Goal: Task Accomplishment & Management: Manage account settings

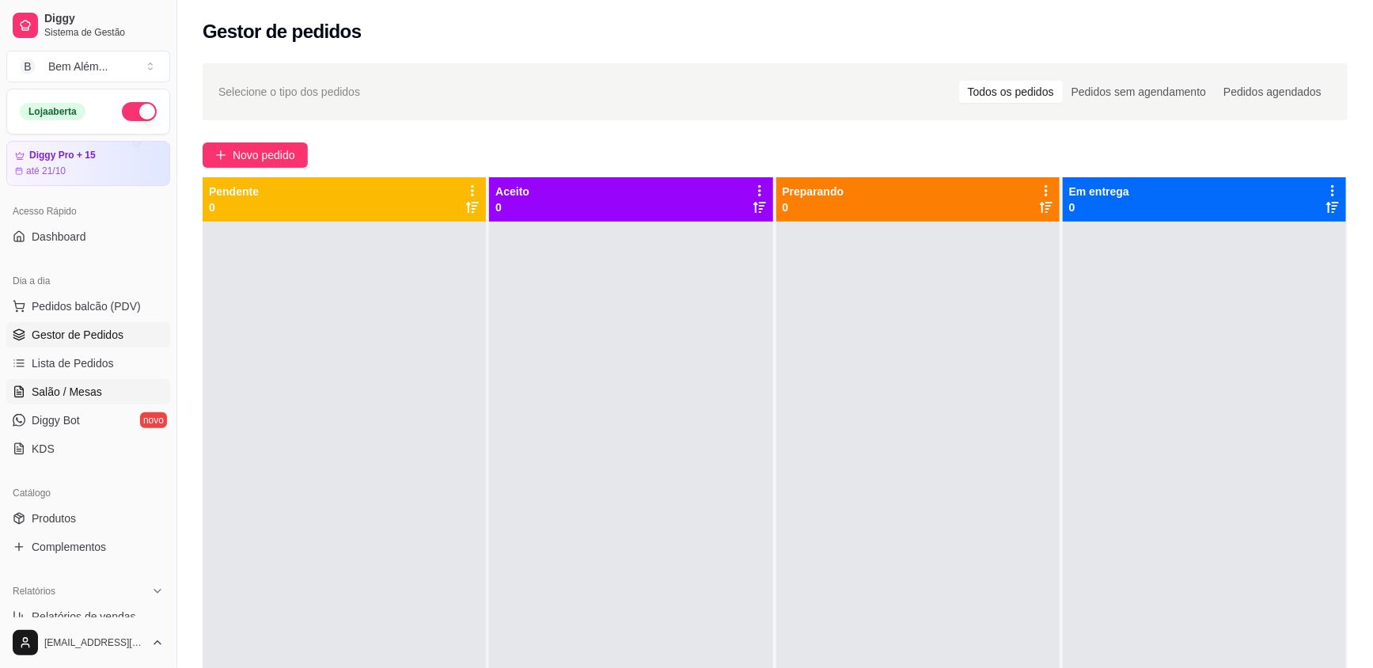
click at [96, 387] on span "Salão / Mesas" at bounding box center [67, 392] width 70 height 16
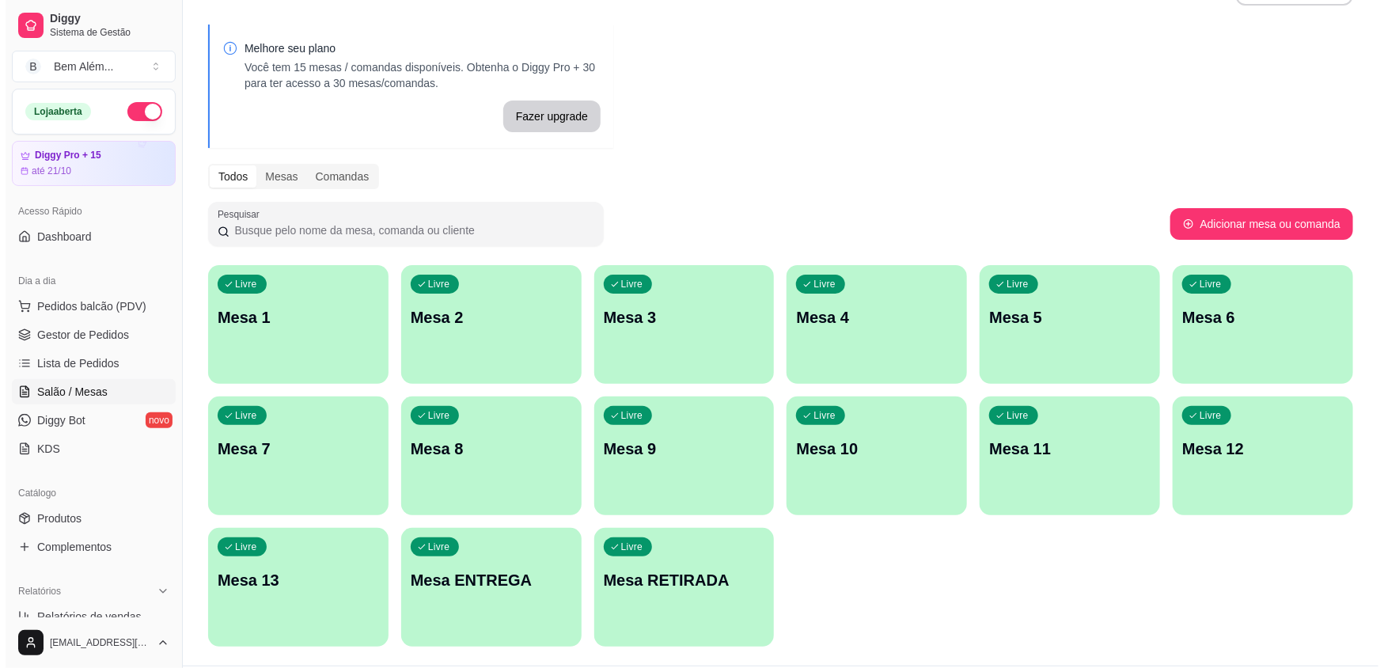
scroll to position [87, 0]
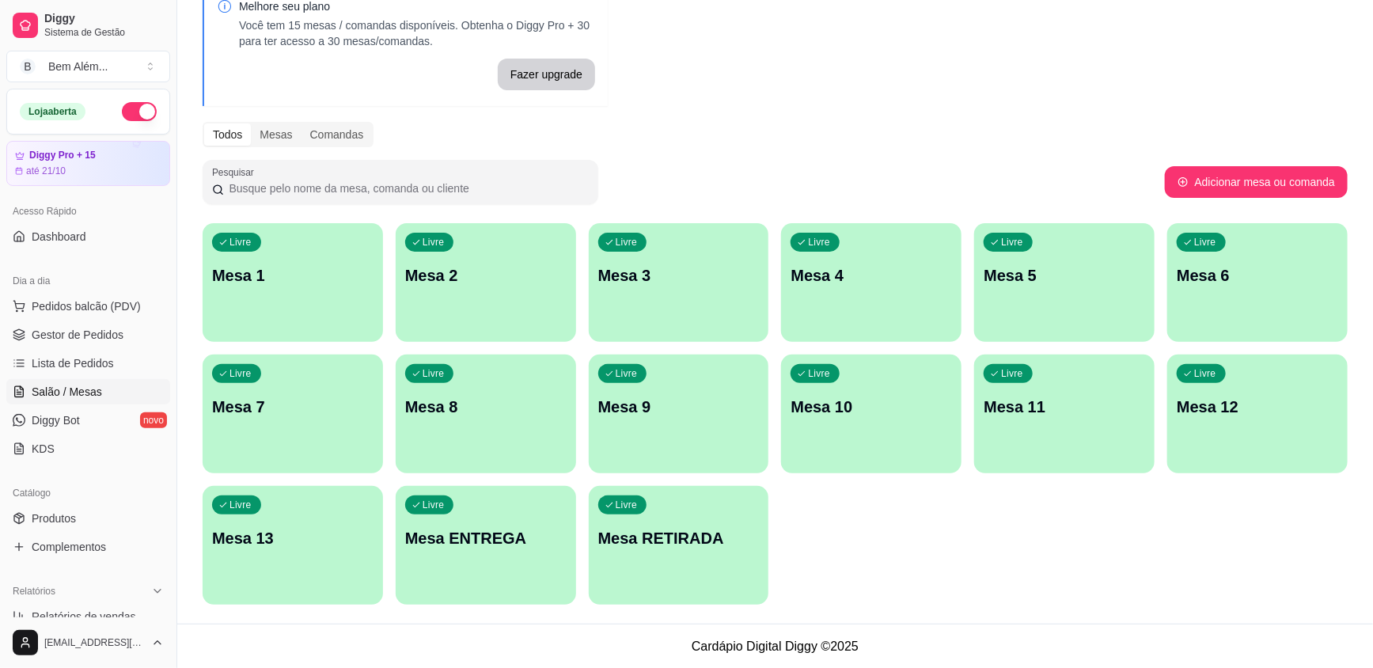
click at [657, 554] on div "Livre Mesa RETIRADA" at bounding box center [679, 536] width 180 height 100
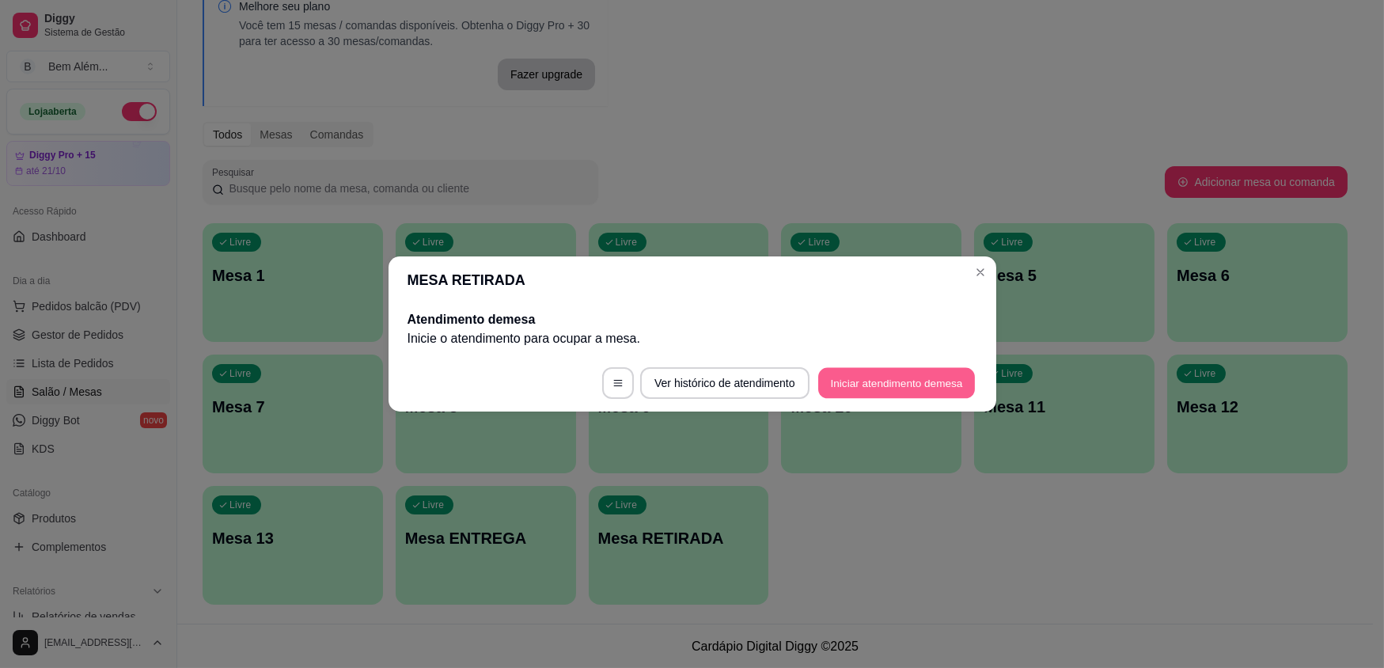
click at [887, 386] on button "Iniciar atendimento de mesa" at bounding box center [896, 383] width 157 height 31
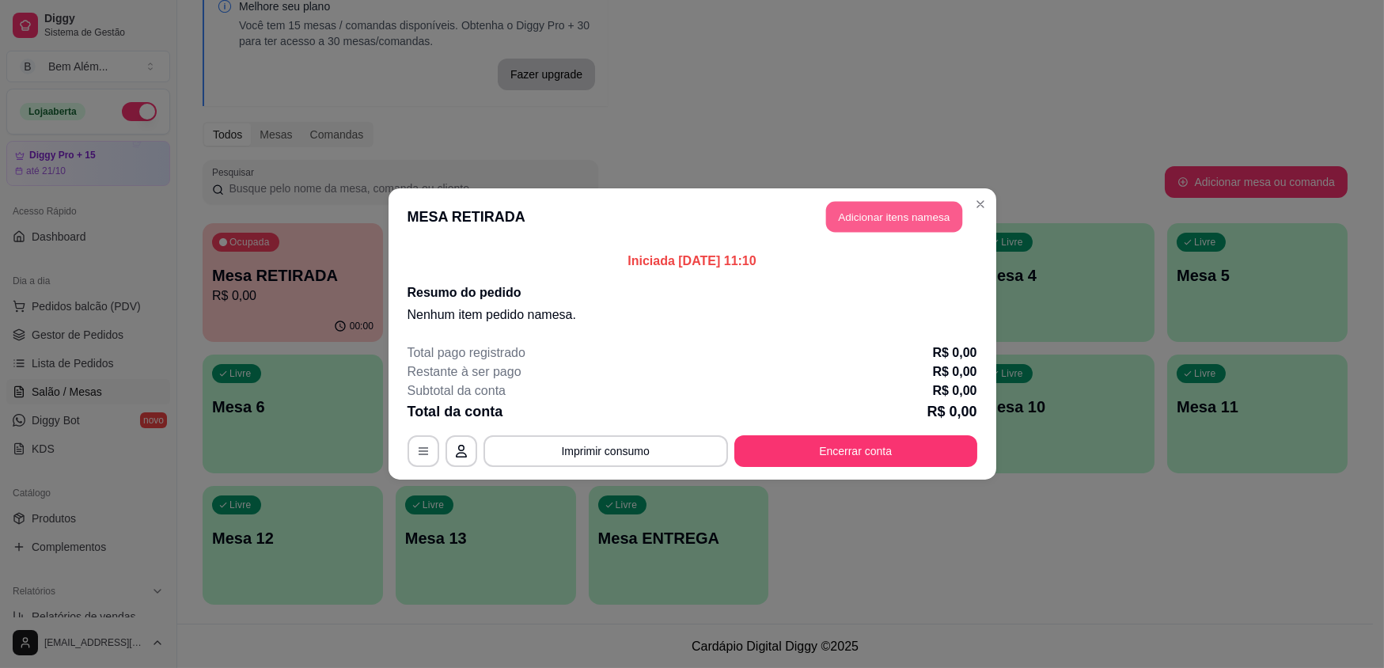
click at [924, 226] on button "Adicionar itens na mesa" at bounding box center [894, 217] width 136 height 31
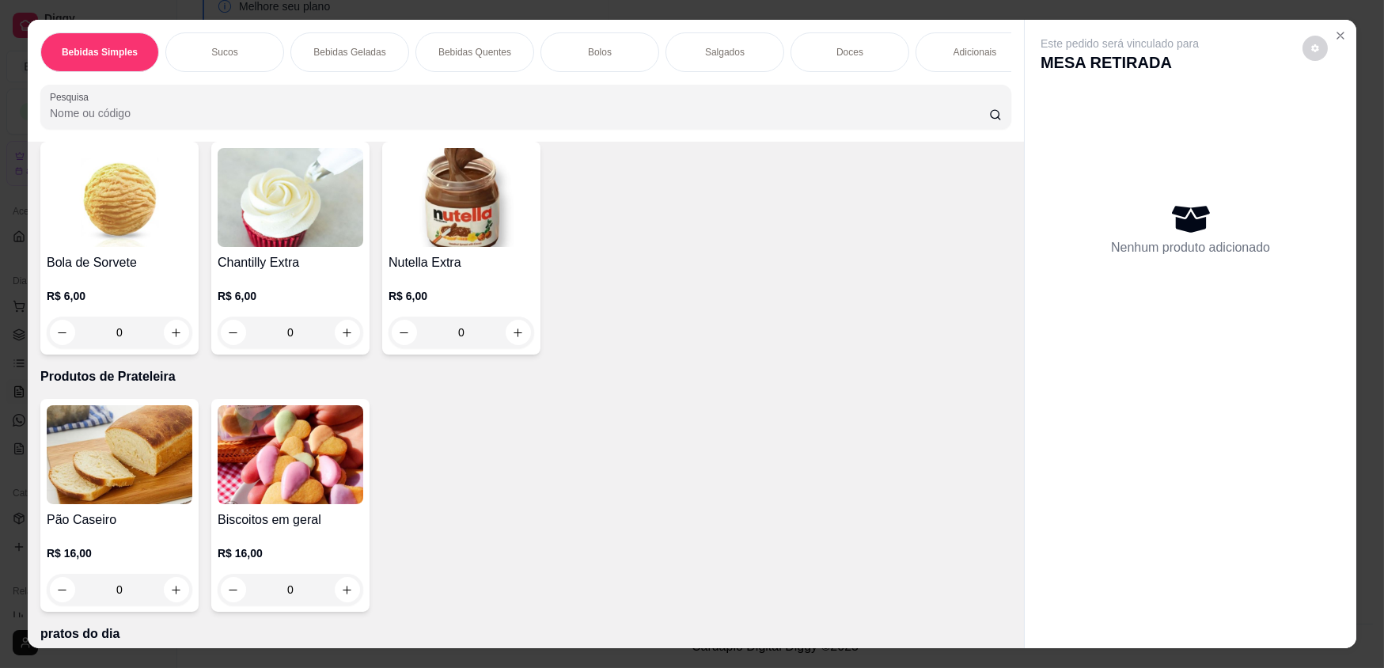
scroll to position [3087, 0]
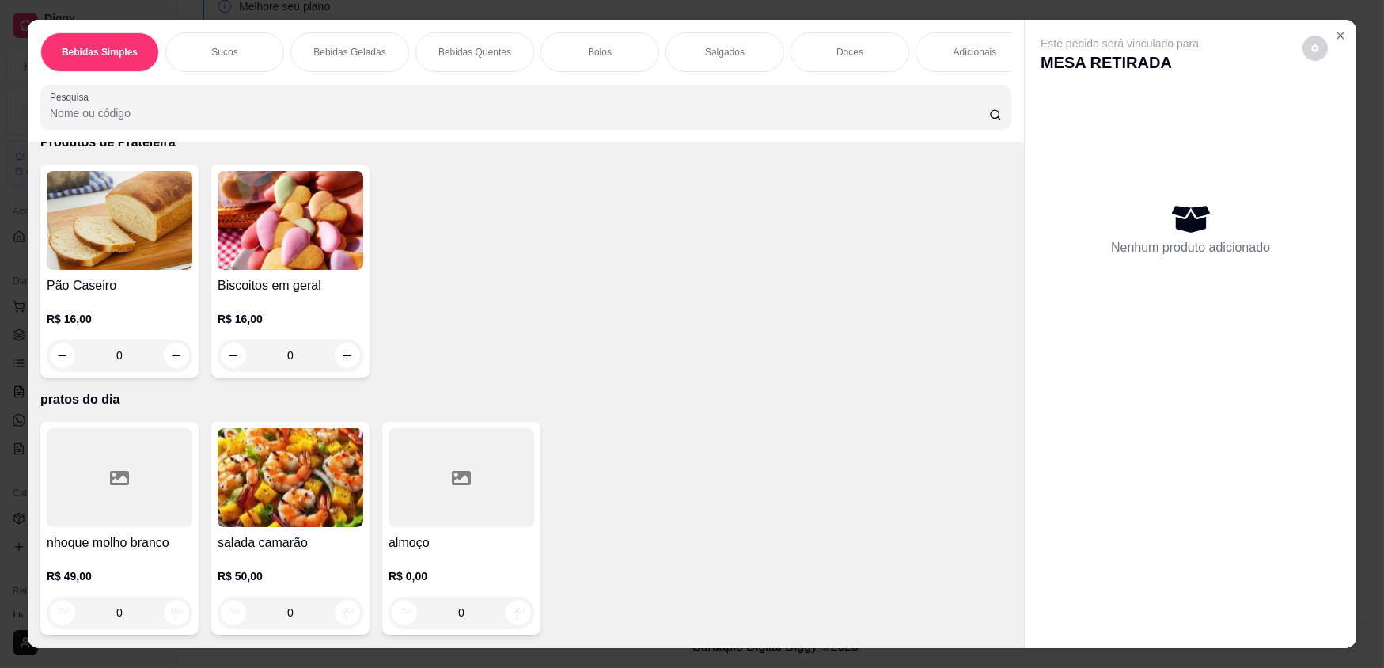
click at [422, 519] on div at bounding box center [462, 477] width 146 height 99
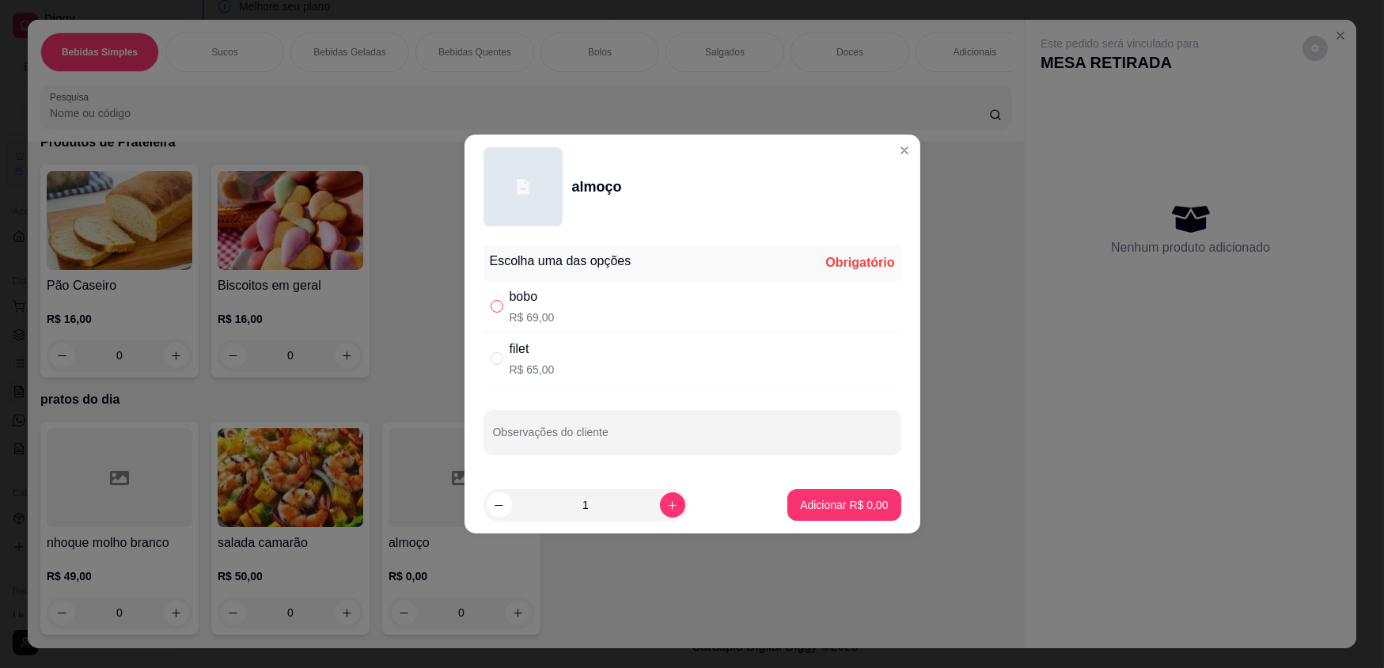
click at [499, 309] on input "" at bounding box center [497, 306] width 13 height 13
radio input "true"
click at [806, 506] on p "Adicionar R$ 69,00" at bounding box center [841, 504] width 92 height 15
type input "1"
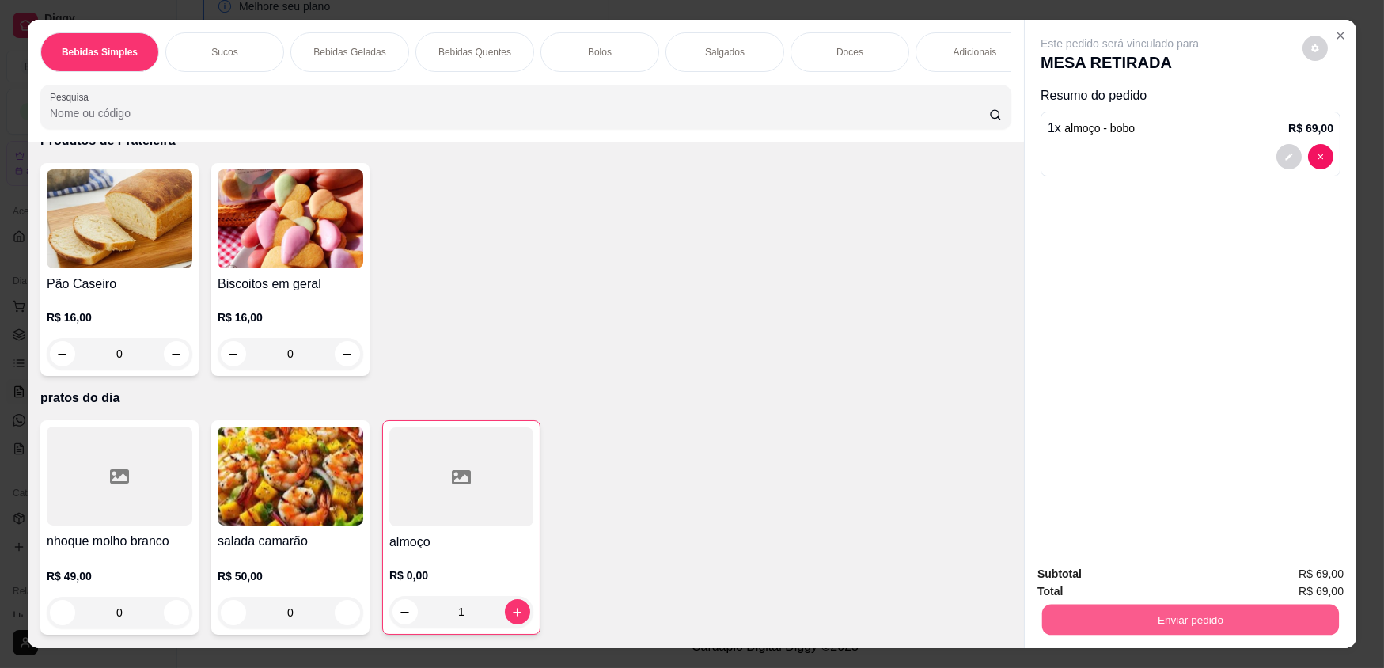
click at [1189, 624] on button "Enviar pedido" at bounding box center [1190, 619] width 297 height 31
click at [1309, 577] on button "Enviar pedido" at bounding box center [1302, 581] width 89 height 30
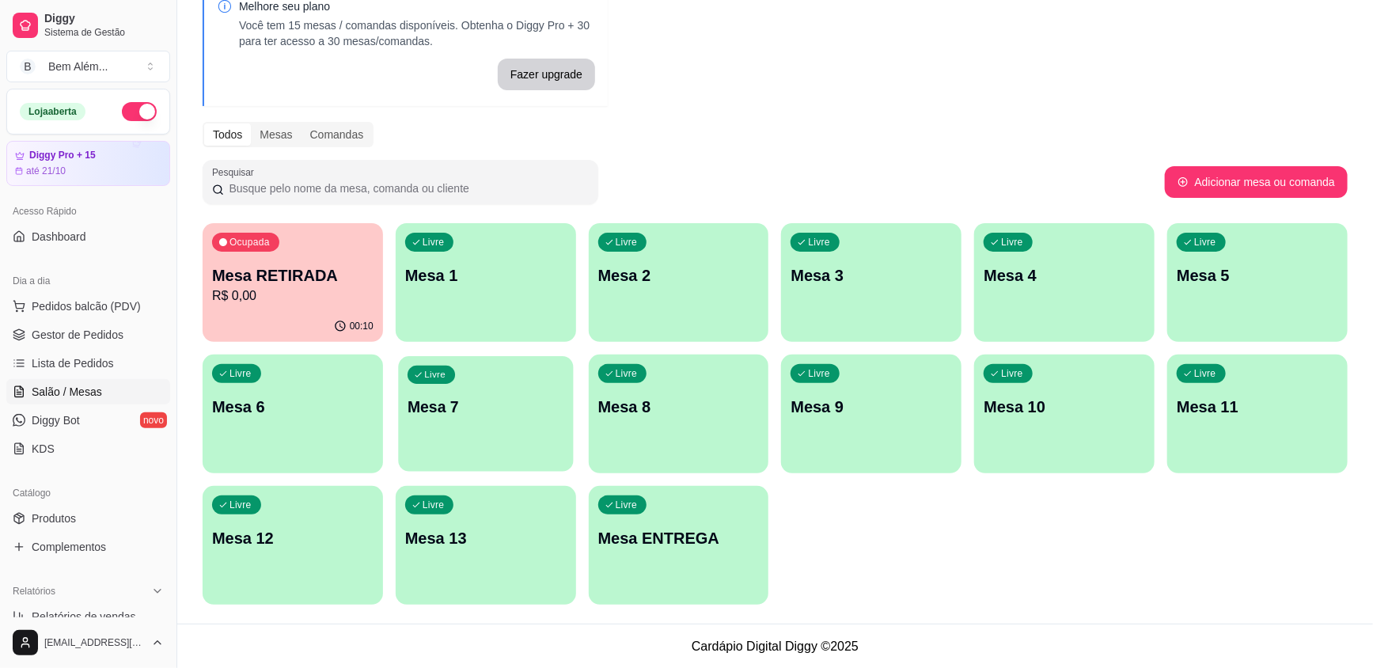
click at [475, 424] on div "Livre Mesa 7" at bounding box center [485, 404] width 175 height 97
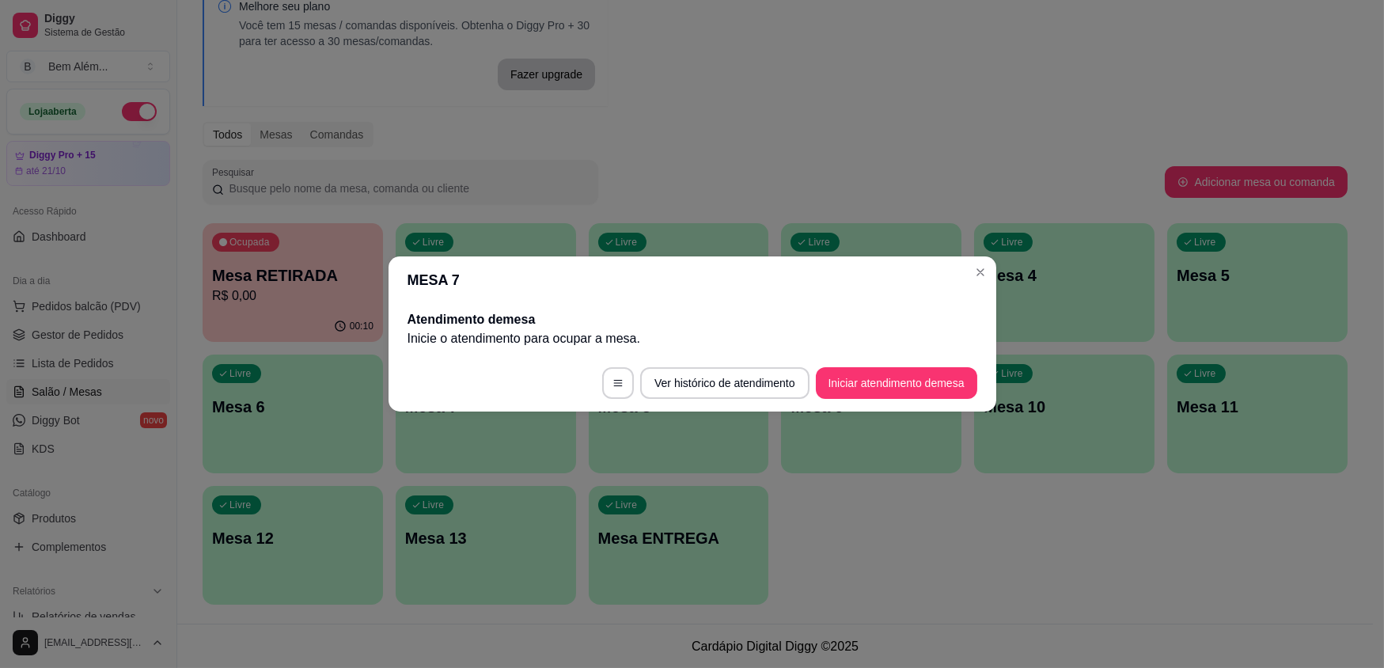
click at [915, 399] on footer "Ver histórico de atendimento Iniciar atendimento de mesa" at bounding box center [693, 383] width 608 height 57
click at [926, 383] on button "Iniciar atendimento de mesa" at bounding box center [896, 383] width 161 height 32
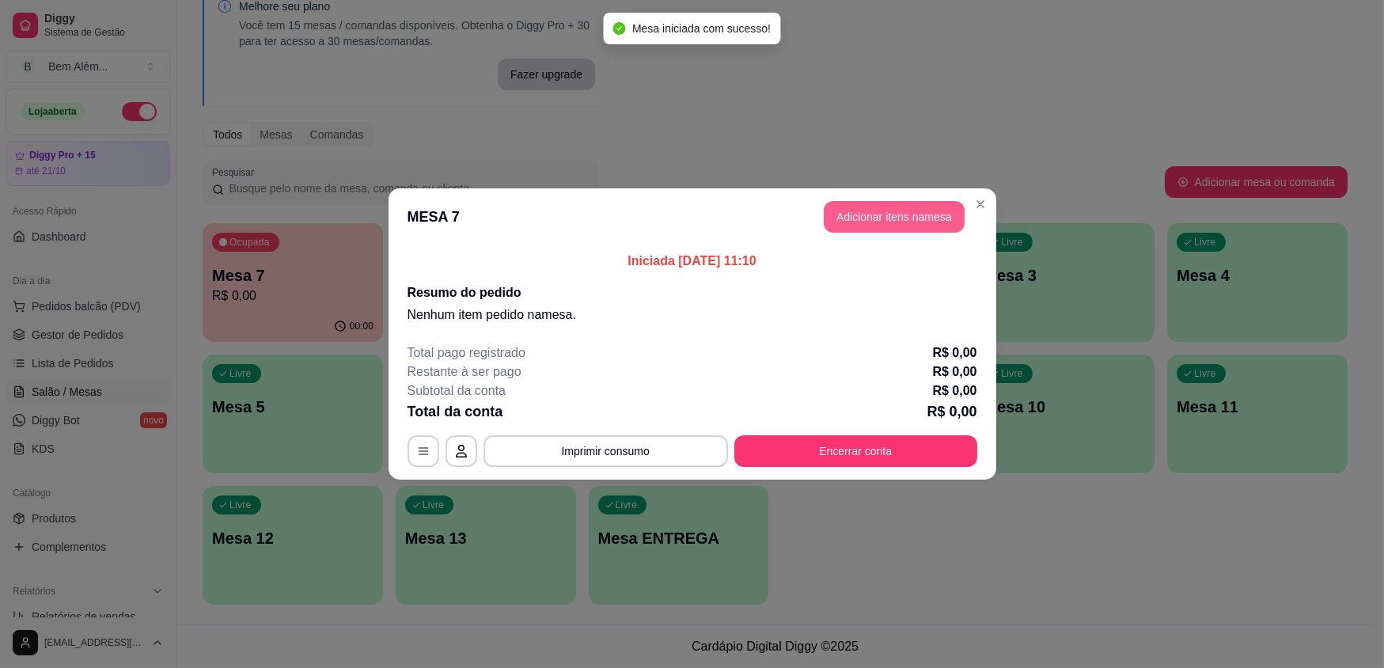
click at [894, 206] on button "Adicionar itens na mesa" at bounding box center [894, 217] width 141 height 32
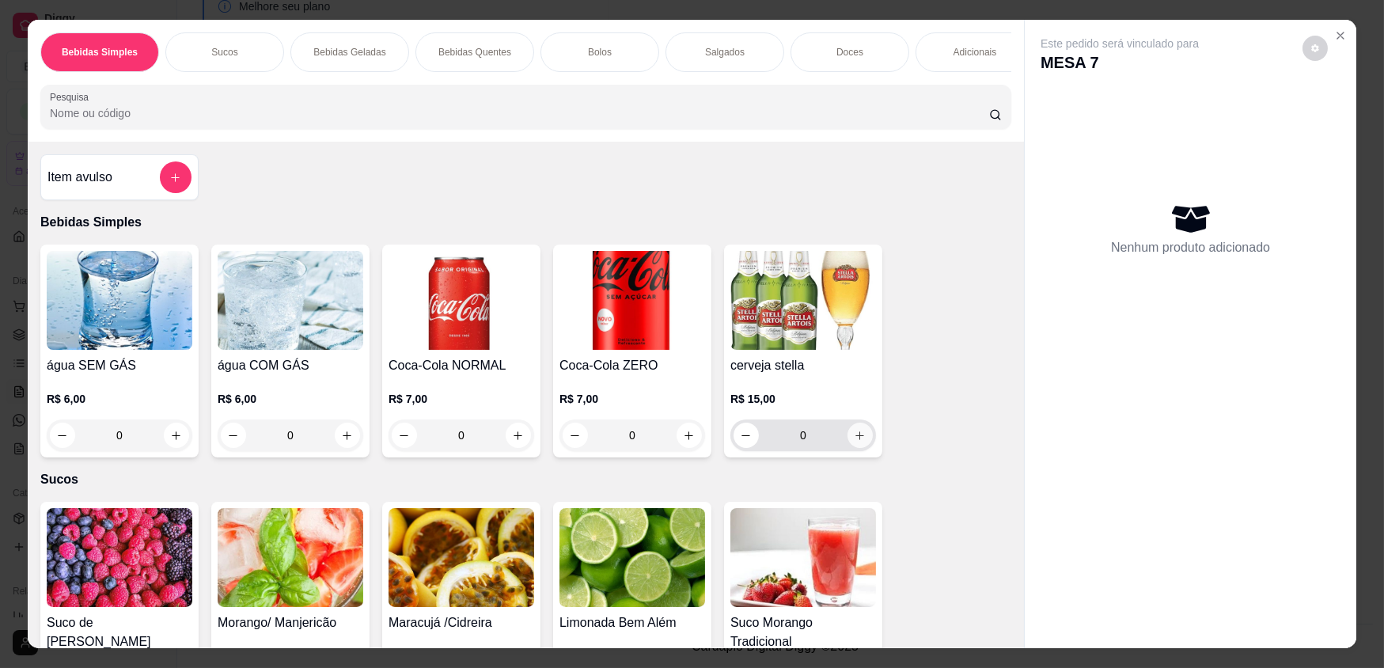
click at [855, 442] on icon "increase-product-quantity" at bounding box center [860, 436] width 12 height 12
type input "1"
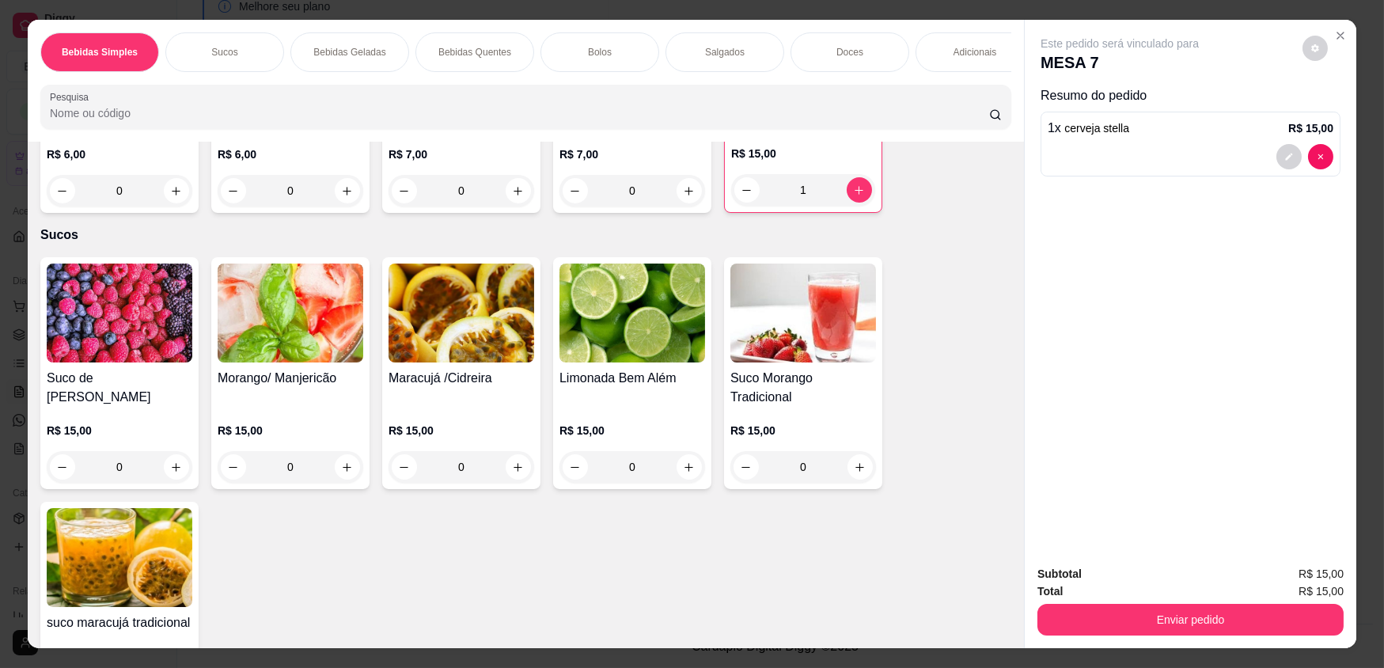
scroll to position [287, 0]
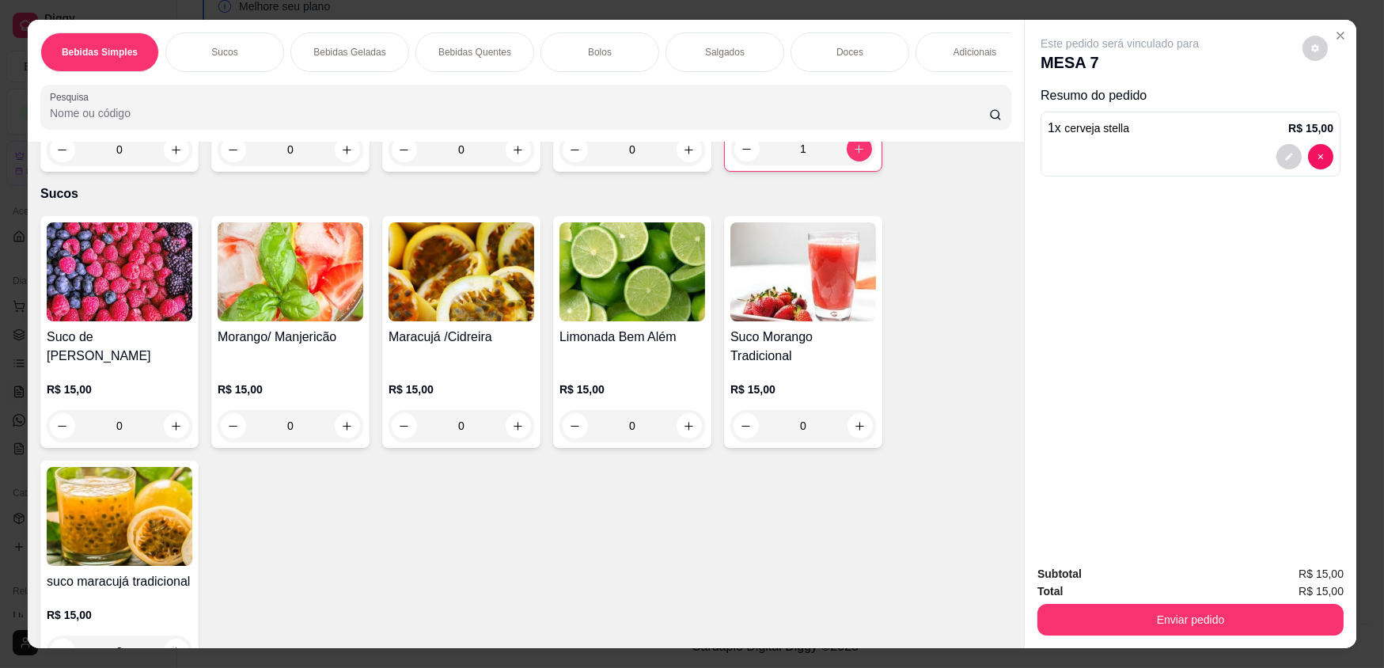
click at [465, 347] on h4 "Maracujá /Cidreira" at bounding box center [462, 337] width 146 height 19
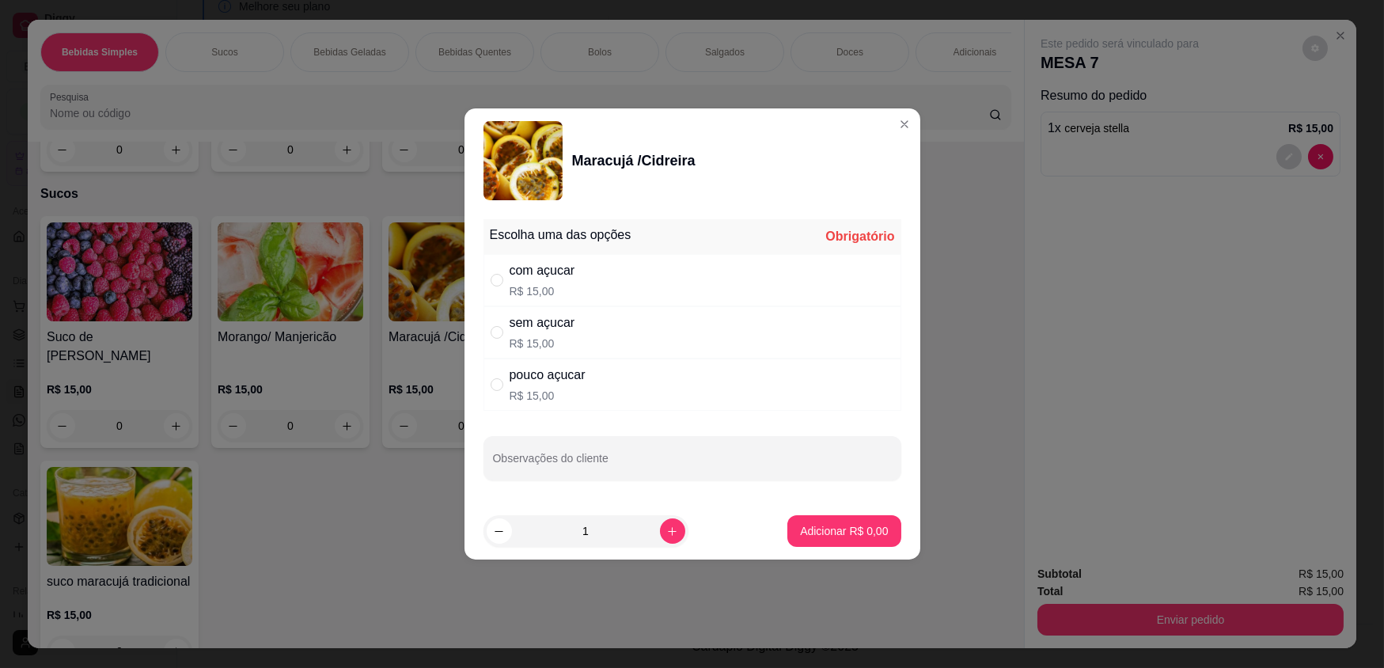
click at [594, 280] on div "com açucar R$ 15,00" at bounding box center [693, 280] width 418 height 52
radio input "true"
click at [818, 515] on button "Adicionar R$ 15,00" at bounding box center [841, 531] width 120 height 32
type input "1"
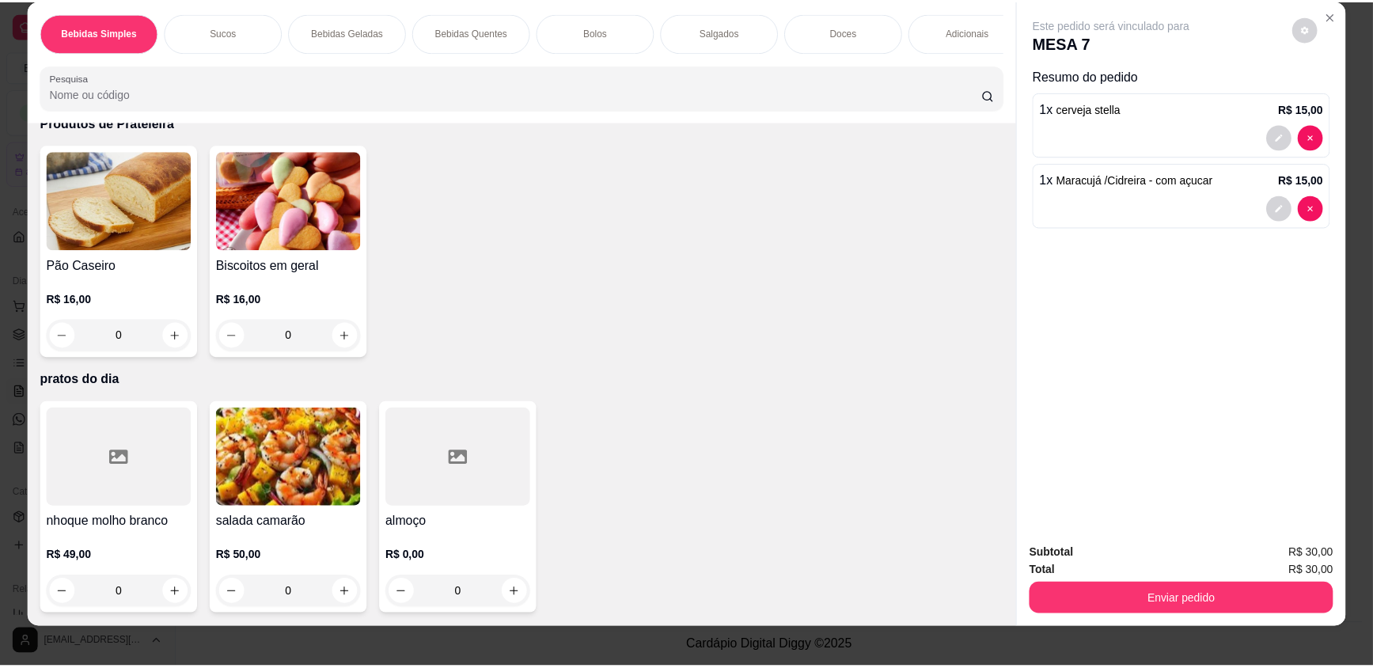
scroll to position [31, 0]
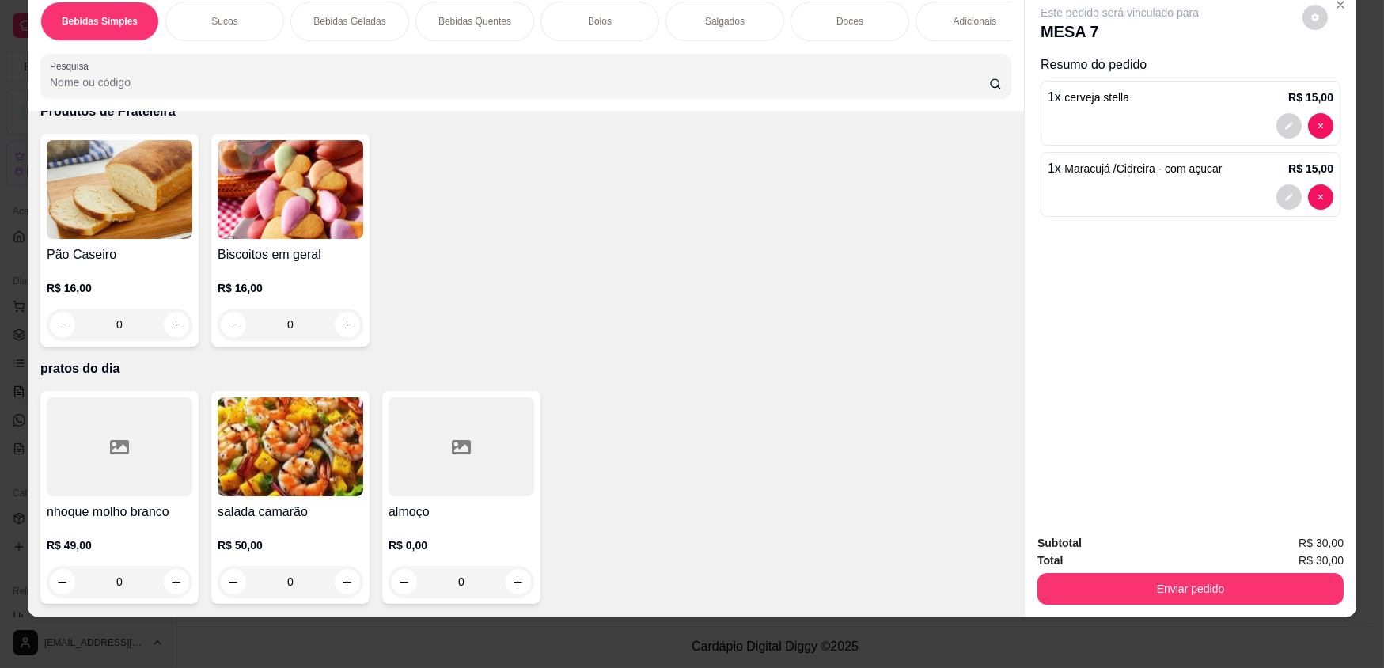
click at [441, 476] on div at bounding box center [462, 446] width 146 height 99
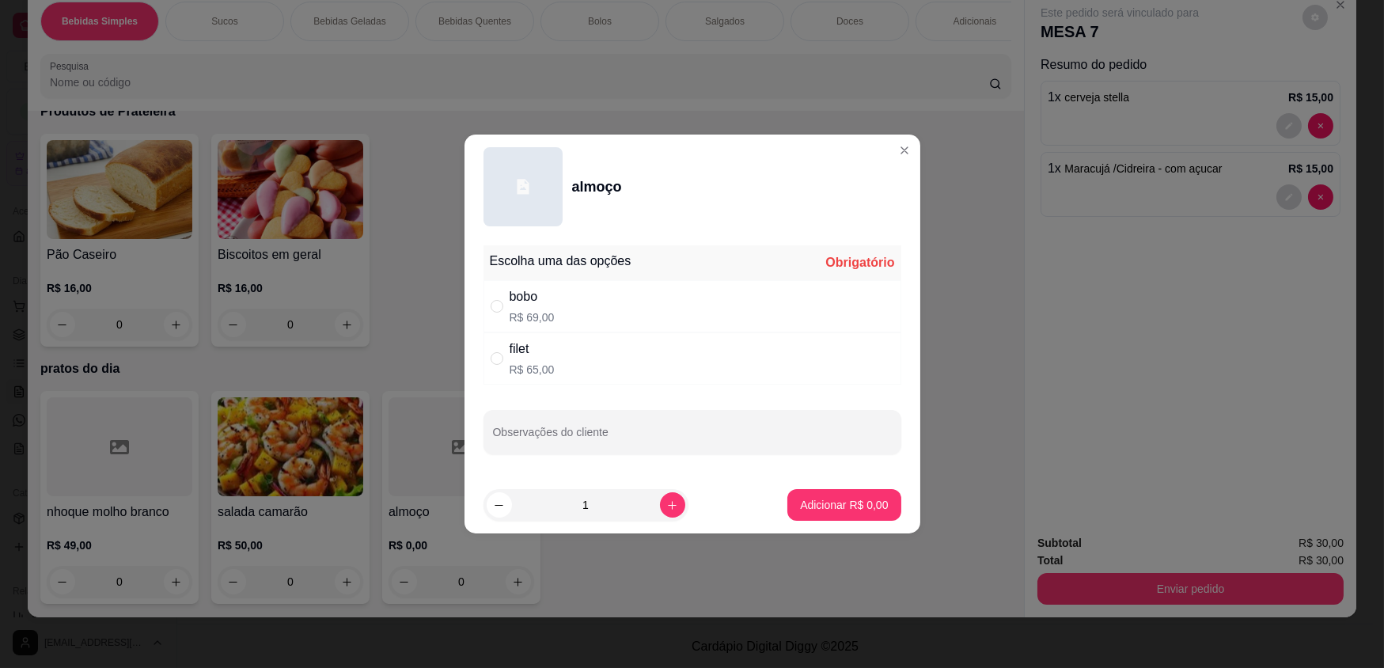
click at [688, 340] on div "filet R$ 65,00" at bounding box center [693, 358] width 418 height 52
radio input "true"
click at [662, 511] on button "increase-product-quantity" at bounding box center [672, 504] width 25 height 25
type input "2"
click at [835, 495] on button "Adicionar R$ 130,00" at bounding box center [839, 505] width 126 height 32
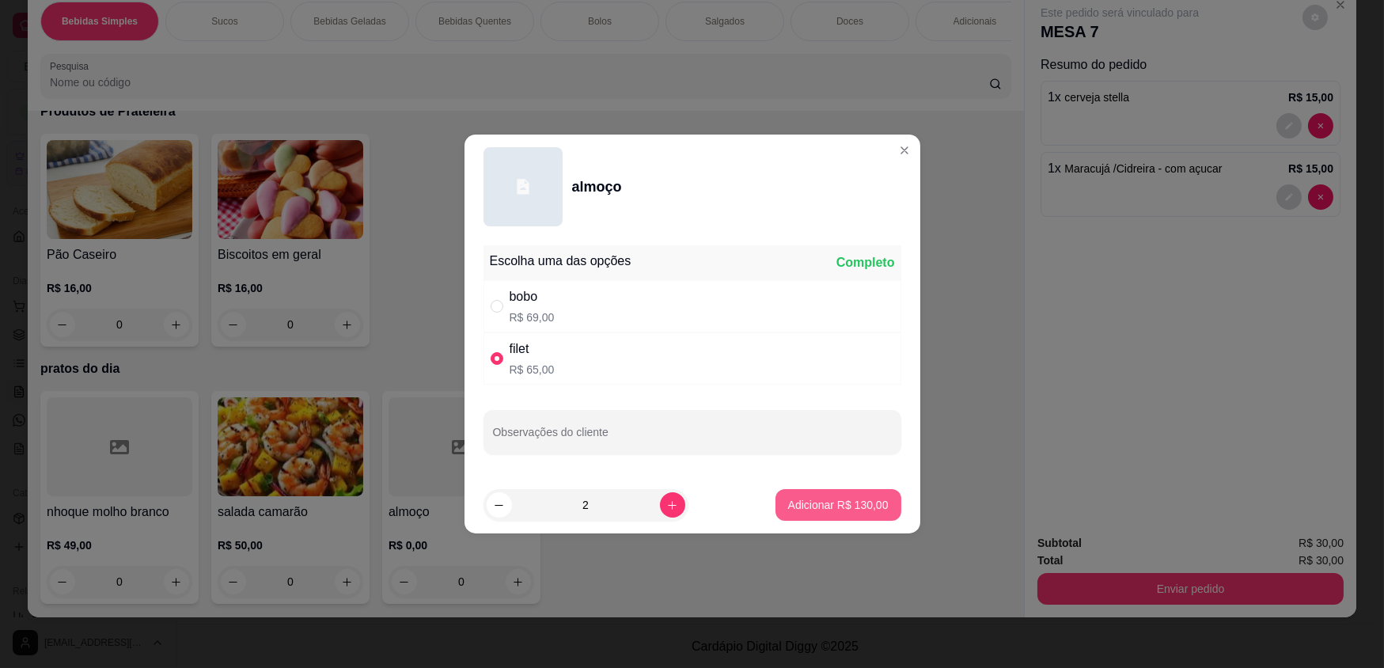
type input "2"
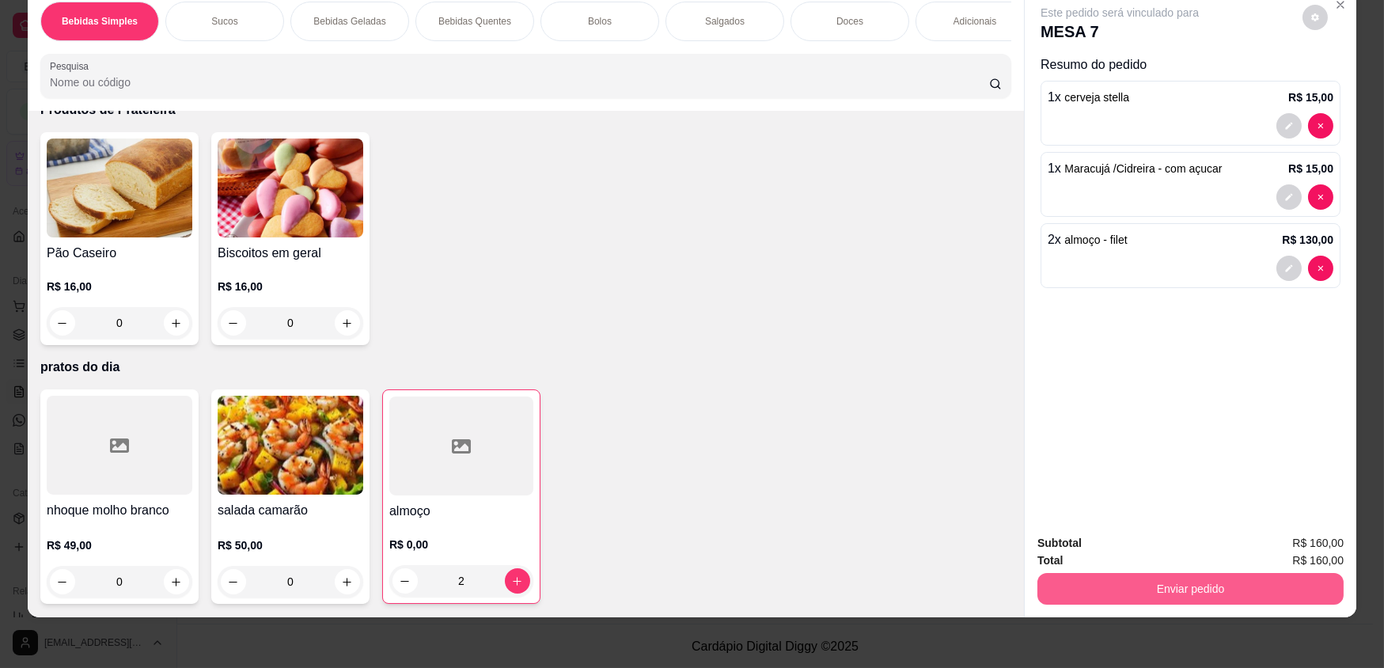
click at [1159, 571] on div "Enviar pedido" at bounding box center [1191, 587] width 306 height 36
click at [1195, 582] on button "Enviar pedido" at bounding box center [1190, 588] width 297 height 31
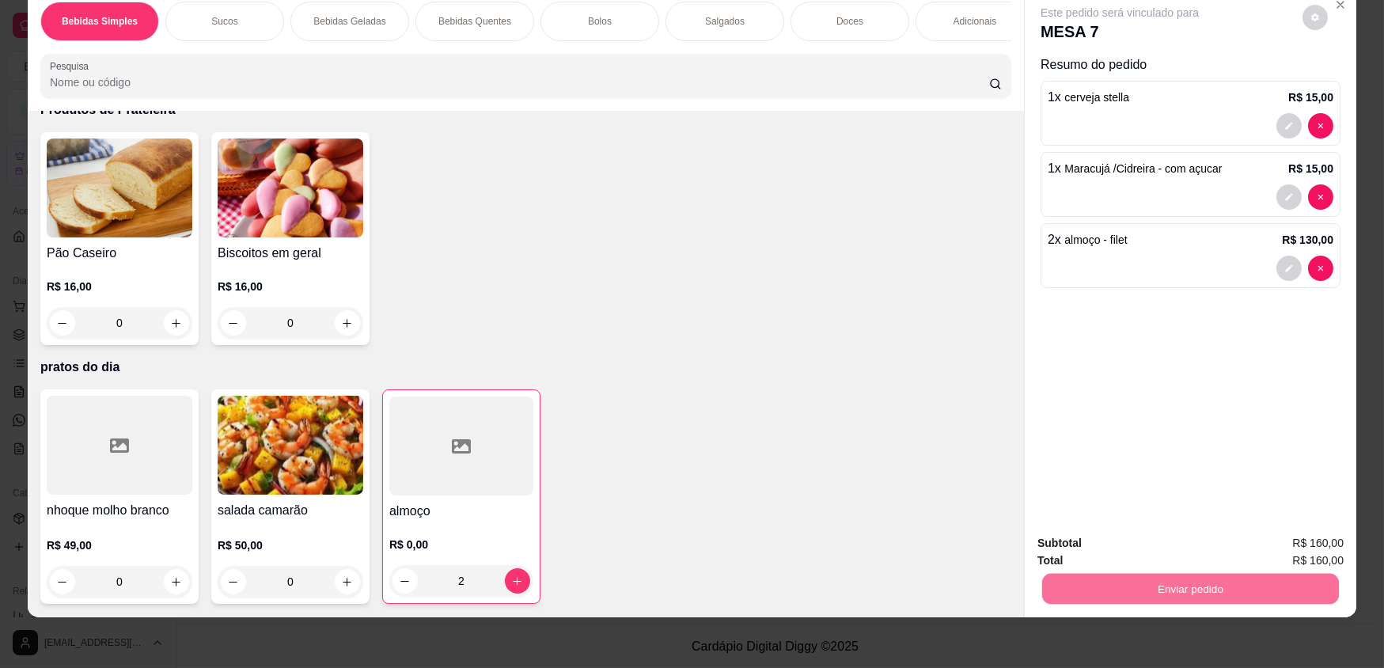
click at [1288, 552] on button "Enviar pedido" at bounding box center [1303, 549] width 87 height 29
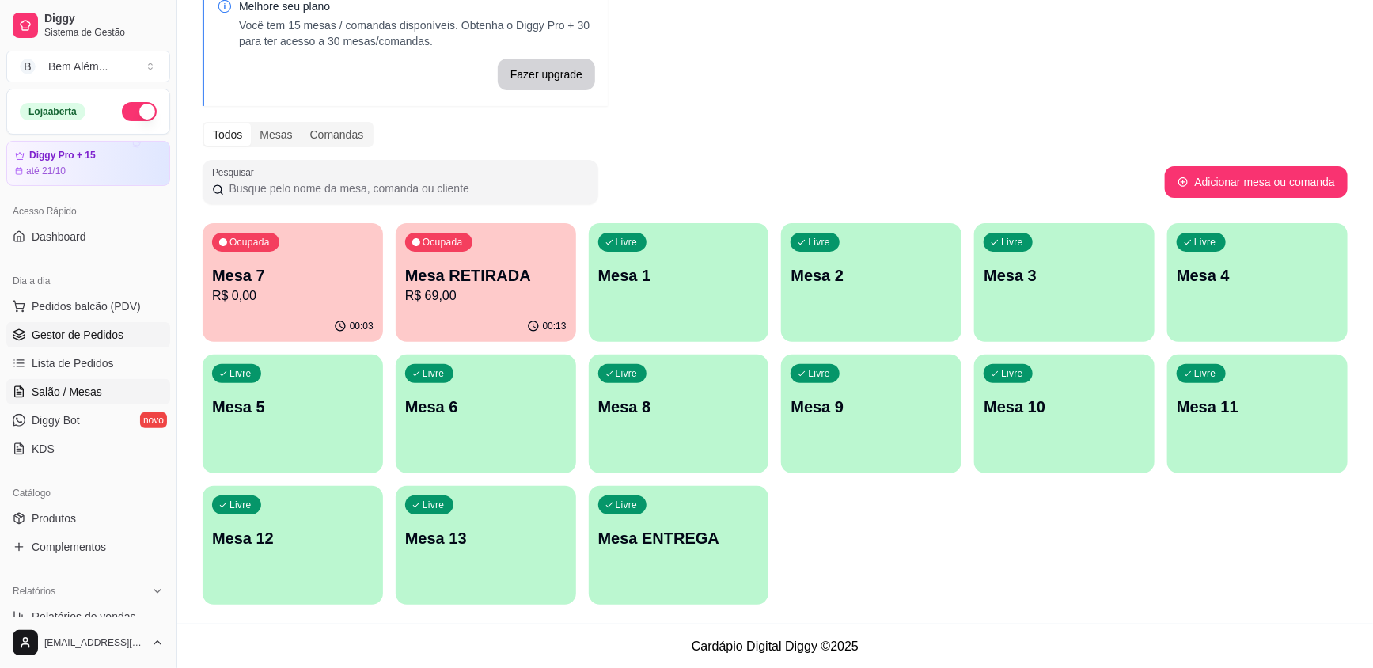
click at [89, 331] on span "Gestor de Pedidos" at bounding box center [78, 335] width 92 height 16
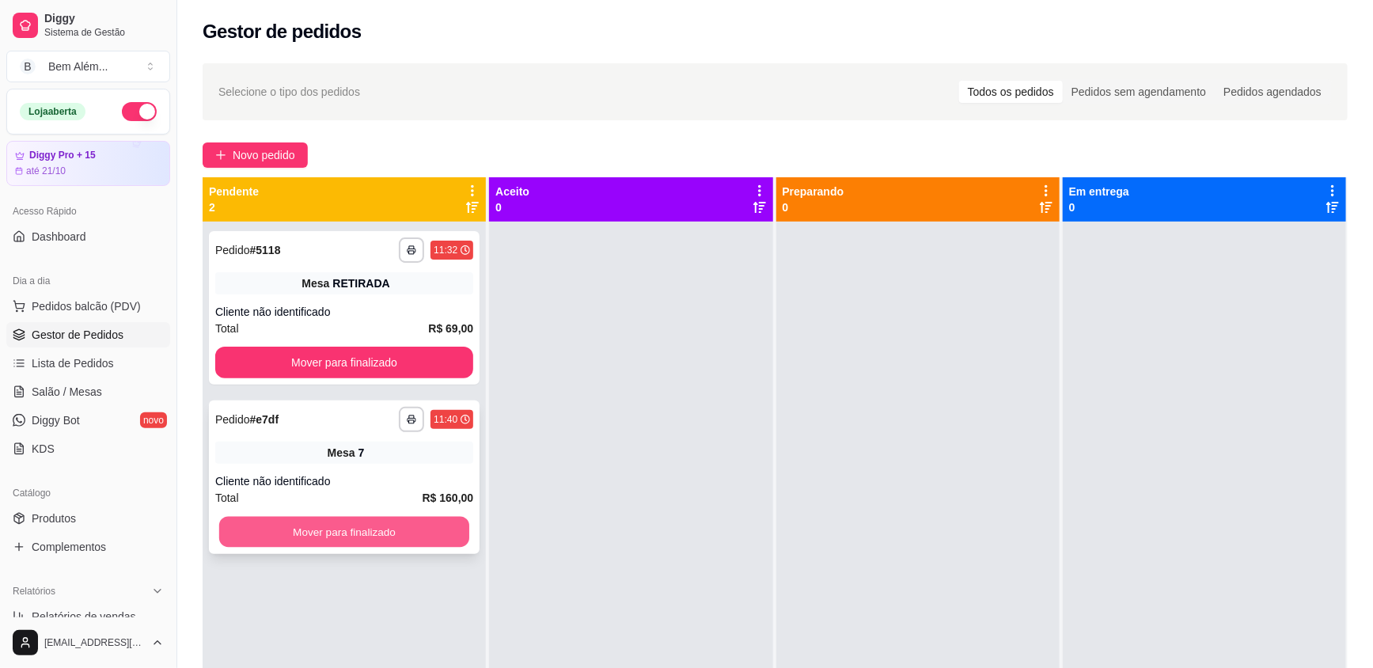
click at [375, 525] on button "Mover para finalizado" at bounding box center [344, 532] width 250 height 31
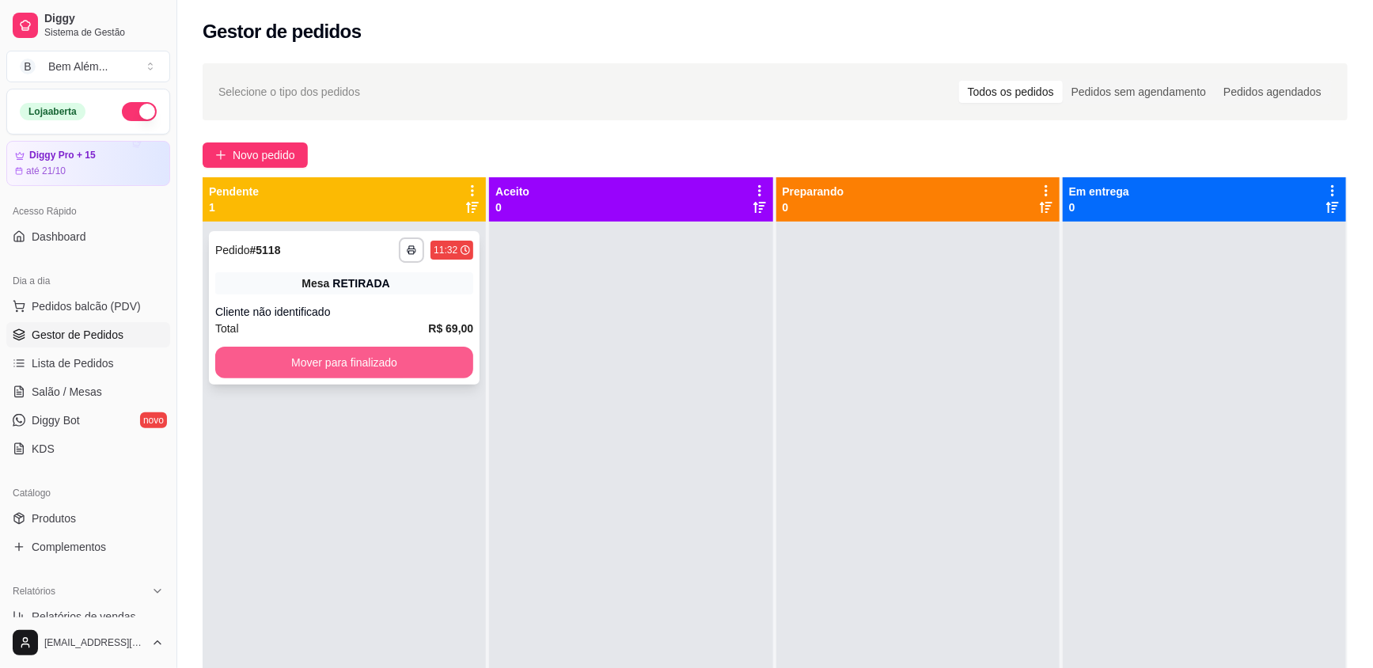
click at [363, 362] on button "Mover para finalizado" at bounding box center [344, 363] width 258 height 32
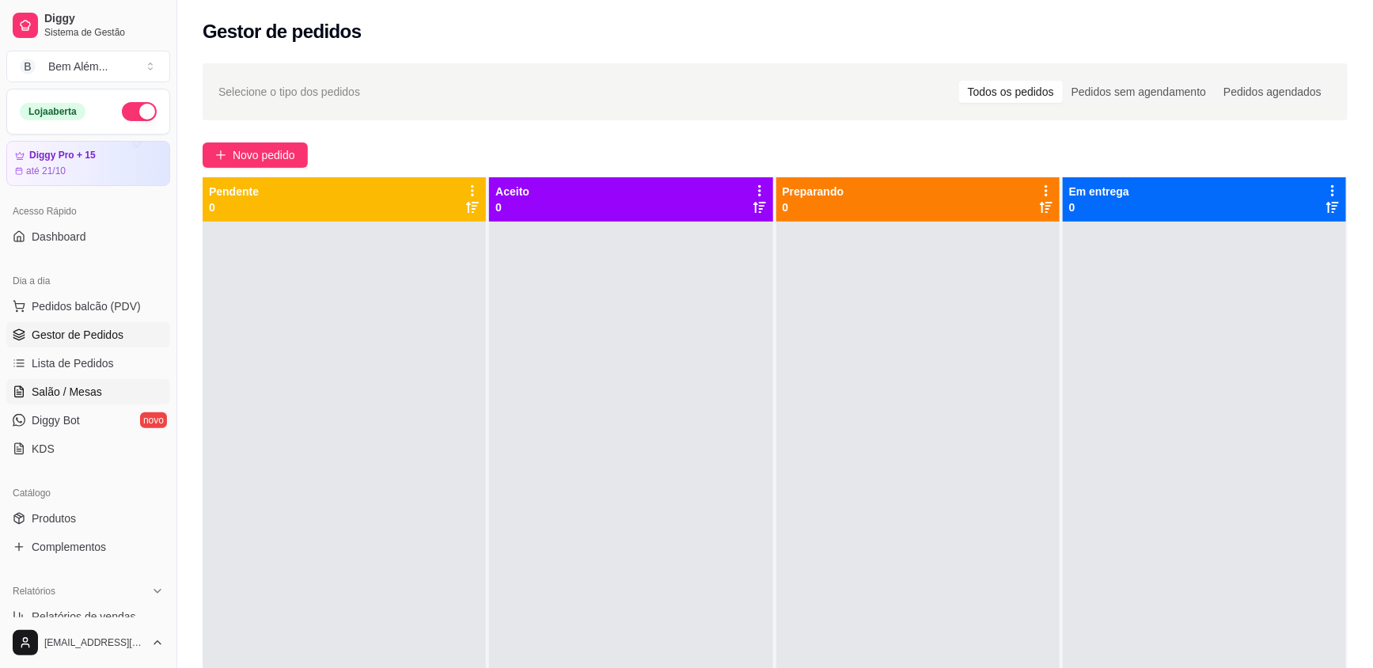
click at [108, 386] on link "Salão / Mesas" at bounding box center [88, 391] width 164 height 25
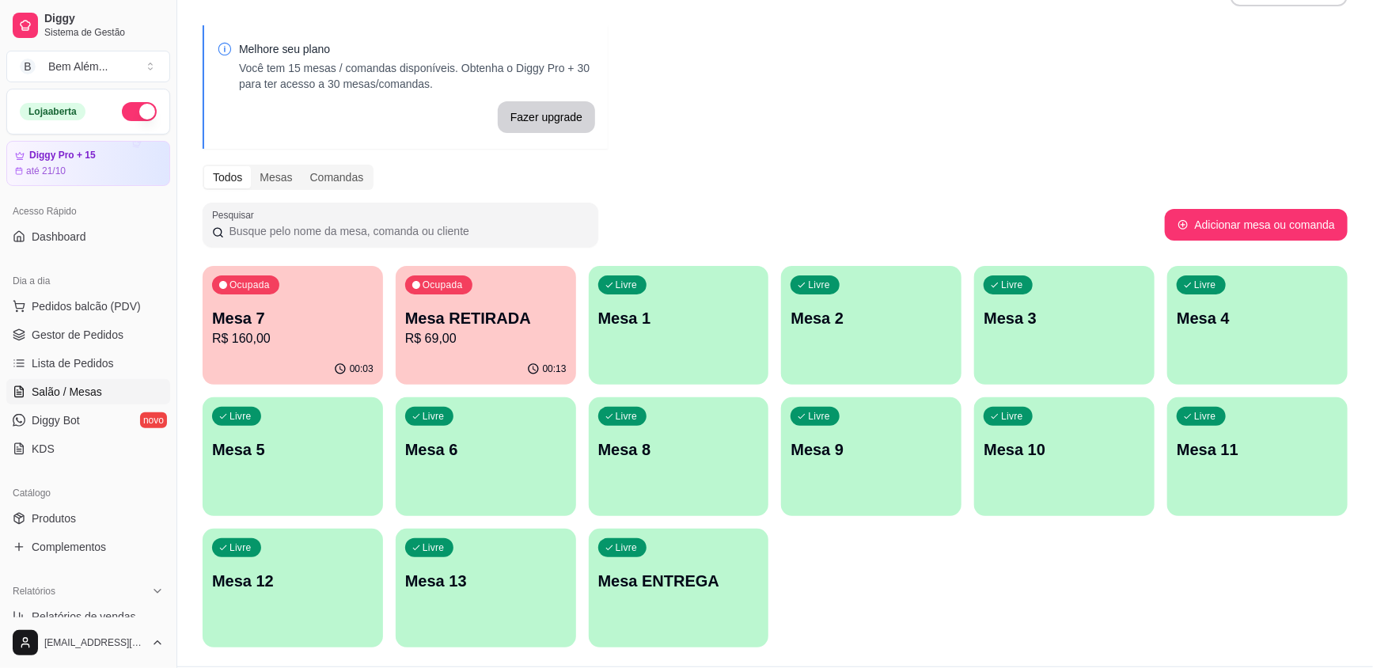
scroll to position [87, 0]
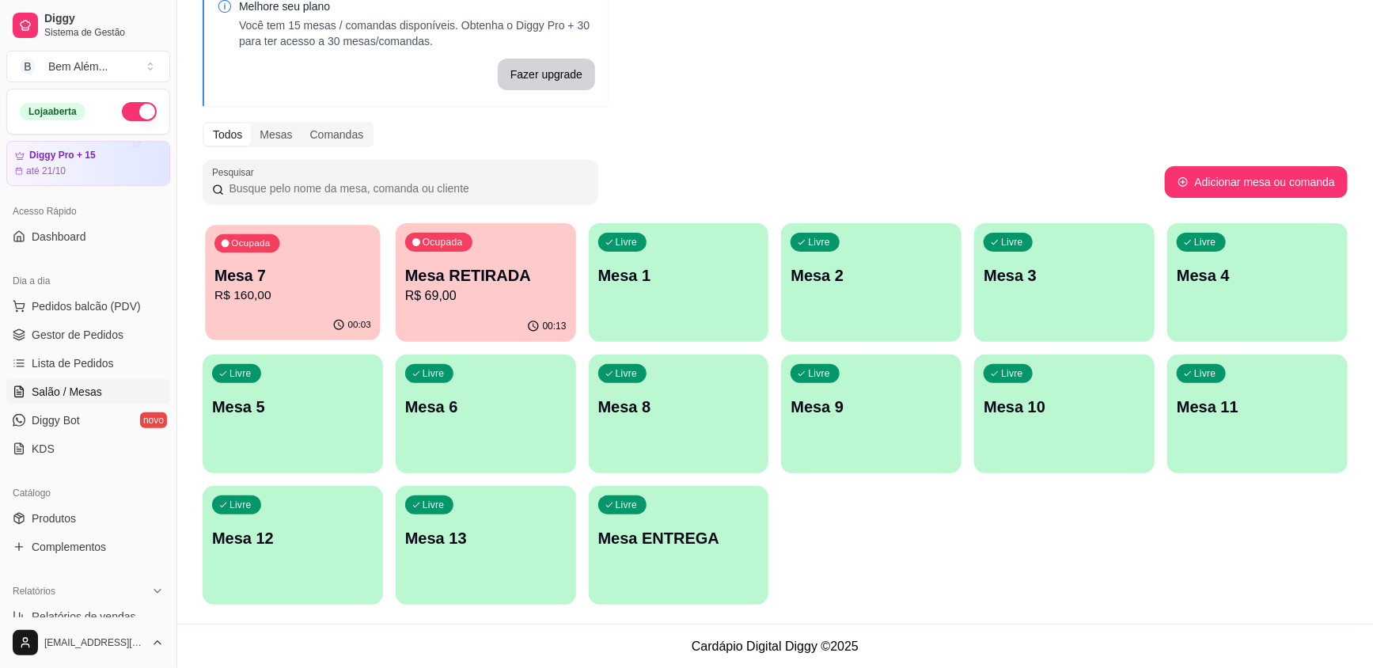
click at [331, 295] on p "R$ 160,00" at bounding box center [292, 295] width 157 height 18
click at [1068, 564] on div "Ocupada Mesa 7 R$ 160,00 00:03 Ocupada Mesa RETIRADA R$ 69,00 00:14 Livre Mesa …" at bounding box center [775, 413] width 1145 height 381
click at [446, 302] on p "R$ 69,00" at bounding box center [486, 295] width 157 height 18
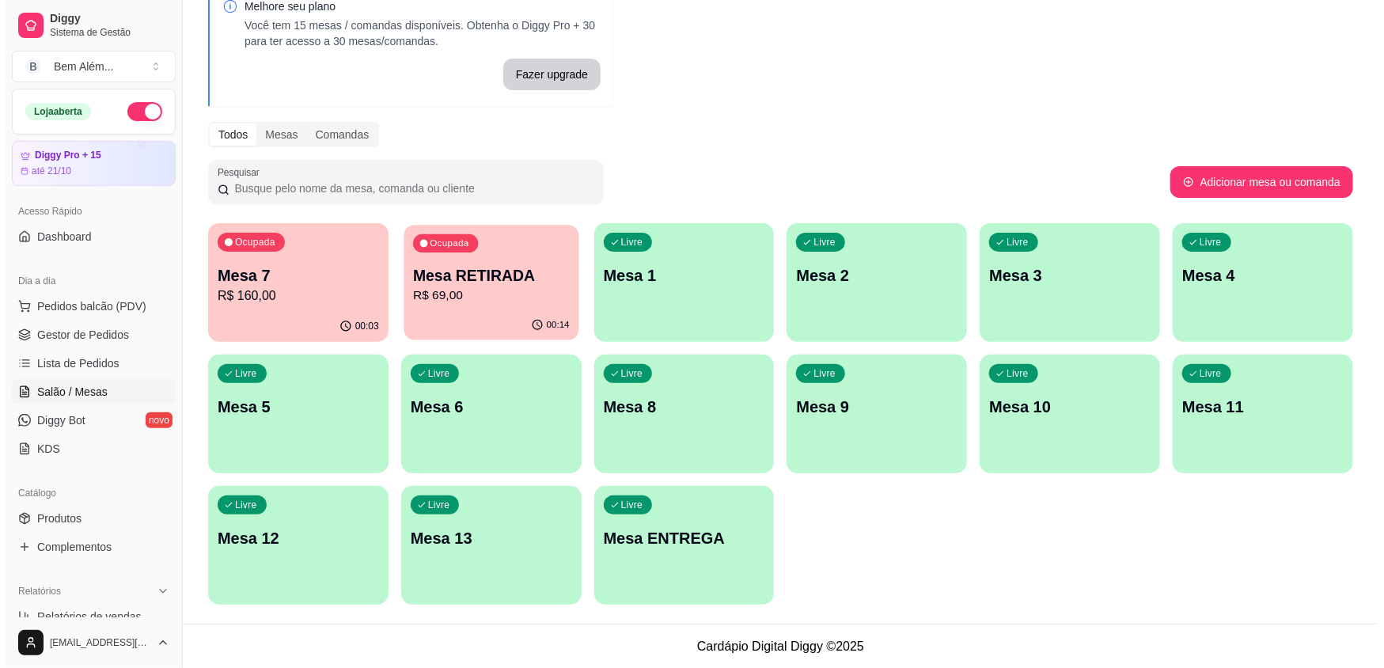
scroll to position [16, 0]
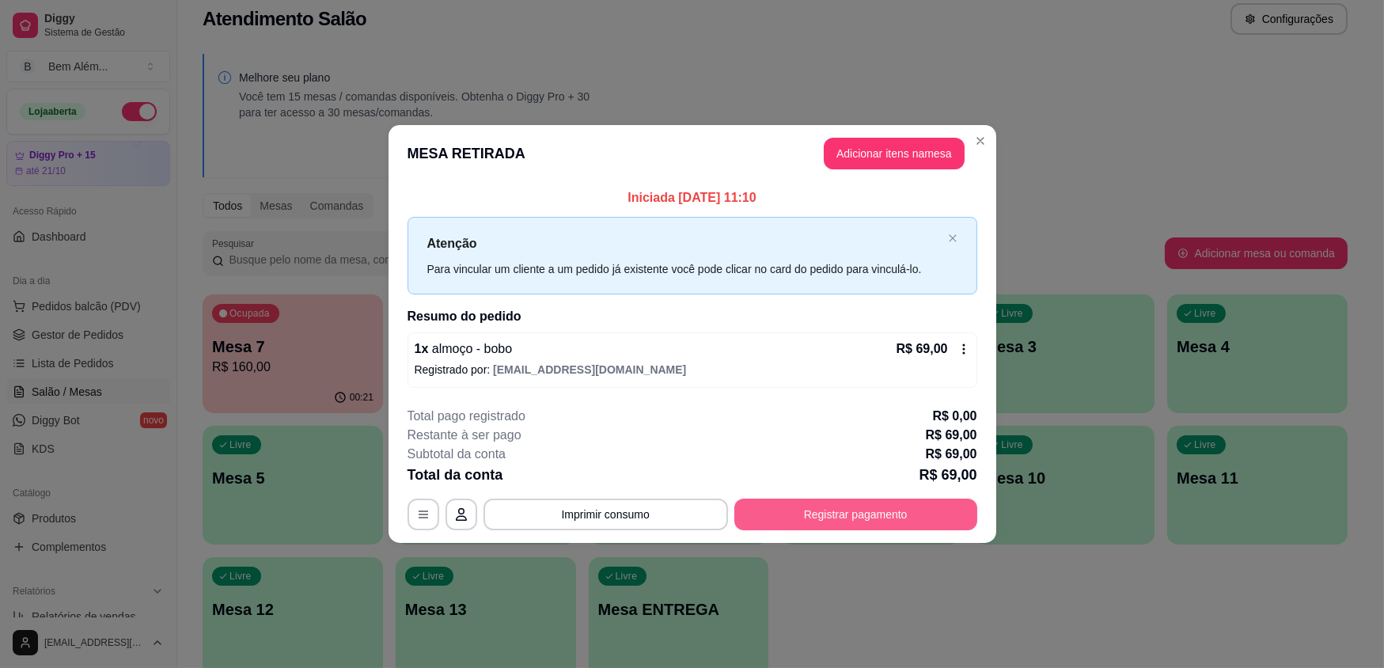
click at [878, 501] on button "Registrar pagamento" at bounding box center [855, 515] width 243 height 32
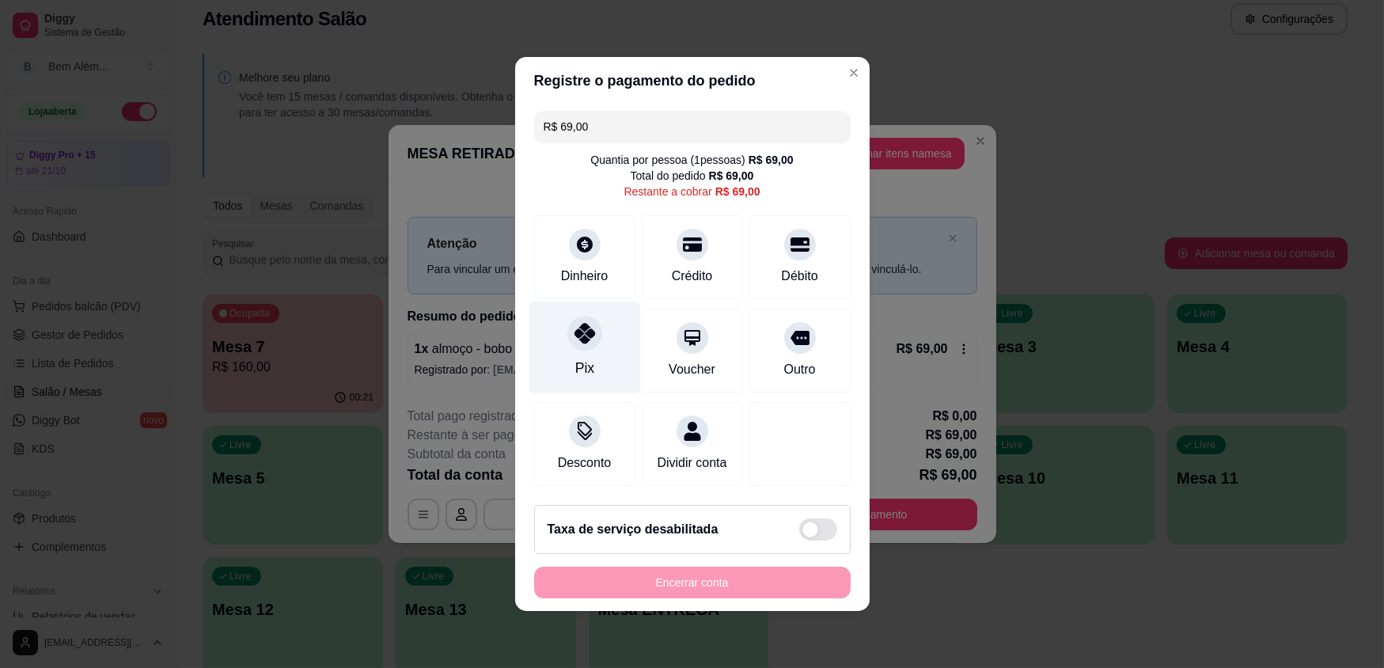
click at [620, 333] on div "Pix" at bounding box center [585, 348] width 112 height 93
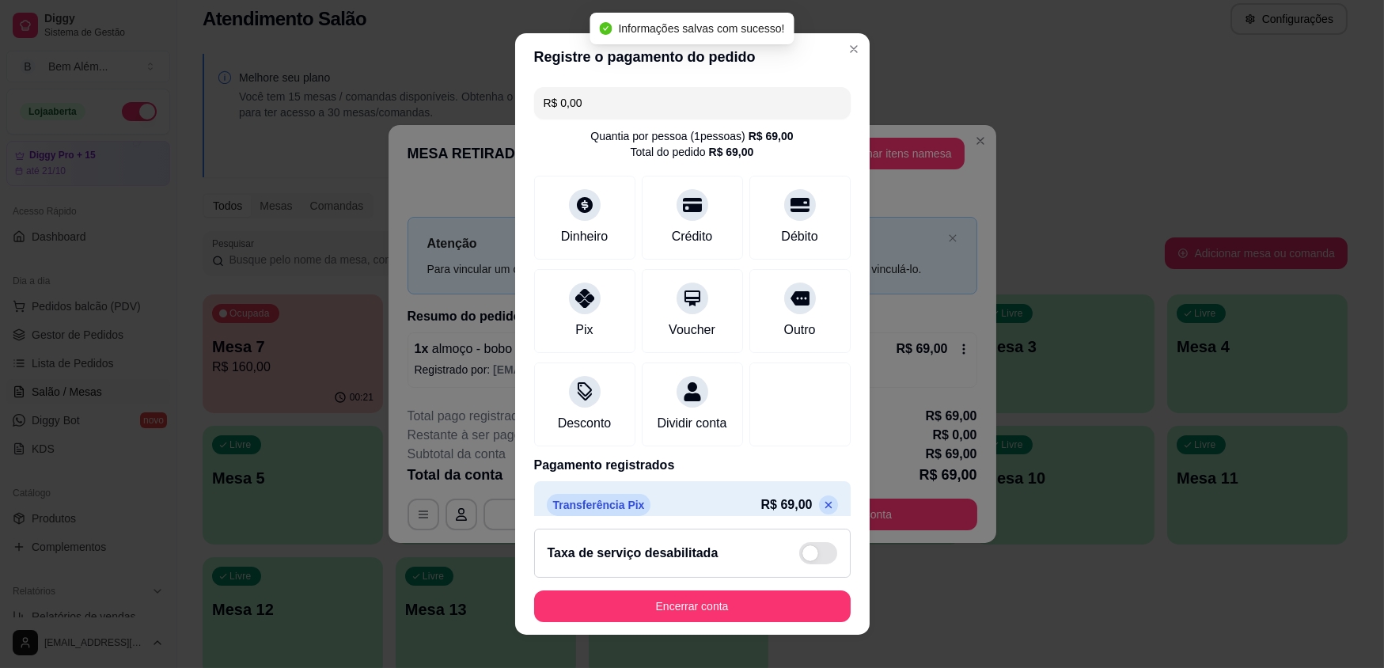
type input "R$ 0,00"
click at [711, 608] on button "Encerrar conta" at bounding box center [692, 606] width 317 height 32
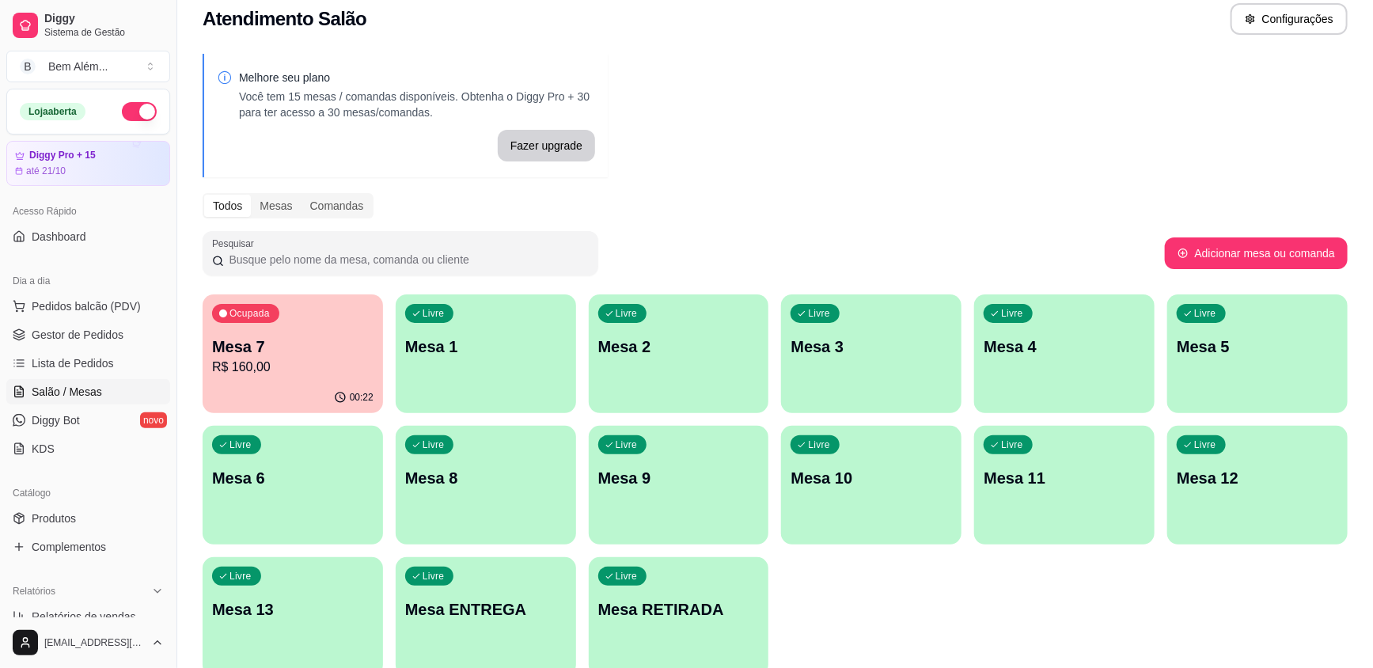
click at [649, 613] on p "Mesa RETIRADA" at bounding box center [678, 609] width 161 height 22
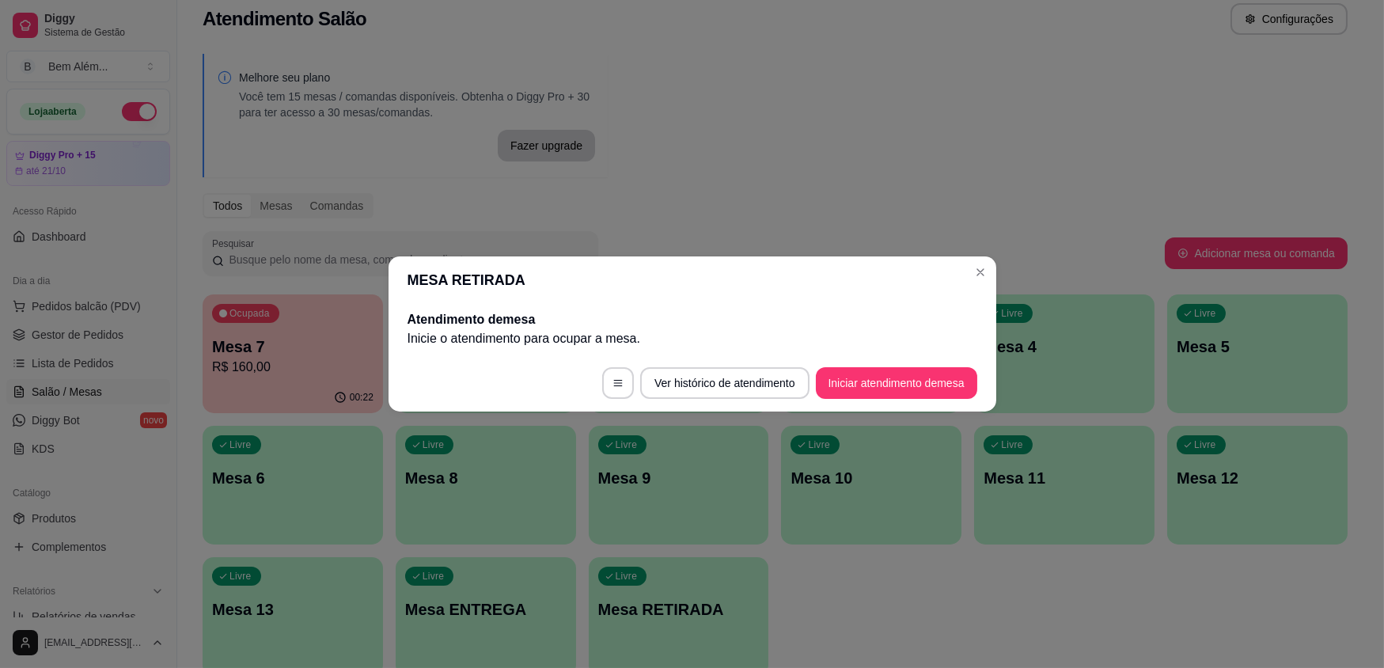
click at [894, 383] on button "Iniciar atendimento de mesa" at bounding box center [896, 383] width 161 height 32
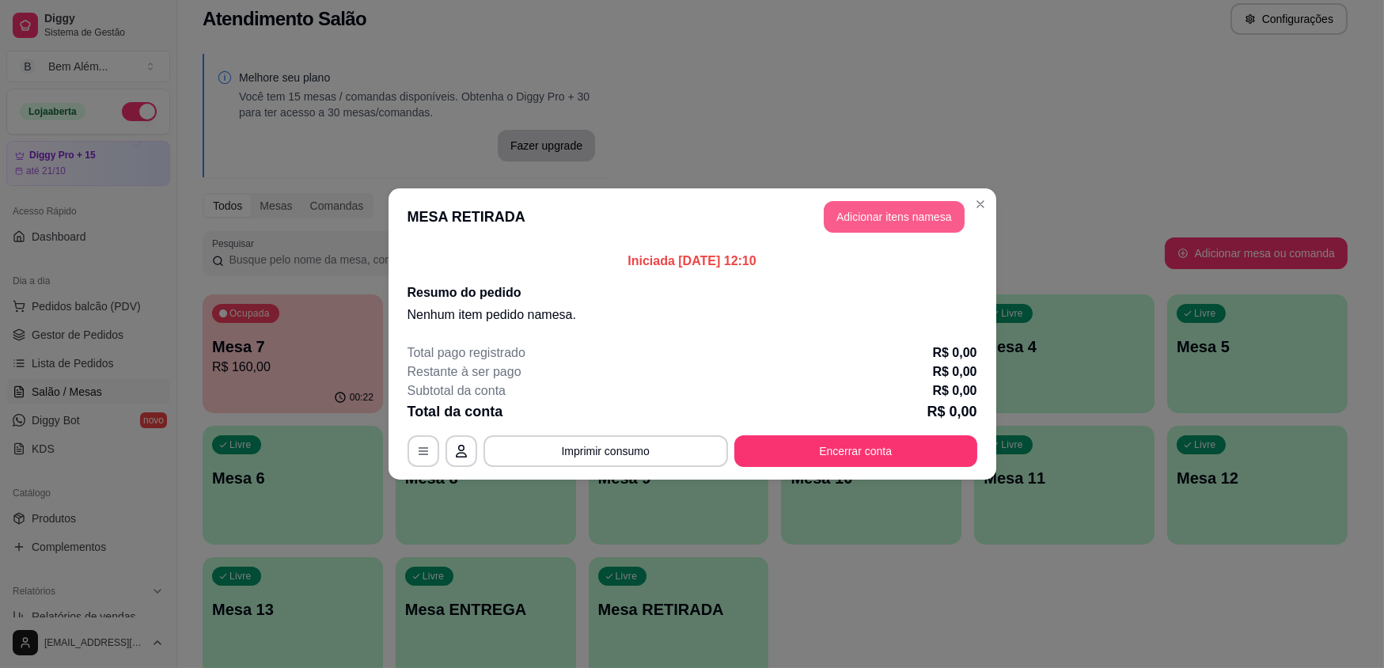
click at [930, 218] on button "Adicionar itens na mesa" at bounding box center [894, 217] width 141 height 32
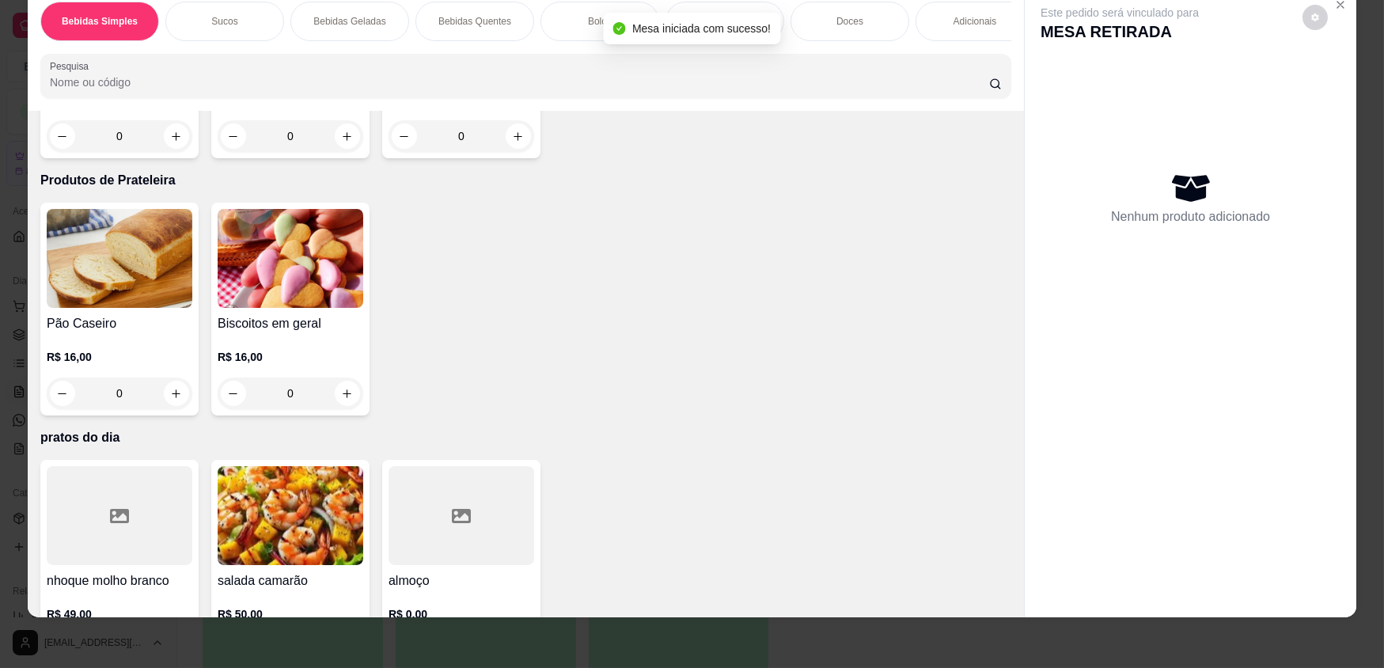
scroll to position [3087, 0]
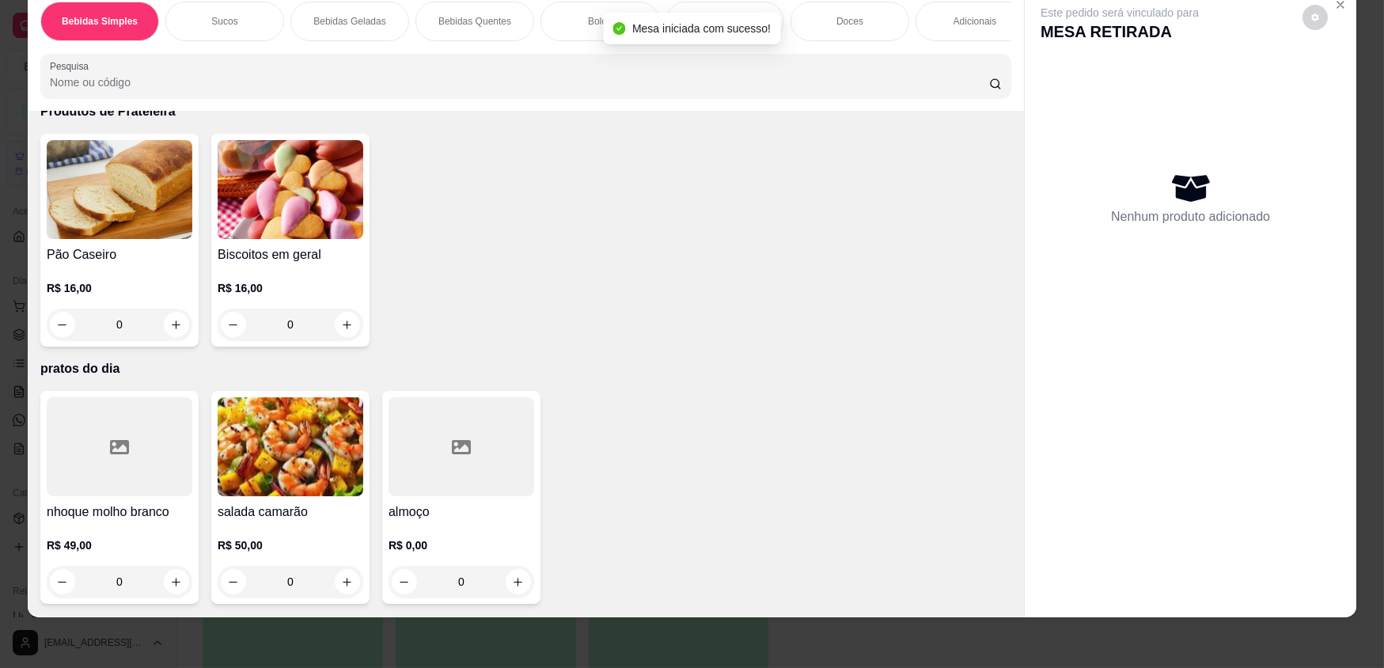
click at [408, 437] on div at bounding box center [462, 446] width 146 height 99
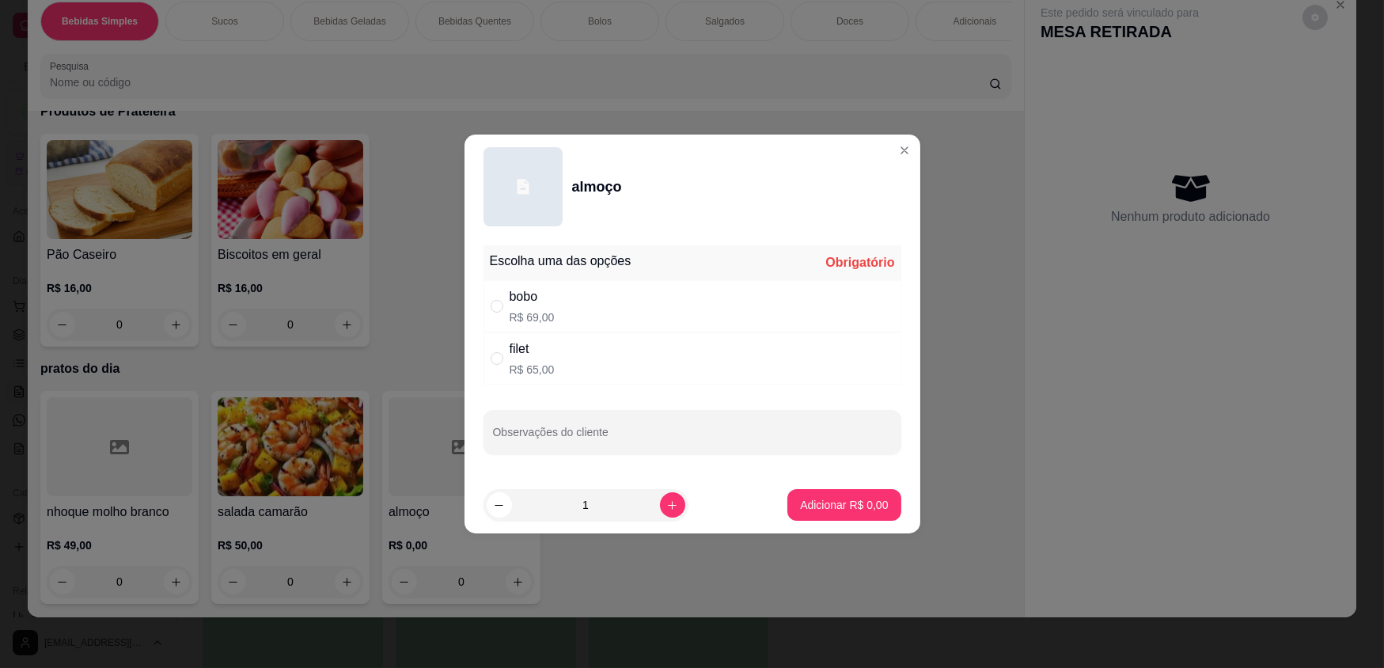
click at [567, 351] on div "filet R$ 65,00" at bounding box center [693, 358] width 418 height 52
radio input "true"
click at [666, 506] on icon "increase-product-quantity" at bounding box center [672, 505] width 12 height 12
type input "3"
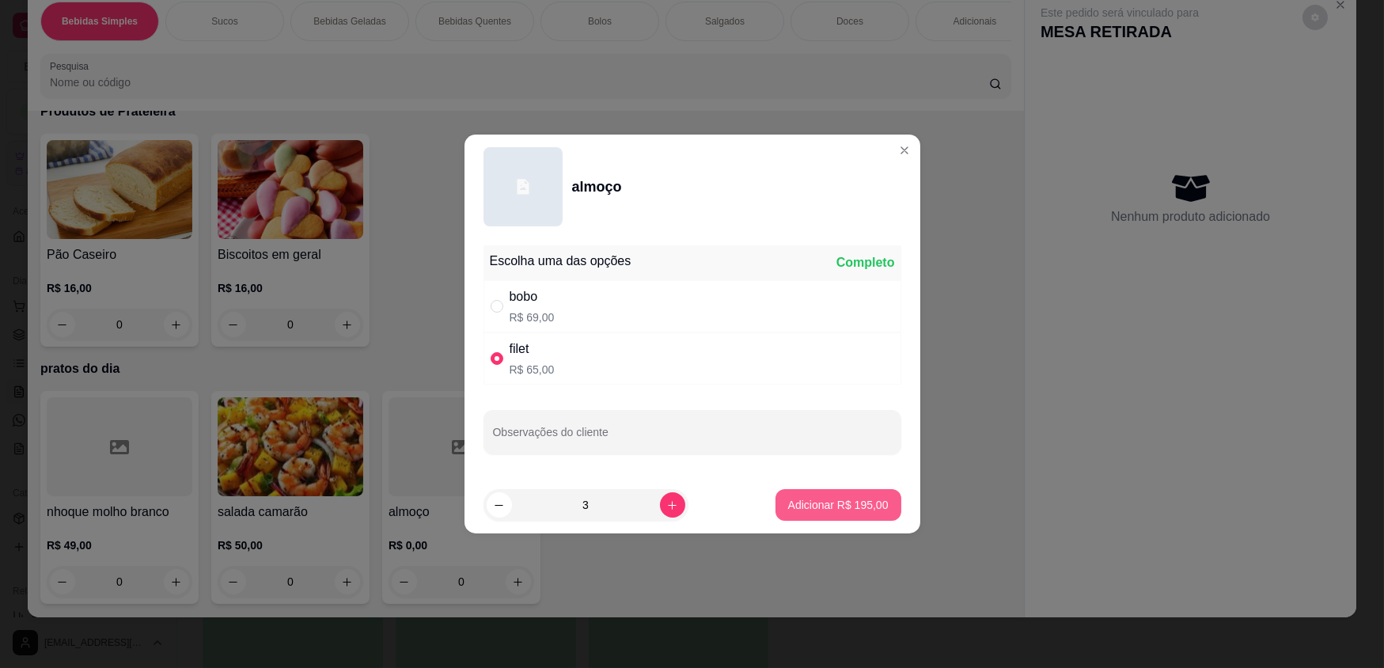
click at [860, 503] on p "Adicionar R$ 195,00" at bounding box center [838, 505] width 101 height 16
type input "3"
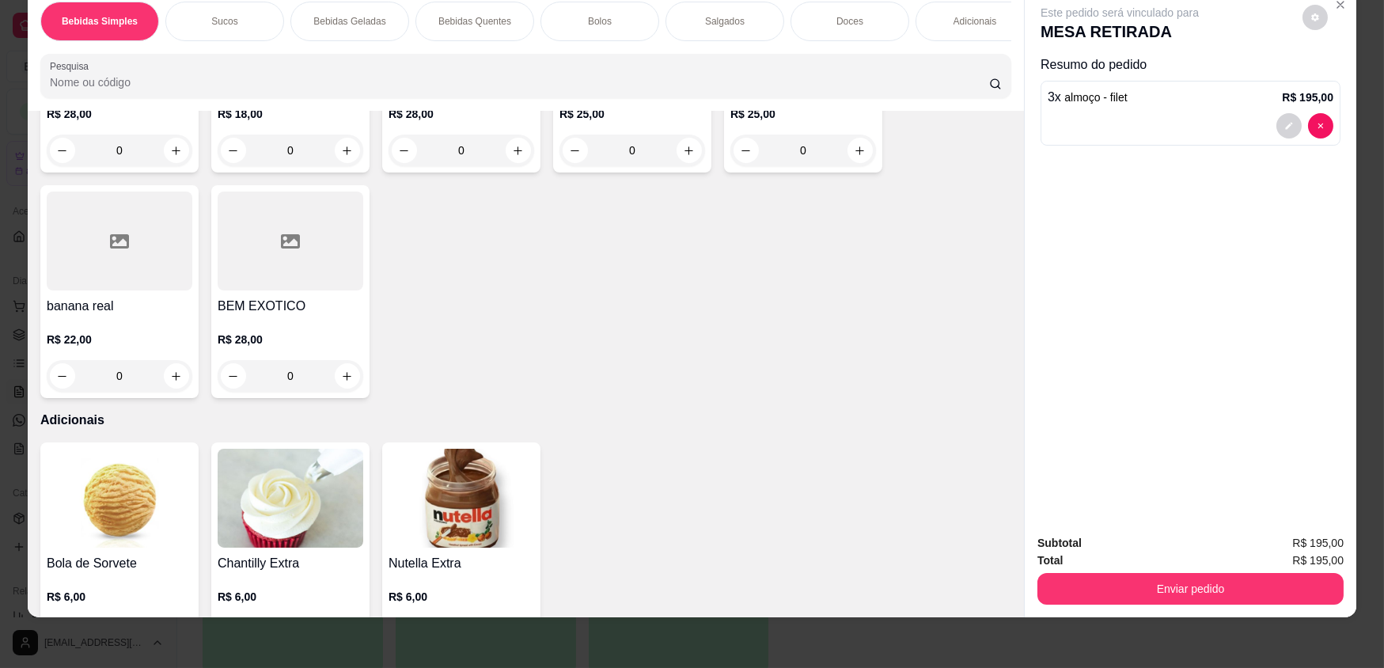
scroll to position [2440, 0]
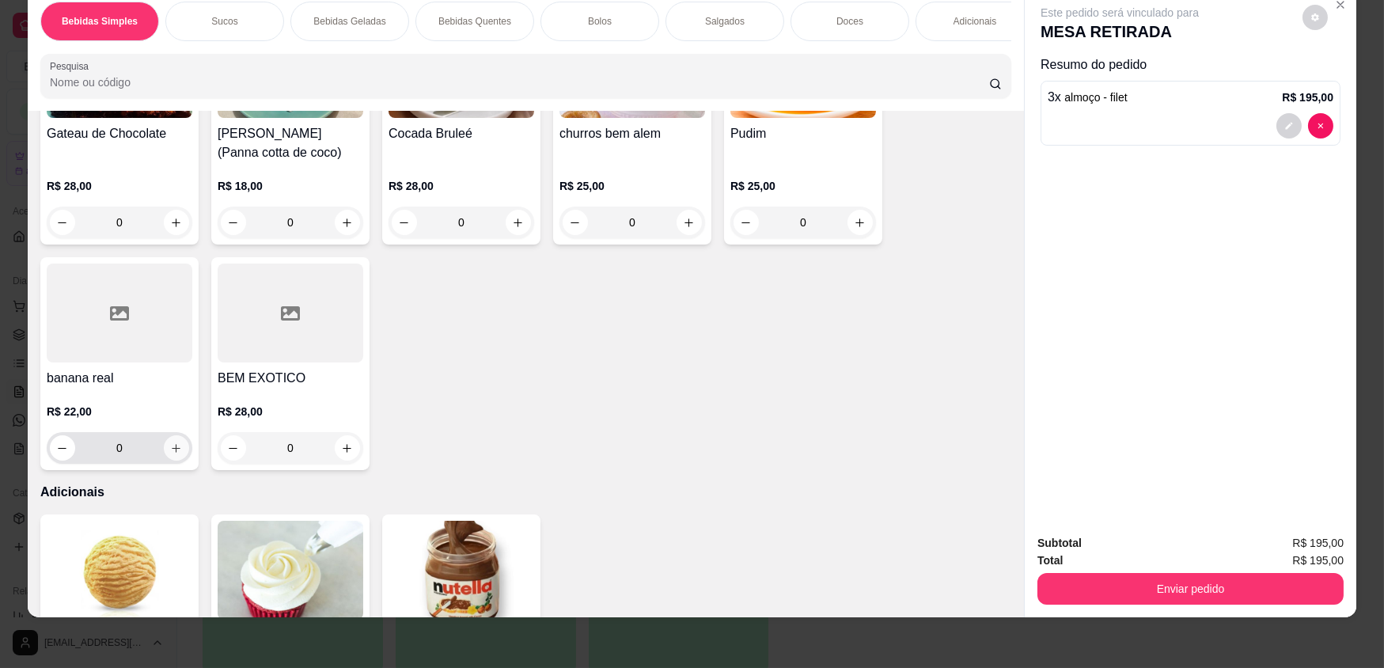
click at [164, 451] on button "increase-product-quantity" at bounding box center [176, 447] width 25 height 25
type input "1"
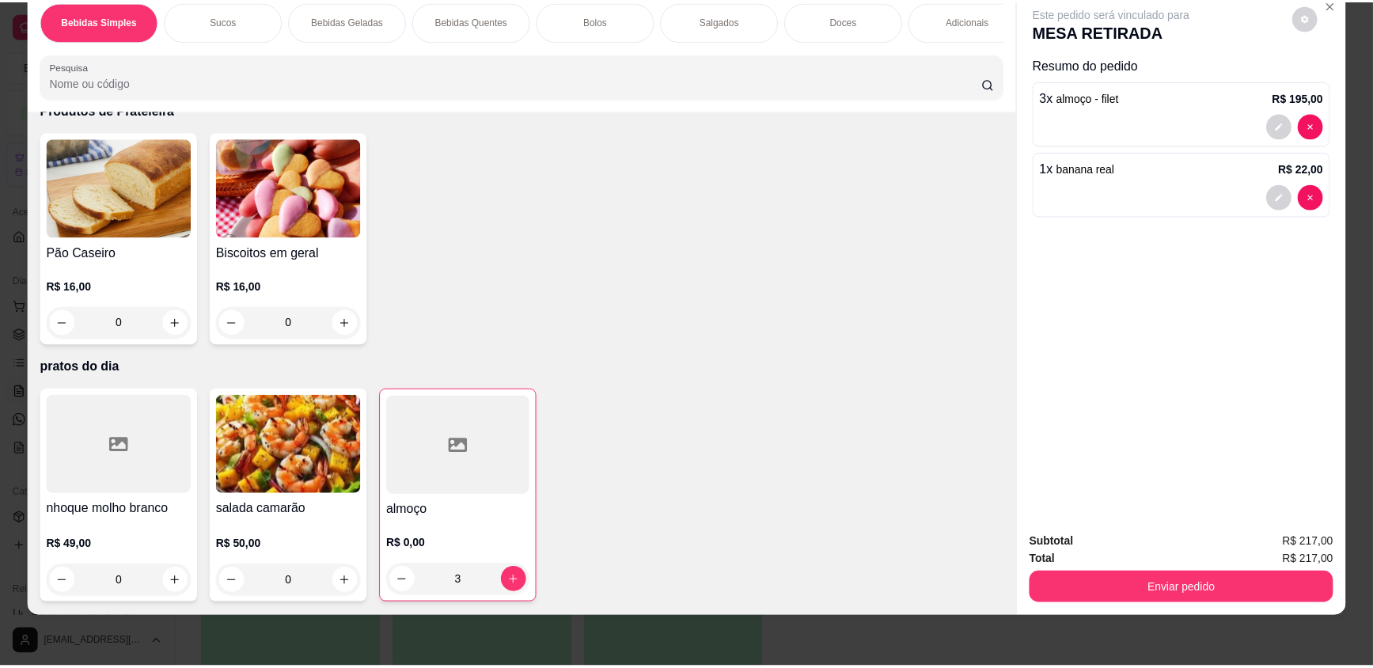
scroll to position [3090, 0]
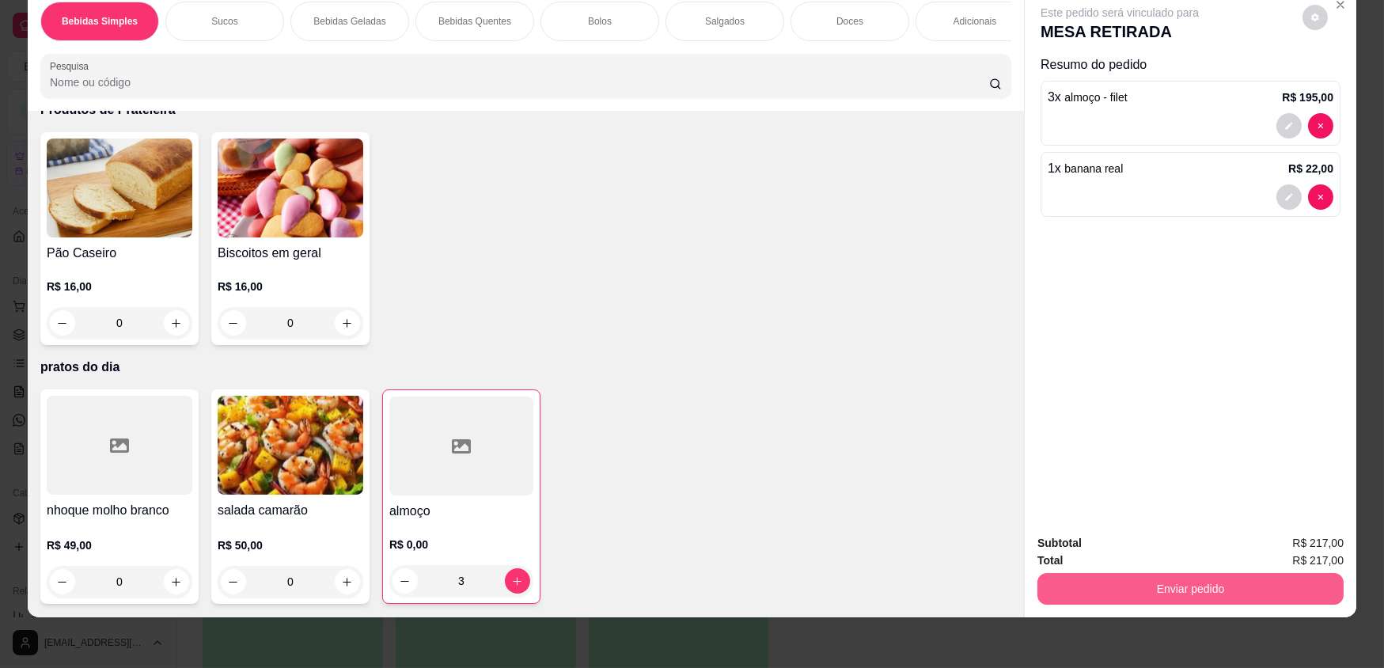
click at [1227, 584] on button "Enviar pedido" at bounding box center [1191, 589] width 306 height 32
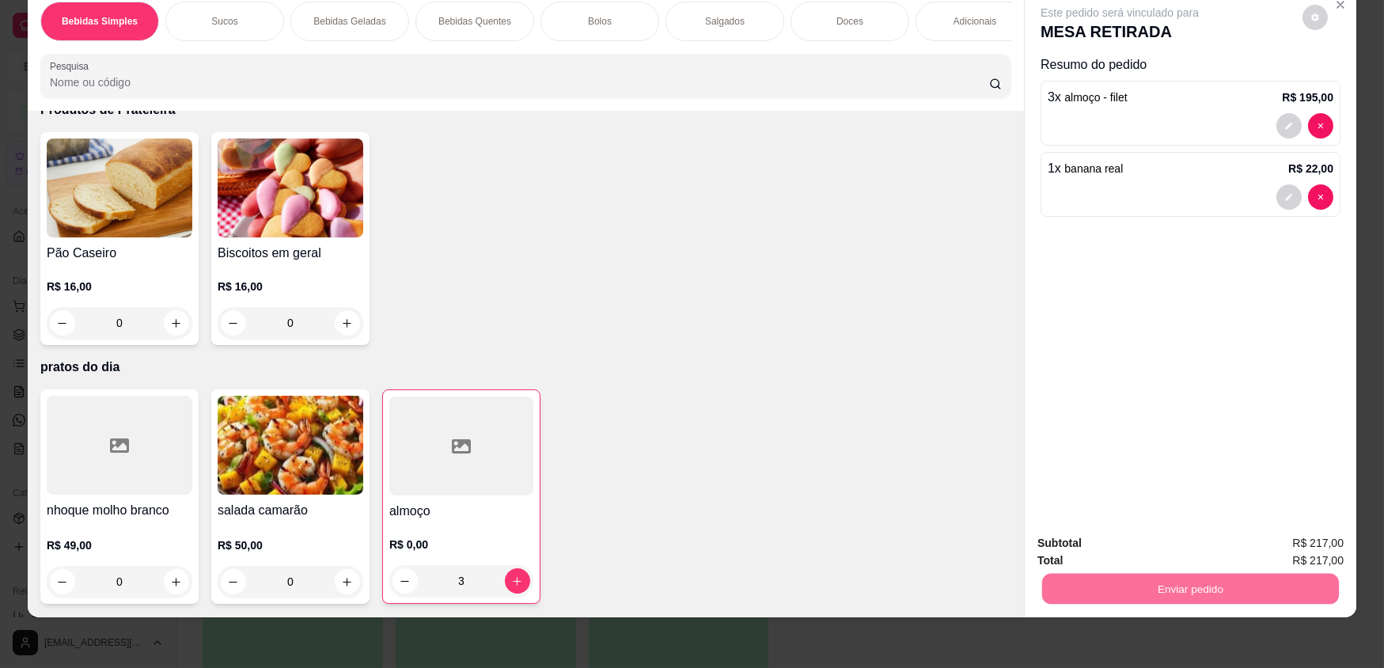
click at [1297, 558] on button "Enviar pedido" at bounding box center [1302, 549] width 89 height 30
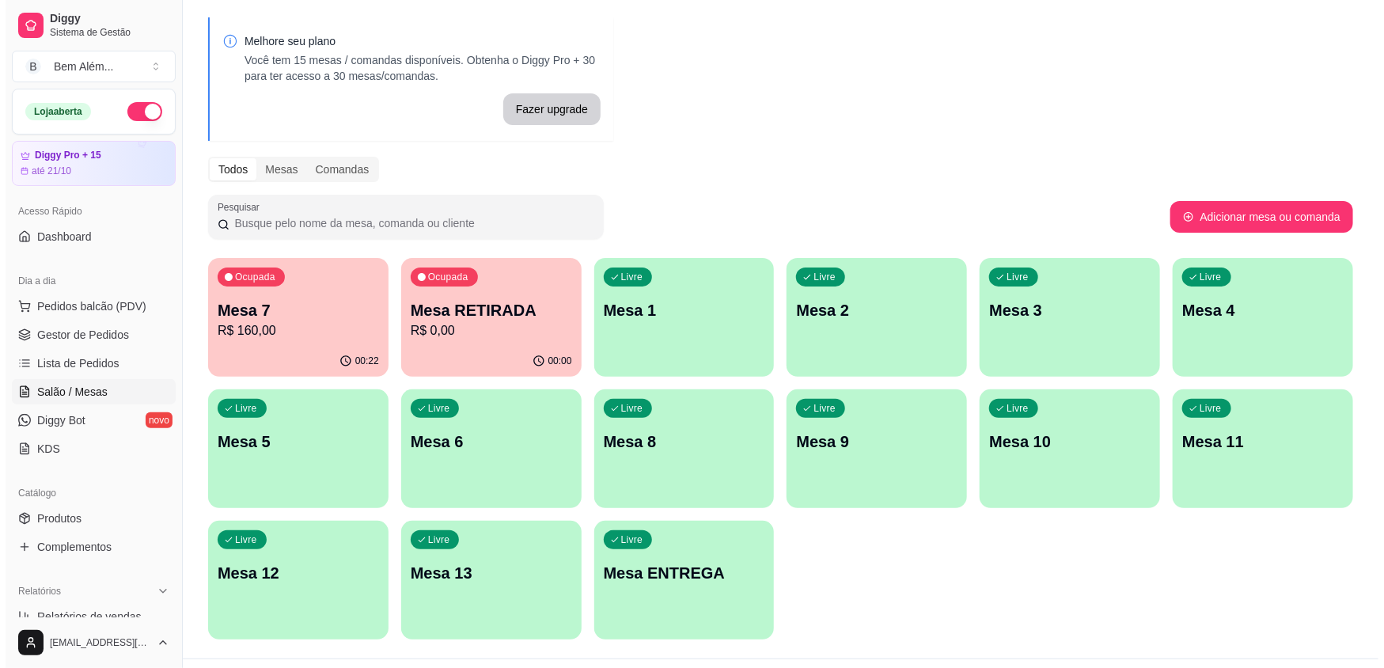
scroll to position [87, 0]
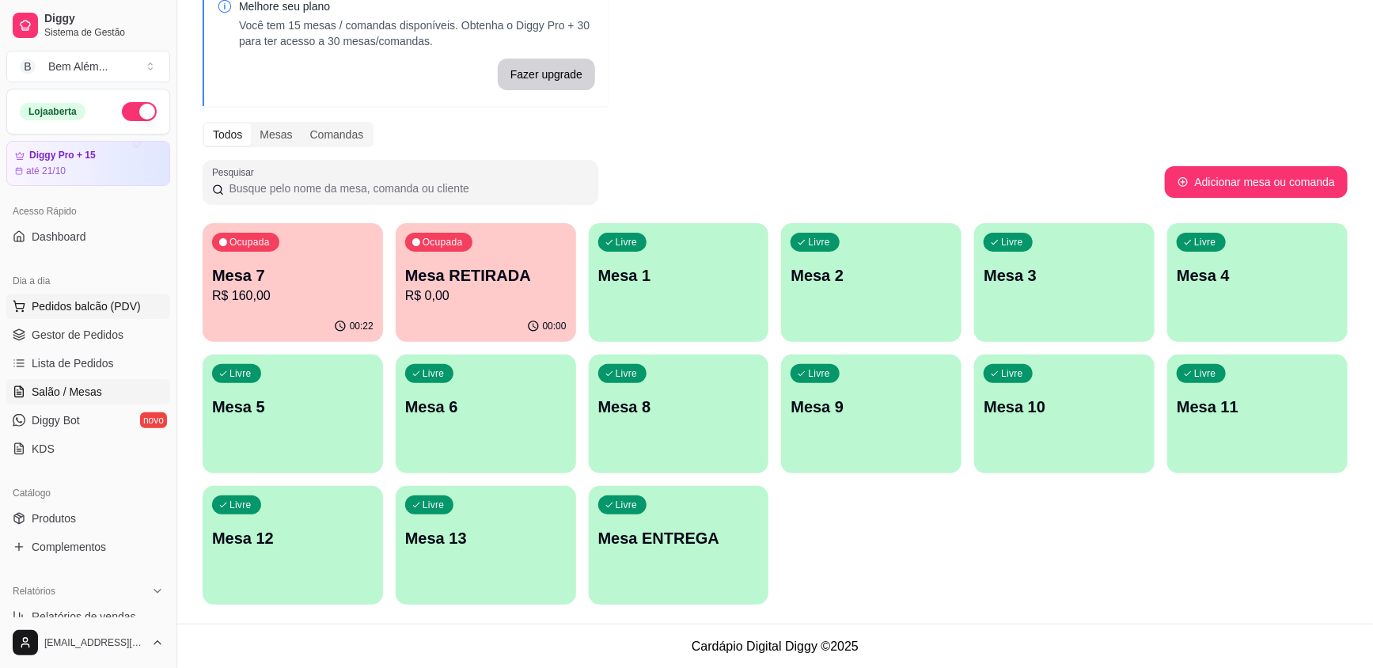
click at [90, 313] on span "Pedidos balcão (PDV)" at bounding box center [86, 306] width 109 height 16
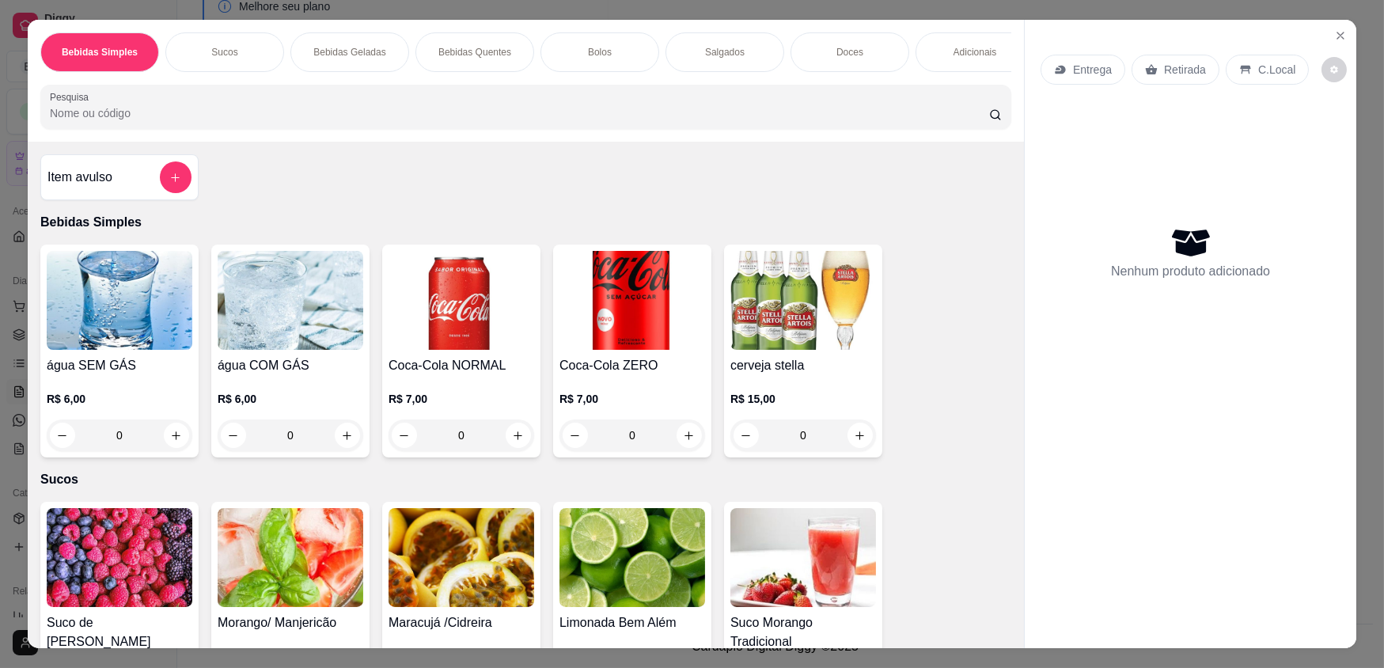
click at [966, 61] on div "Adicionais" at bounding box center [975, 52] width 119 height 40
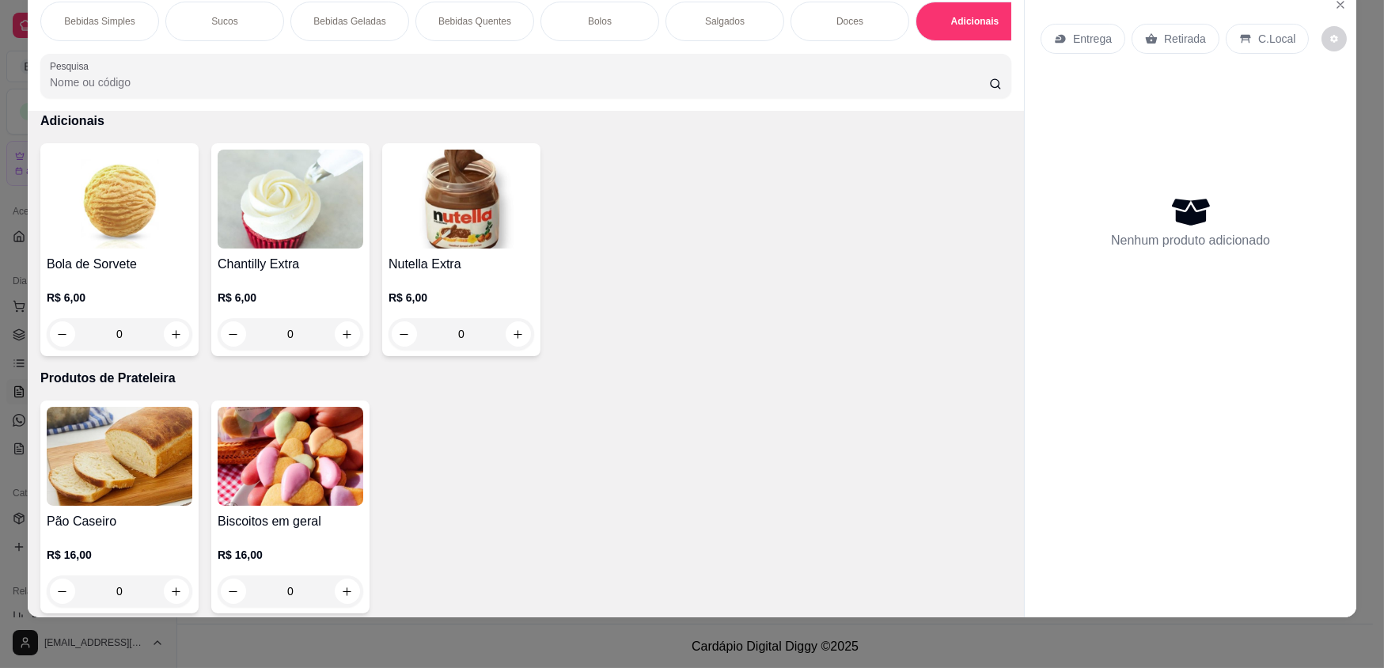
scroll to position [3087, 0]
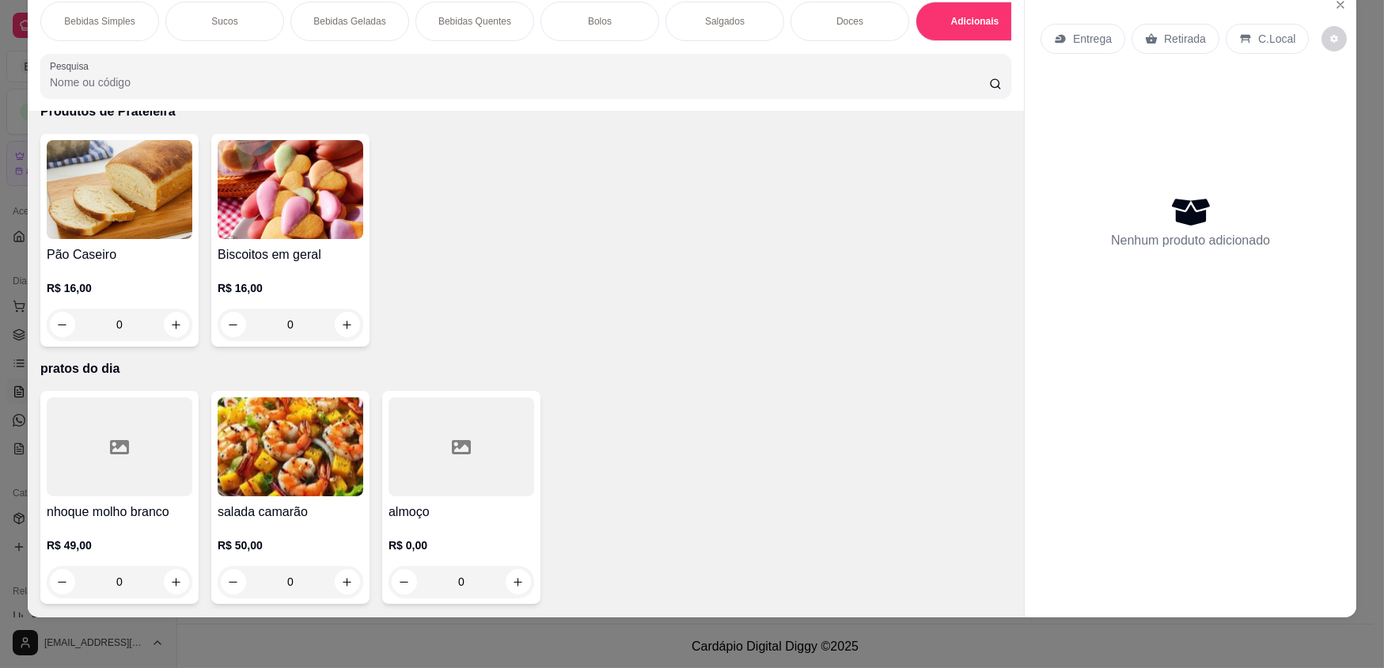
click at [267, 467] on img at bounding box center [291, 446] width 146 height 99
click at [470, 475] on div at bounding box center [462, 446] width 146 height 99
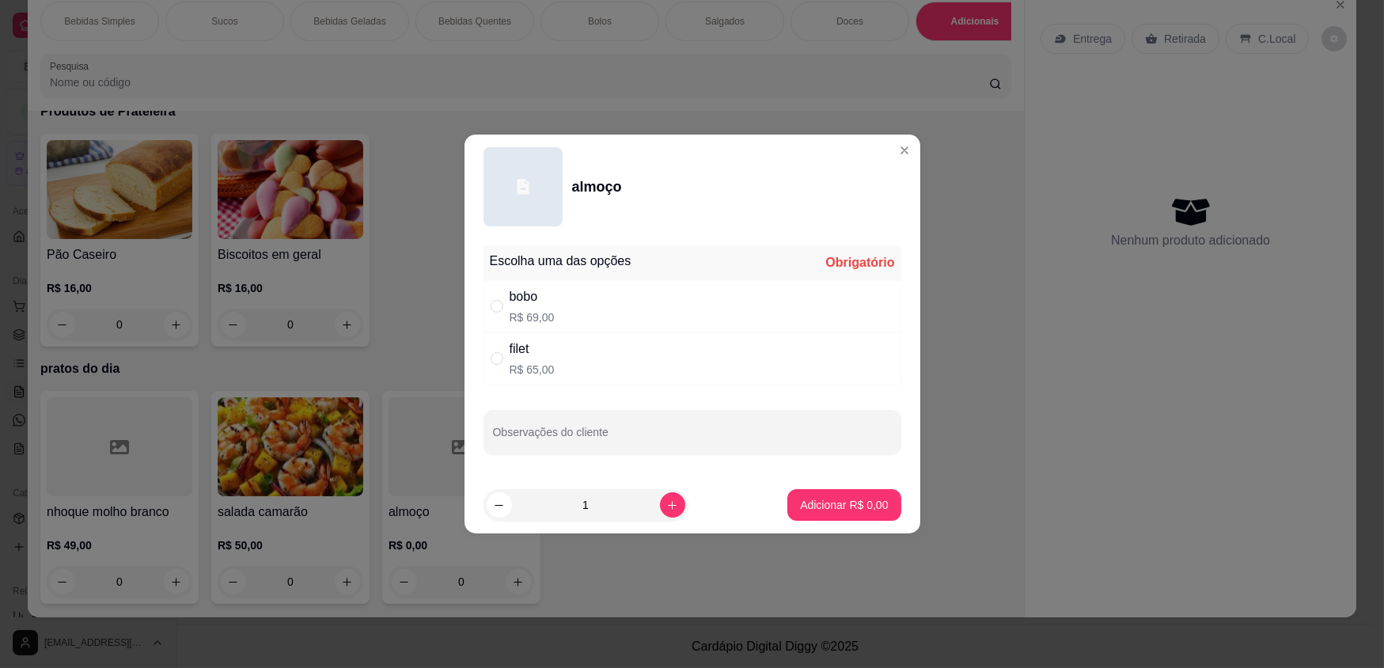
click at [585, 317] on div "bobo R$ 69,00" at bounding box center [693, 306] width 418 height 52
radio input "true"
click at [825, 514] on button "Adicionar R$ 69,00" at bounding box center [841, 505] width 116 height 31
type input "1"
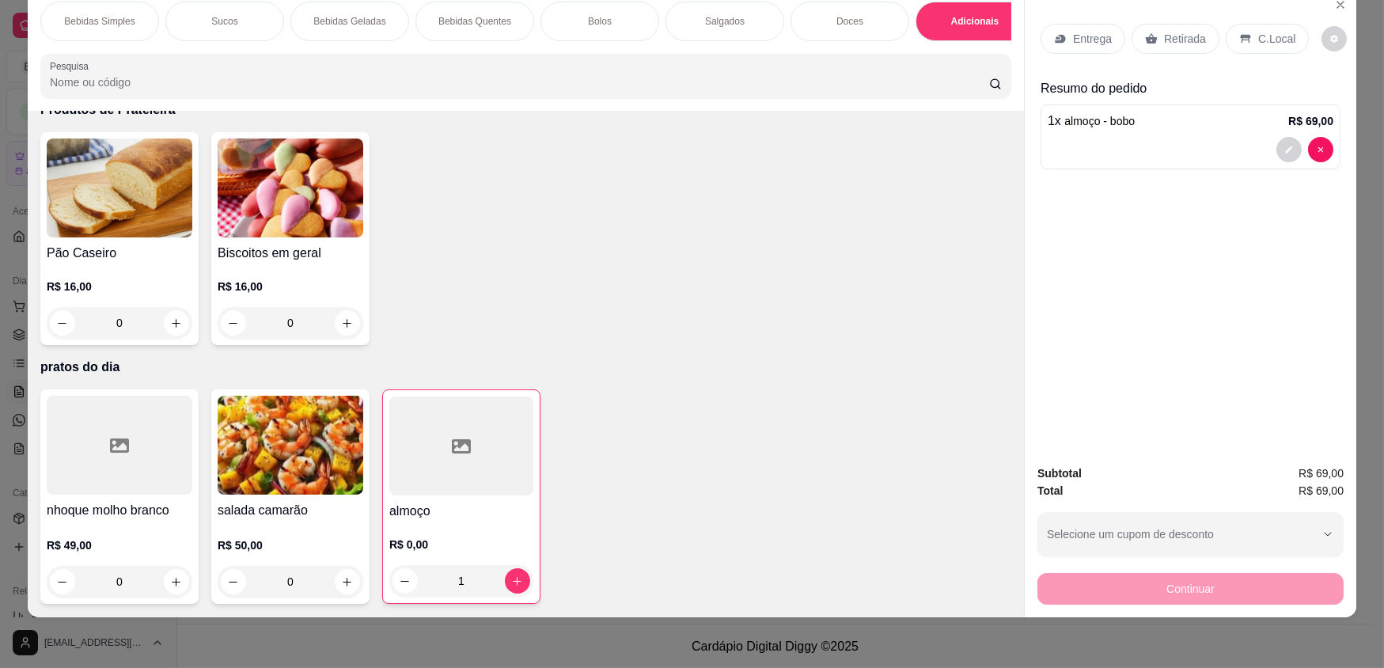
click at [1193, 36] on p "Retirada" at bounding box center [1185, 39] width 42 height 16
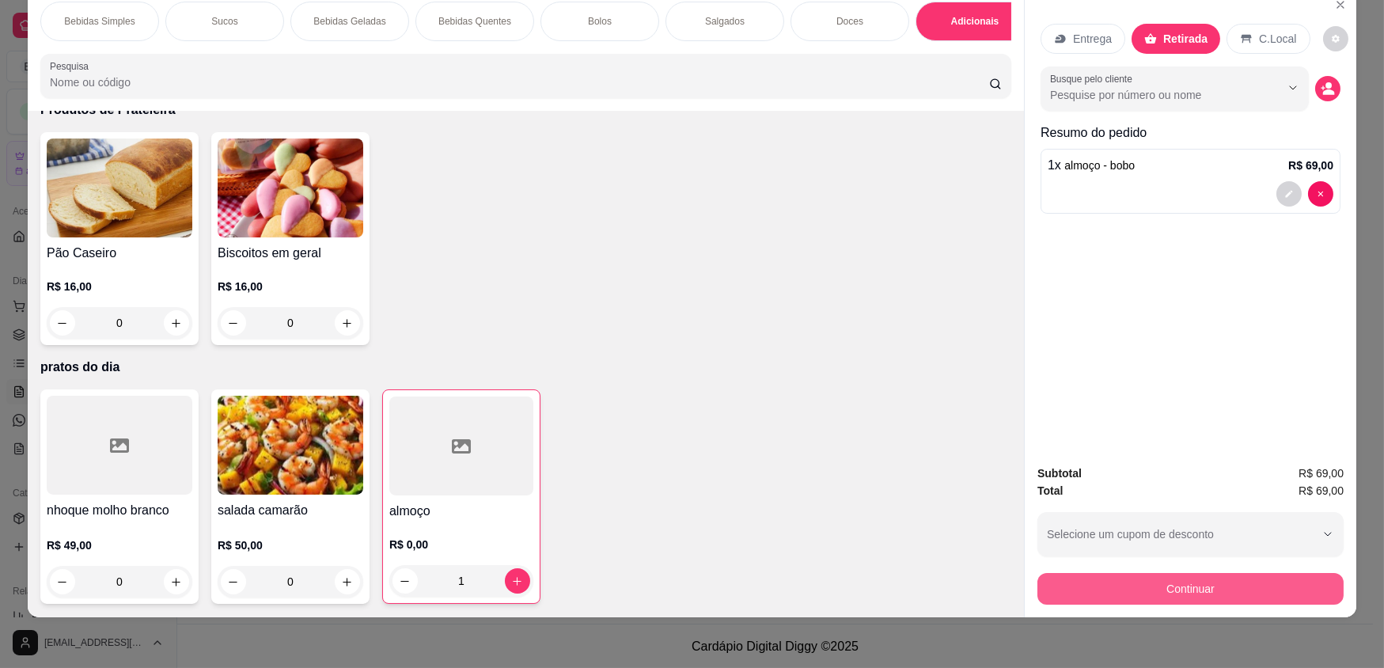
click at [1195, 586] on button "Continuar" at bounding box center [1191, 589] width 306 height 32
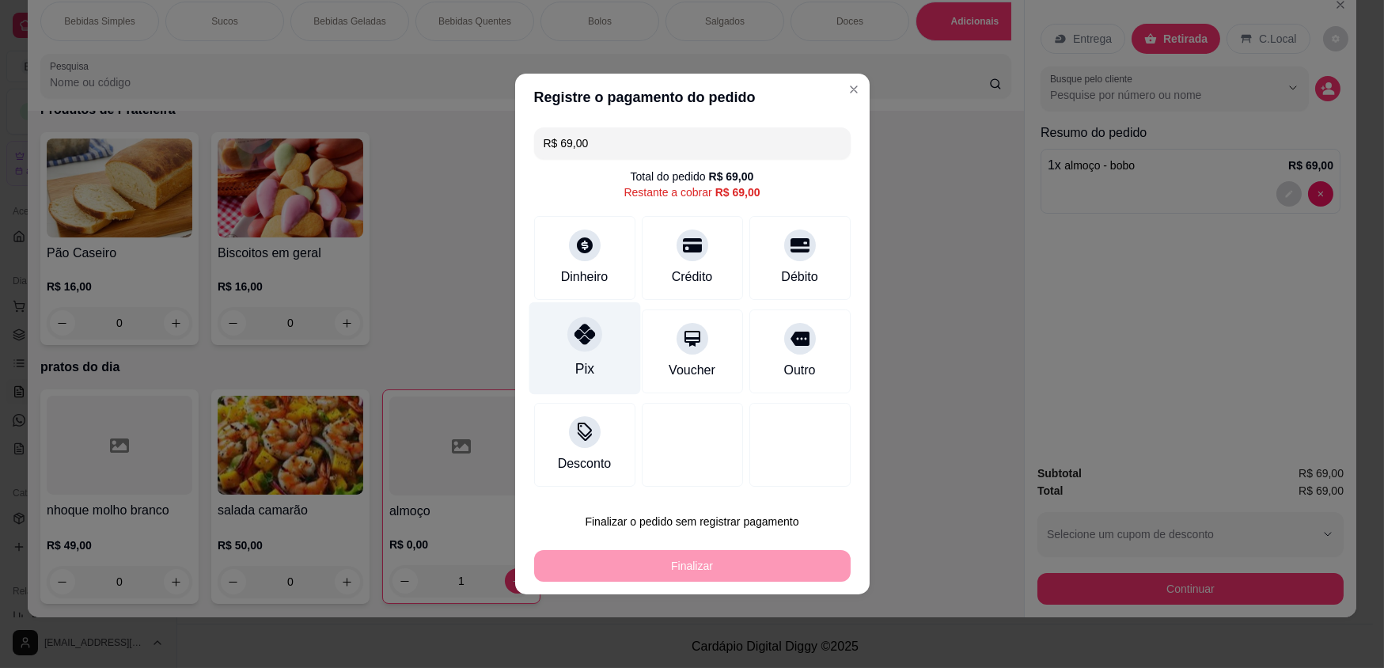
click at [590, 343] on icon at bounding box center [584, 334] width 21 height 21
type input "R$ 0,00"
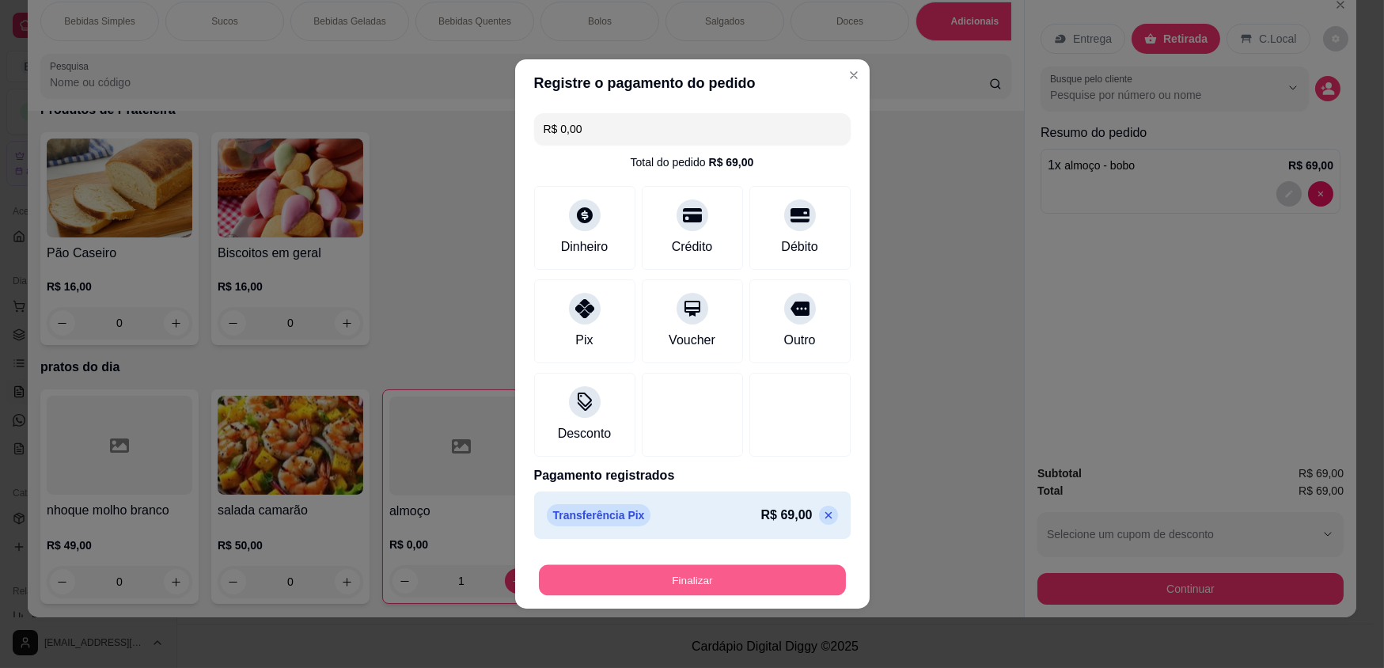
click at [791, 579] on button "Finalizar" at bounding box center [692, 580] width 307 height 31
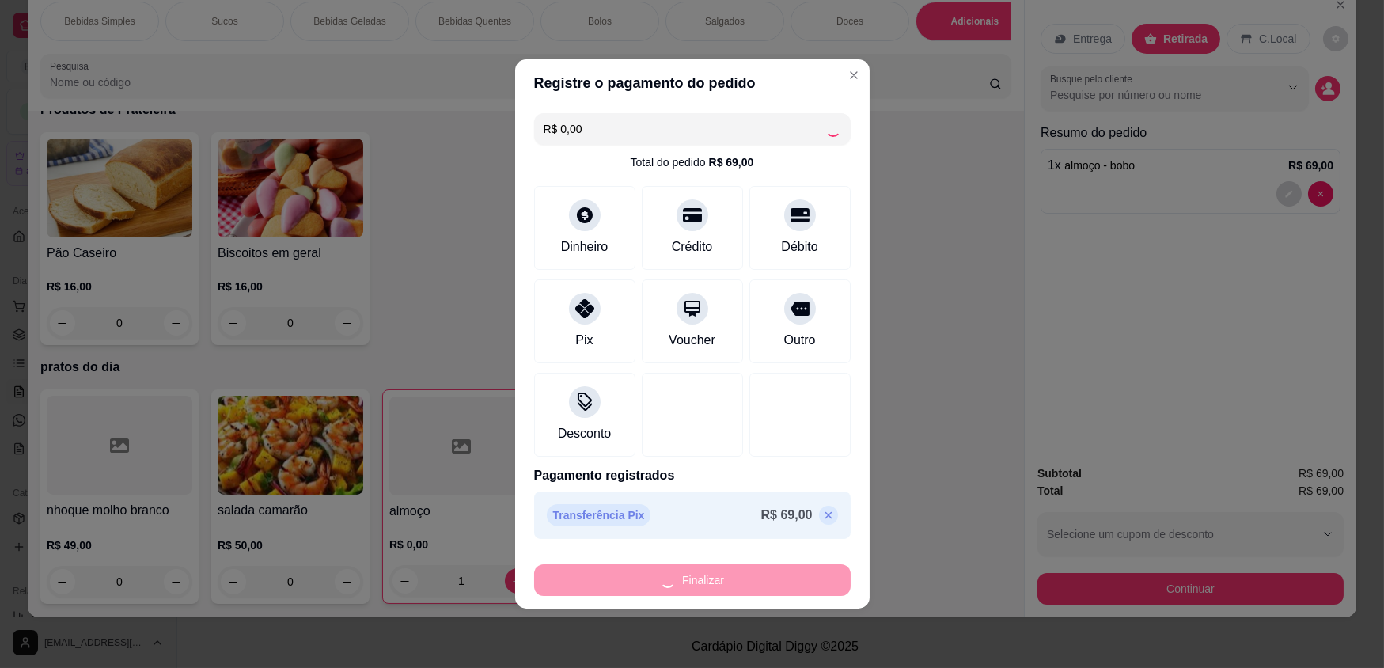
type input "0"
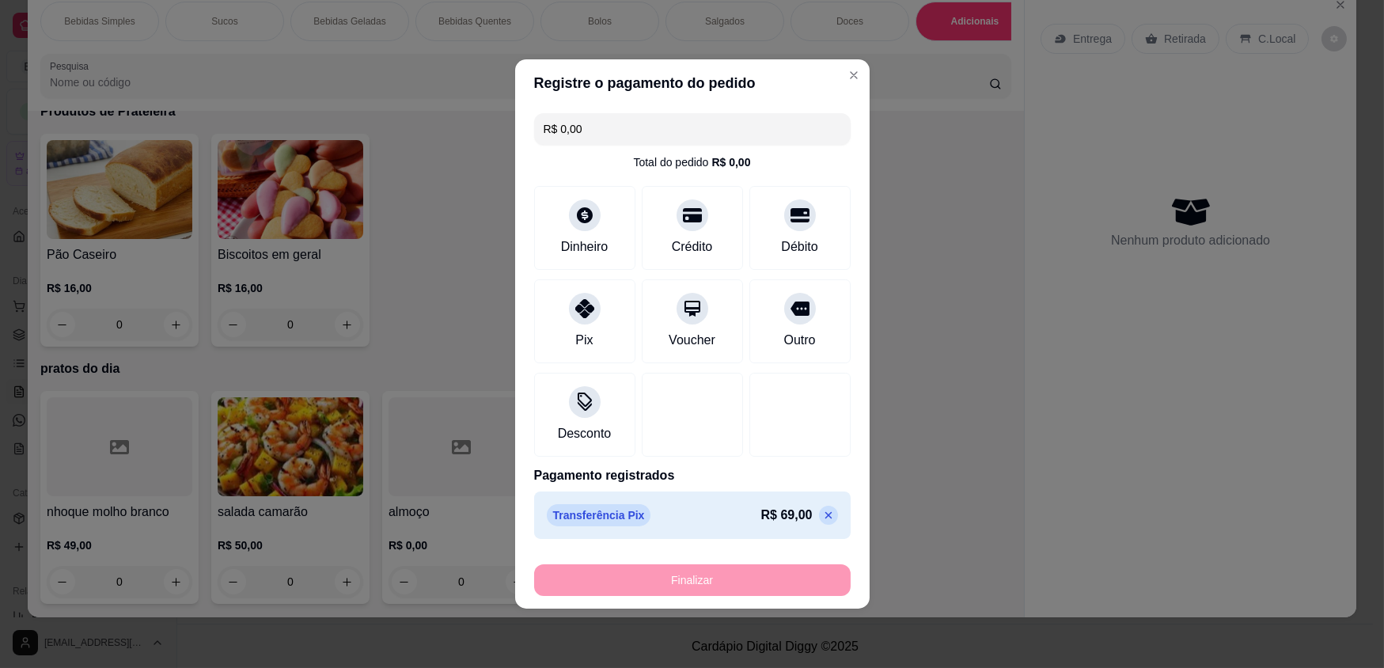
type input "-R$ 69,00"
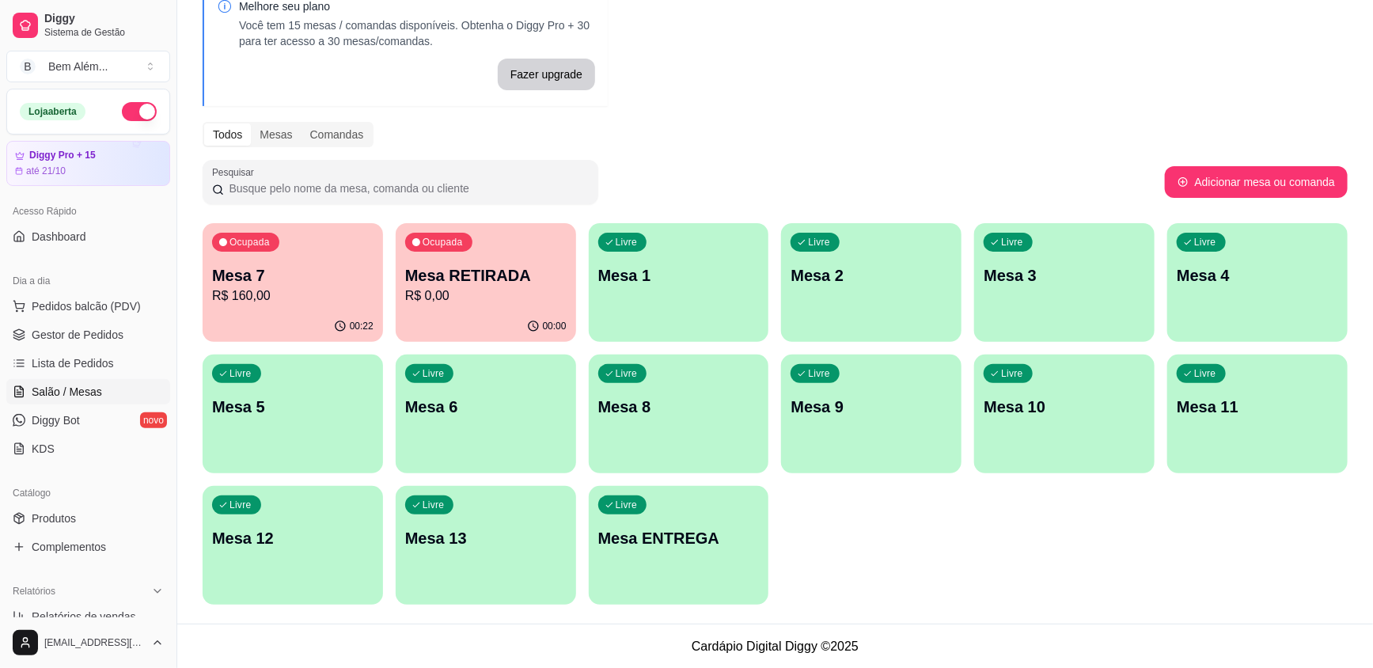
click at [758, 532] on div "Livre Mesa ENTREGA" at bounding box center [679, 536] width 180 height 100
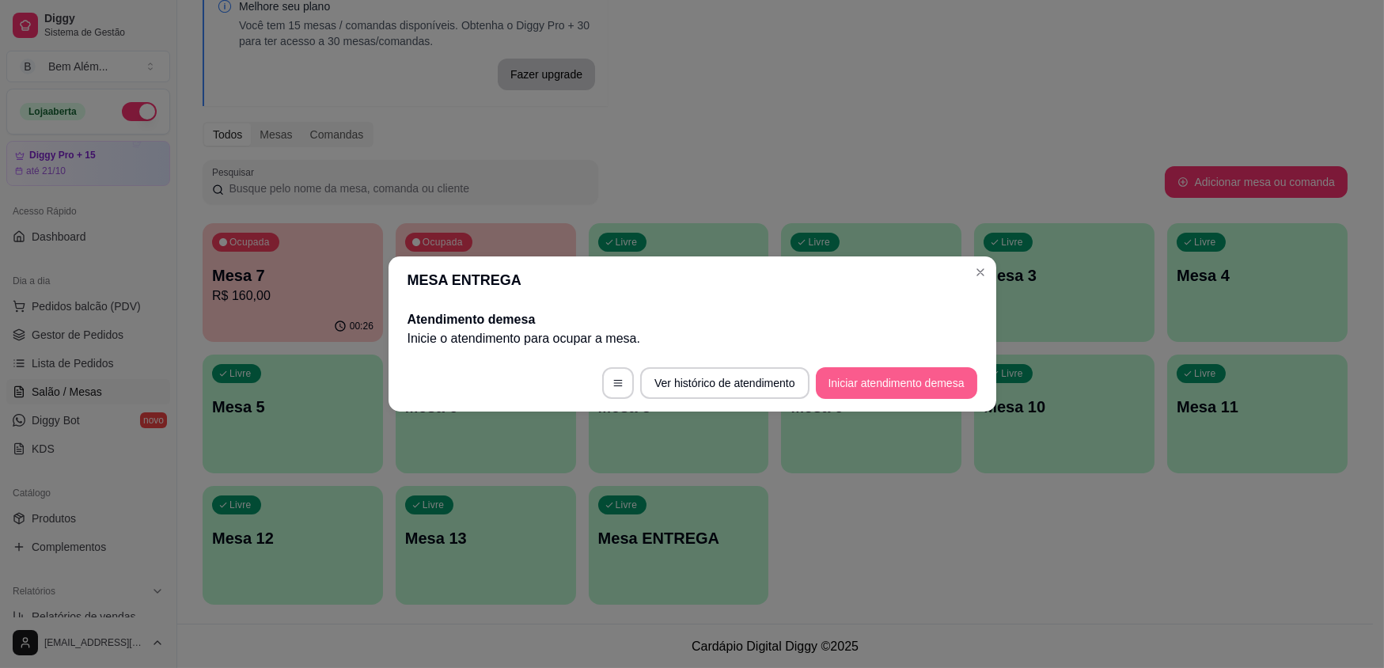
click at [878, 385] on button "Iniciar atendimento de mesa" at bounding box center [896, 383] width 161 height 32
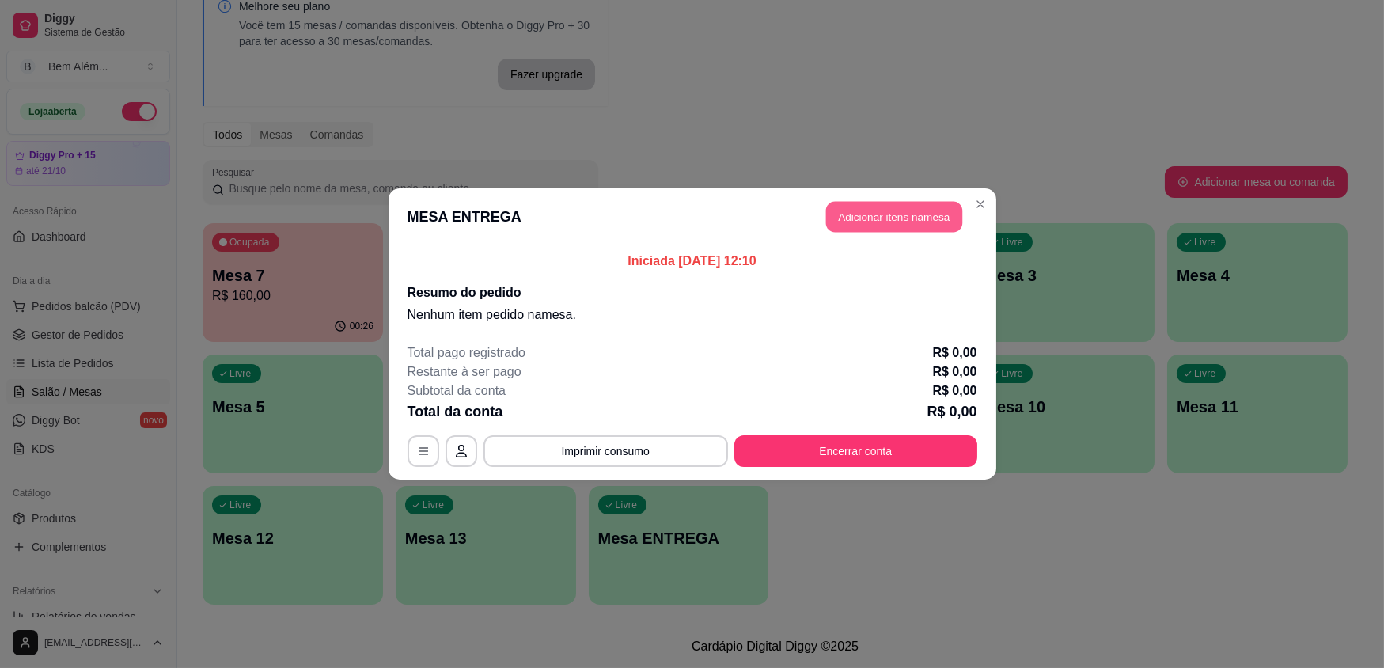
click at [861, 224] on button "Adicionar itens na mesa" at bounding box center [894, 217] width 136 height 31
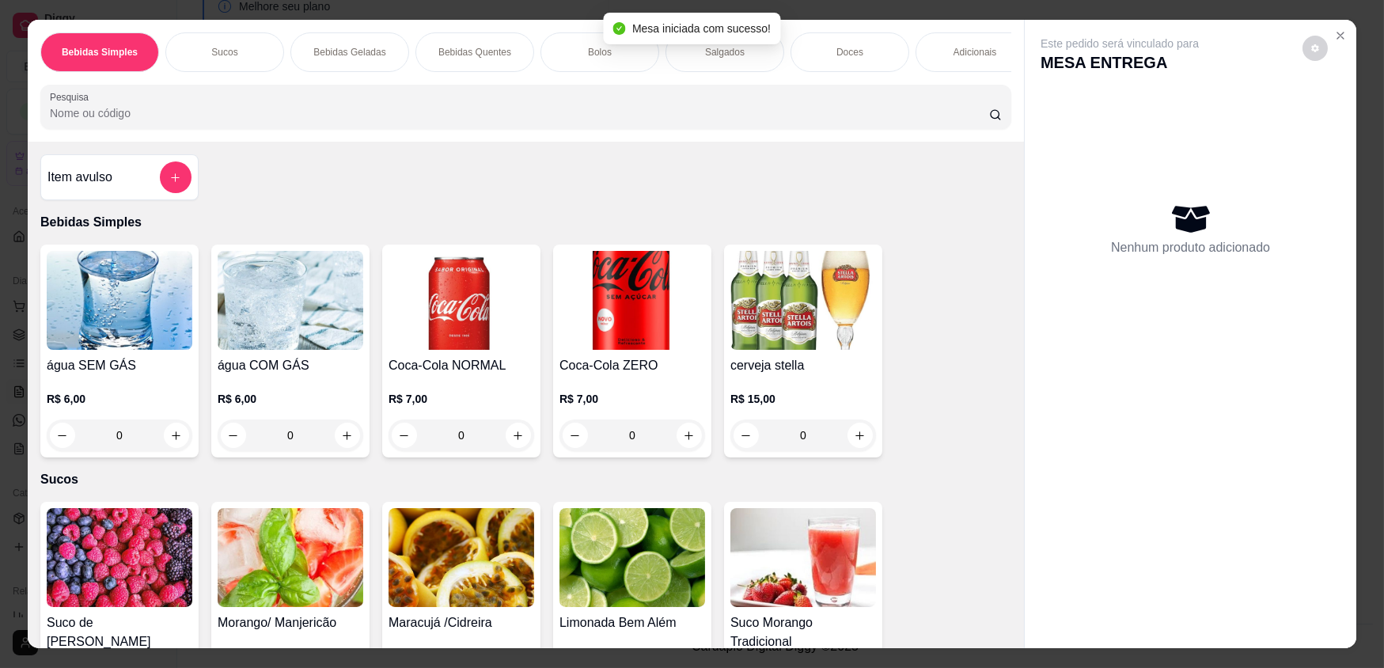
click at [960, 43] on div "Adicionais" at bounding box center [975, 52] width 119 height 40
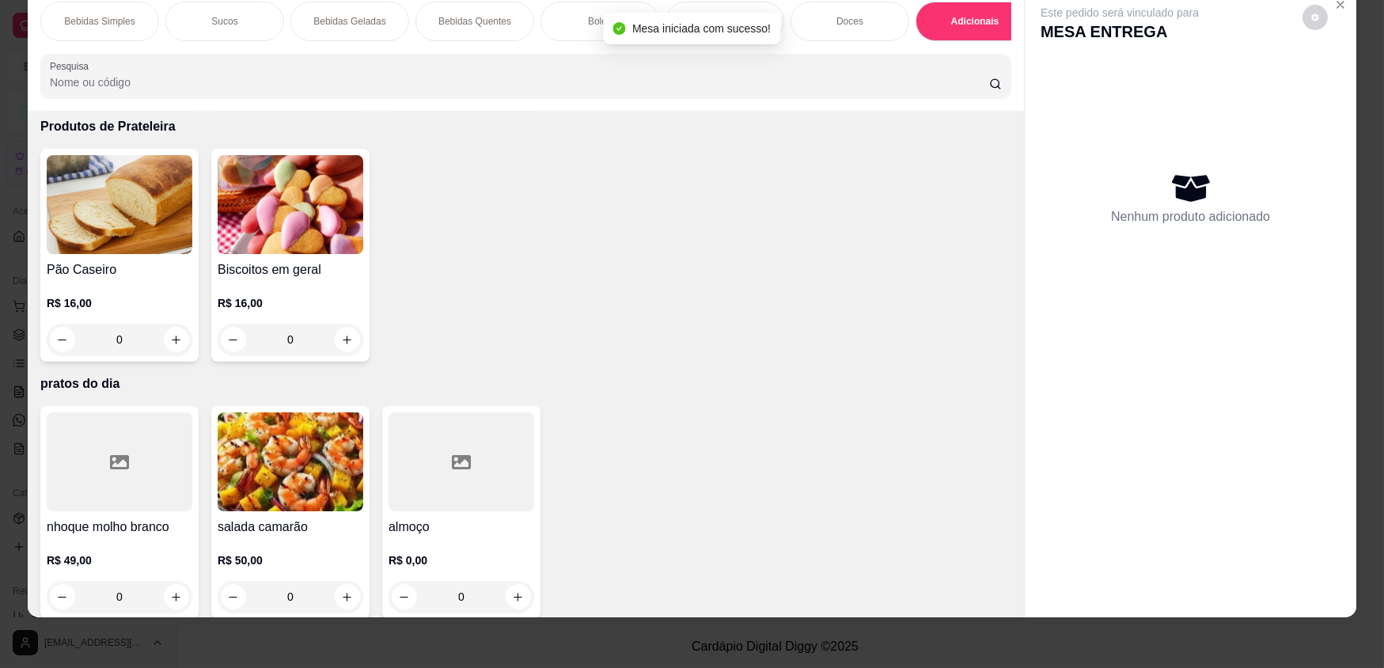
scroll to position [3087, 0]
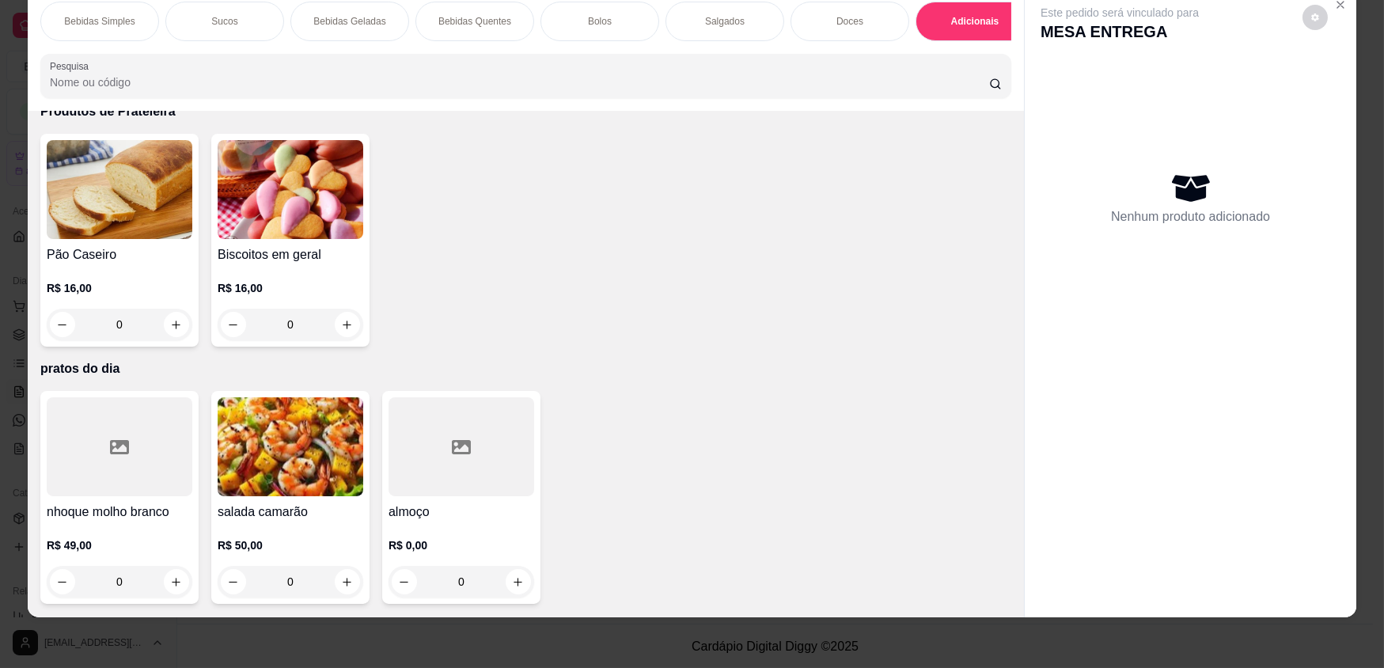
click at [467, 506] on h4 "almoço" at bounding box center [462, 512] width 146 height 19
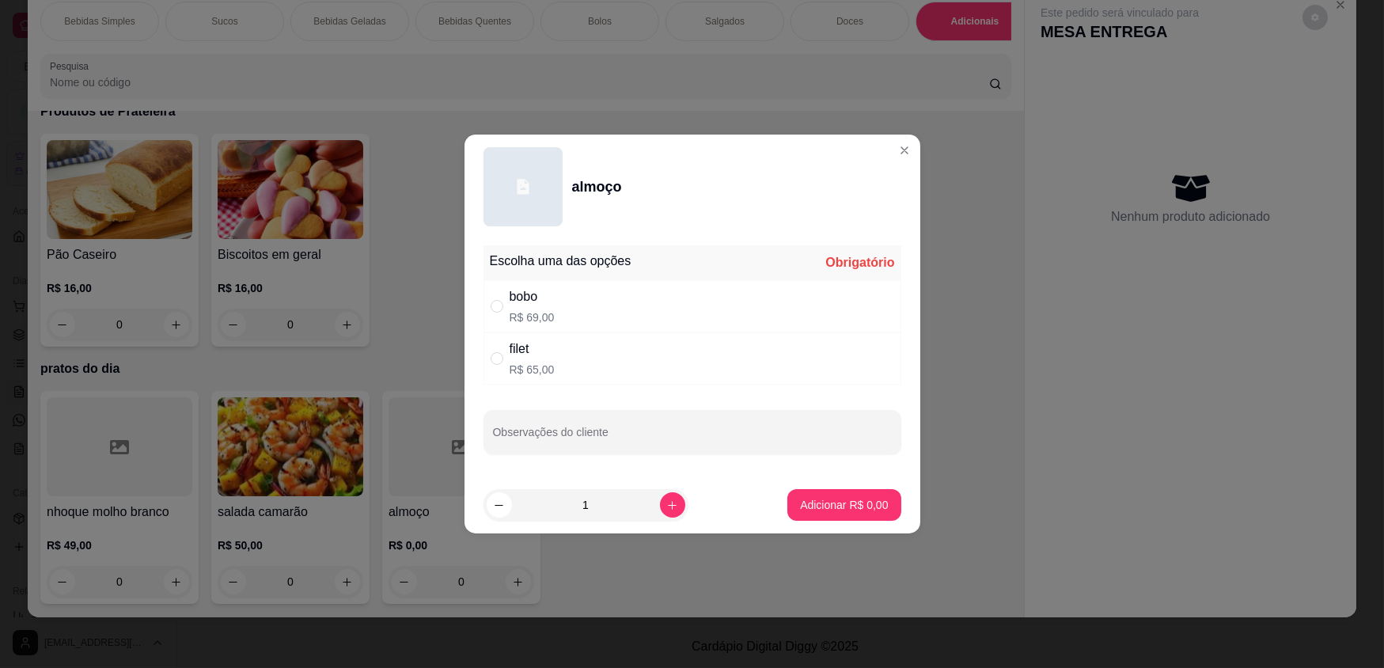
click at [639, 310] on div "bobo R$ 69,00" at bounding box center [693, 306] width 418 height 52
radio input "true"
click at [834, 511] on p "Adicionar R$ 69,00" at bounding box center [841, 505] width 94 height 16
type input "1"
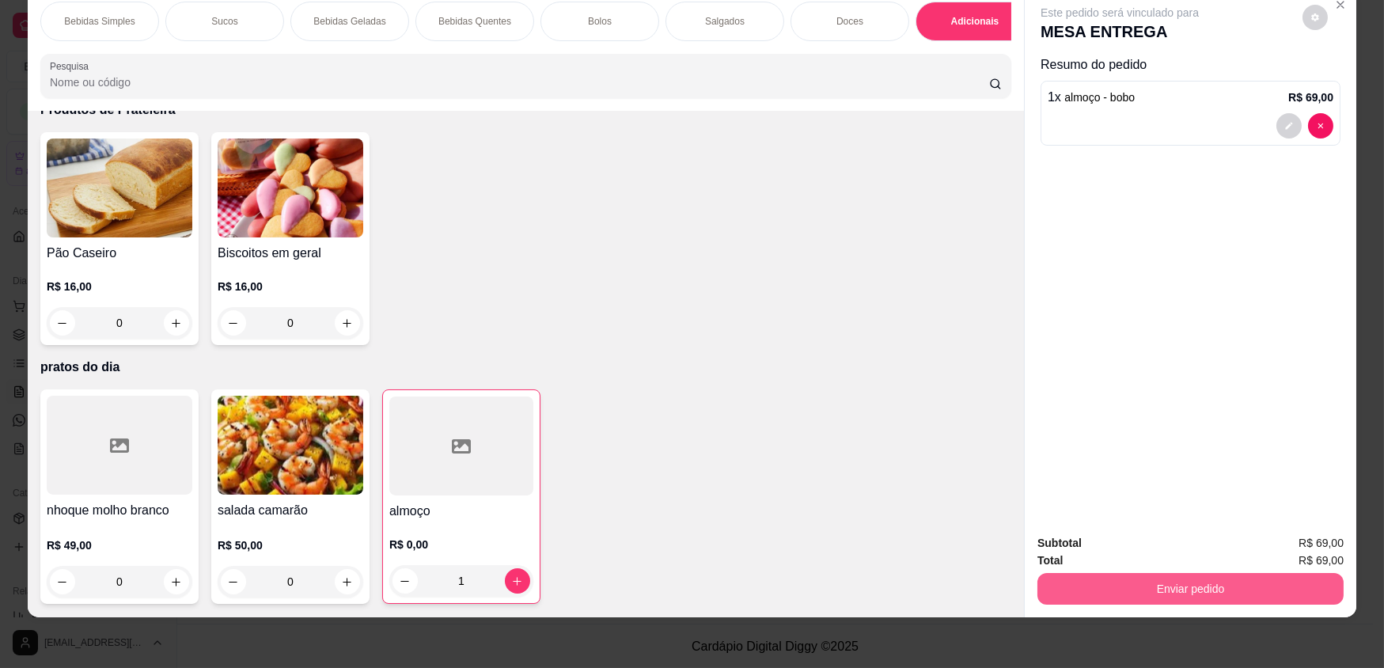
click at [1110, 590] on button "Enviar pedido" at bounding box center [1191, 589] width 306 height 32
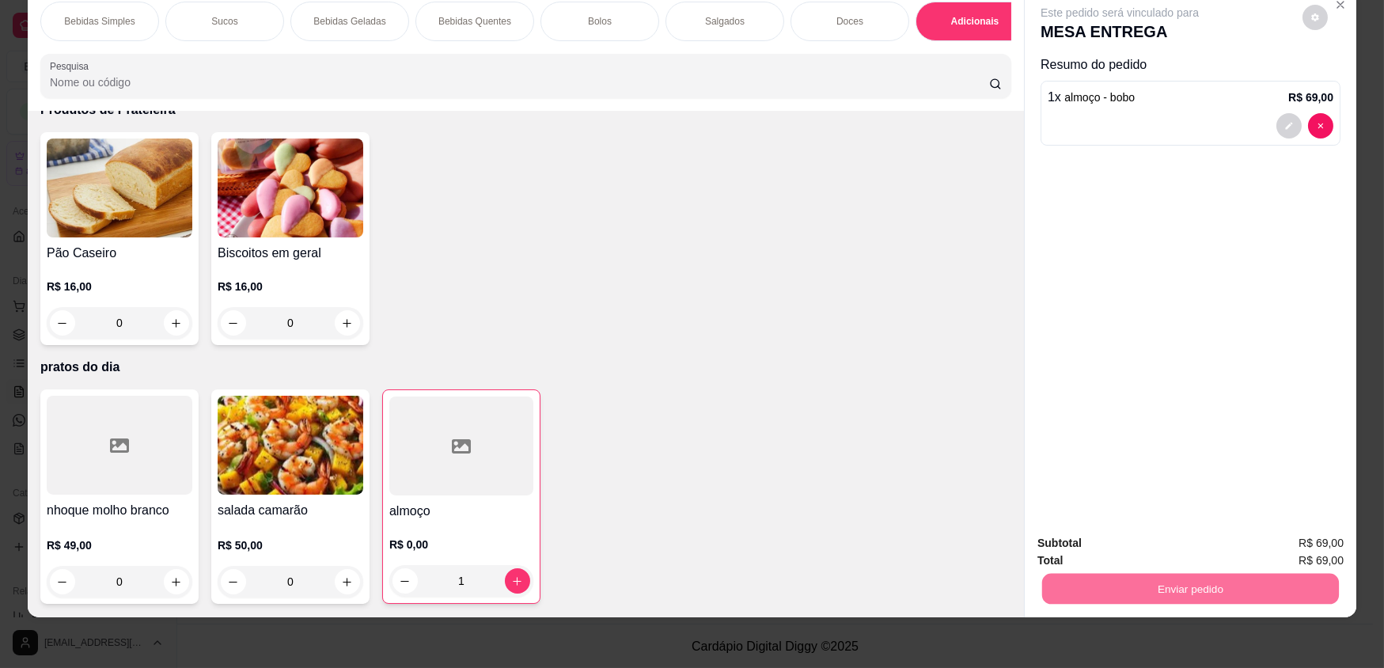
click at [1282, 547] on button "Enviar pedido" at bounding box center [1303, 549] width 87 height 29
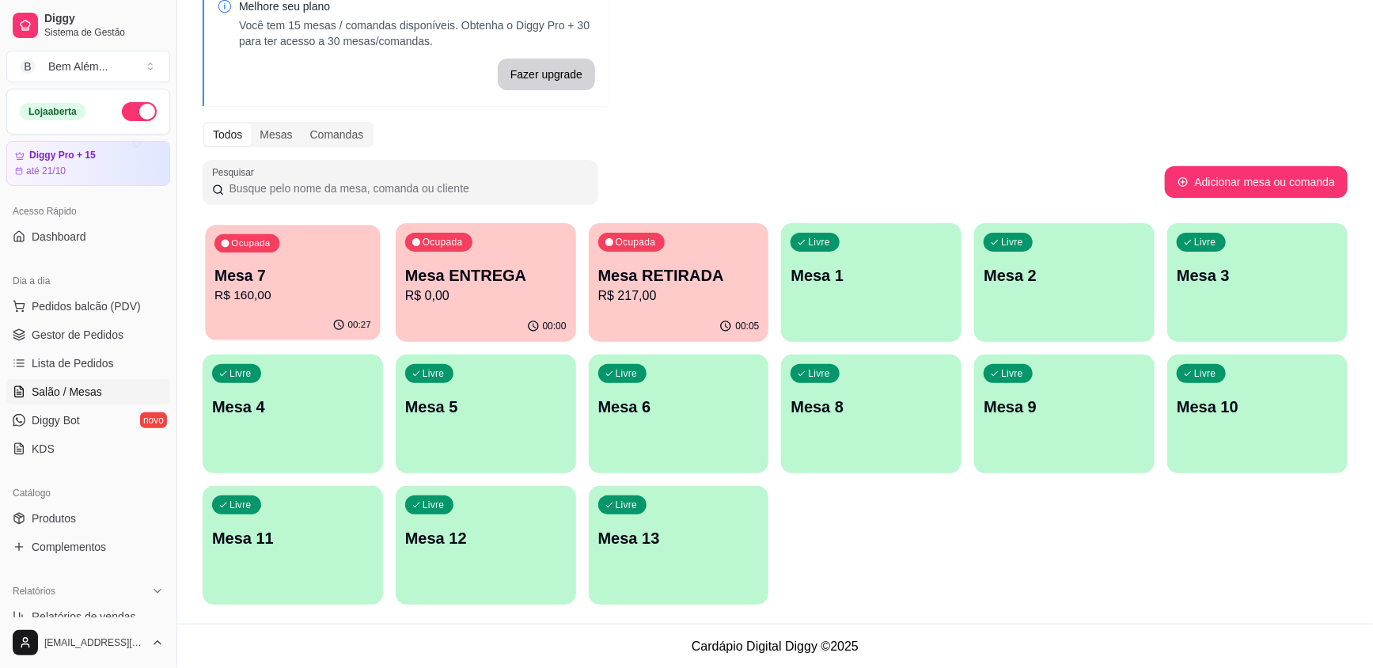
click at [313, 308] on div "Ocupada Mesa 7 R$ 160,00" at bounding box center [292, 267] width 175 height 85
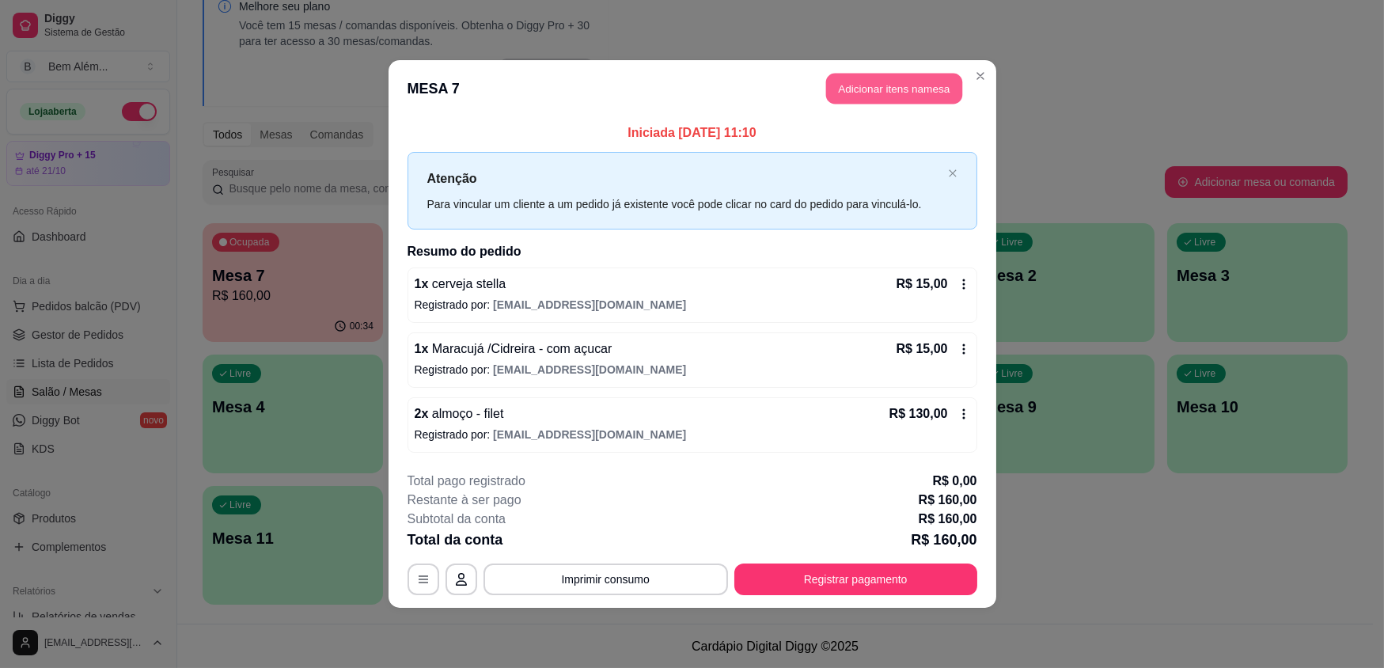
click at [859, 94] on button "Adicionar itens na mesa" at bounding box center [894, 89] width 136 height 31
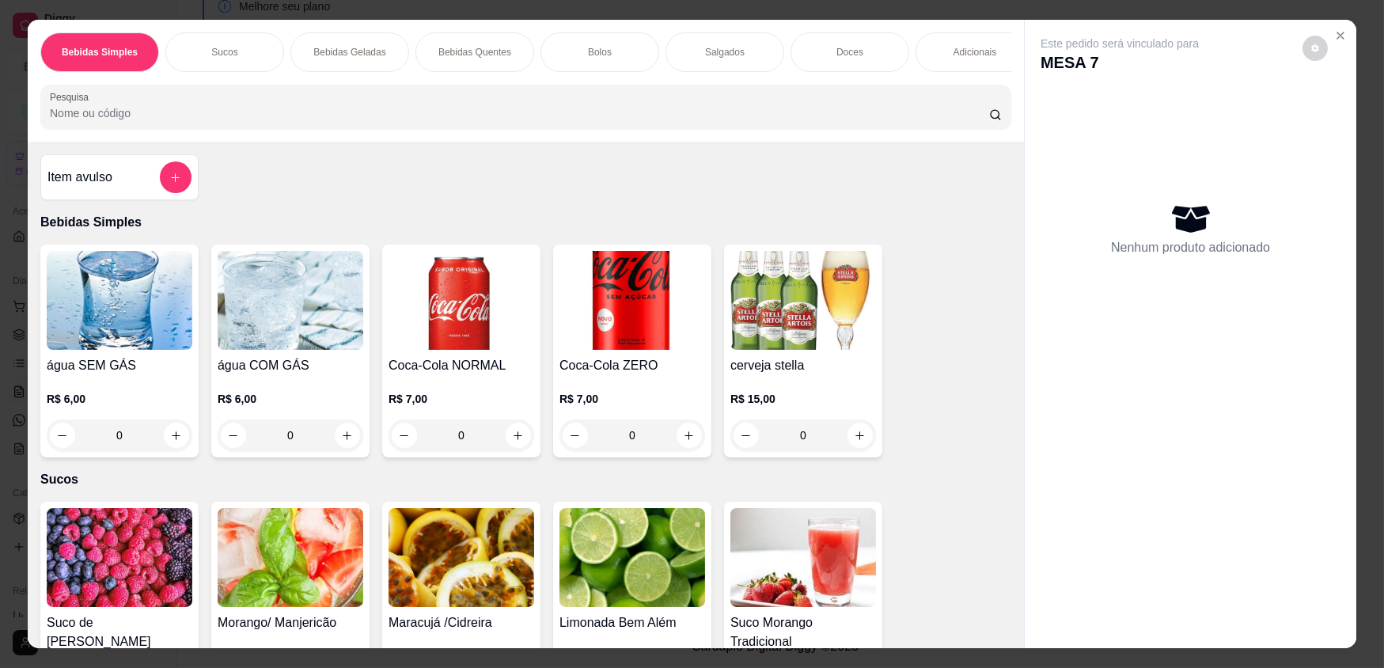
click at [897, 53] on div "Doces" at bounding box center [850, 52] width 119 height 40
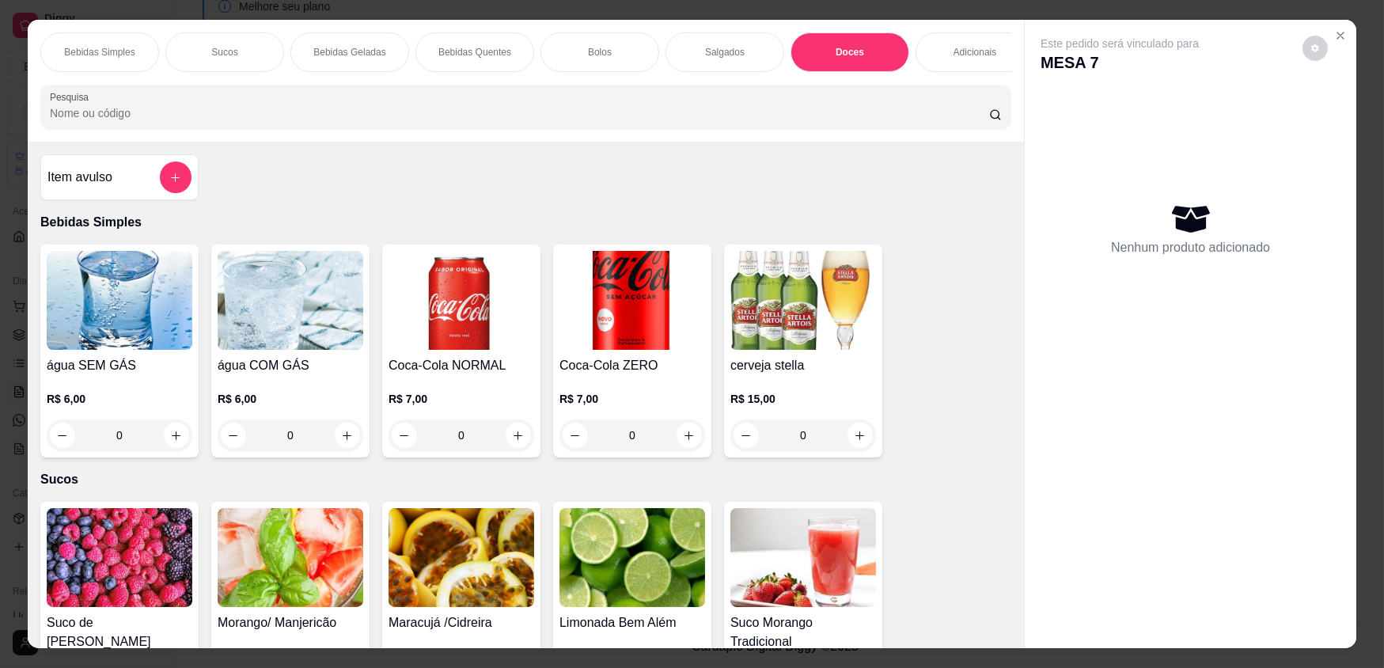
scroll to position [31, 0]
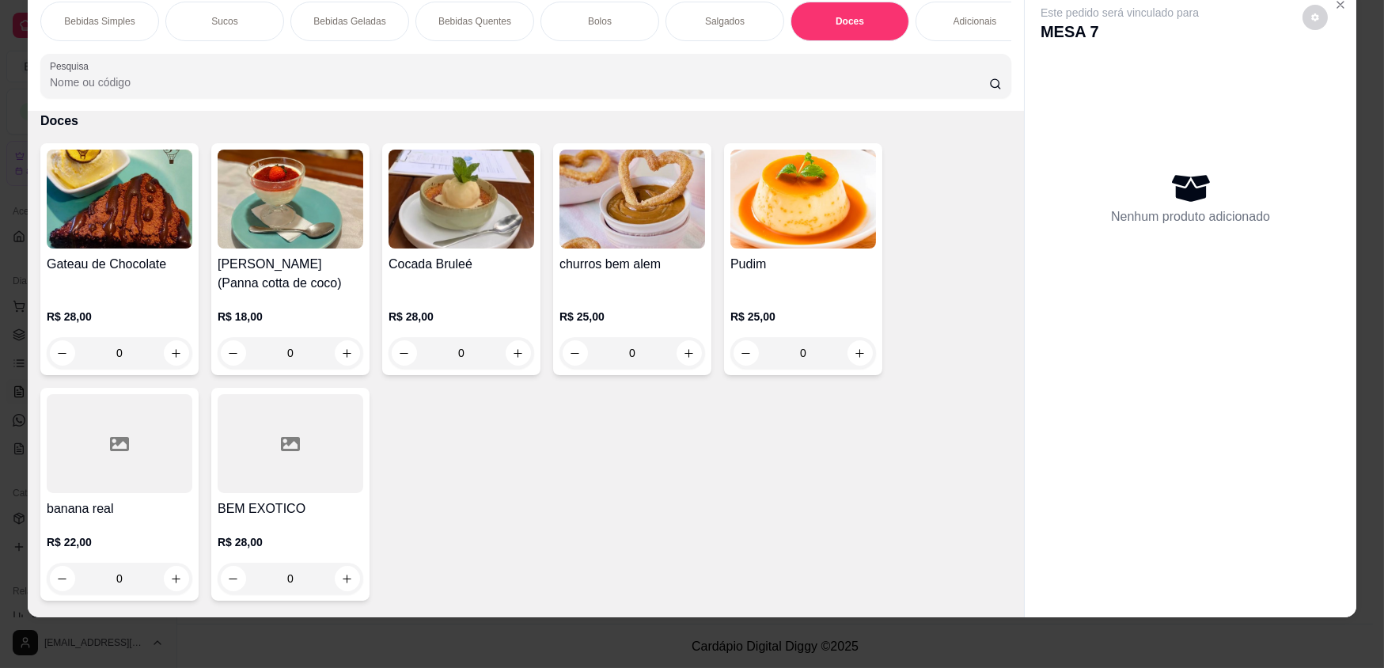
click at [628, 21] on div "Bolos" at bounding box center [600, 22] width 119 height 40
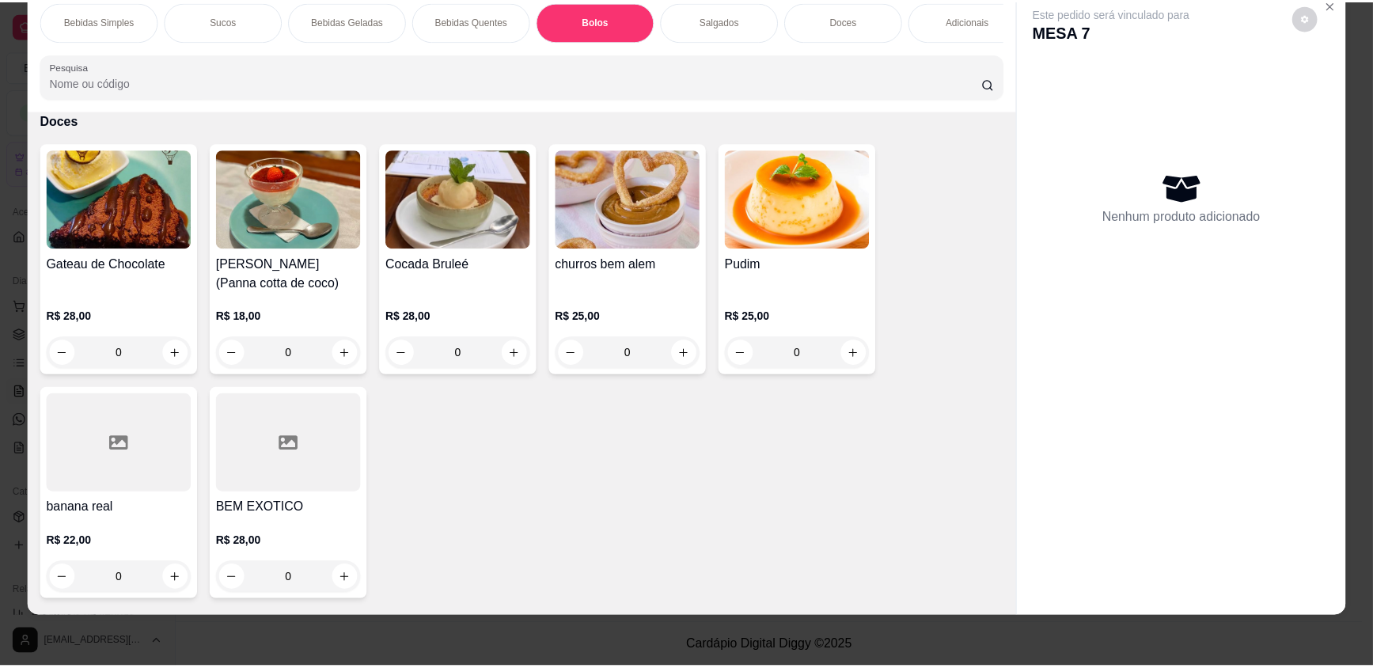
scroll to position [1569, 0]
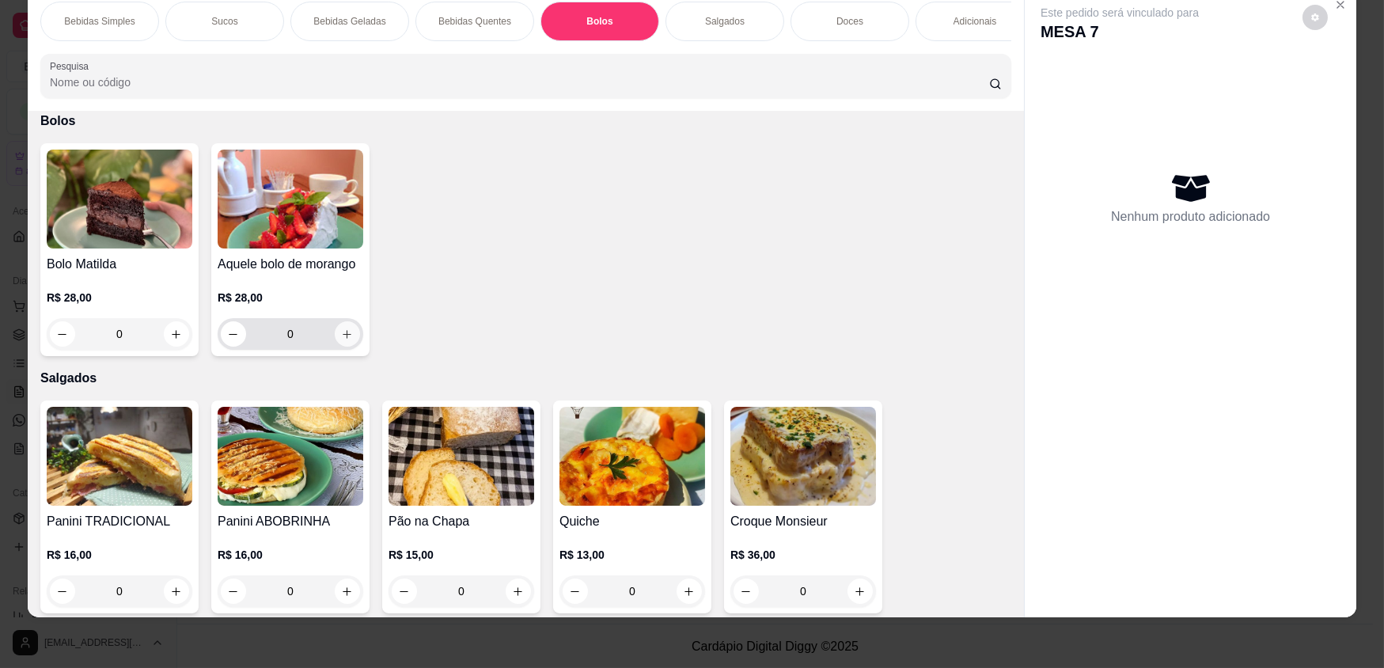
click at [341, 340] on icon "increase-product-quantity" at bounding box center [347, 334] width 12 height 12
type input "1"
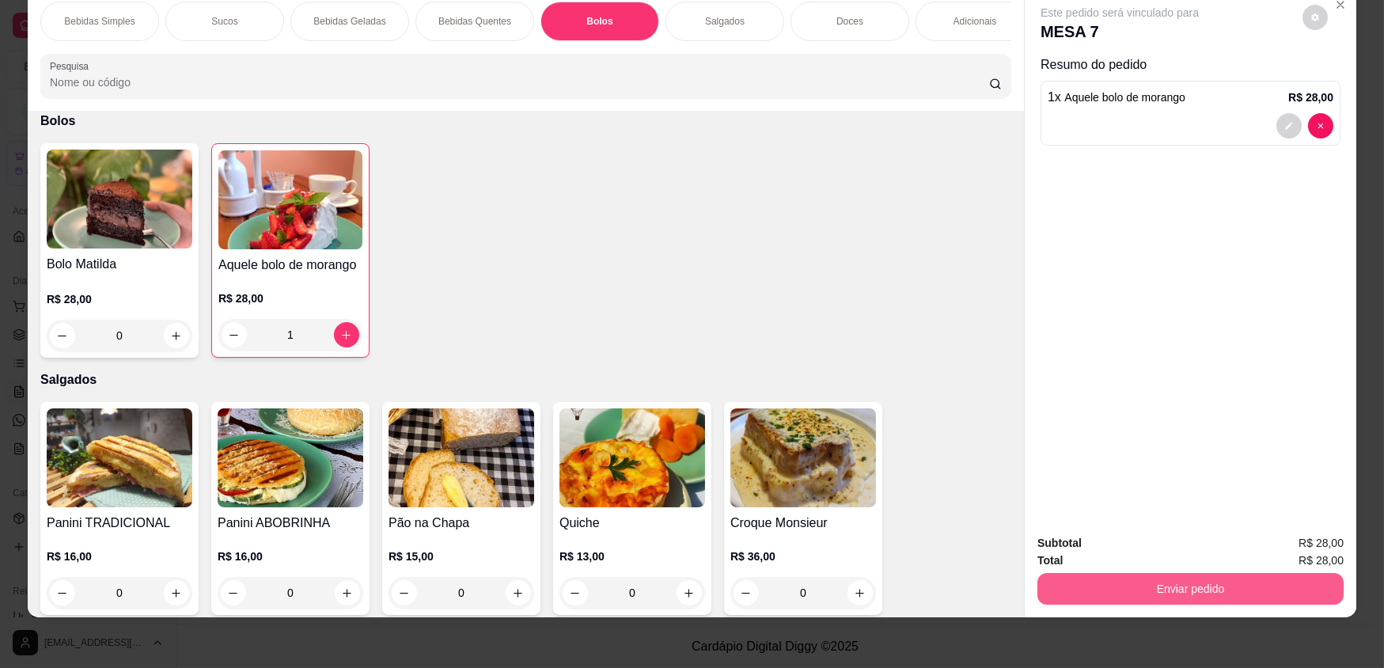
click at [1211, 590] on button "Enviar pedido" at bounding box center [1191, 589] width 306 height 32
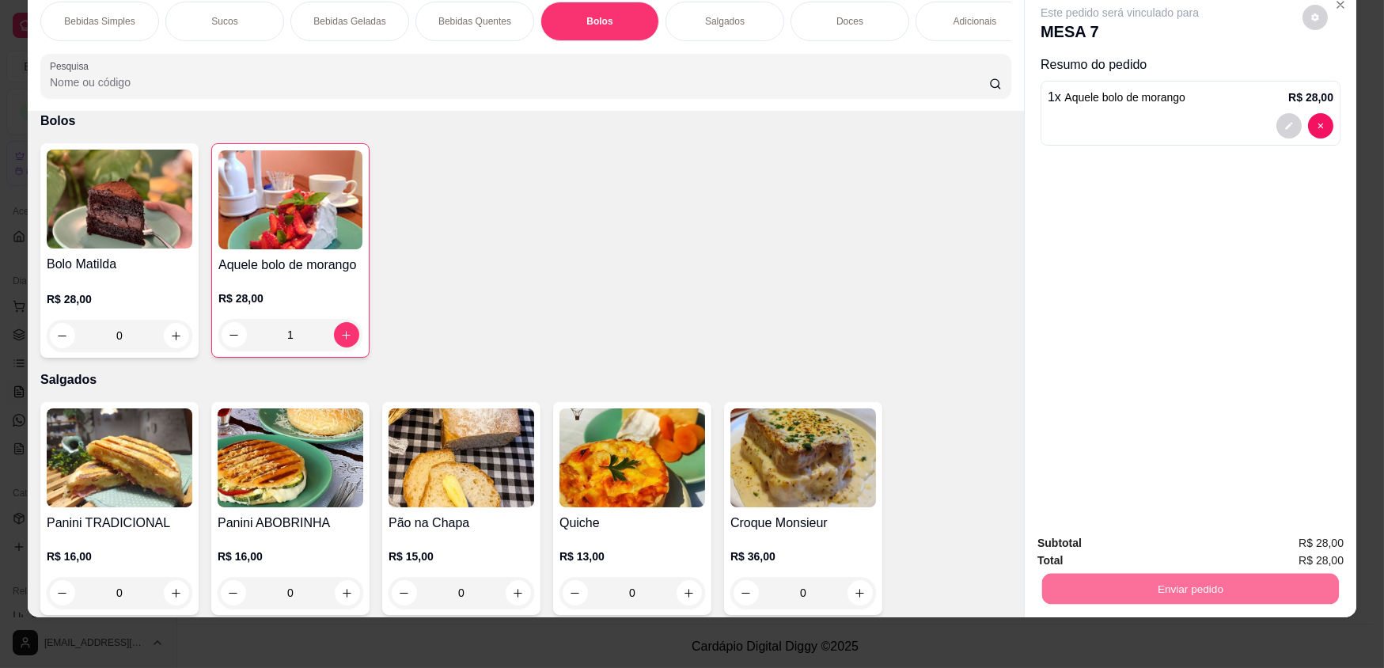
click at [1303, 547] on button "Enviar pedido" at bounding box center [1303, 549] width 87 height 29
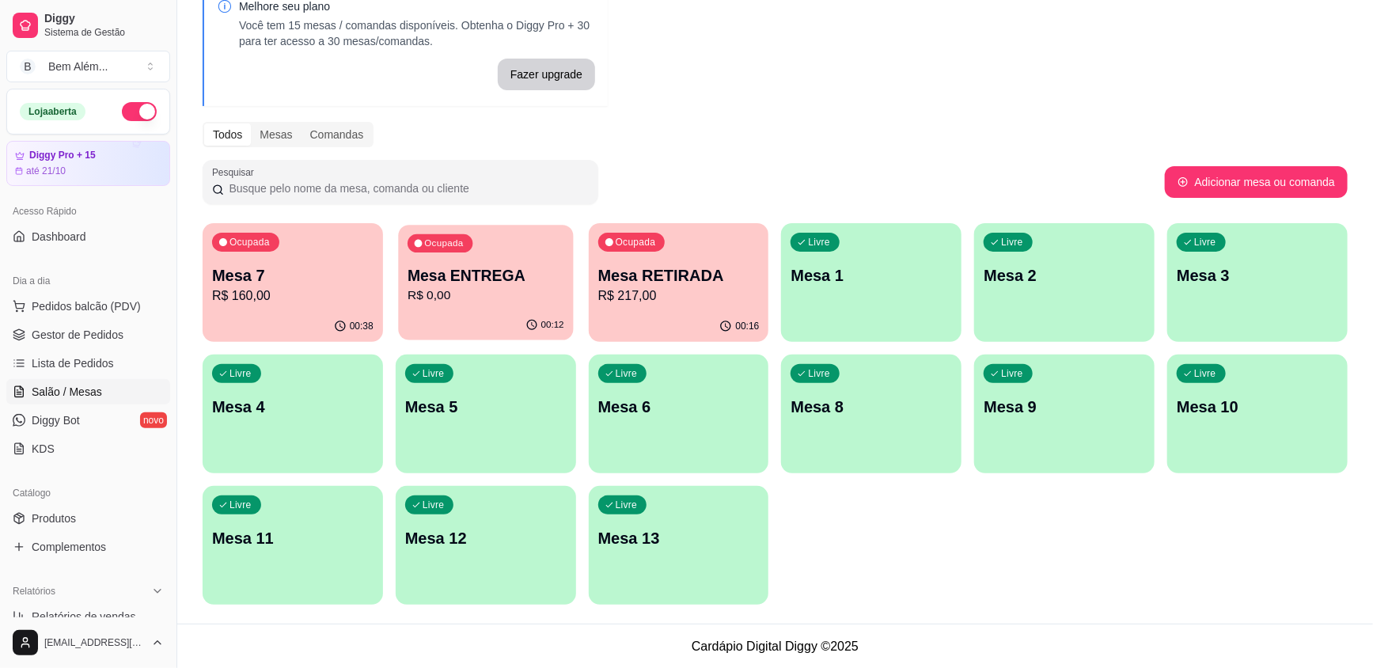
click at [571, 310] on div "00:12" at bounding box center [485, 325] width 175 height 30
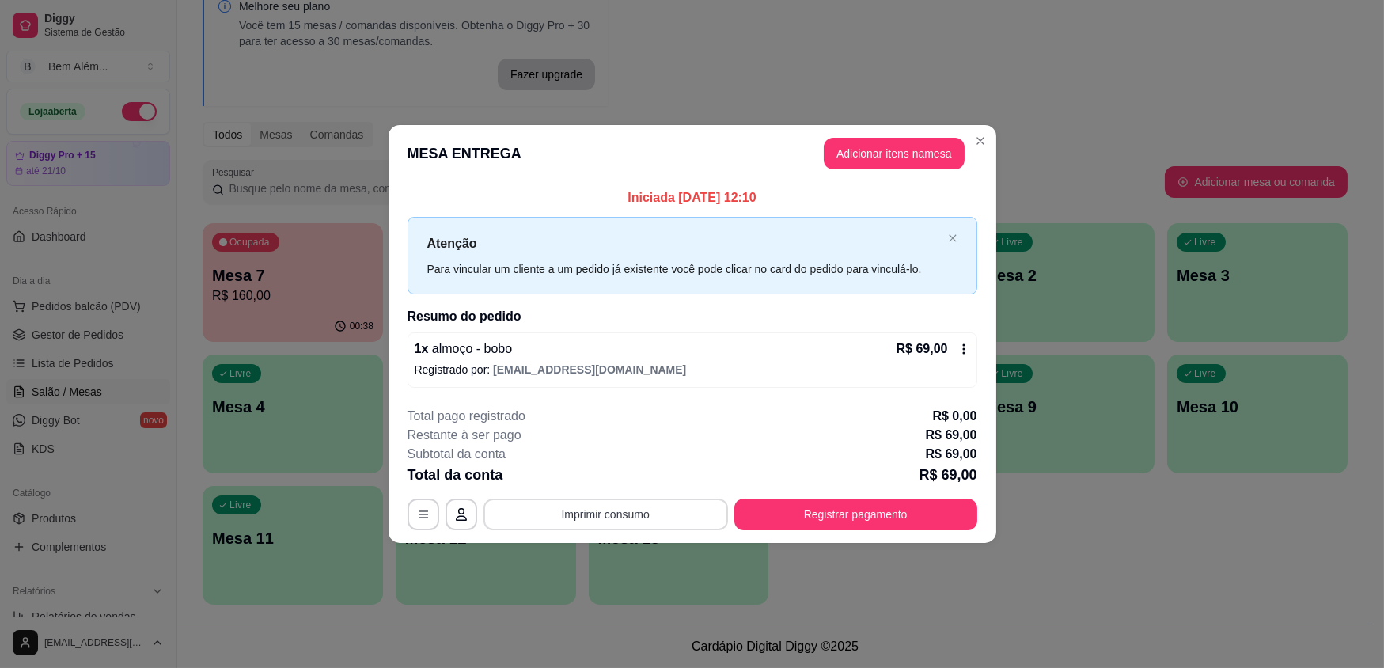
click at [641, 516] on button "Imprimir consumo" at bounding box center [606, 515] width 245 height 32
click at [649, 476] on button "impressao computador" at bounding box center [606, 477] width 116 height 25
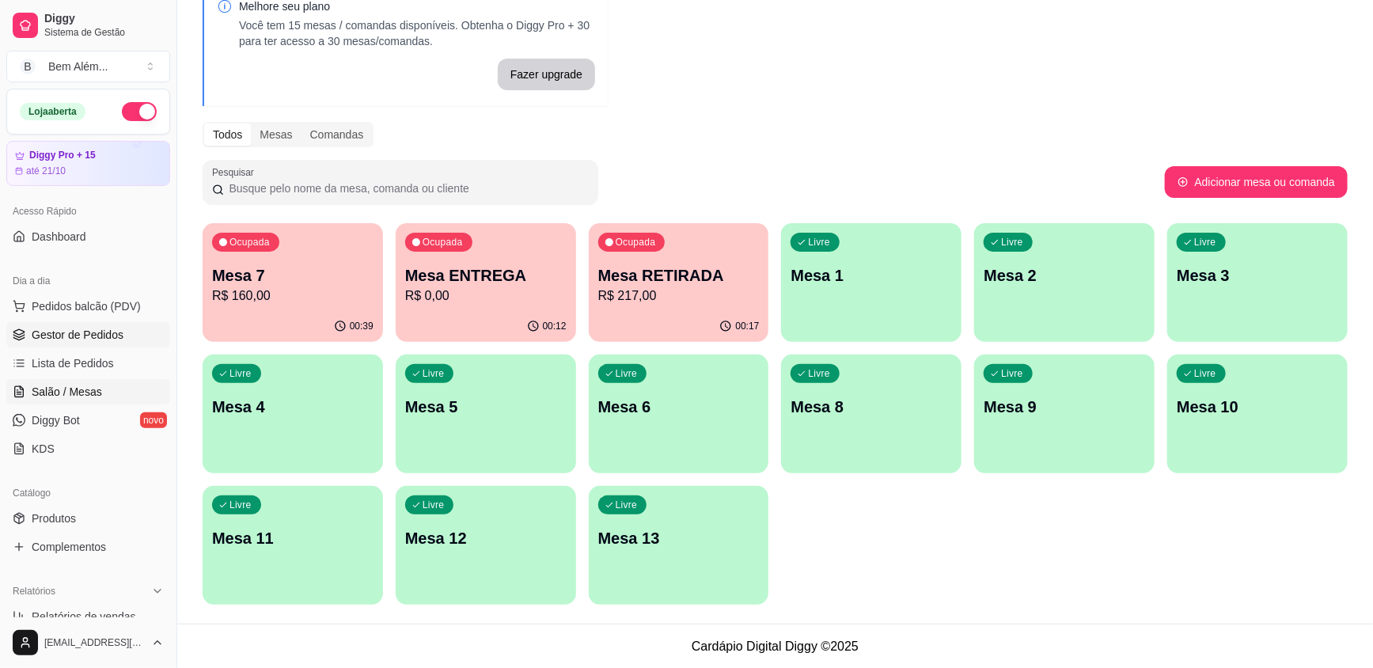
click at [63, 333] on span "Gestor de Pedidos" at bounding box center [78, 335] width 92 height 16
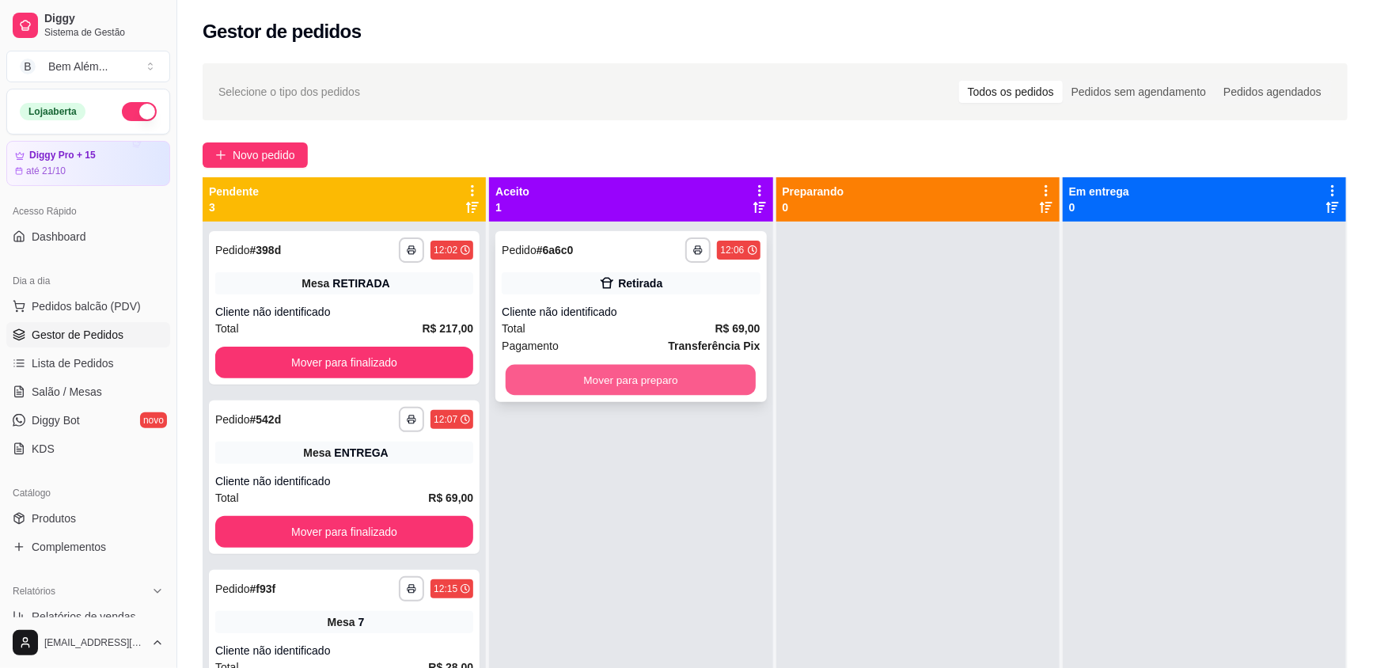
click at [612, 381] on button "Mover para preparo" at bounding box center [631, 380] width 250 height 31
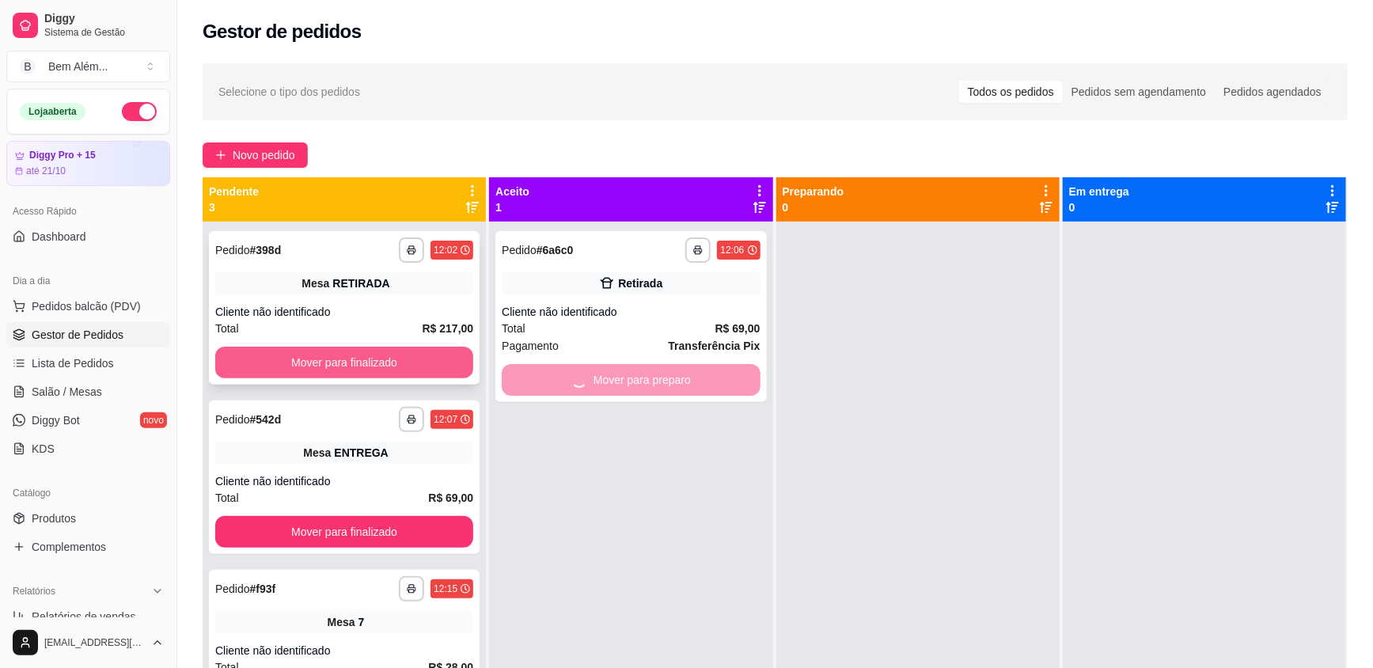
click at [370, 351] on button "Mover para finalizado" at bounding box center [344, 363] width 258 height 32
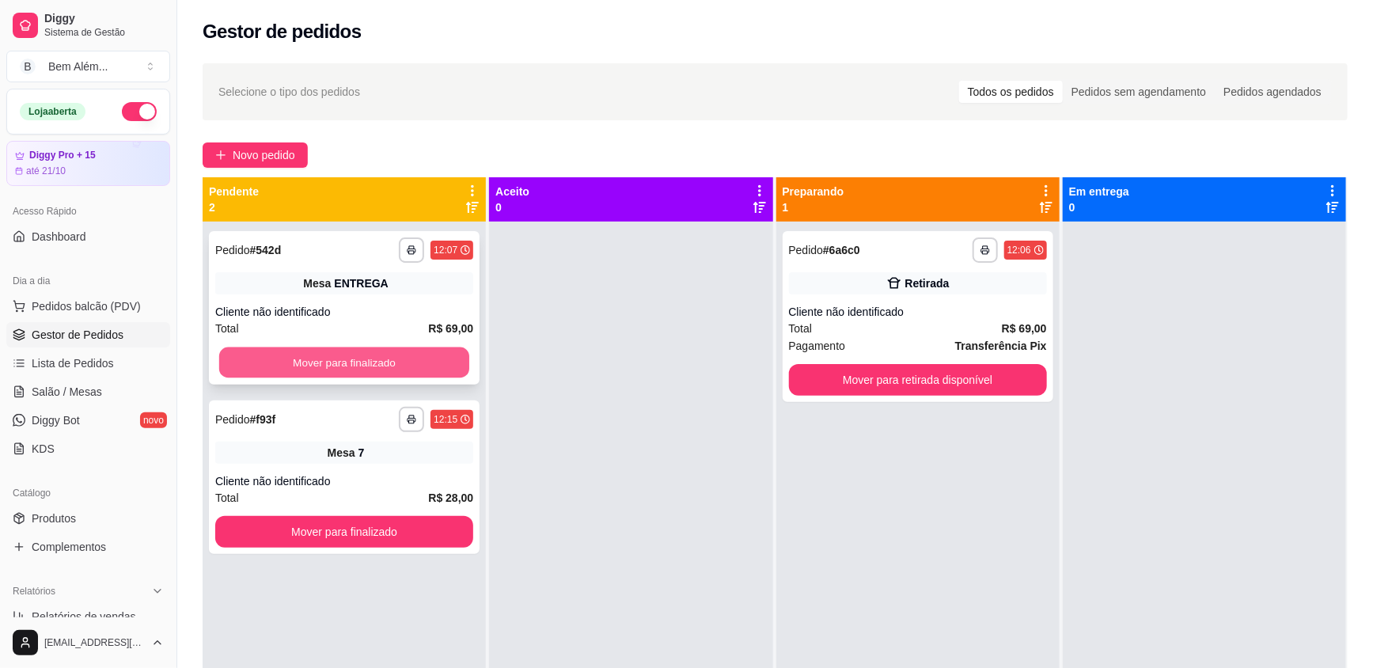
click at [411, 356] on button "Mover para finalizado" at bounding box center [344, 362] width 250 height 31
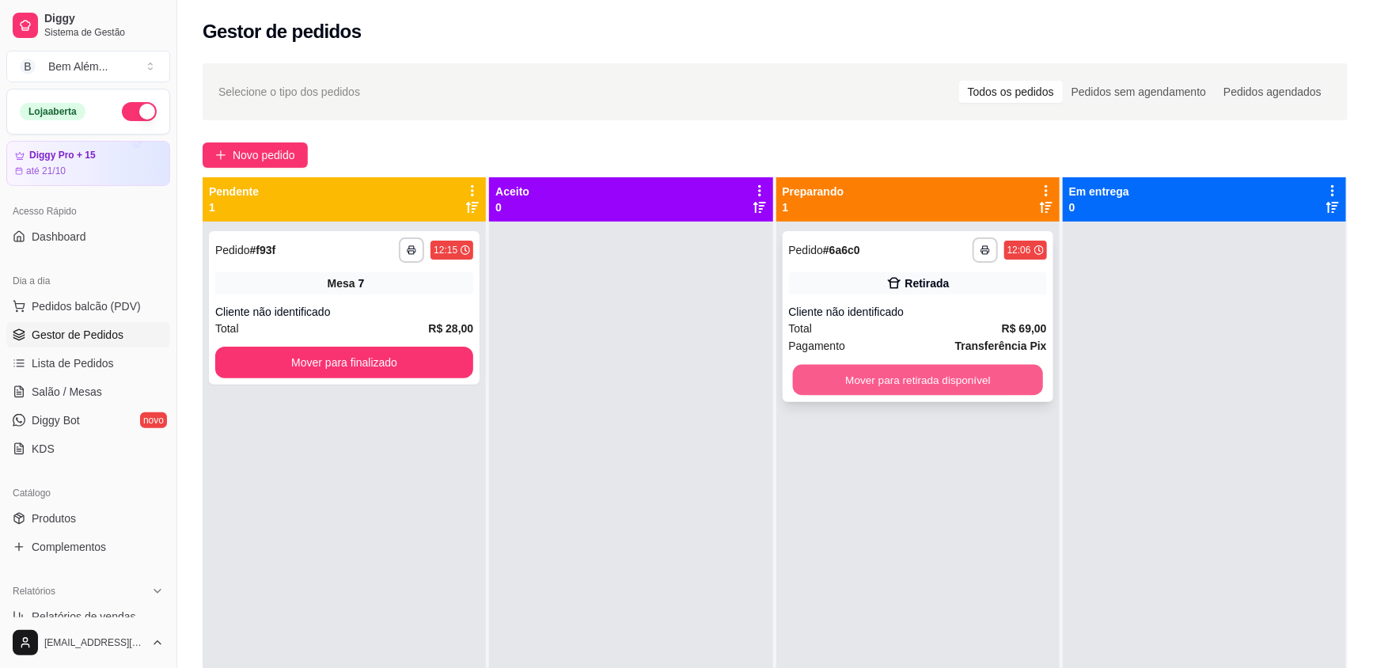
click at [830, 380] on button "Mover para retirada disponível" at bounding box center [917, 380] width 250 height 31
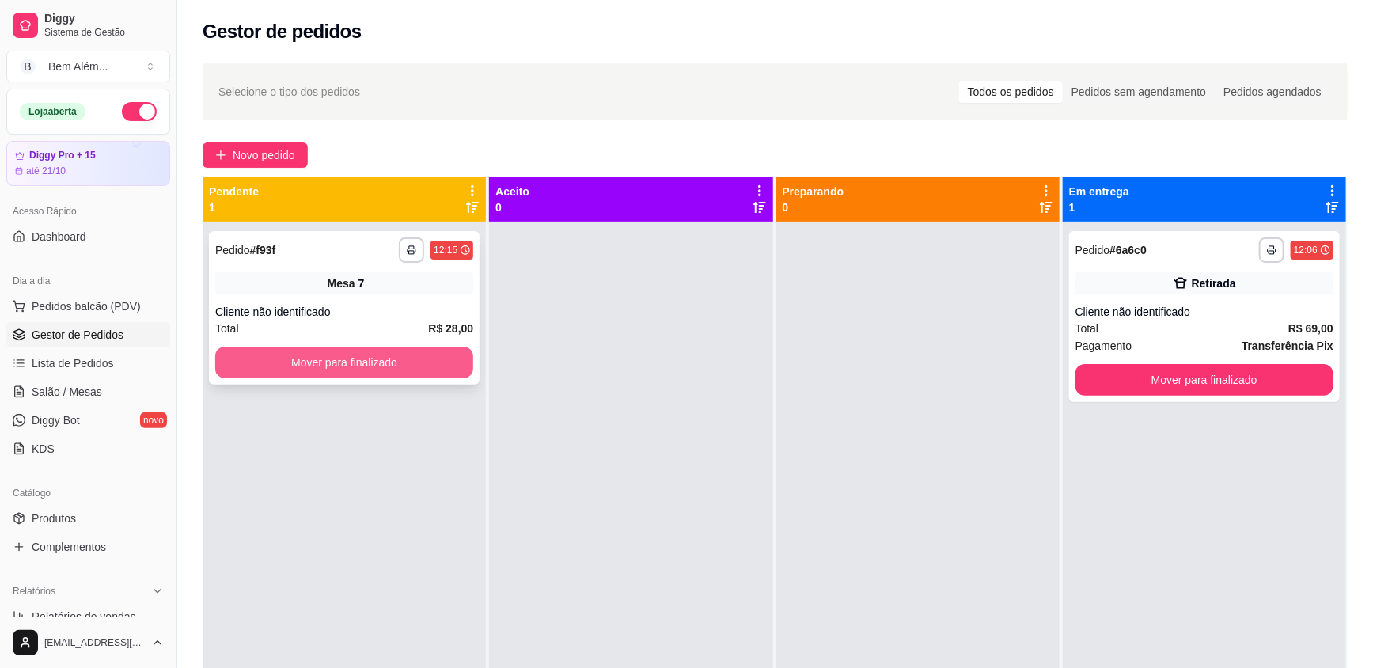
click at [451, 360] on button "Mover para finalizado" at bounding box center [344, 363] width 258 height 32
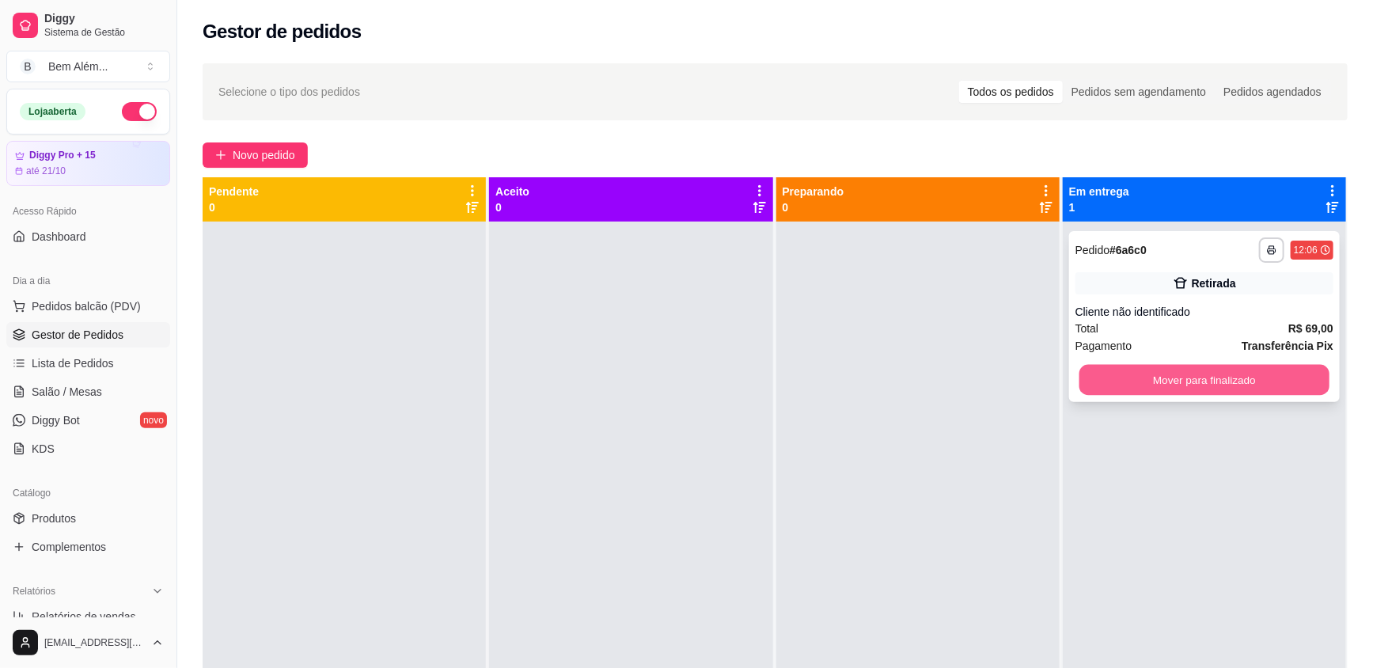
click at [1082, 386] on button "Mover para finalizado" at bounding box center [1204, 380] width 250 height 31
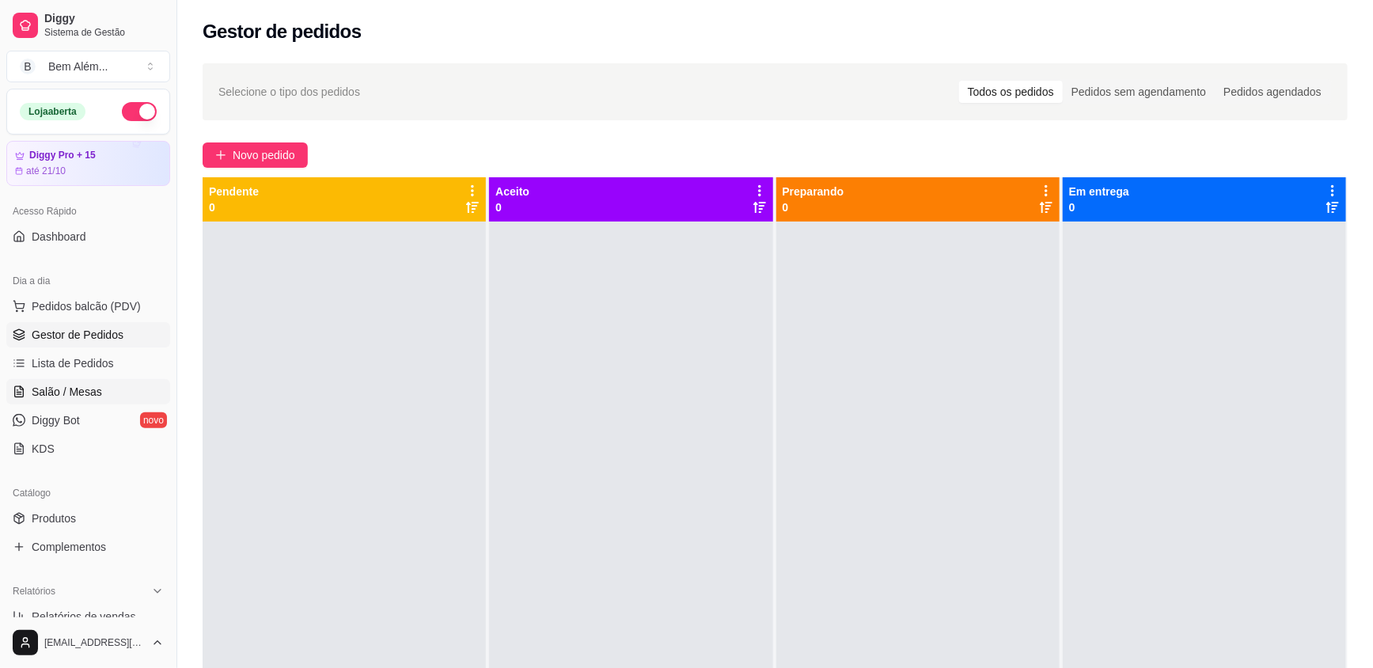
click at [89, 398] on span "Salão / Mesas" at bounding box center [67, 392] width 70 height 16
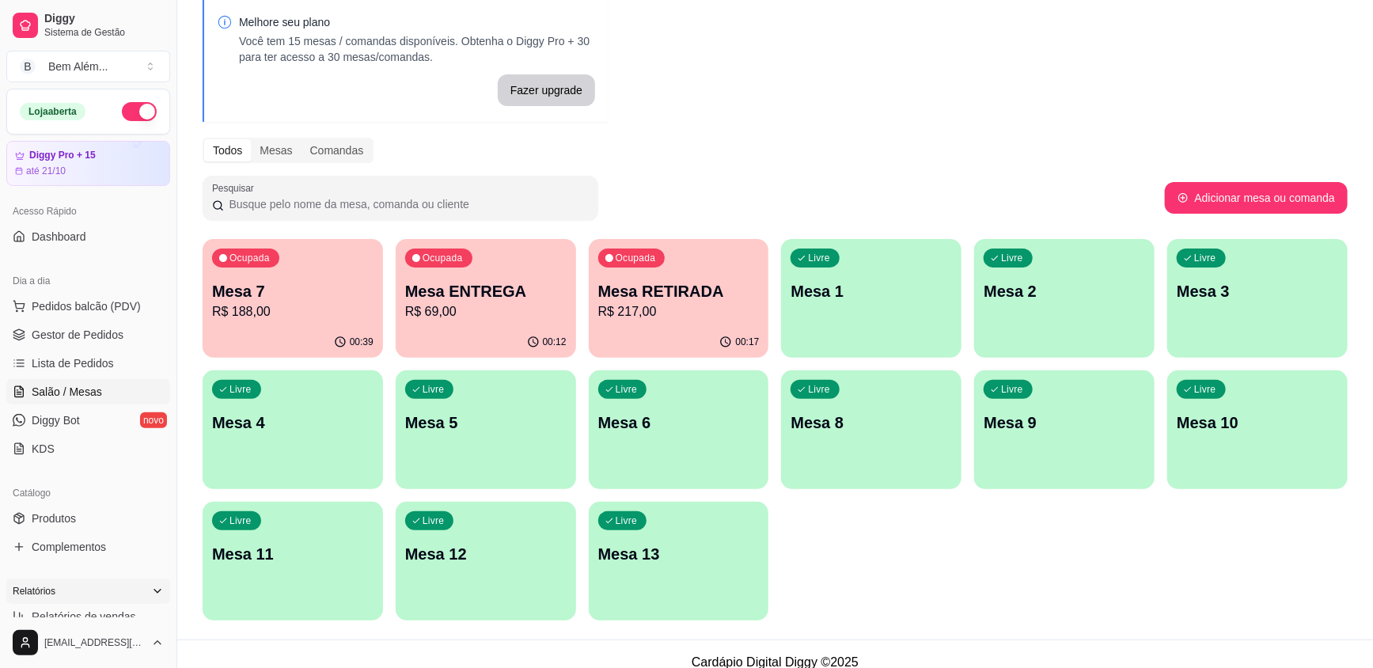
scroll to position [71, 0]
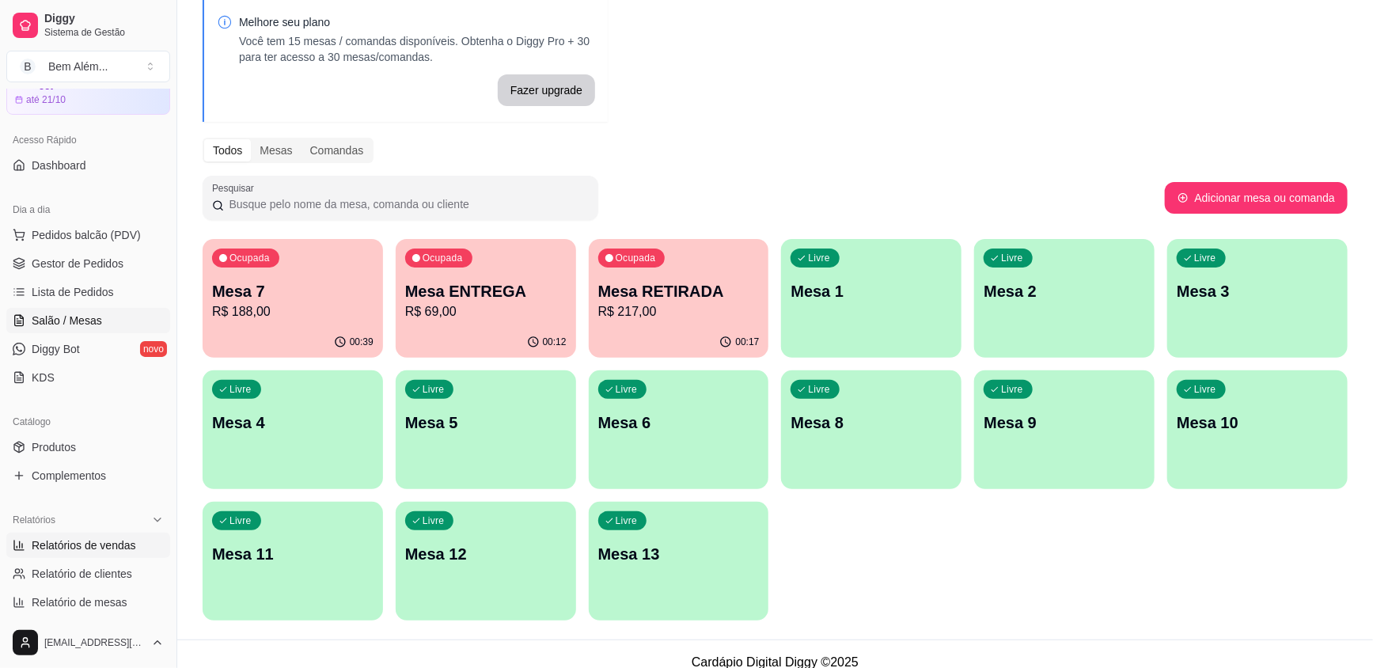
click at [94, 542] on span "Relatórios de vendas" at bounding box center [84, 545] width 104 height 16
select select "ALL"
select select "0"
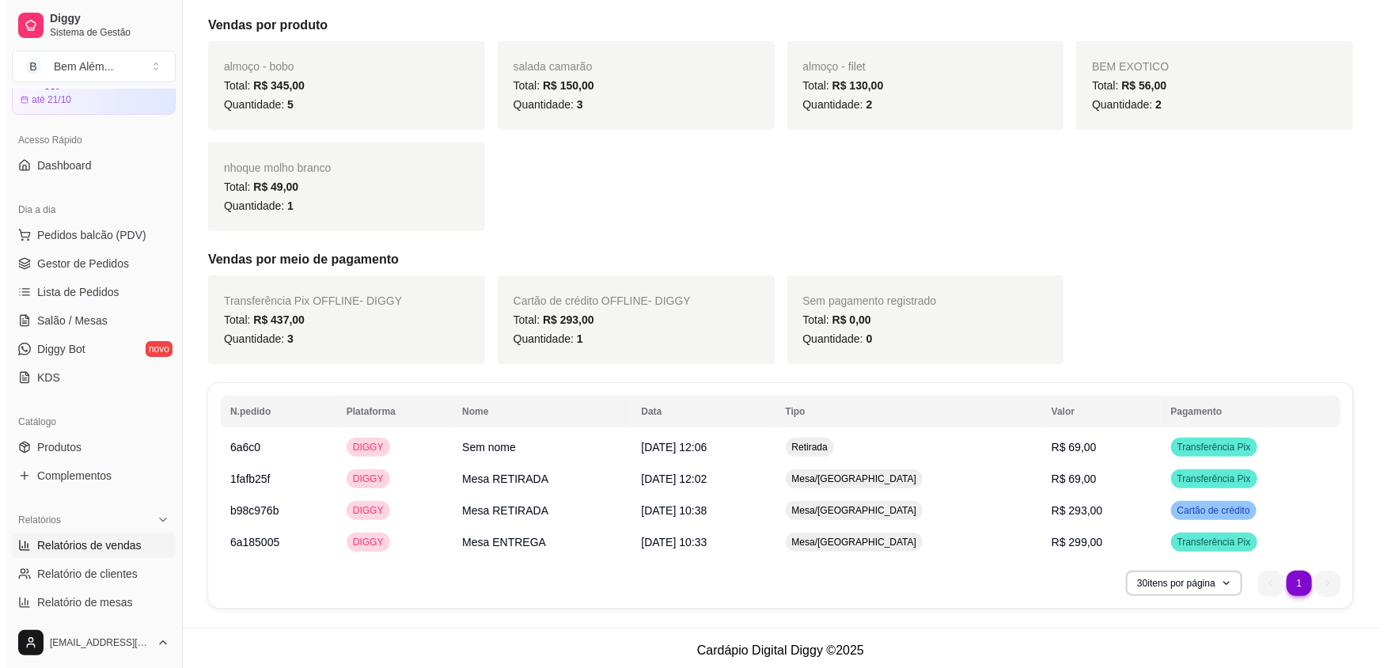
scroll to position [305, 0]
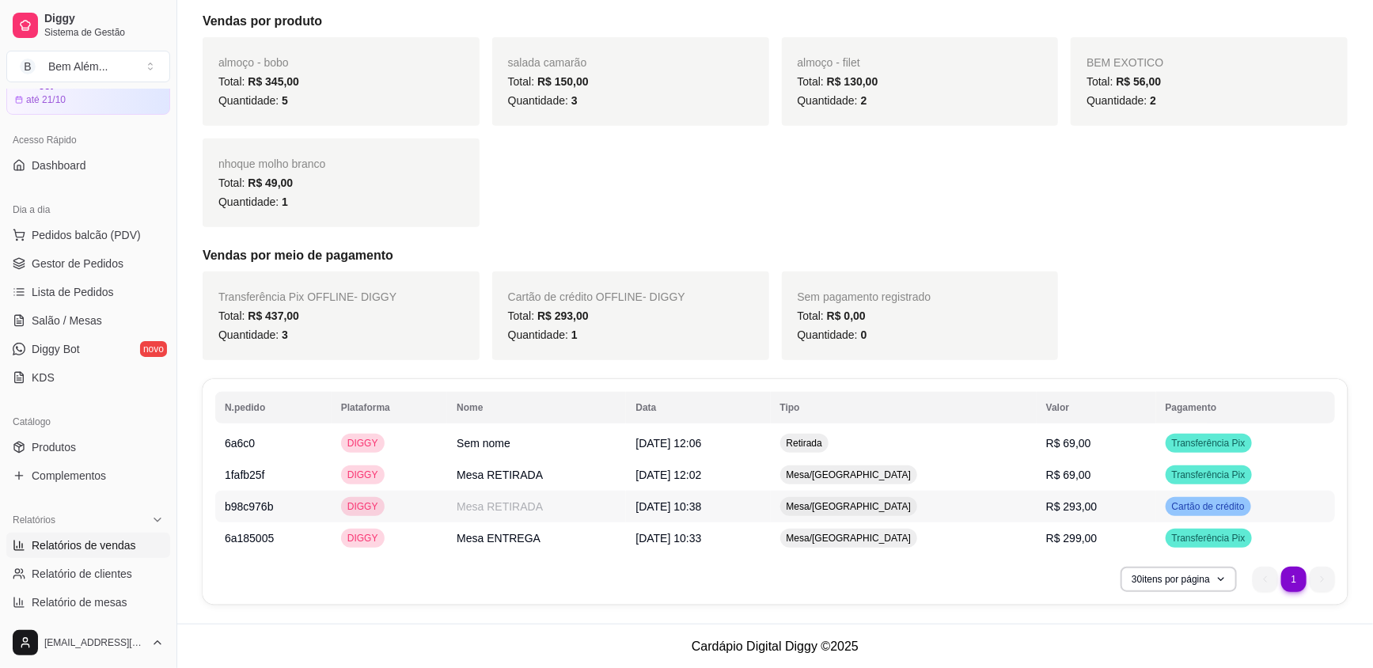
click at [910, 516] on td "Mesa/[GEOGRAPHIC_DATA]" at bounding box center [904, 507] width 266 height 32
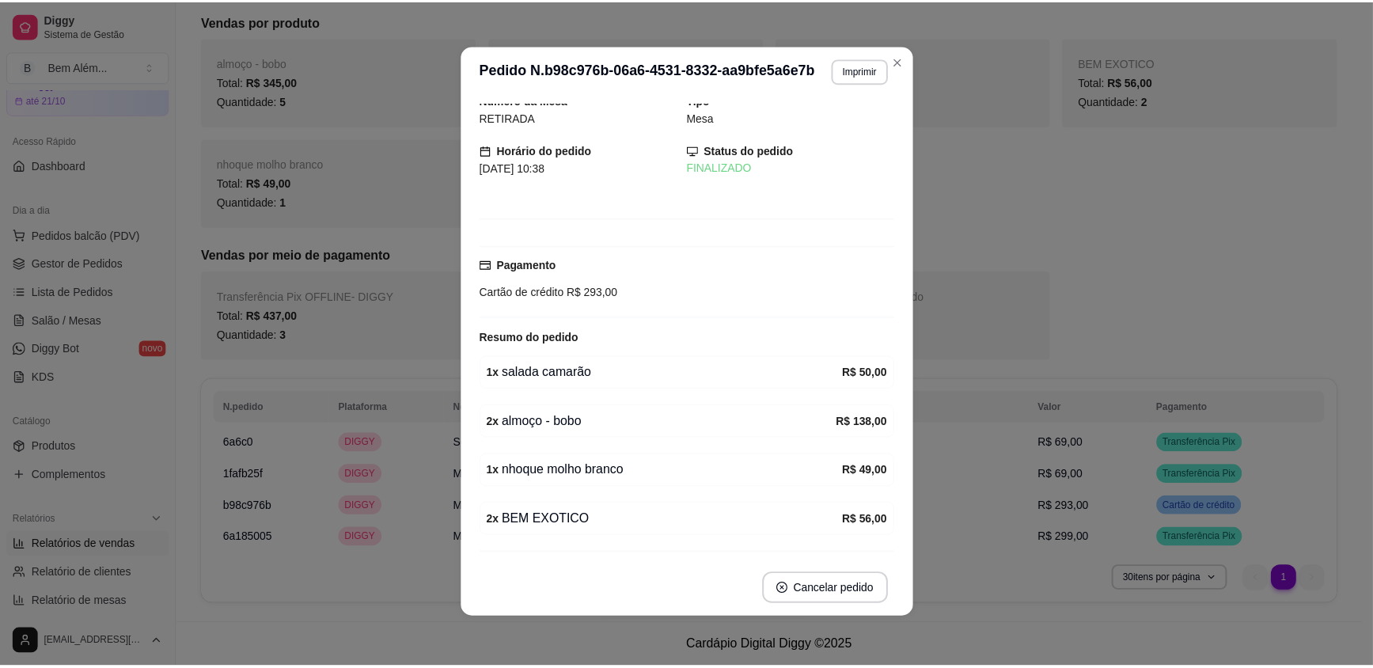
scroll to position [0, 0]
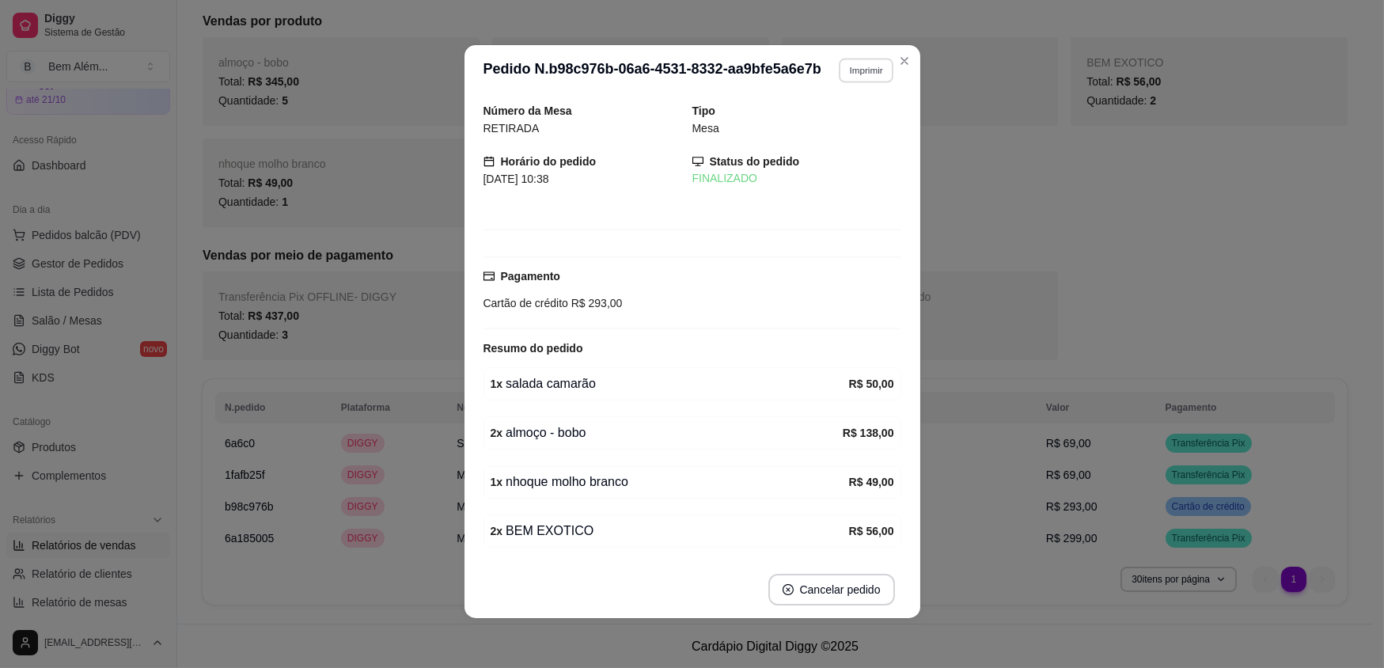
click at [855, 72] on button "Imprimir" at bounding box center [866, 70] width 55 height 25
click at [844, 131] on button "impressao computador" at bounding box center [821, 125] width 119 height 25
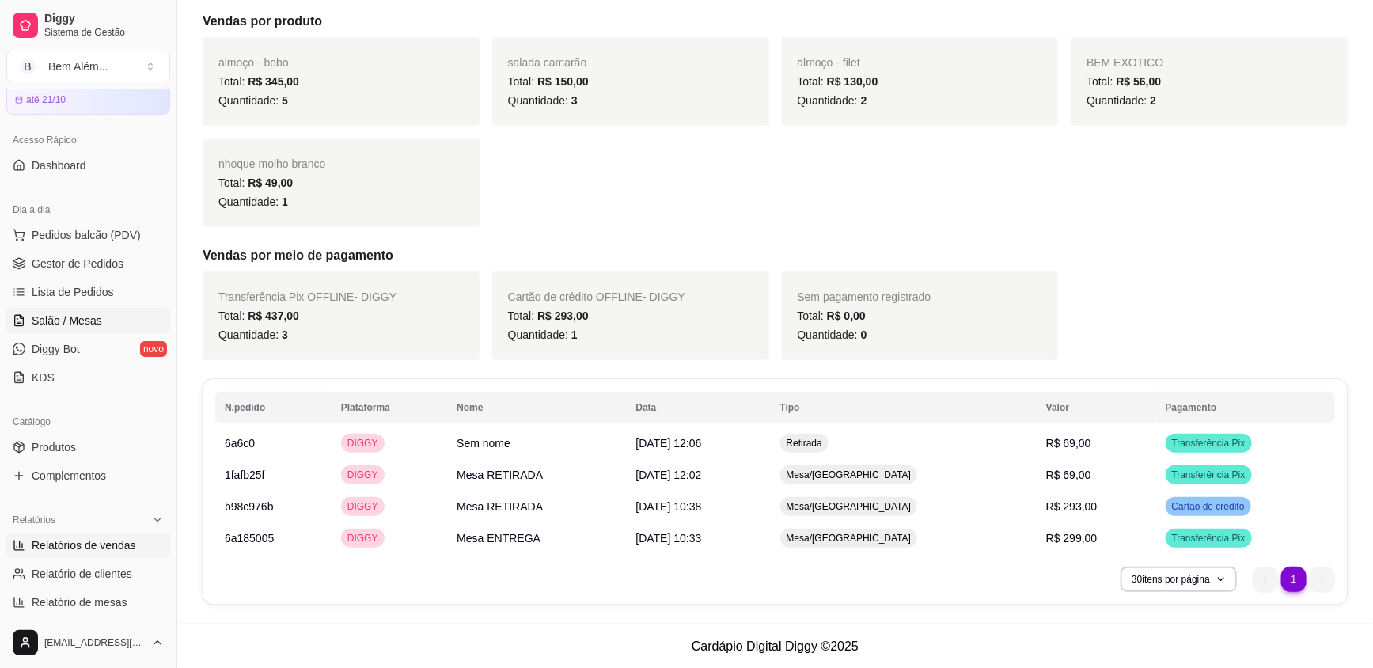
click at [118, 318] on link "Salão / Mesas" at bounding box center [88, 320] width 164 height 25
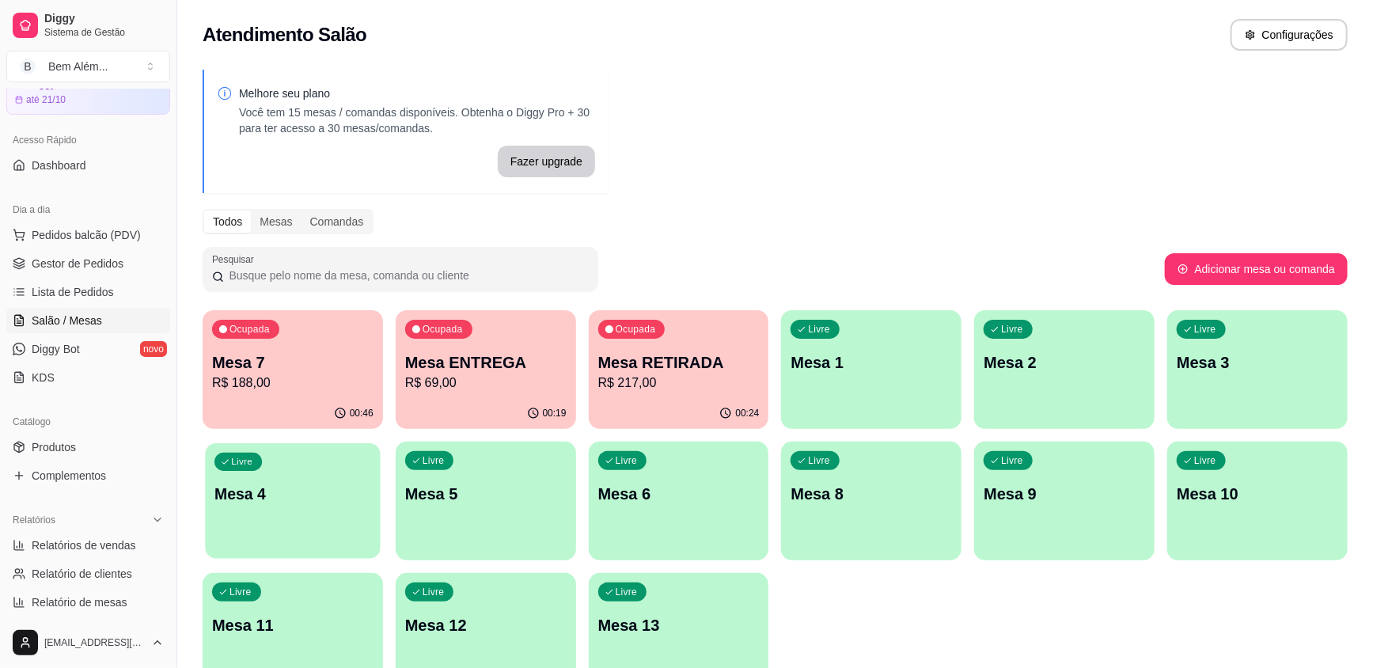
click at [347, 514] on div "Livre Mesa 4" at bounding box center [292, 491] width 175 height 97
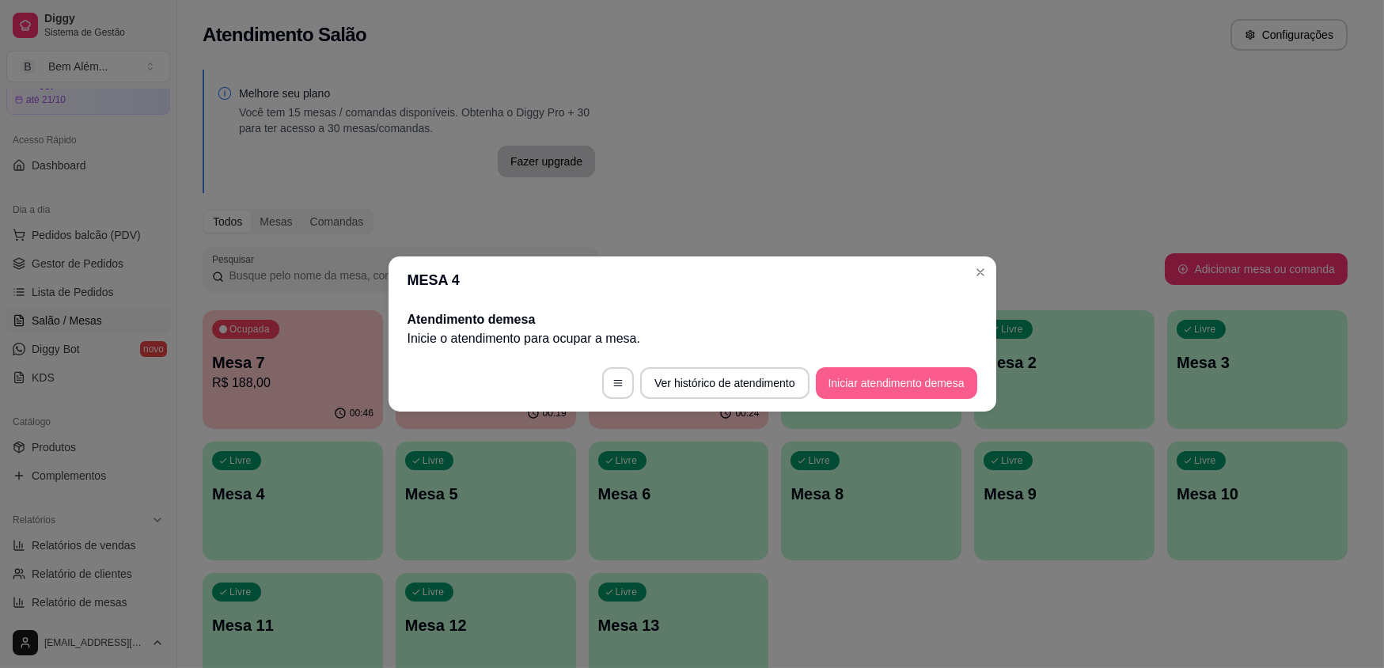
click at [935, 387] on button "Iniciar atendimento de mesa" at bounding box center [896, 383] width 161 height 32
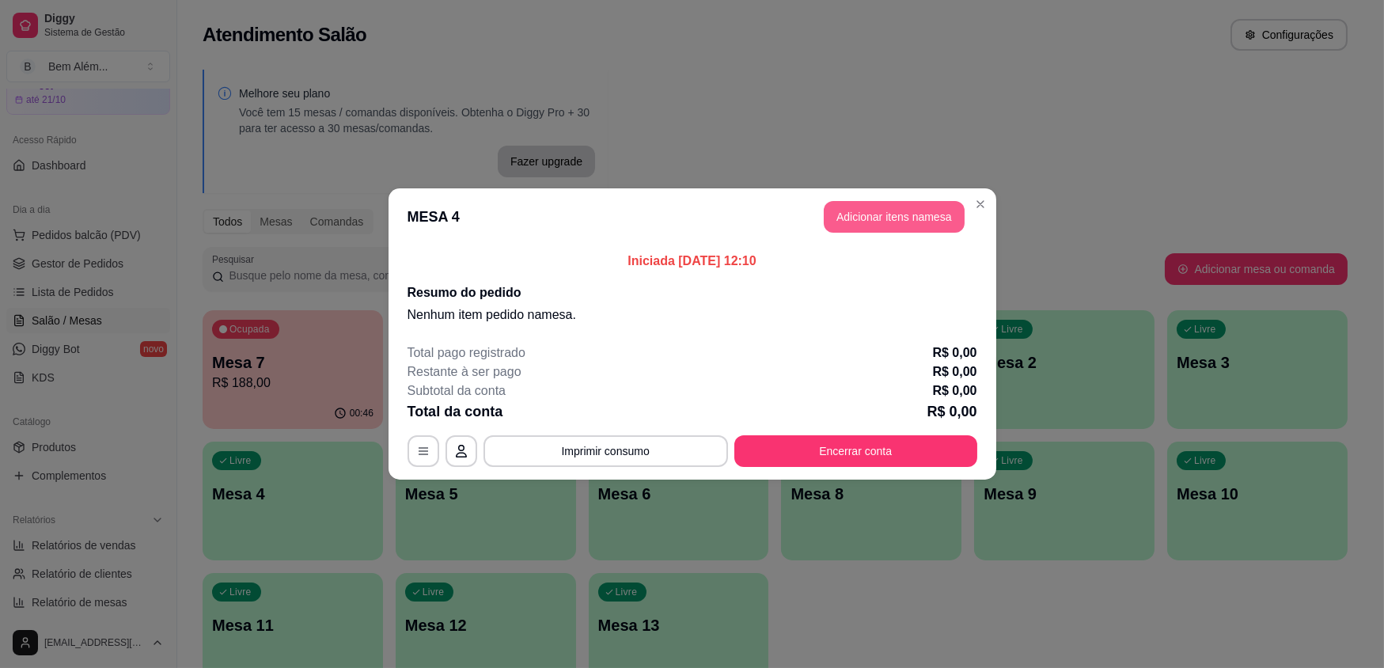
click at [877, 213] on button "Adicionar itens na mesa" at bounding box center [894, 217] width 141 height 32
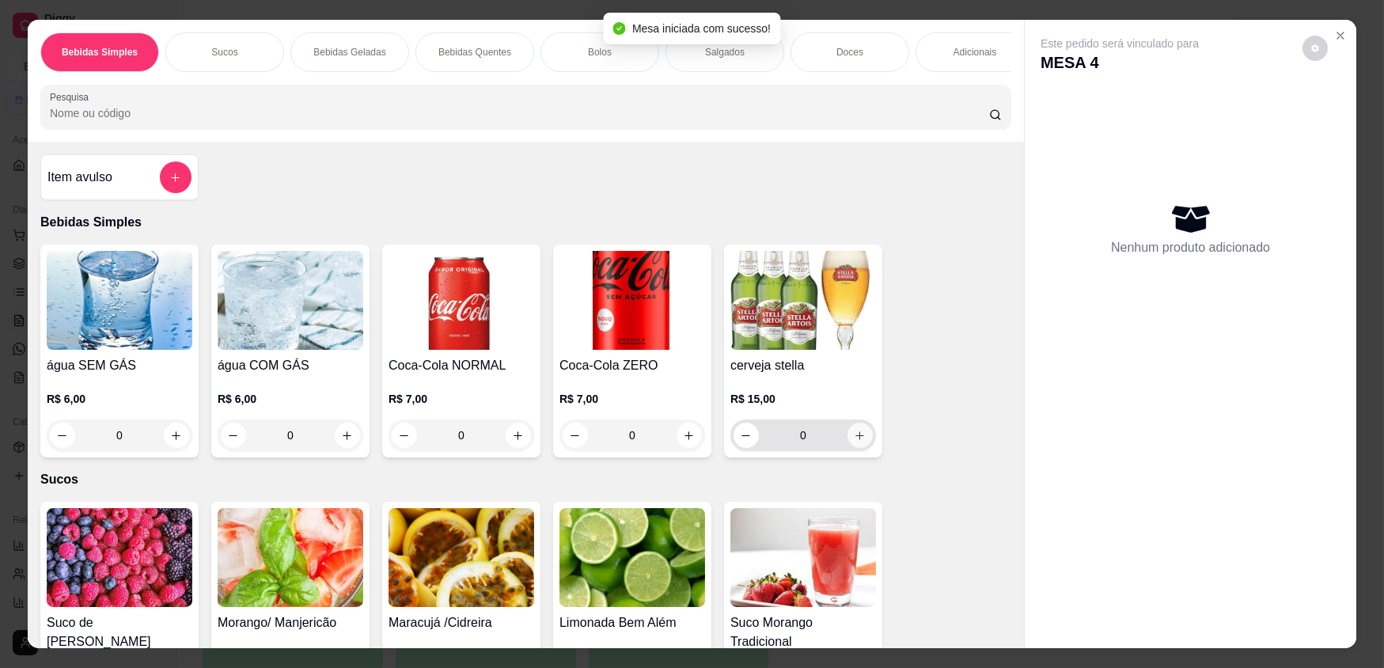
click at [854, 442] on icon "increase-product-quantity" at bounding box center [860, 436] width 12 height 12
type input "1"
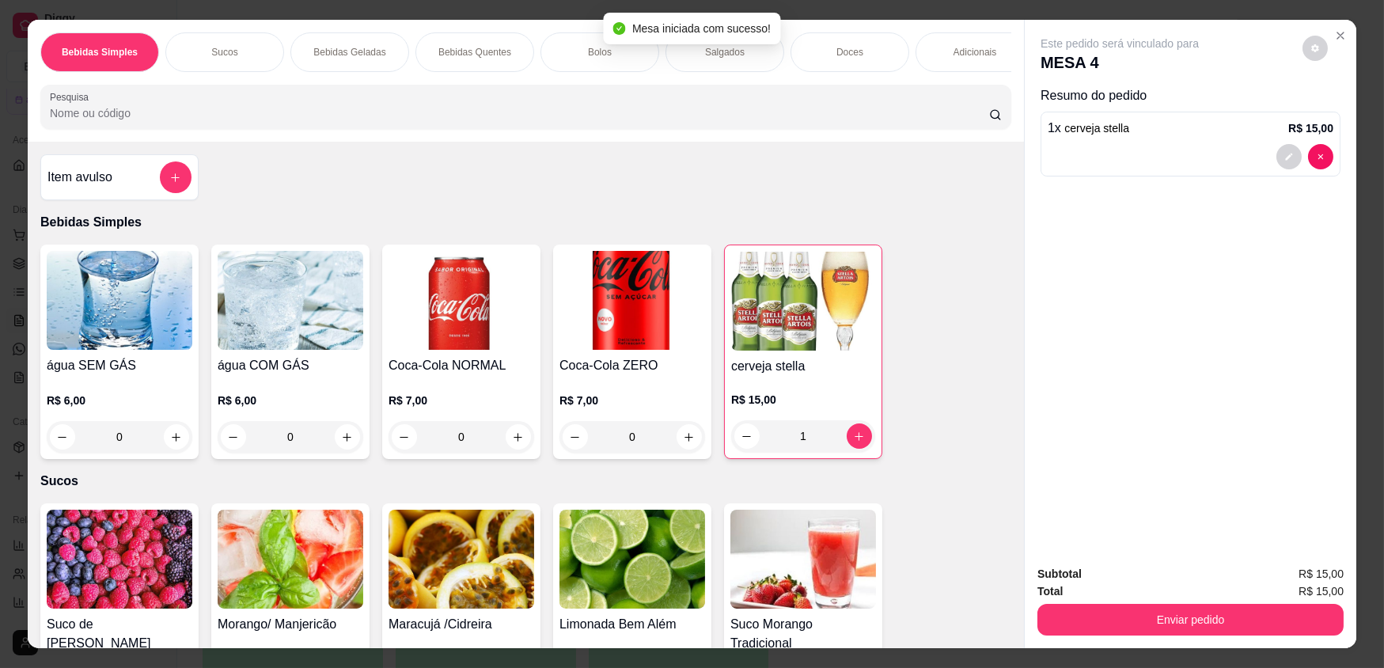
click at [614, 566] on img at bounding box center [633, 559] width 146 height 99
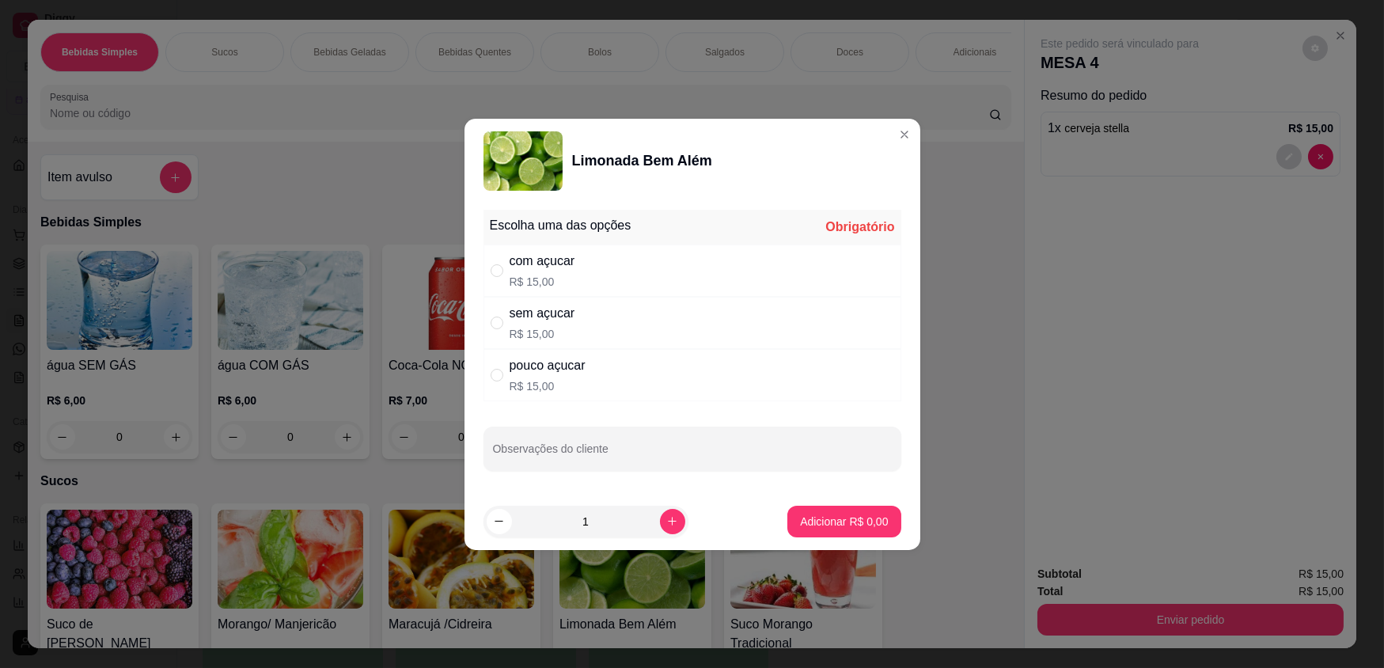
click at [658, 317] on div "sem açucar R$ 15,00" at bounding box center [693, 323] width 418 height 52
radio input "true"
click at [878, 527] on button "Adicionar R$ 15,00" at bounding box center [841, 521] width 116 height 31
type input "1"
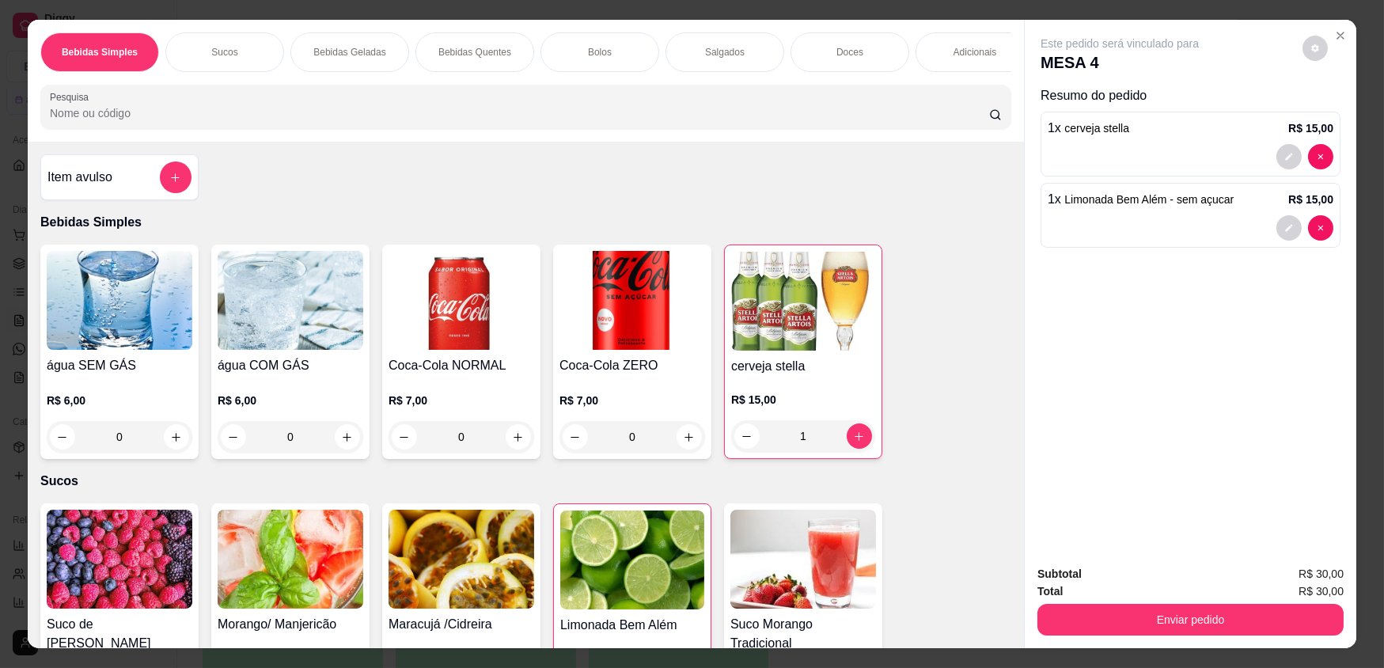
click at [950, 59] on div "Adicionais" at bounding box center [975, 52] width 119 height 40
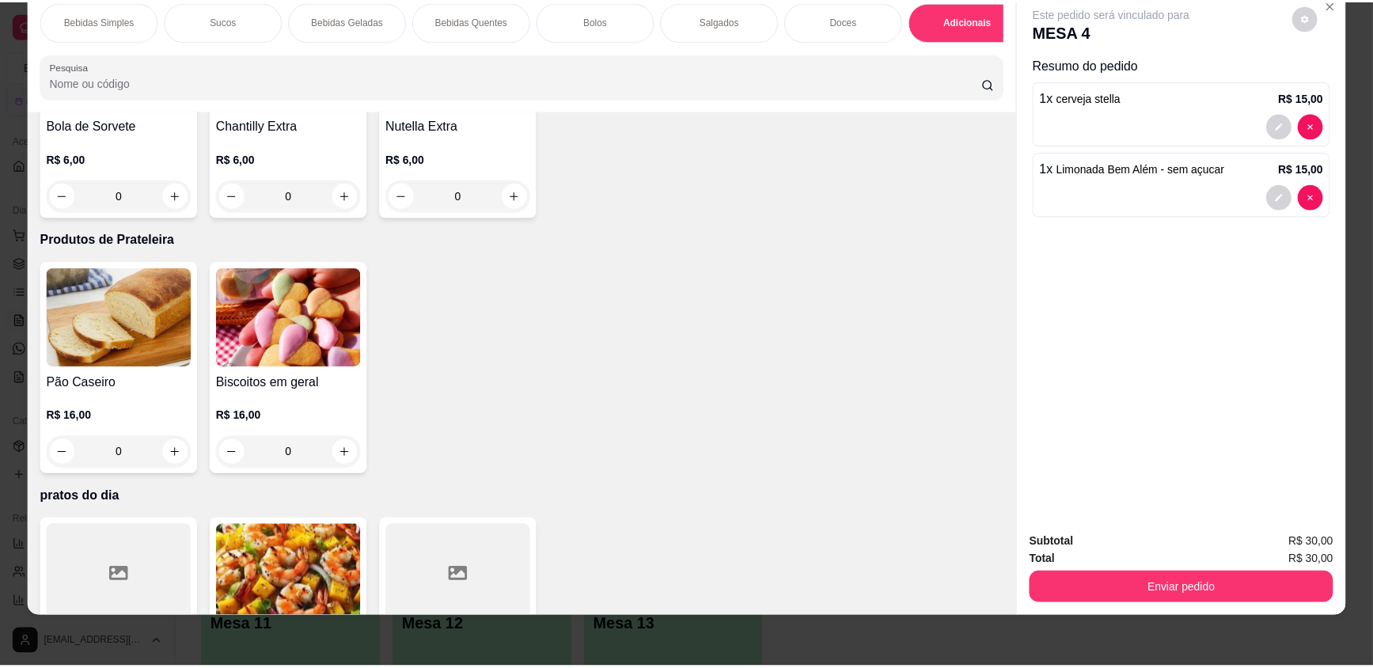
scroll to position [3089, 0]
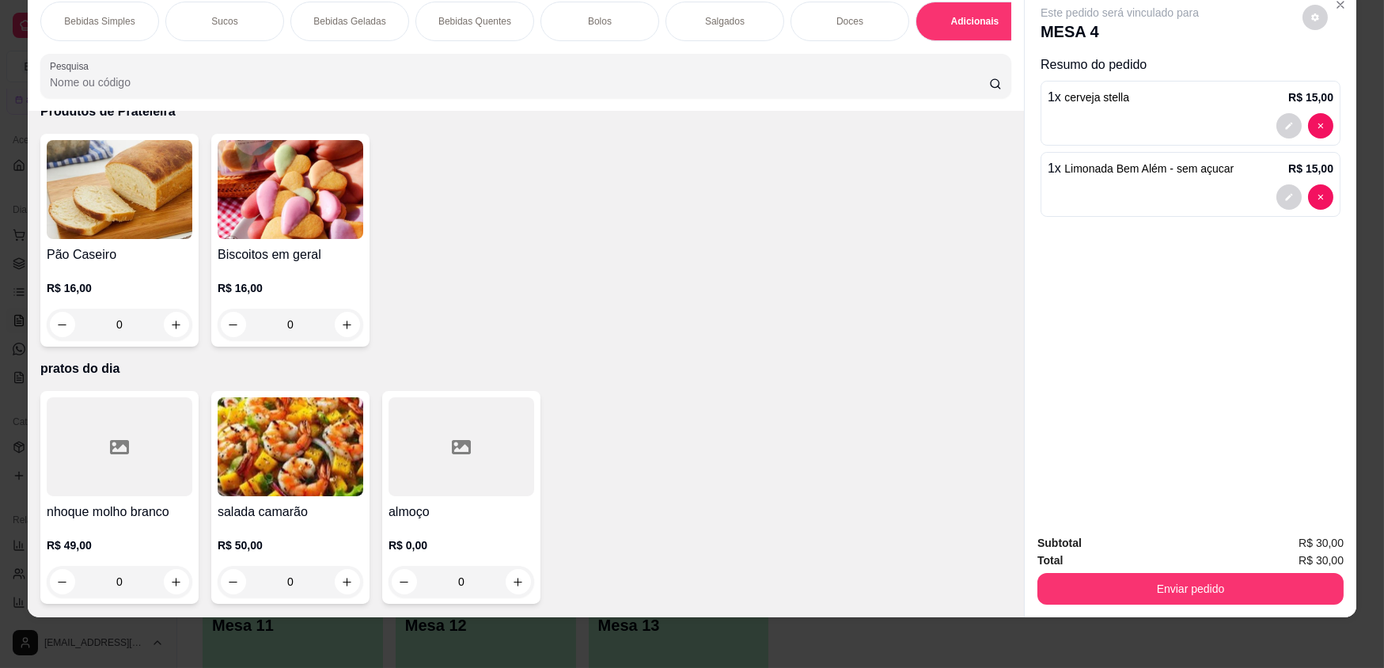
click at [453, 450] on icon at bounding box center [461, 447] width 19 height 19
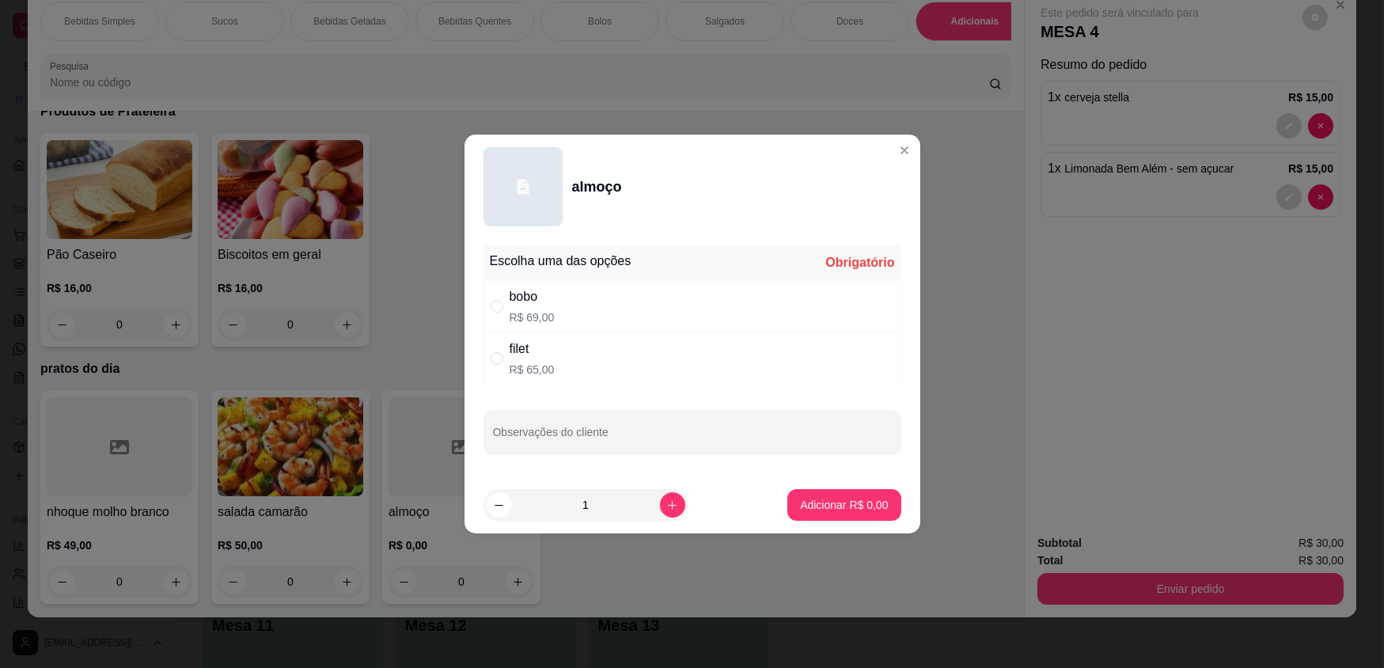
click at [591, 305] on div "bobo R$ 69,00" at bounding box center [693, 306] width 418 height 52
radio input "true"
click at [666, 501] on icon "increase-product-quantity" at bounding box center [672, 505] width 12 height 12
type input "2"
click at [829, 501] on p "Adicionar R$ 138,00" at bounding box center [838, 505] width 101 height 16
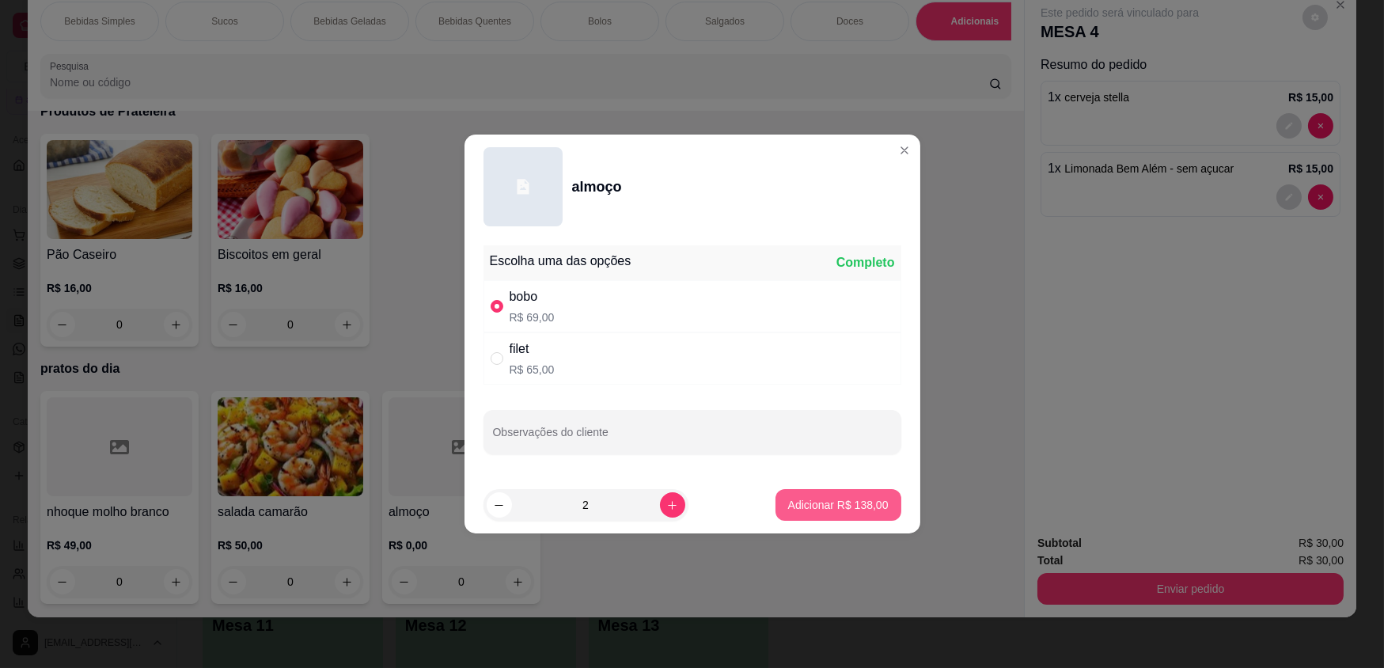
type input "2"
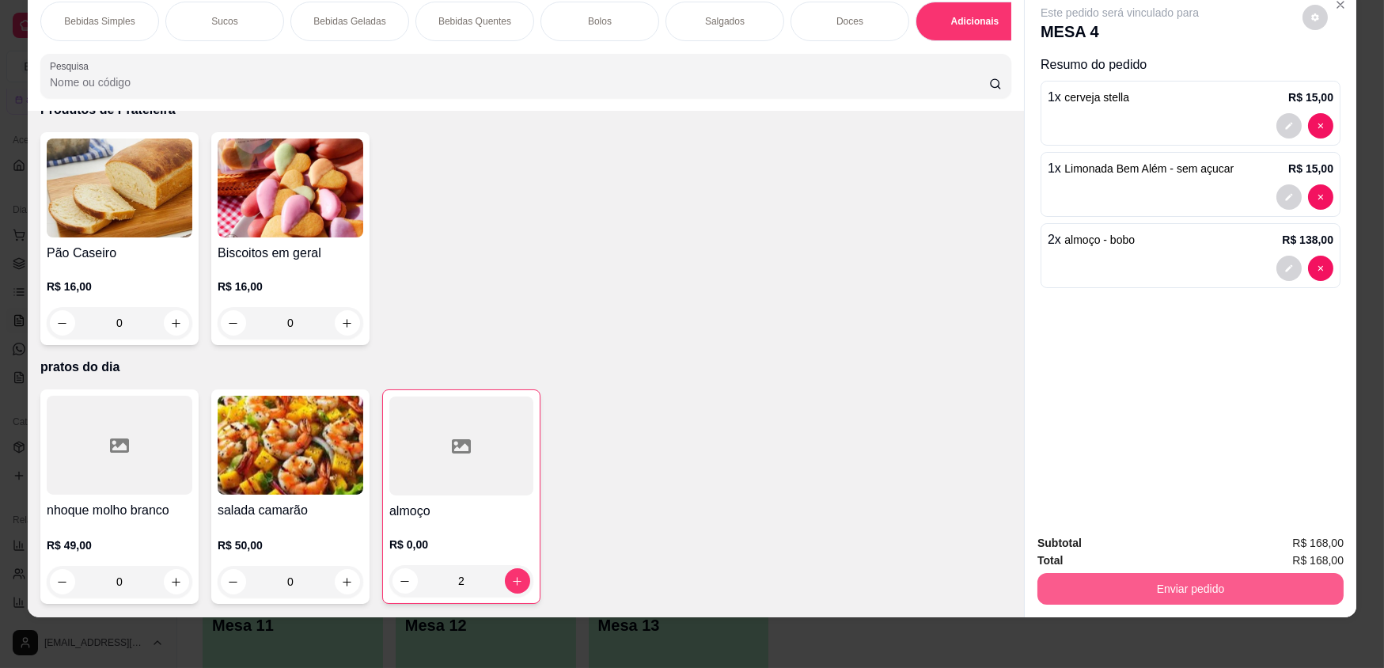
click at [1166, 583] on button "Enviar pedido" at bounding box center [1191, 589] width 306 height 32
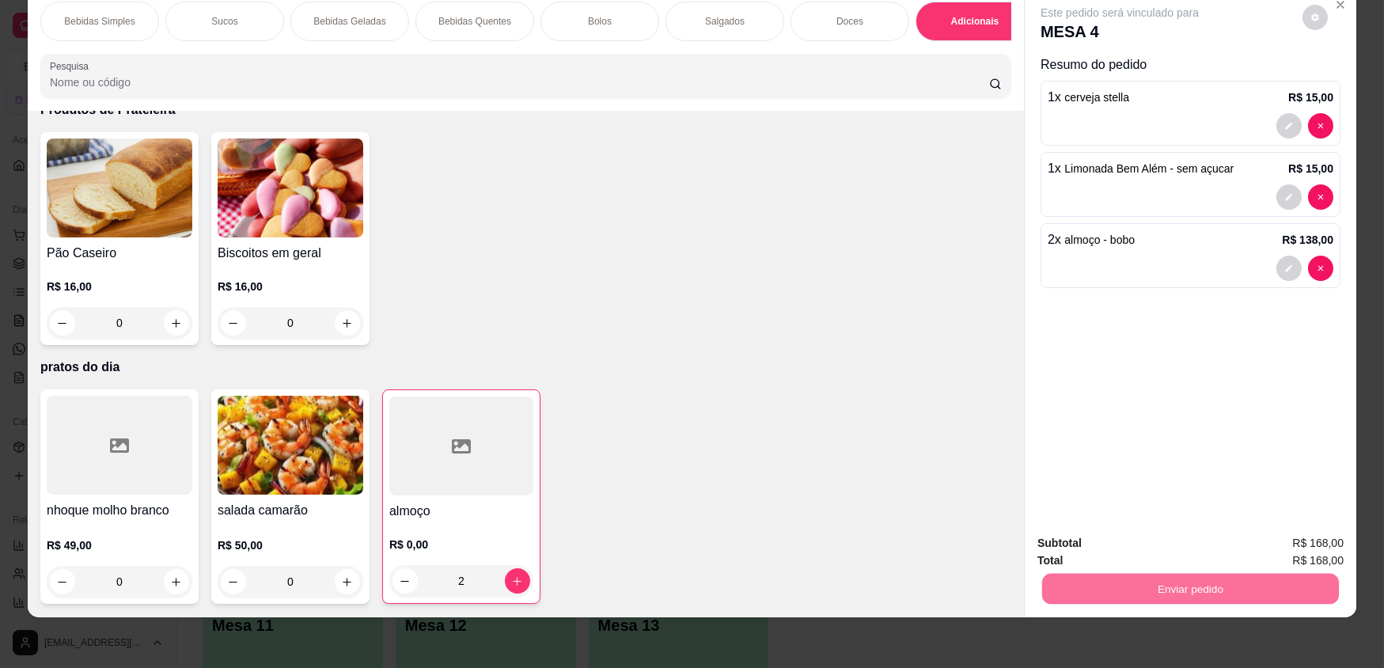
click at [1306, 554] on button "Enviar pedido" at bounding box center [1303, 548] width 87 height 29
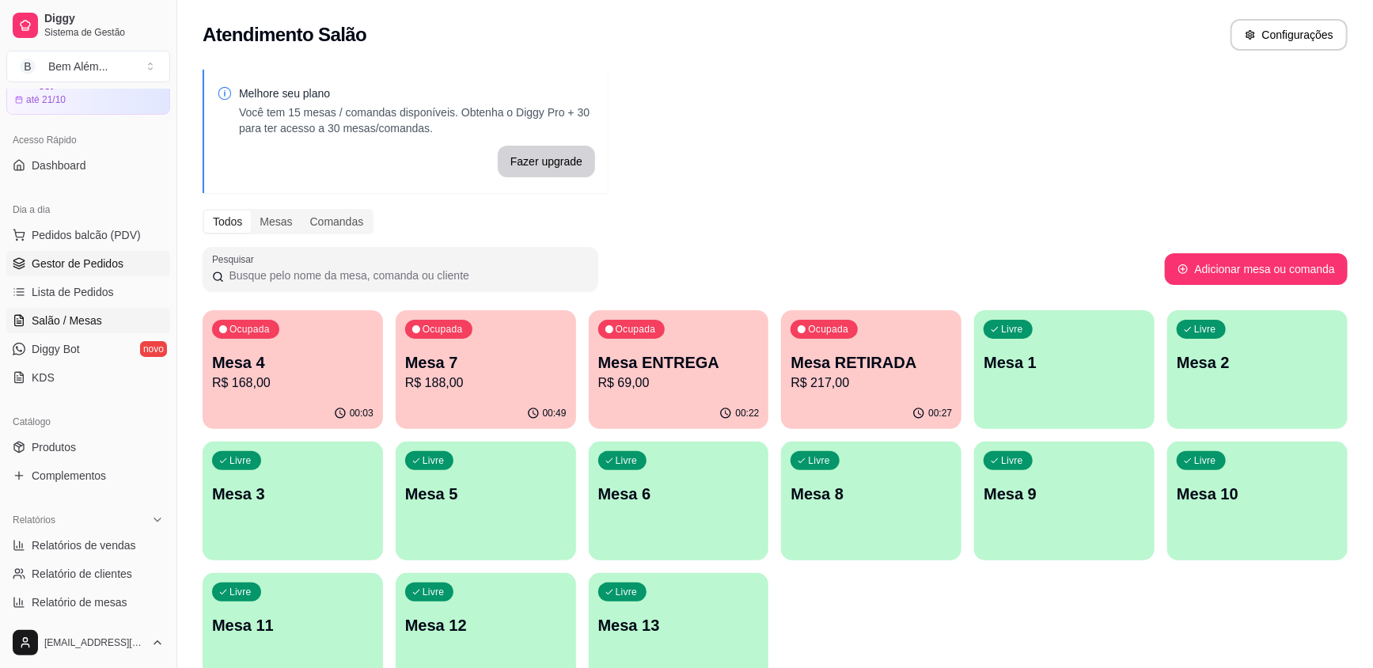
click at [85, 260] on span "Gestor de Pedidos" at bounding box center [78, 264] width 92 height 16
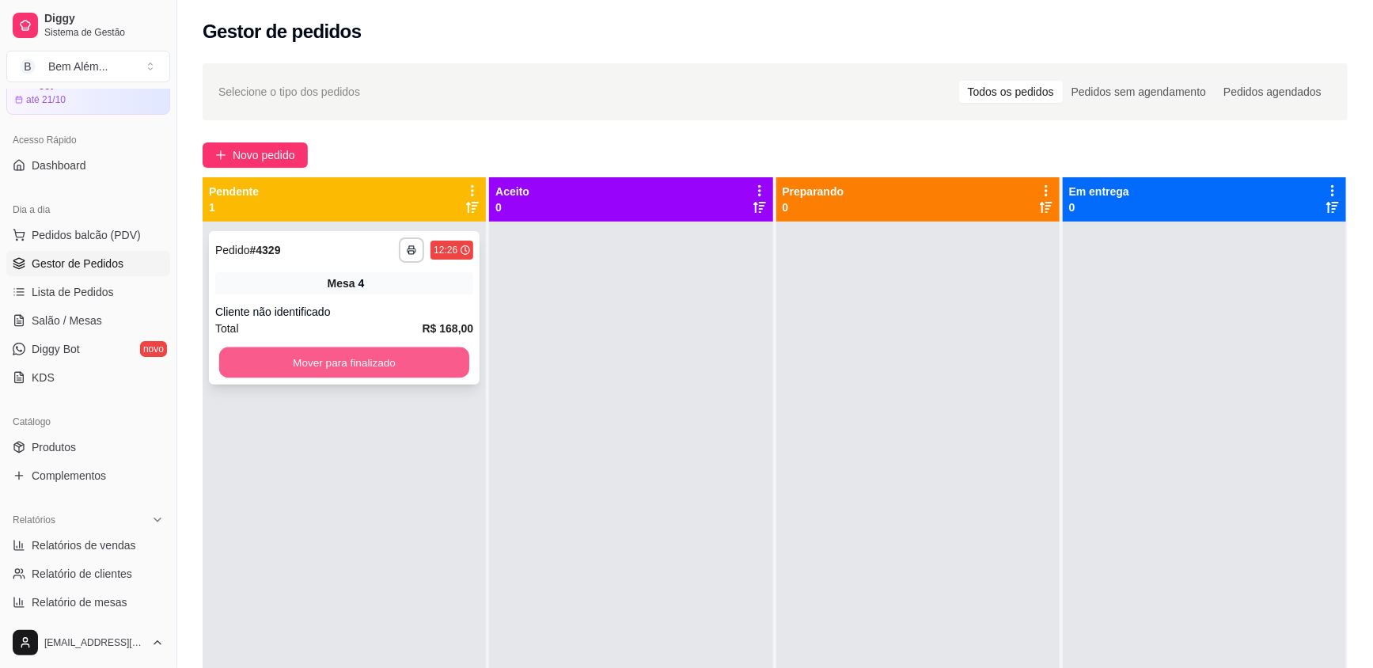
click at [438, 362] on button "Mover para finalizado" at bounding box center [344, 362] width 250 height 31
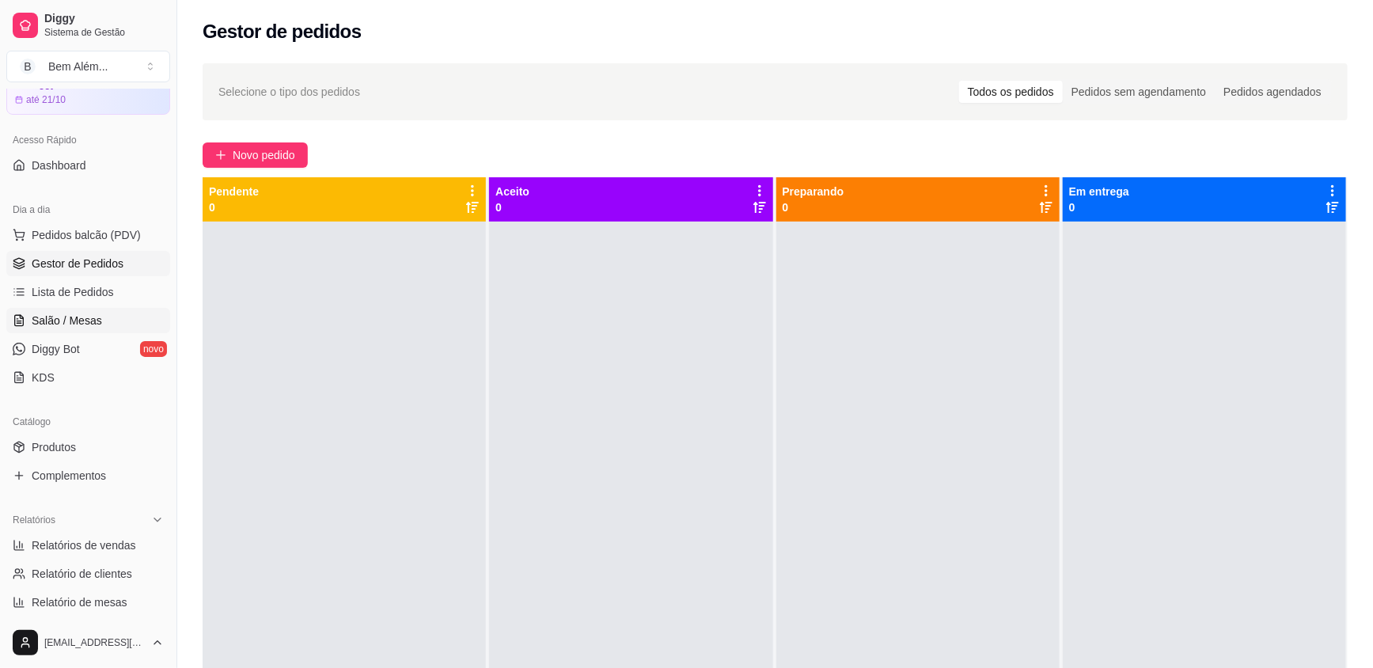
click at [80, 323] on span "Salão / Mesas" at bounding box center [67, 321] width 70 height 16
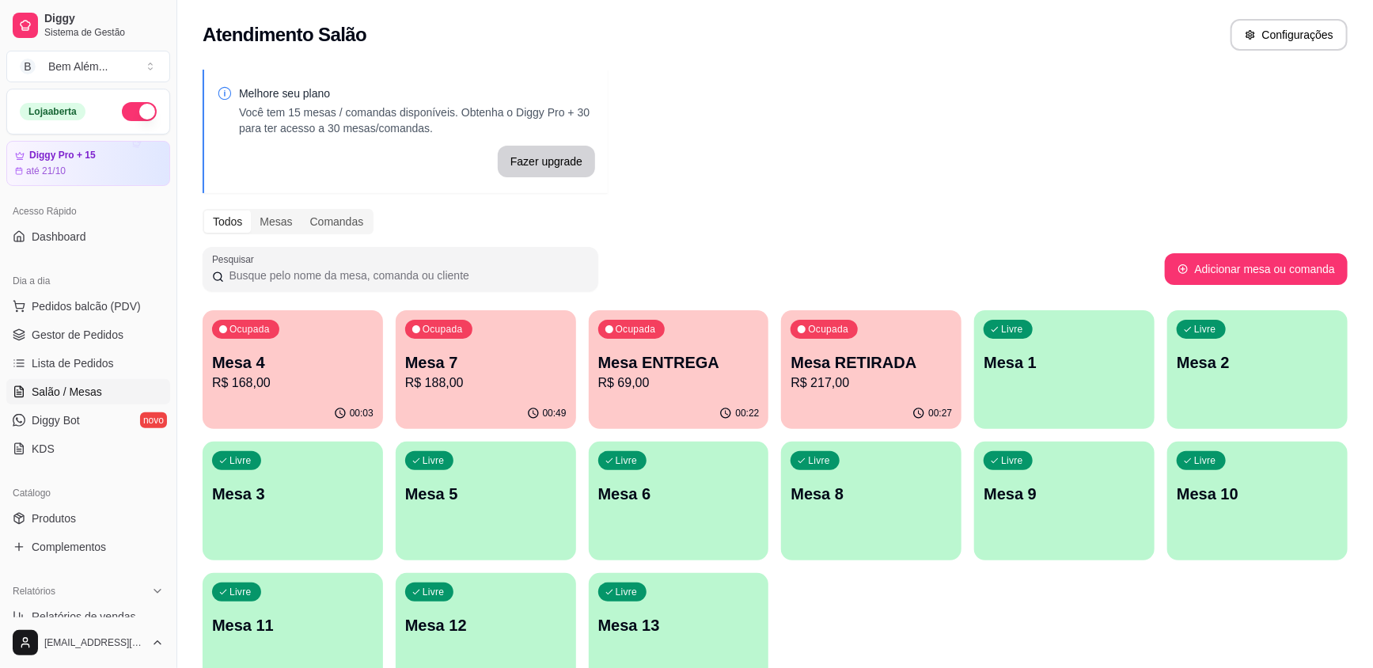
click at [711, 398] on div "00:22" at bounding box center [679, 413] width 180 height 31
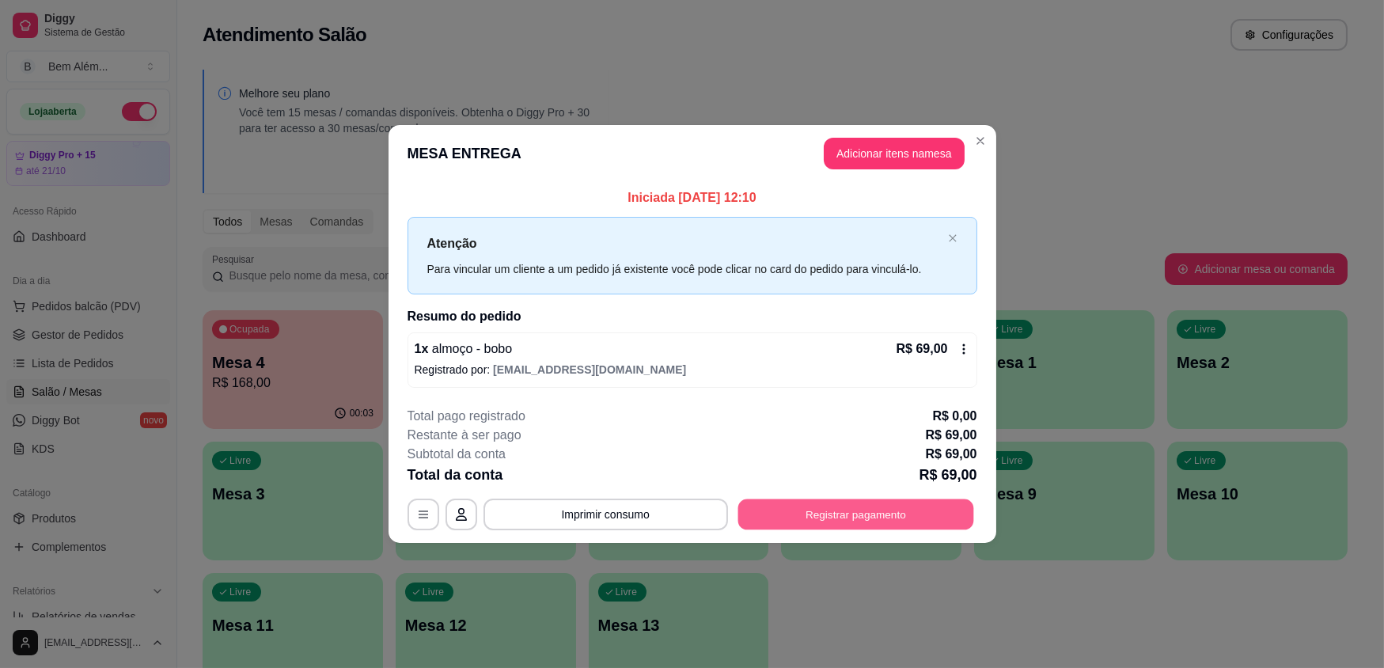
click at [882, 514] on button "Registrar pagamento" at bounding box center [856, 514] width 236 height 31
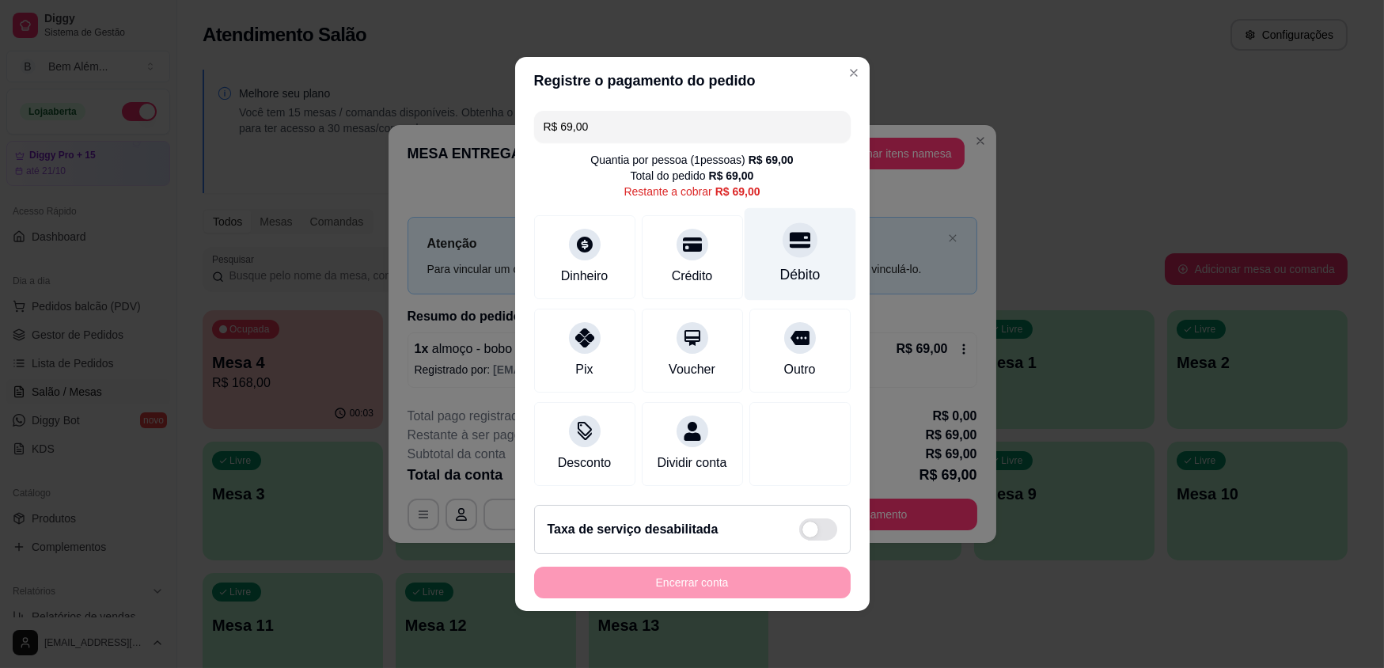
click at [803, 248] on div at bounding box center [800, 239] width 35 height 35
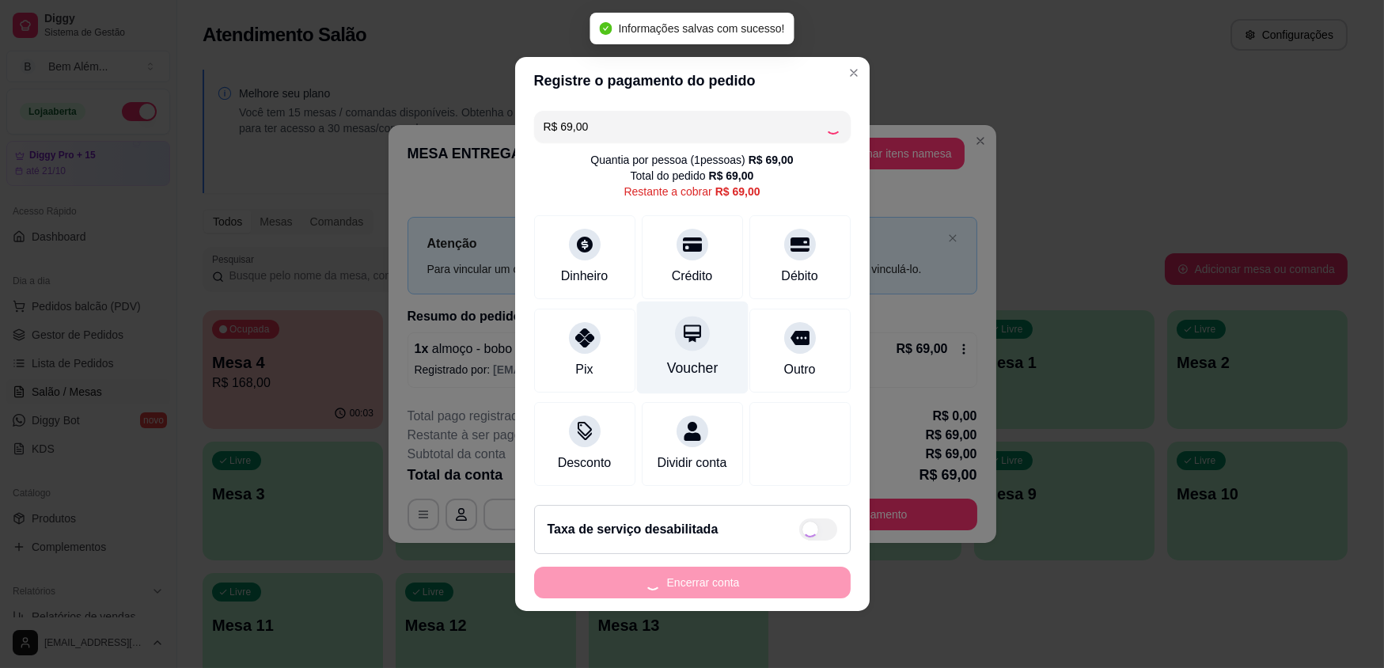
type input "R$ 0,00"
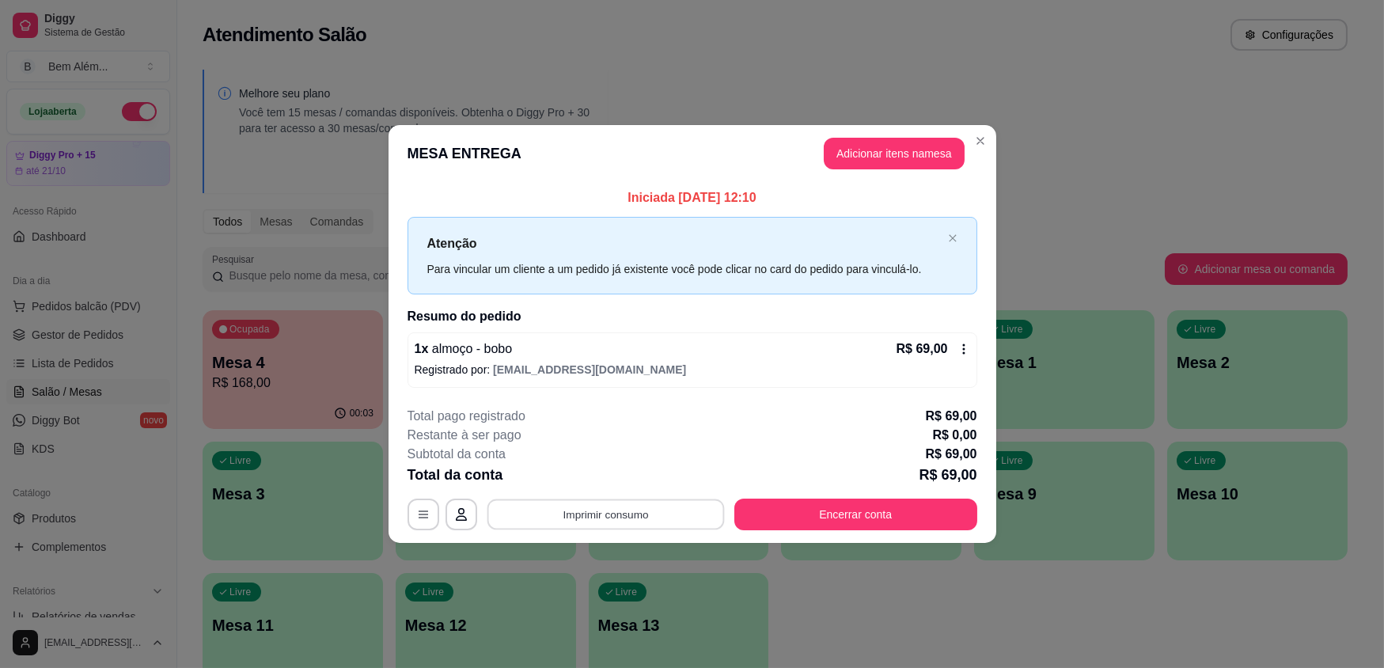
click at [594, 514] on button "Imprimir consumo" at bounding box center [605, 514] width 237 height 31
click at [625, 482] on button "impressao computador" at bounding box center [606, 477] width 116 height 25
click at [796, 511] on button "Encerrar conta" at bounding box center [855, 515] width 243 height 32
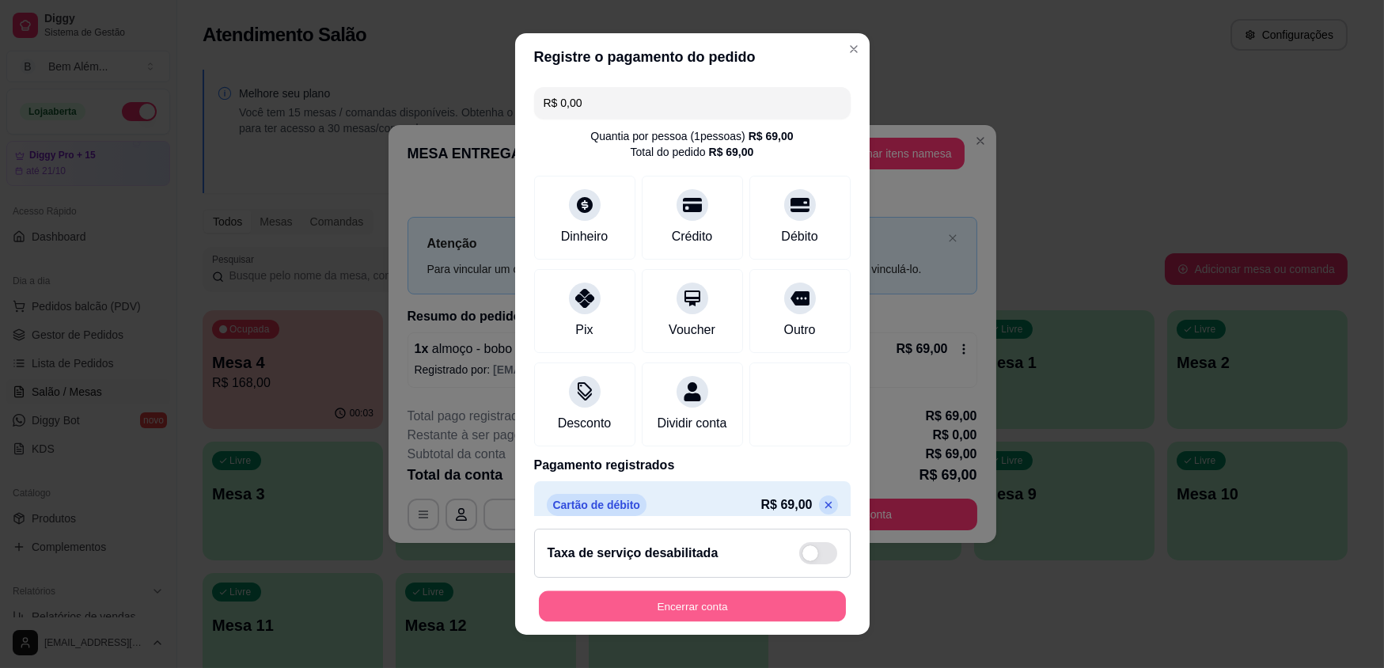
click at [730, 608] on button "Encerrar conta" at bounding box center [692, 605] width 307 height 31
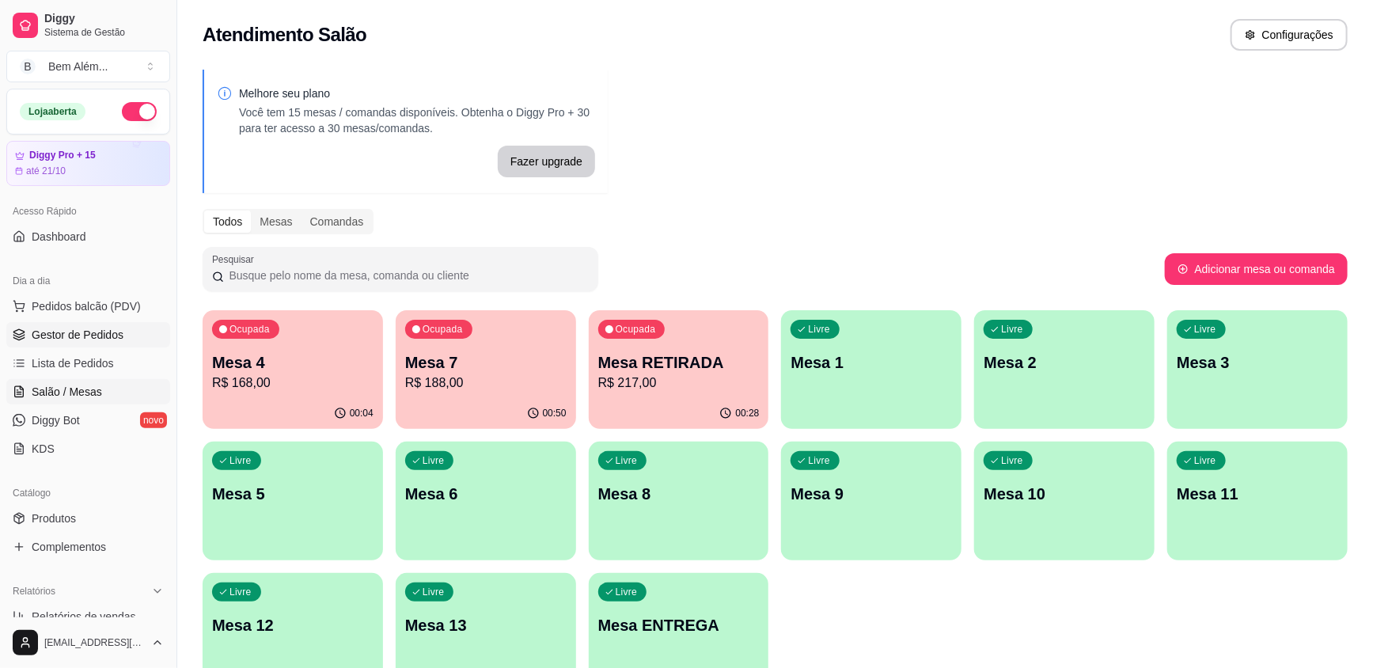
click at [124, 341] on link "Gestor de Pedidos" at bounding box center [88, 334] width 164 height 25
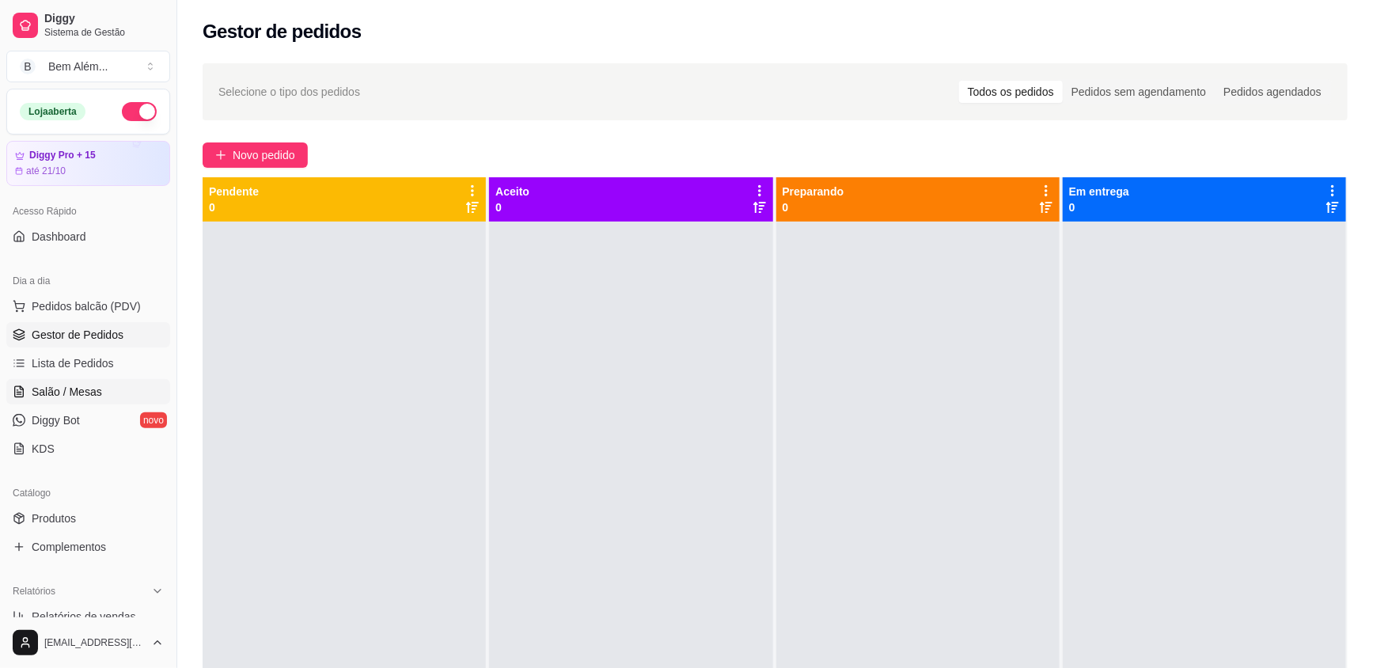
click at [93, 399] on link "Salão / Mesas" at bounding box center [88, 391] width 164 height 25
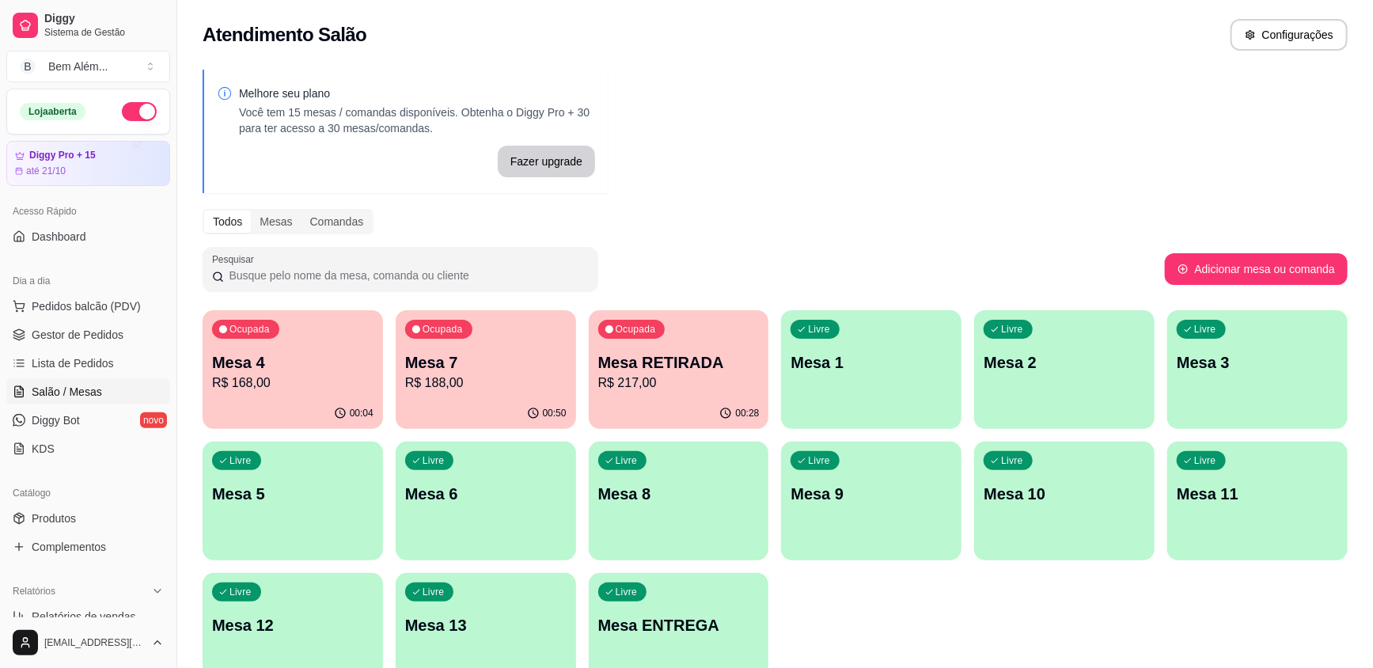
click at [692, 411] on div "00:28" at bounding box center [679, 413] width 180 height 31
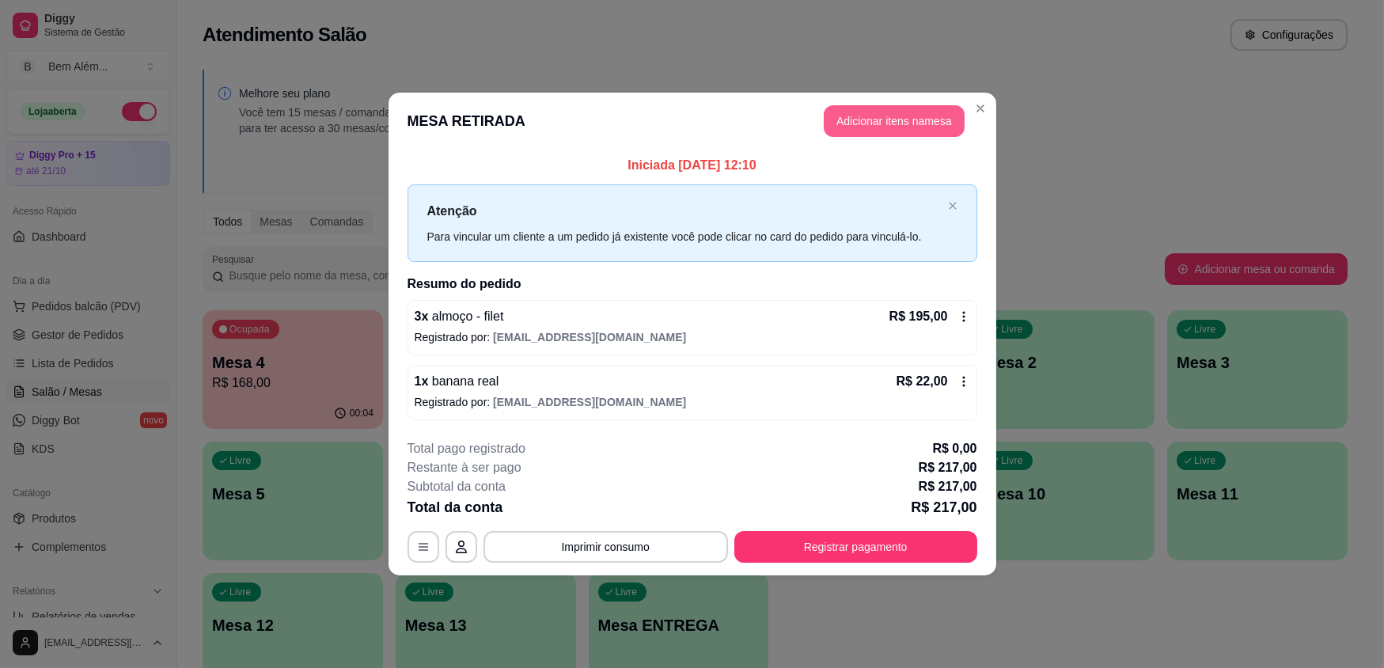
click at [876, 124] on button "Adicionar itens na mesa" at bounding box center [894, 121] width 141 height 32
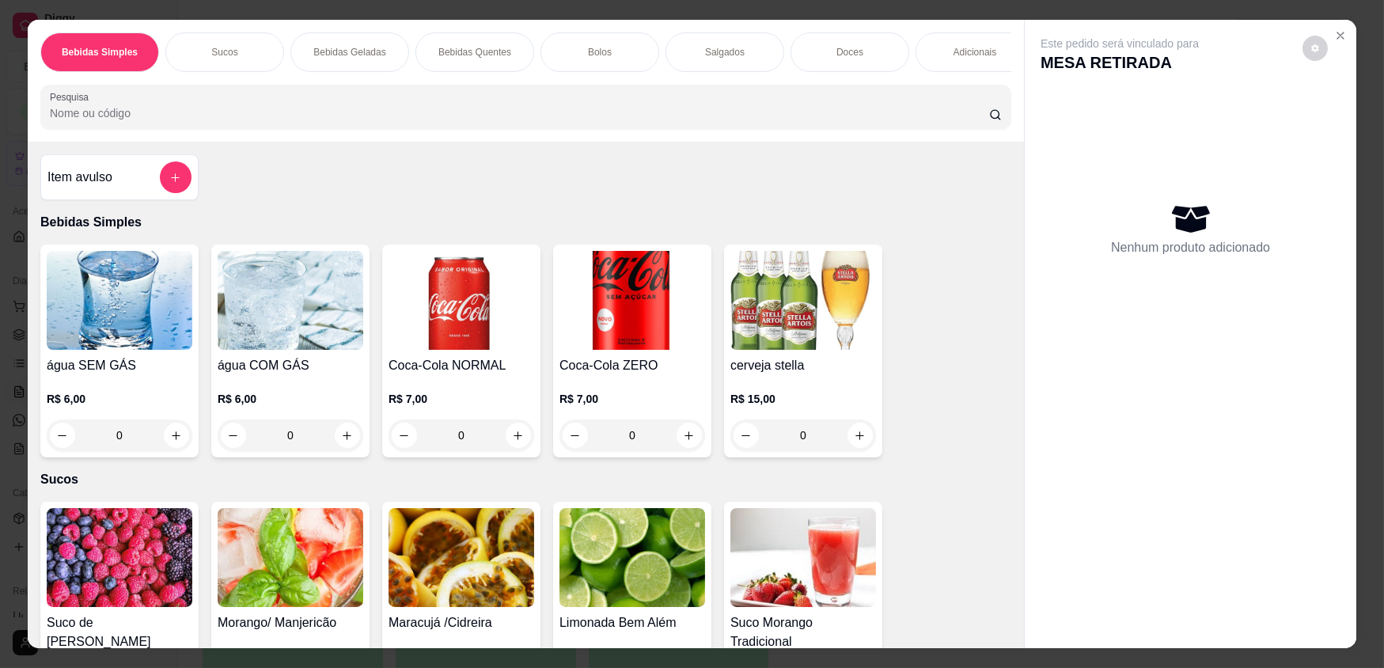
click at [605, 52] on p "Bolos" at bounding box center [600, 52] width 24 height 13
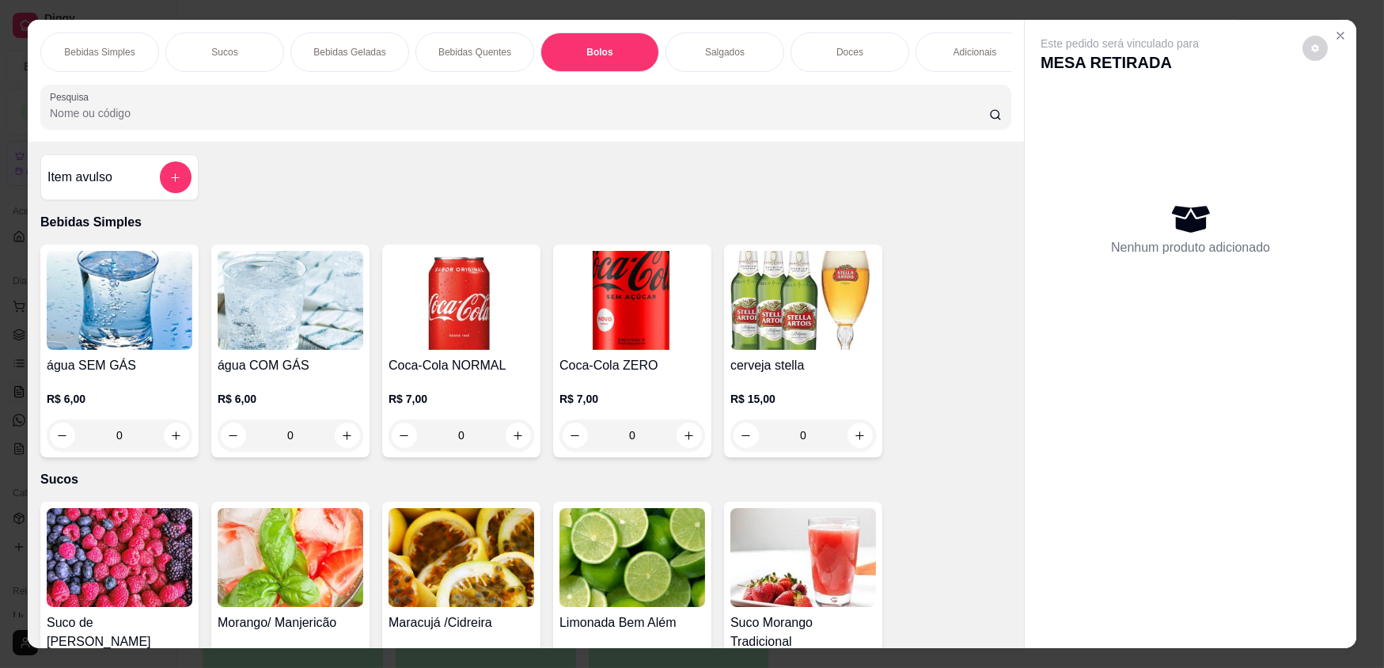
scroll to position [31, 0]
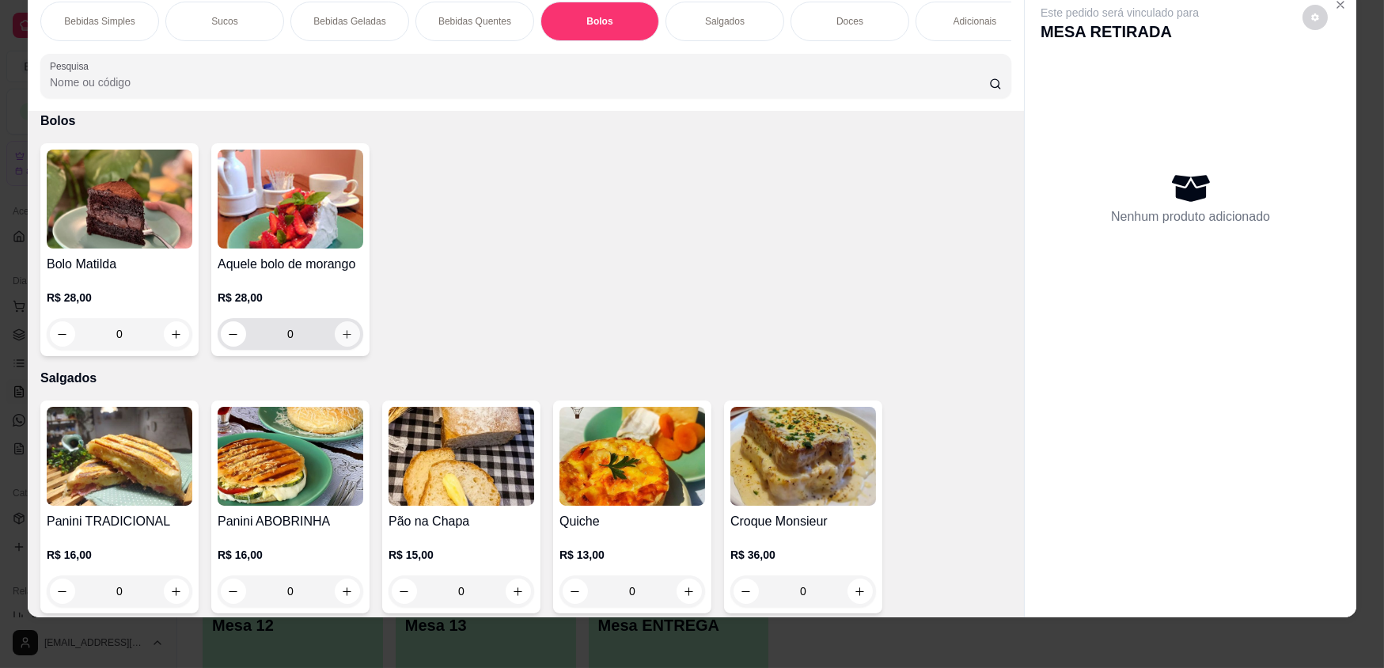
click at [341, 340] on icon "increase-product-quantity" at bounding box center [347, 334] width 12 height 12
type input "1"
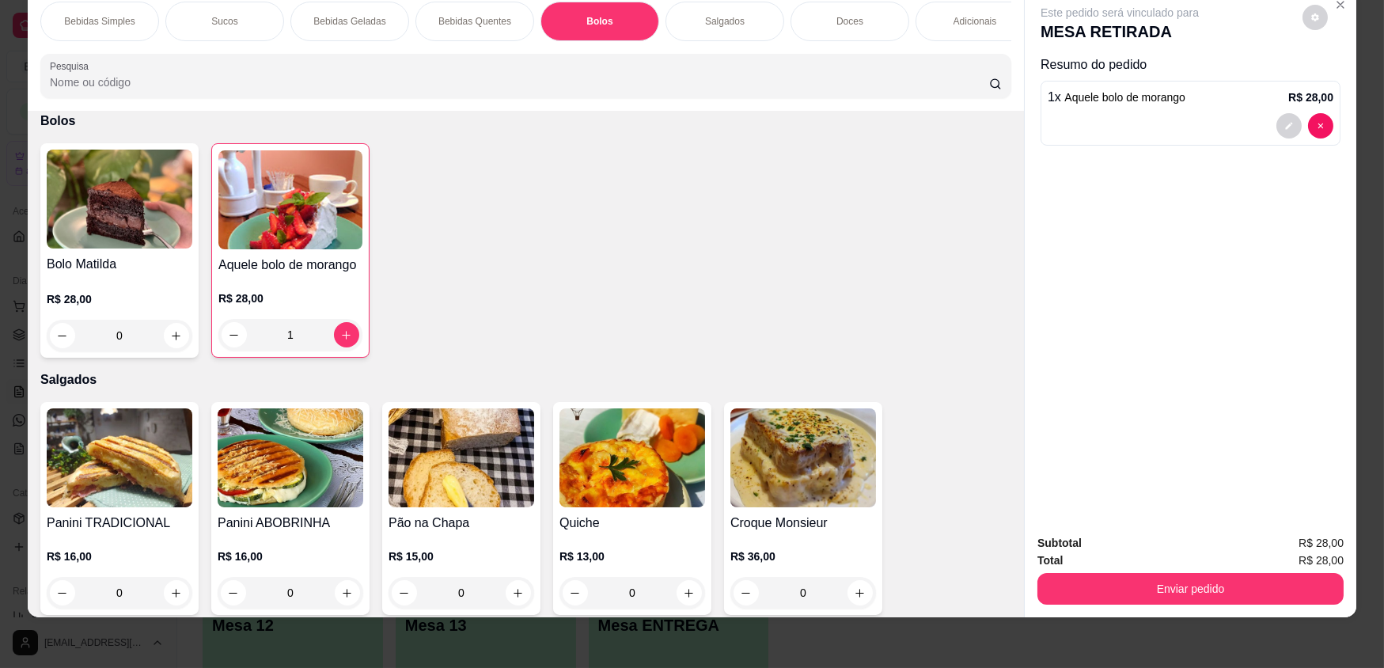
click at [826, 22] on div "Doces" at bounding box center [850, 22] width 119 height 40
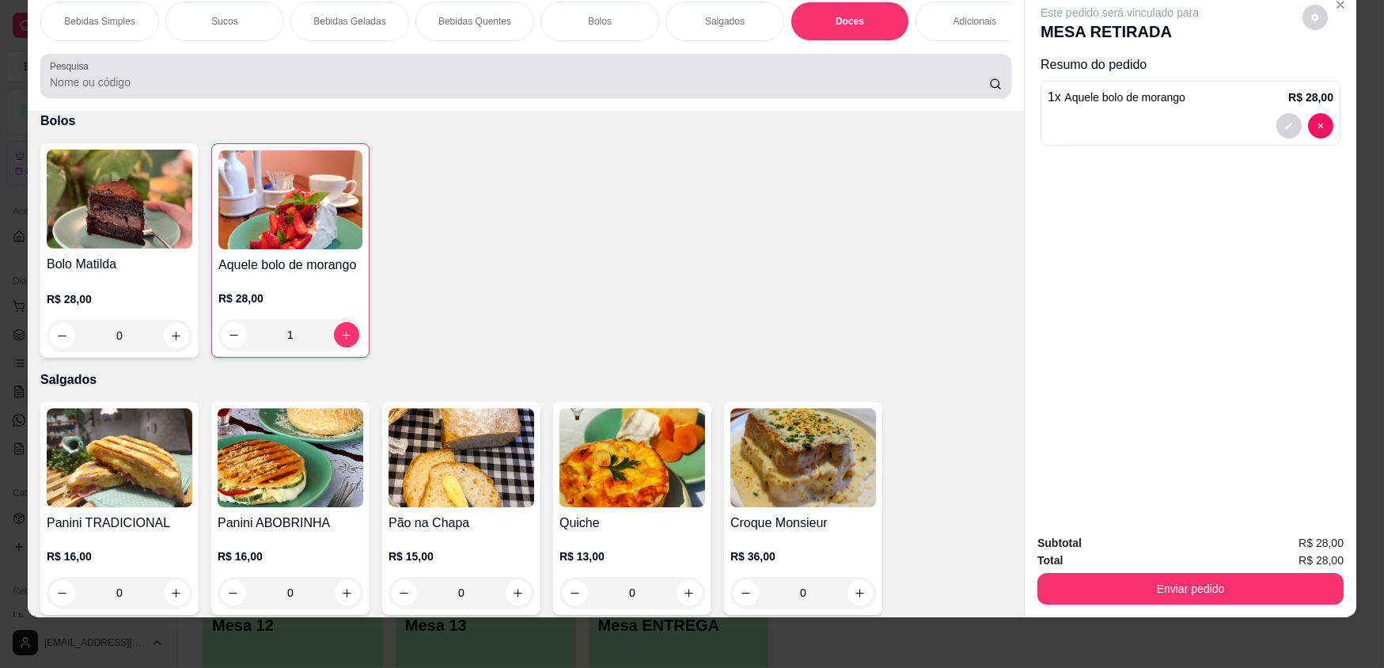
scroll to position [2311, 0]
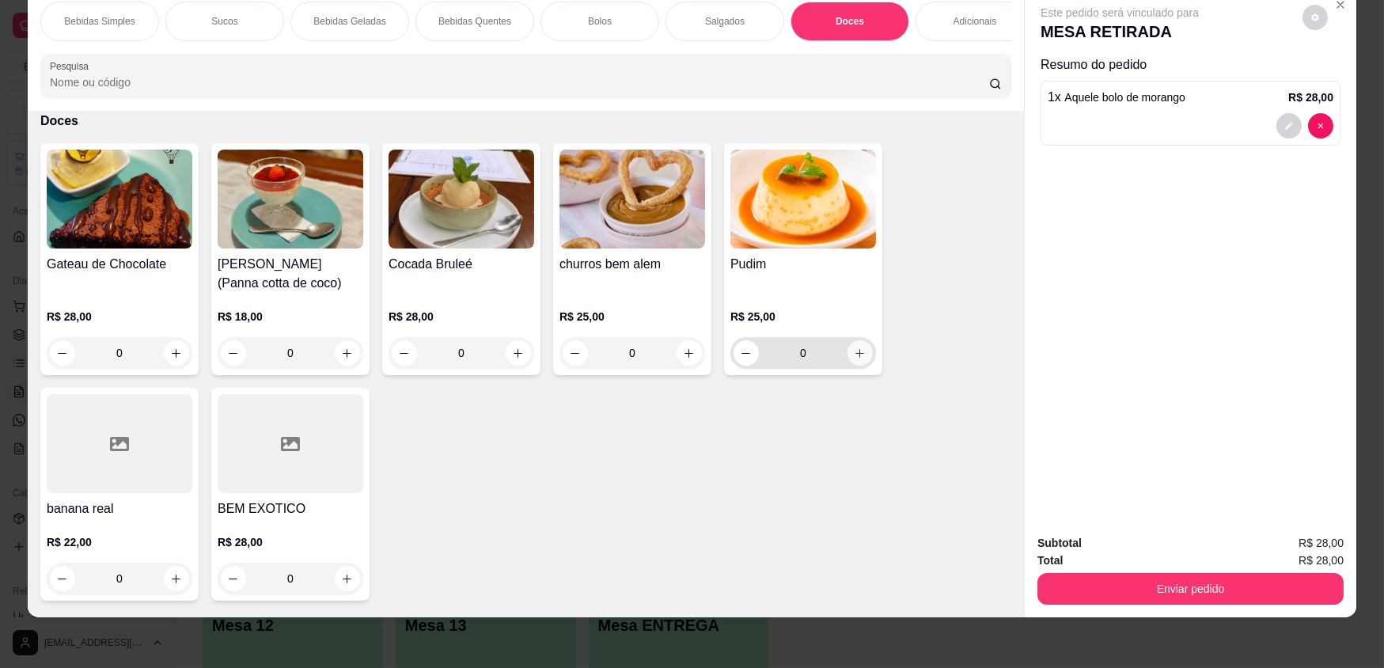
click at [854, 359] on icon "increase-product-quantity" at bounding box center [860, 353] width 12 height 12
type input "1"
click at [966, 11] on div "Adicionais" at bounding box center [975, 22] width 119 height 40
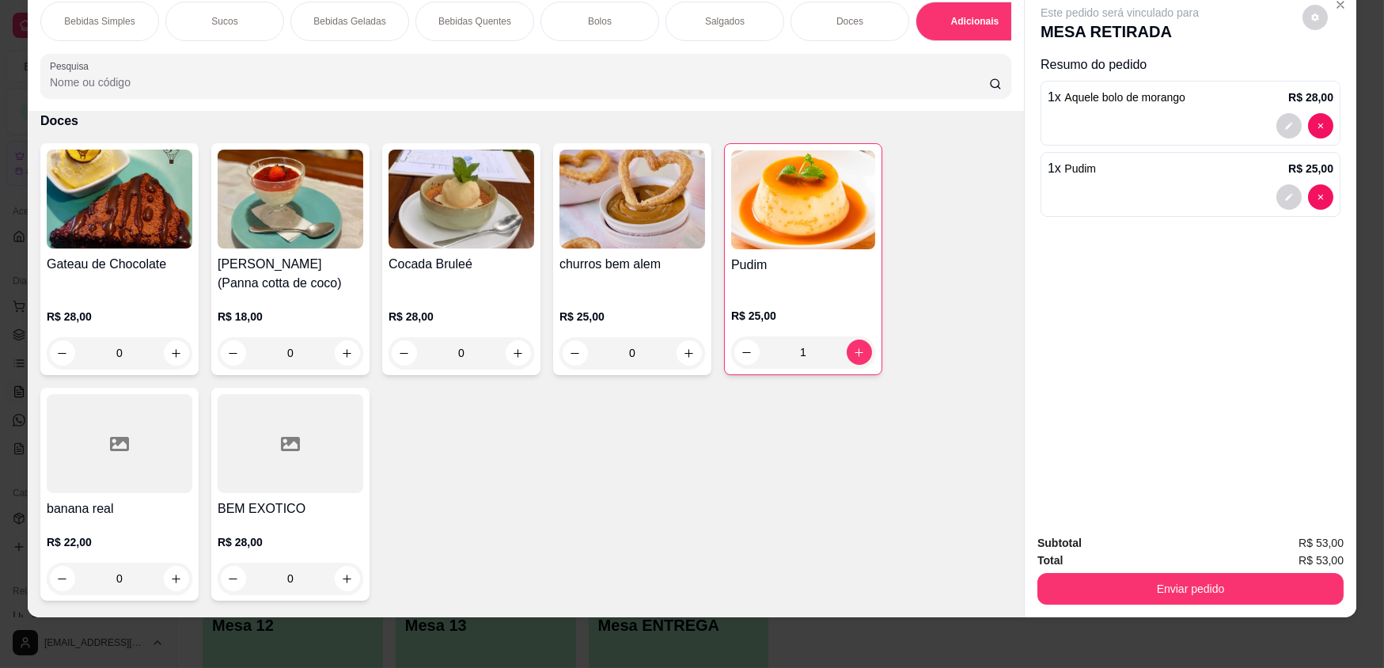
scroll to position [2813, 0]
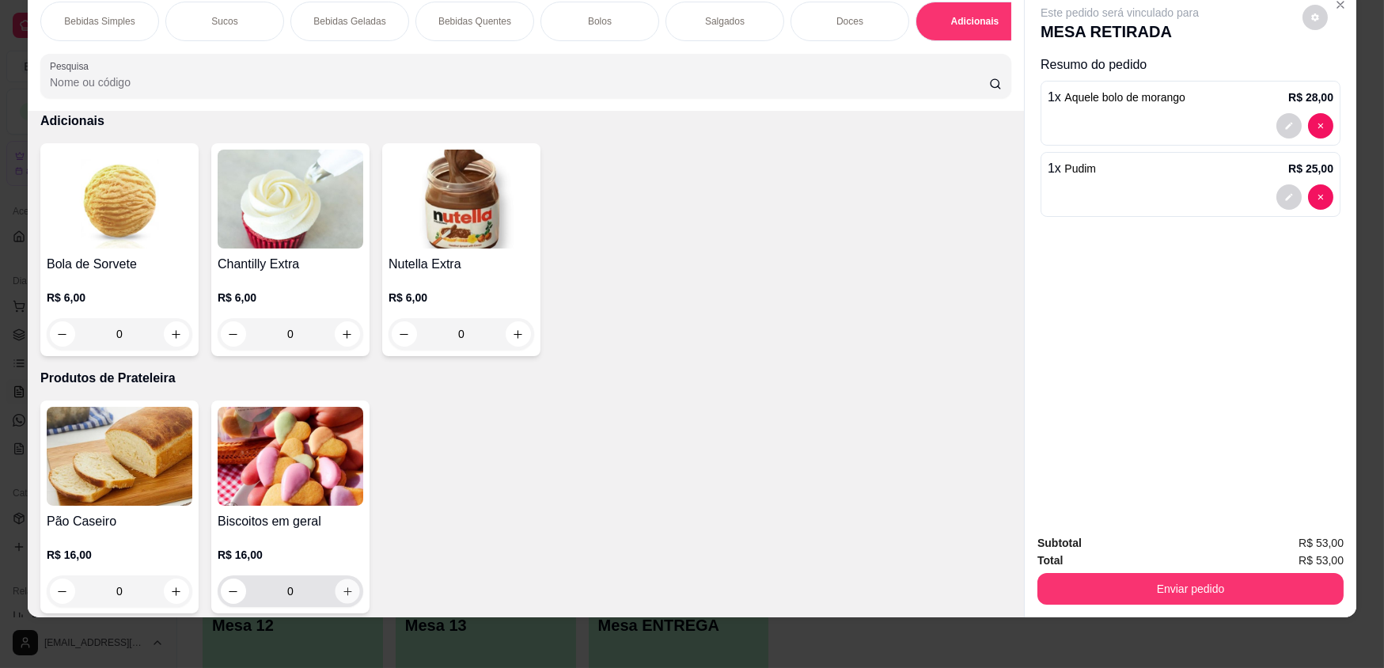
click at [344, 598] on icon "increase-product-quantity" at bounding box center [348, 592] width 12 height 12
click at [344, 598] on icon "increase-product-quantity" at bounding box center [347, 592] width 12 height 12
type input "2"
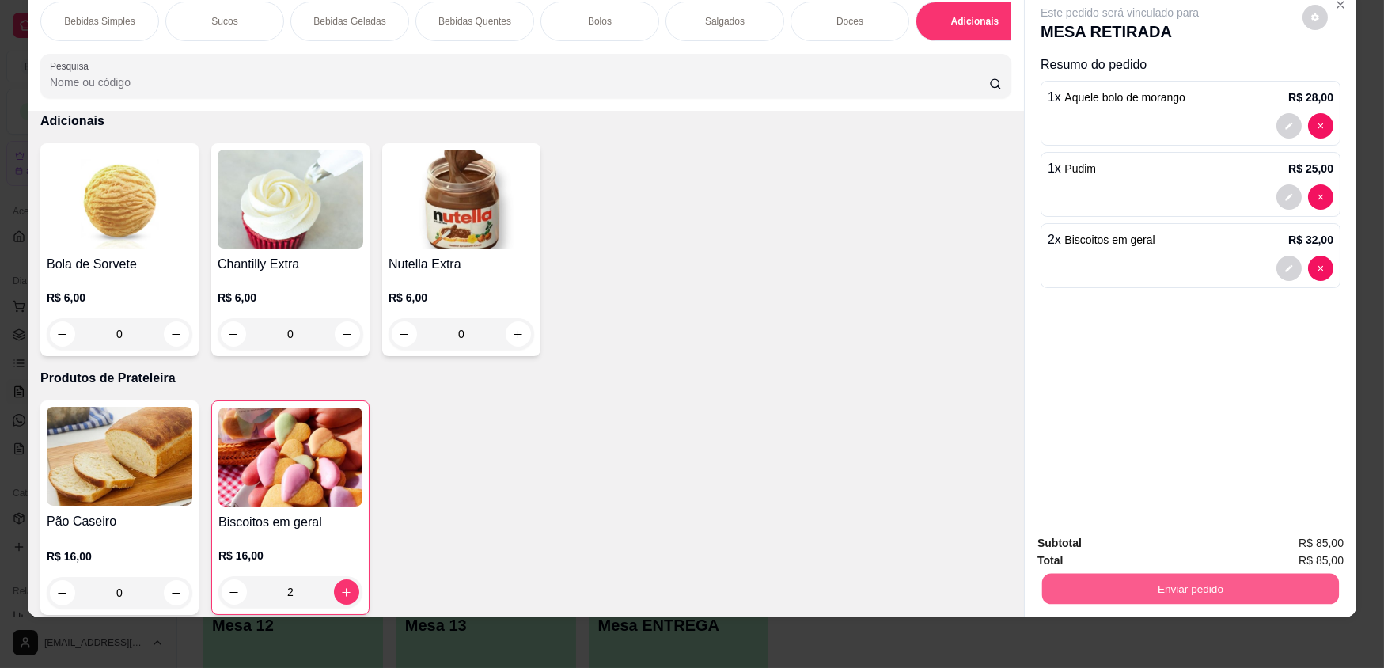
click at [1247, 596] on button "Enviar pedido" at bounding box center [1190, 588] width 297 height 31
click at [1288, 554] on button "Enviar pedido" at bounding box center [1302, 549] width 89 height 30
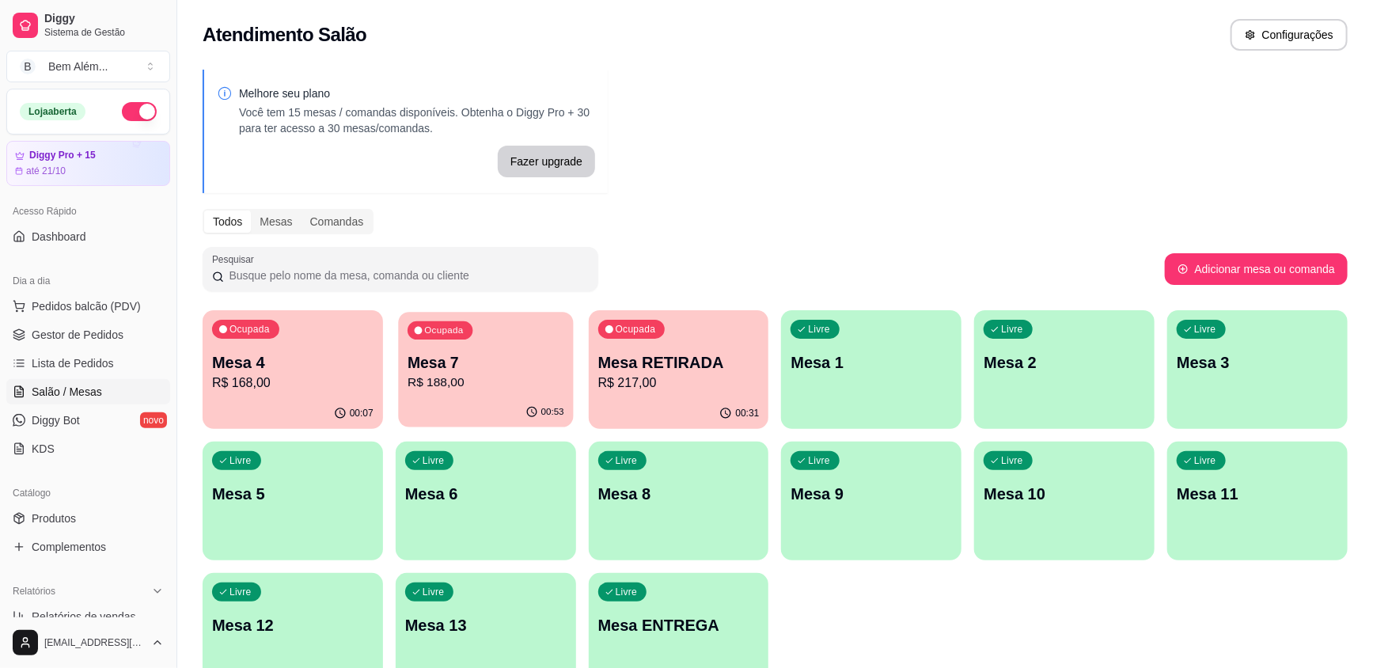
click at [518, 370] on p "Mesa 7" at bounding box center [486, 362] width 157 height 21
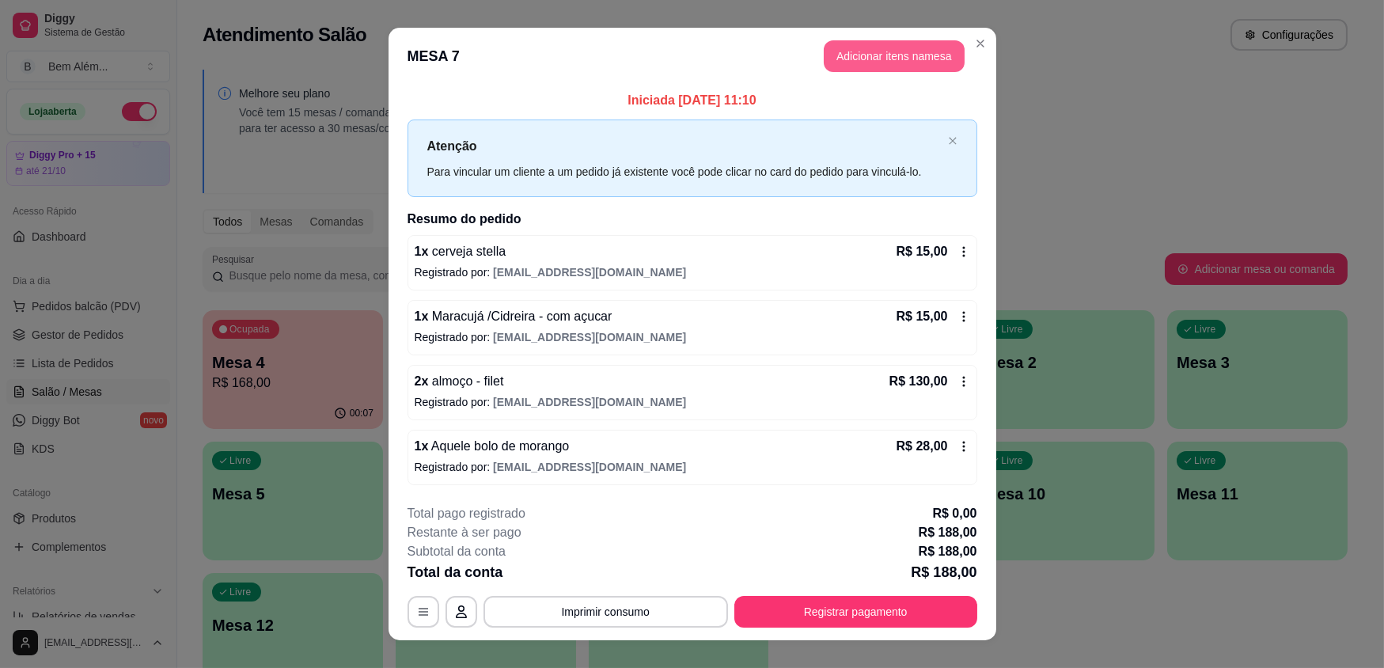
click at [940, 59] on button "Adicionar itens na mesa" at bounding box center [894, 56] width 141 height 32
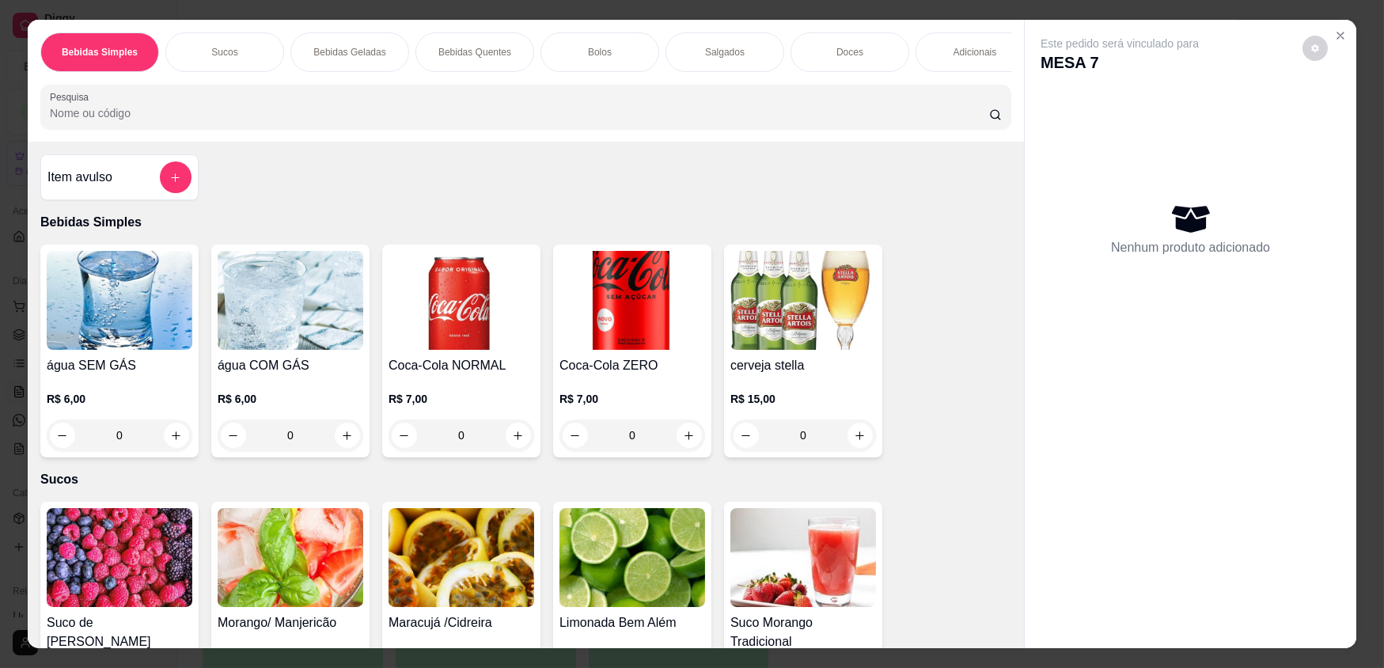
click at [977, 51] on p "Adicionais" at bounding box center [976, 52] width 44 height 13
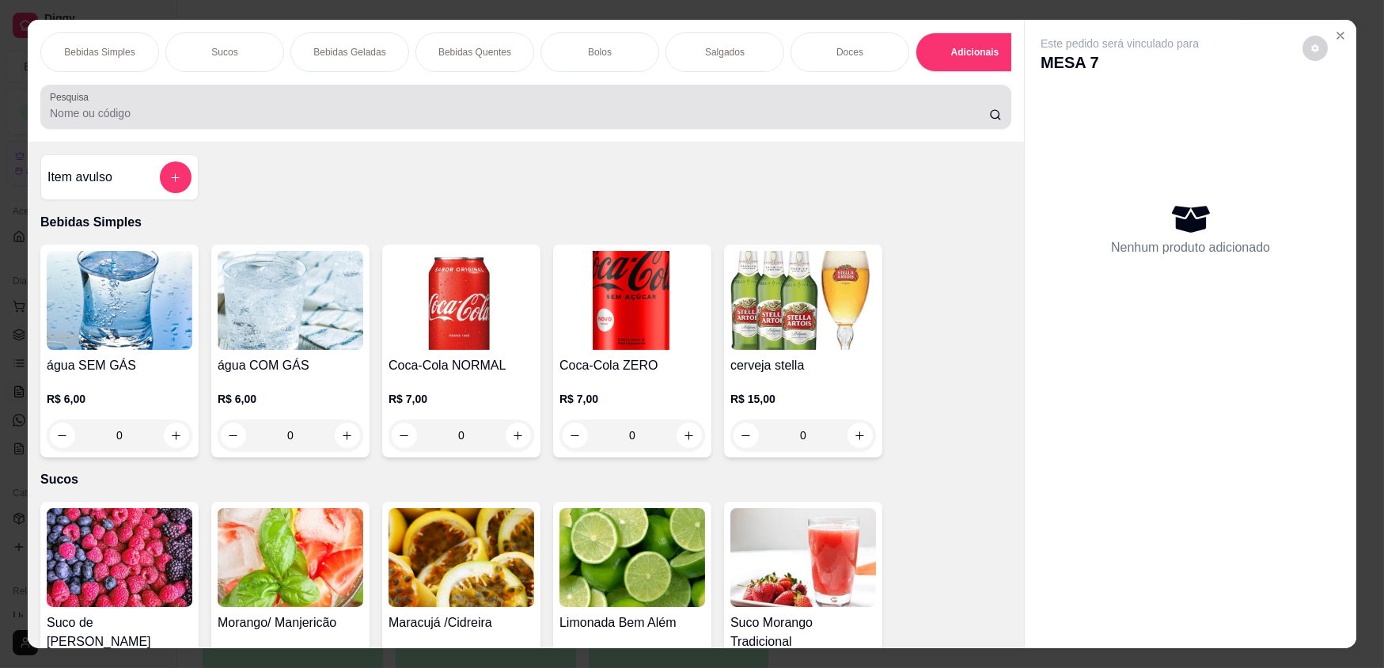
scroll to position [31, 0]
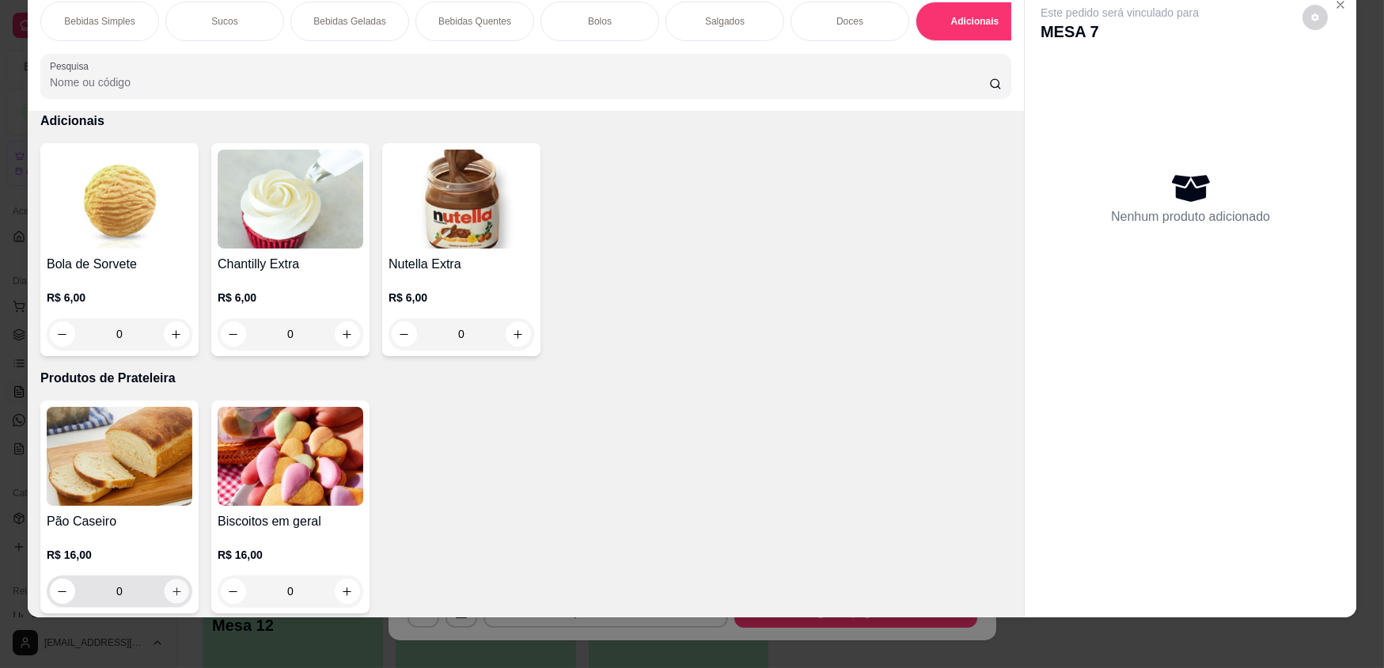
click at [178, 598] on button "increase-product-quantity" at bounding box center [176, 591] width 25 height 25
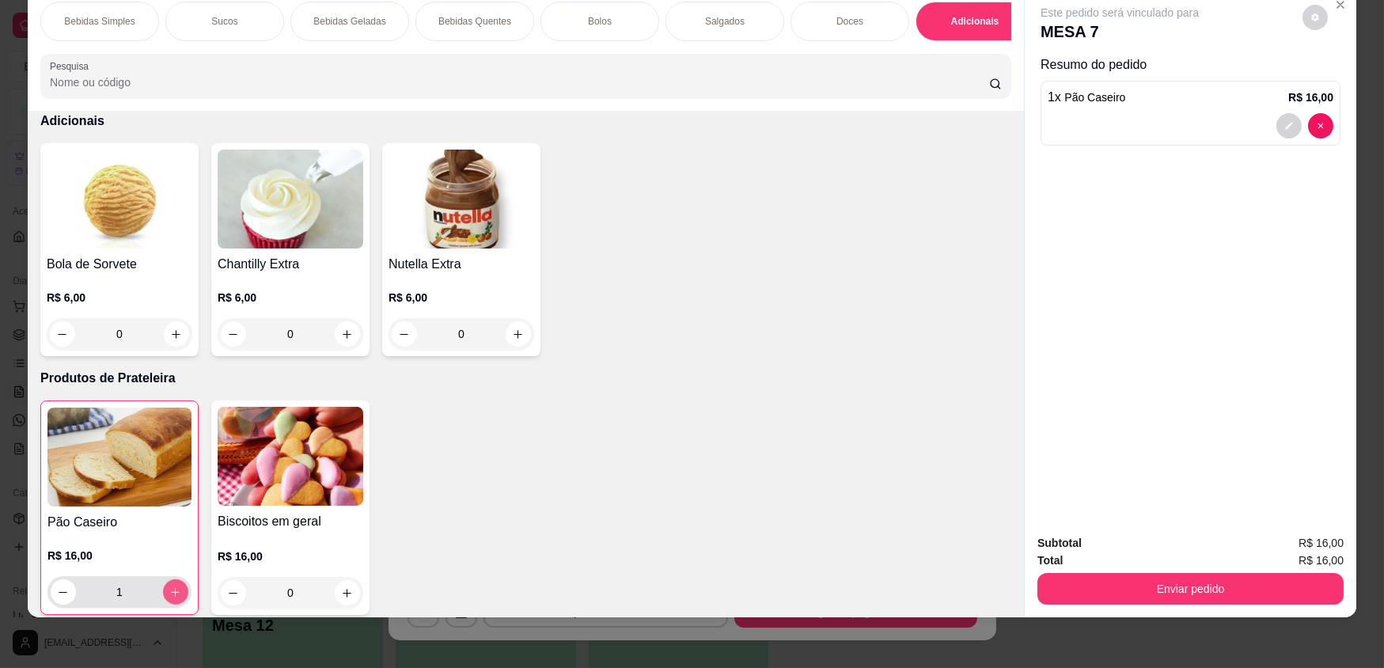
click at [178, 598] on button "increase-product-quantity" at bounding box center [175, 591] width 25 height 25
type input "2"
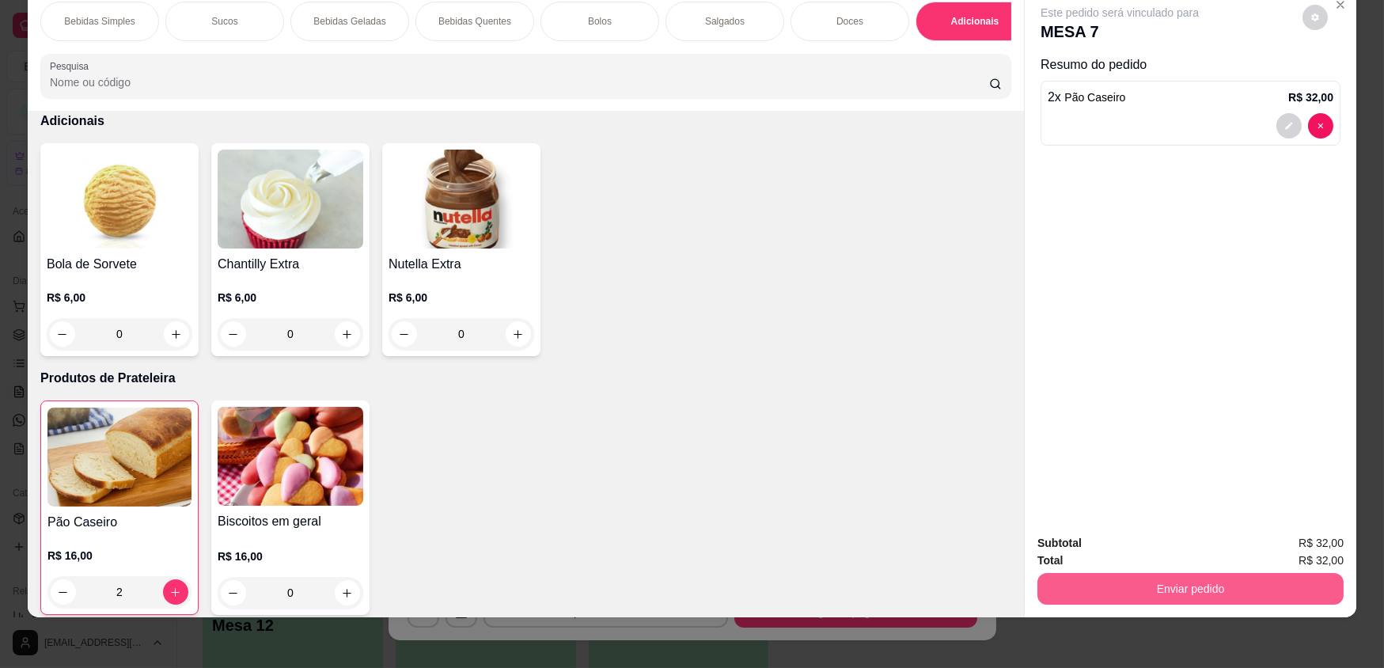
click at [1183, 590] on button "Enviar pedido" at bounding box center [1191, 589] width 306 height 32
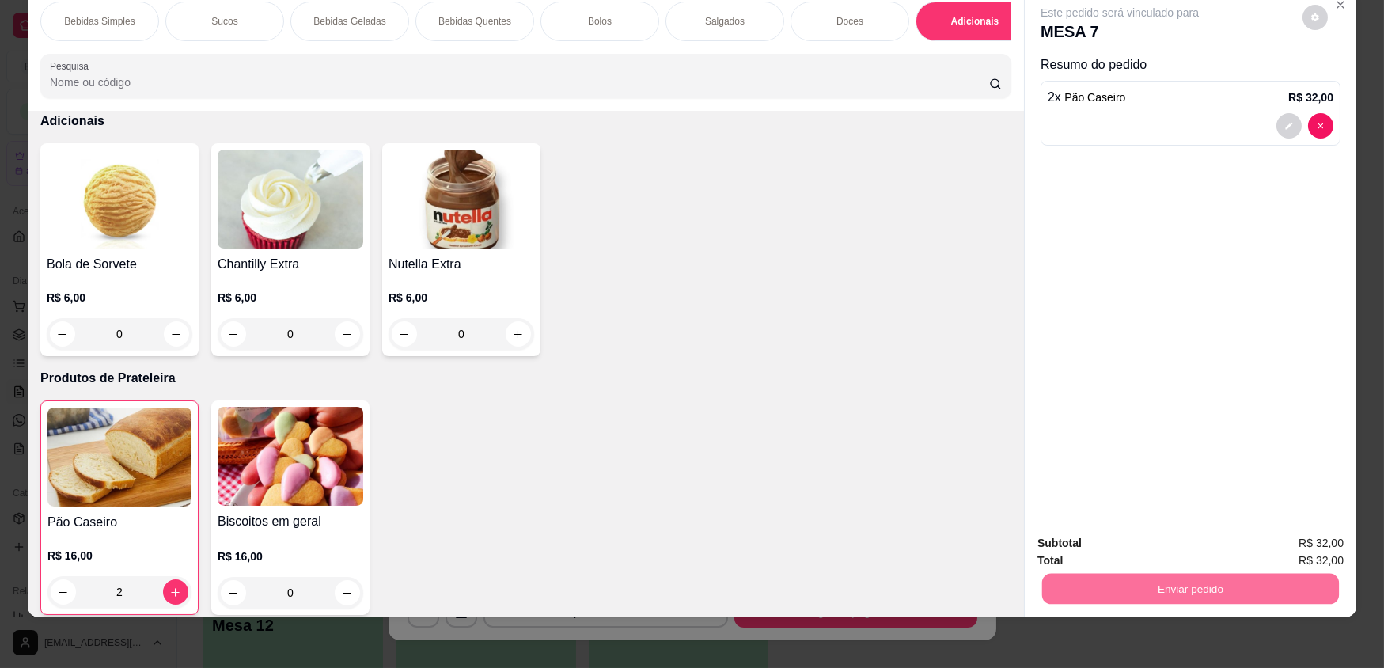
click at [1292, 550] on button "Enviar pedido" at bounding box center [1302, 549] width 89 height 30
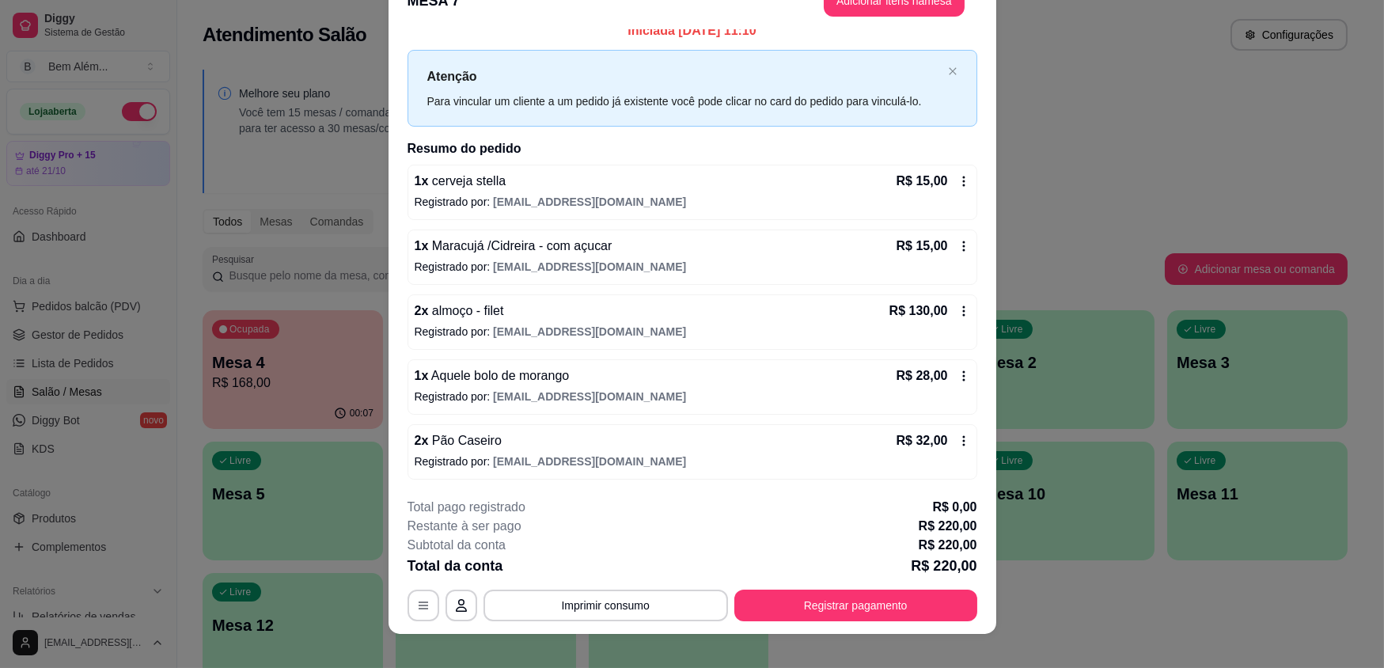
scroll to position [47, 0]
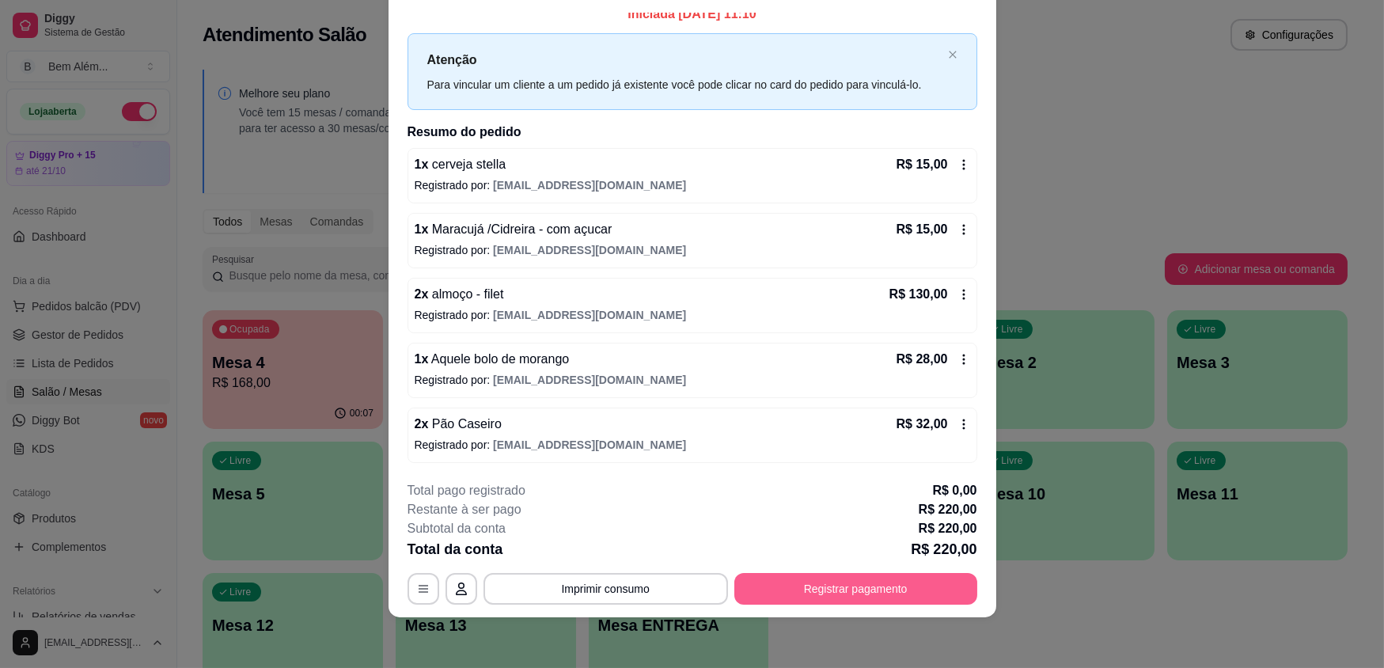
click at [859, 587] on button "Registrar pagamento" at bounding box center [855, 589] width 243 height 32
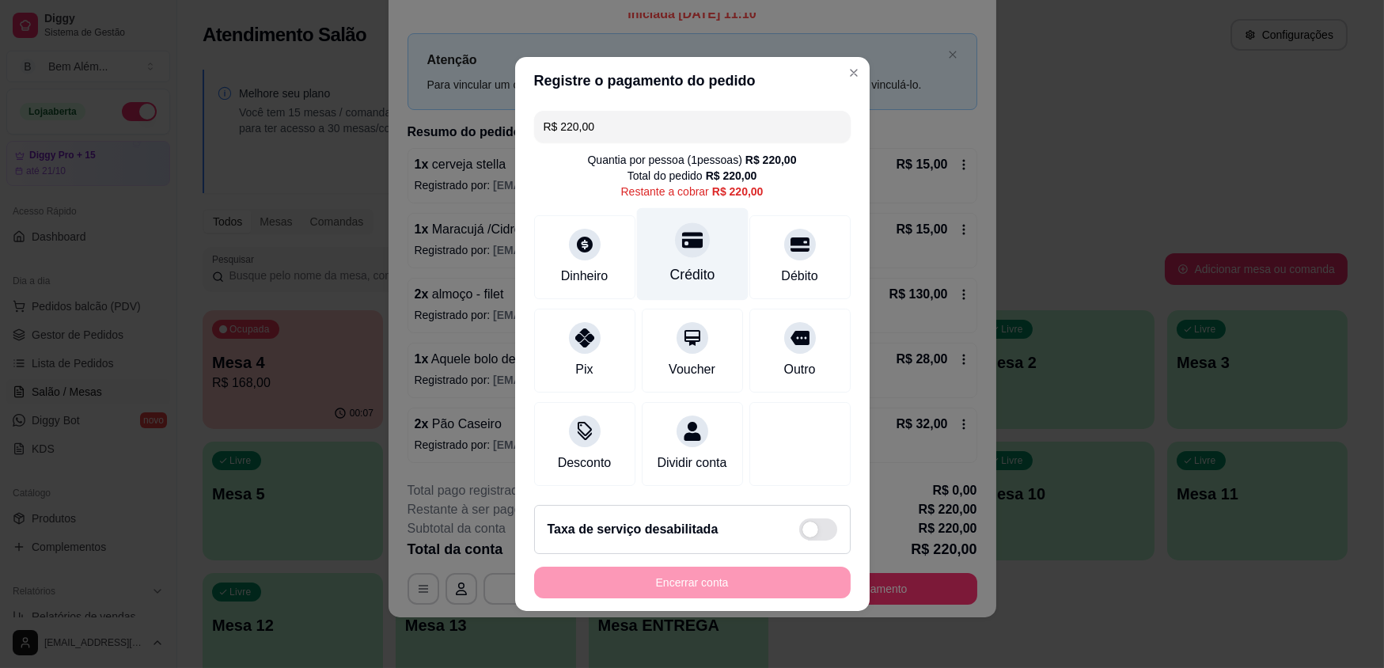
click at [699, 272] on div "Crédito" at bounding box center [692, 274] width 45 height 21
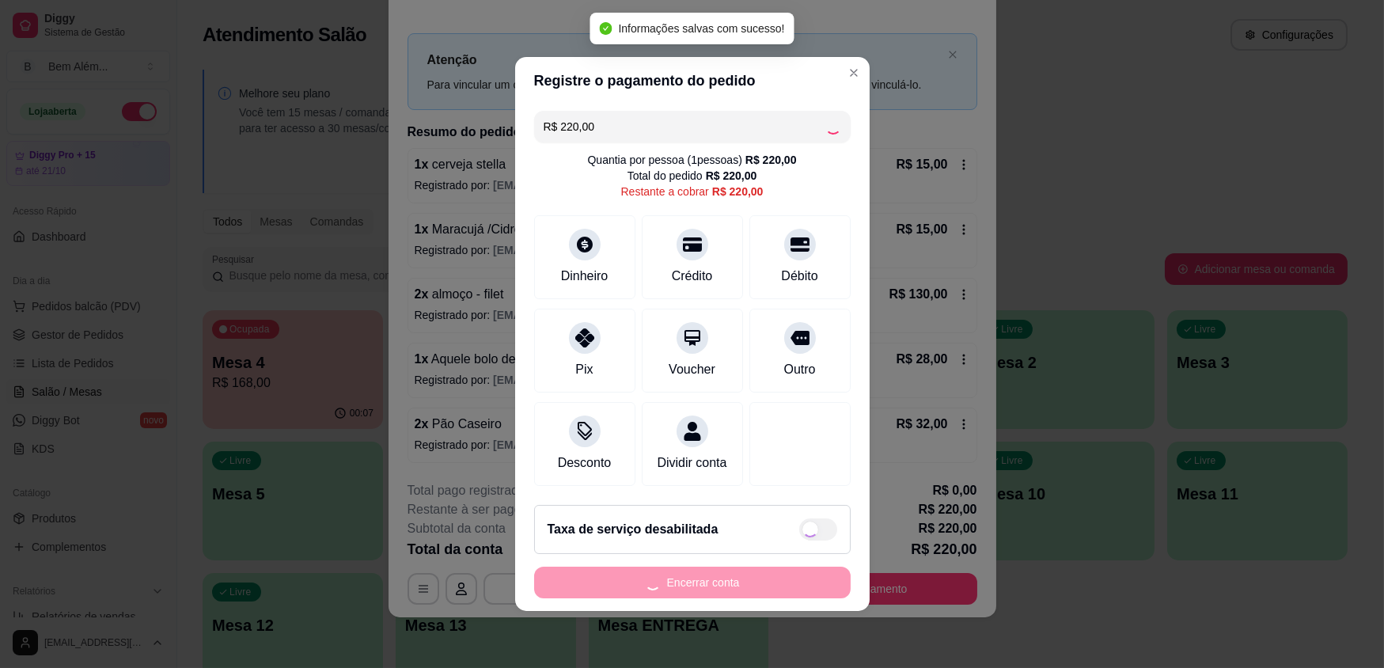
type input "R$ 0,00"
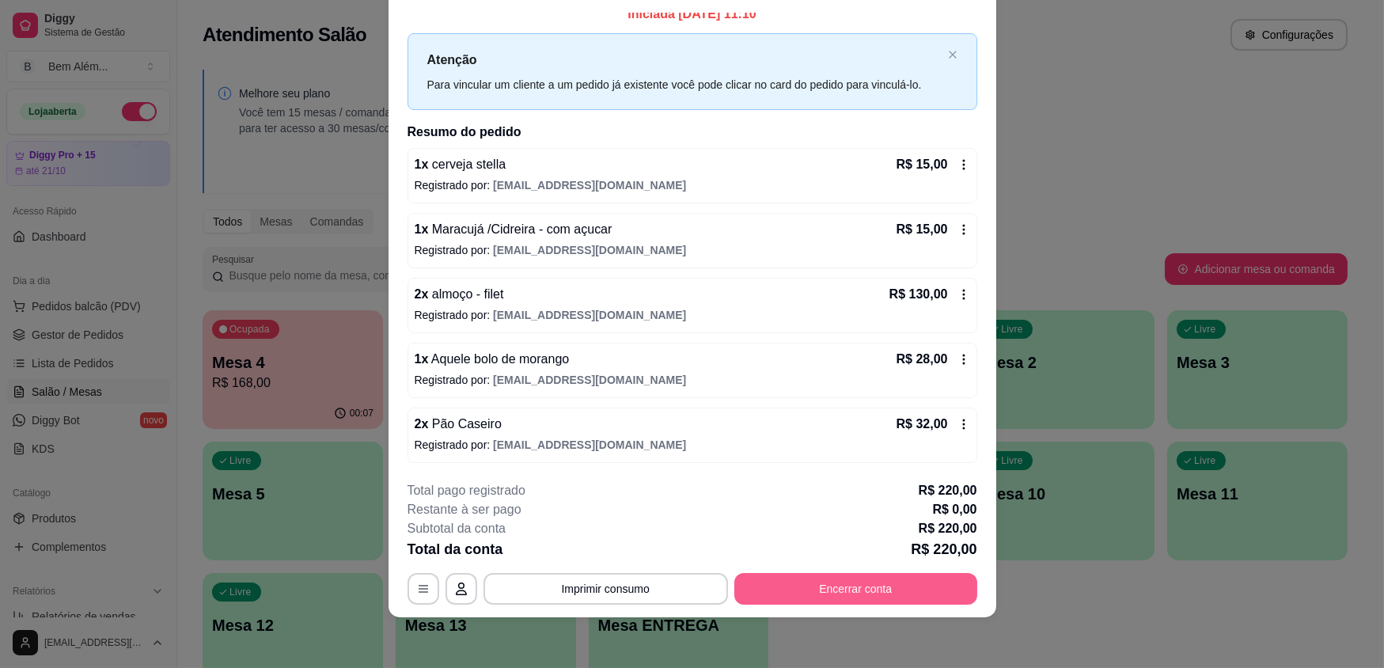
click at [744, 598] on button "Encerrar conta" at bounding box center [855, 589] width 243 height 32
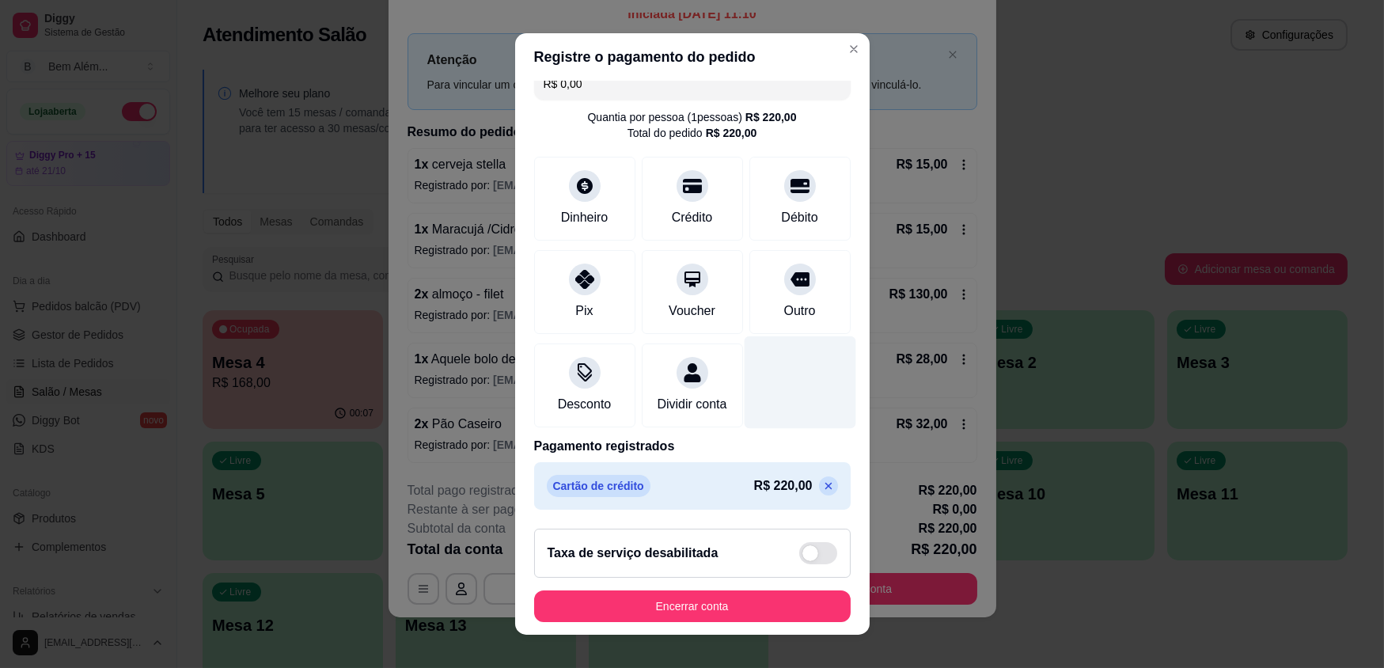
scroll to position [37, 0]
click at [822, 485] on icon at bounding box center [828, 486] width 13 height 13
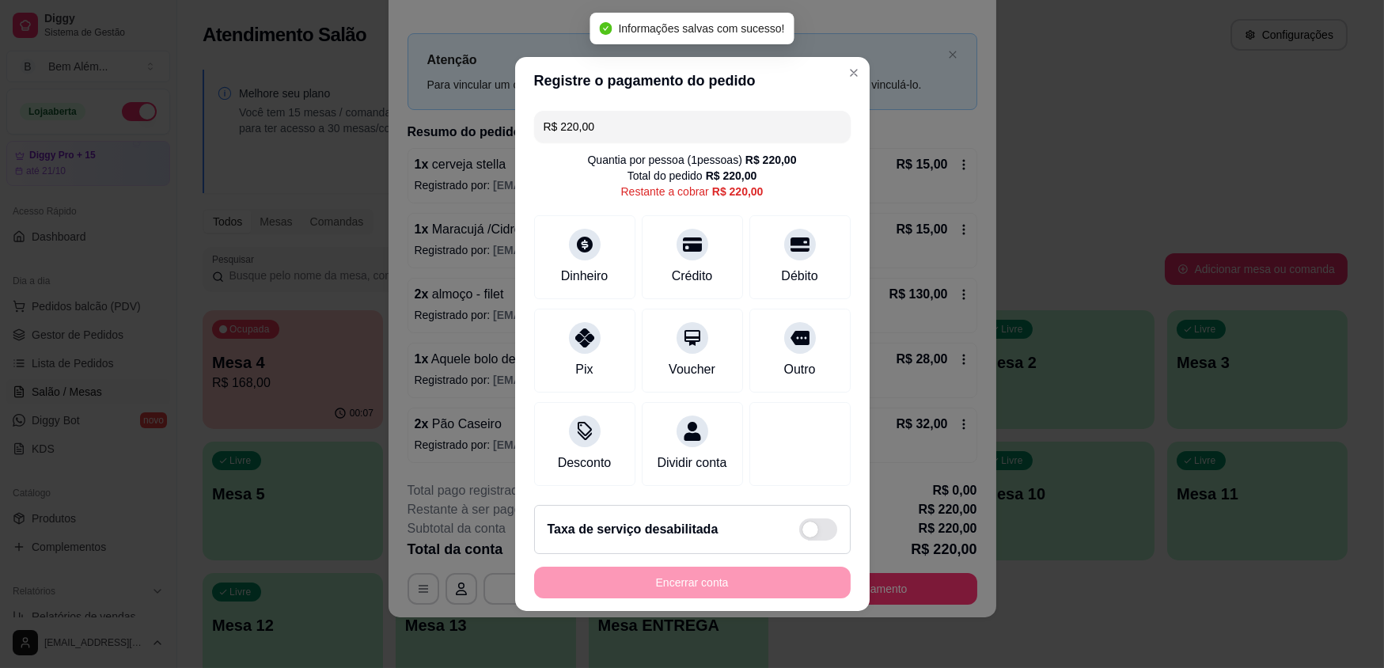
type input "R$ 220,00"
click at [601, 237] on div "Dinheiro" at bounding box center [585, 254] width 112 height 93
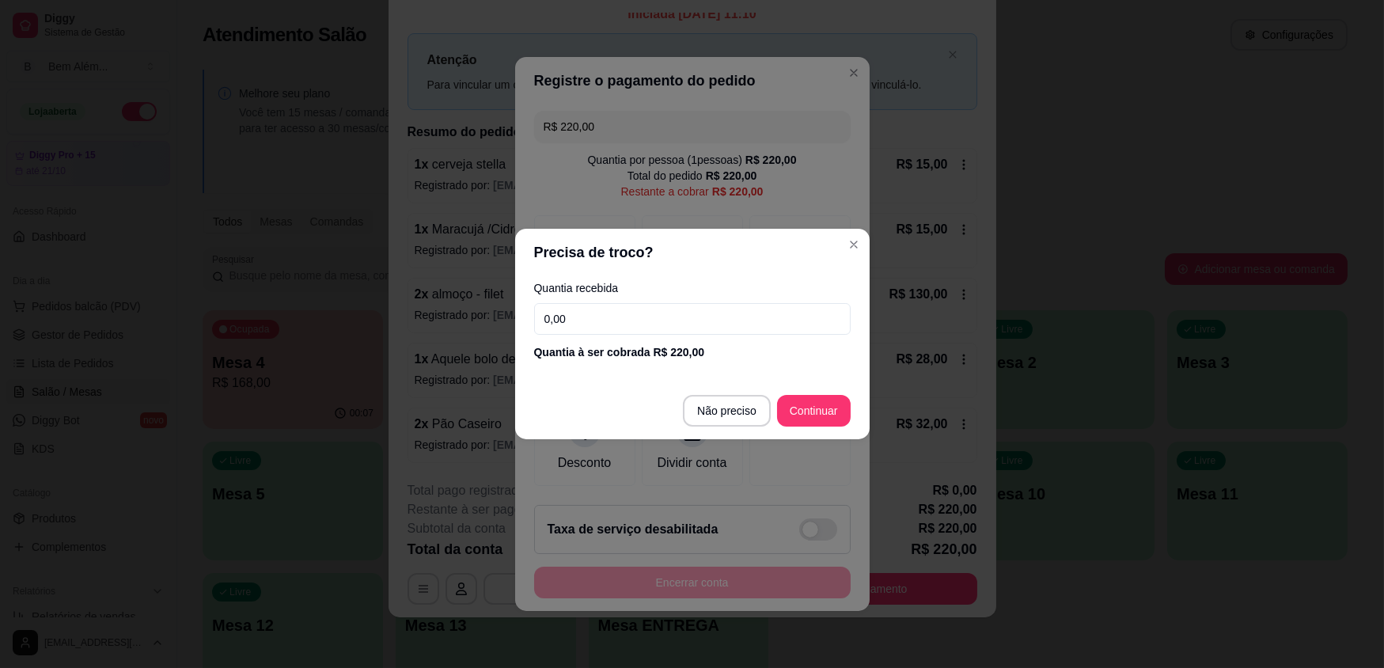
click at [660, 324] on input "0,00" at bounding box center [692, 319] width 317 height 32
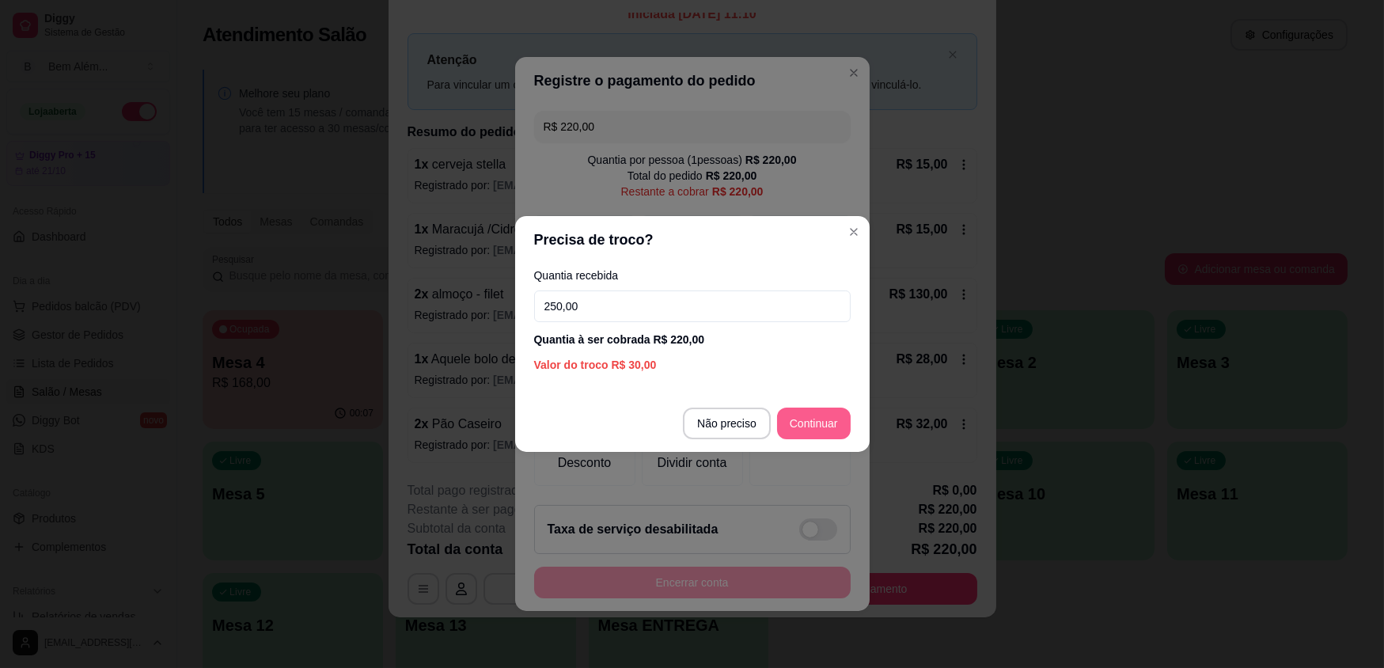
type input "250,00"
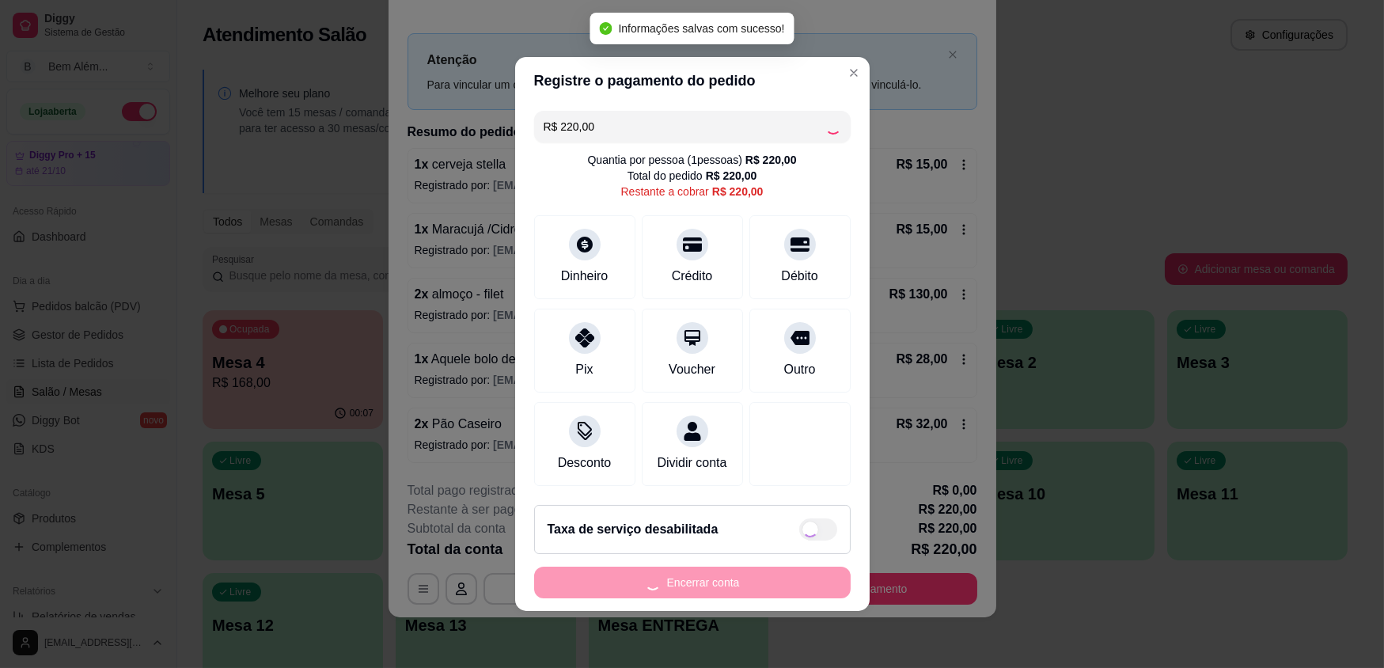
type input "R$ 0,00"
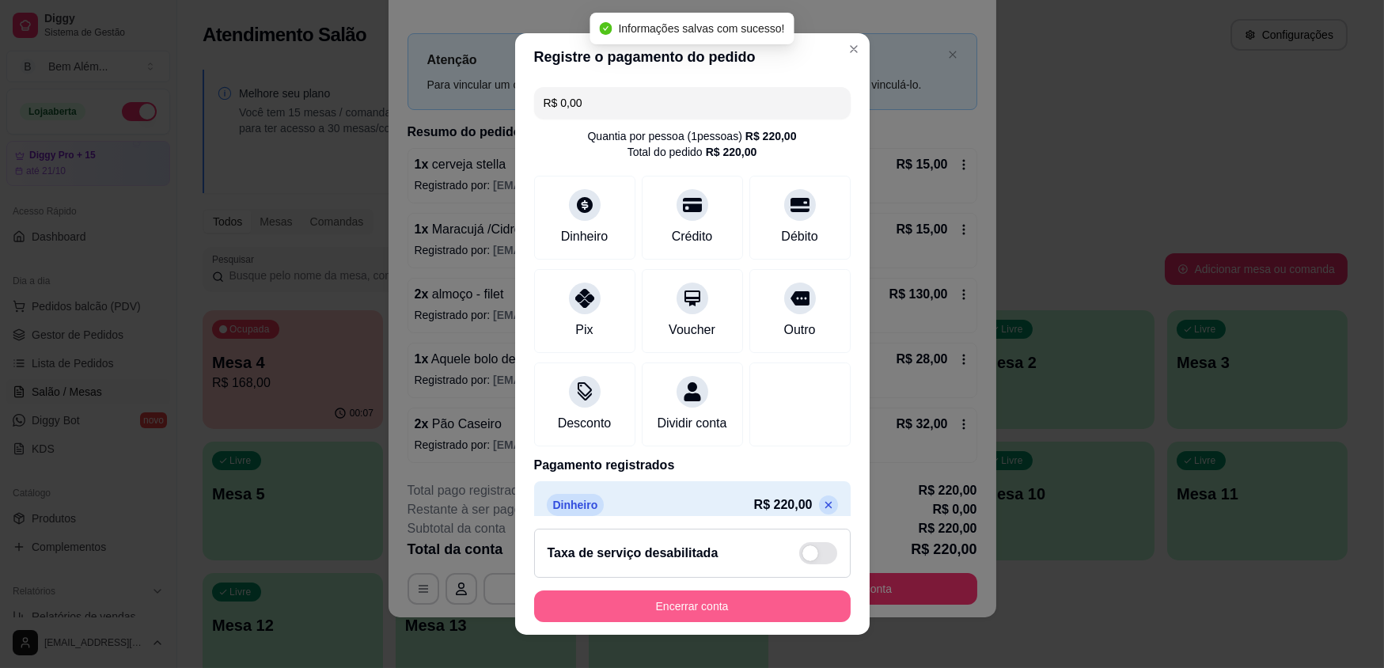
click at [680, 606] on button "Encerrar conta" at bounding box center [692, 606] width 317 height 32
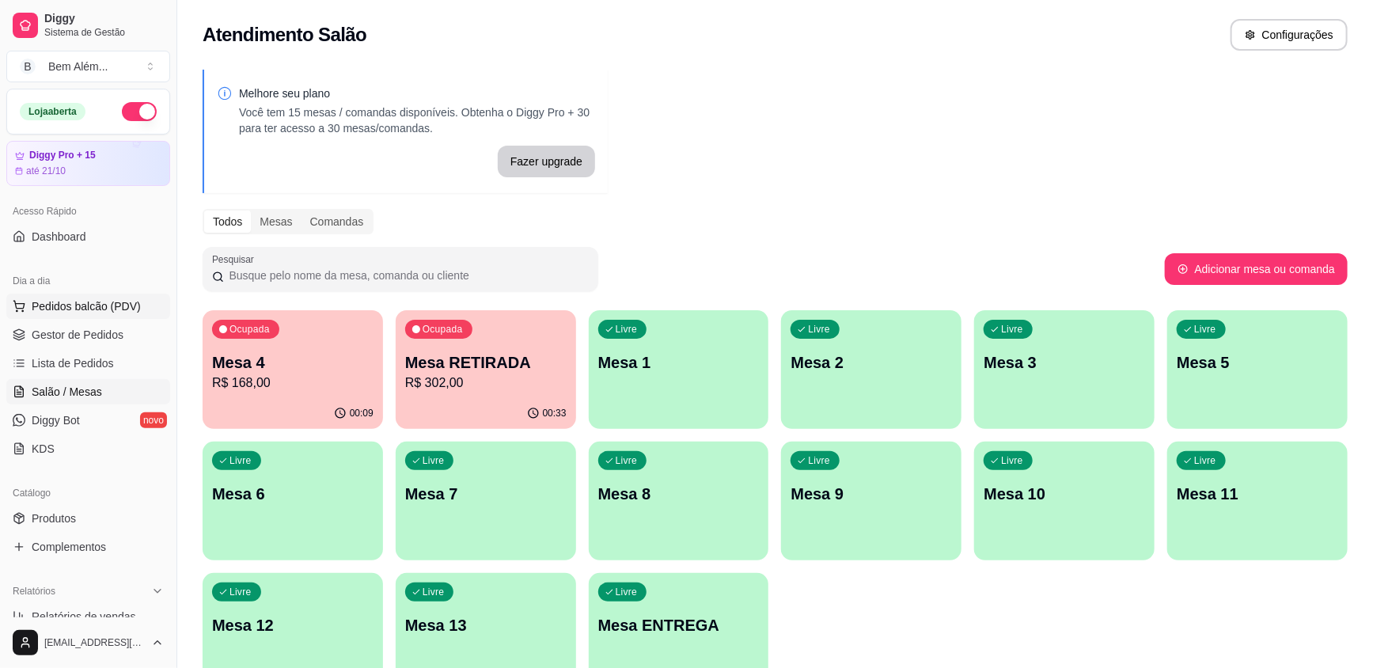
click at [63, 315] on button "Pedidos balcão (PDV)" at bounding box center [88, 306] width 164 height 25
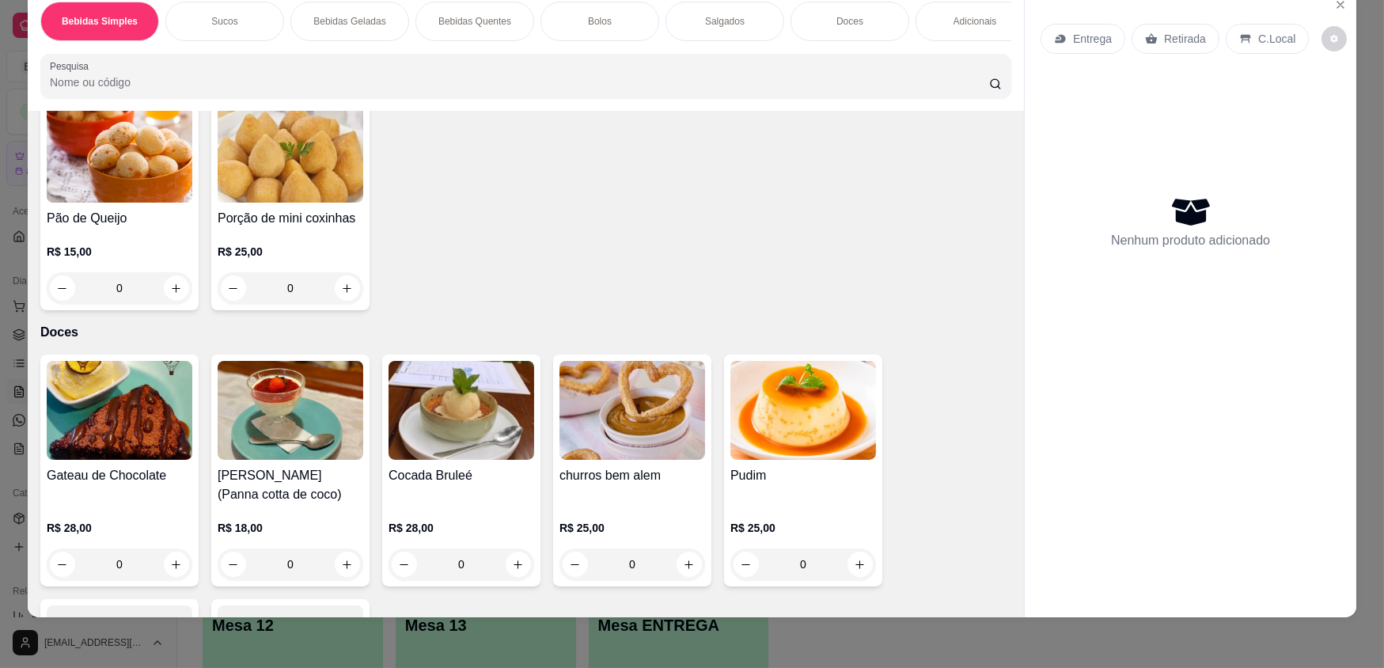
scroll to position [2153, 0]
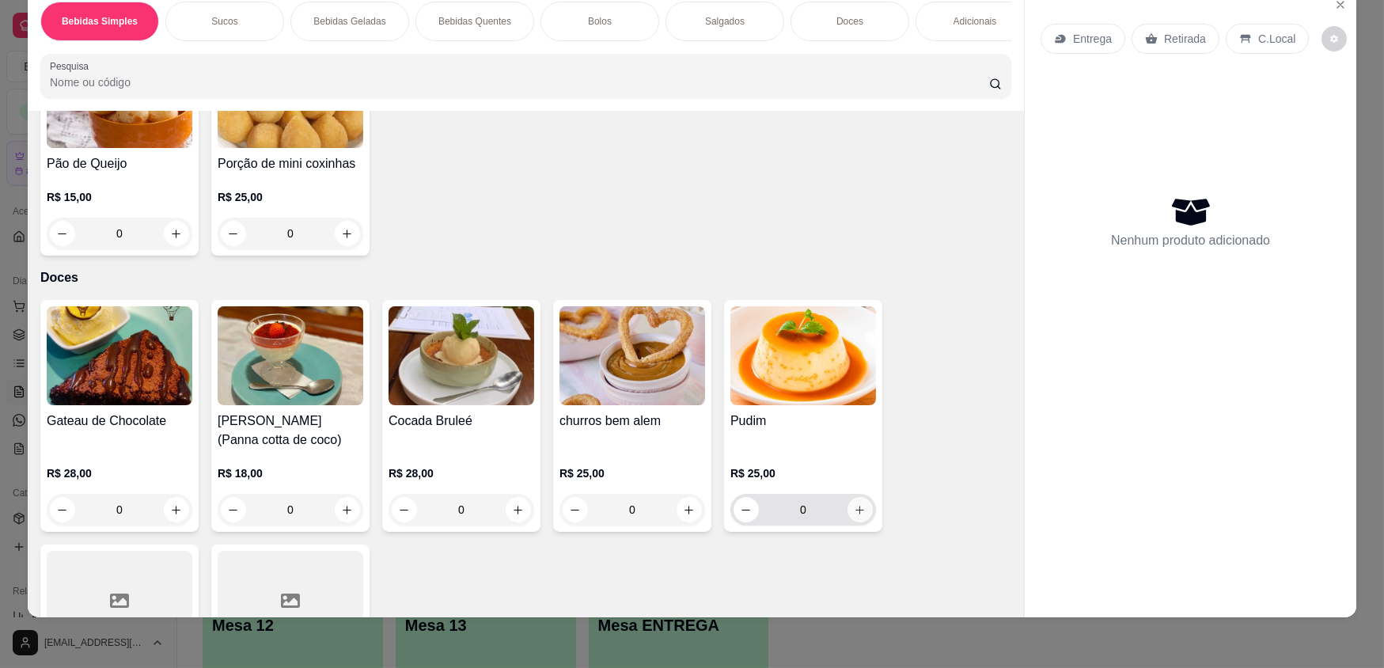
click at [856, 514] on icon "increase-product-quantity" at bounding box center [860, 510] width 9 height 9
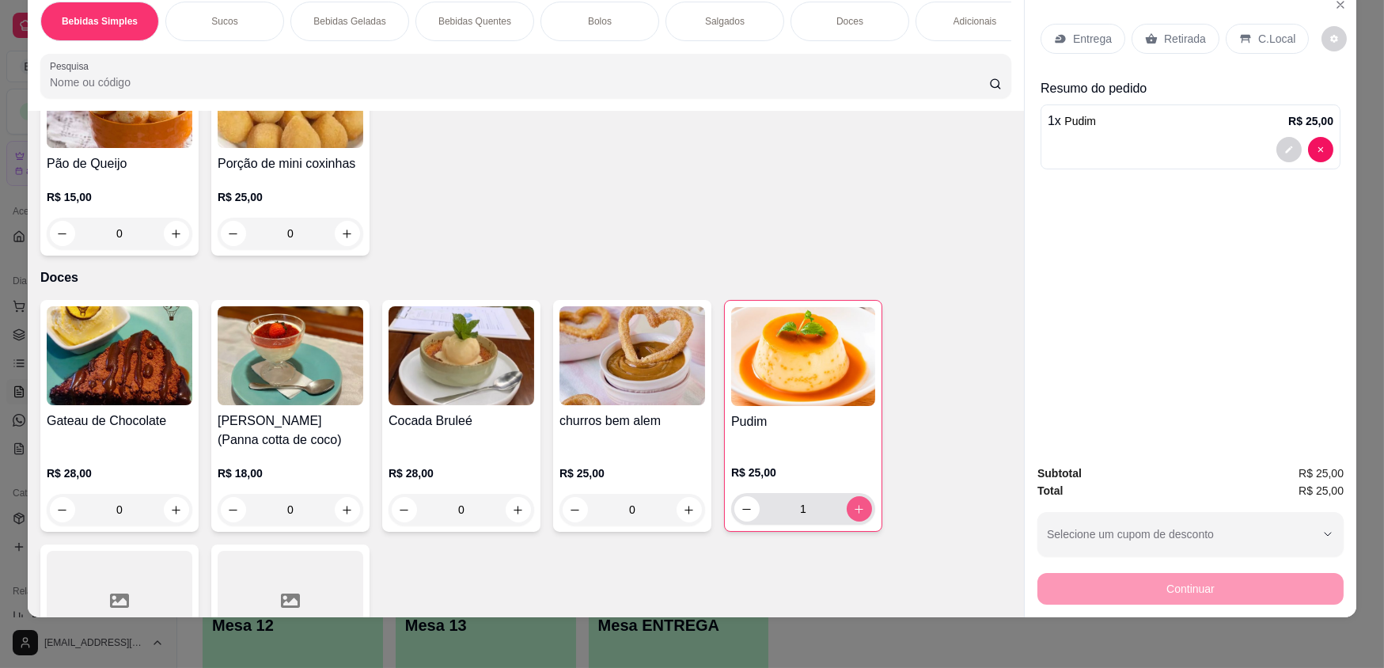
type input "1"
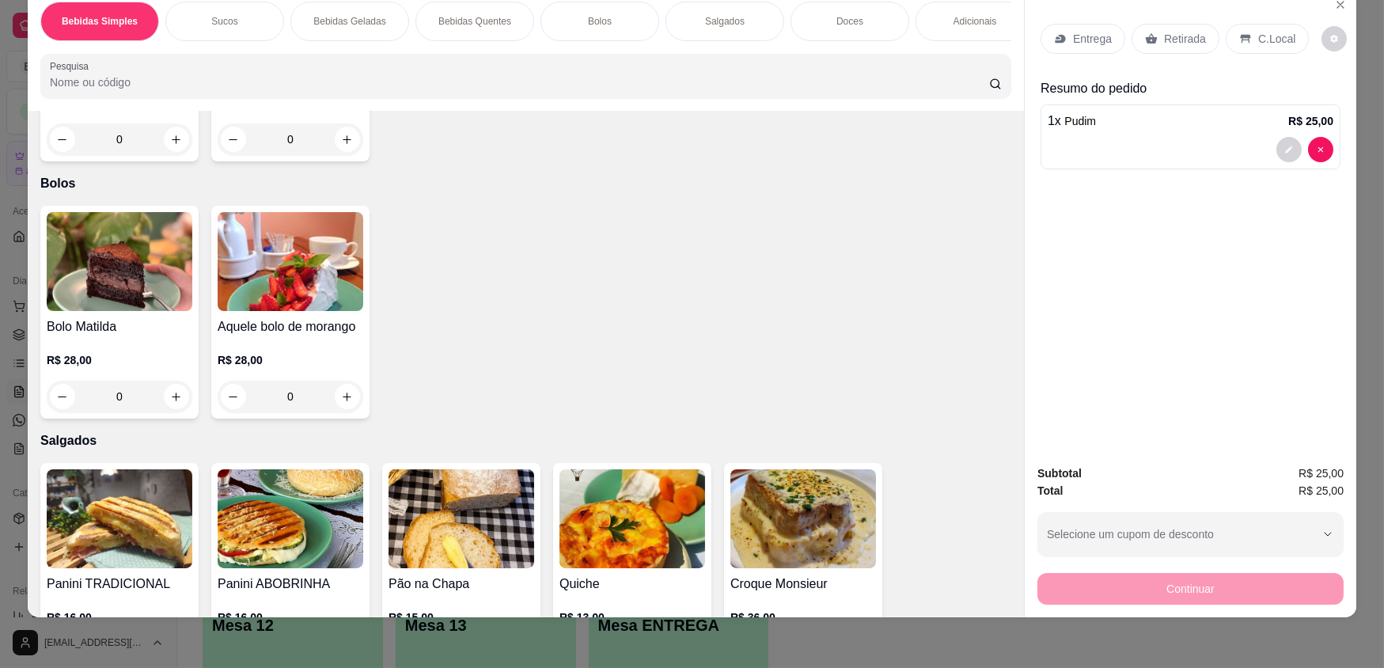
scroll to position [1432, 0]
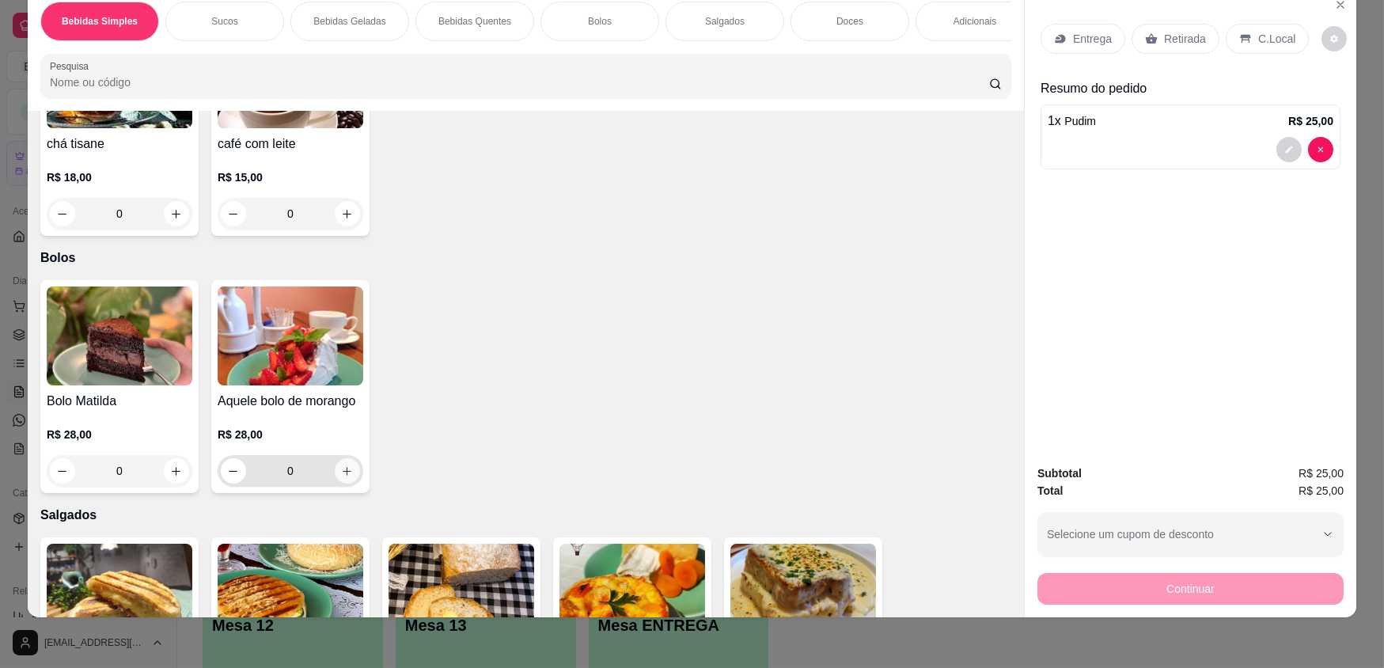
click at [341, 476] on icon "increase-product-quantity" at bounding box center [347, 471] width 12 height 12
type input "1"
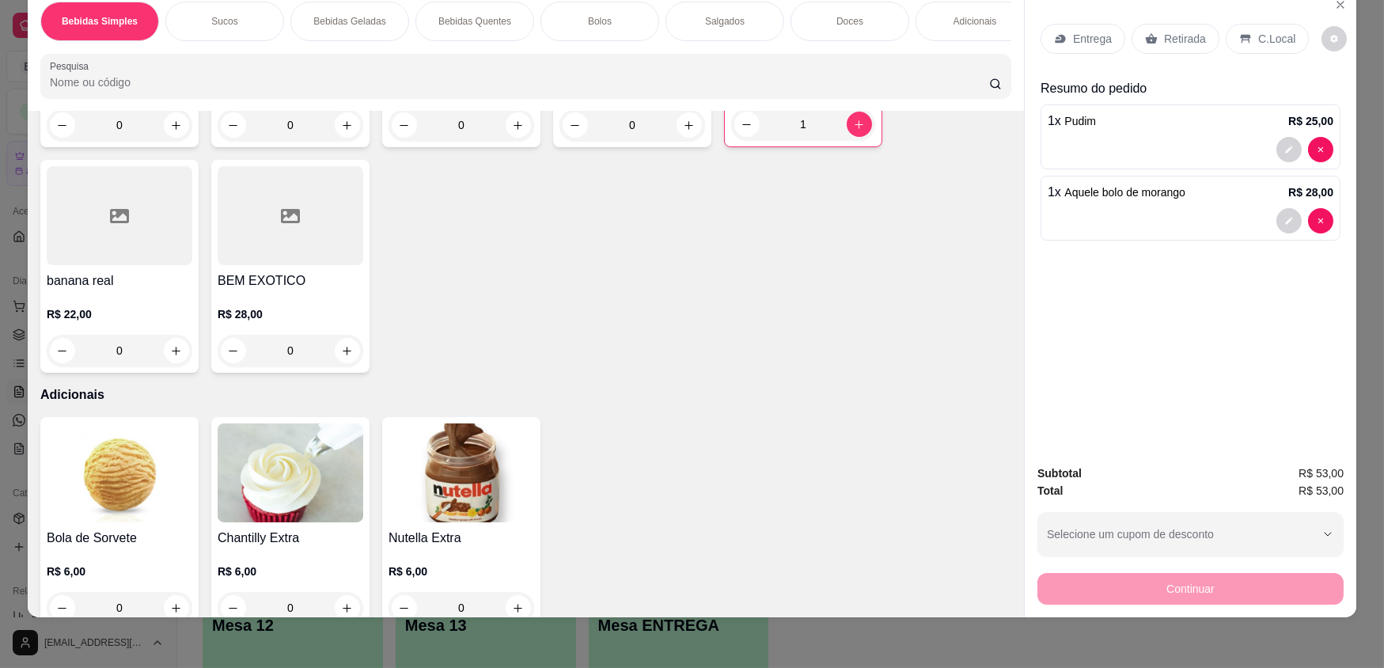
scroll to position [3089, 0]
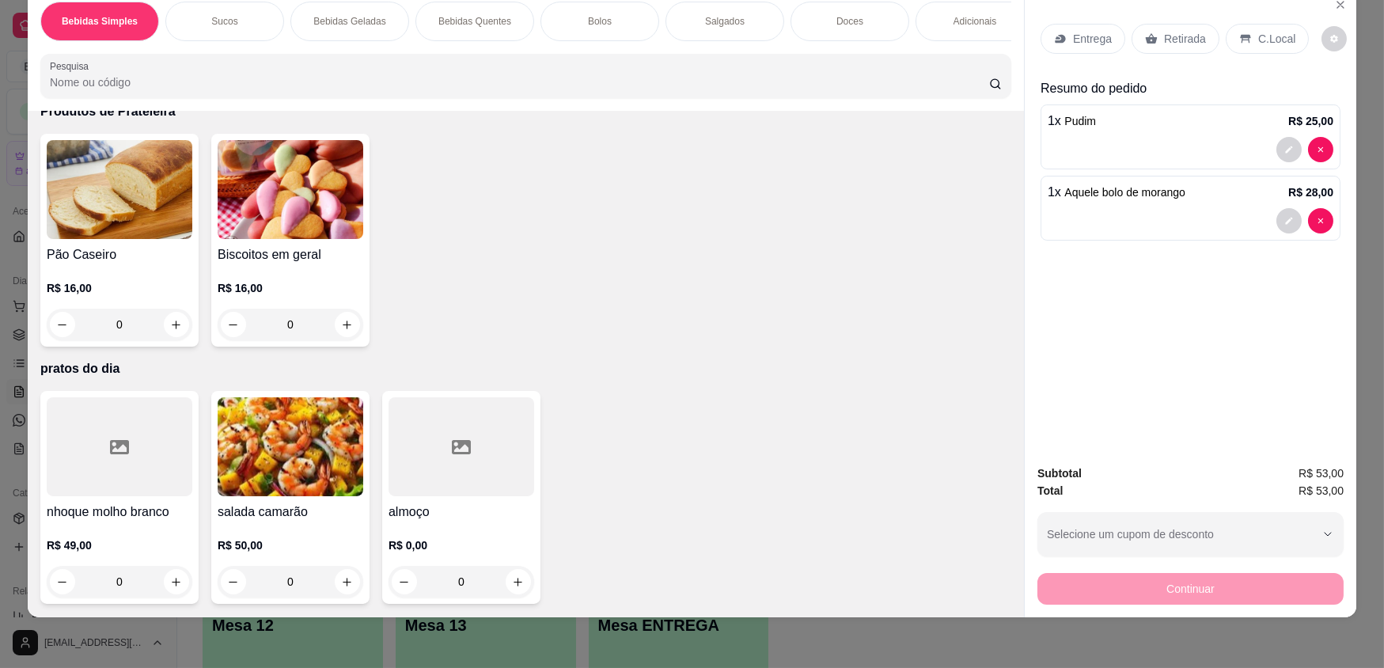
click at [403, 438] on div at bounding box center [462, 446] width 146 height 99
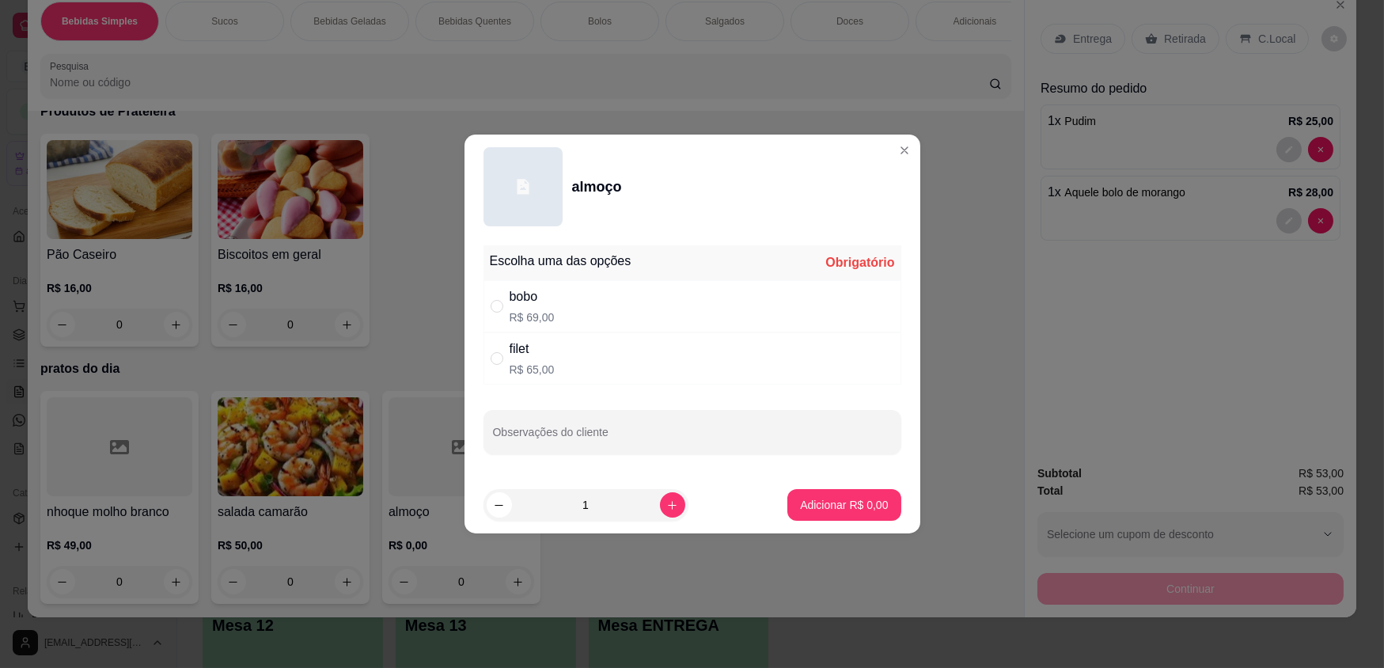
click at [683, 360] on div "filet R$ 65,00" at bounding box center [693, 358] width 418 height 52
radio input "true"
click at [666, 510] on icon "increase-product-quantity" at bounding box center [672, 505] width 12 height 12
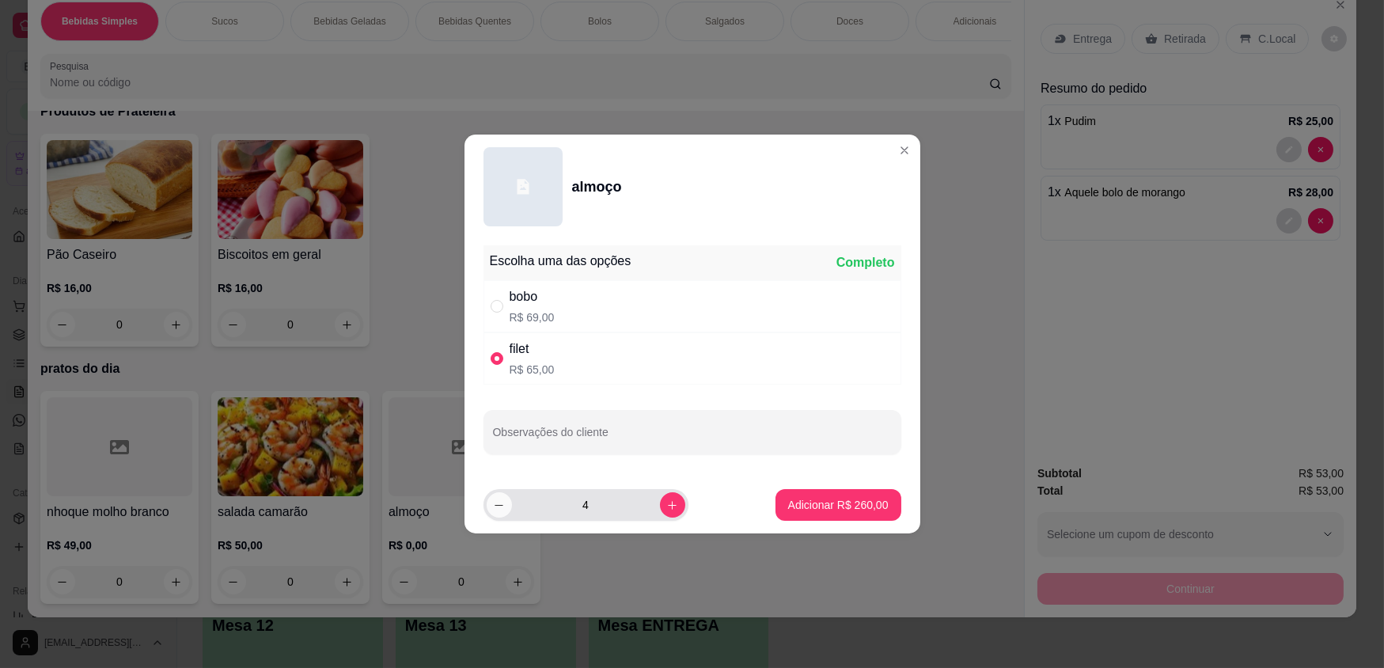
click at [503, 514] on button "decrease-product-quantity" at bounding box center [499, 504] width 25 height 25
type input "3"
click at [827, 497] on p "Adicionar R$ 195,00" at bounding box center [838, 505] width 101 height 16
type input "3"
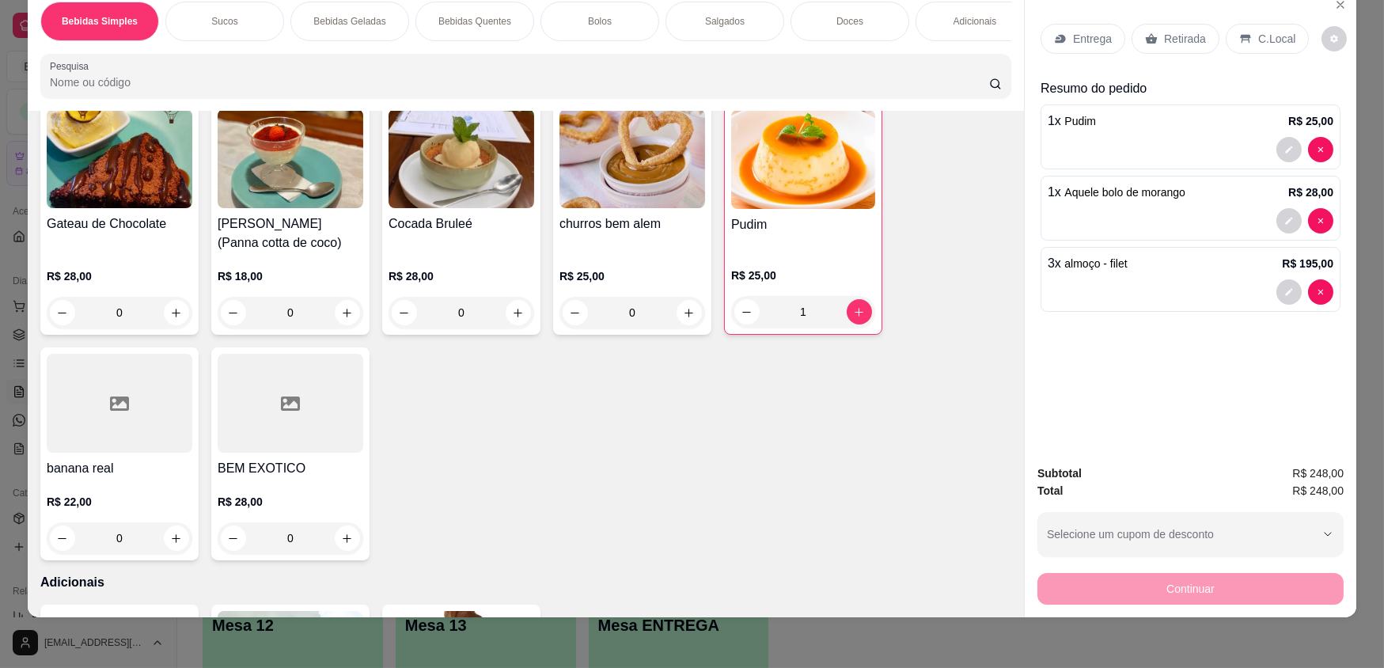
scroll to position [2441, 0]
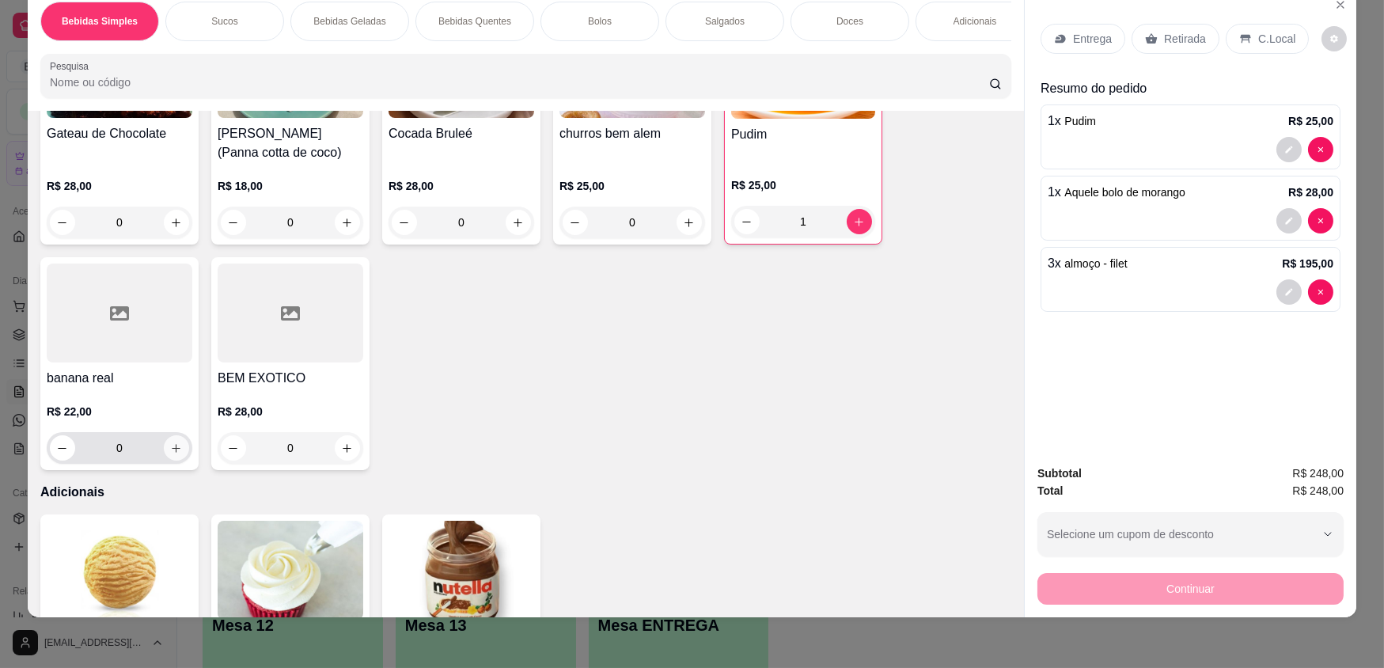
click at [170, 454] on icon "increase-product-quantity" at bounding box center [176, 448] width 12 height 12
type input "1"
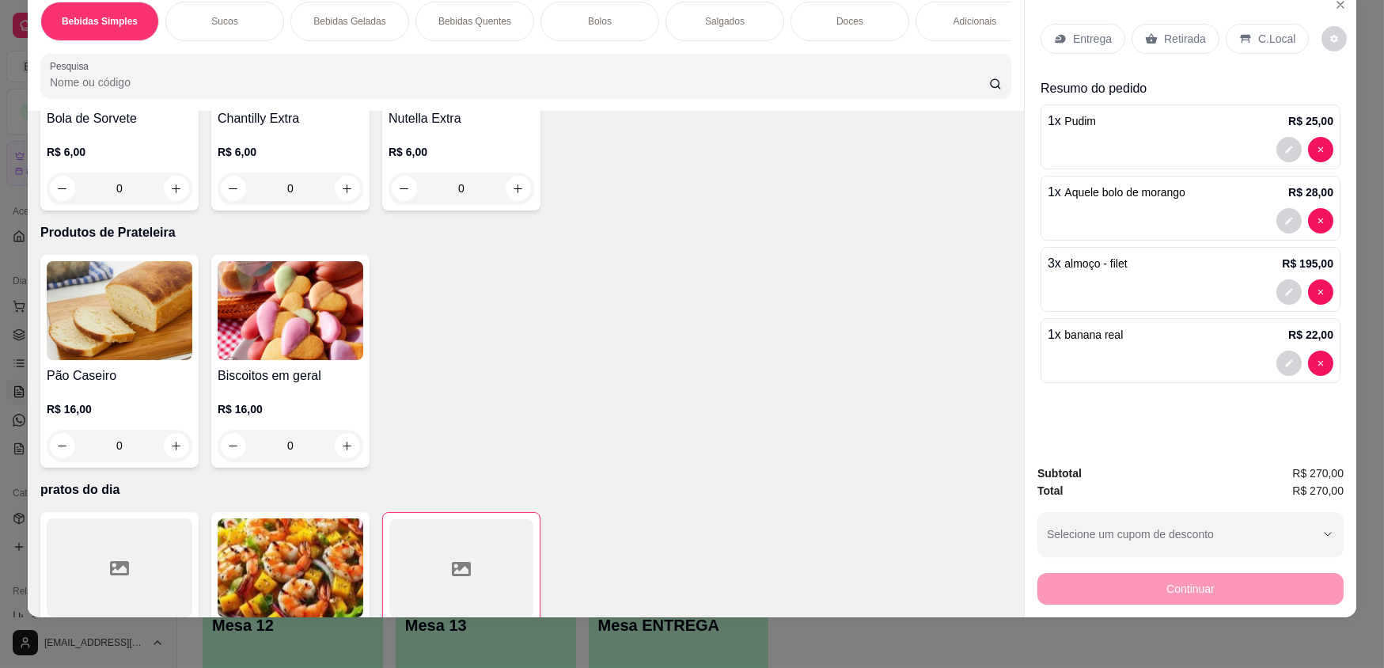
scroll to position [3017, 0]
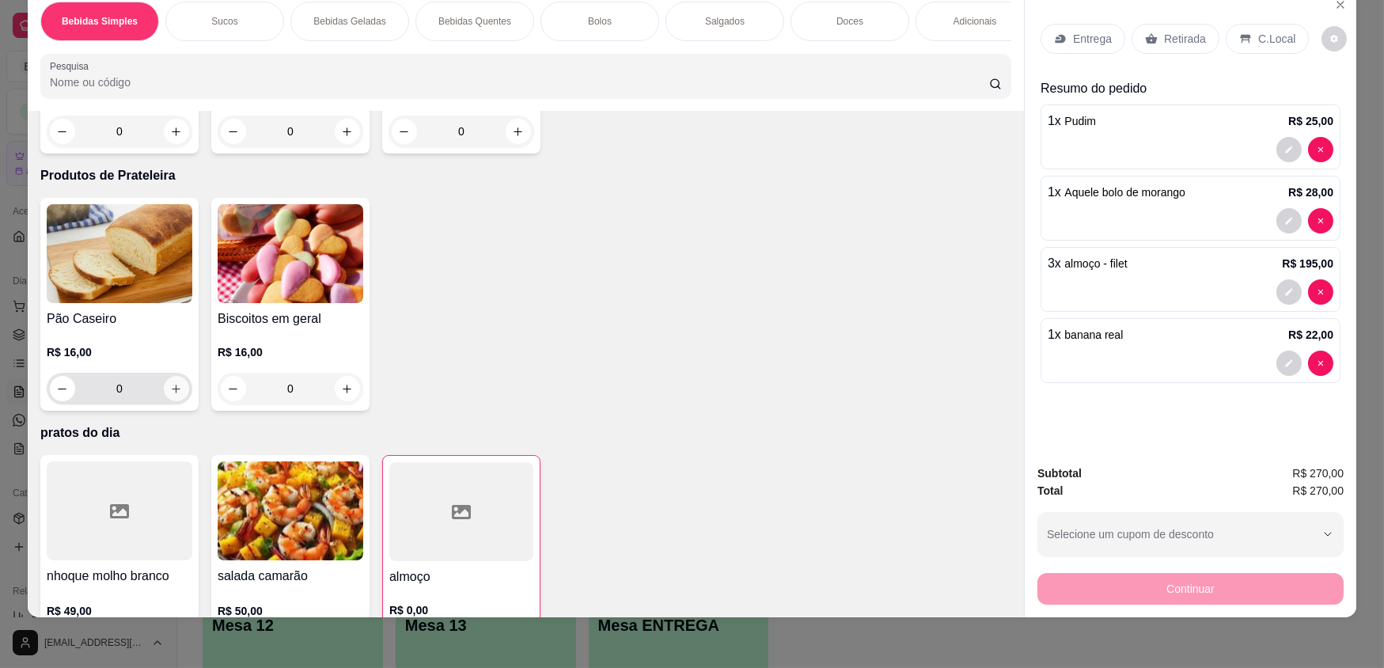
click at [170, 395] on icon "increase-product-quantity" at bounding box center [176, 389] width 12 height 12
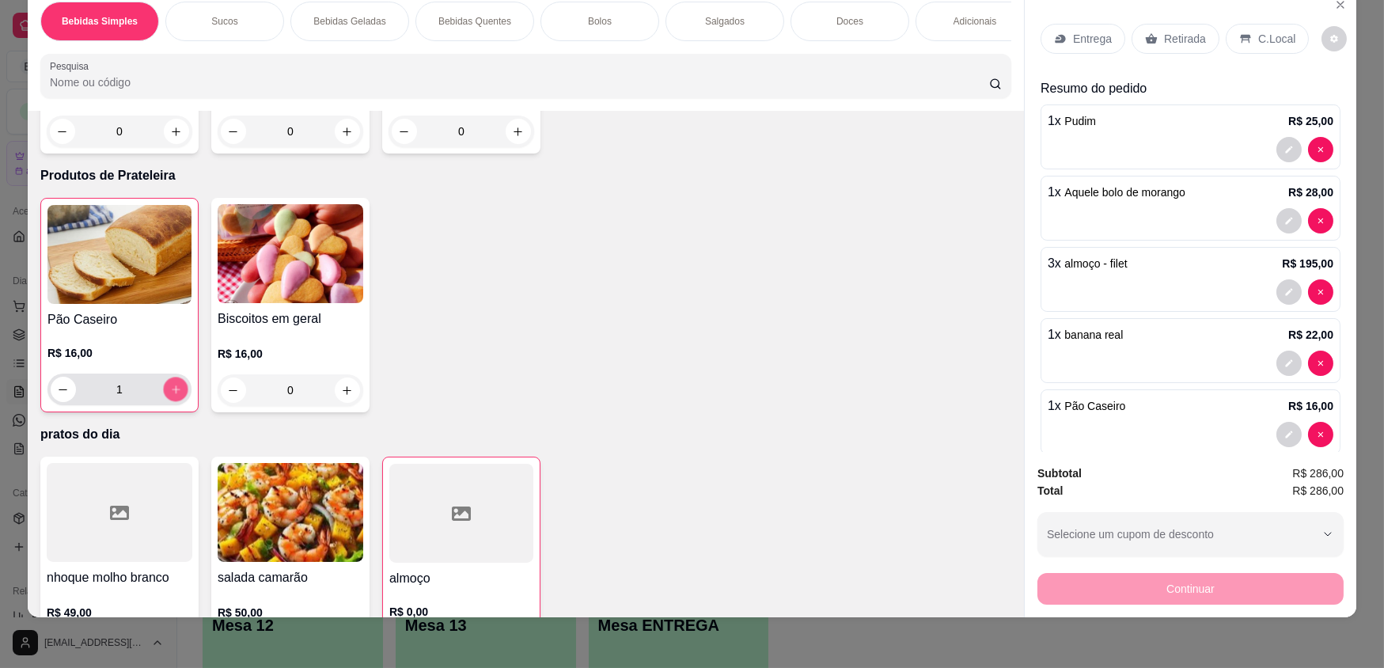
click at [170, 396] on icon "increase-product-quantity" at bounding box center [176, 390] width 12 height 12
type input "2"
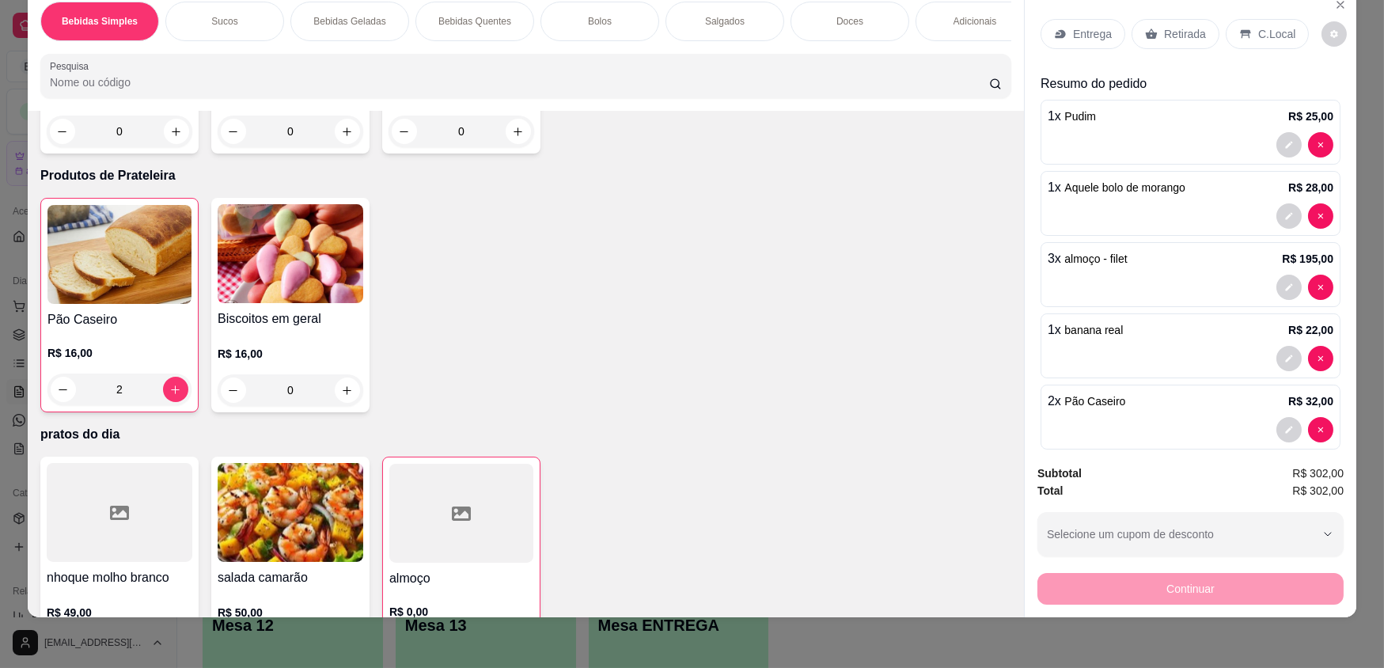
scroll to position [0, 0]
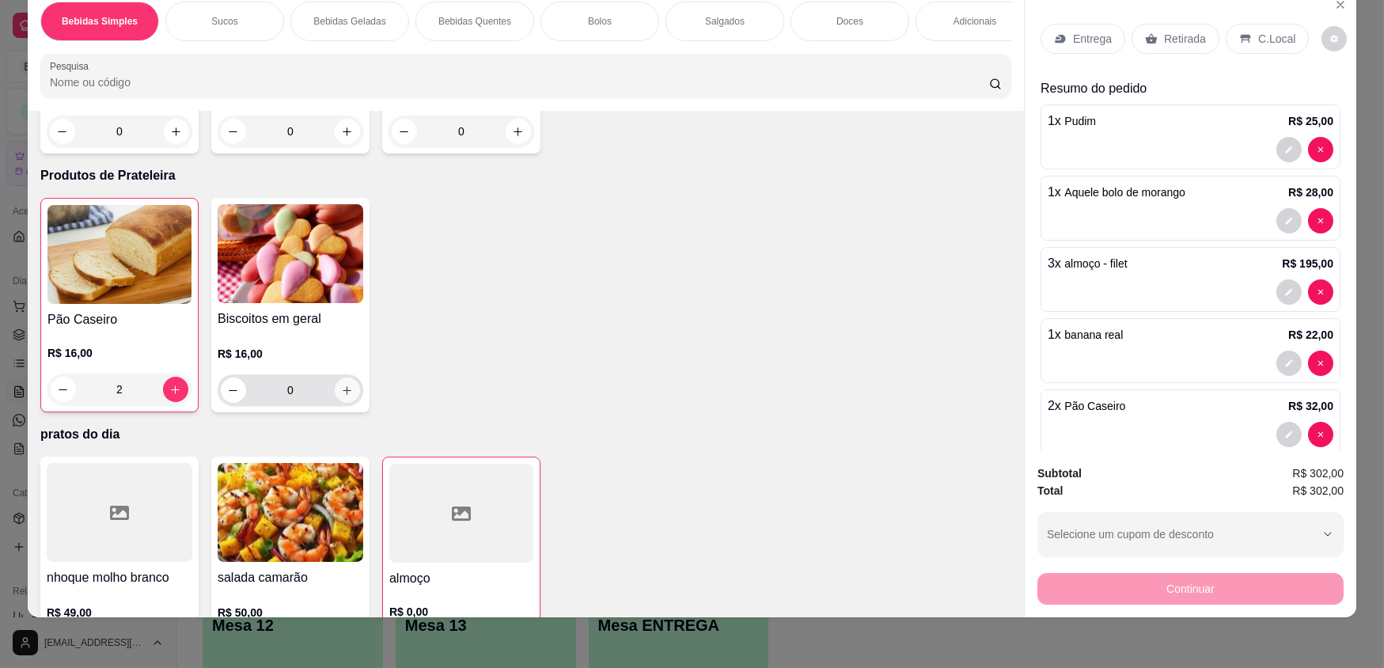
click at [343, 396] on icon "increase-product-quantity" at bounding box center [347, 391] width 12 height 12
click at [343, 395] on icon "increase-product-quantity" at bounding box center [347, 390] width 9 height 9
type input "2"
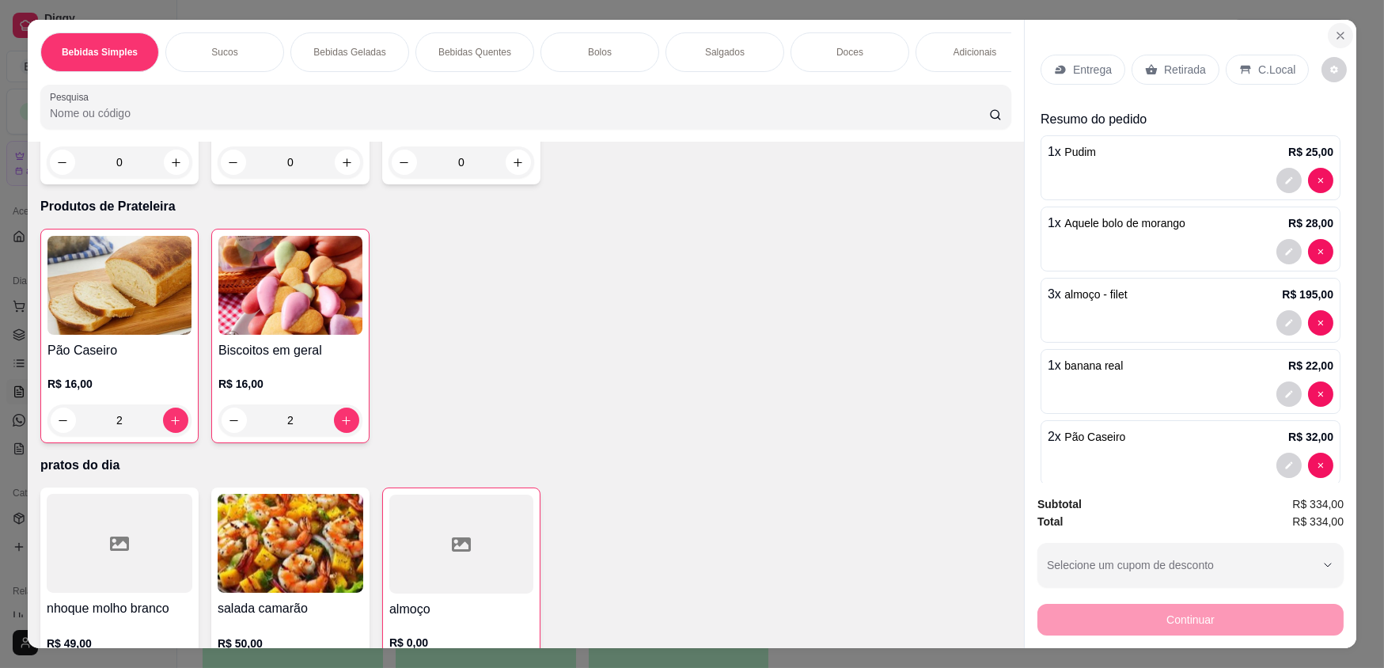
click at [1328, 27] on button "Close" at bounding box center [1340, 35] width 25 height 25
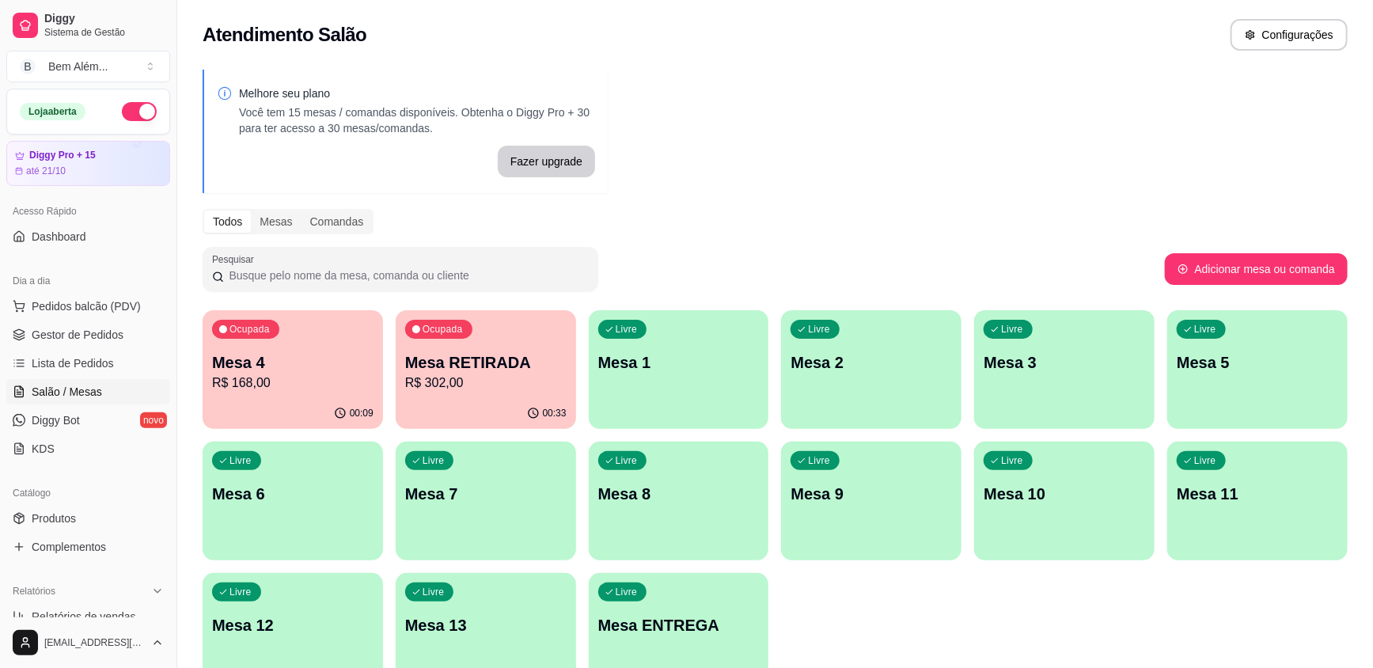
click at [450, 355] on p "Mesa RETIRADA" at bounding box center [485, 362] width 161 height 22
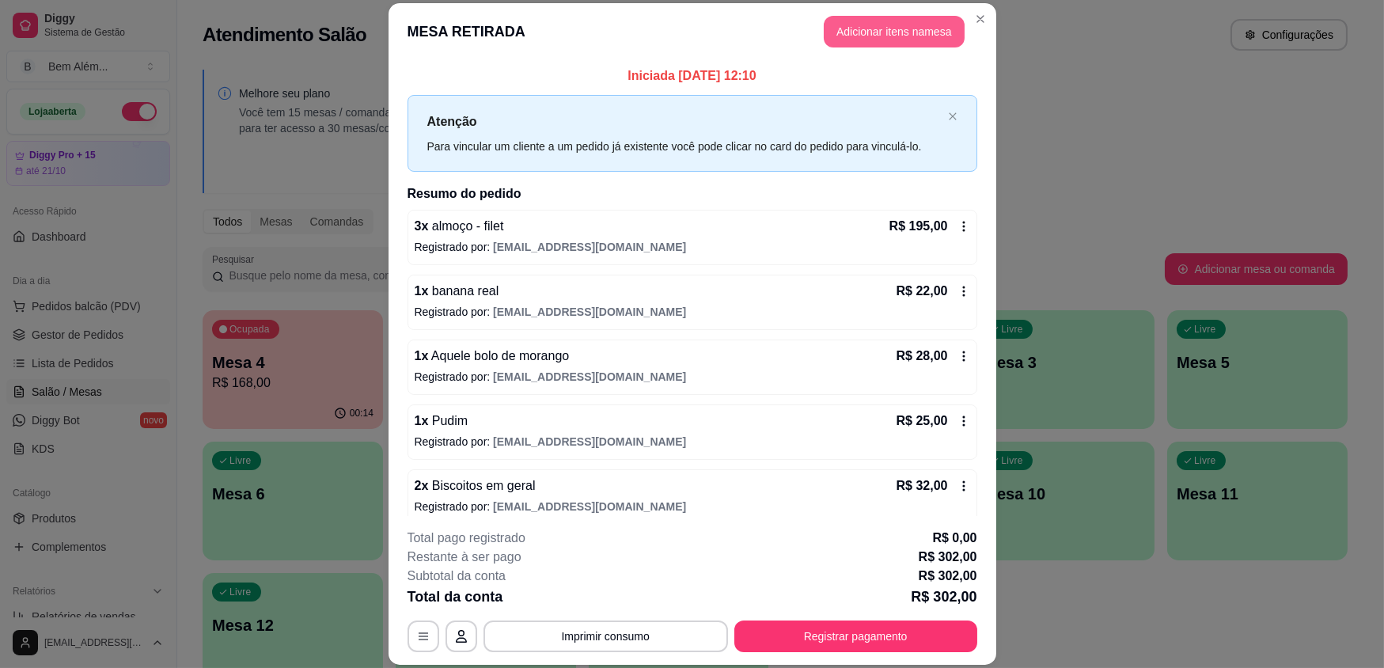
click at [856, 23] on button "Adicionar itens na mesa" at bounding box center [894, 32] width 141 height 32
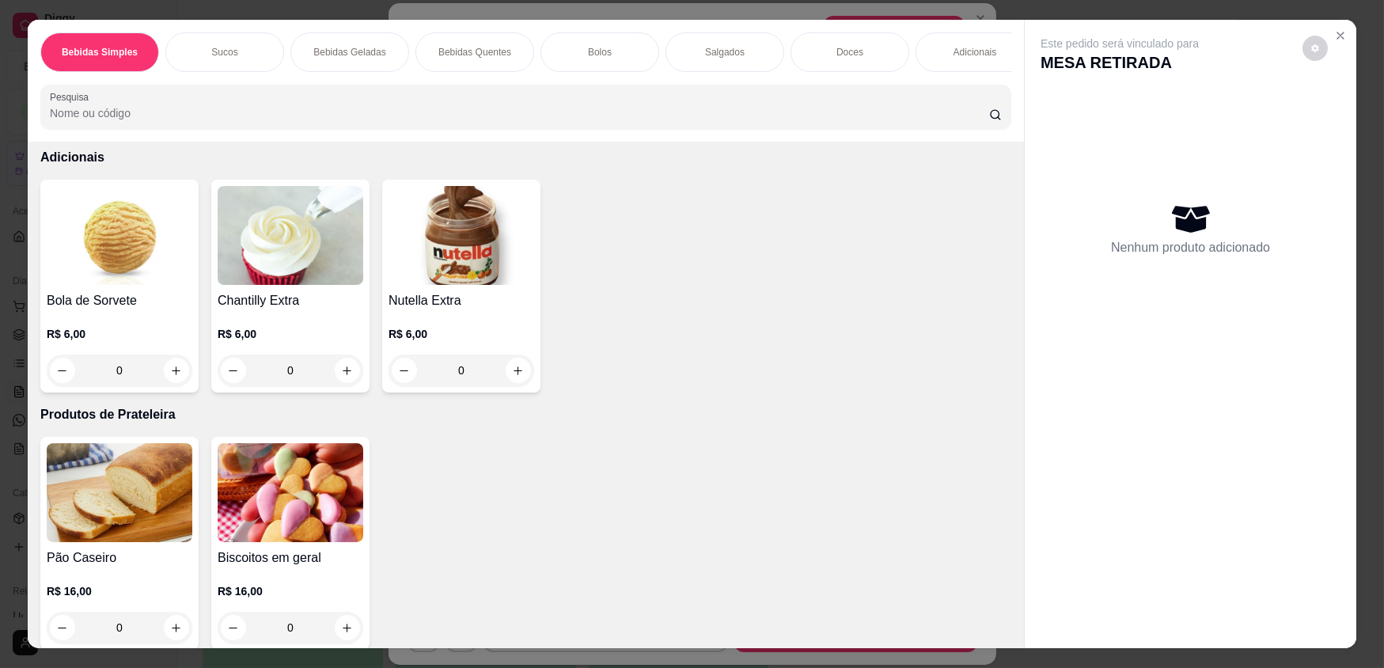
scroll to position [3087, 0]
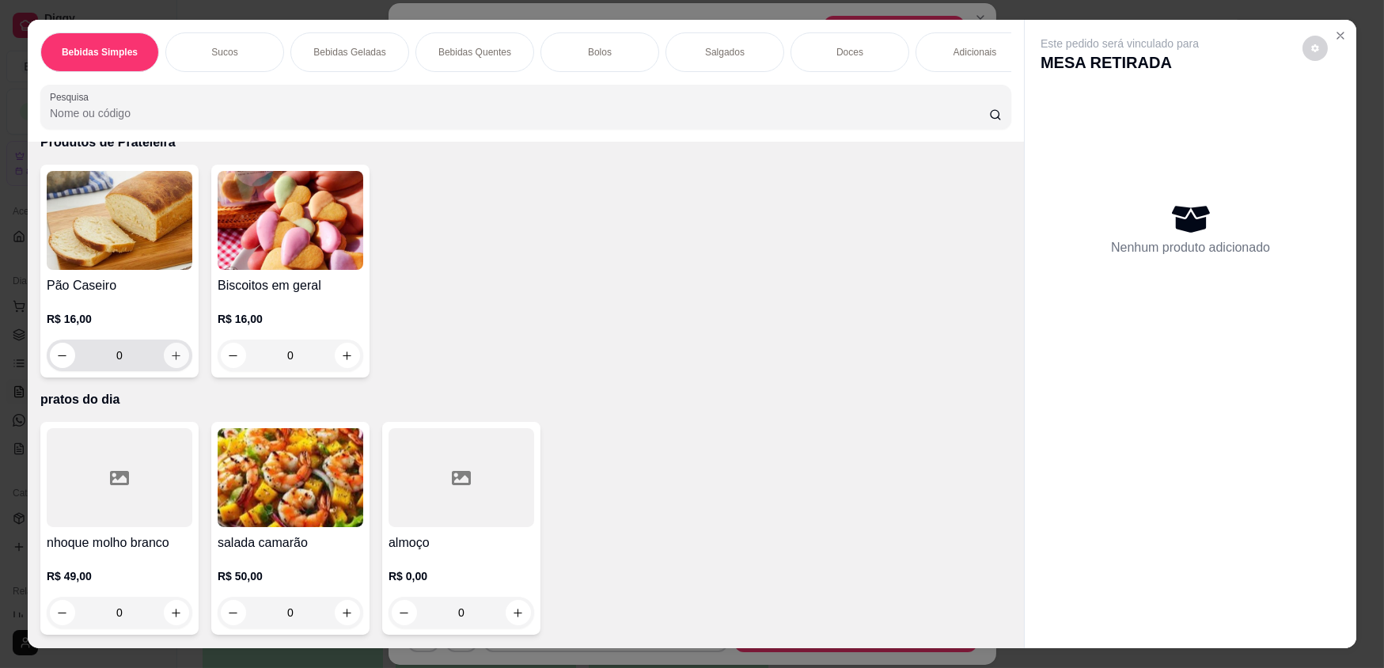
click at [174, 354] on icon "increase-product-quantity" at bounding box center [176, 356] width 12 height 12
type input "1"
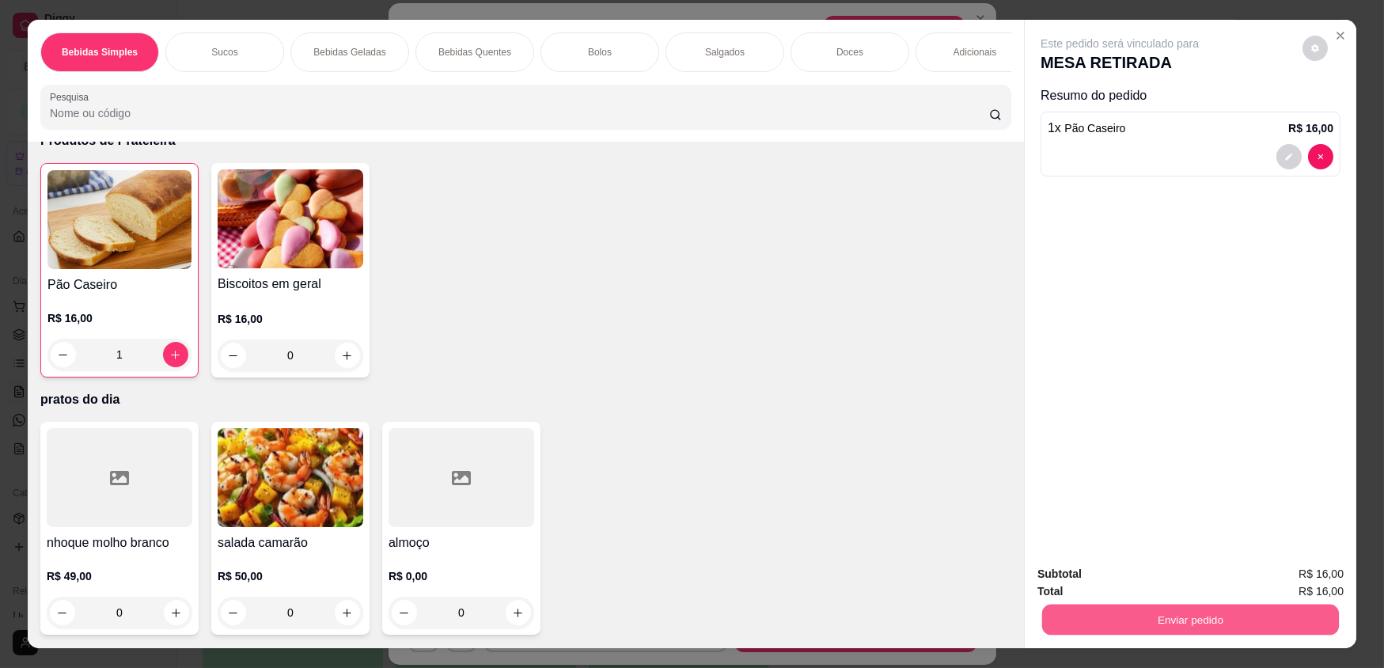
click at [1165, 620] on button "Enviar pedido" at bounding box center [1190, 619] width 297 height 31
click at [1314, 584] on button "Enviar pedido" at bounding box center [1302, 580] width 89 height 30
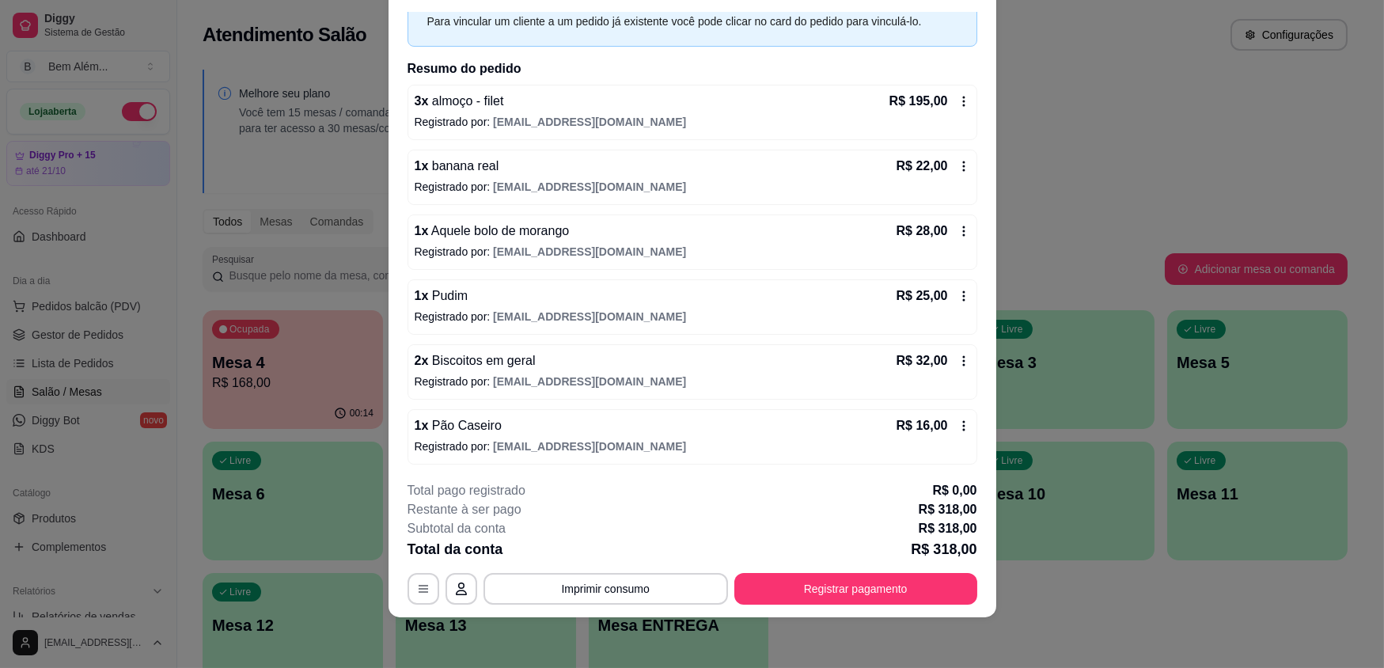
scroll to position [79, 0]
click at [803, 573] on button "Registrar pagamento" at bounding box center [855, 589] width 243 height 32
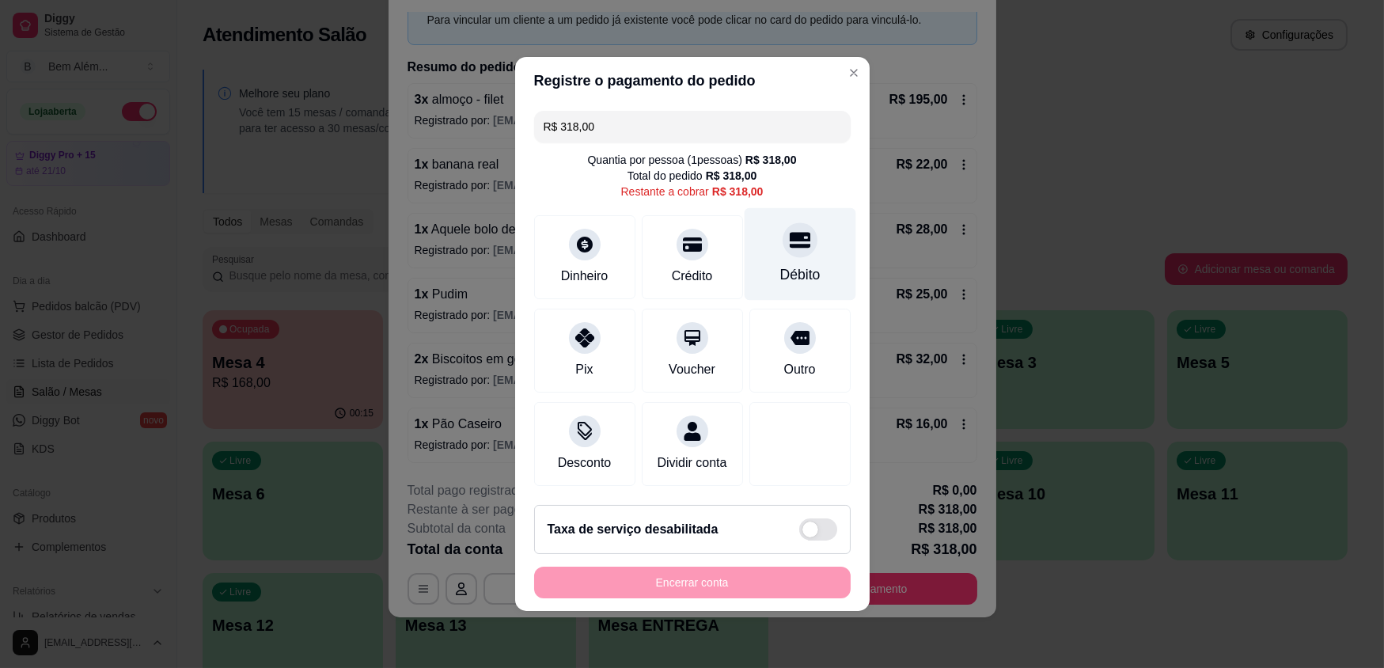
click at [789, 252] on div at bounding box center [800, 239] width 35 height 35
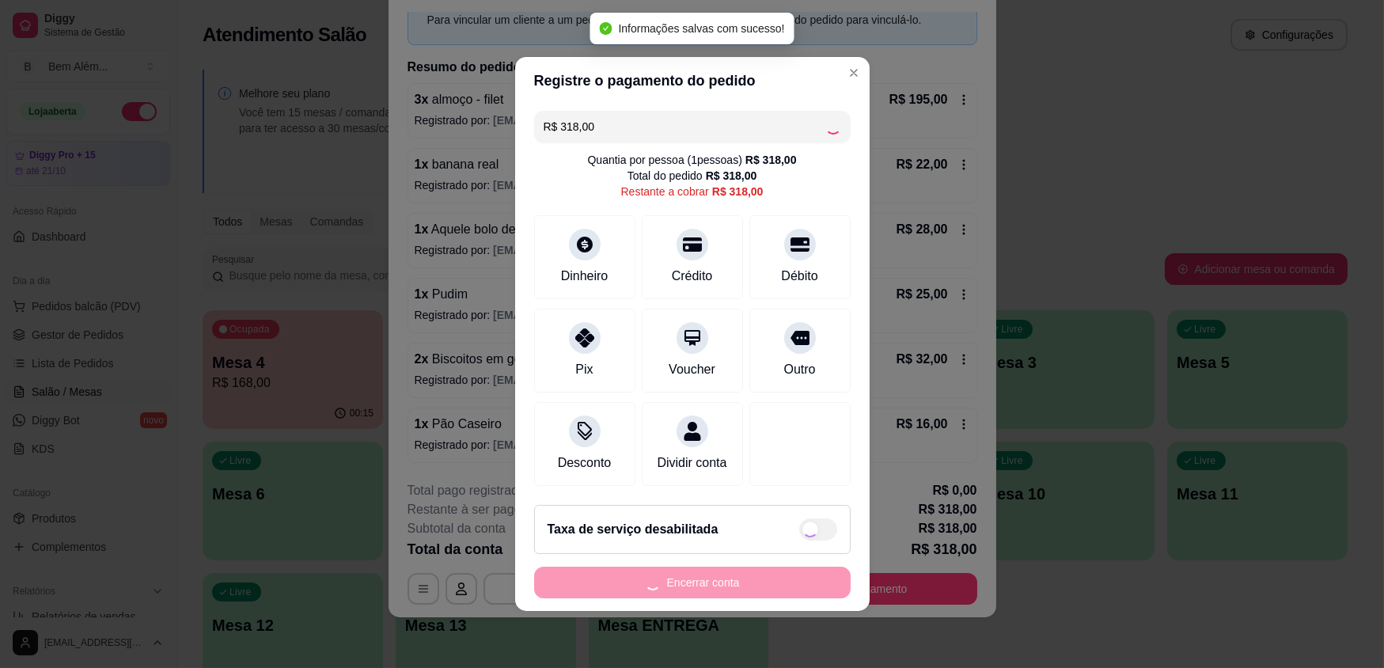
type input "R$ 0,00"
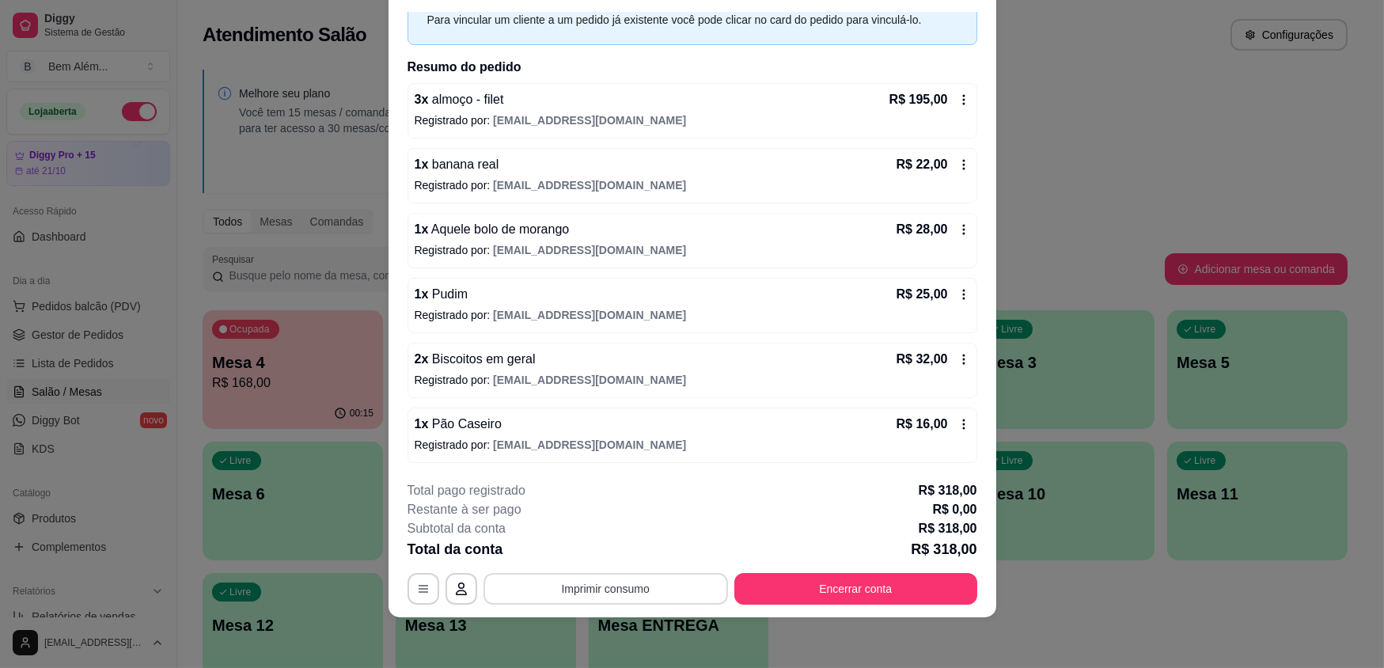
click at [580, 583] on button "Imprimir consumo" at bounding box center [606, 589] width 245 height 32
click at [634, 541] on button "impressao computador" at bounding box center [600, 551] width 119 height 25
click at [859, 589] on button "Encerrar conta" at bounding box center [855, 589] width 243 height 32
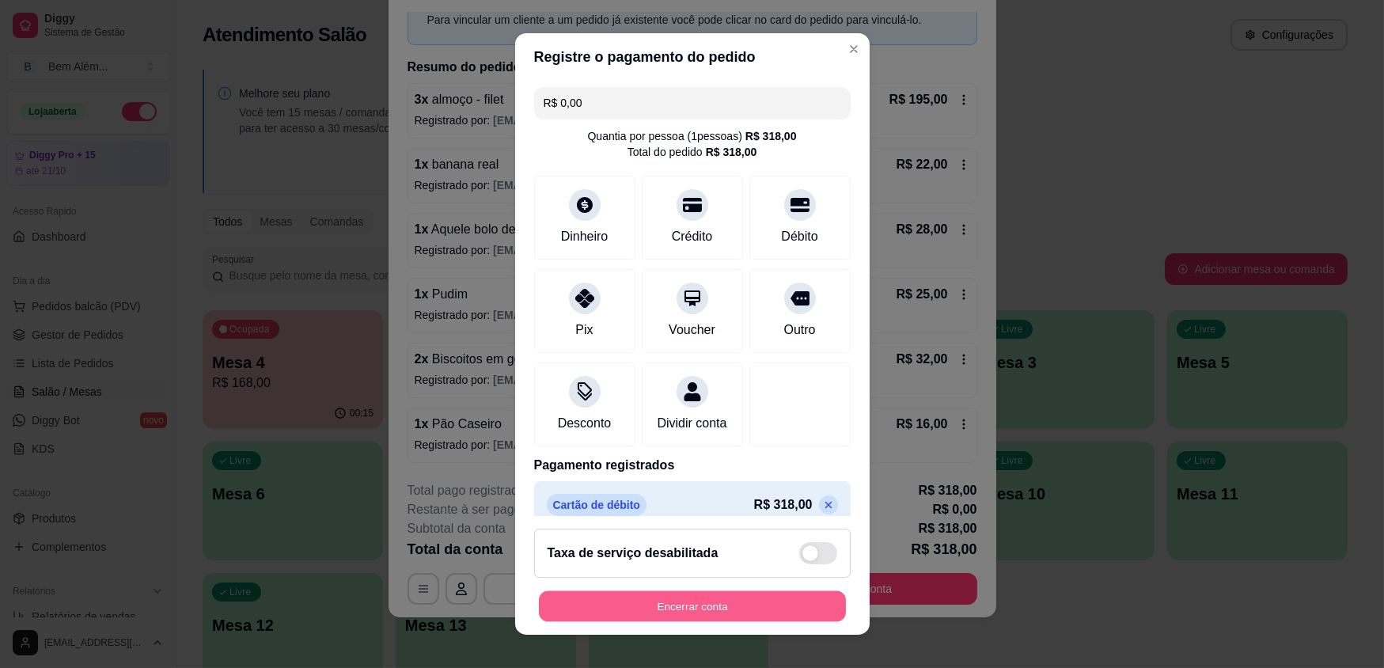
click at [784, 604] on button "Encerrar conta" at bounding box center [692, 605] width 307 height 31
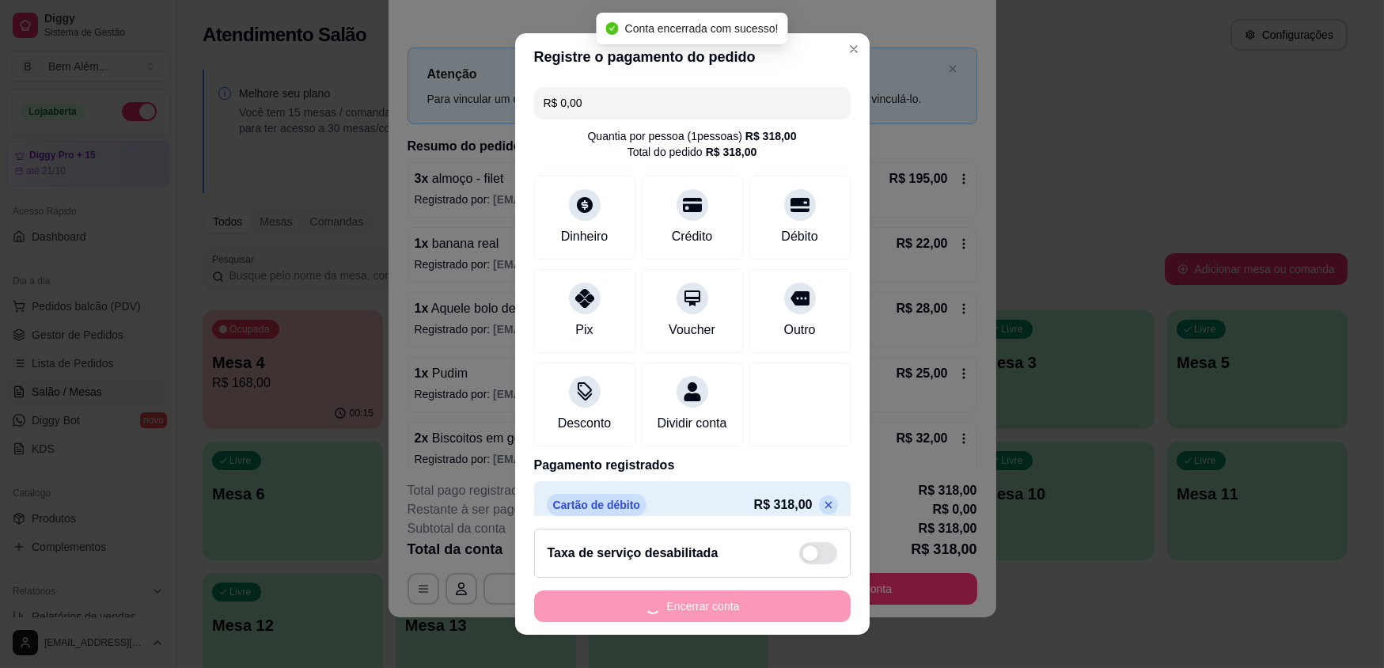
scroll to position [0, 0]
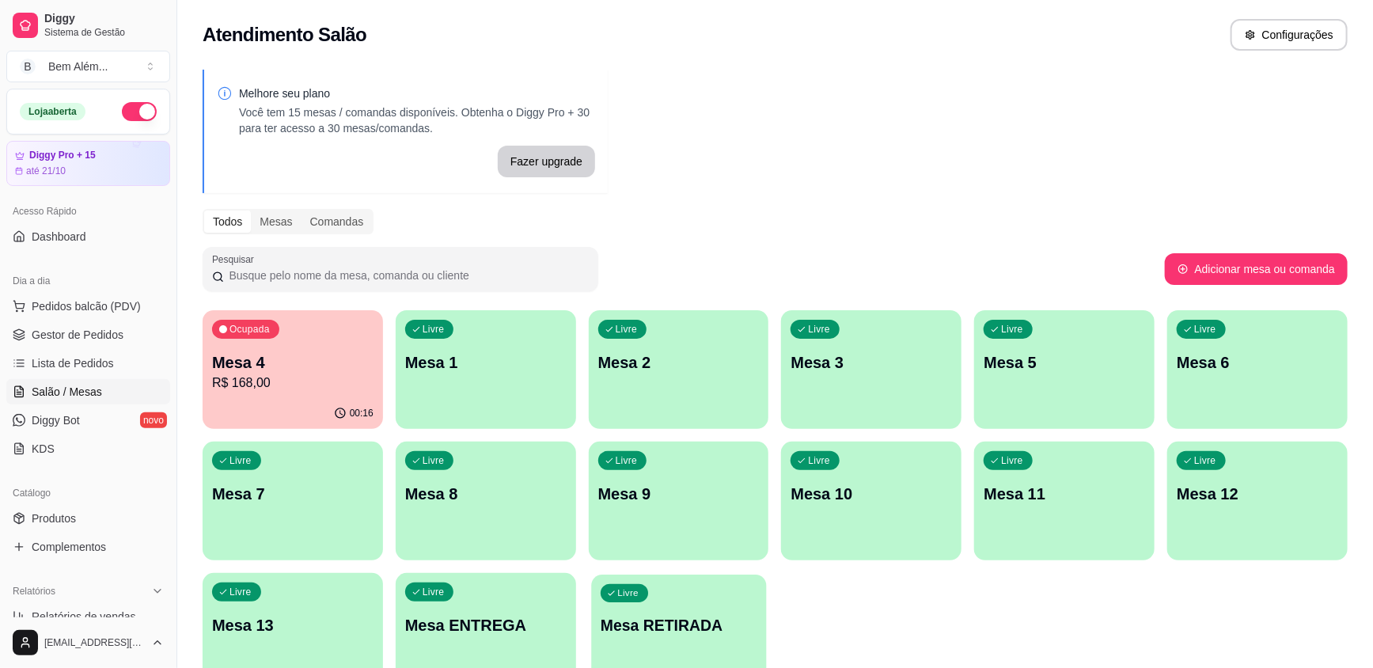
click at [730, 625] on p "Mesa RETIRADA" at bounding box center [679, 625] width 157 height 21
click at [1219, 514] on div "Livre Mesa 12" at bounding box center [1257, 492] width 180 height 100
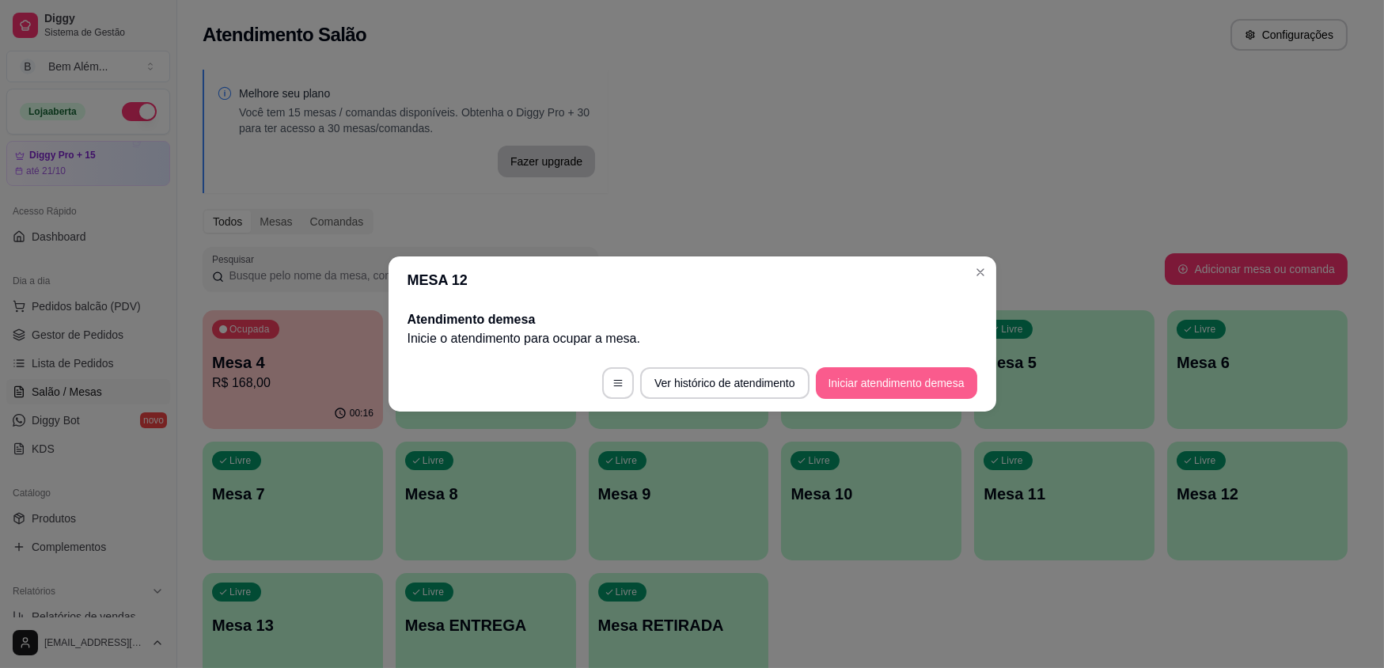
click at [906, 379] on button "Iniciar atendimento de mesa" at bounding box center [896, 383] width 161 height 32
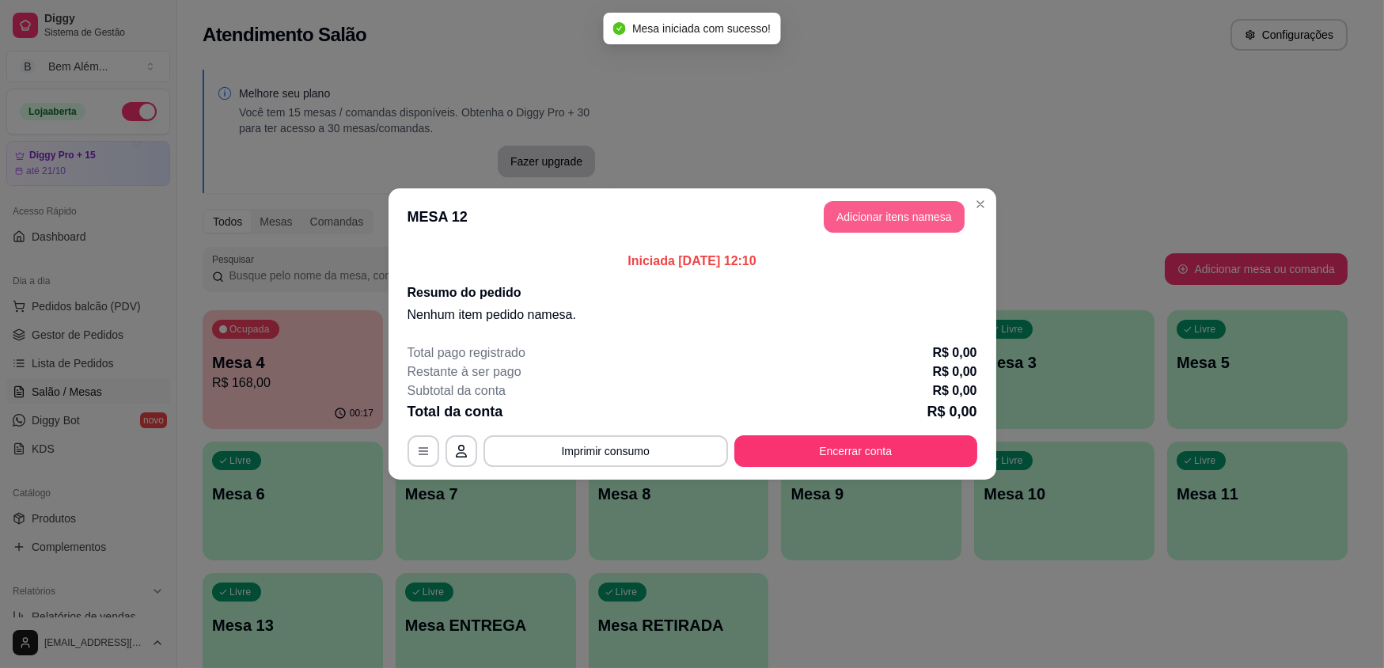
click at [926, 222] on button "Adicionar itens na mesa" at bounding box center [894, 217] width 141 height 32
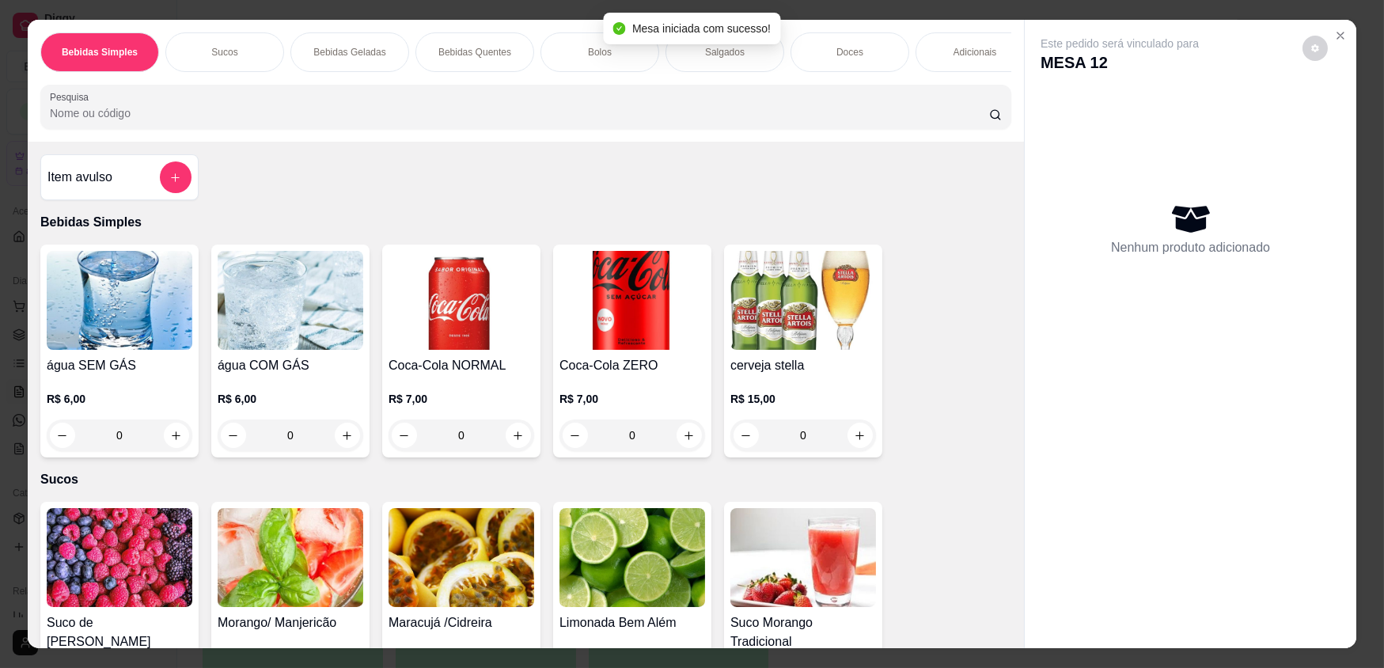
click at [816, 293] on img at bounding box center [803, 300] width 146 height 99
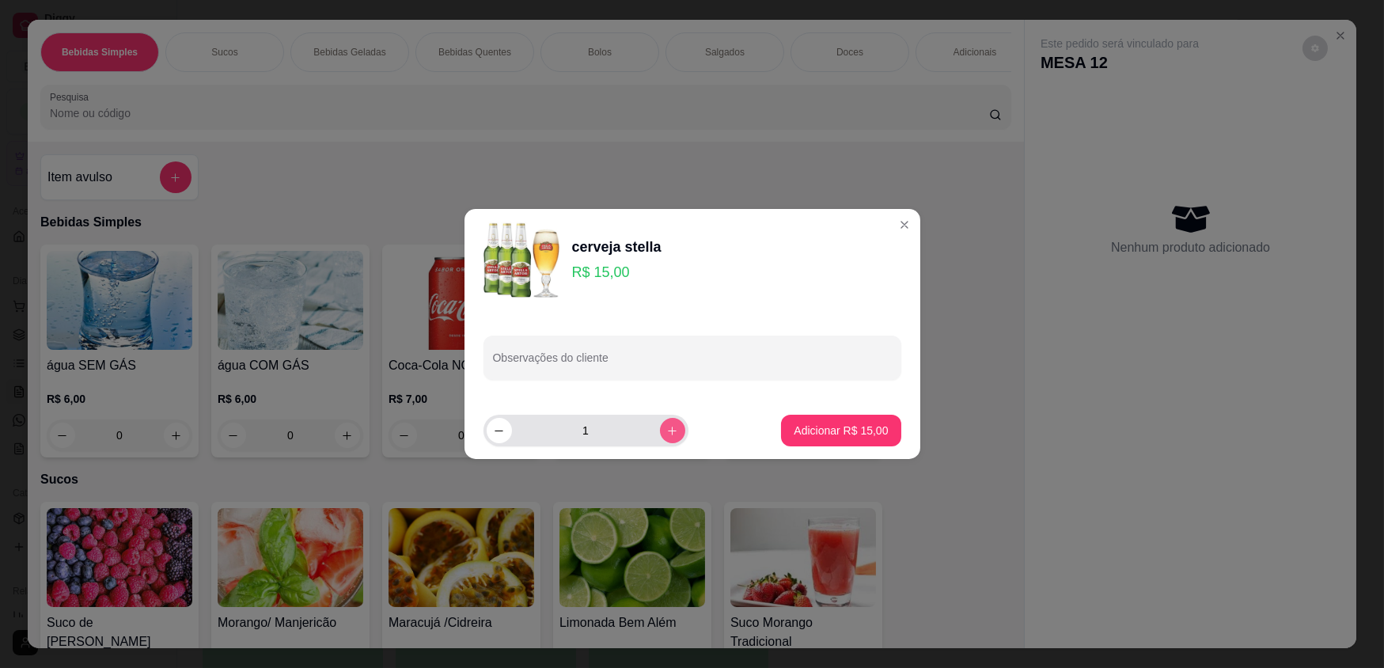
click at [666, 426] on icon "increase-product-quantity" at bounding box center [672, 431] width 12 height 12
type input "2"
click at [821, 429] on p "Adicionar R$ 30,00" at bounding box center [841, 430] width 92 height 15
type input "2"
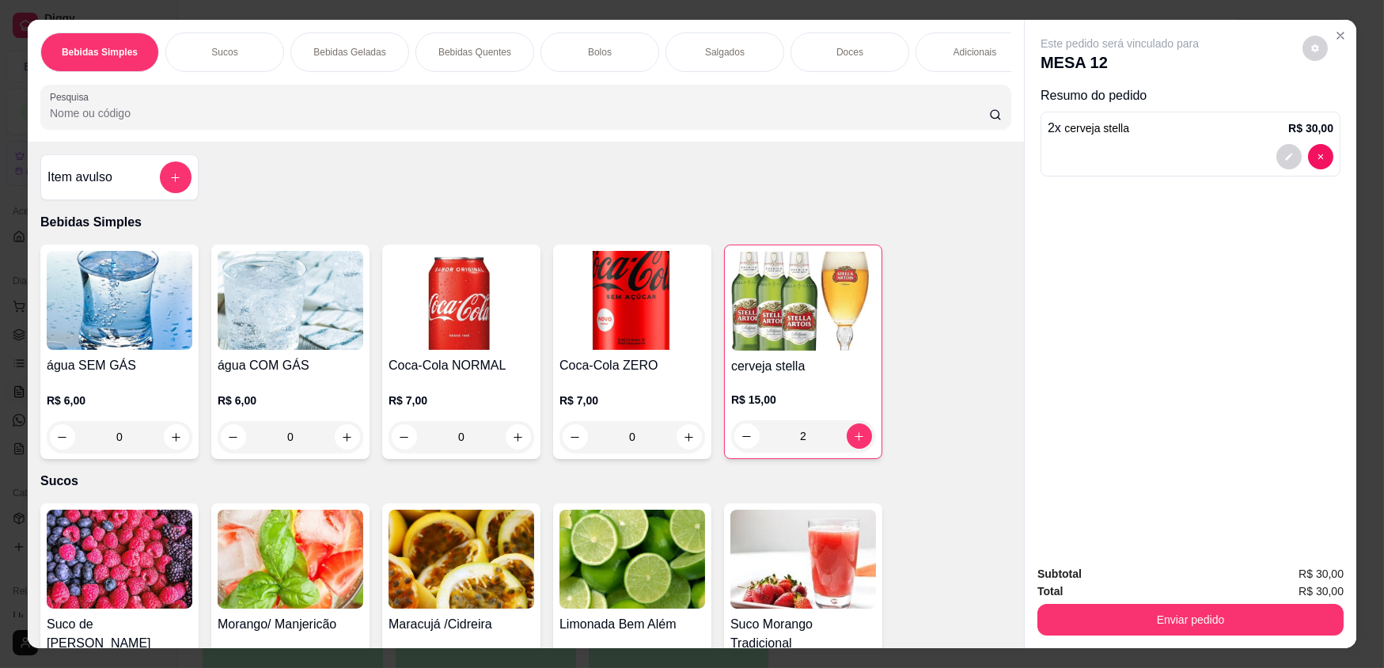
click at [975, 56] on p "Adicionais" at bounding box center [976, 52] width 44 height 13
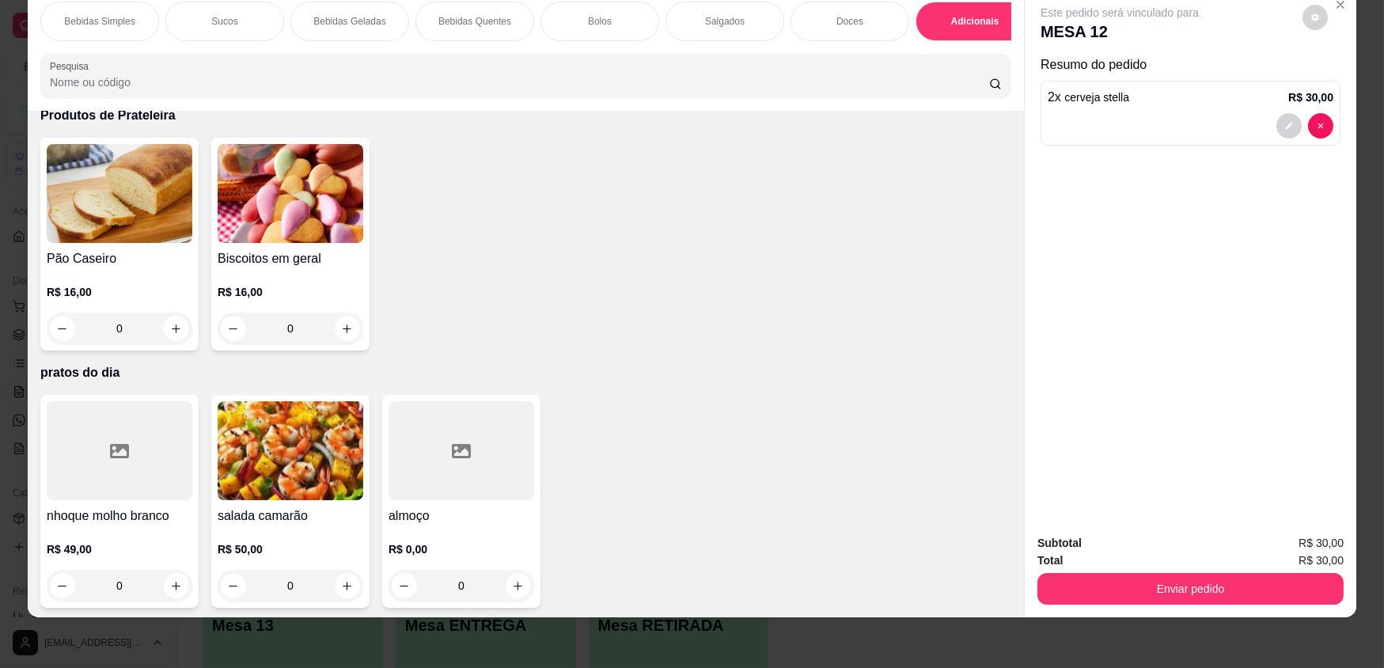
scroll to position [3089, 0]
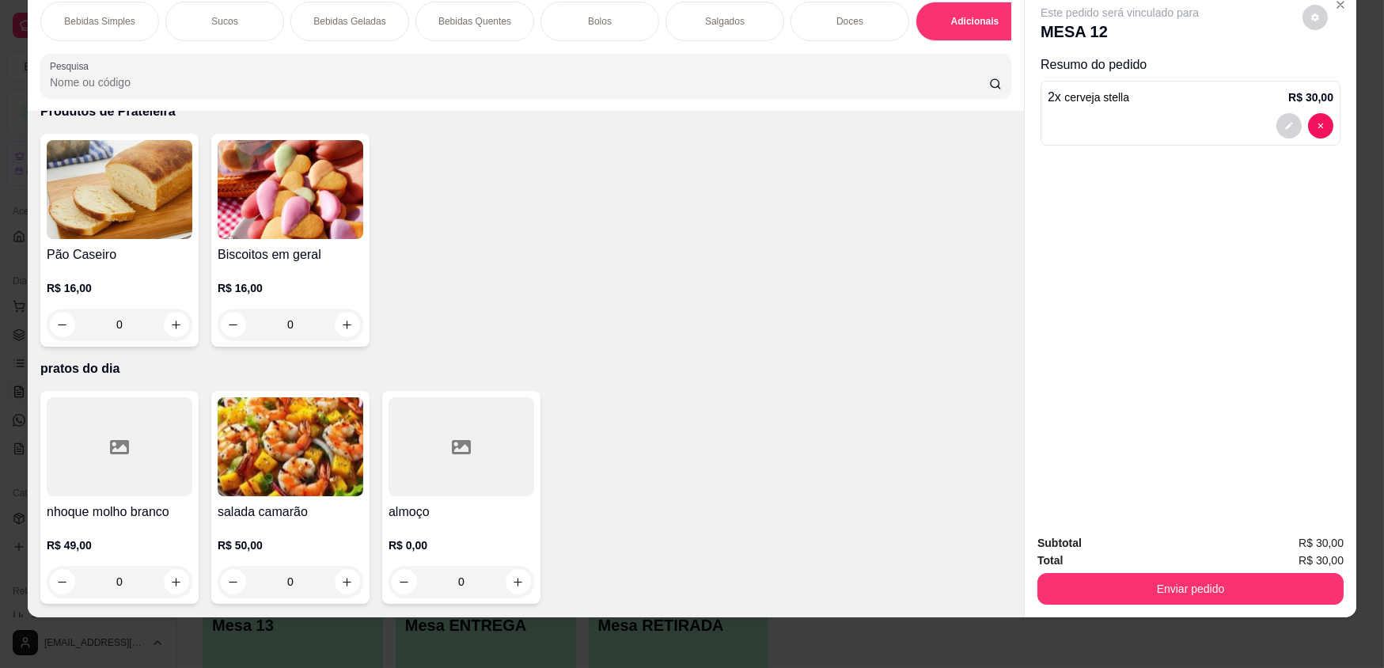
click at [466, 495] on div at bounding box center [462, 446] width 146 height 99
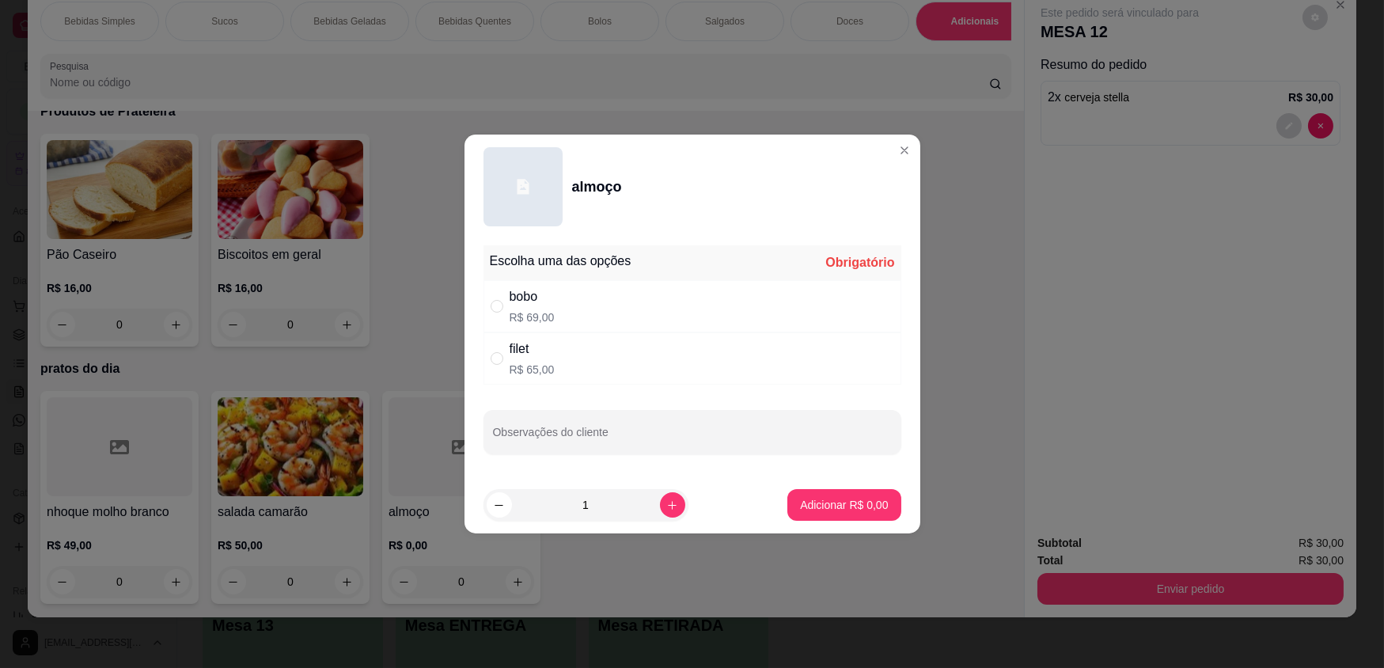
click at [555, 355] on div "filet R$ 65,00" at bounding box center [693, 358] width 418 height 52
radio input "true"
click at [668, 505] on icon "increase-product-quantity" at bounding box center [672, 505] width 9 height 9
type input "2"
click at [806, 497] on p "Adicionar R$ 130,00" at bounding box center [838, 505] width 101 height 16
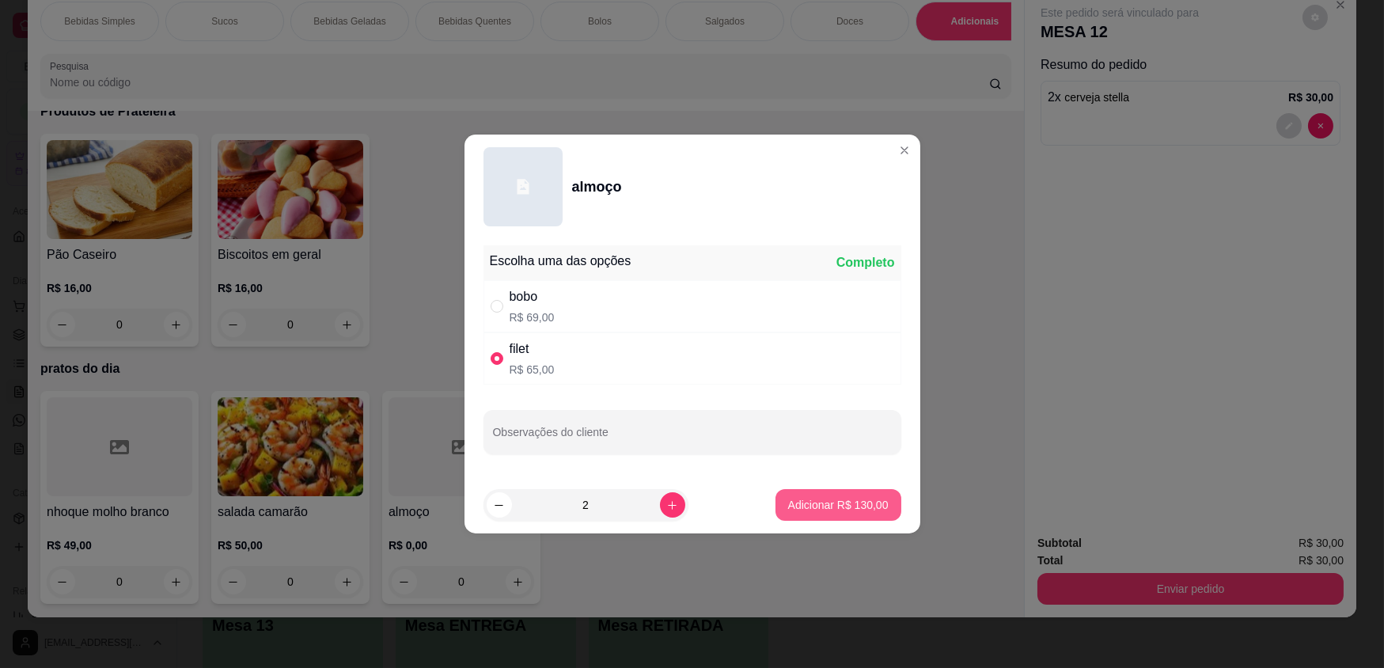
type input "2"
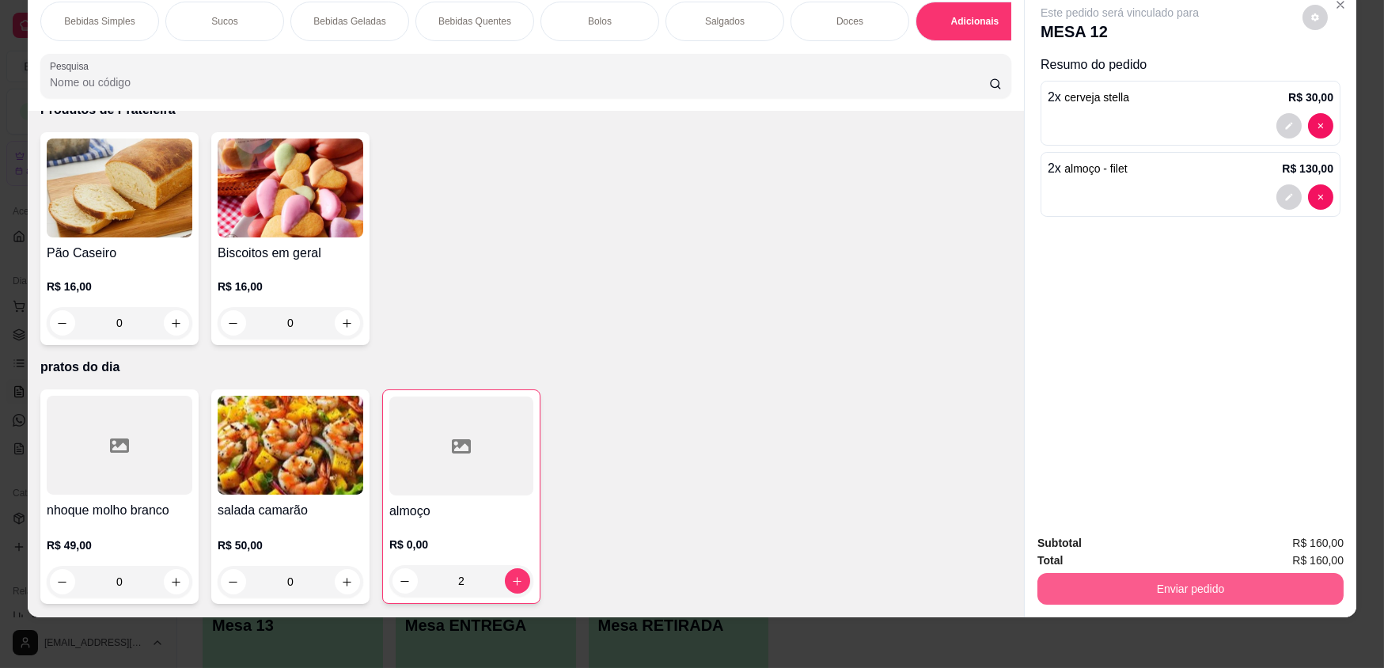
click at [1136, 582] on button "Enviar pedido" at bounding box center [1191, 589] width 306 height 32
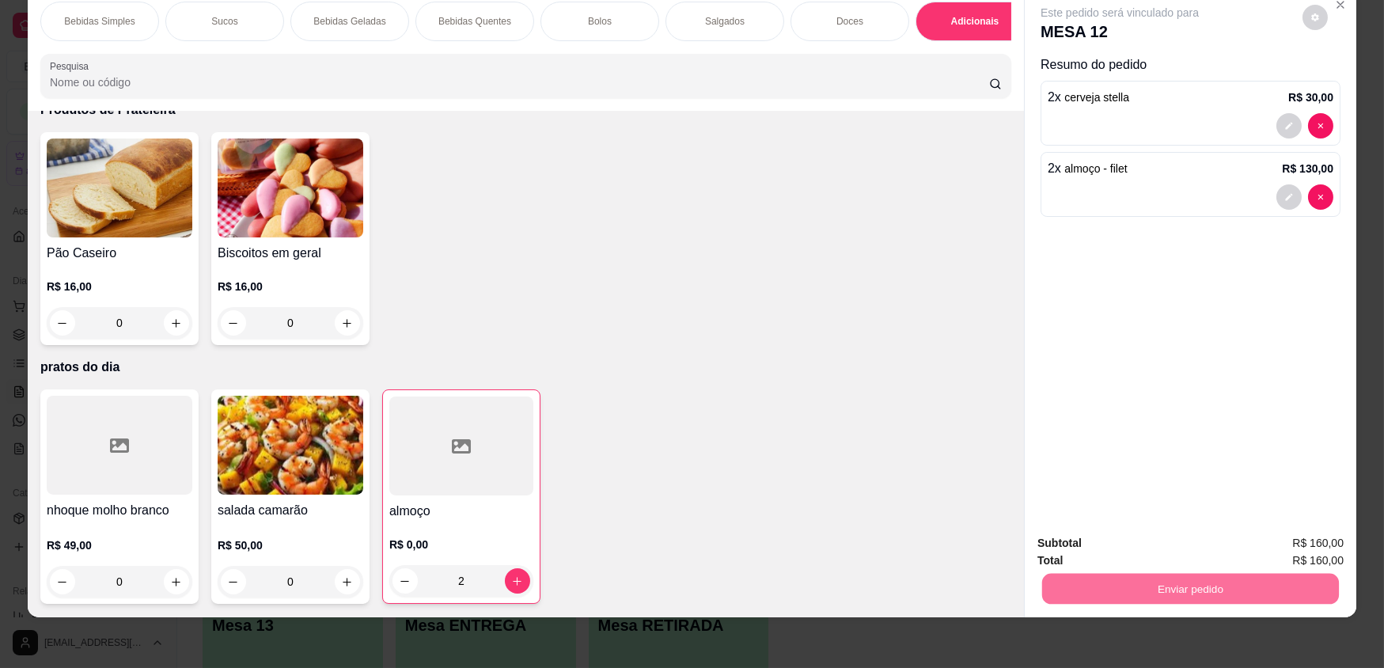
click at [1281, 549] on button "Enviar pedido" at bounding box center [1302, 549] width 89 height 30
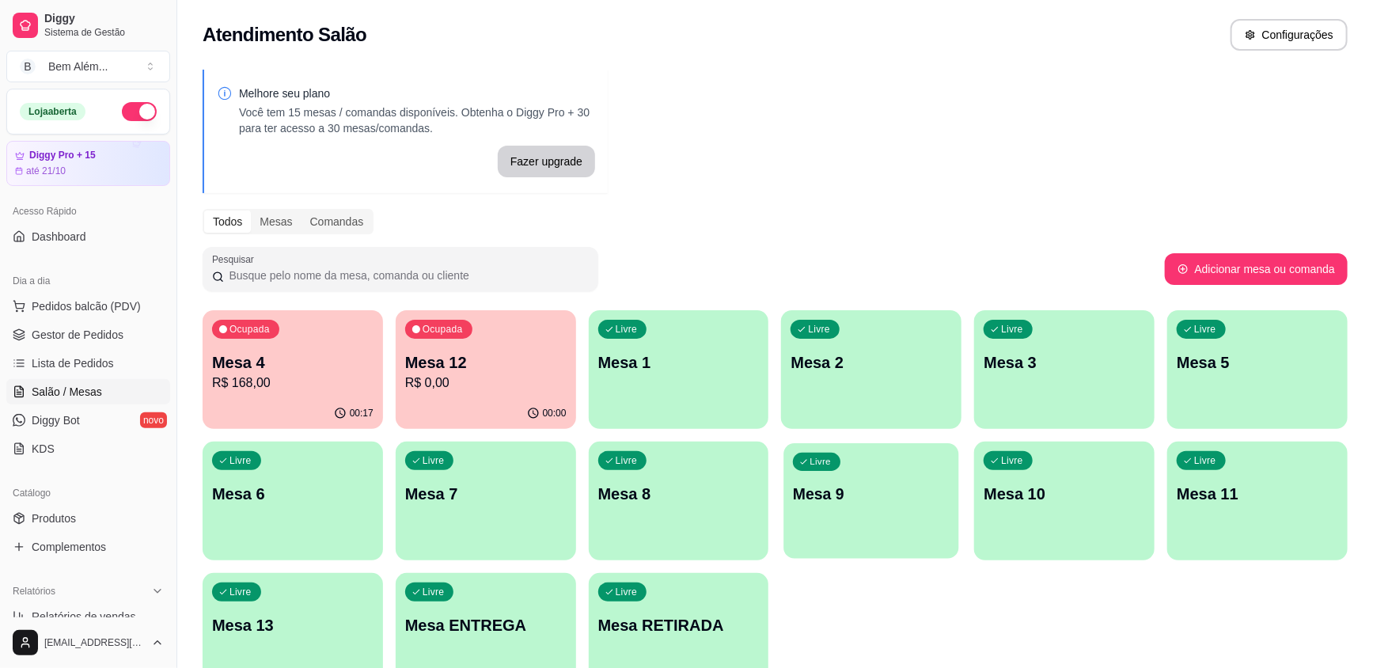
click at [847, 504] on p "Mesa 9" at bounding box center [872, 494] width 157 height 21
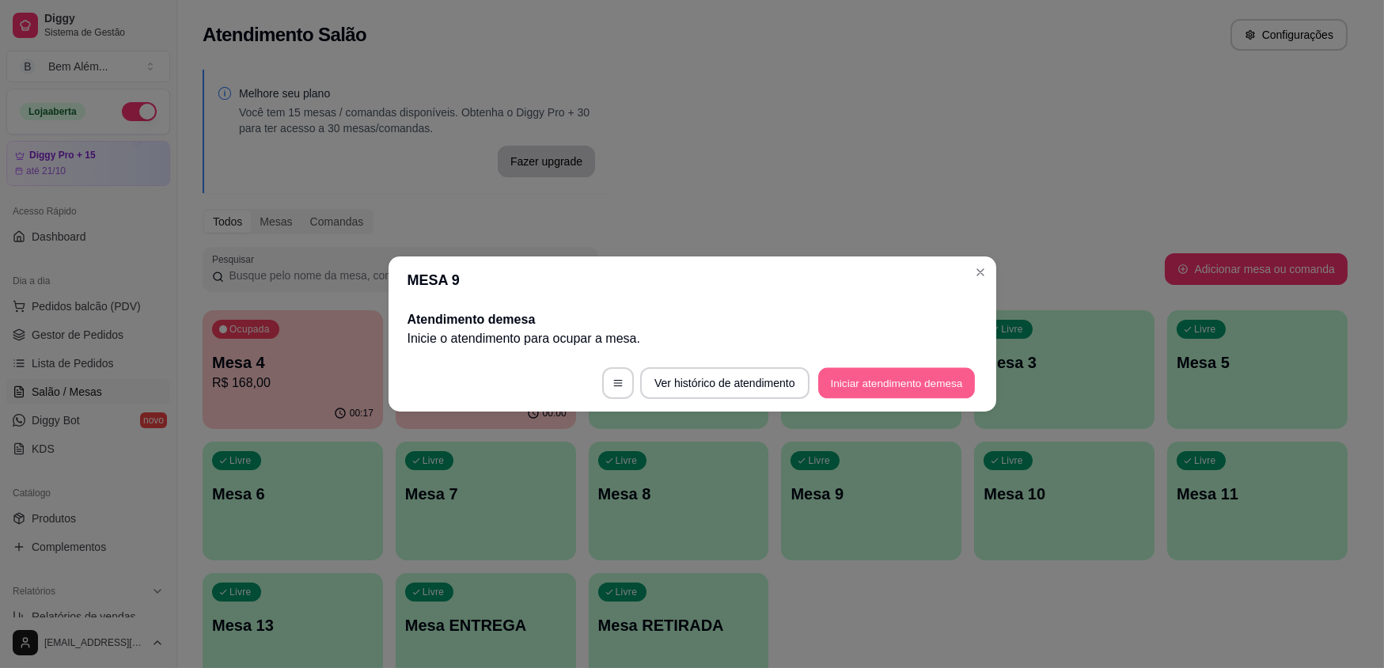
click at [893, 391] on button "Iniciar atendimento de mesa" at bounding box center [896, 383] width 157 height 31
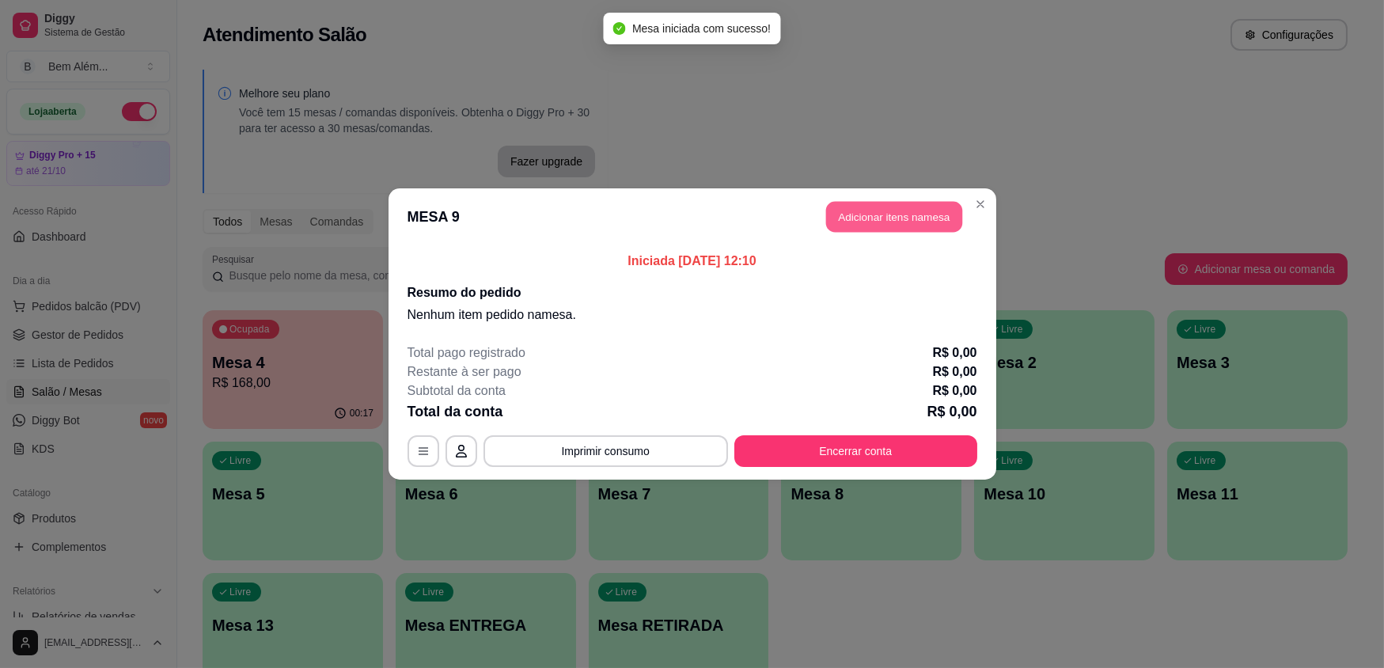
click at [918, 222] on button "Adicionar itens na mesa" at bounding box center [894, 217] width 136 height 31
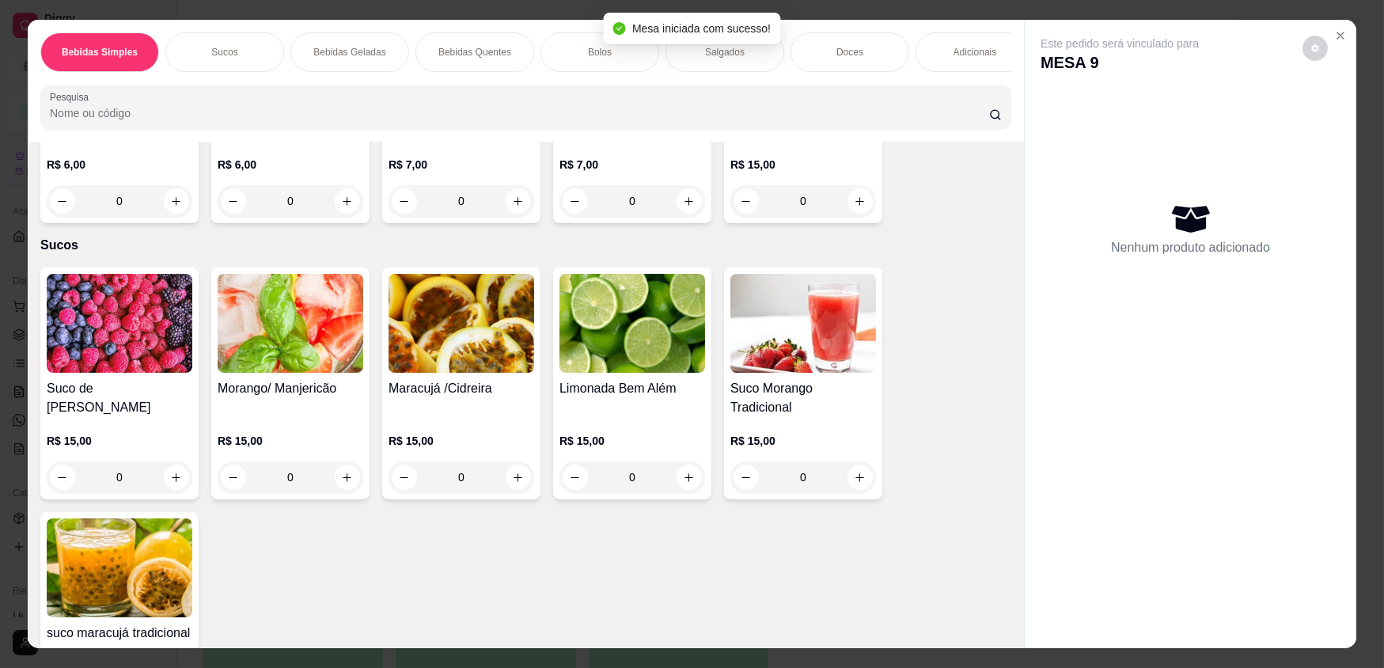
scroll to position [431, 0]
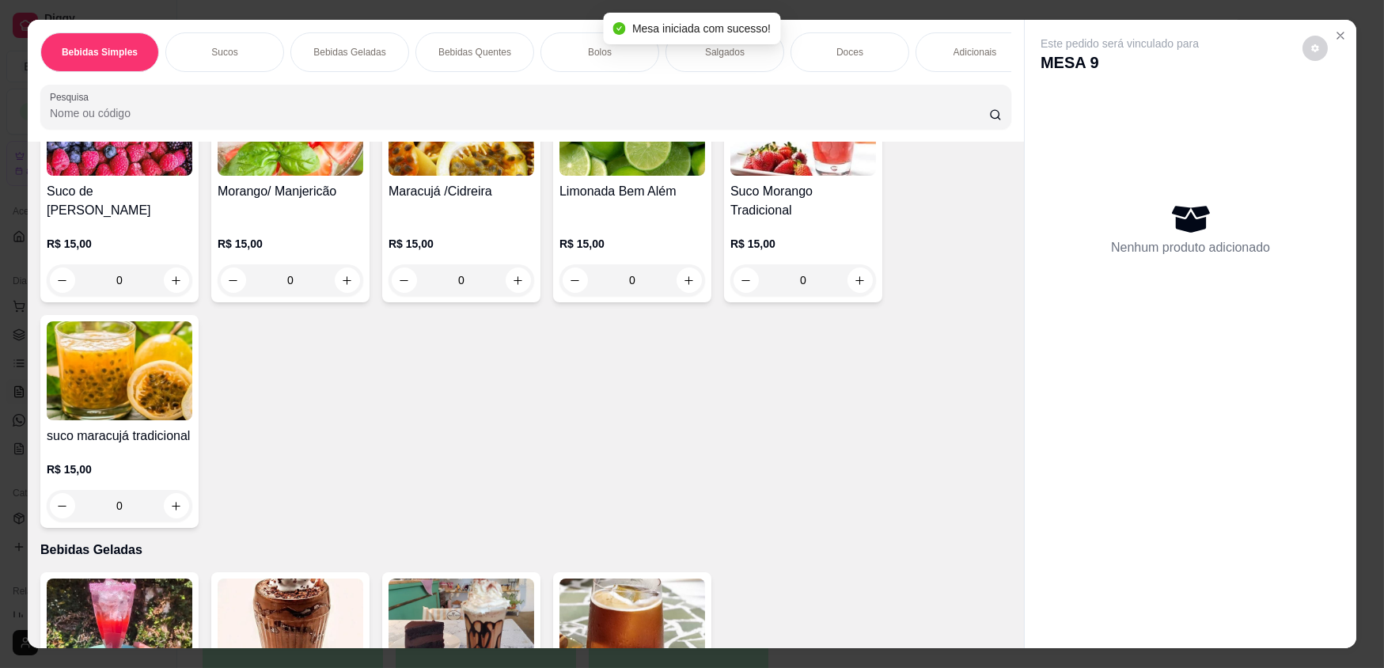
click at [939, 65] on div "Adicionais" at bounding box center [975, 52] width 119 height 40
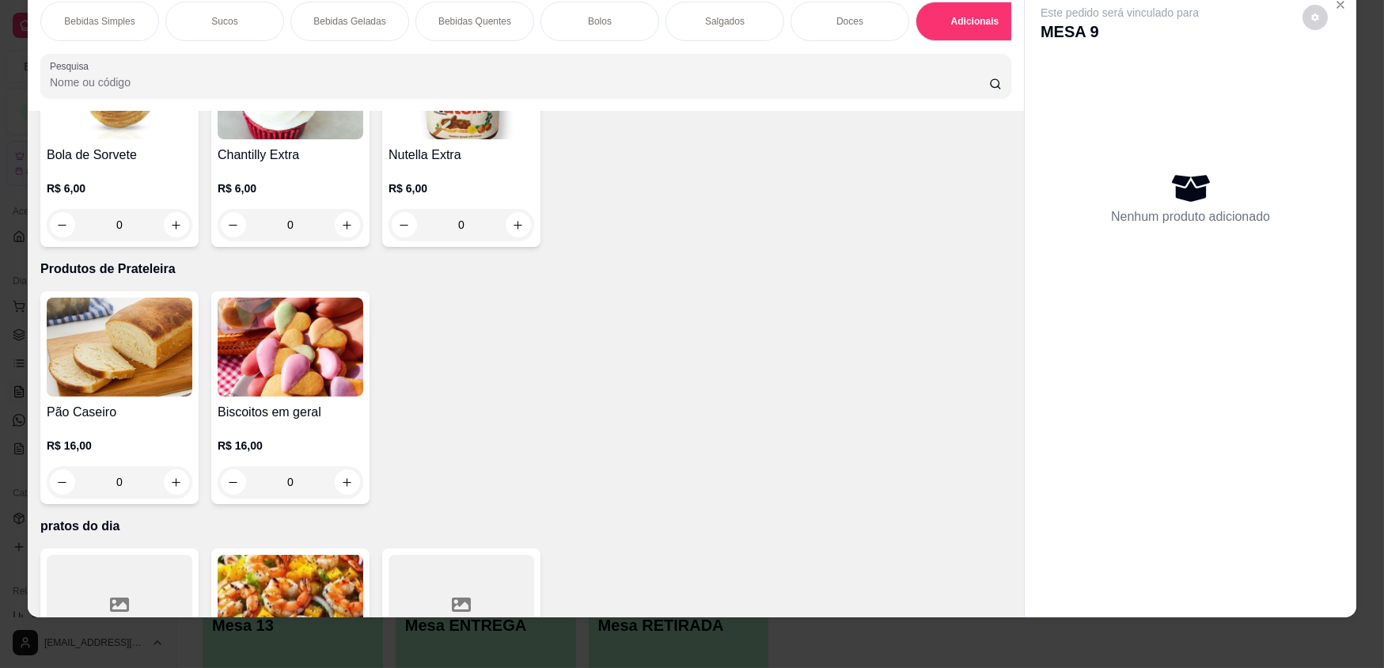
scroll to position [3087, 0]
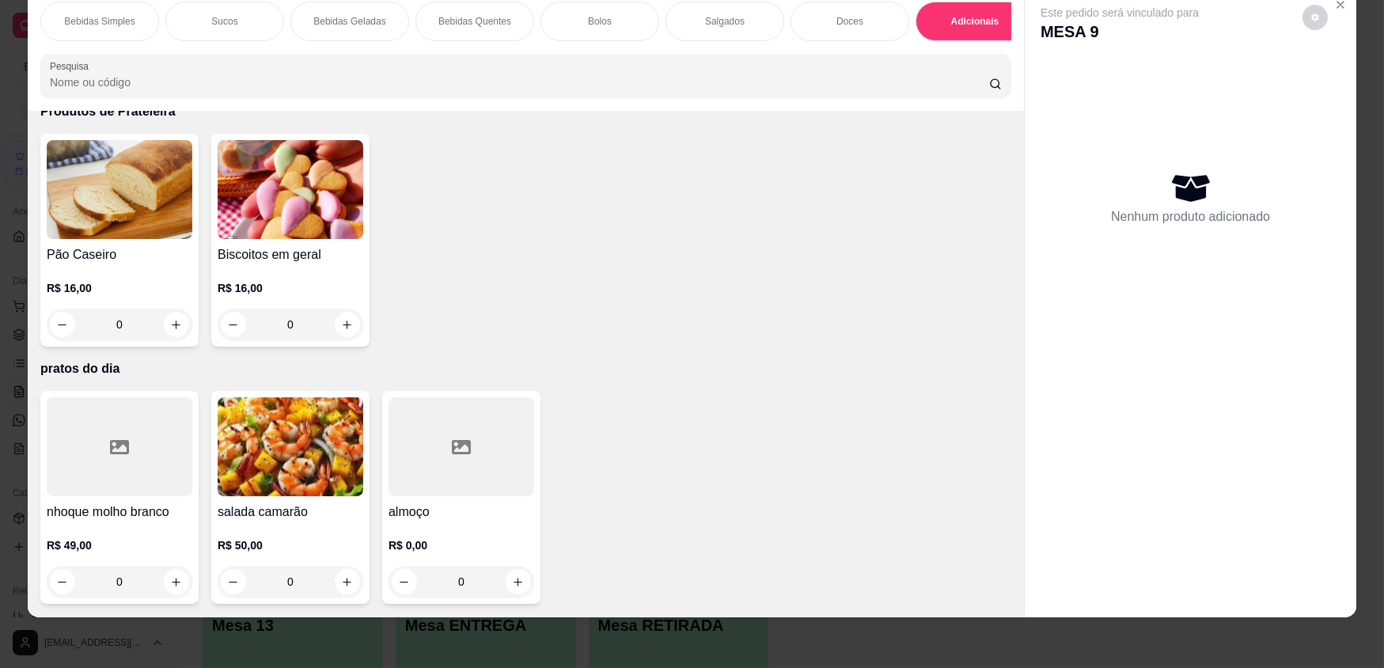
click at [455, 511] on h4 "almoço" at bounding box center [462, 512] width 146 height 19
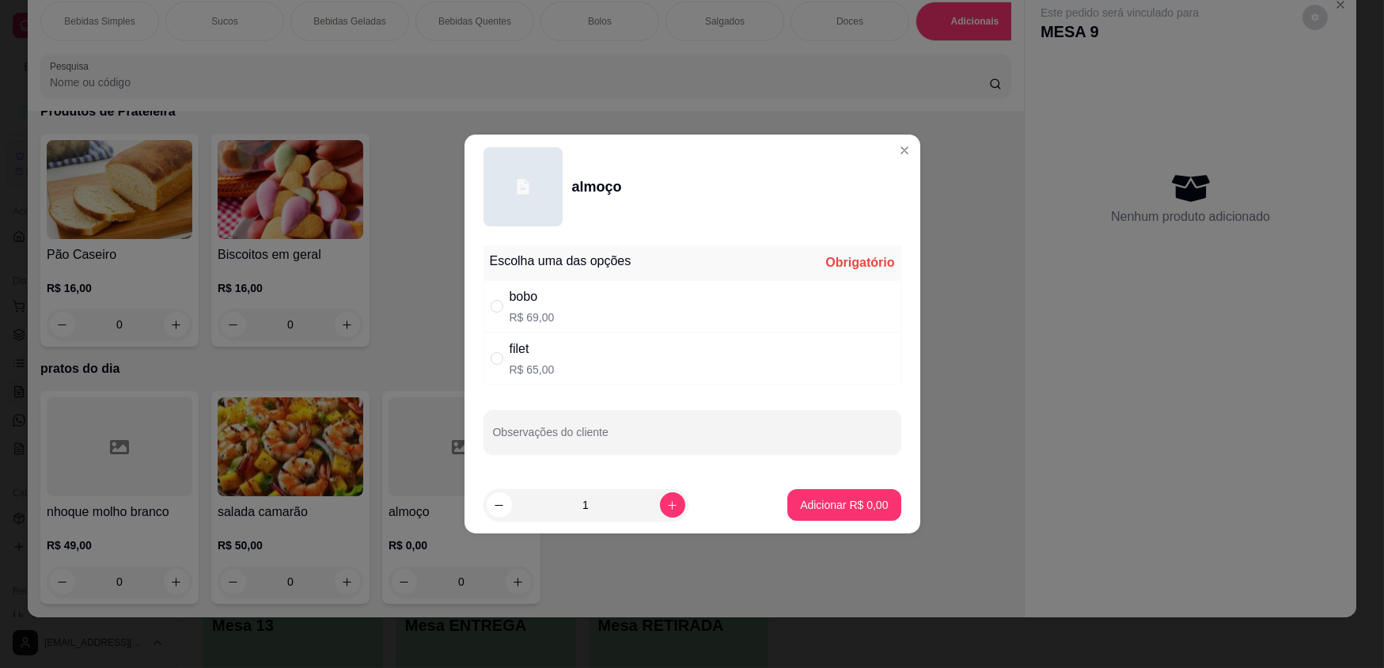
click at [601, 307] on div "bobo R$ 69,00" at bounding box center [693, 306] width 418 height 52
radio input "true"
click at [833, 499] on p "Adicionar R$ 69,00" at bounding box center [841, 505] width 94 height 16
type input "1"
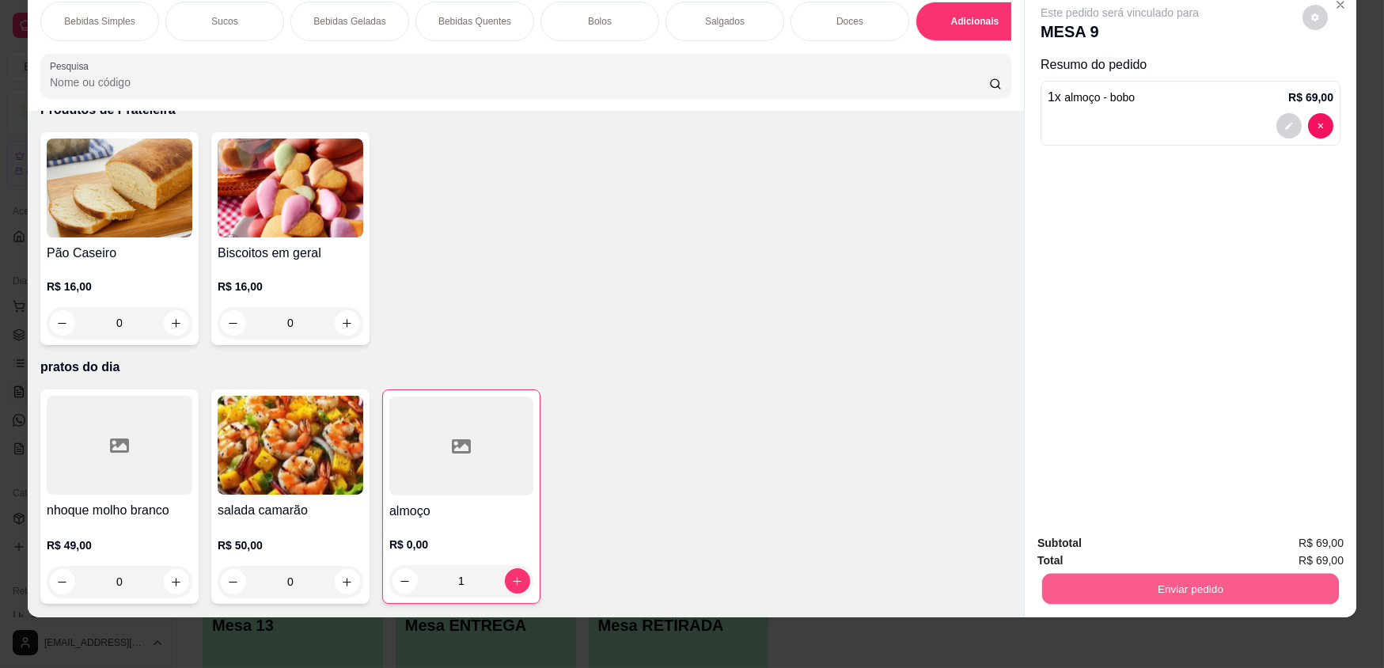
click at [1171, 589] on button "Enviar pedido" at bounding box center [1190, 588] width 297 height 31
click at [1290, 547] on button "Enviar pedido" at bounding box center [1303, 548] width 87 height 29
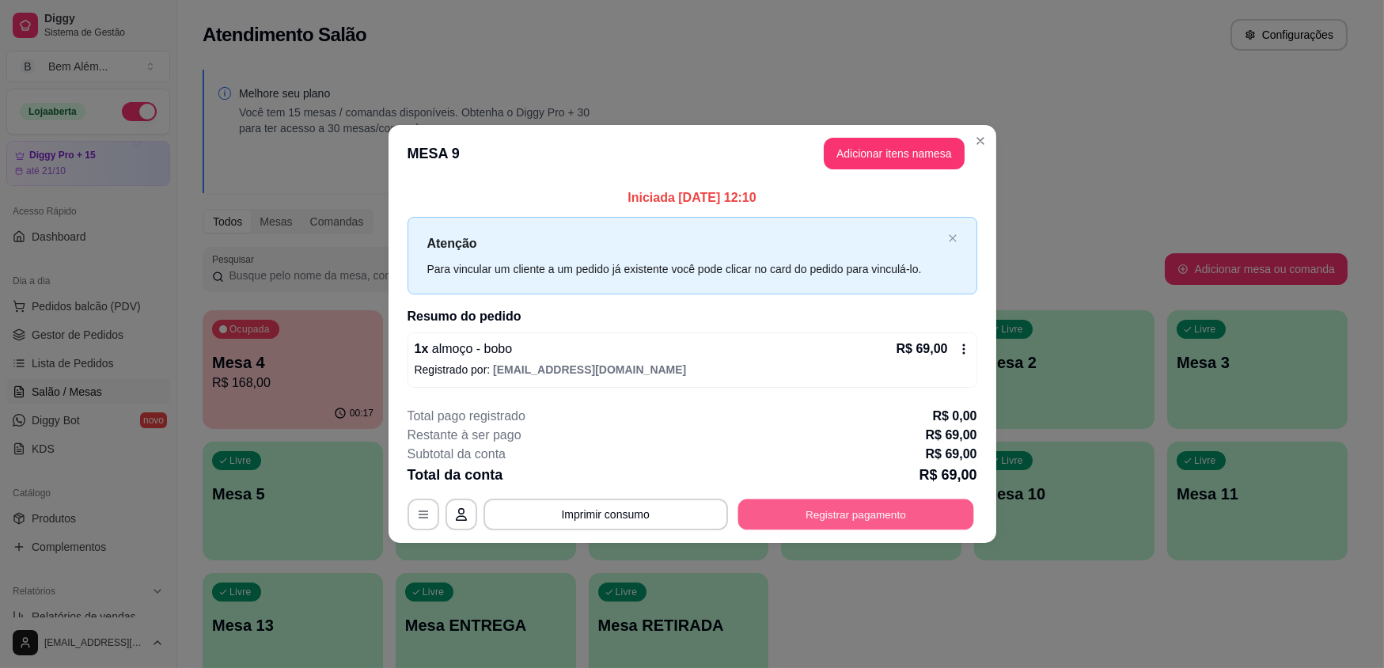
click at [803, 514] on button "Registrar pagamento" at bounding box center [856, 514] width 236 height 31
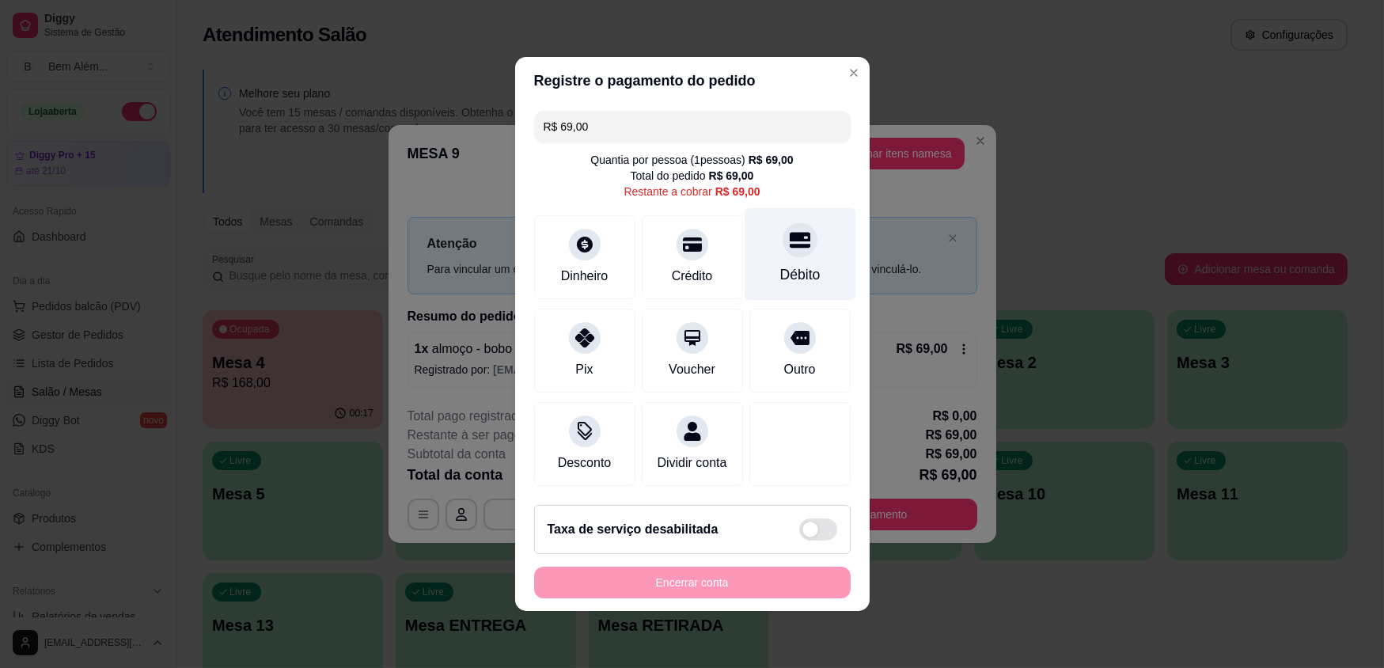
click at [780, 270] on div "Débito" at bounding box center [800, 274] width 40 height 21
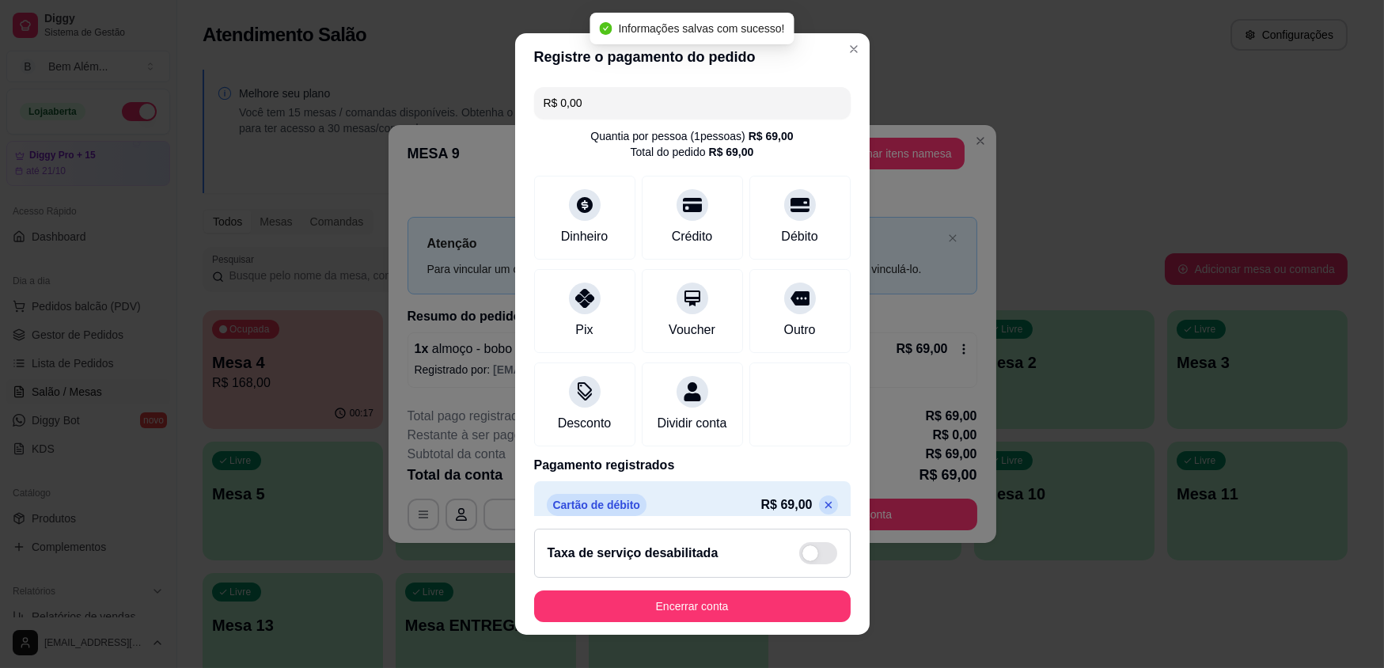
type input "R$ 0,00"
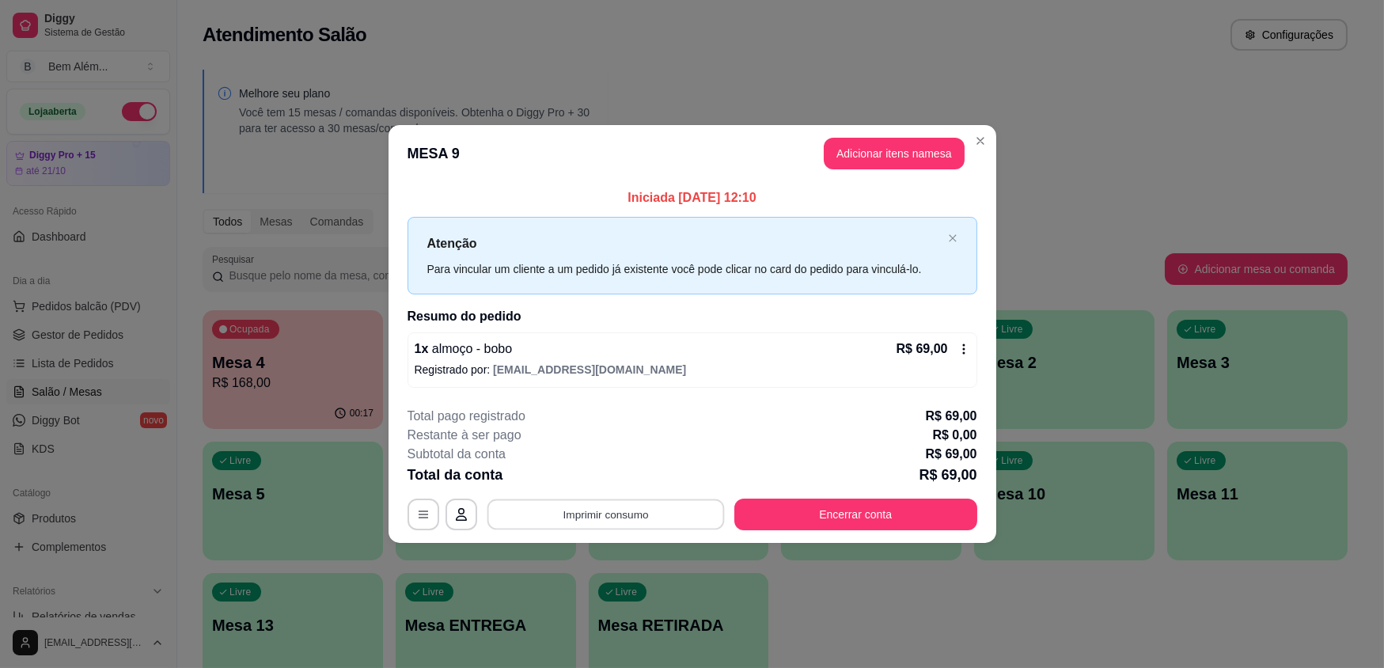
click at [662, 515] on button "Imprimir consumo" at bounding box center [605, 514] width 237 height 31
click at [651, 475] on button "impressao computador" at bounding box center [605, 477] width 119 height 25
click at [902, 511] on button "Encerrar conta" at bounding box center [856, 514] width 236 height 31
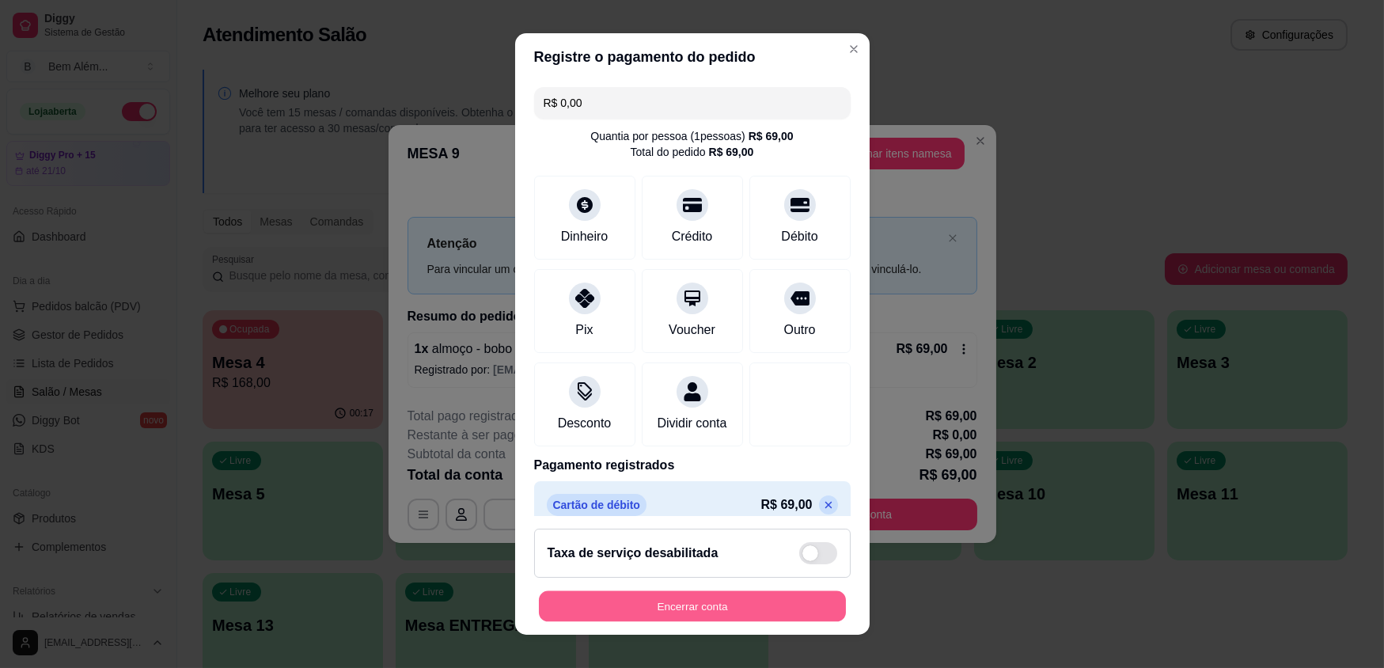
click at [722, 608] on button "Encerrar conta" at bounding box center [692, 605] width 307 height 31
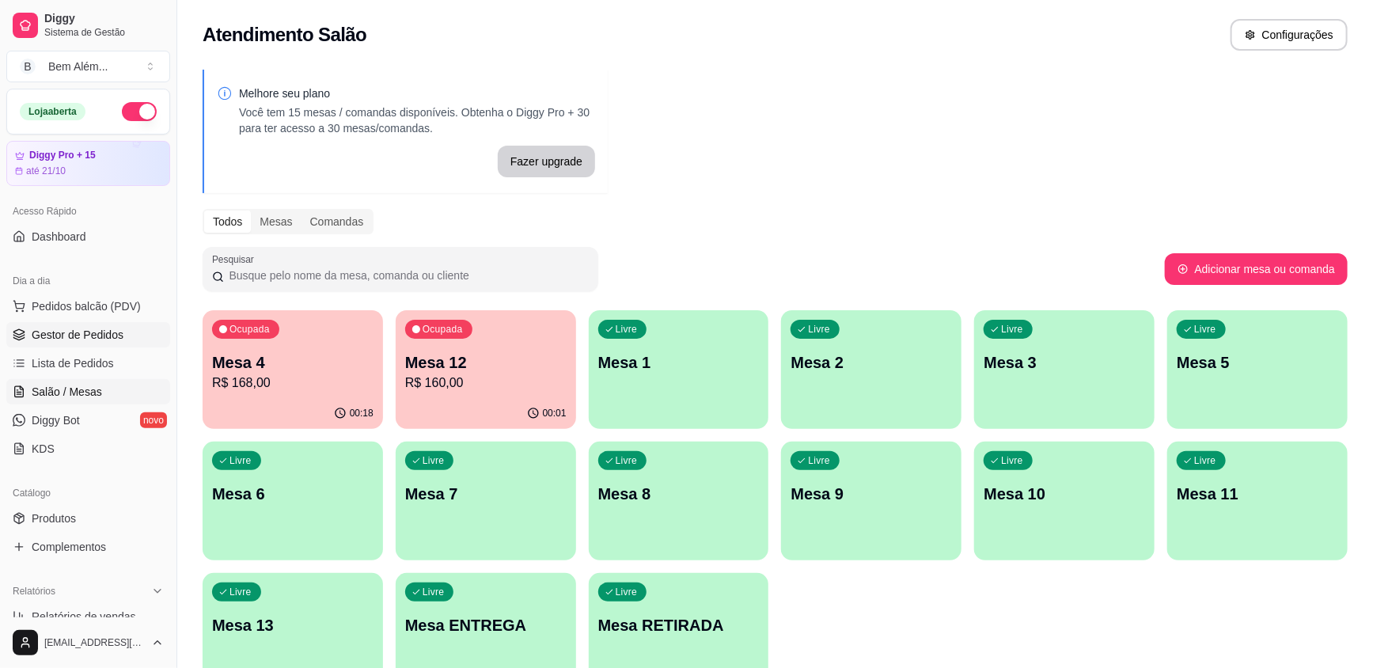
click at [78, 332] on span "Gestor de Pedidos" at bounding box center [78, 335] width 92 height 16
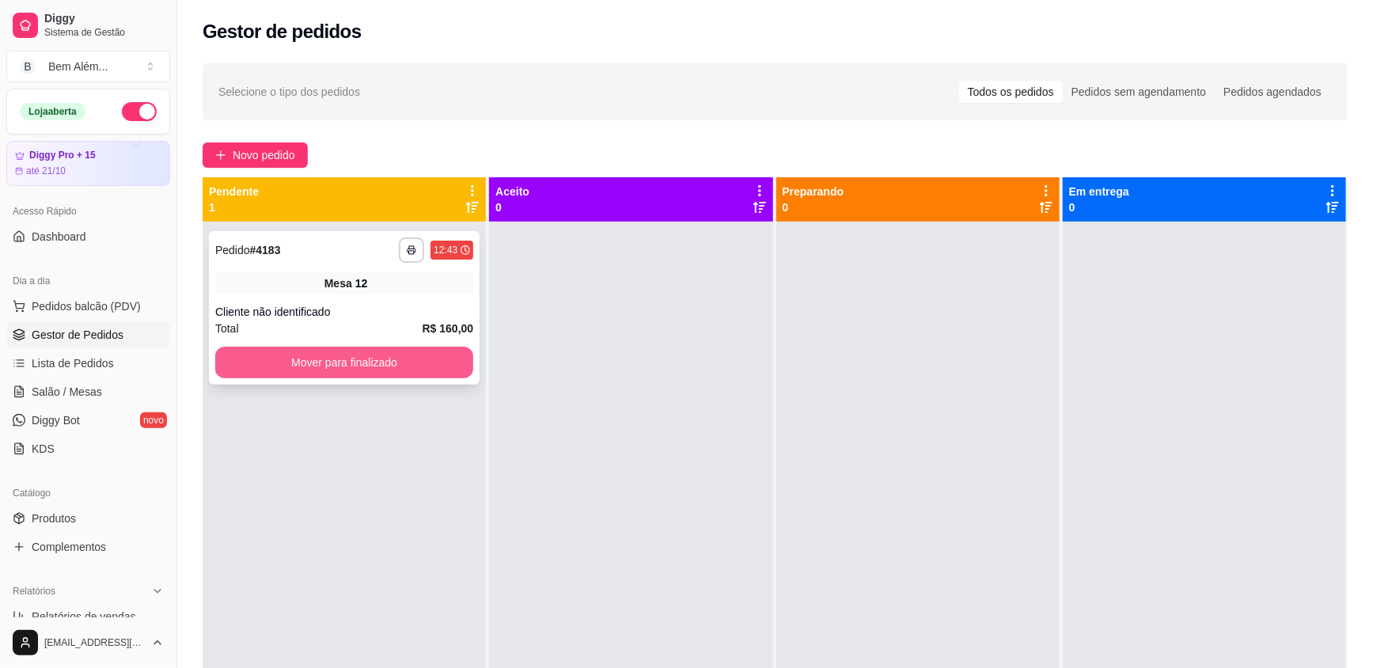
click at [371, 373] on button "Mover para finalizado" at bounding box center [344, 363] width 258 height 32
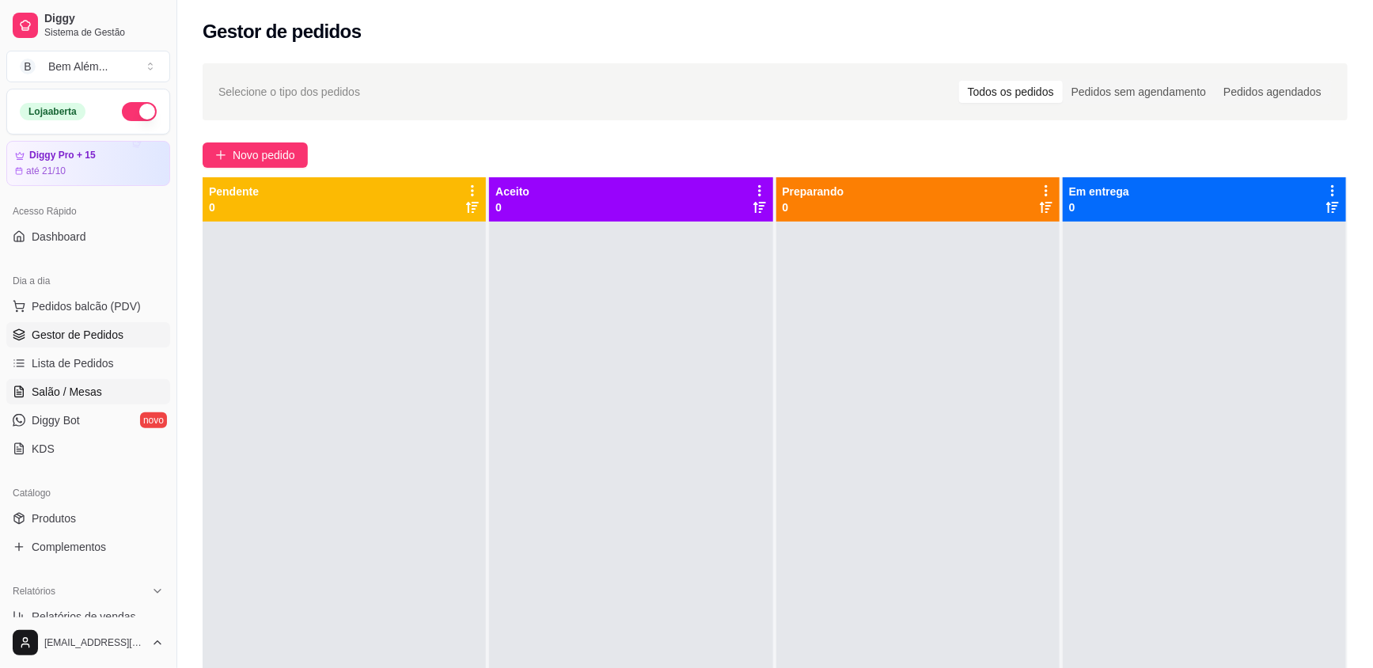
click at [73, 401] on link "Salão / Mesas" at bounding box center [88, 391] width 164 height 25
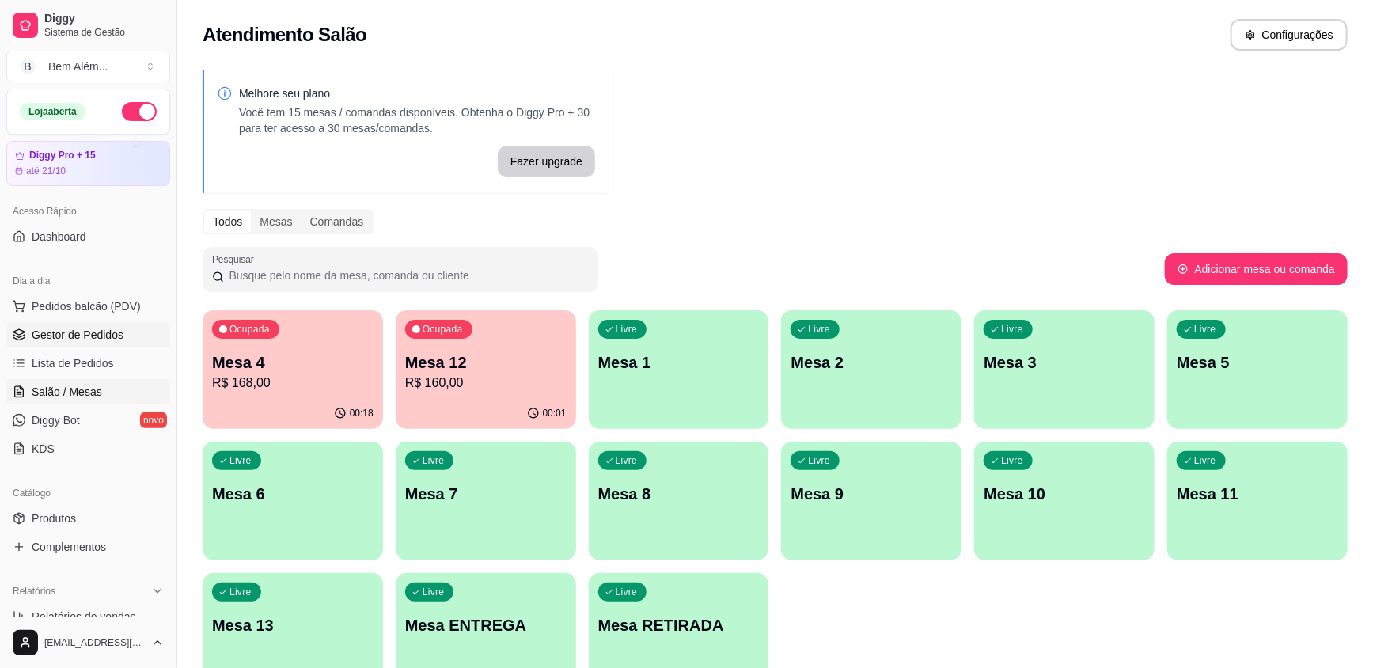
click at [80, 328] on span "Gestor de Pedidos" at bounding box center [78, 335] width 92 height 16
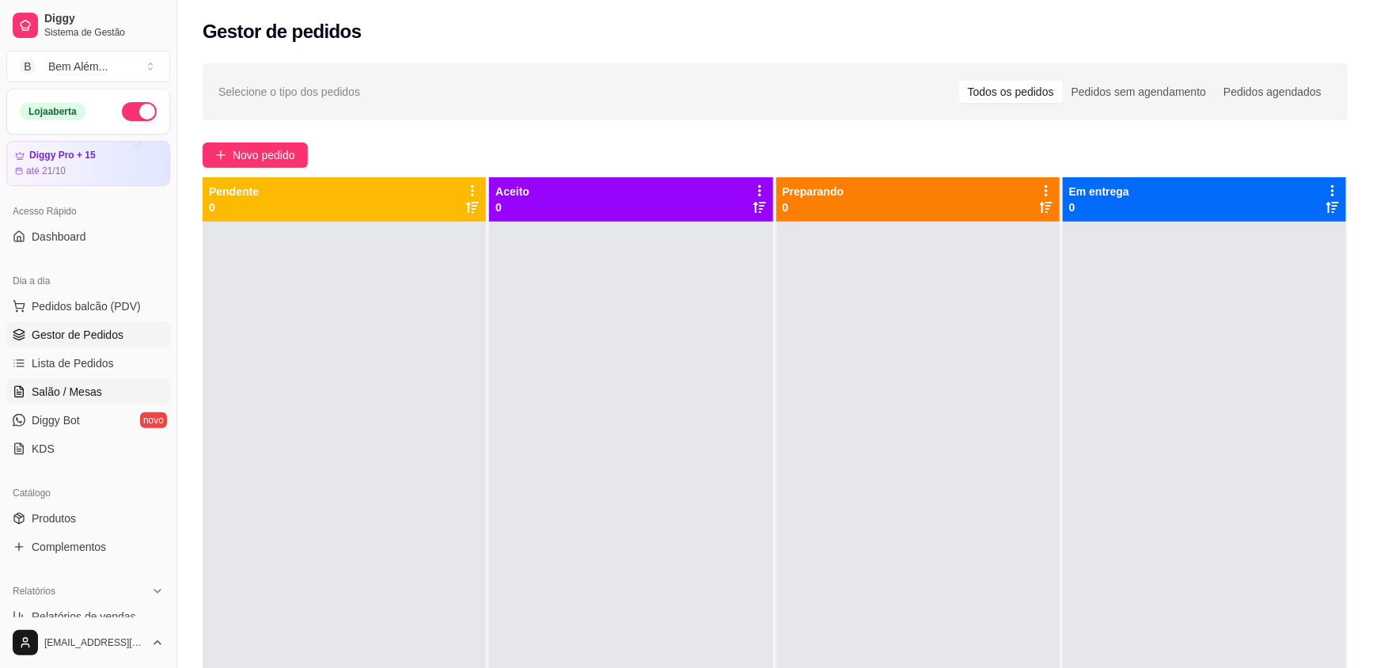
click at [89, 390] on span "Salão / Mesas" at bounding box center [67, 392] width 70 height 16
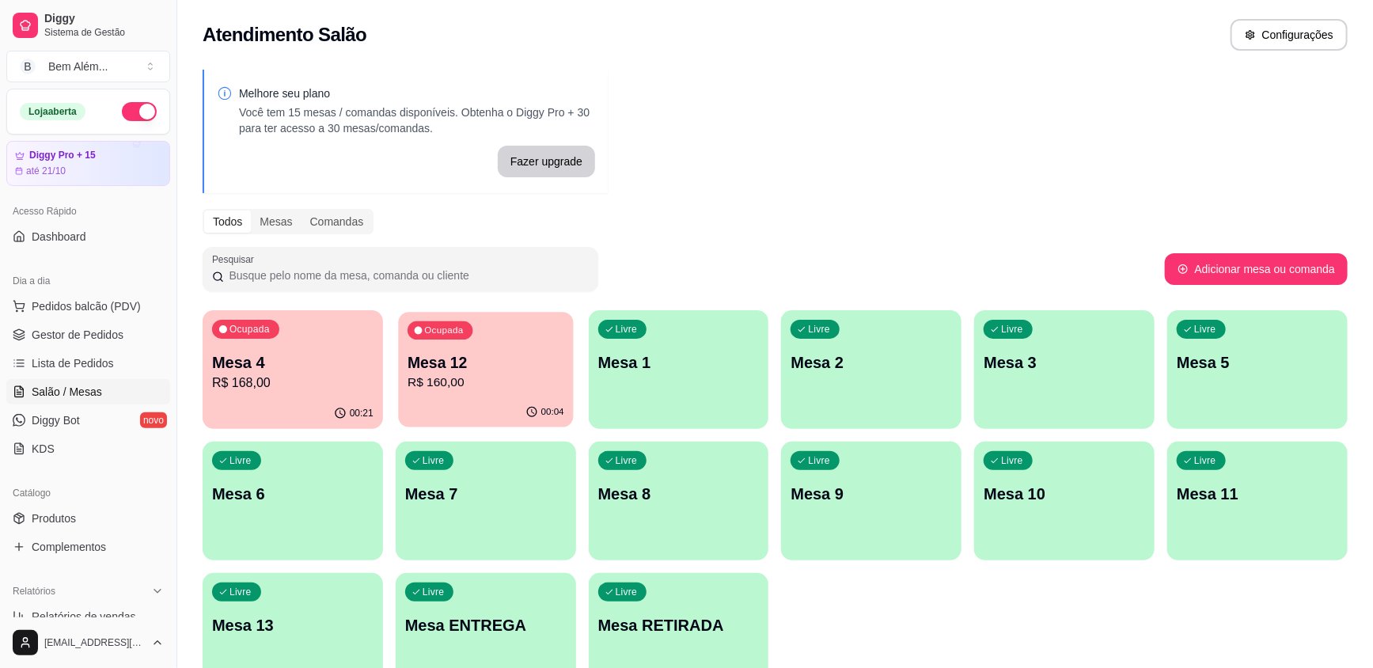
click at [429, 395] on div "Ocupada Mesa 12 R$ 160,00" at bounding box center [485, 354] width 175 height 85
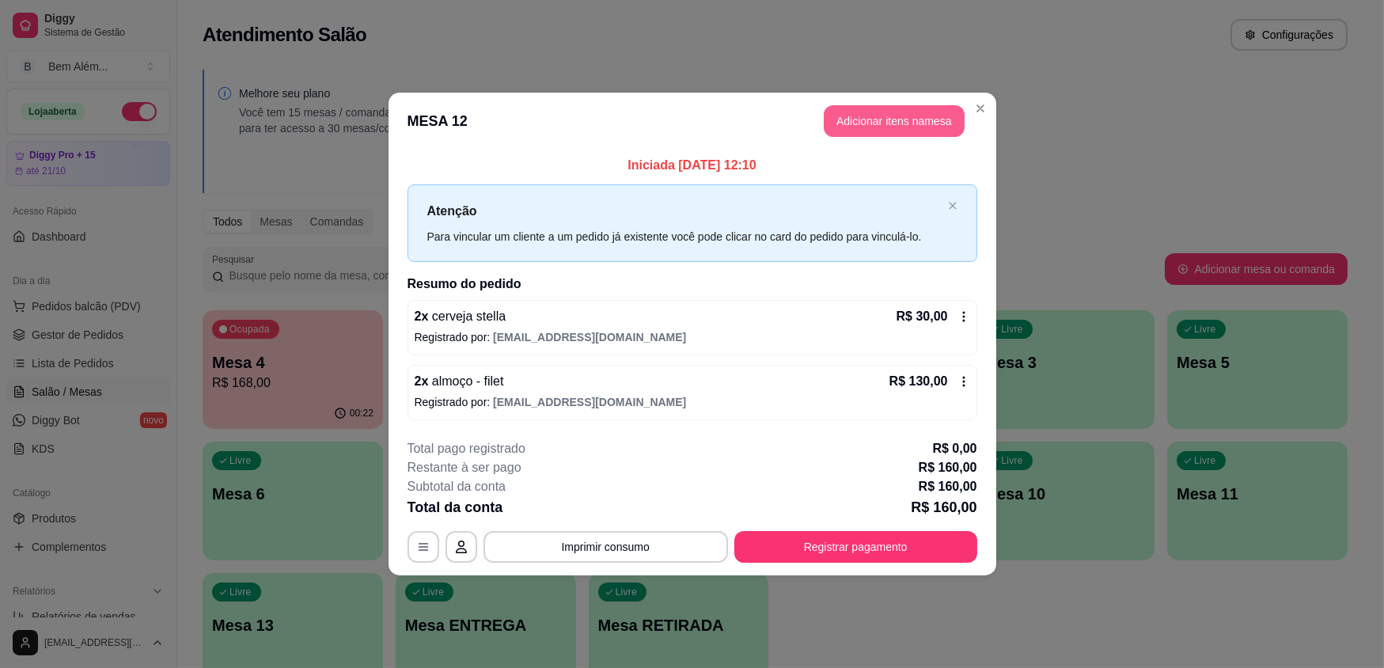
click at [867, 119] on button "Adicionar itens na mesa" at bounding box center [894, 121] width 141 height 32
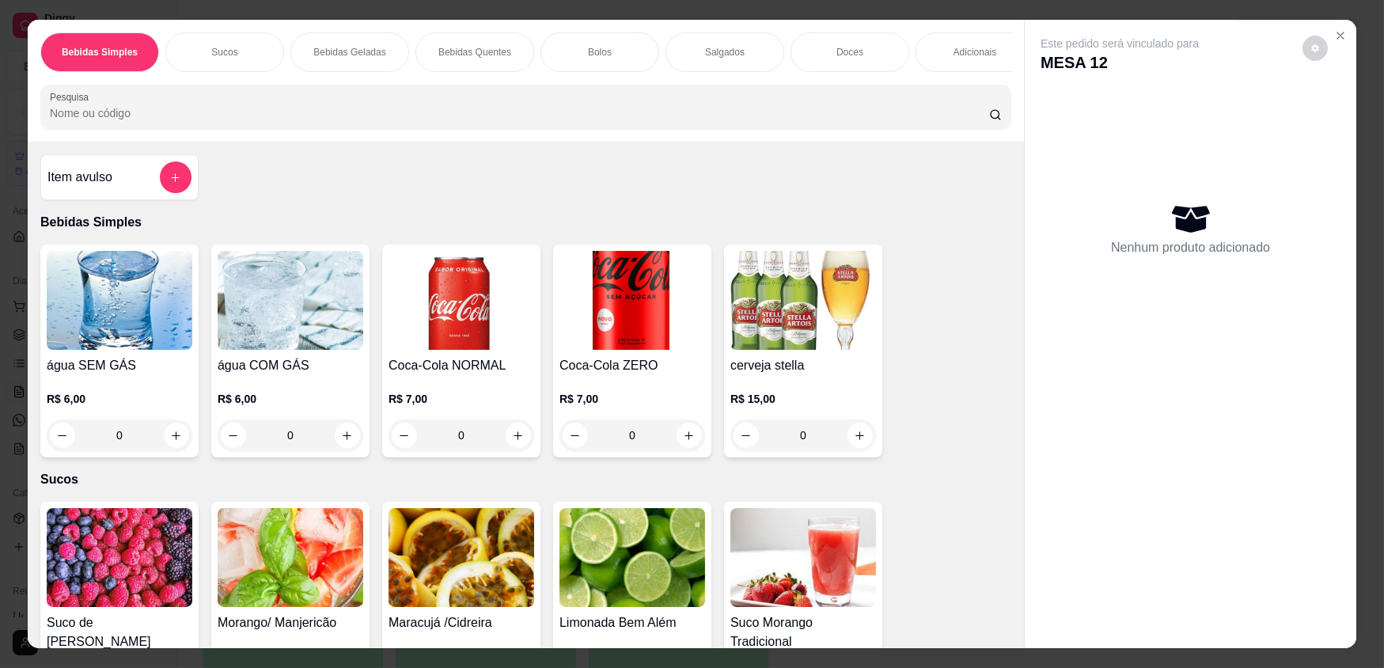
click at [510, 554] on img at bounding box center [462, 557] width 146 height 99
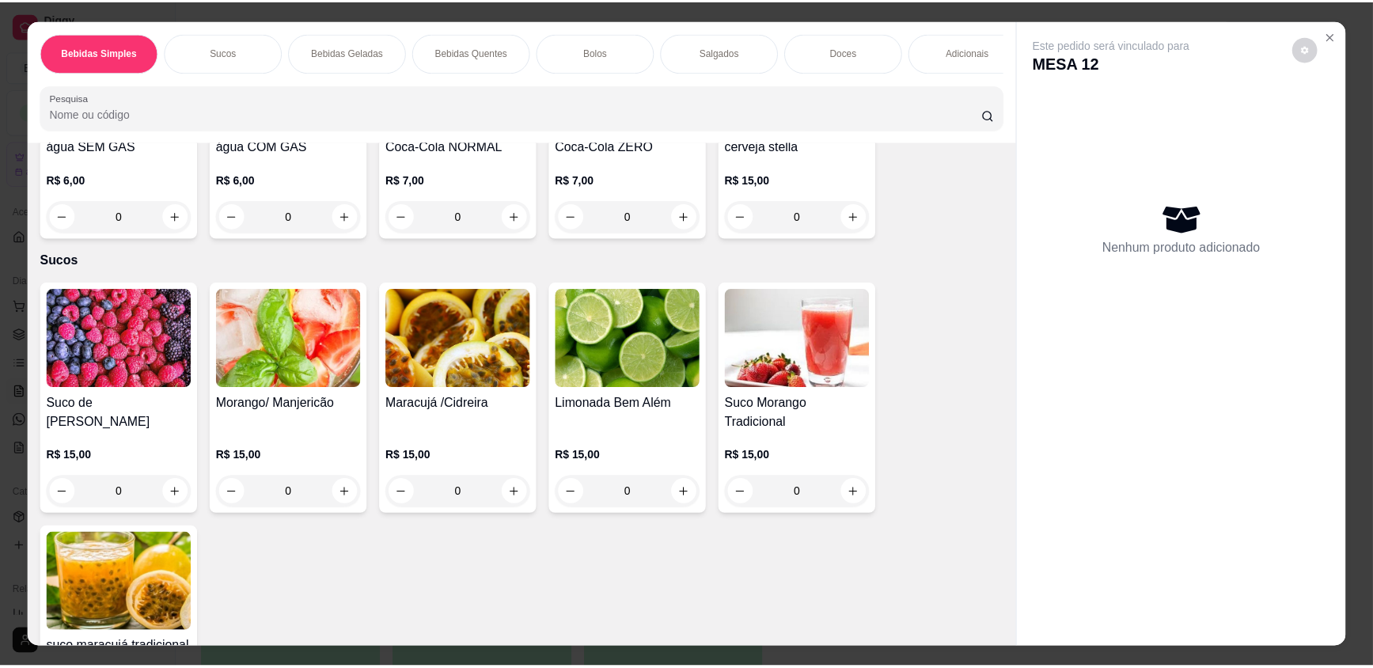
scroll to position [287, 0]
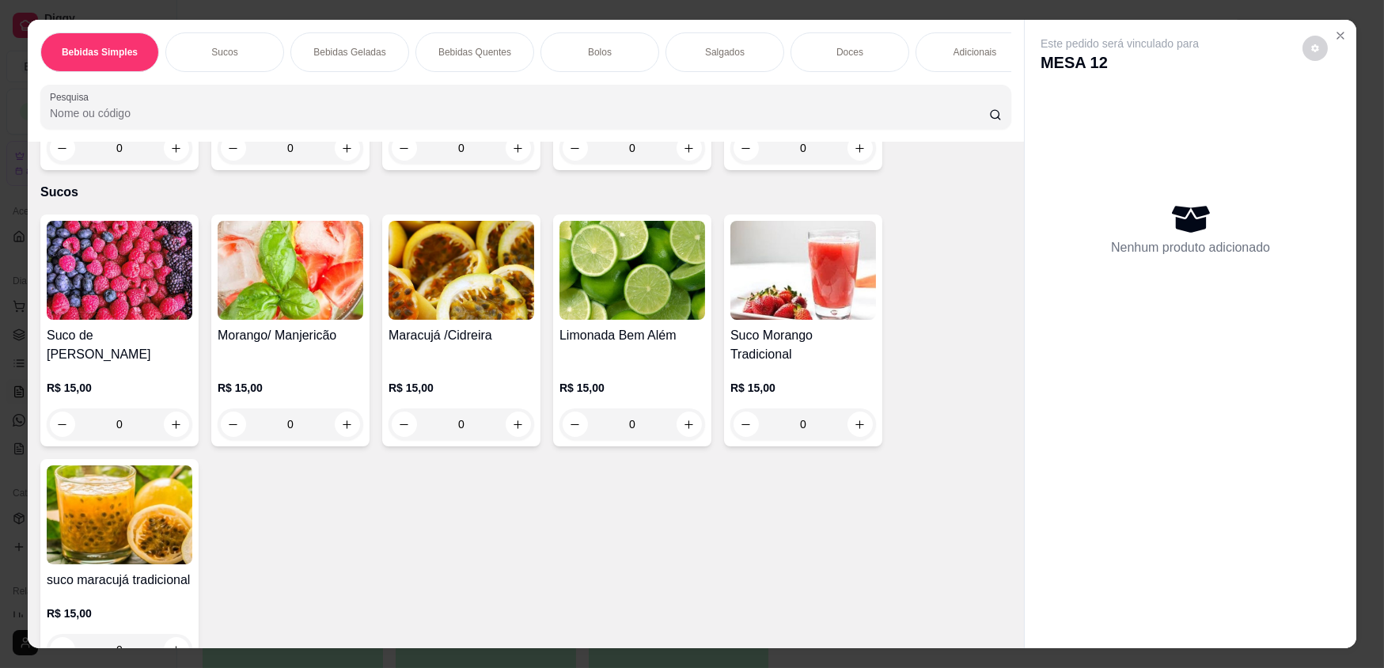
click at [160, 522] on img at bounding box center [120, 514] width 146 height 99
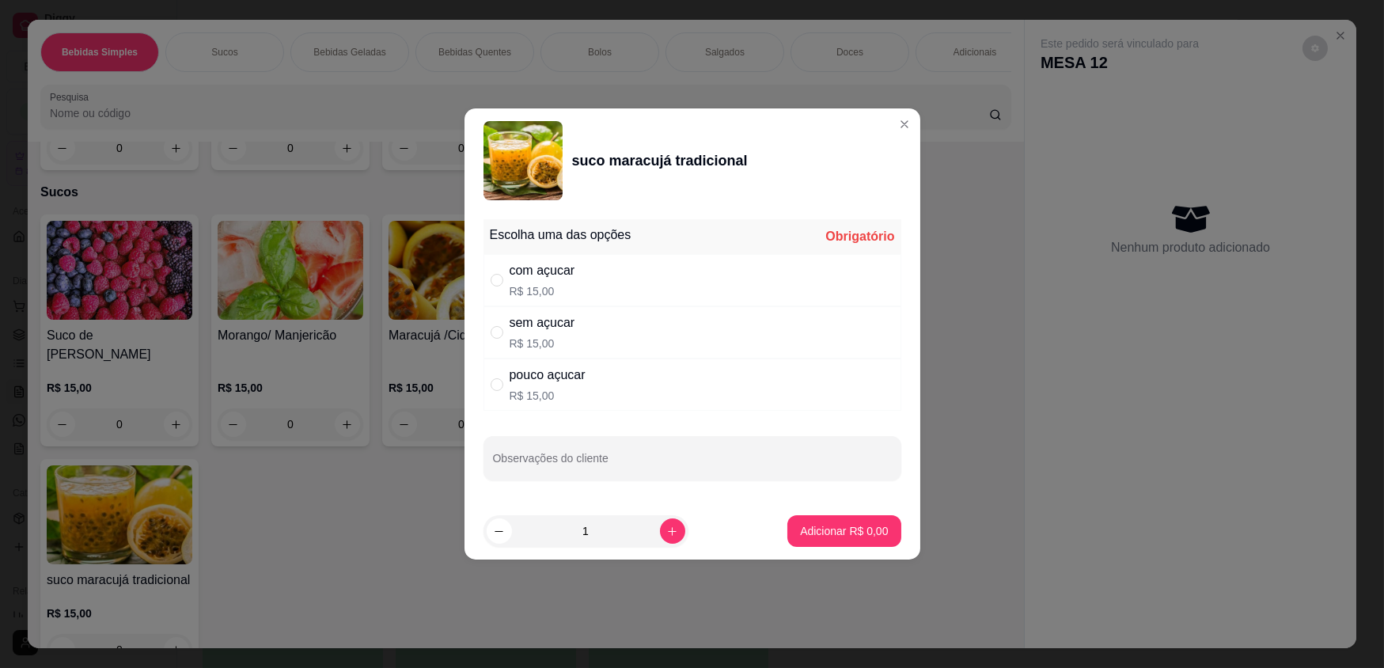
click at [569, 293] on p "R$ 15,00" at bounding box center [543, 291] width 66 height 16
click at [567, 339] on p "R$ 15,00" at bounding box center [543, 344] width 66 height 16
radio input "false"
click at [566, 385] on div "pouco açucar R$ 15,00" at bounding box center [548, 385] width 76 height 38
radio input "false"
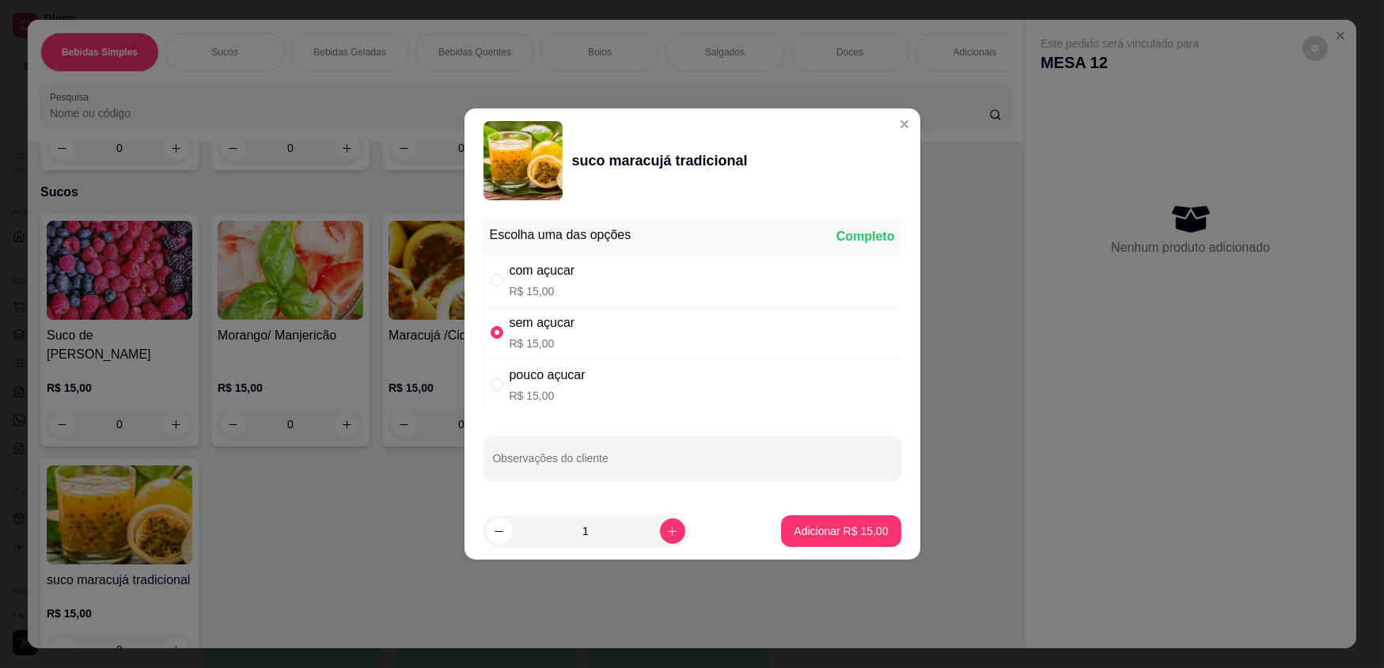
radio input "true"
click at [857, 534] on p "Adicionar R$ 15,00" at bounding box center [841, 530] width 92 height 15
type input "1"
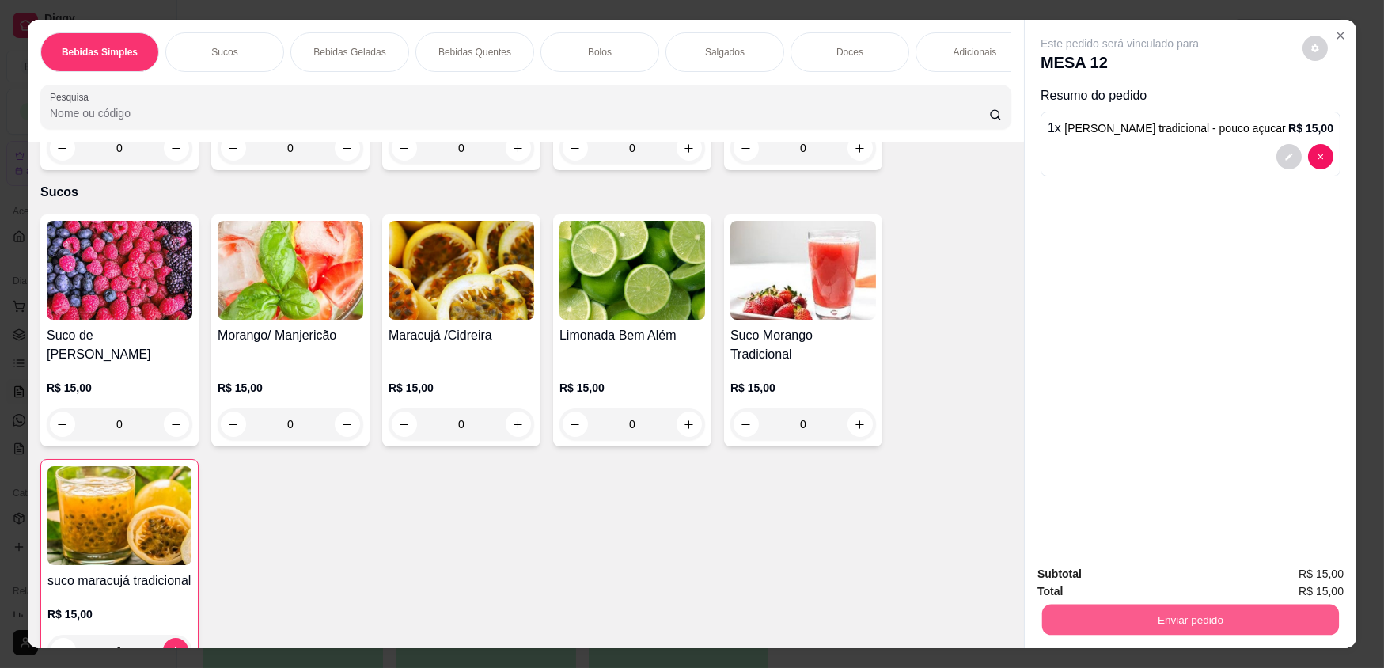
click at [1139, 628] on button "Enviar pedido" at bounding box center [1190, 619] width 297 height 31
click at [1307, 589] on button "Enviar pedido" at bounding box center [1303, 579] width 87 height 29
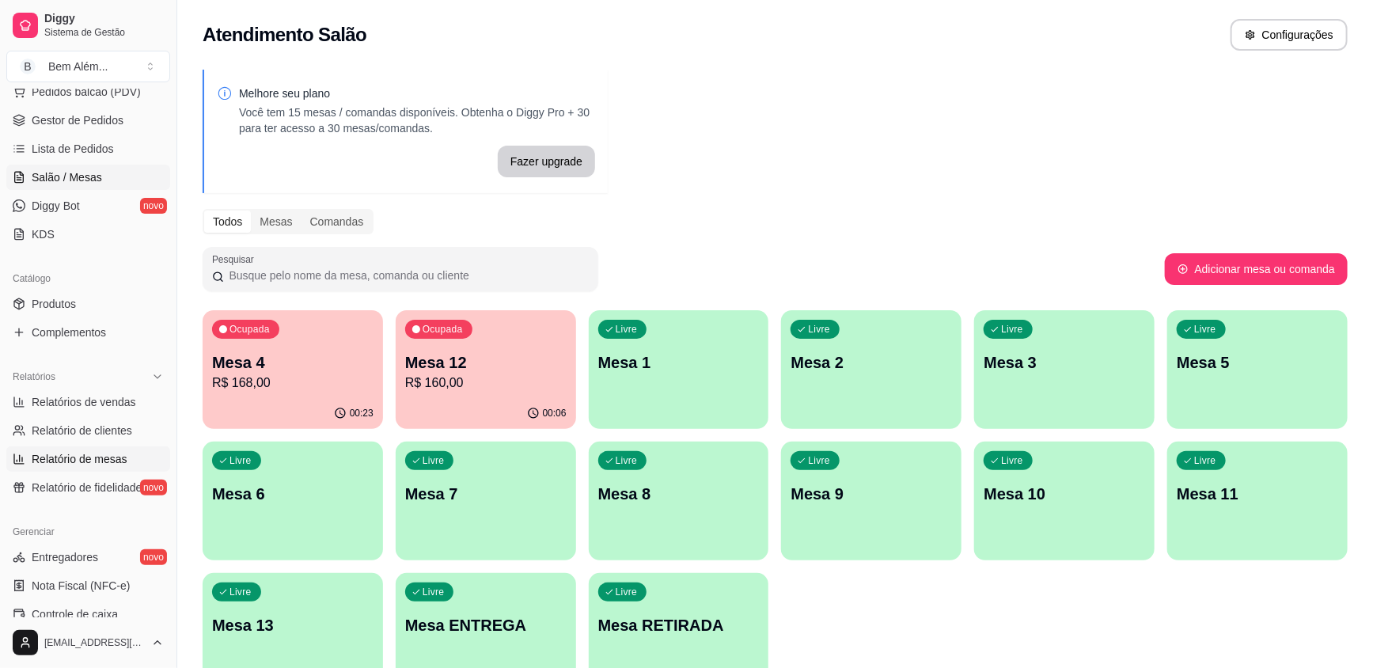
scroll to position [215, 0]
click at [138, 403] on link "Relatórios de vendas" at bounding box center [88, 401] width 164 height 25
select select "ALL"
select select "0"
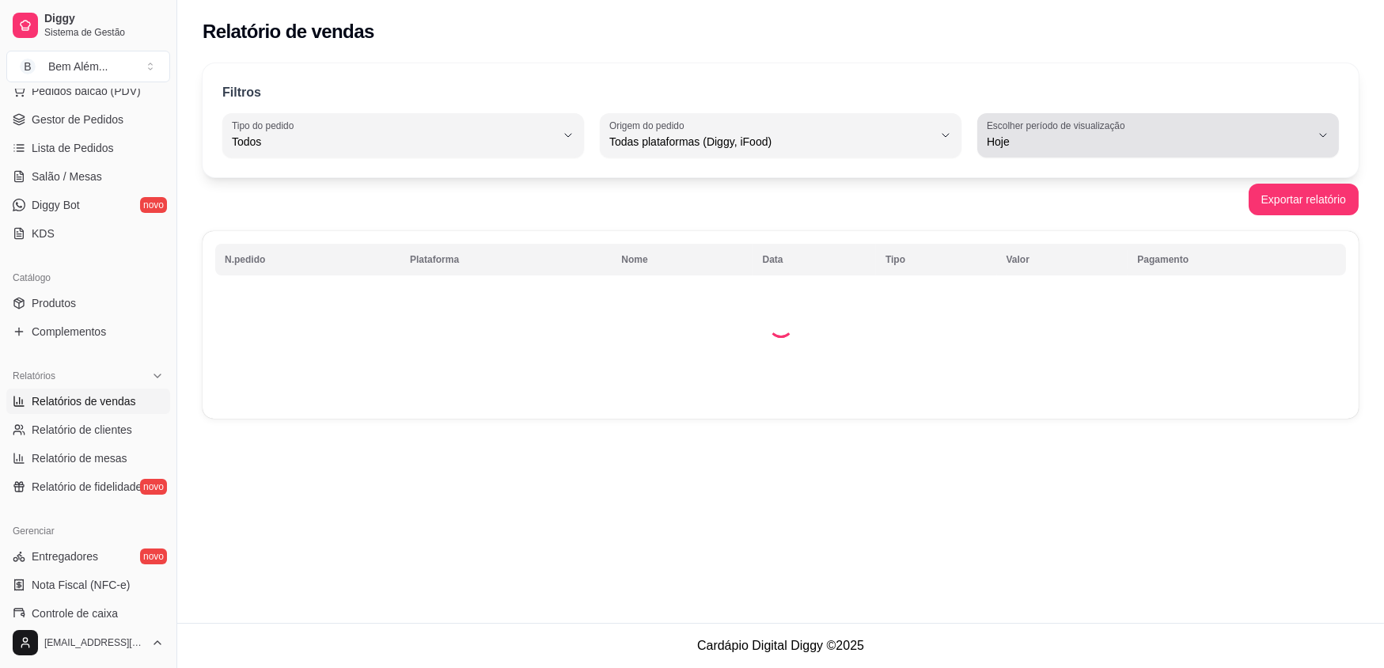
click at [1165, 154] on button "Escolher período de visualização Hoje" at bounding box center [1158, 135] width 362 height 44
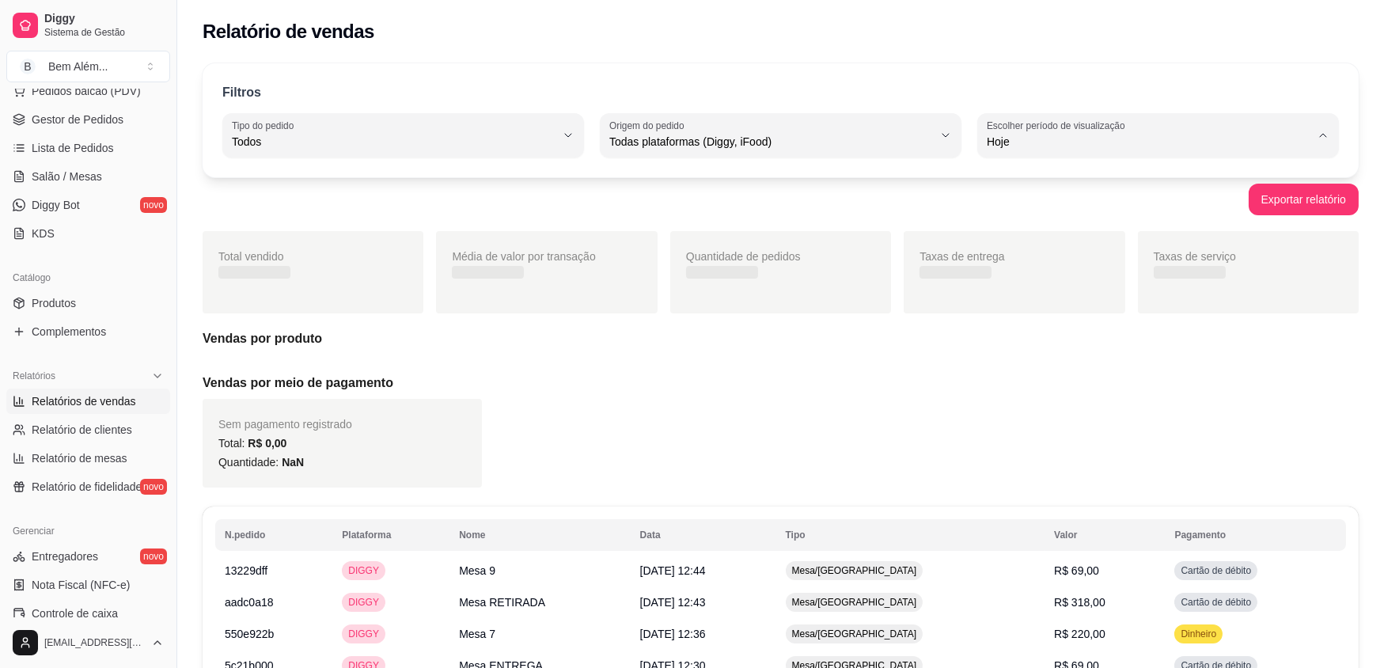
click at [1148, 212] on span "Ontem" at bounding box center [1142, 204] width 308 height 15
type input "1"
select select "1"
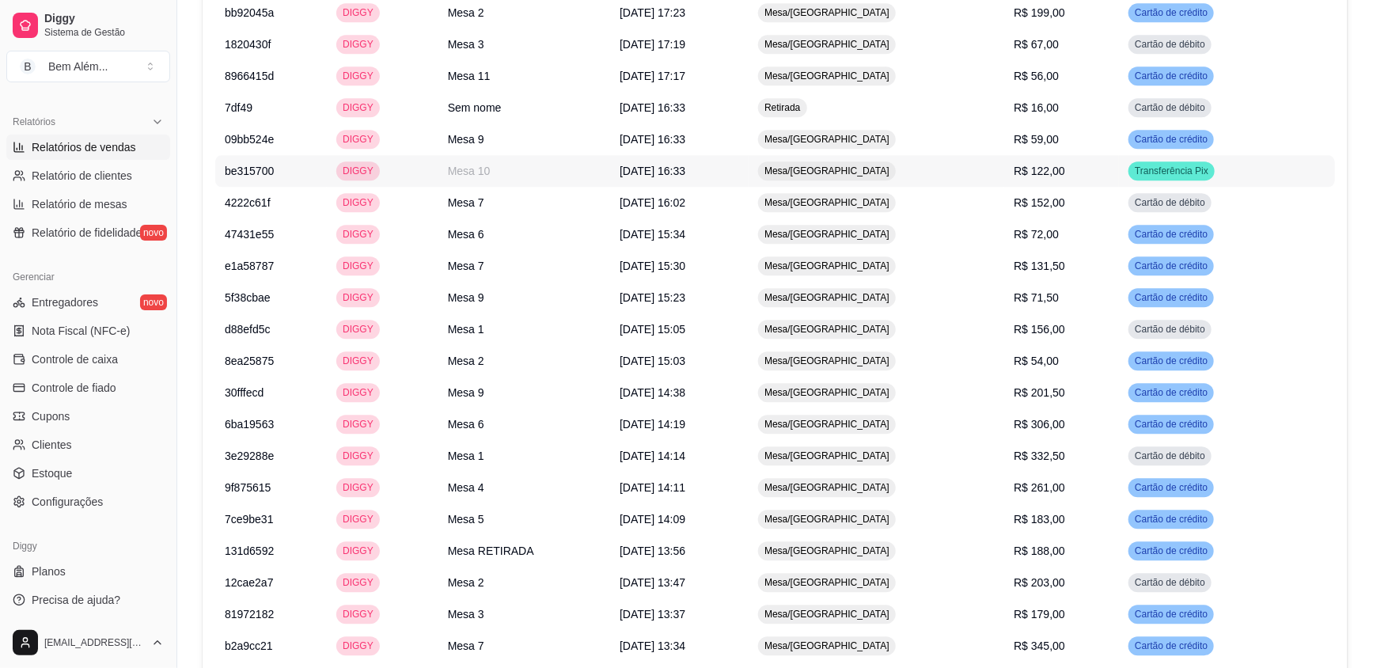
scroll to position [2141, 0]
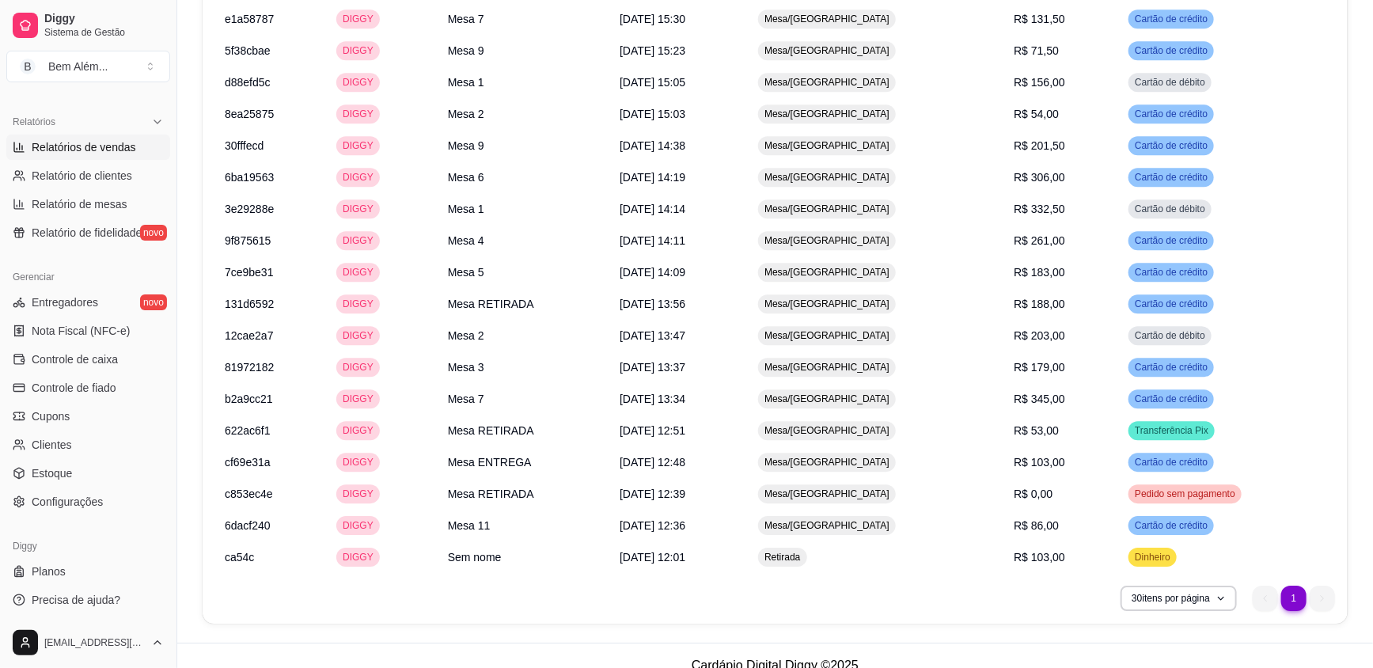
click at [1302, 586] on li "1" at bounding box center [1293, 598] width 25 height 25
click at [1309, 586] on ul "1 1" at bounding box center [1294, 598] width 82 height 25
click at [1313, 586] on ul "1 1" at bounding box center [1294, 598] width 82 height 25
click at [1278, 586] on ul "1 1" at bounding box center [1294, 598] width 82 height 25
drag, startPoint x: 1266, startPoint y: 583, endPoint x: 1292, endPoint y: 583, distance: 25.3
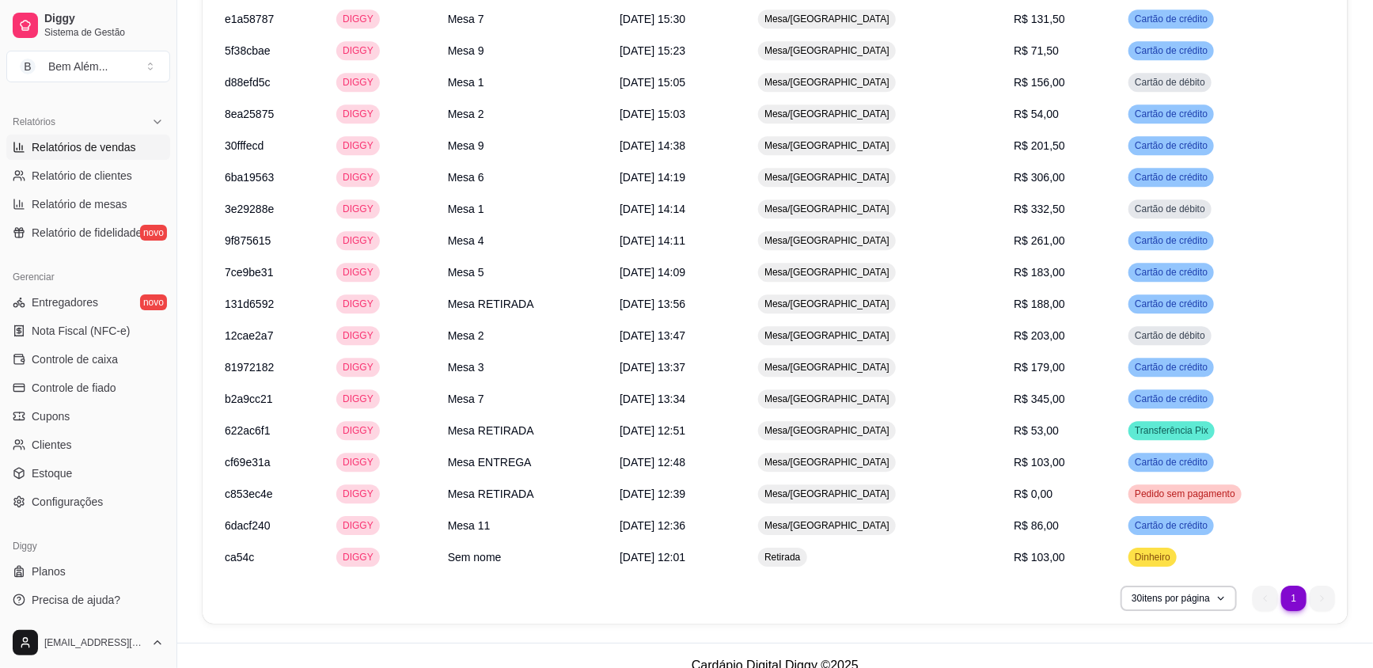
click at [1288, 586] on ul "1 1" at bounding box center [1294, 598] width 82 height 25
click at [1292, 586] on li "1" at bounding box center [1293, 598] width 25 height 25
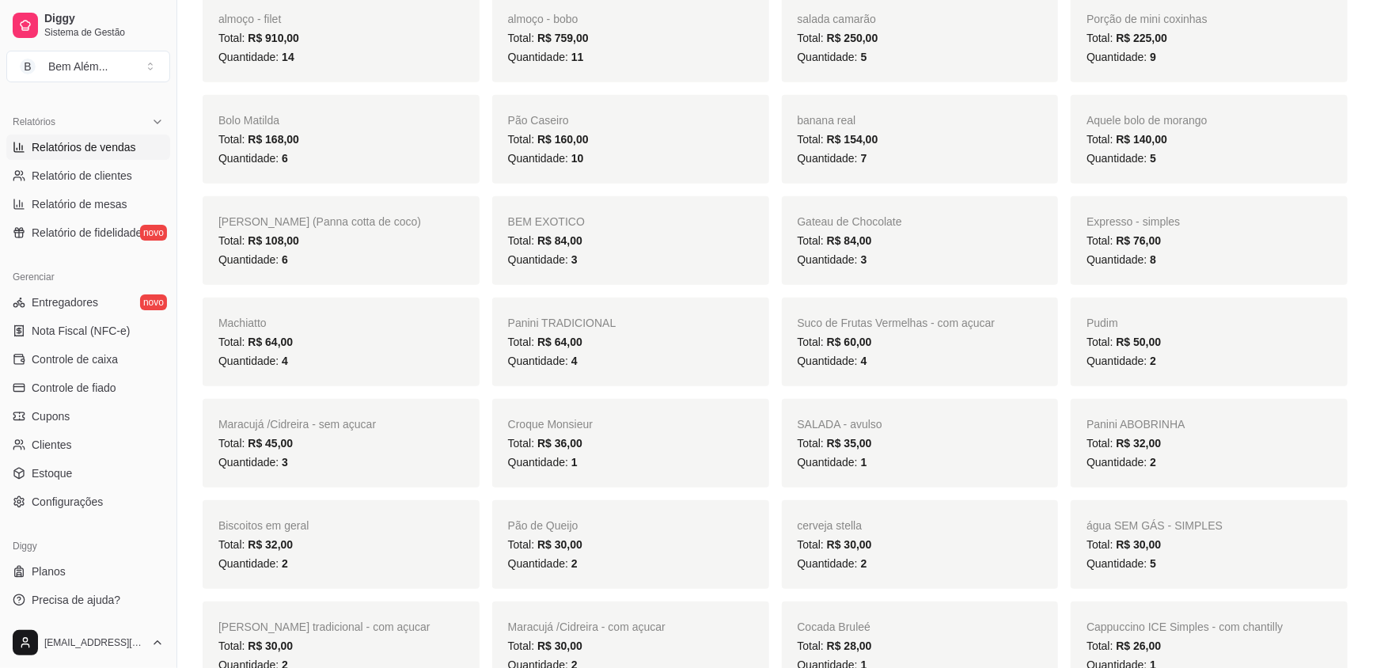
scroll to position [0, 0]
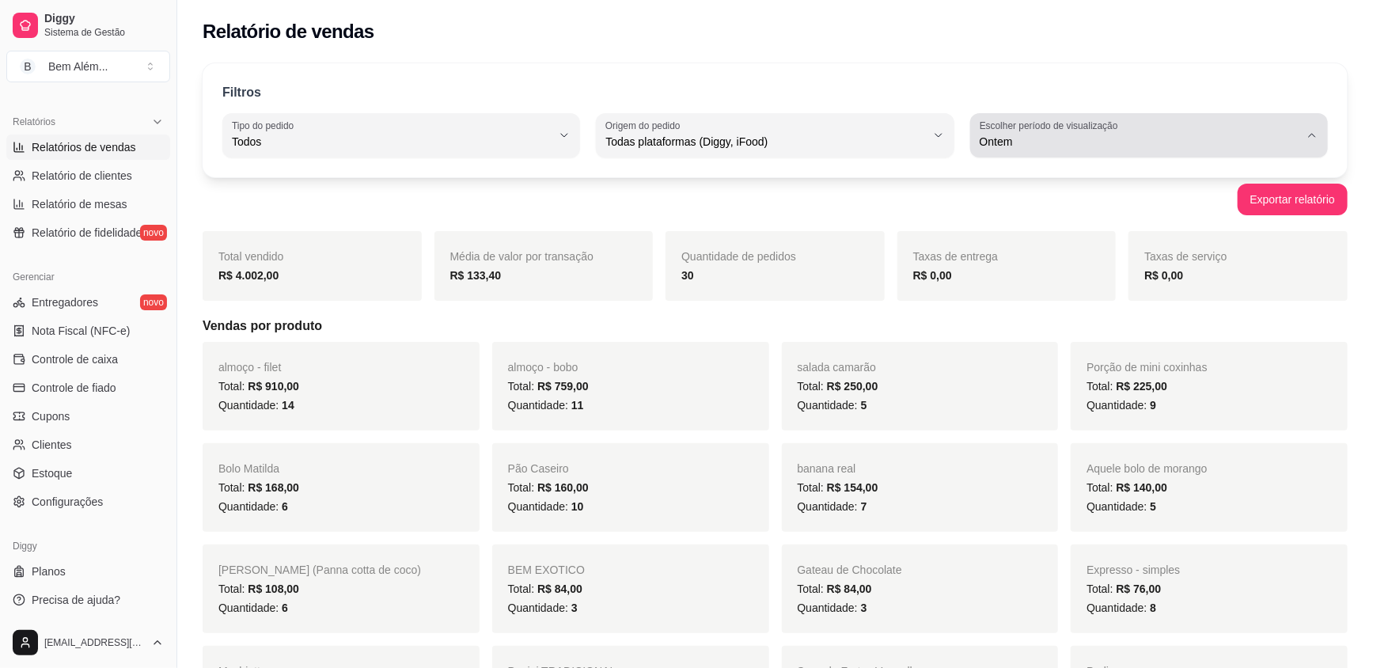
click at [1136, 120] on div "Ontem" at bounding box center [1140, 136] width 320 height 32
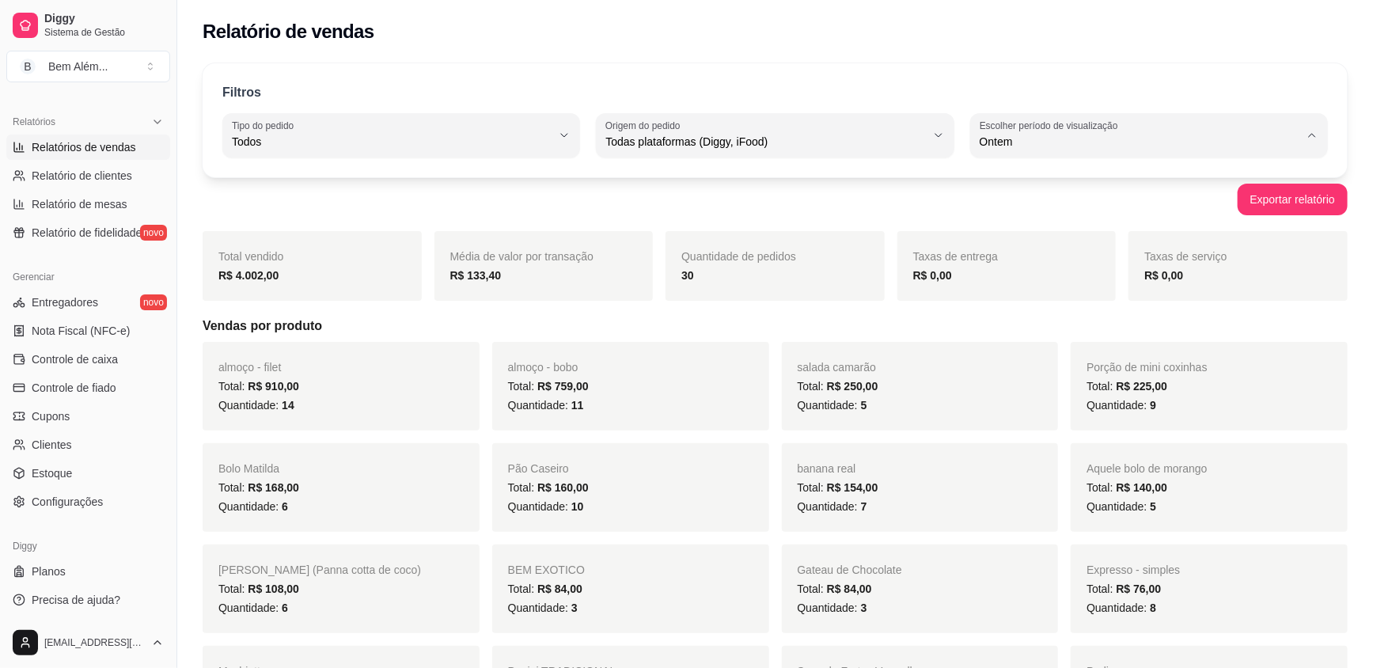
click at [1075, 182] on span "Hoje" at bounding box center [1141, 178] width 305 height 15
type input "0"
select select "0"
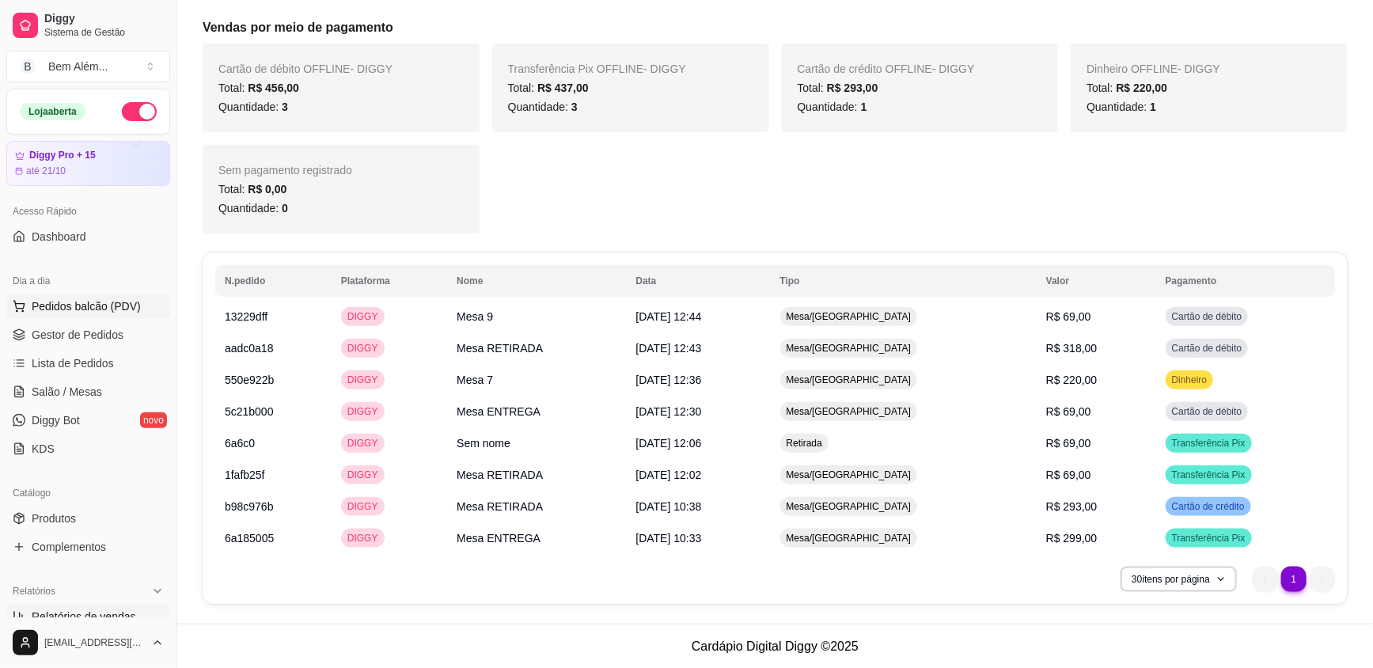
click at [125, 304] on span "Pedidos balcão (PDV)" at bounding box center [86, 306] width 109 height 16
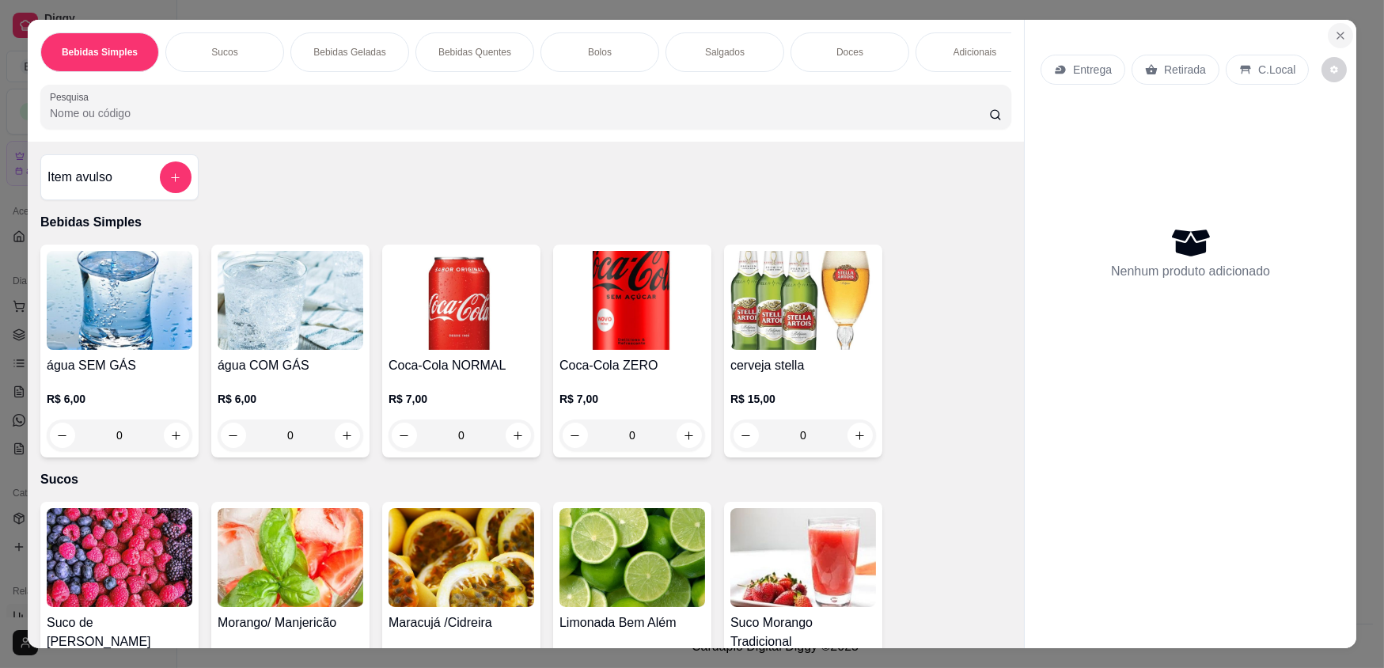
click at [1334, 38] on icon "Close" at bounding box center [1340, 35] width 13 height 13
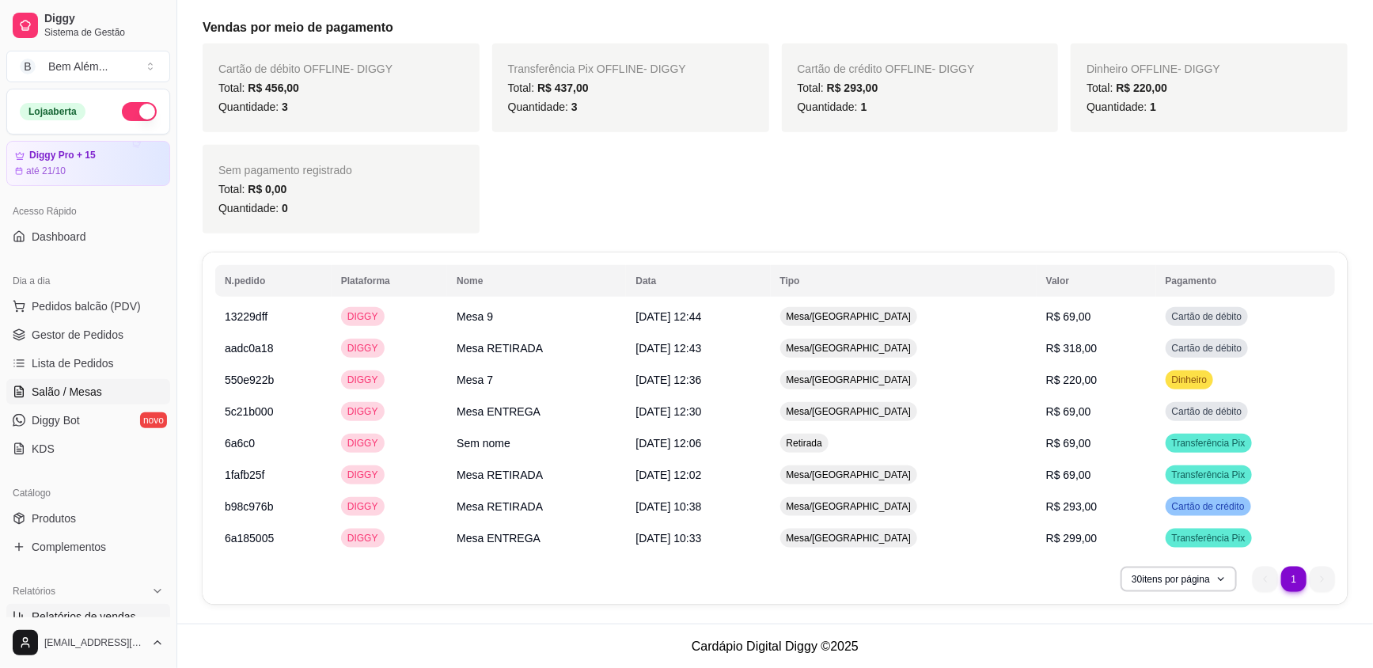
click at [93, 395] on span "Salão / Mesas" at bounding box center [67, 392] width 70 height 16
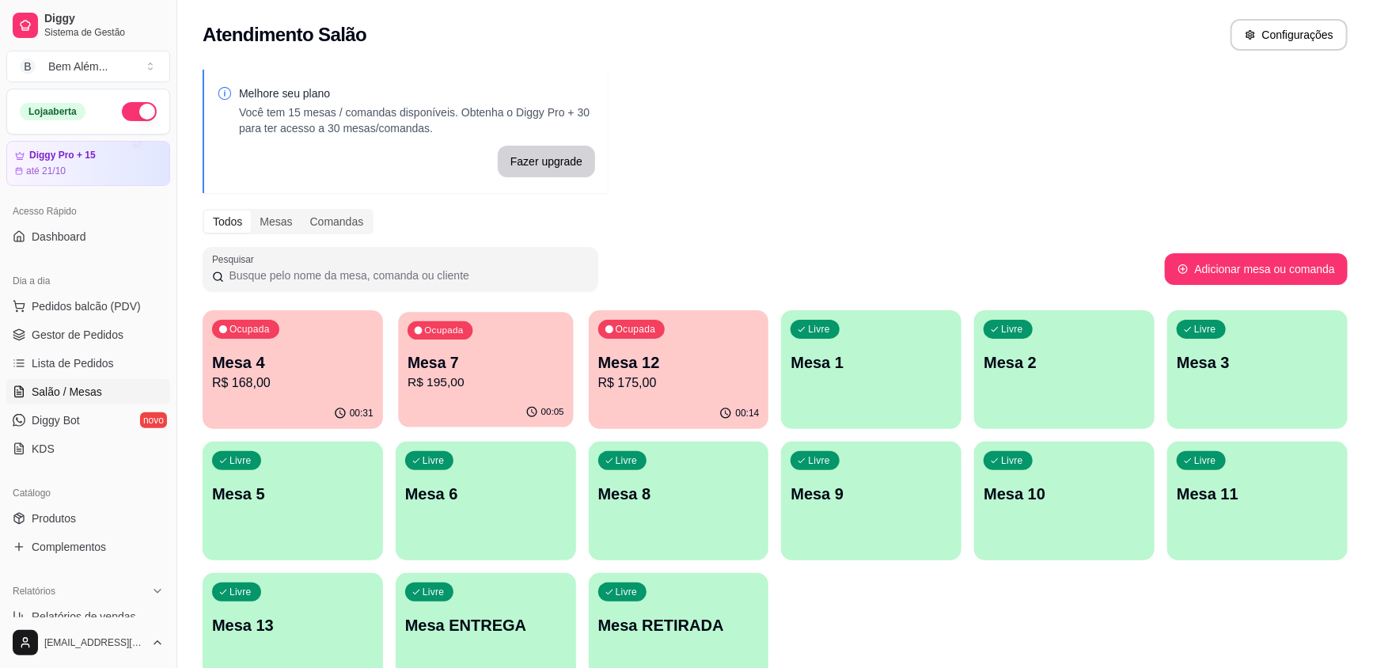
click at [450, 389] on p "R$ 195,00" at bounding box center [486, 383] width 157 height 18
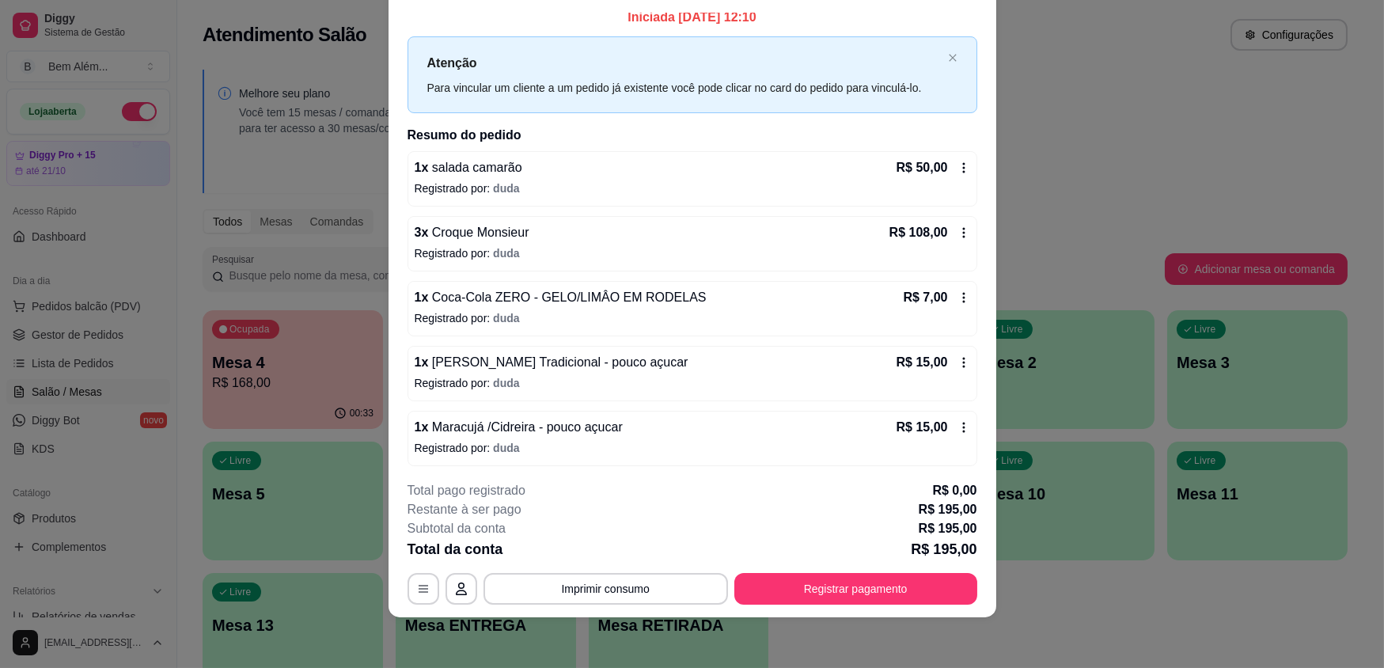
scroll to position [14, 0]
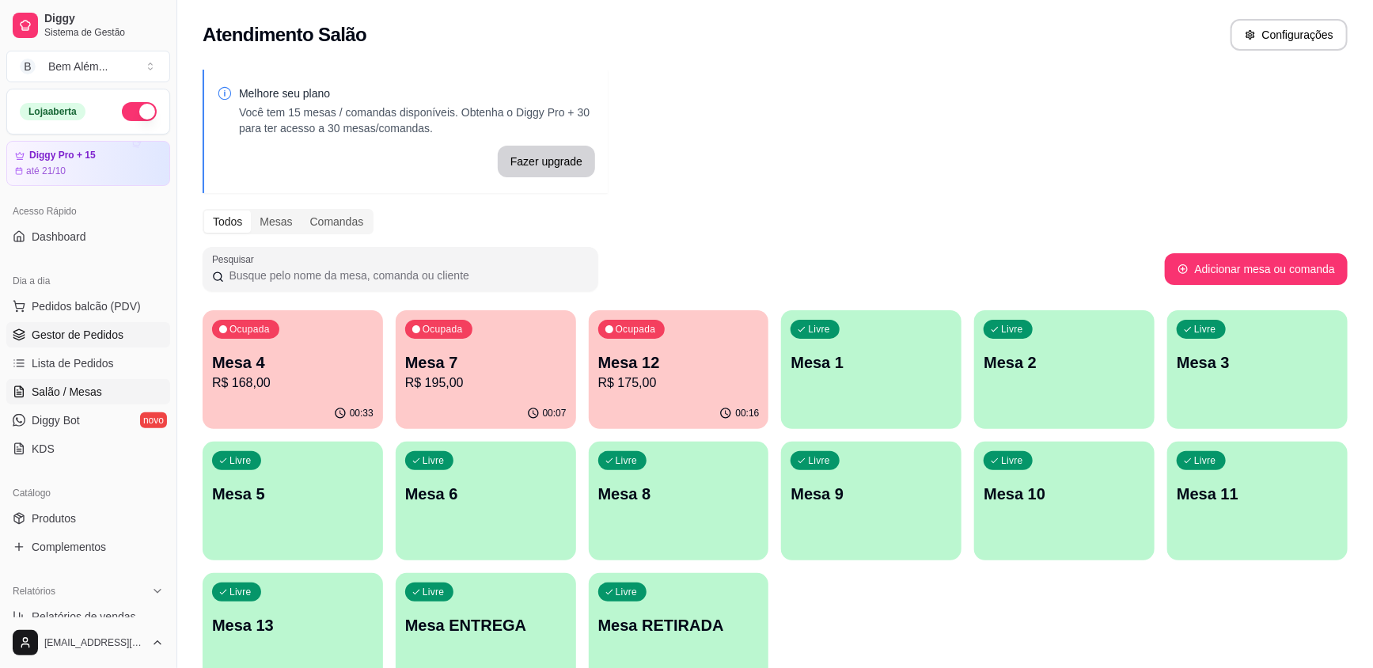
click at [119, 336] on span "Gestor de Pedidos" at bounding box center [78, 335] width 92 height 16
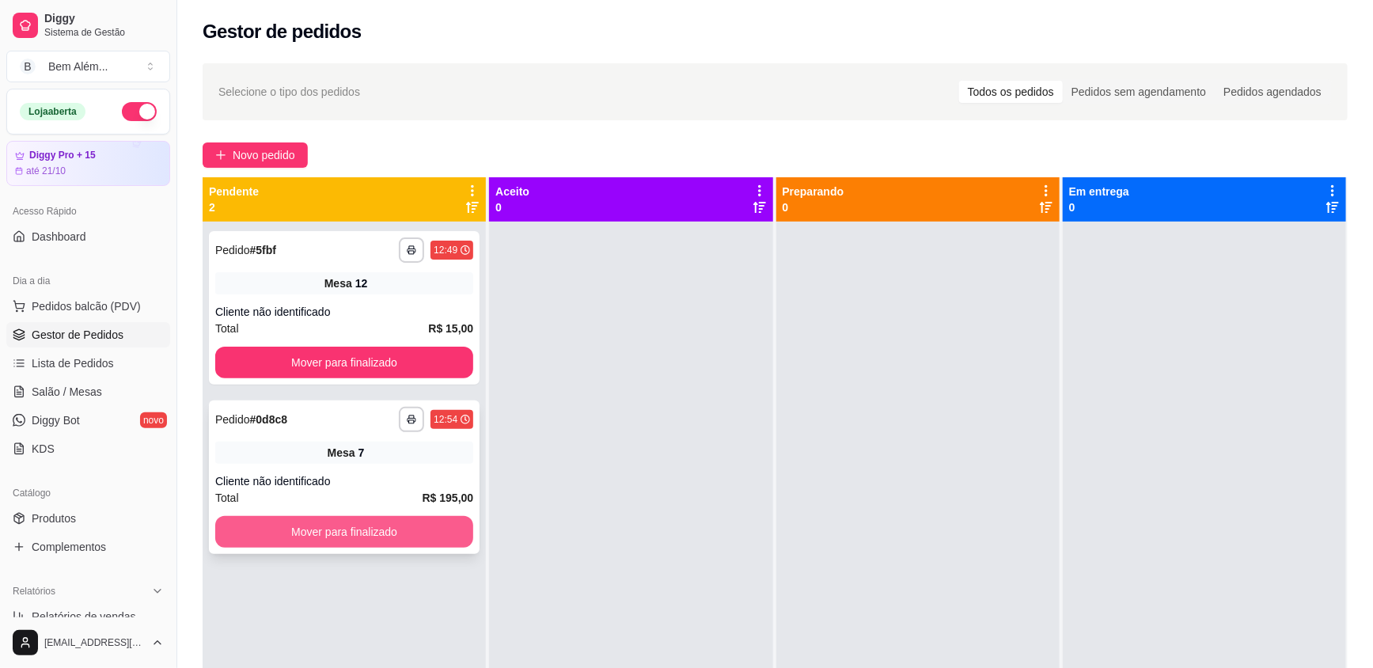
click at [394, 525] on button "Mover para finalizado" at bounding box center [344, 532] width 258 height 32
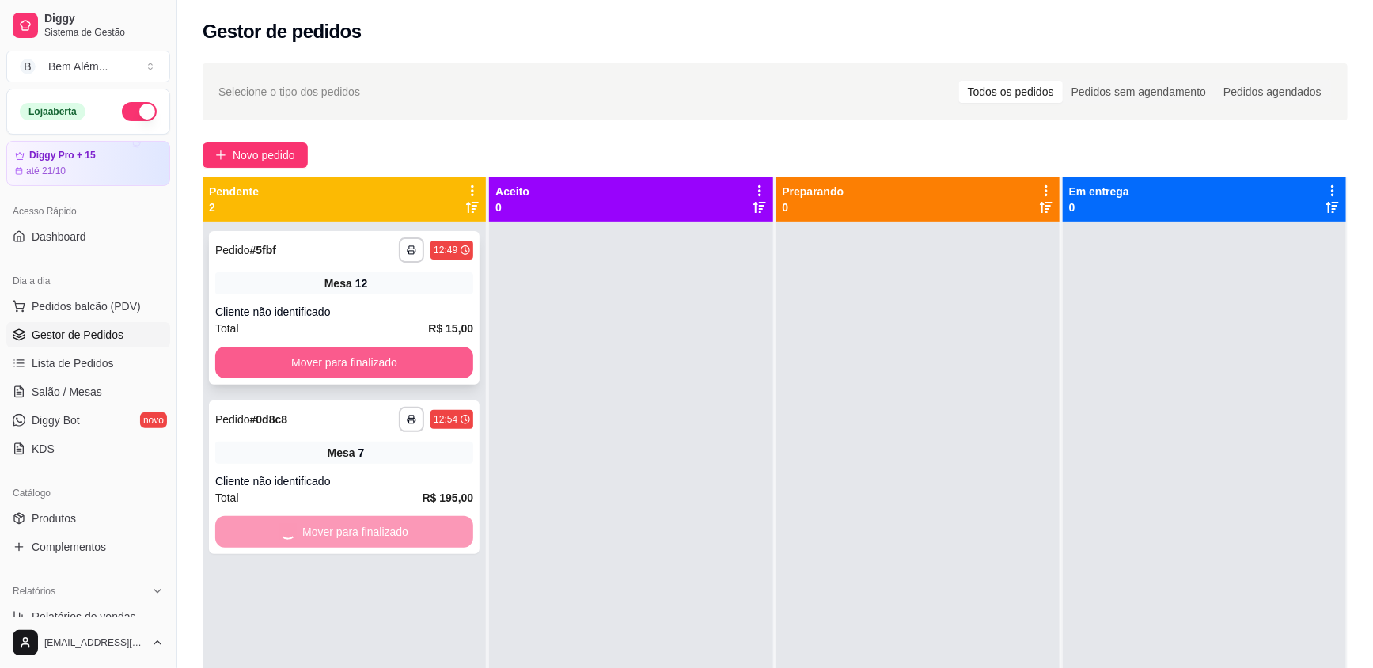
click at [400, 362] on button "Mover para finalizado" at bounding box center [344, 363] width 258 height 32
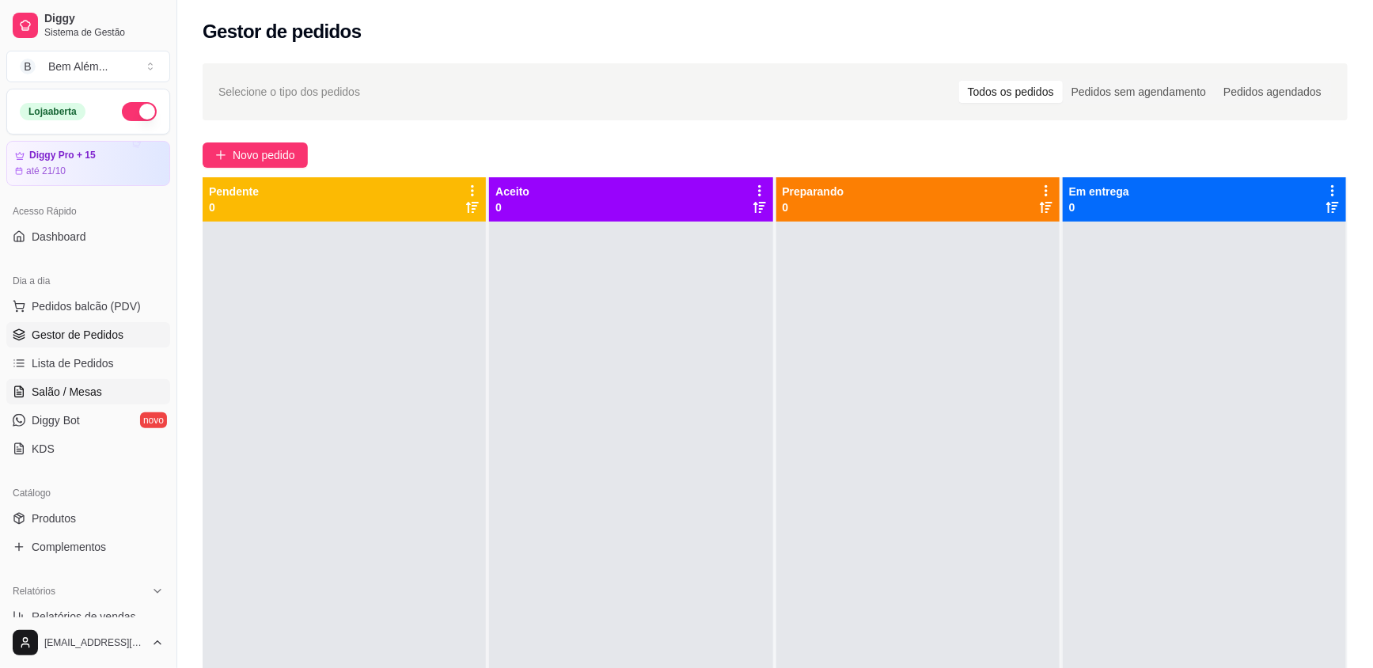
click at [142, 384] on link "Salão / Mesas" at bounding box center [88, 391] width 164 height 25
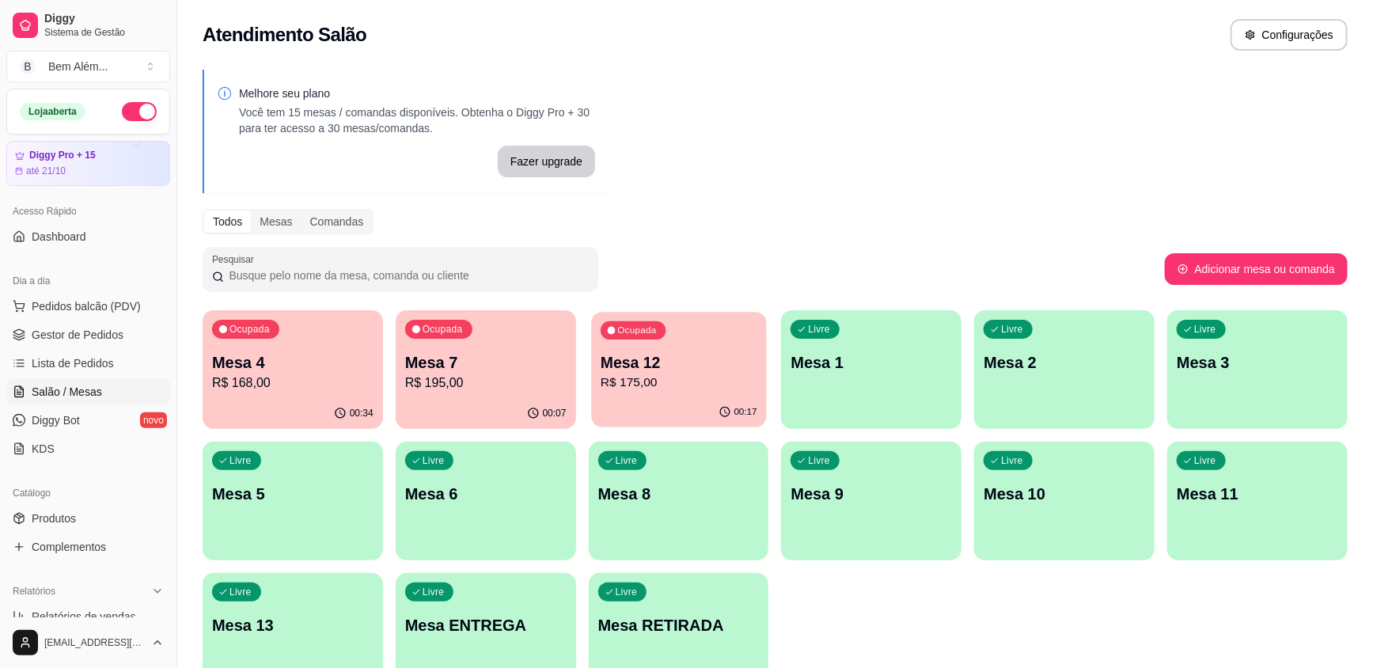
click at [689, 407] on div "00:17" at bounding box center [678, 412] width 175 height 30
click at [338, 411] on icon "button" at bounding box center [340, 413] width 13 height 13
click at [662, 404] on div "00:17" at bounding box center [678, 412] width 175 height 30
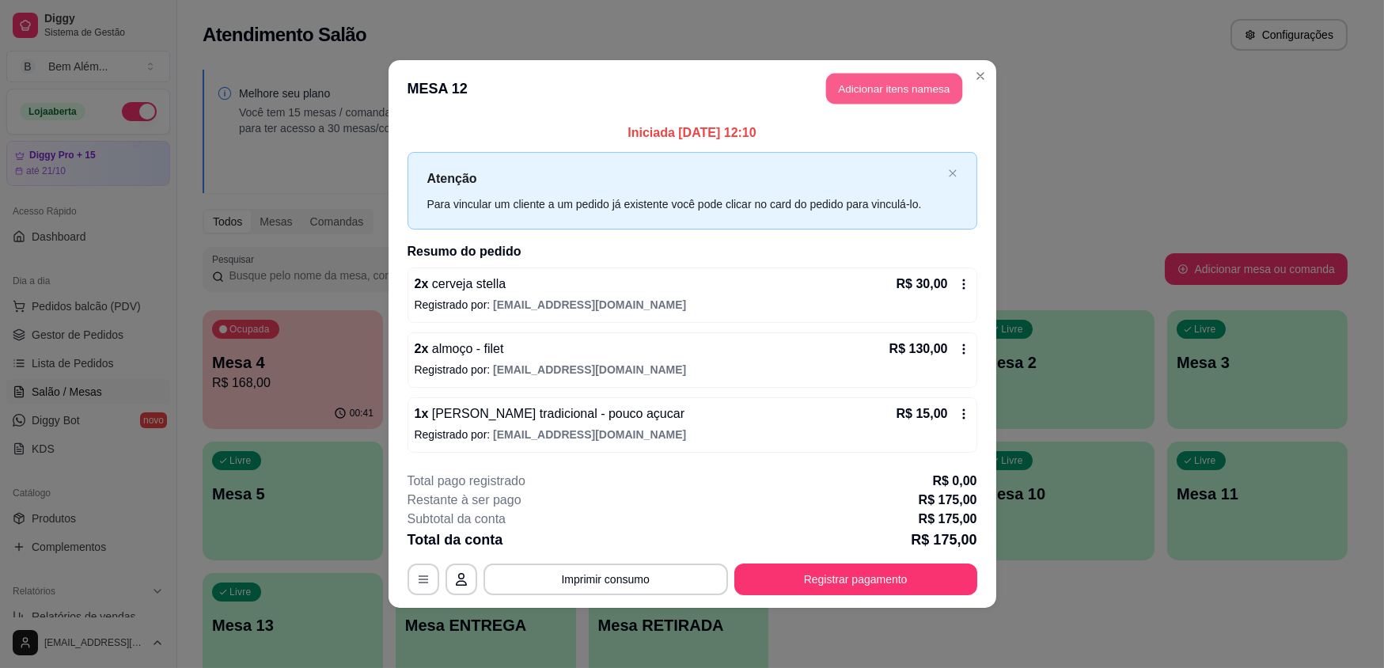
click at [896, 85] on button "Adicionar itens na mesa" at bounding box center [894, 89] width 136 height 31
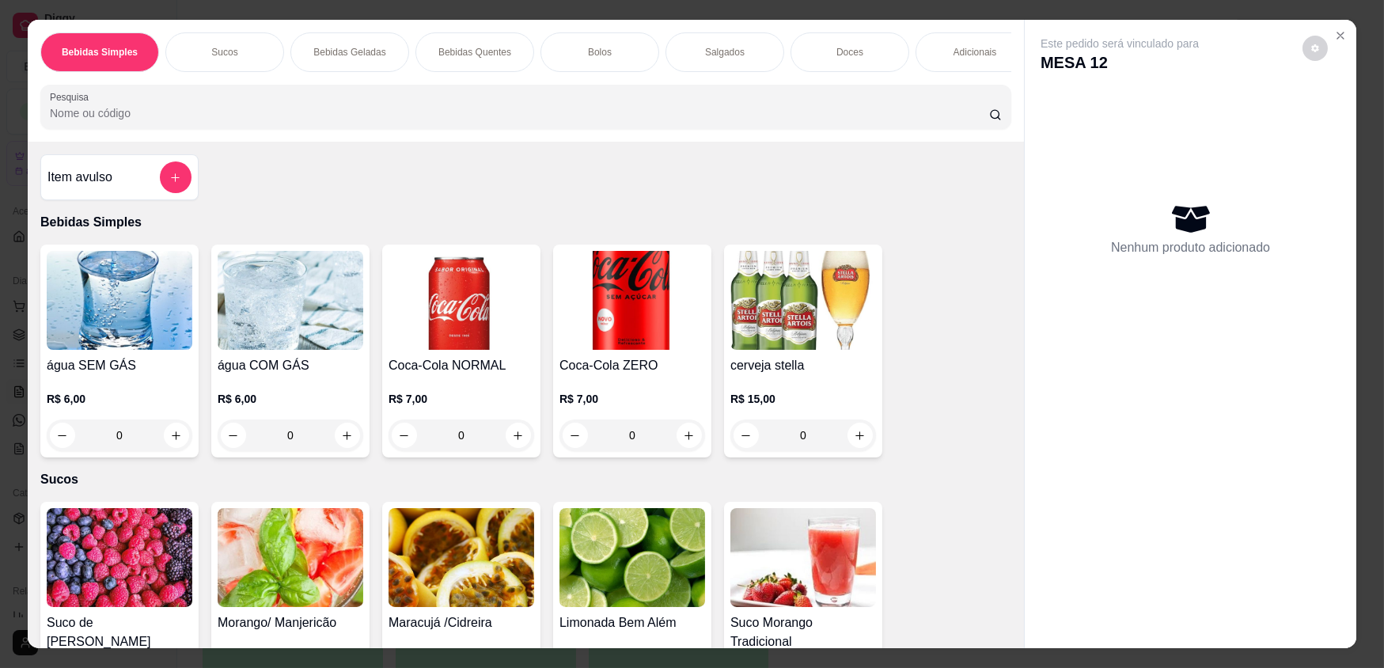
click at [832, 43] on div "Doces" at bounding box center [850, 52] width 119 height 40
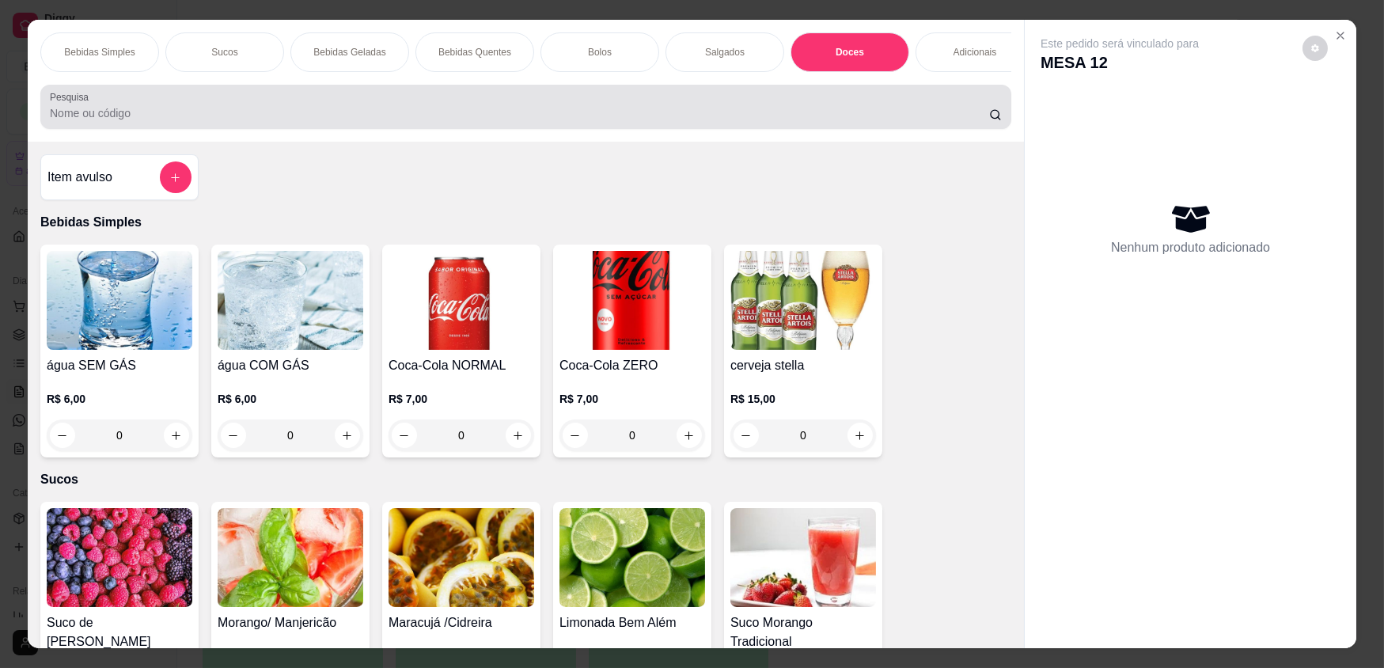
scroll to position [31, 0]
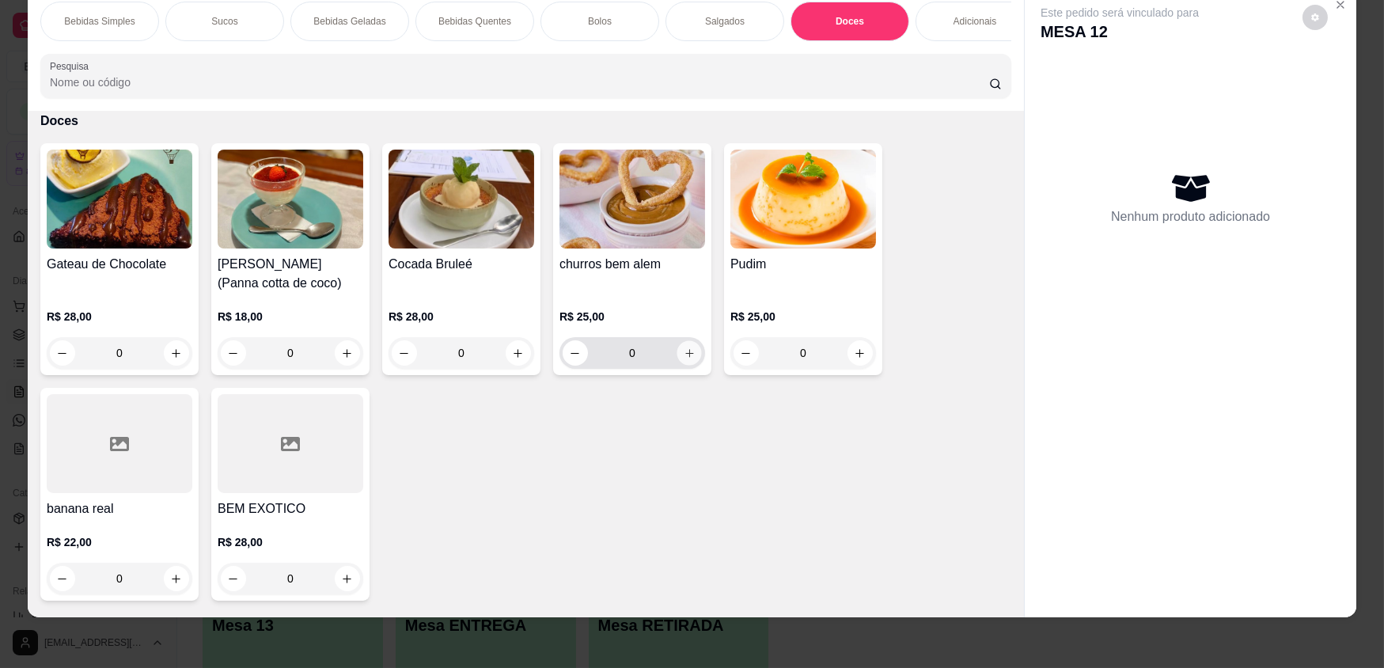
click at [684, 359] on icon "increase-product-quantity" at bounding box center [690, 353] width 12 height 12
type input "1"
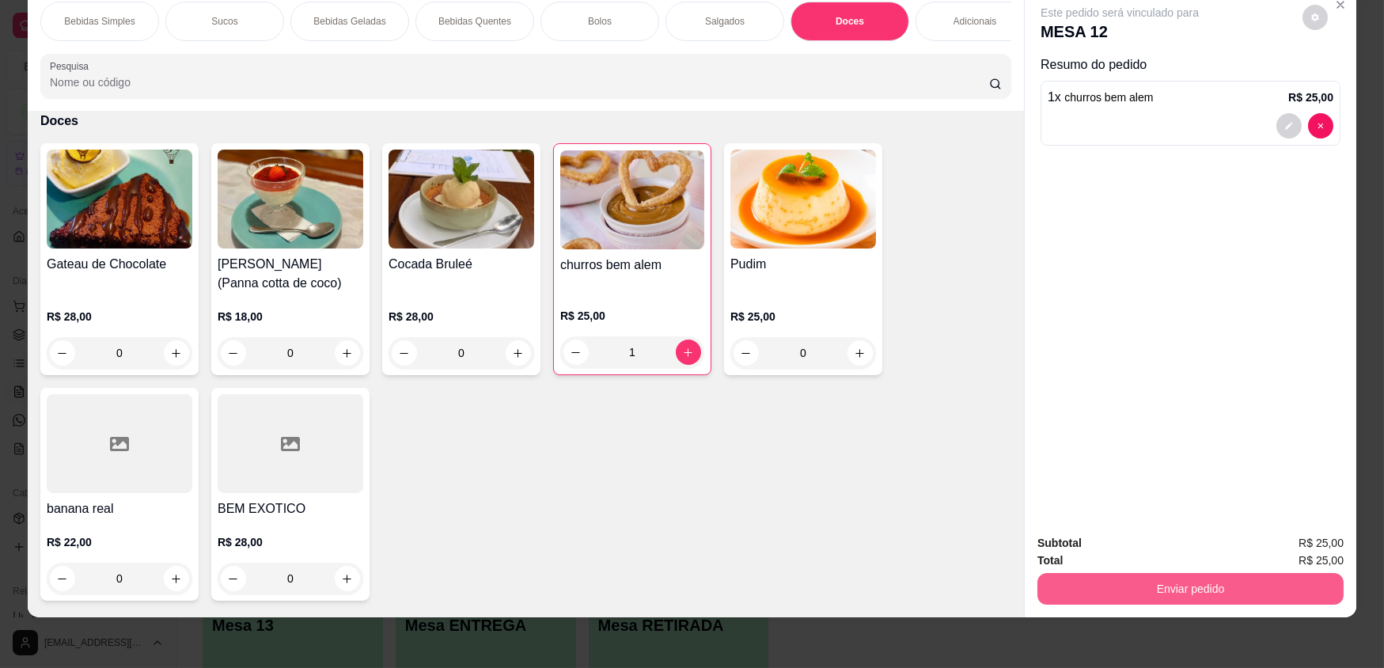
click at [1309, 581] on button "Enviar pedido" at bounding box center [1191, 589] width 306 height 32
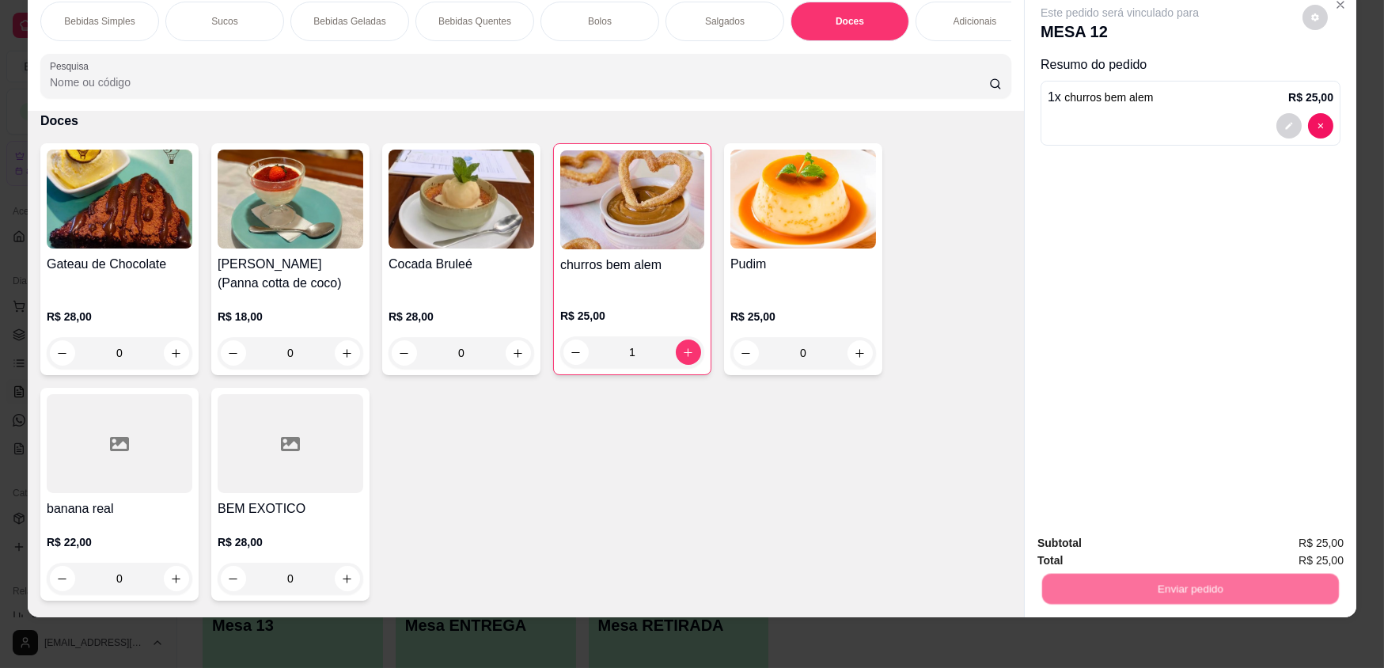
click at [1313, 545] on button "Enviar pedido" at bounding box center [1302, 549] width 89 height 30
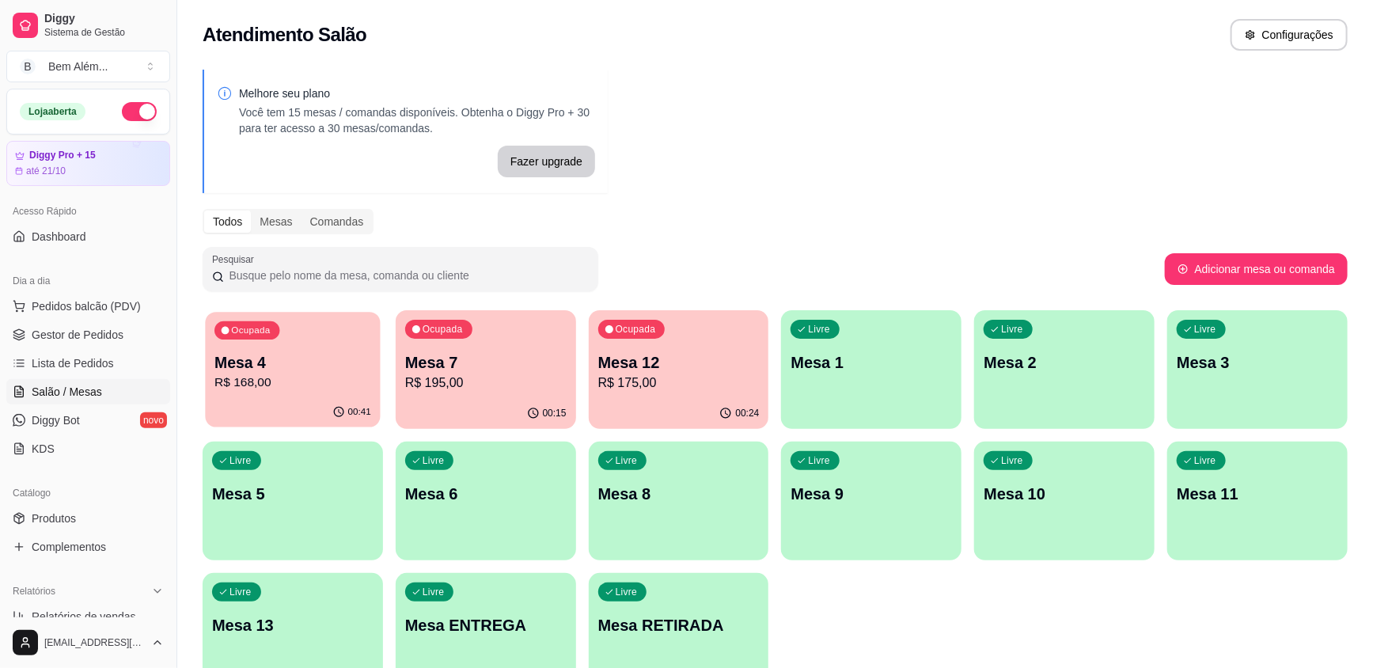
click at [277, 366] on p "Mesa 4" at bounding box center [292, 362] width 157 height 21
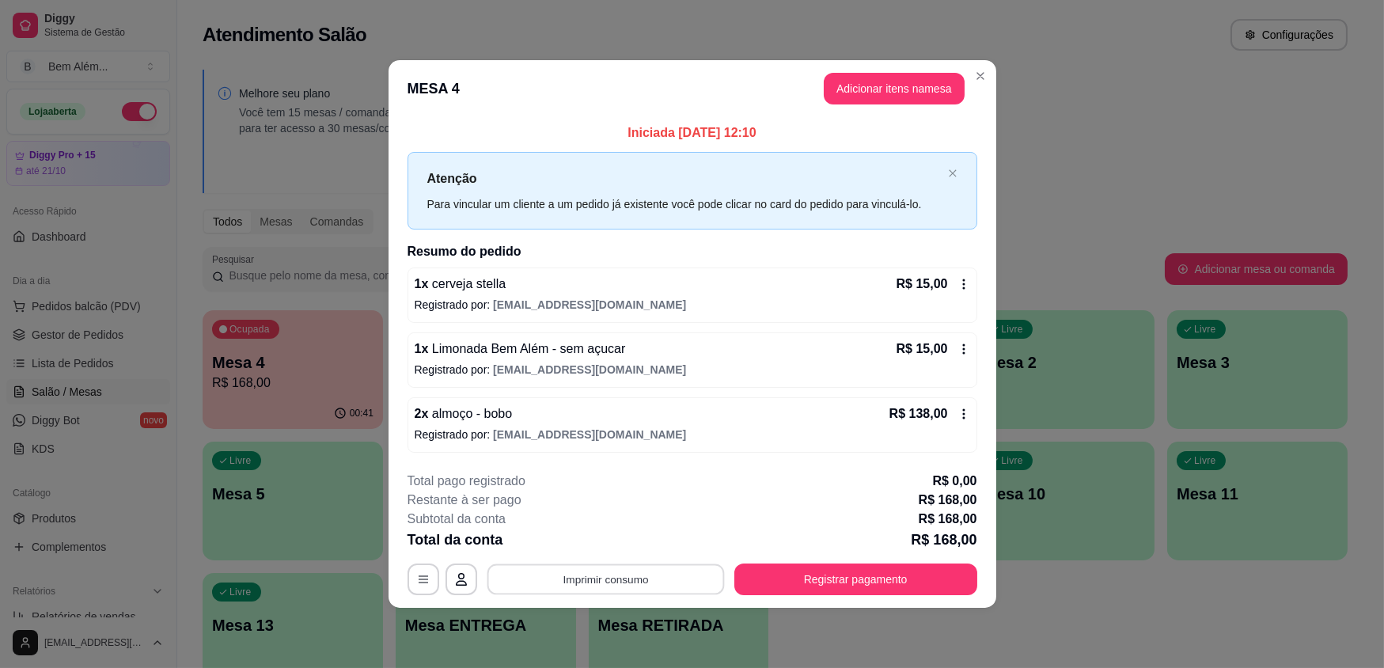
click at [687, 586] on button "Imprimir consumo" at bounding box center [605, 578] width 237 height 31
click at [645, 548] on button "impressao computador" at bounding box center [606, 541] width 116 height 25
click at [797, 571] on button "Registrar pagamento" at bounding box center [856, 578] width 236 height 31
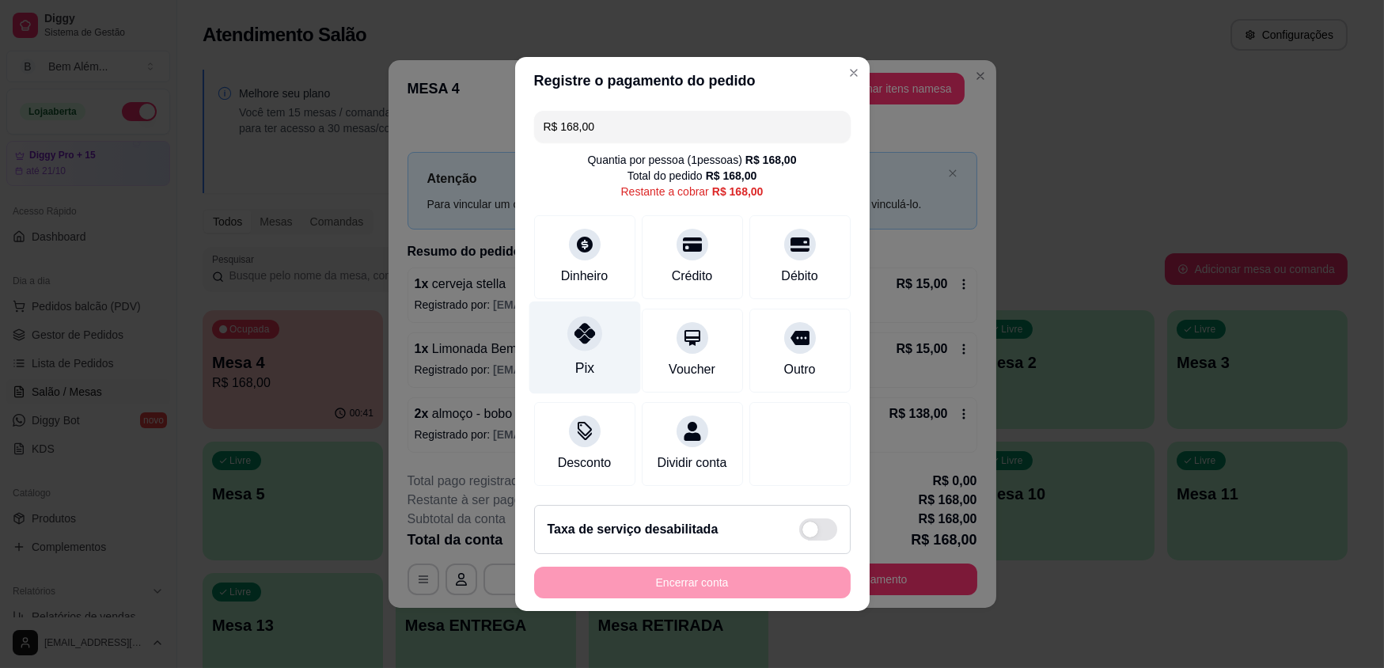
click at [605, 364] on div "Pix" at bounding box center [585, 348] width 112 height 93
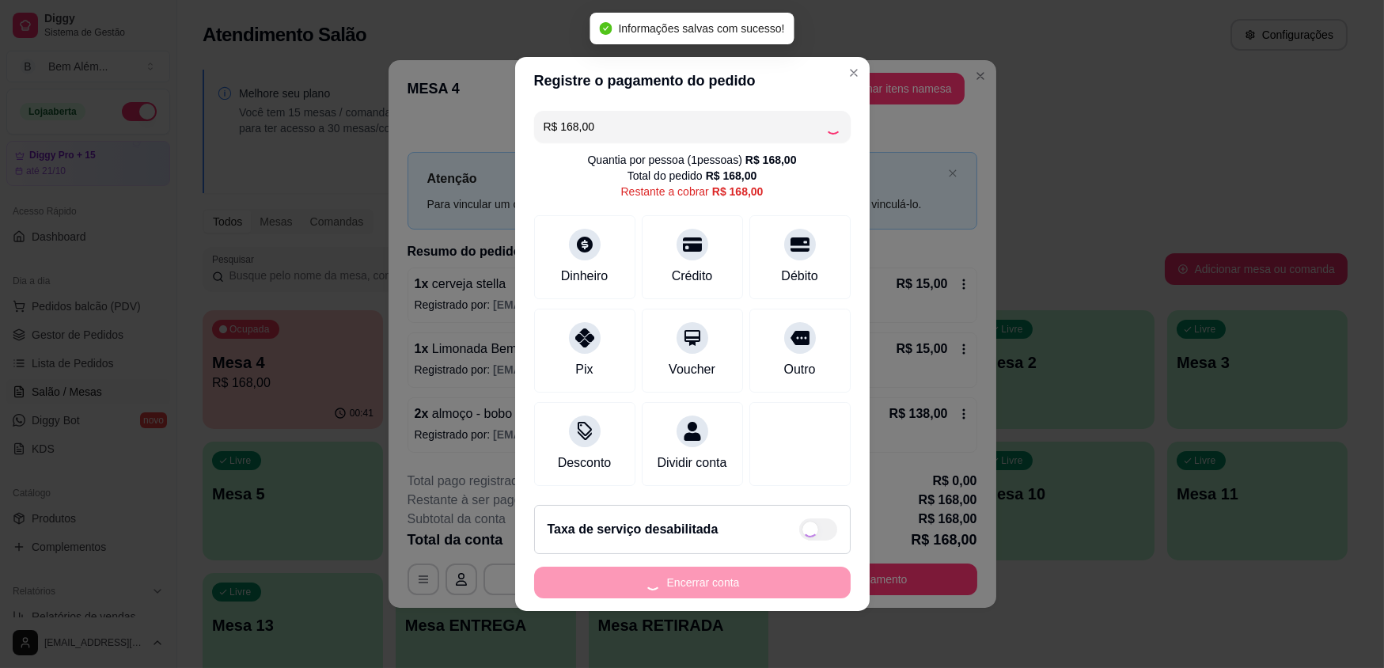
type input "R$ 0,00"
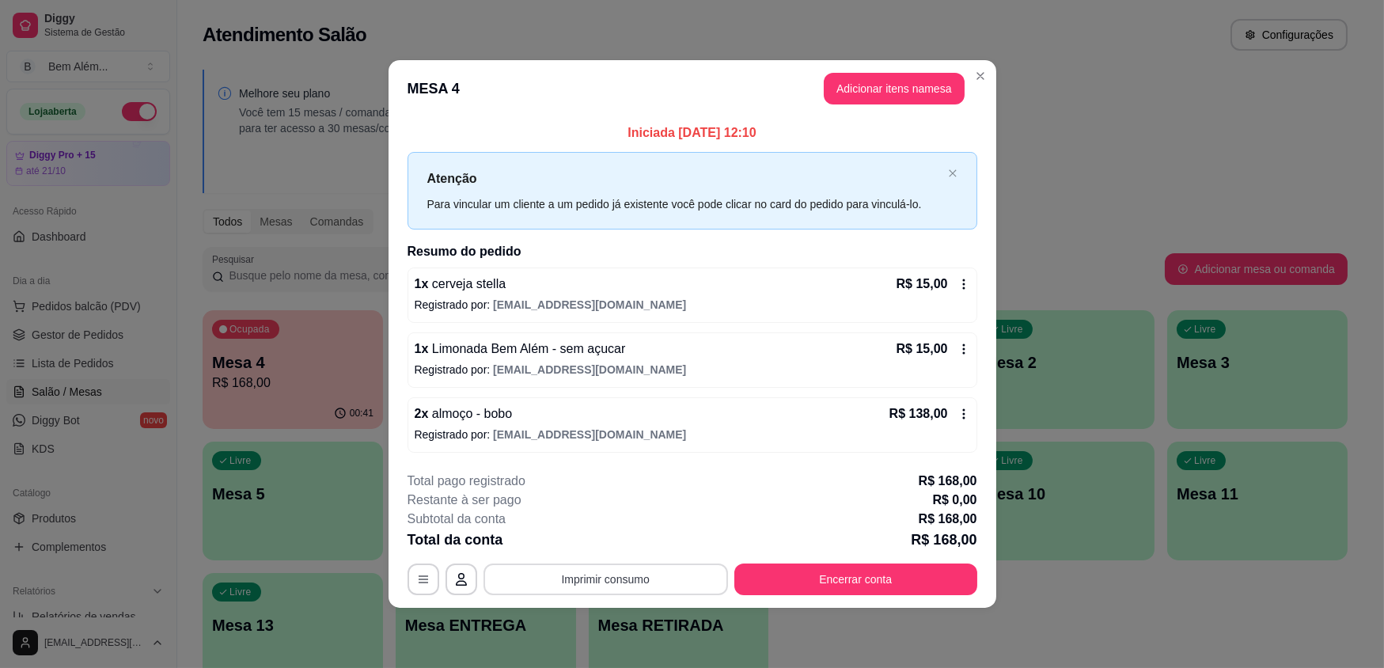
click at [629, 571] on button "Imprimir consumo" at bounding box center [606, 579] width 245 height 32
click at [588, 547] on button "impressao computador" at bounding box center [605, 541] width 119 height 25
click at [799, 567] on button "Encerrar conta" at bounding box center [856, 578] width 236 height 31
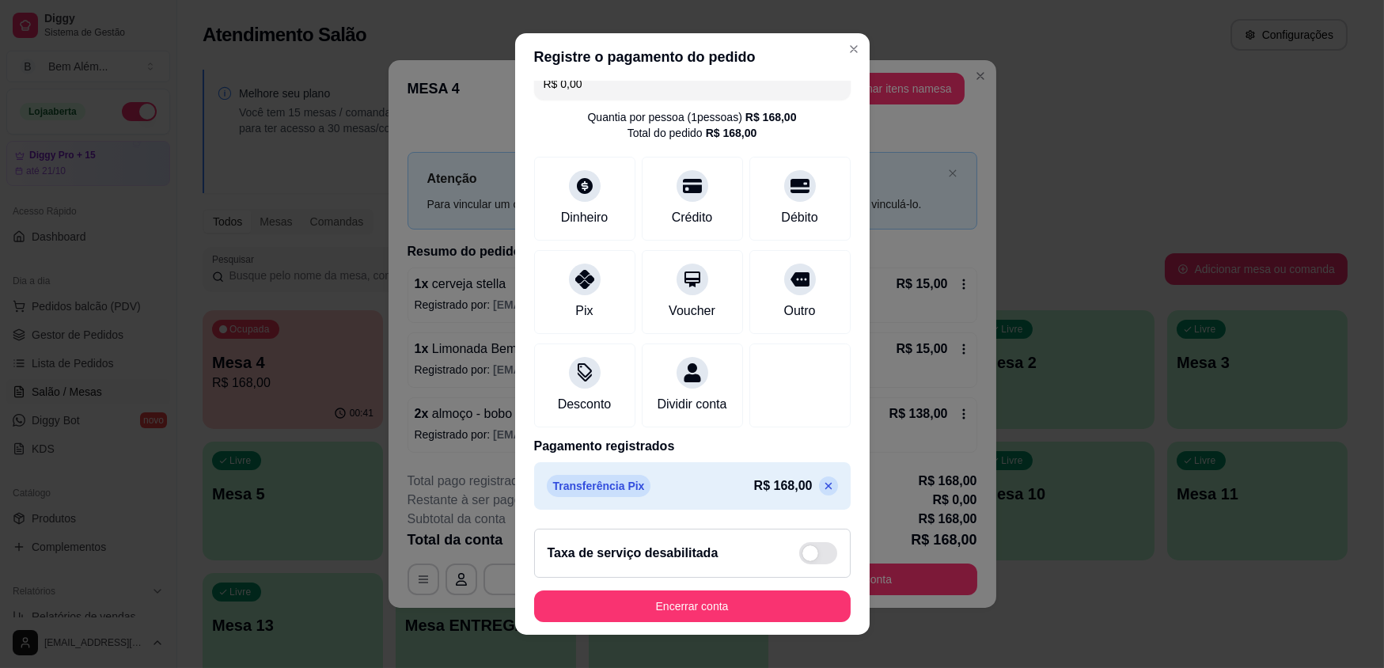
scroll to position [37, 0]
click at [719, 611] on button "Encerrar conta" at bounding box center [692, 606] width 317 height 32
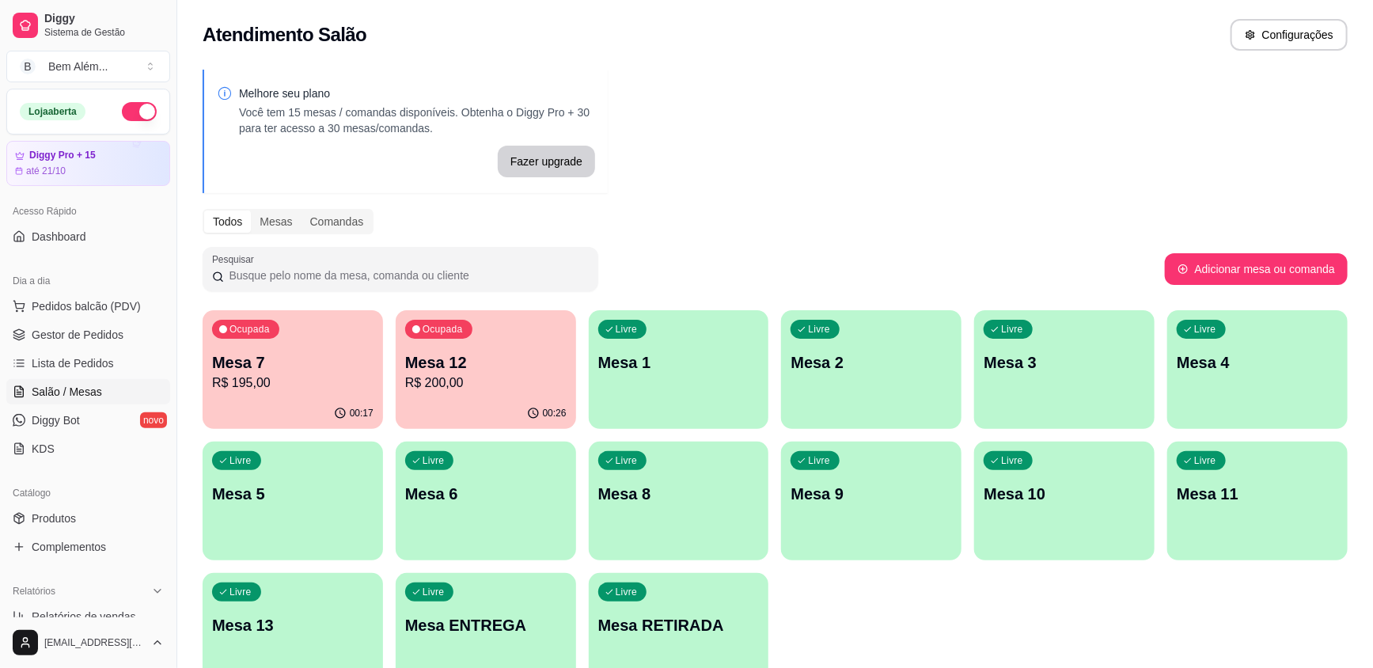
click at [840, 612] on div "Ocupada Mesa 7 R$ 195,00 00:17 Ocupada Mesa 12 R$ 200,00 00:26 Livre Mesa 1 Liv…" at bounding box center [775, 500] width 1145 height 381
click at [894, 514] on div "Livre Mesa 9" at bounding box center [871, 492] width 180 height 100
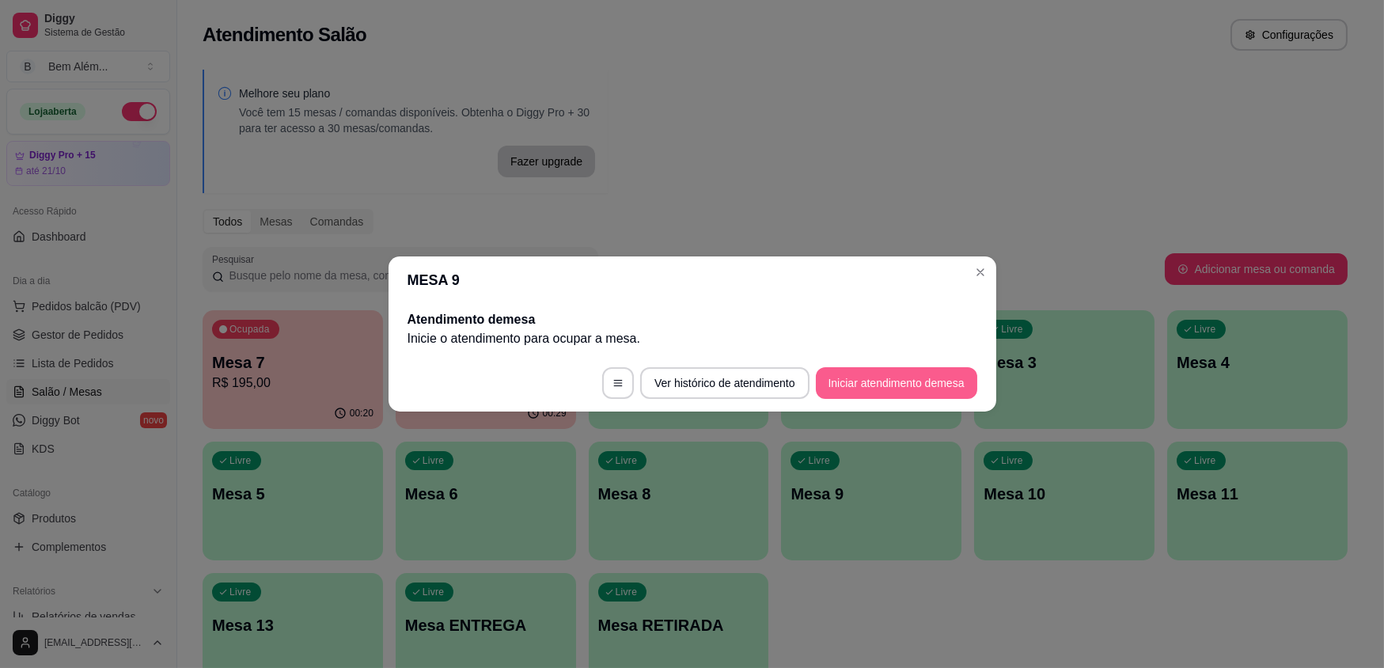
click at [912, 381] on button "Iniciar atendimento de mesa" at bounding box center [896, 383] width 161 height 32
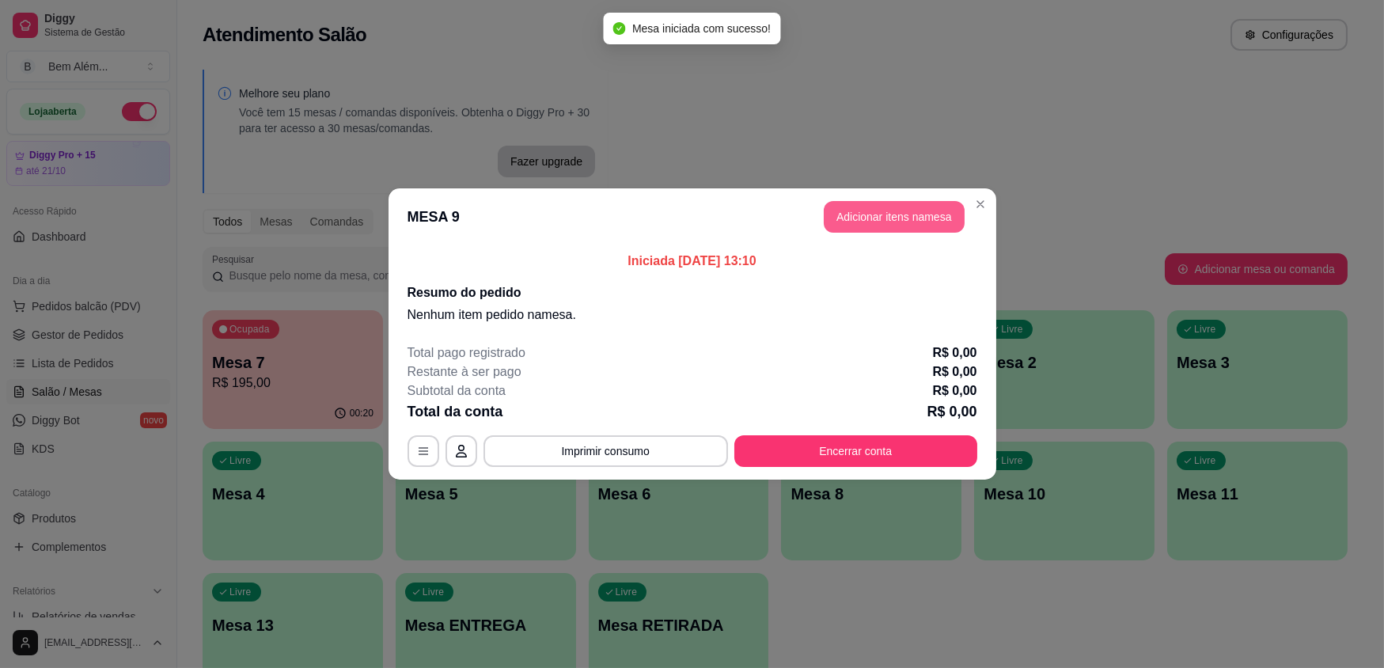
click at [893, 219] on button "Adicionar itens na mesa" at bounding box center [894, 217] width 141 height 32
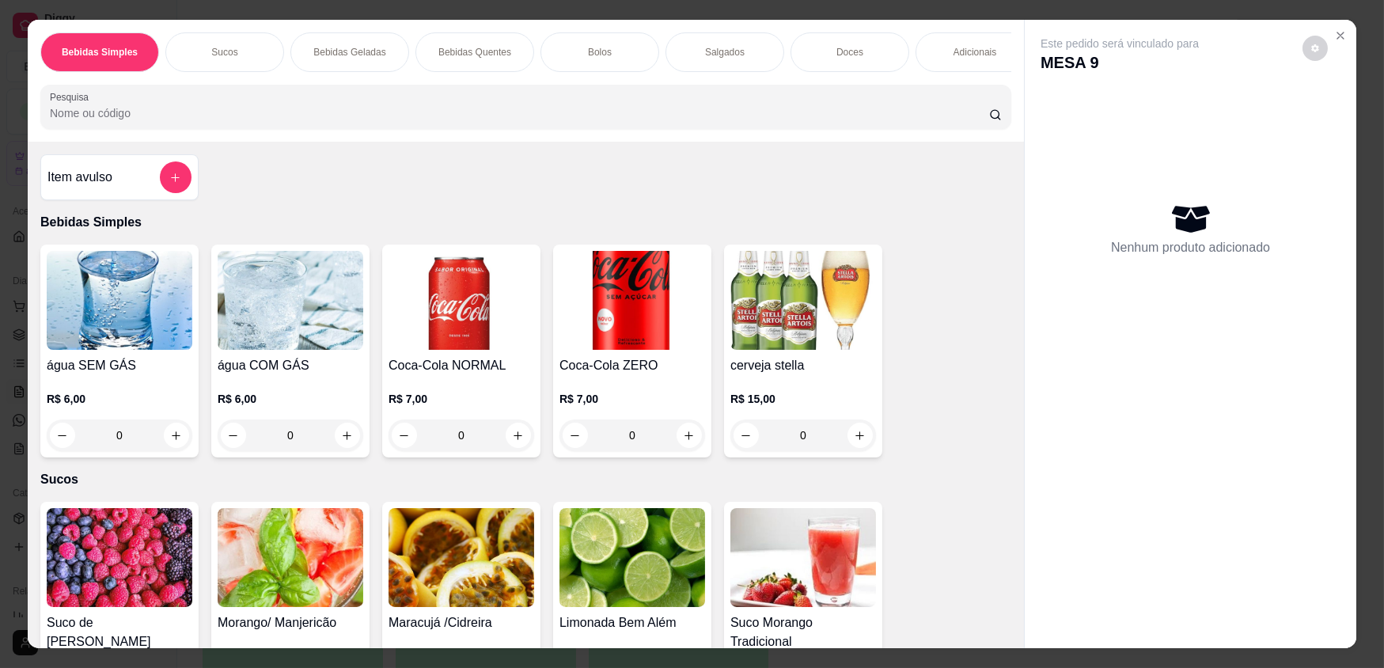
click at [937, 63] on div "Adicionais" at bounding box center [975, 52] width 119 height 40
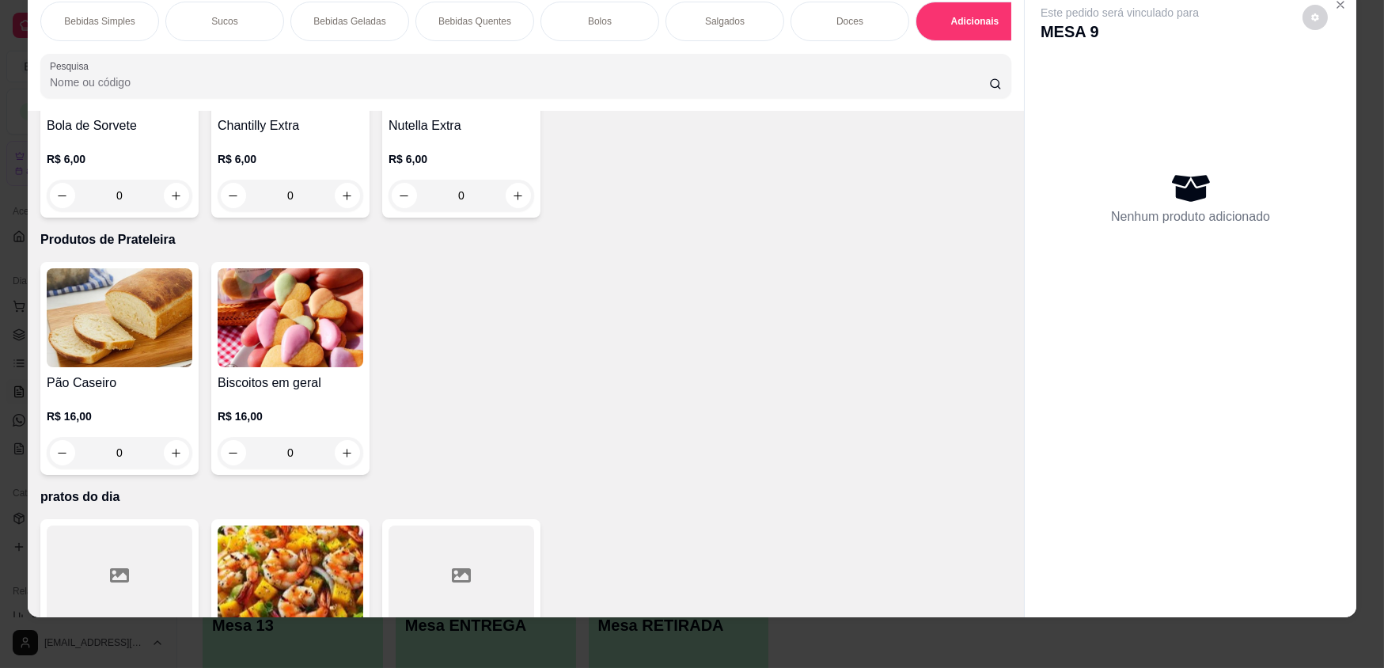
scroll to position [3087, 0]
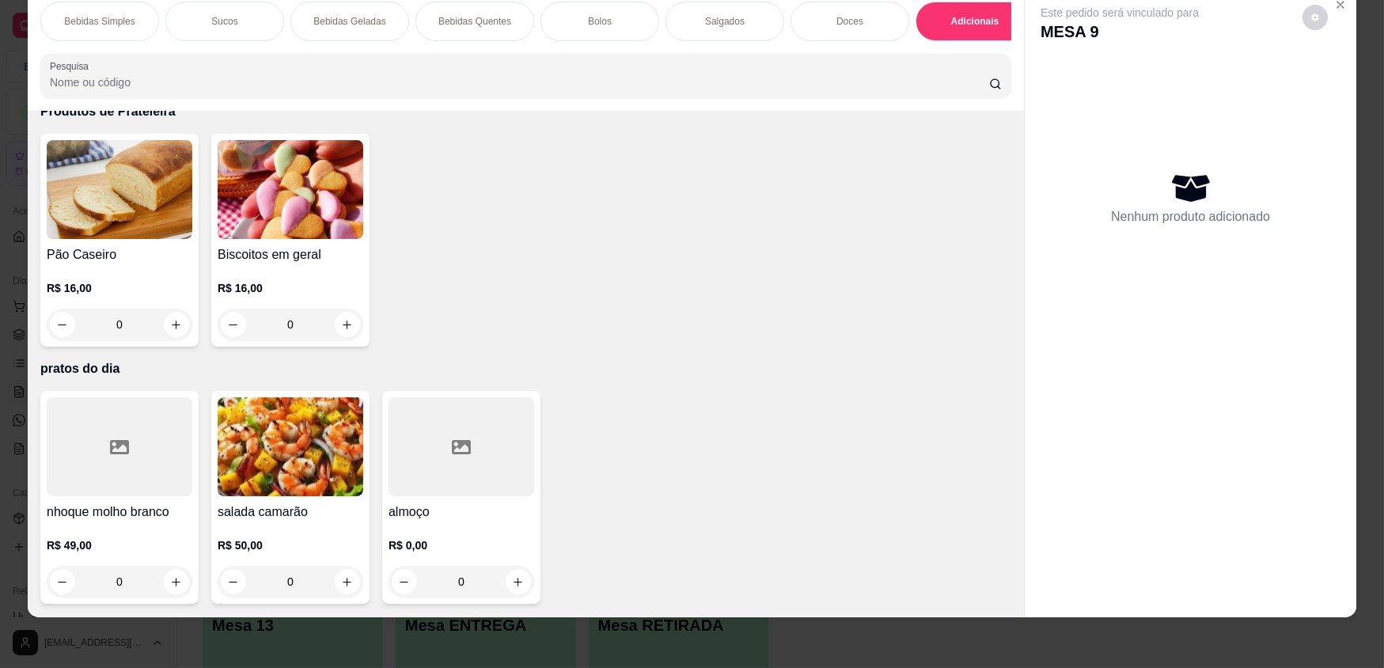
click at [453, 457] on div at bounding box center [462, 446] width 146 height 99
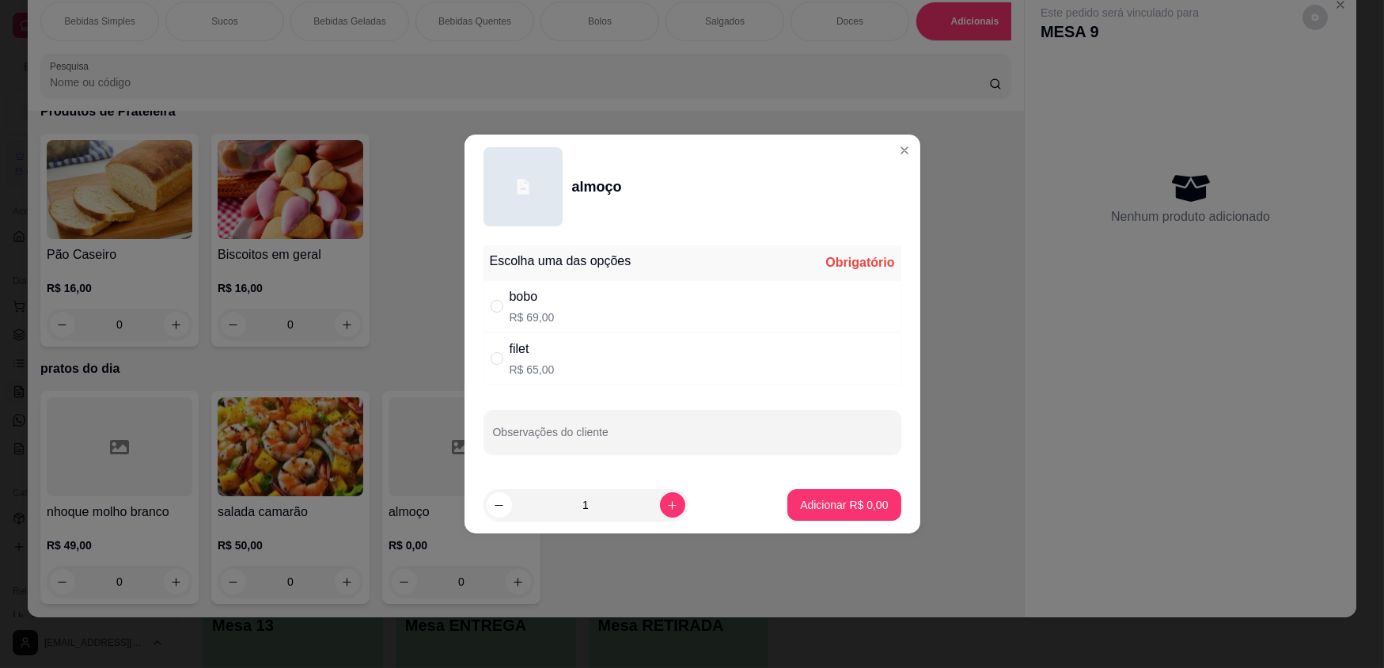
click at [579, 365] on div "filet R$ 65,00" at bounding box center [693, 358] width 418 height 52
radio input "true"
click at [666, 501] on icon "increase-product-quantity" at bounding box center [672, 505] width 12 height 12
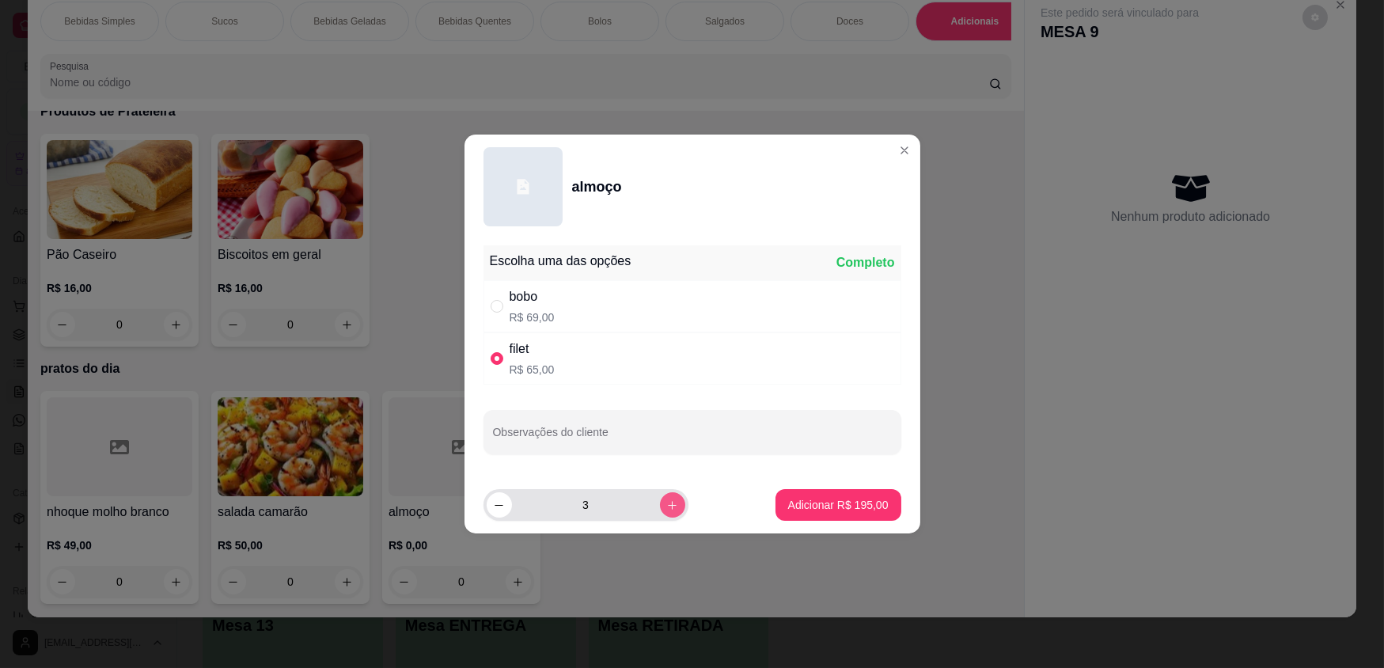
type input "4"
click at [804, 506] on p "Adicionar R$ 260,00" at bounding box center [838, 504] width 97 height 15
type input "4"
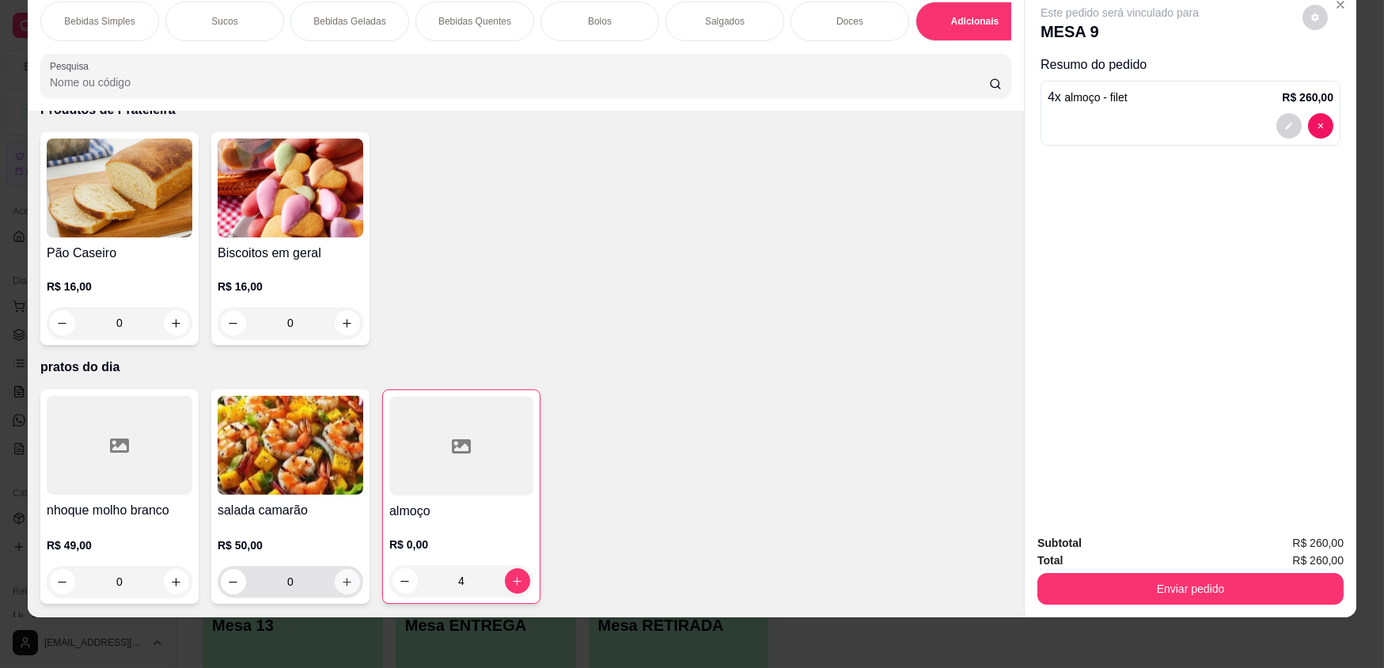
click at [341, 586] on icon "increase-product-quantity" at bounding box center [347, 582] width 12 height 12
type input "1"
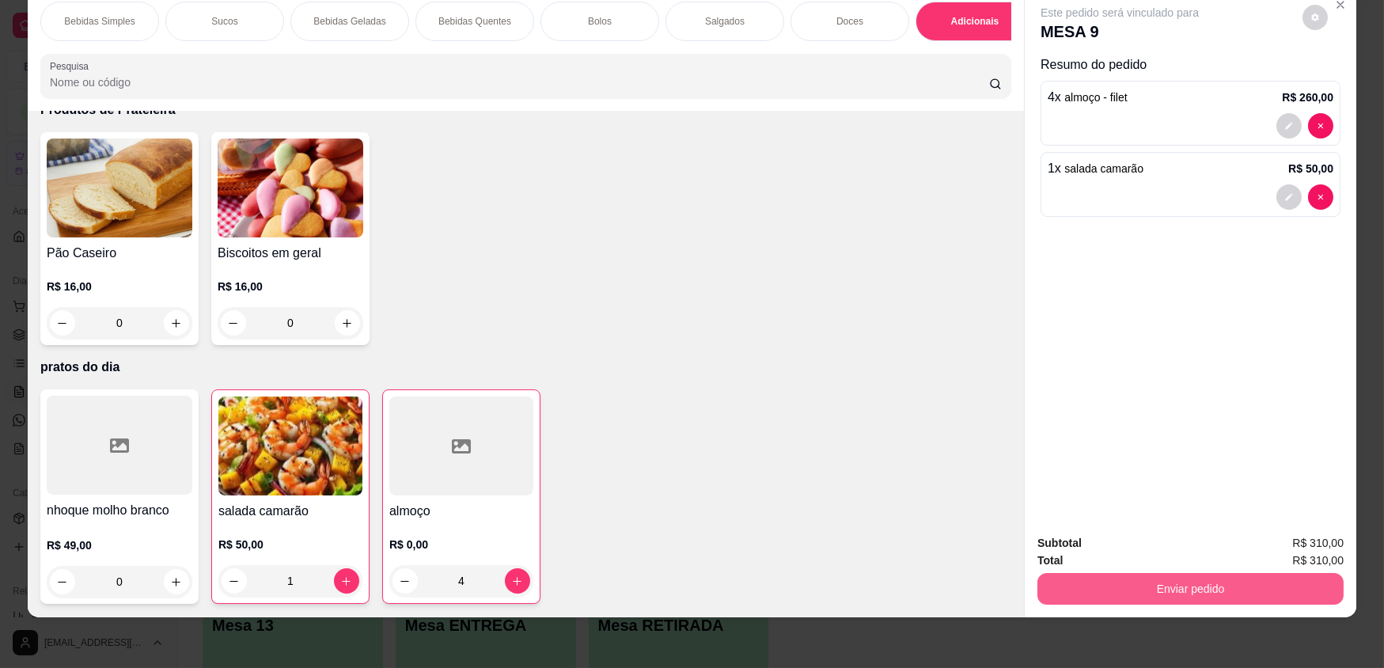
click at [1239, 595] on button "Enviar pedido" at bounding box center [1191, 589] width 306 height 32
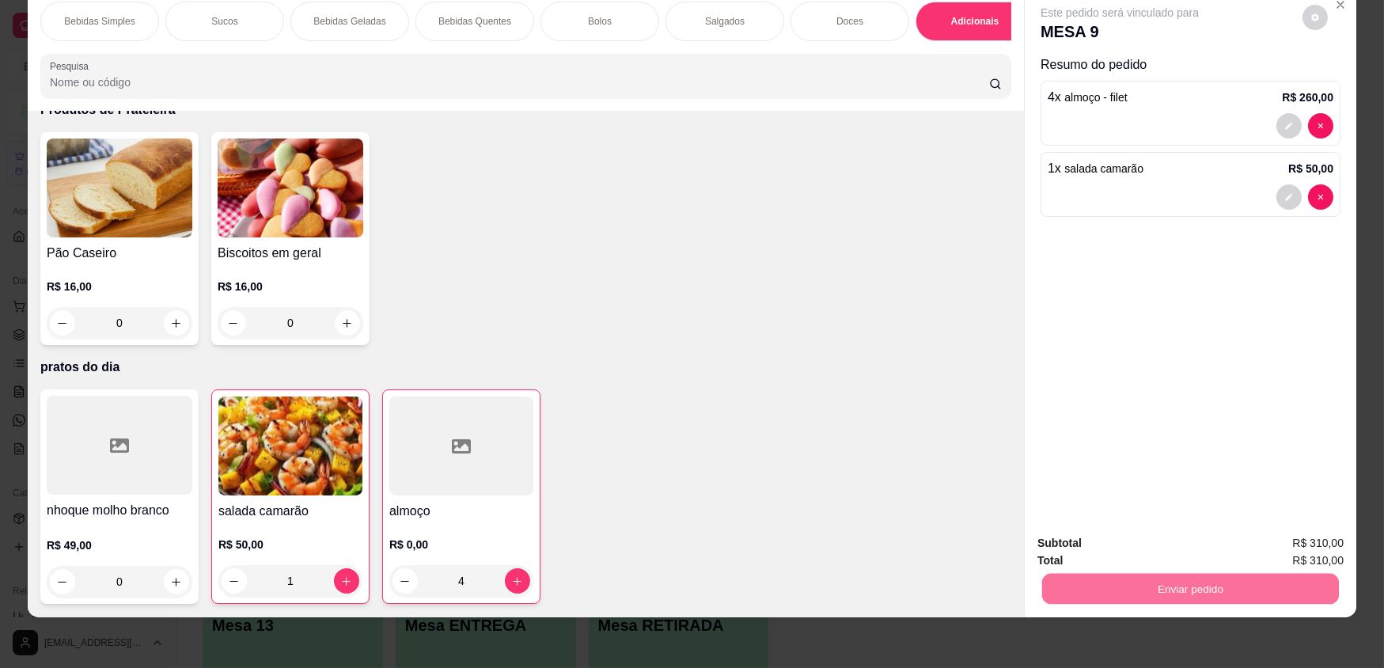
click at [1302, 554] on button "Enviar pedido" at bounding box center [1303, 548] width 87 height 29
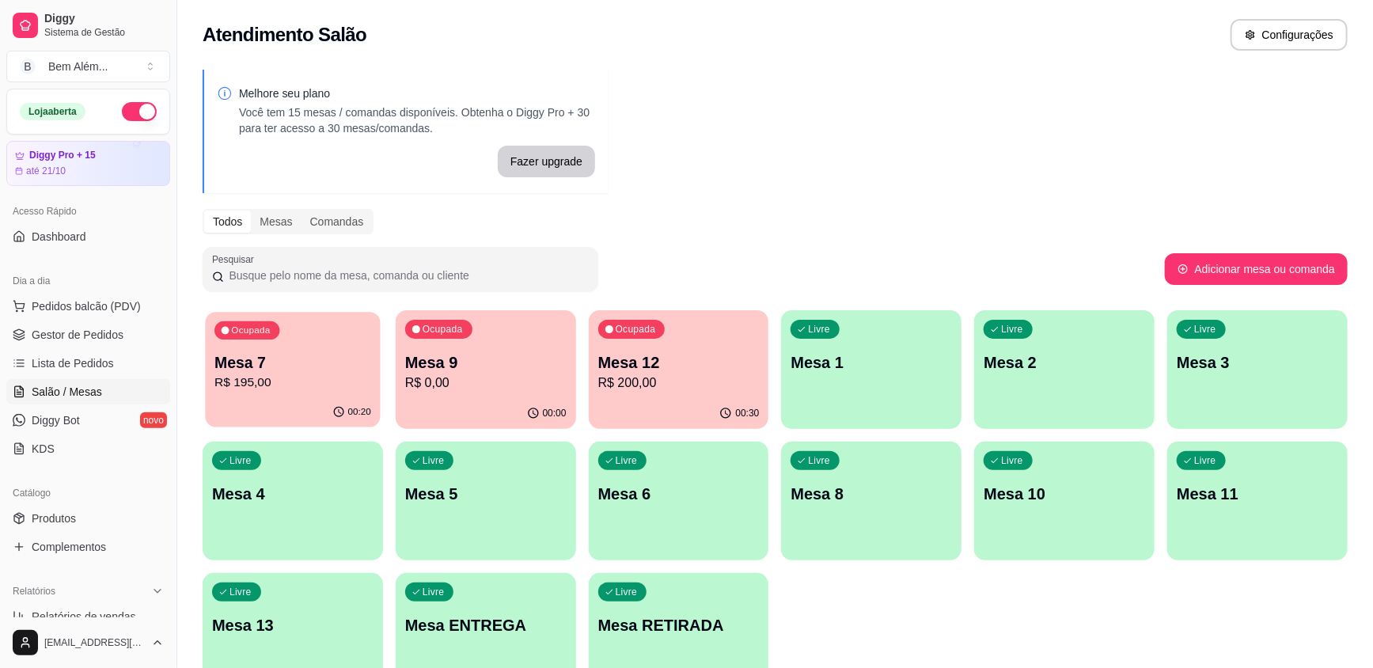
click at [335, 399] on div "00:20" at bounding box center [292, 412] width 175 height 30
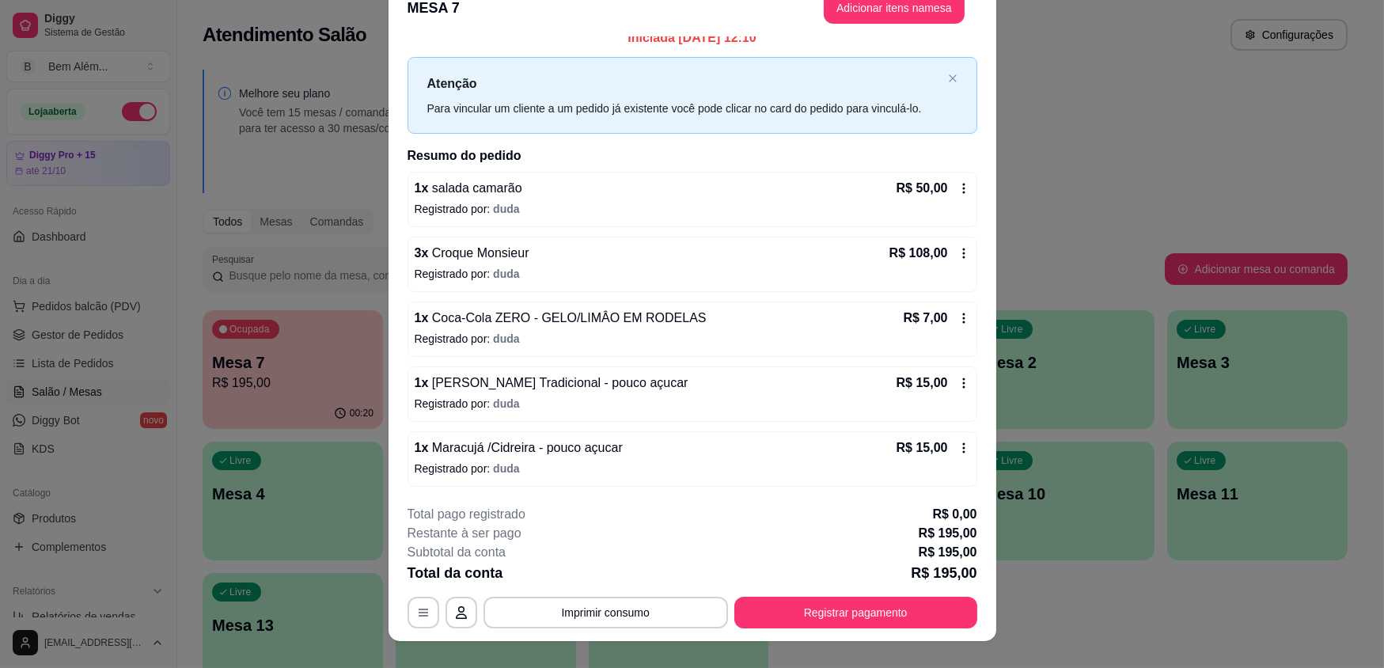
scroll to position [47, 0]
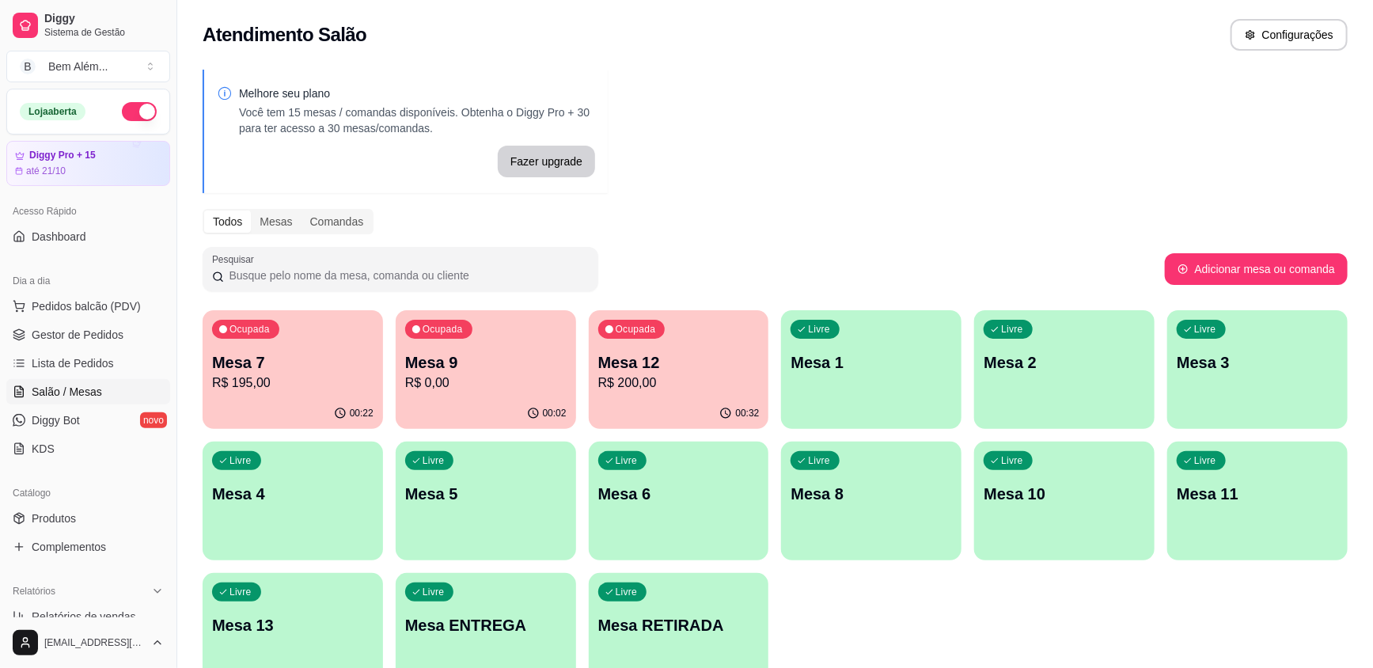
click at [643, 360] on p "Mesa 12" at bounding box center [678, 362] width 161 height 22
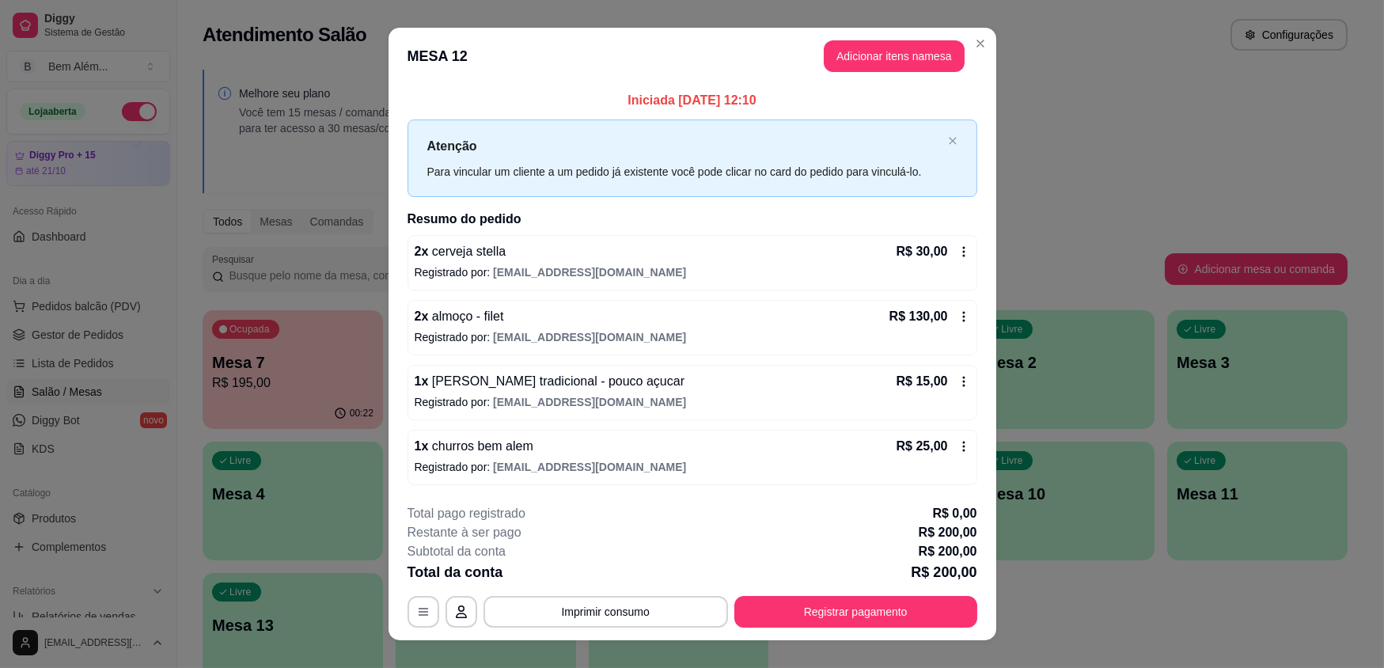
click at [460, 457] on div "1 x churros bem alem R$ 25,00 Registrado por: [EMAIL_ADDRESS][DOMAIN_NAME]" at bounding box center [693, 457] width 570 height 55
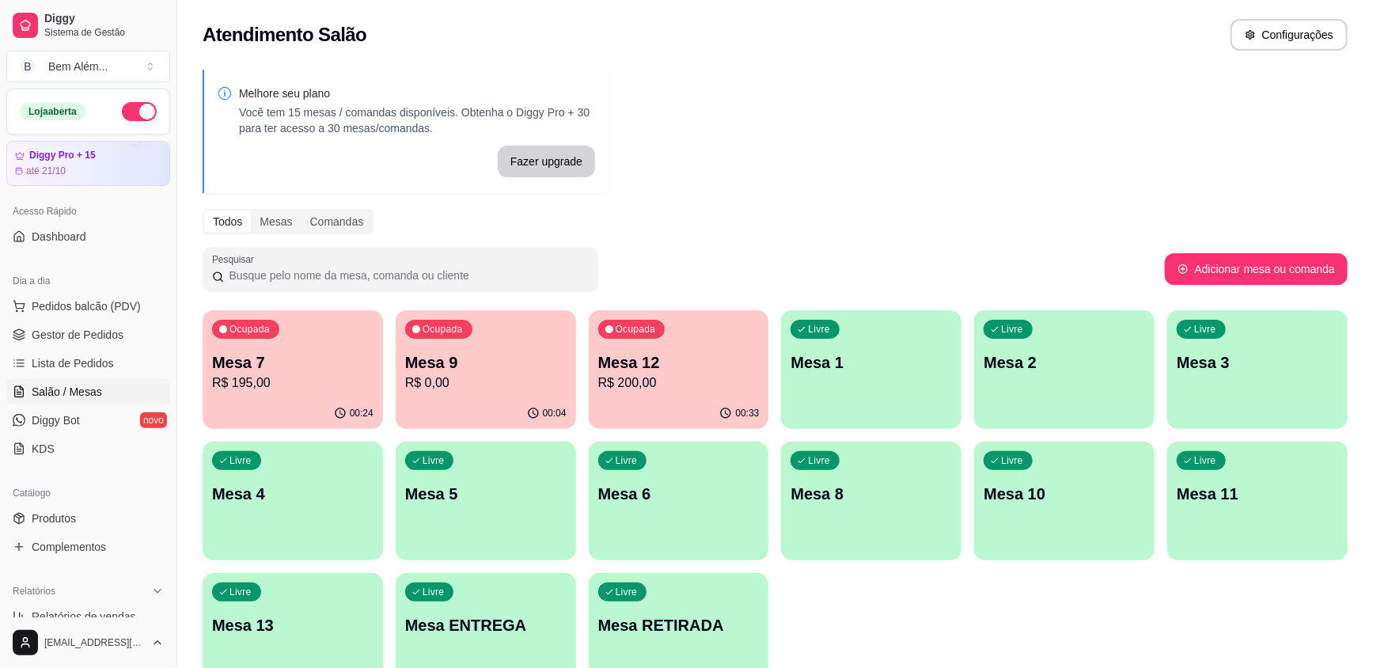
click at [326, 408] on div "00:24" at bounding box center [293, 413] width 180 height 31
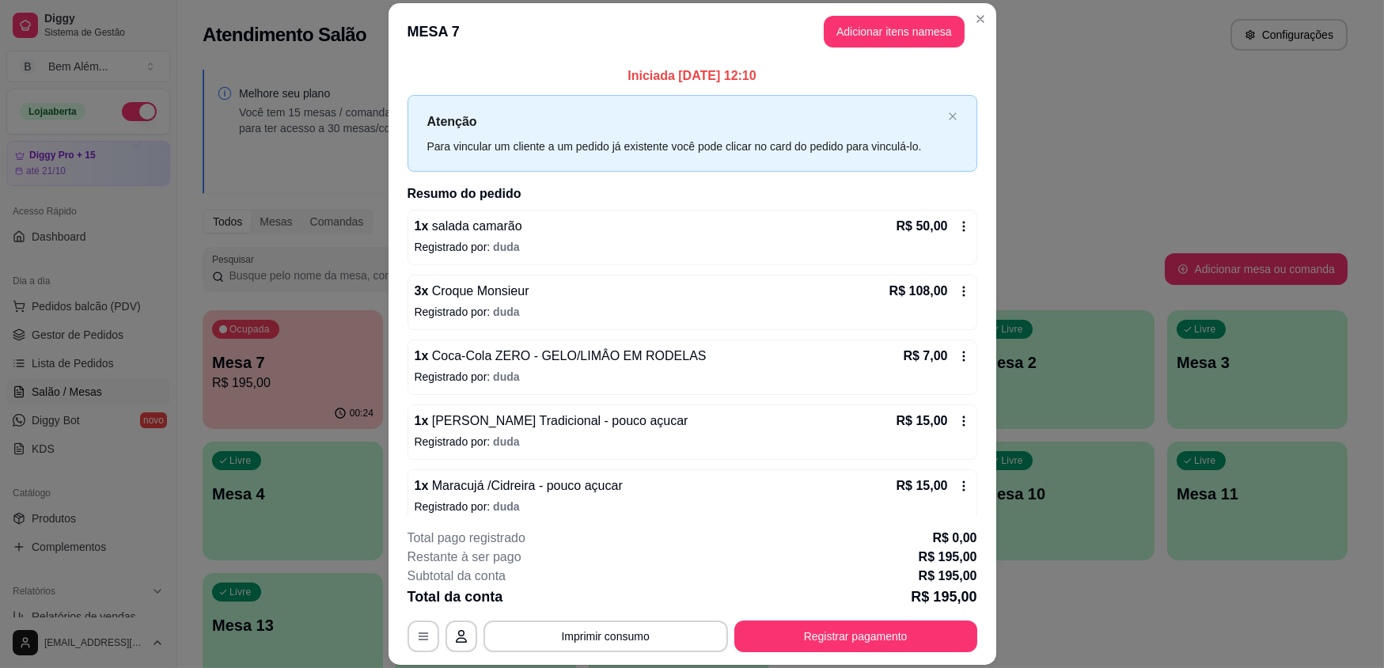
scroll to position [14, 0]
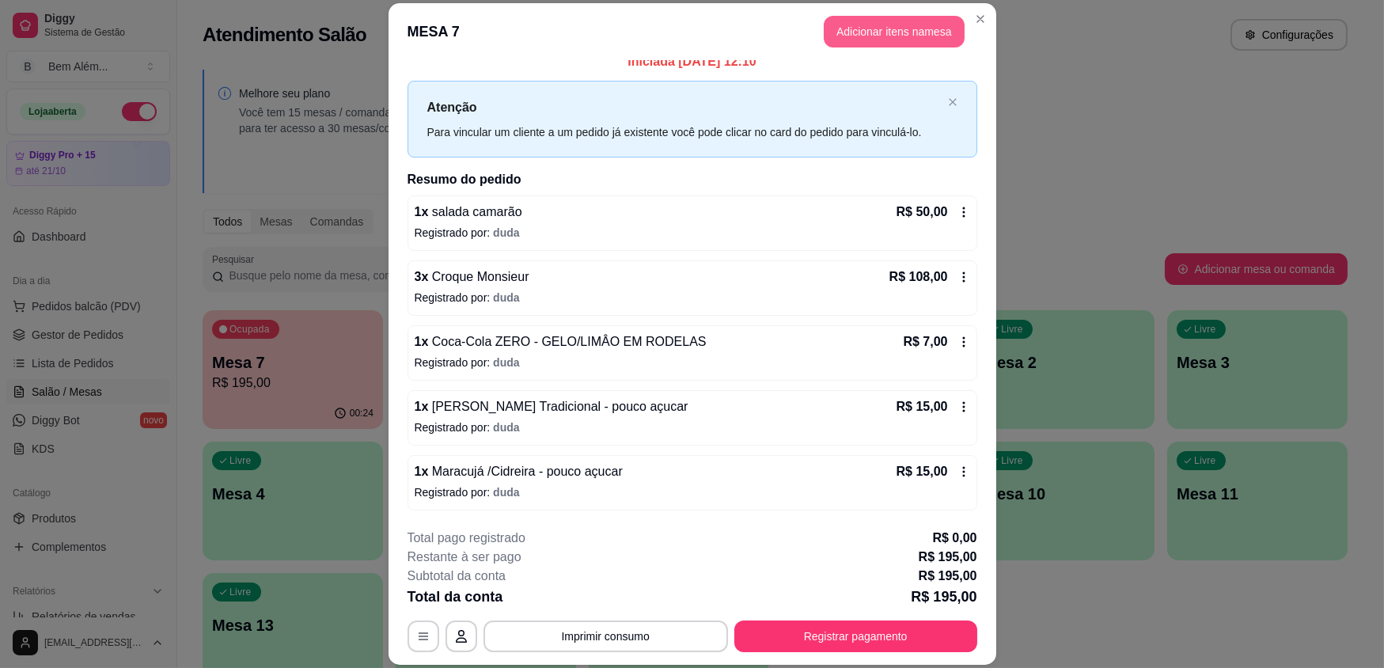
click at [908, 40] on button "Adicionar itens na mesa" at bounding box center [894, 32] width 141 height 32
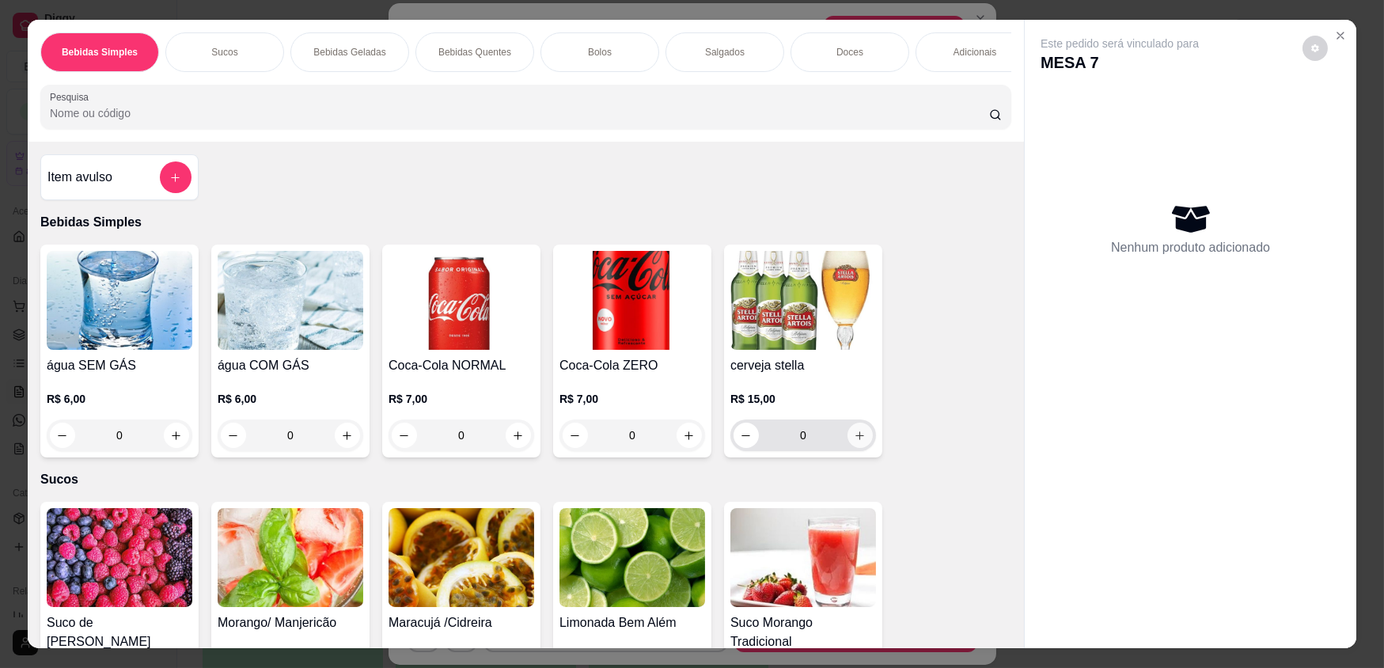
click at [852, 448] on button "increase-product-quantity" at bounding box center [860, 435] width 25 height 25
type input "1"
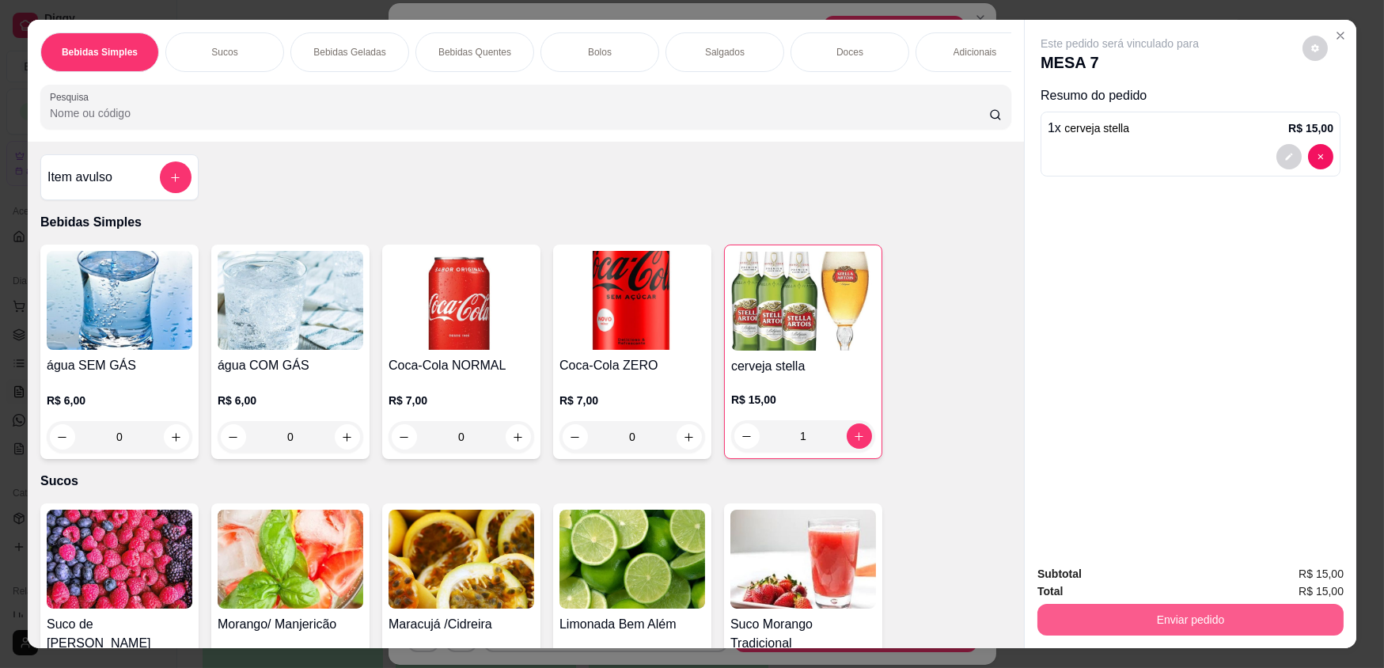
click at [1115, 618] on button "Enviar pedido" at bounding box center [1191, 620] width 306 height 32
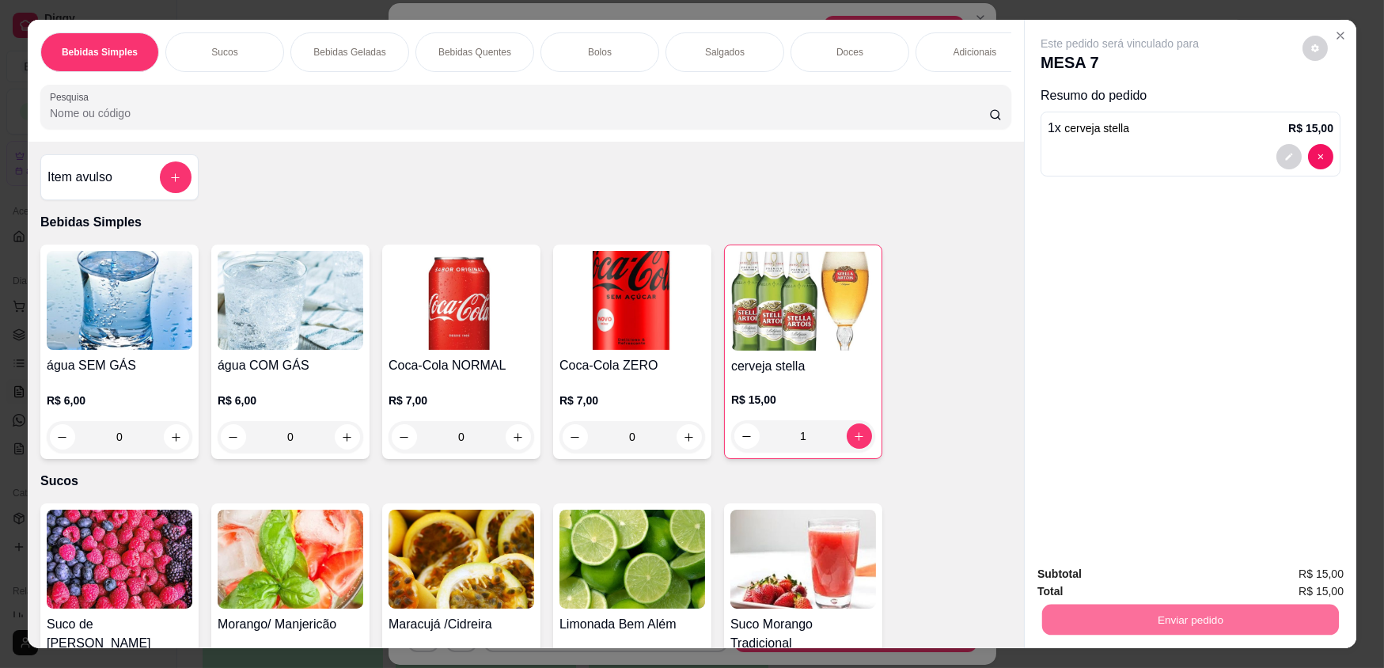
click at [1275, 571] on button "Enviar pedido" at bounding box center [1303, 579] width 87 height 29
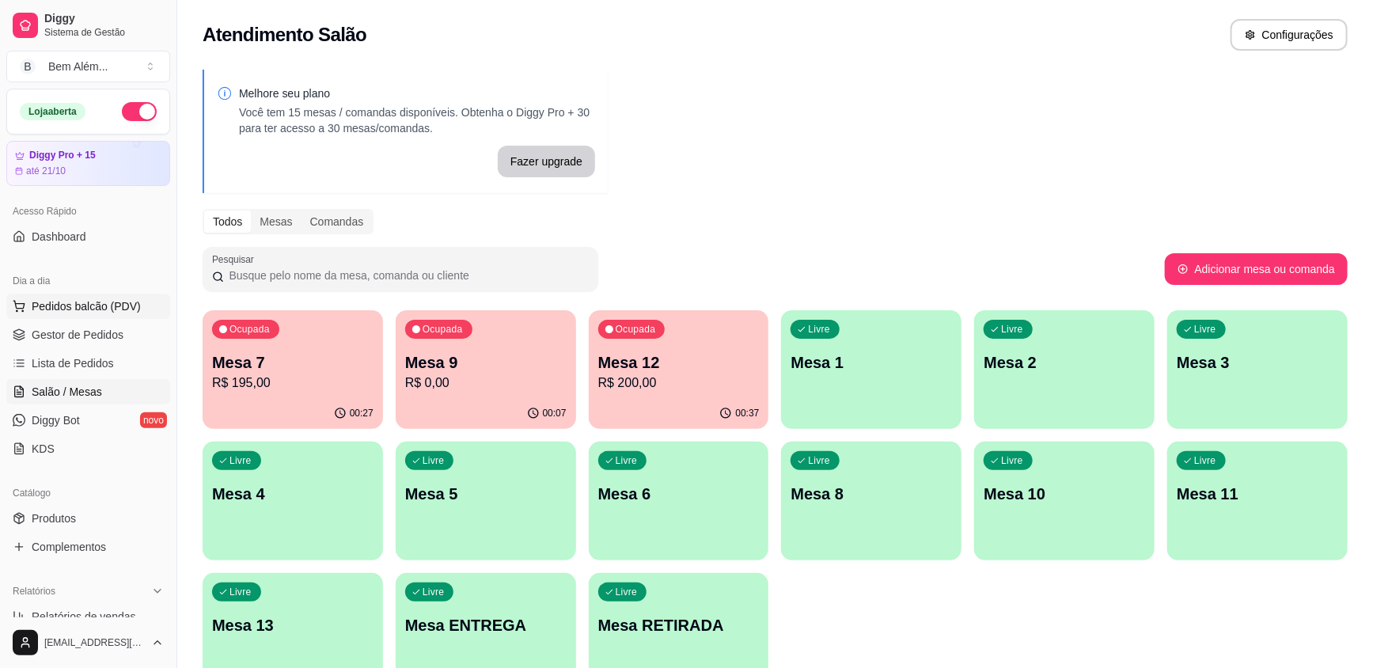
click at [116, 313] on span "Pedidos balcão (PDV)" at bounding box center [86, 306] width 109 height 16
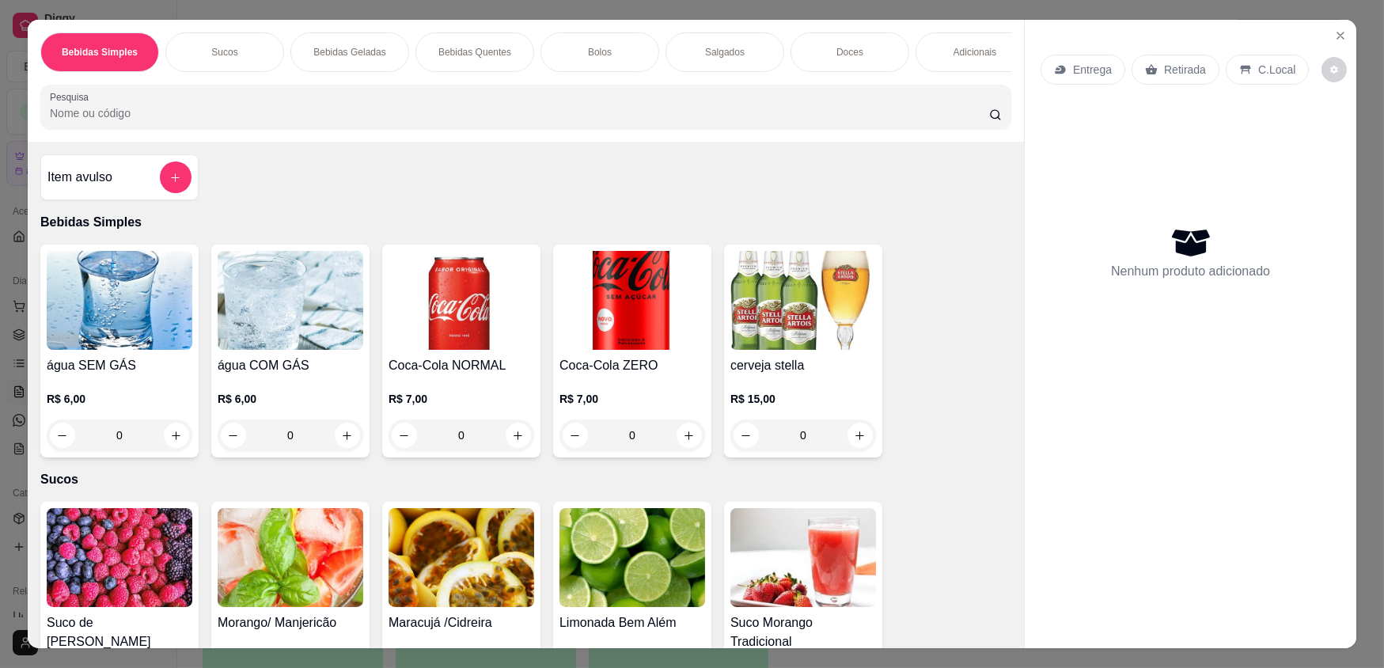
click at [944, 62] on div "Adicionais" at bounding box center [975, 52] width 119 height 40
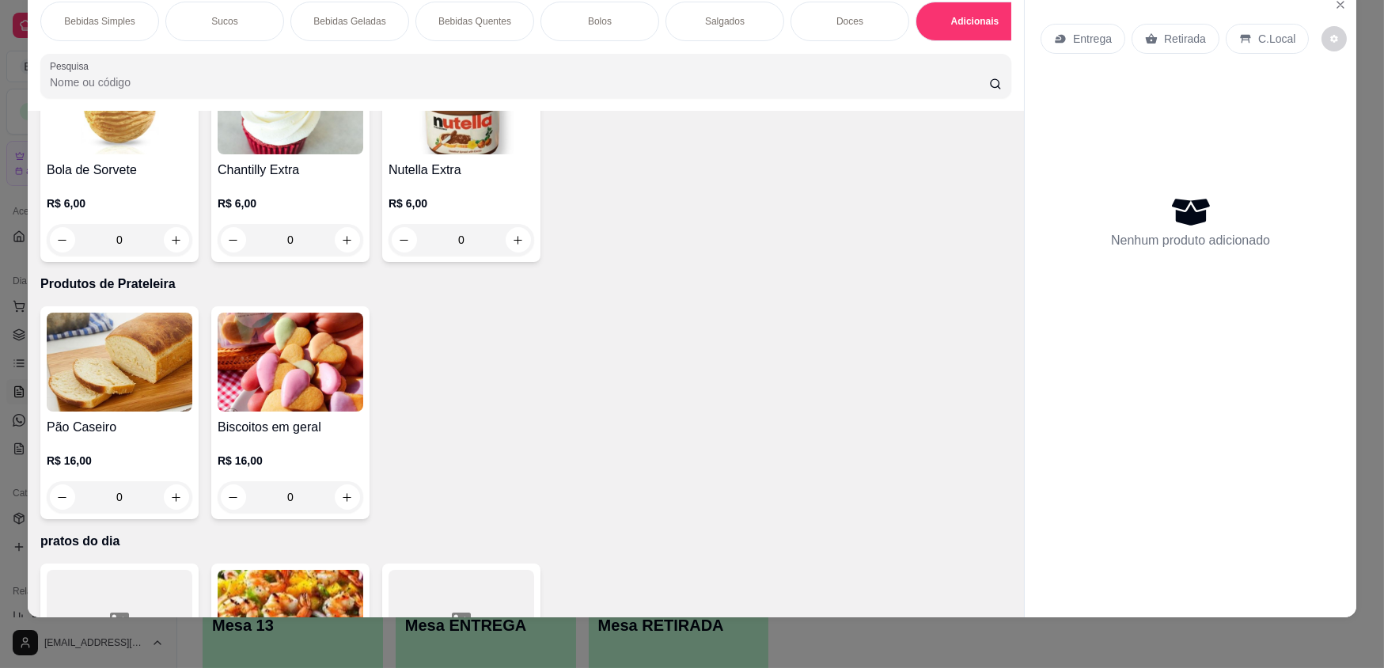
scroll to position [3087, 0]
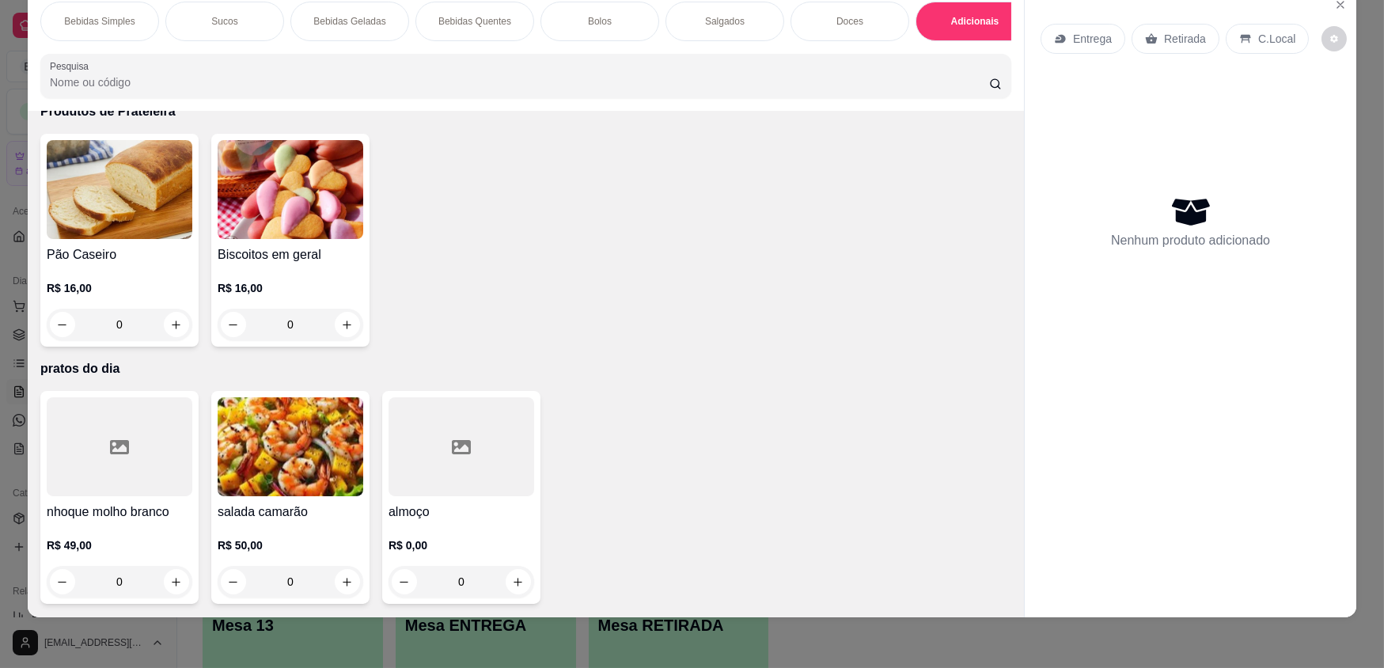
click at [442, 472] on div at bounding box center [462, 446] width 146 height 99
click at [176, 323] on button "increase-product-quantity" at bounding box center [176, 325] width 25 height 25
type input "2"
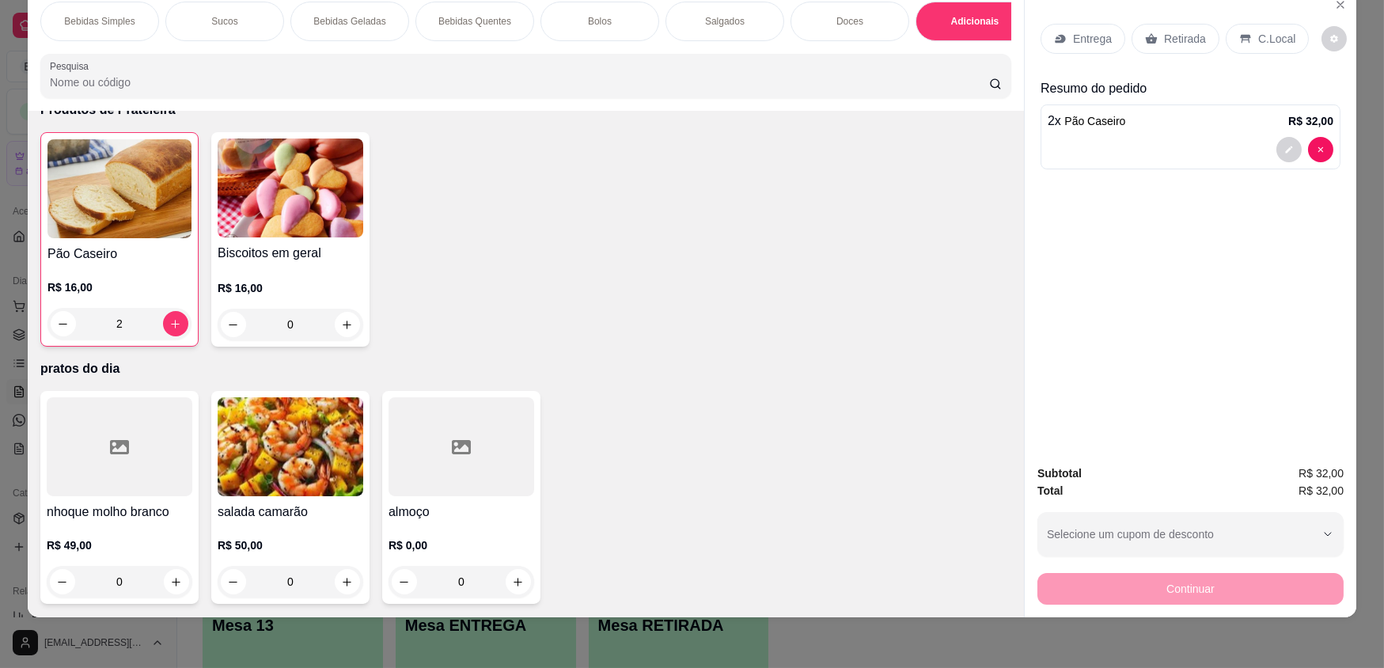
click at [601, 23] on p "Bolos" at bounding box center [600, 21] width 24 height 13
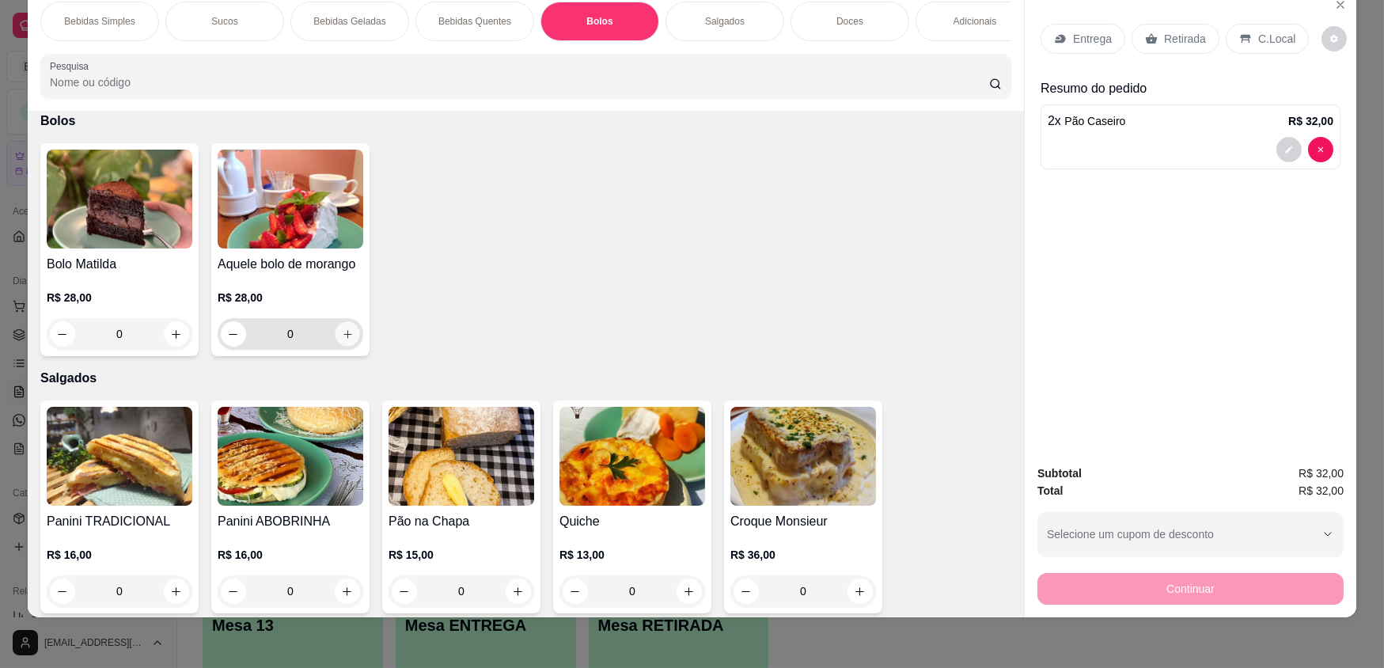
click at [342, 340] on icon "increase-product-quantity" at bounding box center [348, 334] width 12 height 12
type input "1"
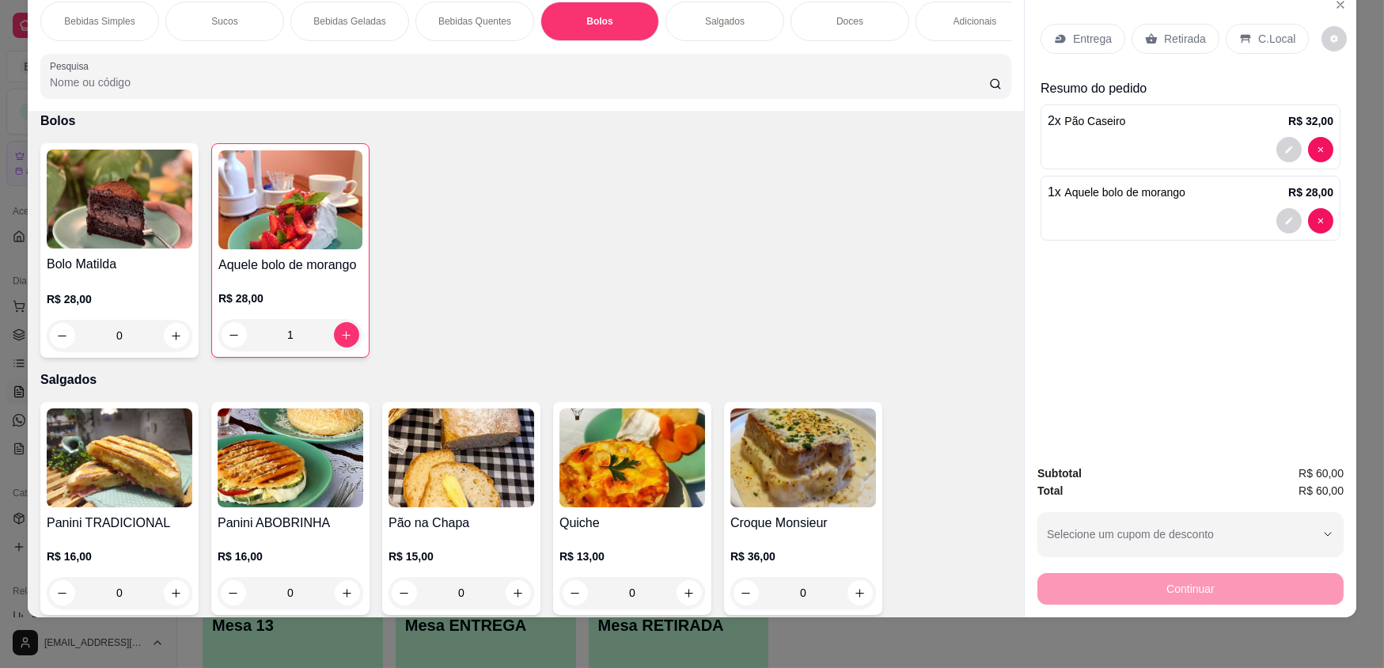
click at [1186, 40] on p "Retirada" at bounding box center [1185, 39] width 42 height 16
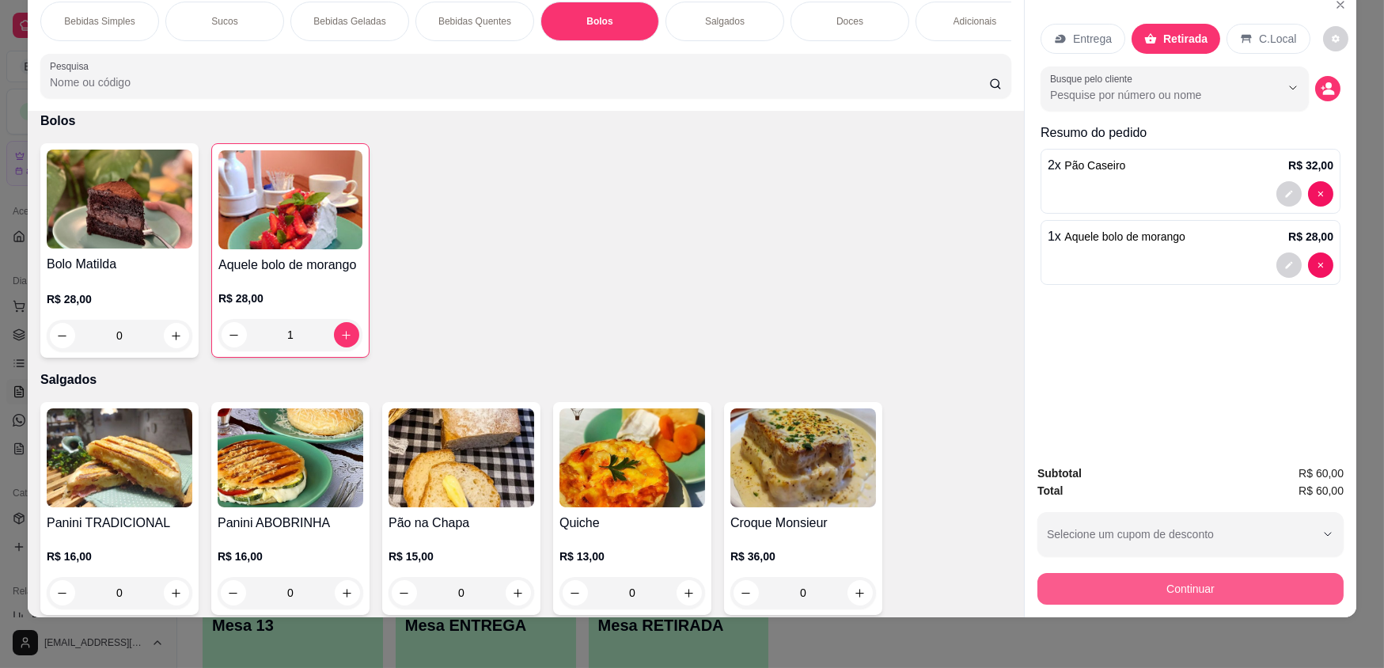
click at [1186, 582] on button "Continuar" at bounding box center [1191, 589] width 306 height 32
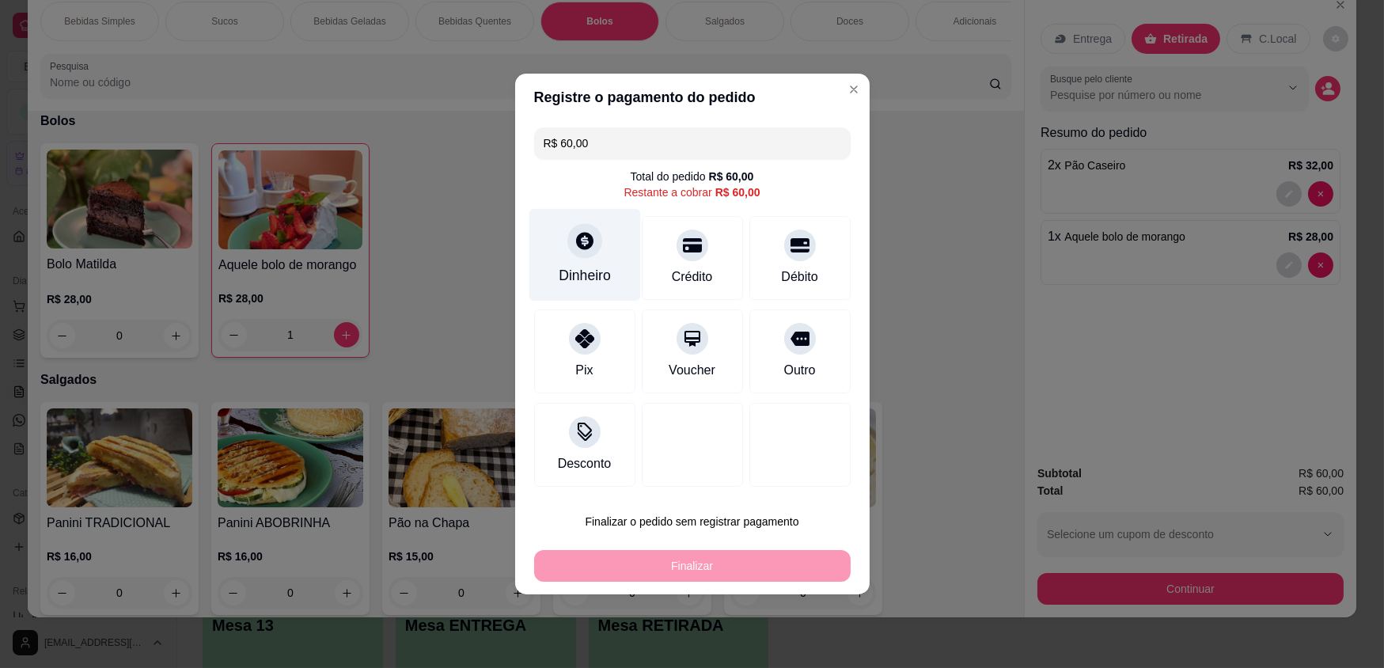
click at [594, 287] on div "Dinheiro" at bounding box center [585, 255] width 112 height 93
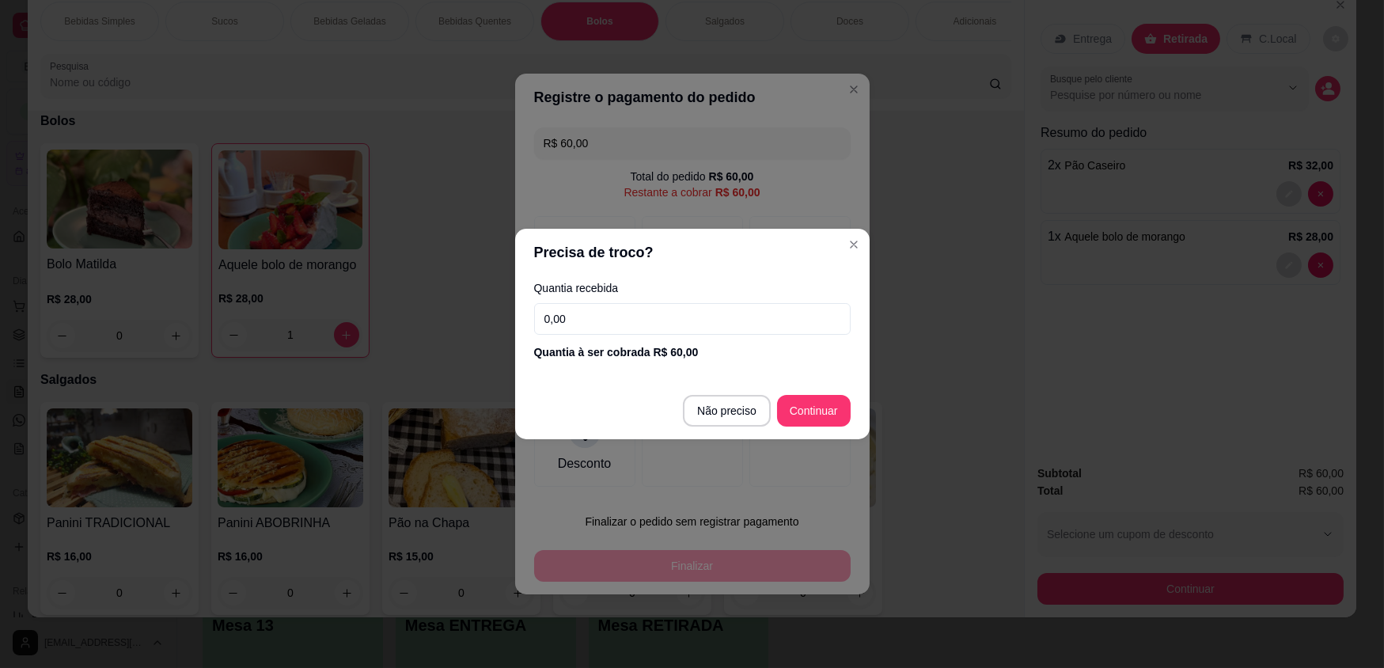
click at [749, 321] on input "0,00" at bounding box center [692, 319] width 317 height 32
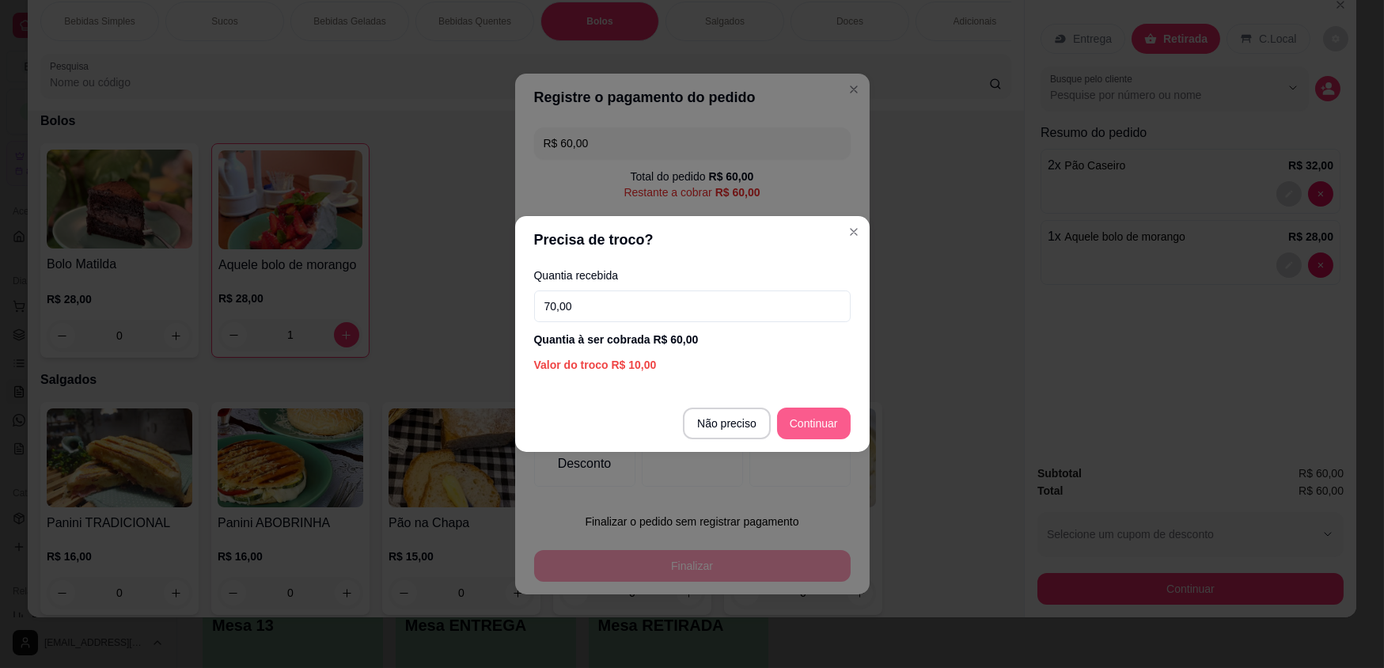
type input "70,00"
type input "R$ 0,00"
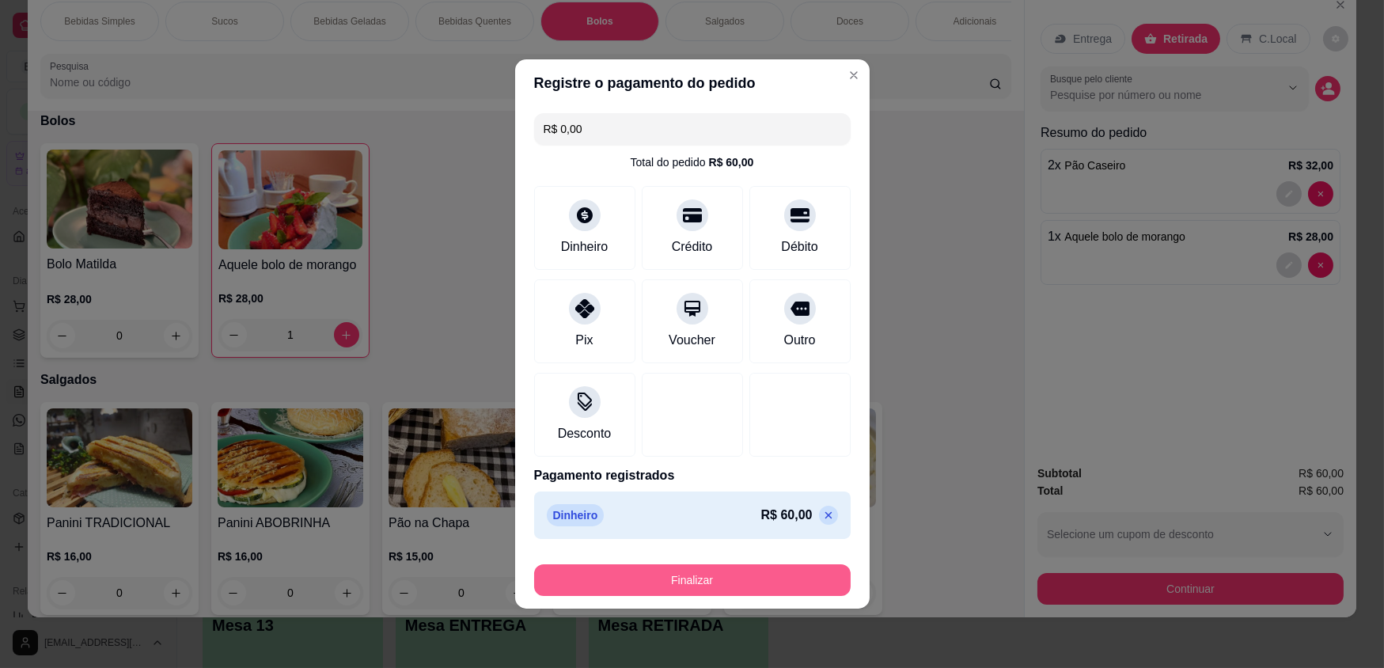
click at [699, 584] on button "Finalizar" at bounding box center [692, 580] width 317 height 32
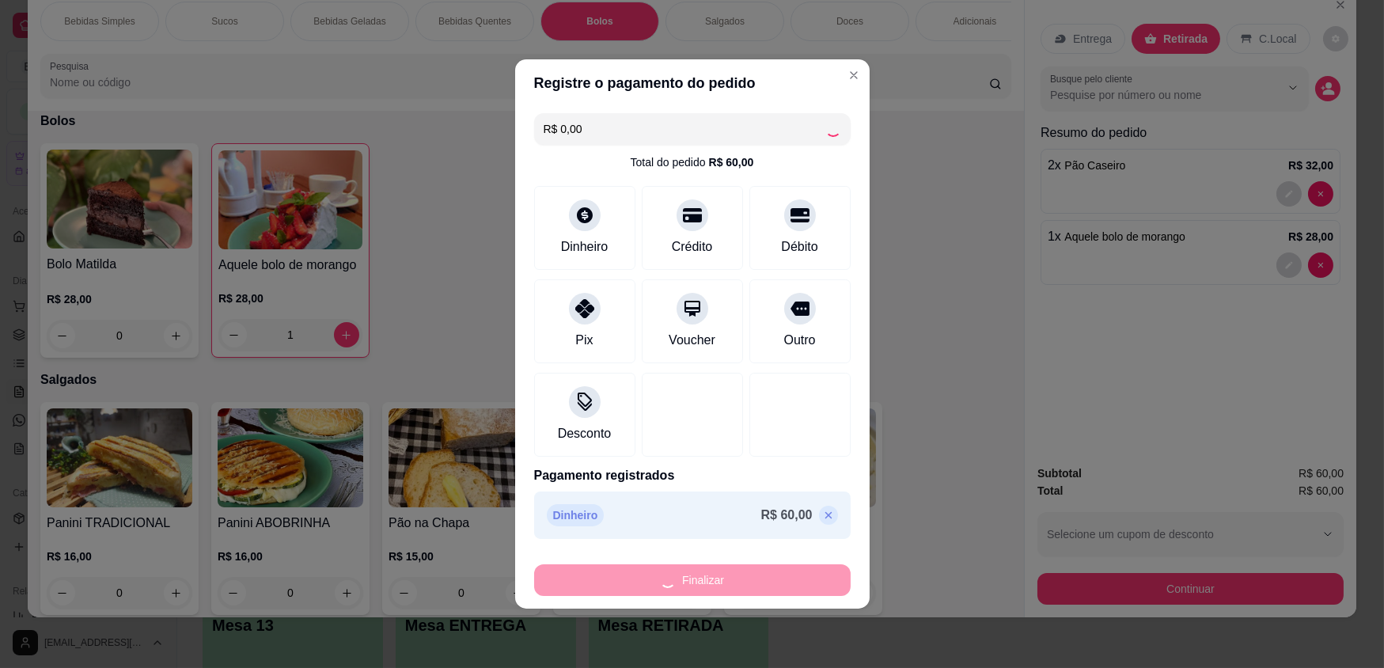
type input "0"
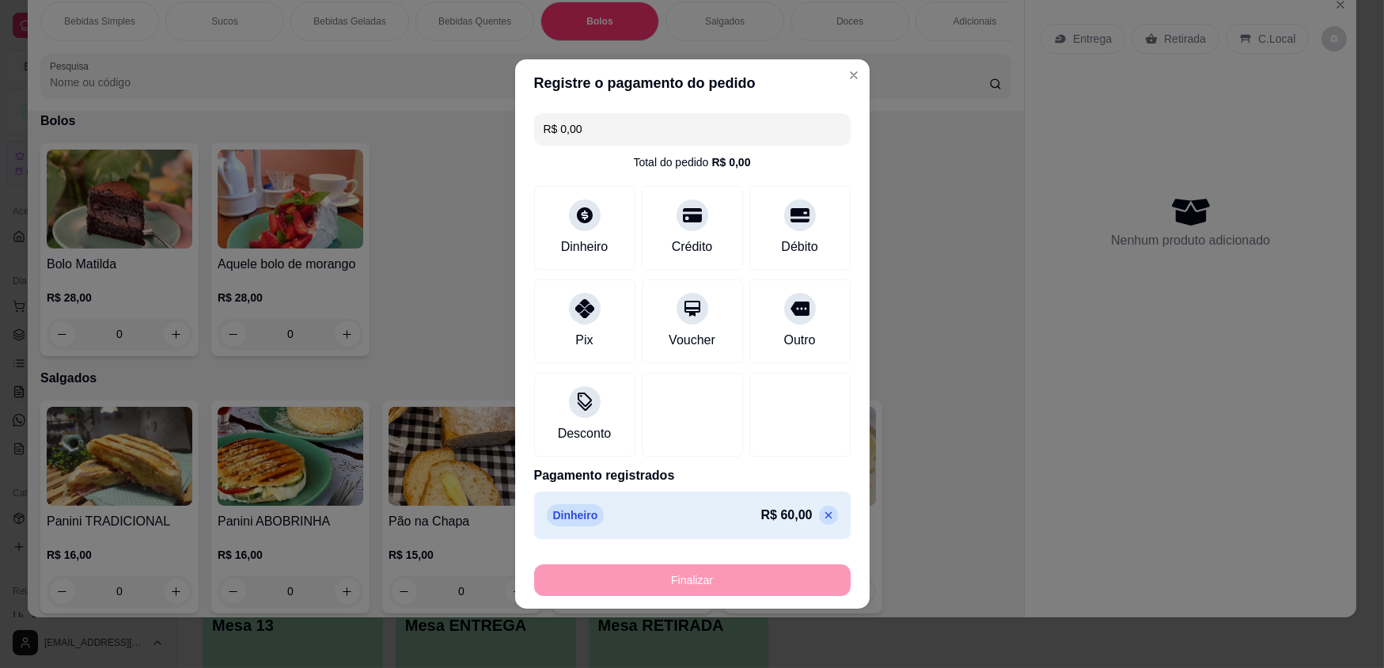
type input "-R$ 60,00"
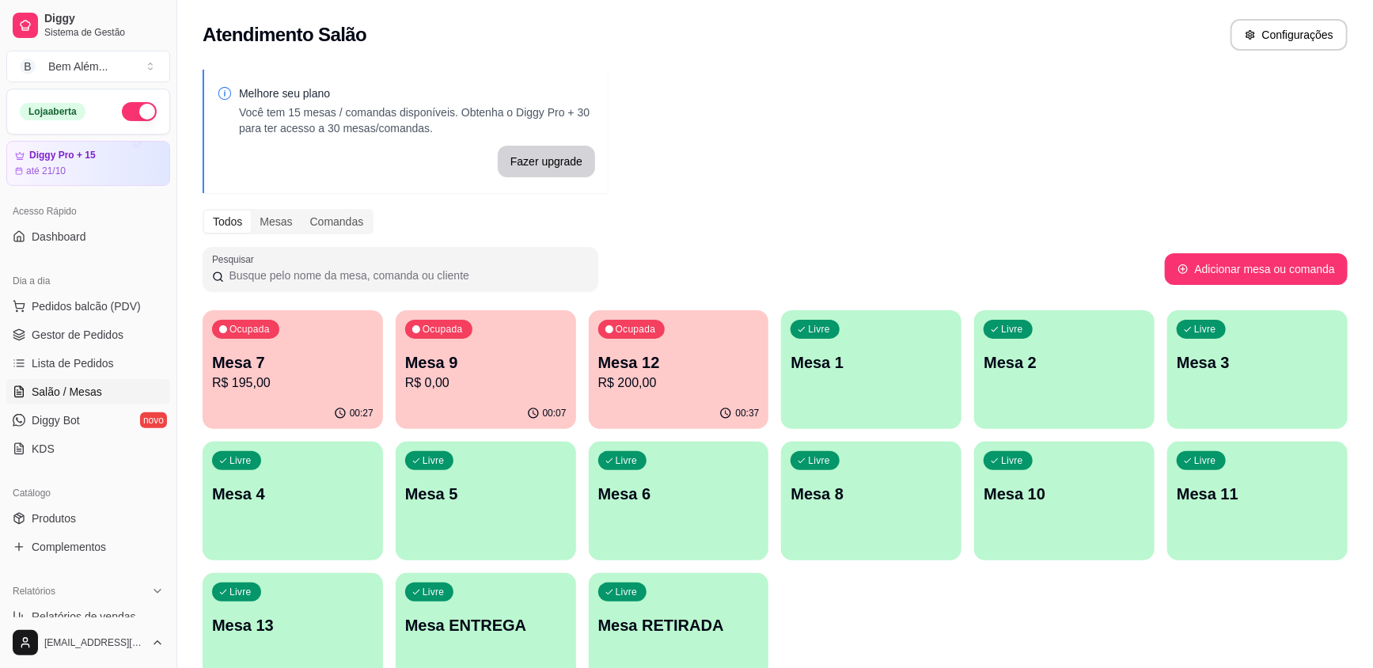
click at [638, 408] on div "00:37" at bounding box center [679, 413] width 180 height 31
click at [113, 302] on span "Pedidos balcão (PDV)" at bounding box center [86, 306] width 109 height 16
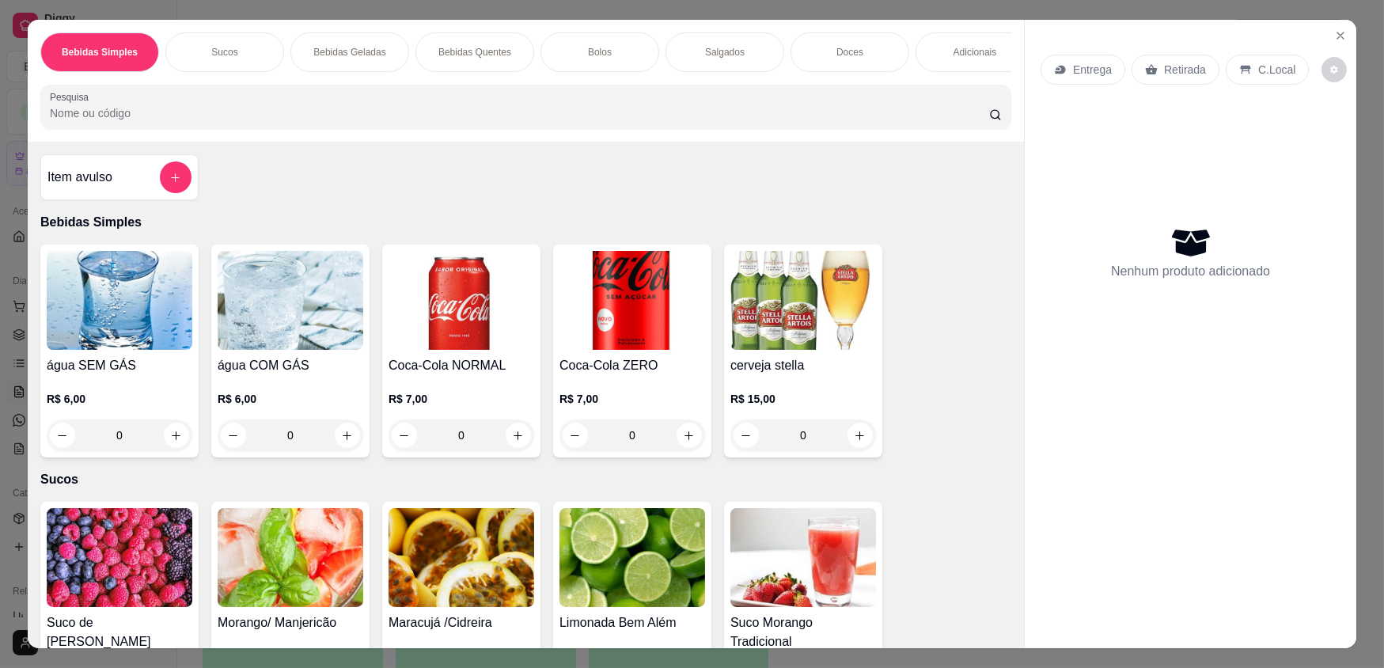
click at [966, 55] on p "Adicionais" at bounding box center [976, 52] width 44 height 13
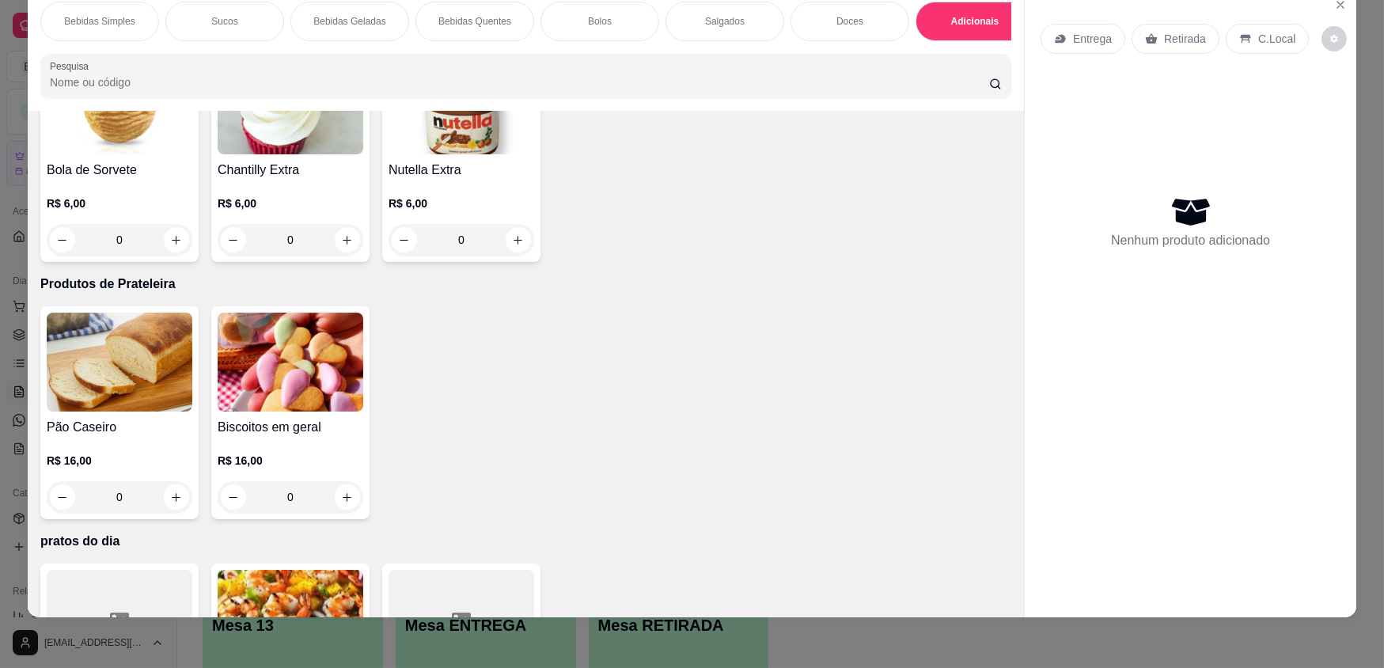
scroll to position [3087, 0]
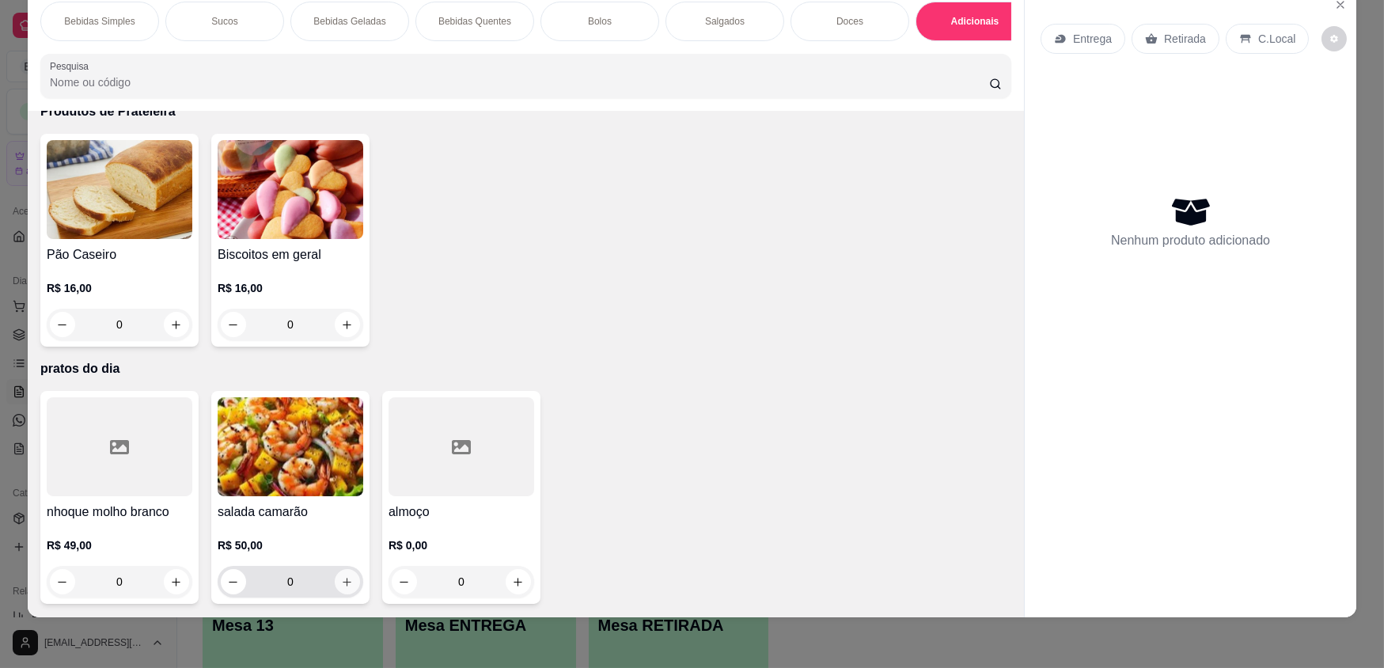
click at [347, 582] on button "increase-product-quantity" at bounding box center [347, 581] width 25 height 25
type input "1"
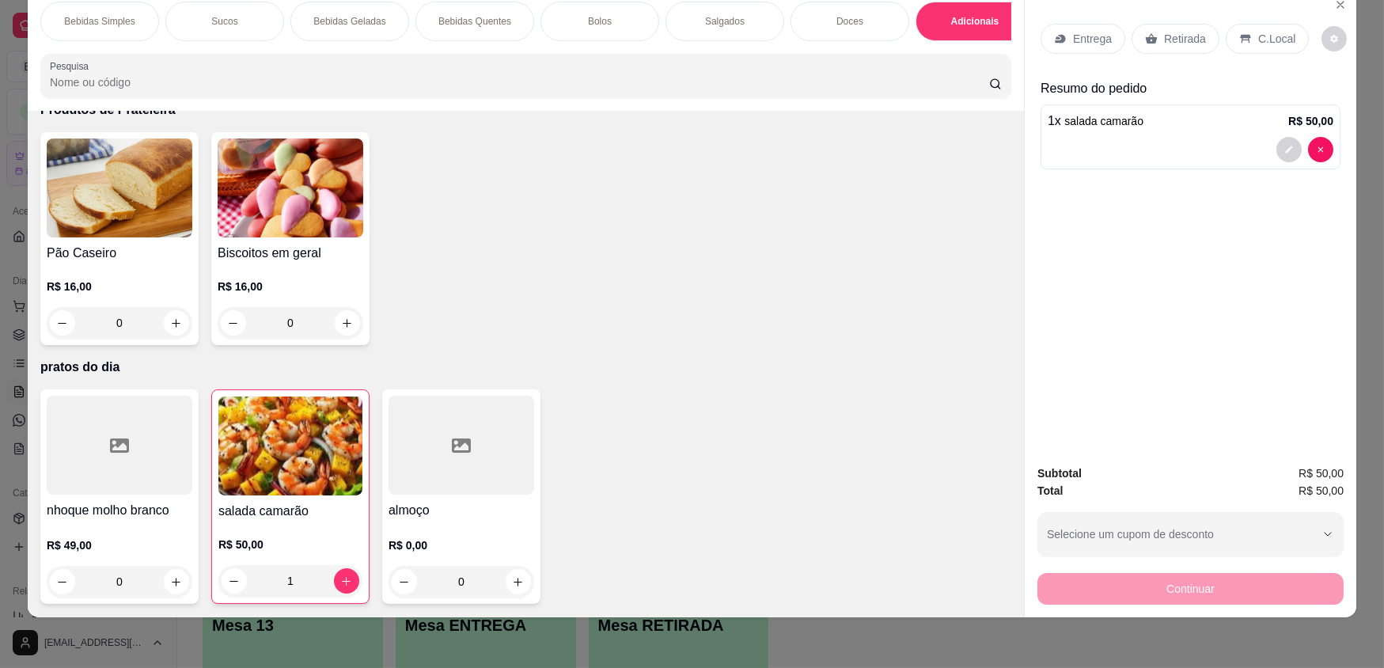
click at [1165, 44] on p "Retirada" at bounding box center [1185, 39] width 42 height 16
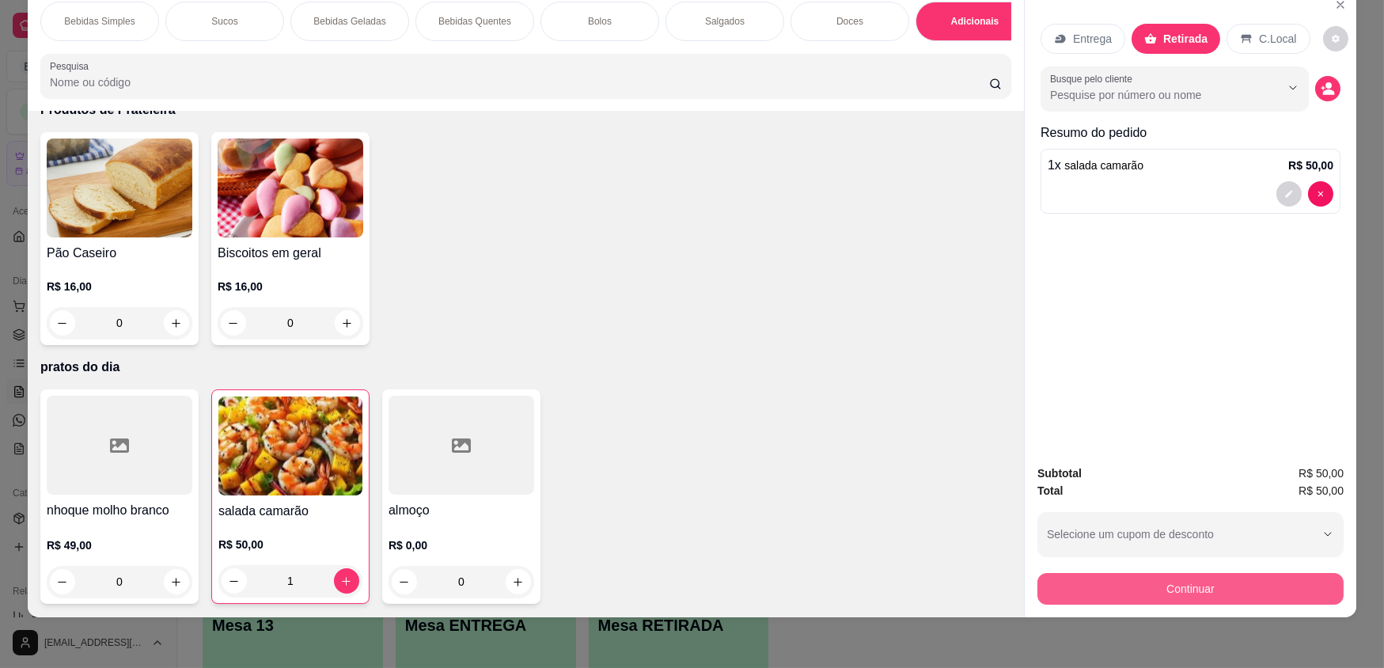
click at [1171, 594] on button "Continuar" at bounding box center [1191, 589] width 306 height 32
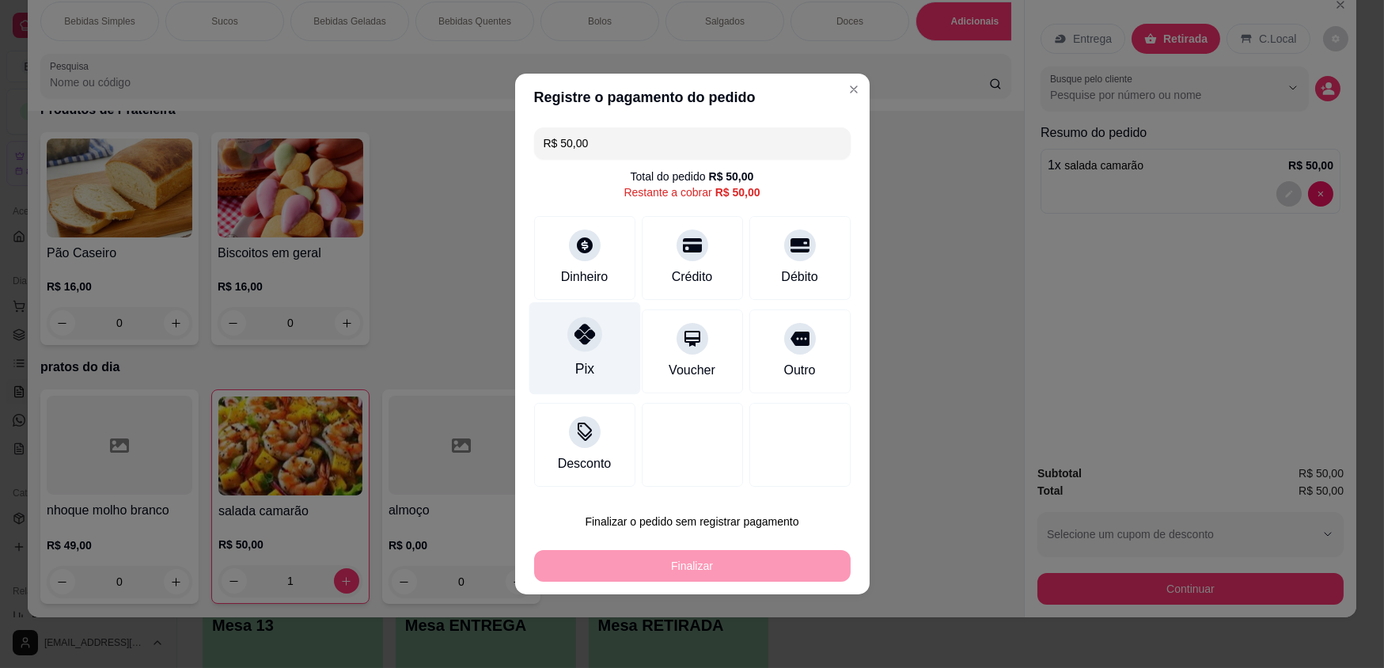
click at [598, 367] on div "Pix" at bounding box center [585, 348] width 112 height 93
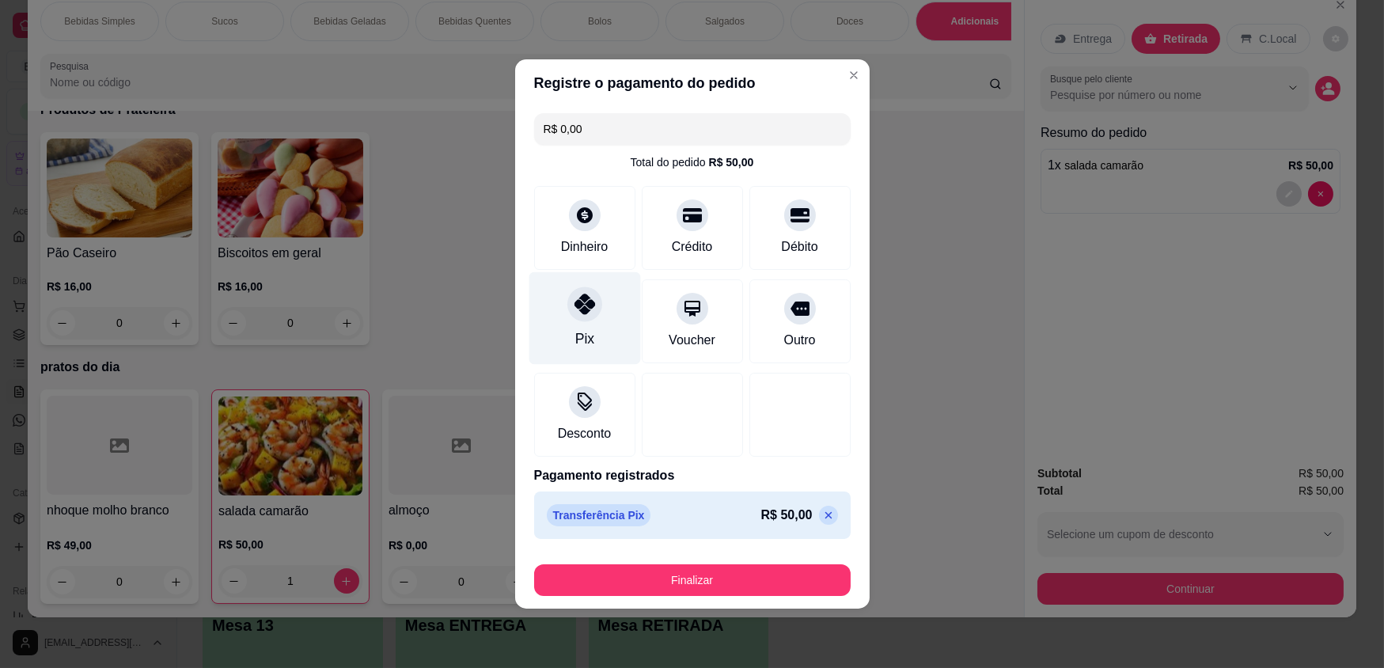
type input "R$ 0,00"
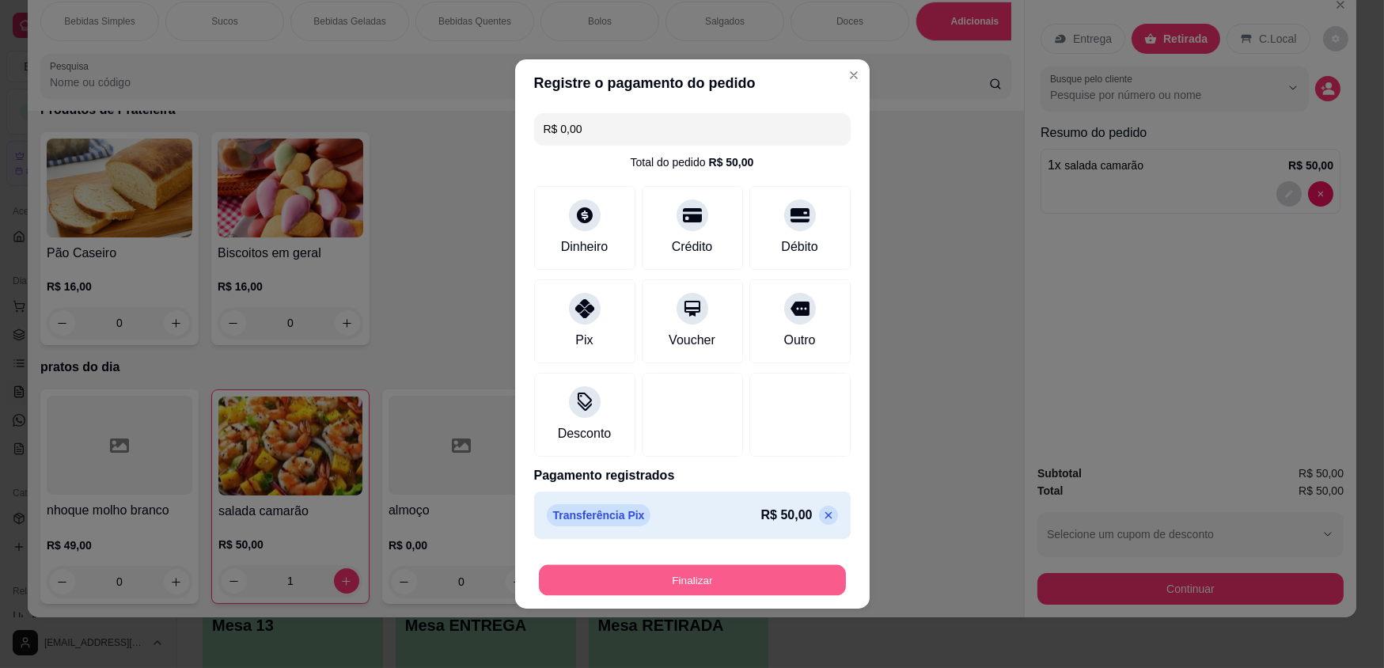
click at [728, 578] on button "Finalizar" at bounding box center [692, 580] width 307 height 31
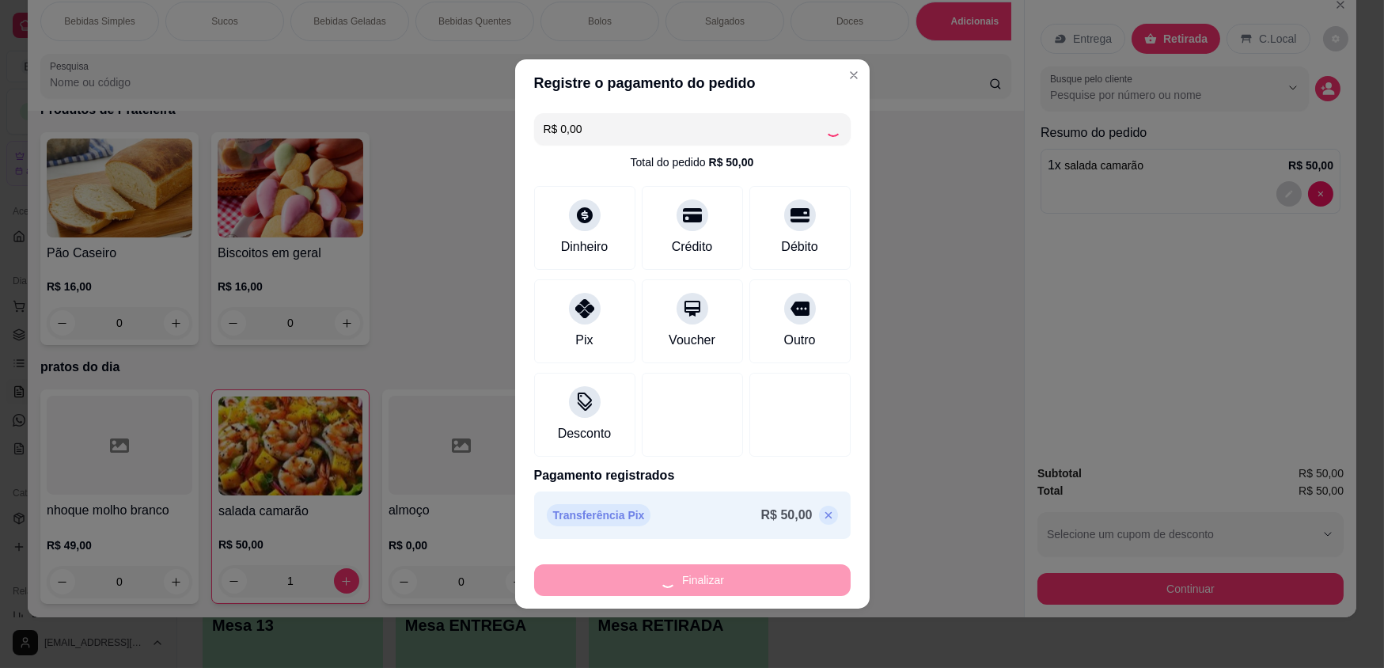
type input "0"
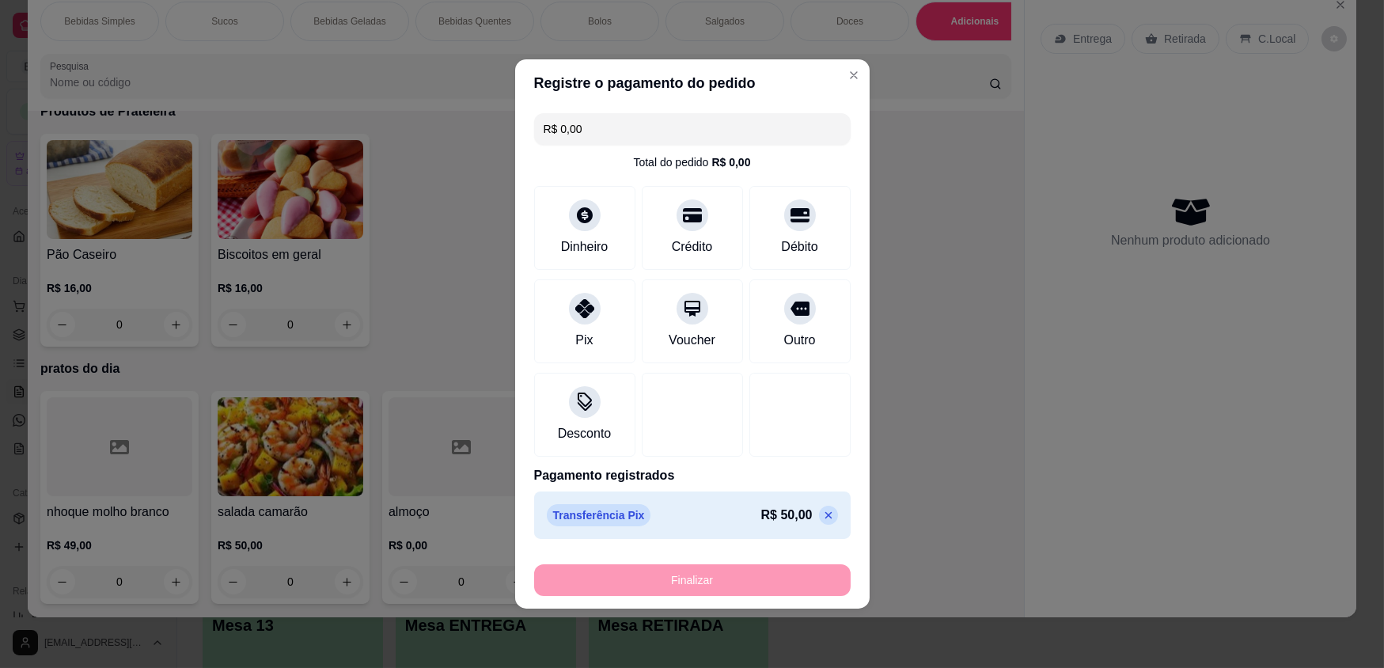
type input "-R$ 50,00"
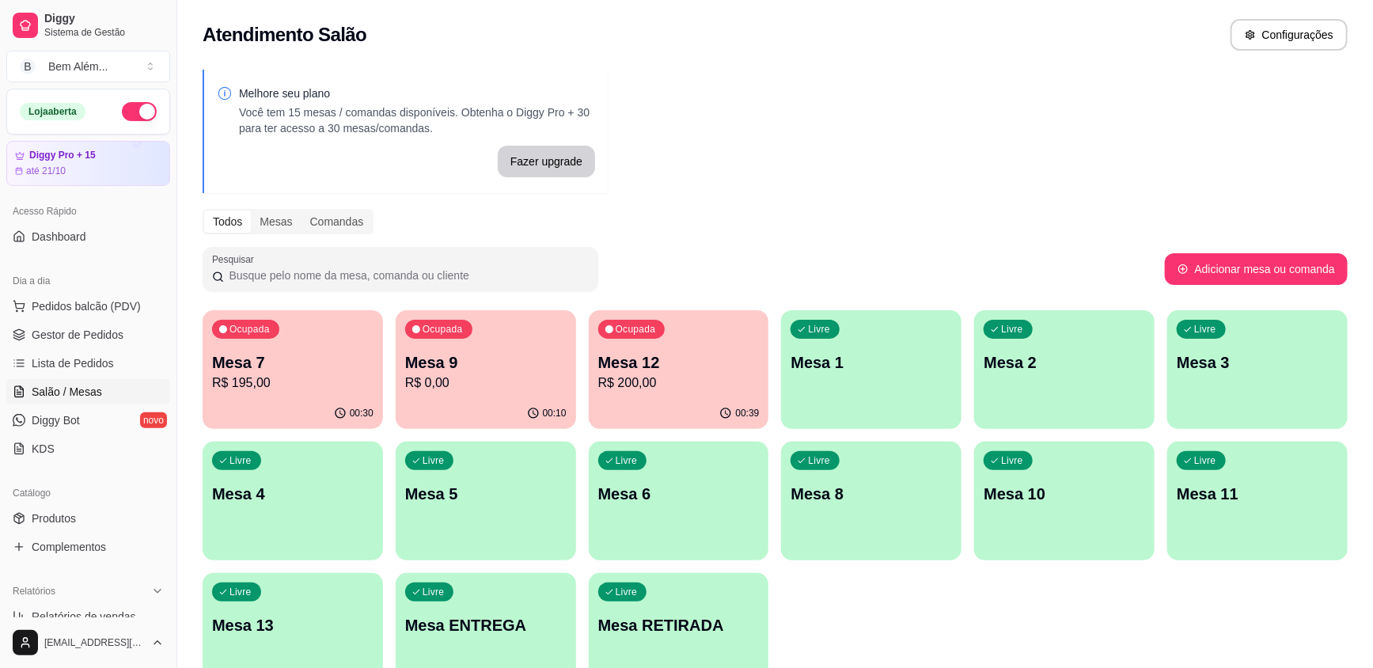
click at [704, 351] on p "Mesa 12" at bounding box center [678, 362] width 161 height 22
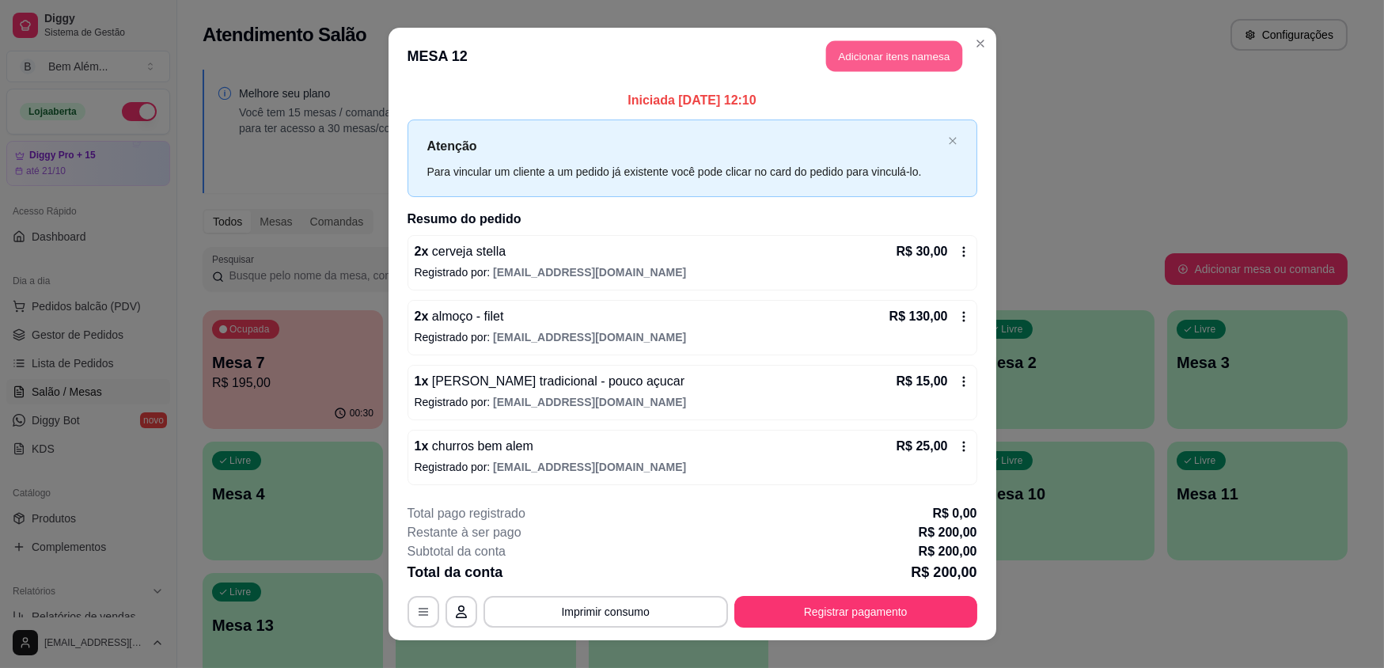
click at [915, 57] on button "Adicionar itens na mesa" at bounding box center [894, 56] width 136 height 31
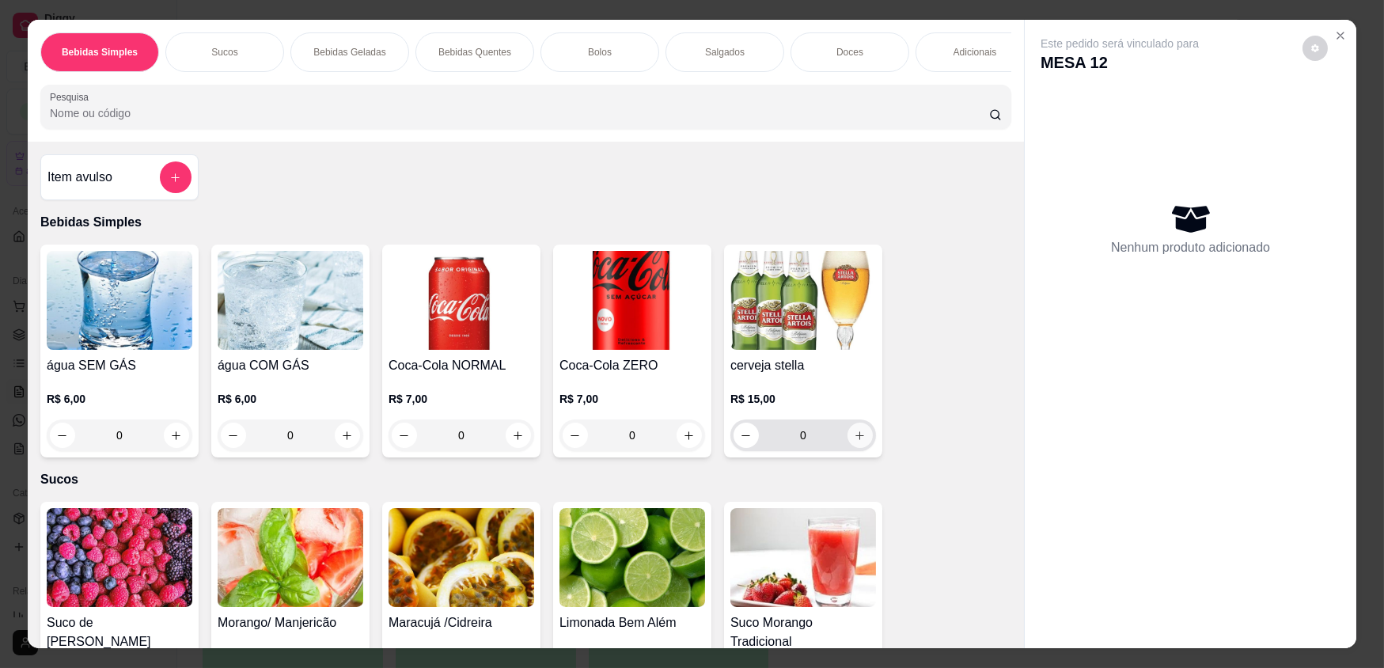
click at [860, 442] on icon "increase-product-quantity" at bounding box center [860, 436] width 12 height 12
type input "1"
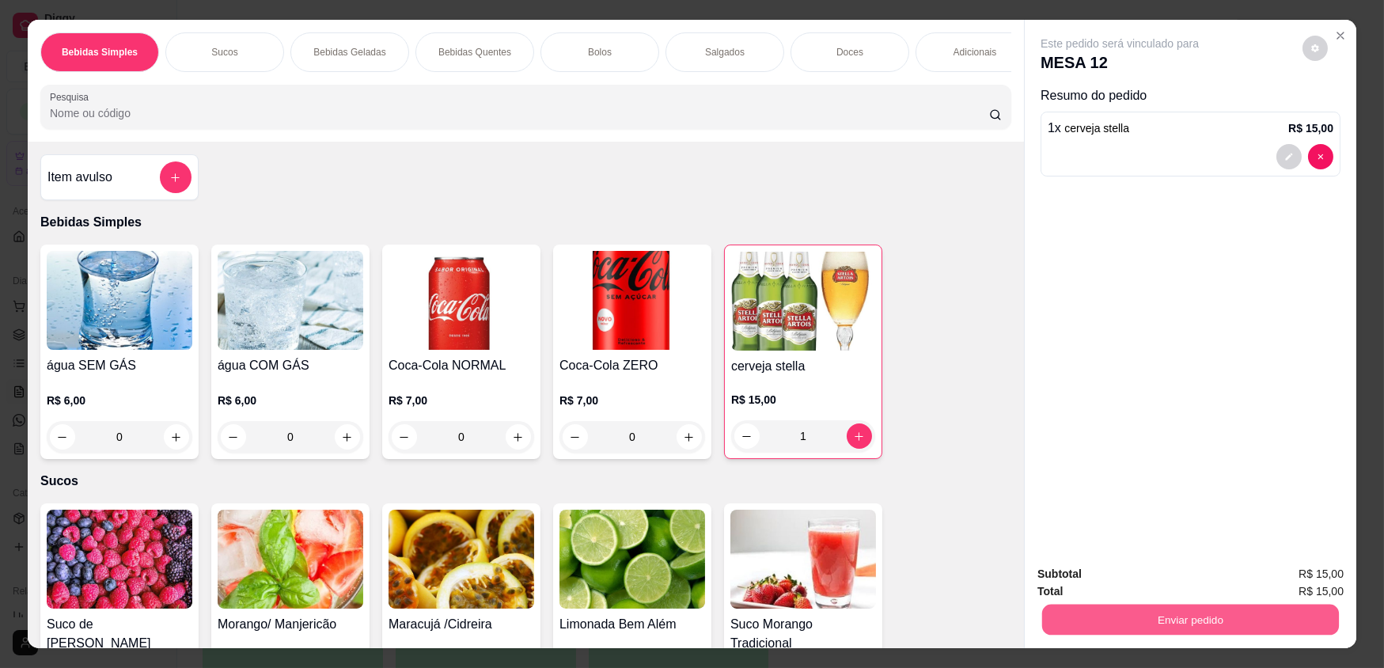
click at [1150, 632] on button "Enviar pedido" at bounding box center [1190, 619] width 297 height 31
click at [1290, 575] on button "Enviar pedido" at bounding box center [1303, 579] width 87 height 29
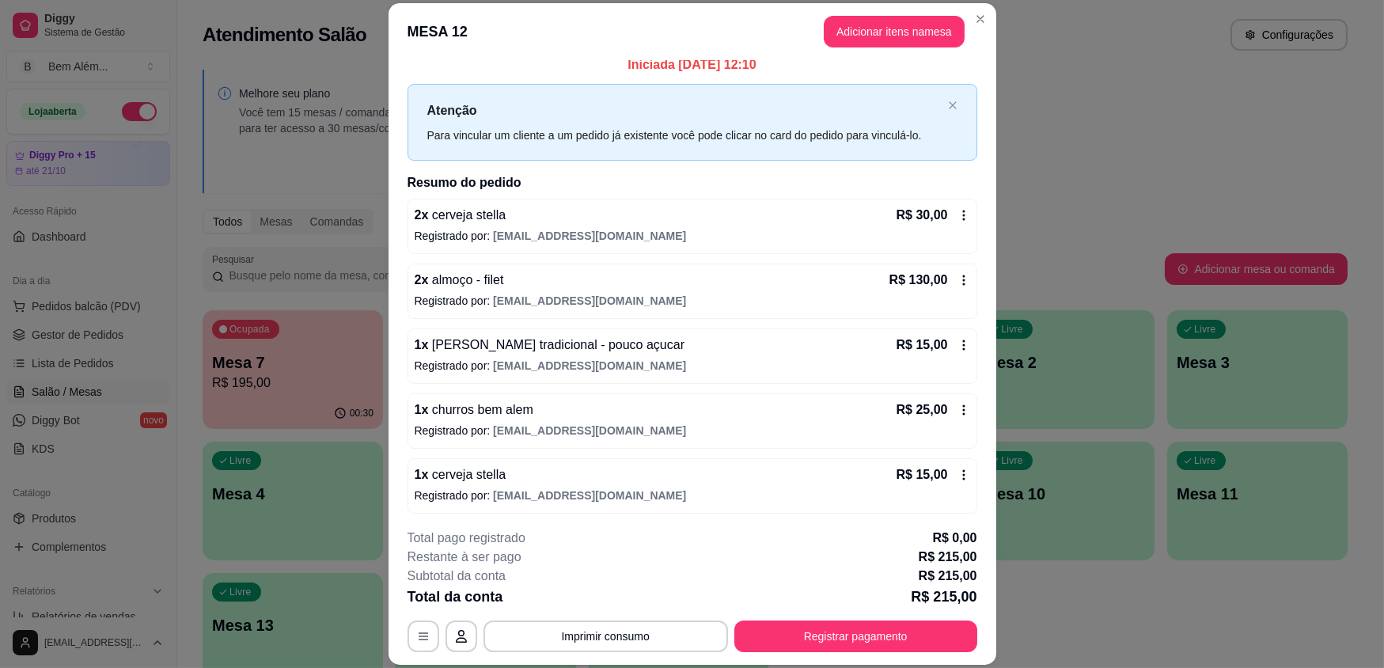
scroll to position [14, 0]
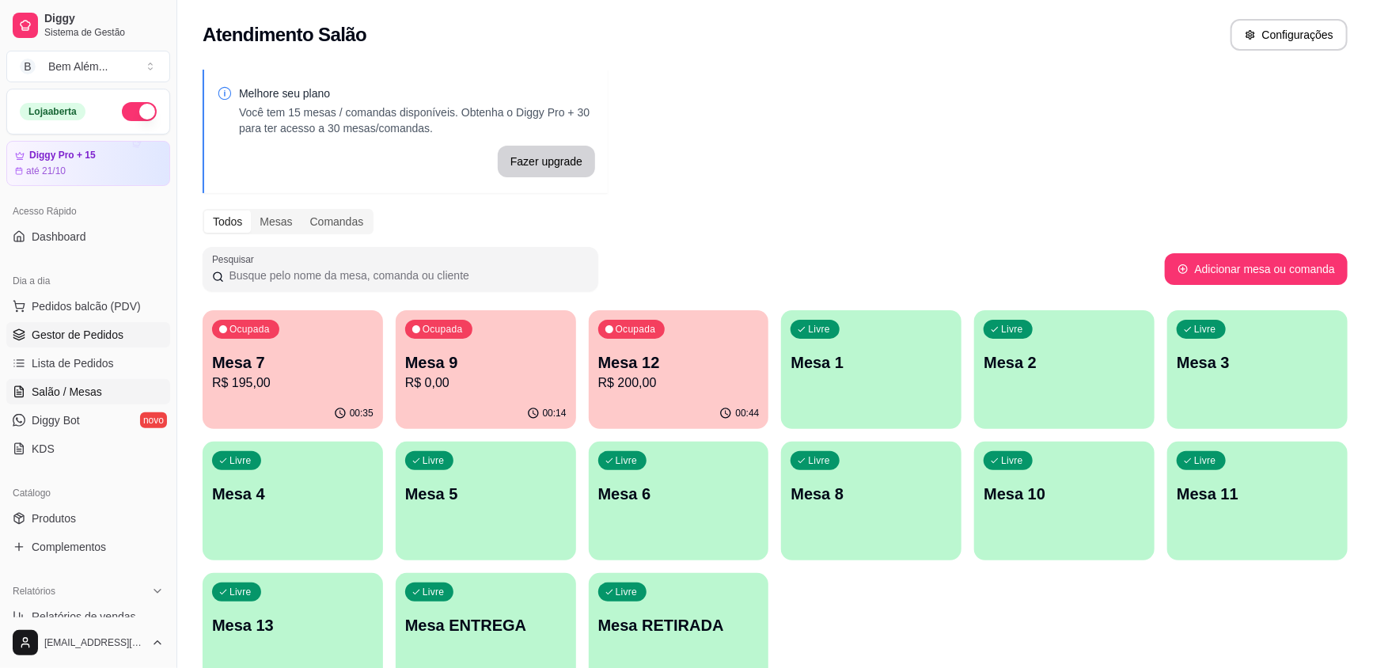
click at [107, 329] on span "Gestor de Pedidos" at bounding box center [78, 335] width 92 height 16
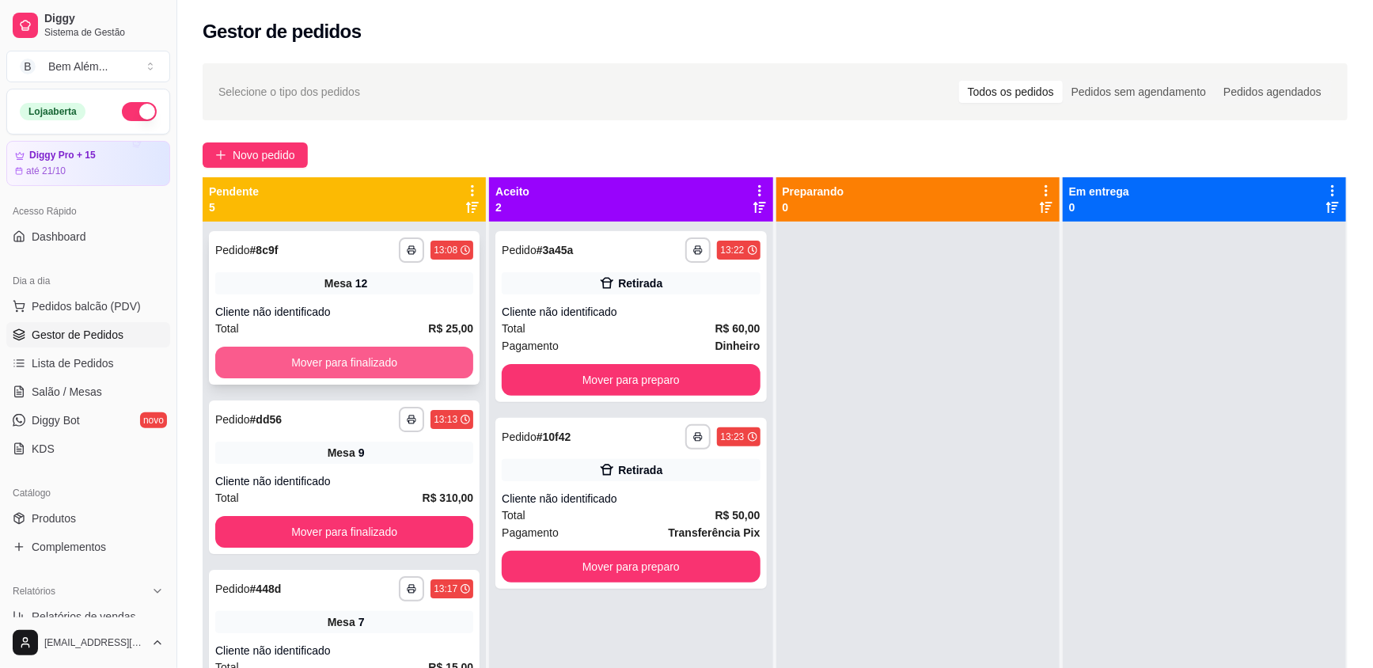
click at [374, 363] on button "Mover para finalizado" at bounding box center [344, 363] width 258 height 32
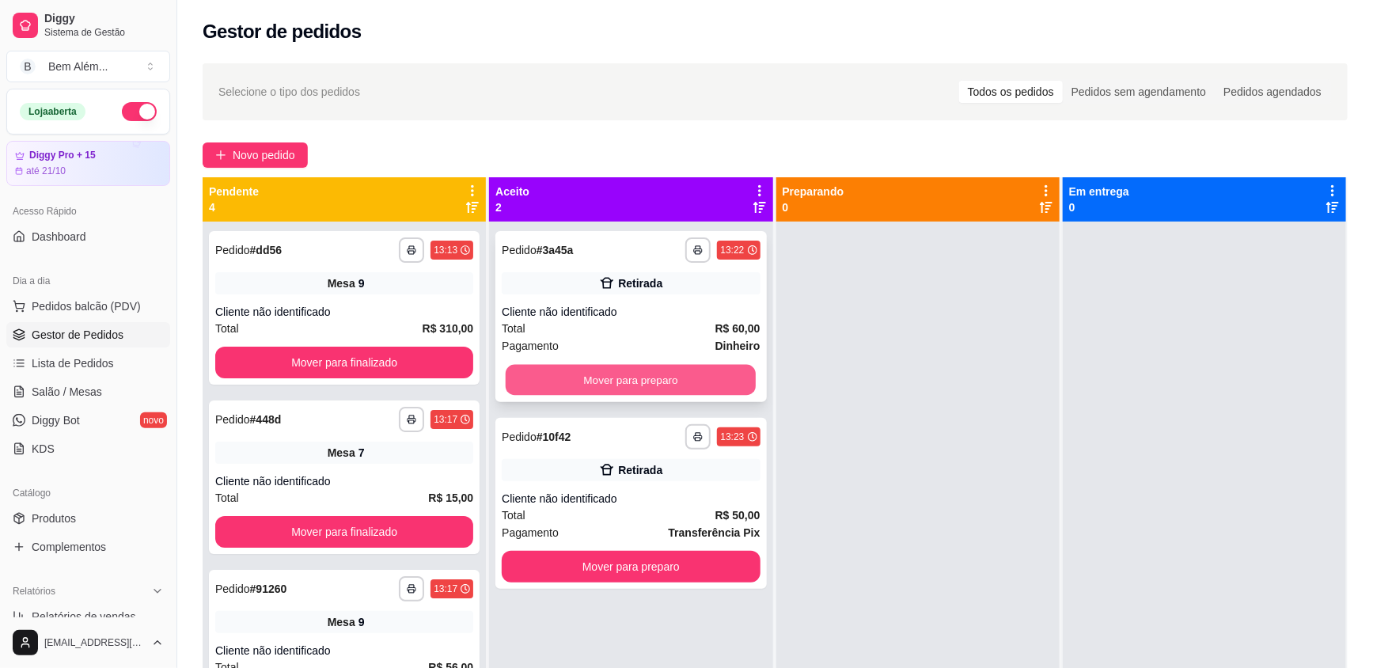
click at [676, 389] on button "Mover para preparo" at bounding box center [631, 380] width 250 height 31
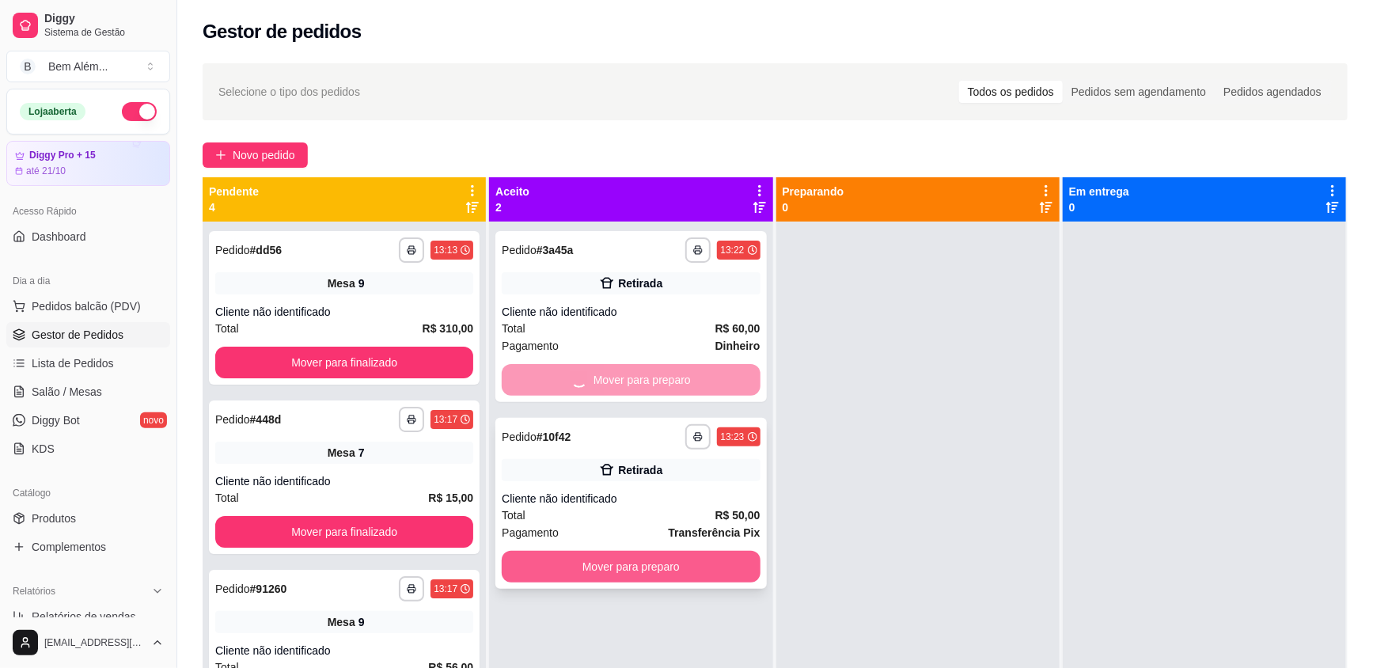
click at [716, 570] on button "Mover para preparo" at bounding box center [631, 567] width 258 height 32
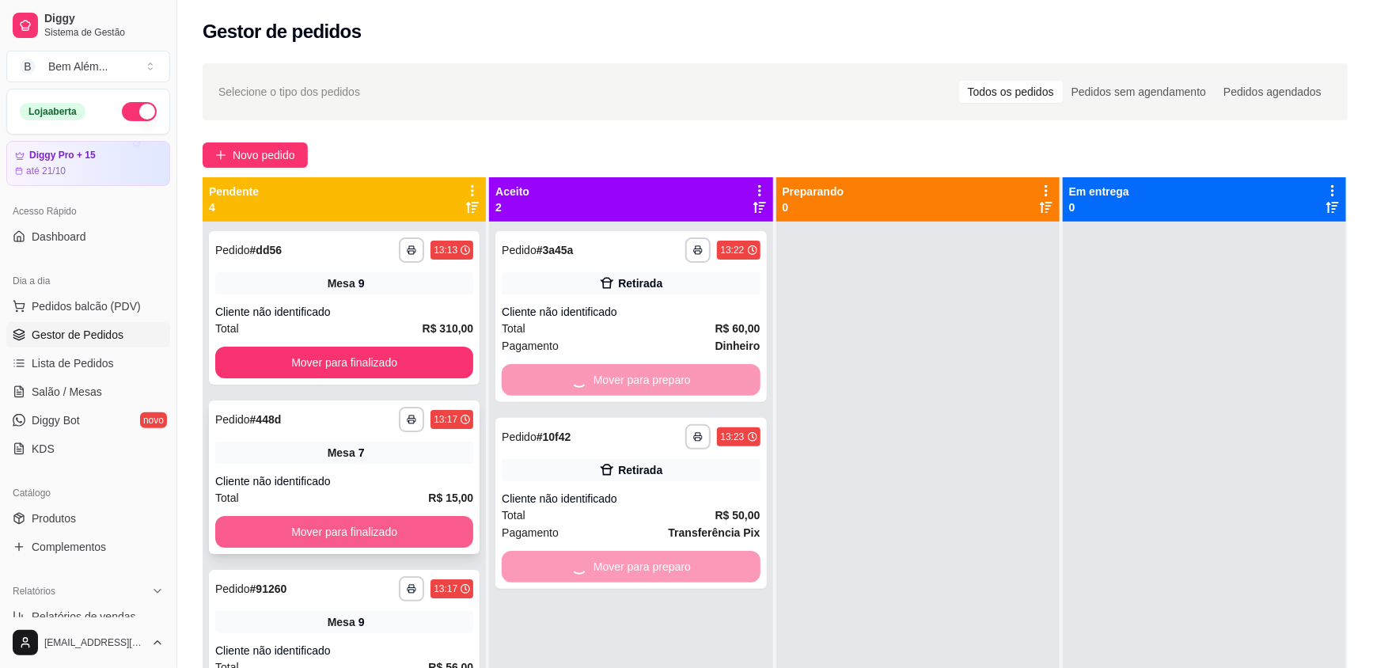
click at [414, 533] on button "Mover para finalizado" at bounding box center [344, 532] width 258 height 32
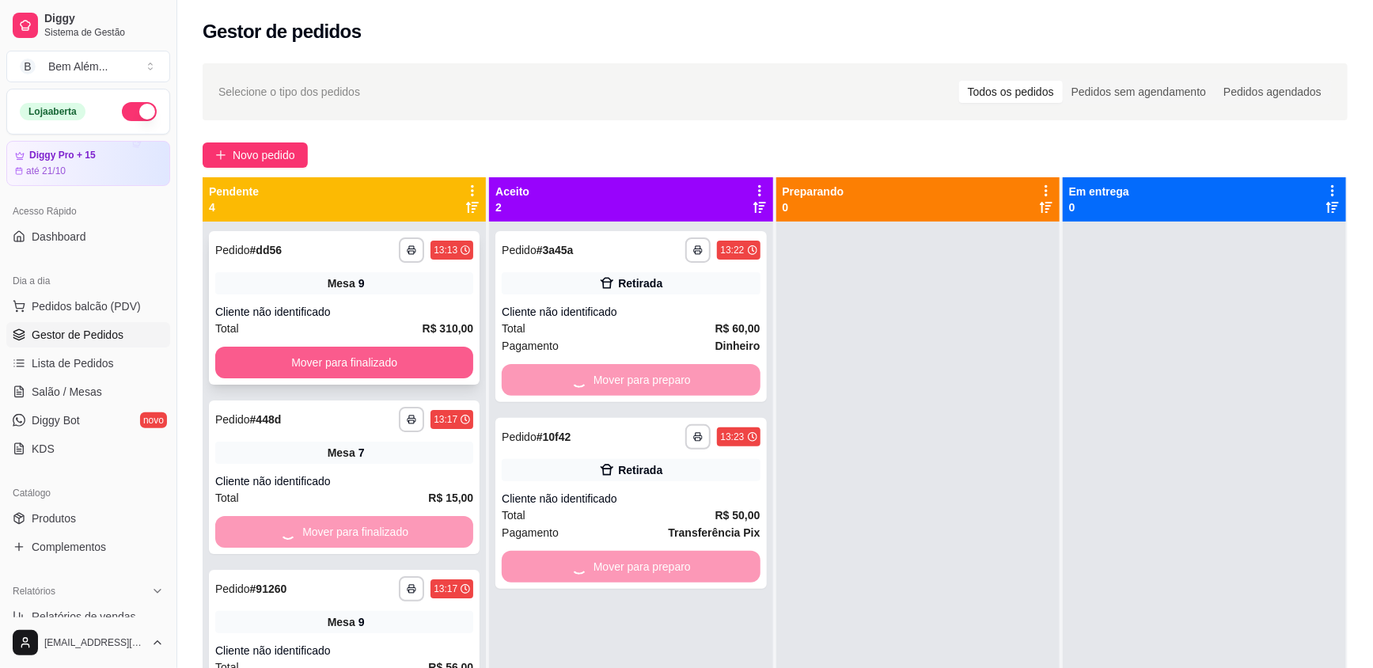
click at [402, 362] on button "Mover para finalizado" at bounding box center [344, 363] width 258 height 32
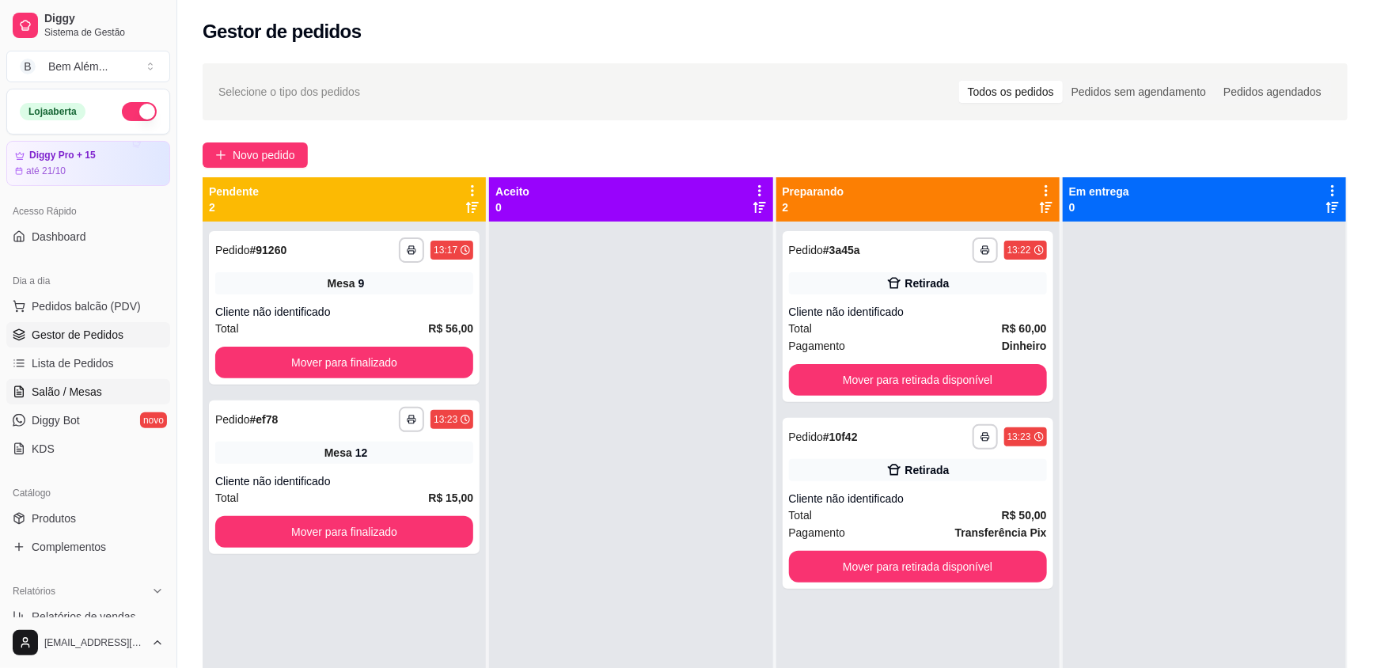
click at [152, 381] on link "Salão / Mesas" at bounding box center [88, 391] width 164 height 25
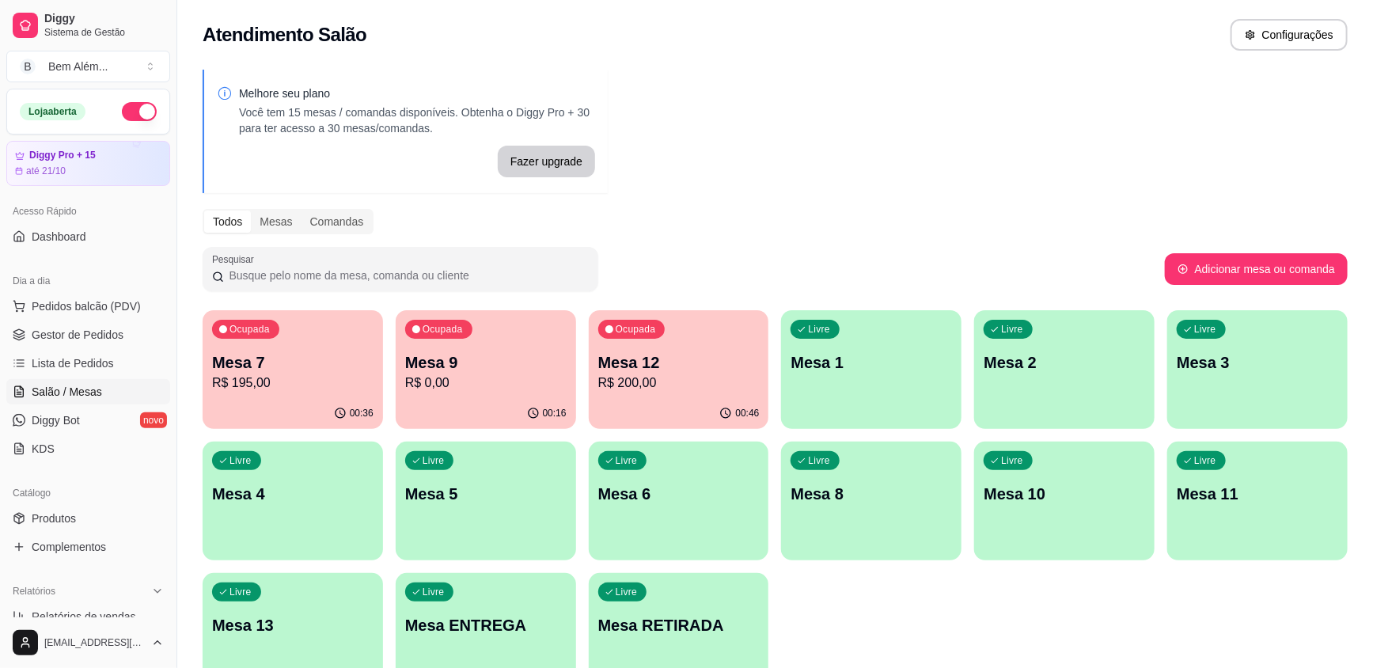
click at [902, 383] on div "Livre Mesa 1" at bounding box center [871, 360] width 180 height 100
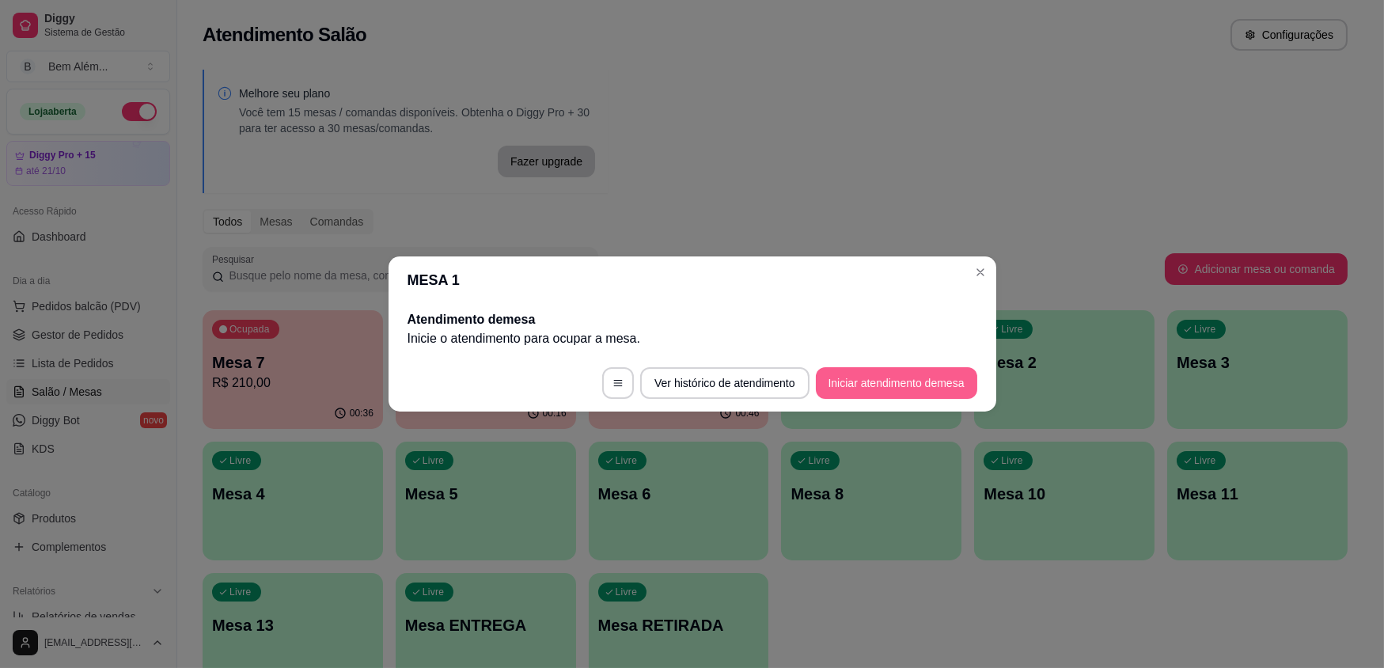
click at [880, 375] on button "Iniciar atendimento de mesa" at bounding box center [896, 383] width 161 height 32
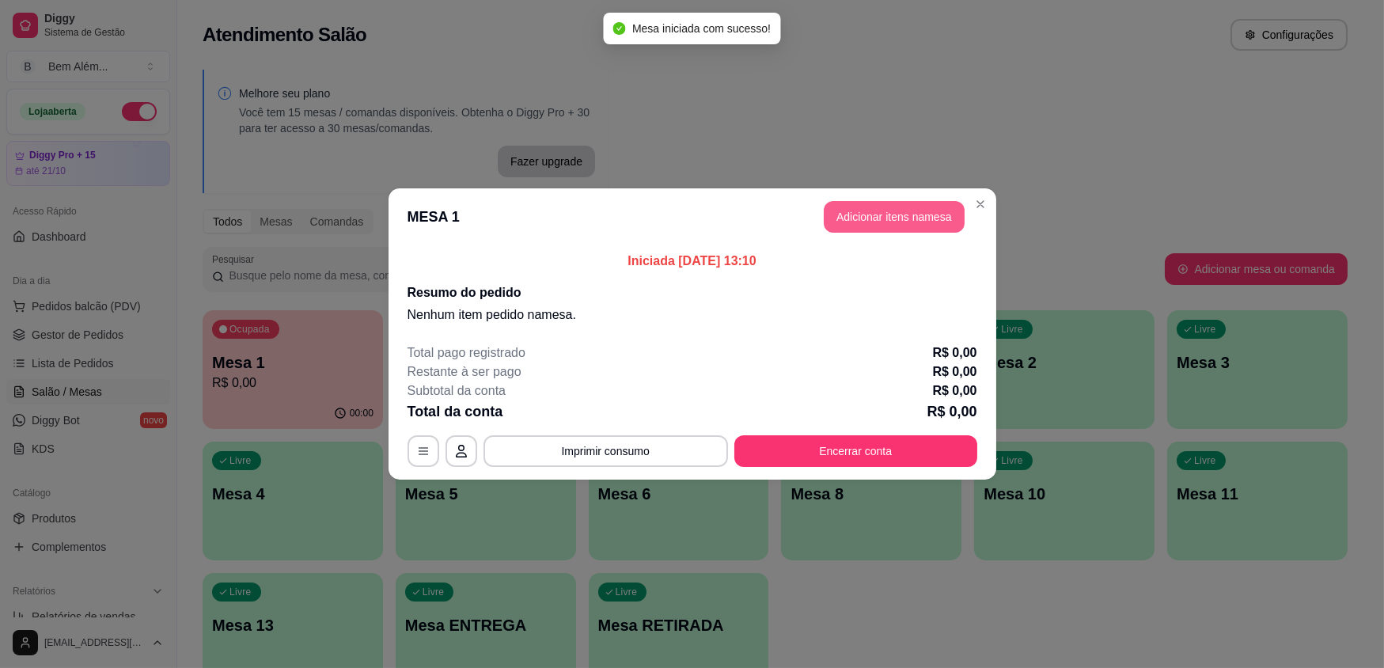
click at [890, 215] on button "Adicionar itens na mesa" at bounding box center [894, 217] width 141 height 32
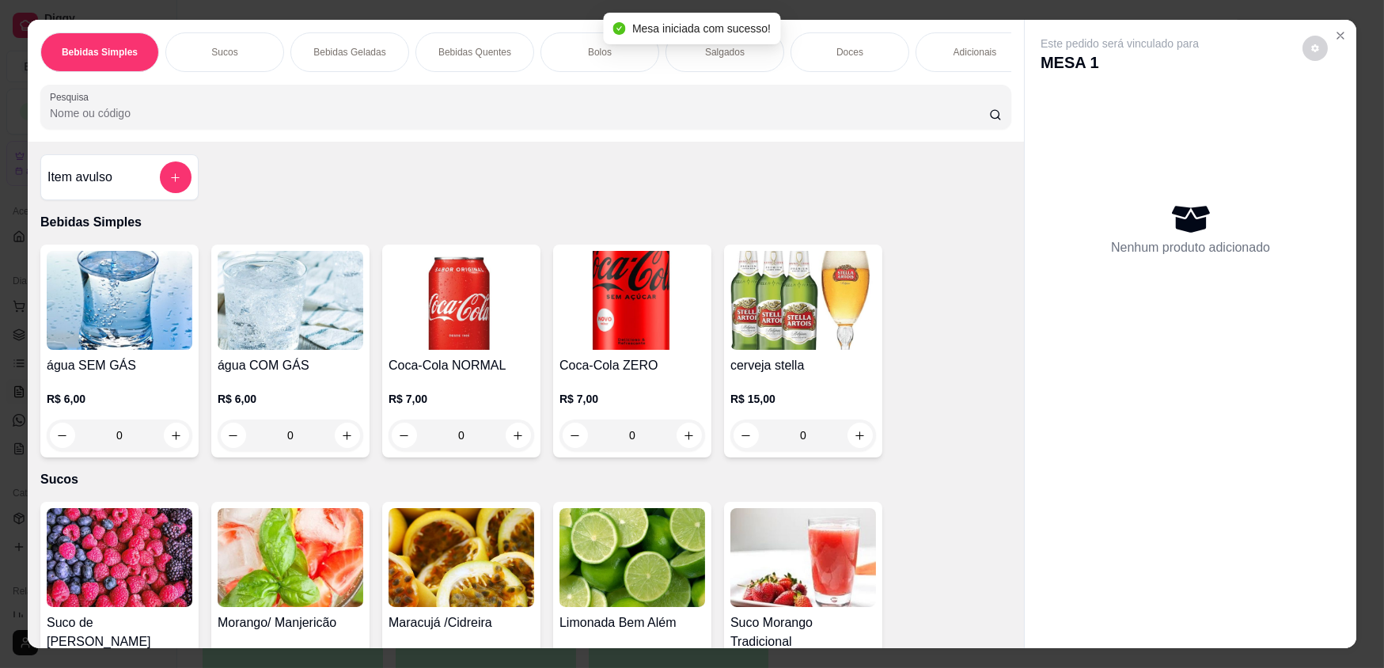
click at [934, 58] on div "Adicionais" at bounding box center [975, 52] width 119 height 40
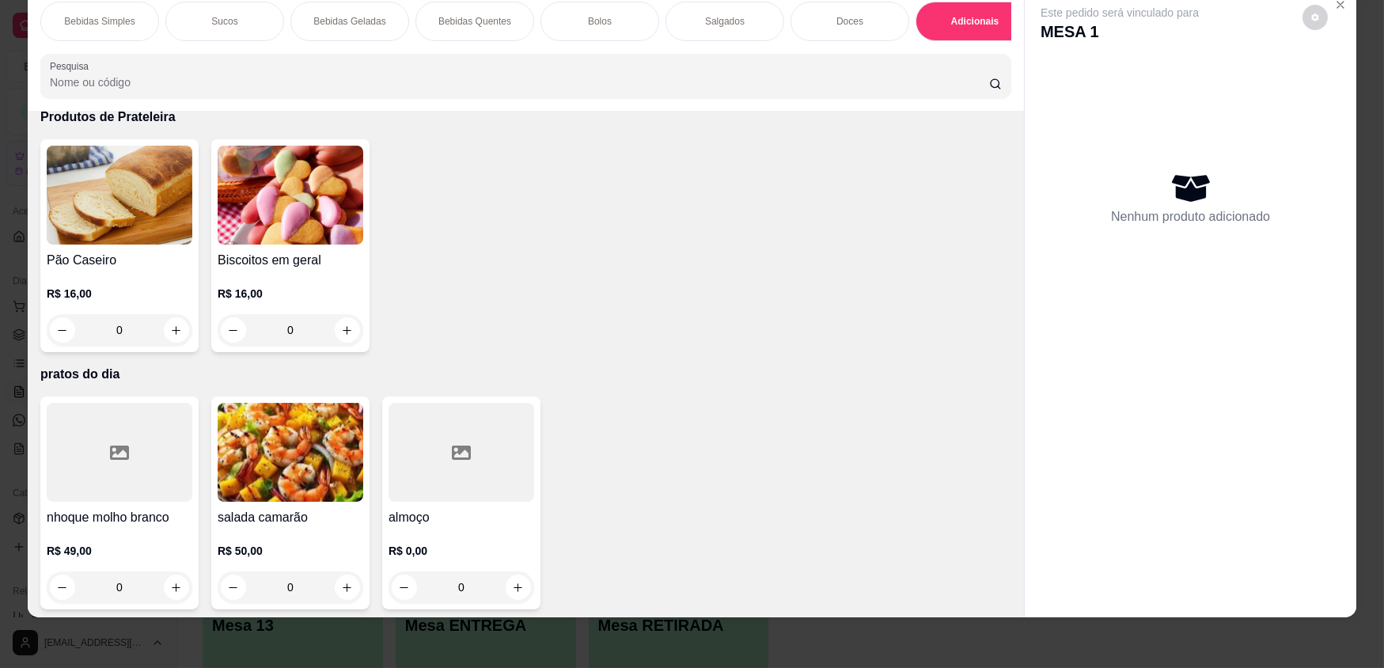
scroll to position [3087, 0]
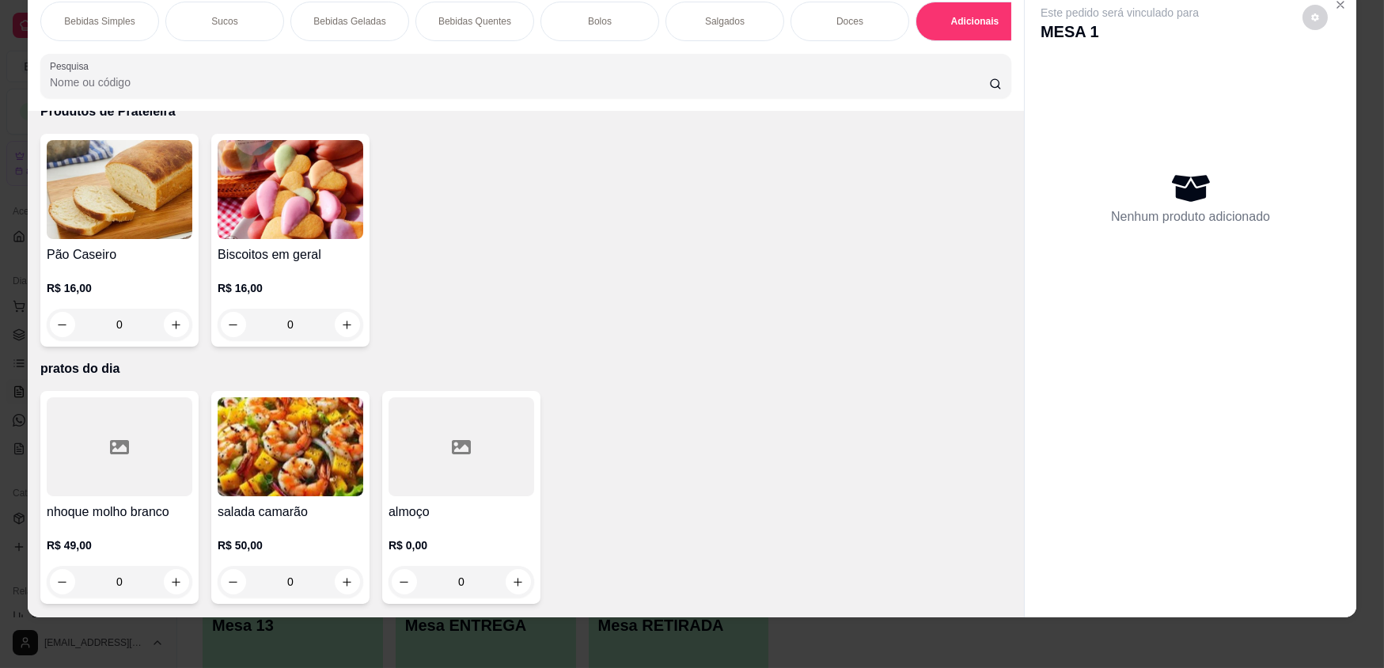
click at [449, 509] on h4 "almoço" at bounding box center [462, 512] width 146 height 19
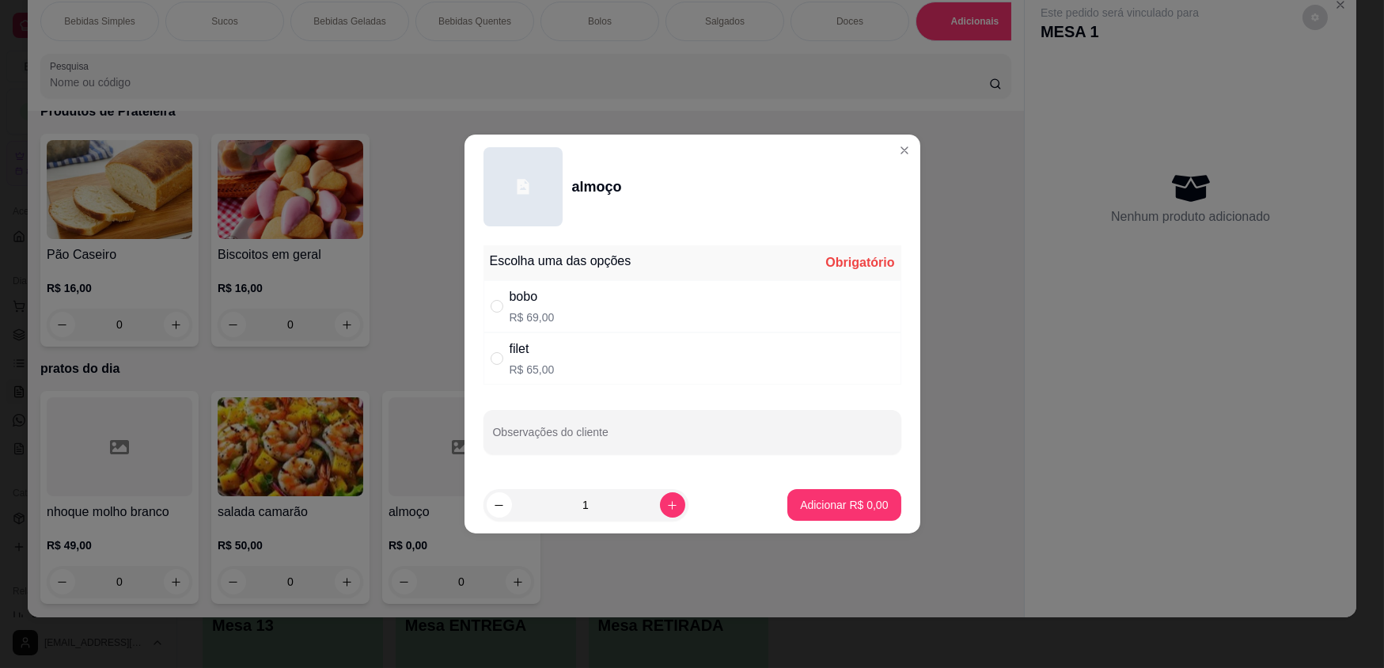
click at [594, 300] on div "bobo R$ 69,00" at bounding box center [693, 306] width 418 height 52
radio input "true"
click at [818, 506] on p "Adicionar R$ 69,00" at bounding box center [841, 504] width 92 height 15
type input "1"
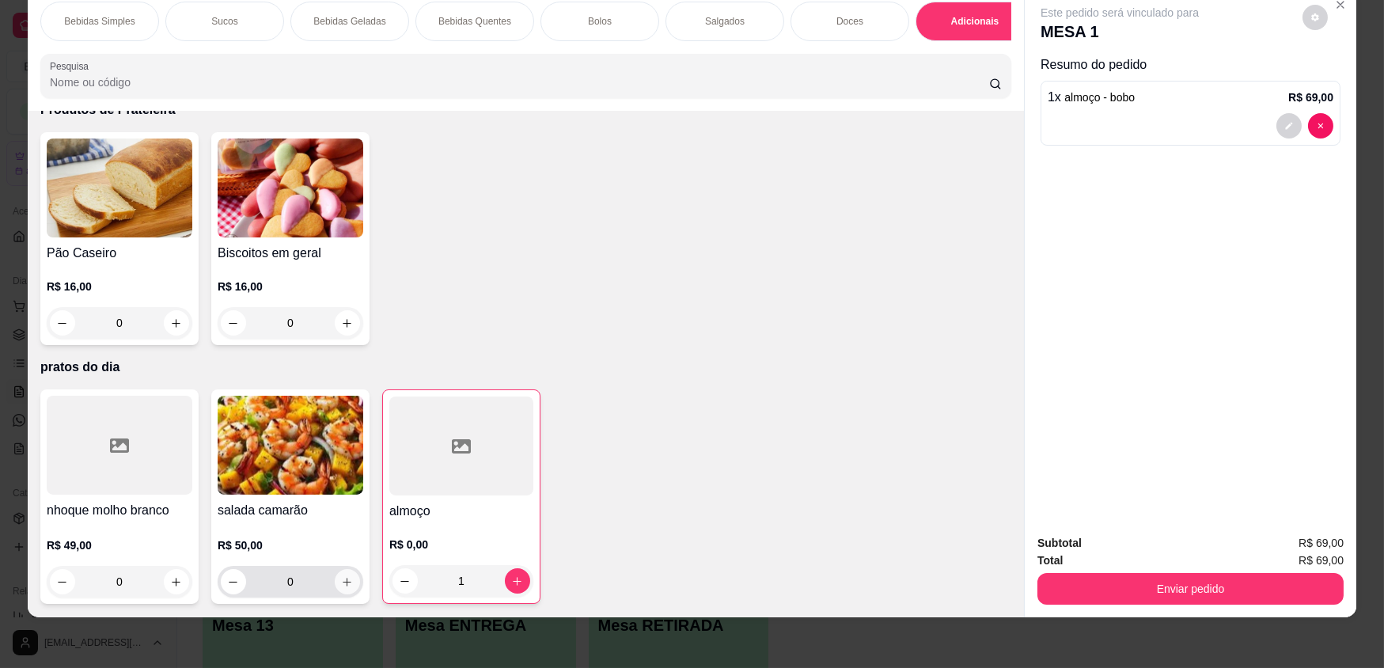
click at [343, 578] on icon "increase-product-quantity" at bounding box center [347, 582] width 12 height 12
type input "1"
click at [705, 19] on p "Salgados" at bounding box center [725, 21] width 40 height 13
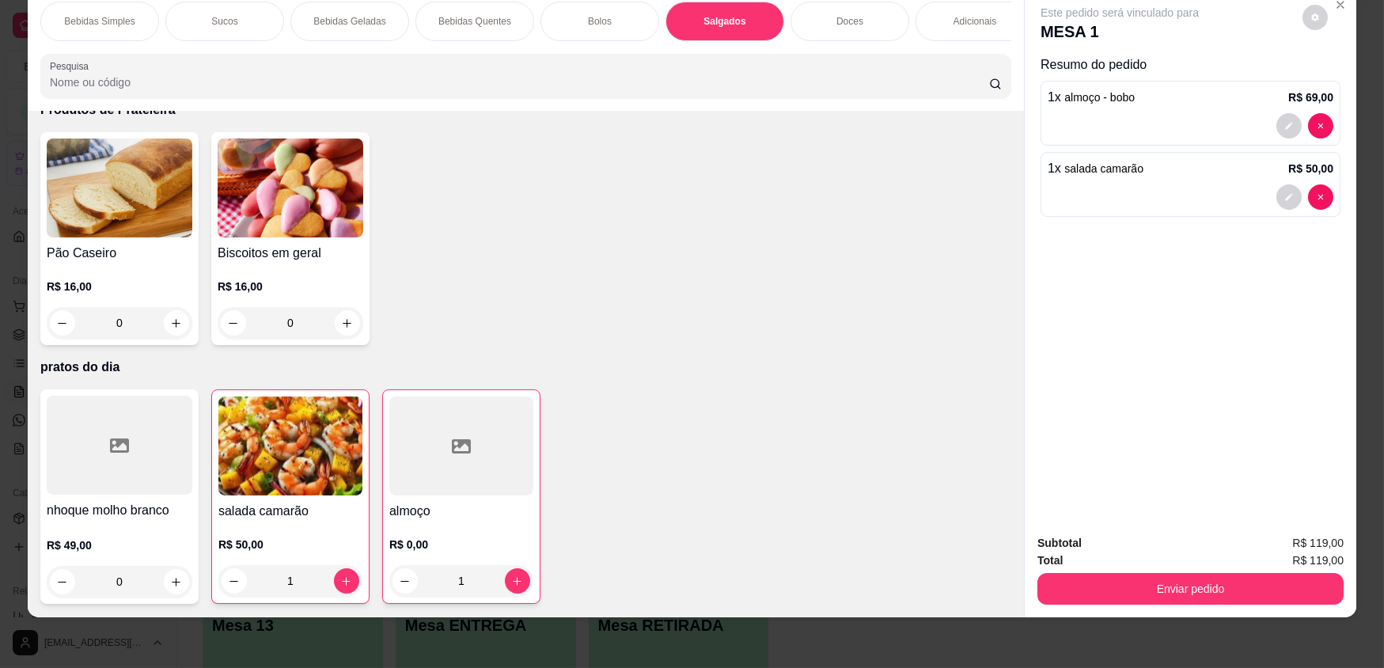
scroll to position [1827, 0]
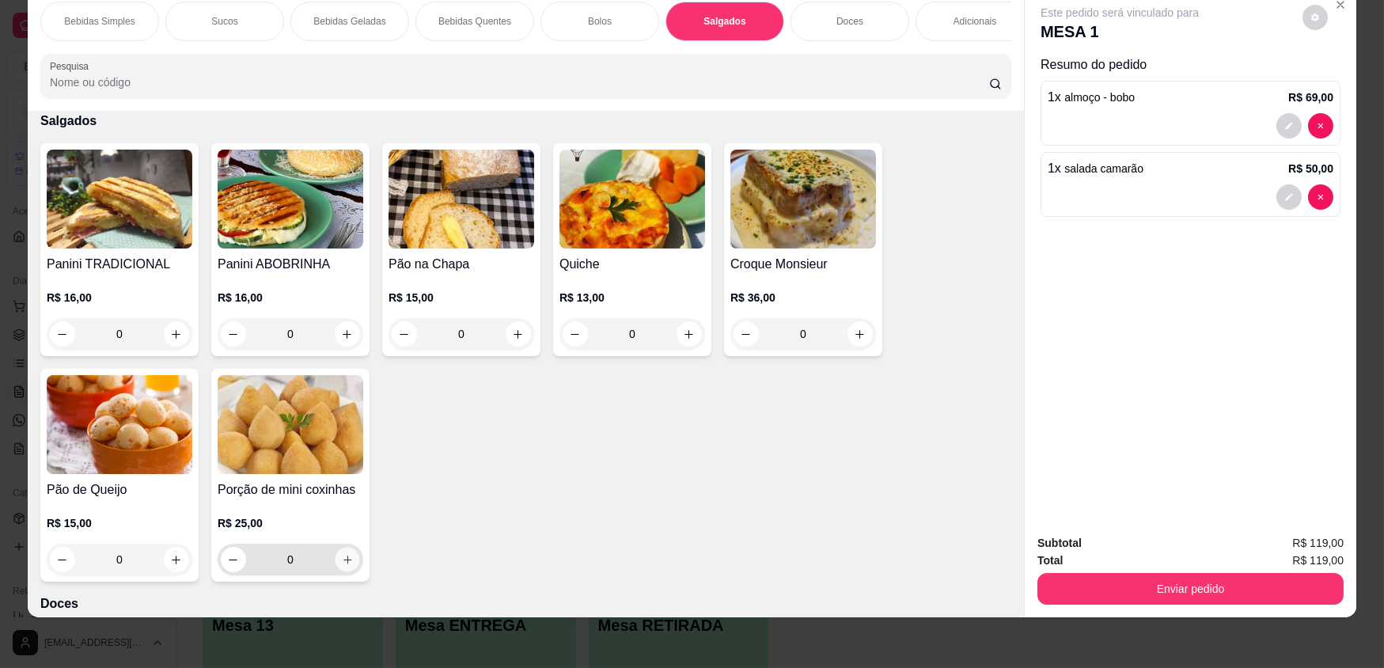
click at [346, 566] on icon "increase-product-quantity" at bounding box center [348, 560] width 12 height 12
type input "1"
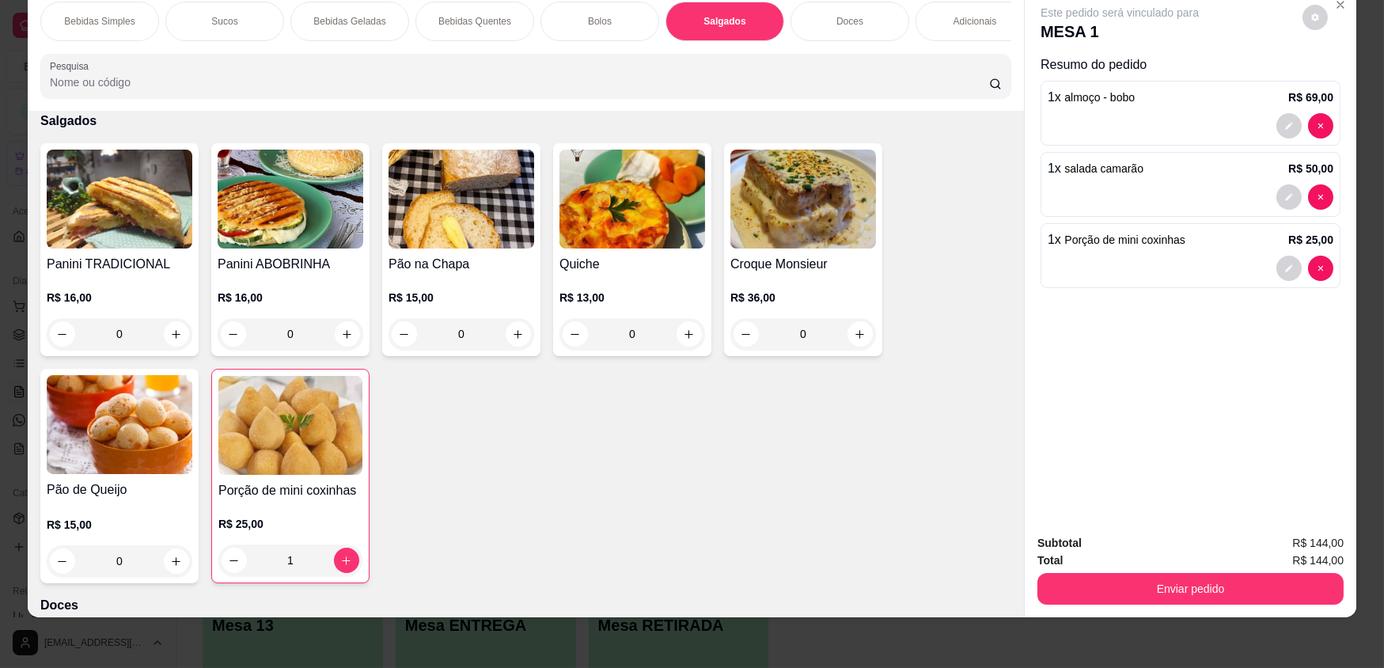
click at [340, 16] on p "Bebidas Geladas" at bounding box center [349, 21] width 72 height 13
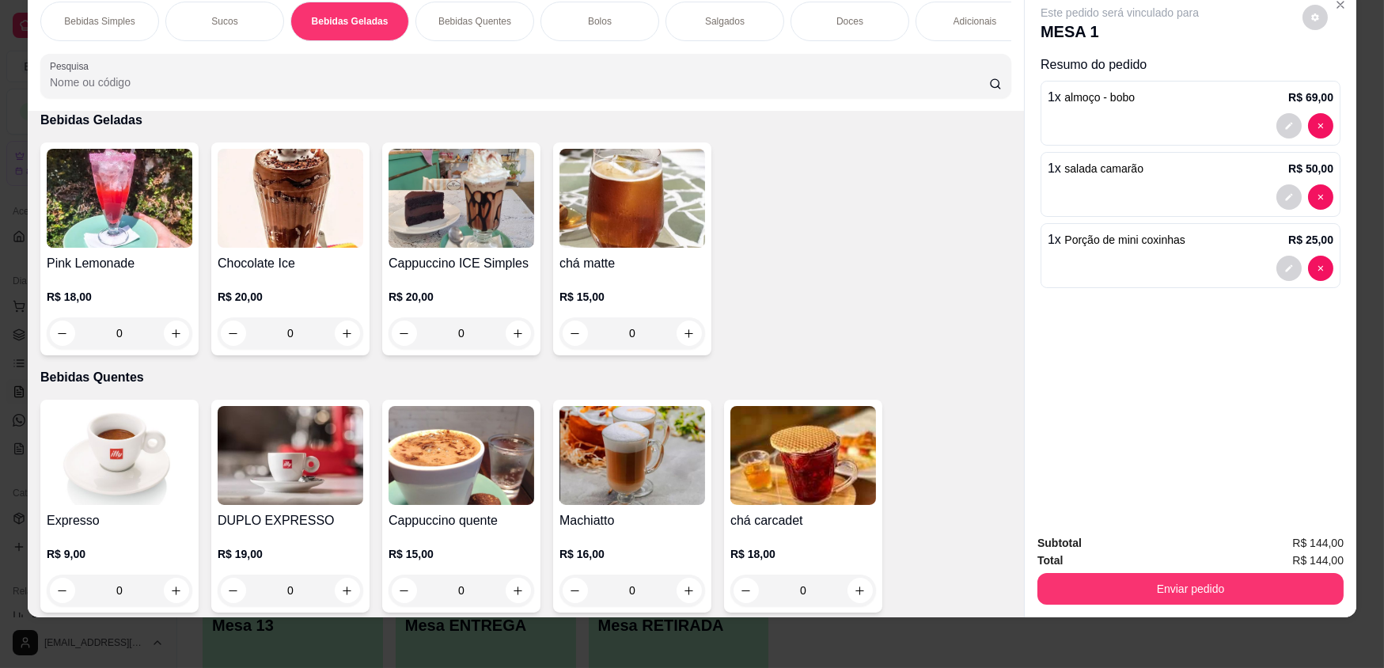
drag, startPoint x: 118, startPoint y: 29, endPoint x: 225, endPoint y: 44, distance: 107.9
click at [117, 30] on div "Bebidas Simples" at bounding box center [99, 22] width 119 height 40
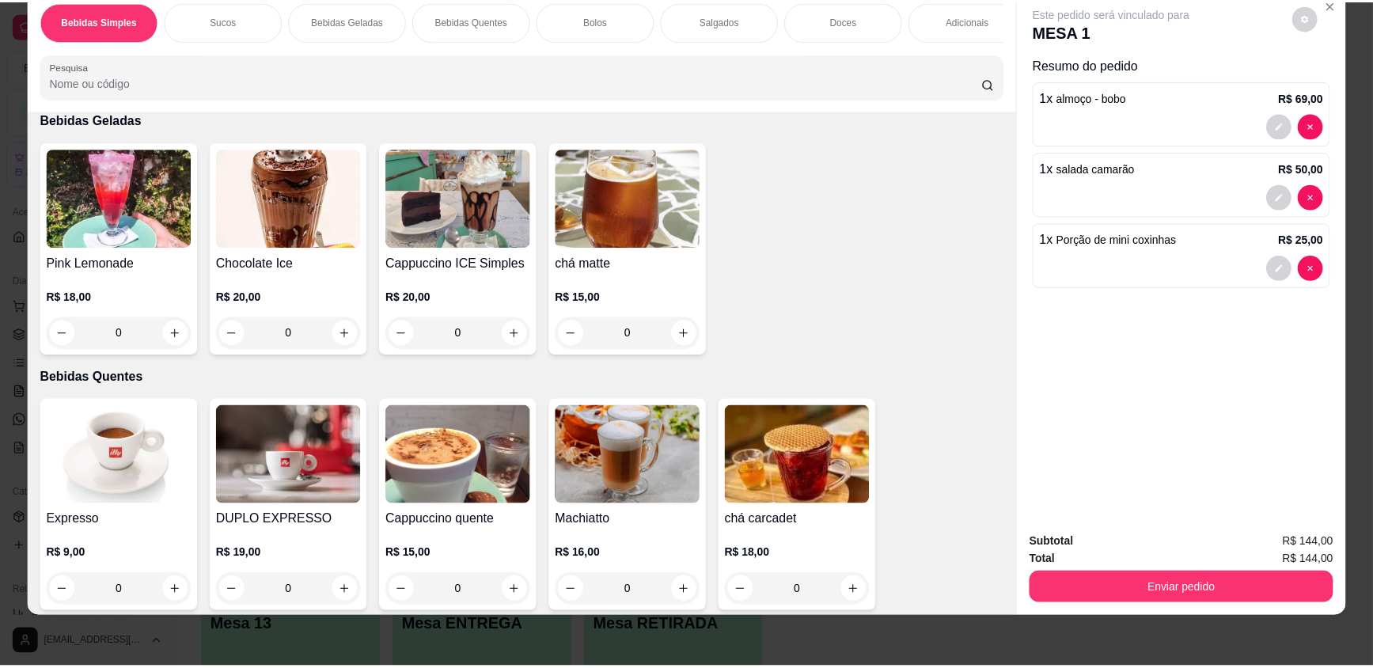
scroll to position [71, 0]
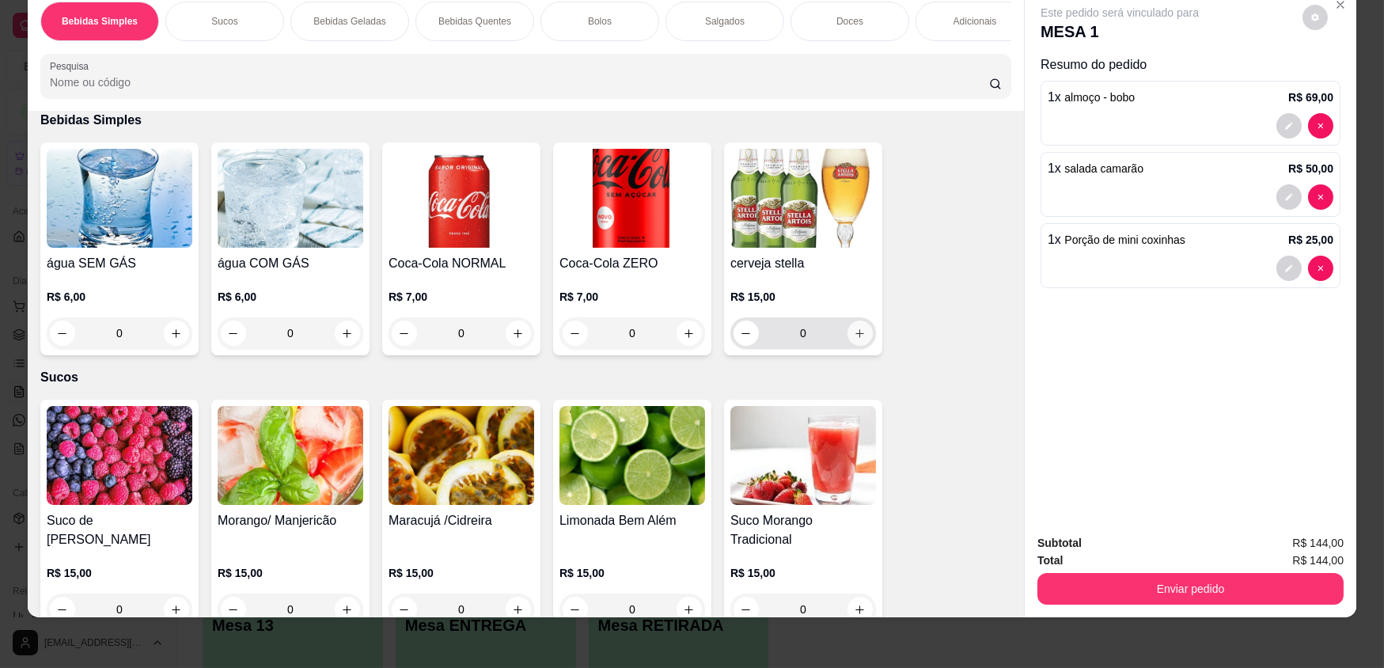
click at [854, 340] on icon "increase-product-quantity" at bounding box center [860, 334] width 12 height 12
type input "1"
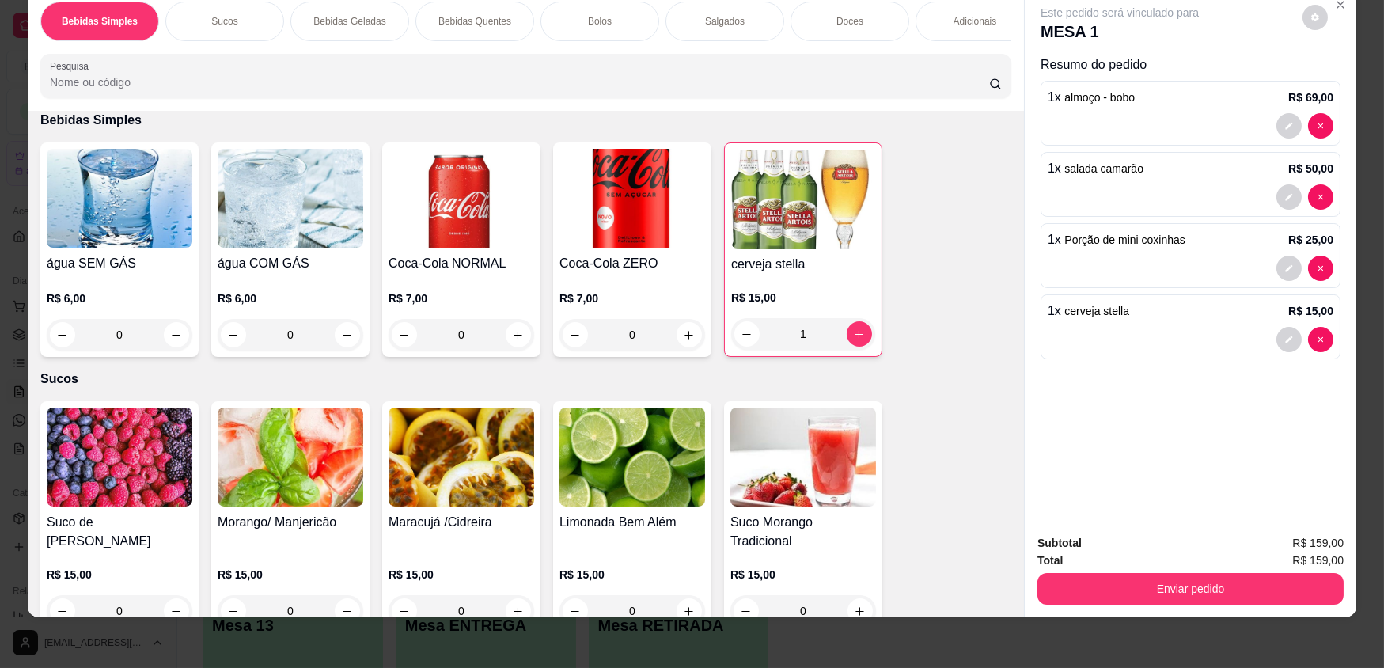
click at [302, 248] on img at bounding box center [291, 198] width 146 height 99
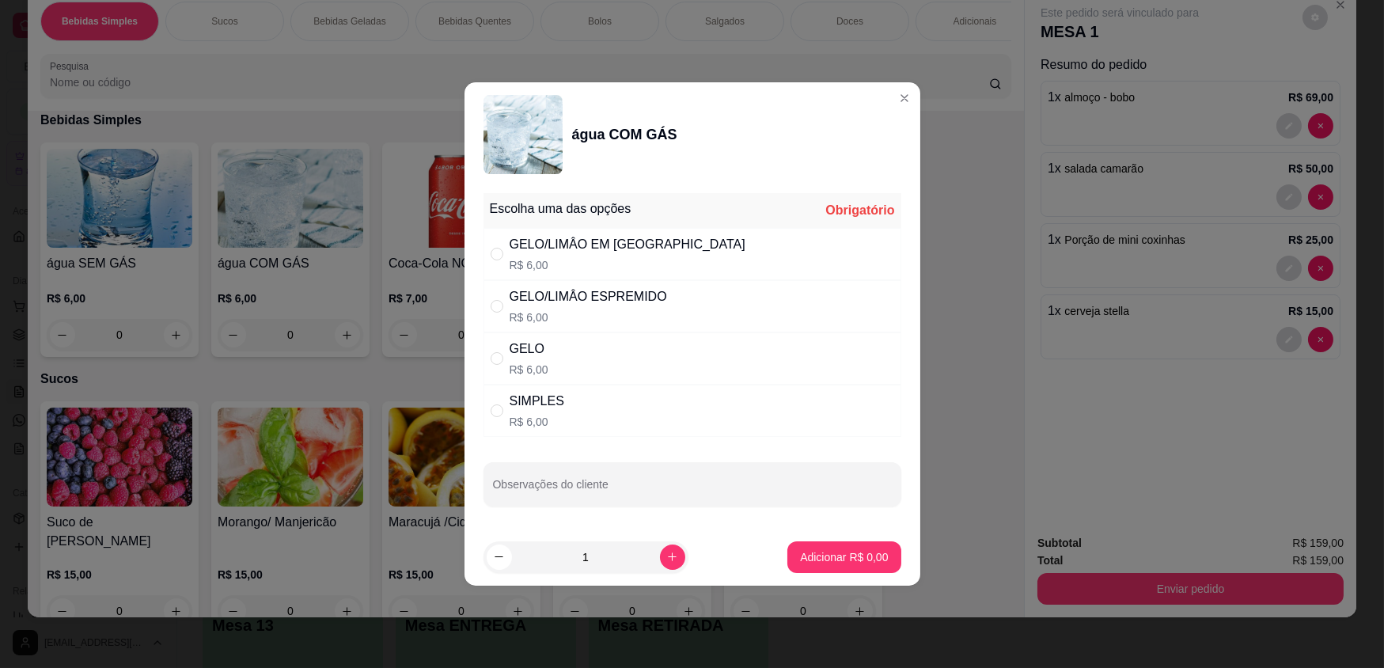
click at [640, 353] on div "GELO R$ 6,00" at bounding box center [693, 358] width 418 height 52
radio input "true"
click at [818, 552] on p "Adicionar R$ 6,00" at bounding box center [844, 557] width 88 height 16
type input "1"
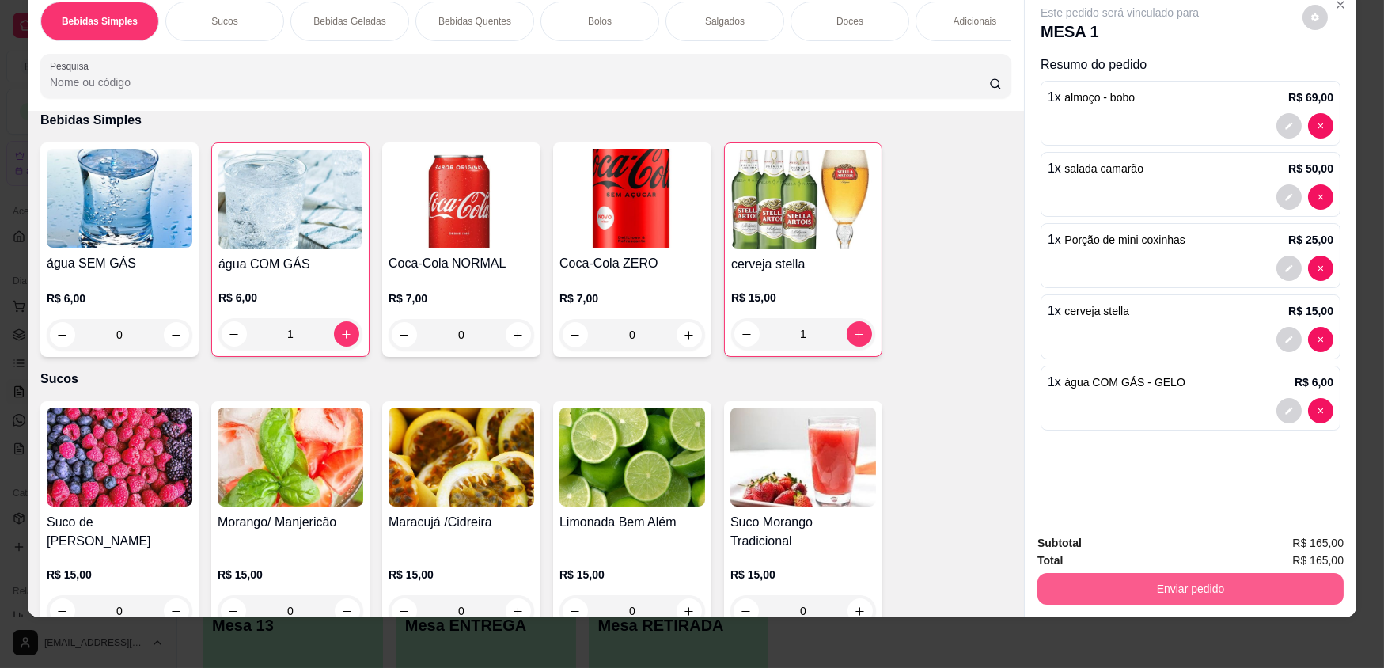
click at [1231, 582] on button "Enviar pedido" at bounding box center [1191, 589] width 306 height 32
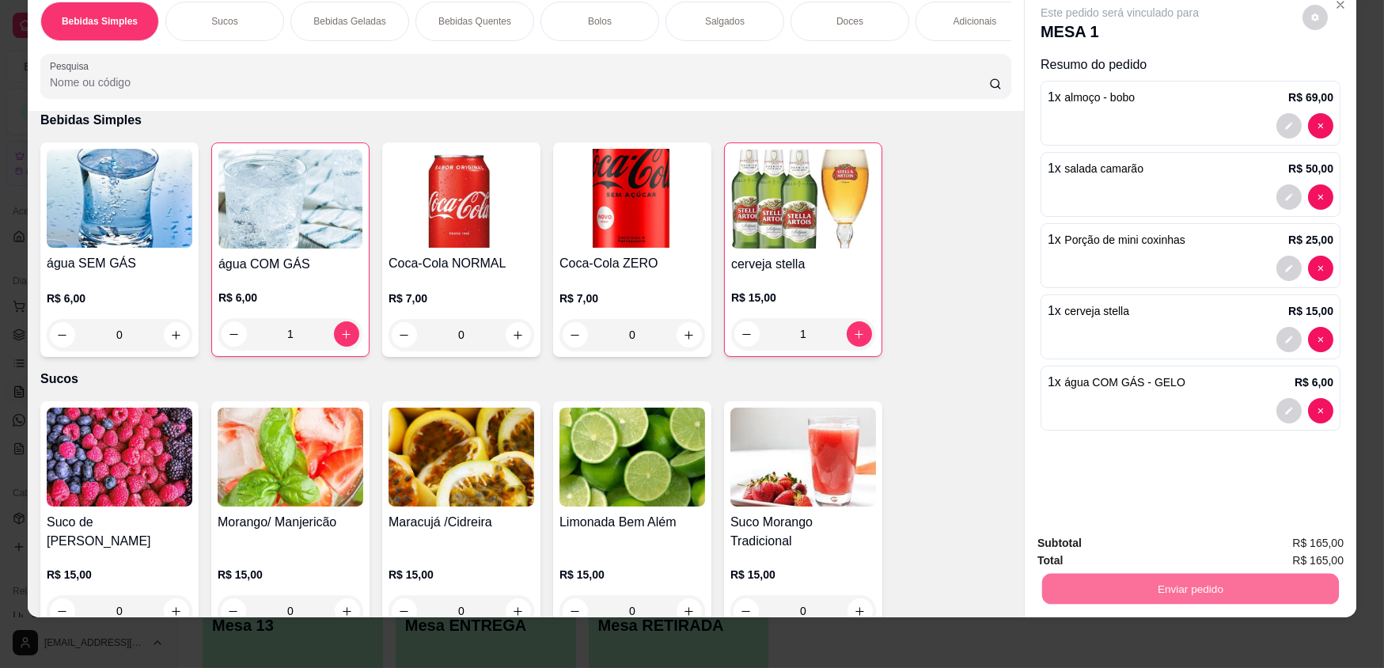
click at [1285, 544] on button "Enviar pedido" at bounding box center [1303, 548] width 87 height 29
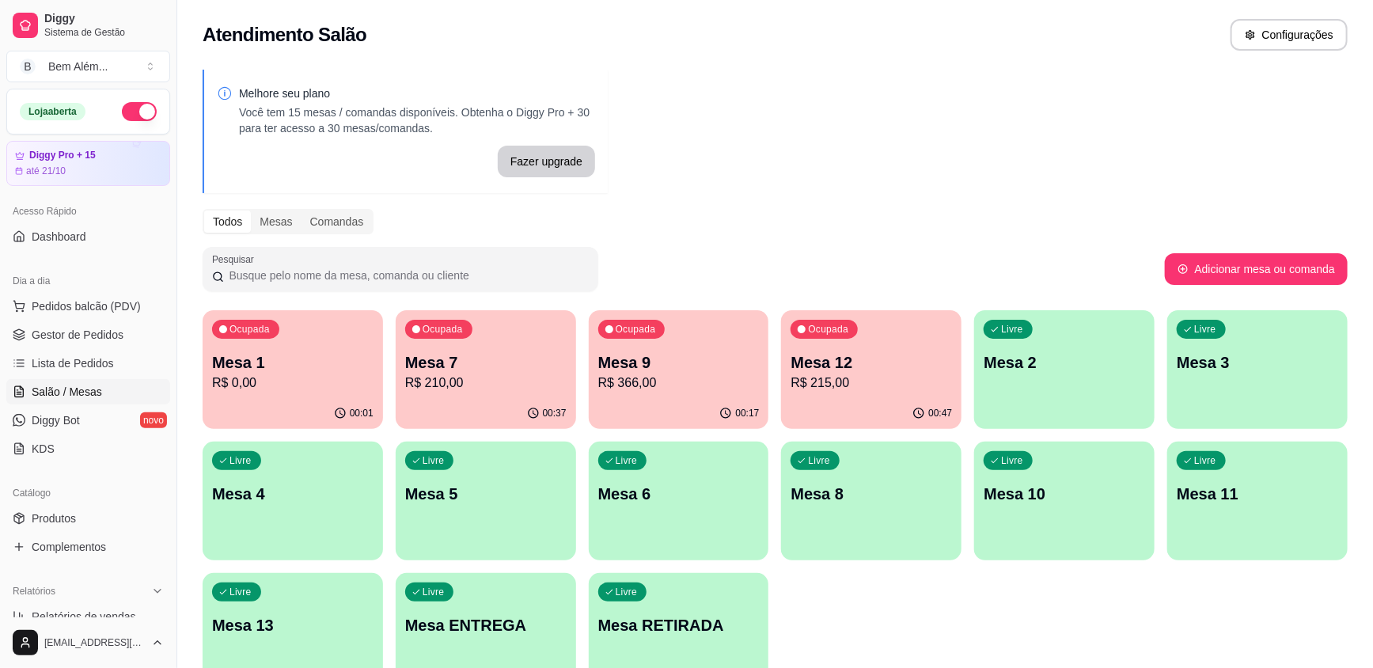
click at [1174, 557] on div "Ocupada Mesa 1 R$ 0,00 00:01 Ocupada Mesa 7 R$ 210,00 00:37 Ocupada Mesa 9 R$ 3…" at bounding box center [775, 500] width 1145 height 381
click at [61, 336] on span "Gestor de Pedidos" at bounding box center [78, 335] width 92 height 16
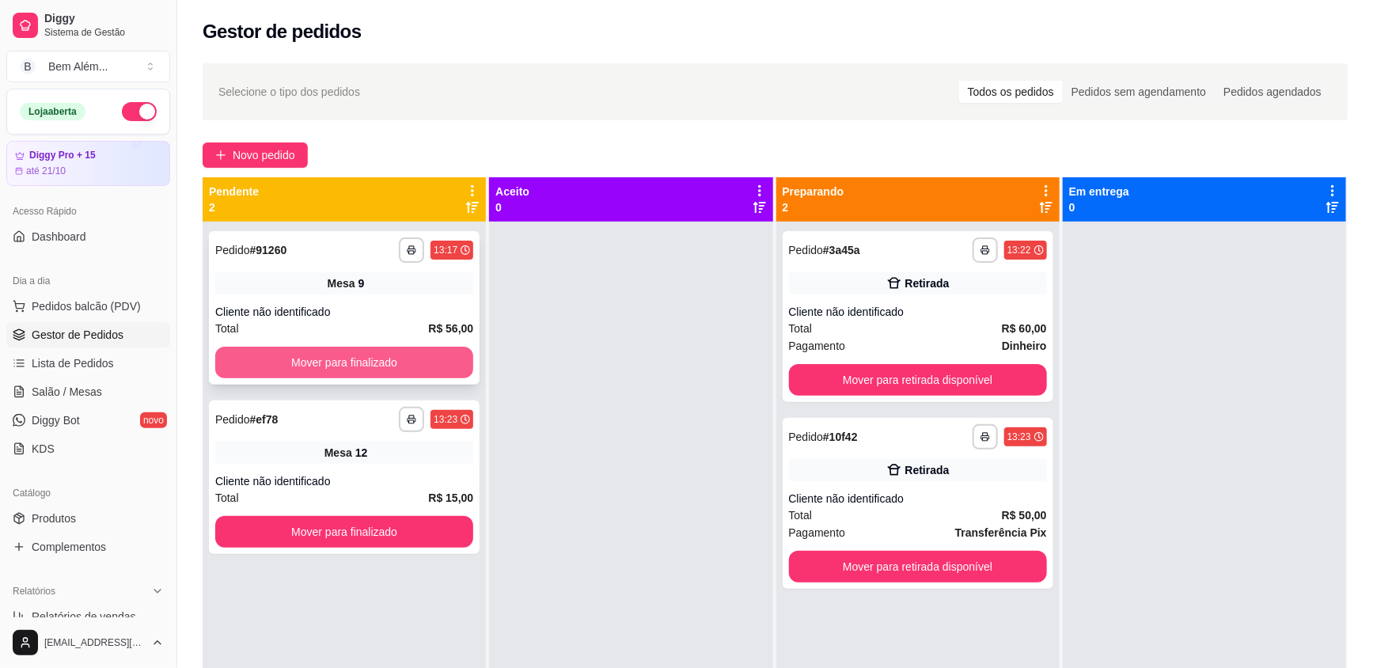
click at [351, 368] on button "Mover para finalizado" at bounding box center [344, 363] width 258 height 32
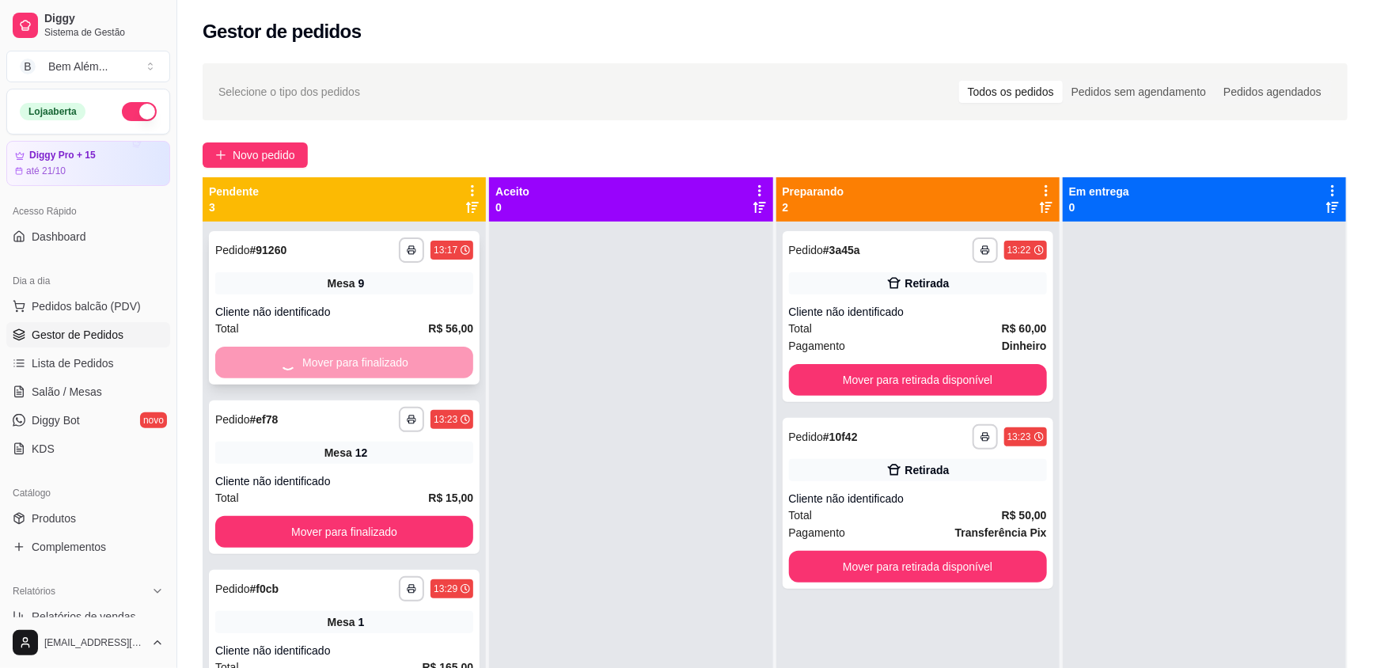
click at [351, 368] on div "Mover para finalizado" at bounding box center [344, 363] width 258 height 32
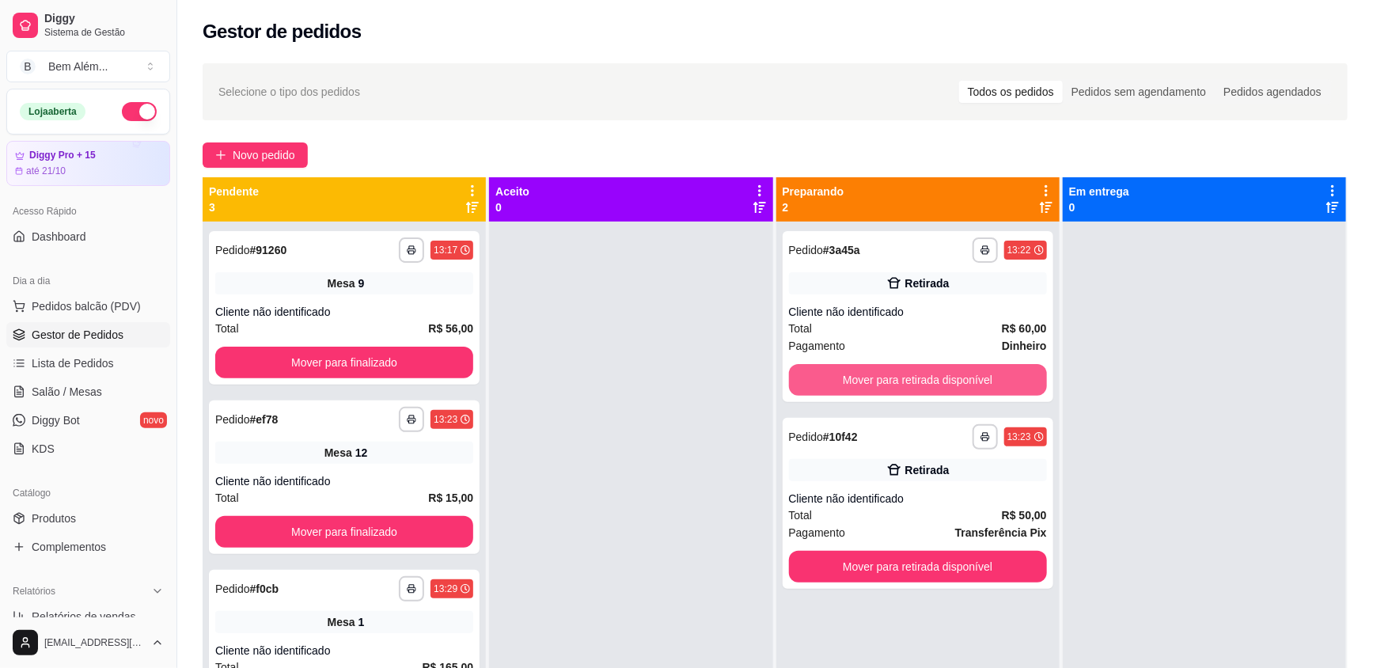
click at [933, 365] on button "Mover para retirada disponível" at bounding box center [918, 380] width 258 height 32
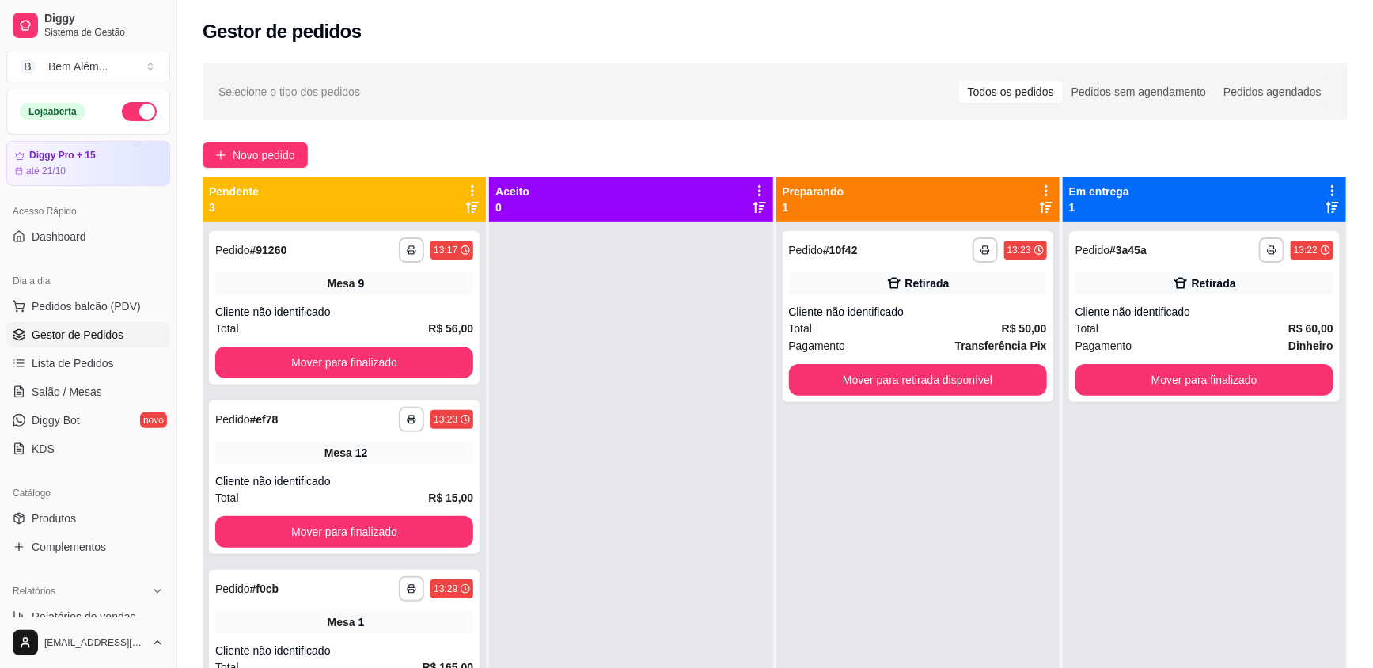
click at [978, 567] on div "**********" at bounding box center [917, 556] width 283 height 668
click at [398, 525] on button "Mover para finalizado" at bounding box center [344, 532] width 258 height 32
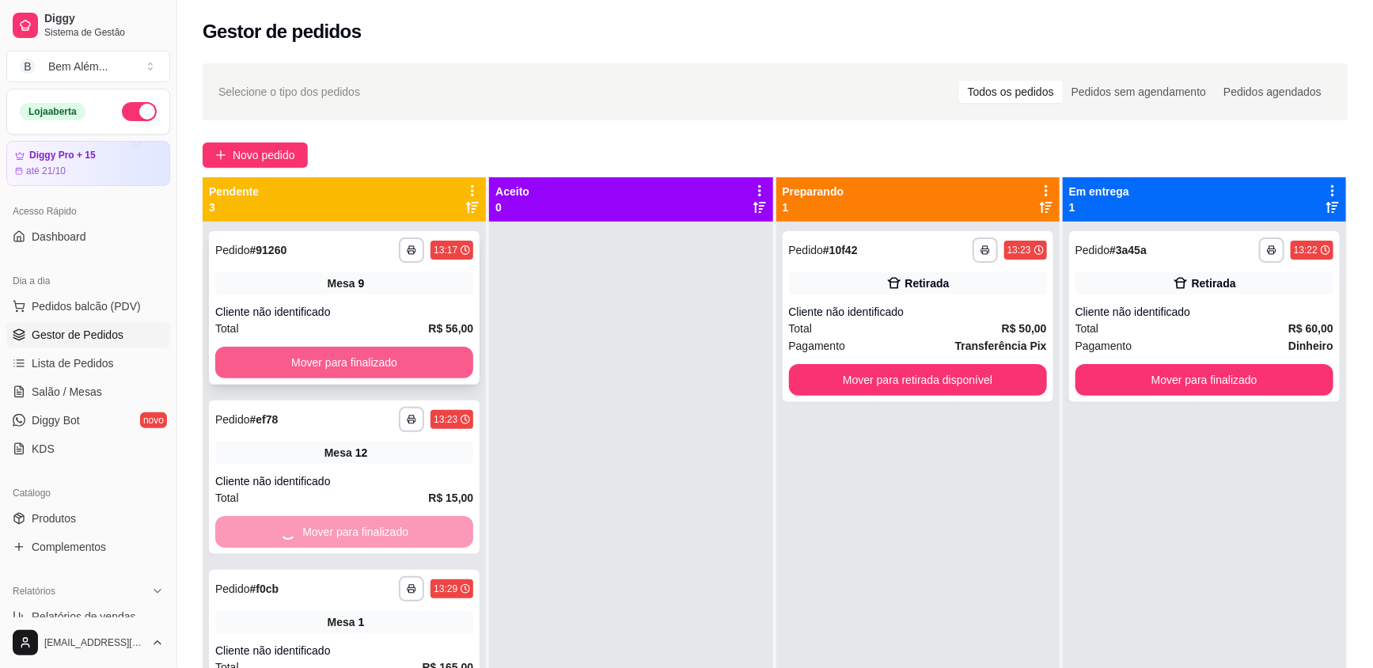
click at [433, 363] on button "Mover para finalizado" at bounding box center [344, 363] width 258 height 32
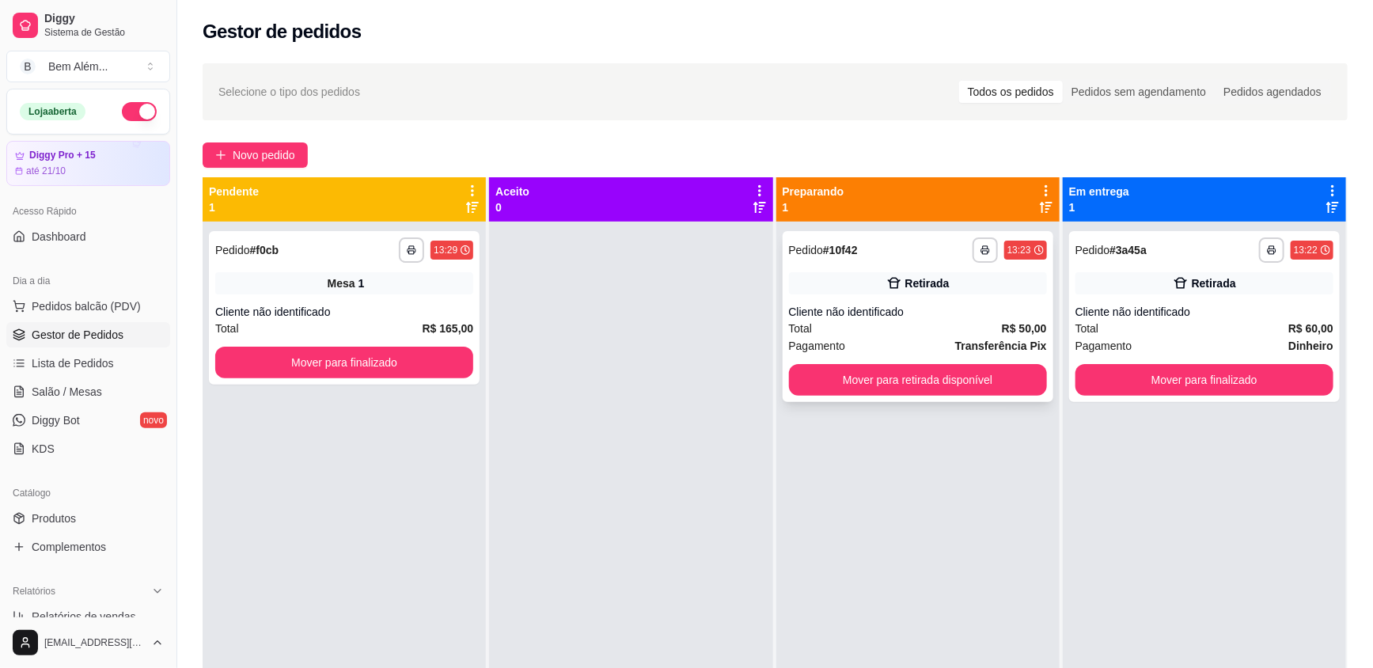
click at [855, 389] on button "Mover para retirada disponível" at bounding box center [918, 380] width 258 height 32
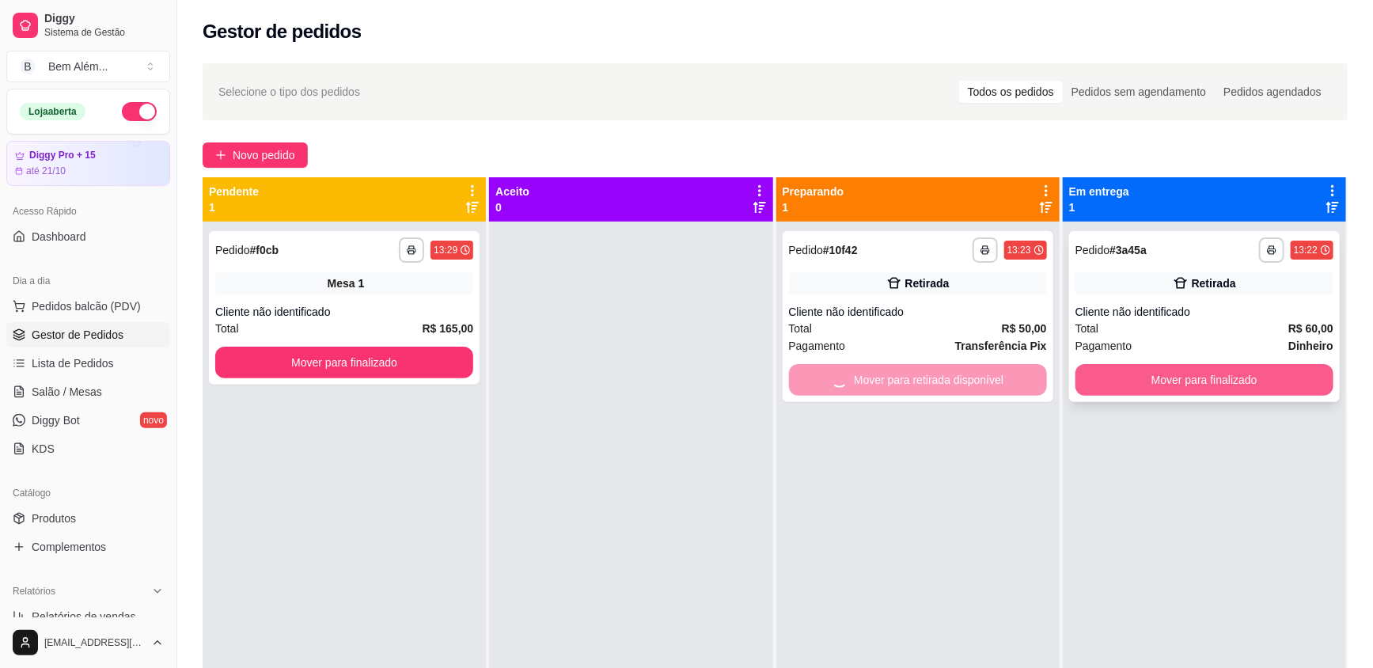
click at [1285, 379] on button "Mover para finalizado" at bounding box center [1205, 380] width 258 height 32
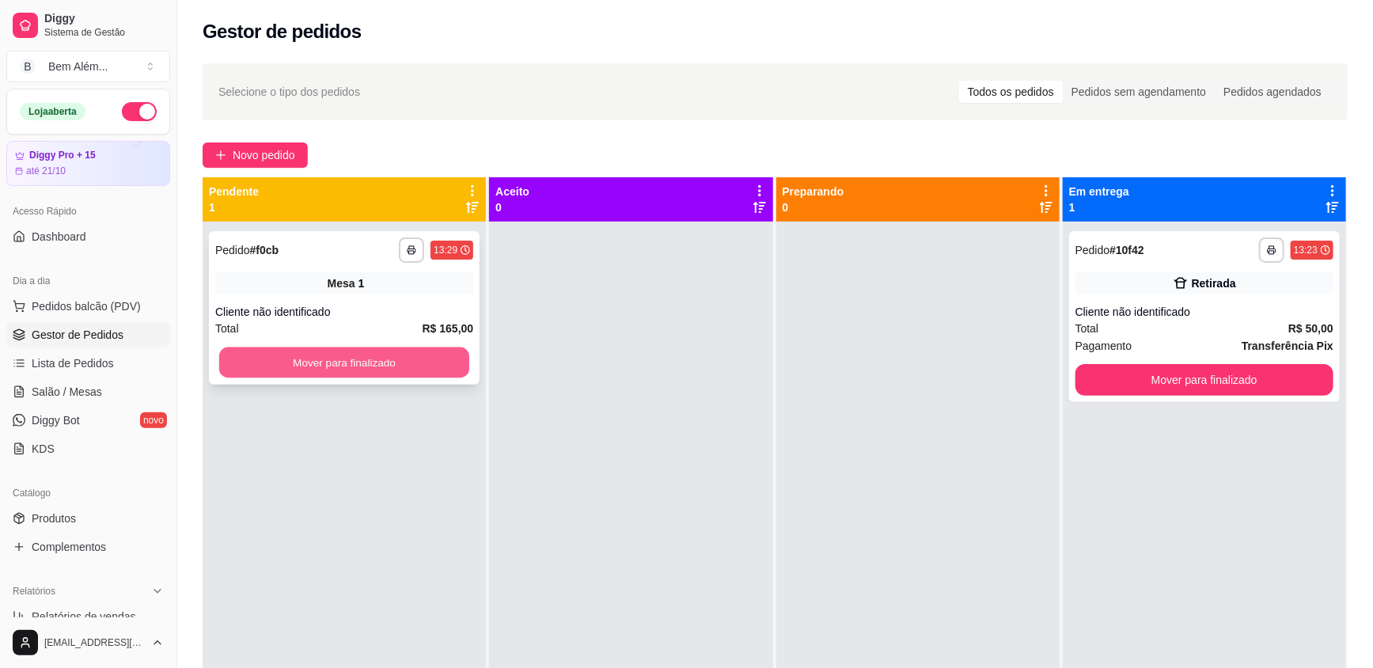
click at [351, 365] on button "Mover para finalizado" at bounding box center [344, 362] width 250 height 31
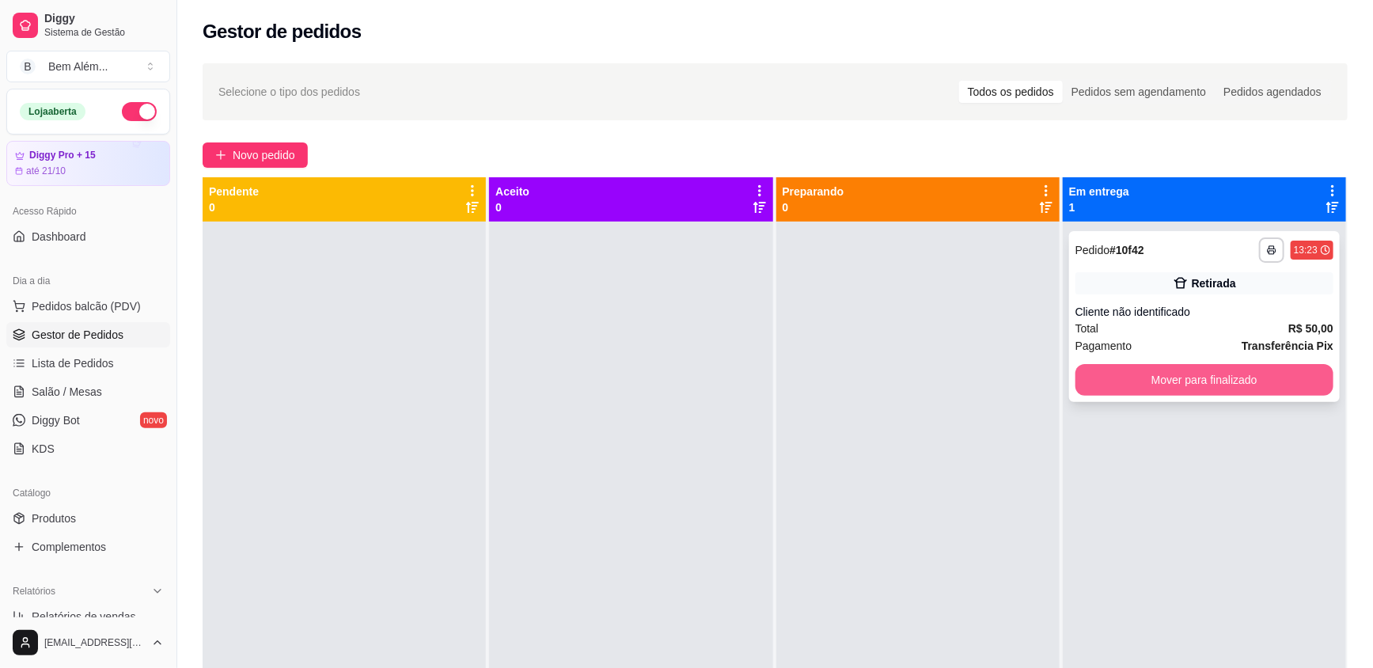
click at [1135, 377] on button "Mover para finalizado" at bounding box center [1205, 380] width 258 height 32
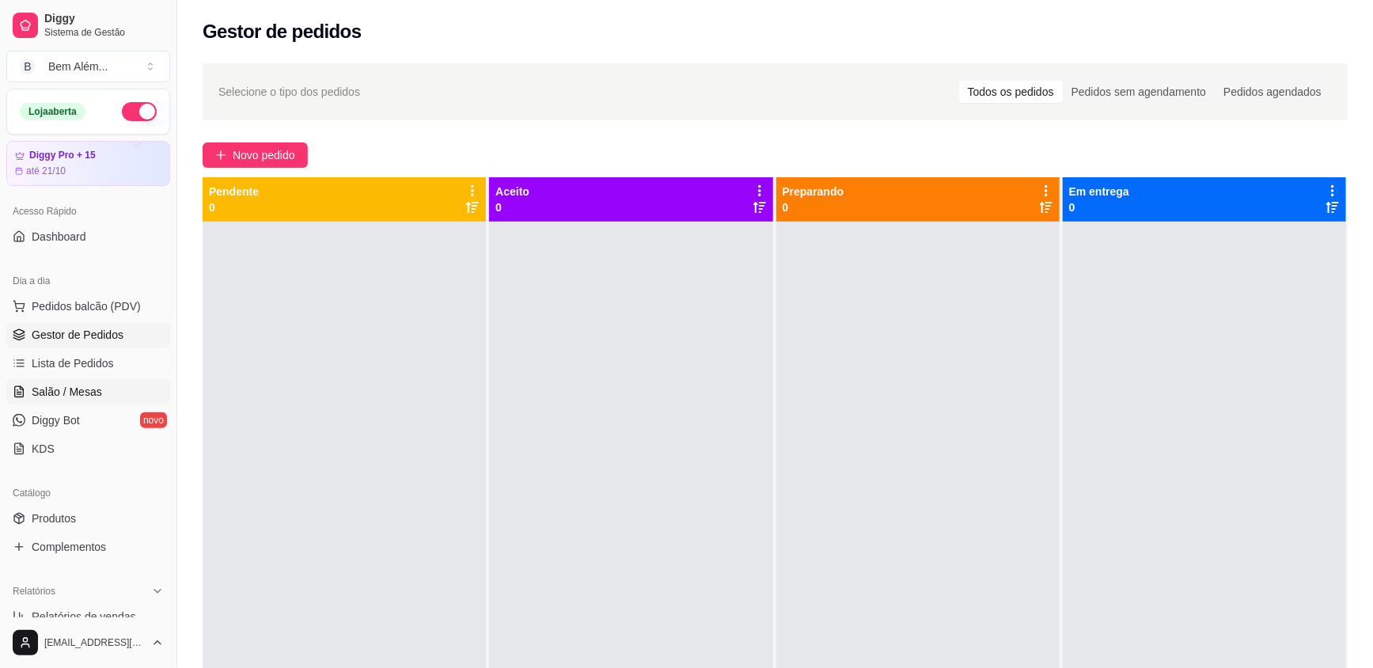
click at [88, 396] on span "Salão / Mesas" at bounding box center [67, 392] width 70 height 16
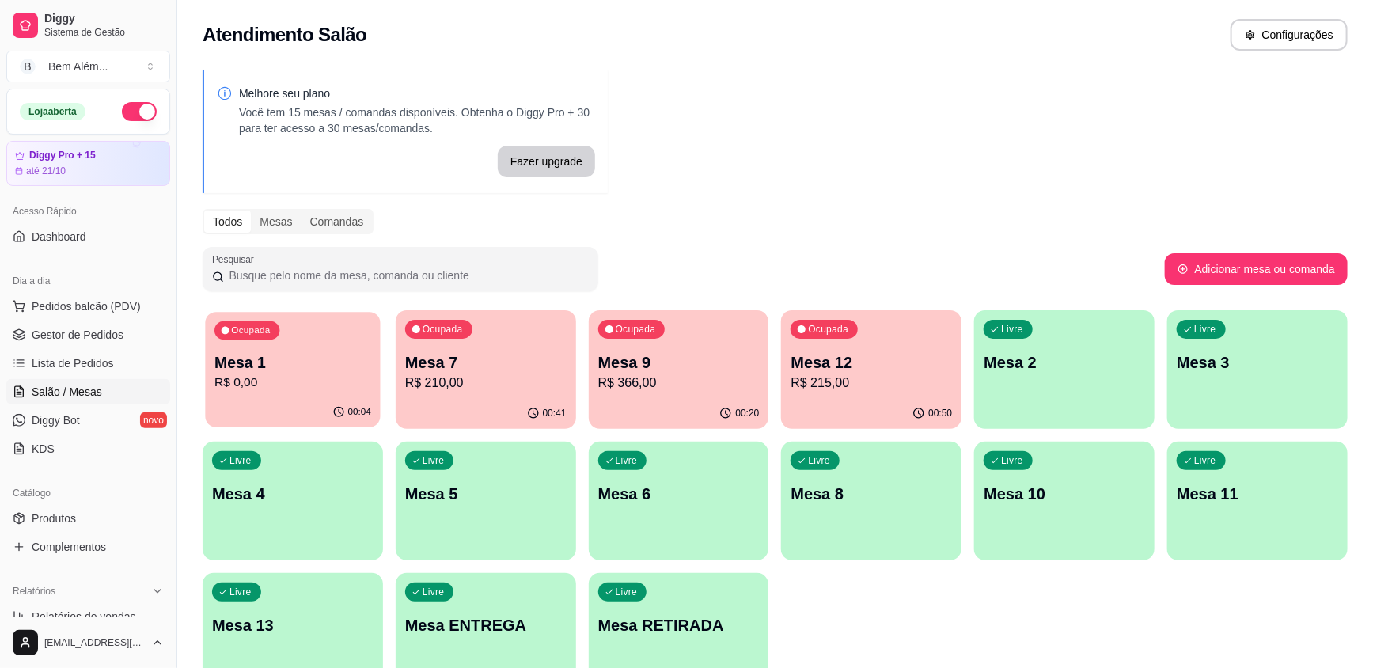
click at [245, 393] on div "Ocupada Mesa 1 R$ 0,00" at bounding box center [292, 354] width 175 height 85
click at [489, 395] on div "Ocupada Mesa 7 R$ 210,00" at bounding box center [485, 354] width 175 height 85
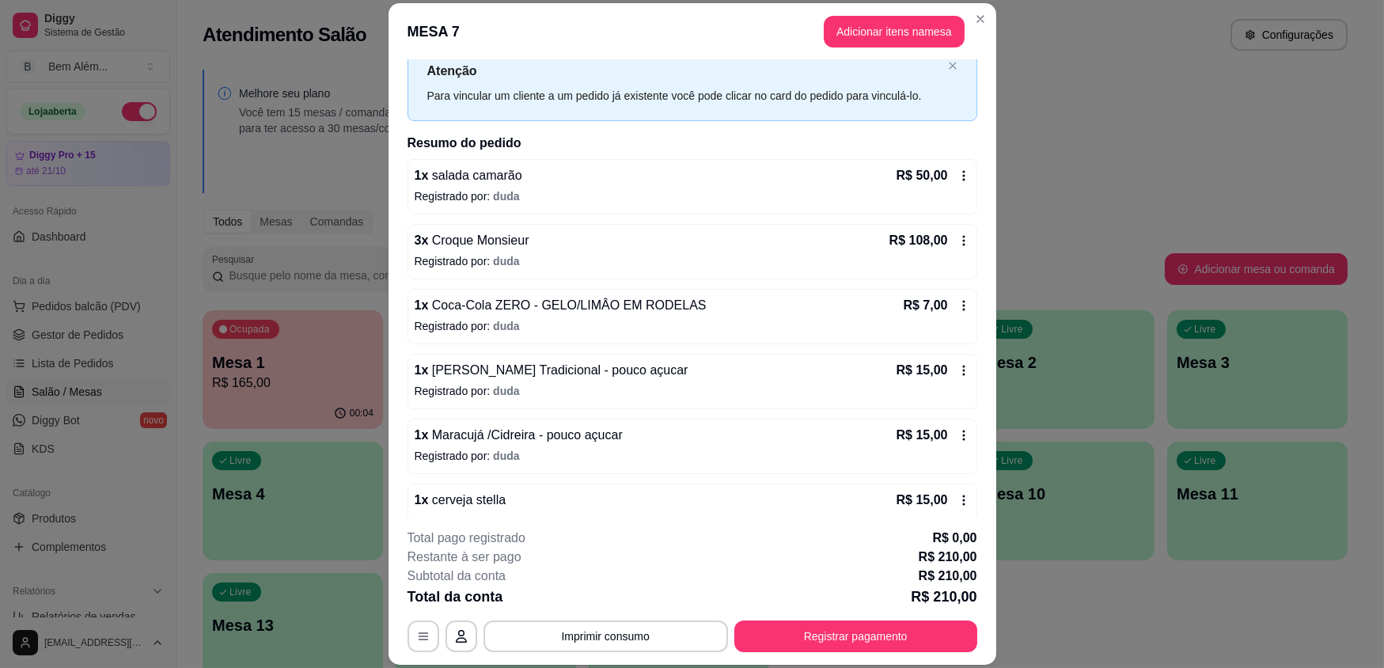
scroll to position [71, 0]
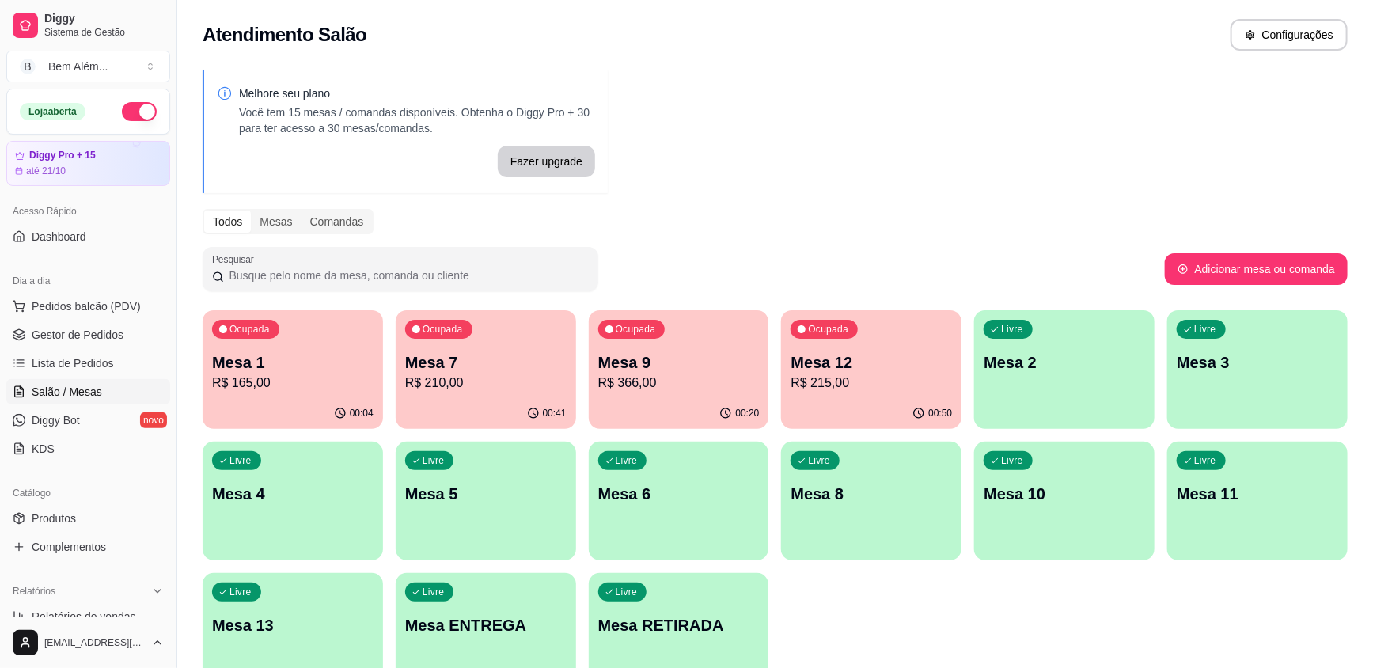
click at [922, 384] on p "R$ 215,00" at bounding box center [871, 383] width 161 height 19
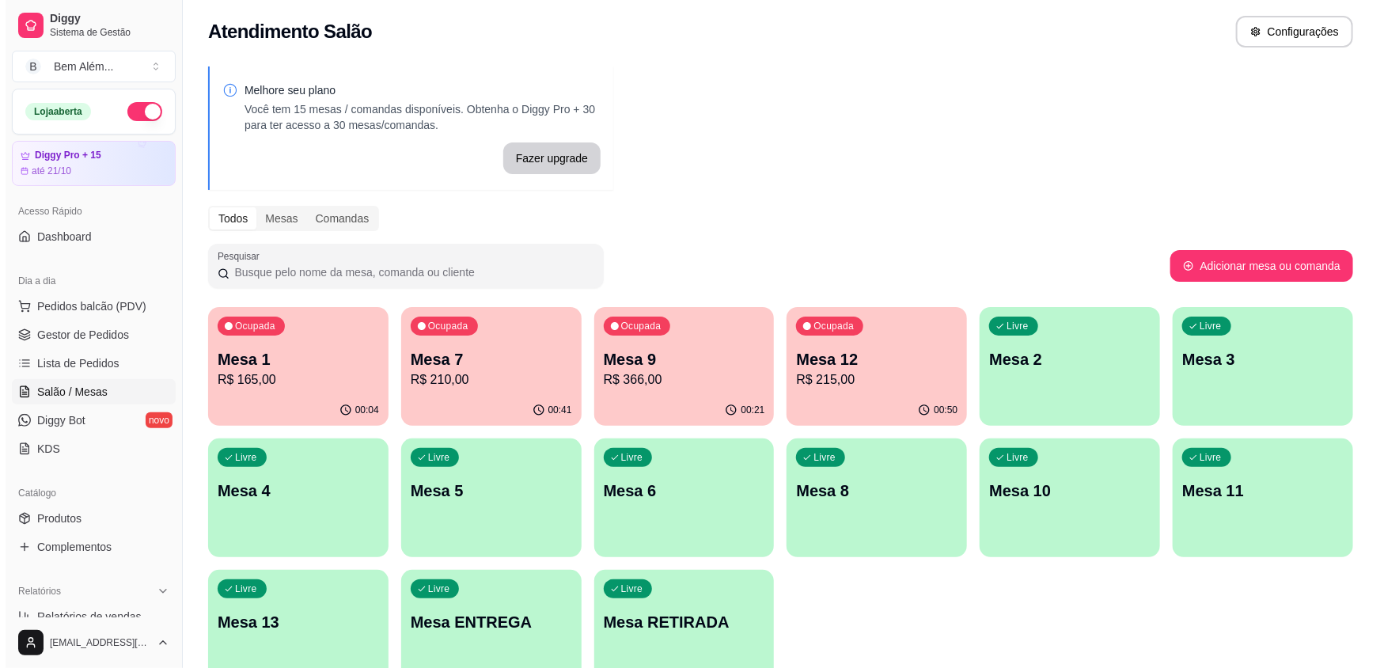
scroll to position [0, 0]
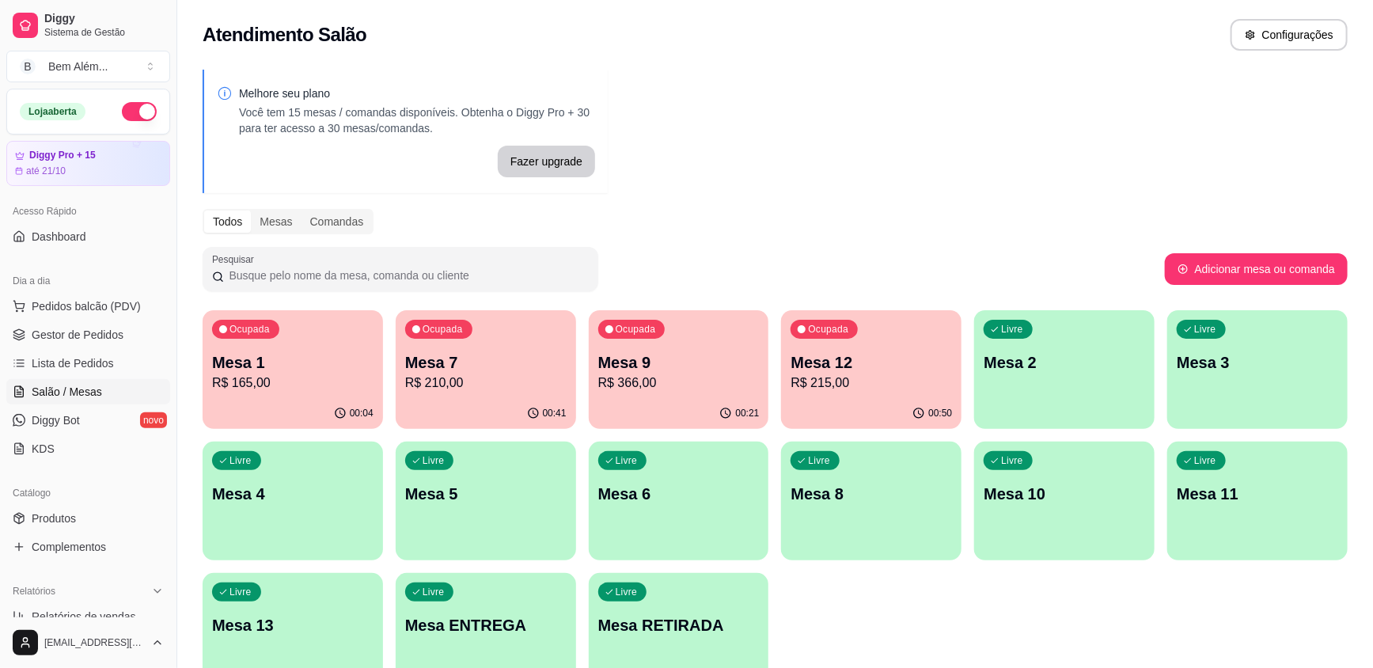
click at [696, 397] on button "Ocupada Mesa 9 R$ 366,00 00:21" at bounding box center [679, 369] width 180 height 119
click at [484, 389] on p "R$ 210,00" at bounding box center [486, 383] width 157 height 18
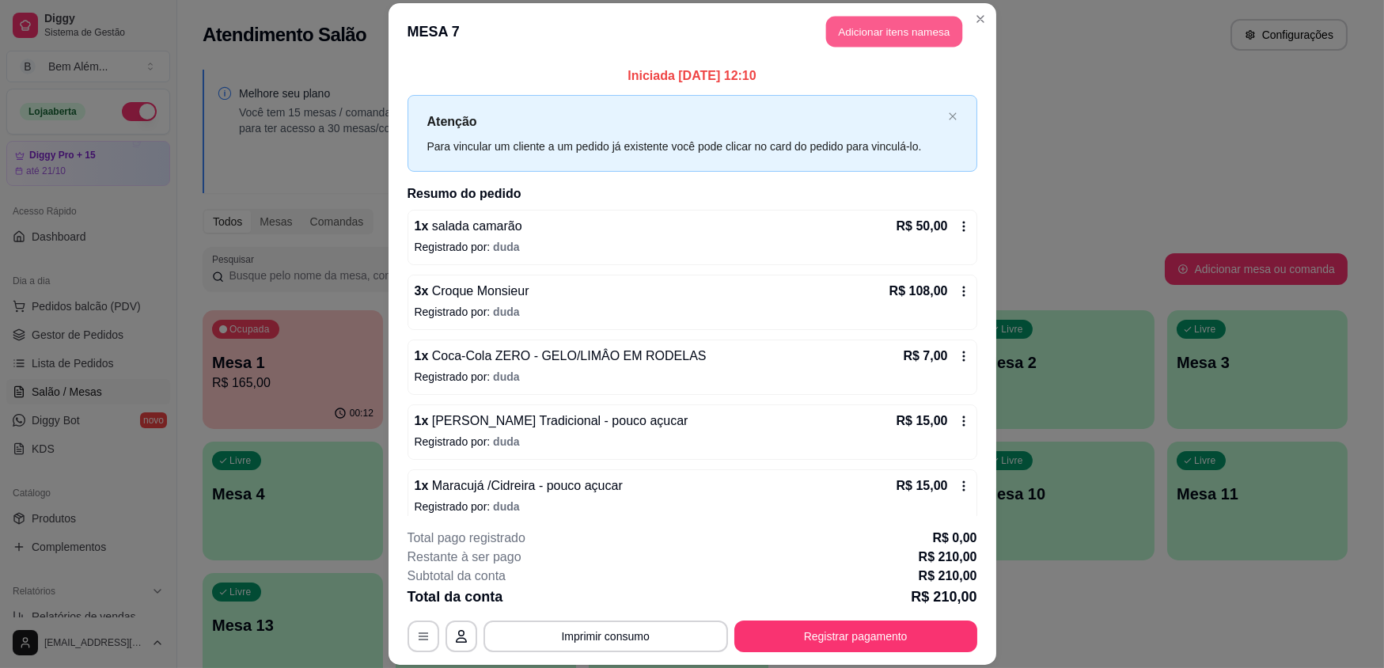
click at [881, 28] on button "Adicionar itens na mesa" at bounding box center [894, 32] width 136 height 31
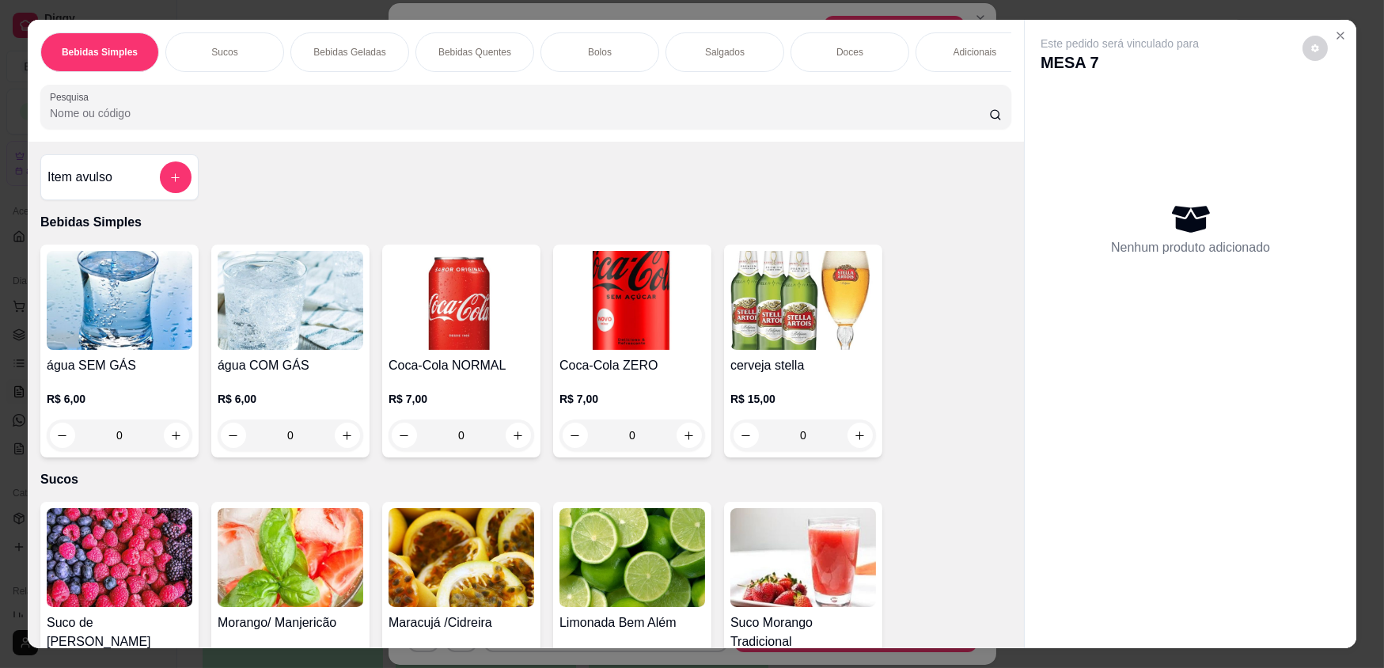
click at [484, 51] on p "Bebidas Quentes" at bounding box center [474, 52] width 73 height 13
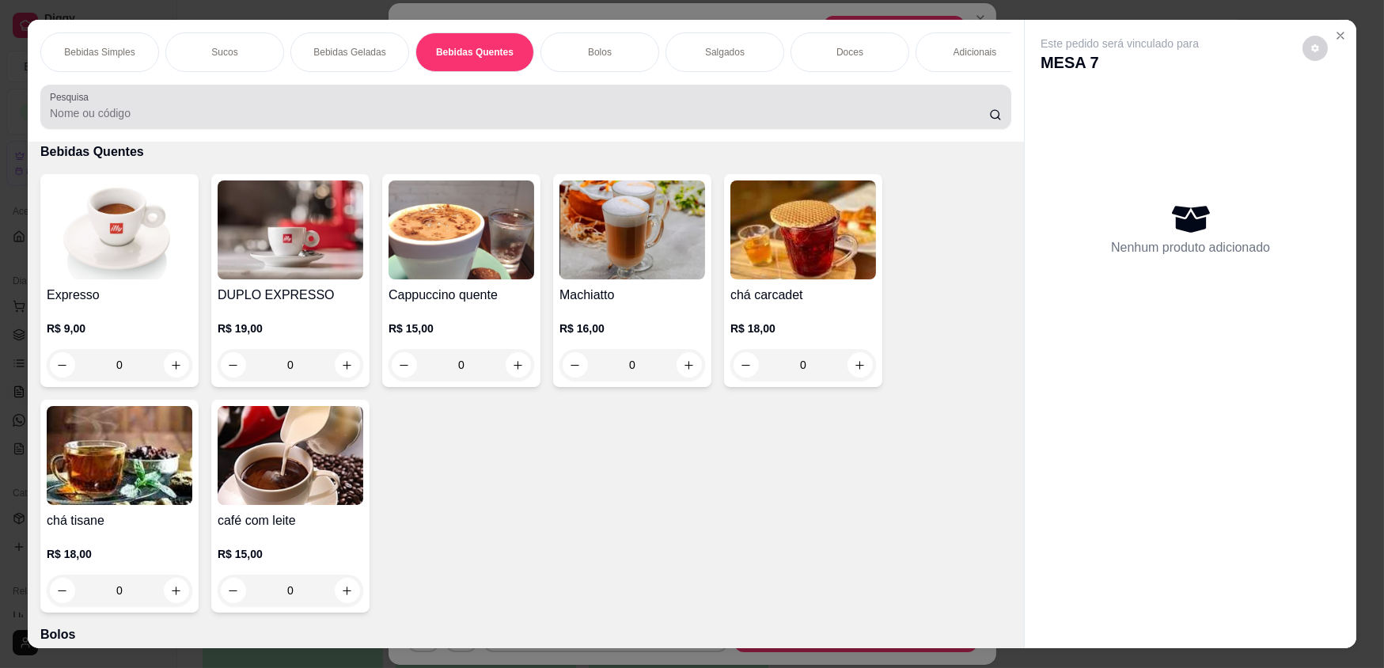
scroll to position [31, 0]
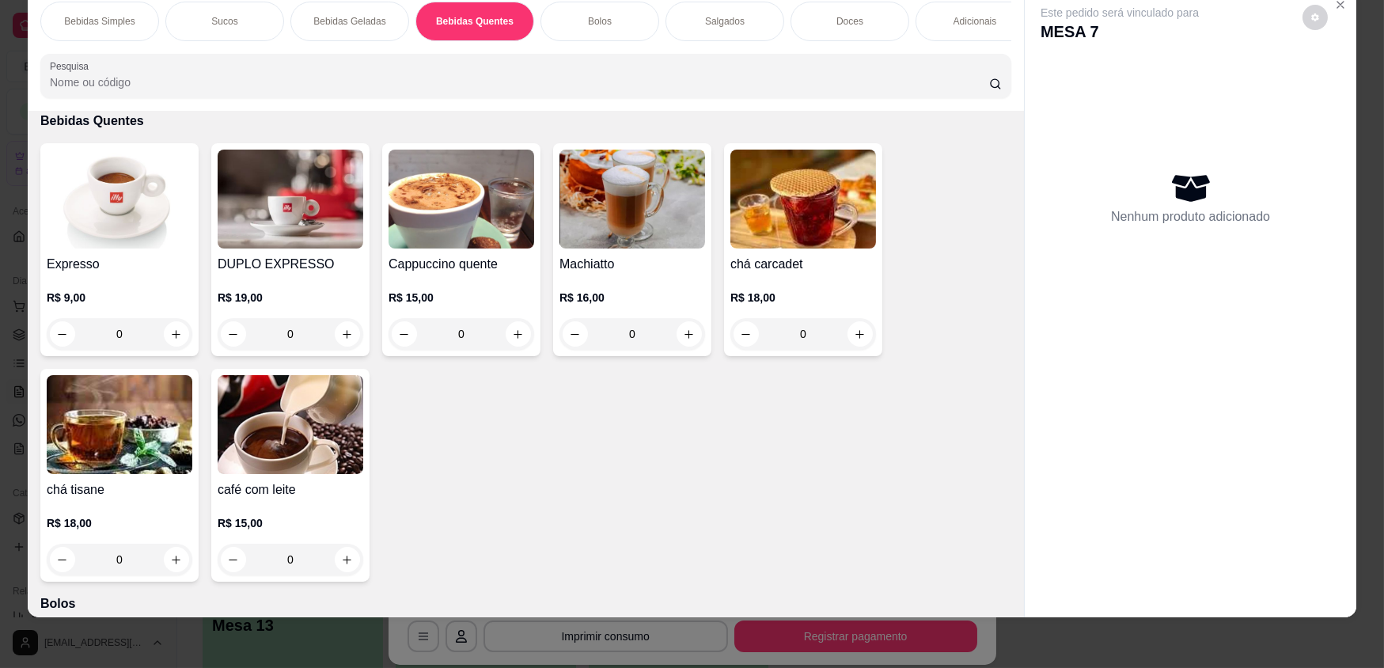
click at [169, 350] on div "0" at bounding box center [120, 334] width 146 height 32
click at [109, 350] on div "0" at bounding box center [120, 334] width 146 height 32
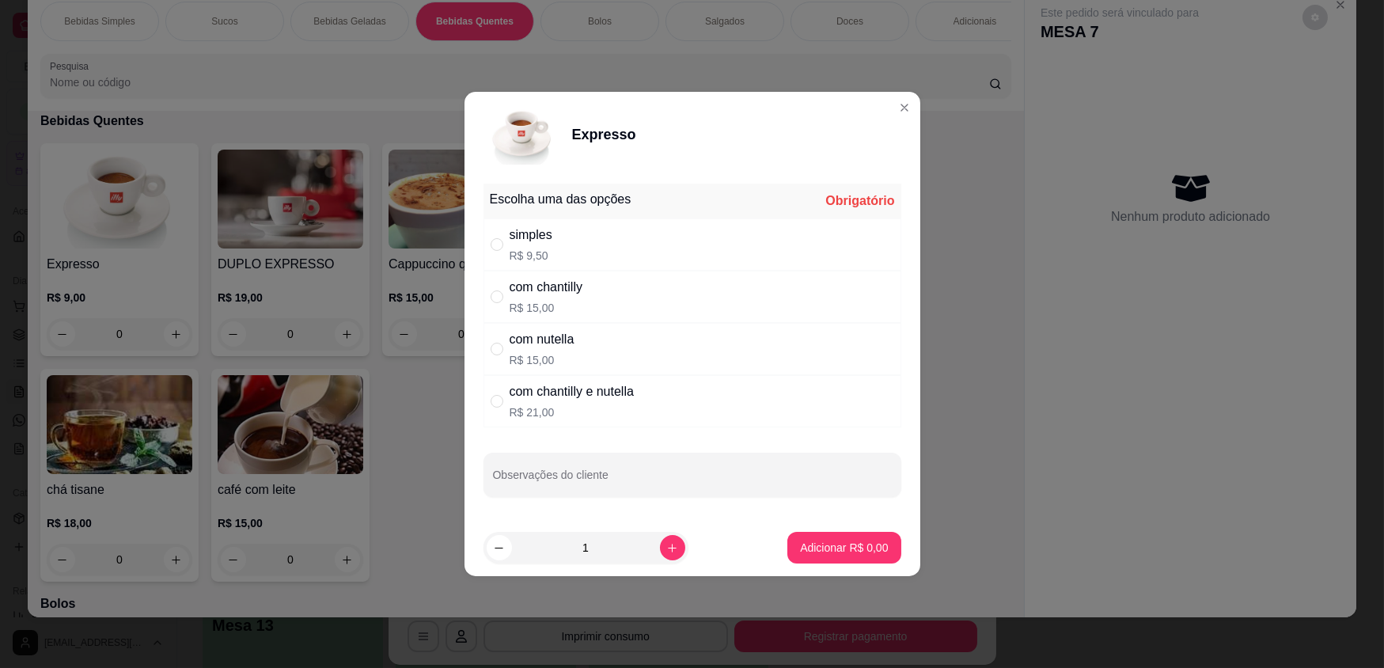
click at [624, 250] on div "simples R$ 9,50" at bounding box center [693, 244] width 418 height 52
radio input "true"
click at [660, 550] on button "increase-product-quantity" at bounding box center [672, 548] width 25 height 25
type input "3"
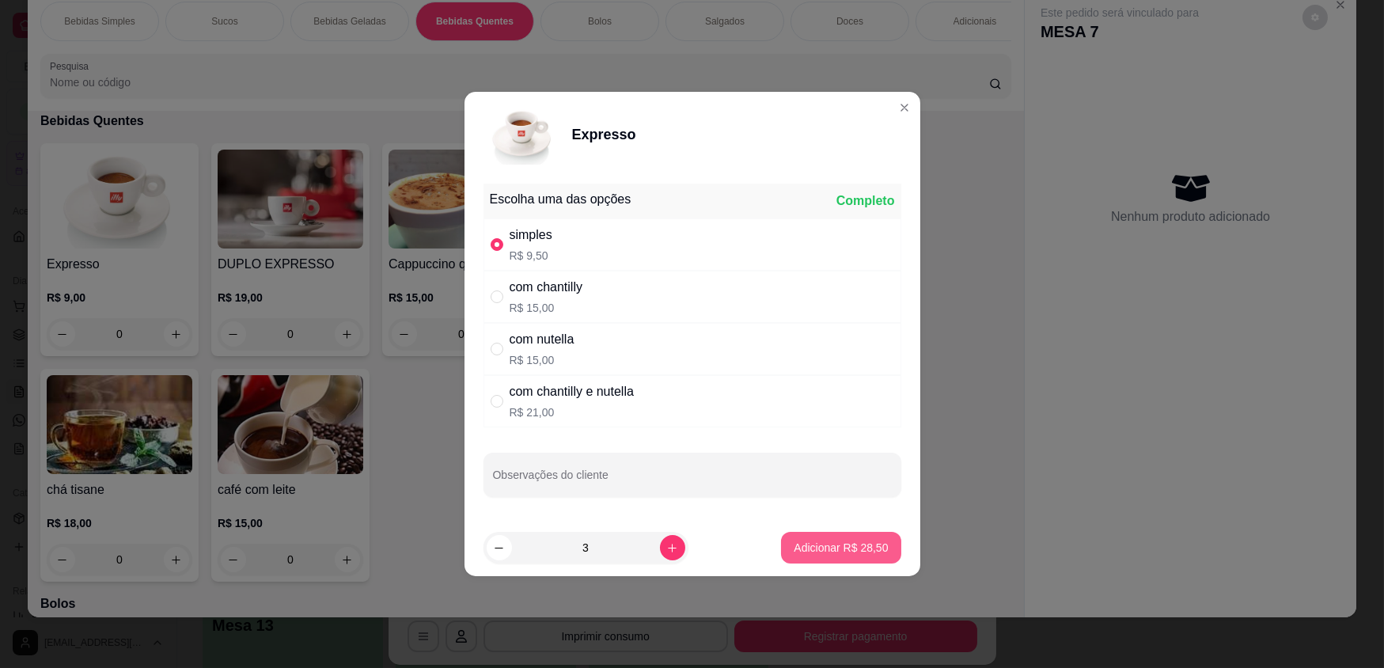
click at [811, 549] on p "Adicionar R$ 28,50" at bounding box center [841, 548] width 94 height 16
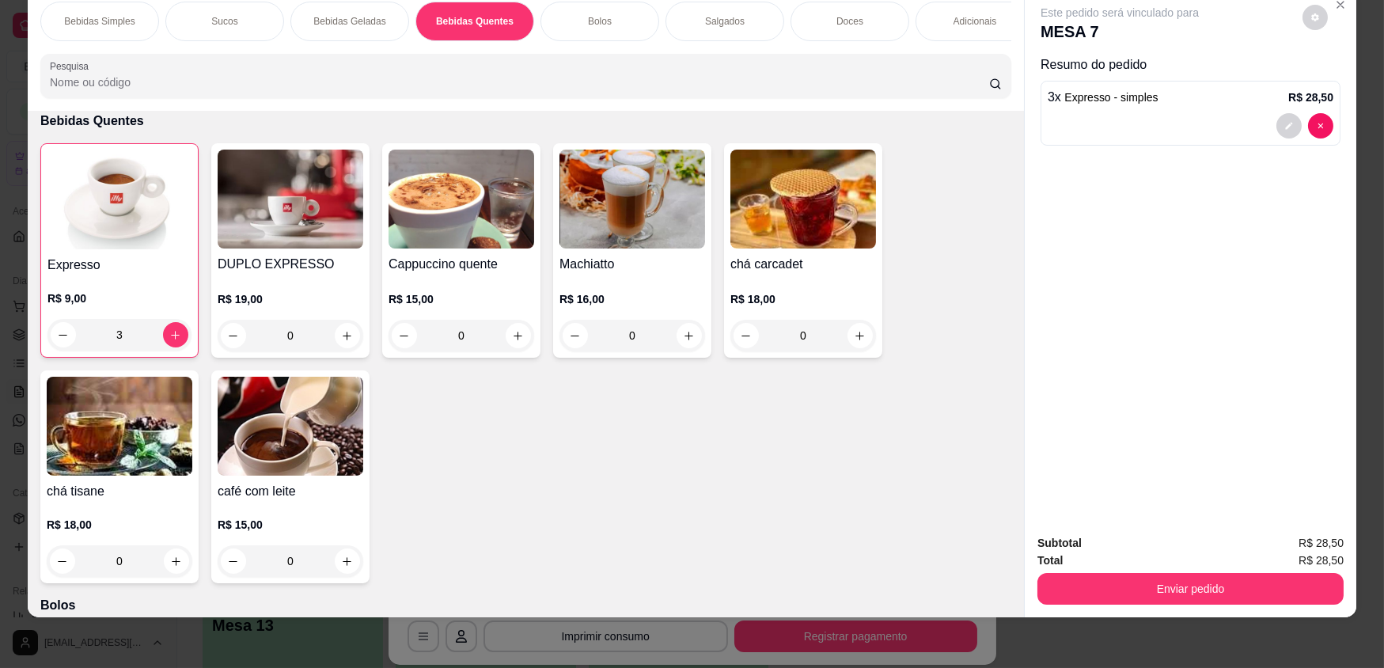
type input "3"
click at [621, 15] on div "Bolos" at bounding box center [600, 22] width 119 height 40
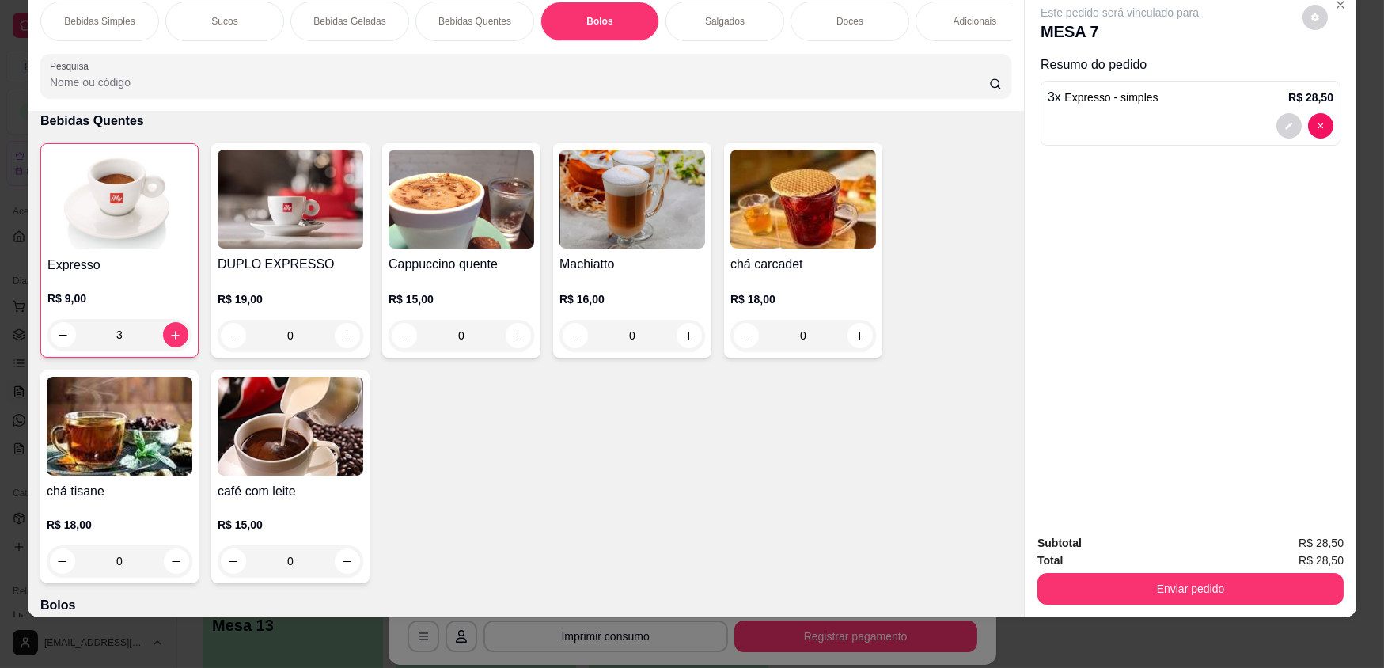
scroll to position [1571, 0]
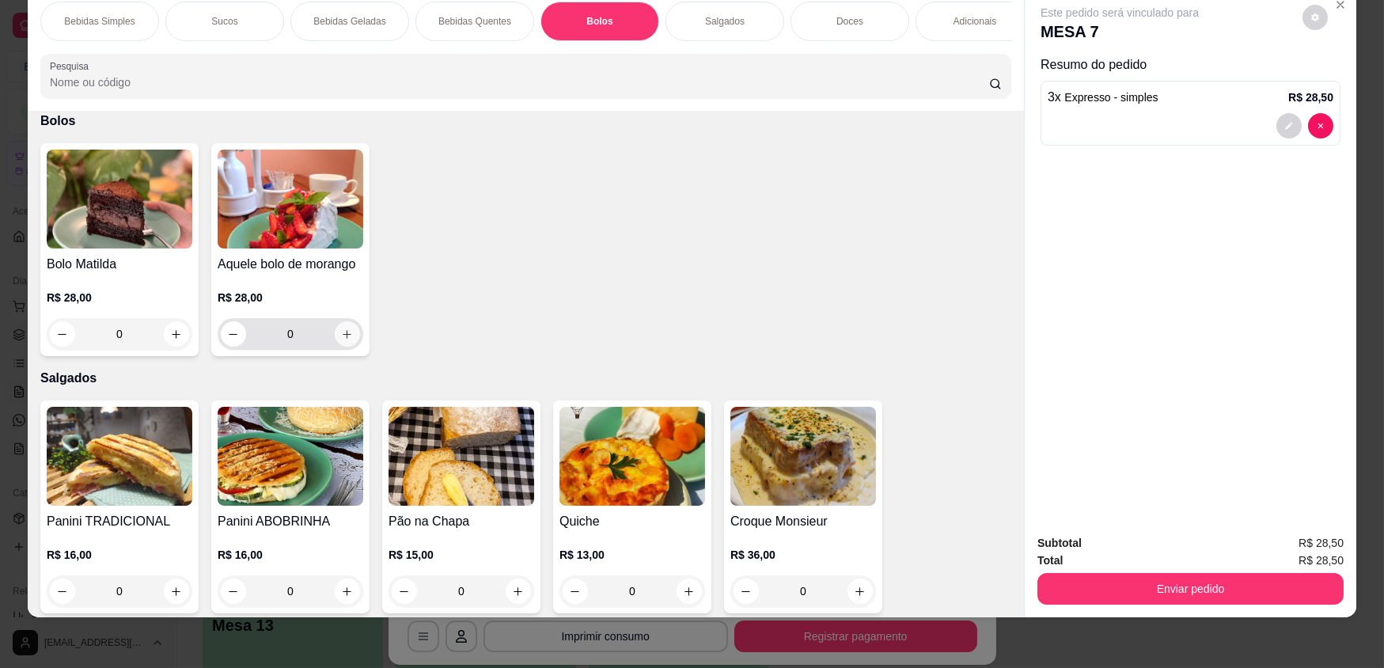
click at [336, 347] on button "increase-product-quantity" at bounding box center [347, 333] width 25 height 25
type input "1"
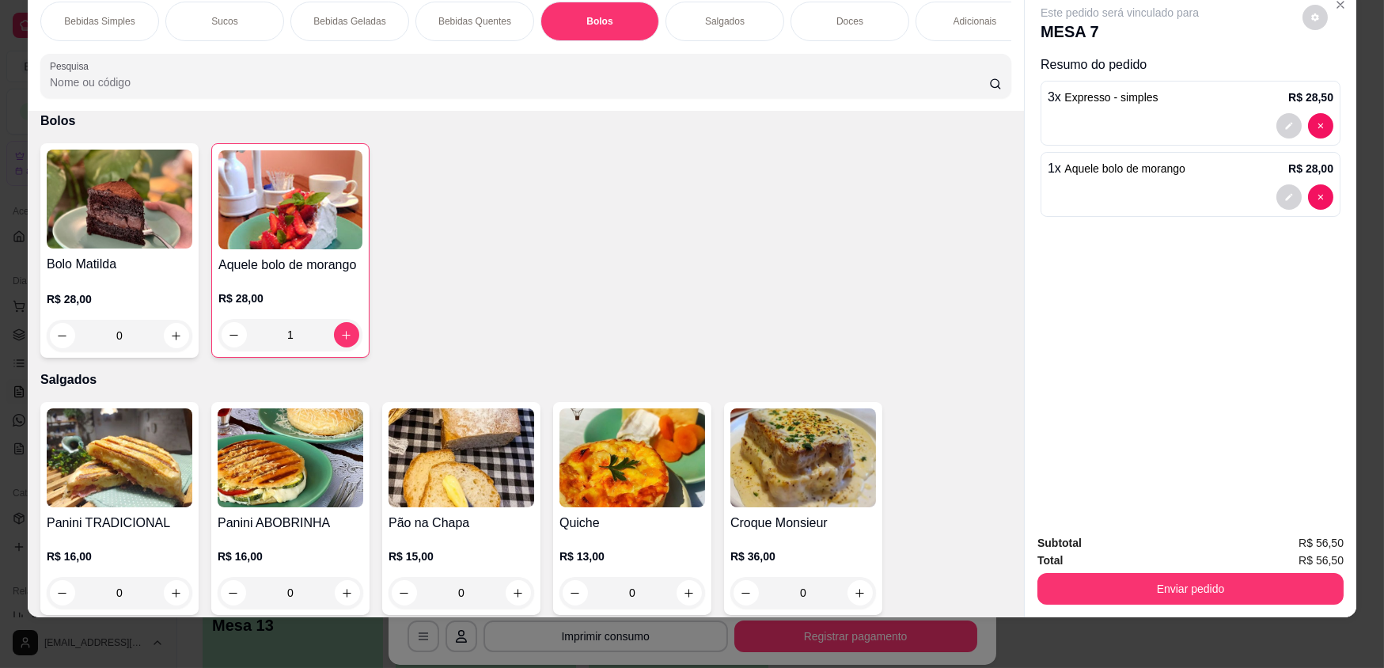
click at [828, 24] on div "Doces" at bounding box center [850, 22] width 119 height 40
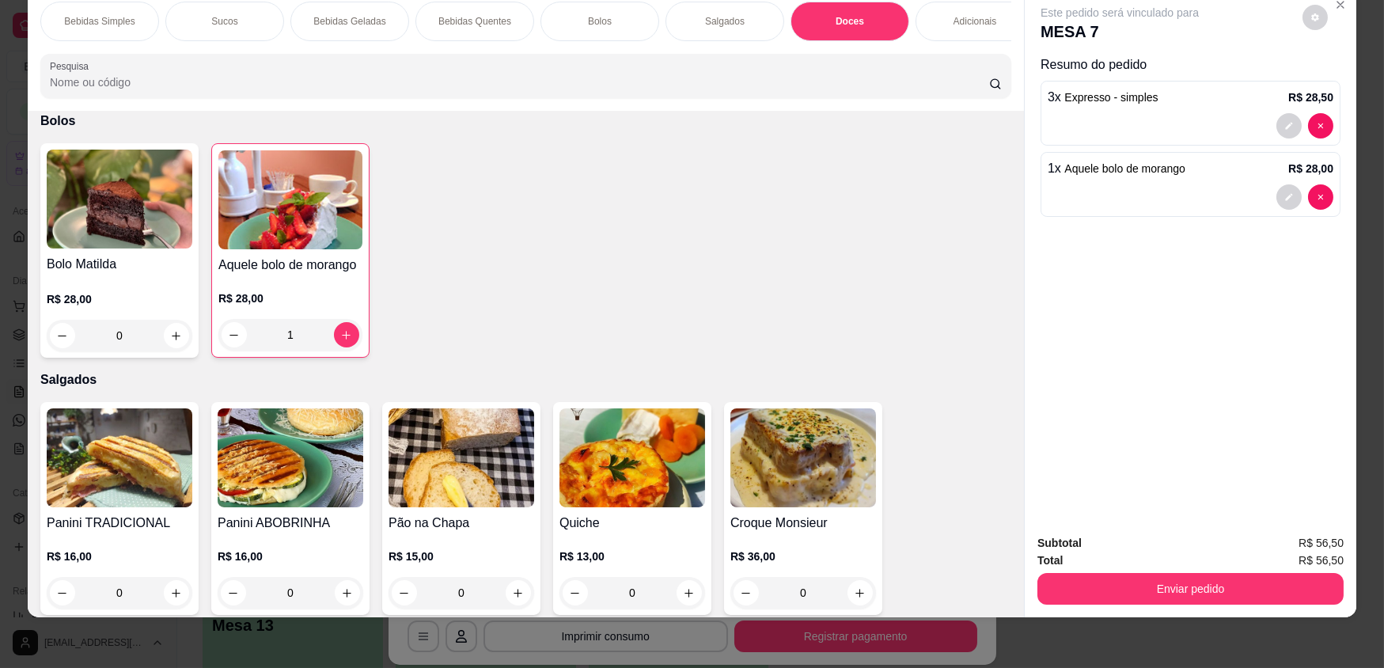
scroll to position [2312, 0]
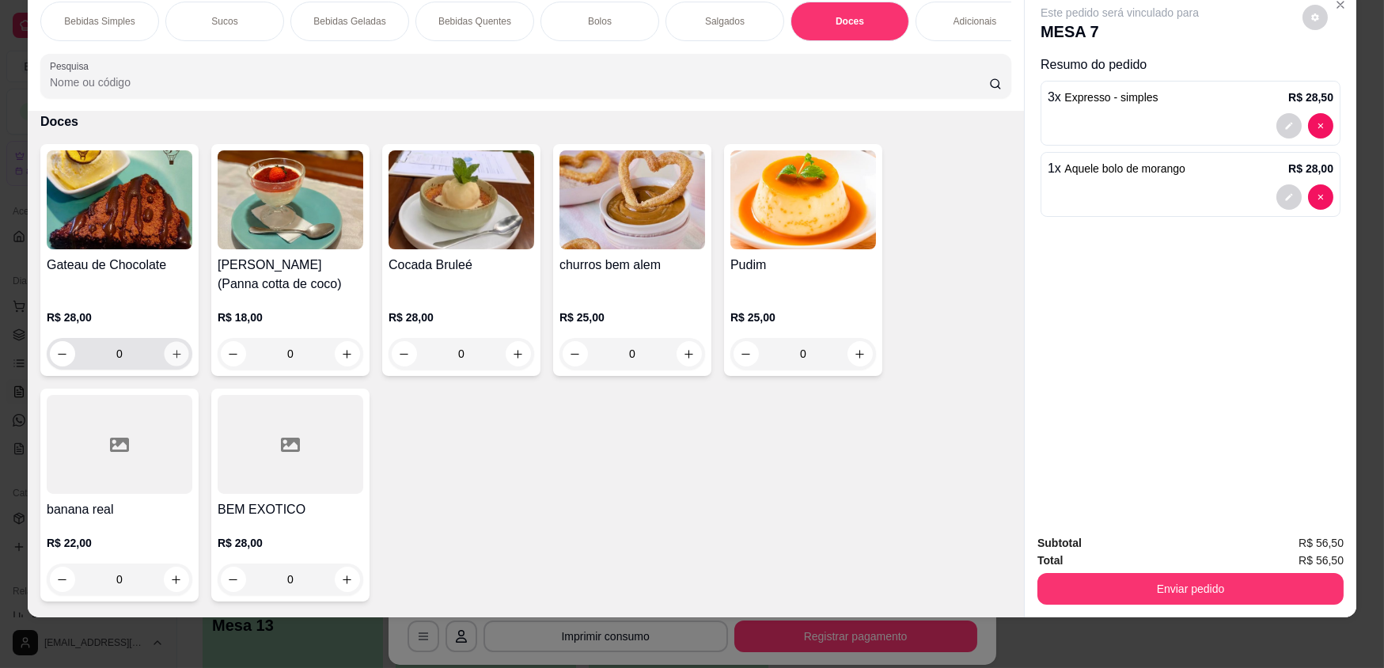
click at [171, 360] on icon "increase-product-quantity" at bounding box center [177, 354] width 12 height 12
type input "1"
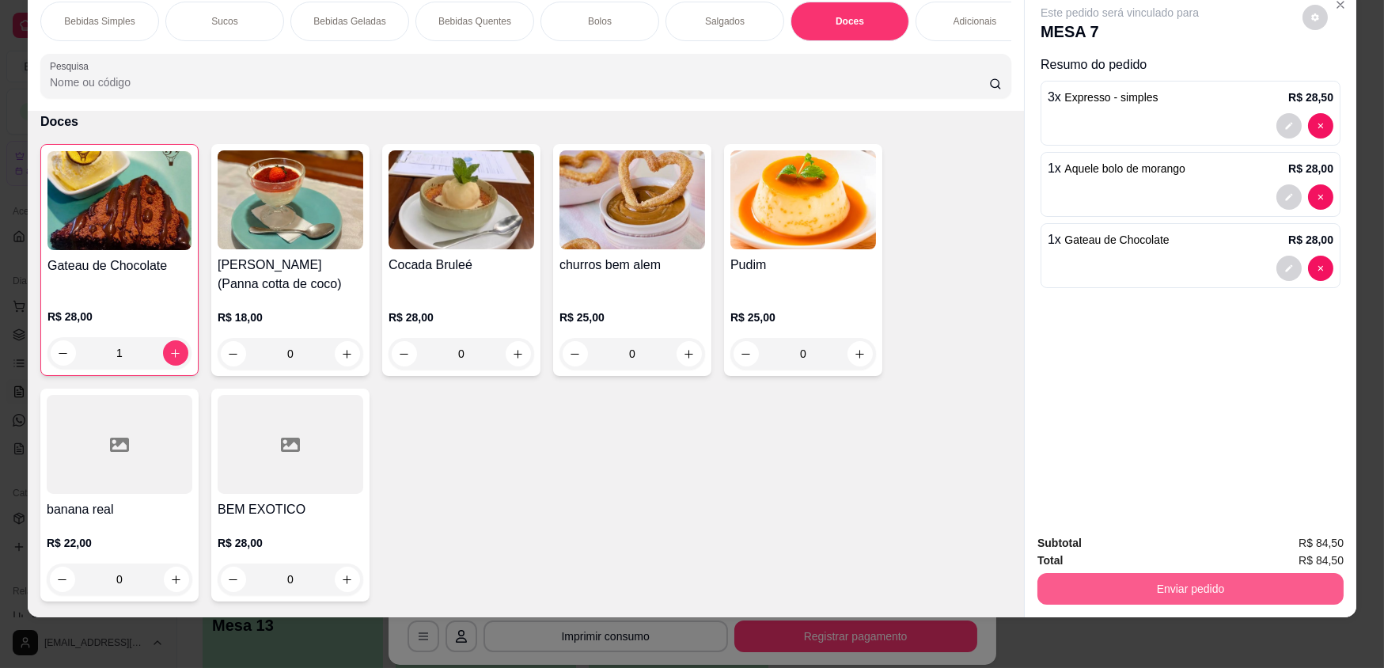
click at [1072, 581] on button "Enviar pedido" at bounding box center [1191, 589] width 306 height 32
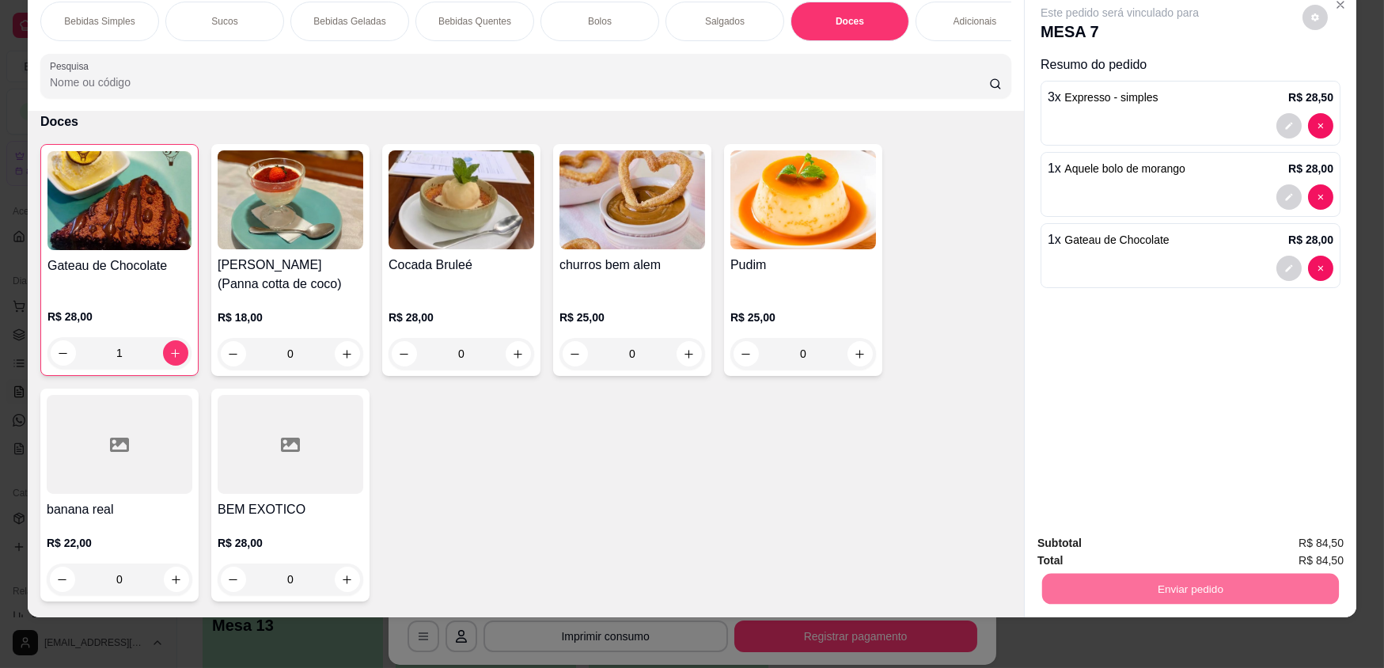
click at [1282, 552] on button "Enviar pedido" at bounding box center [1302, 549] width 89 height 30
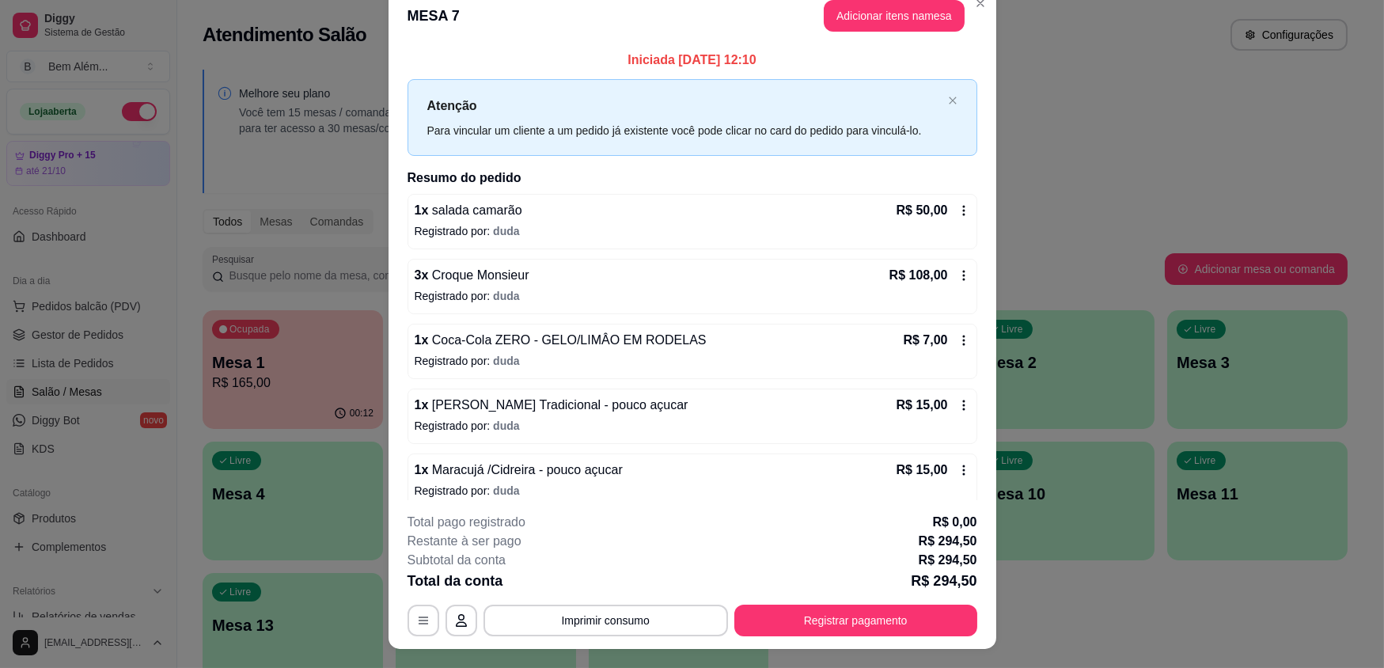
scroll to position [0, 0]
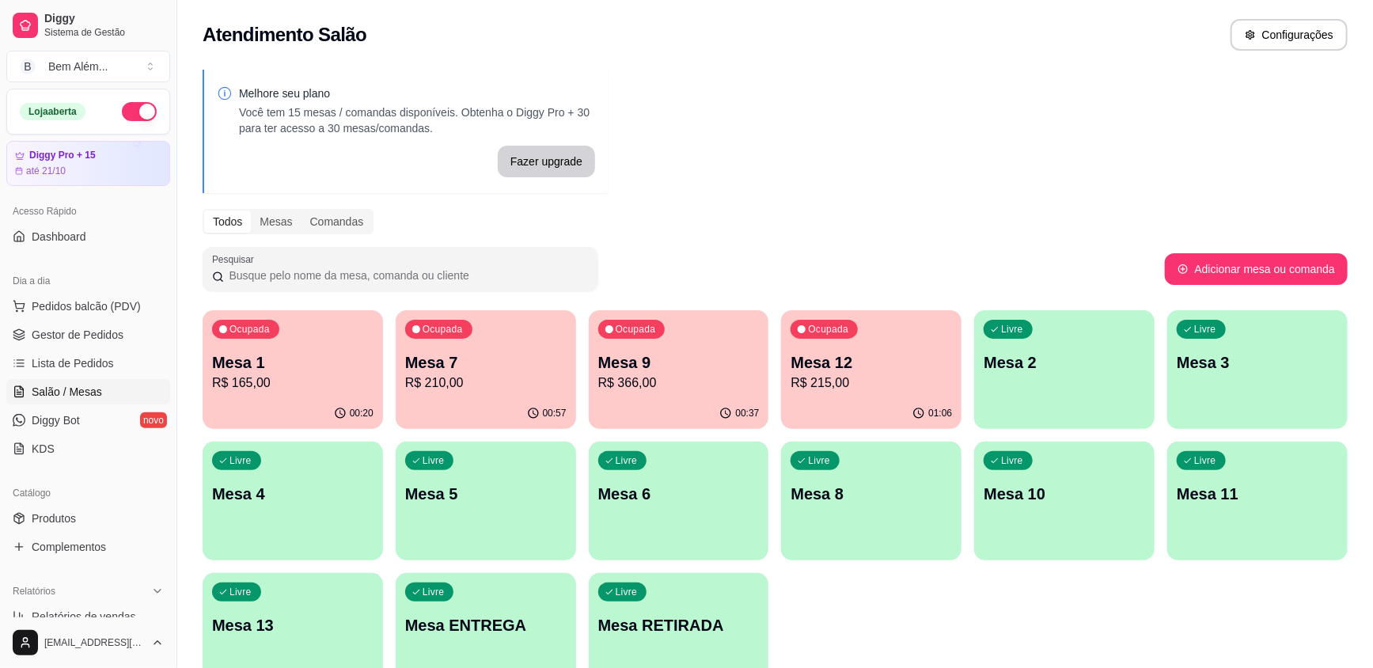
click at [877, 355] on p "Mesa 12" at bounding box center [871, 362] width 161 height 22
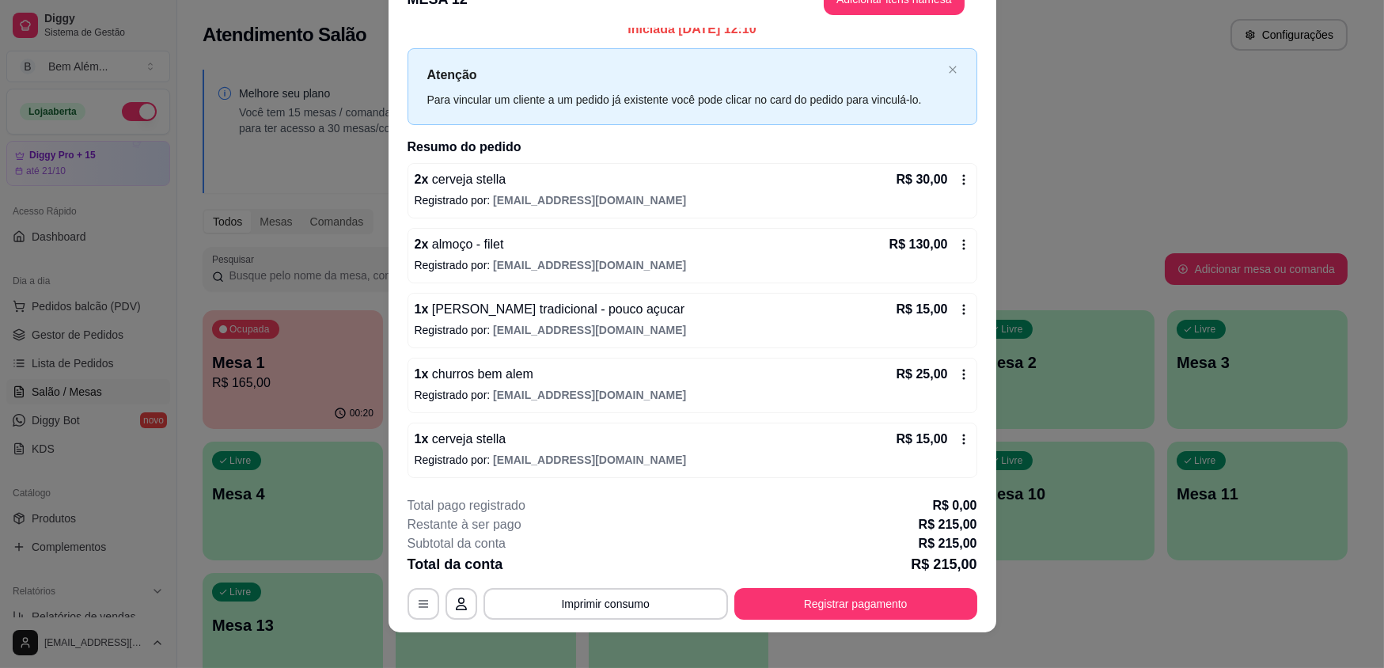
scroll to position [47, 0]
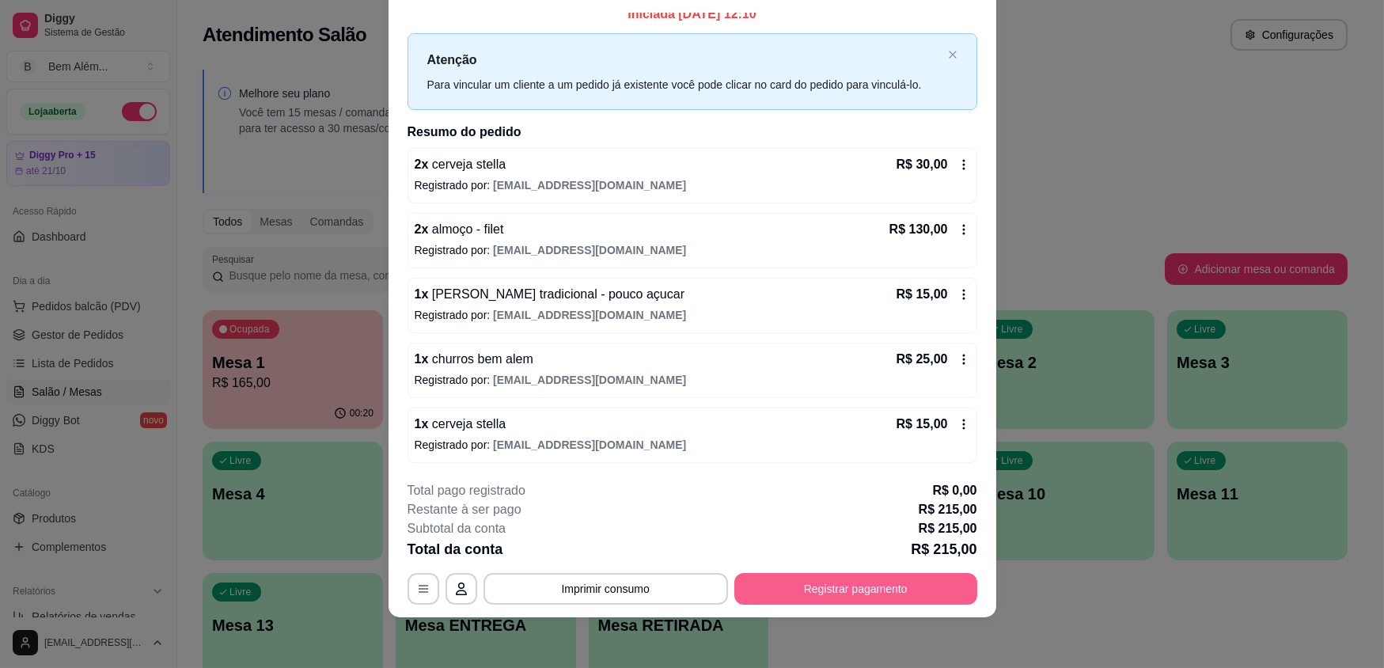
click at [843, 588] on button "Registrar pagamento" at bounding box center [855, 589] width 243 height 32
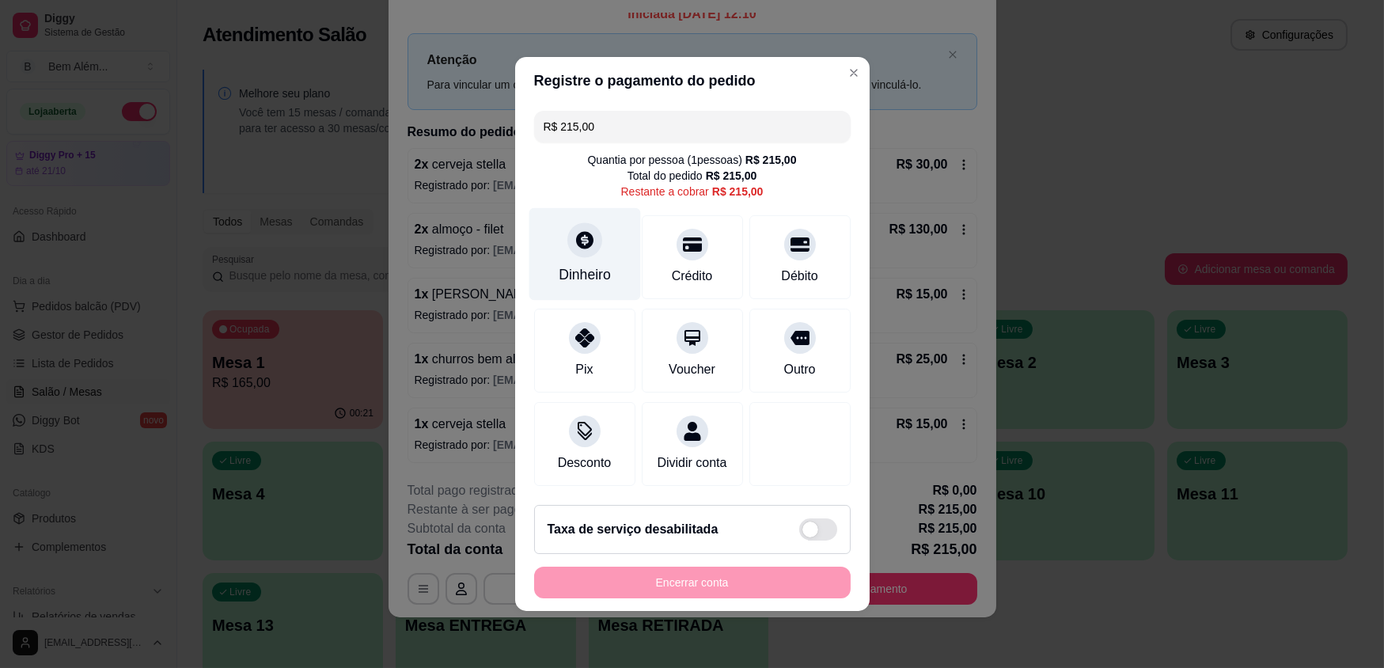
click at [589, 278] on div "Dinheiro" at bounding box center [585, 274] width 52 height 21
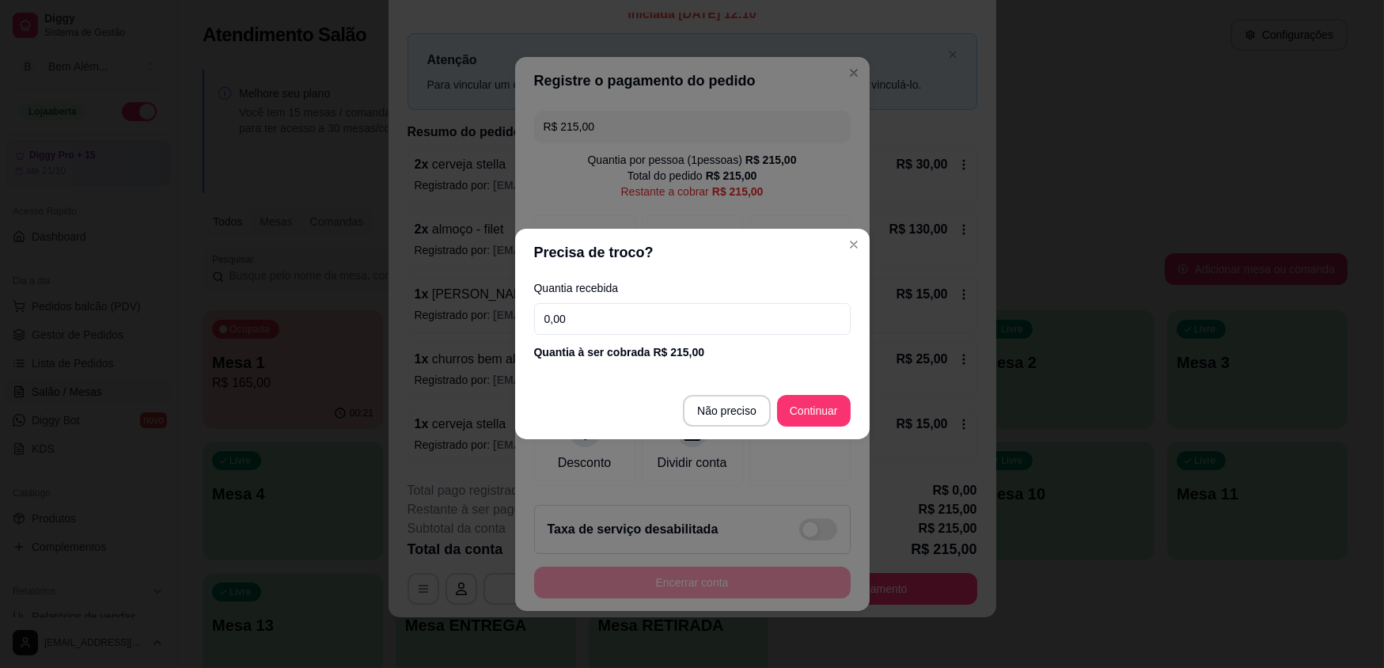
click at [621, 315] on input "0,00" at bounding box center [692, 319] width 317 height 32
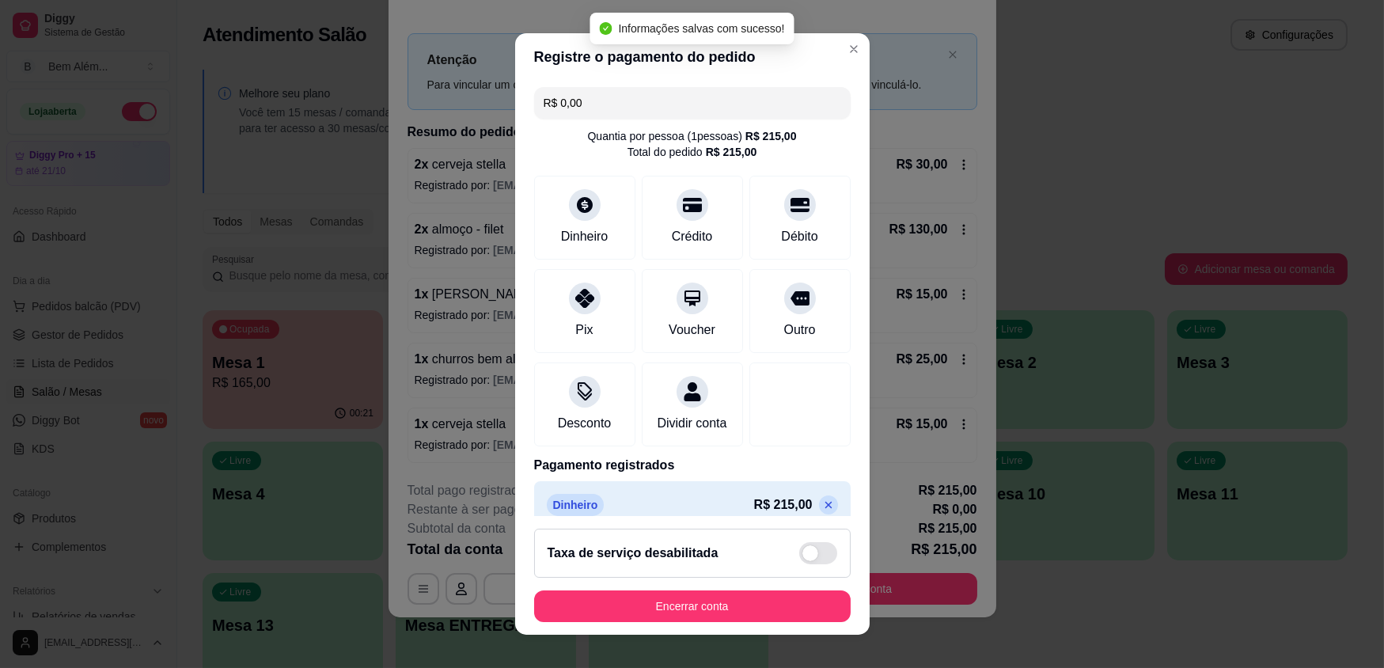
type input "R$ 0,00"
click at [704, 609] on button "Encerrar conta" at bounding box center [692, 606] width 317 height 32
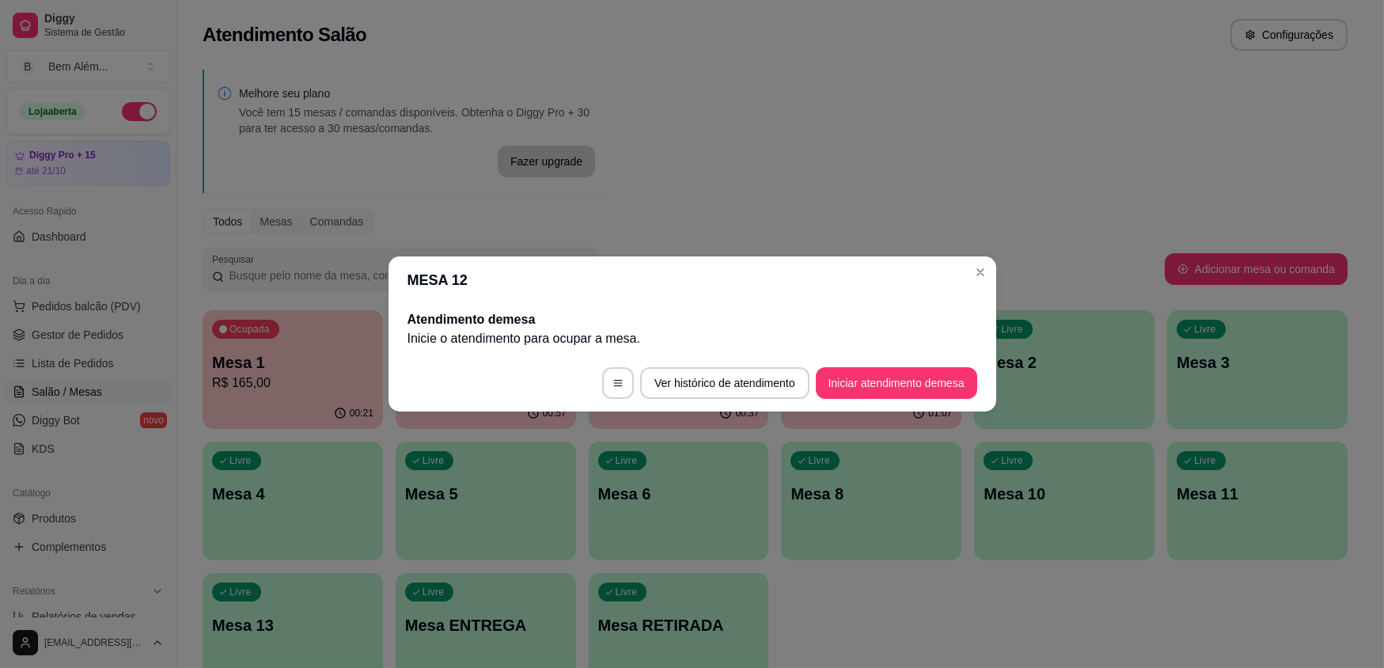
scroll to position [0, 0]
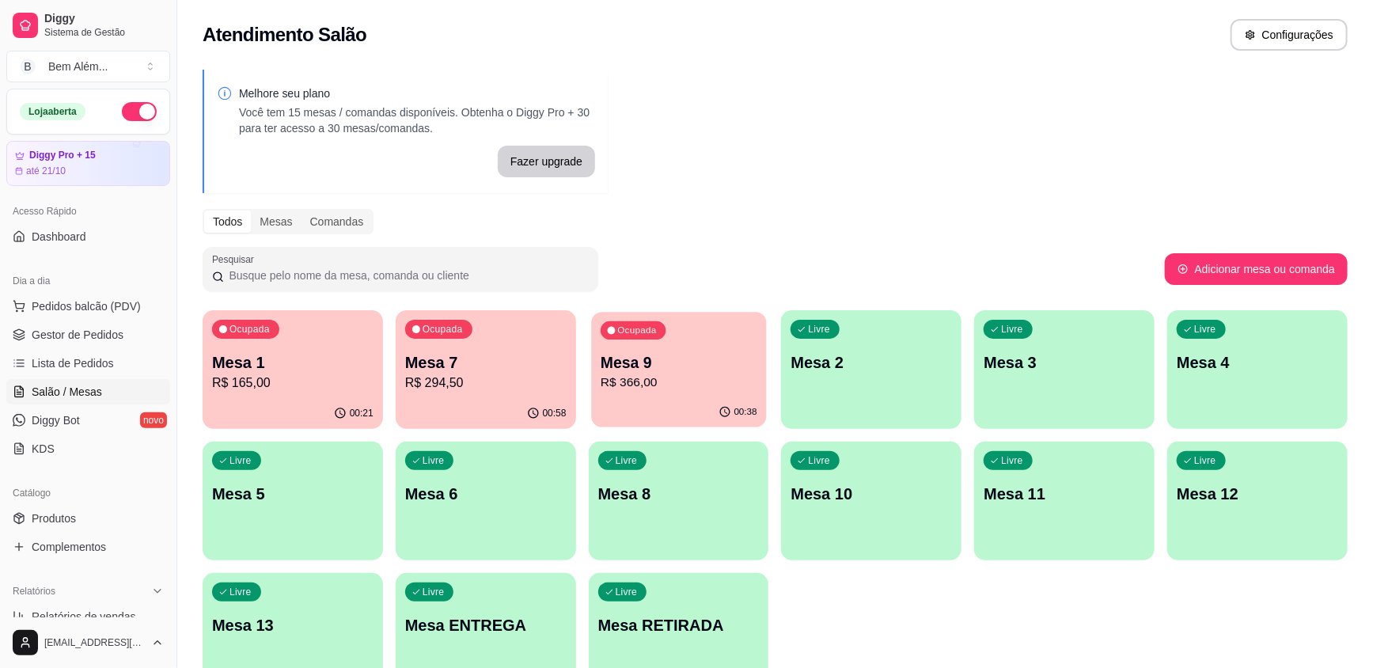
click at [625, 360] on p "Mesa 9" at bounding box center [679, 362] width 157 height 21
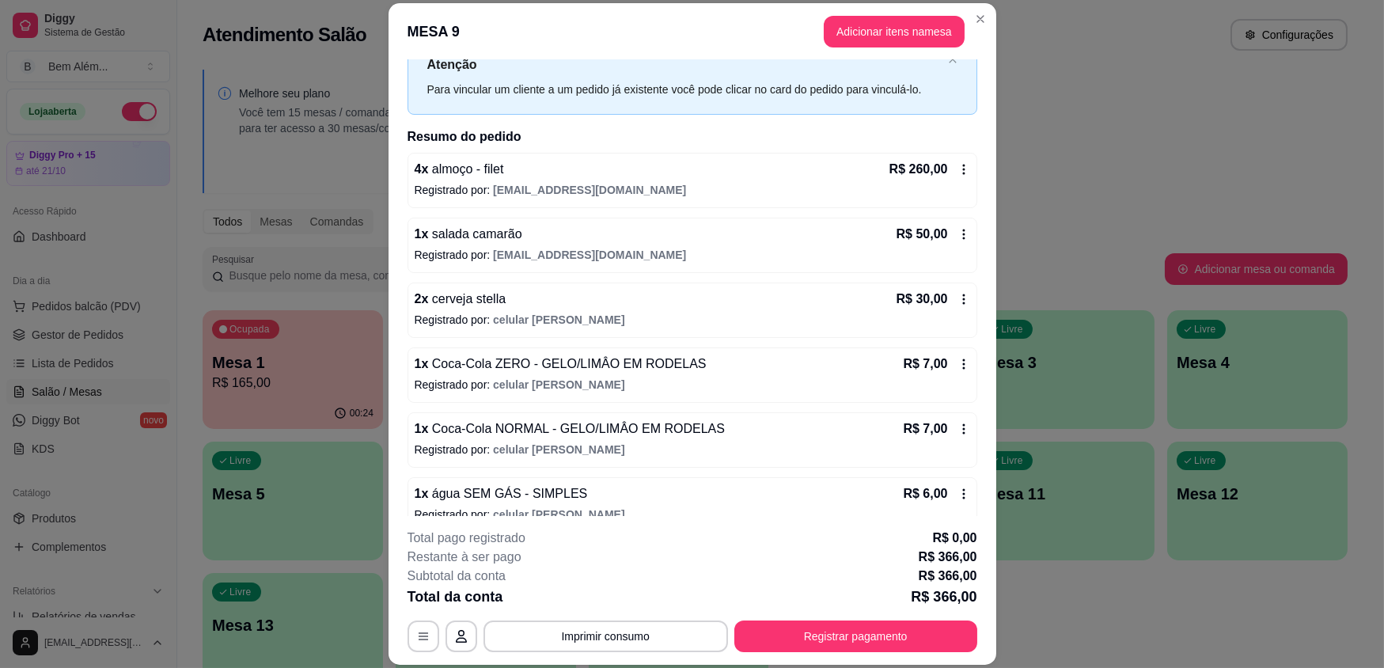
scroll to position [143, 0]
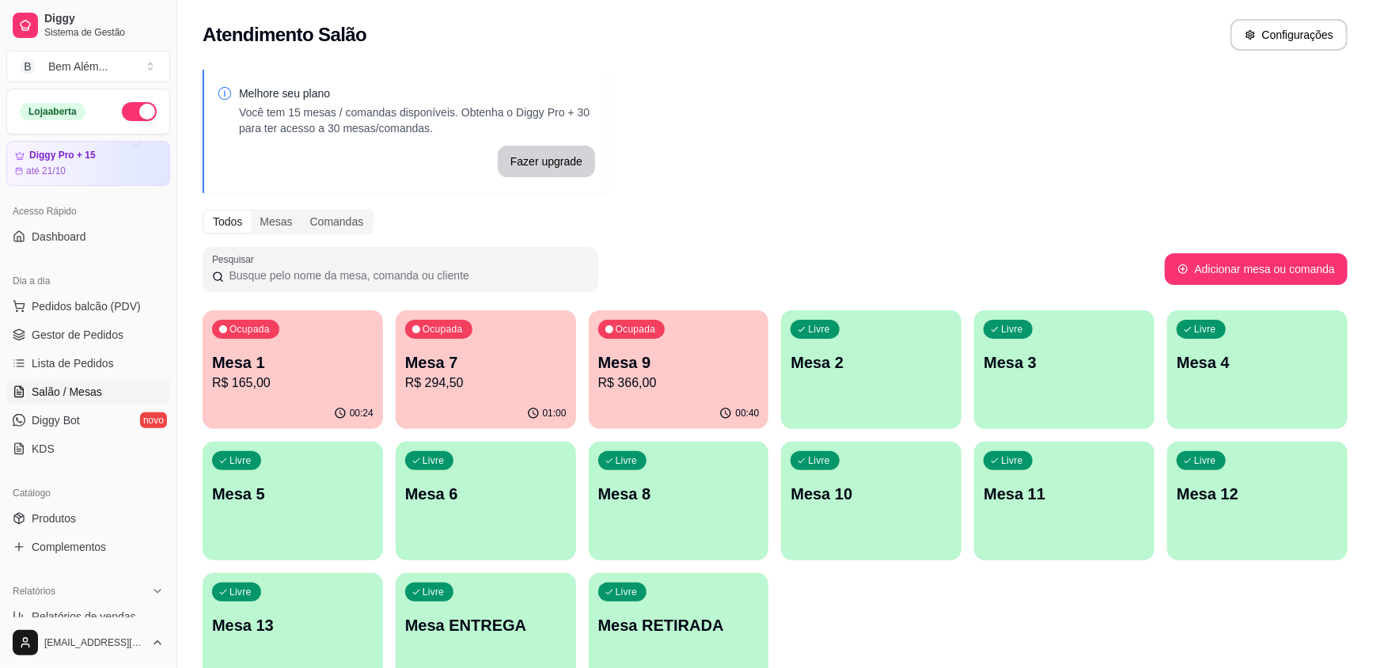
click at [497, 362] on p "Mesa 7" at bounding box center [485, 362] width 161 height 22
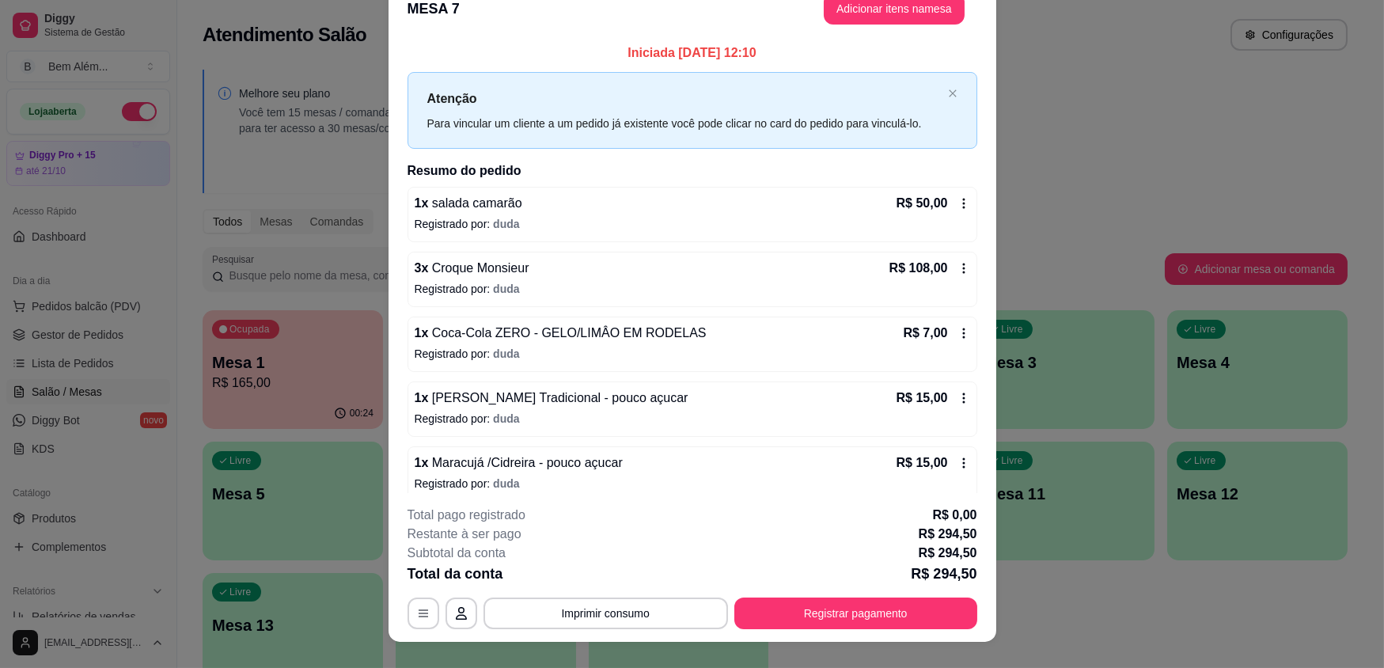
scroll to position [0, 0]
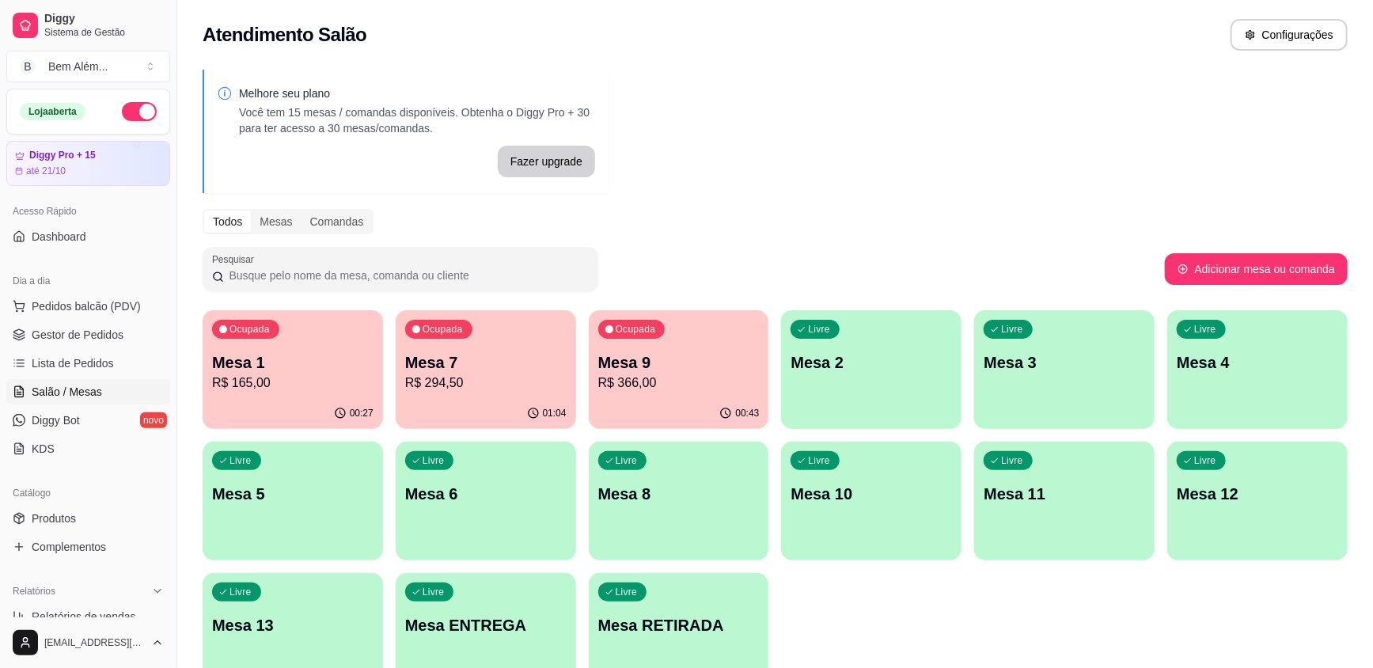
click at [226, 390] on p "R$ 165,00" at bounding box center [292, 383] width 161 height 19
click at [520, 377] on p "R$ 294,50" at bounding box center [485, 383] width 161 height 19
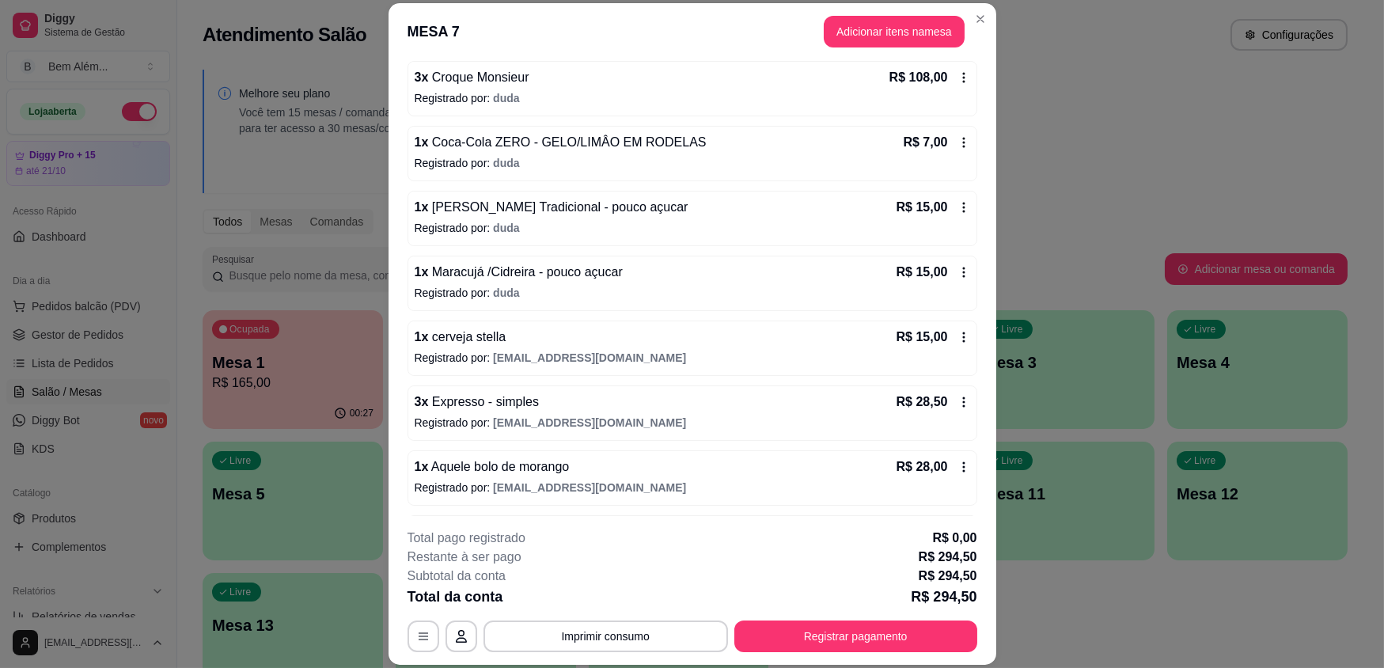
scroll to position [273, 0]
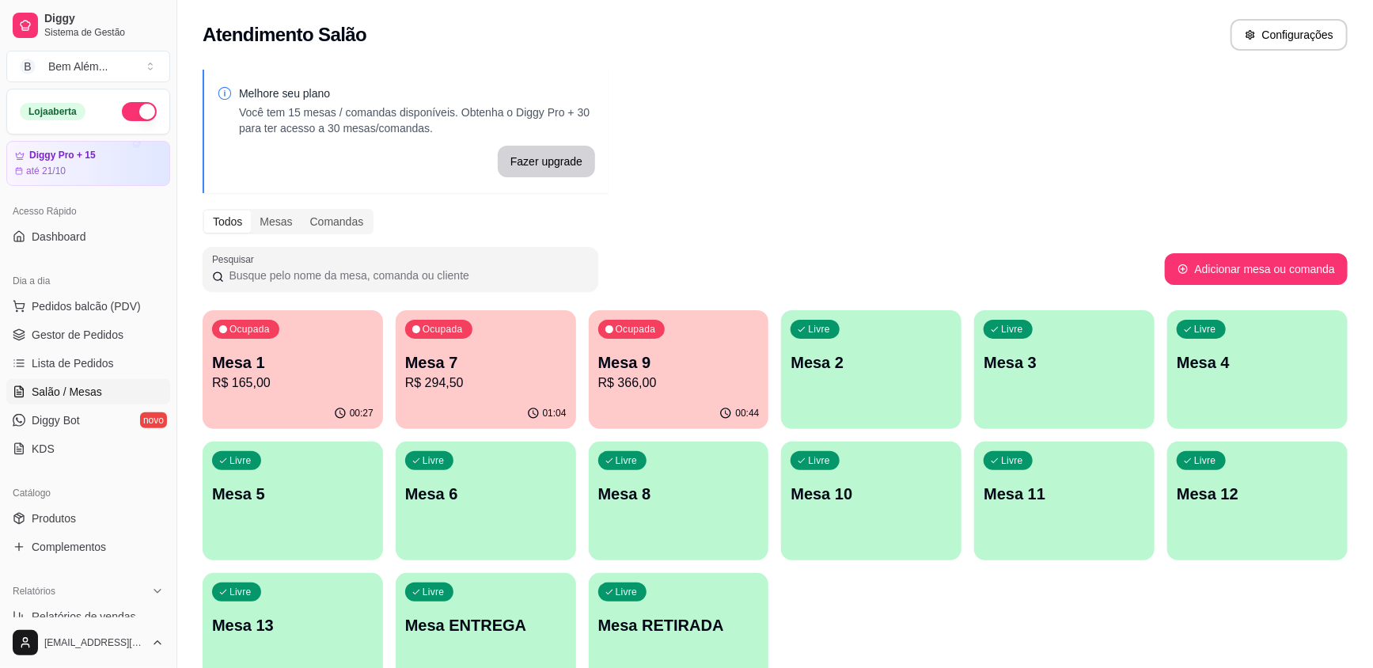
click at [687, 378] on p "R$ 366,00" at bounding box center [678, 383] width 161 height 19
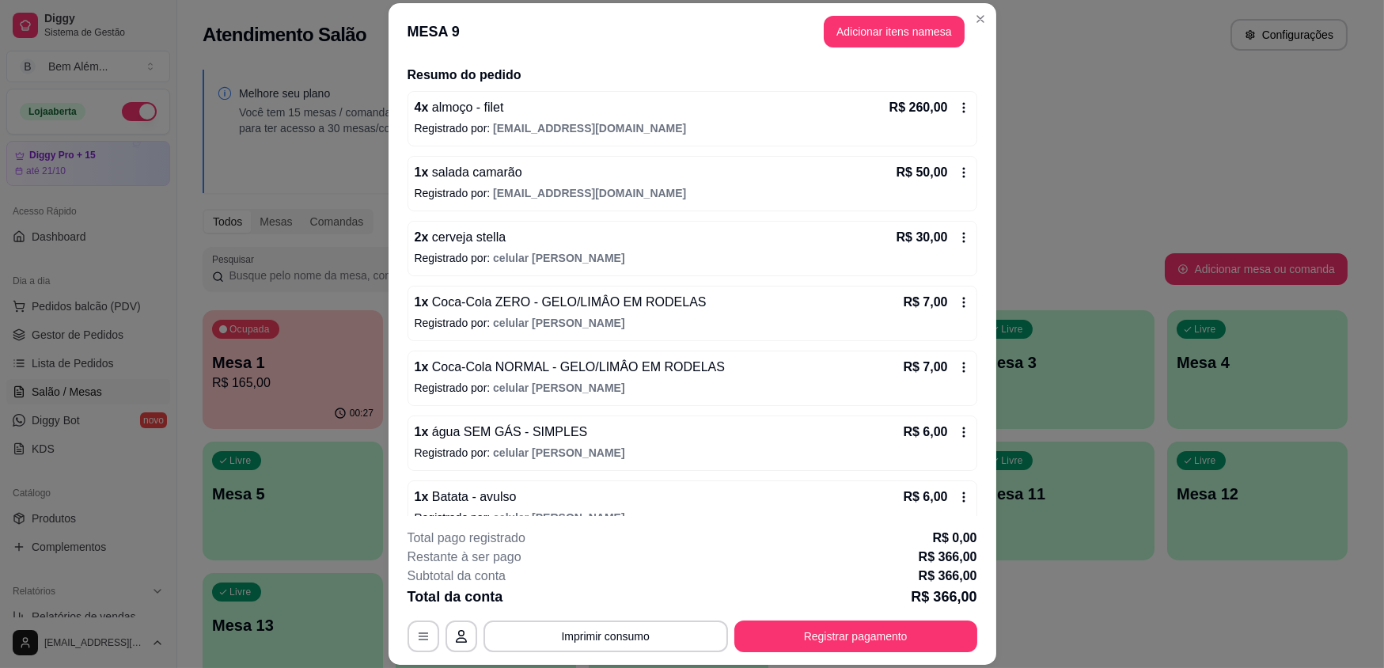
scroll to position [143, 0]
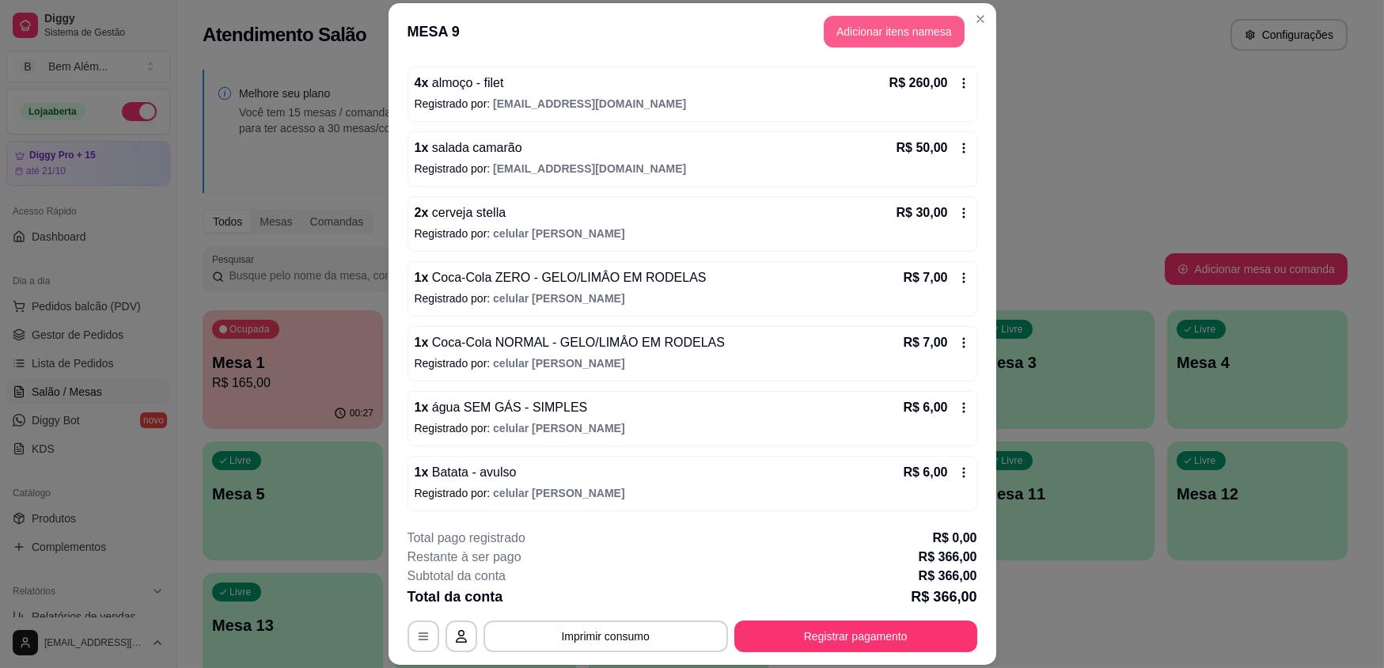
click at [935, 40] on button "Adicionar itens na mesa" at bounding box center [894, 32] width 141 height 32
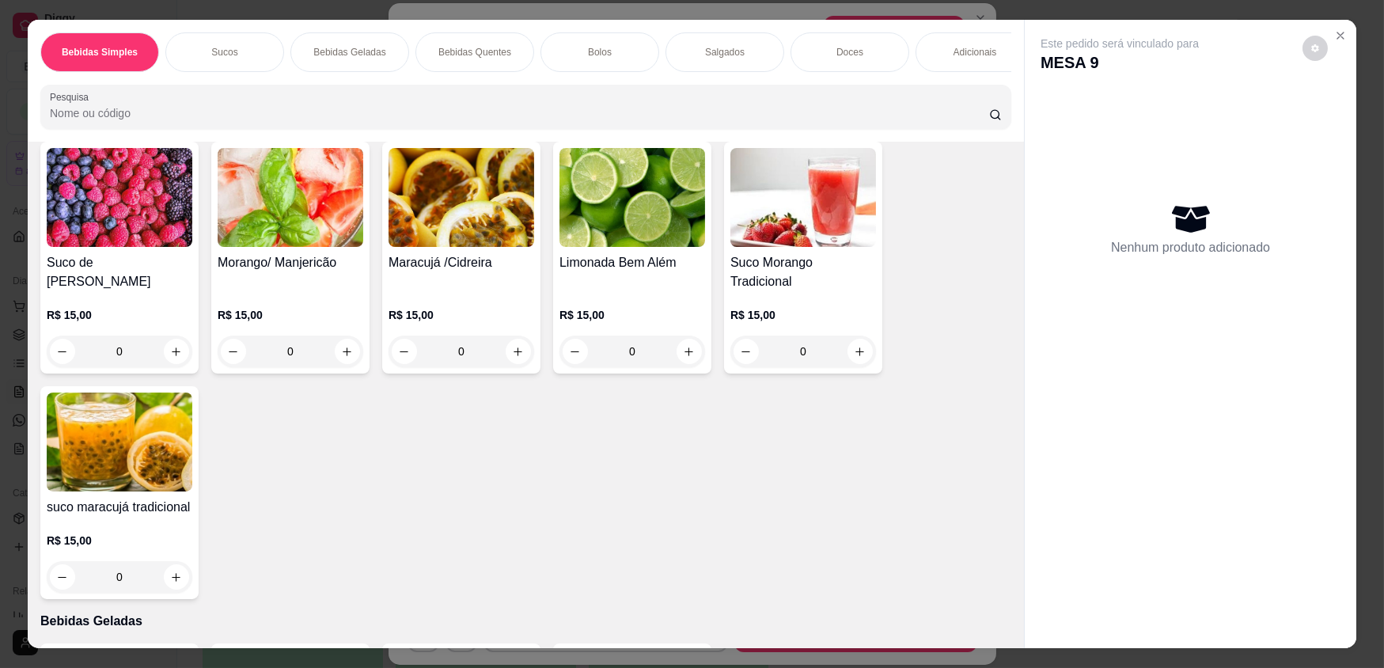
scroll to position [0, 0]
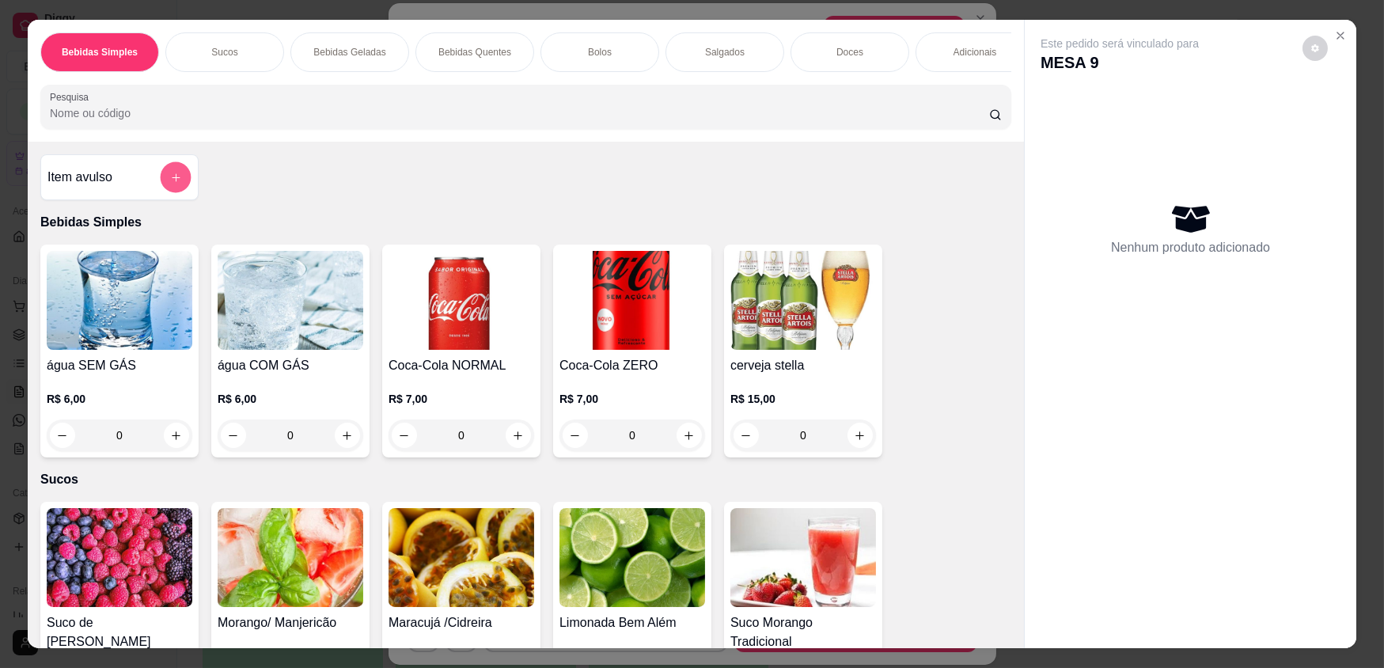
click at [183, 193] on button "add-separate-item" at bounding box center [176, 177] width 31 height 31
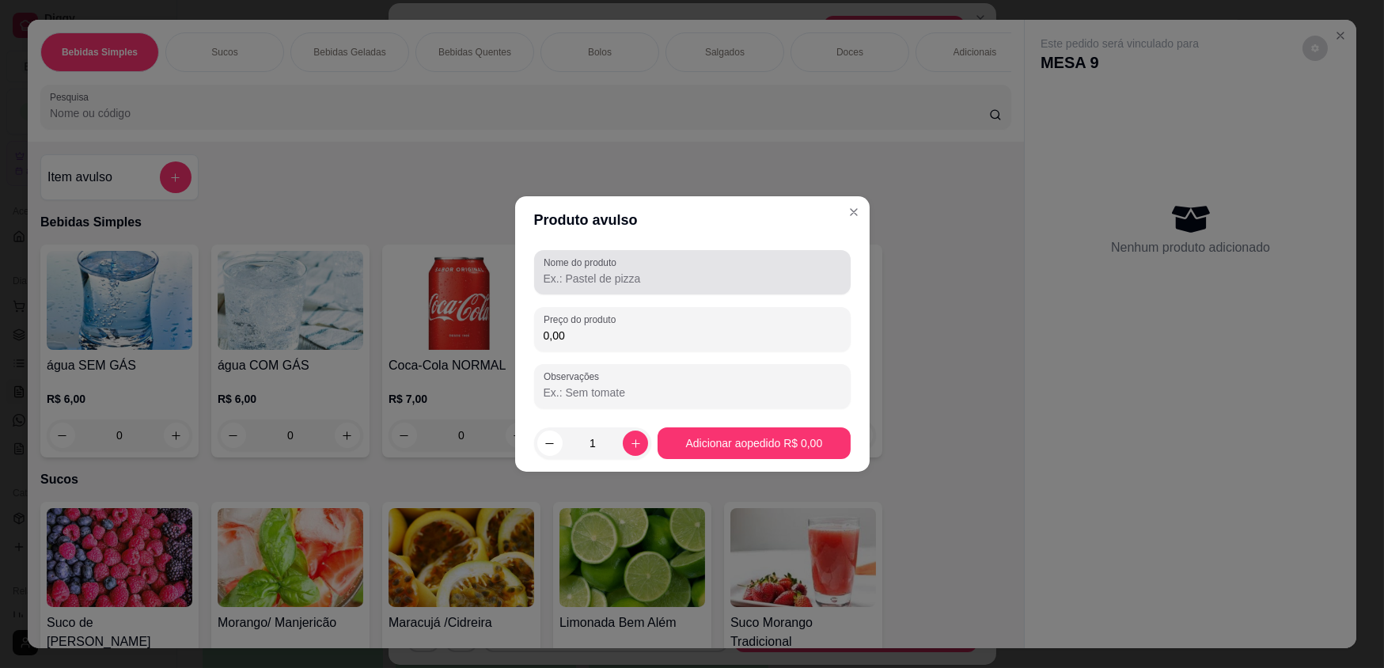
click at [596, 283] on input "Nome do produto" at bounding box center [693, 279] width 298 height 16
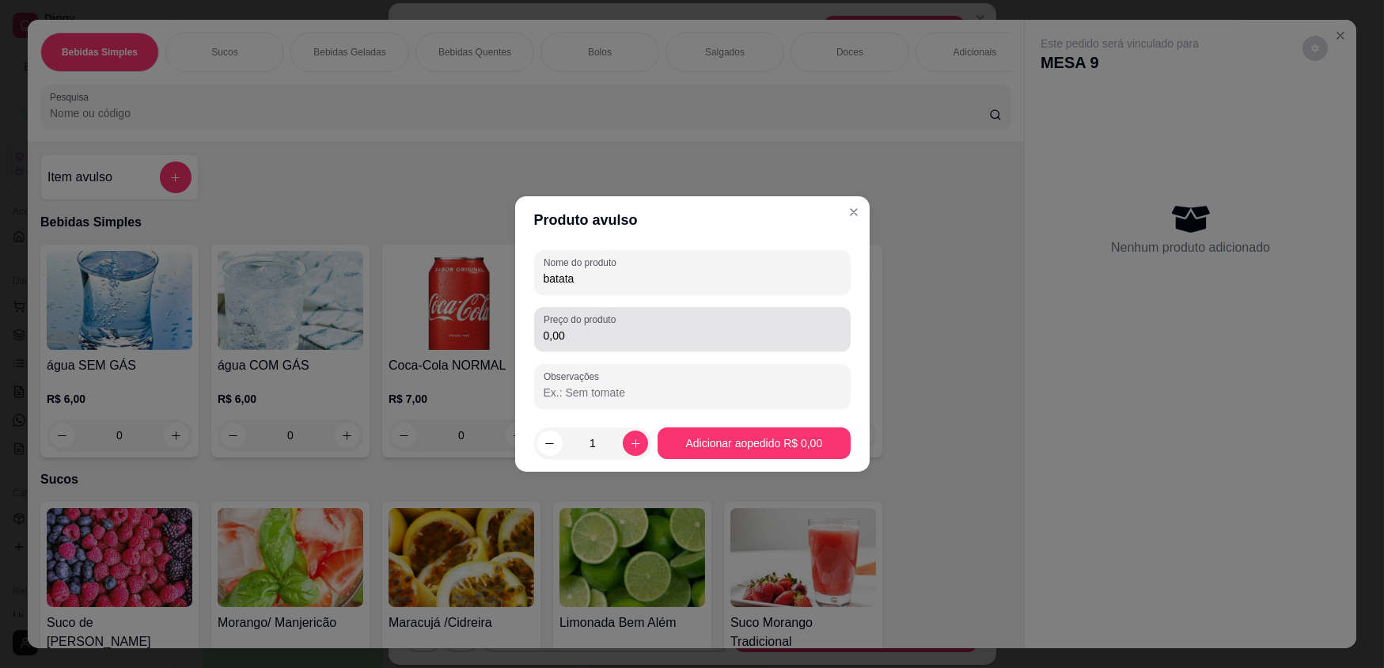
type input "batata"
click at [688, 340] on input "0,00" at bounding box center [693, 336] width 298 height 16
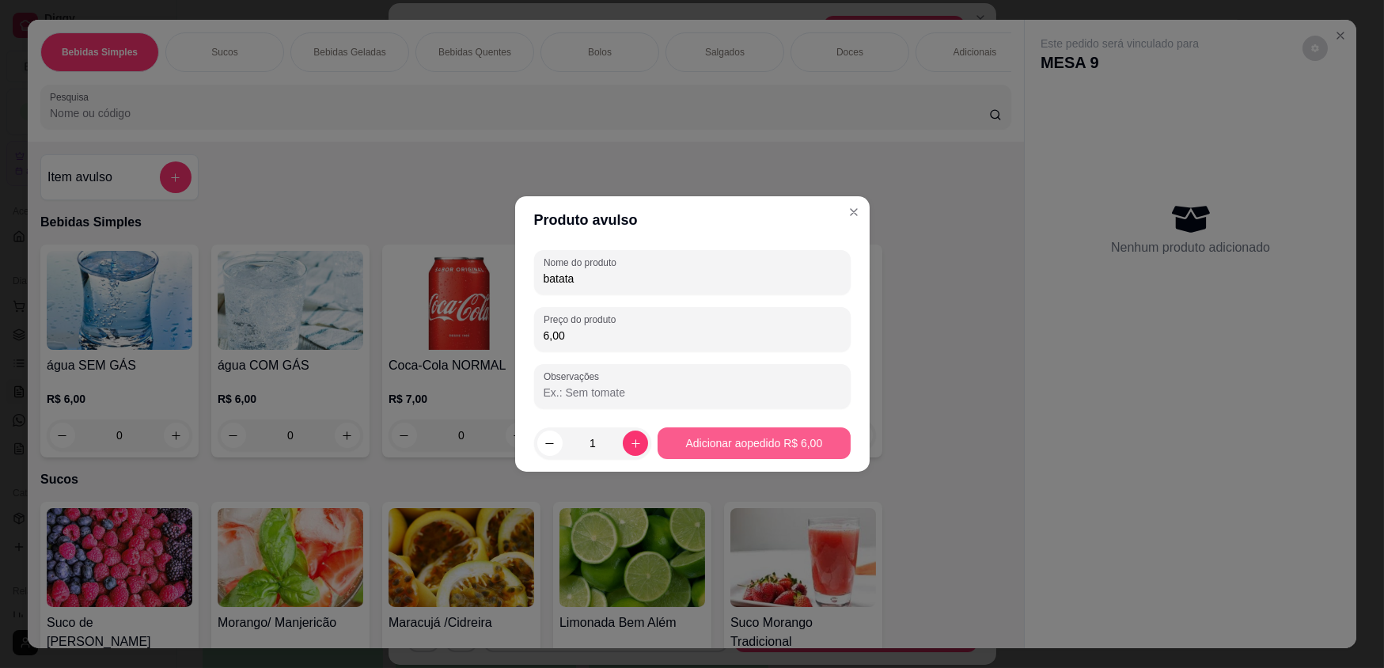
type input "6,00"
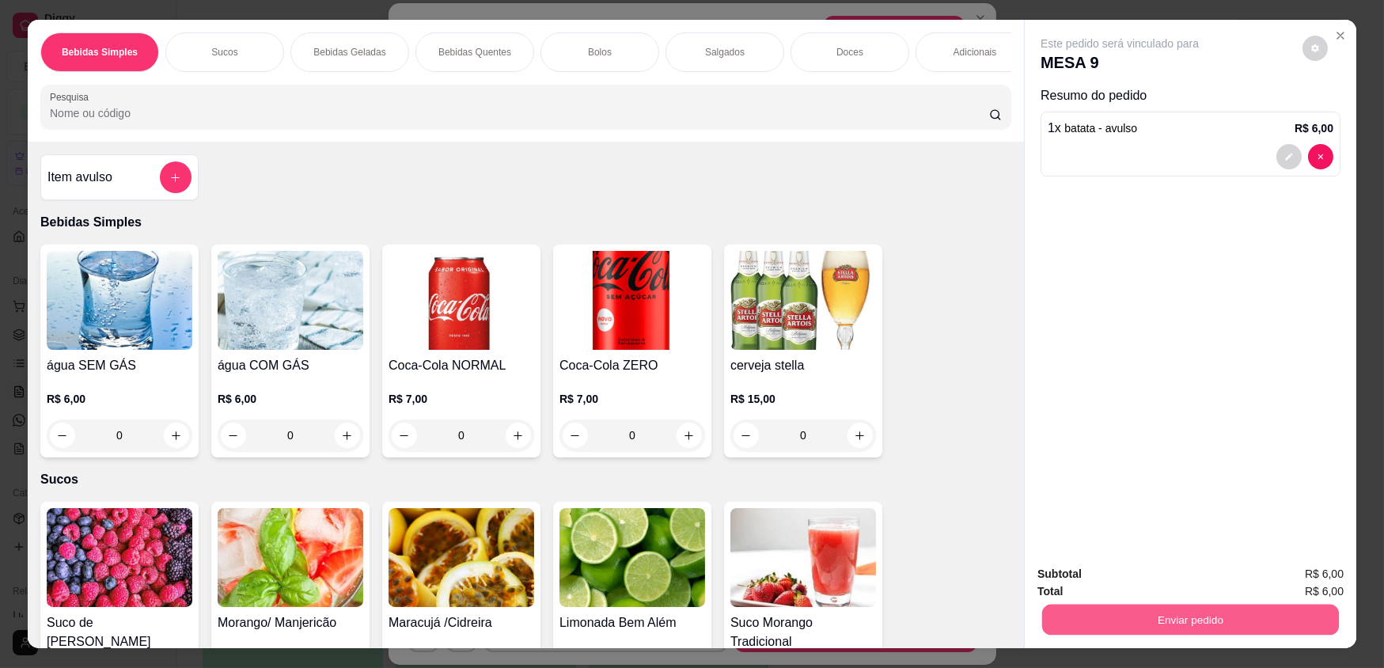
click at [1251, 617] on button "Enviar pedido" at bounding box center [1190, 619] width 297 height 31
click at [1288, 571] on button "Enviar pedido" at bounding box center [1302, 580] width 89 height 30
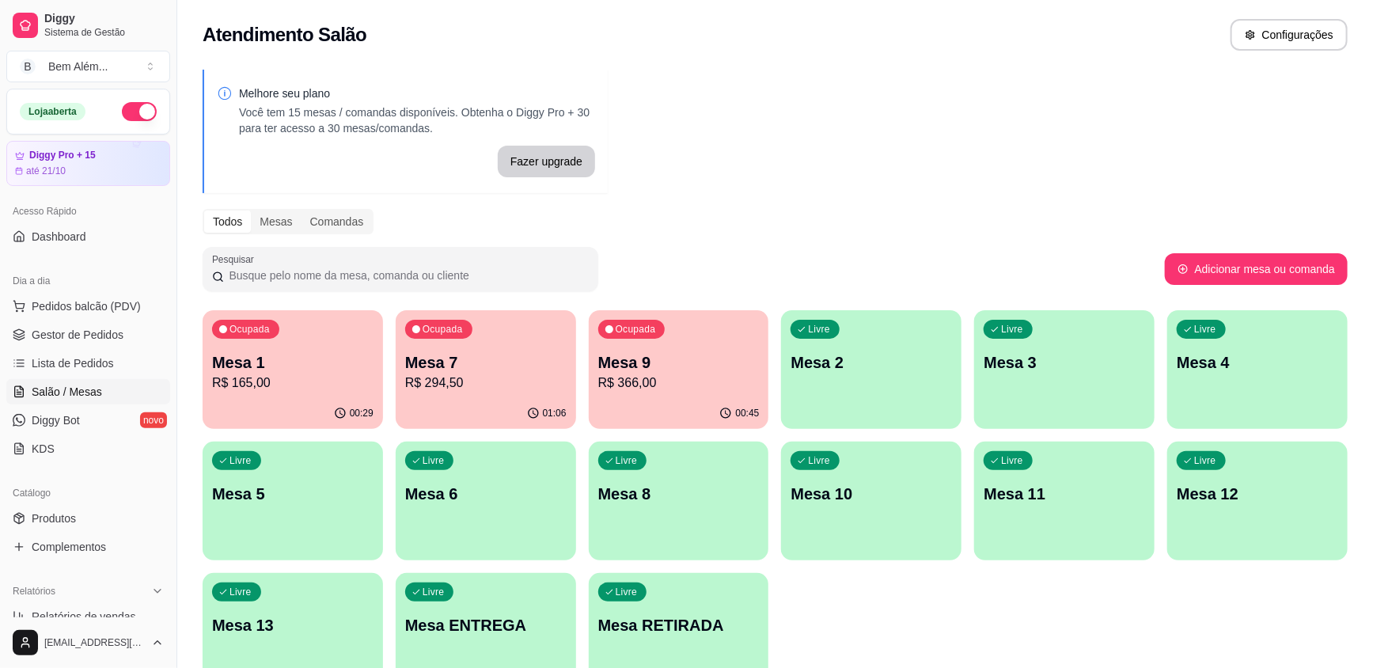
click at [680, 357] on p "Mesa 9" at bounding box center [678, 362] width 161 height 22
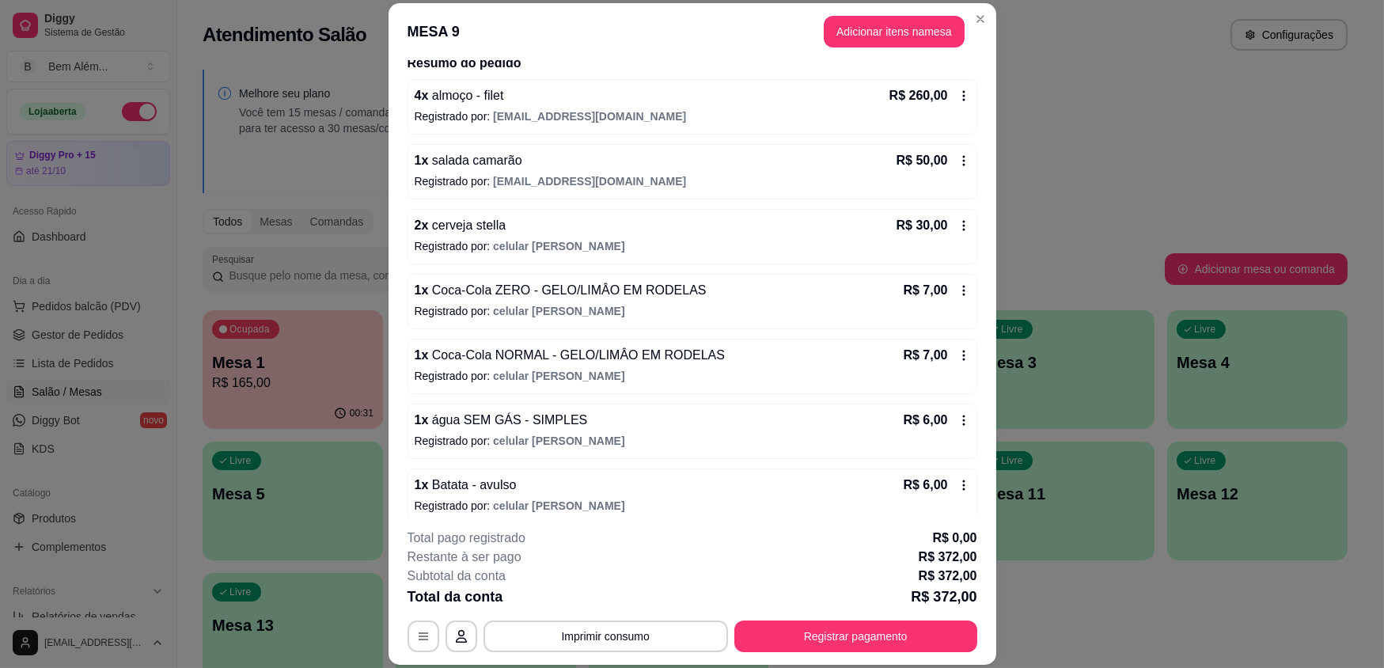
scroll to position [208, 0]
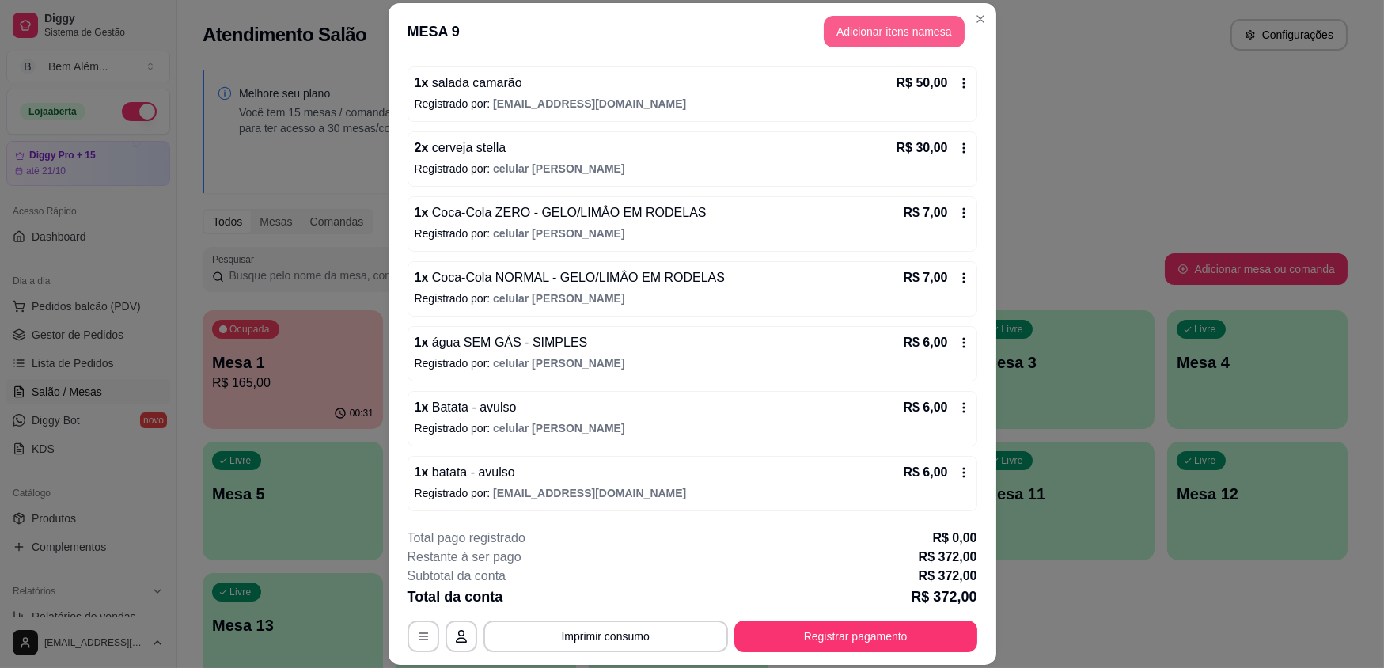
click at [904, 37] on button "Adicionar itens na mesa" at bounding box center [894, 32] width 141 height 32
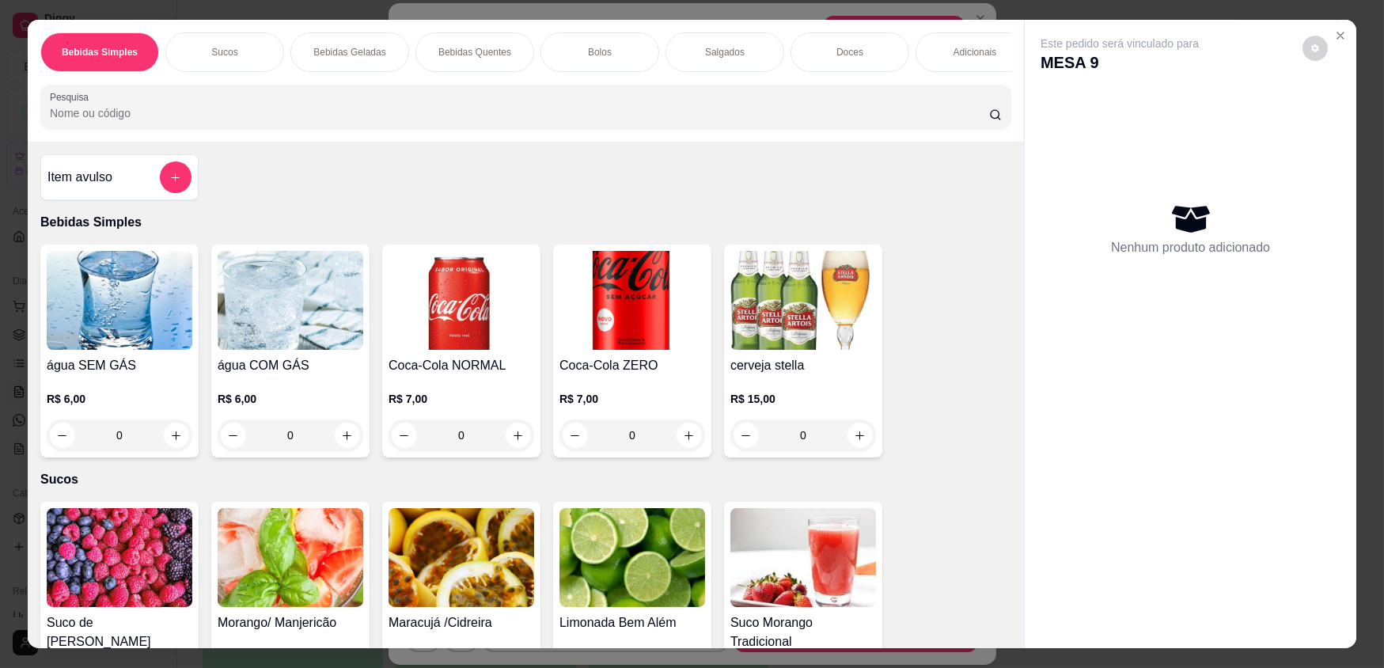
click at [815, 65] on div "Doces" at bounding box center [850, 52] width 119 height 40
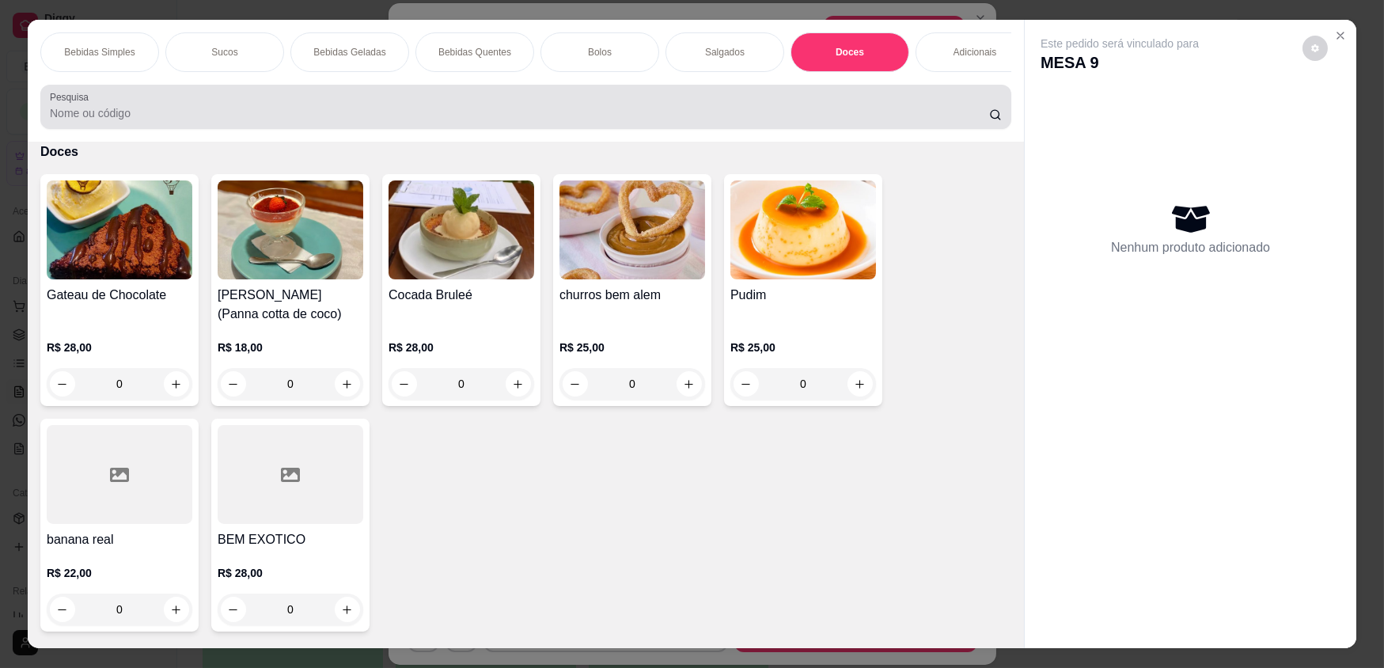
scroll to position [31, 0]
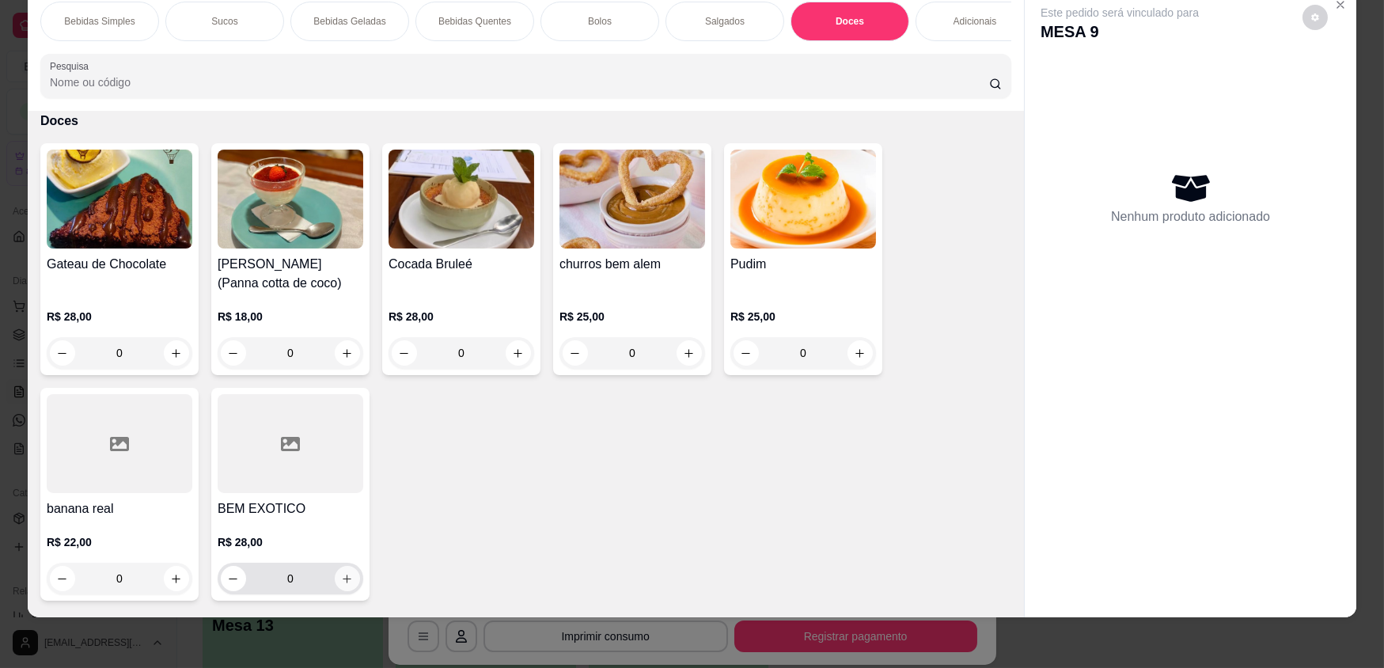
click at [341, 585] on icon "increase-product-quantity" at bounding box center [347, 579] width 12 height 12
type input "1"
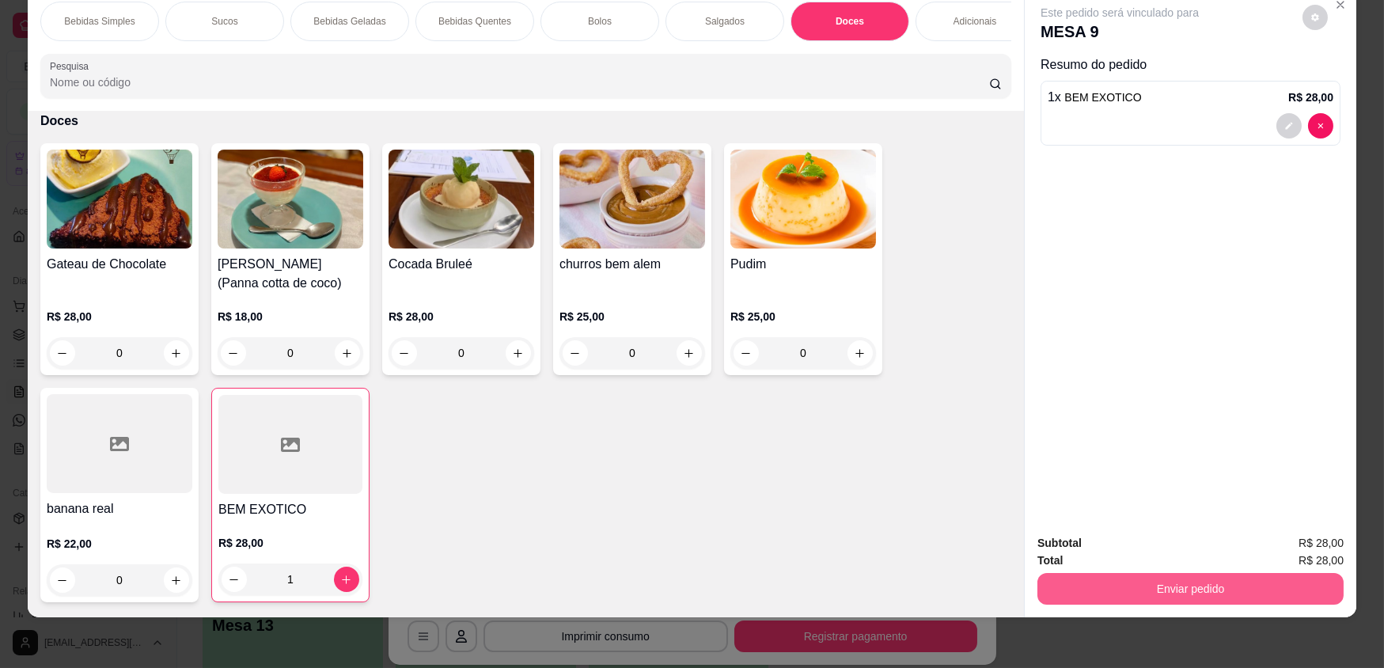
click at [1124, 589] on button "Enviar pedido" at bounding box center [1191, 589] width 306 height 32
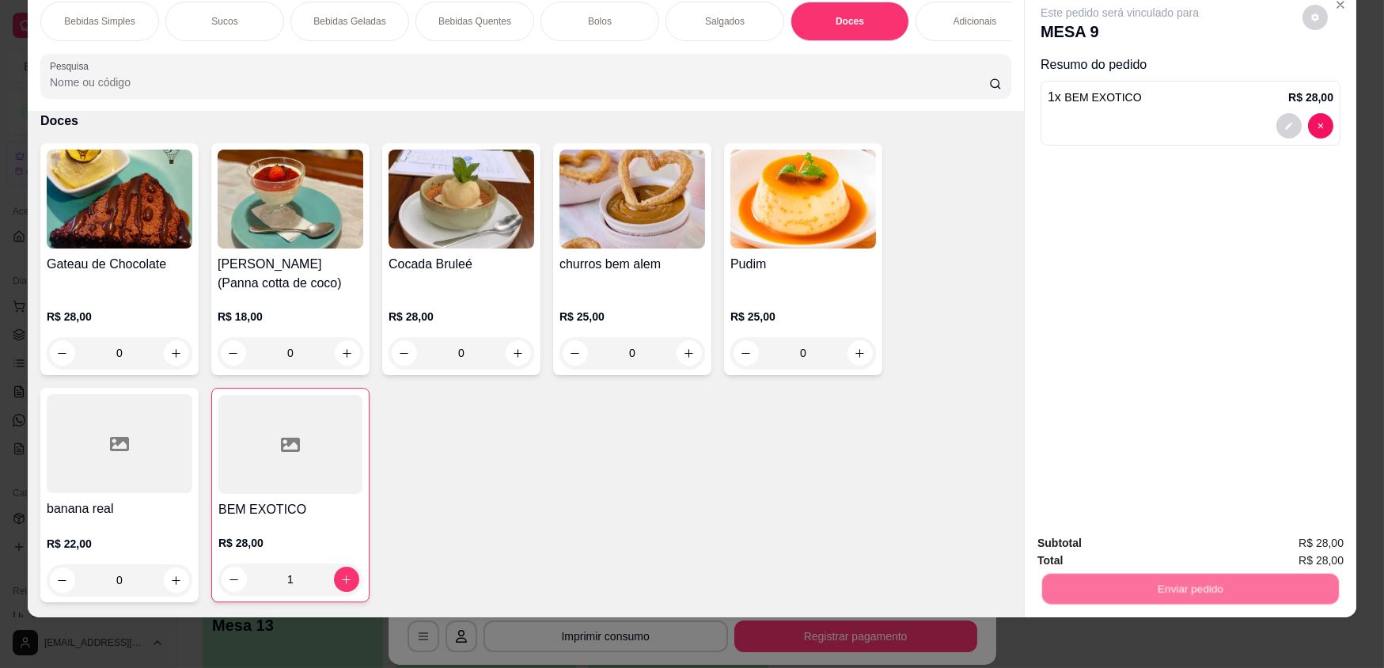
click at [1284, 552] on button "Enviar pedido" at bounding box center [1302, 549] width 89 height 30
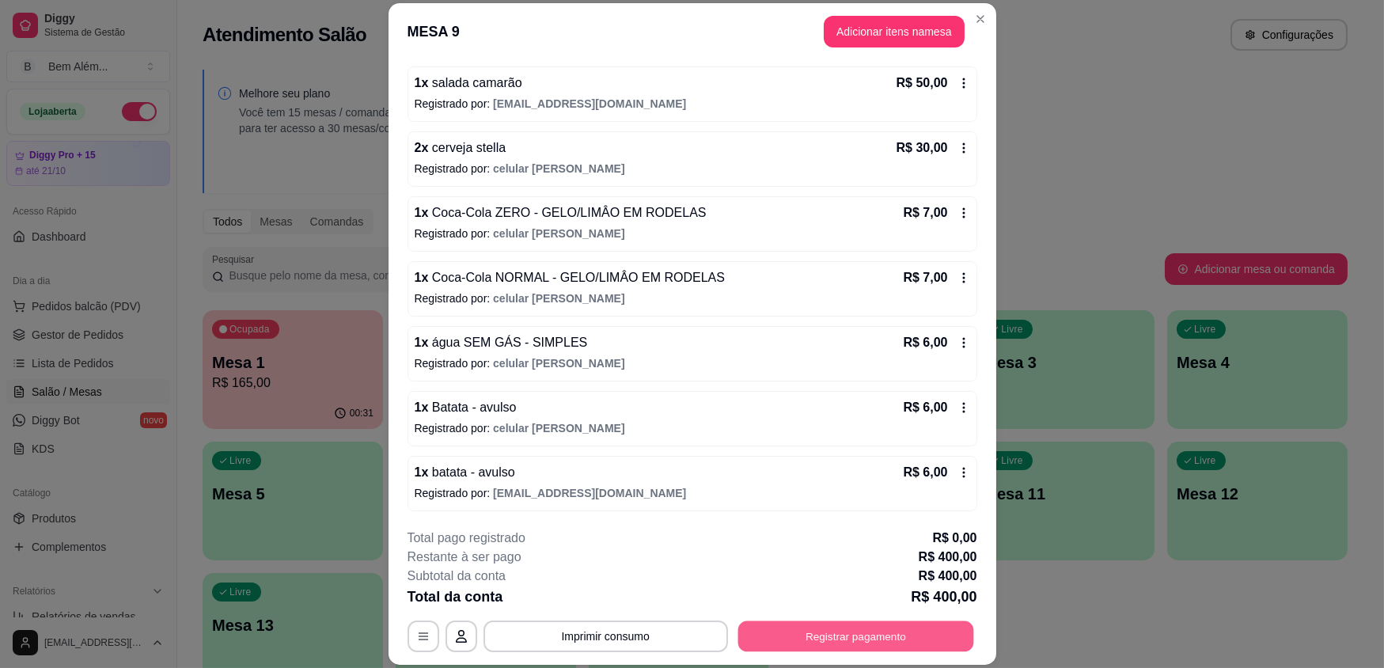
click at [952, 647] on button "Registrar pagamento" at bounding box center [856, 635] width 236 height 31
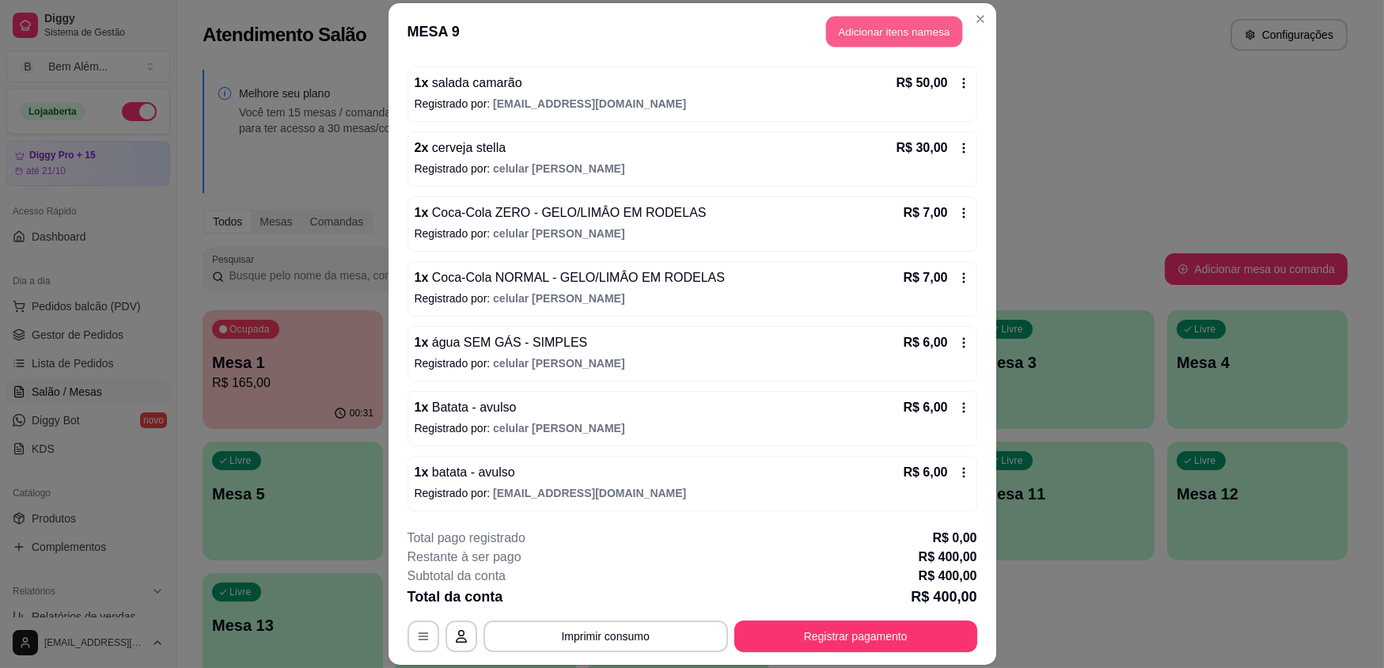
click at [911, 44] on button "Adicionar itens na mesa" at bounding box center [894, 32] width 136 height 31
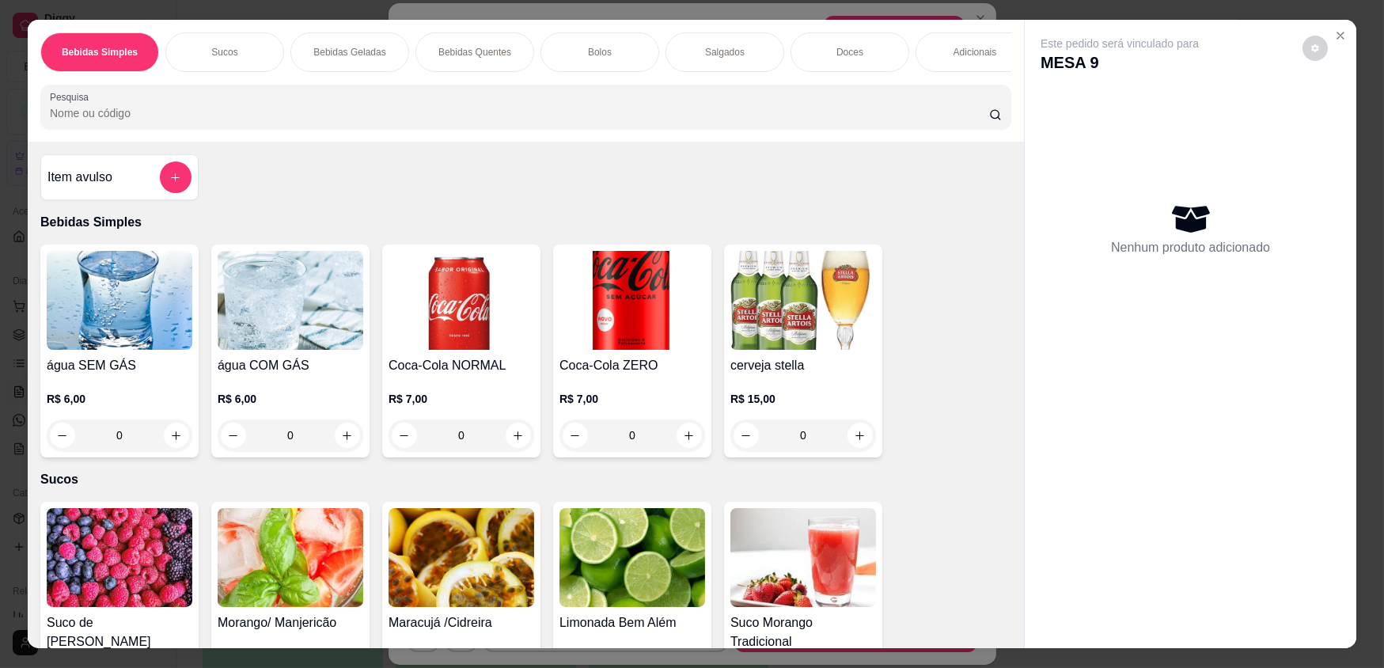
click at [818, 47] on div "Doces" at bounding box center [850, 52] width 119 height 40
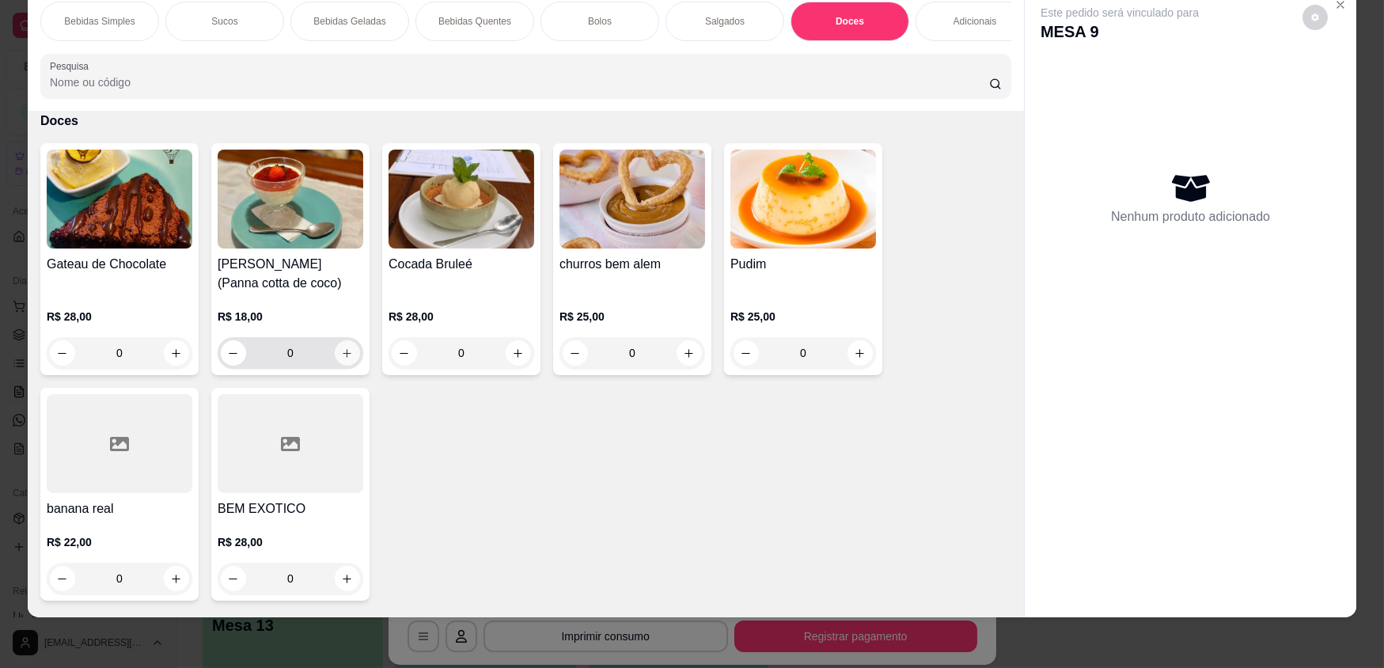
click at [343, 359] on icon "increase-product-quantity" at bounding box center [347, 353] width 12 height 12
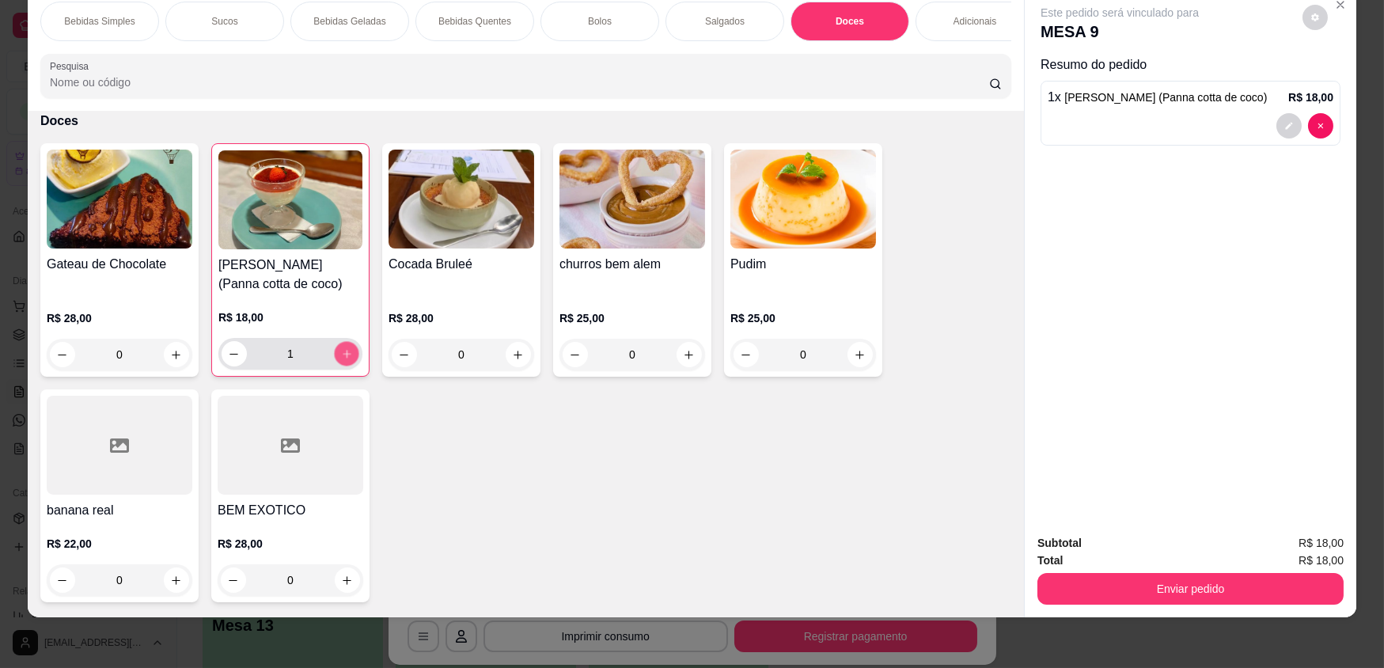
click at [343, 360] on icon "increase-product-quantity" at bounding box center [347, 354] width 12 height 12
type input "3"
click at [164, 590] on button "increase-product-quantity" at bounding box center [176, 580] width 25 height 25
type input "1"
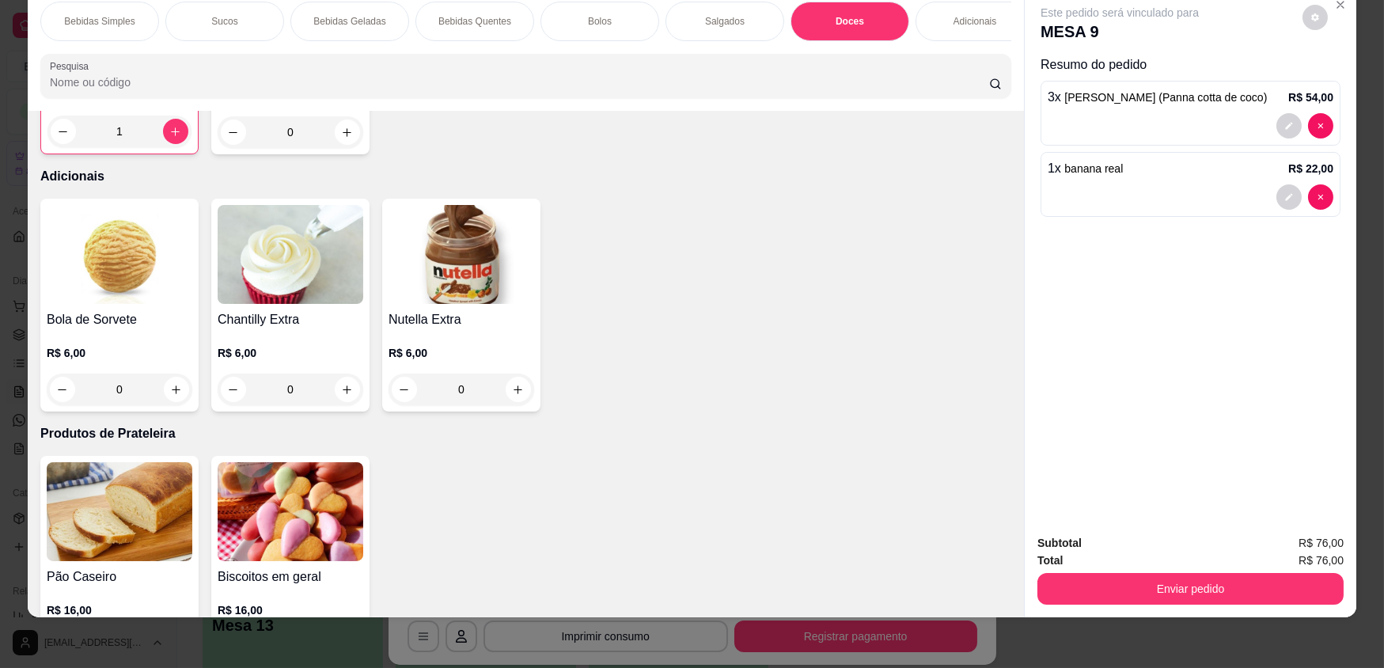
scroll to position [2813, 0]
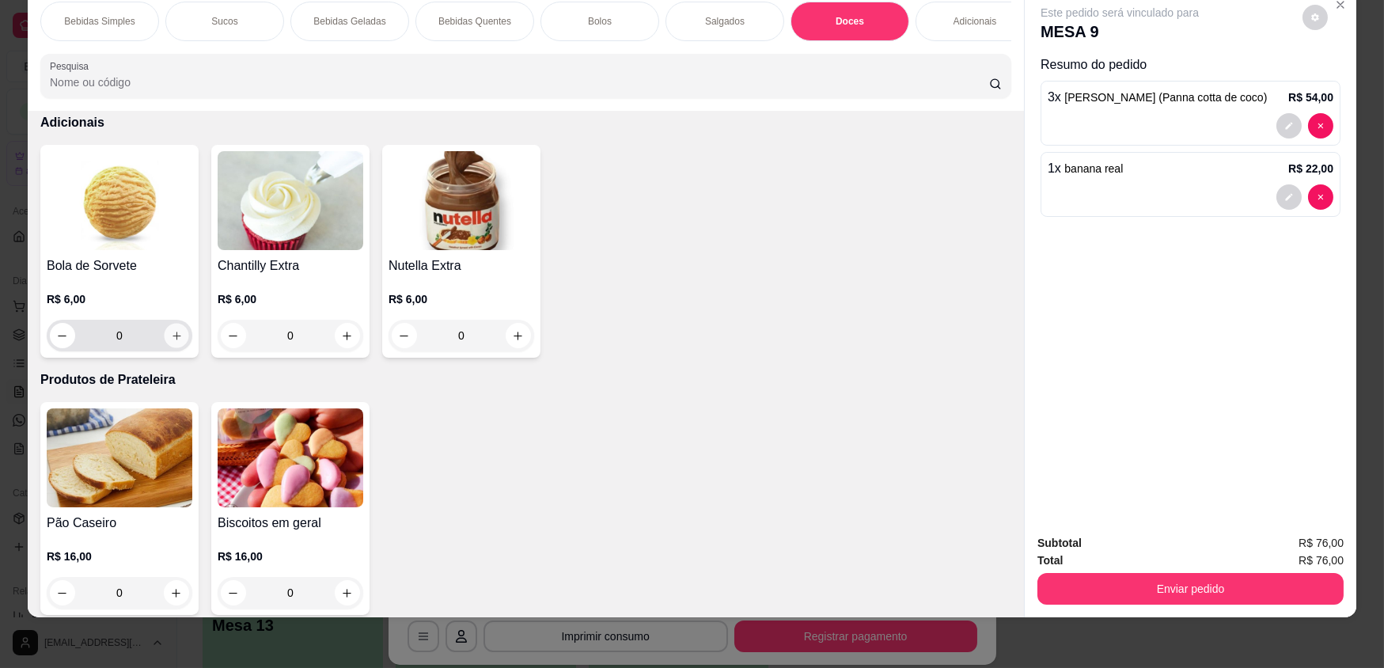
click at [171, 340] on icon "increase-product-quantity" at bounding box center [177, 336] width 12 height 12
type input "1"
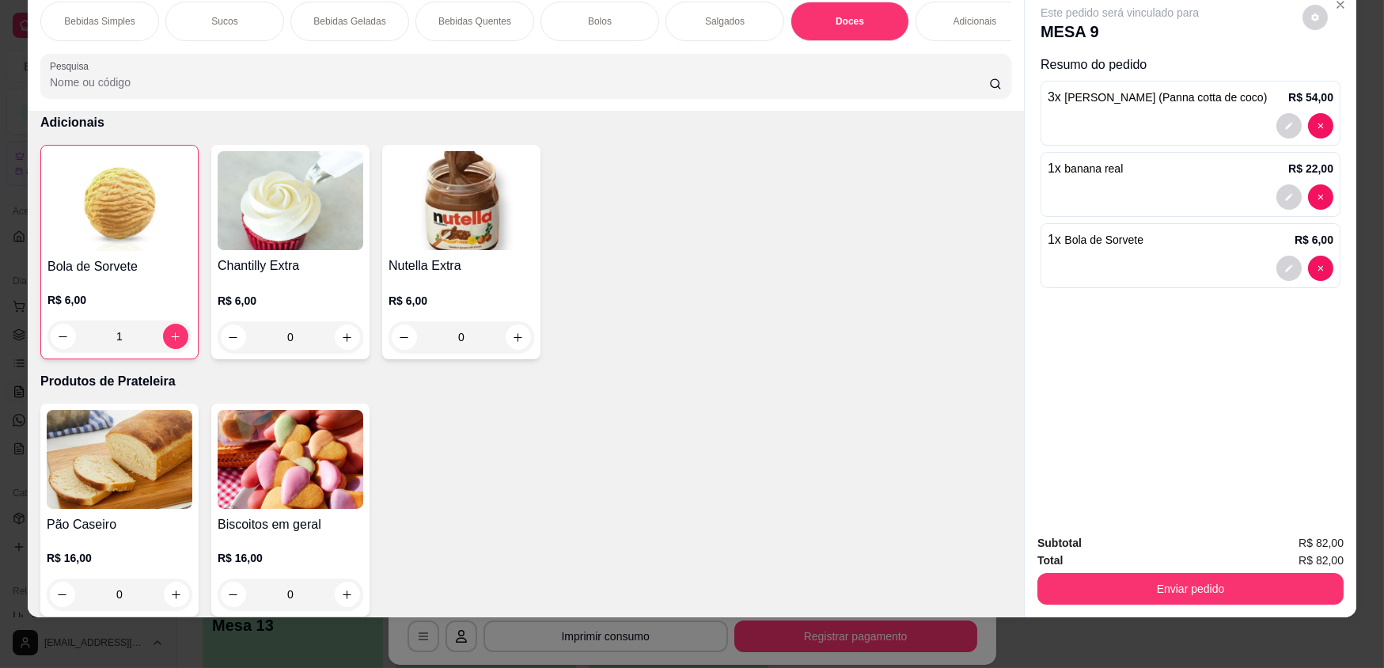
drag, startPoint x: 1100, startPoint y: 571, endPoint x: 1108, endPoint y: 573, distance: 8.3
click at [1102, 571] on div "Enviar pedido" at bounding box center [1191, 587] width 306 height 36
click at [1117, 581] on button "Enviar pedido" at bounding box center [1191, 589] width 306 height 32
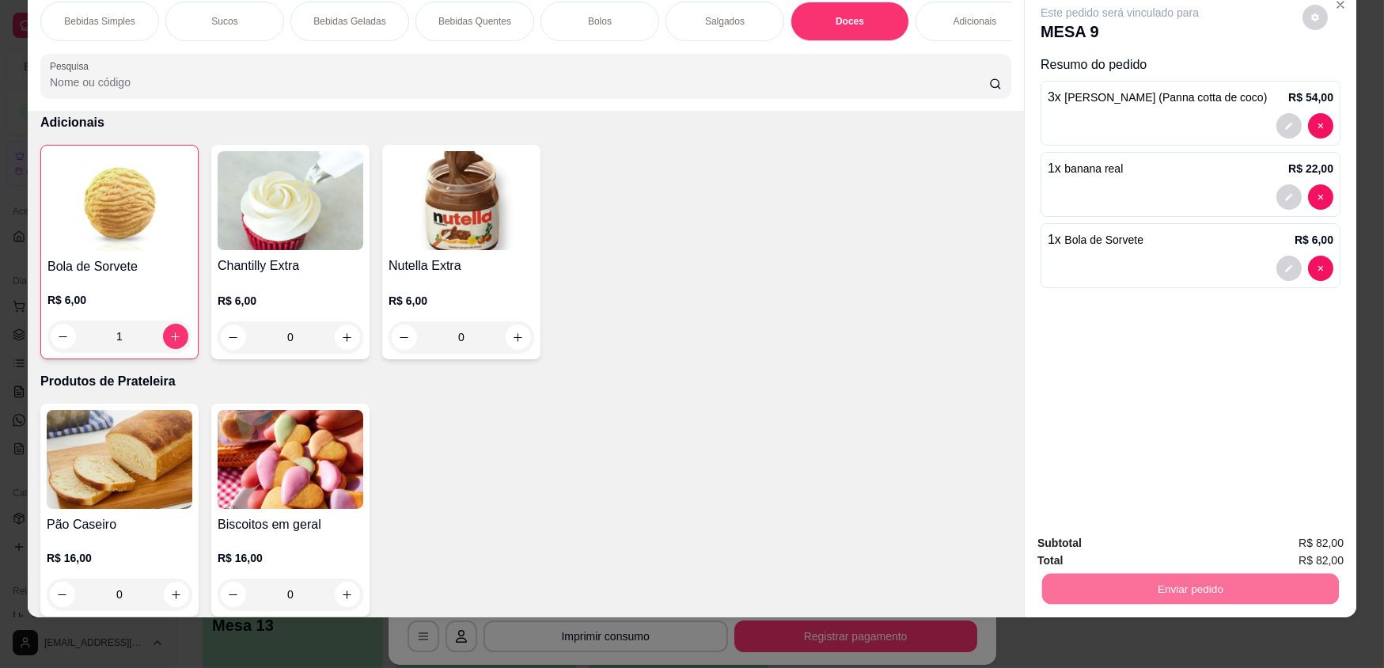
click at [1297, 547] on button "Enviar pedido" at bounding box center [1302, 549] width 89 height 30
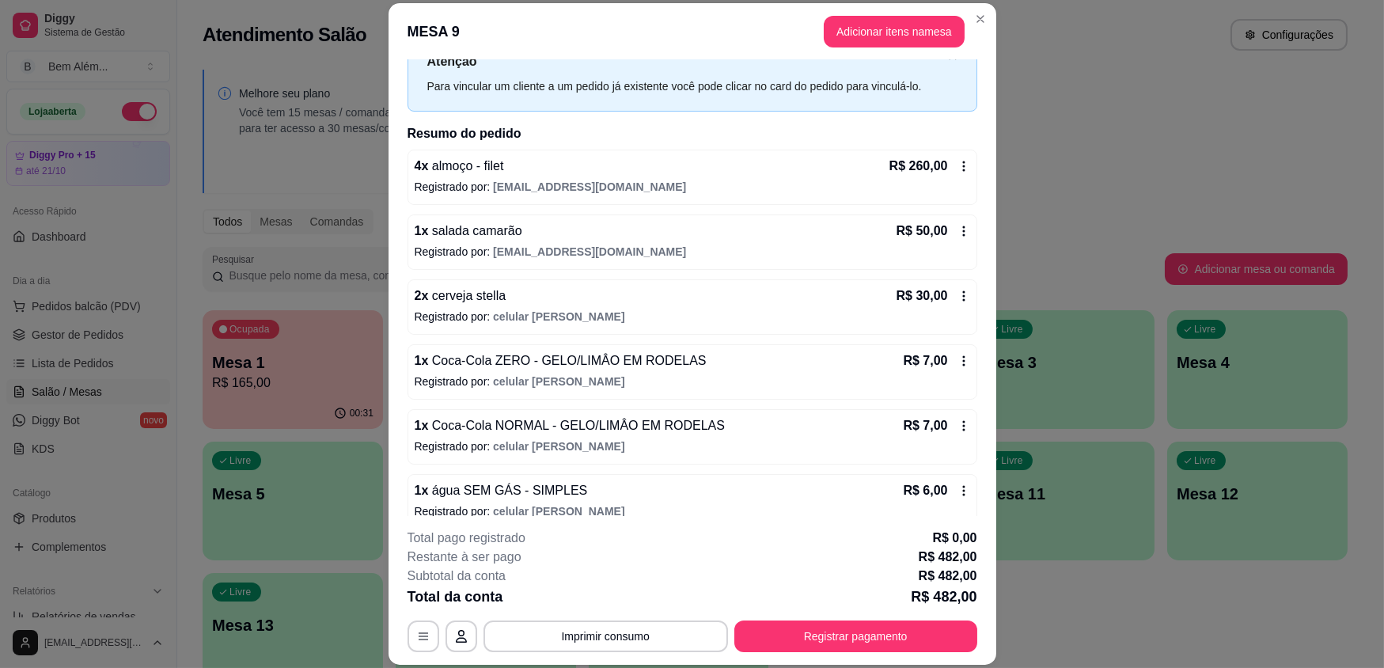
scroll to position [0, 0]
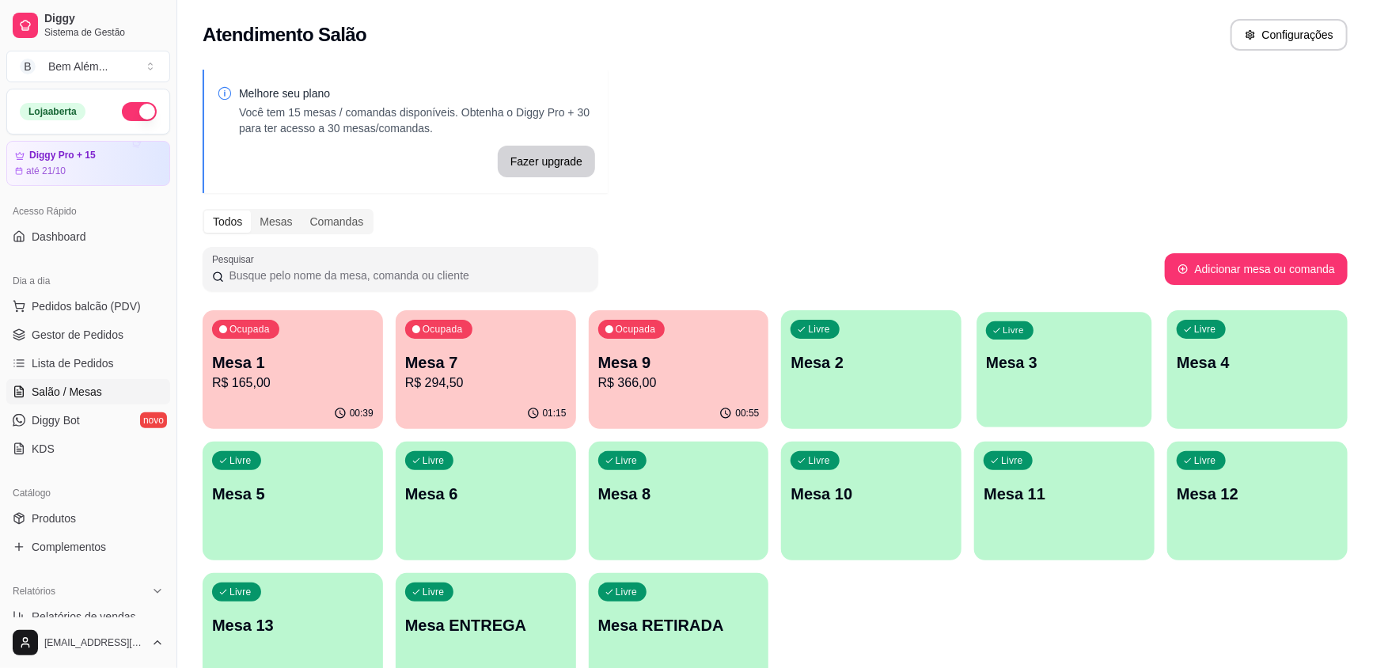
click at [1028, 343] on div "Livre Mesa 3" at bounding box center [1064, 360] width 175 height 97
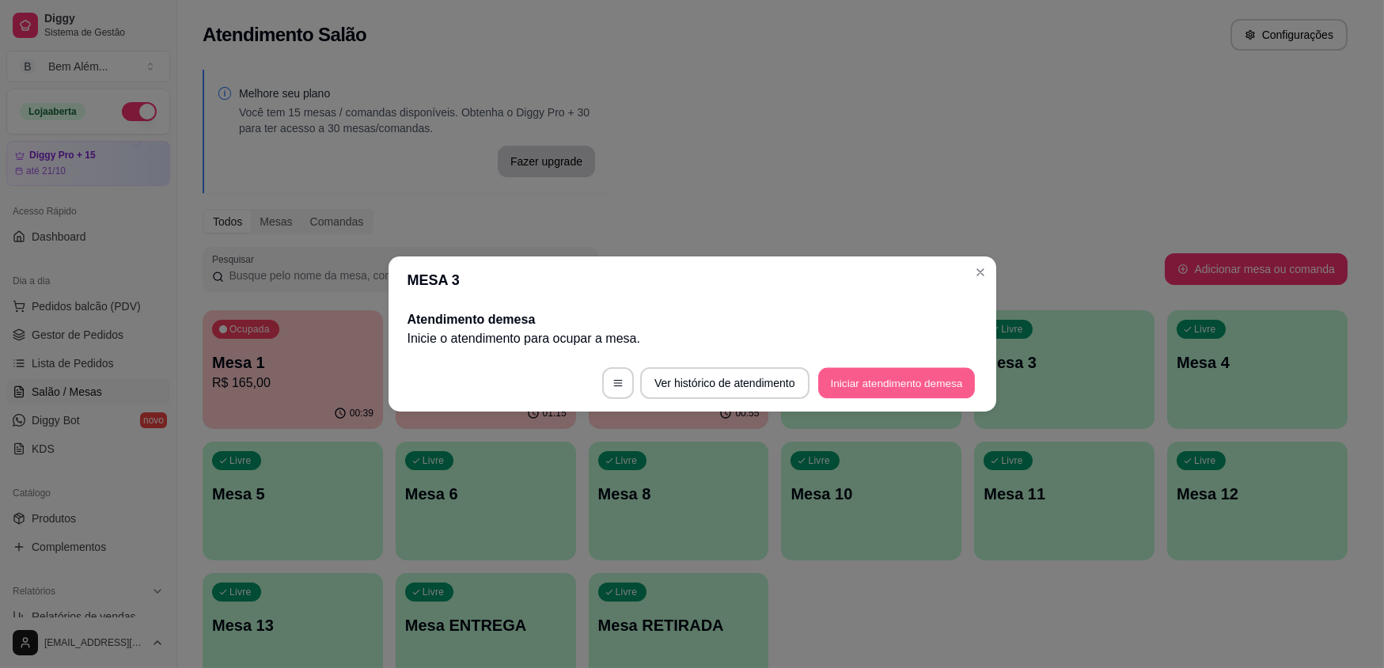
click at [901, 379] on button "Iniciar atendimento de mesa" at bounding box center [896, 383] width 157 height 31
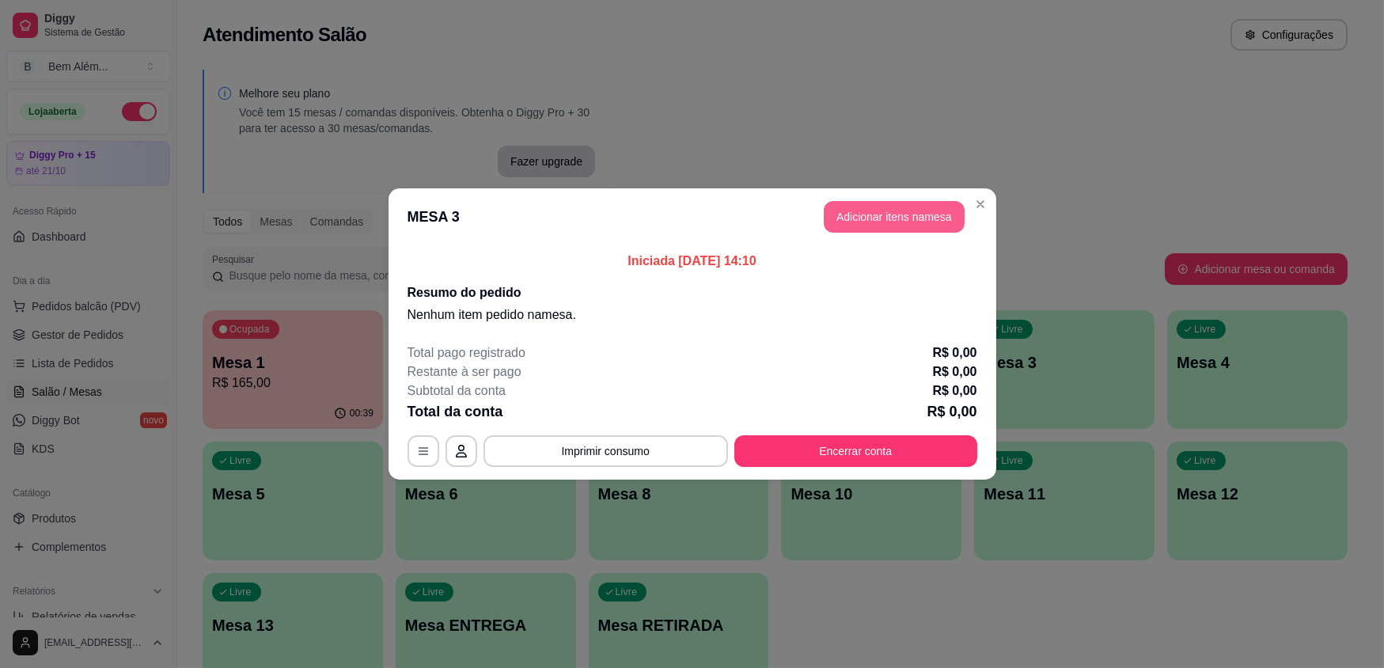
click at [910, 217] on button "Adicionar itens na mesa" at bounding box center [894, 217] width 141 height 32
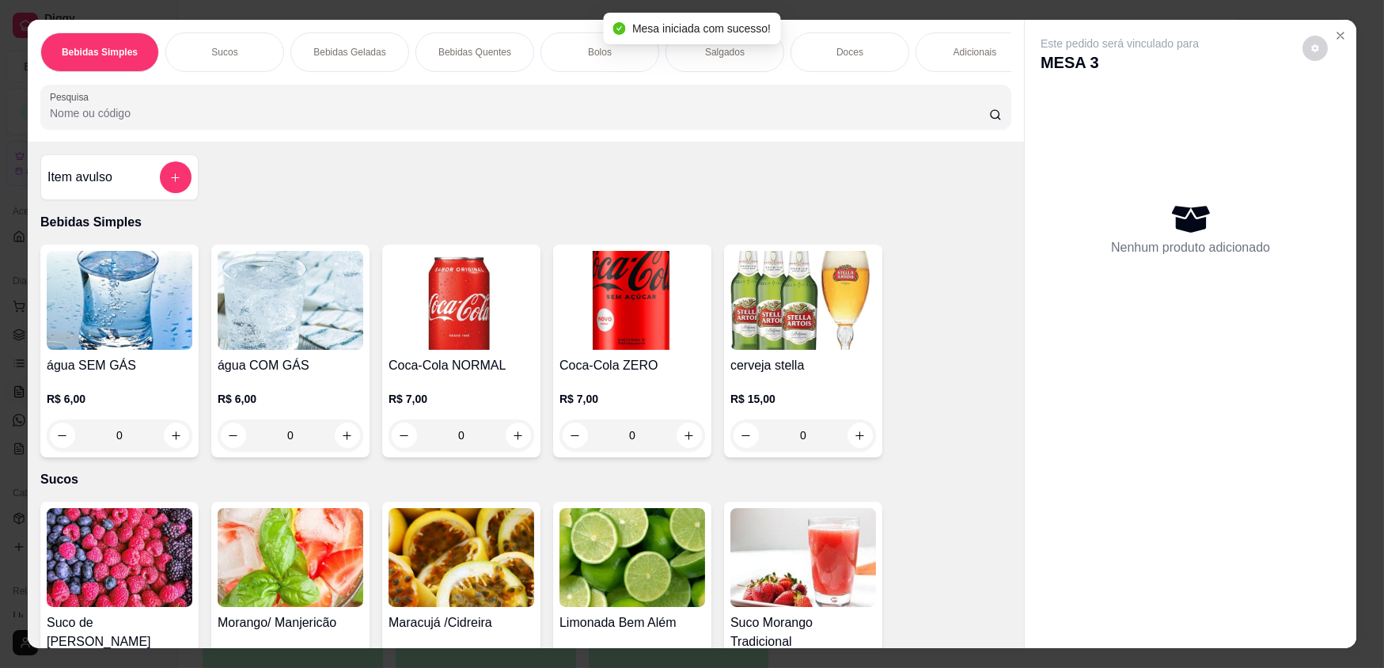
click at [250, 365] on div "água COM GÁS R$ 6,00 0" at bounding box center [290, 351] width 158 height 213
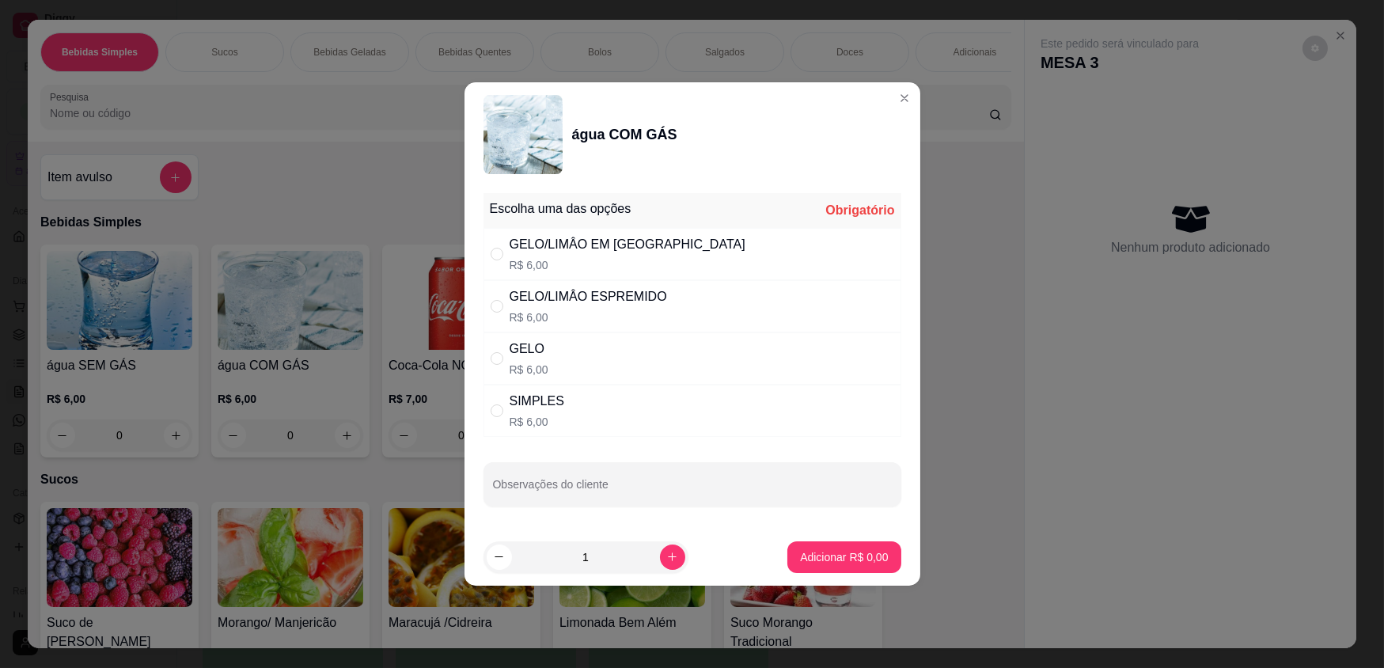
click at [582, 418] on div "SIMPLES R$ 6,00" at bounding box center [693, 411] width 418 height 52
radio input "true"
click at [666, 557] on icon "increase-product-quantity" at bounding box center [672, 557] width 12 height 12
type input "2"
click at [832, 565] on button "Adicionar R$ 12,00" at bounding box center [841, 557] width 120 height 32
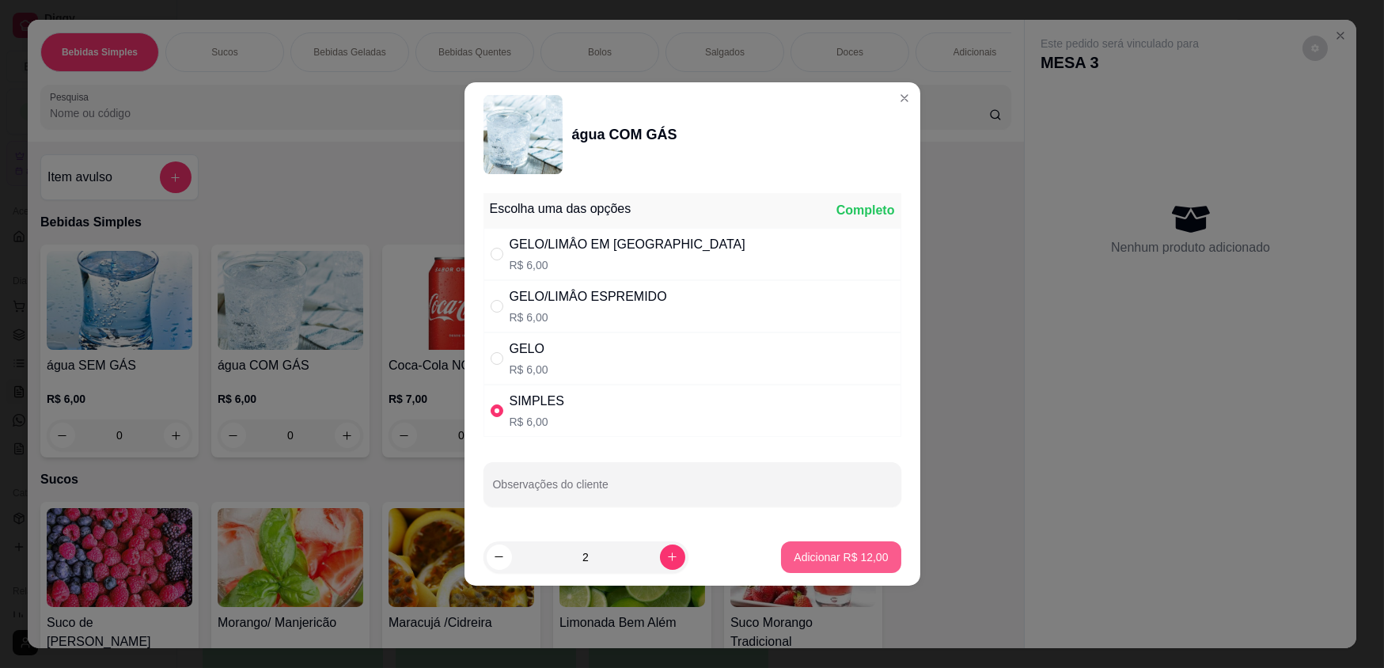
type input "2"
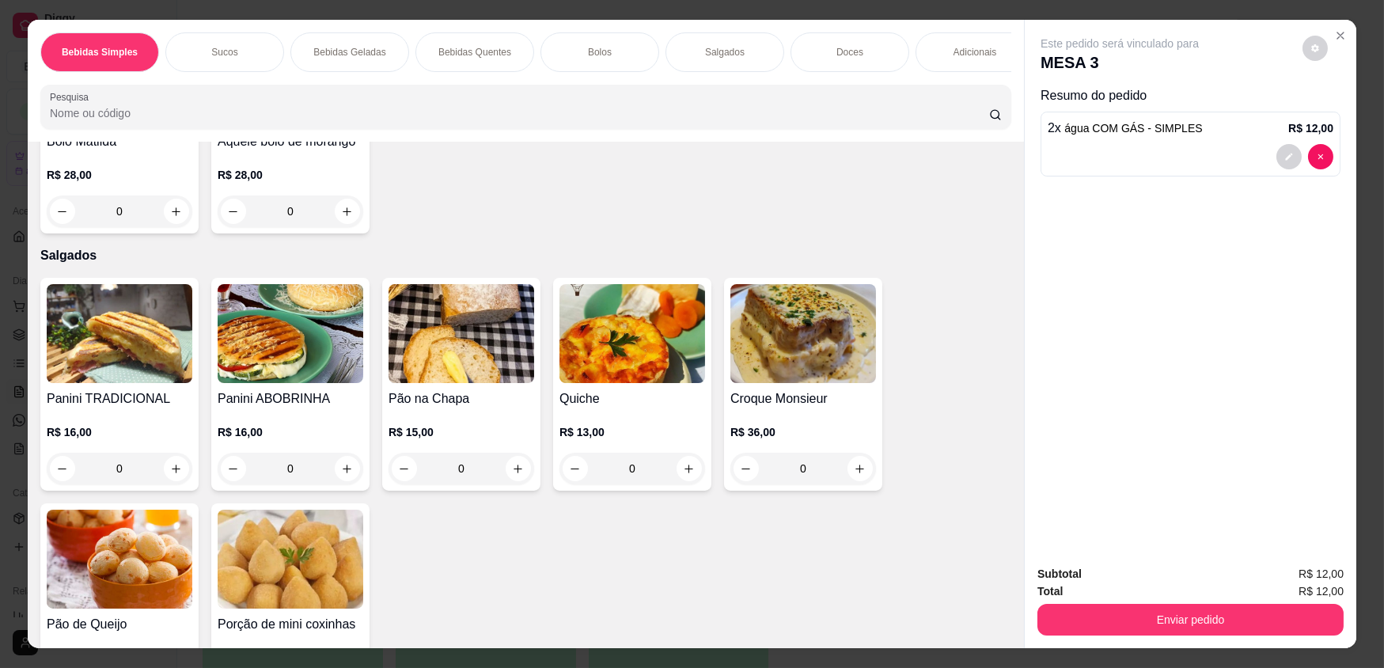
scroll to position [1726, 0]
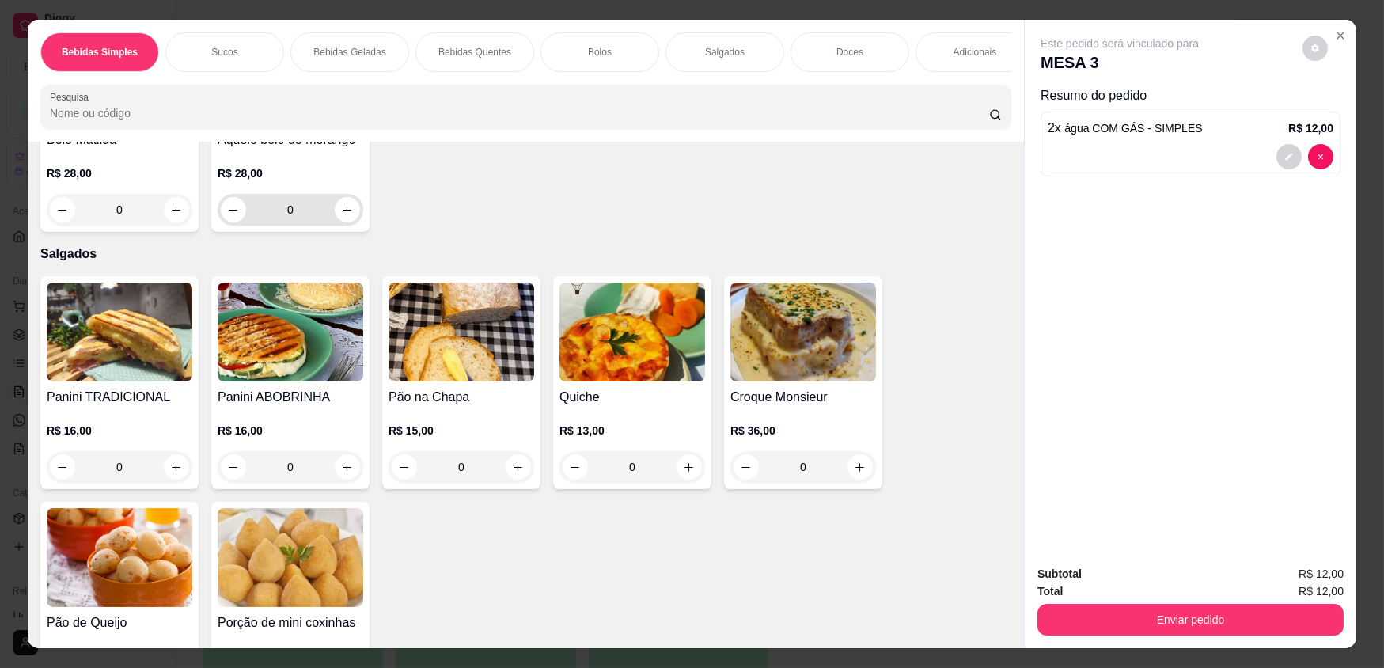
click at [343, 212] on button "increase-product-quantity" at bounding box center [347, 209] width 25 height 25
type input "2"
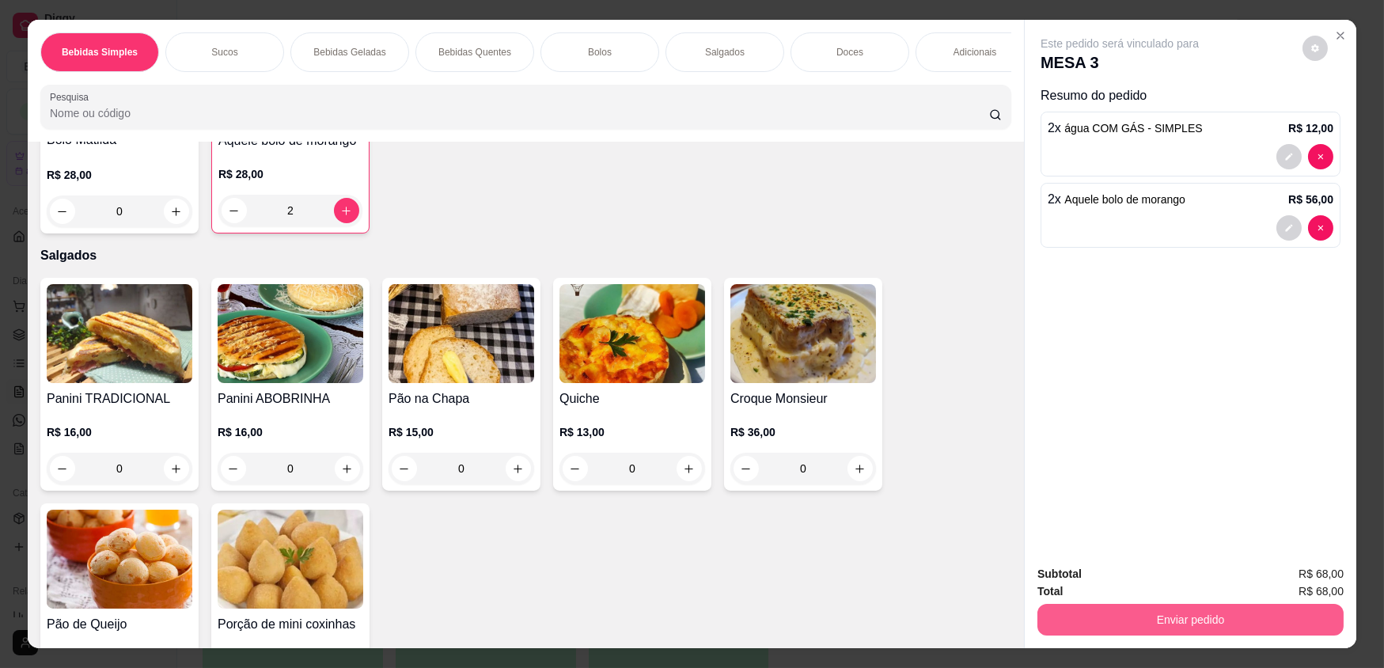
click at [1228, 609] on button "Enviar pedido" at bounding box center [1191, 620] width 306 height 32
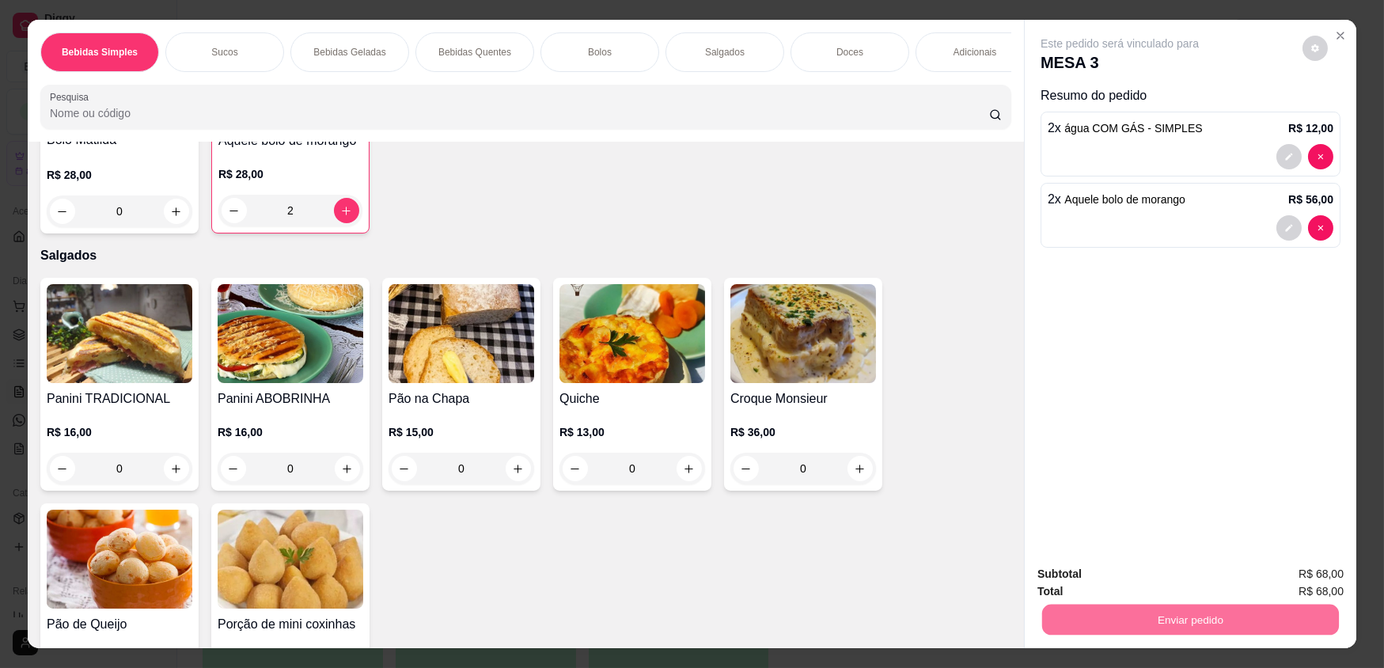
click at [1315, 569] on button "Enviar pedido" at bounding box center [1303, 579] width 87 height 29
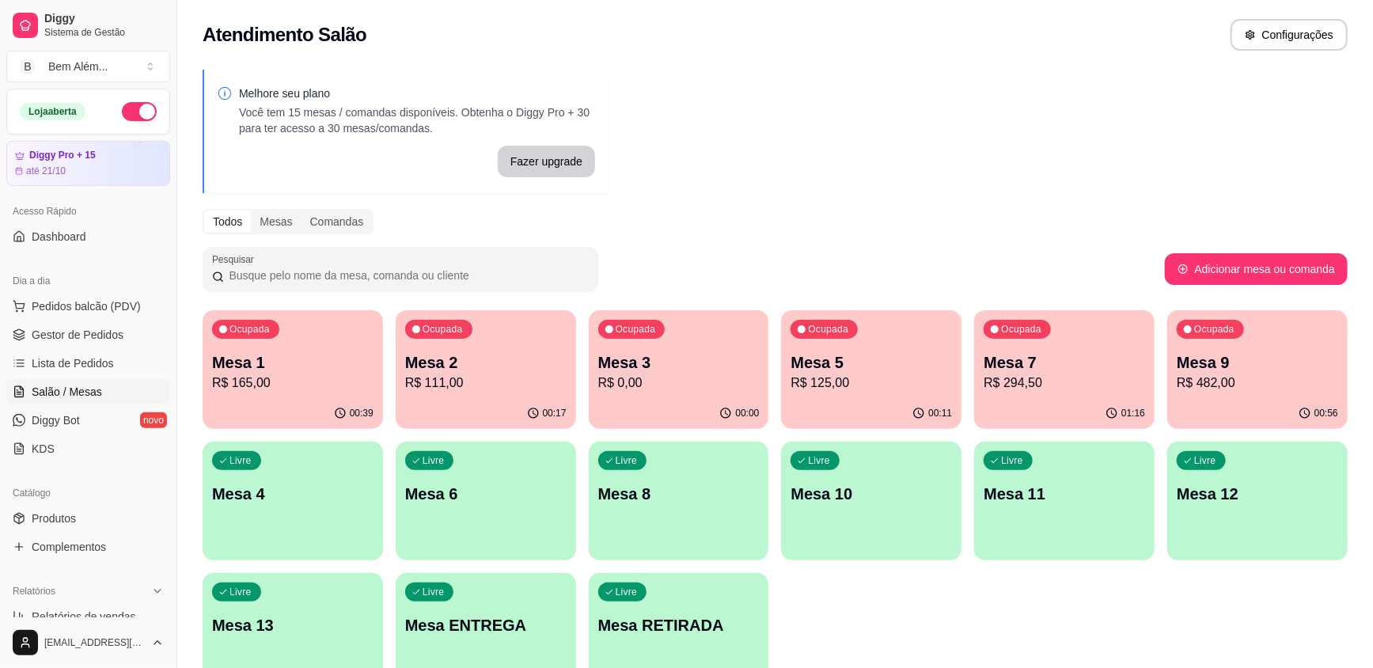
click at [1026, 355] on p "Mesa 7" at bounding box center [1064, 362] width 161 height 22
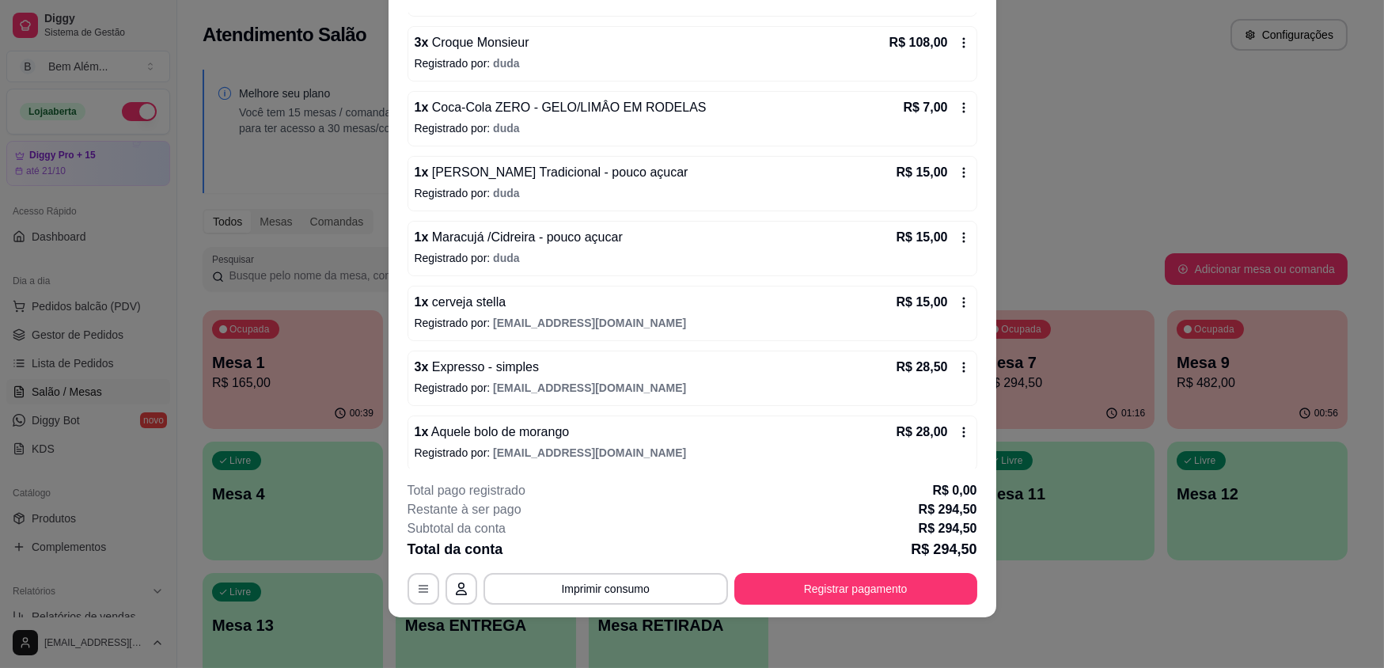
scroll to position [273, 0]
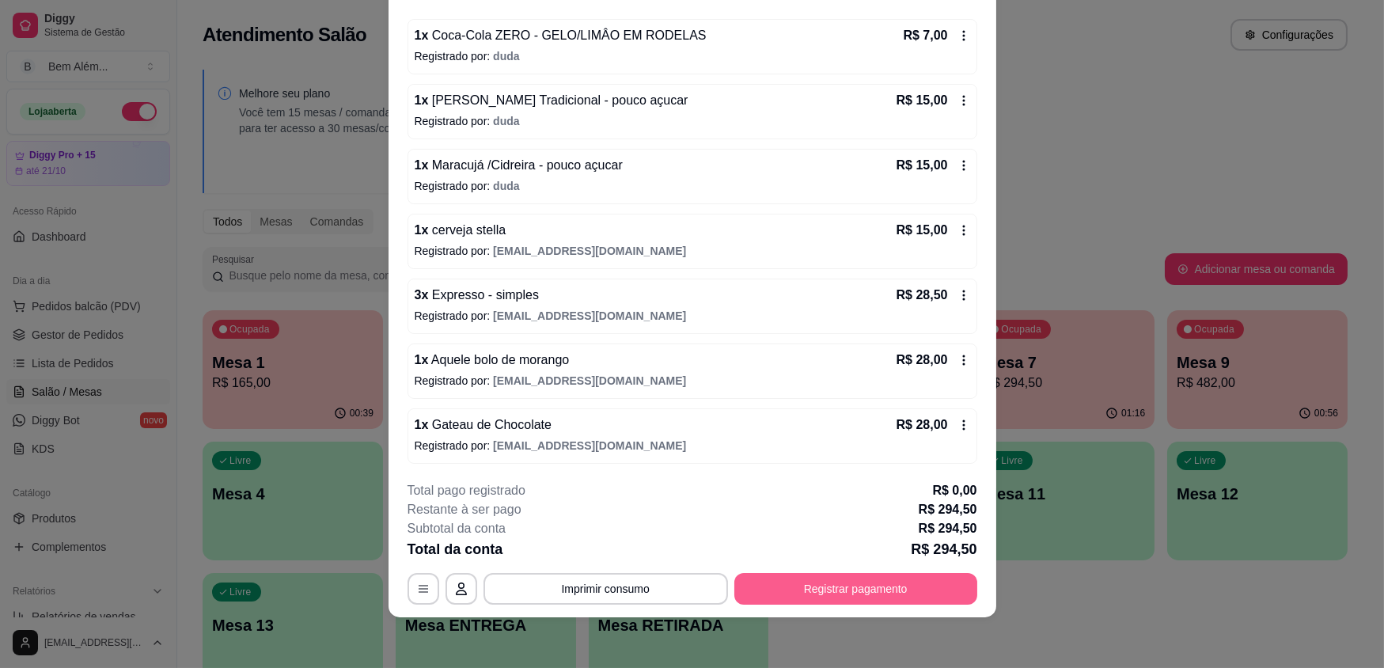
click at [874, 573] on button "Registrar pagamento" at bounding box center [855, 589] width 243 height 32
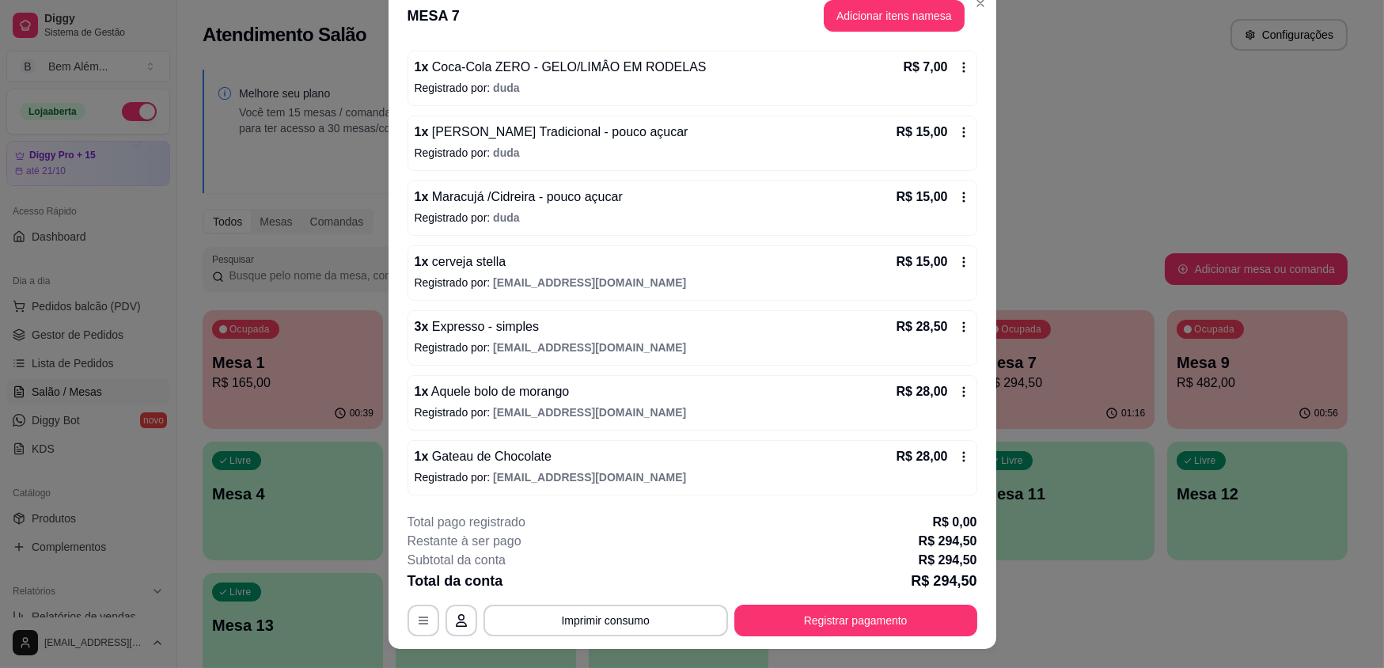
scroll to position [0, 0]
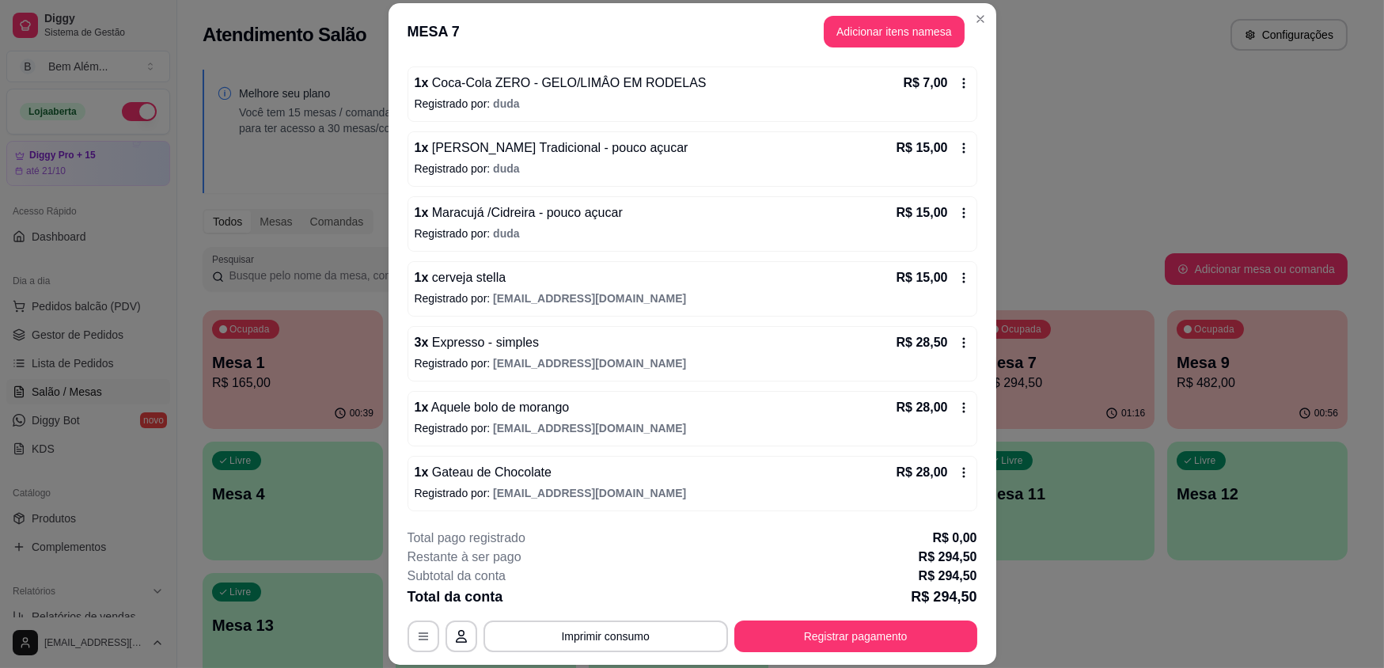
click at [920, 614] on div "**********" at bounding box center [693, 590] width 570 height 123
click at [861, 651] on footer "**********" at bounding box center [693, 590] width 608 height 149
click at [870, 648] on button "Registrar pagamento" at bounding box center [856, 635] width 236 height 31
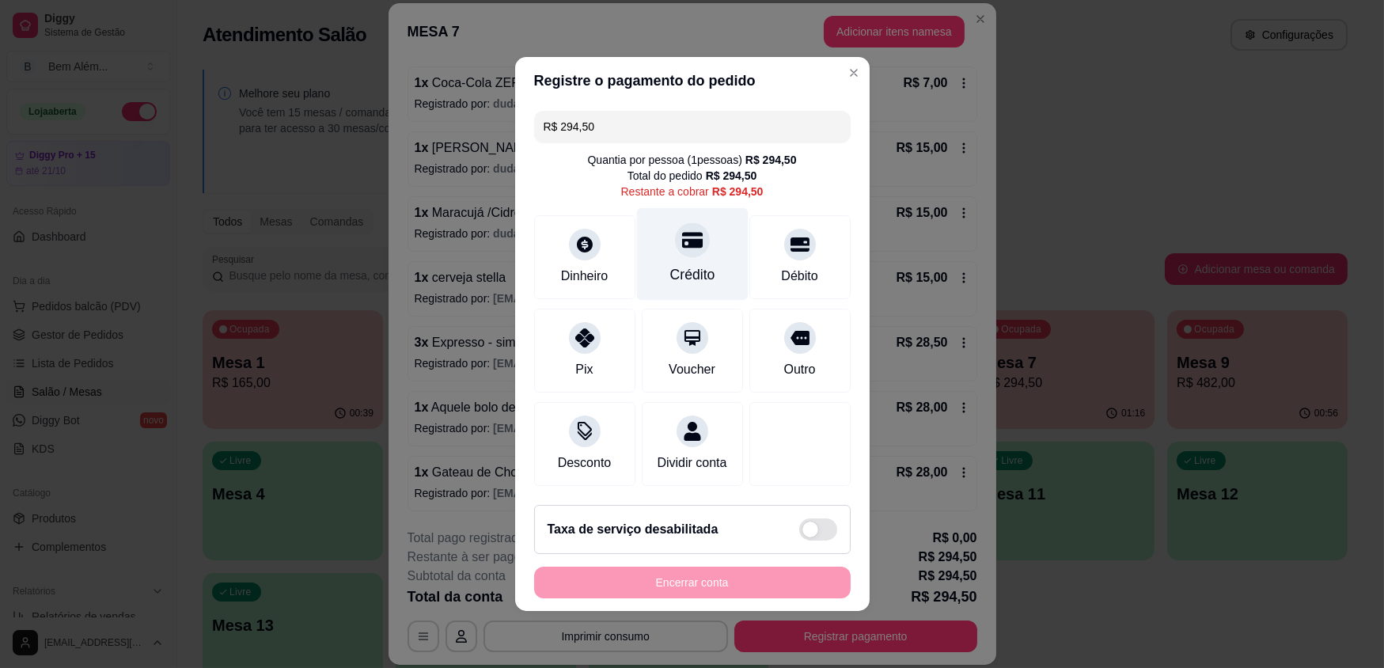
click at [719, 273] on div "Crédito" at bounding box center [692, 254] width 112 height 93
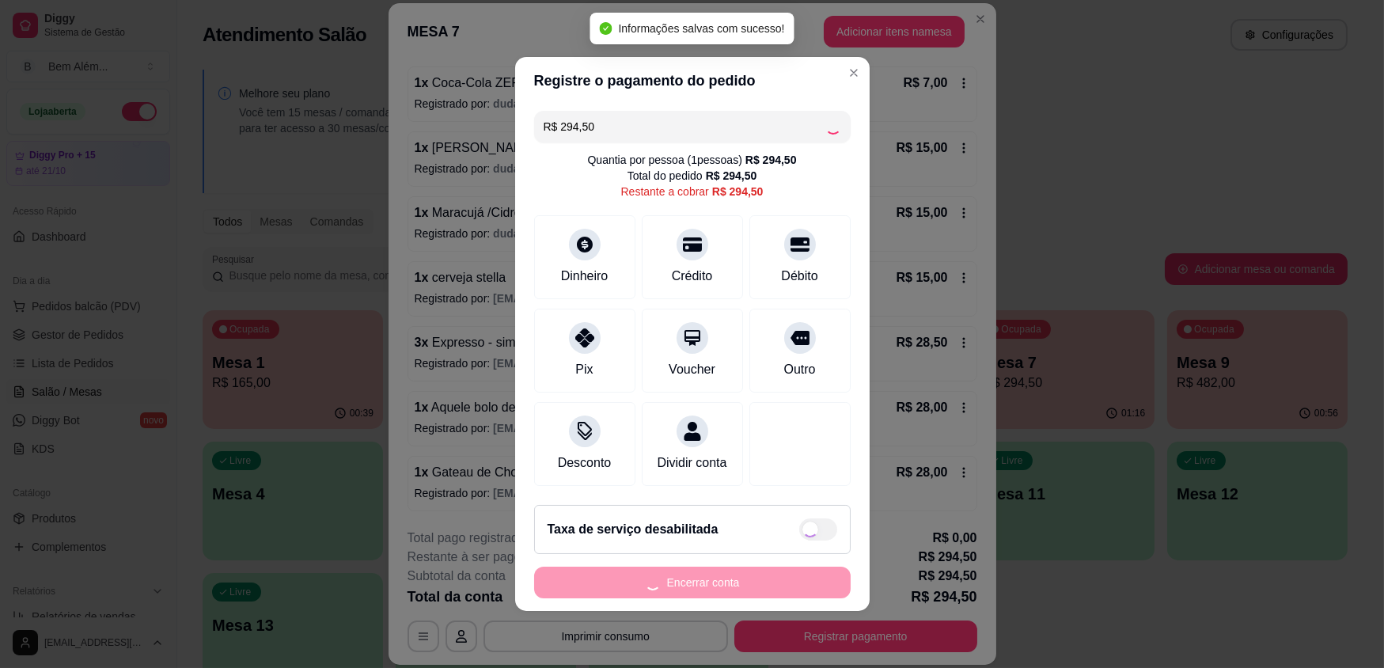
type input "R$ 0,00"
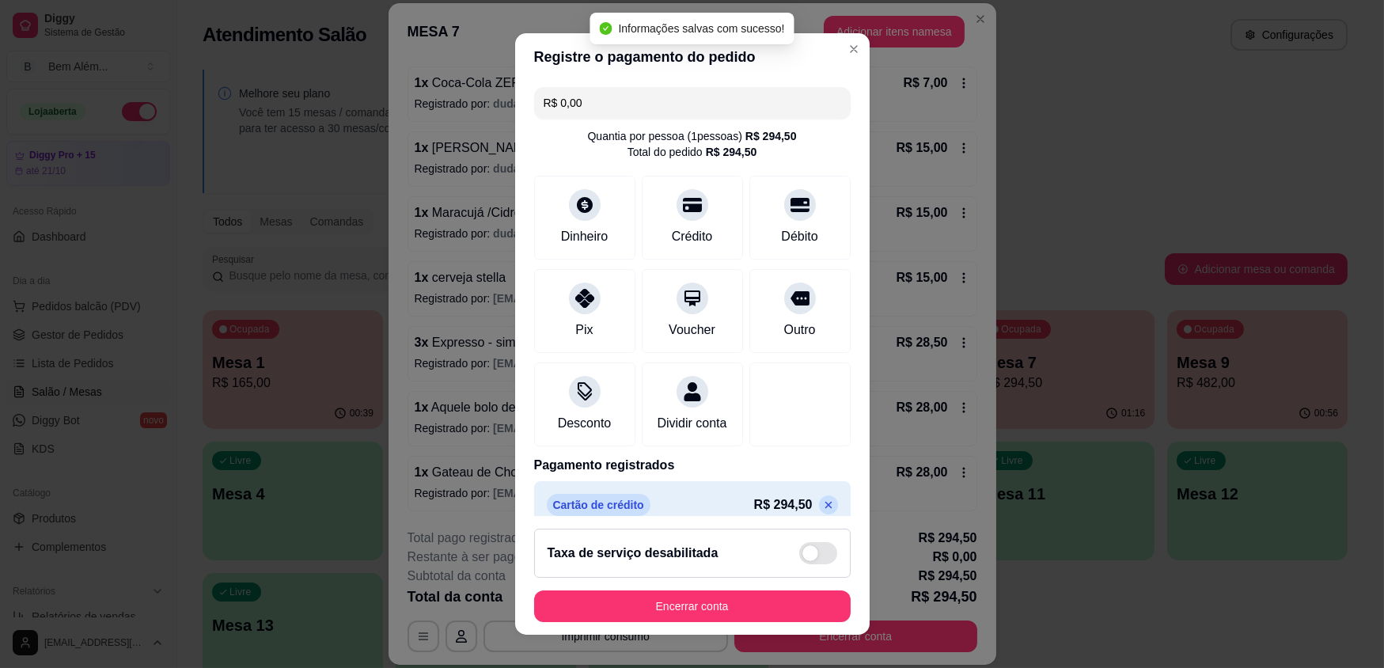
click at [669, 598] on button "Encerrar conta" at bounding box center [692, 606] width 317 height 32
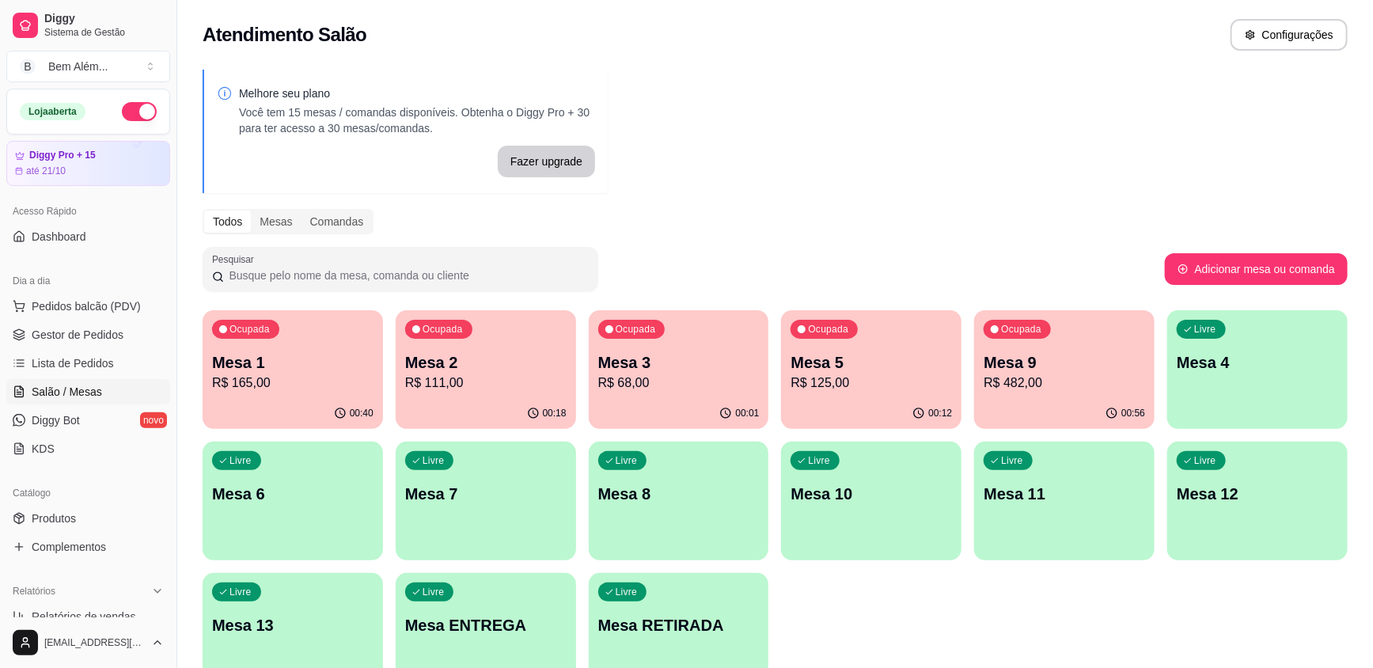
click at [70, 620] on div "[EMAIL_ADDRESS][DOMAIN_NAME]" at bounding box center [88, 642] width 176 height 51
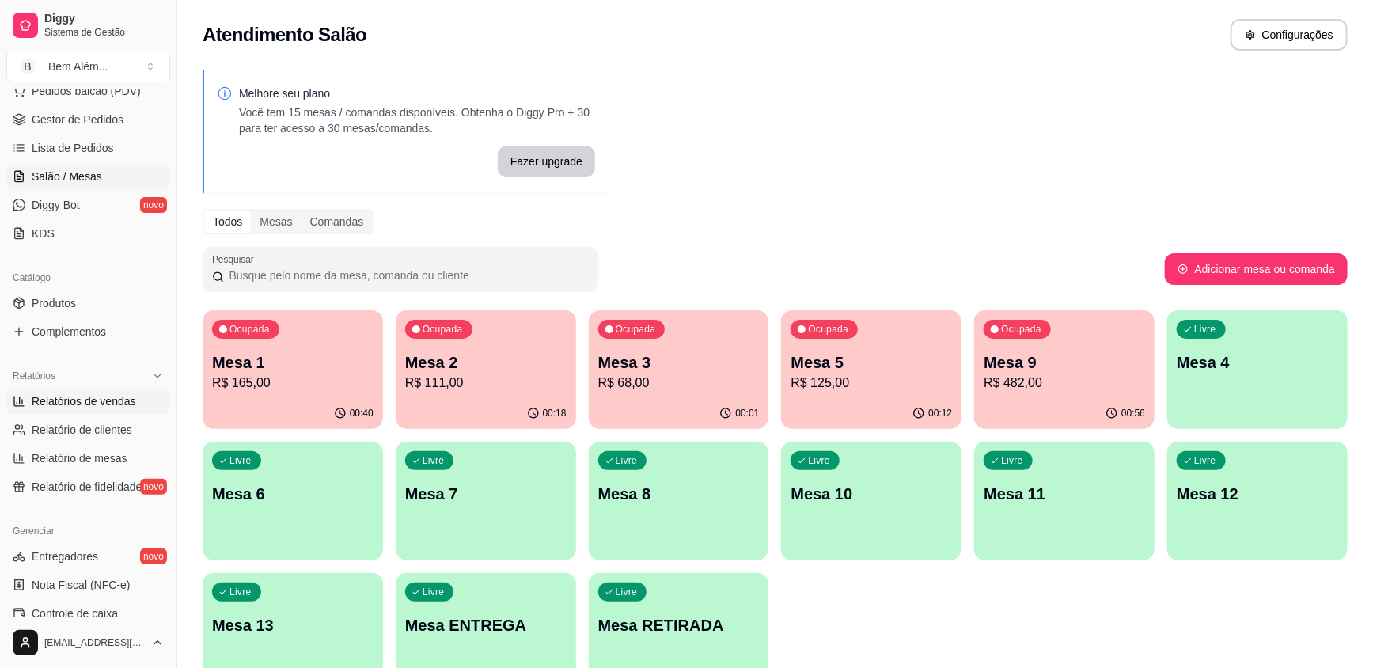
click at [48, 400] on span "Relatórios de vendas" at bounding box center [84, 401] width 104 height 16
select select "ALL"
select select "0"
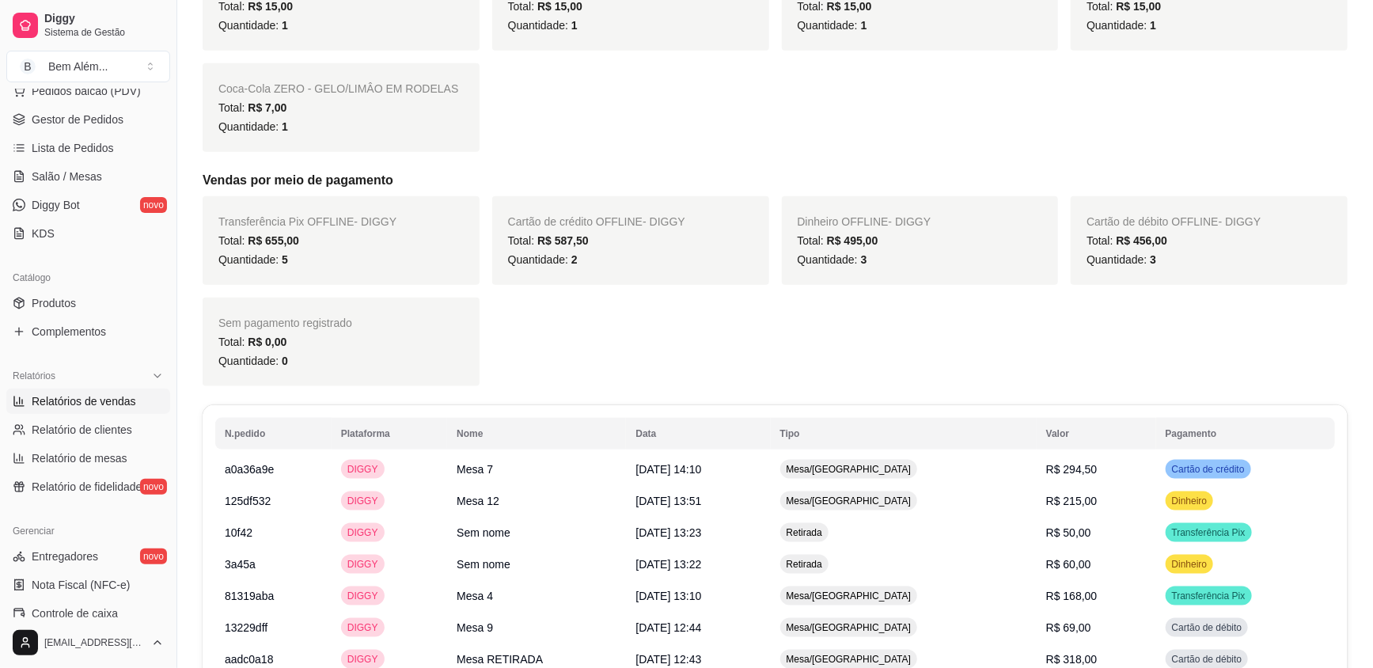
scroll to position [1007, 0]
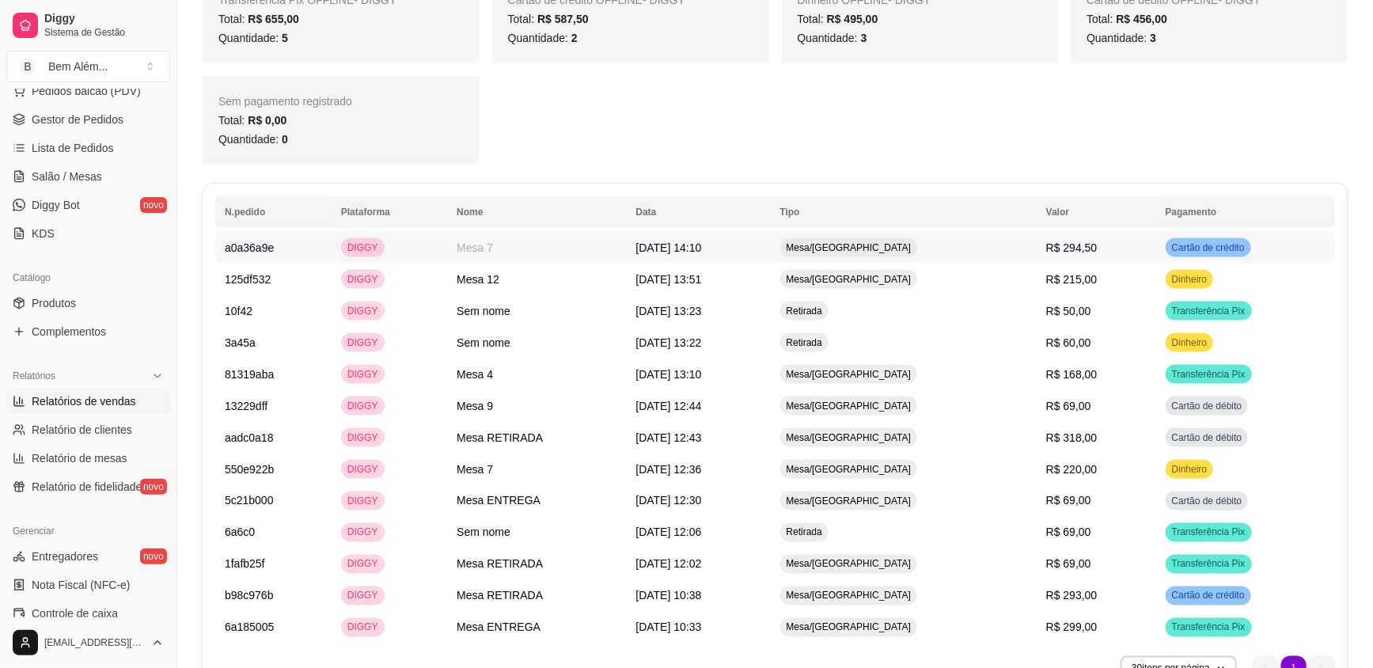
click at [1067, 241] on span "R$ 294,50" at bounding box center [1071, 247] width 51 height 13
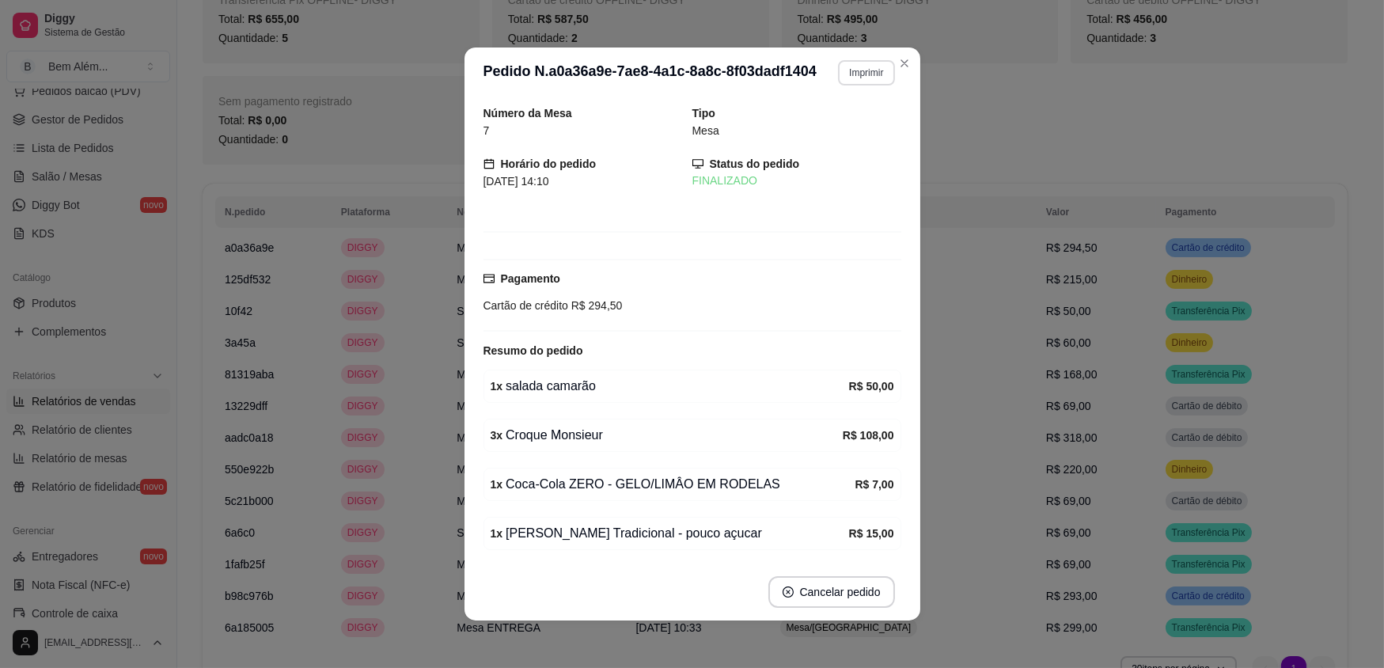
click at [856, 67] on button "Imprimir" at bounding box center [866, 72] width 56 height 25
click at [844, 119] on button "impressao computador" at bounding box center [821, 128] width 119 height 25
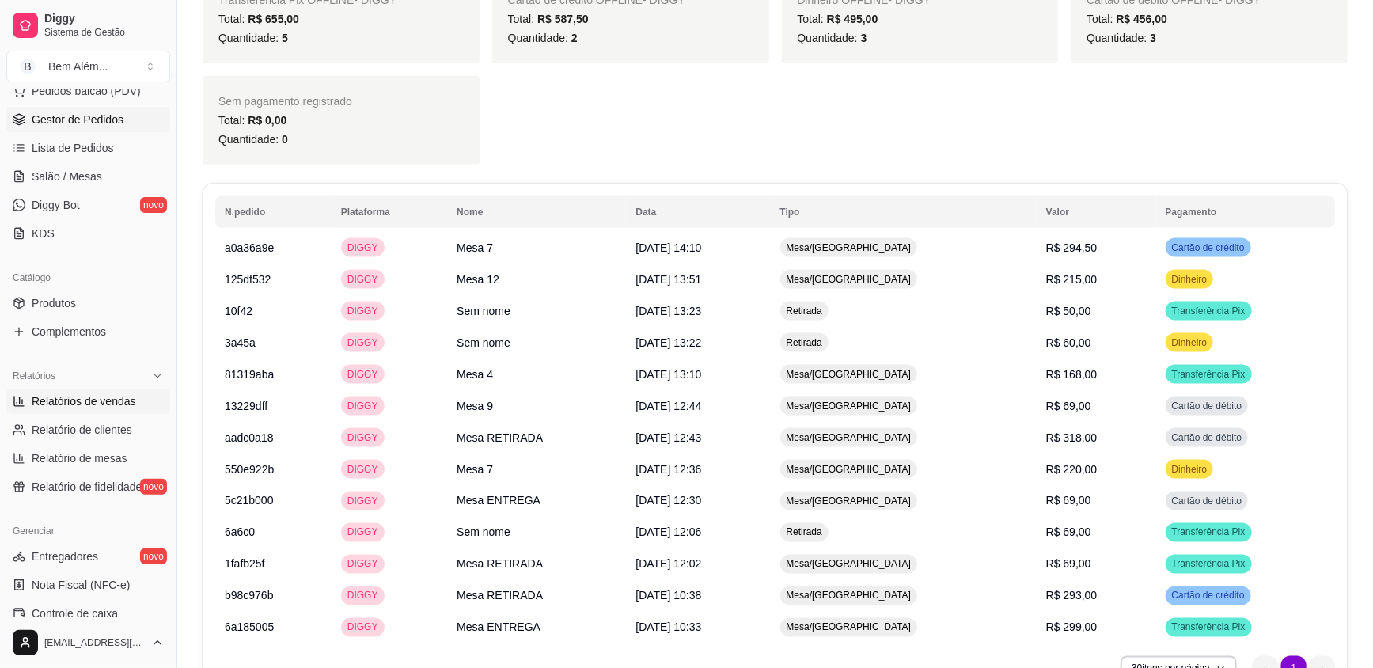
click at [91, 121] on span "Gestor de Pedidos" at bounding box center [78, 120] width 92 height 16
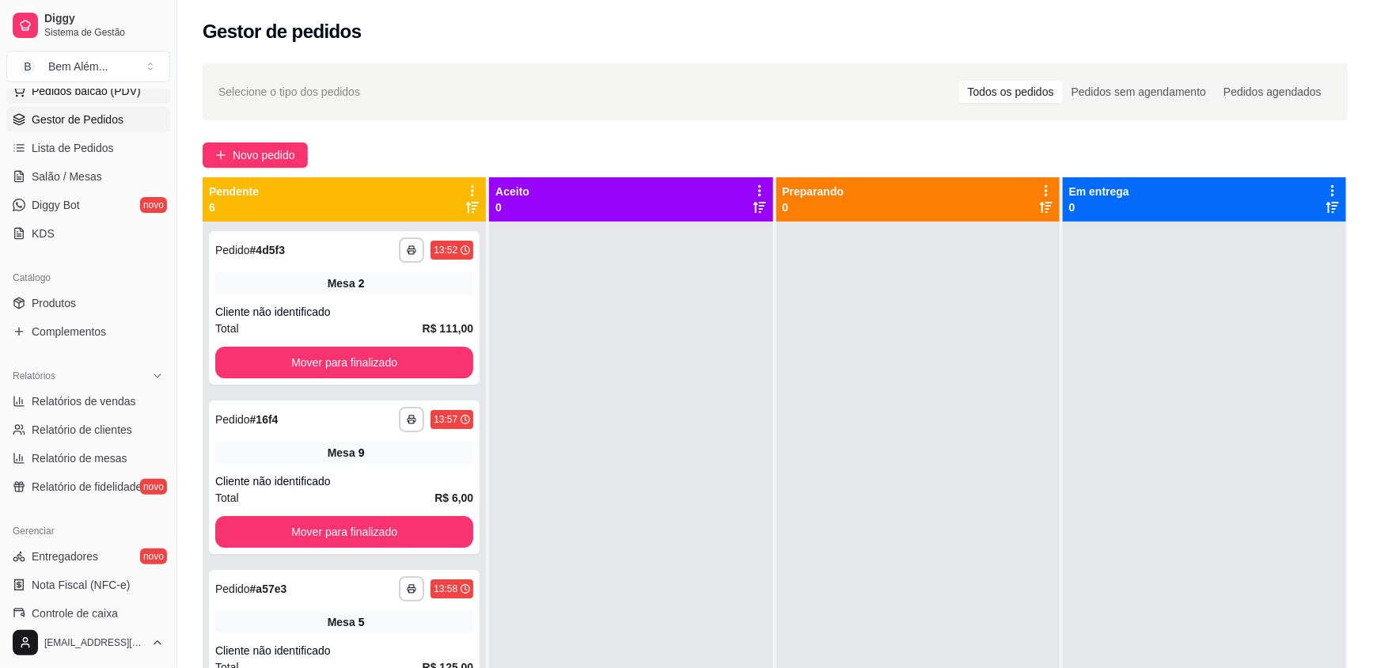
click at [95, 97] on span "Pedidos balcão (PDV)" at bounding box center [86, 91] width 109 height 16
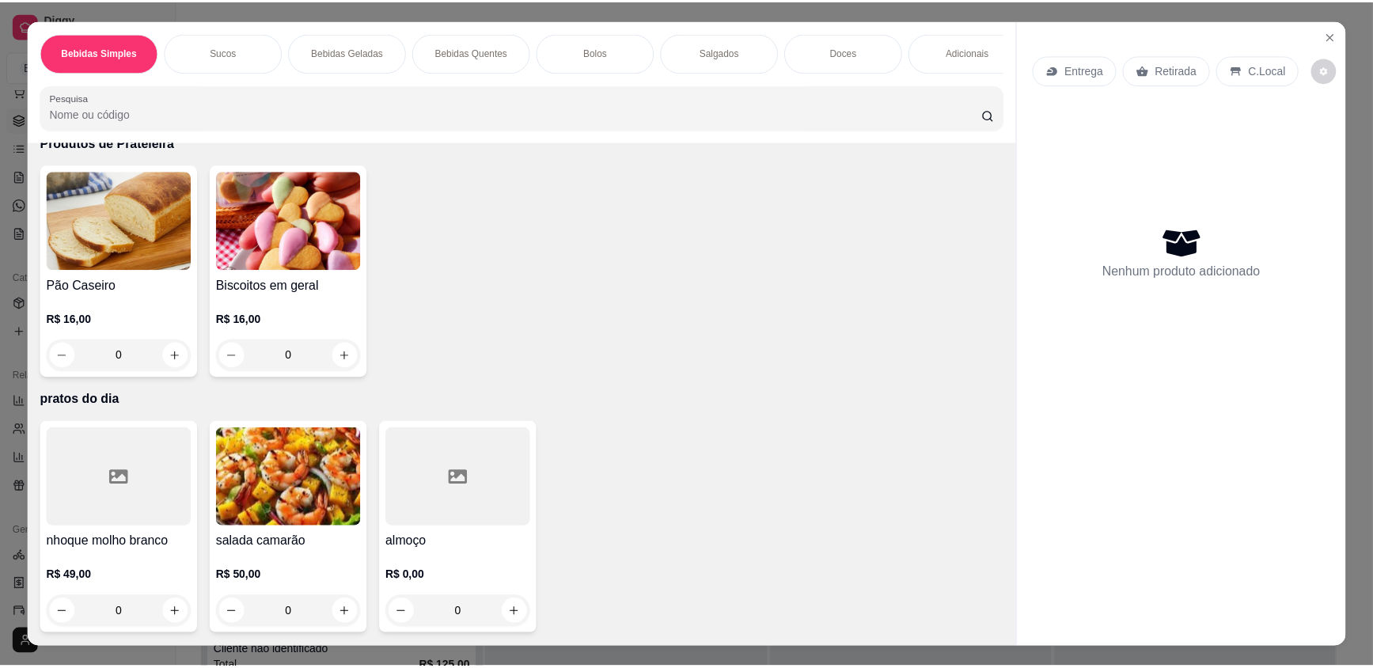
scroll to position [3087, 0]
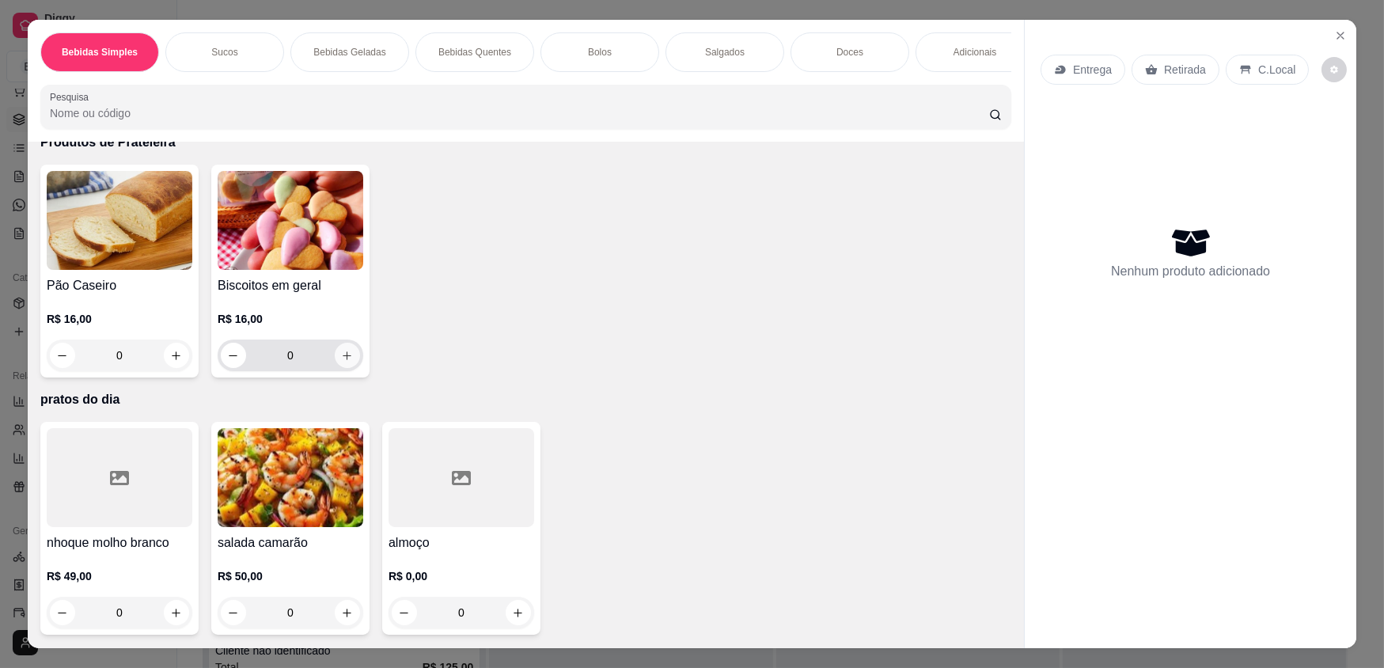
click at [341, 359] on icon "increase-product-quantity" at bounding box center [347, 356] width 12 height 12
type input "1"
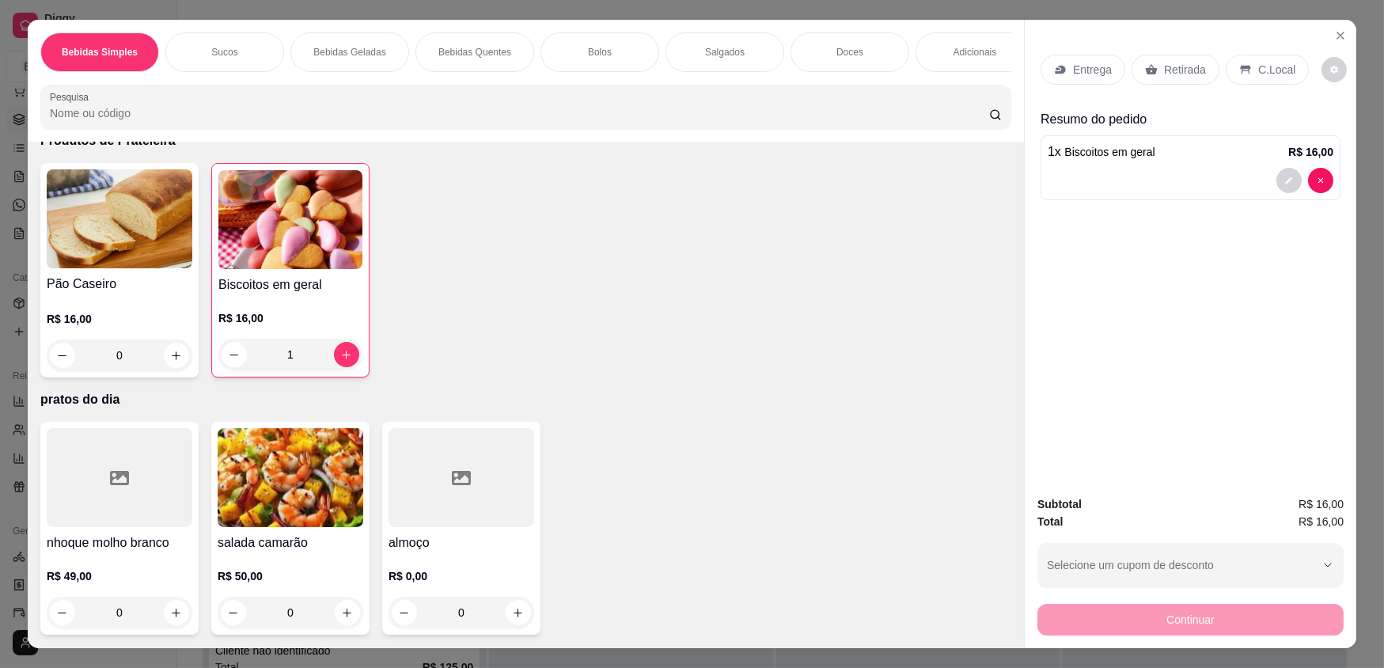
click at [1184, 60] on div "Retirada" at bounding box center [1176, 70] width 88 height 30
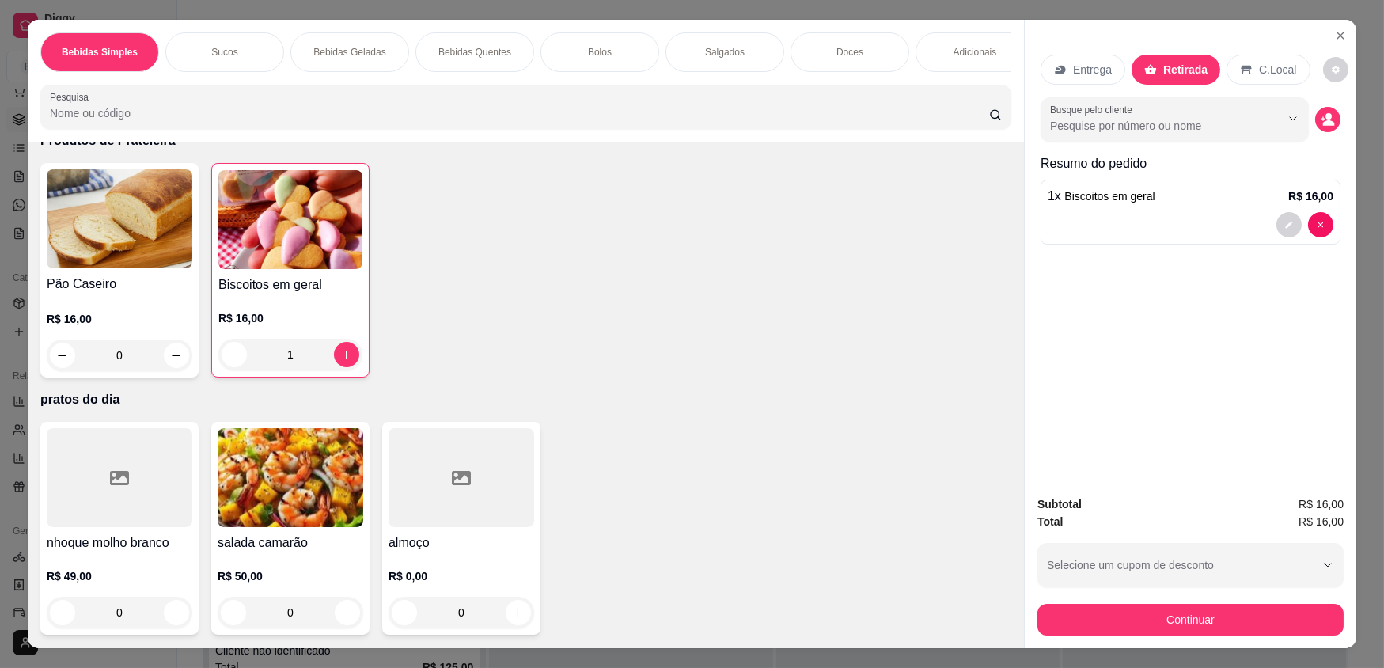
click at [1198, 608] on button "Continuar" at bounding box center [1191, 620] width 306 height 32
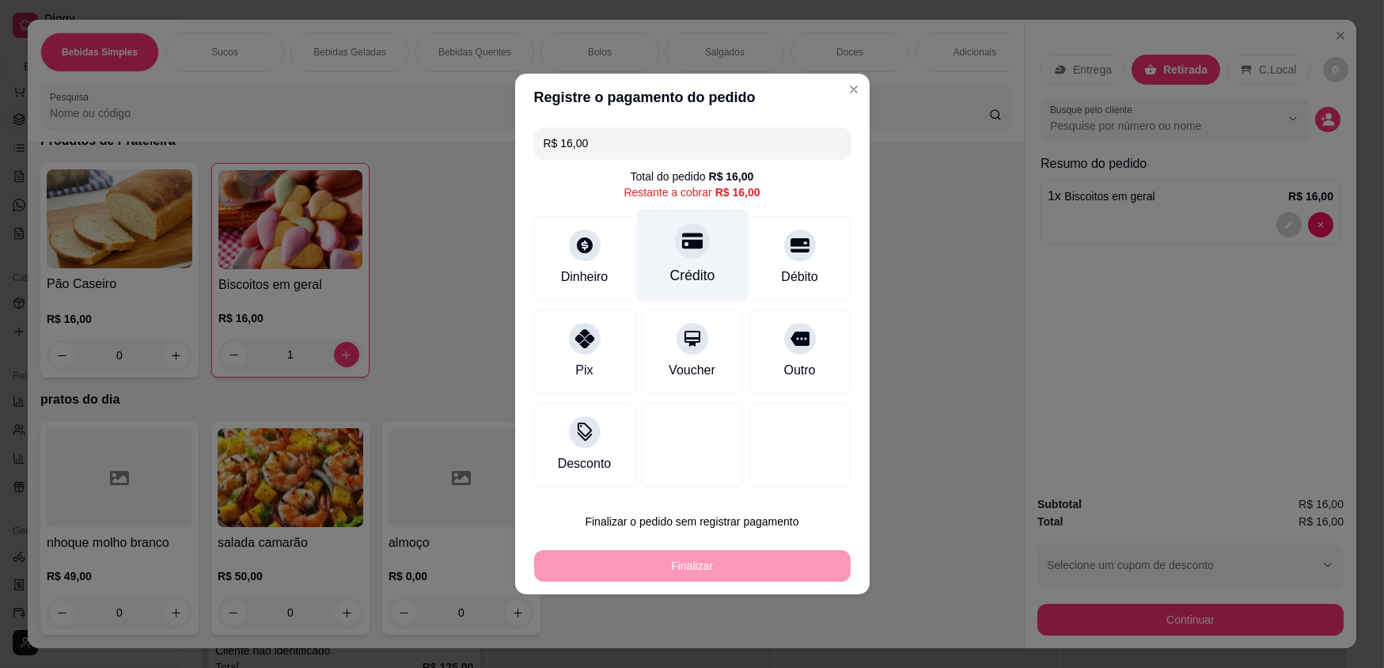
click at [702, 260] on div "Crédito" at bounding box center [692, 255] width 112 height 93
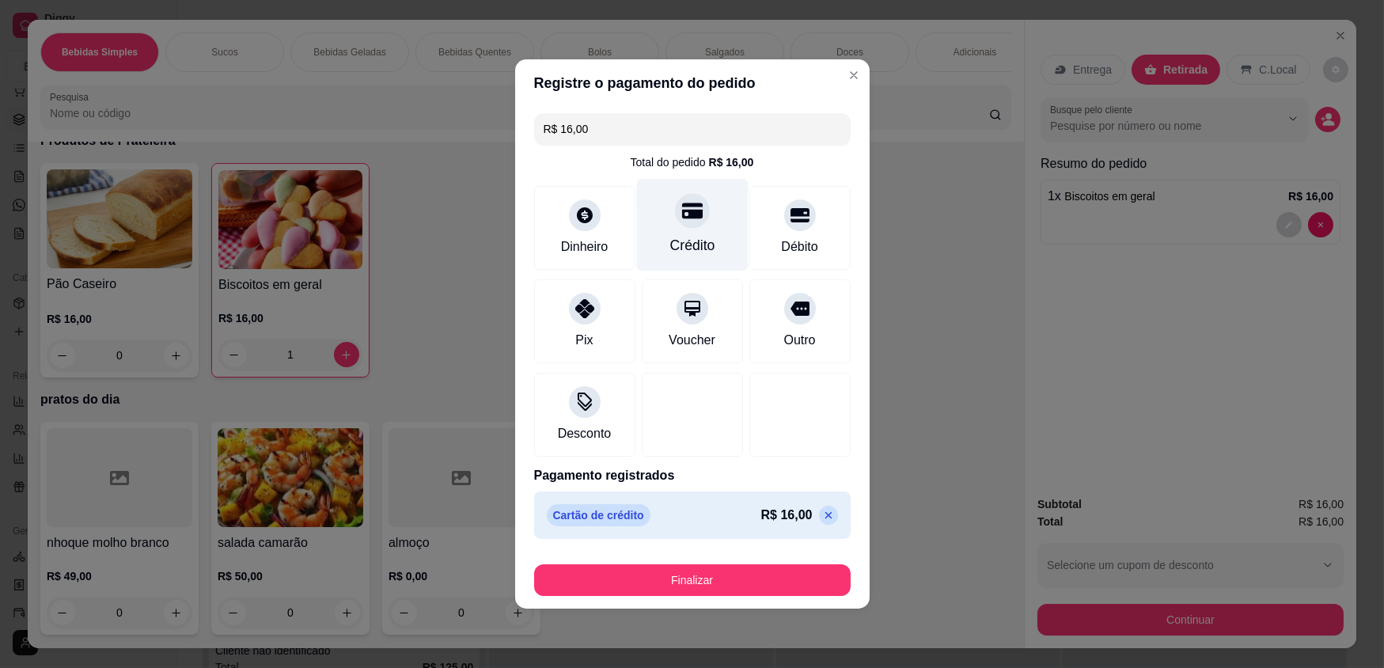
type input "R$ 0,00"
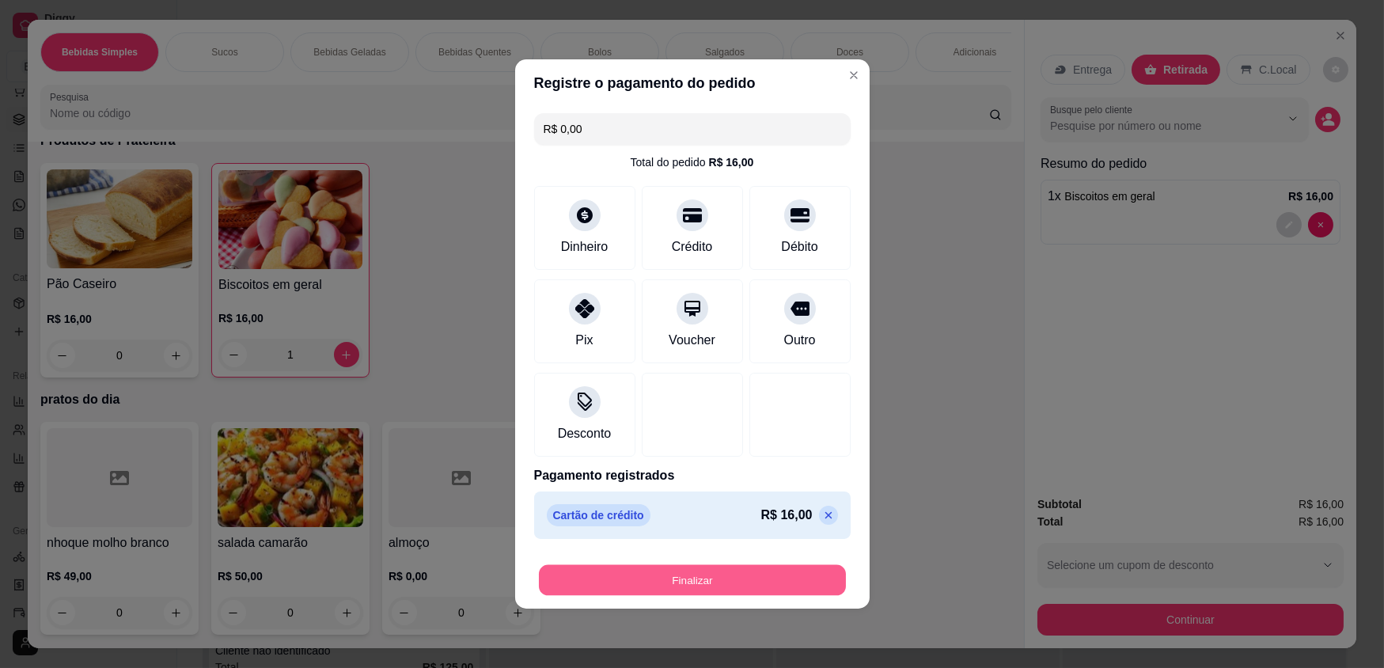
click at [732, 578] on button "Finalizar" at bounding box center [692, 580] width 307 height 31
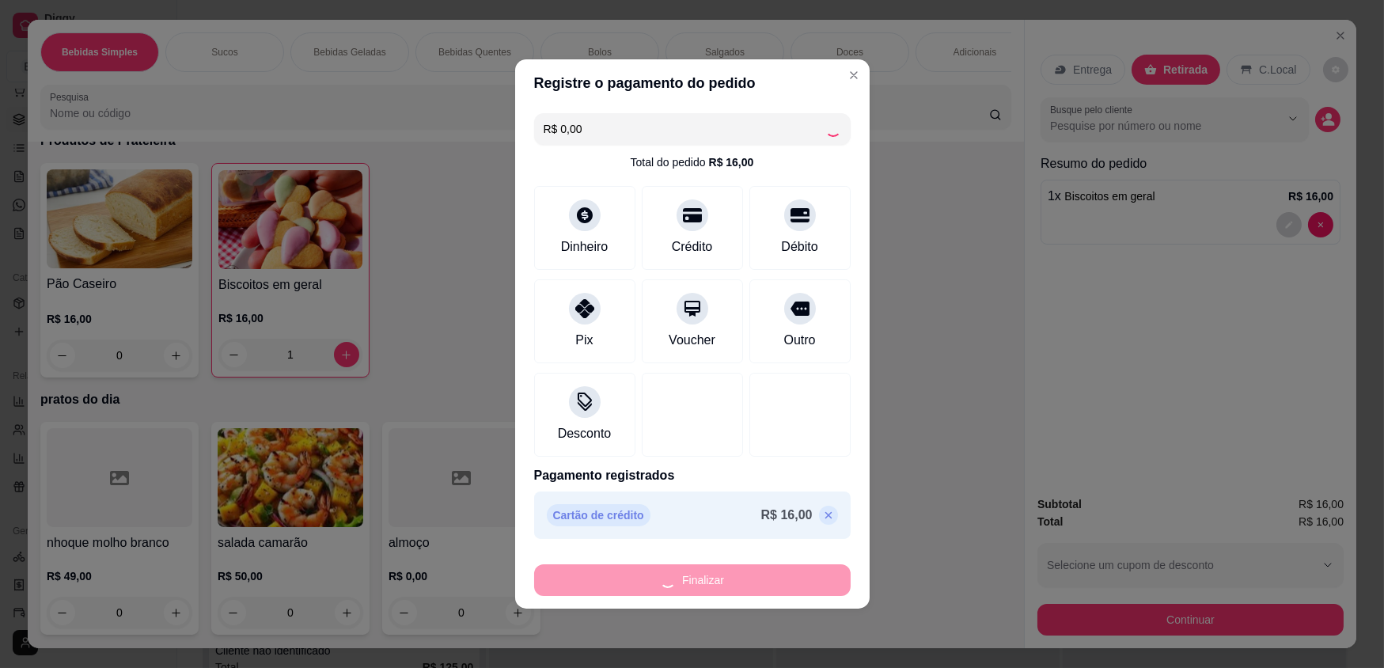
type input "0"
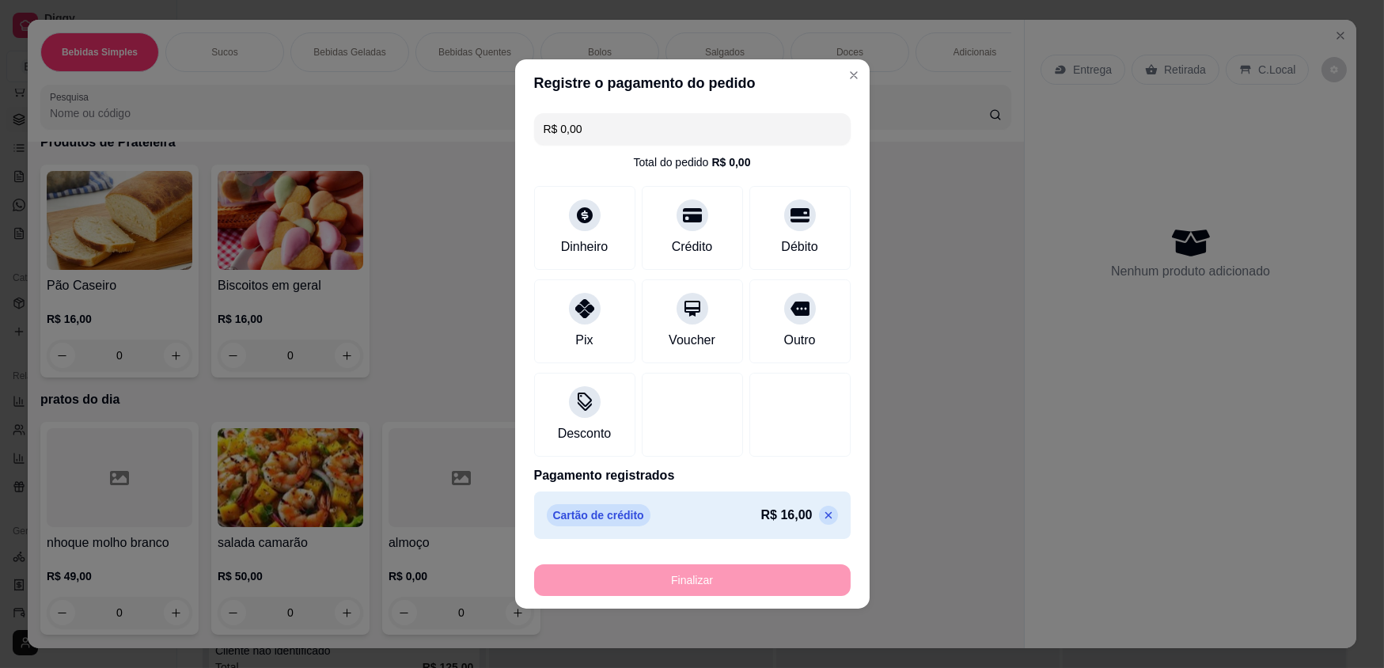
type input "-R$ 16,00"
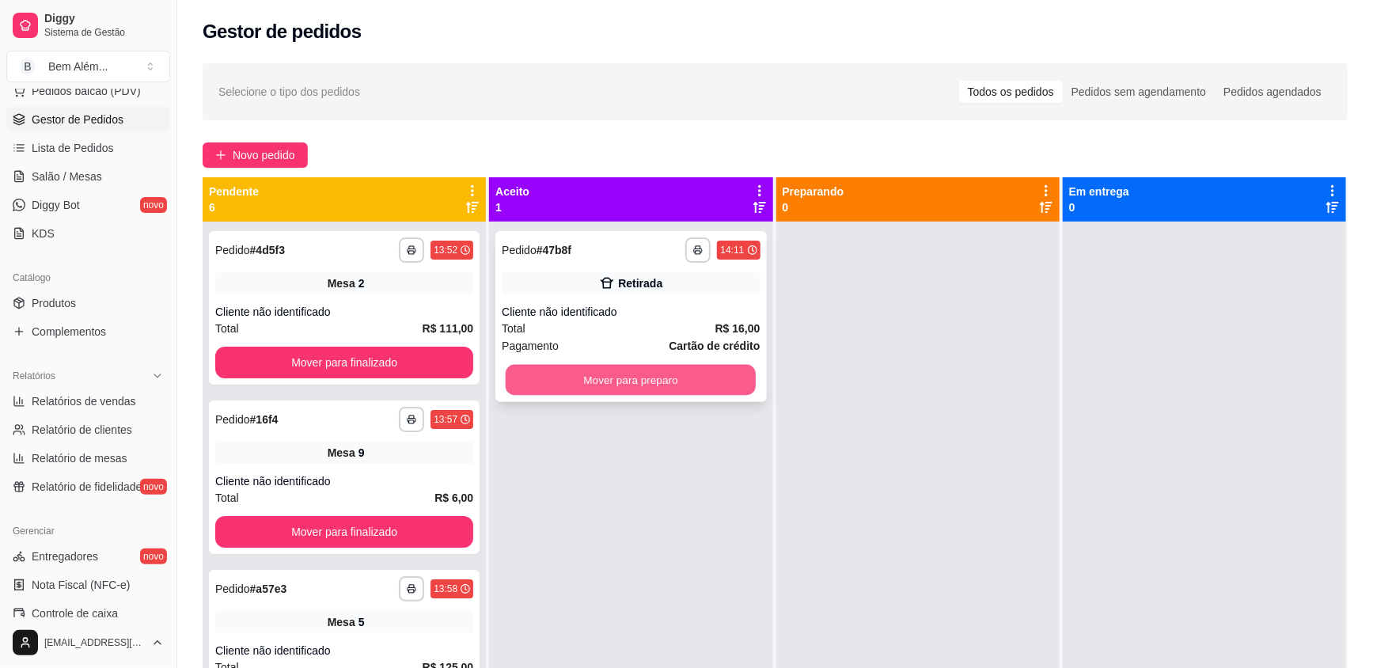
click at [739, 383] on button "Mover para preparo" at bounding box center [631, 380] width 250 height 31
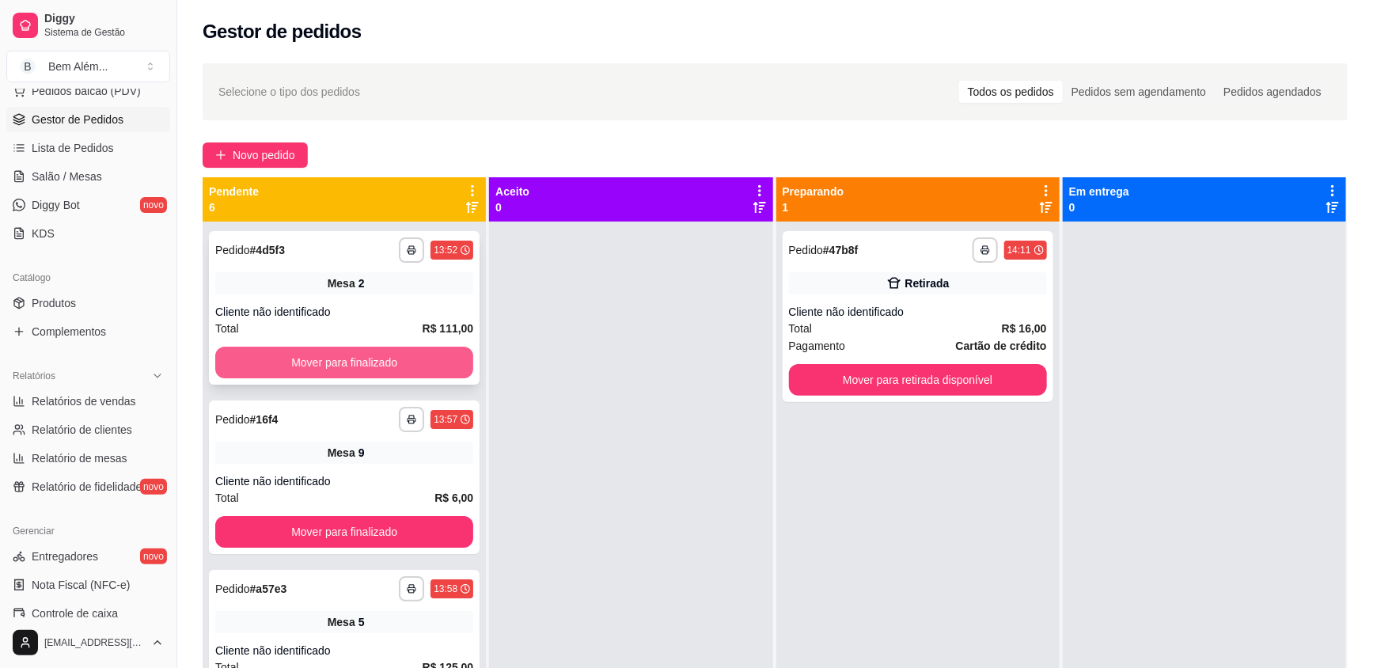
click at [302, 358] on button "Mover para finalizado" at bounding box center [344, 363] width 258 height 32
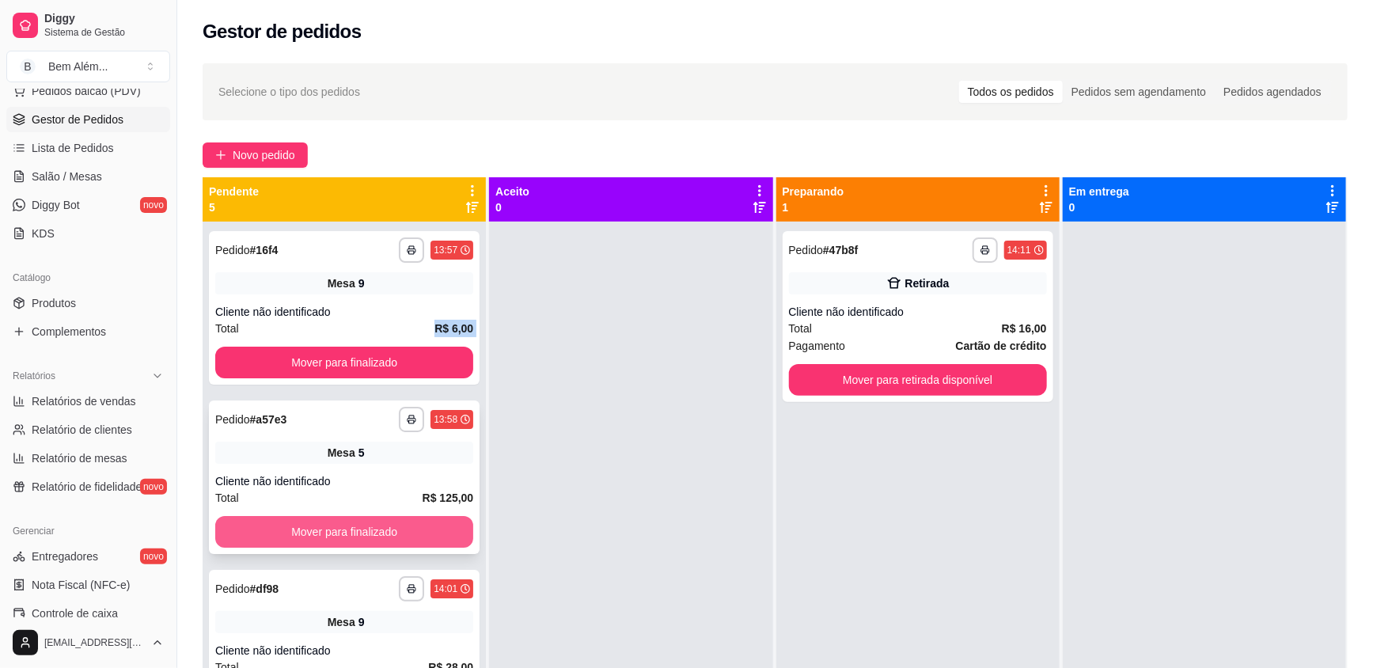
drag, startPoint x: 321, startPoint y: 491, endPoint x: 334, endPoint y: 520, distance: 31.9
click at [334, 520] on div "**********" at bounding box center [344, 556] width 283 height 668
click at [334, 520] on button "Mover para finalizado" at bounding box center [344, 532] width 258 height 32
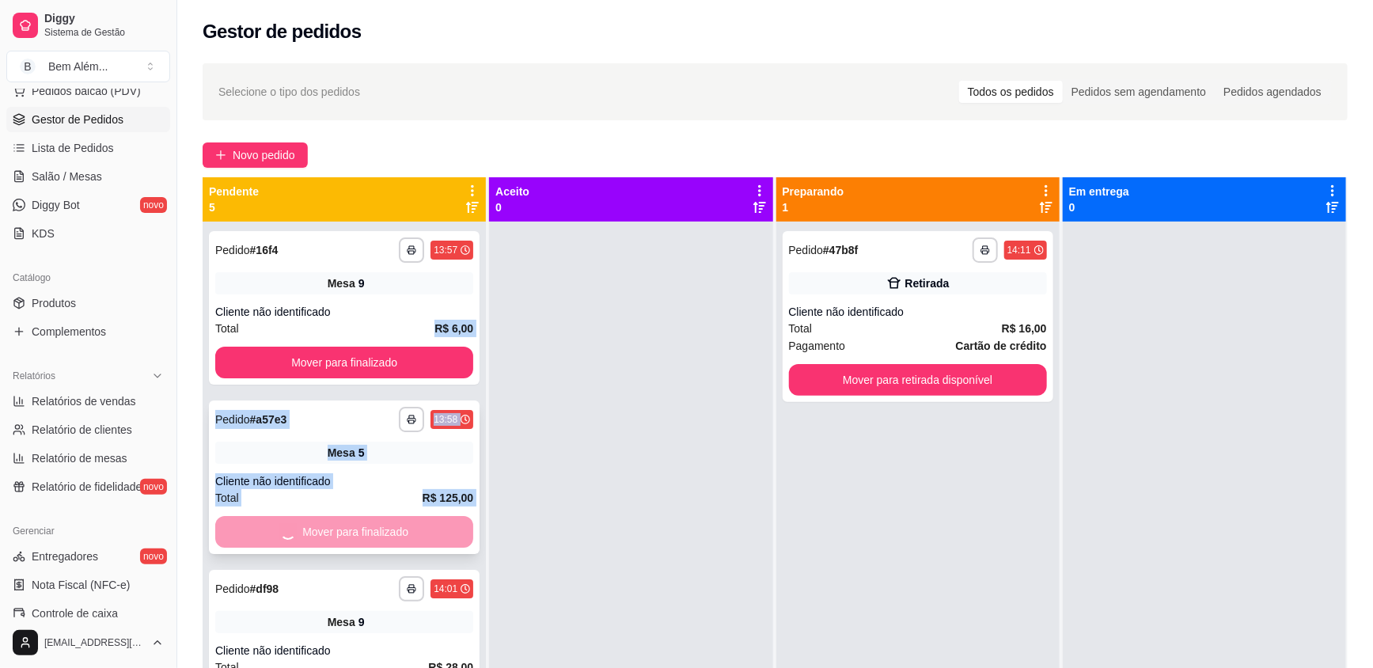
click at [339, 528] on div "Mover para finalizado" at bounding box center [344, 532] width 258 height 32
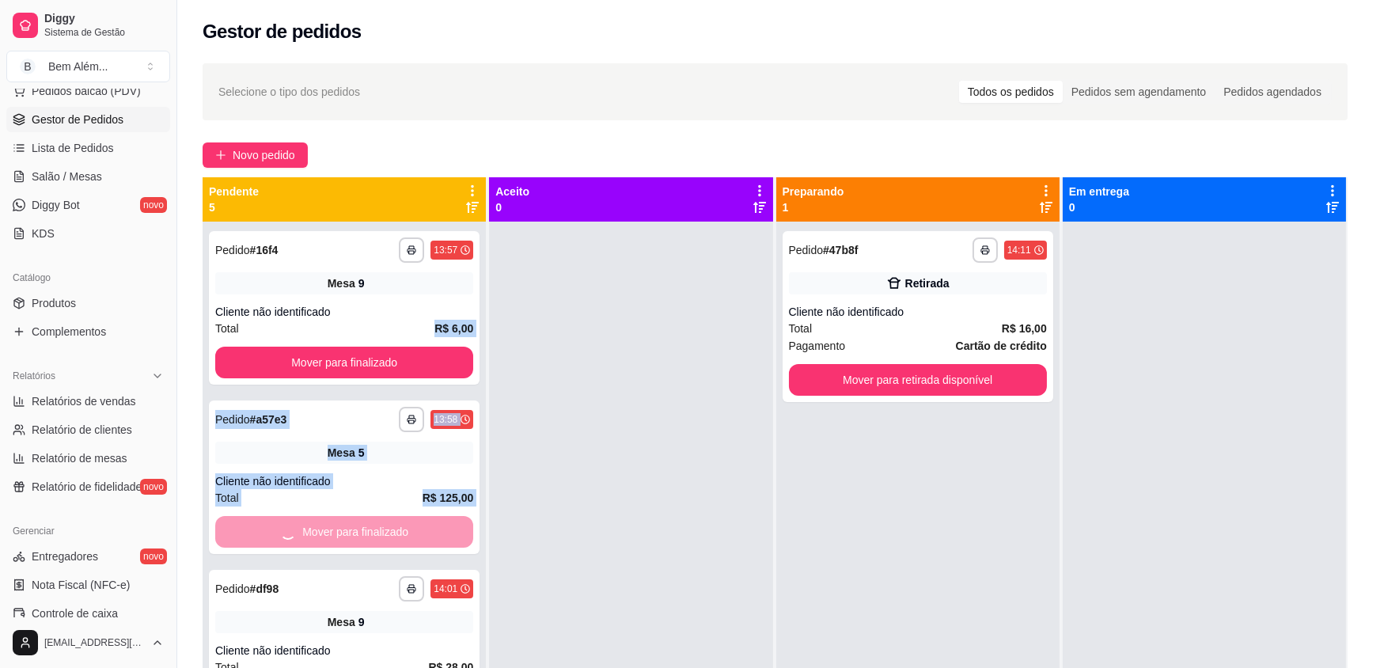
click at [387, 337] on div "**********" at bounding box center [344, 308] width 271 height 154
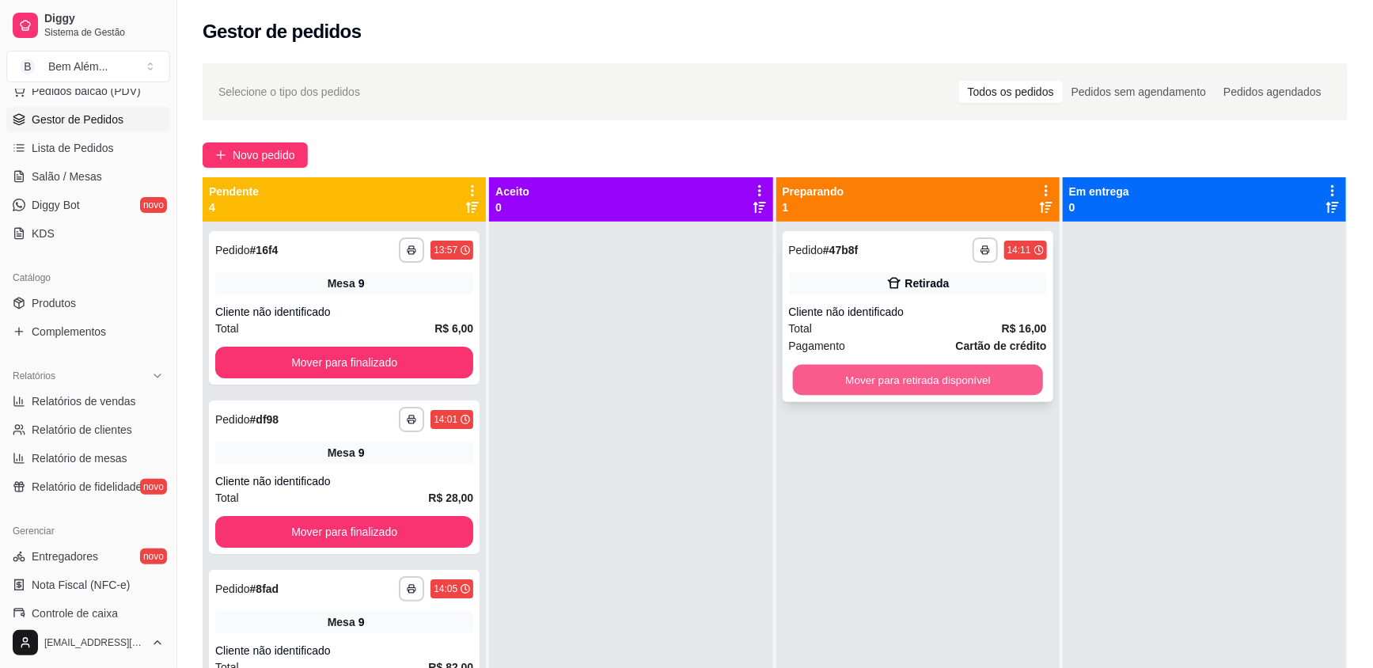
click at [916, 374] on button "Mover para retirada disponível" at bounding box center [917, 380] width 250 height 31
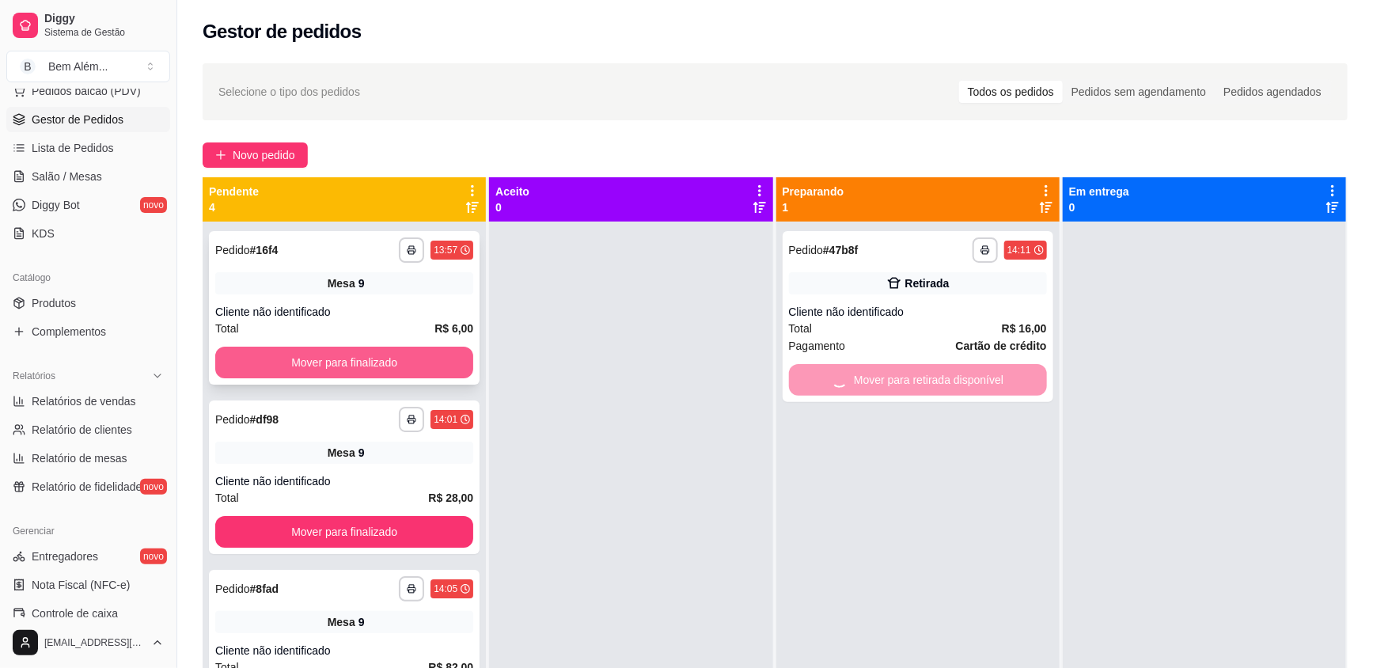
click at [301, 349] on button "Mover para finalizado" at bounding box center [344, 363] width 258 height 32
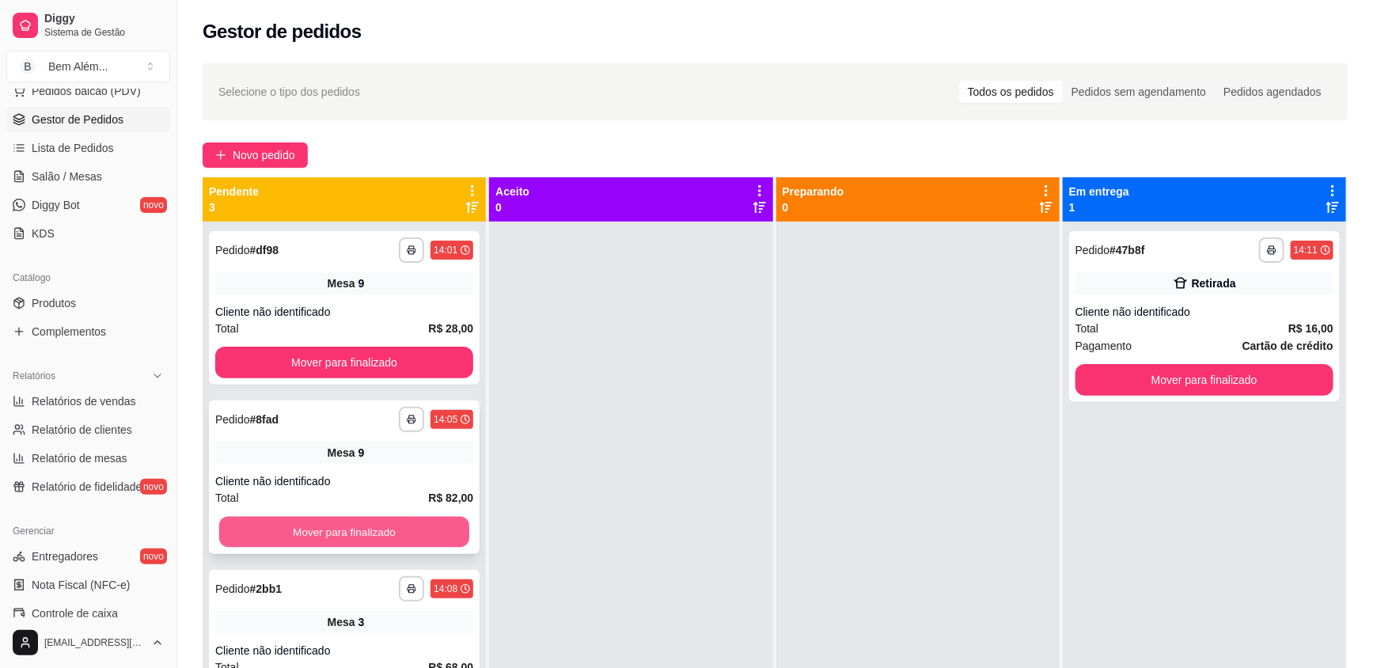
click at [351, 522] on button "Mover para finalizado" at bounding box center [344, 532] width 250 height 31
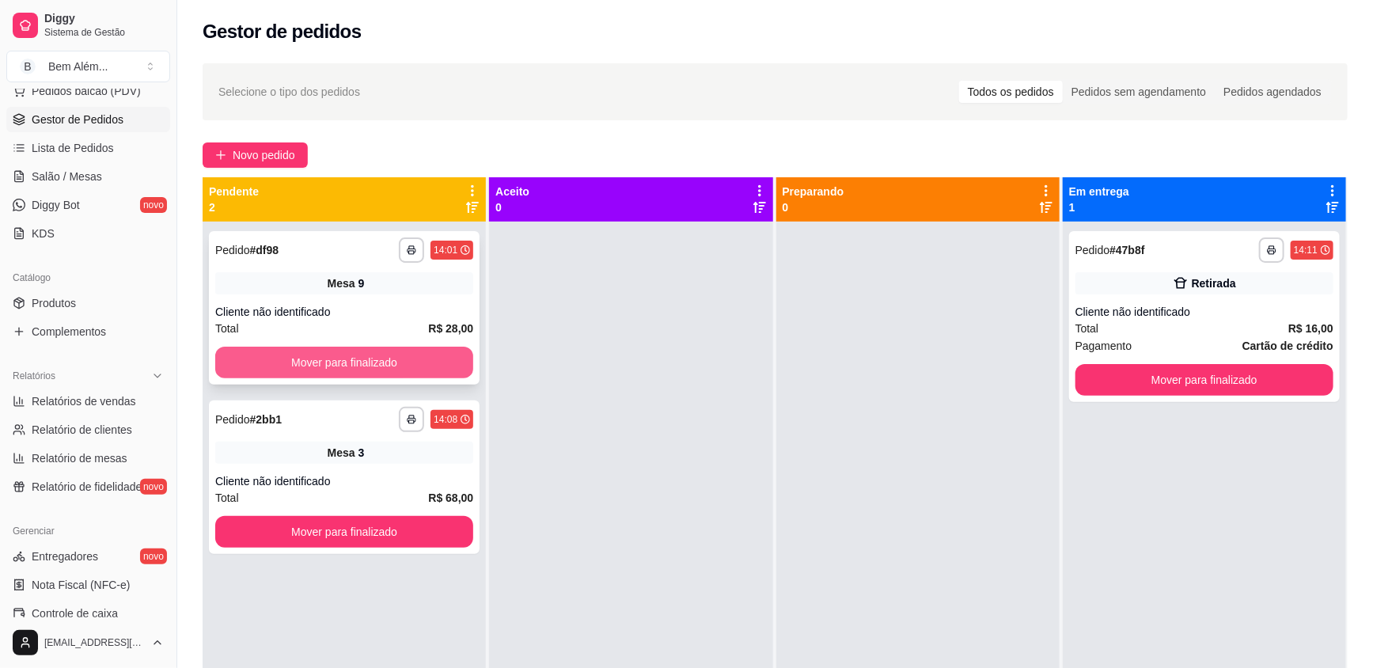
click at [392, 356] on button "Mover para finalizado" at bounding box center [344, 363] width 258 height 32
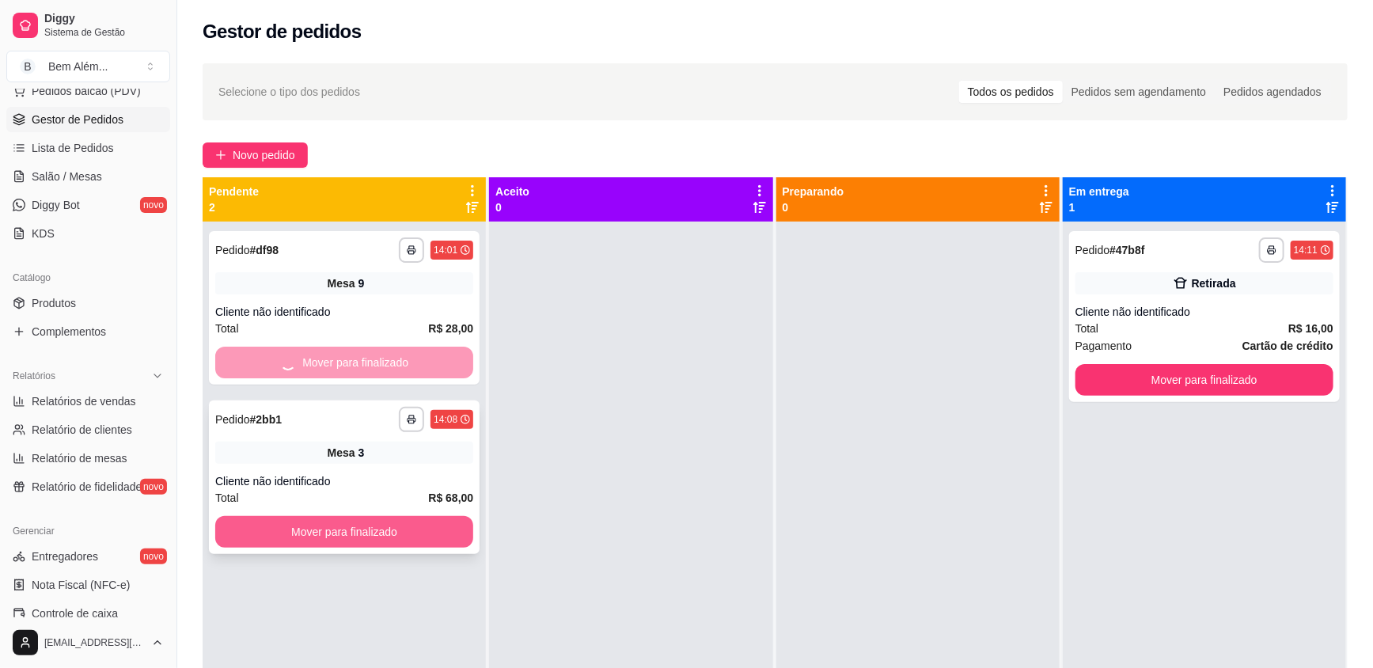
click at [387, 522] on button "Mover para finalizado" at bounding box center [344, 532] width 258 height 32
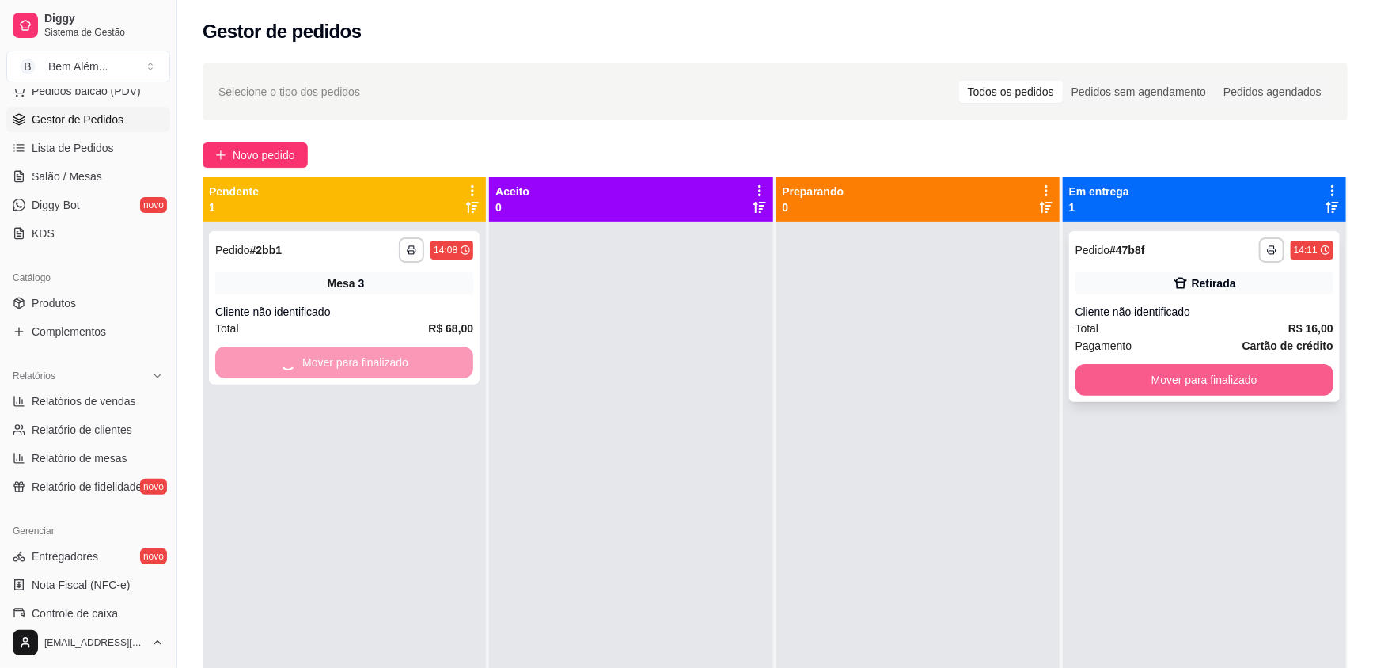
click at [1157, 391] on button "Mover para finalizado" at bounding box center [1205, 380] width 258 height 32
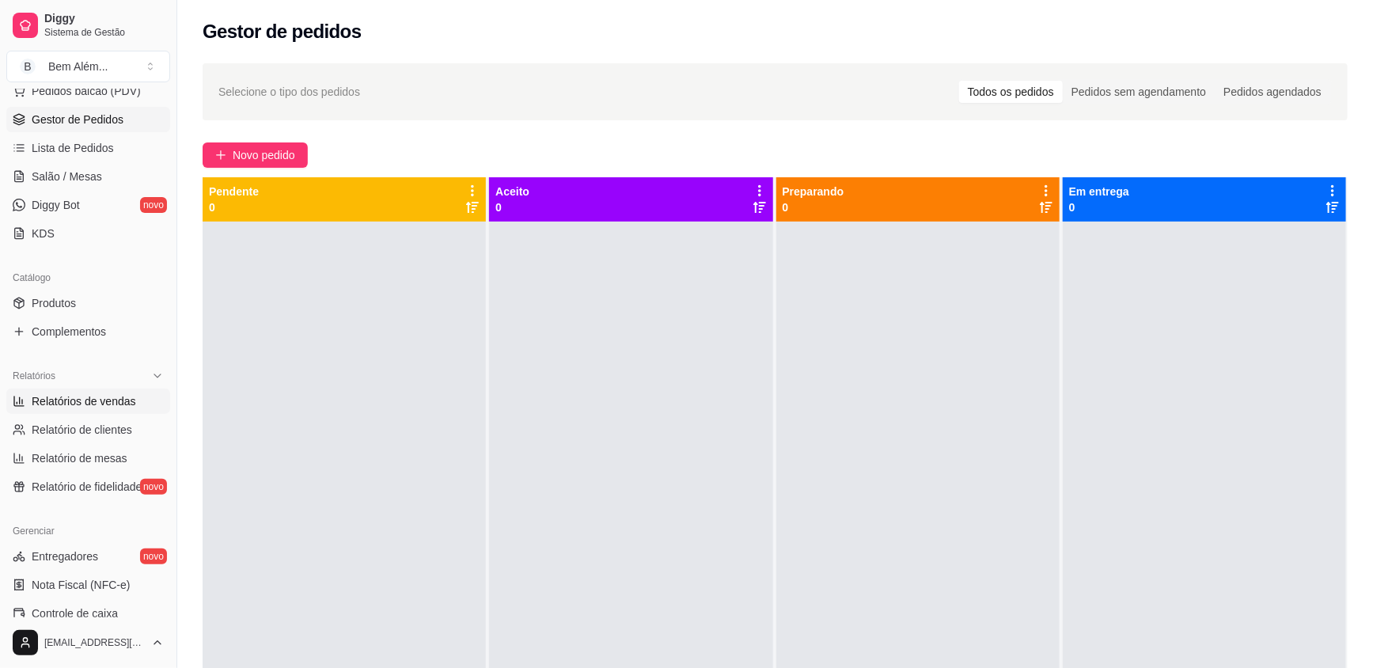
click at [121, 396] on span "Relatórios de vendas" at bounding box center [84, 401] width 104 height 16
select select "ALL"
select select "0"
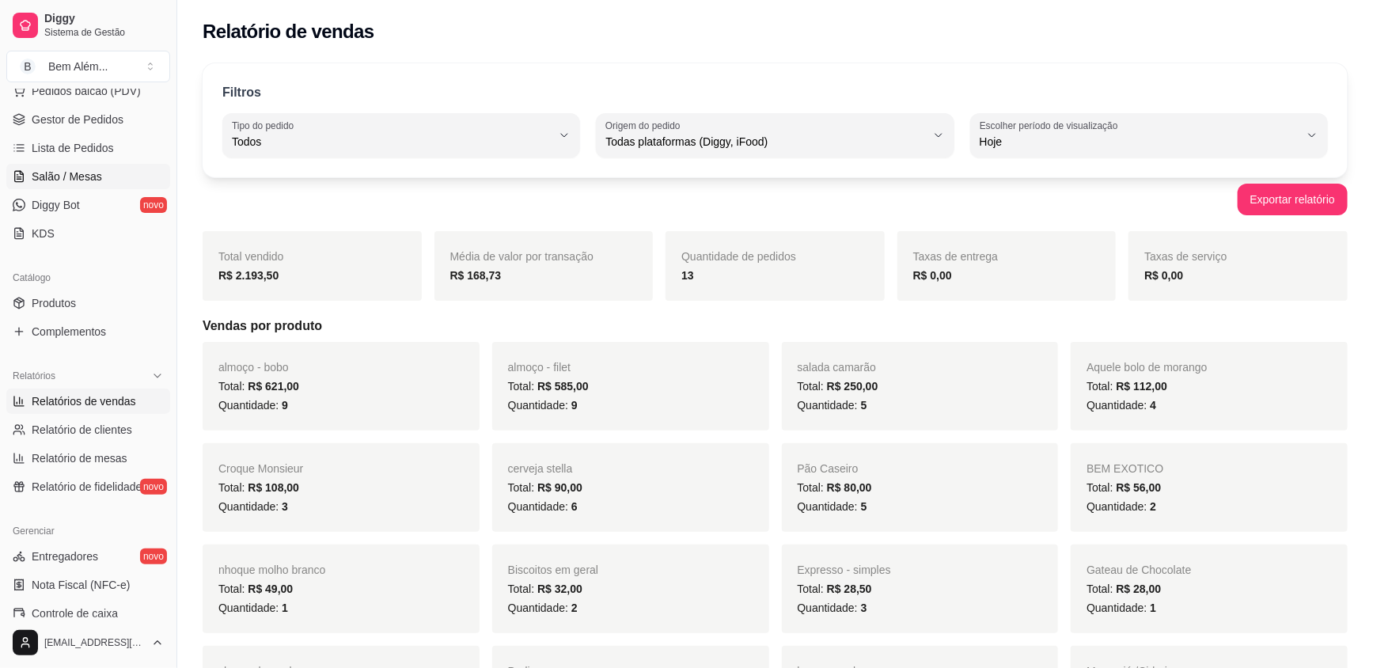
click at [128, 179] on link "Salão / Mesas" at bounding box center [88, 176] width 164 height 25
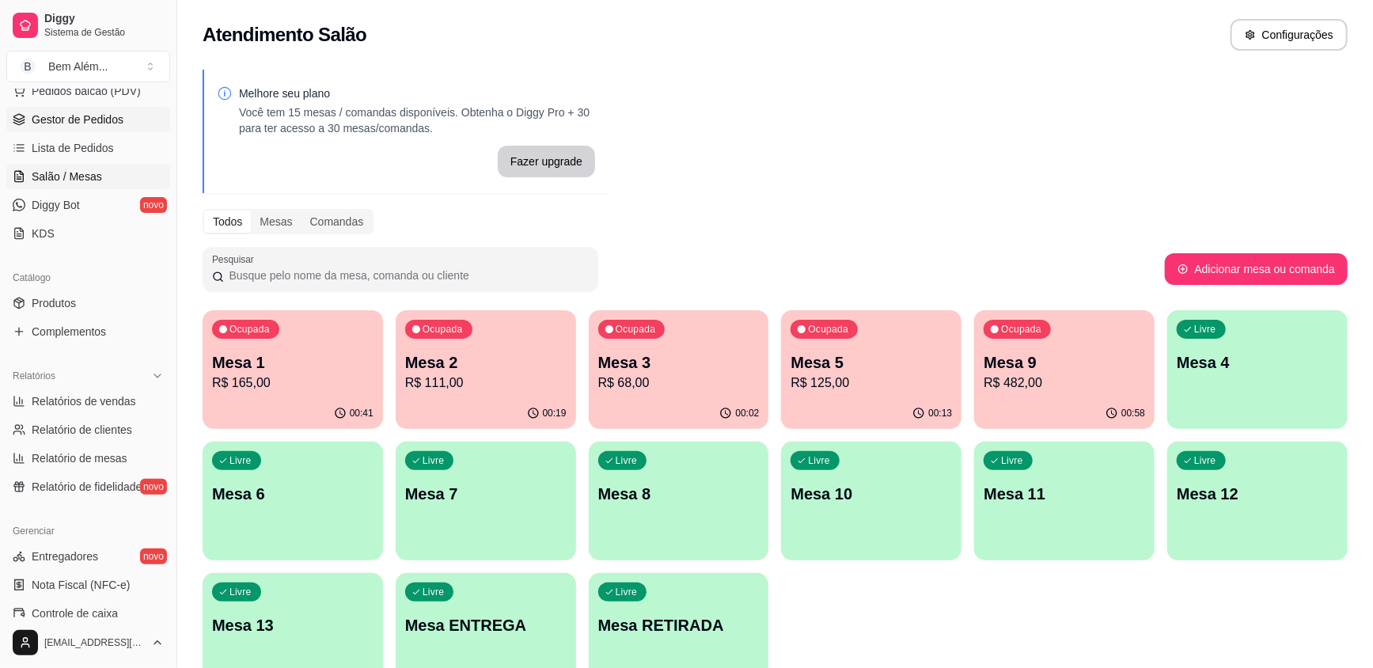
click at [150, 127] on link "Gestor de Pedidos" at bounding box center [88, 119] width 164 height 25
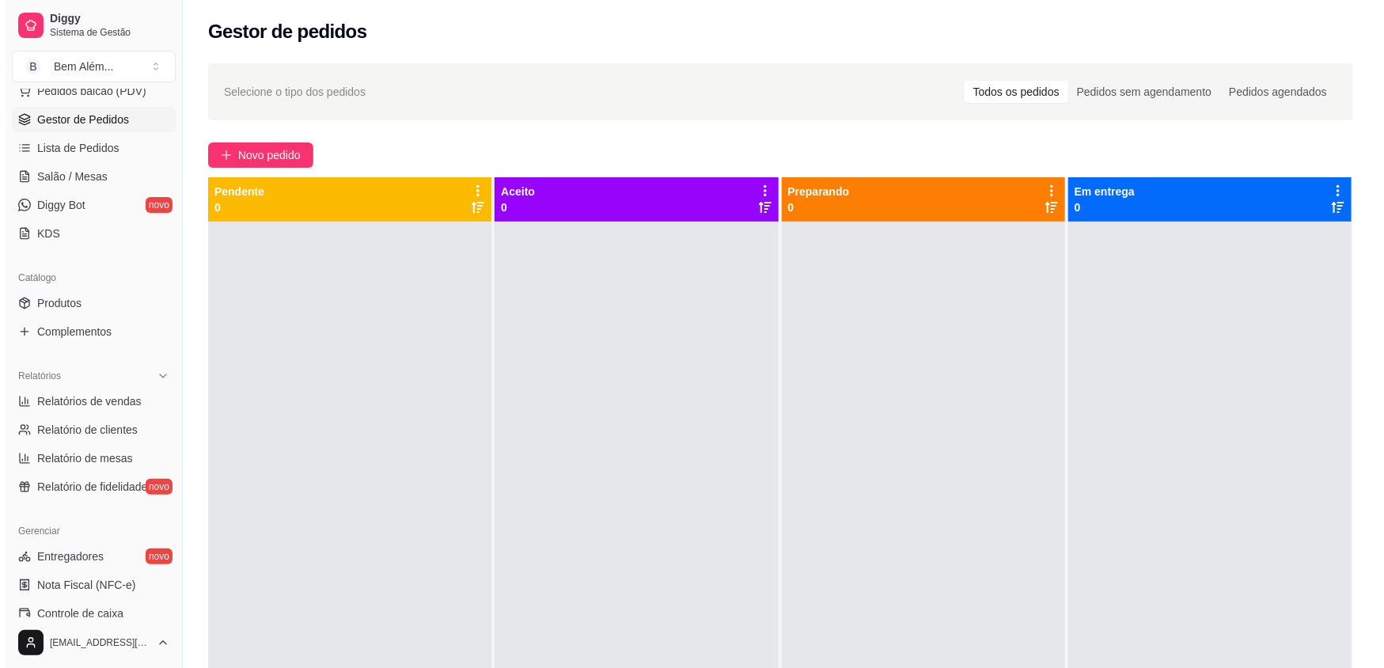
scroll to position [209, 0]
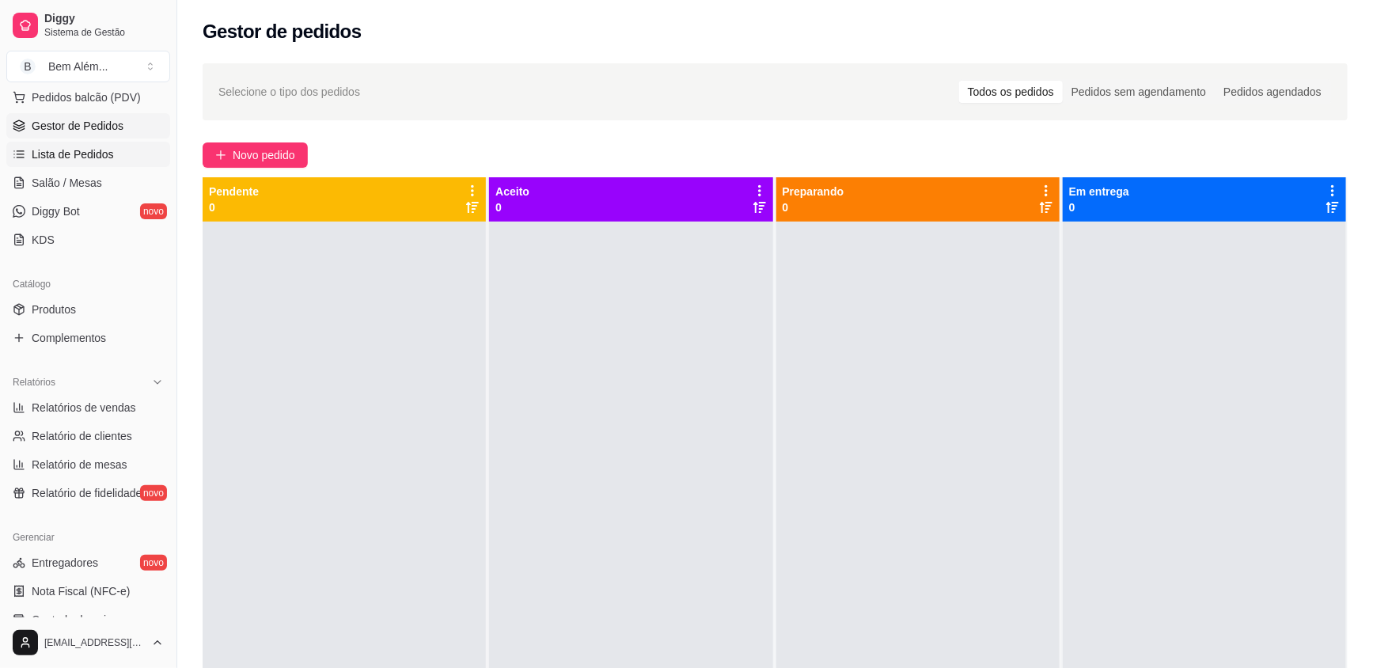
click at [70, 158] on span "Lista de Pedidos" at bounding box center [73, 154] width 82 height 16
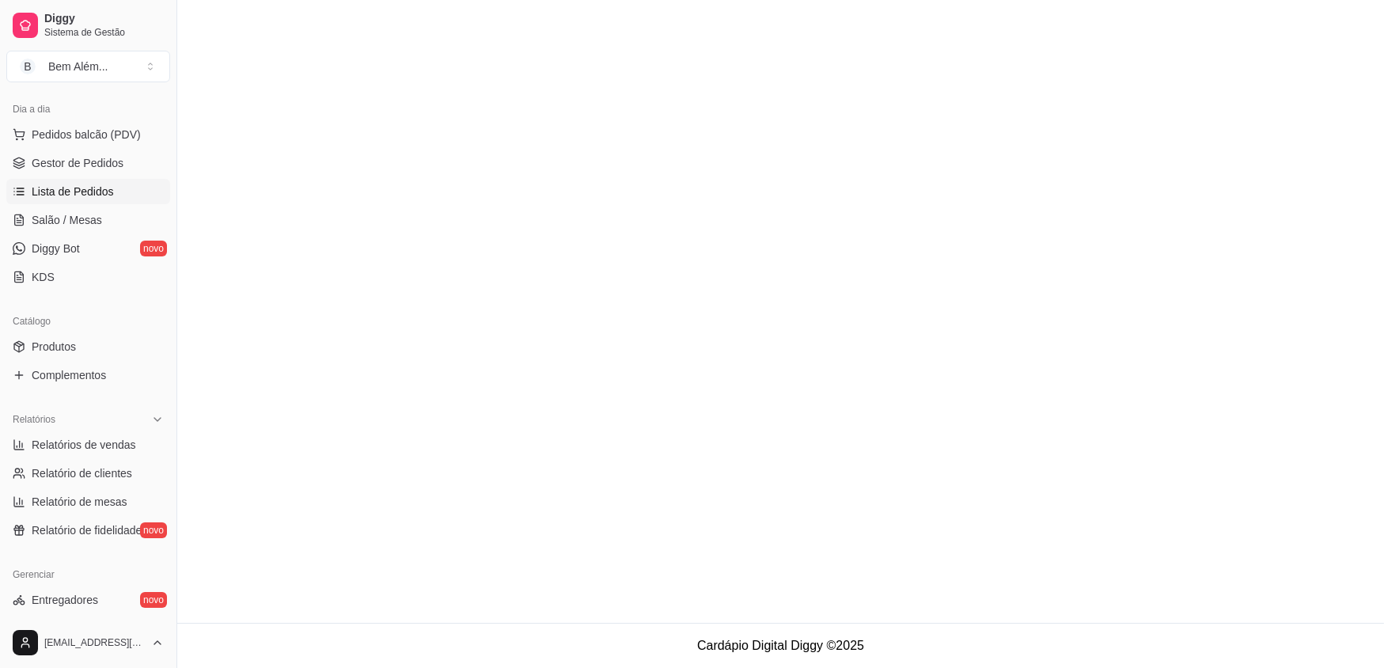
scroll to position [137, 0]
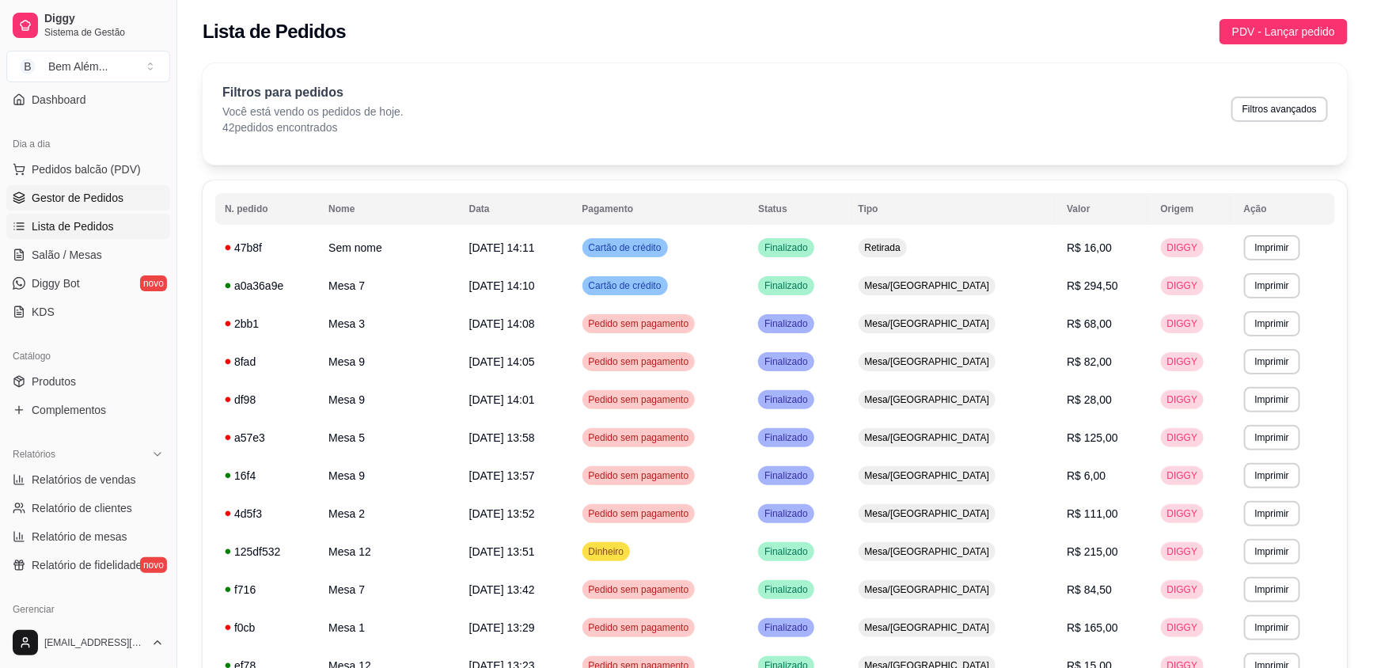
click at [88, 206] on link "Gestor de Pedidos" at bounding box center [88, 197] width 164 height 25
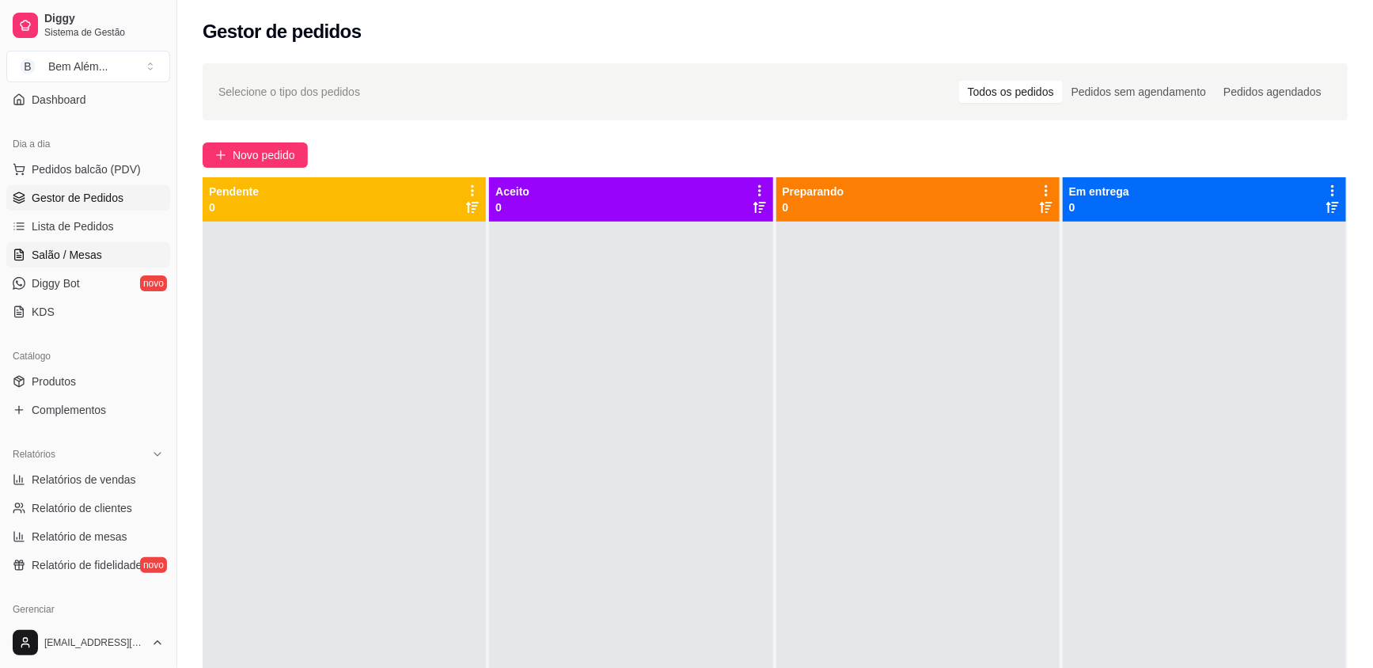
click at [115, 260] on link "Salão / Mesas" at bounding box center [88, 254] width 164 height 25
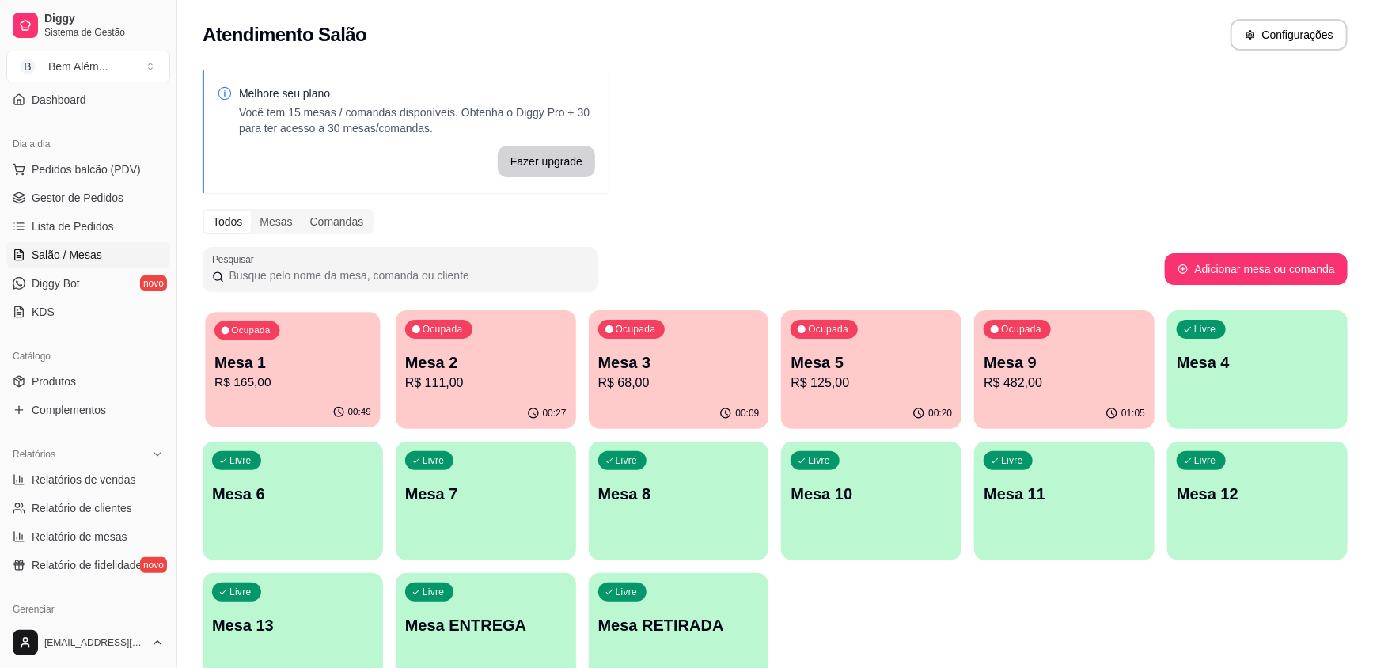
click at [261, 352] on p "Mesa 1" at bounding box center [292, 362] width 157 height 21
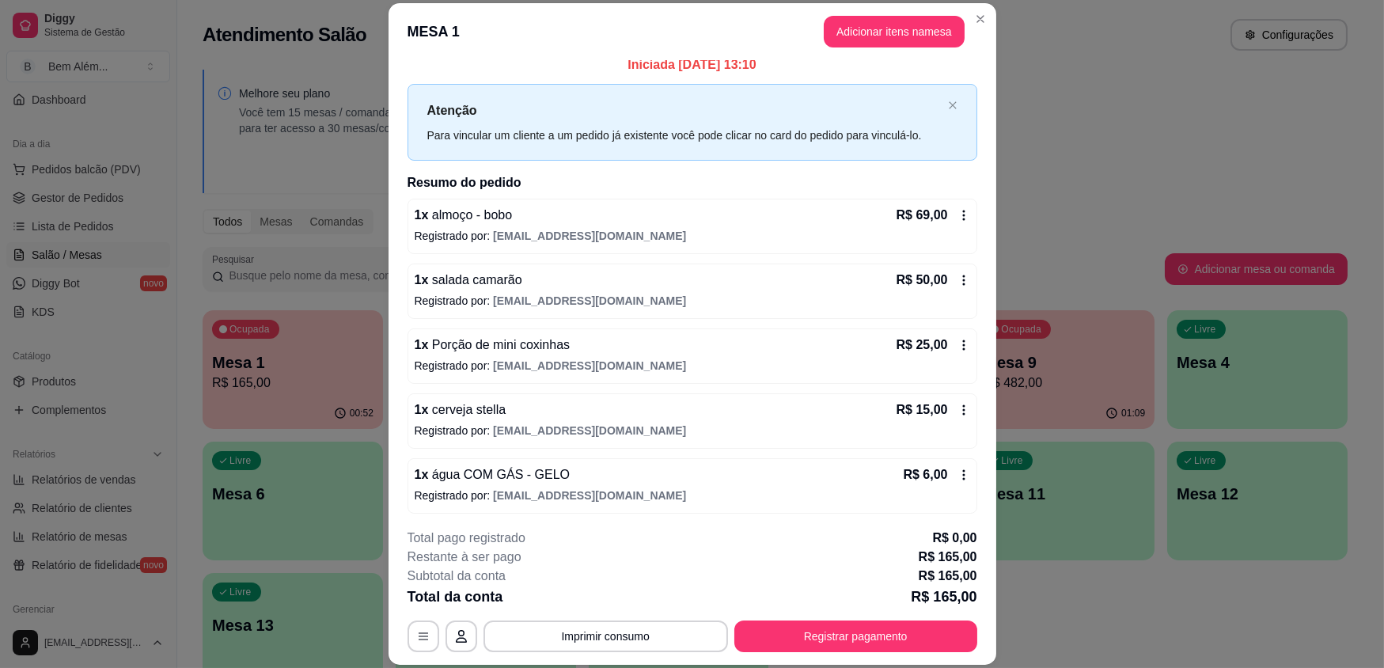
scroll to position [14, 0]
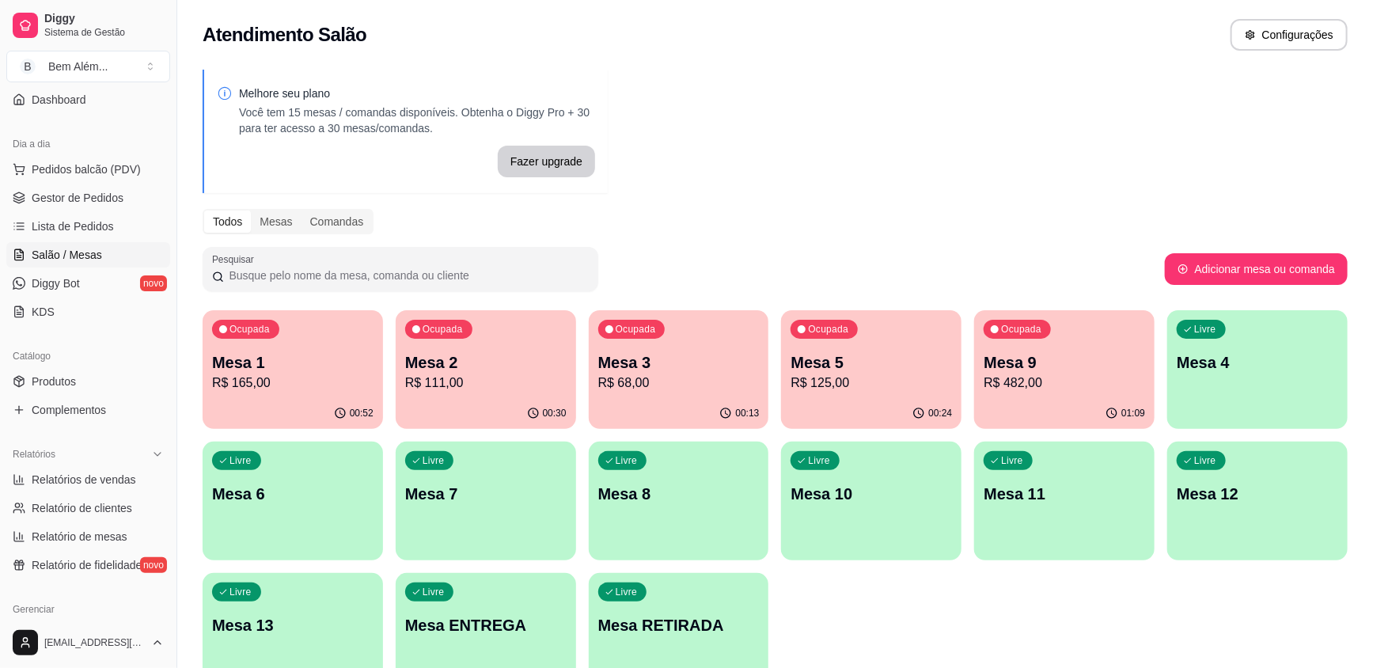
click at [459, 396] on div "Ocupada Mesa 2 R$ 111,00" at bounding box center [486, 354] width 180 height 88
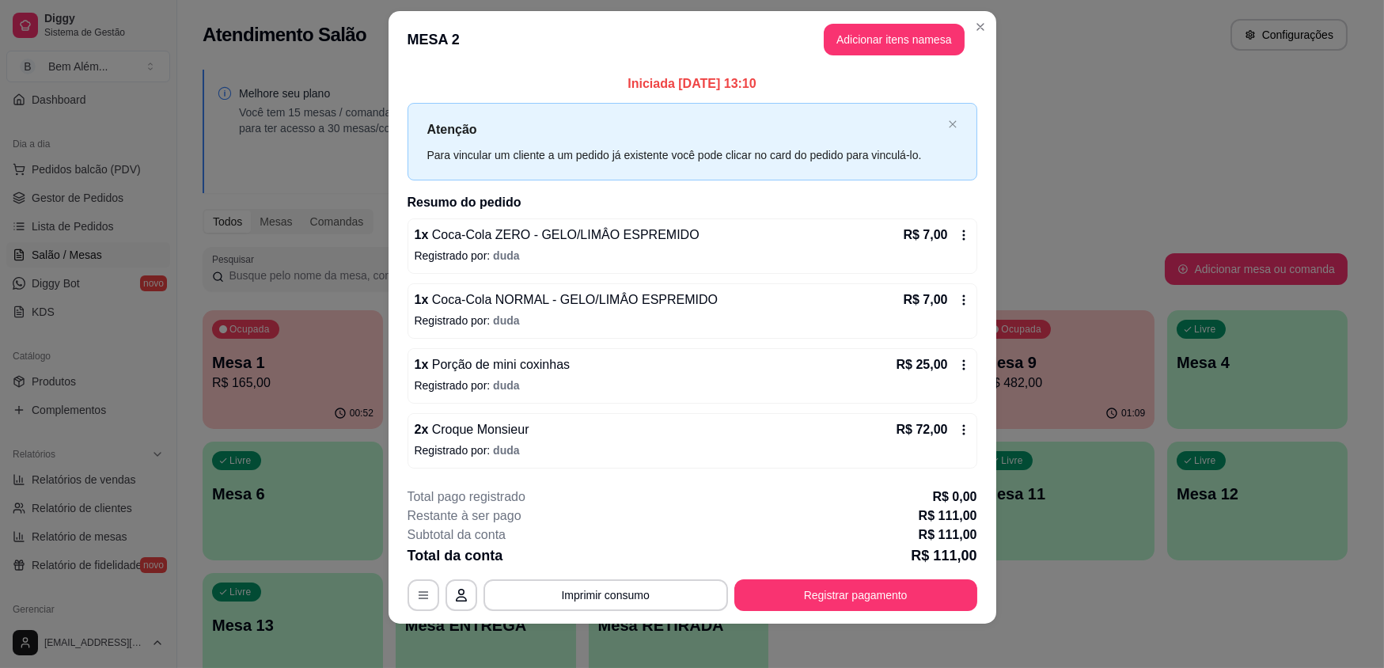
scroll to position [22, 0]
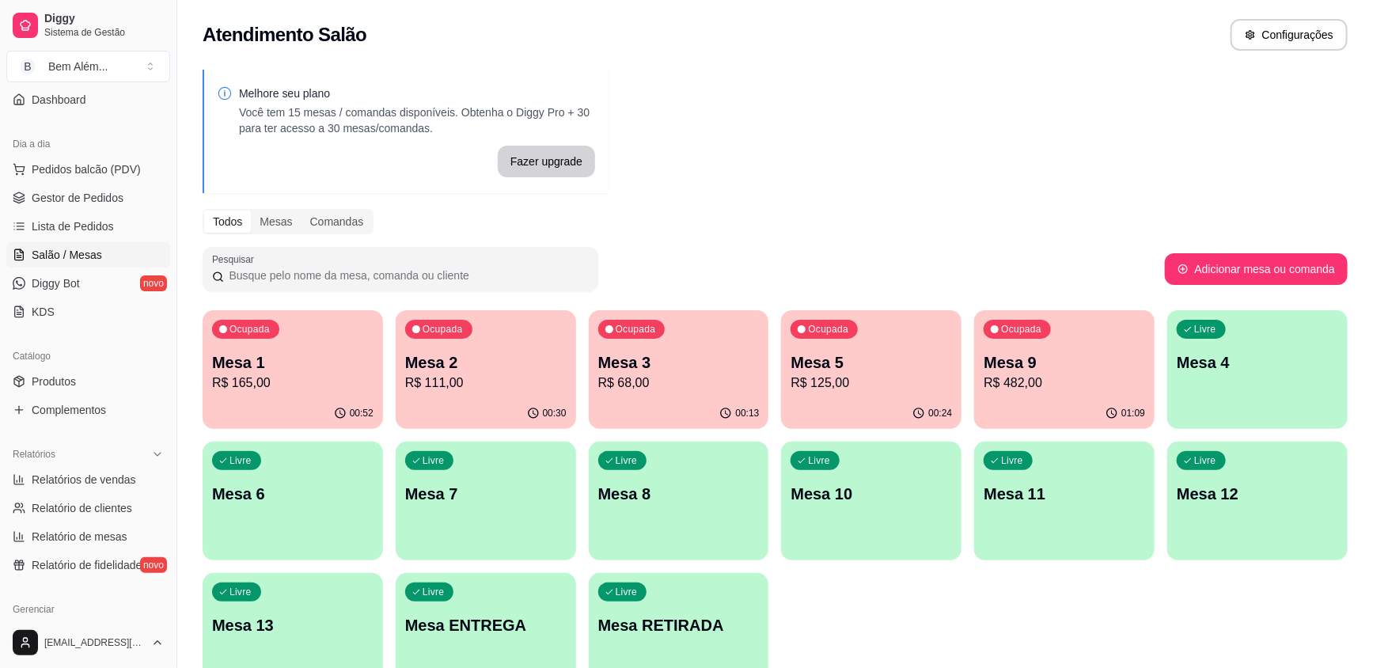
click at [680, 379] on p "R$ 68,00" at bounding box center [678, 383] width 161 height 19
click at [794, 385] on p "R$ 125,00" at bounding box center [872, 383] width 157 height 18
click at [1011, 371] on p "Mesa 9" at bounding box center [1064, 362] width 157 height 21
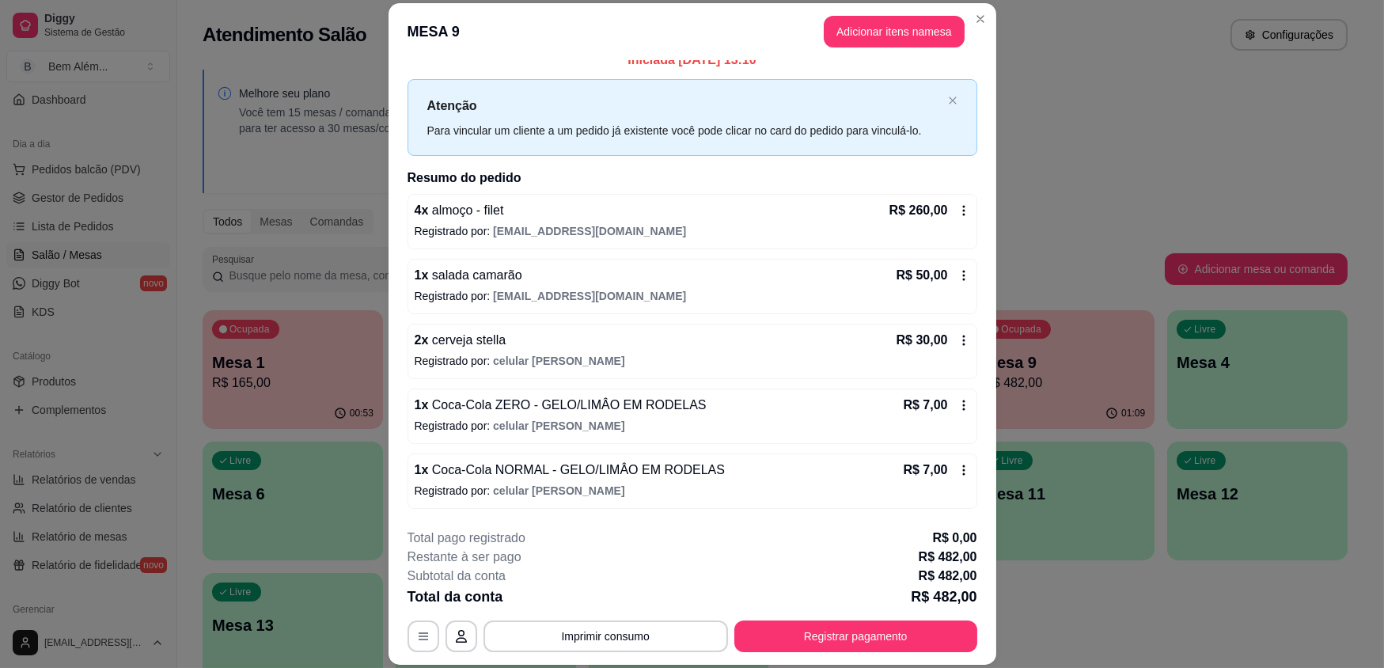
scroll to position [0, 0]
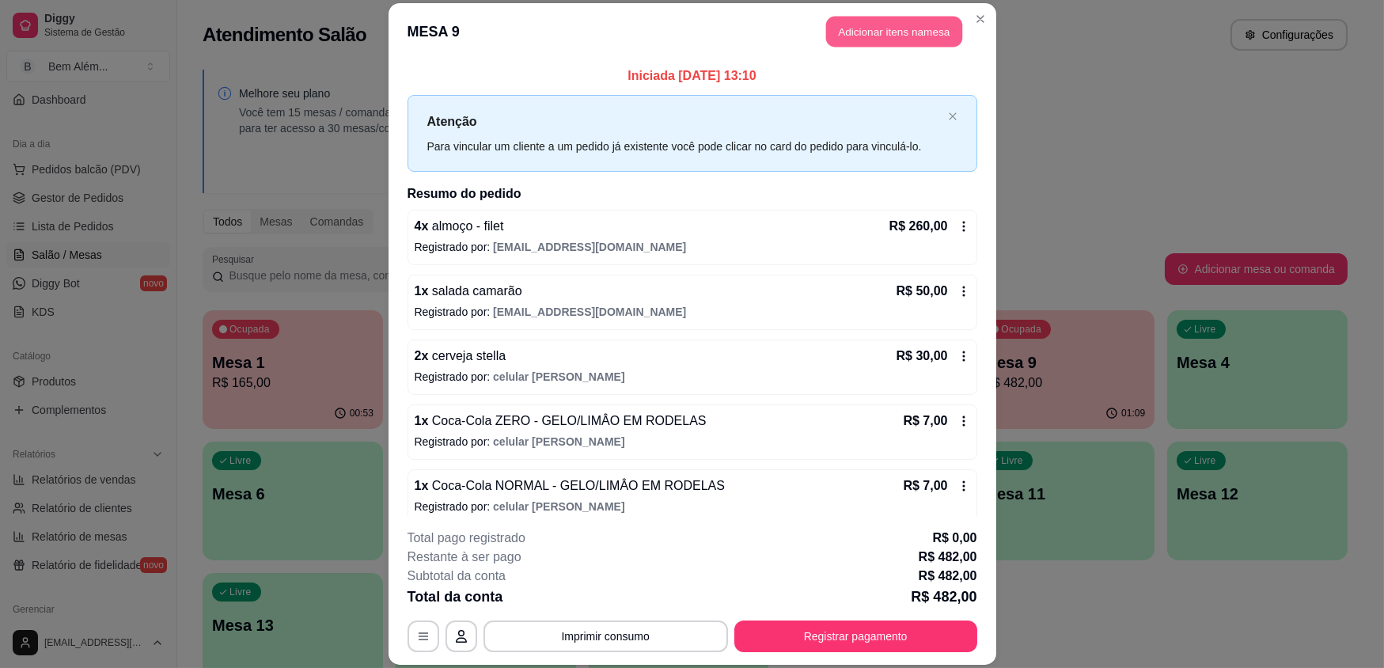
click at [901, 36] on button "Adicionar itens na mesa" at bounding box center [894, 32] width 136 height 31
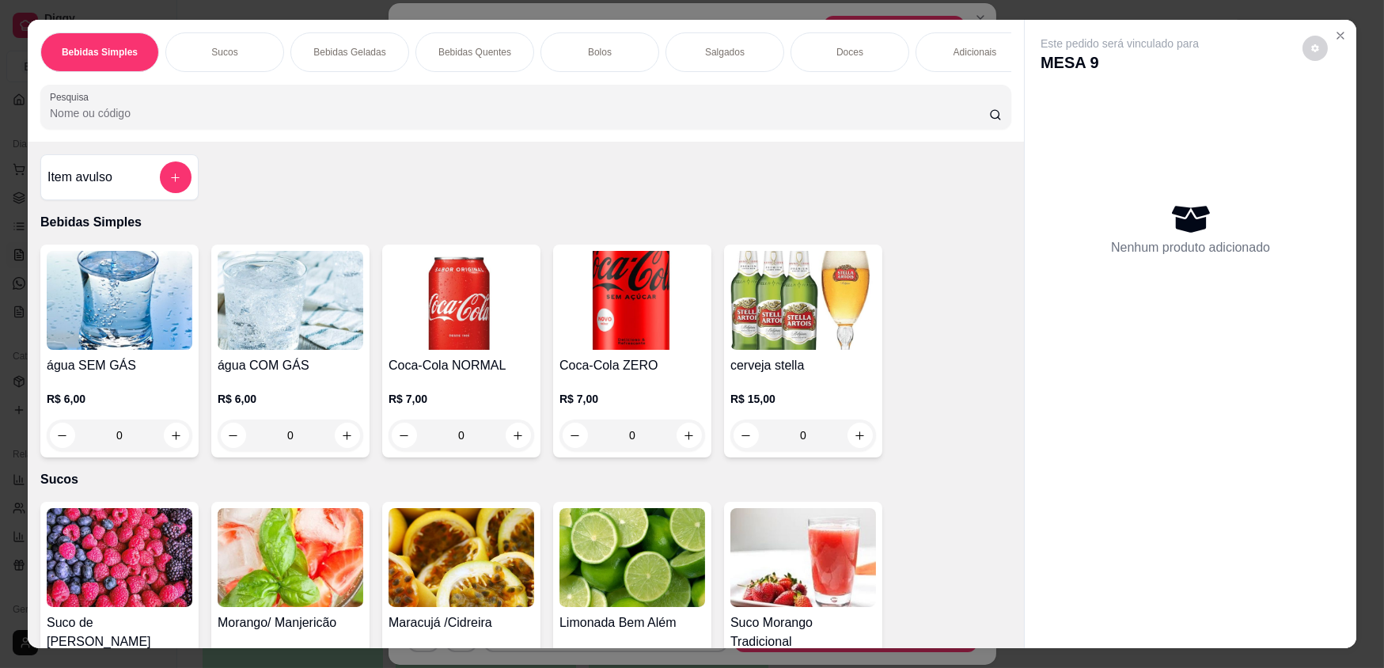
click at [946, 49] on div "Adicionais" at bounding box center [975, 52] width 119 height 40
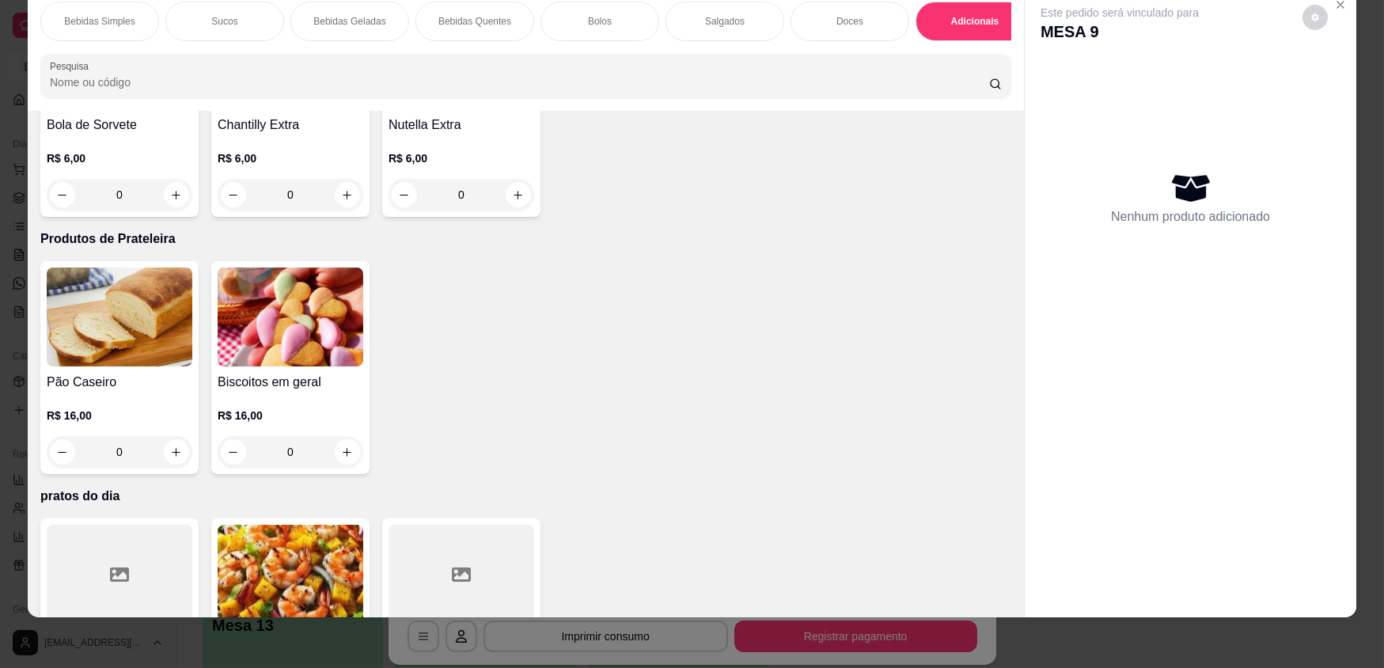
scroll to position [3087, 0]
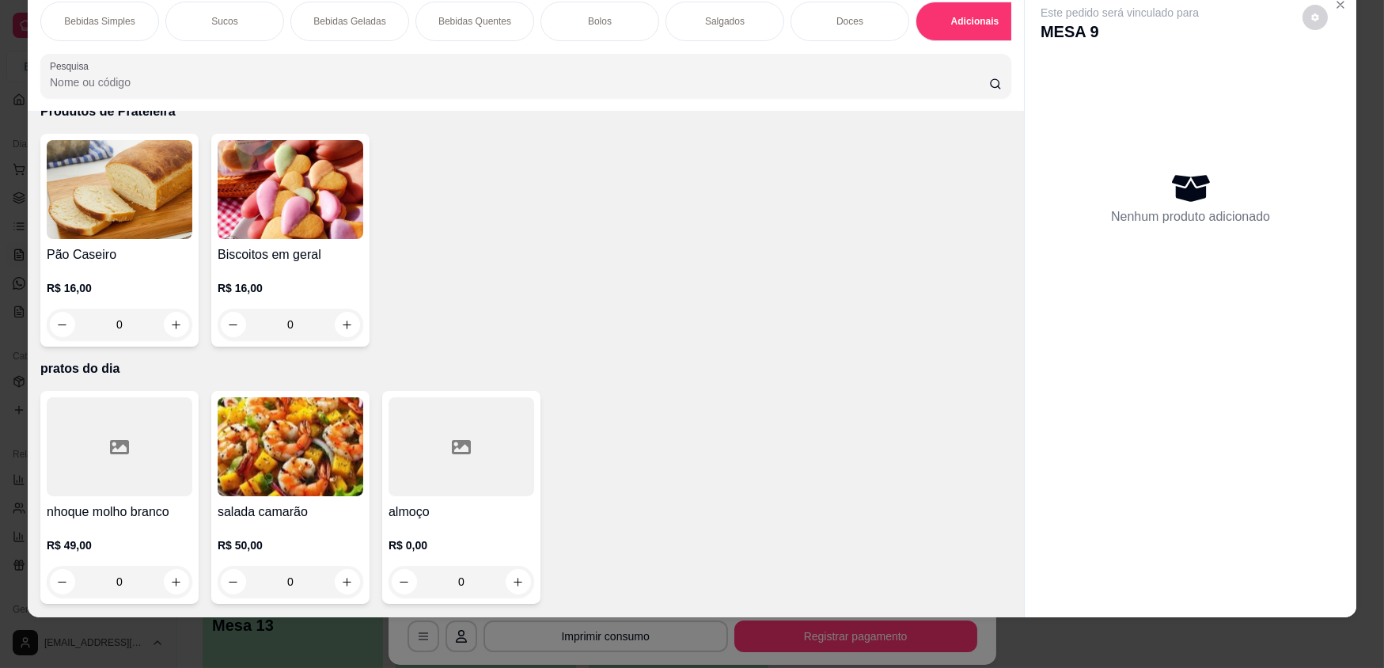
click at [521, 578] on div "0" at bounding box center [462, 582] width 146 height 32
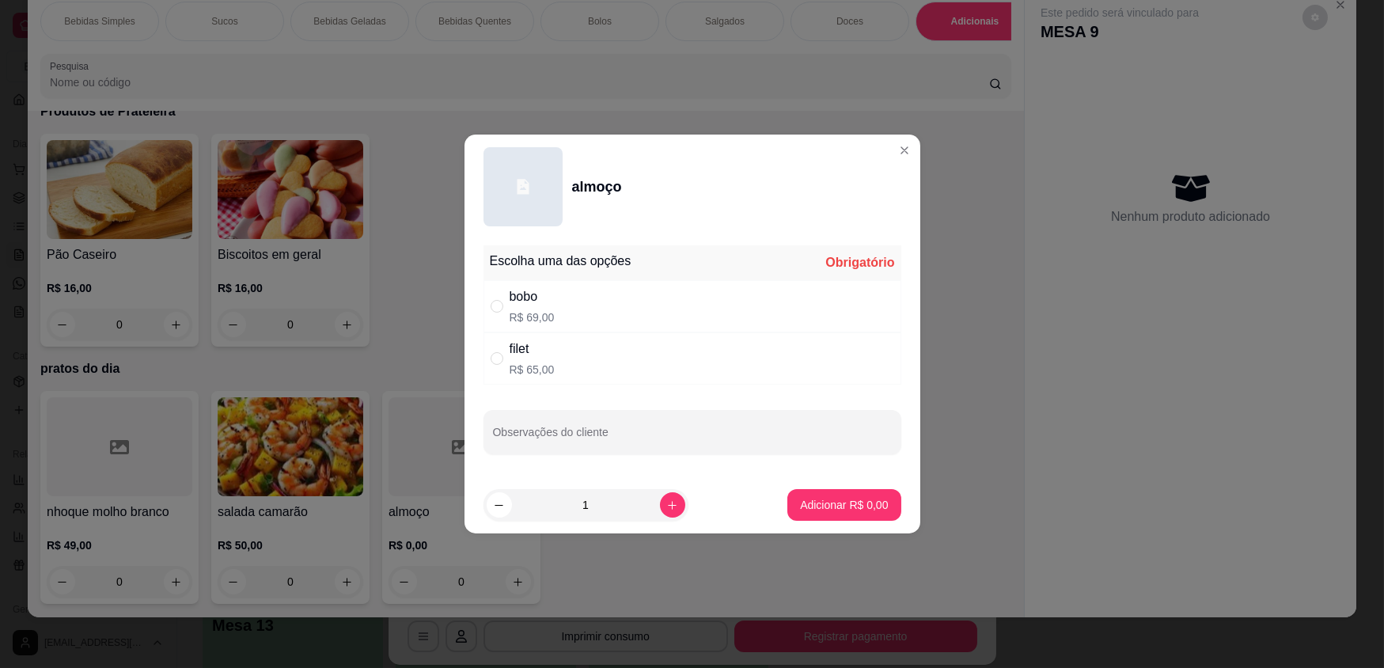
click at [582, 292] on div "bobo R$ 69,00" at bounding box center [693, 306] width 418 height 52
radio input "true"
click at [856, 500] on p "Adicionar R$ 69,00" at bounding box center [841, 505] width 94 height 16
type input "1"
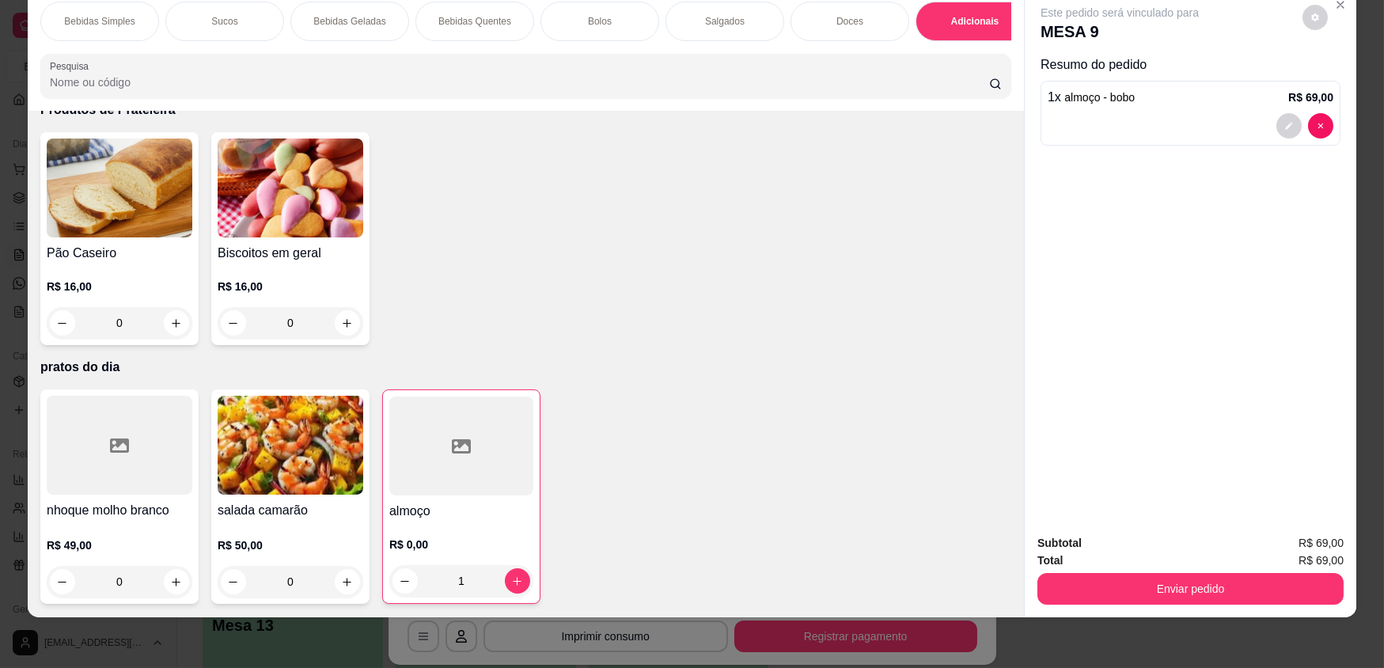
click at [517, 582] on div "1" at bounding box center [461, 581] width 144 height 32
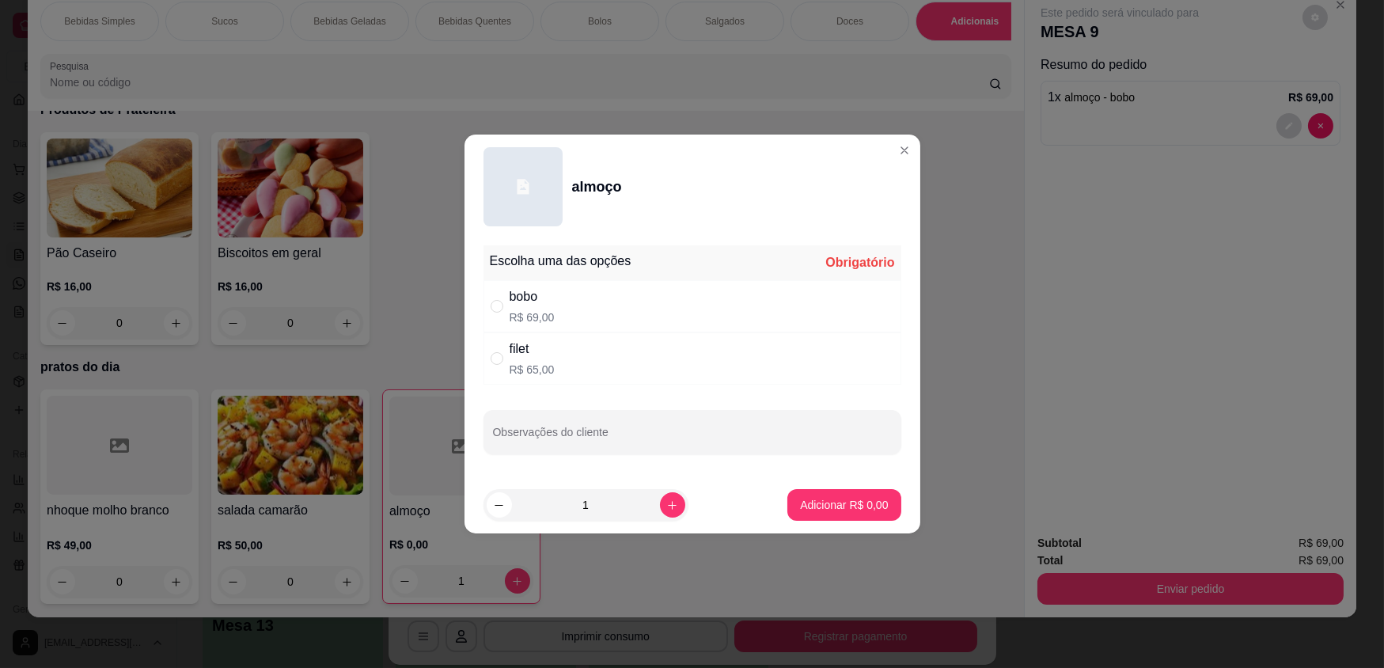
click at [601, 364] on div "filet R$ 65,00" at bounding box center [693, 358] width 418 height 52
radio input "true"
click at [870, 499] on p "Adicionar R$ 65,00" at bounding box center [841, 505] width 94 height 16
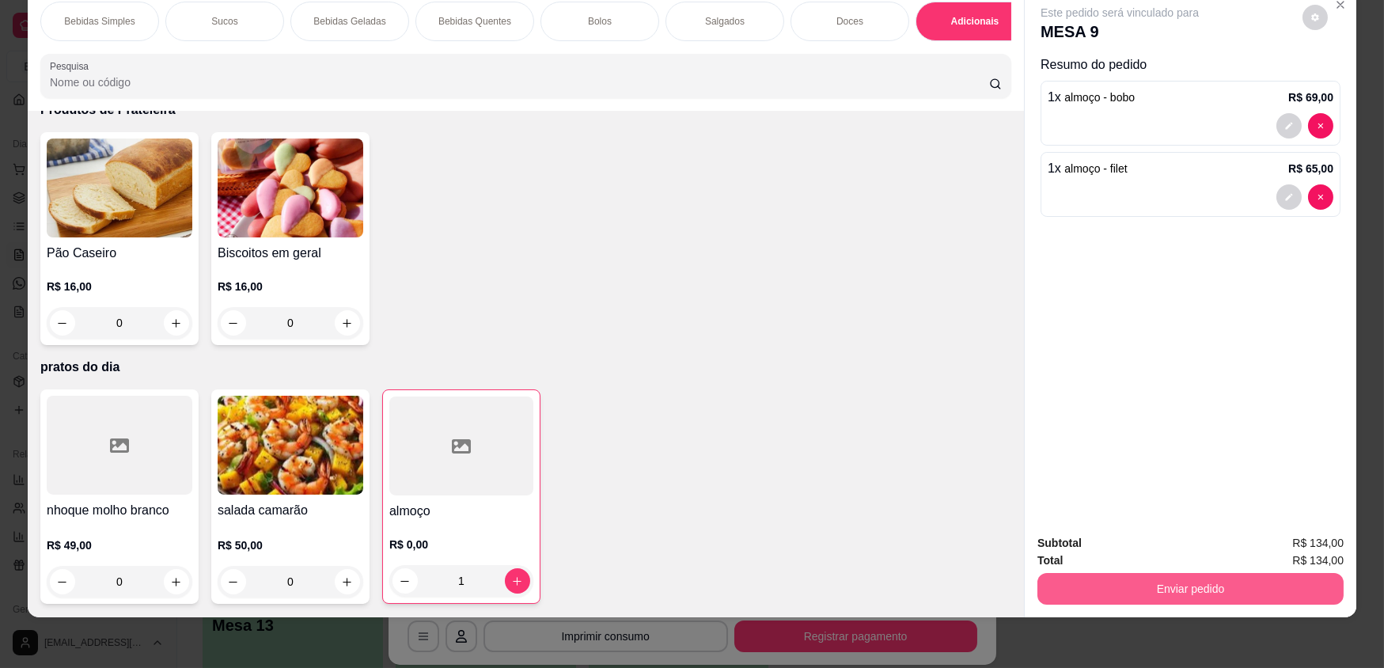
click at [1192, 582] on button "Enviar pedido" at bounding box center [1191, 589] width 306 height 32
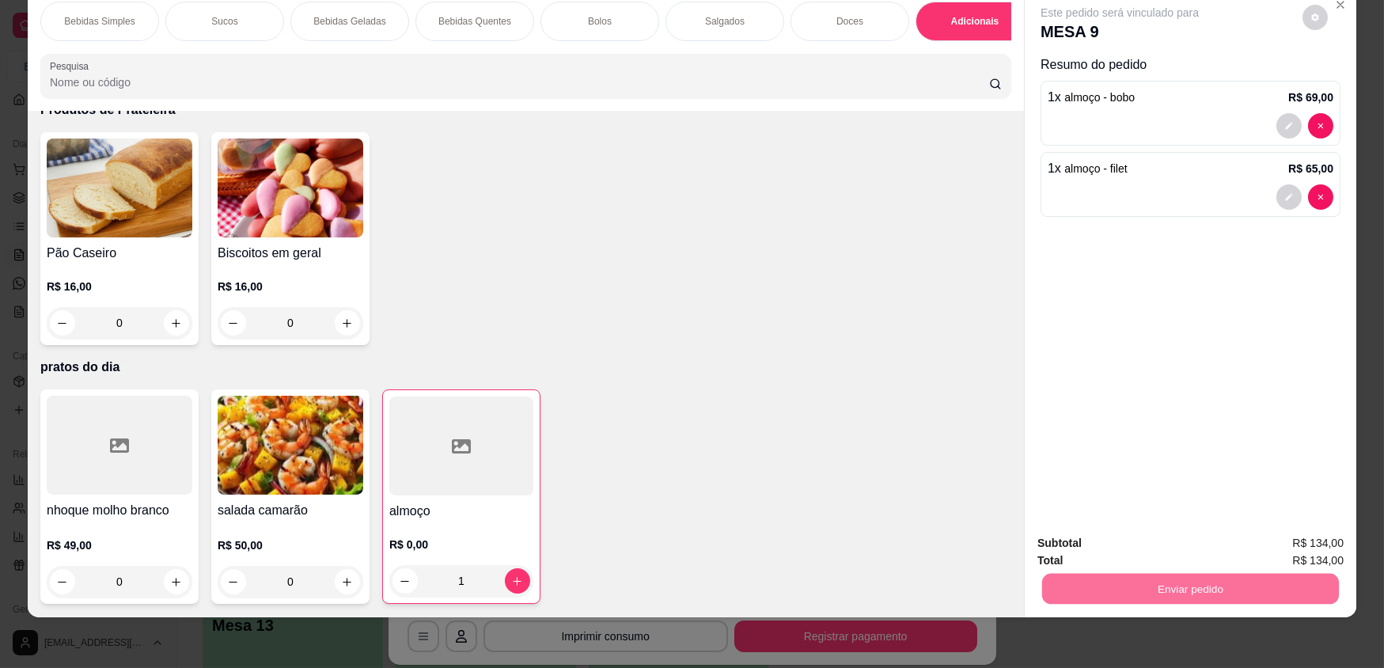
click at [1284, 549] on button "Enviar pedido" at bounding box center [1302, 549] width 89 height 30
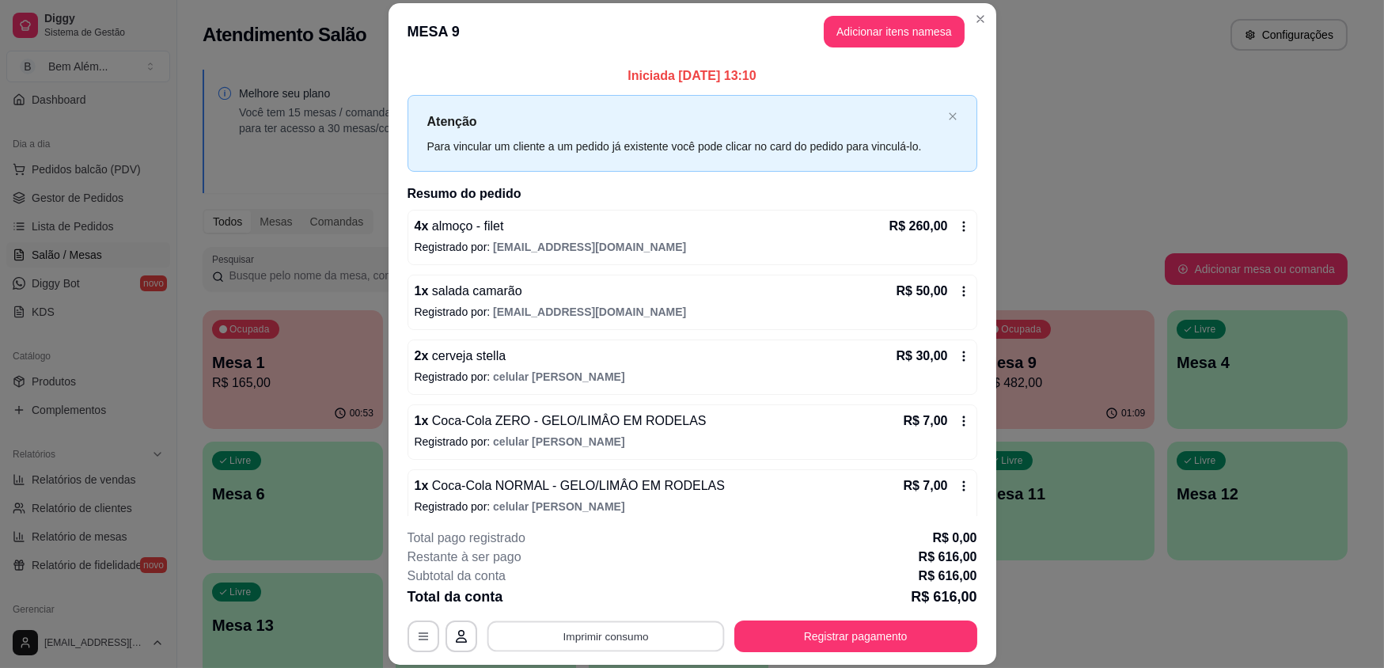
click at [684, 632] on button "Imprimir consumo" at bounding box center [605, 635] width 237 height 31
click at [624, 598] on button "impressao computador" at bounding box center [600, 598] width 119 height 25
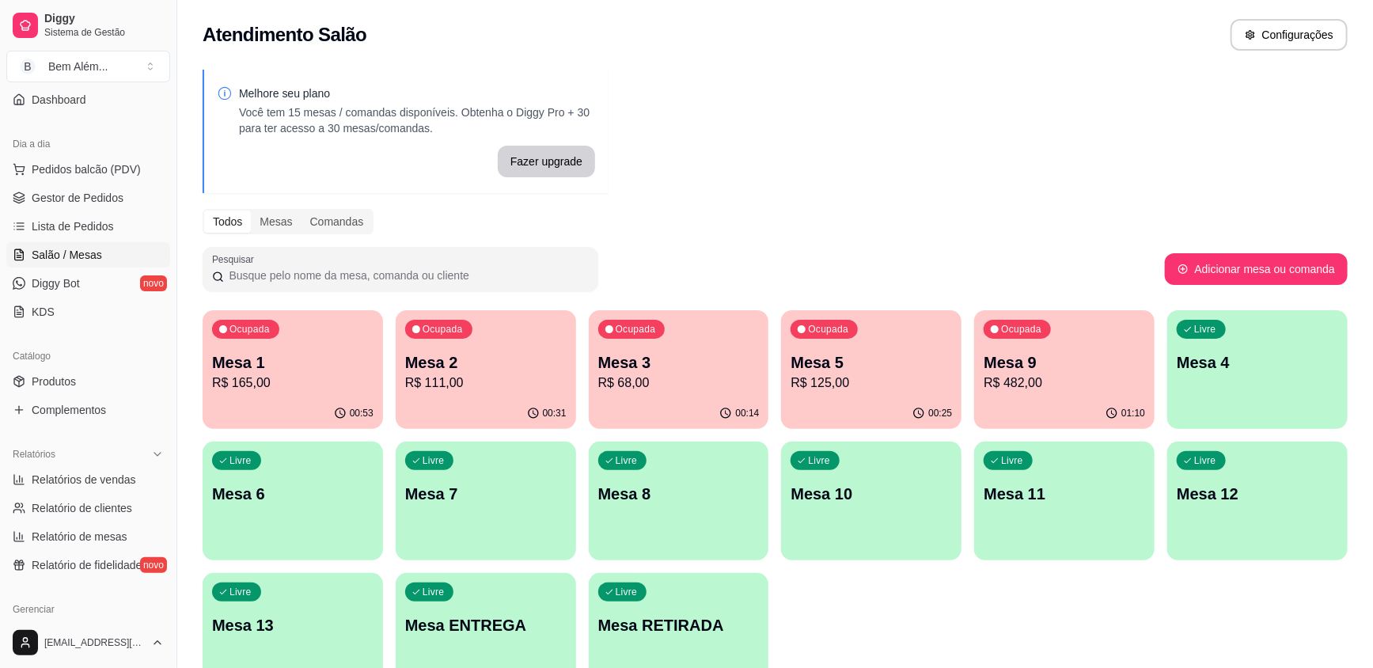
click at [717, 408] on div "00:14" at bounding box center [679, 413] width 180 height 31
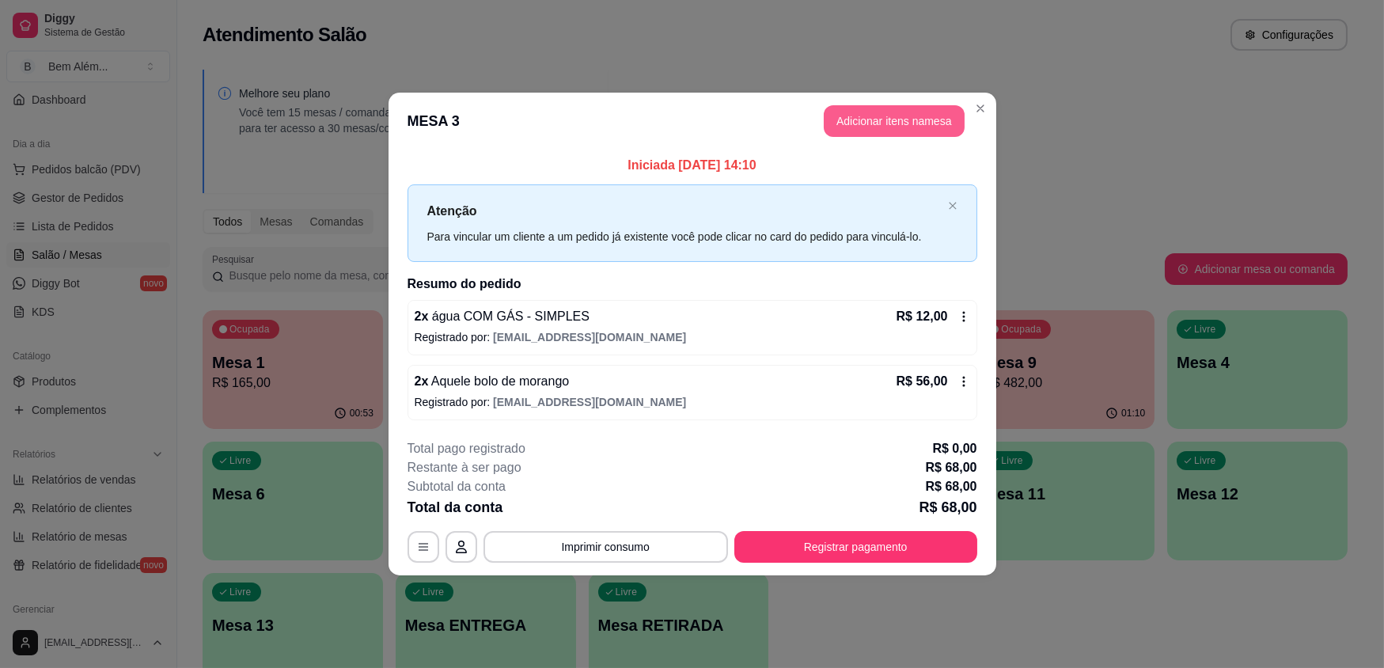
click at [881, 131] on button "Adicionar itens na mesa" at bounding box center [894, 121] width 141 height 32
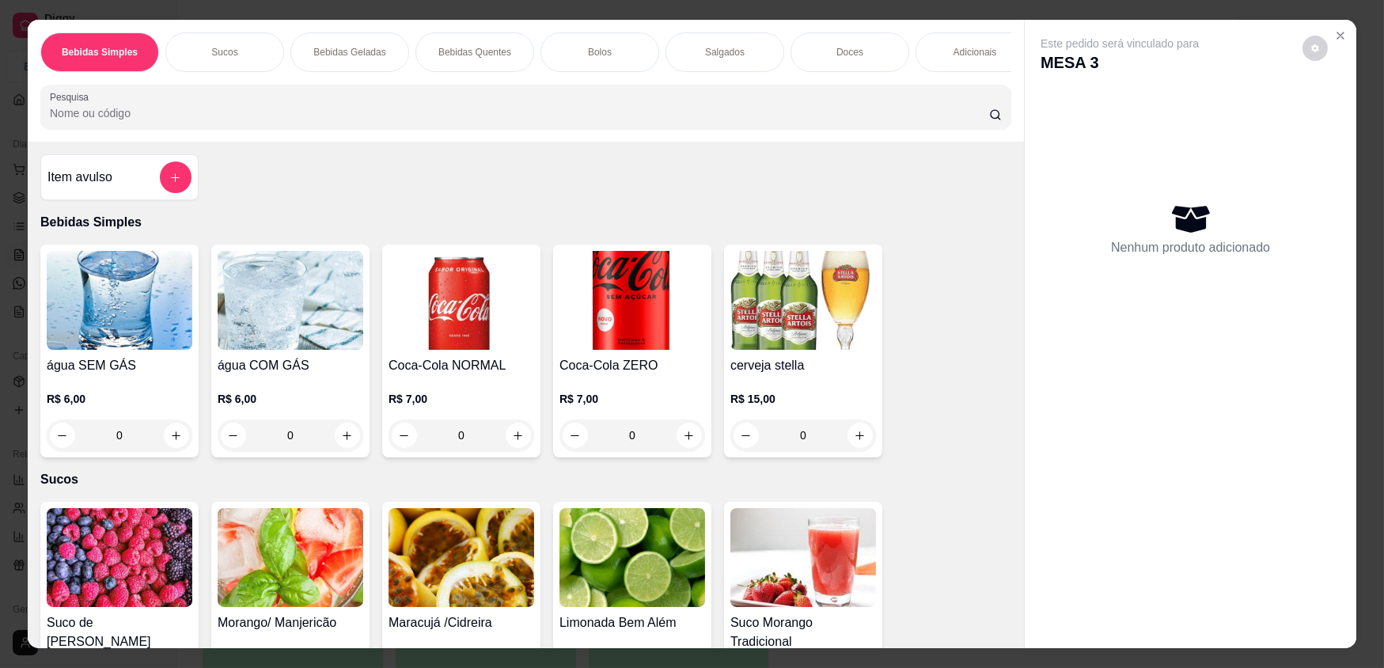
click at [501, 59] on div "Bebidas Quentes" at bounding box center [474, 52] width 119 height 40
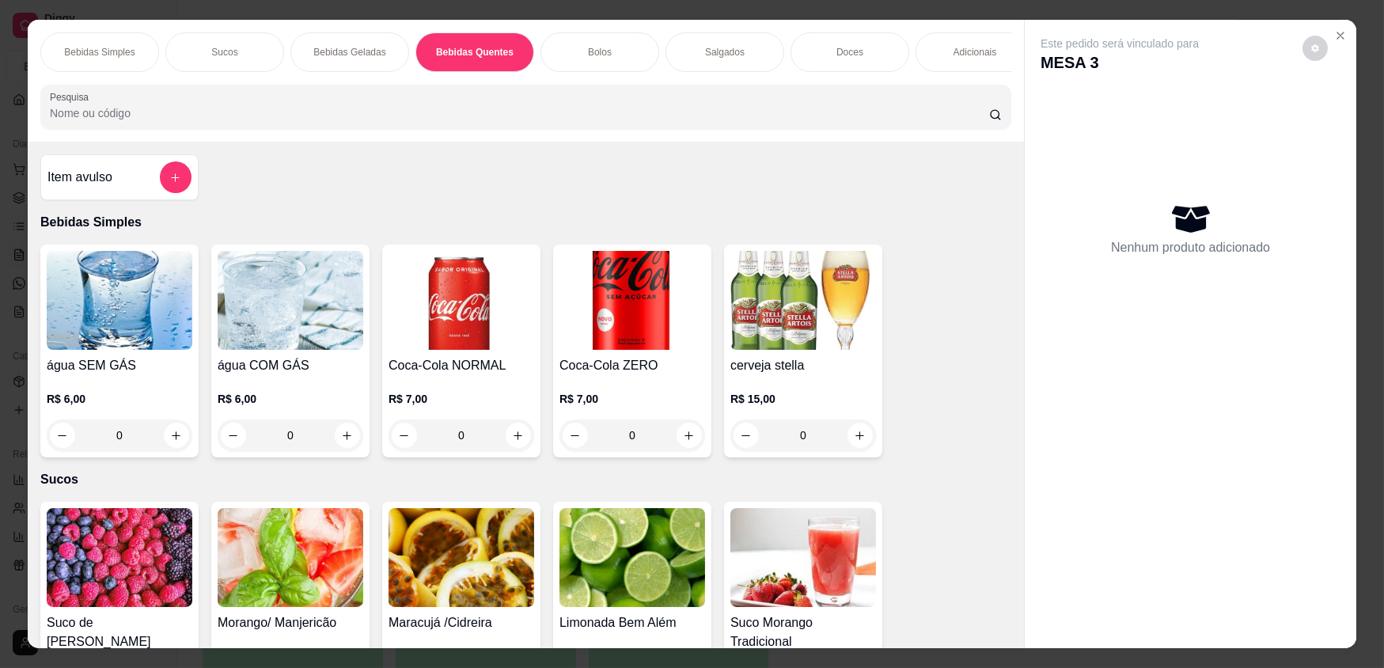
scroll to position [31, 0]
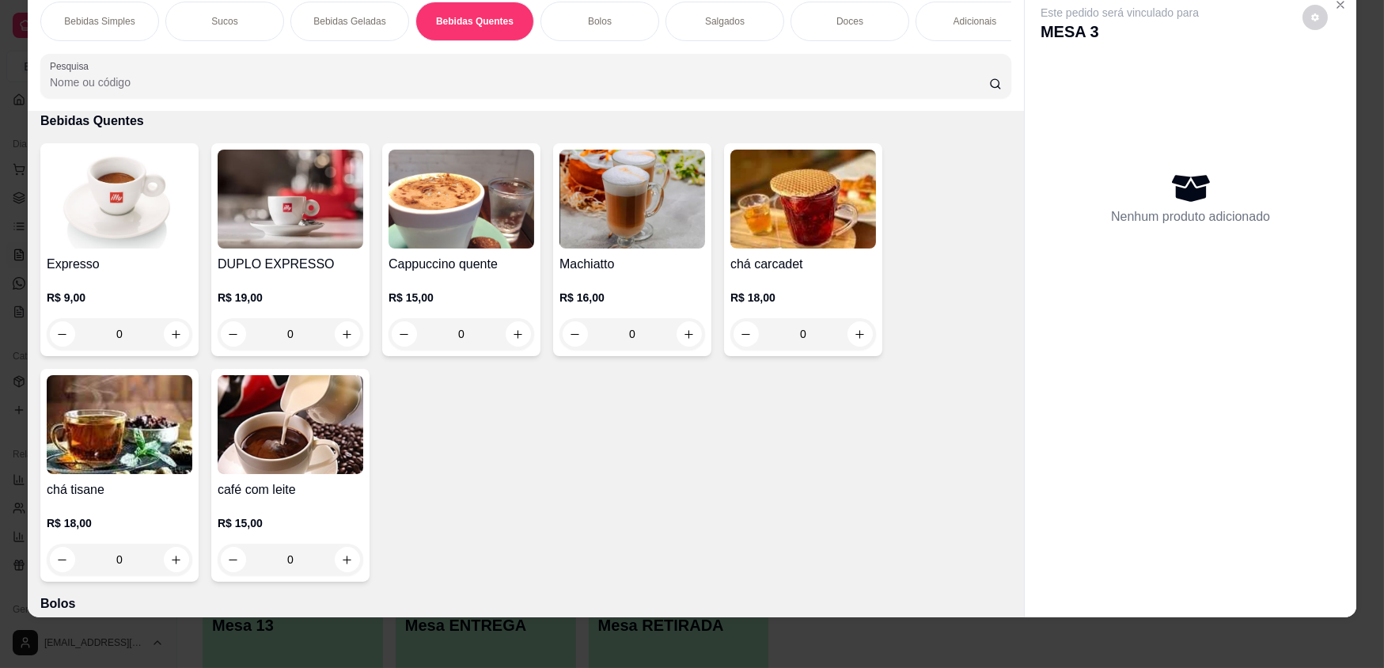
click at [176, 342] on div "0" at bounding box center [120, 334] width 146 height 32
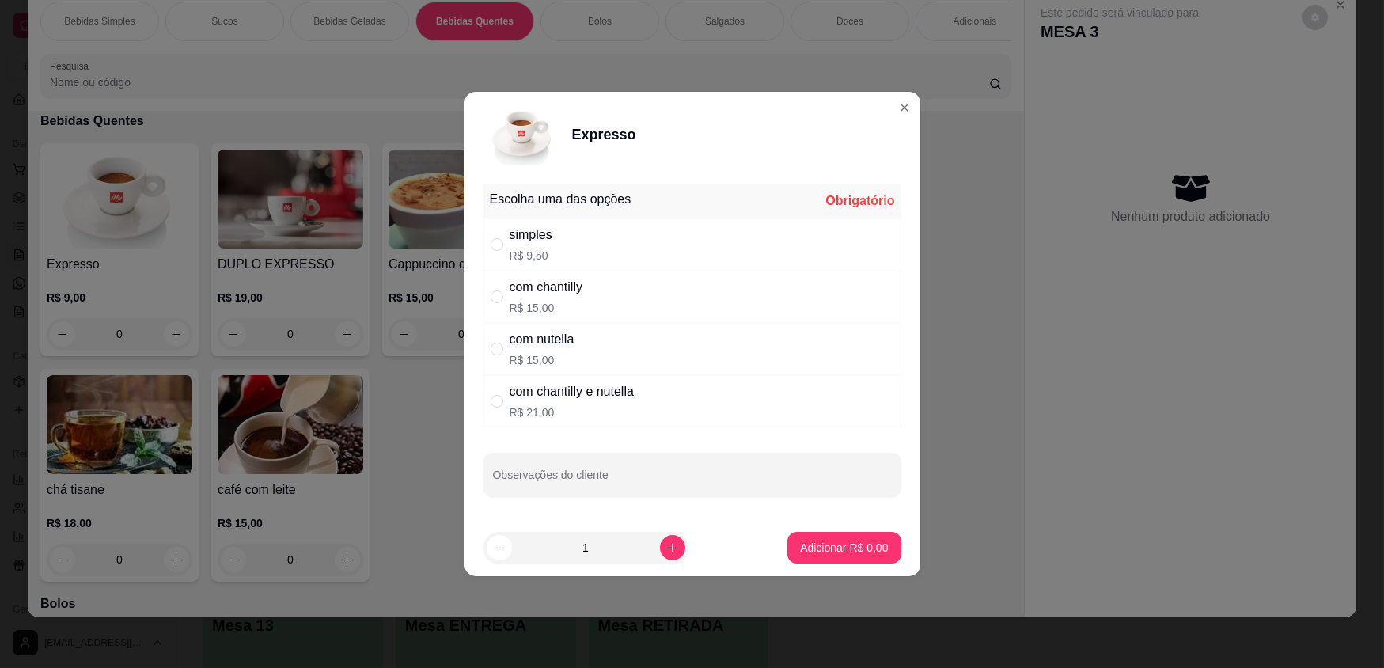
click at [633, 245] on div "simples R$ 9,50" at bounding box center [693, 244] width 418 height 52
radio input "true"
click at [824, 546] on p "Adicionar R$ 9,50" at bounding box center [844, 548] width 88 height 16
type input "1"
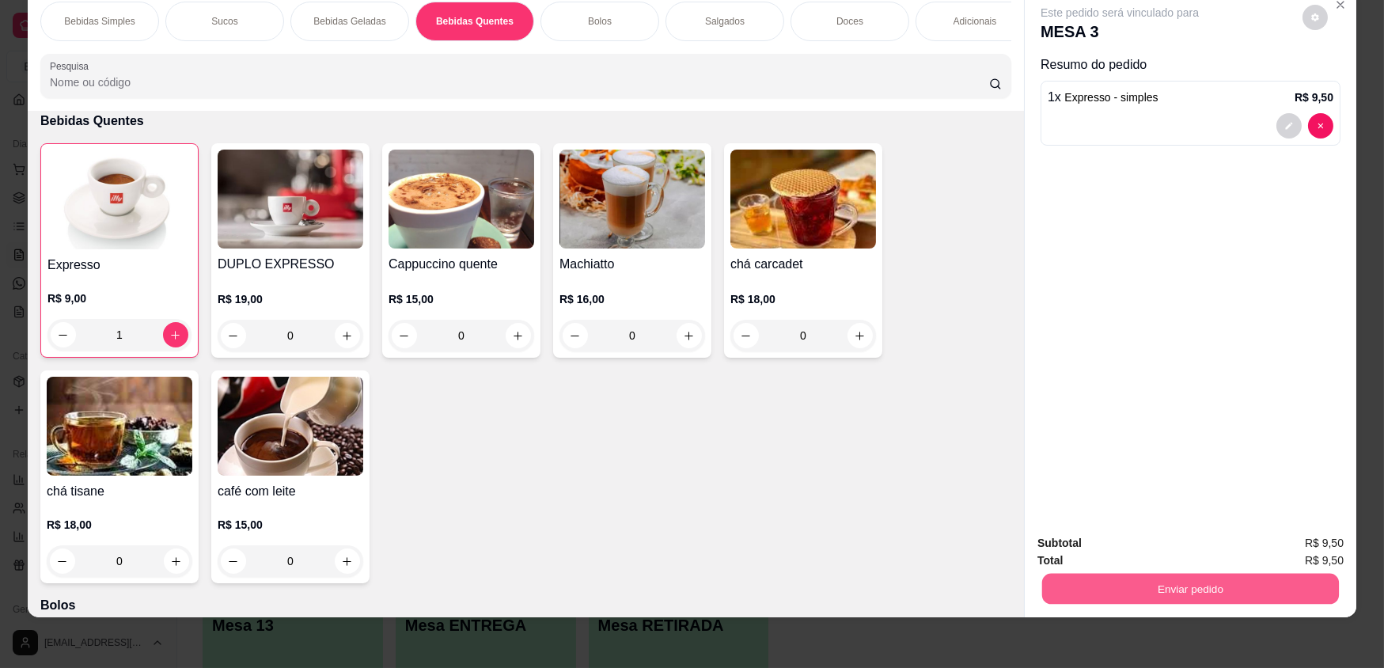
click at [1220, 584] on button "Enviar pedido" at bounding box center [1190, 588] width 297 height 31
click at [1320, 540] on button "Enviar pedido" at bounding box center [1302, 549] width 89 height 30
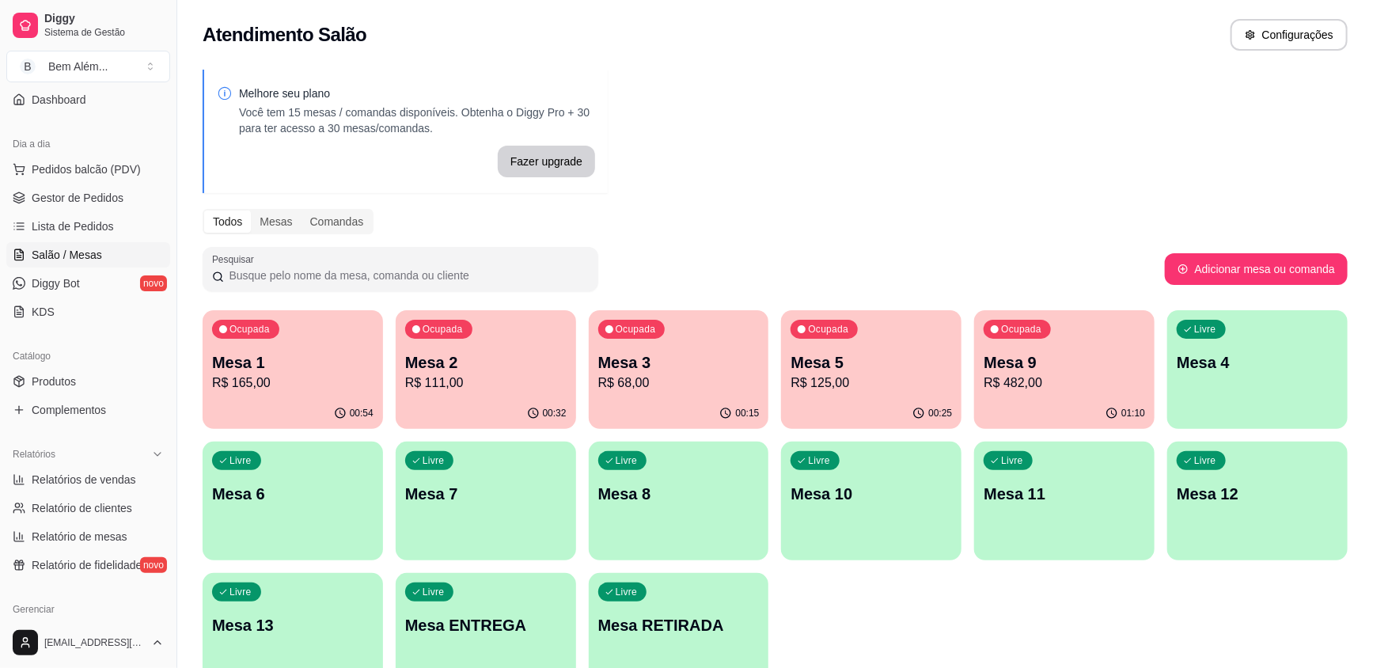
click at [1038, 401] on div "01:10" at bounding box center [1064, 413] width 180 height 31
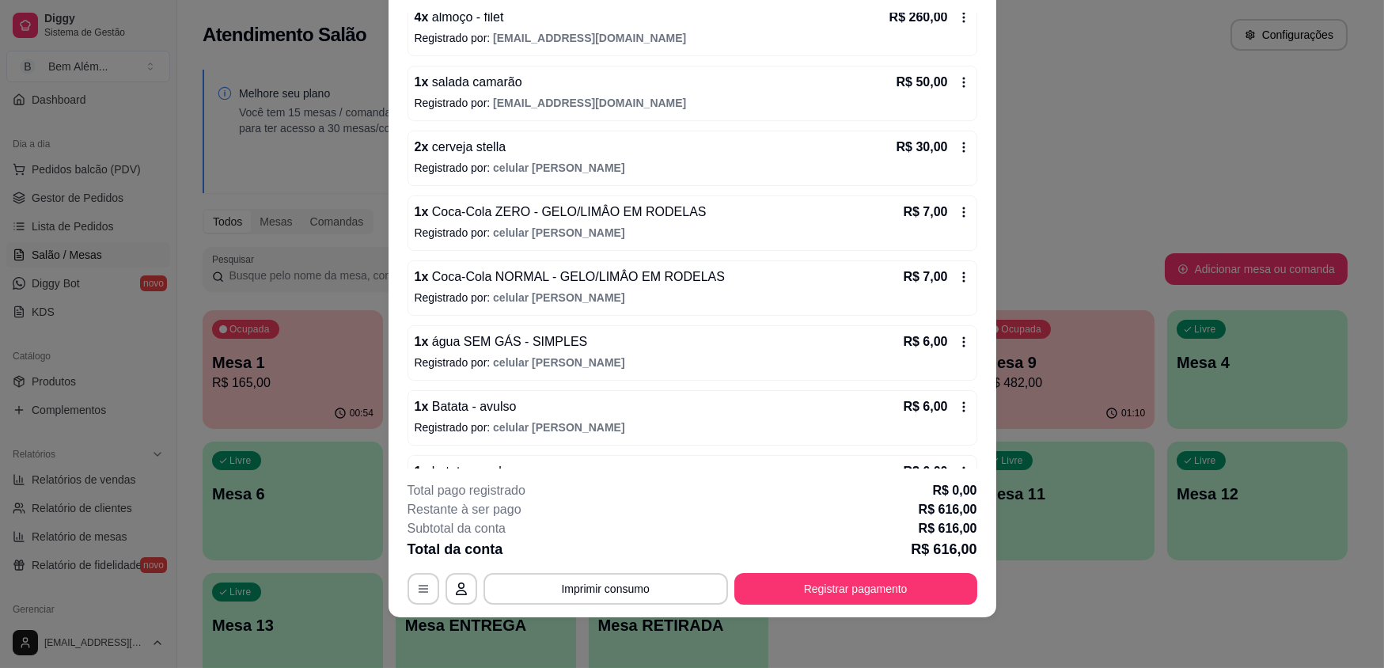
scroll to position [165, 0]
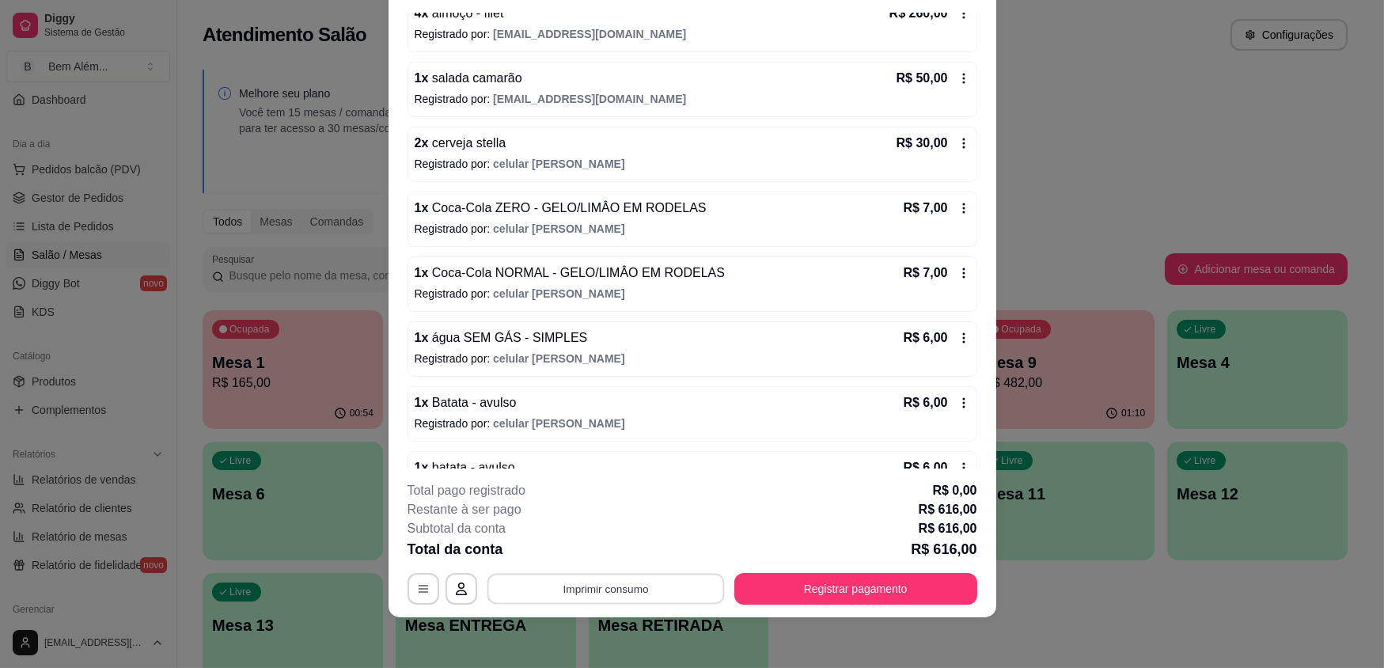
click at [683, 586] on button "Imprimir consumo" at bounding box center [605, 588] width 237 height 31
click at [641, 549] on button "impressao computador" at bounding box center [600, 551] width 116 height 25
click at [807, 586] on button "Registrar pagamento" at bounding box center [855, 589] width 243 height 32
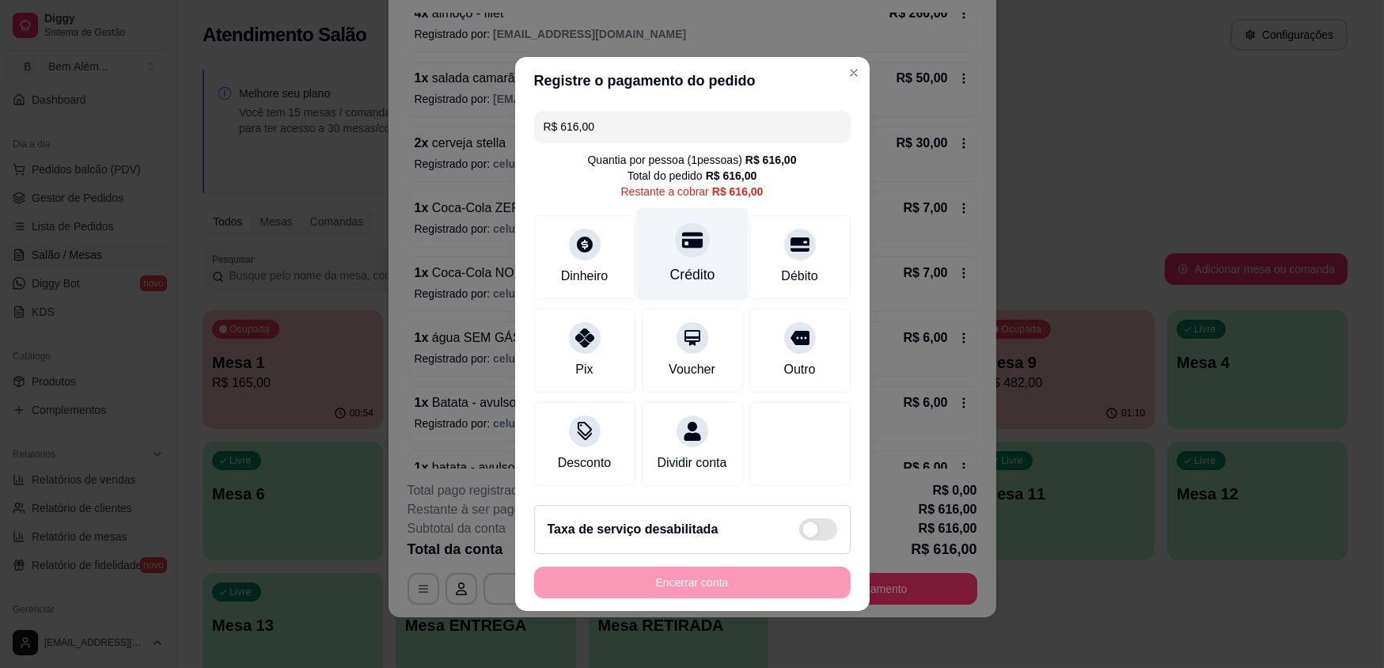
click at [684, 262] on div "Crédito" at bounding box center [692, 254] width 112 height 93
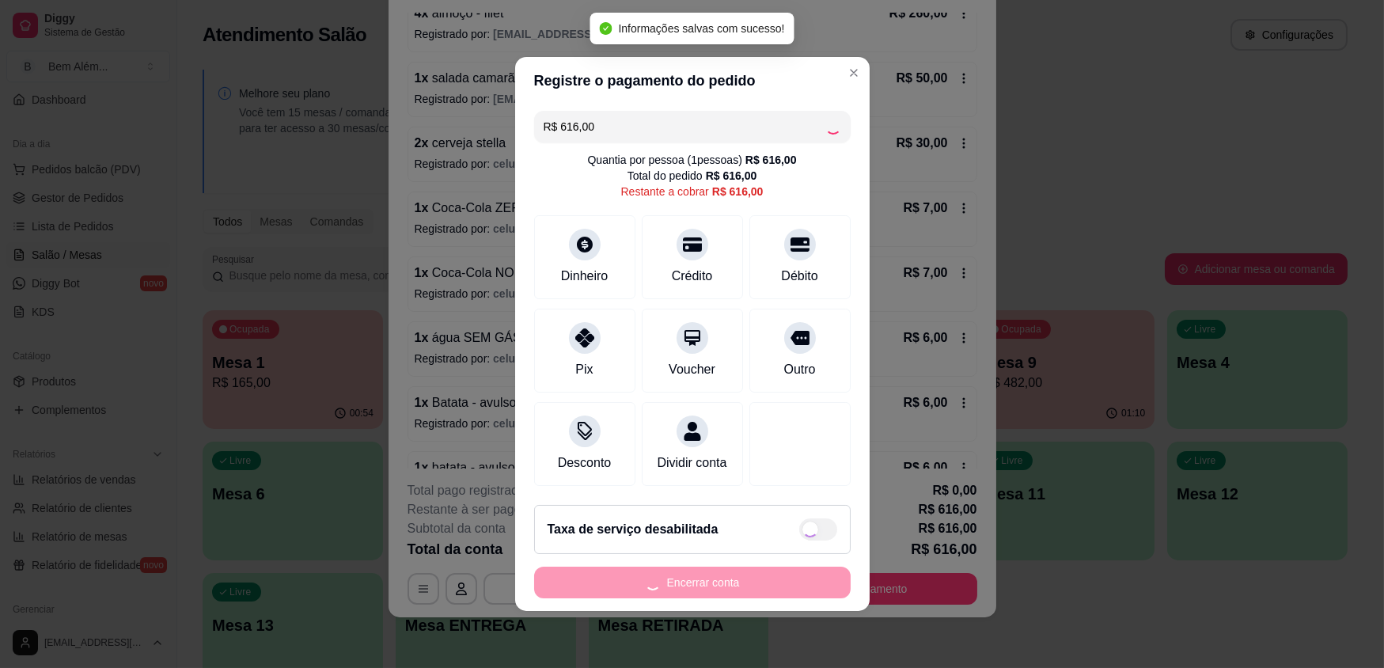
type input "R$ 0,00"
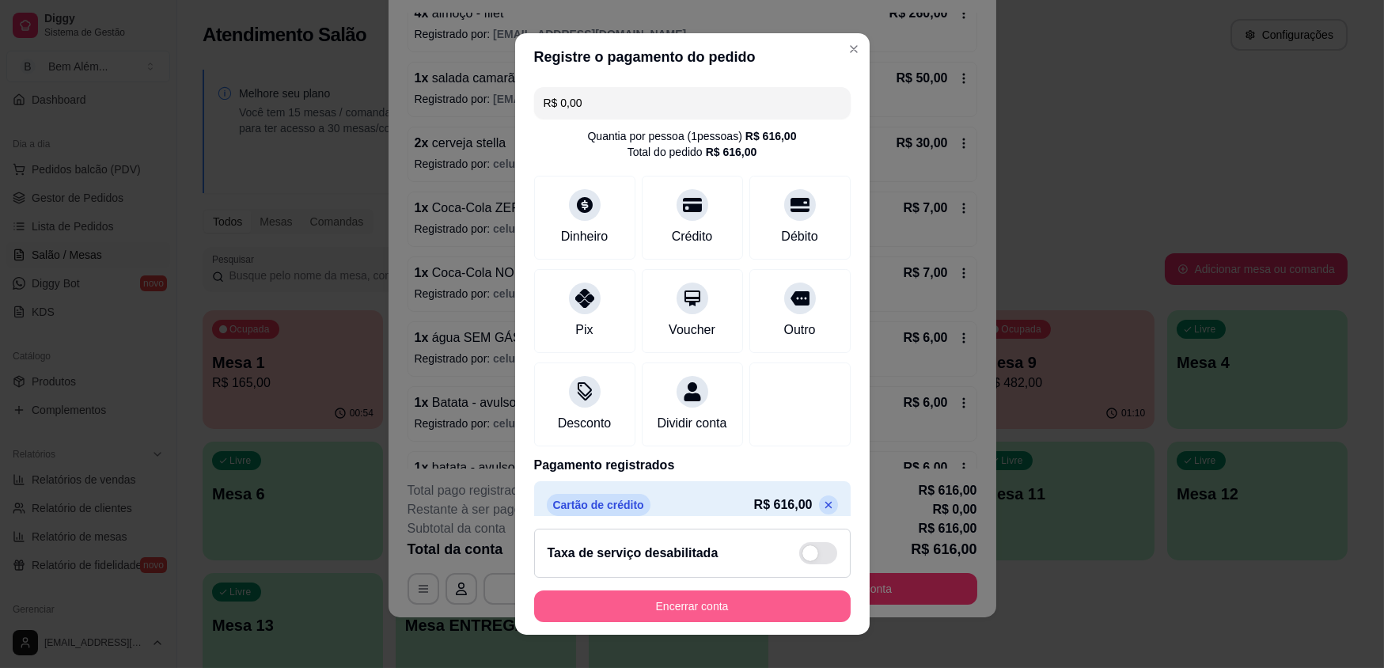
click at [740, 605] on button "Encerrar conta" at bounding box center [692, 606] width 317 height 32
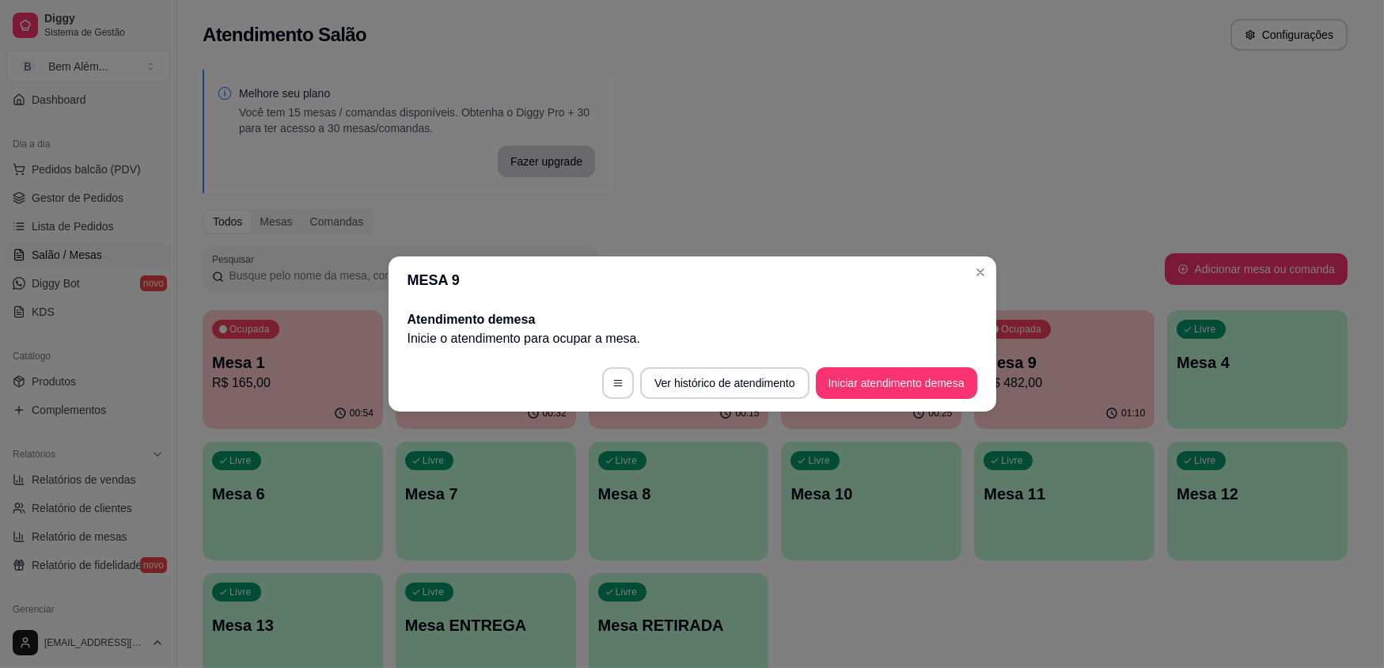
scroll to position [0, 0]
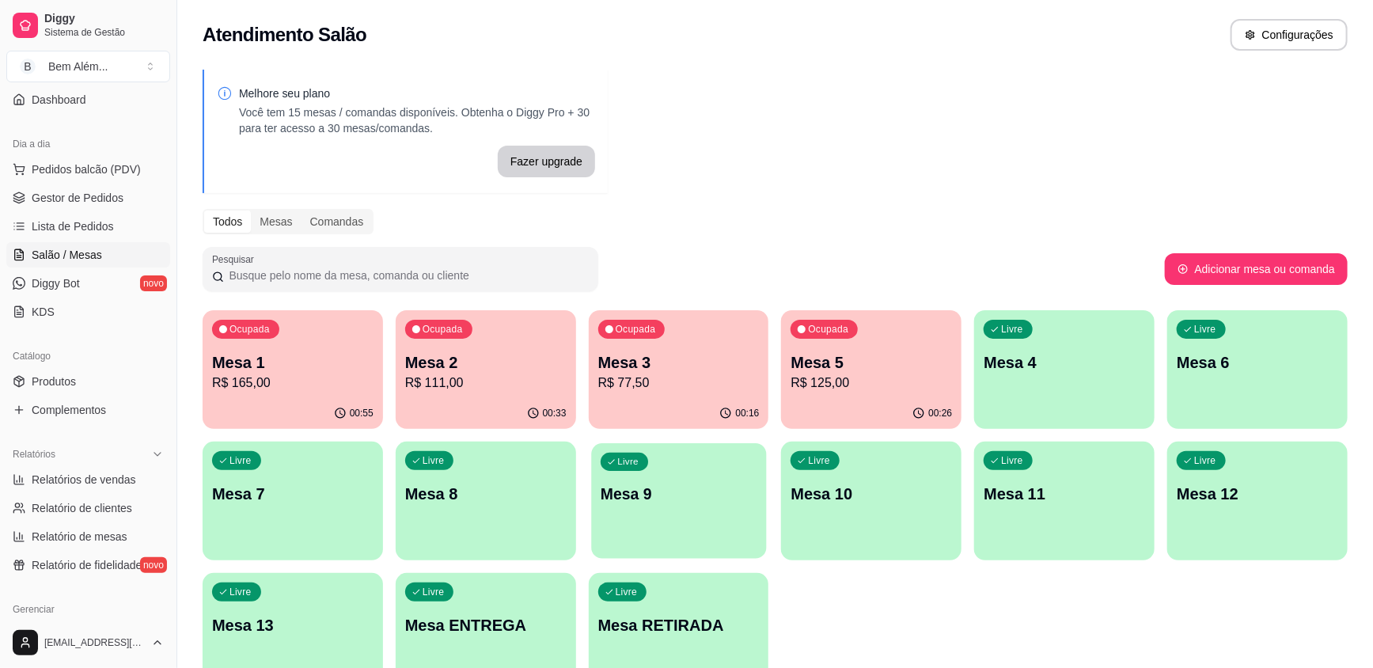
click at [647, 522] on div "Livre Mesa 9" at bounding box center [678, 491] width 175 height 97
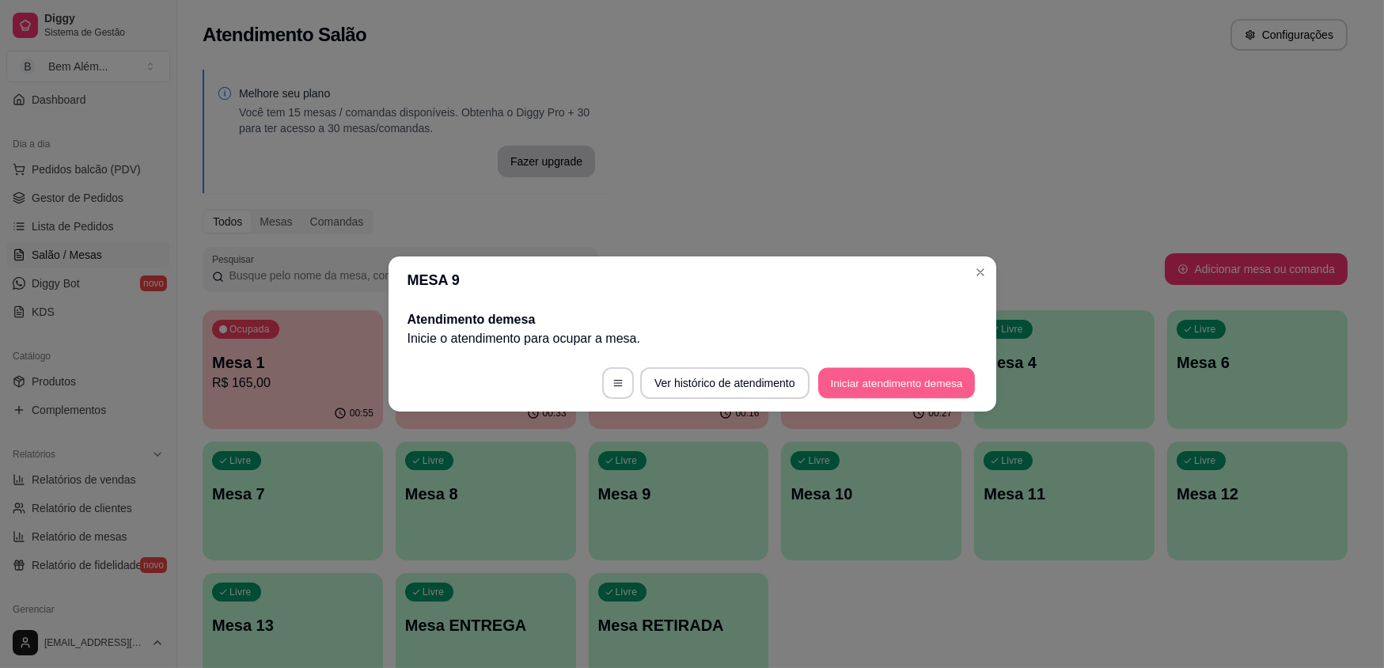
click at [882, 380] on button "Iniciar atendimento de mesa" at bounding box center [896, 383] width 157 height 31
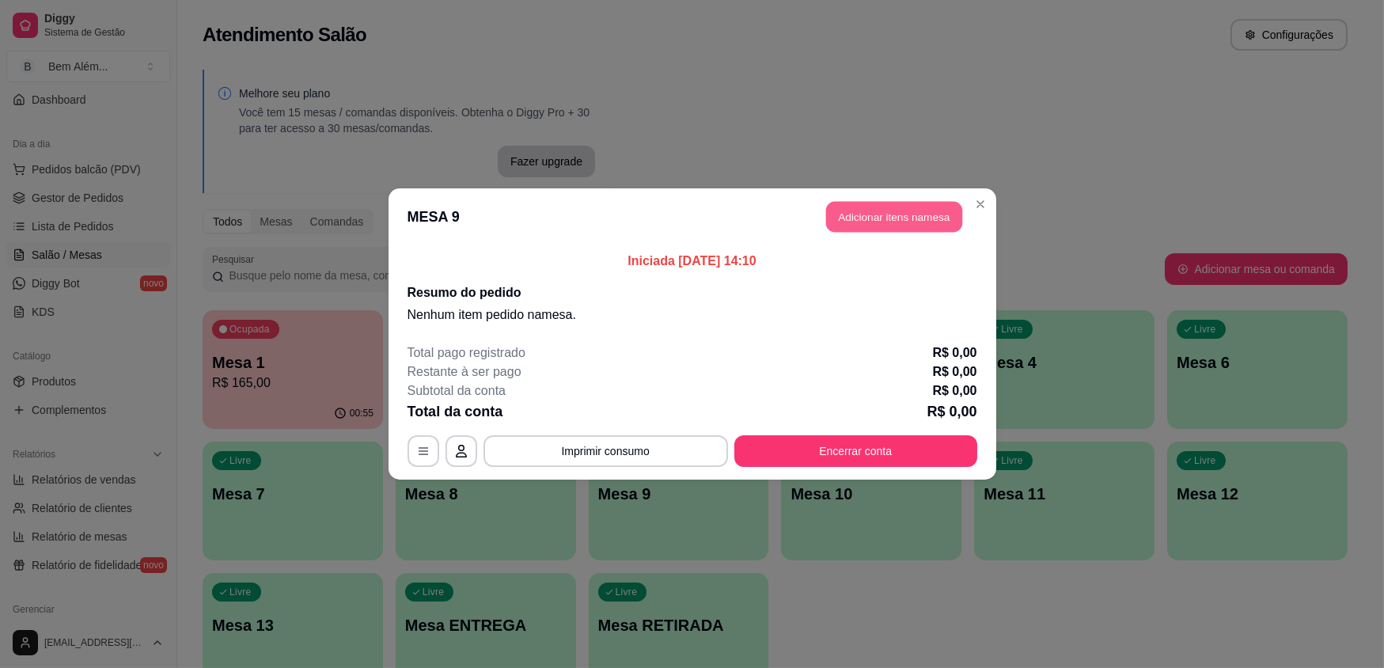
click at [856, 220] on button "Adicionar itens na mesa" at bounding box center [894, 217] width 136 height 31
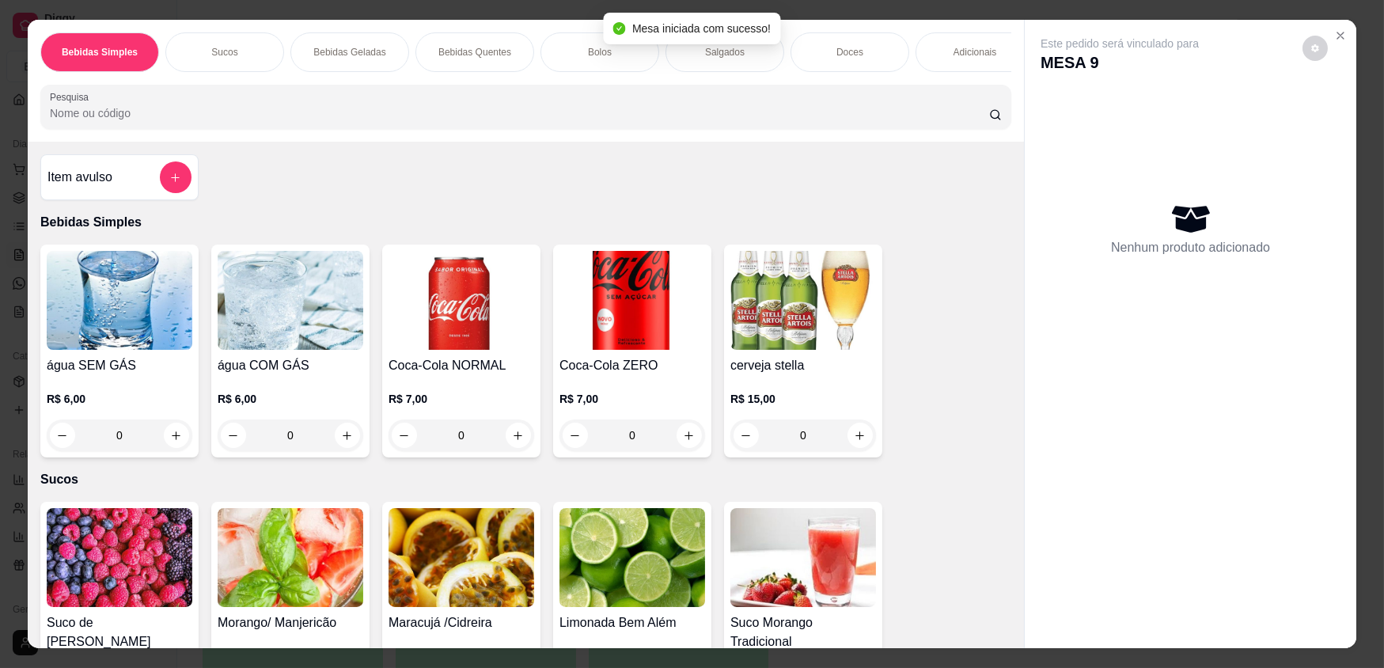
click at [347, 442] on div "0" at bounding box center [291, 435] width 146 height 32
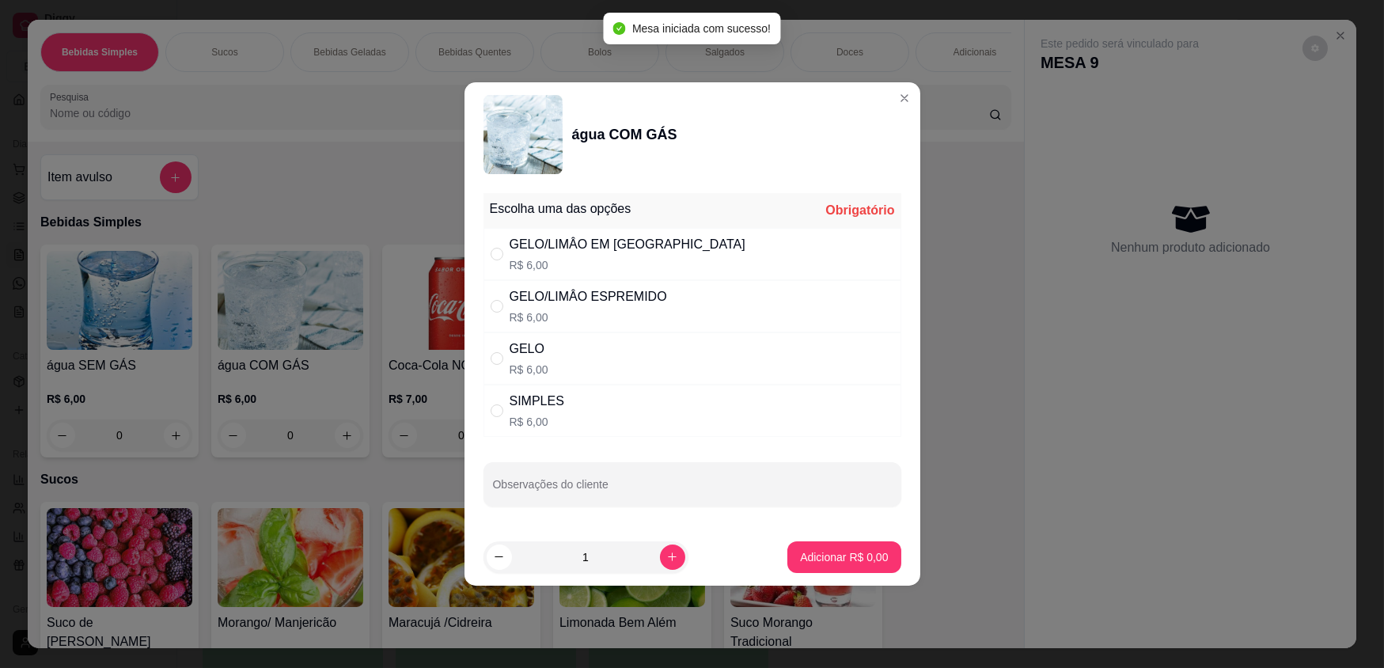
drag, startPoint x: 640, startPoint y: 406, endPoint x: 813, endPoint y: 503, distance: 198.1
click at [642, 411] on div "SIMPLES R$ 6,00" at bounding box center [693, 411] width 418 height 52
radio input "true"
click at [855, 547] on button "Adicionar R$ 6,00" at bounding box center [843, 557] width 113 height 32
type input "1"
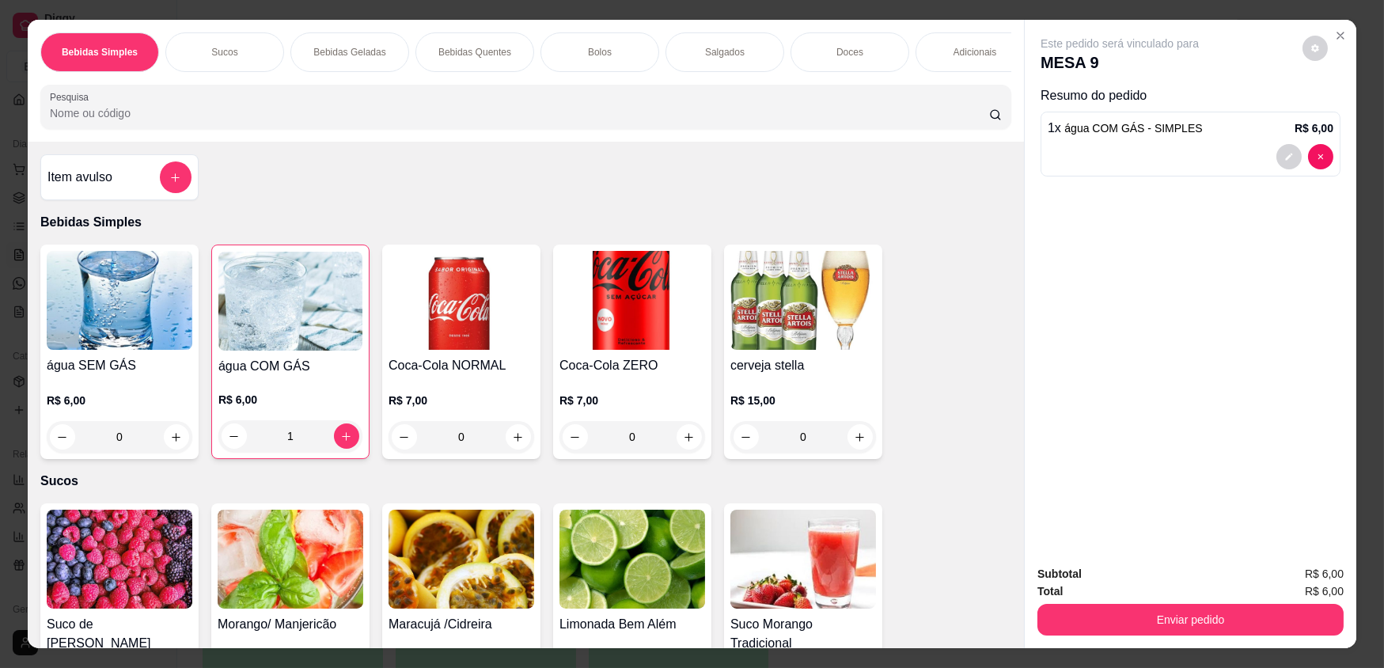
click at [503, 53] on p "Bebidas Quentes" at bounding box center [474, 52] width 73 height 13
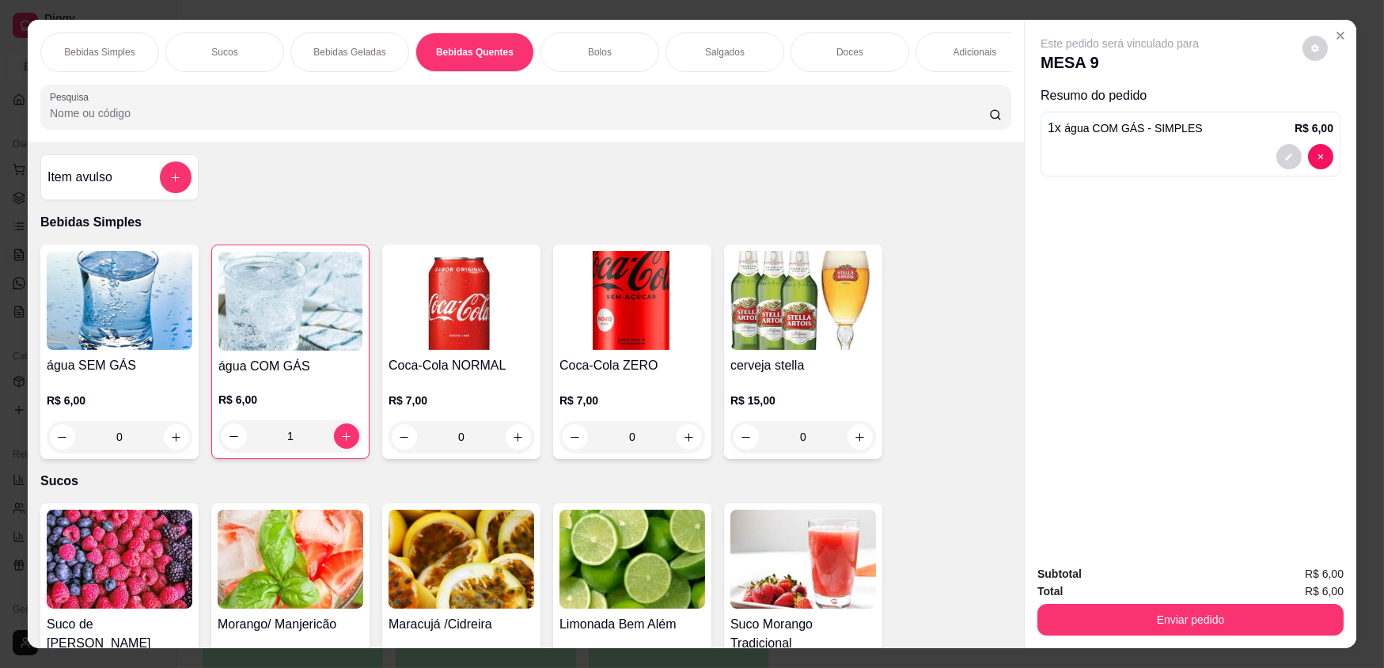
scroll to position [31, 0]
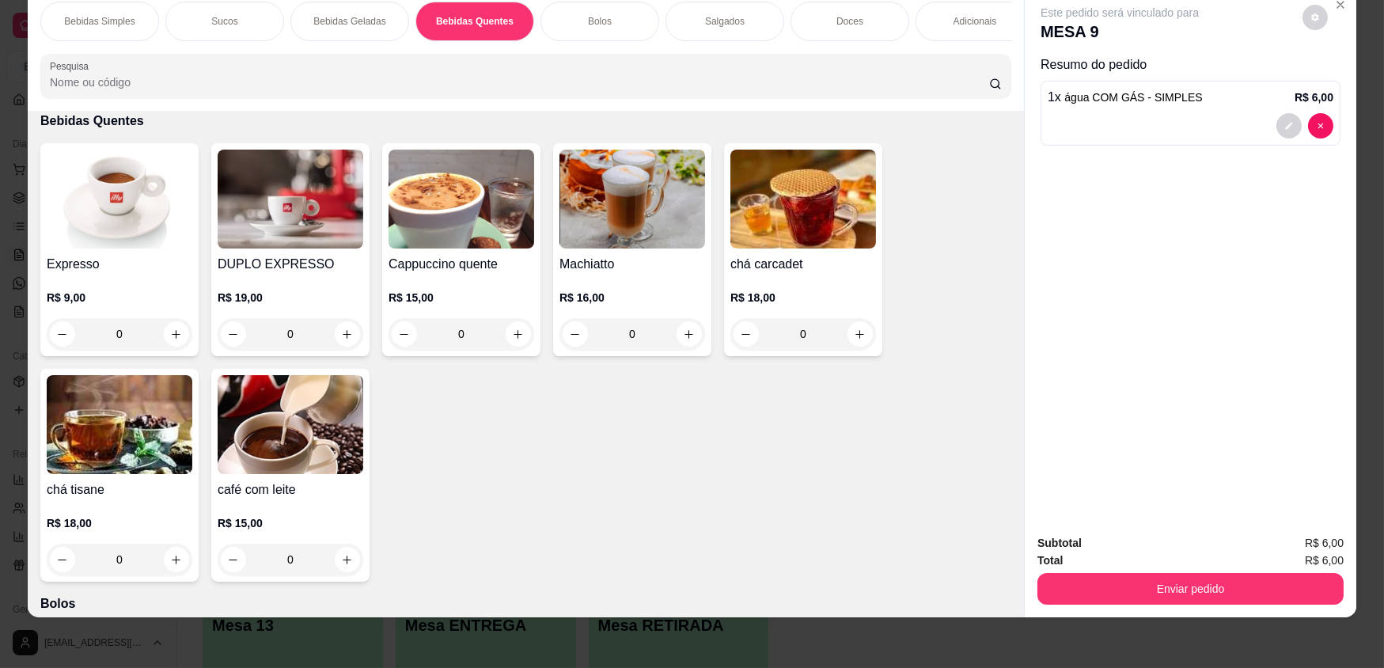
click at [171, 347] on div "0" at bounding box center [120, 334] width 146 height 32
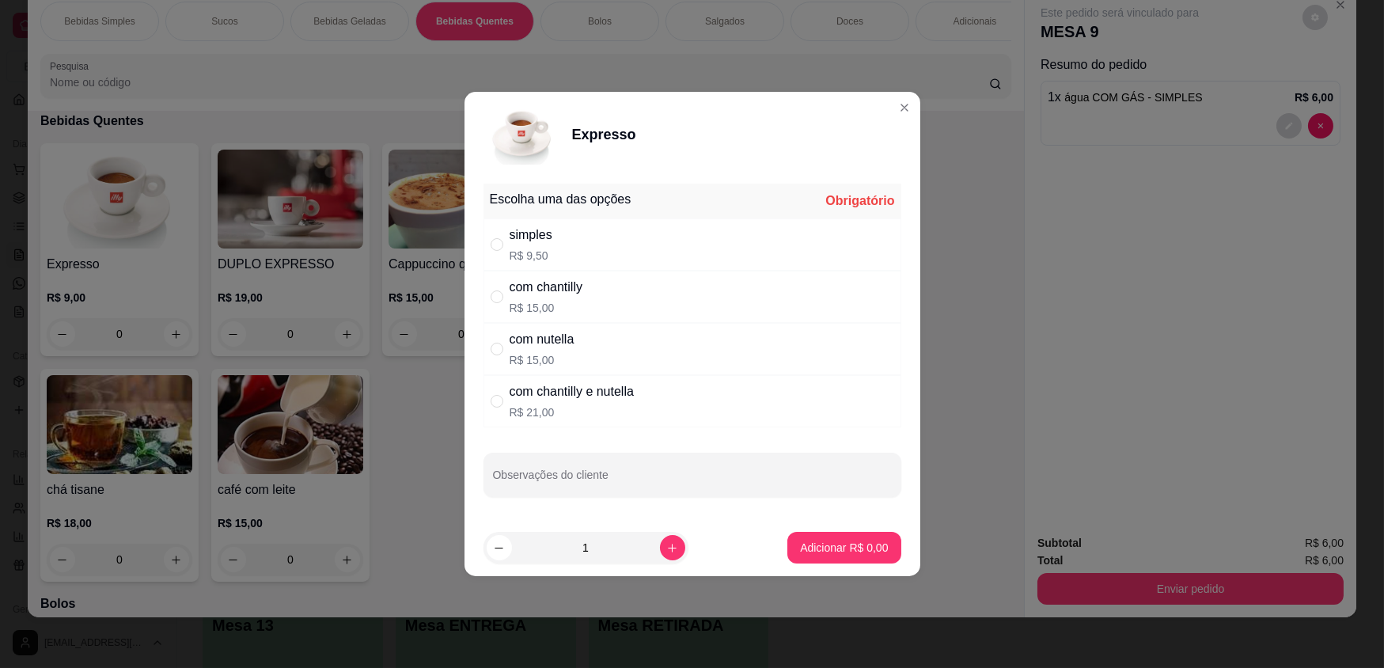
click at [633, 217] on div "Escolha uma das opções Obrigatório" at bounding box center [693, 201] width 418 height 35
click at [646, 238] on div "simples R$ 9,50" at bounding box center [693, 244] width 418 height 52
radio input "true"
click at [869, 553] on p "Adicionar R$ 9,50" at bounding box center [844, 548] width 88 height 16
type input "1"
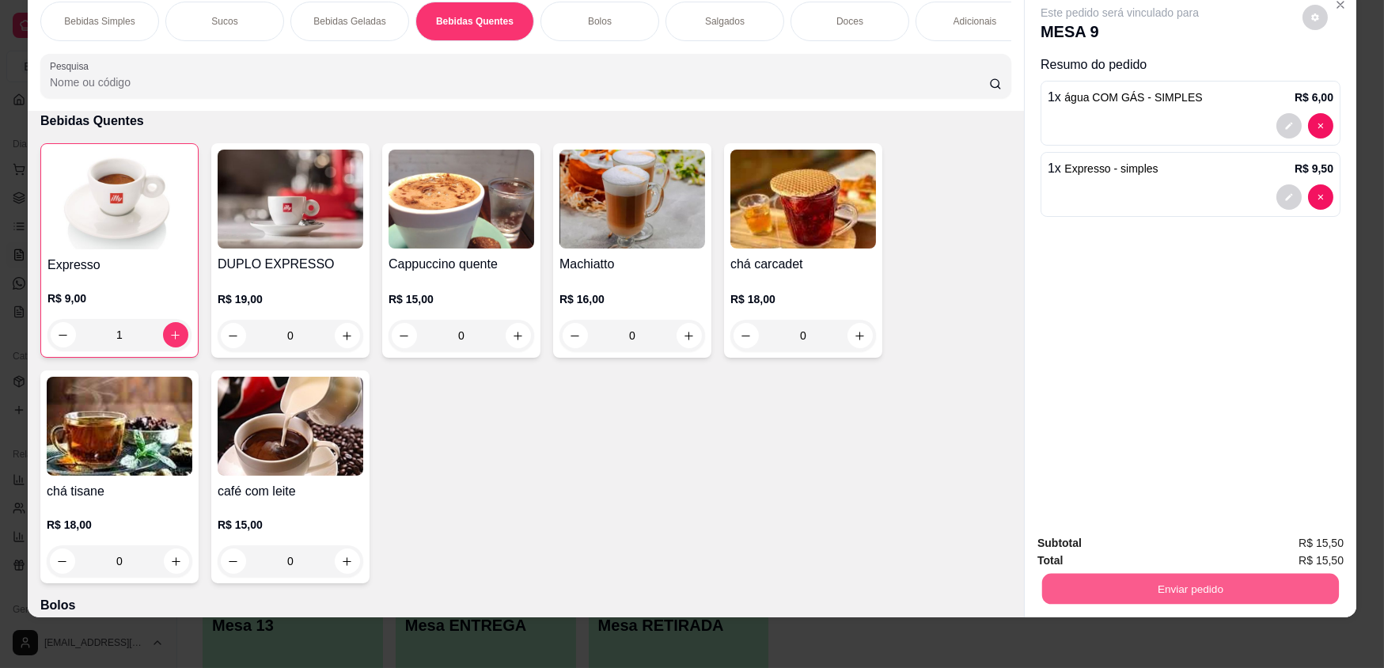
click at [1182, 583] on button "Enviar pedido" at bounding box center [1190, 588] width 297 height 31
click at [1290, 553] on button "Enviar pedido" at bounding box center [1303, 548] width 87 height 29
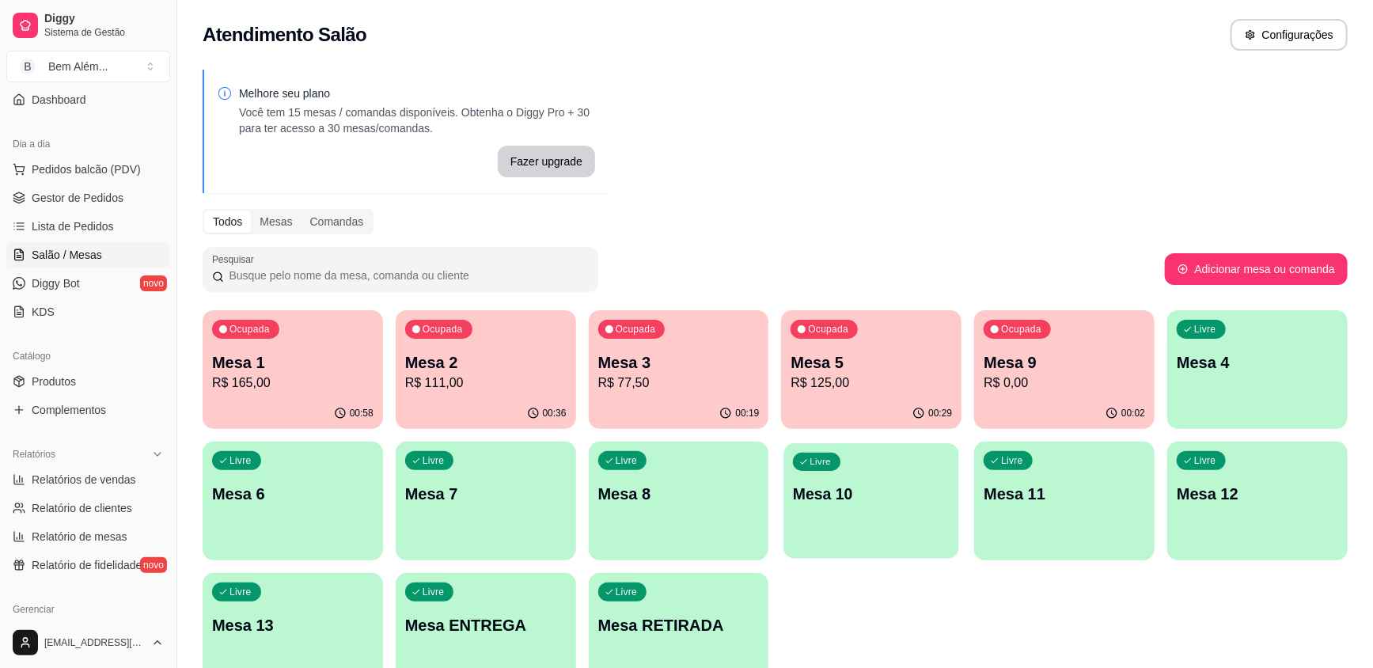
click at [847, 519] on div "Livre Mesa 10" at bounding box center [871, 491] width 175 height 97
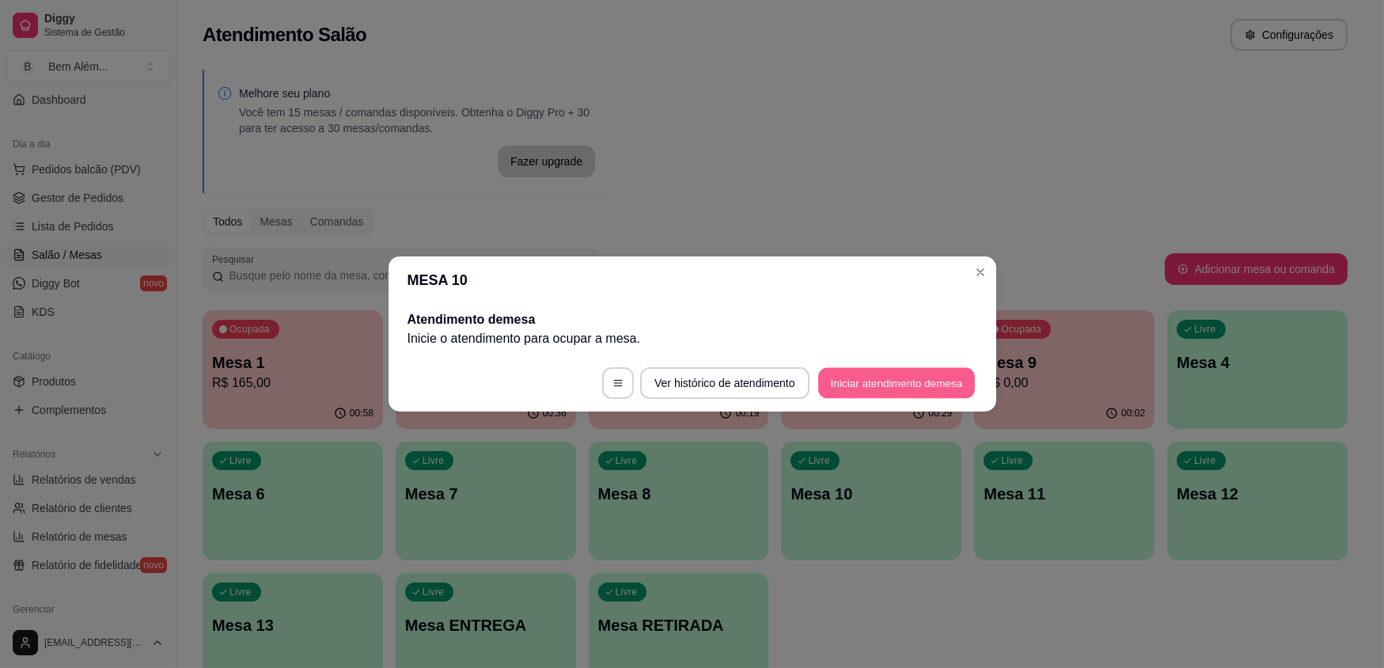
click at [856, 381] on button "Iniciar atendimento de mesa" at bounding box center [896, 383] width 157 height 31
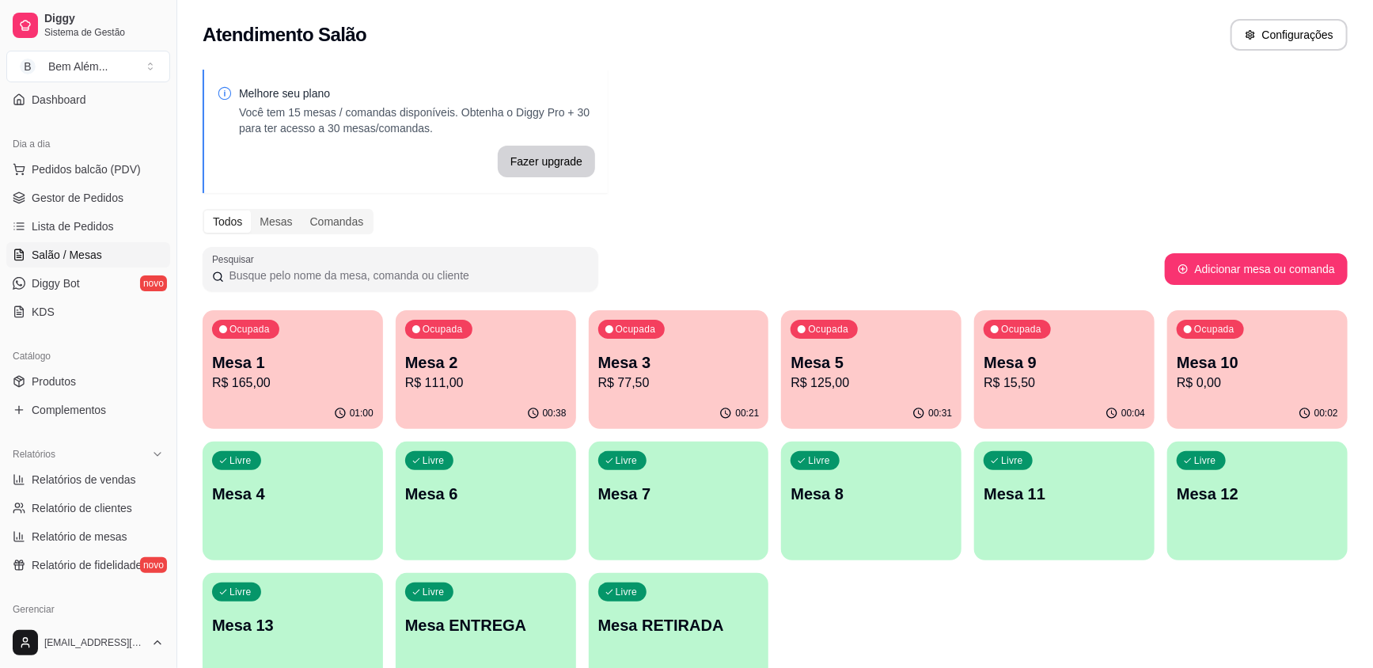
click at [1248, 386] on p "R$ 0,00" at bounding box center [1257, 383] width 161 height 19
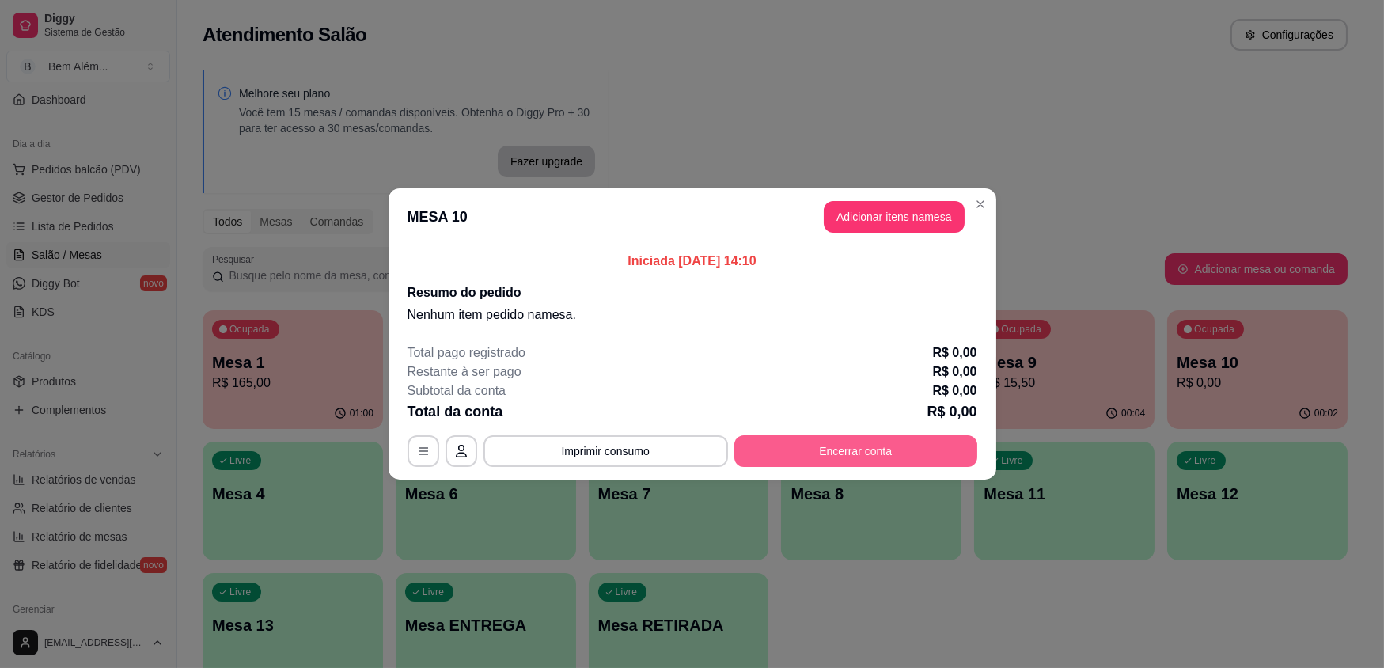
click at [867, 452] on button "Encerrar conta" at bounding box center [855, 451] width 243 height 32
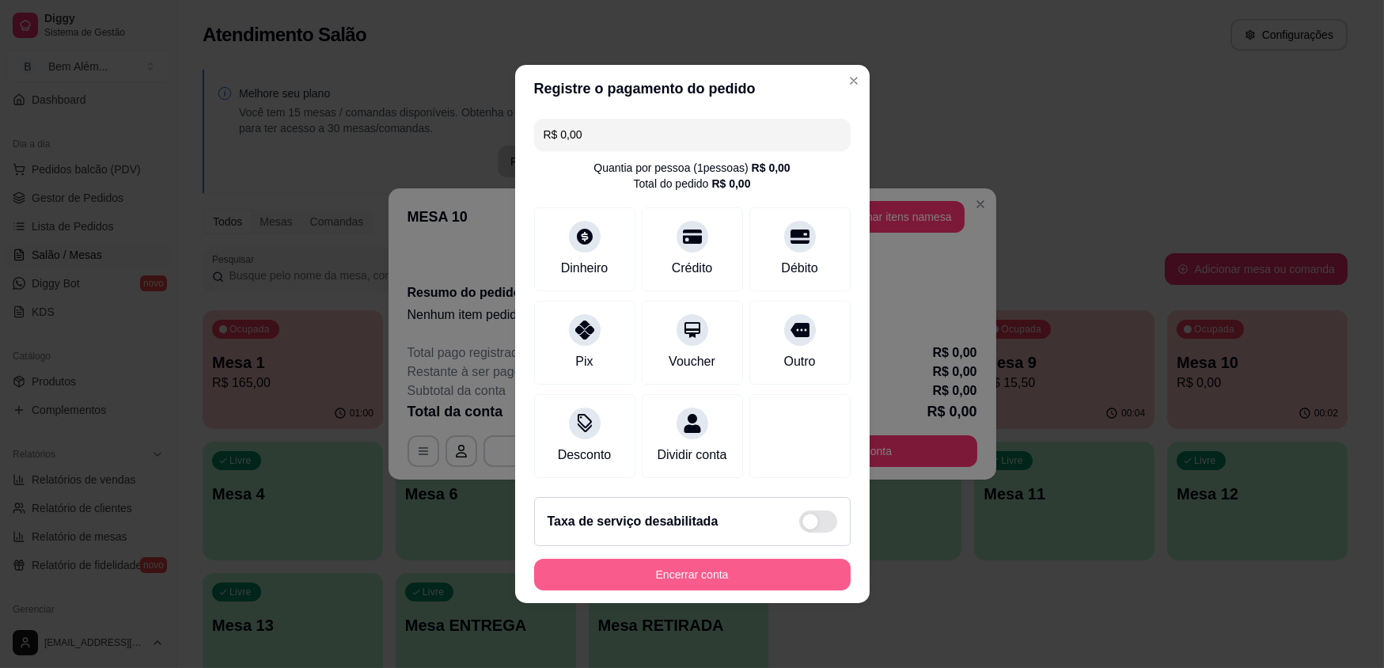
click at [734, 576] on button "Encerrar conta" at bounding box center [692, 575] width 317 height 32
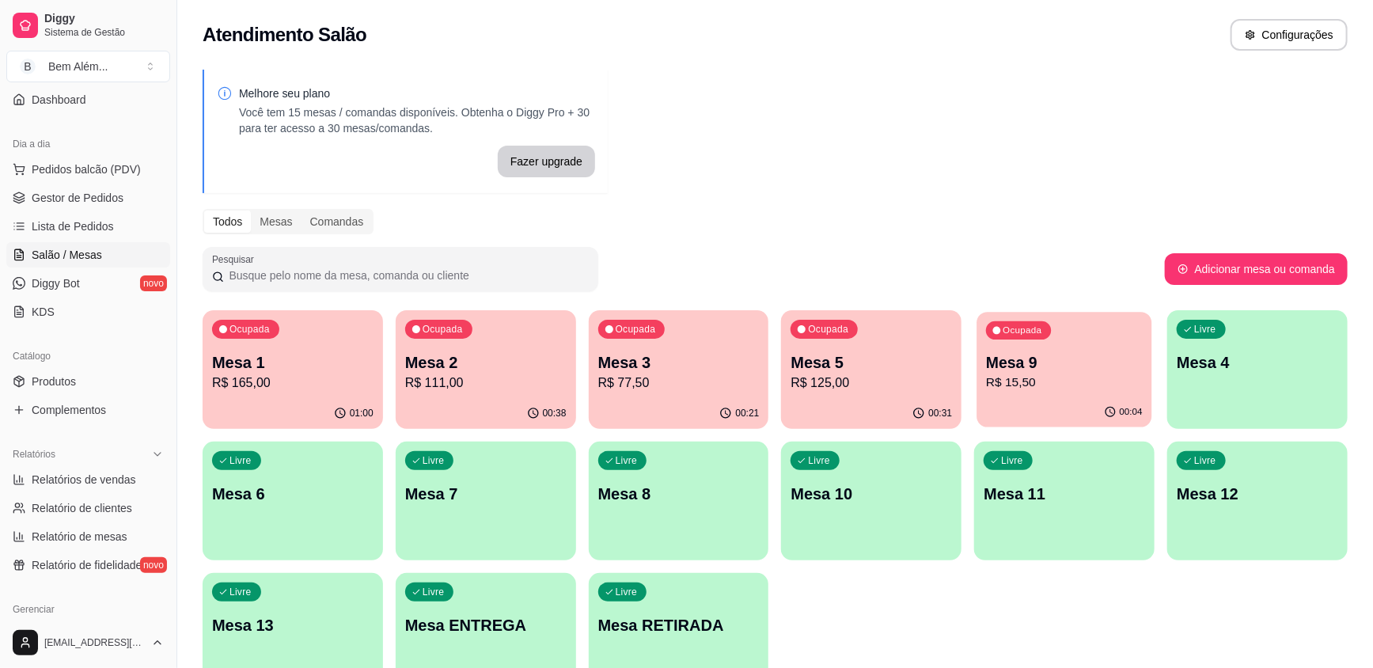
click at [1031, 409] on div "00:04" at bounding box center [1064, 412] width 175 height 30
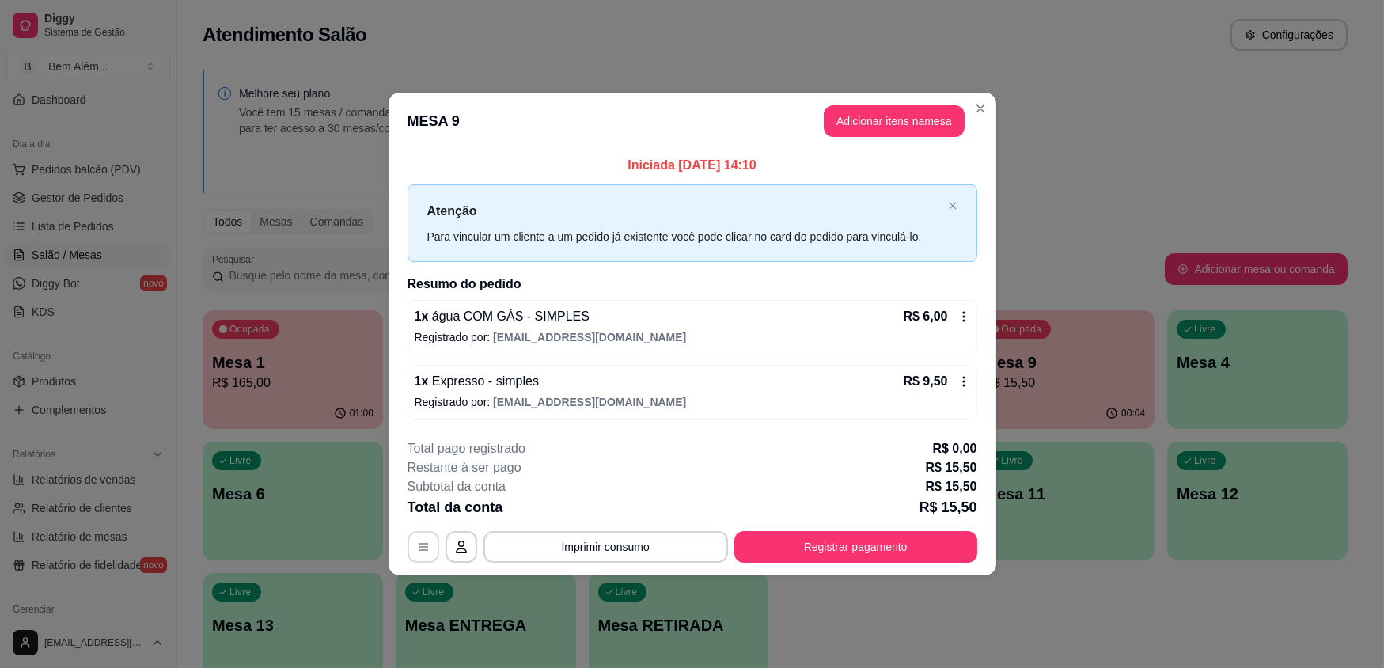
click at [430, 541] on button "button" at bounding box center [424, 547] width 32 height 32
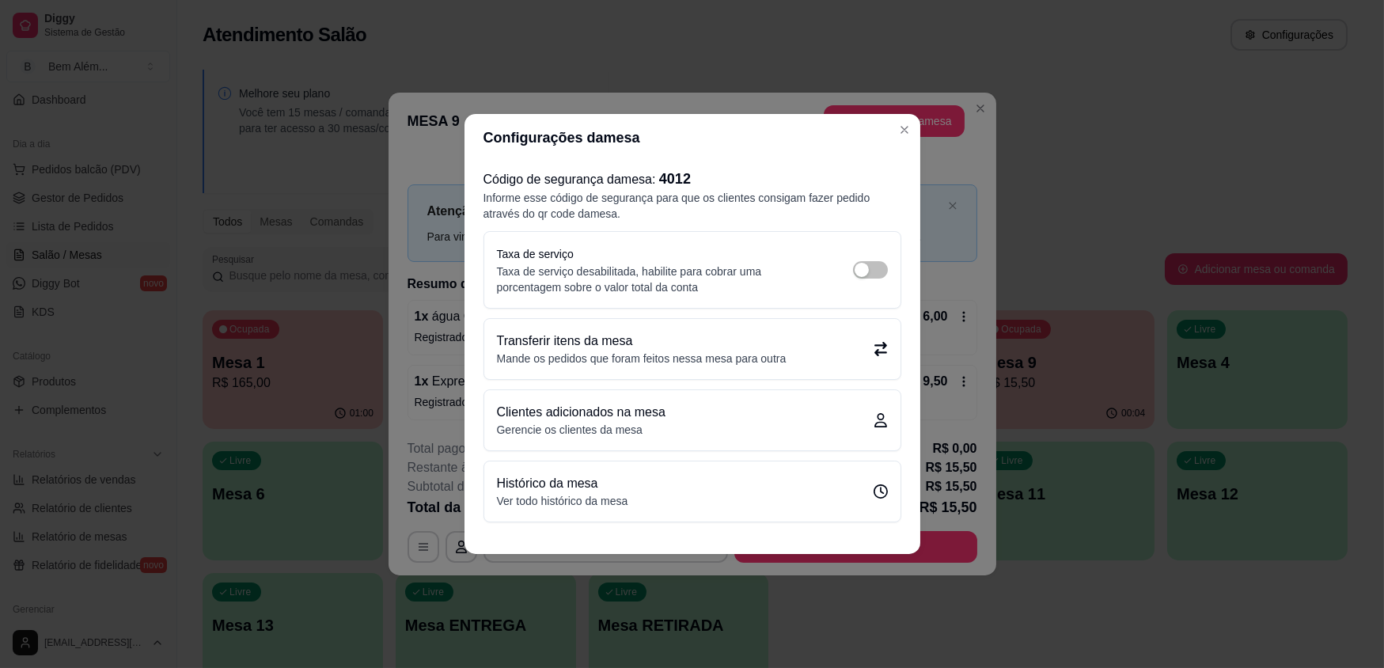
click at [649, 359] on p "Mande os pedidos que foram feitos nessa mesa para outra" at bounding box center [642, 359] width 290 height 16
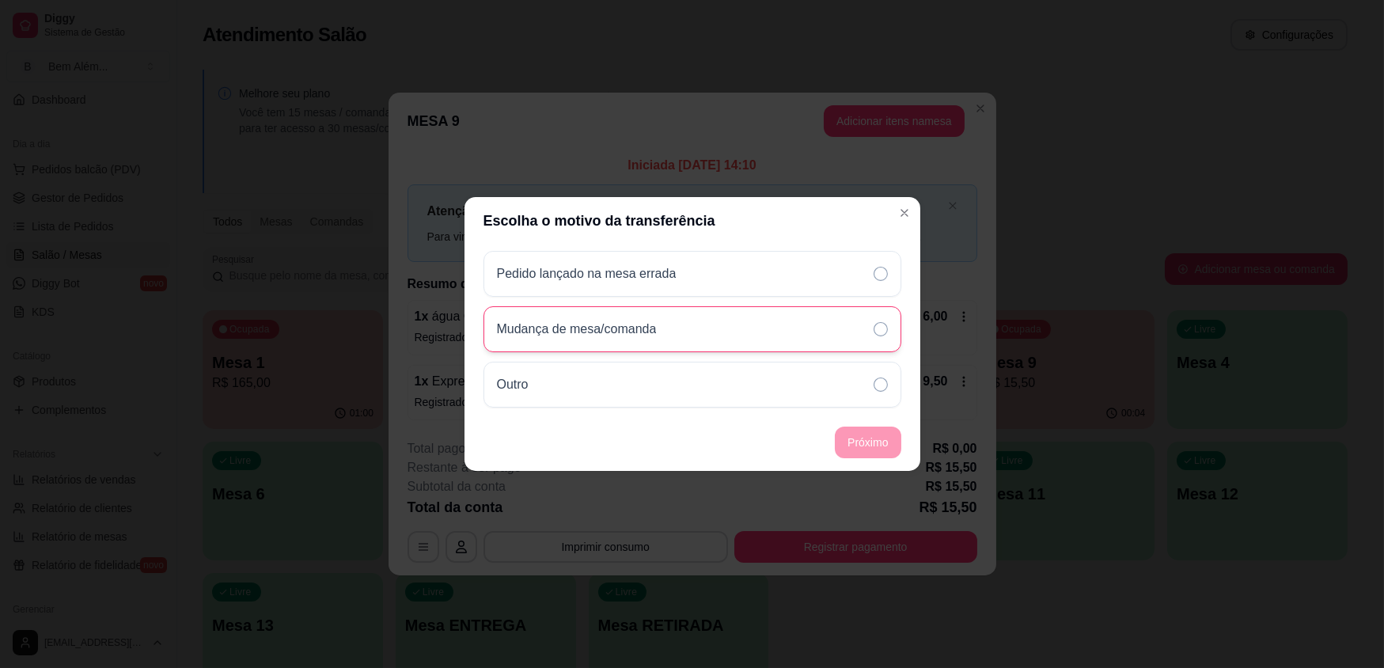
click at [690, 337] on div "Mudança de mesa/comanda" at bounding box center [693, 329] width 418 height 46
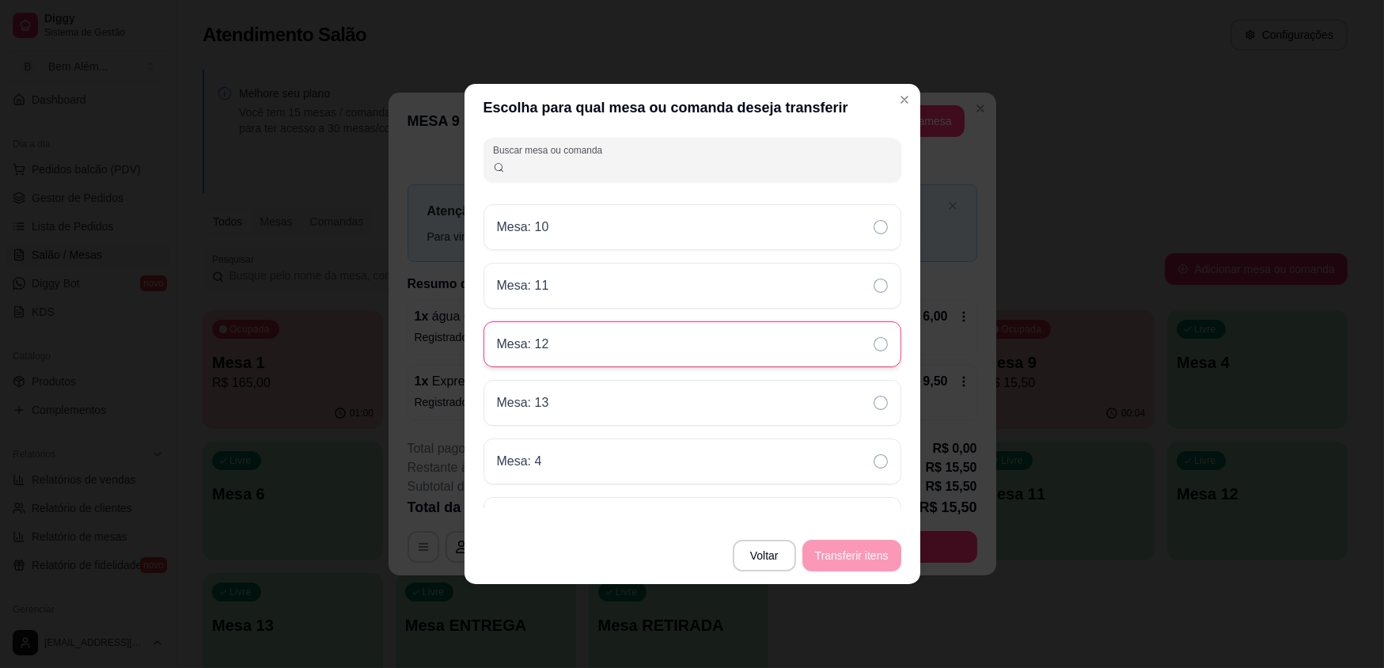
click at [742, 343] on div "Mesa: 12" at bounding box center [693, 344] width 418 height 46
click at [851, 554] on button "Transferir itens" at bounding box center [851, 556] width 99 height 32
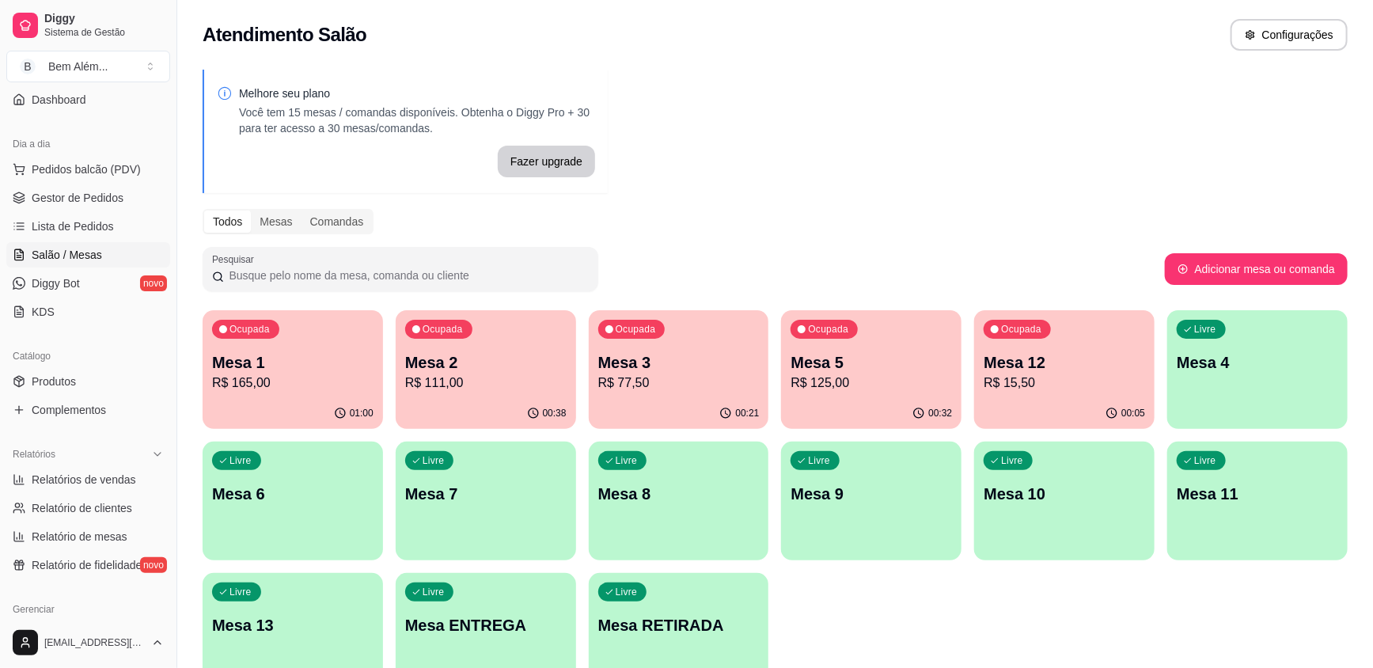
click at [538, 503] on p "Mesa 7" at bounding box center [485, 494] width 161 height 22
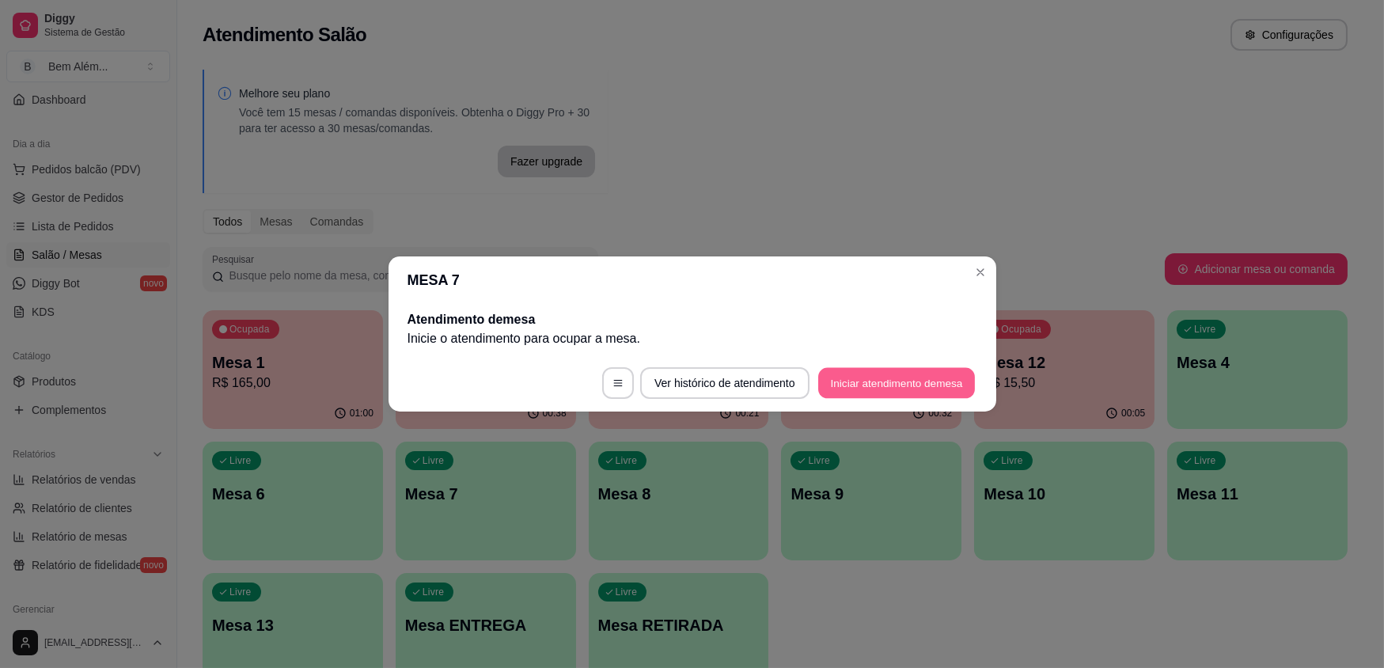
click at [844, 387] on button "Iniciar atendimento de mesa" at bounding box center [896, 383] width 157 height 31
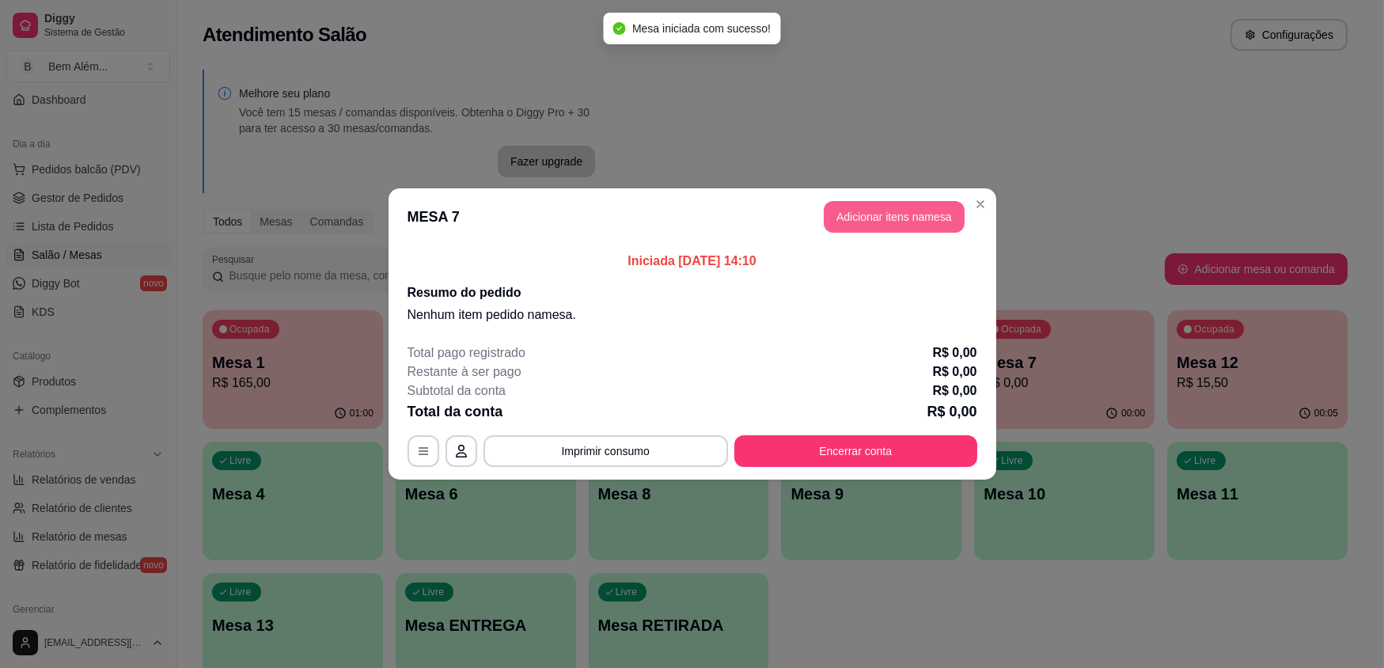
click at [834, 207] on button "Adicionar itens na mesa" at bounding box center [894, 217] width 141 height 32
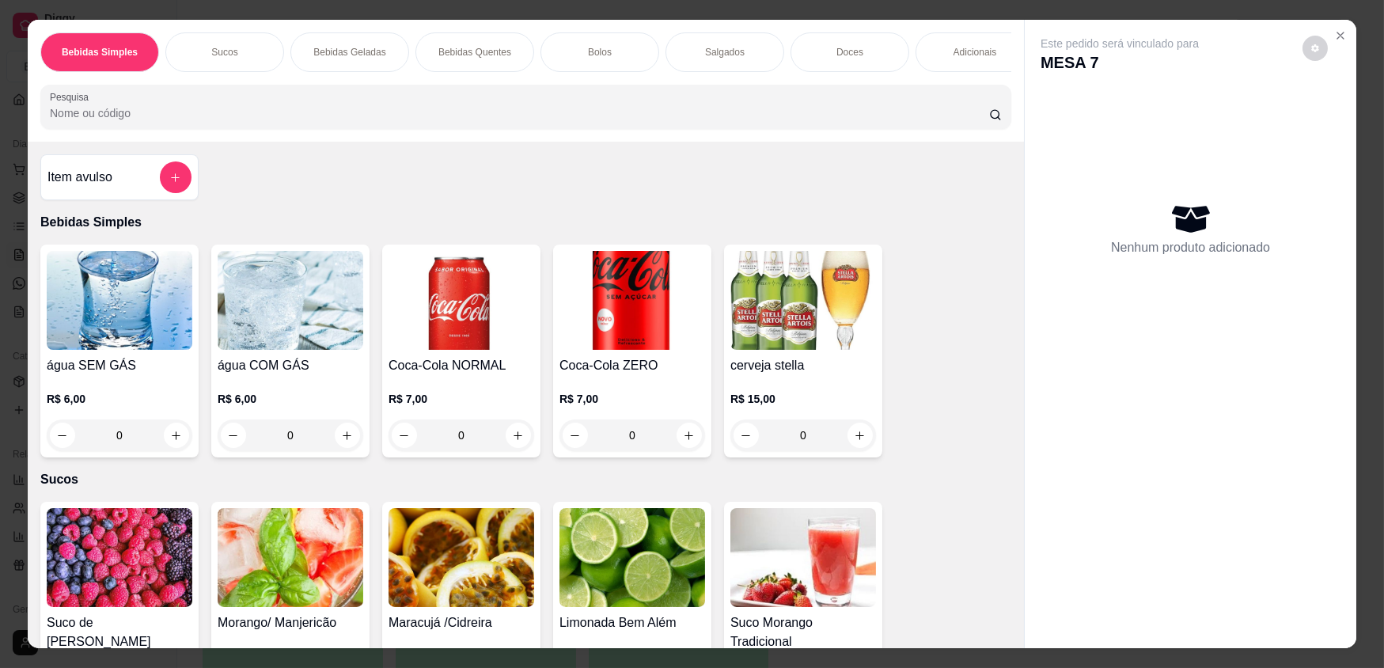
click at [293, 592] on img at bounding box center [291, 557] width 146 height 99
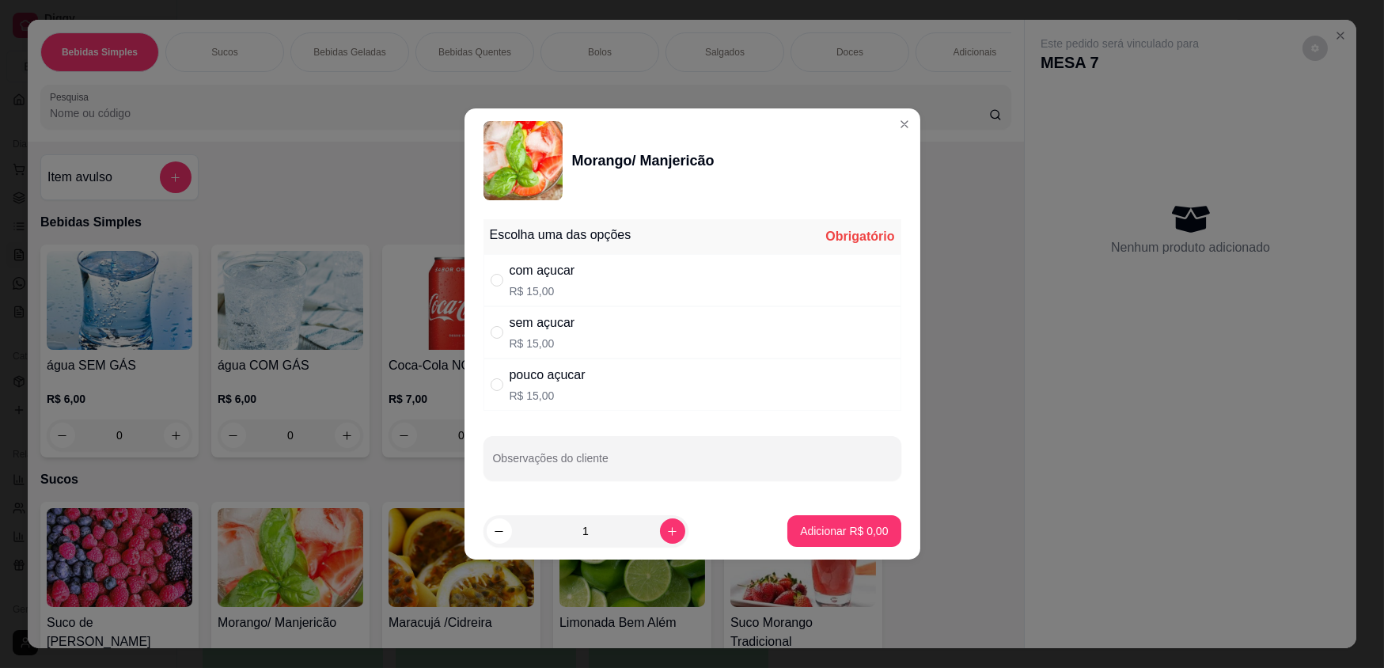
click at [554, 391] on p "R$ 15,00" at bounding box center [548, 396] width 76 height 16
radio input "true"
click at [823, 531] on p "Adicionar R$ 15,00" at bounding box center [841, 531] width 94 height 16
type input "1"
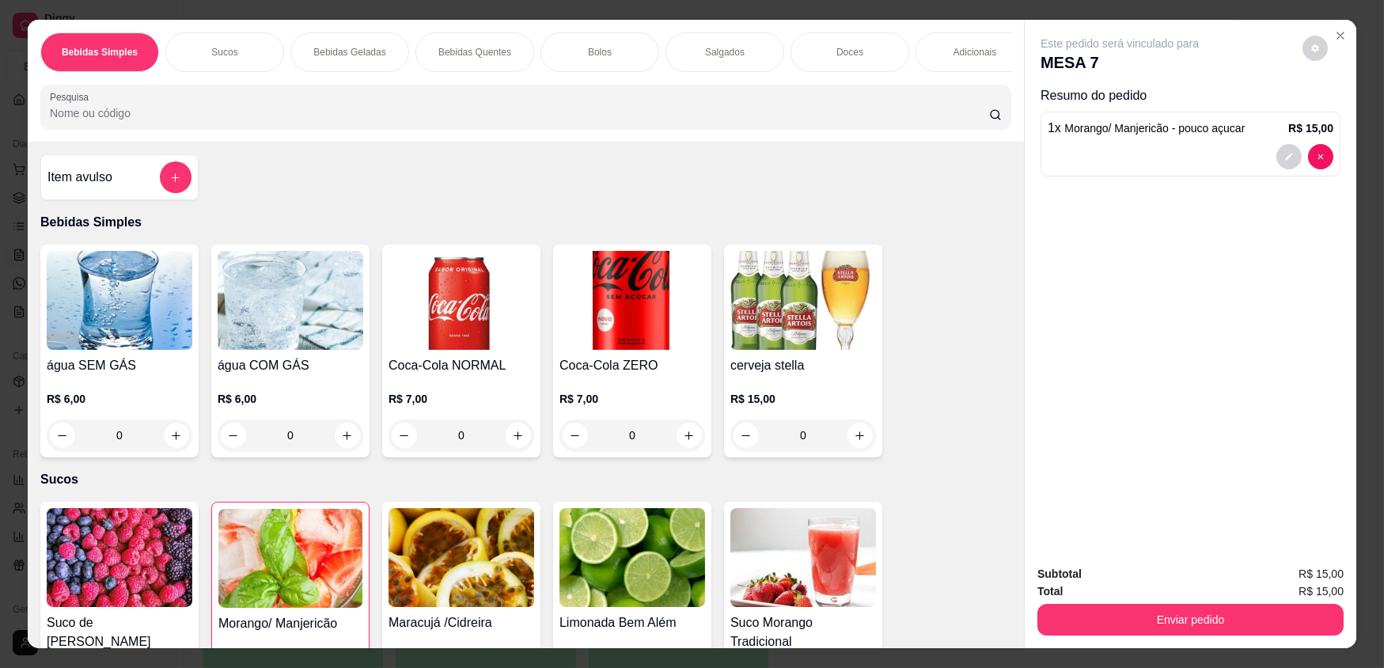
click at [954, 67] on div "Adicionais" at bounding box center [975, 52] width 119 height 40
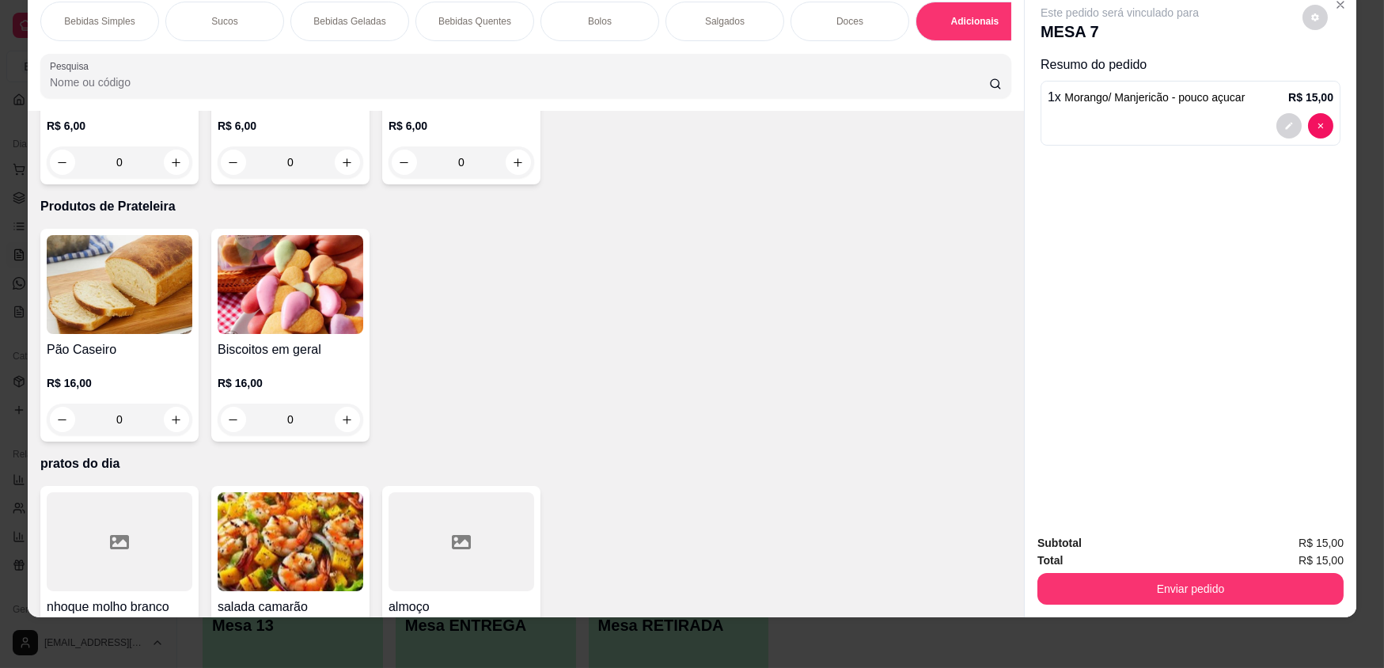
scroll to position [3087, 0]
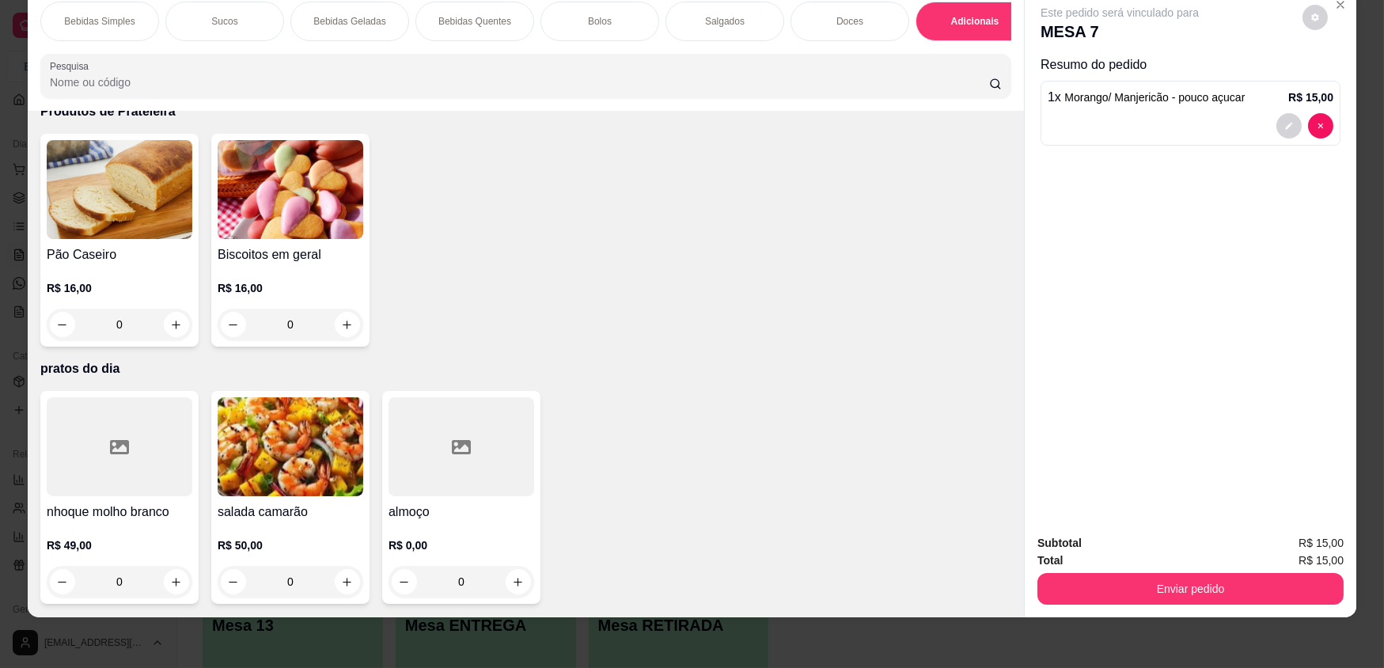
click at [430, 491] on div at bounding box center [462, 446] width 146 height 99
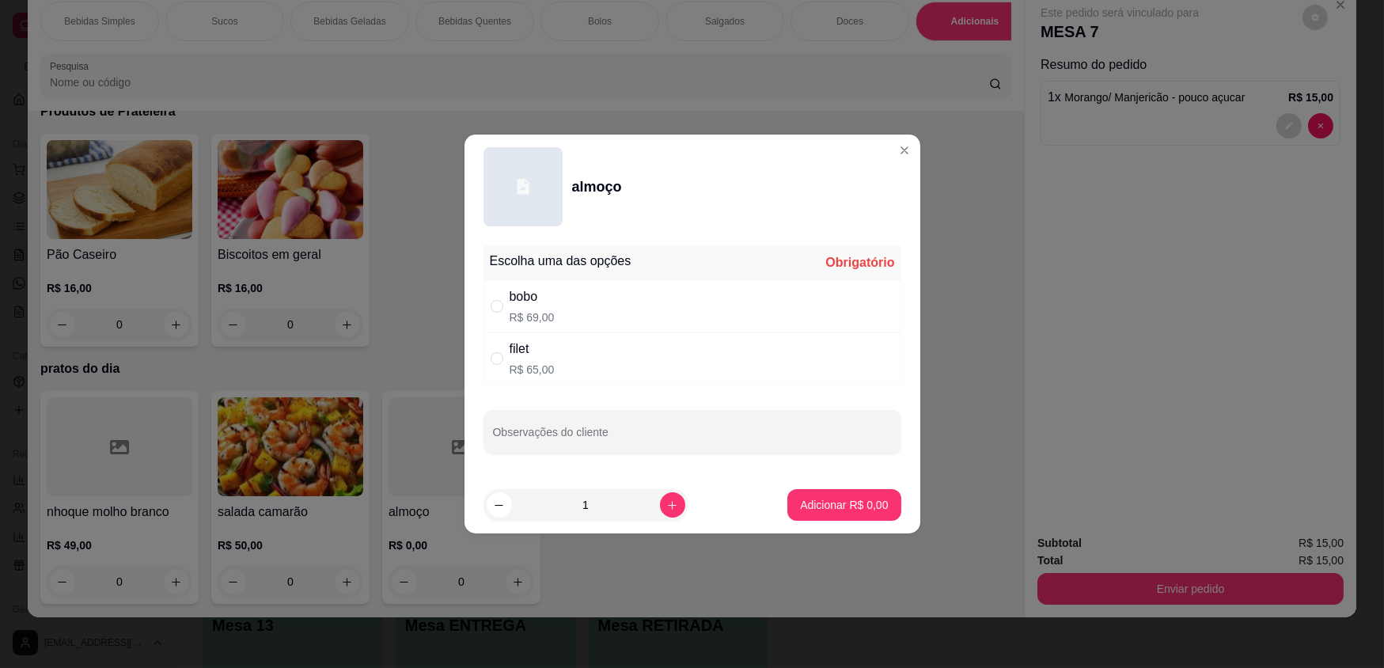
click at [596, 311] on div "bobo R$ 69,00" at bounding box center [693, 306] width 418 height 52
radio input "true"
click at [799, 495] on button "Adicionar R$ 69,00" at bounding box center [841, 505] width 120 height 32
type input "1"
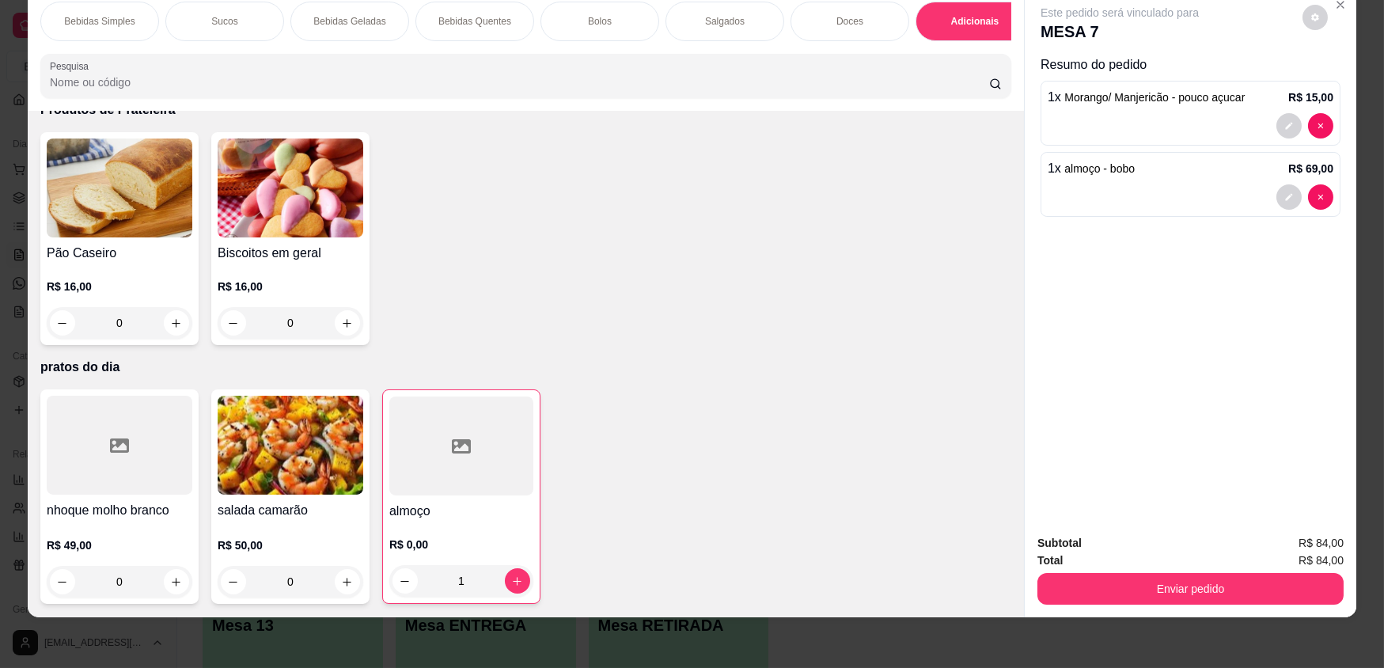
click at [473, 538] on p "R$ 0,00" at bounding box center [461, 545] width 144 height 16
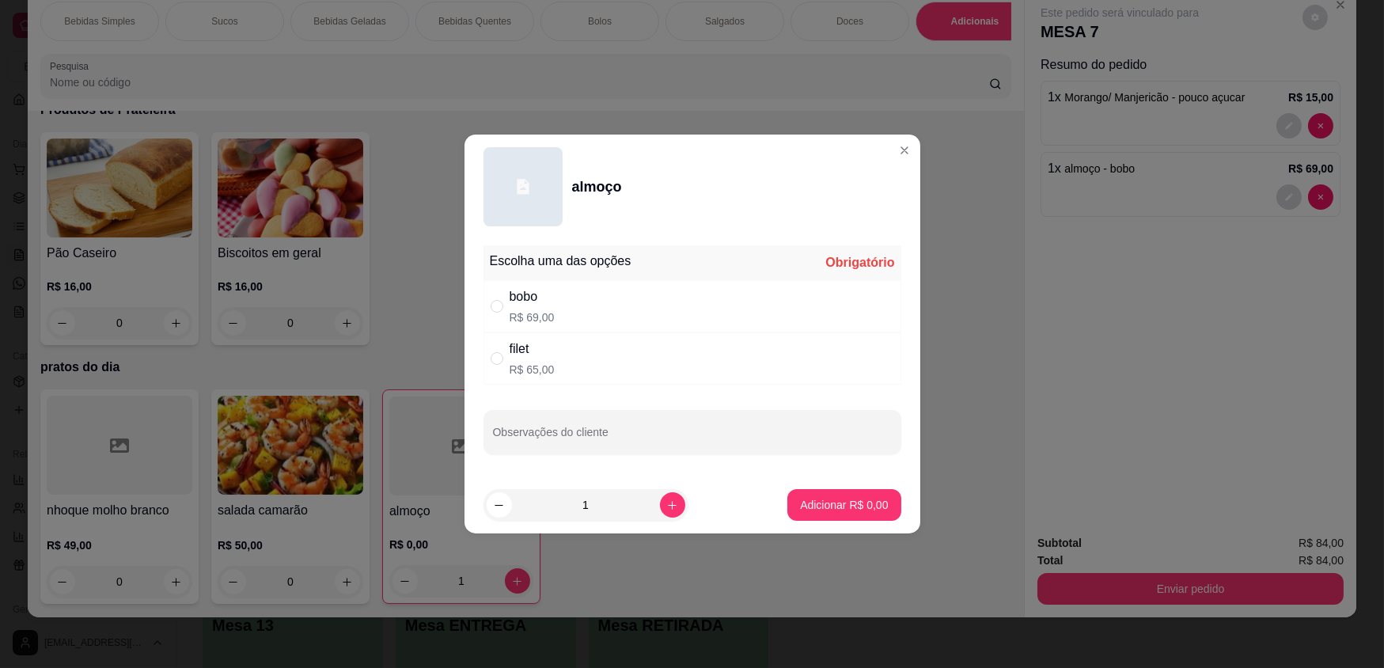
click at [591, 355] on div "filet R$ 65,00" at bounding box center [693, 358] width 418 height 52
radio input "true"
click at [825, 503] on p "Adicionar R$ 65,00" at bounding box center [841, 504] width 92 height 15
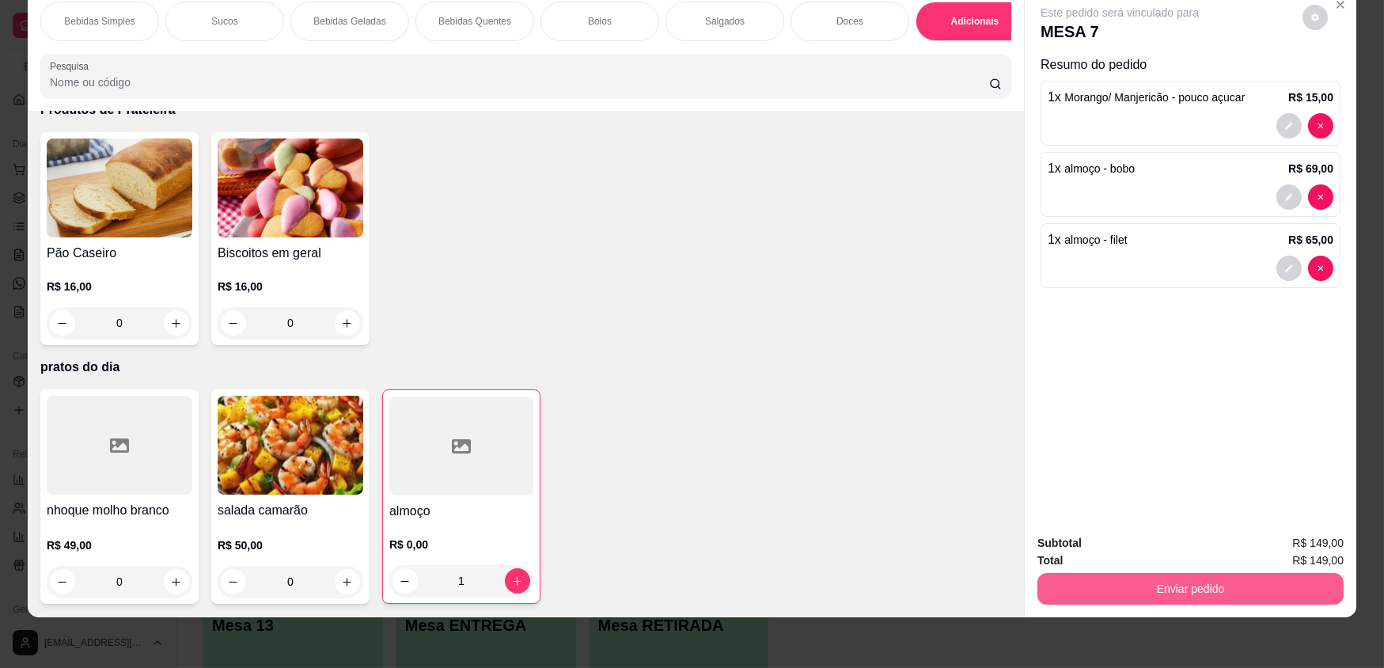
click at [1151, 594] on button "Enviar pedido" at bounding box center [1191, 589] width 306 height 32
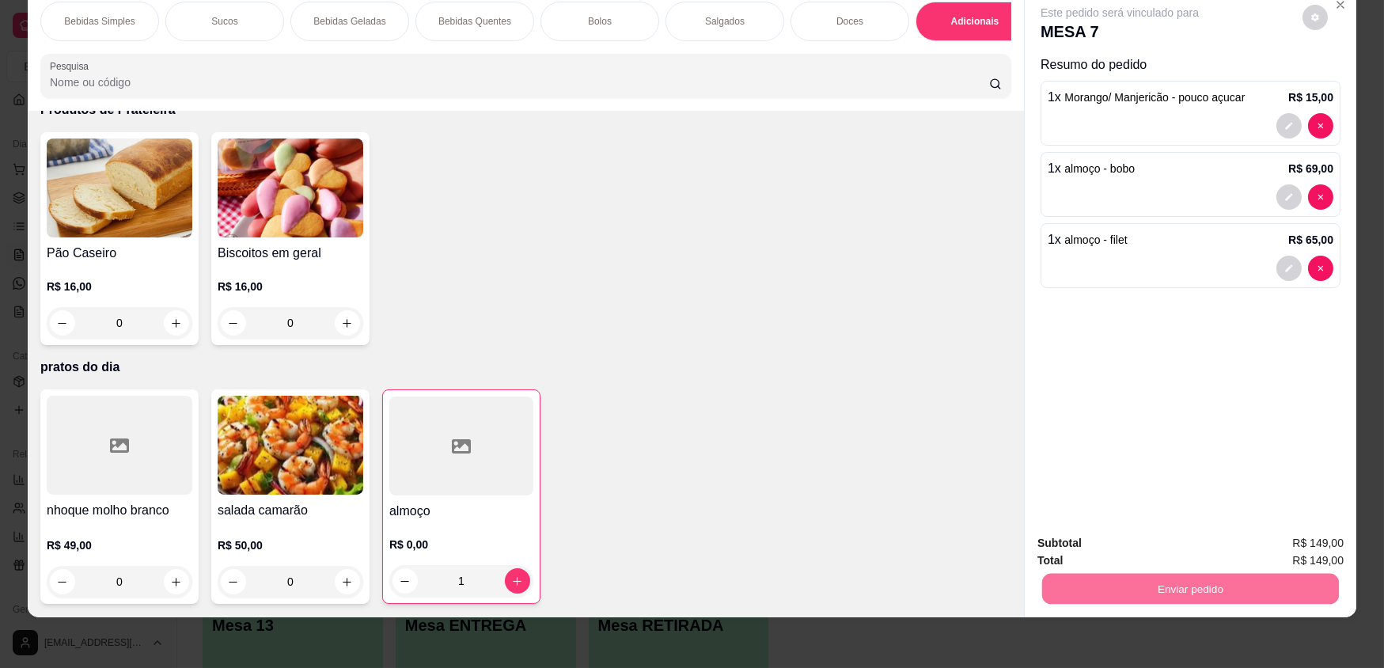
click at [1322, 551] on button "Enviar pedido" at bounding box center [1302, 549] width 89 height 30
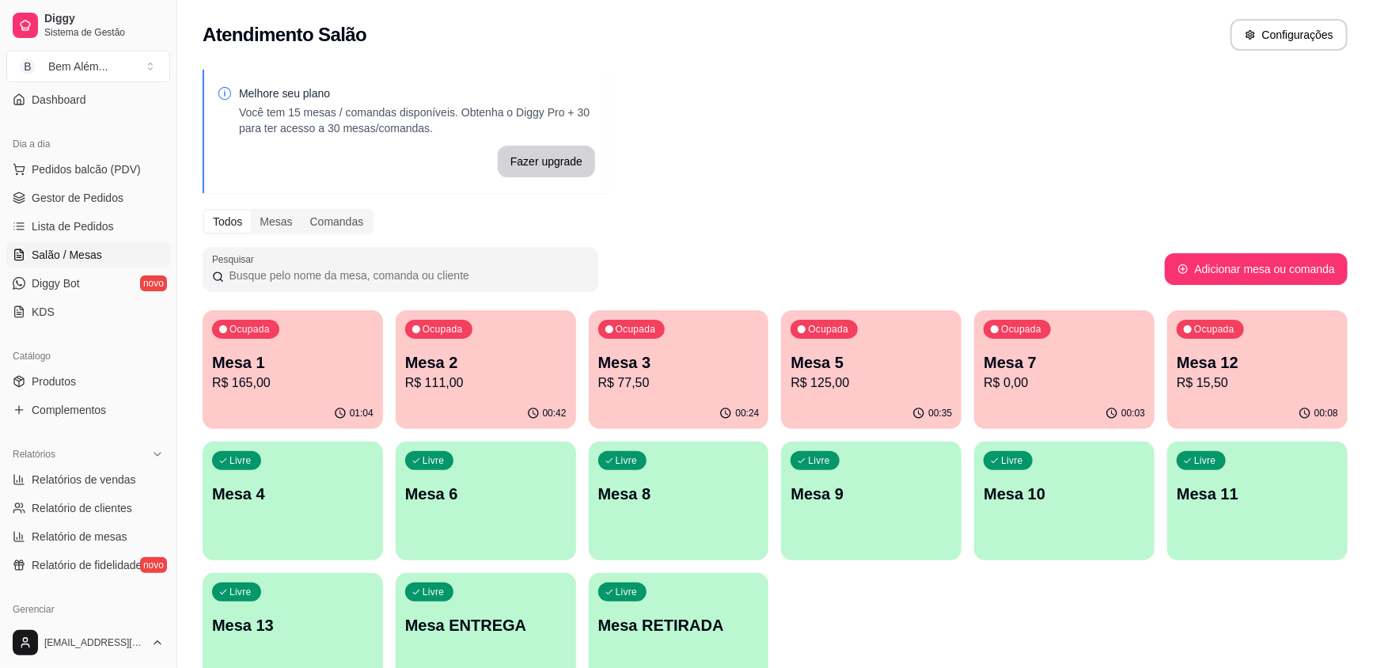
click at [1280, 399] on div "00:08" at bounding box center [1257, 413] width 180 height 31
click at [727, 363] on p "Mesa 3" at bounding box center [678, 362] width 161 height 22
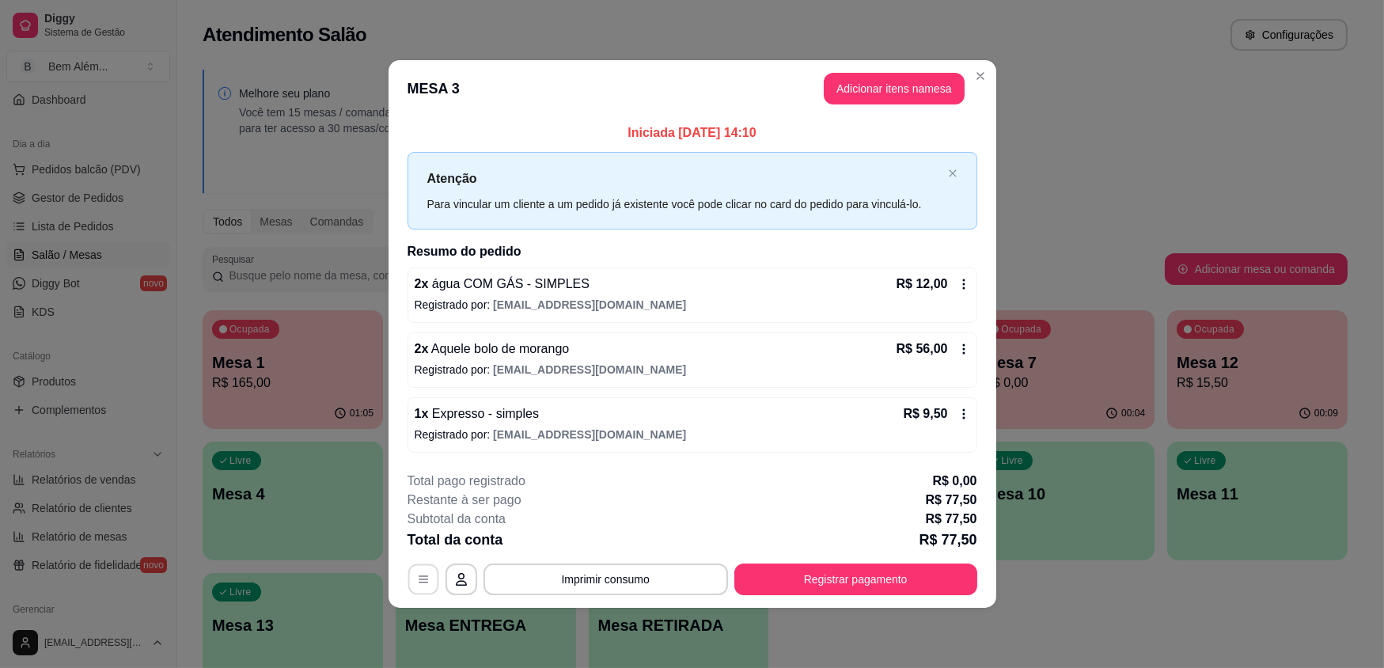
click at [427, 577] on icon "button" at bounding box center [423, 579] width 13 height 13
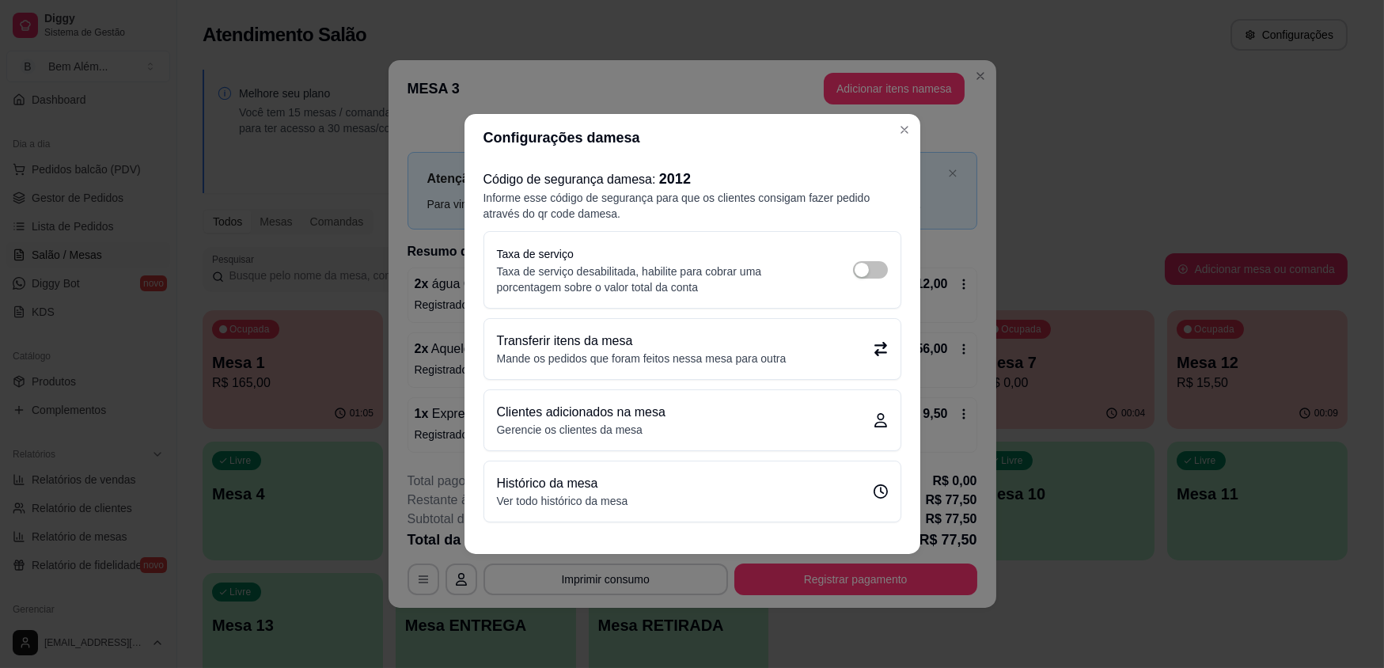
click at [707, 363] on p "Mande os pedidos que foram feitos nessa mesa para outra" at bounding box center [642, 359] width 290 height 16
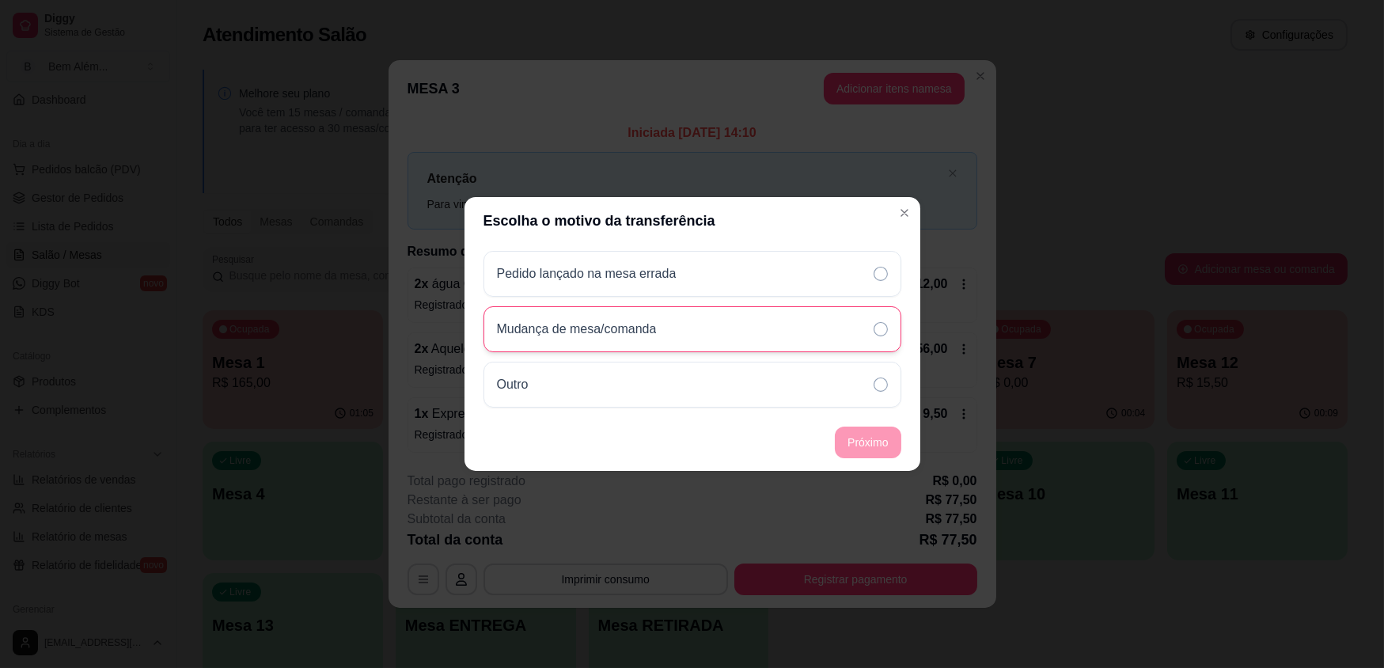
click at [698, 337] on div "Mudança de mesa/comanda" at bounding box center [693, 329] width 418 height 46
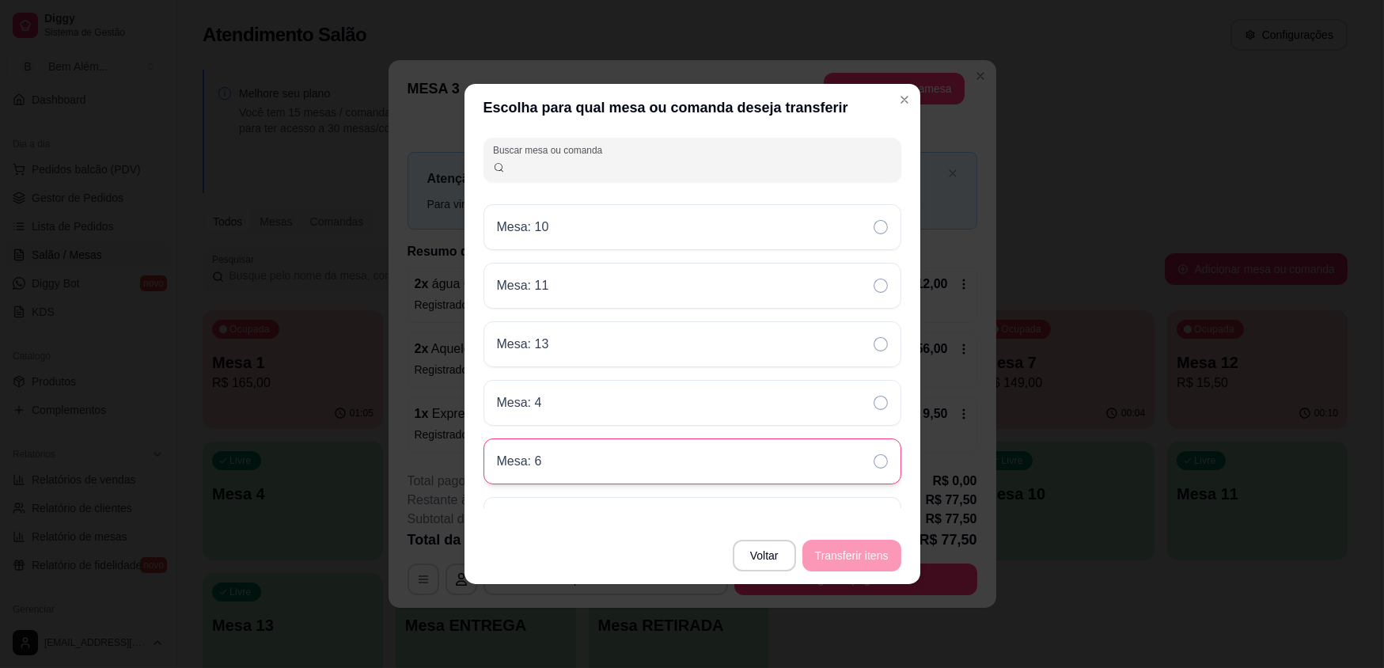
click at [874, 458] on icon at bounding box center [881, 461] width 14 height 14
click at [864, 563] on button "Transferir itens" at bounding box center [851, 556] width 99 height 32
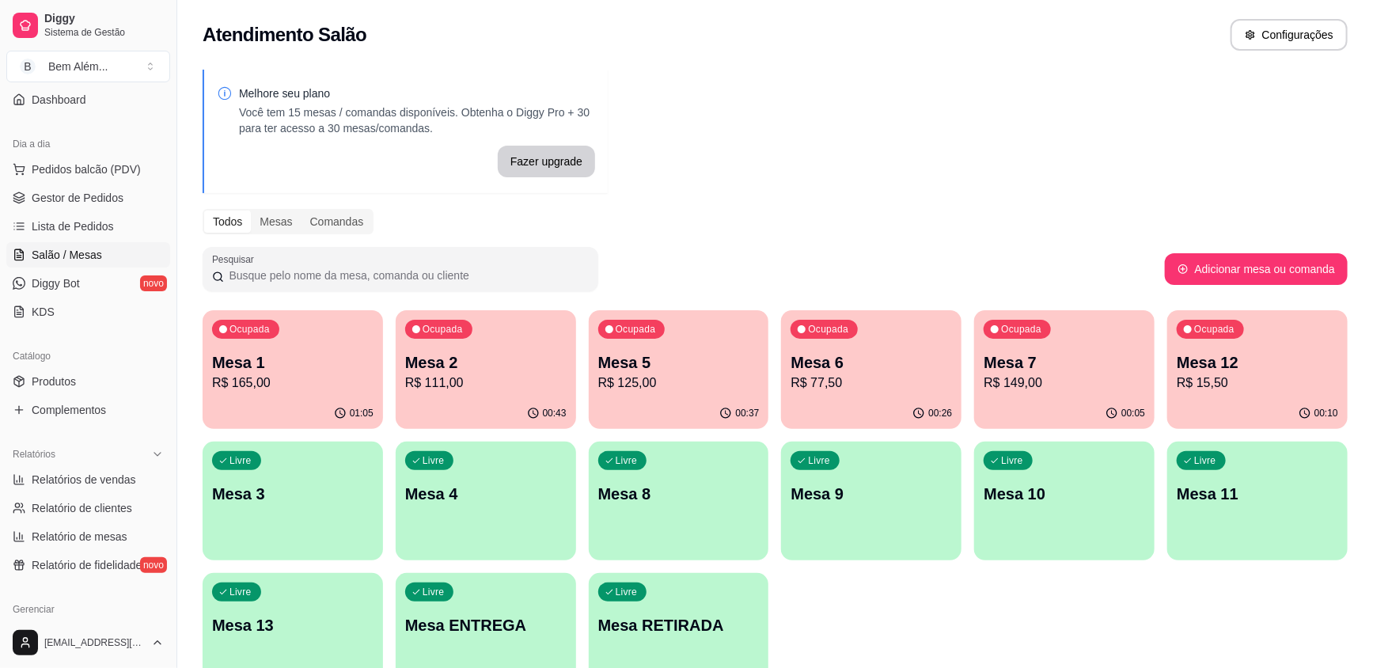
click at [1261, 365] on p "Mesa 12" at bounding box center [1257, 362] width 161 height 22
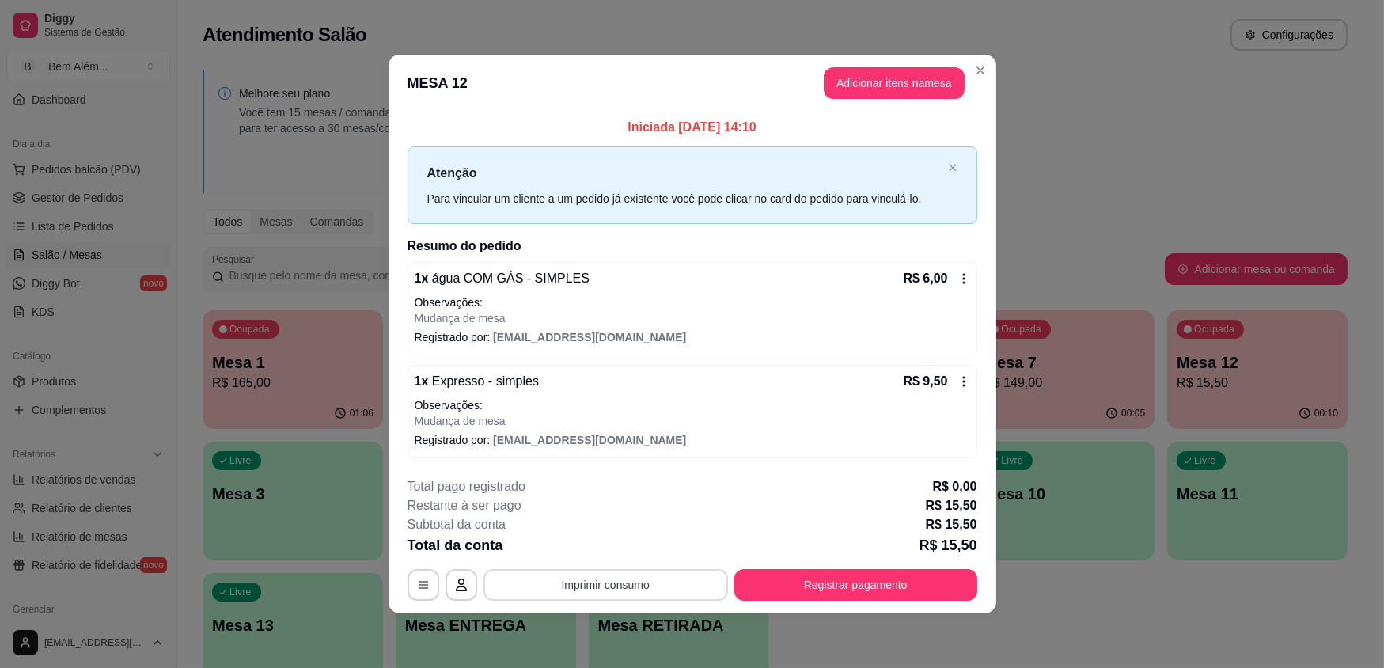
click at [684, 586] on button "Imprimir consumo" at bounding box center [606, 585] width 245 height 32
click at [730, 525] on div "Subtotal da conta R$ 15,50" at bounding box center [693, 524] width 570 height 19
click at [861, 584] on button "Registrar pagamento" at bounding box center [855, 585] width 243 height 32
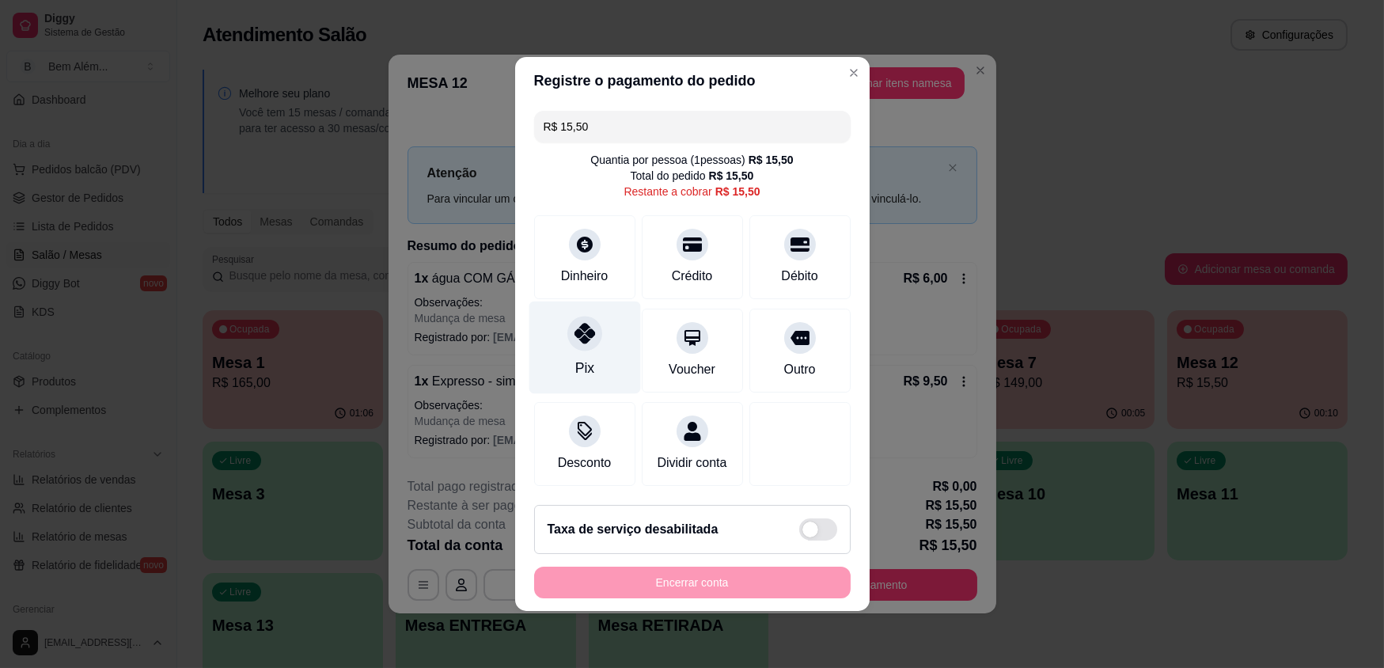
click at [575, 332] on icon at bounding box center [584, 333] width 21 height 21
type input "R$ 0,00"
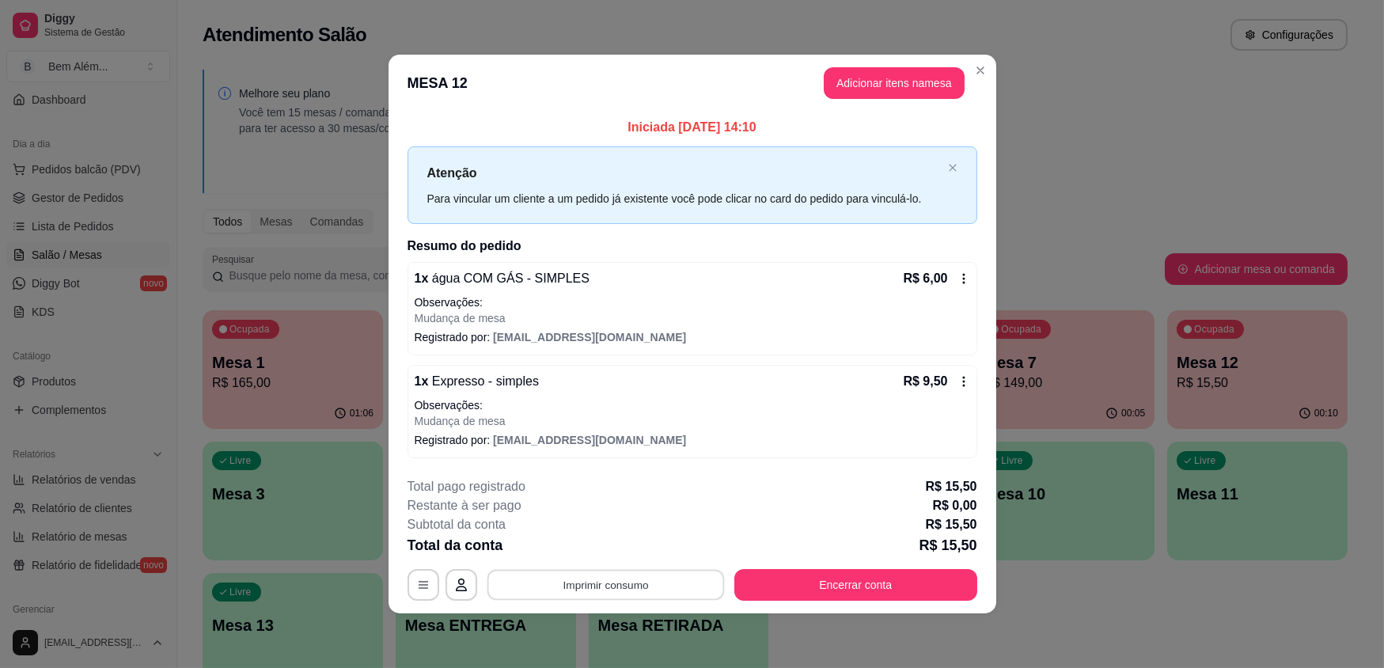
click at [594, 586] on button "Imprimir consumo" at bounding box center [605, 584] width 237 height 31
click at [629, 547] on button "impressao computador" at bounding box center [606, 547] width 116 height 25
click at [806, 580] on button "Encerrar conta" at bounding box center [855, 585] width 243 height 32
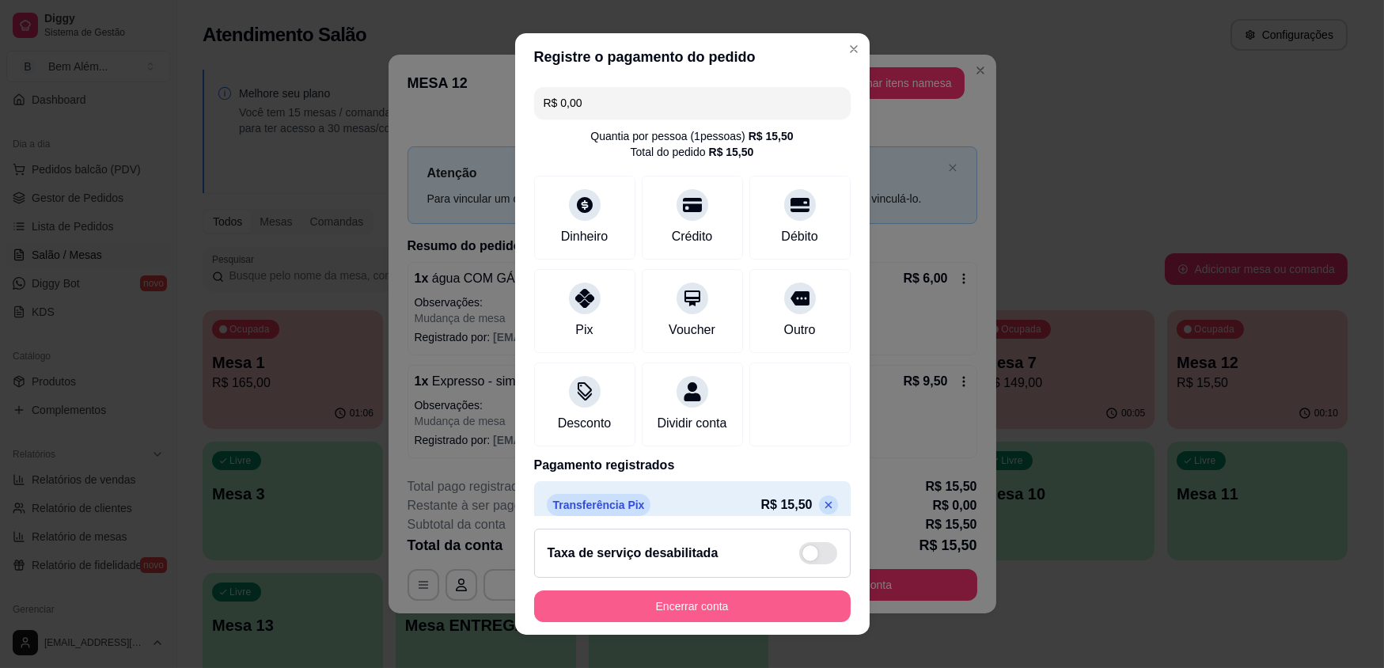
click at [790, 601] on button "Encerrar conta" at bounding box center [692, 606] width 317 height 32
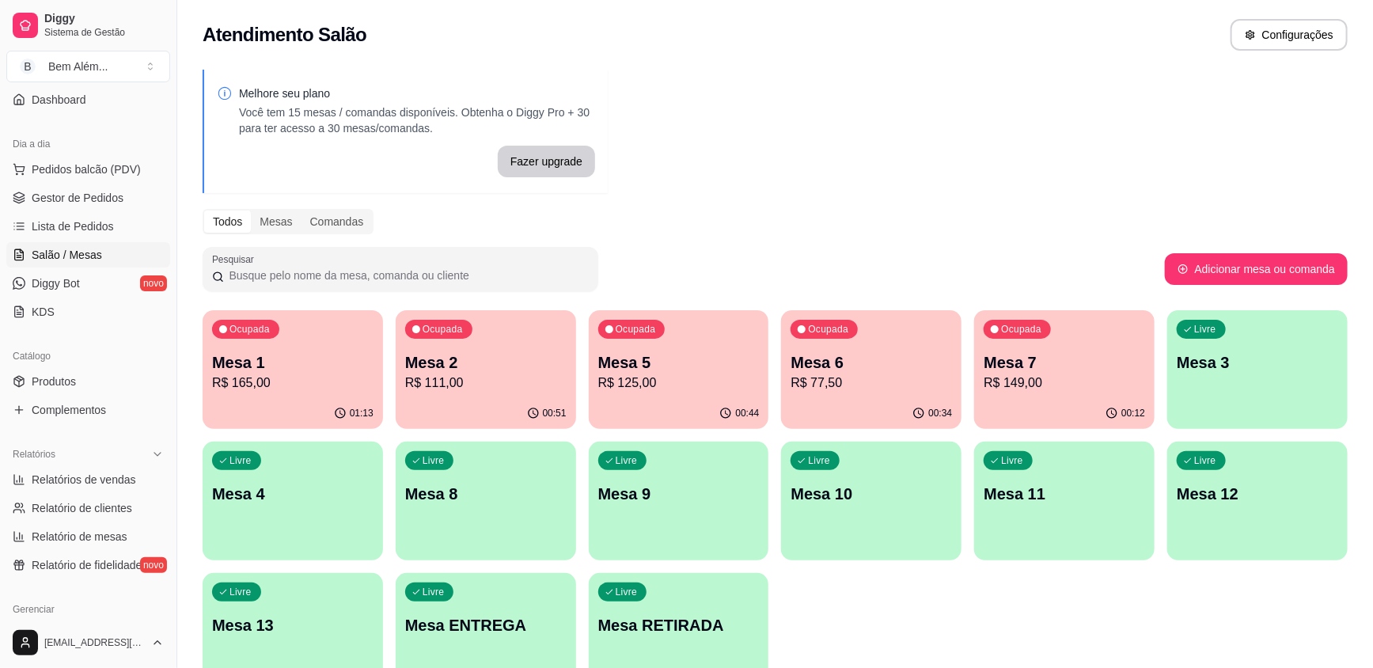
click at [318, 378] on p "R$ 165,00" at bounding box center [292, 383] width 161 height 19
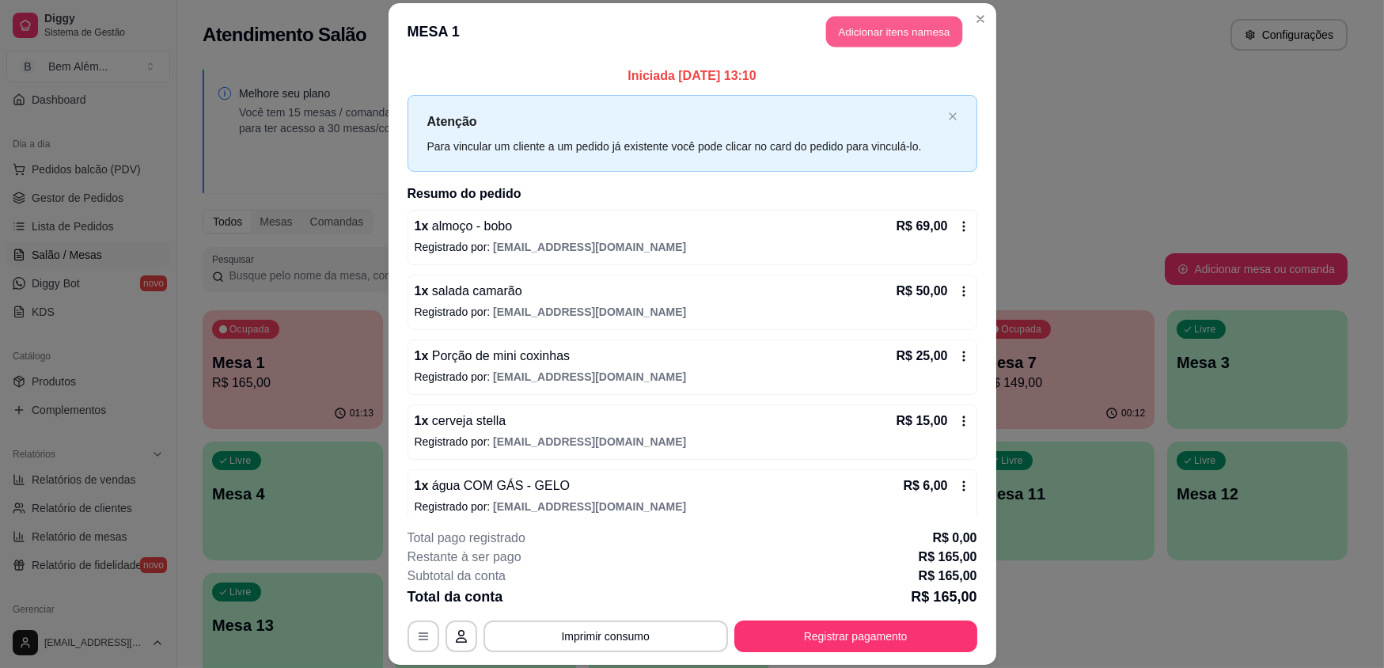
click at [905, 27] on button "Adicionar itens na mesa" at bounding box center [894, 32] width 136 height 31
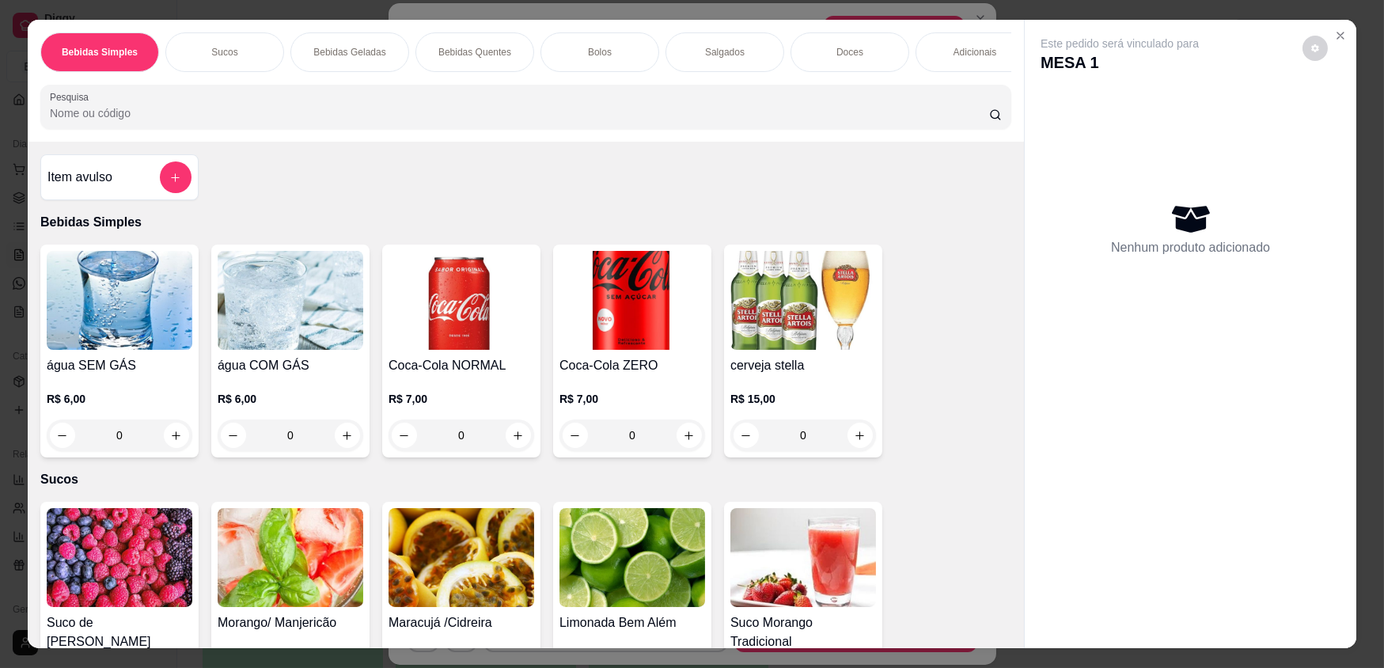
click at [851, 57] on p "Doces" at bounding box center [850, 52] width 27 height 13
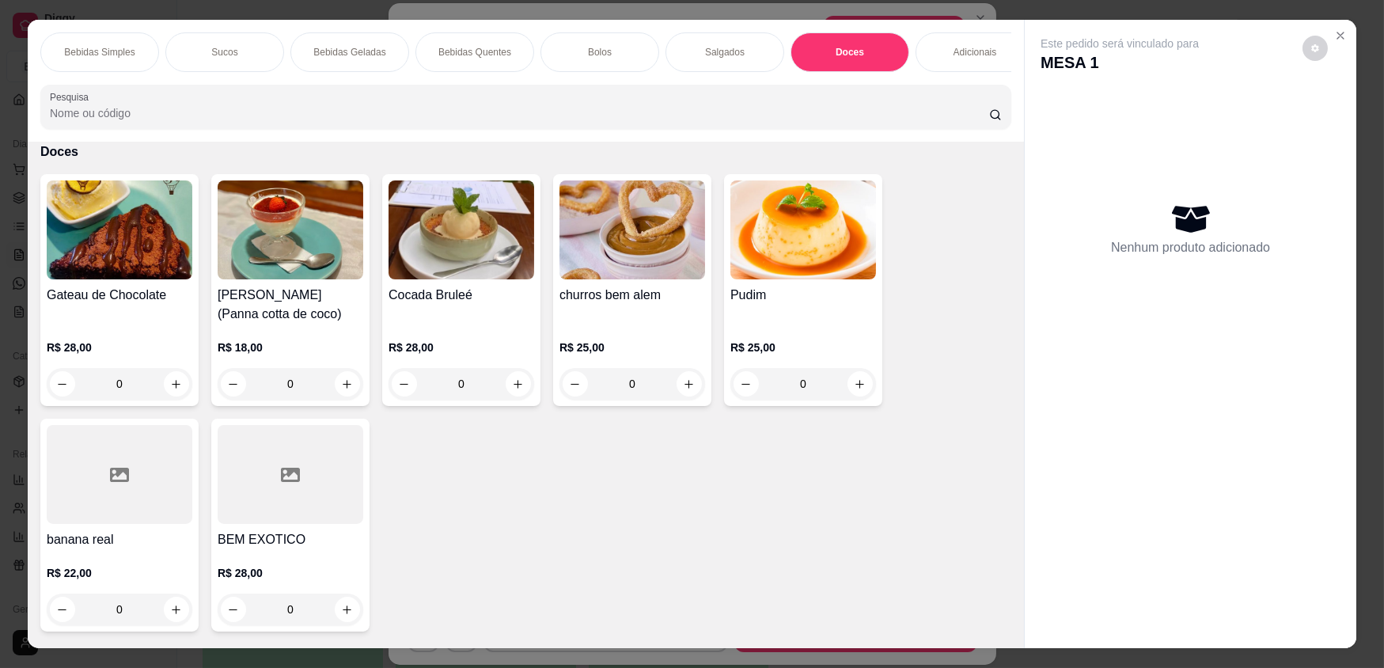
scroll to position [31, 0]
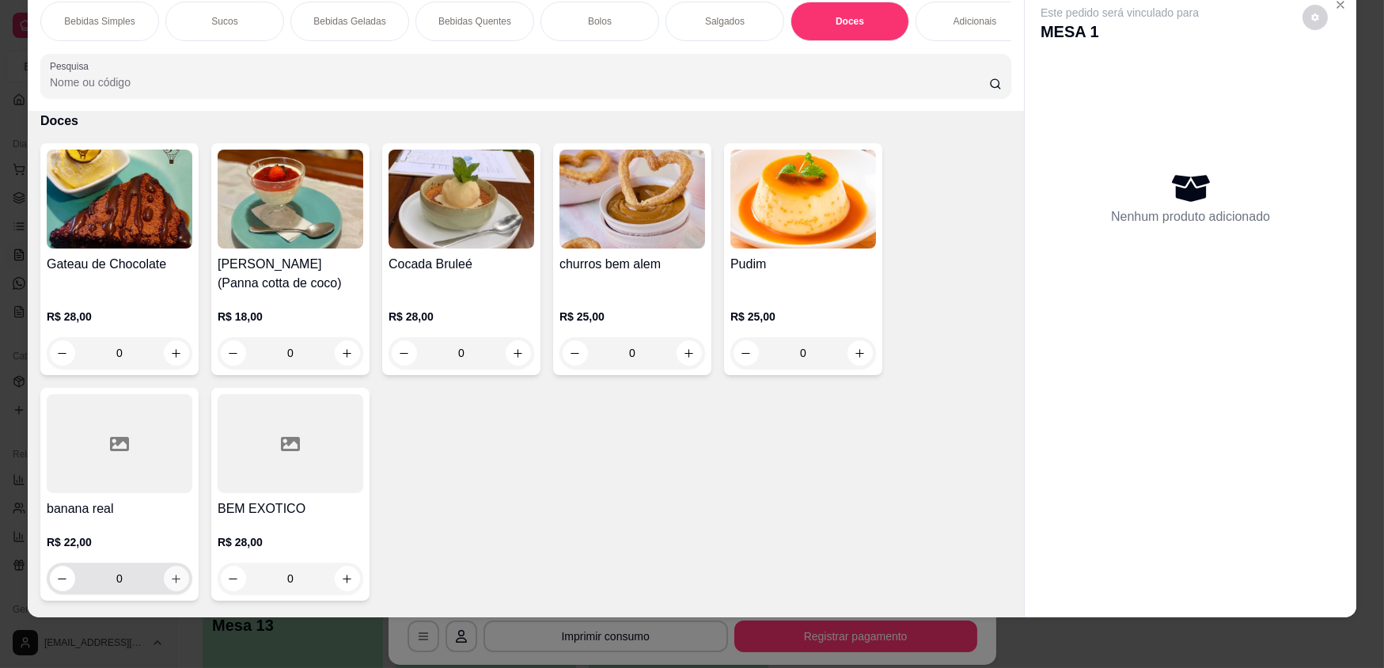
click at [174, 585] on icon "increase-product-quantity" at bounding box center [176, 579] width 12 height 12
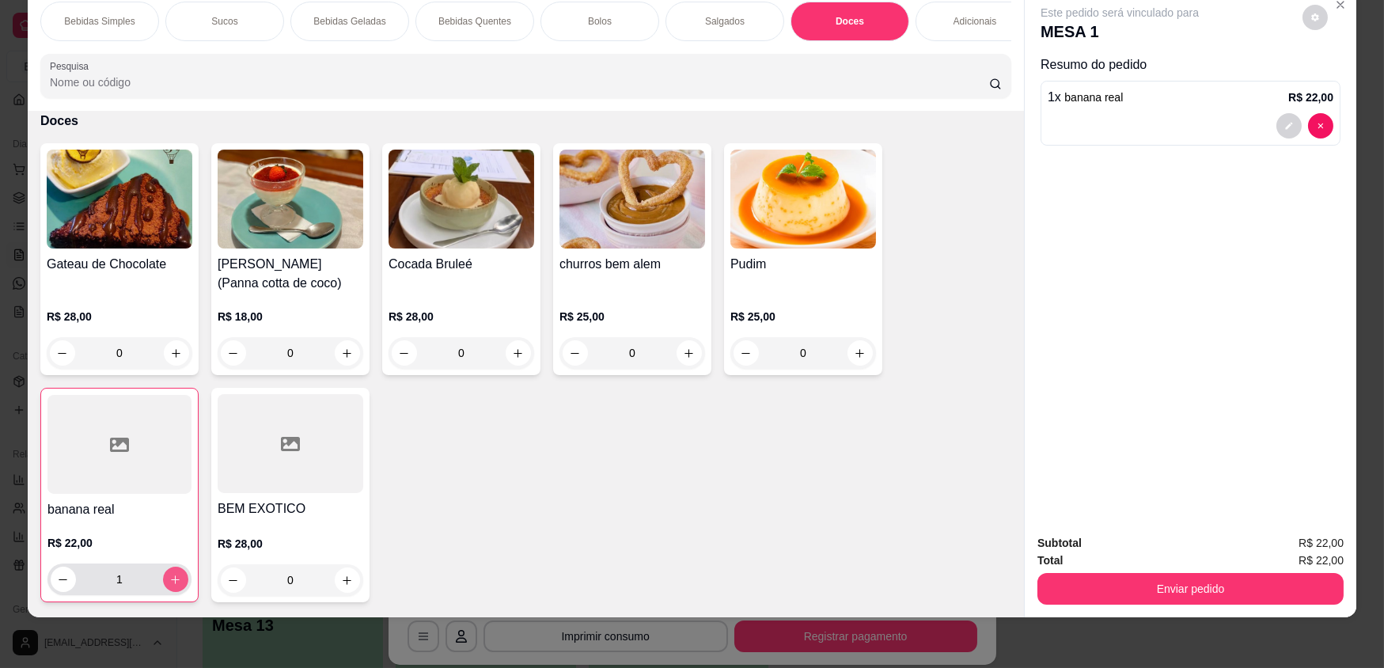
type input "1"
click at [343, 359] on icon "increase-product-quantity" at bounding box center [348, 353] width 12 height 12
type input "1"
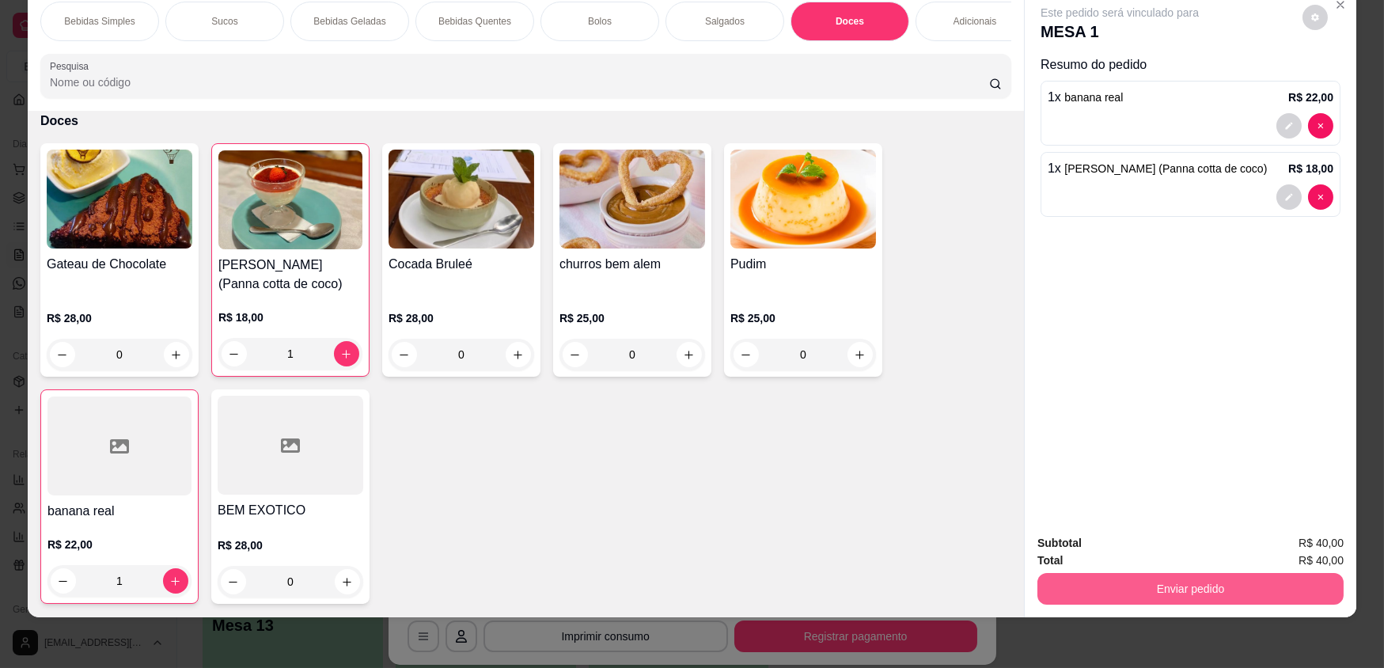
click at [1170, 589] on button "Enviar pedido" at bounding box center [1191, 589] width 306 height 32
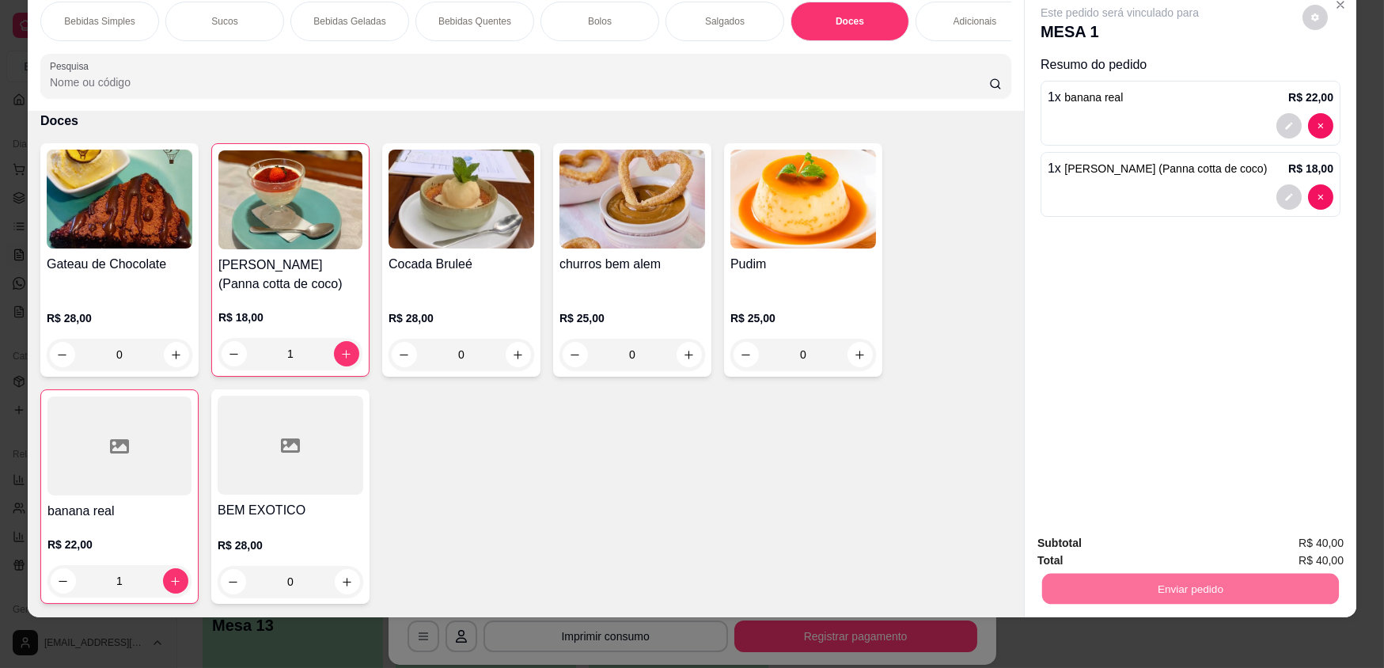
click at [1283, 550] on button "Enviar pedido" at bounding box center [1302, 549] width 89 height 30
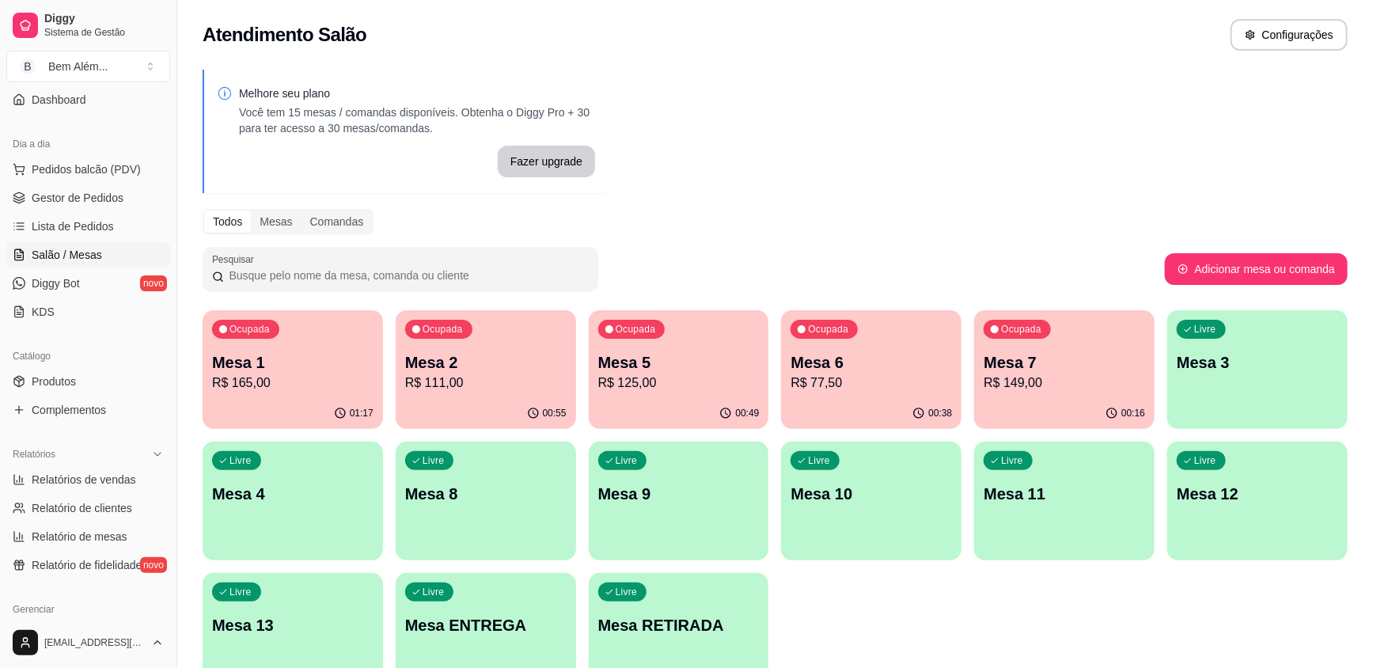
click at [1036, 420] on div "00:16" at bounding box center [1064, 413] width 180 height 31
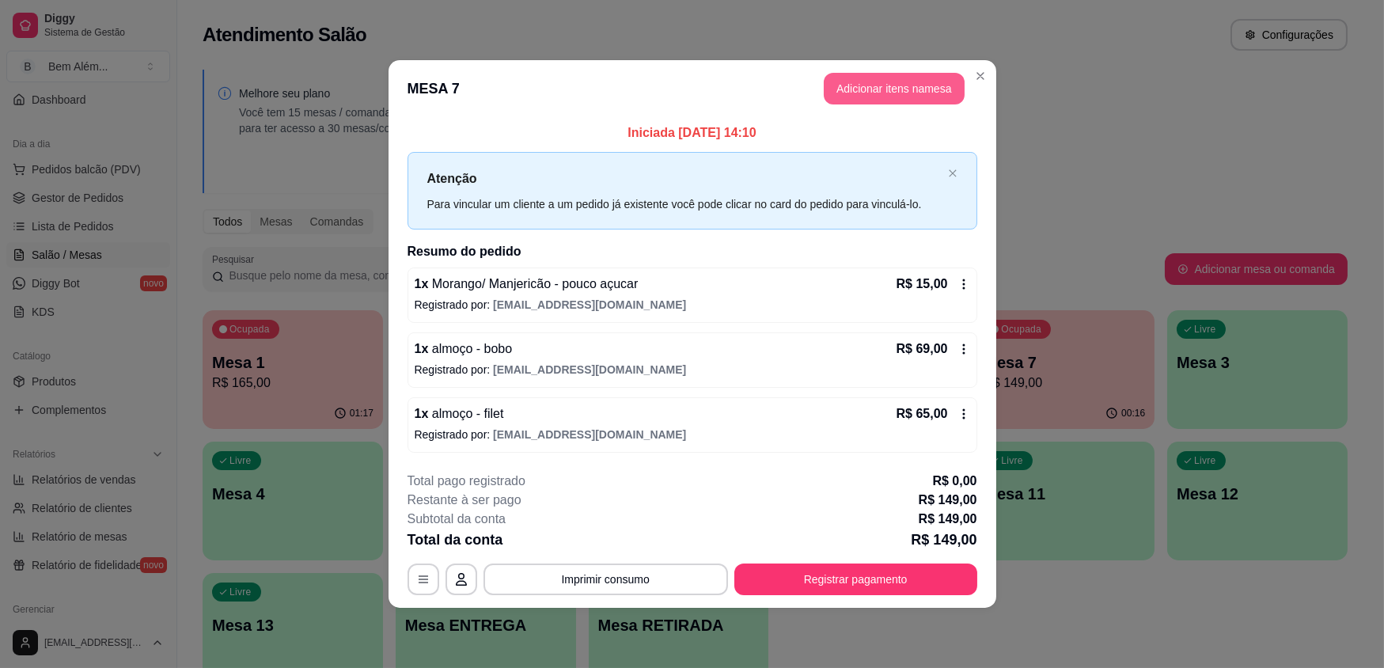
click at [887, 90] on button "Adicionar itens na mesa" at bounding box center [894, 89] width 141 height 32
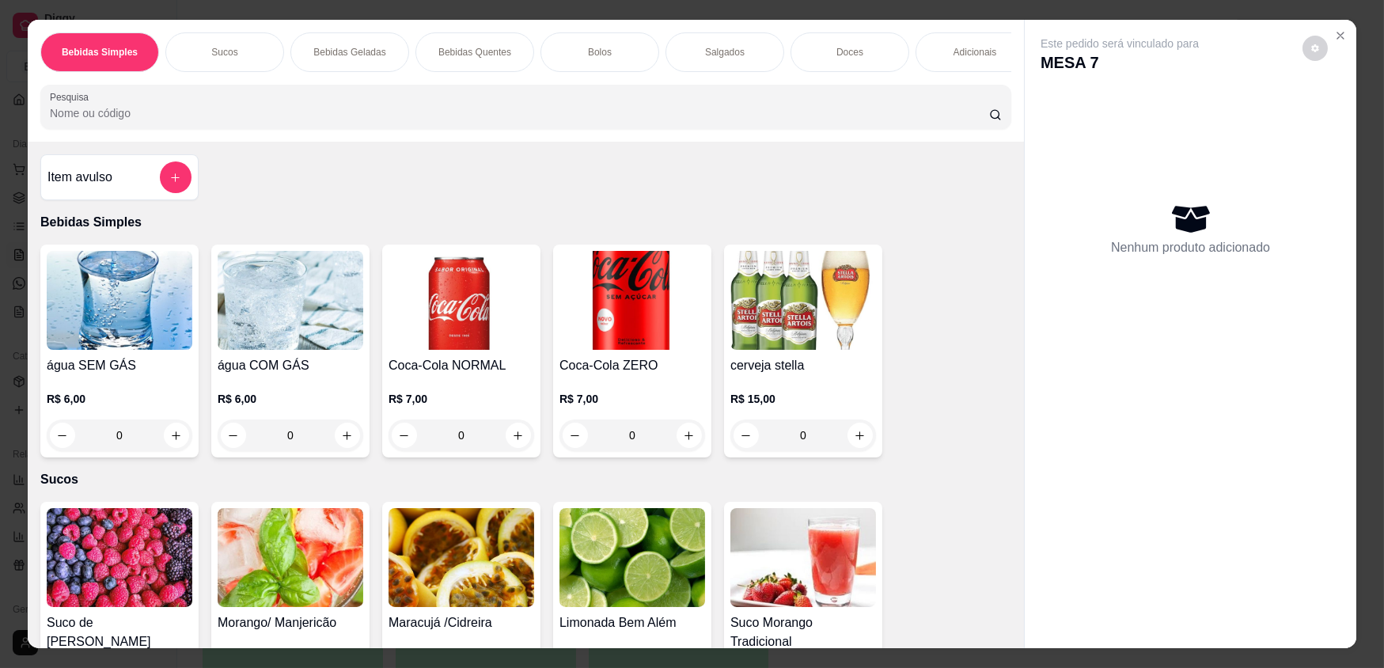
click at [619, 329] on img at bounding box center [633, 300] width 146 height 99
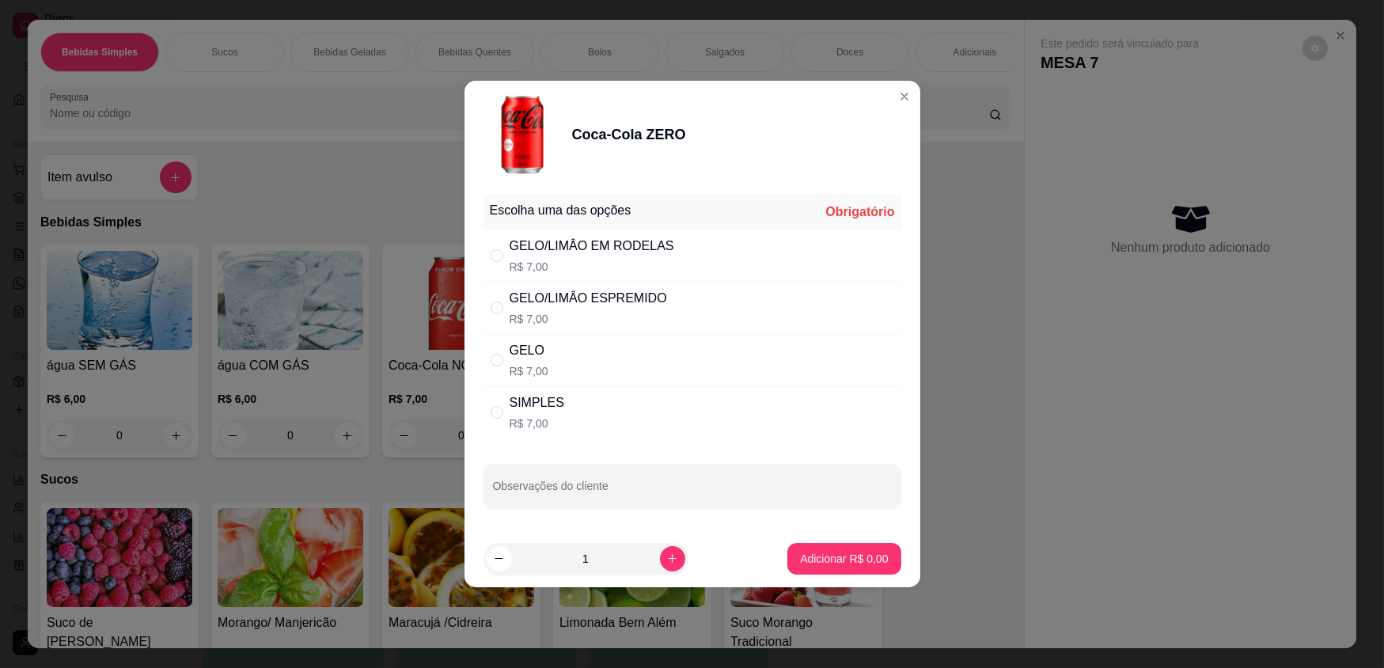
click at [708, 256] on div "GELO/LIMÂO EM RODELAS R$ 7,00" at bounding box center [693, 256] width 418 height 52
radio input "true"
click at [860, 557] on p "Adicionar R$ 7,00" at bounding box center [844, 559] width 88 height 16
type input "1"
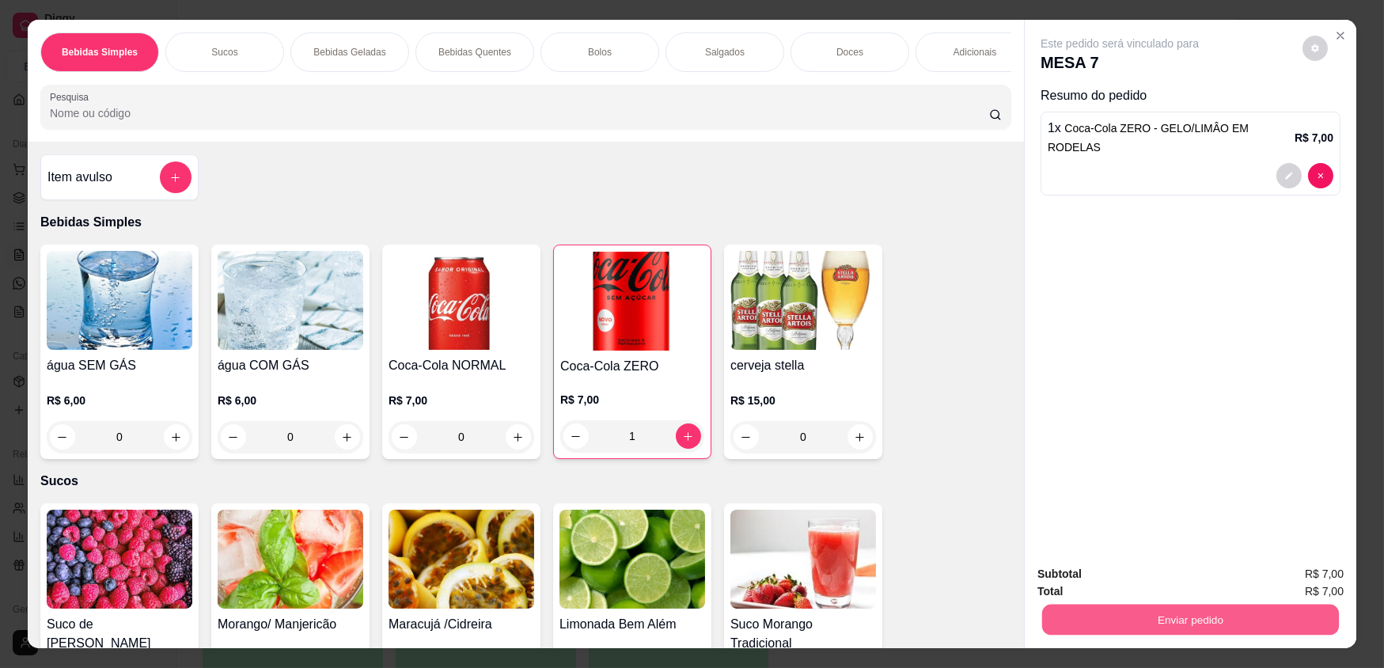
click at [1186, 620] on button "Enviar pedido" at bounding box center [1190, 619] width 297 height 31
click at [1297, 575] on button "Enviar pedido" at bounding box center [1302, 580] width 89 height 30
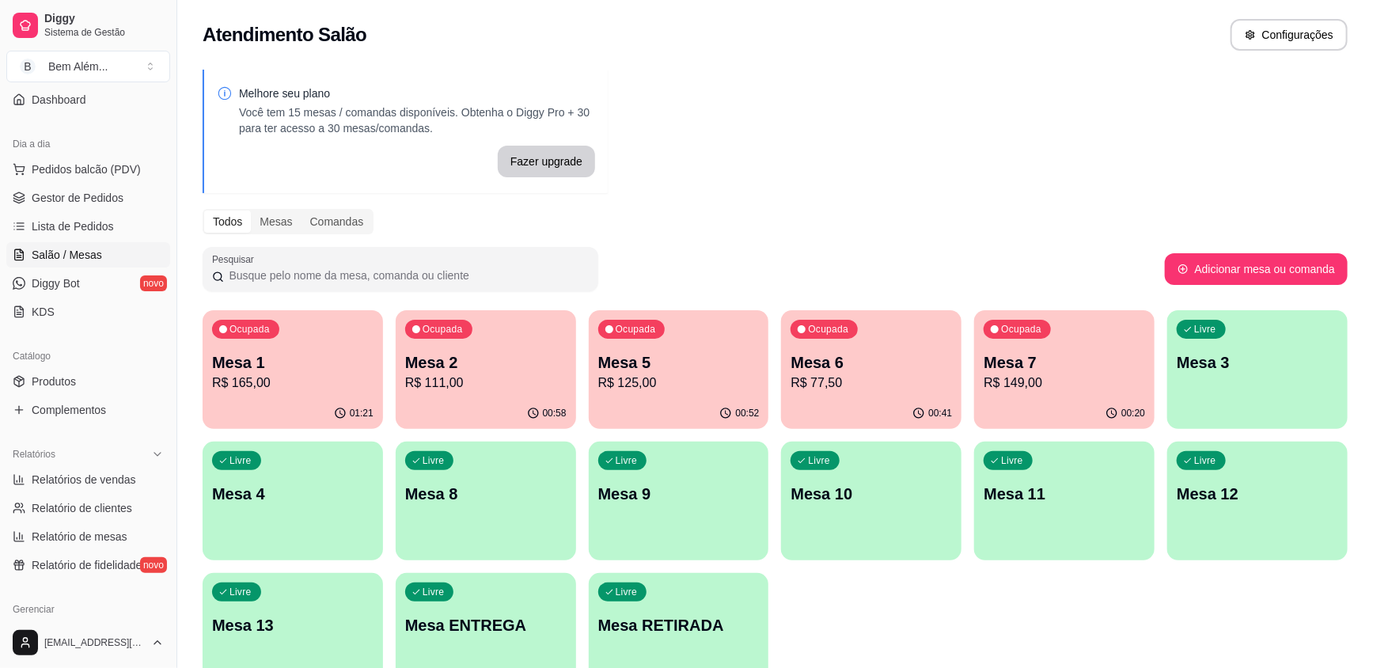
click at [515, 329] on div "Ocupada Mesa 2 R$ 111,00" at bounding box center [486, 354] width 180 height 88
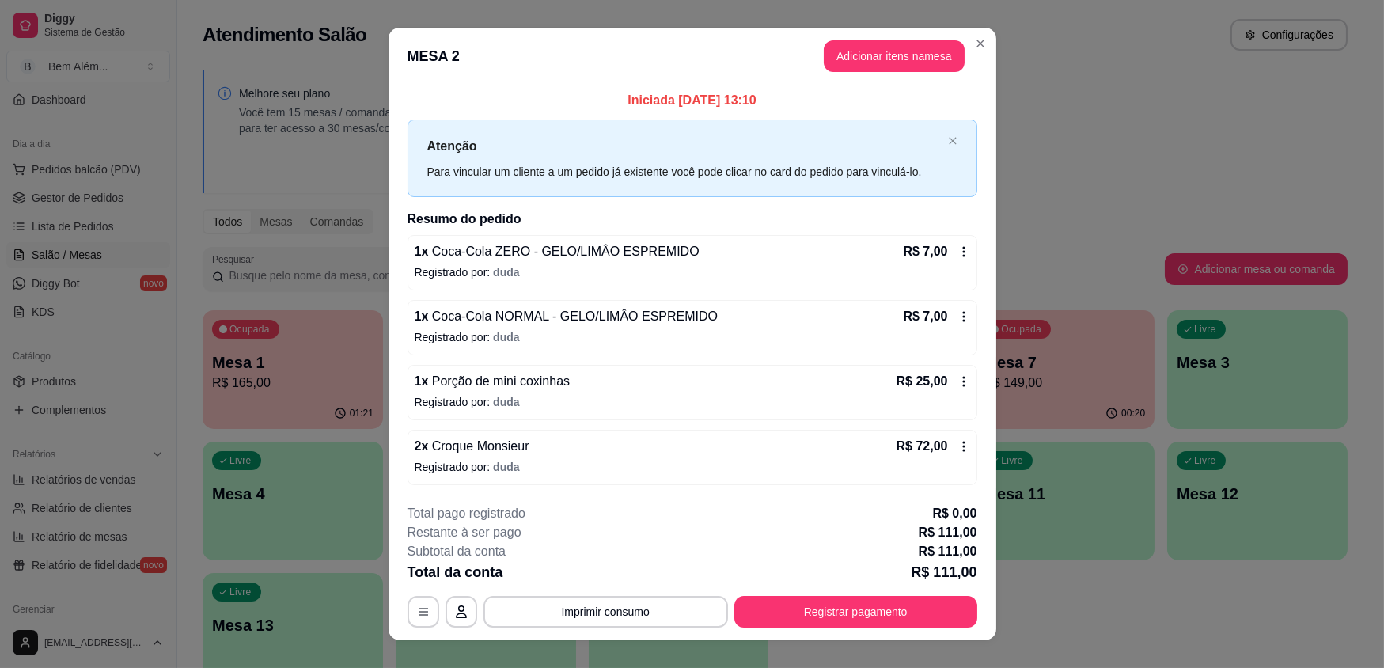
drag, startPoint x: 973, startPoint y: 294, endPoint x: 964, endPoint y: 290, distance: 10.3
click at [973, 294] on div "Iniciada [DATE] 13:10 Atenção Para vincular um cliente a um pedido já existente…" at bounding box center [693, 288] width 608 height 406
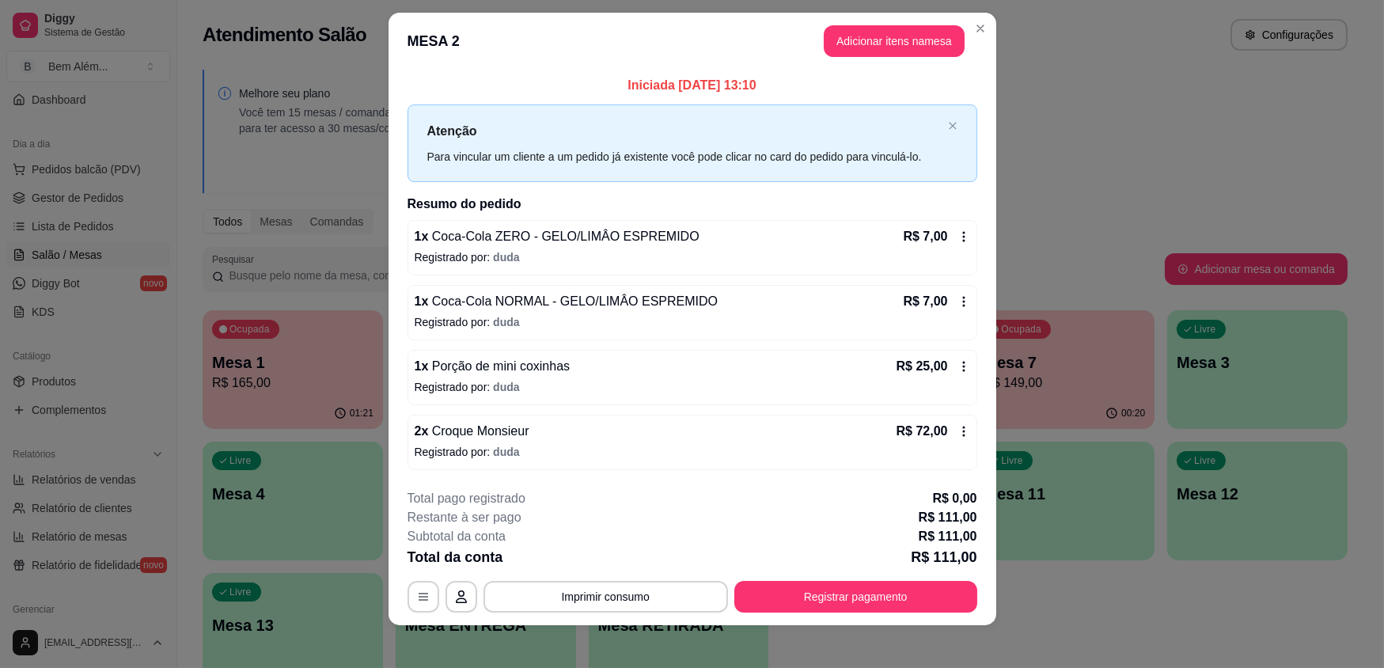
scroll to position [22, 0]
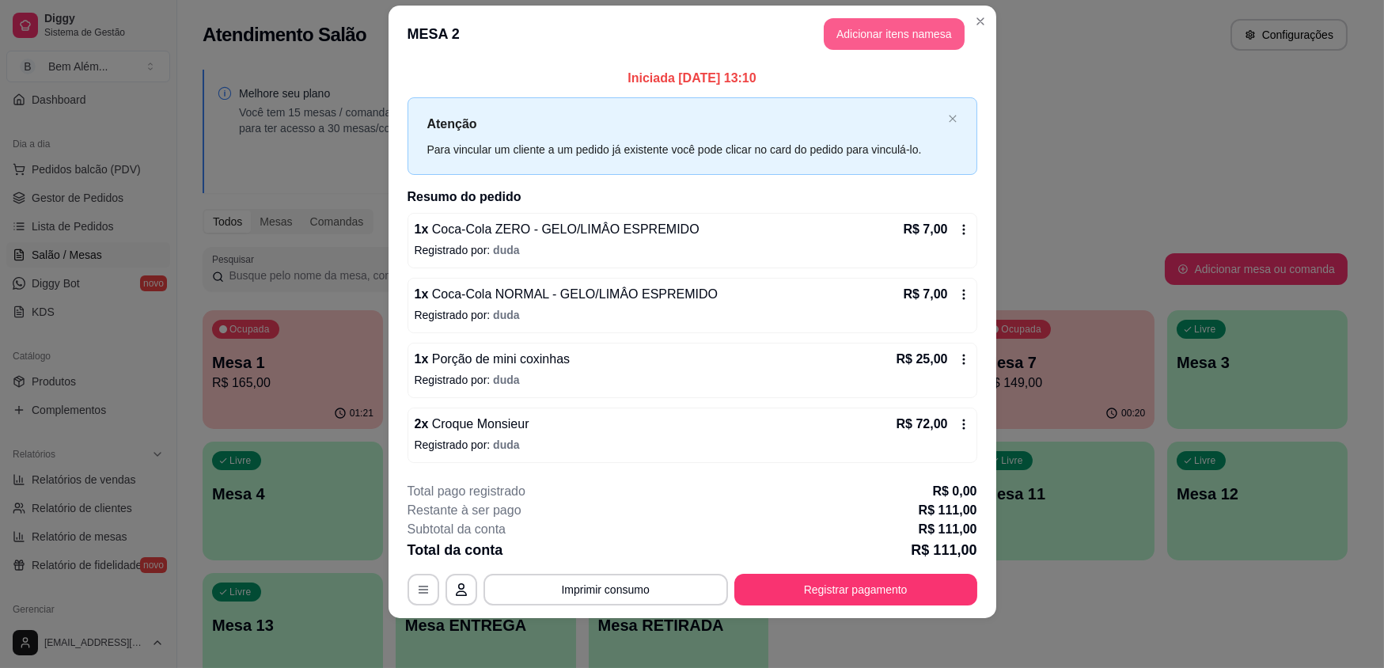
click at [867, 35] on button "Adicionar itens na mesa" at bounding box center [894, 34] width 141 height 32
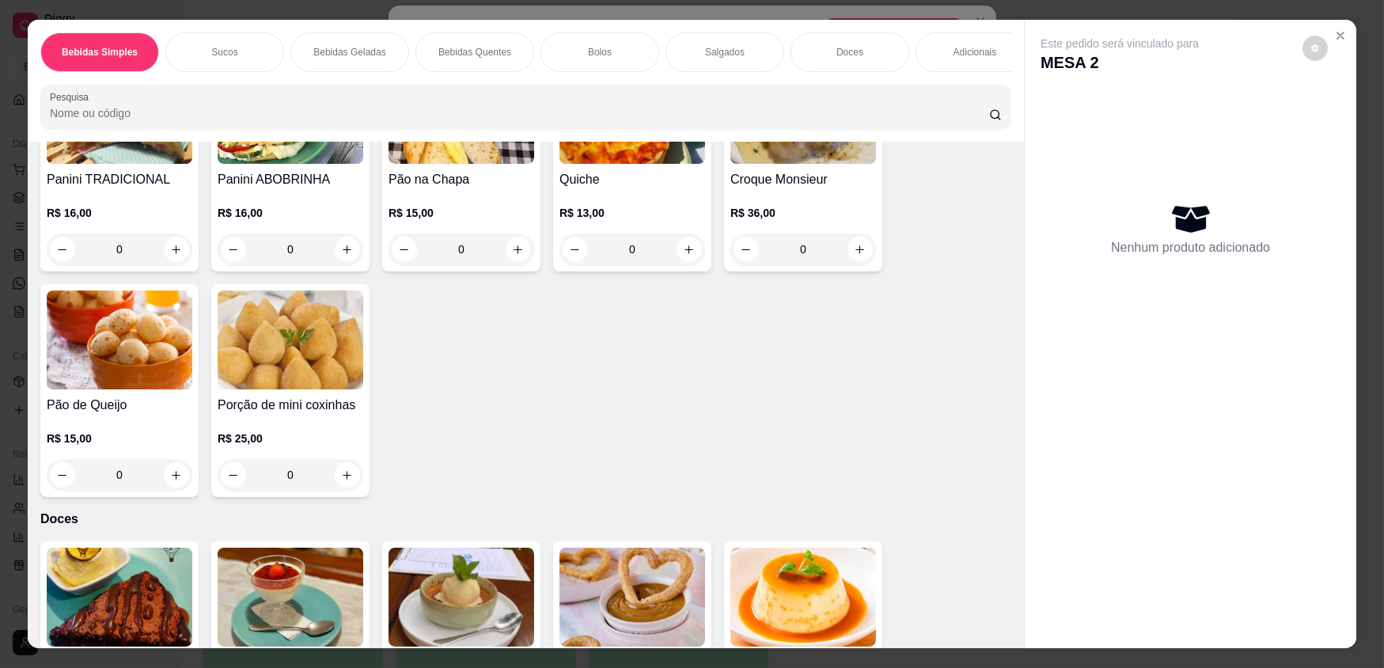
scroll to position [2374, 0]
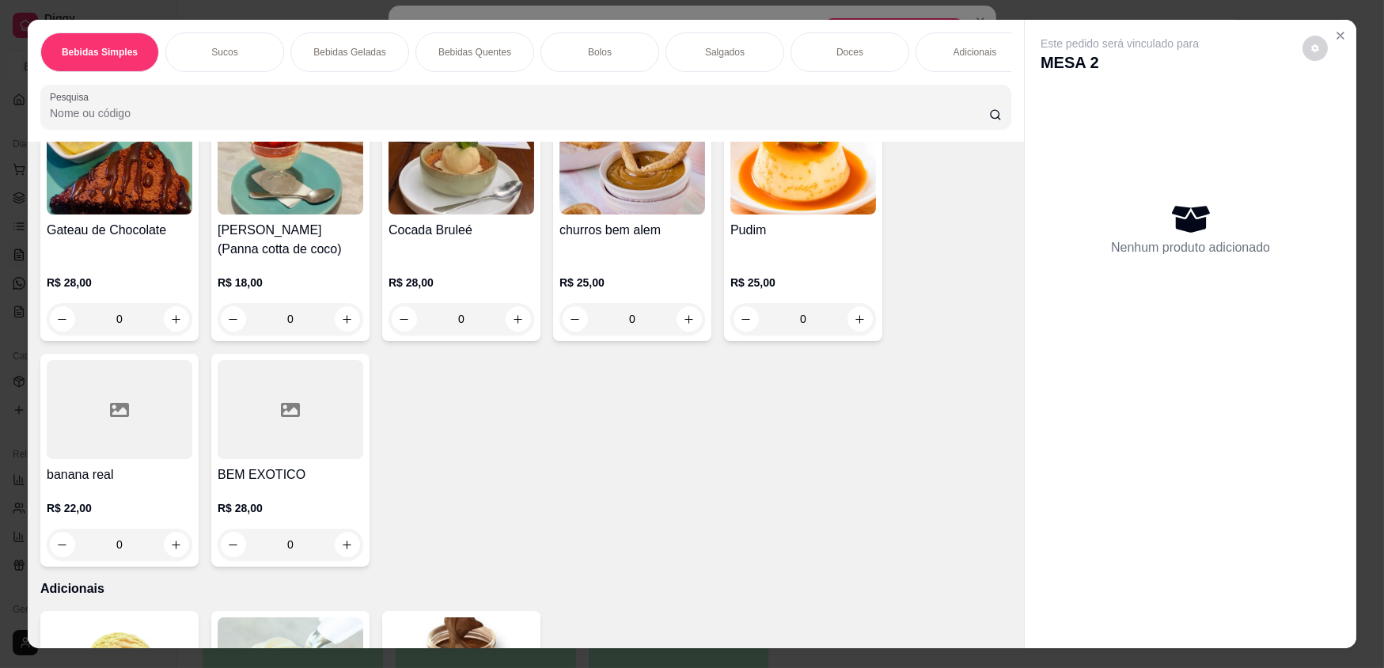
click at [170, 325] on icon "increase-product-quantity" at bounding box center [176, 319] width 12 height 12
click at [173, 324] on icon "increase-product-quantity" at bounding box center [177, 319] width 9 height 9
type input "2"
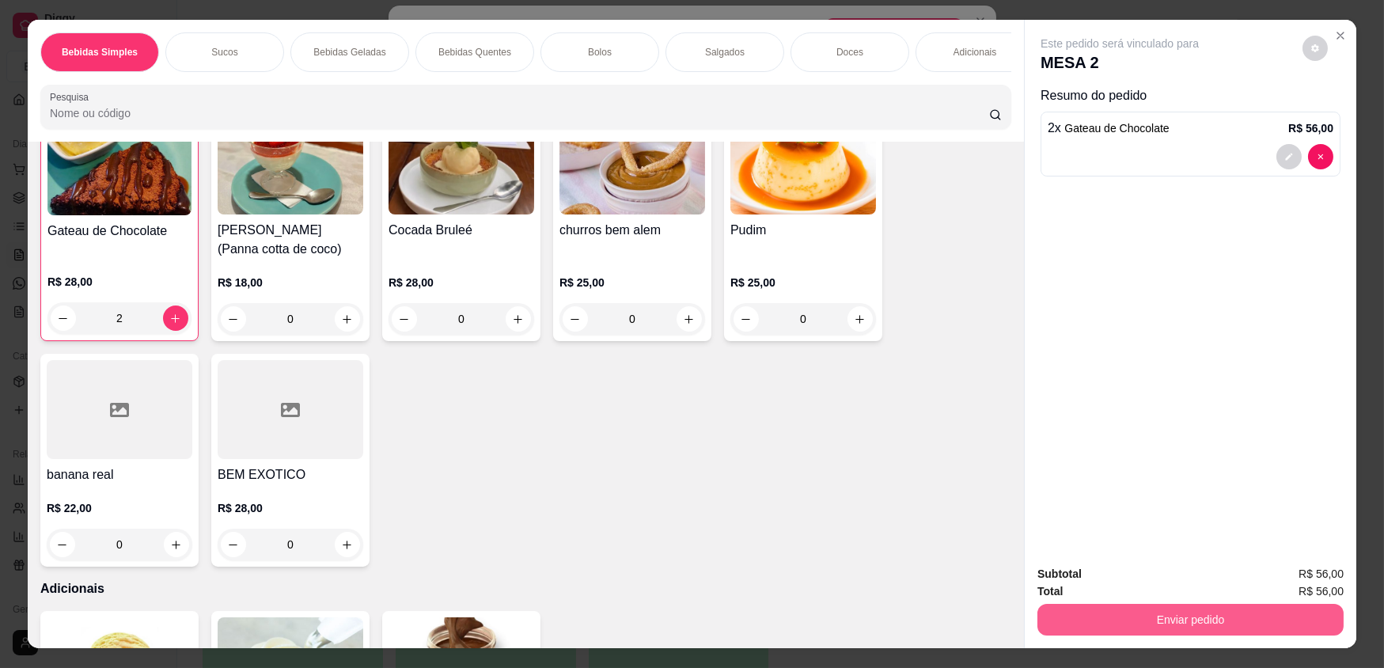
click at [1290, 616] on button "Enviar pedido" at bounding box center [1191, 620] width 306 height 32
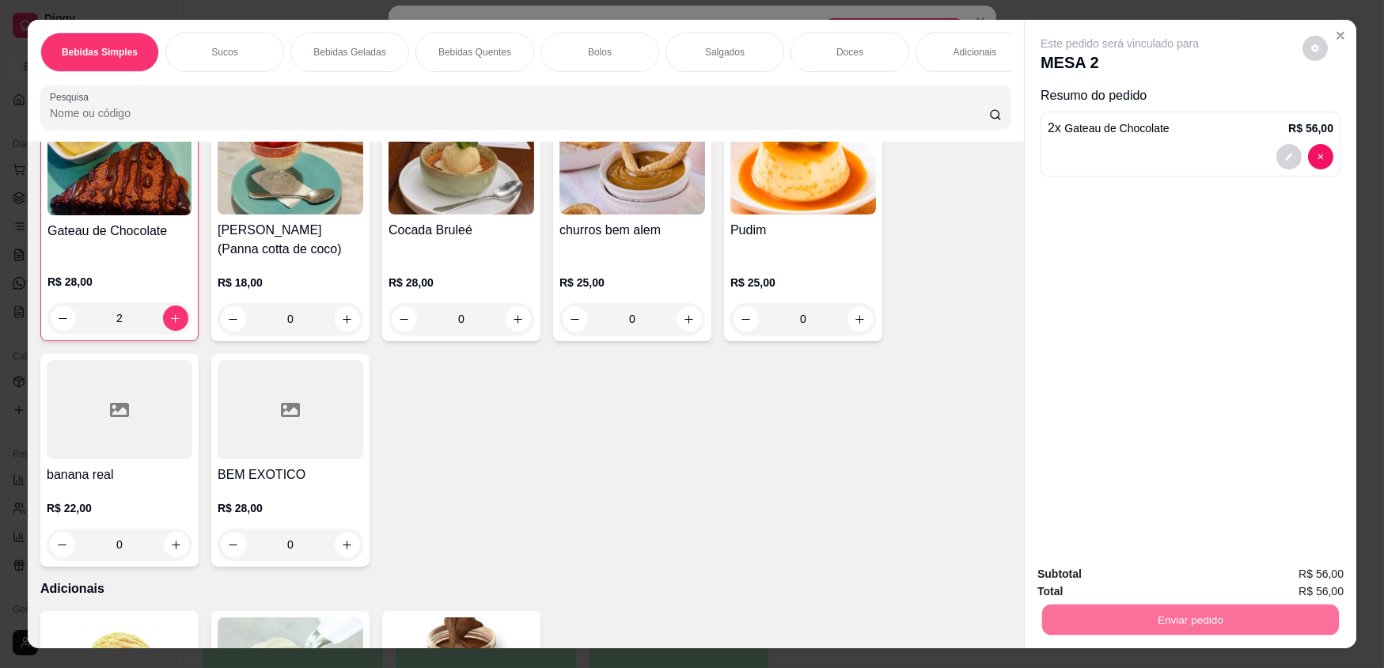
click at [1283, 574] on button "Enviar pedido" at bounding box center [1302, 580] width 89 height 30
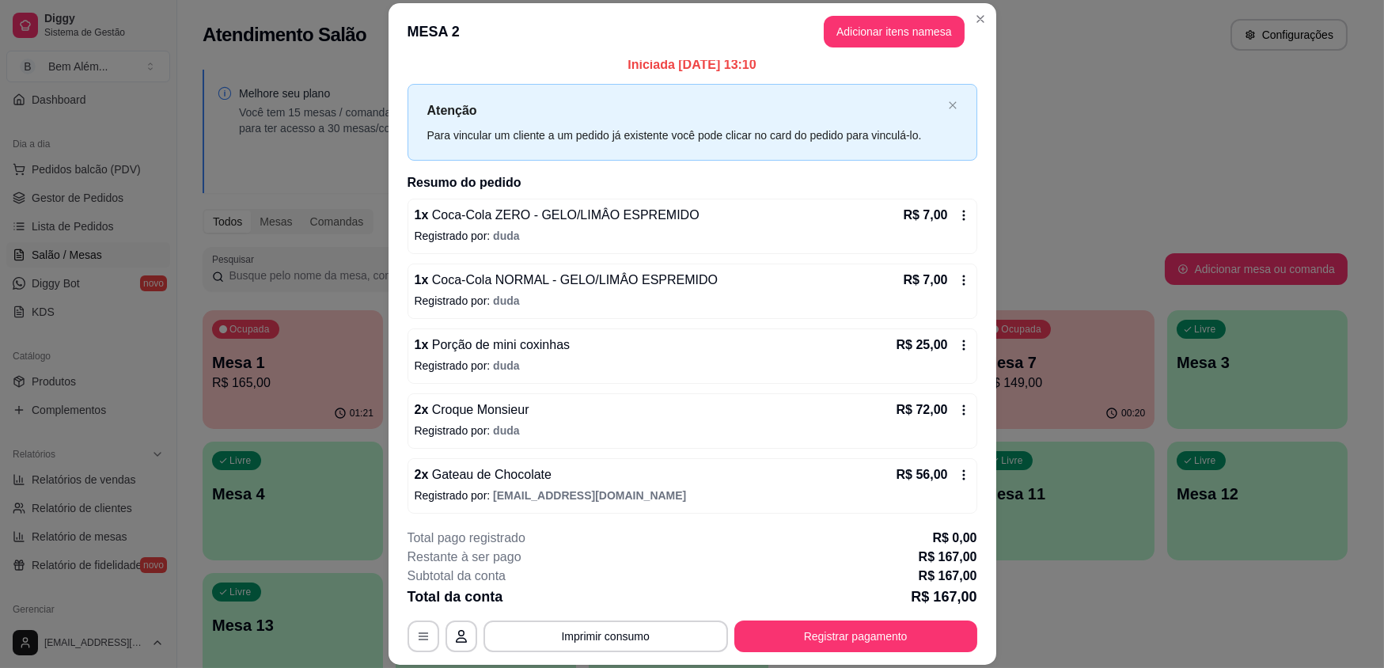
scroll to position [14, 0]
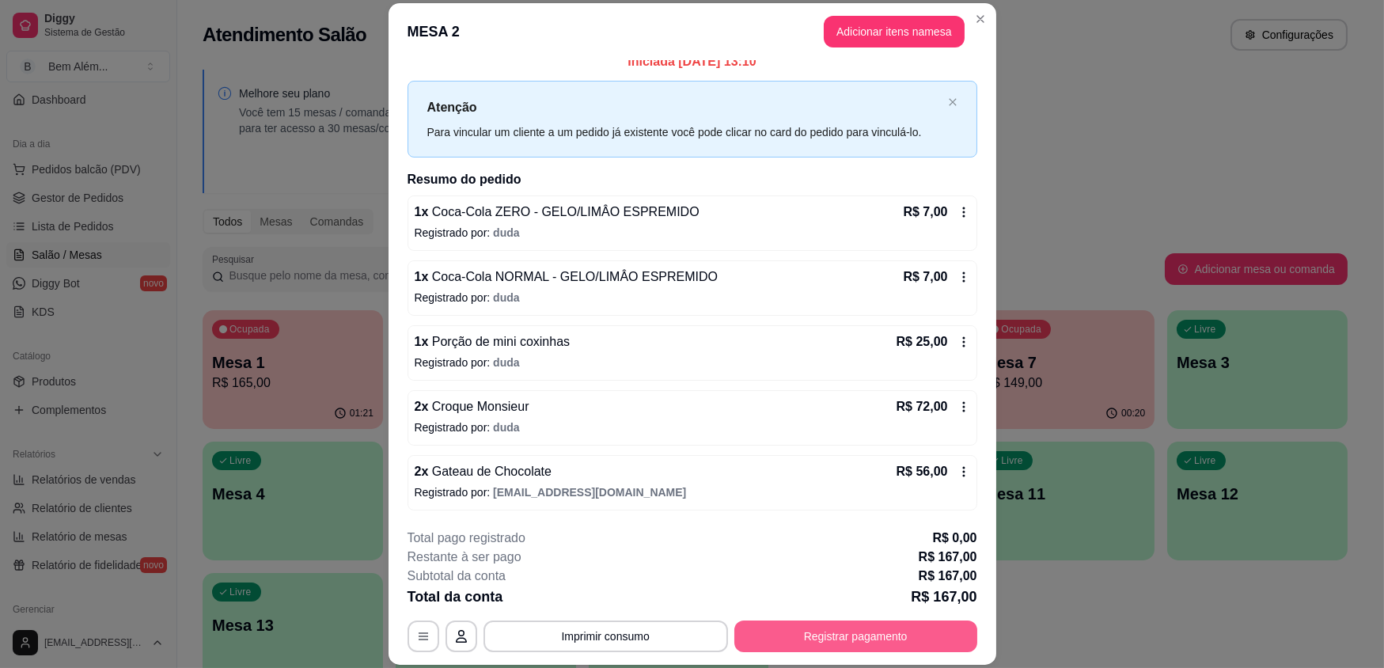
click at [908, 622] on button "Registrar pagamento" at bounding box center [855, 636] width 243 height 32
click at [909, 14] on header "MESA 2 Adicionar itens na mesa" at bounding box center [693, 31] width 608 height 57
click at [884, 40] on button "Adicionar itens na mesa" at bounding box center [894, 32] width 141 height 32
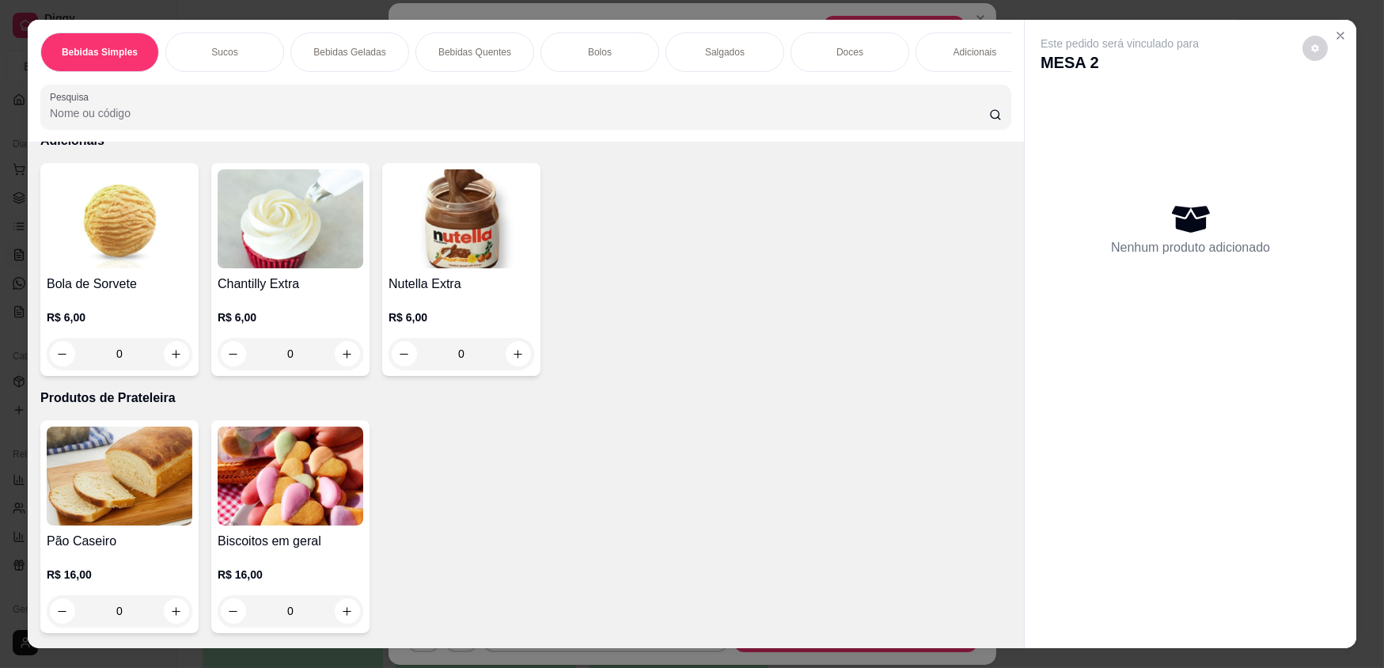
scroll to position [3087, 0]
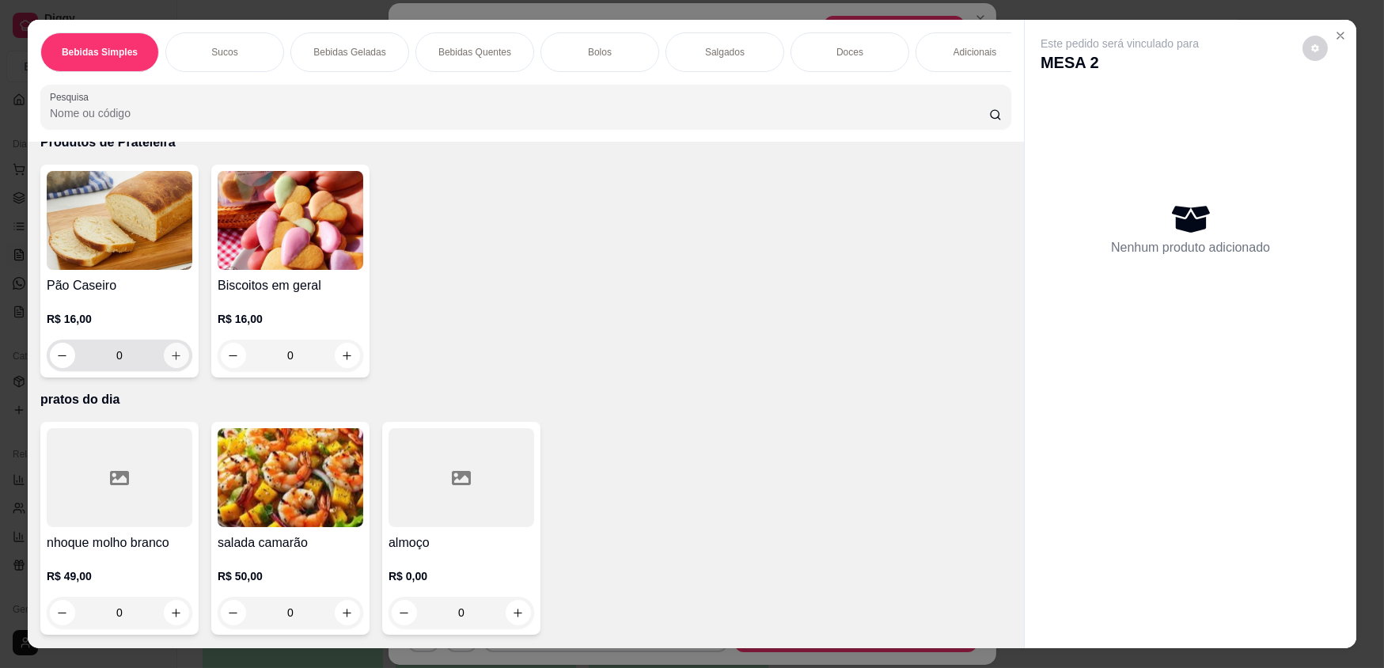
click at [170, 354] on icon "increase-product-quantity" at bounding box center [176, 356] width 12 height 12
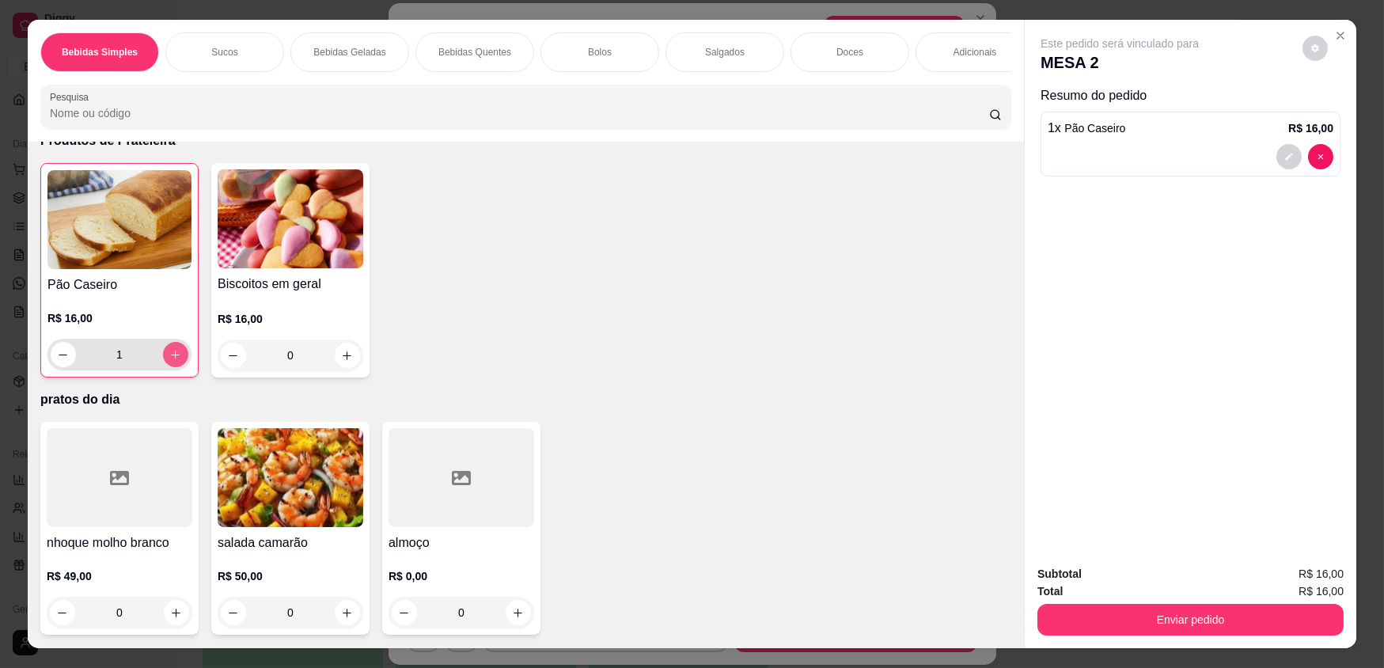
type input "1"
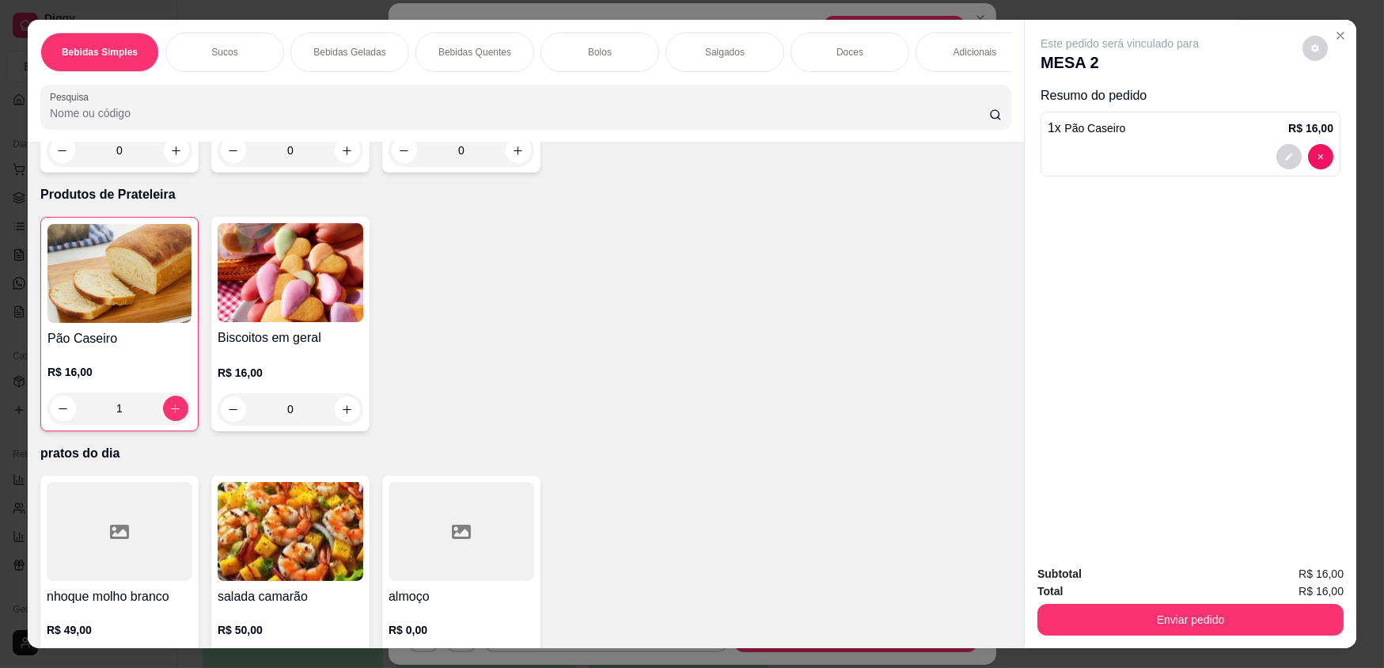
scroll to position [3017, 0]
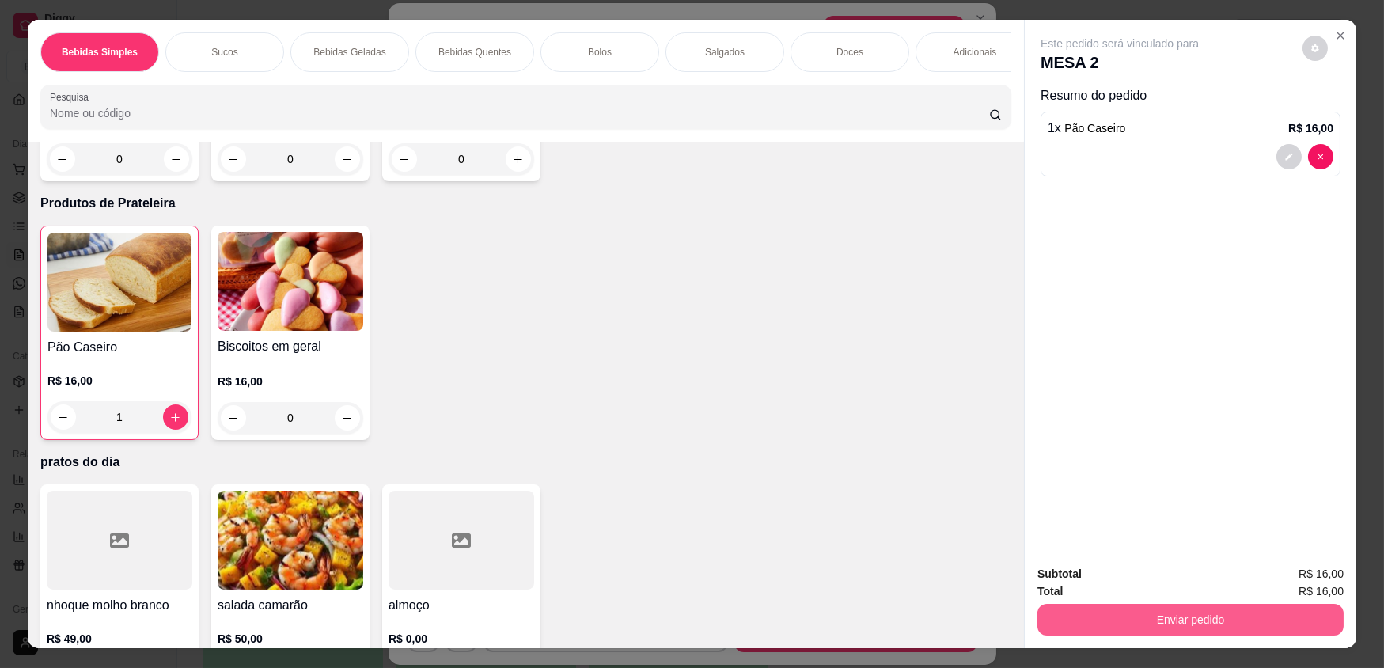
click at [1250, 626] on button "Enviar pedido" at bounding box center [1191, 620] width 306 height 32
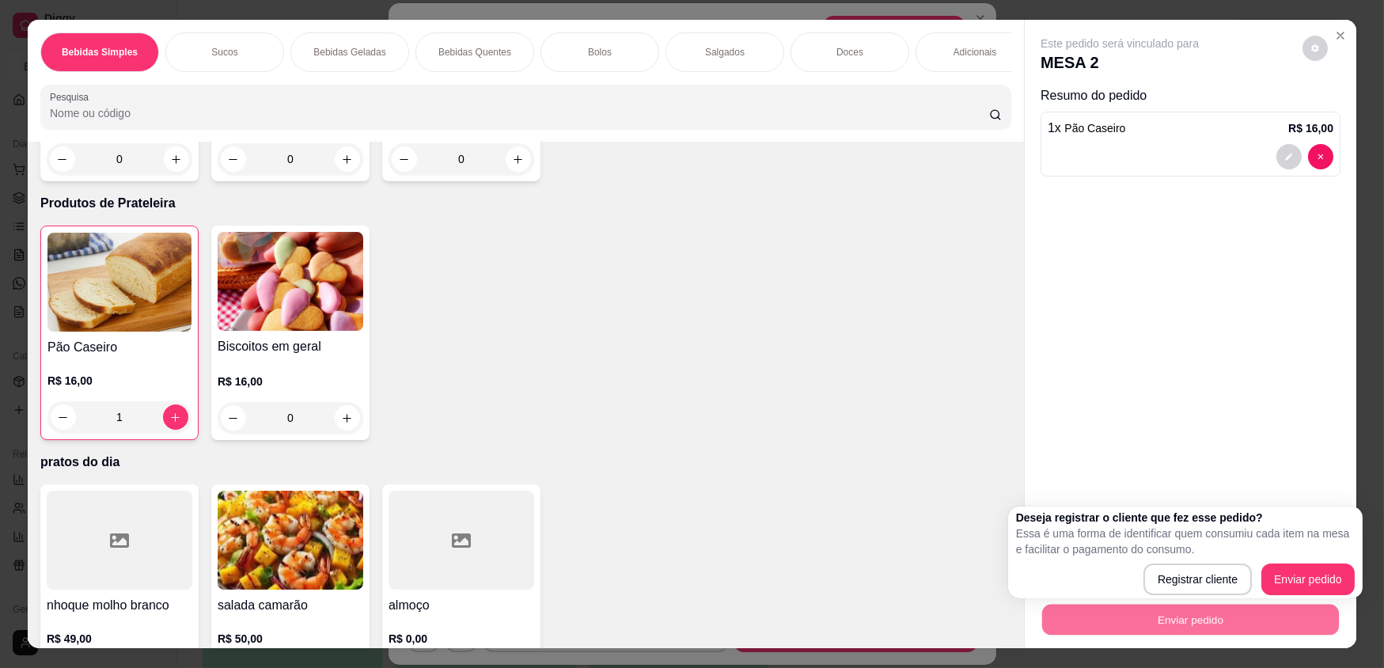
click at [1306, 594] on div "Deseja registrar o cliente que fez esse pedido? Essa é uma forma de identificar…" at bounding box center [1185, 552] width 355 height 92
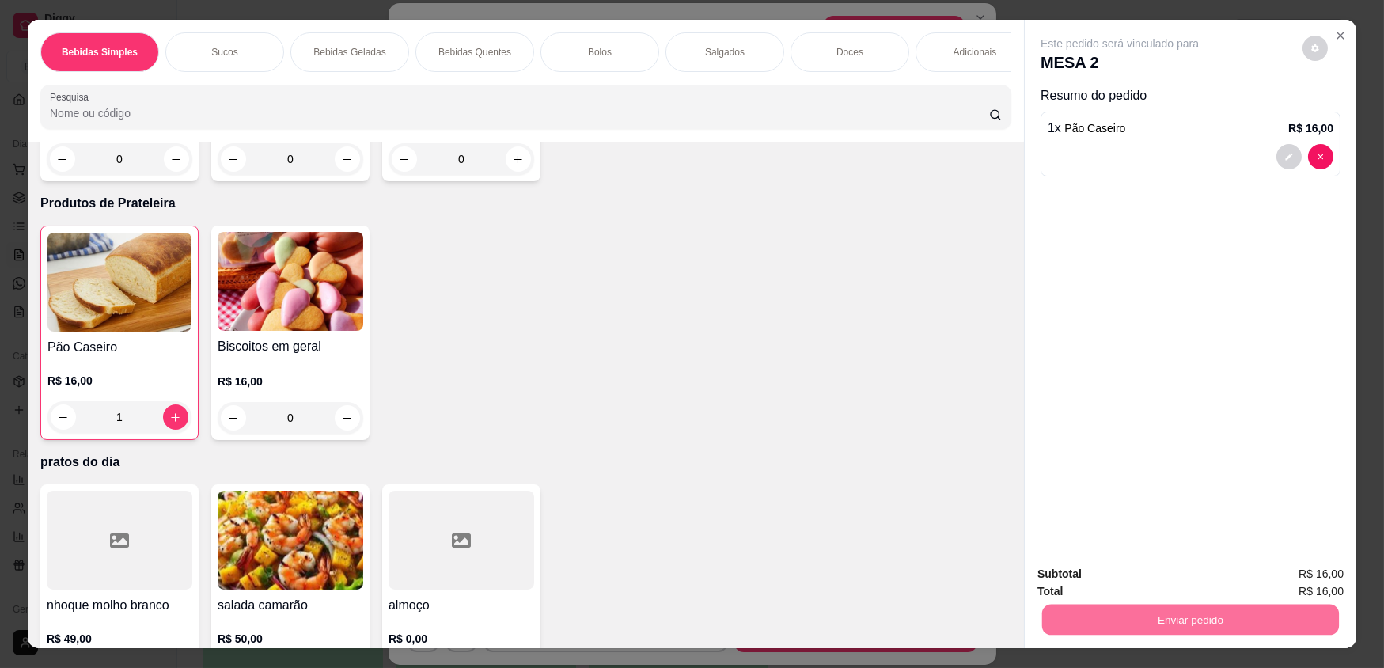
click at [1306, 578] on button "Enviar pedido" at bounding box center [1303, 579] width 87 height 29
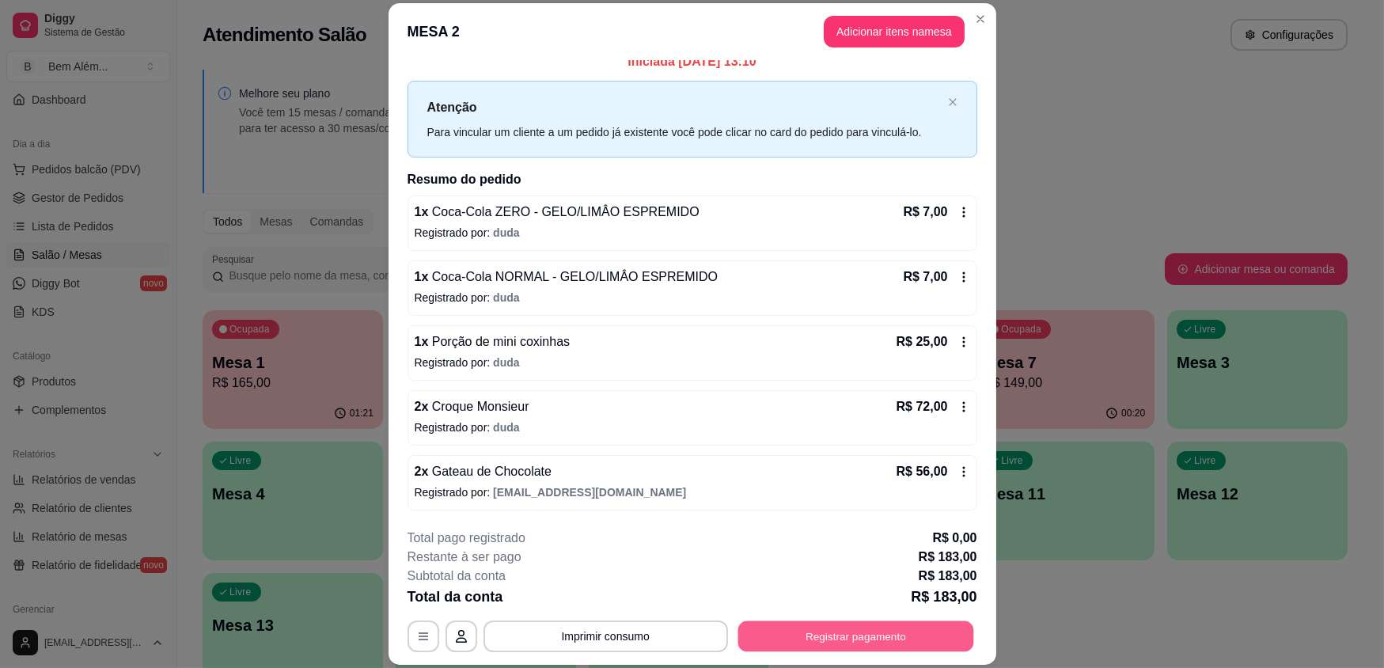
click at [828, 641] on button "Registrar pagamento" at bounding box center [856, 635] width 236 height 31
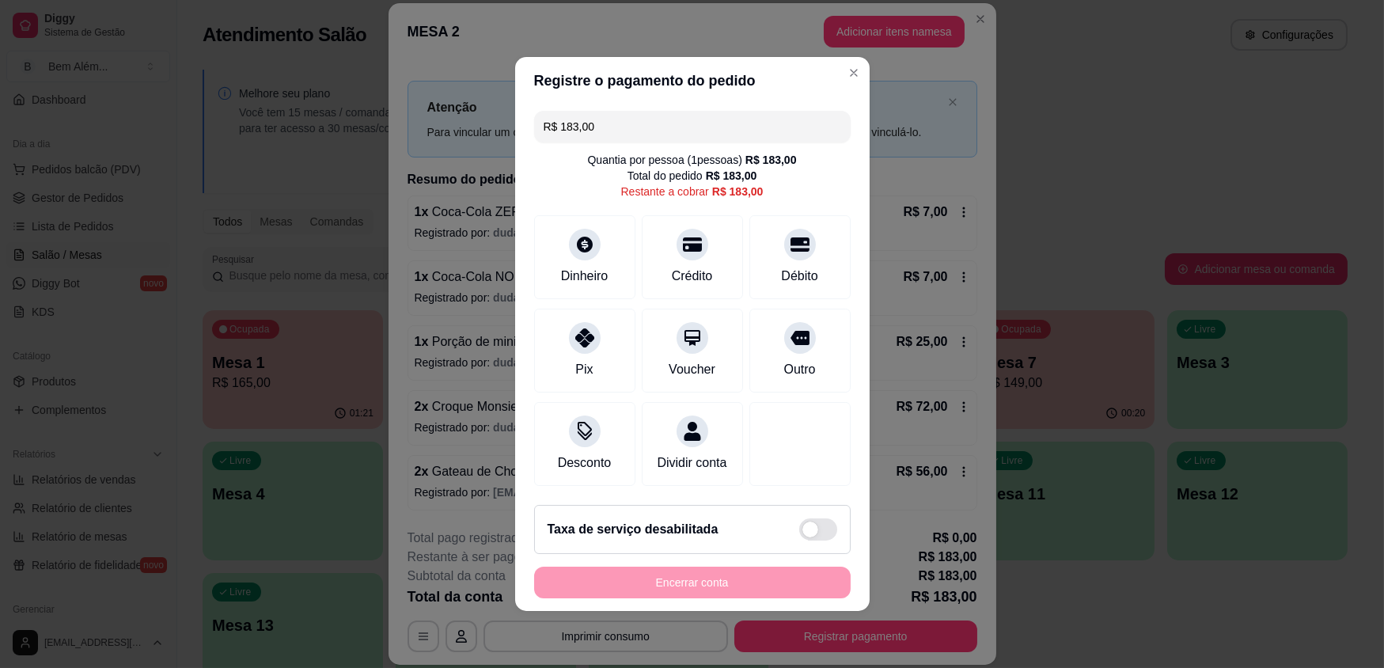
drag, startPoint x: 651, startPoint y: 127, endPoint x: 371, endPoint y: 120, distance: 280.2
click at [371, 120] on div "Registre o pagamento do pedido R$ 183,00 Quantia por pessoa ( 1 pessoas) R$ 183…" at bounding box center [692, 334] width 1384 height 668
click at [584, 313] on div "Pix" at bounding box center [585, 348] width 112 height 93
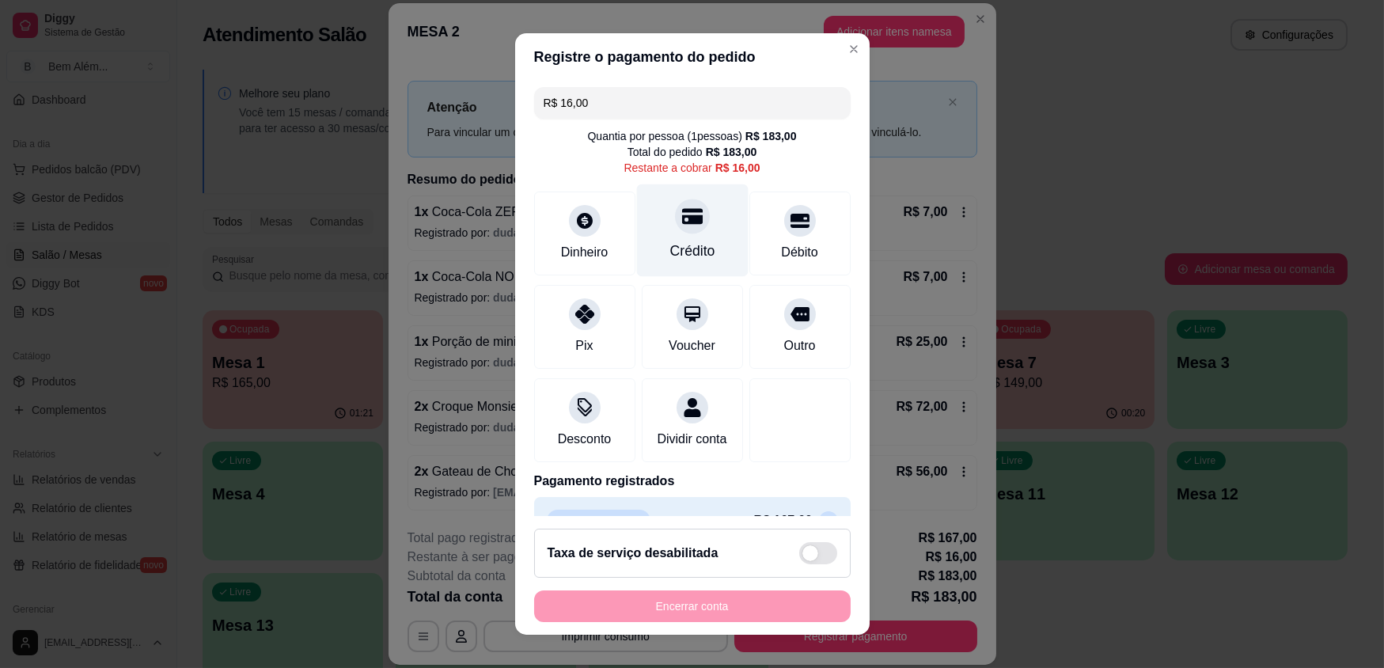
click at [677, 259] on div "Crédito" at bounding box center [692, 251] width 45 height 21
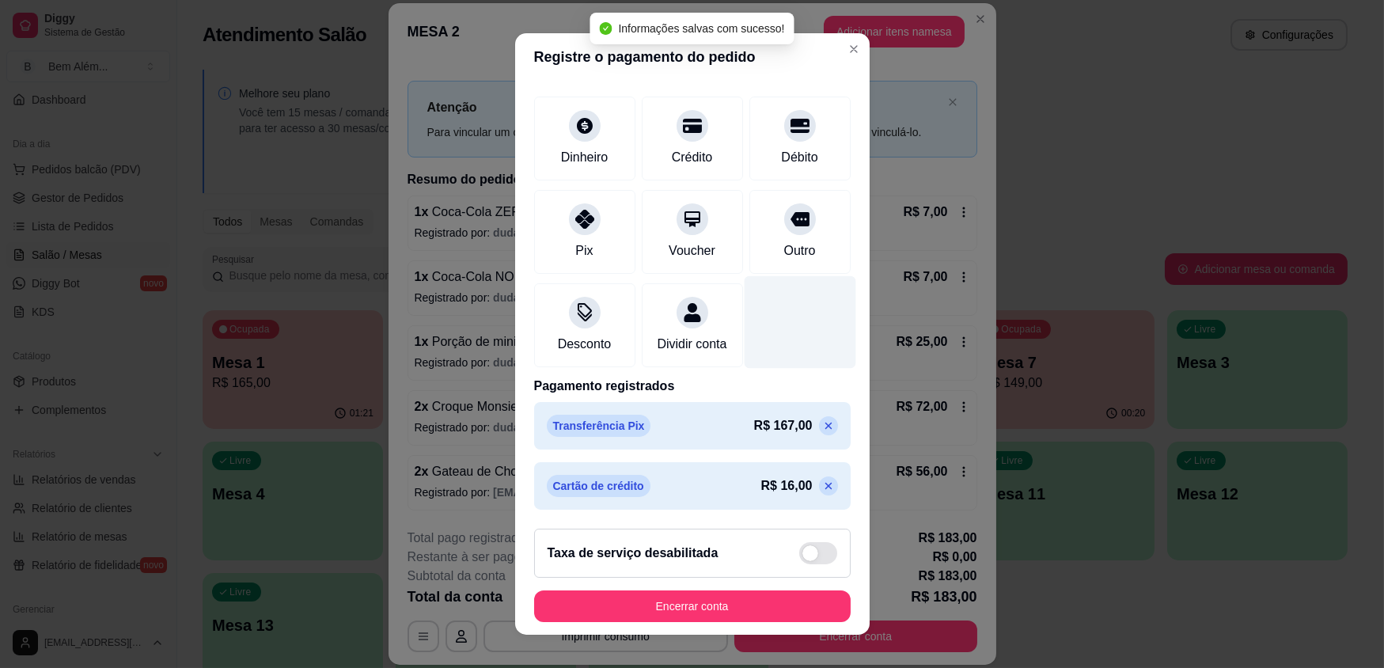
scroll to position [97, 0]
click at [822, 482] on icon at bounding box center [828, 486] width 13 height 13
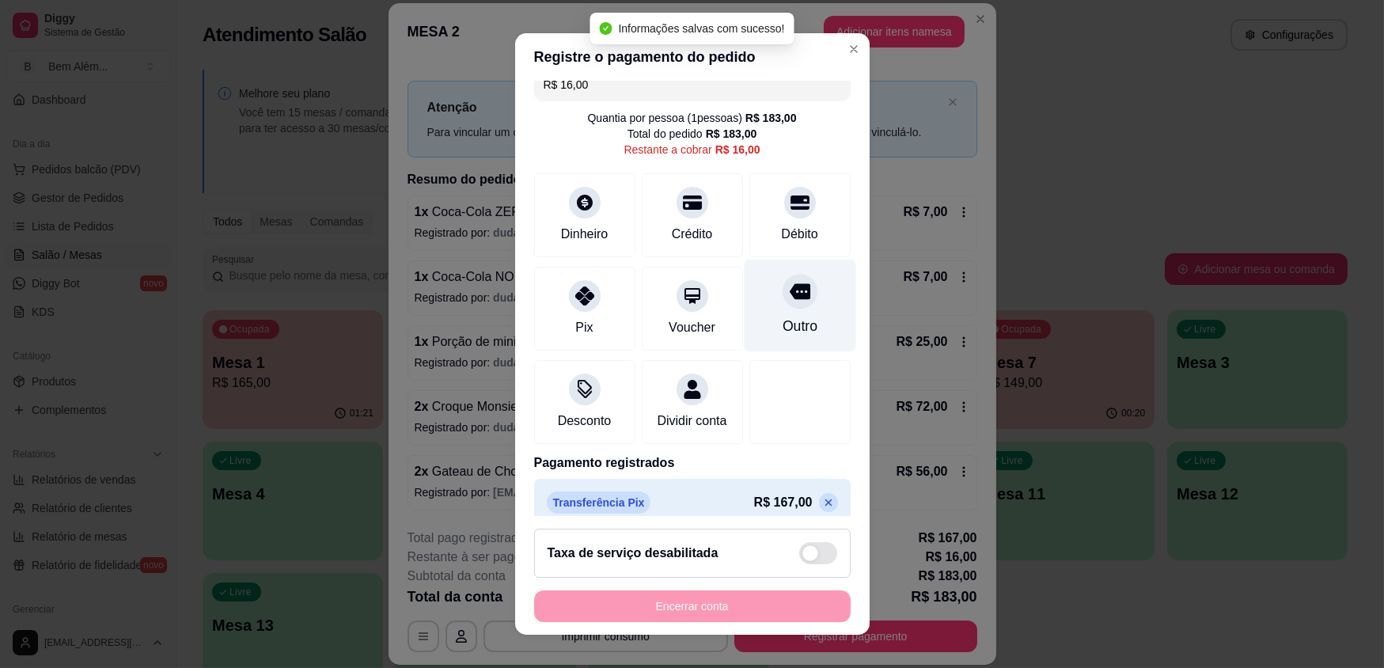
scroll to position [0, 0]
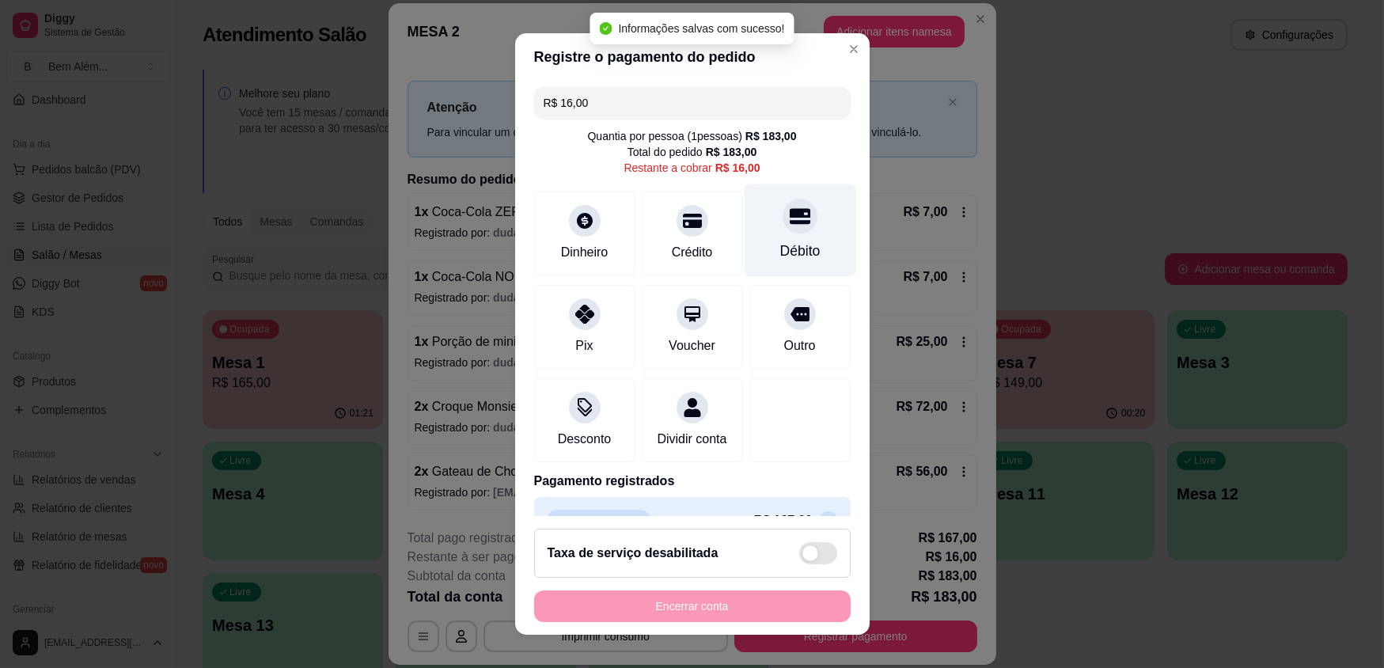
click at [780, 245] on div "Débito" at bounding box center [800, 251] width 40 height 21
type input "R$ 0,00"
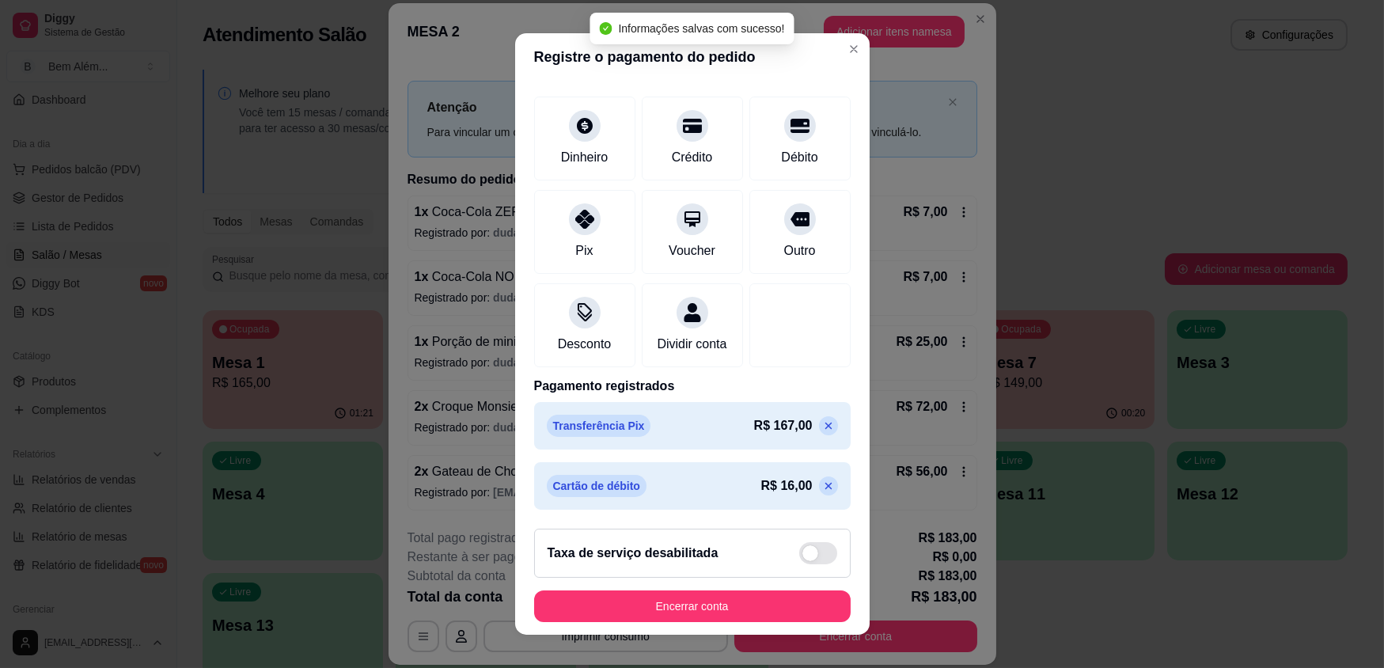
scroll to position [97, 0]
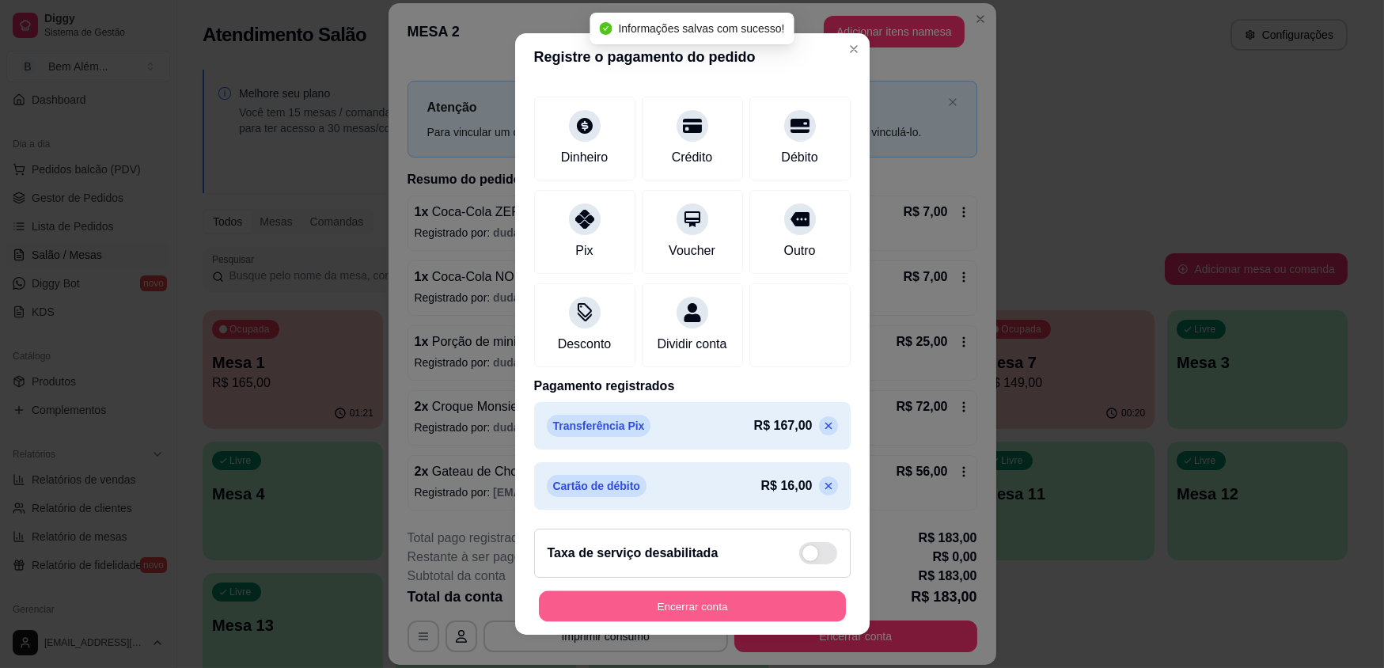
click at [696, 590] on button "Encerrar conta" at bounding box center [692, 605] width 307 height 31
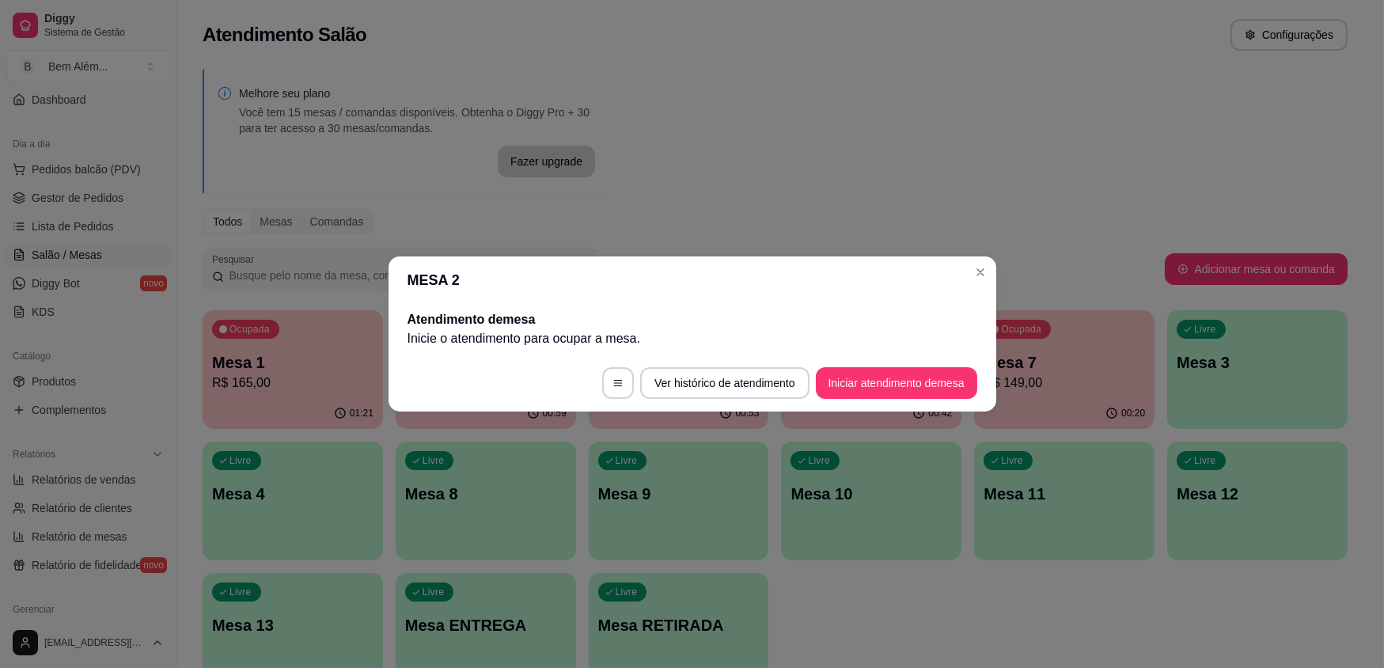
scroll to position [0, 0]
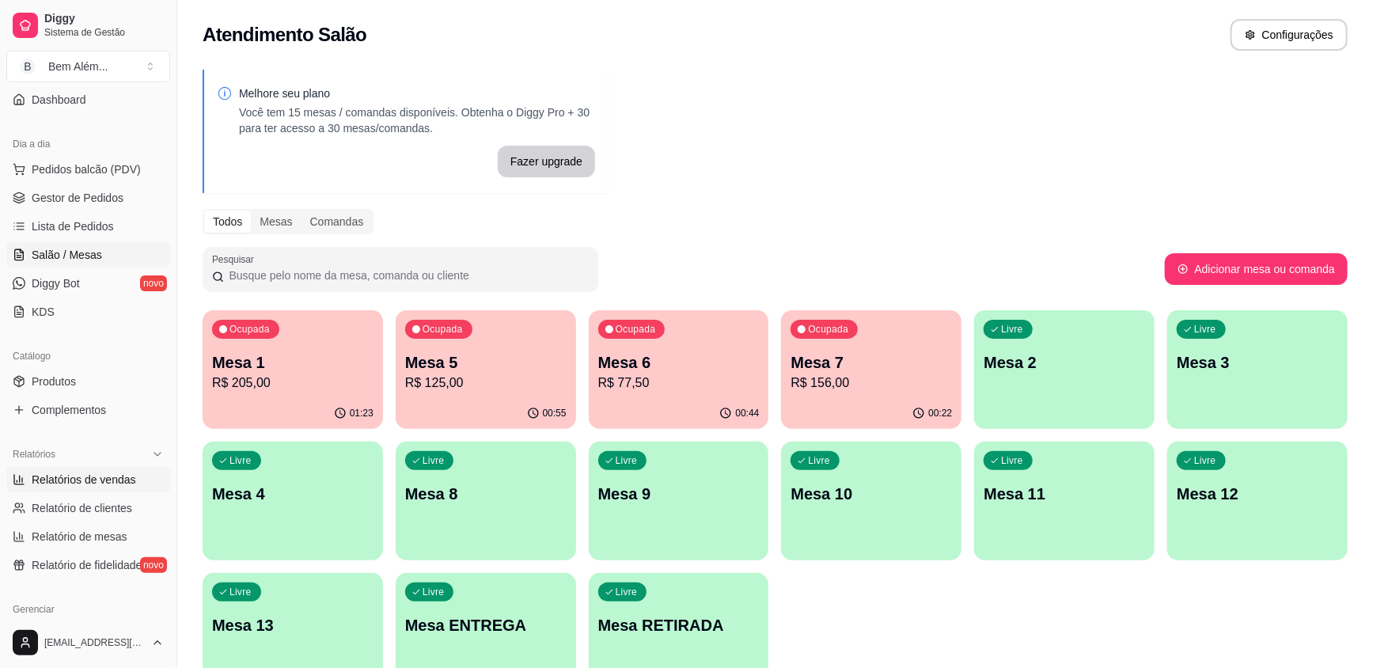
click at [61, 477] on span "Relatórios de vendas" at bounding box center [84, 480] width 104 height 16
select select "ALL"
select select "0"
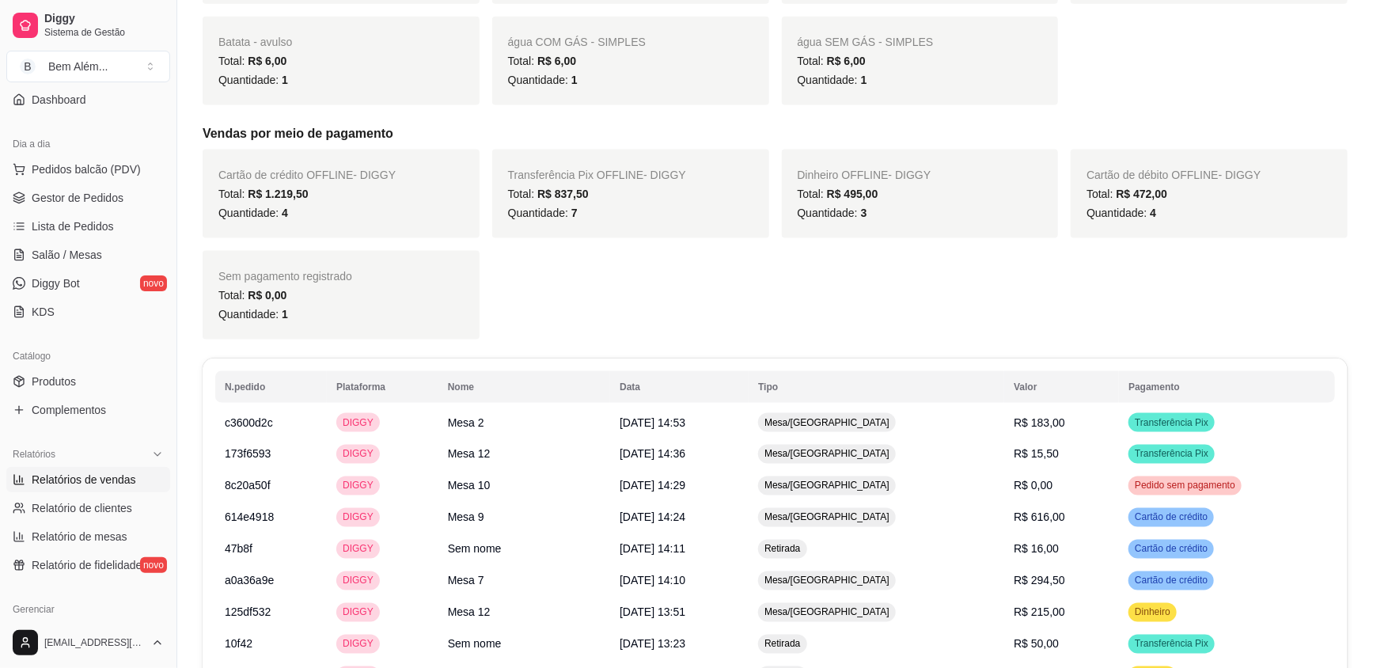
scroll to position [1079, 0]
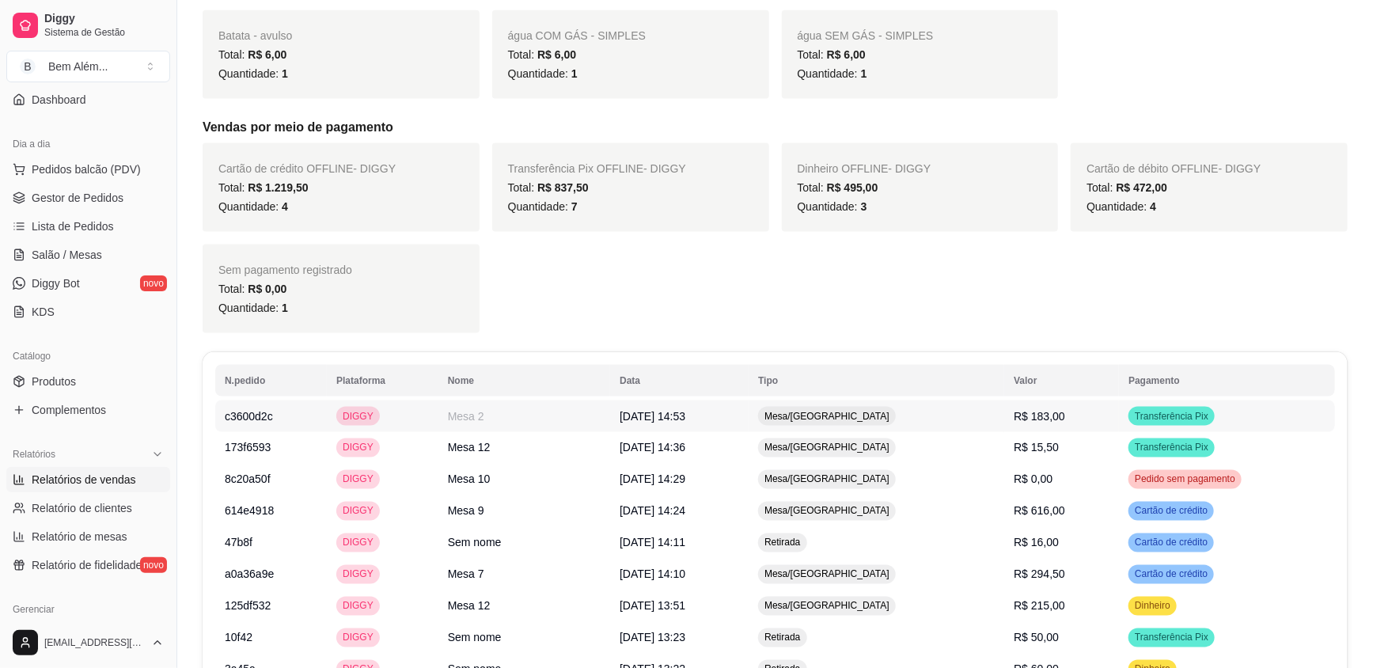
click at [1053, 400] on td "R$ 183,00" at bounding box center [1061, 416] width 115 height 32
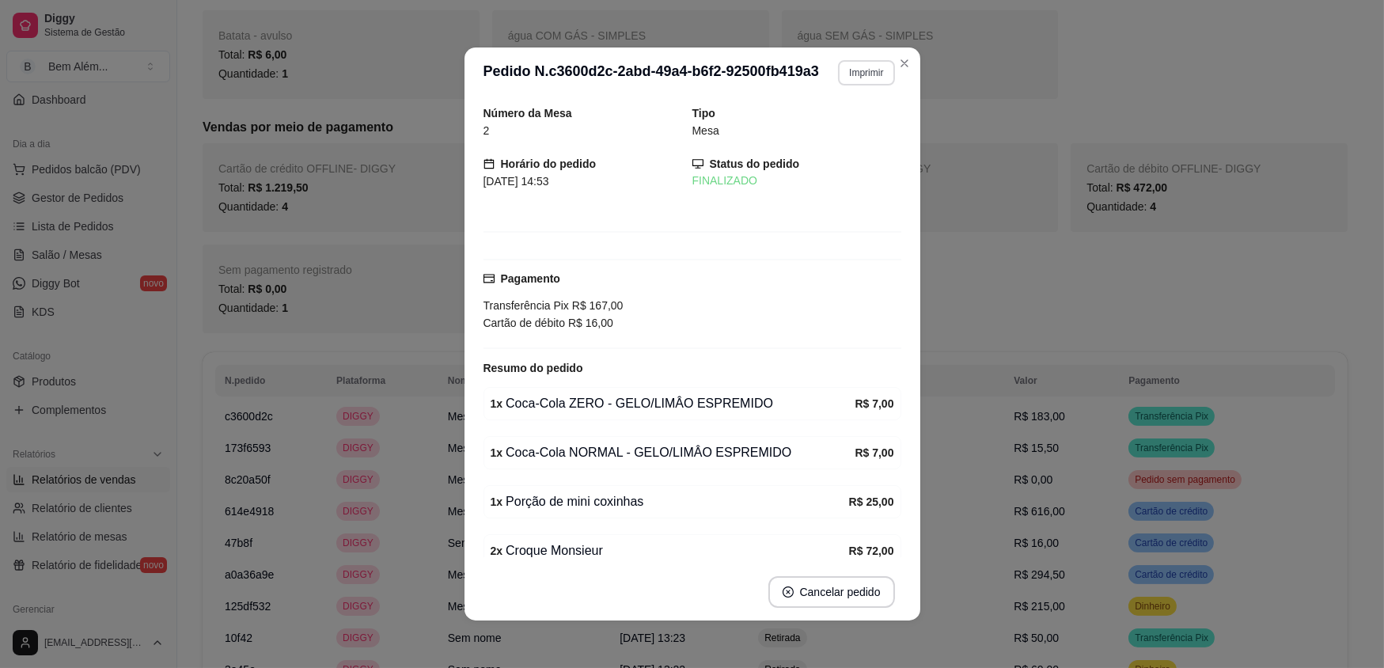
click at [852, 71] on button "Imprimir" at bounding box center [866, 72] width 56 height 25
click at [844, 131] on button "impressao computador" at bounding box center [821, 128] width 119 height 25
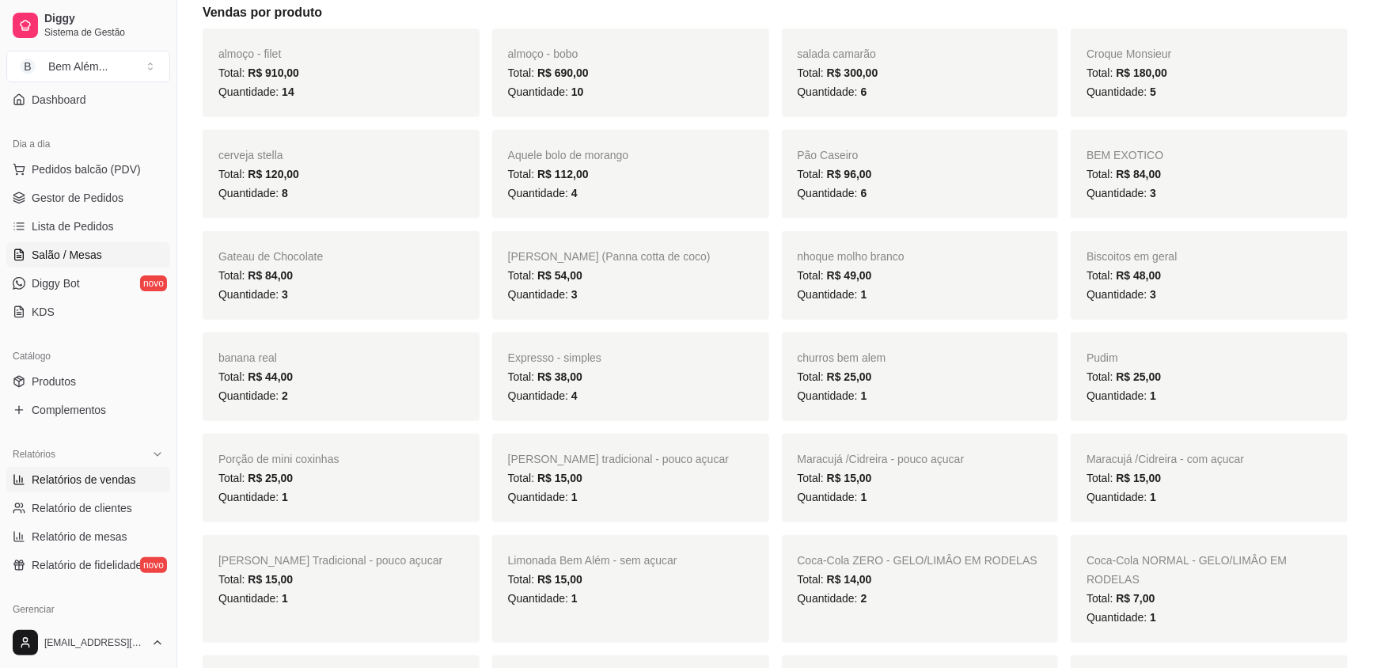
scroll to position [287, 0]
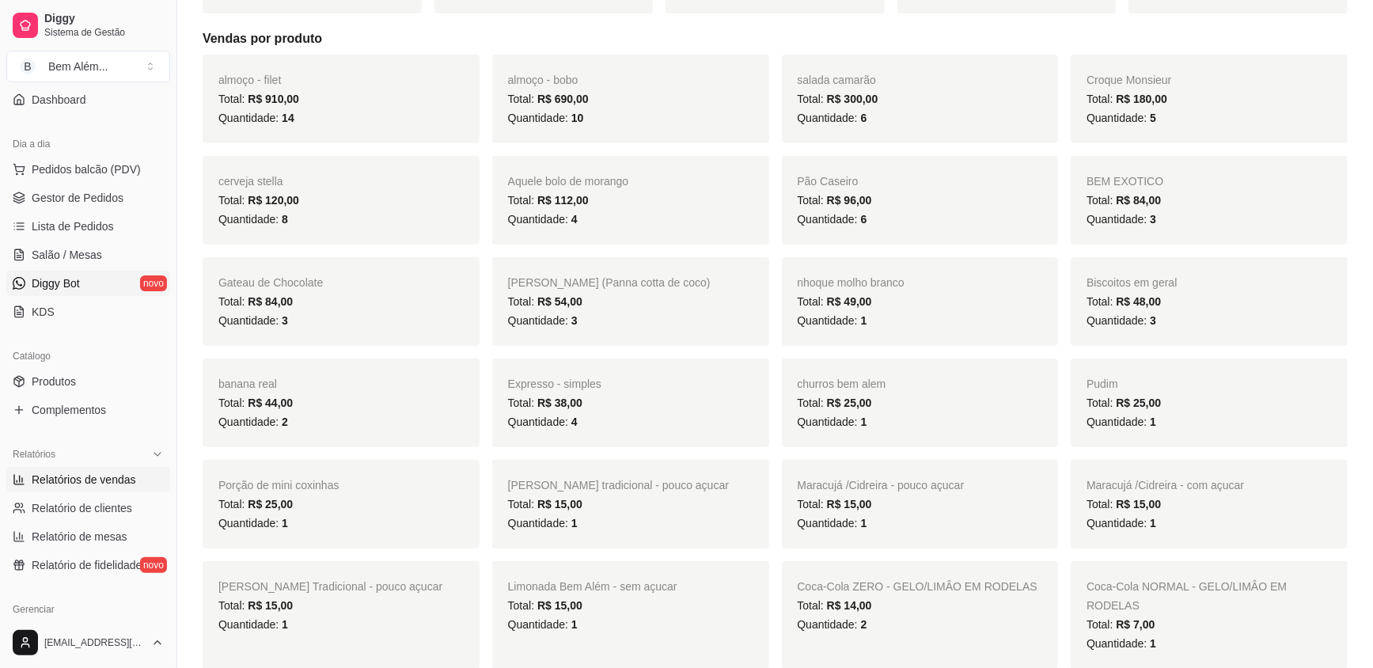
click at [84, 278] on link "Diggy Bot novo" at bounding box center [88, 283] width 164 height 25
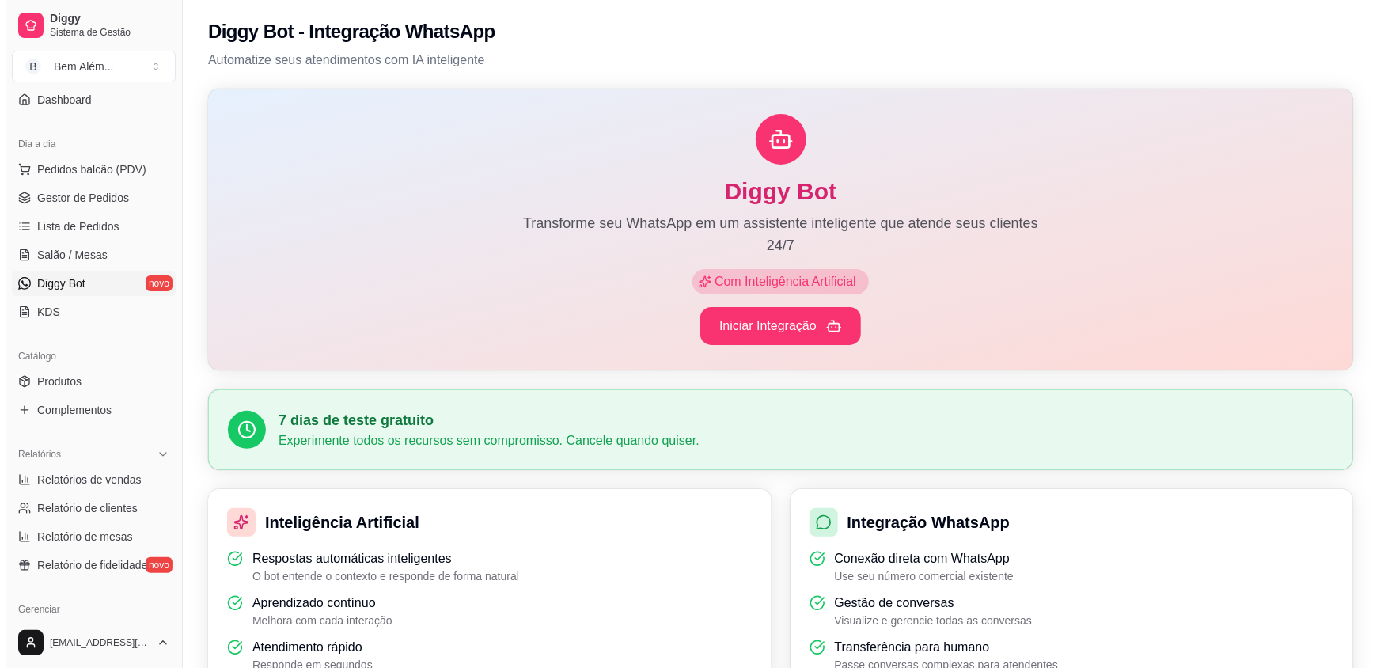
scroll to position [469, 0]
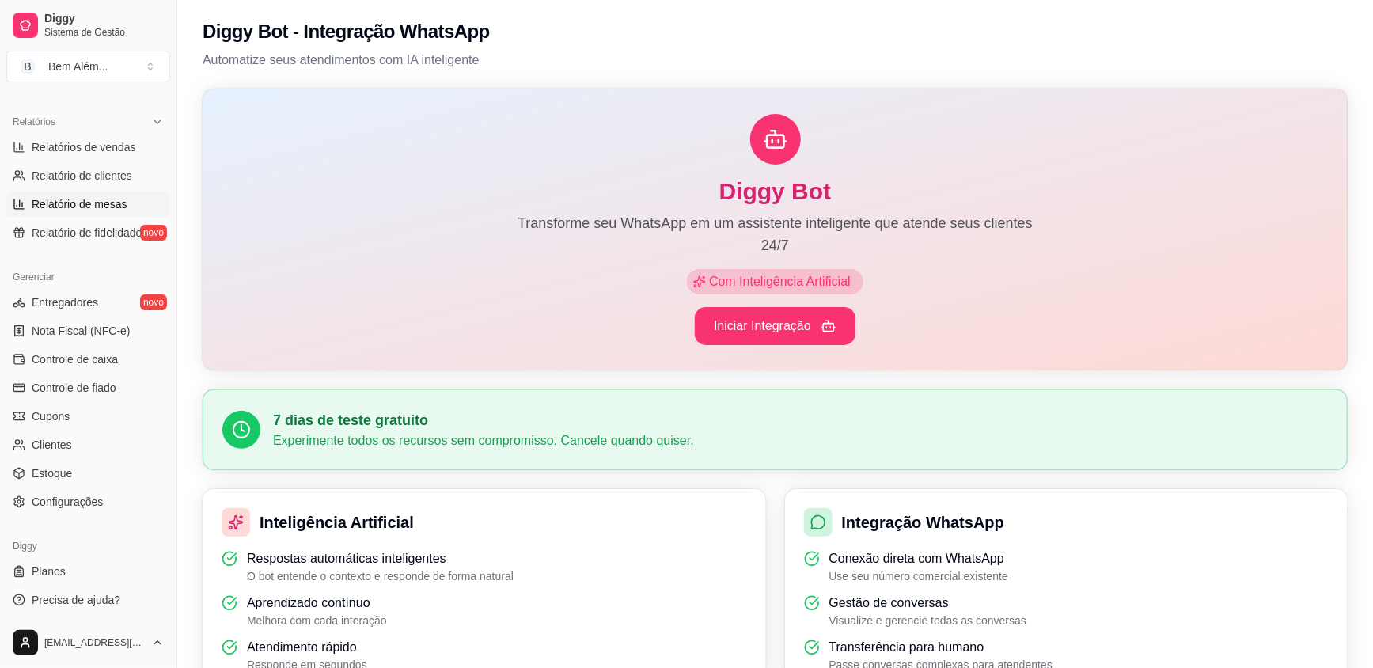
click at [98, 199] on span "Relatório de mesas" at bounding box center [80, 204] width 96 height 16
select select "TOTAL_OF_ORDERS"
select select "7"
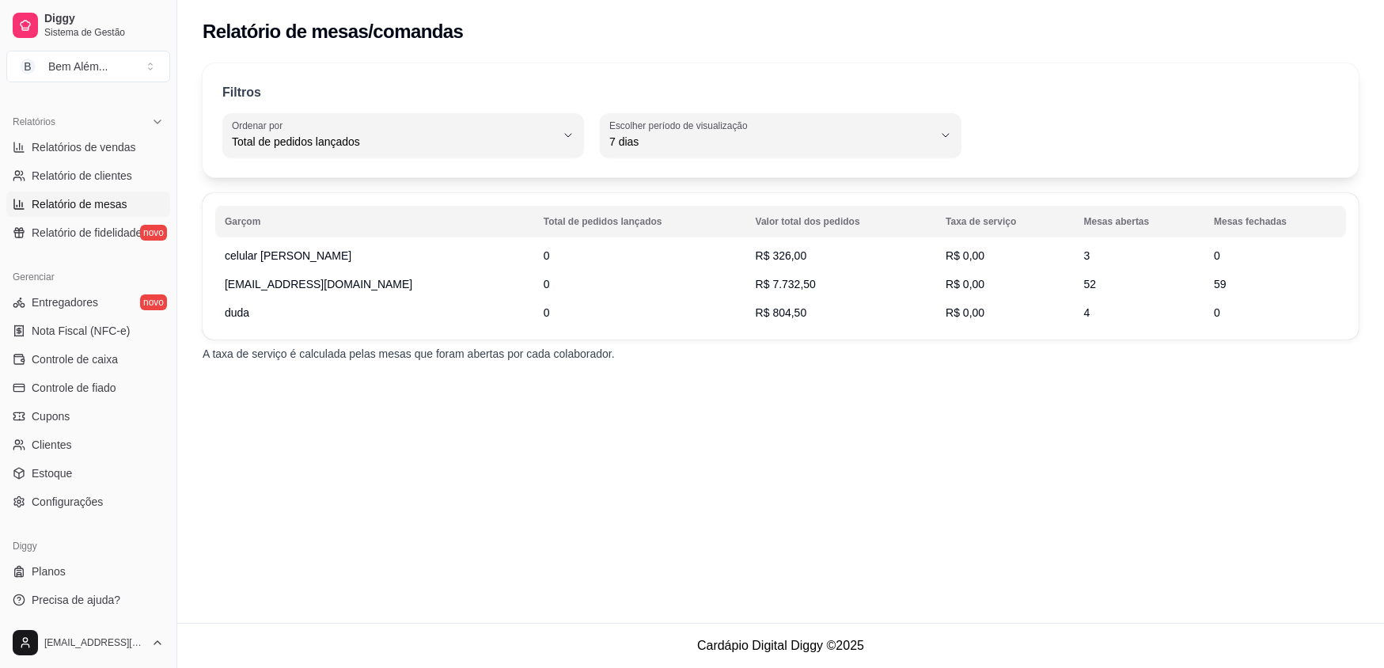
click at [88, 199] on span "Relatório de mesas" at bounding box center [80, 204] width 96 height 16
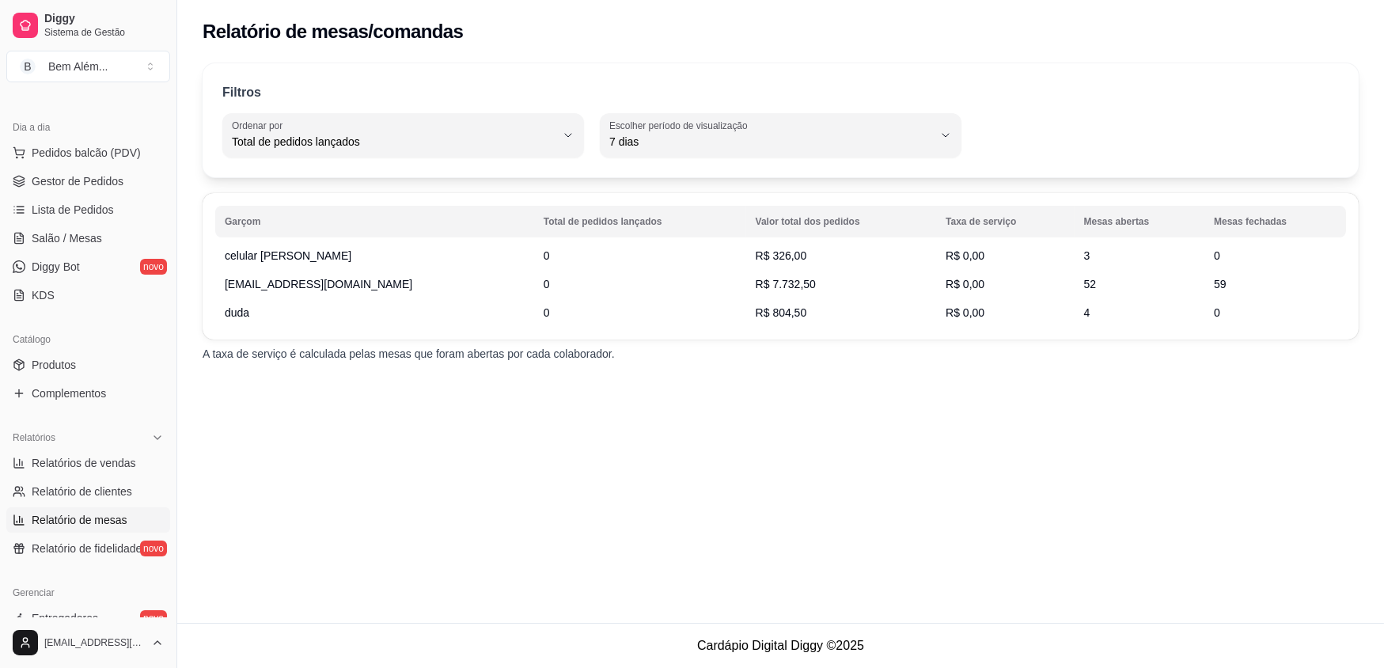
scroll to position [38, 0]
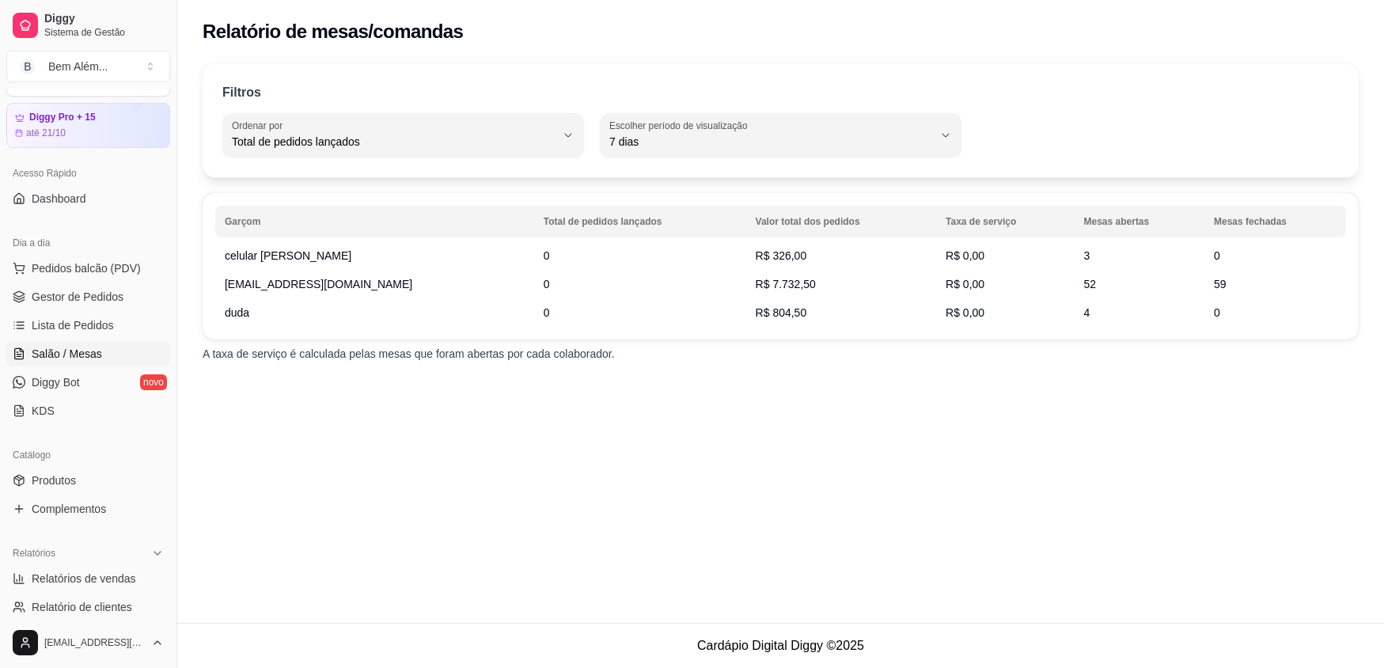
click at [105, 348] on link "Salão / Mesas" at bounding box center [88, 353] width 164 height 25
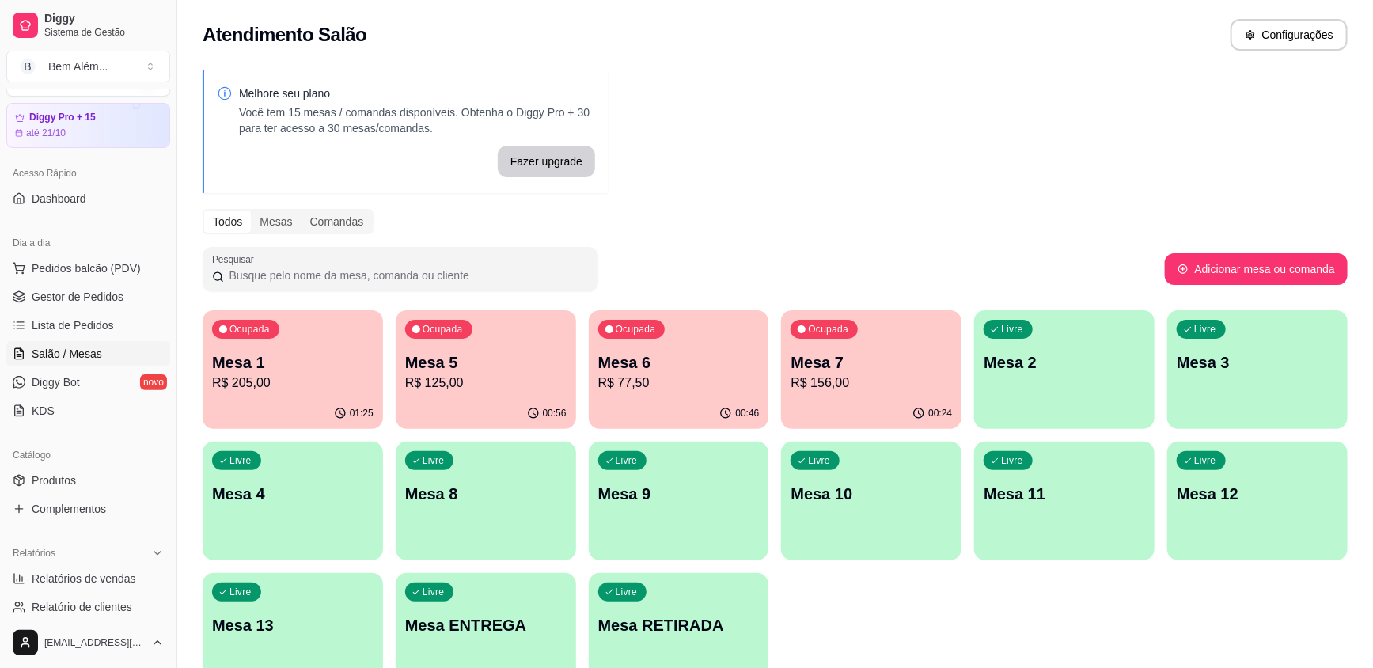
click at [492, 385] on p "R$ 125,00" at bounding box center [485, 383] width 161 height 19
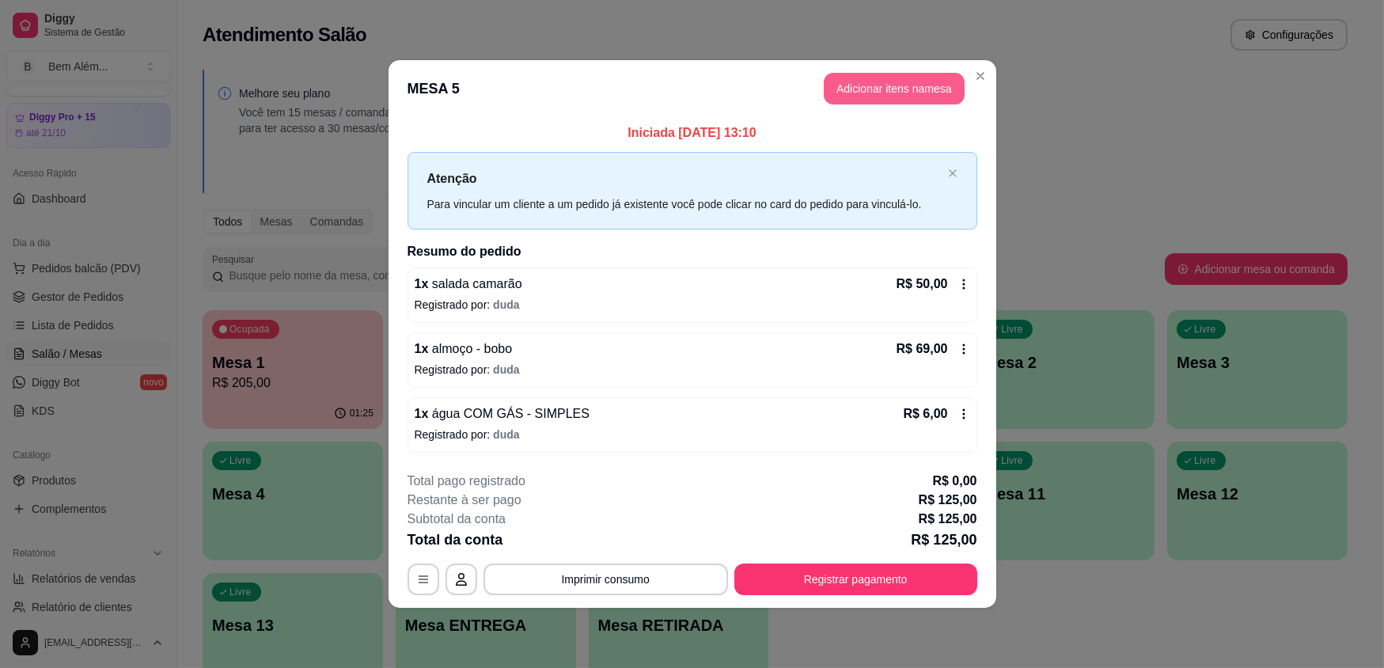
click at [899, 87] on button "Adicionar itens na mesa" at bounding box center [894, 89] width 141 height 32
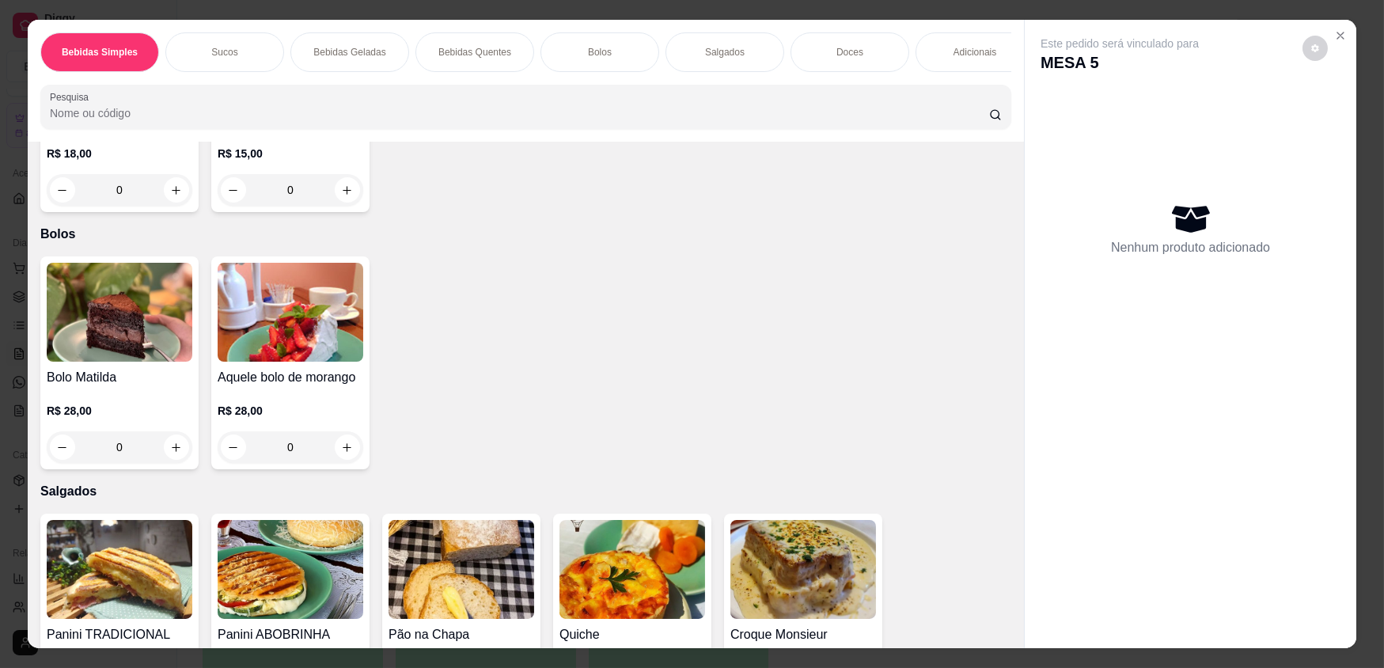
scroll to position [1367, 0]
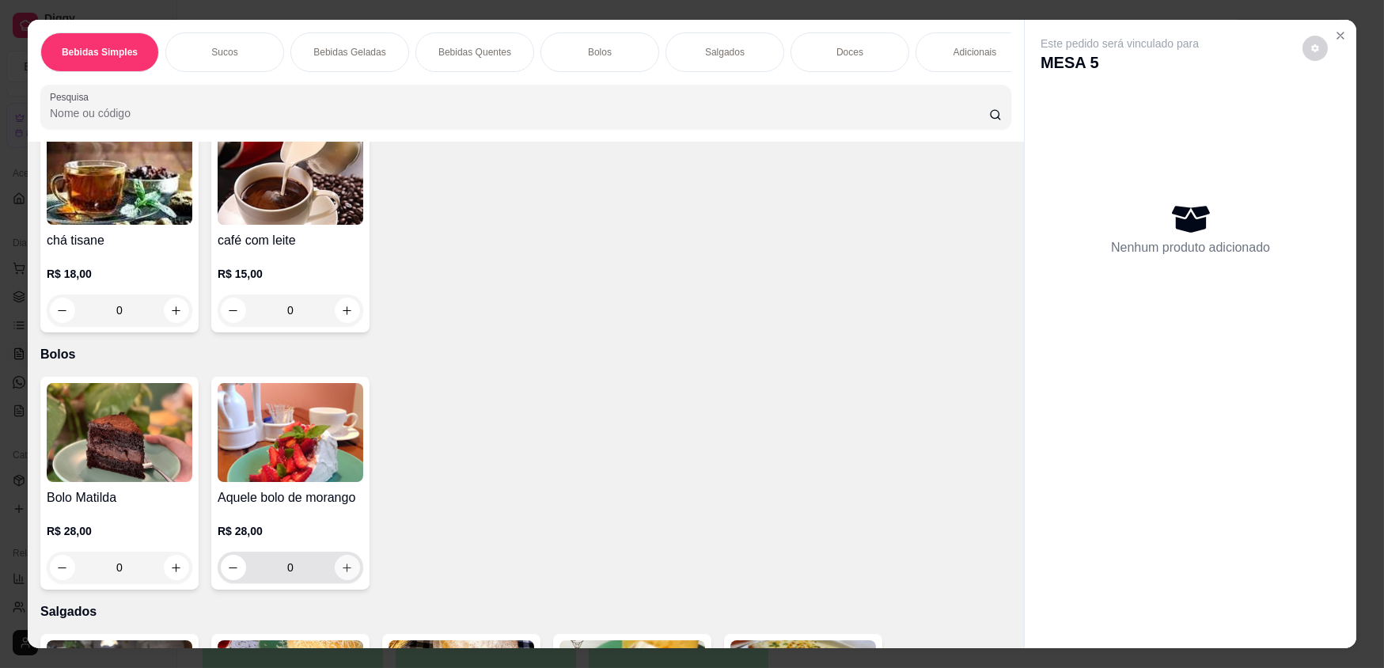
click at [350, 580] on button "increase-product-quantity" at bounding box center [347, 567] width 25 height 25
type input "1"
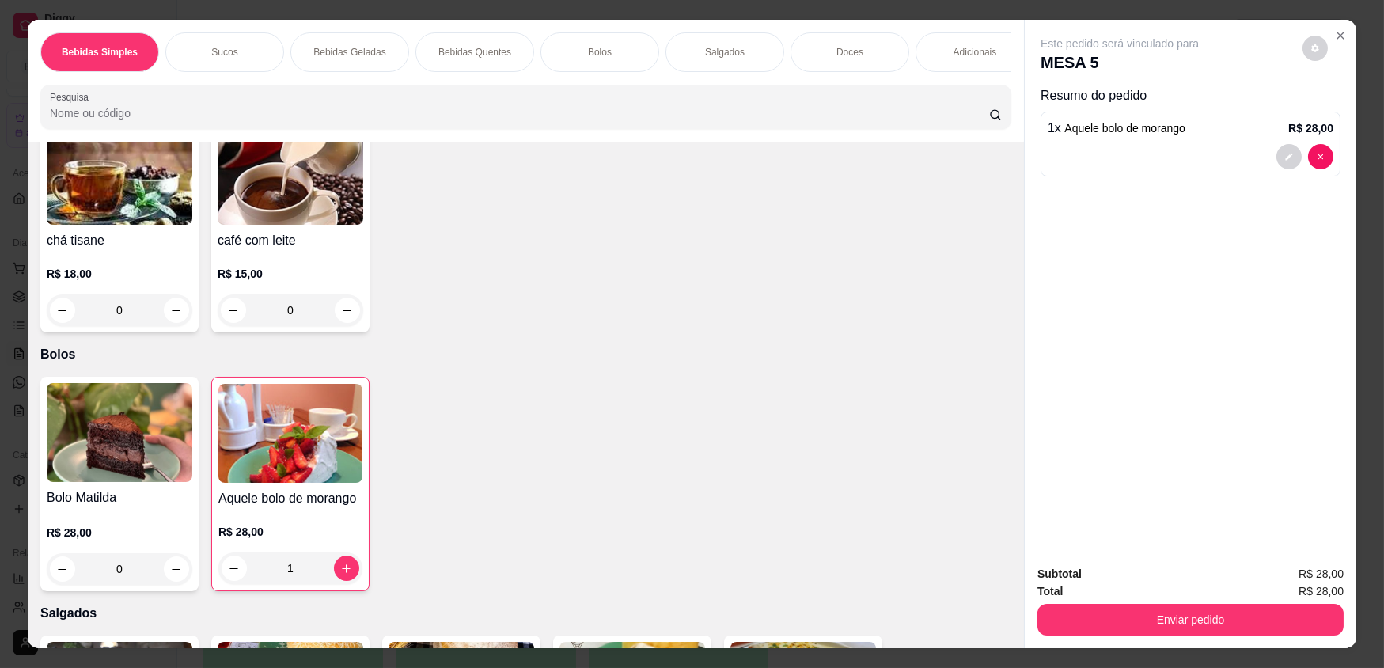
click at [1108, 641] on div "Subtotal R$ 28,00 Total R$ 28,00 Enviar pedido" at bounding box center [1191, 600] width 332 height 96
click at [1150, 624] on button "Enviar pedido" at bounding box center [1191, 620] width 306 height 32
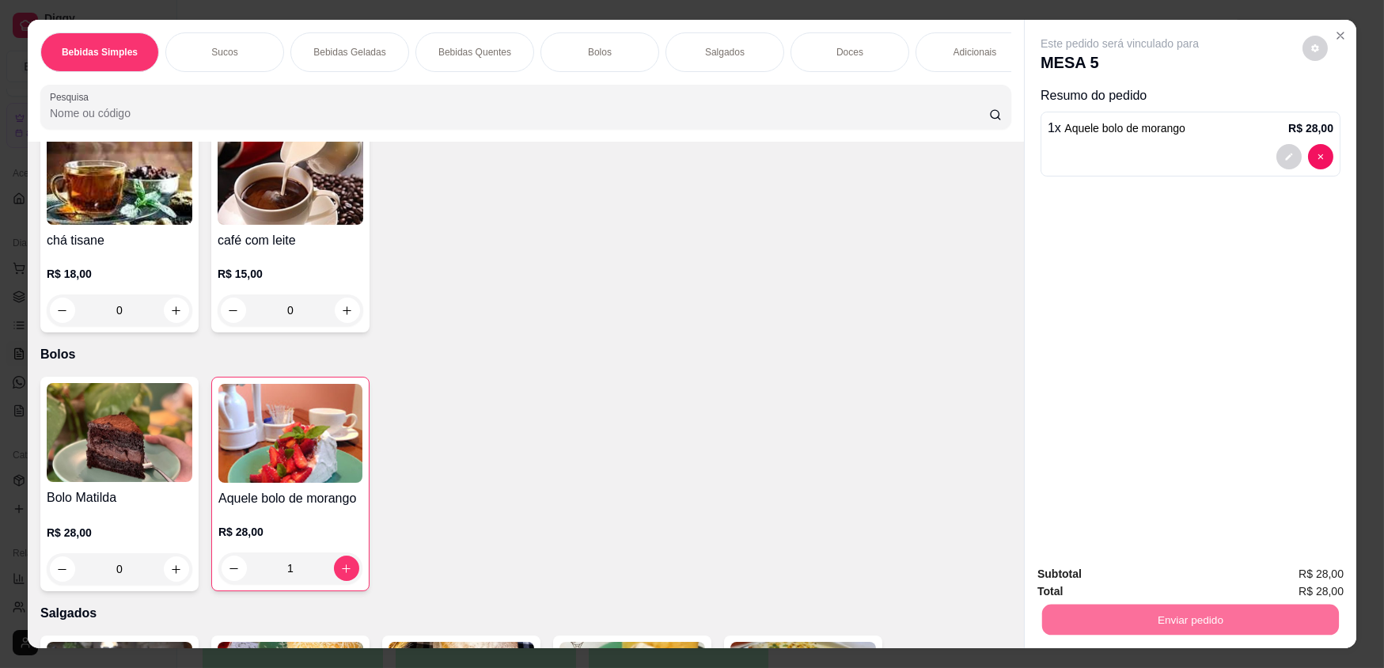
click at [1300, 591] on button "Enviar pedido" at bounding box center [1302, 580] width 89 height 30
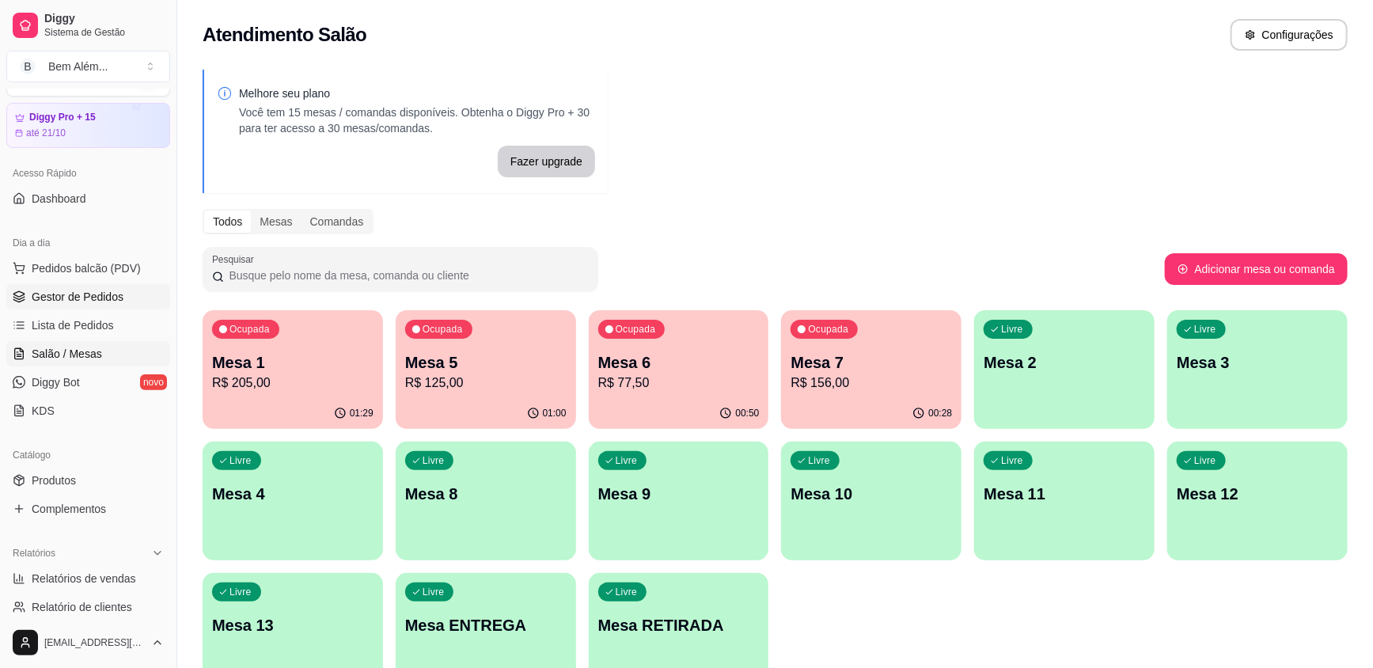
click at [32, 302] on span "Gestor de Pedidos" at bounding box center [78, 297] width 92 height 16
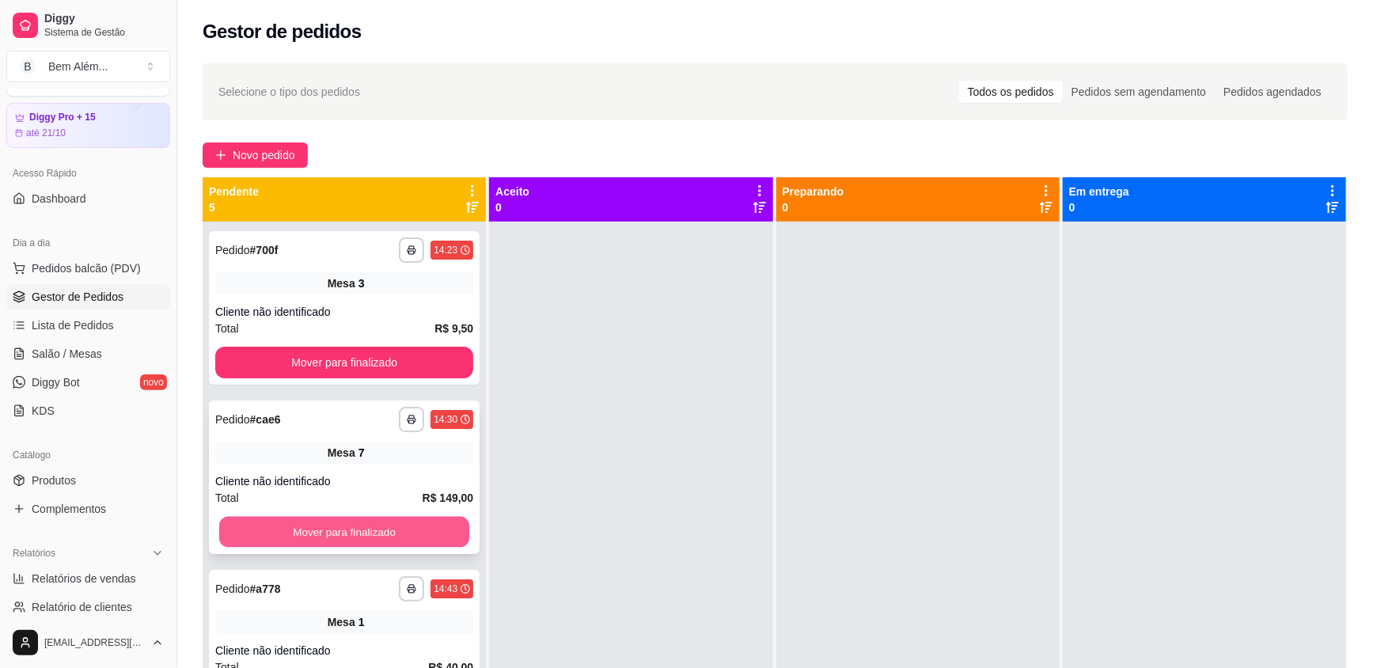
click at [333, 523] on button "Mover para finalizado" at bounding box center [344, 532] width 250 height 31
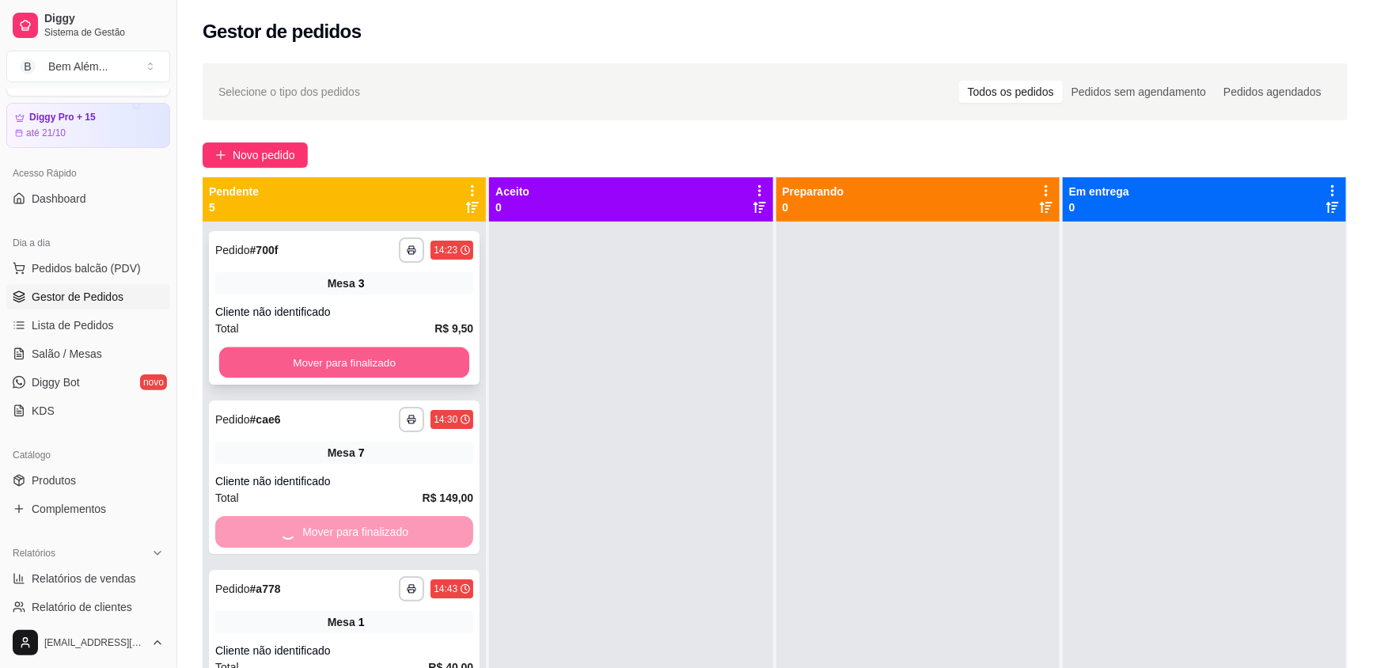
click at [316, 363] on button "Mover para finalizado" at bounding box center [344, 362] width 250 height 31
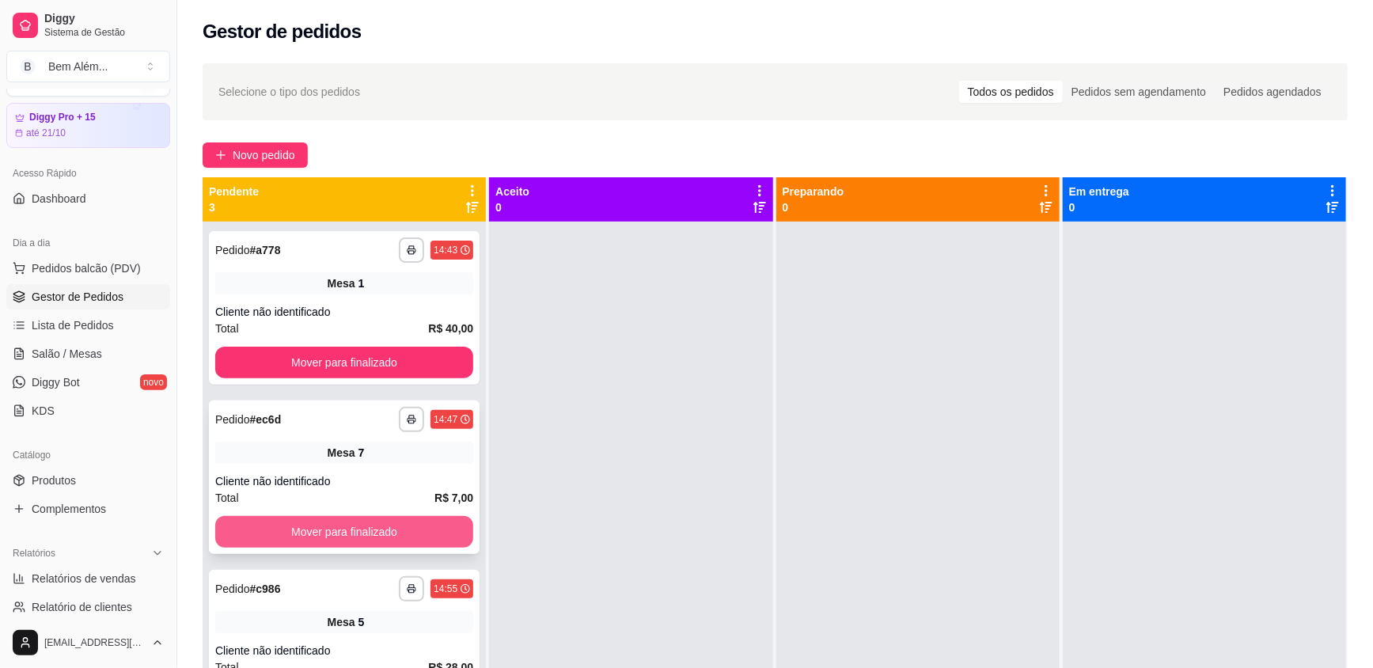
click at [353, 533] on button "Mover para finalizado" at bounding box center [344, 532] width 258 height 32
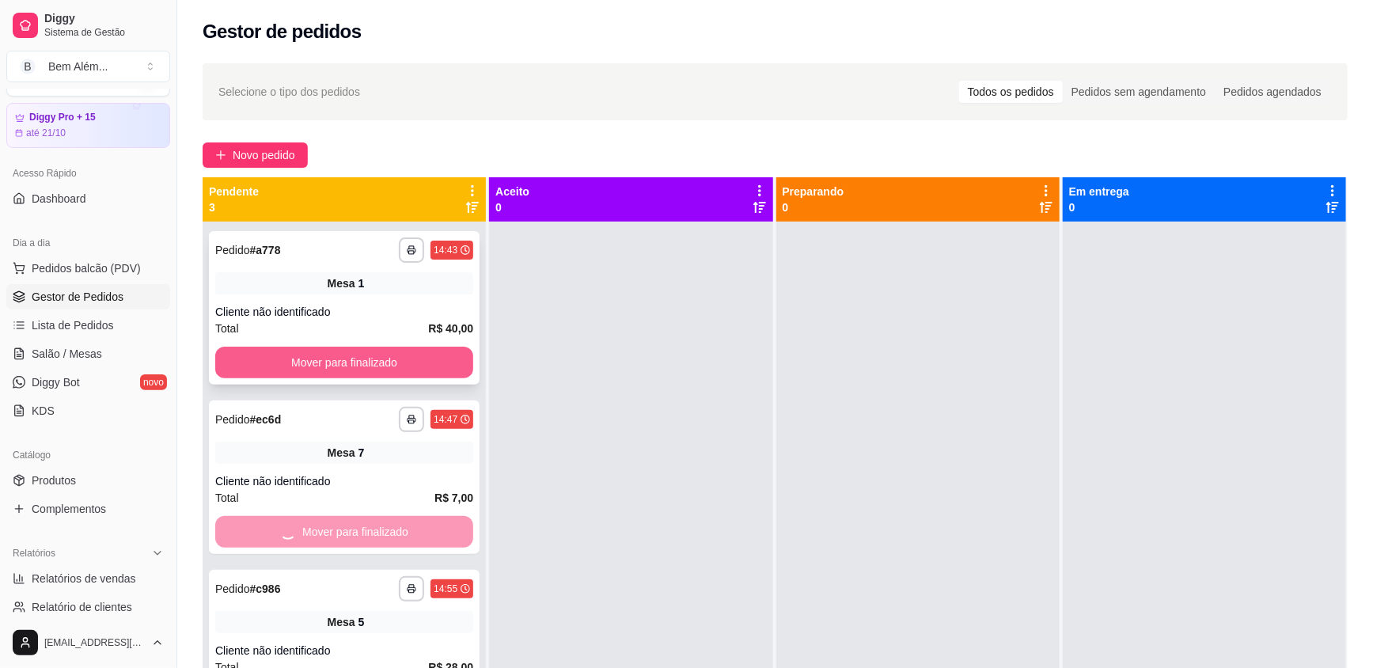
click at [308, 360] on button "Mover para finalizado" at bounding box center [344, 363] width 258 height 32
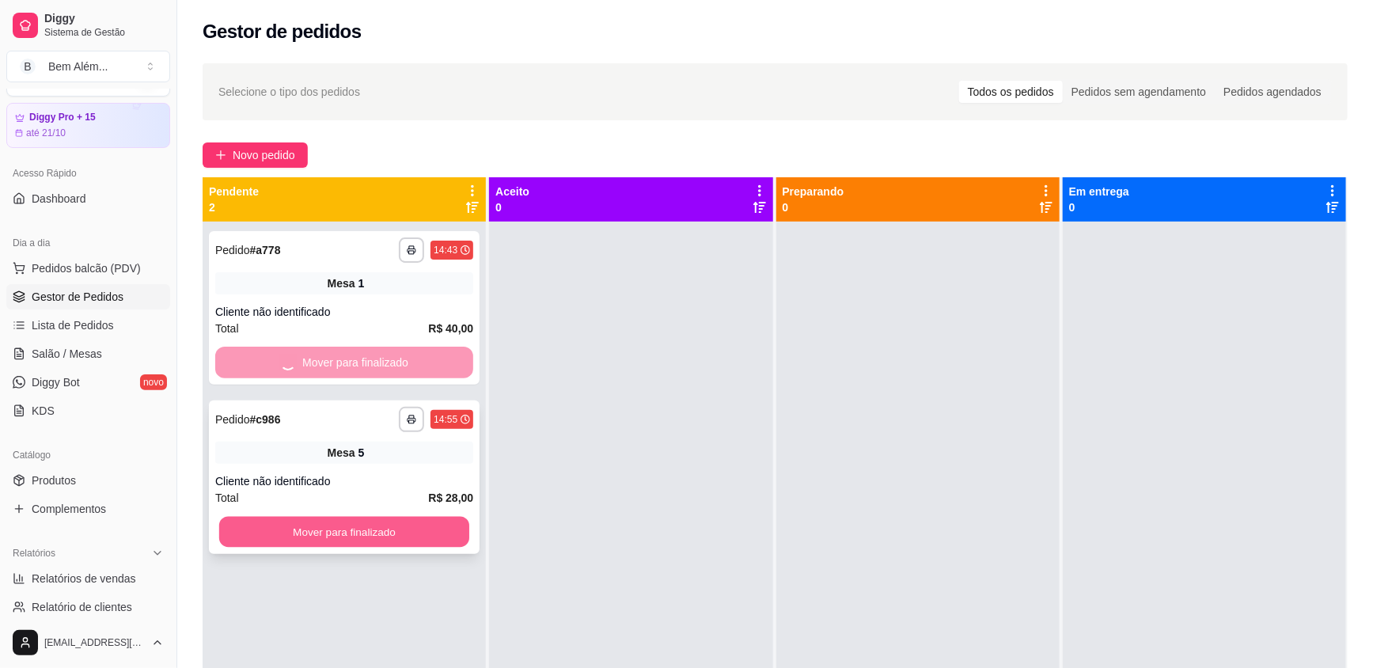
click at [373, 526] on button "Mover para finalizado" at bounding box center [344, 532] width 250 height 31
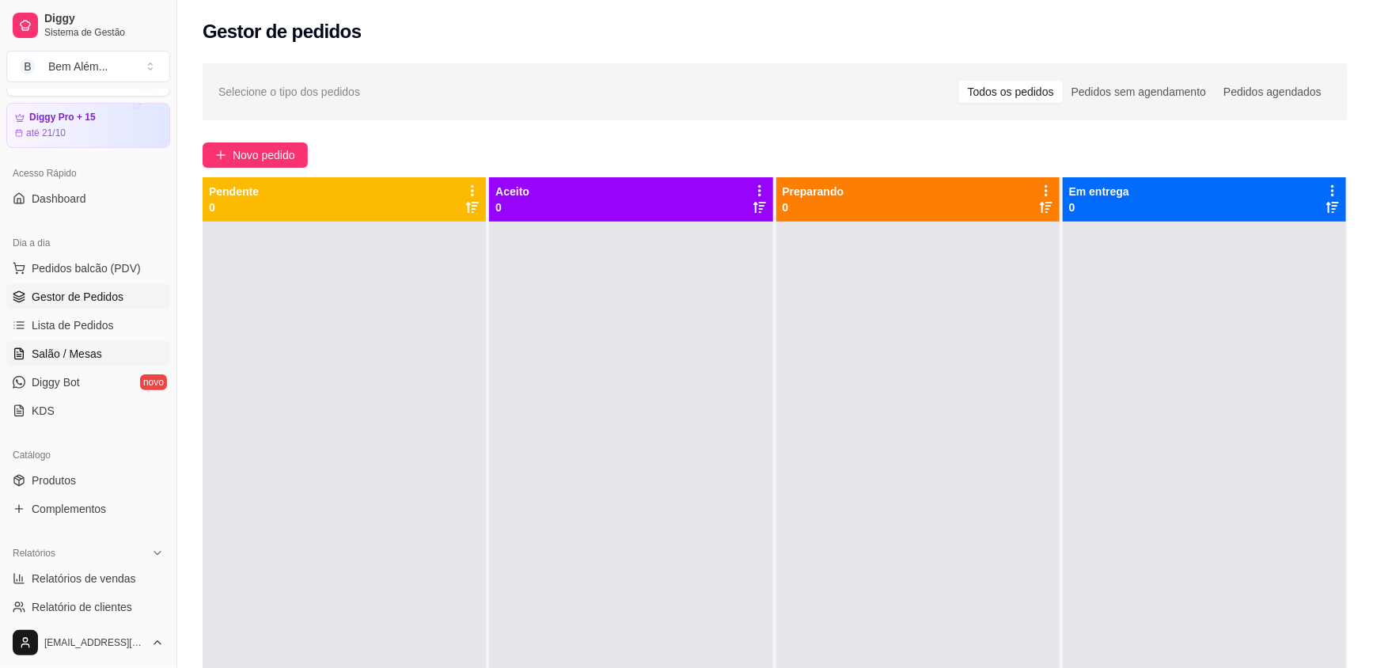
click at [113, 355] on link "Salão / Mesas" at bounding box center [88, 353] width 164 height 25
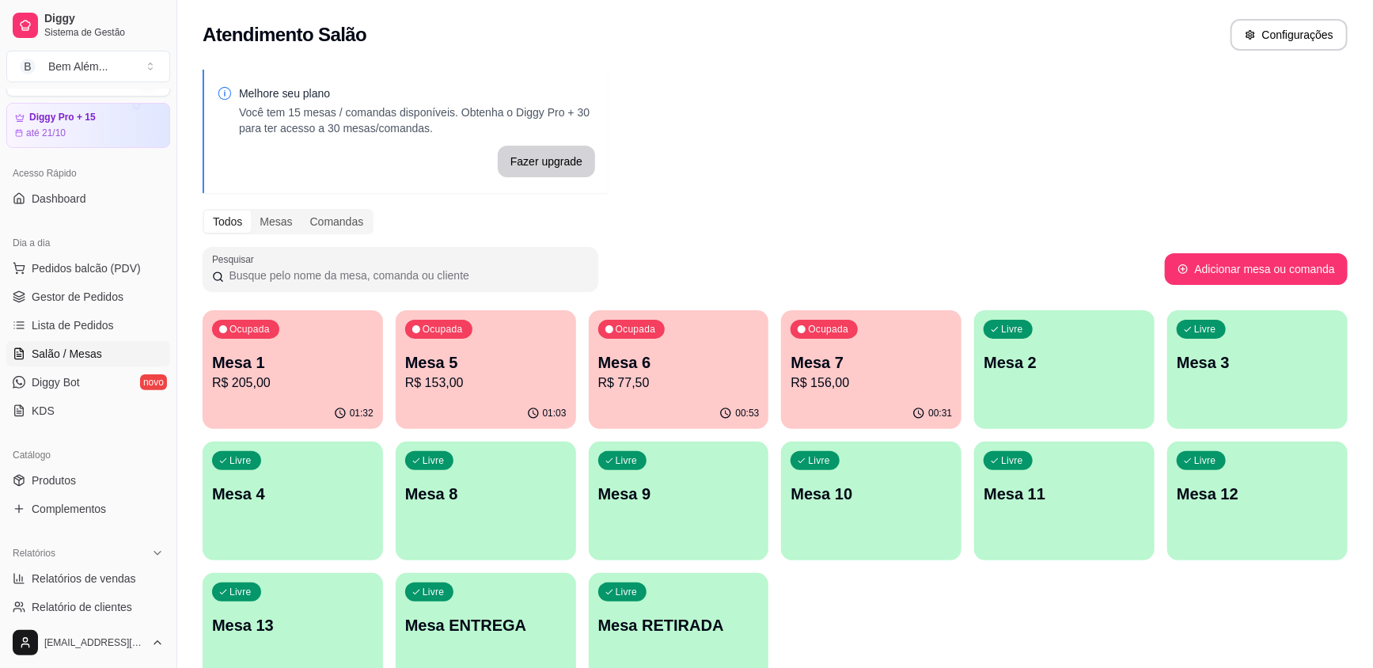
click at [270, 401] on div "01:32" at bounding box center [293, 413] width 180 height 31
click at [514, 362] on p "Mesa 5" at bounding box center [486, 362] width 157 height 21
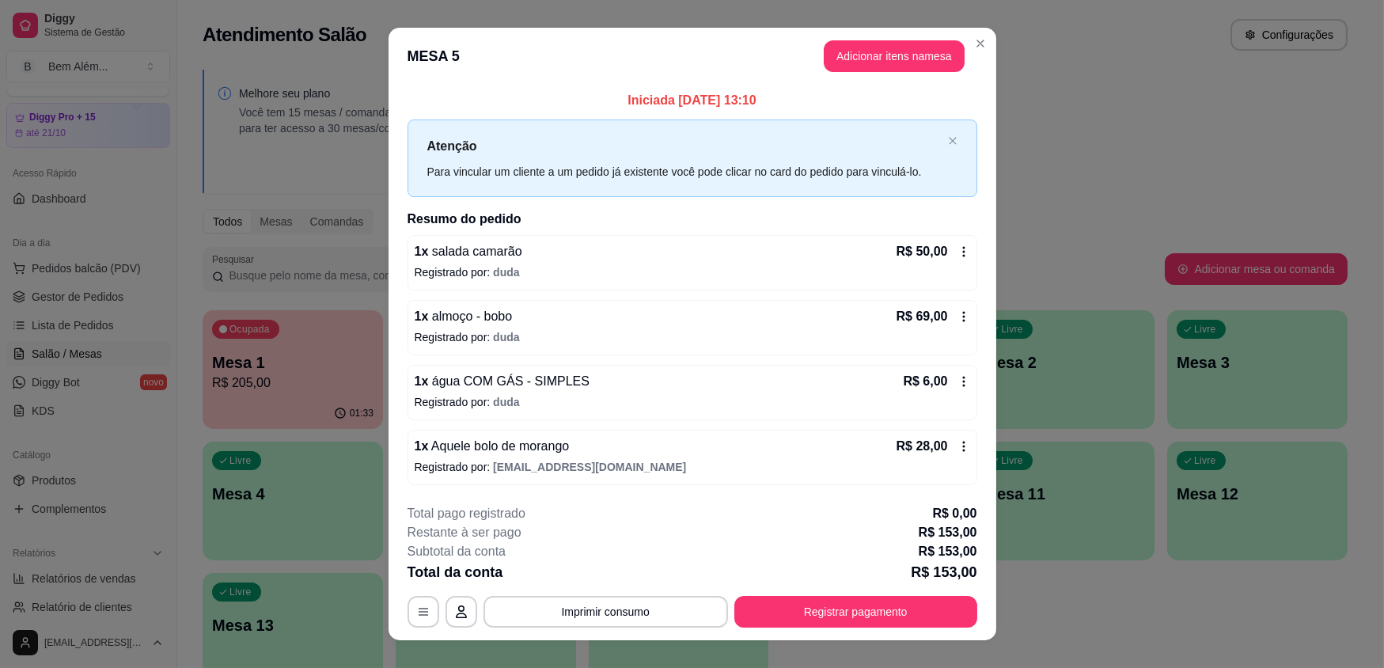
scroll to position [22, 0]
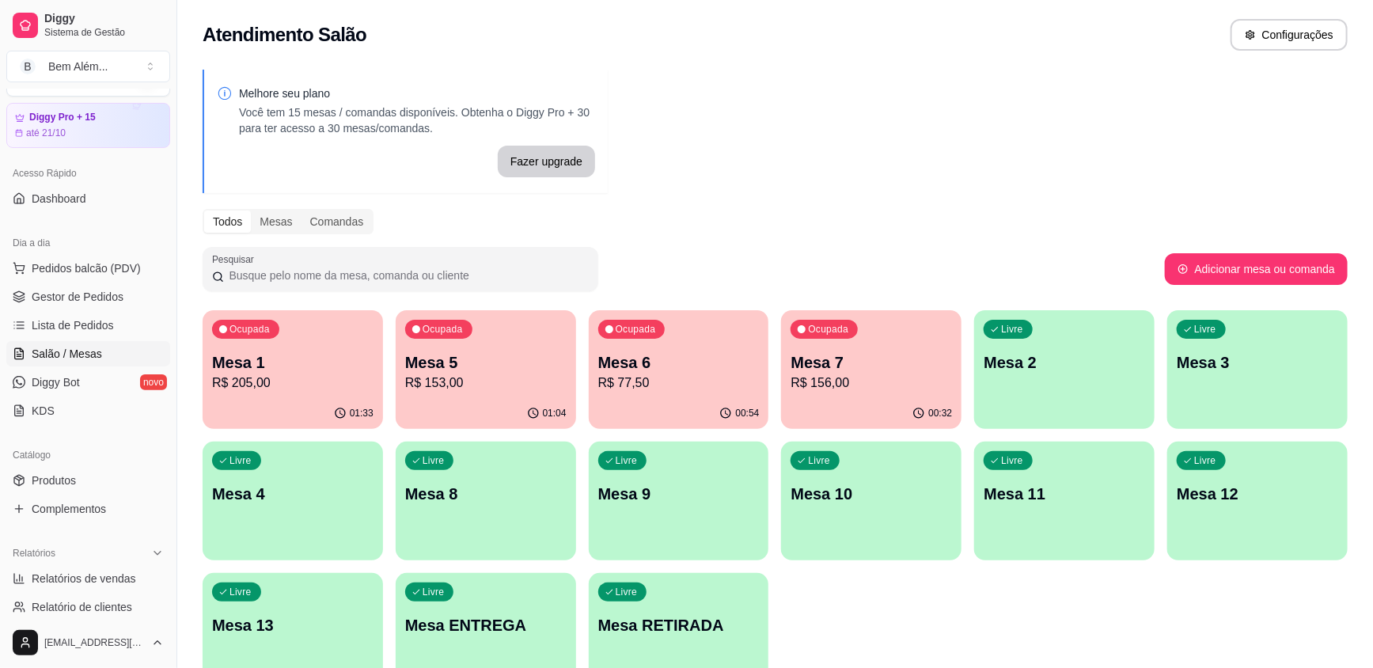
click at [646, 366] on p "Mesa 6" at bounding box center [678, 362] width 161 height 22
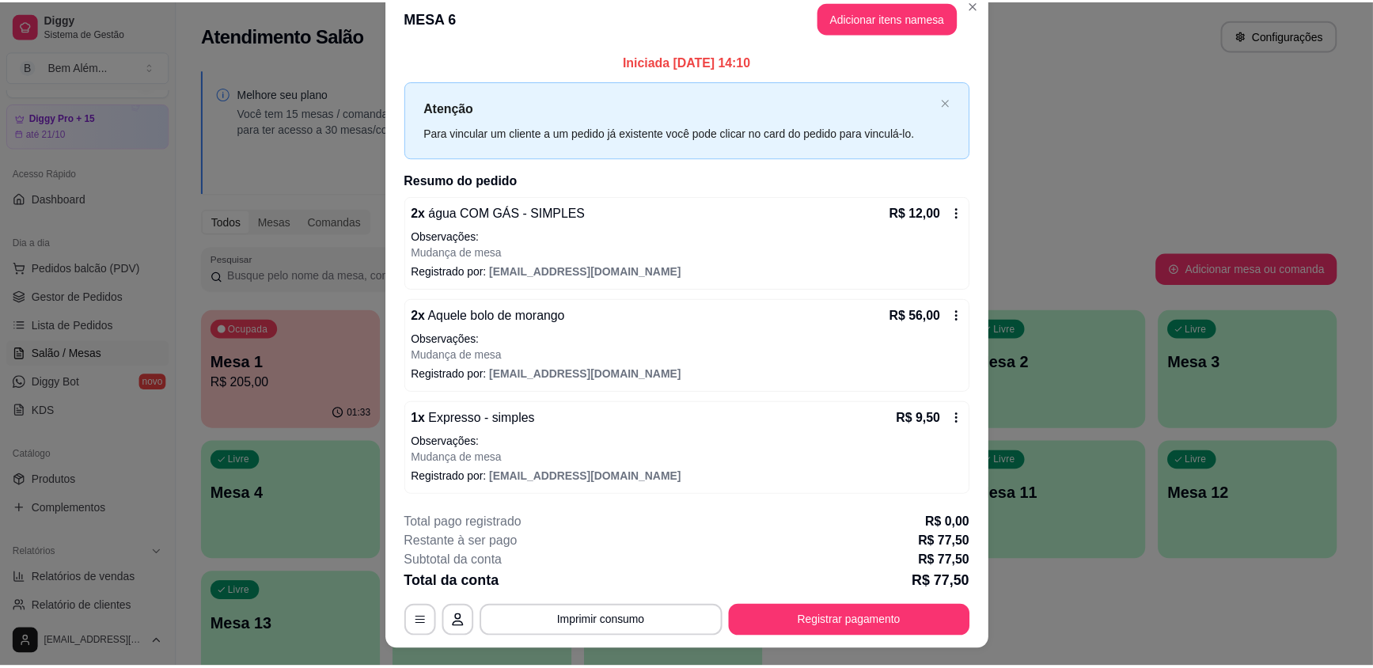
scroll to position [0, 0]
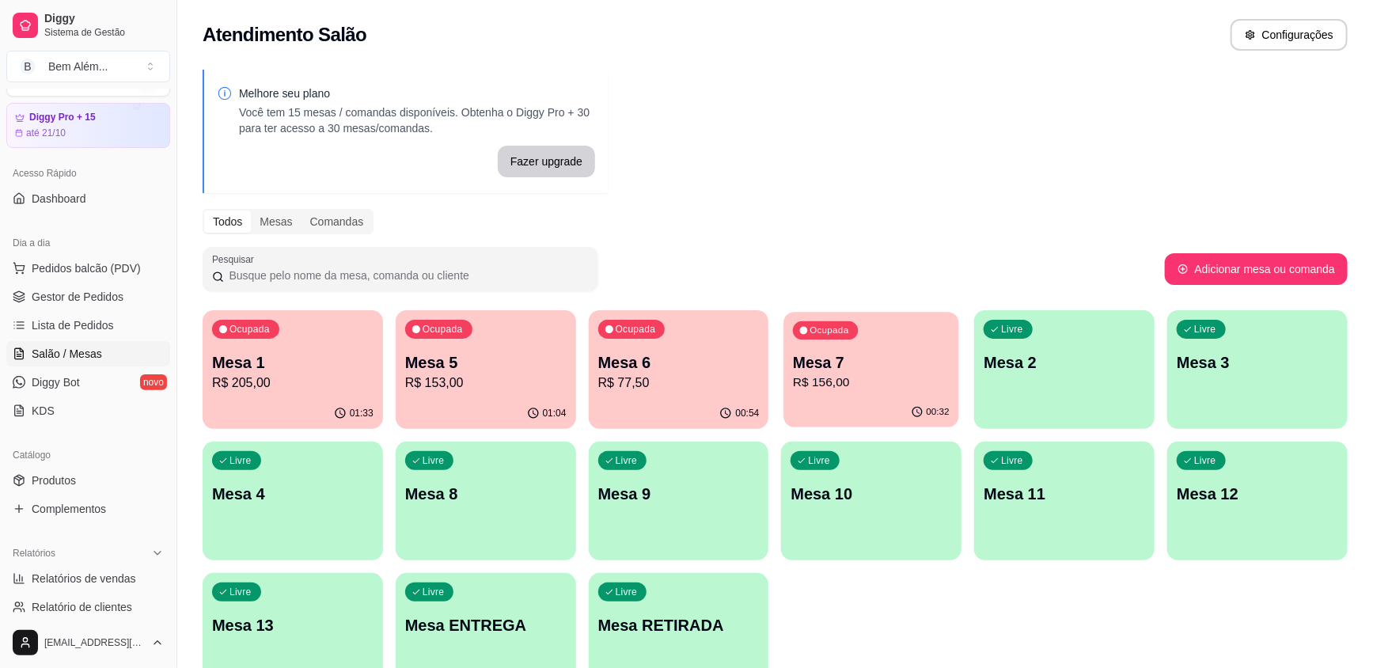
click at [825, 371] on p "Mesa 7" at bounding box center [872, 362] width 157 height 21
click at [57, 585] on span "Relatórios de vendas" at bounding box center [84, 579] width 104 height 16
select select "ALL"
select select "0"
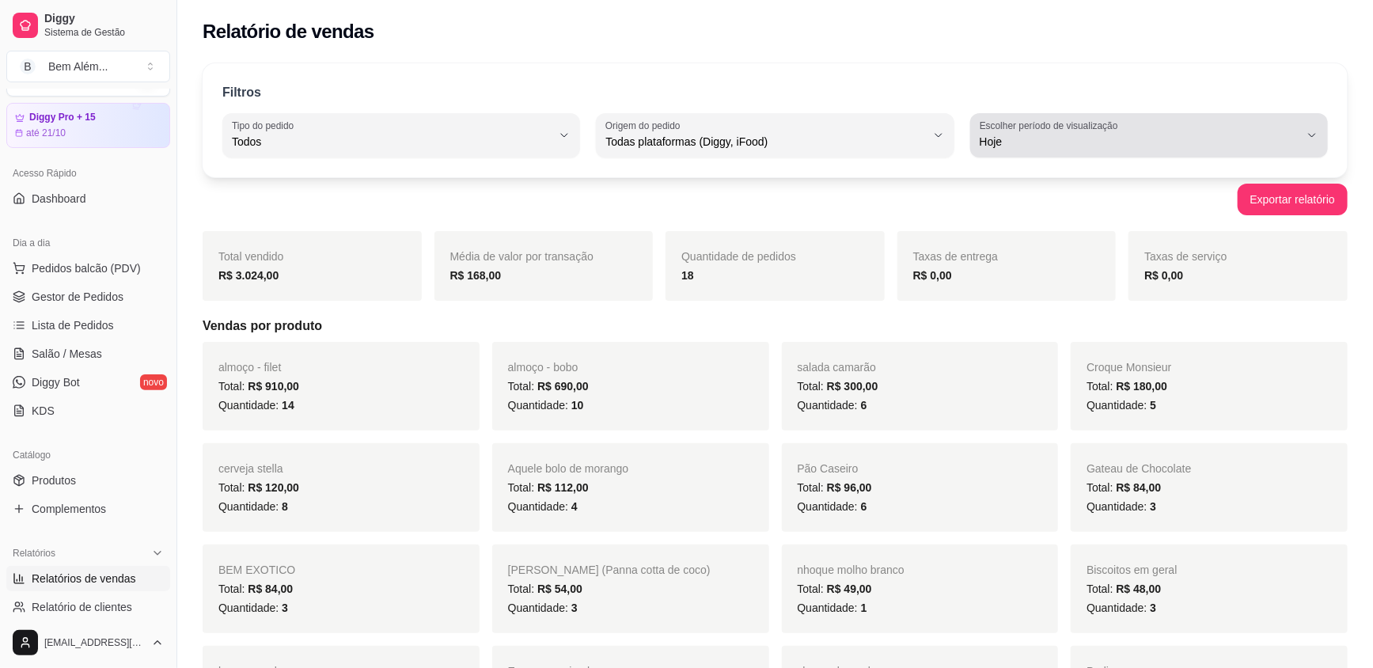
click at [1186, 145] on span "Hoje" at bounding box center [1140, 142] width 320 height 16
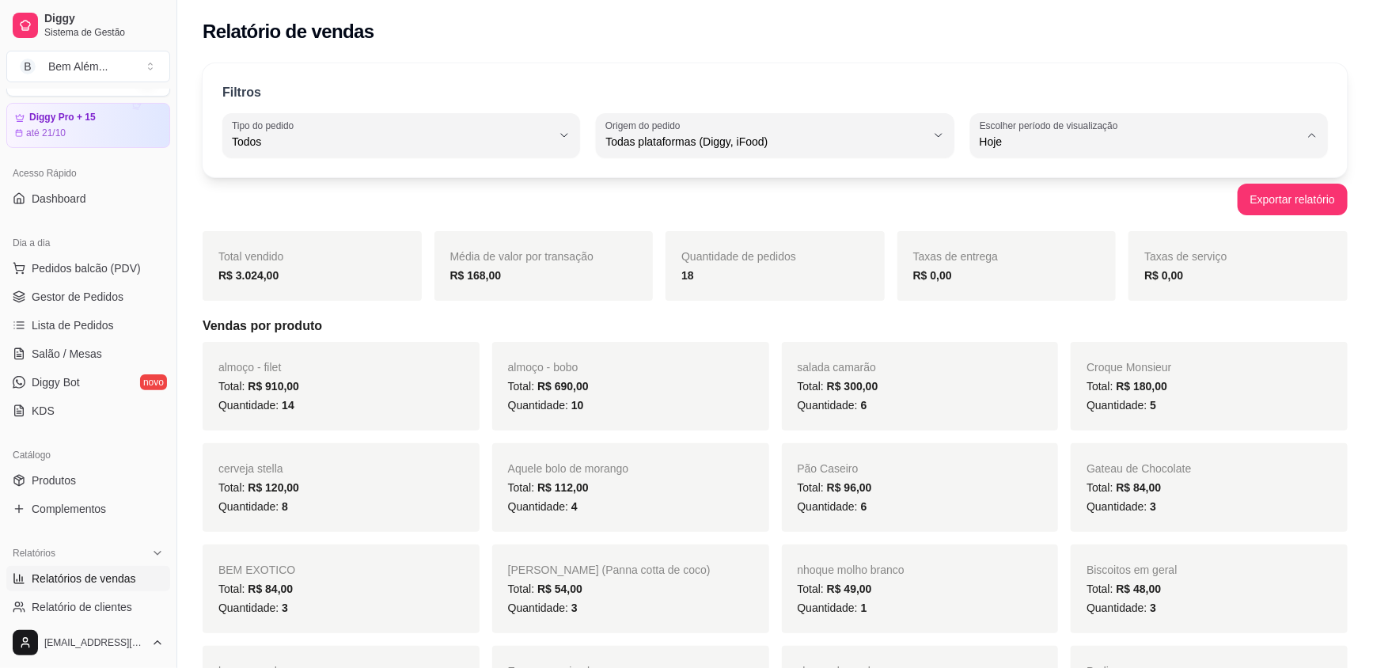
click at [1148, 209] on span "Ontem" at bounding box center [1141, 204] width 305 height 15
type input "1"
select select "1"
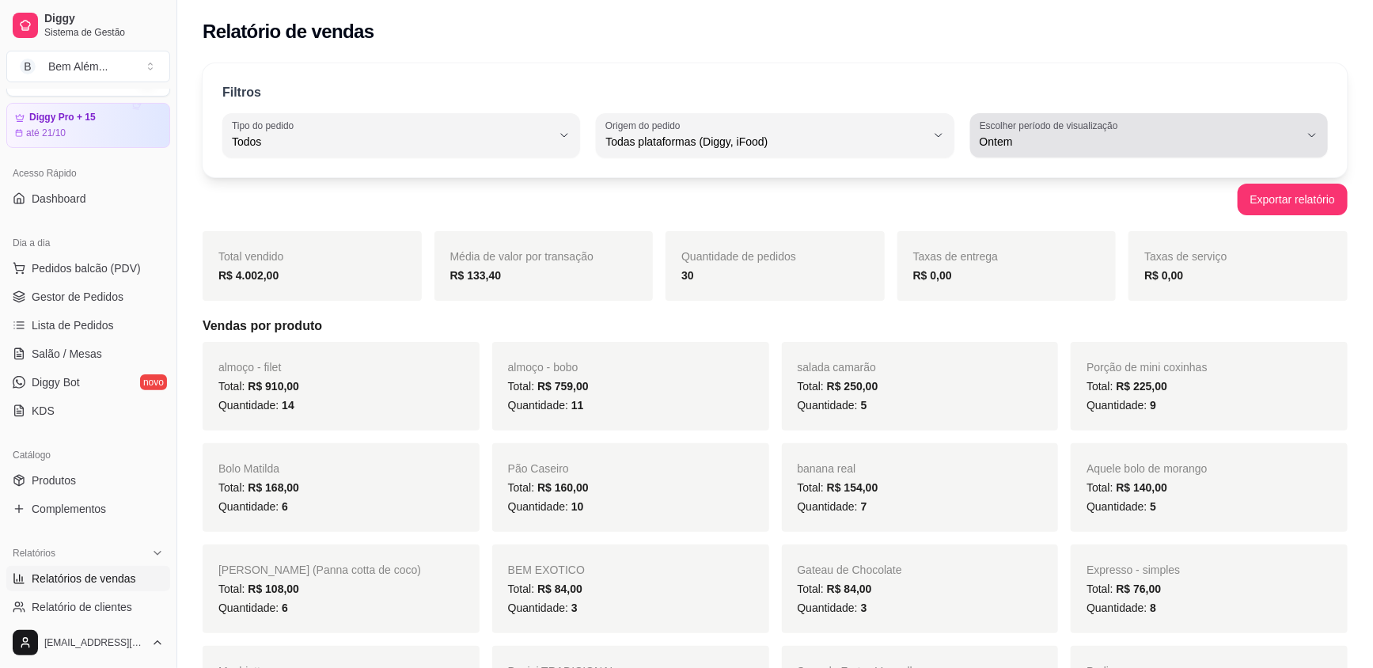
click at [1149, 150] on div "Ontem" at bounding box center [1140, 136] width 320 height 32
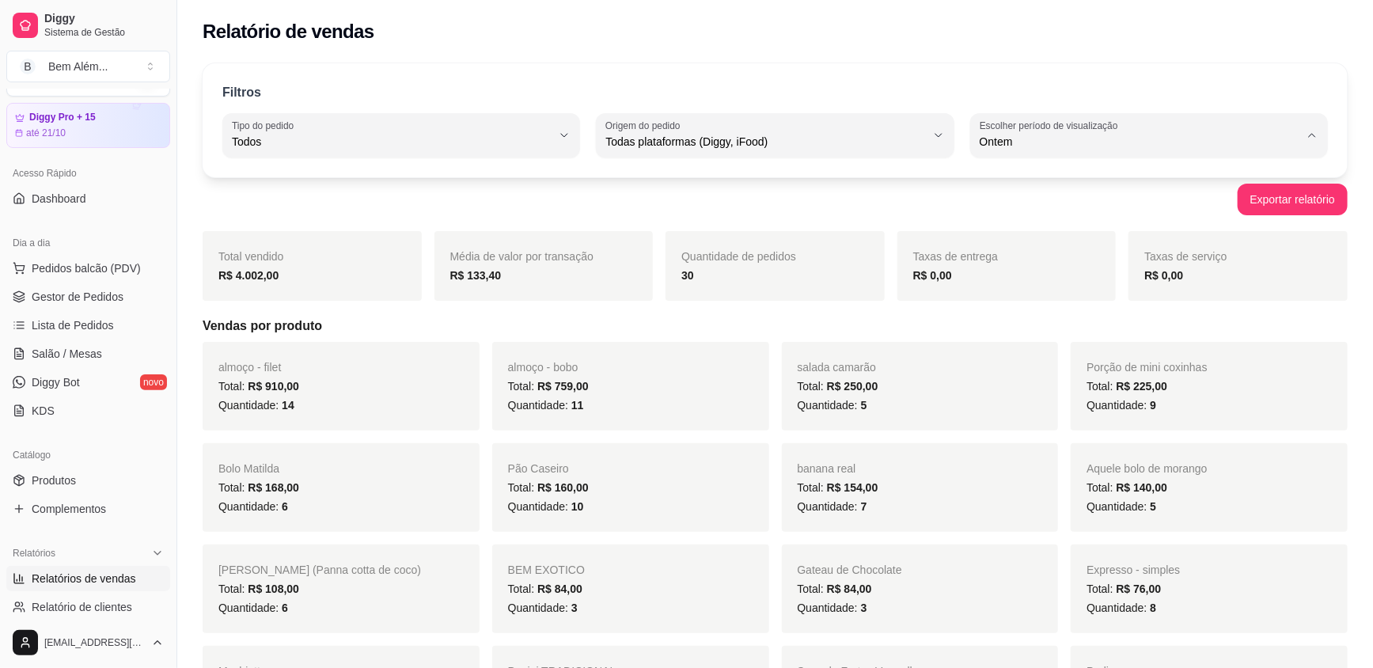
click at [1126, 181] on span "Hoje" at bounding box center [1141, 178] width 305 height 15
type input "0"
select select "0"
click at [108, 362] on link "Salão / Mesas" at bounding box center [88, 353] width 164 height 25
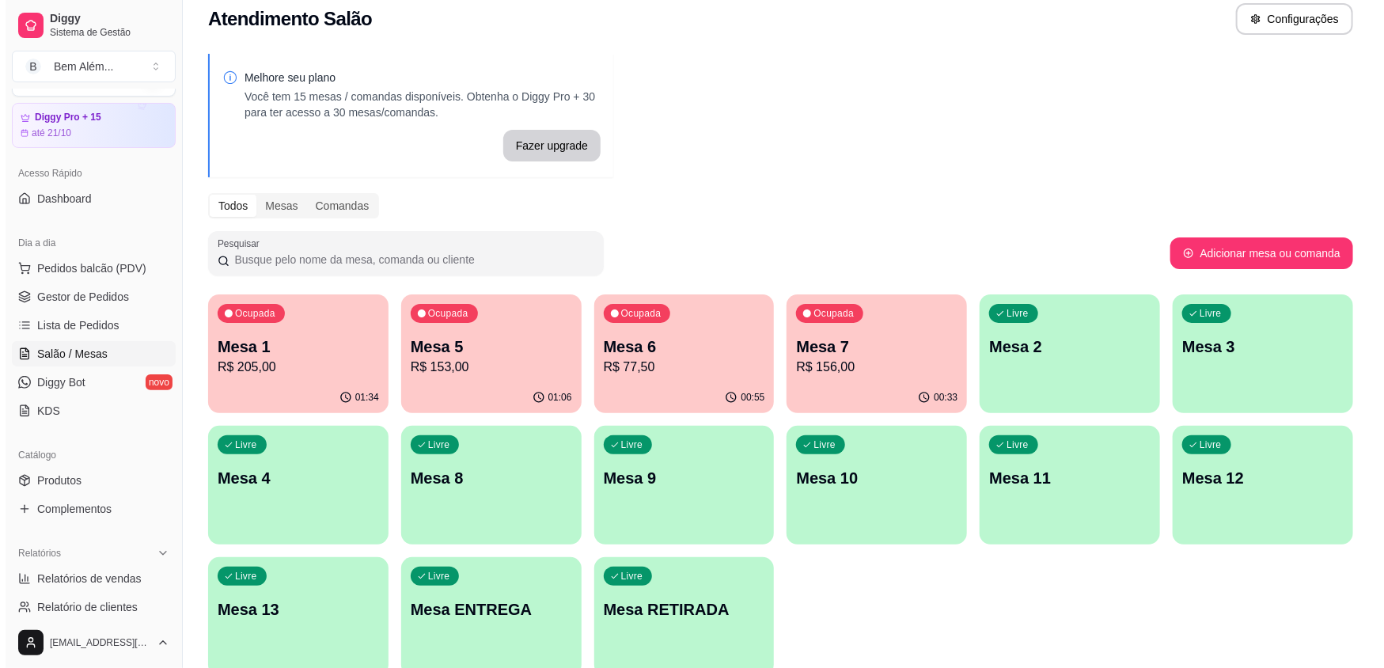
scroll to position [87, 0]
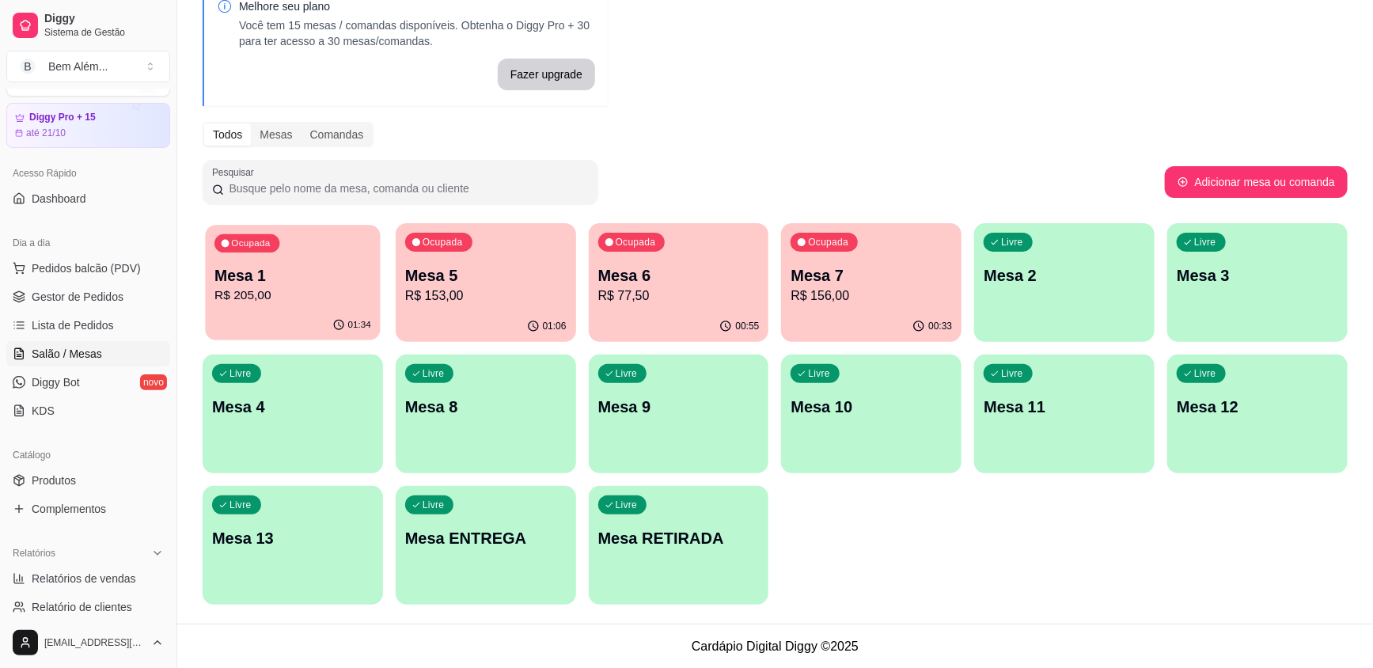
click at [237, 288] on p "R$ 205,00" at bounding box center [292, 295] width 157 height 18
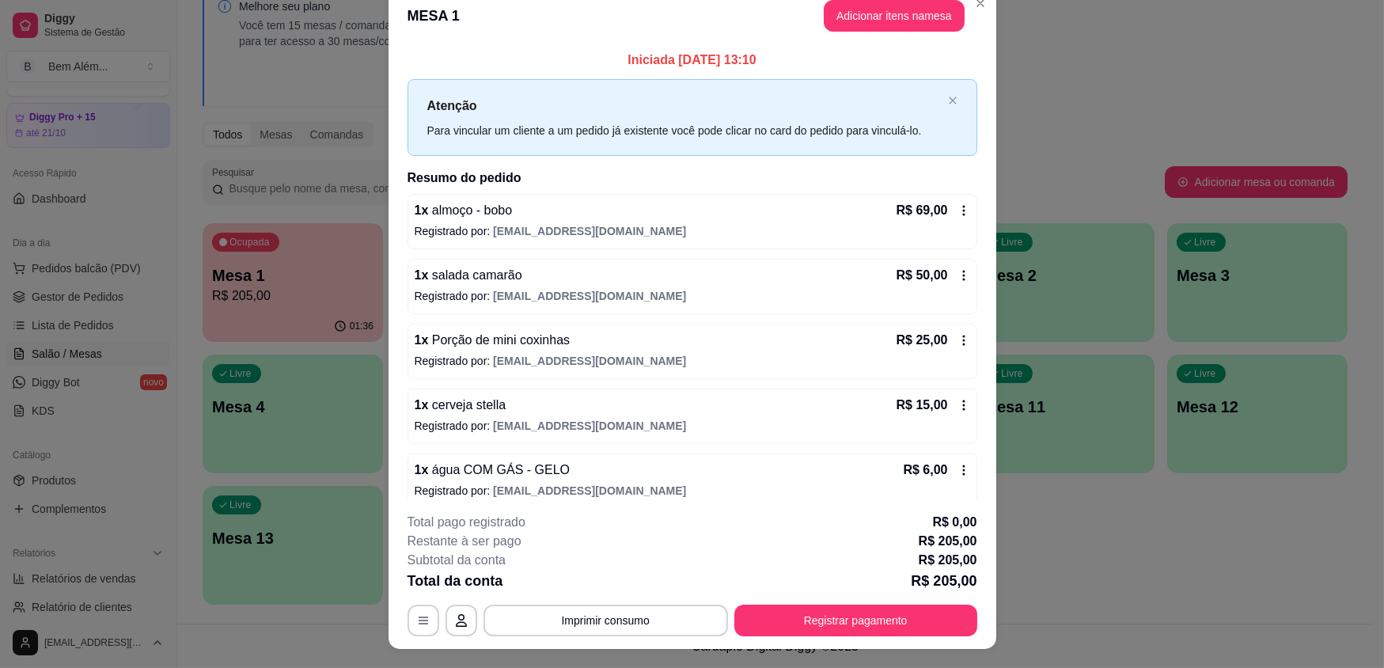
scroll to position [0, 0]
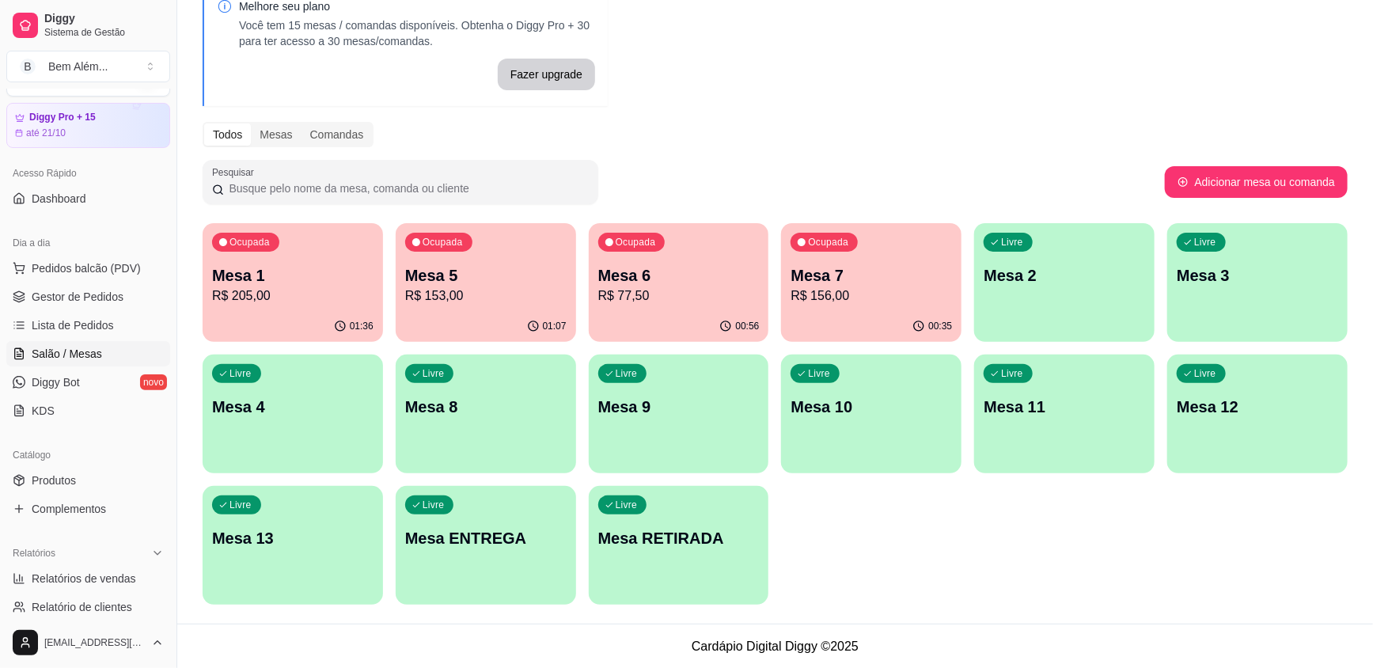
click at [528, 283] on p "Mesa 5" at bounding box center [485, 275] width 161 height 22
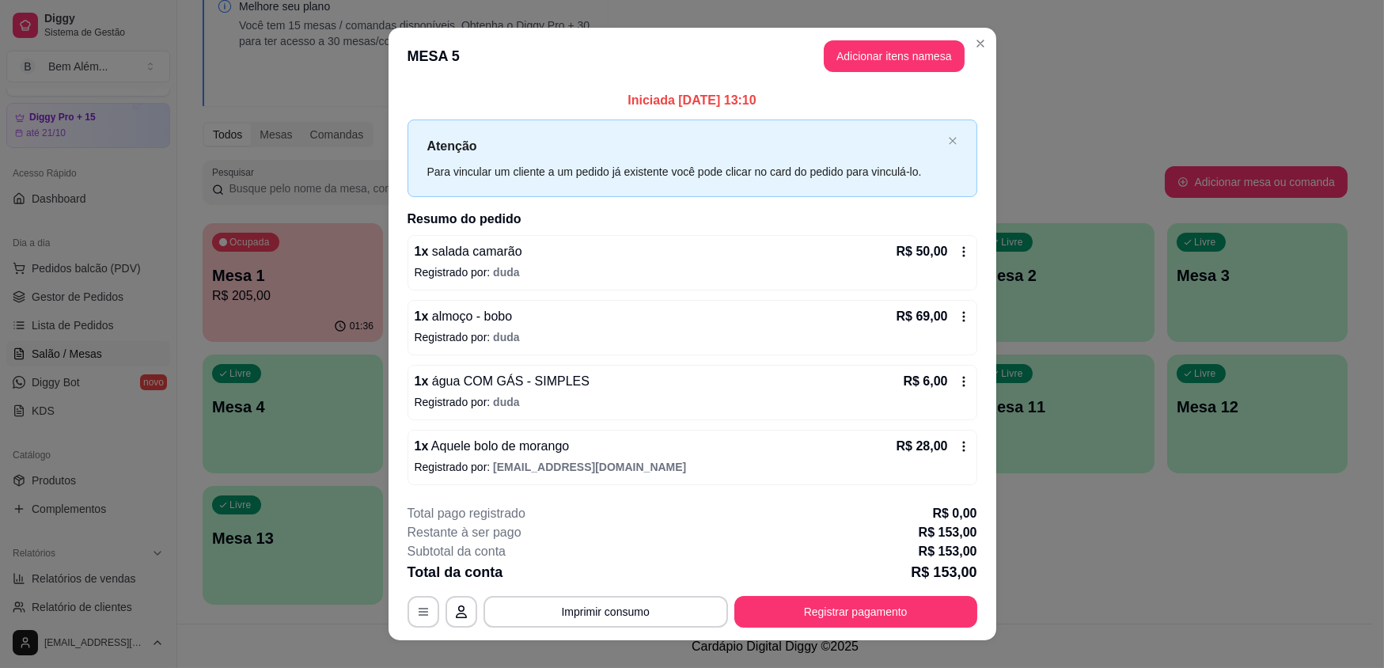
scroll to position [22, 0]
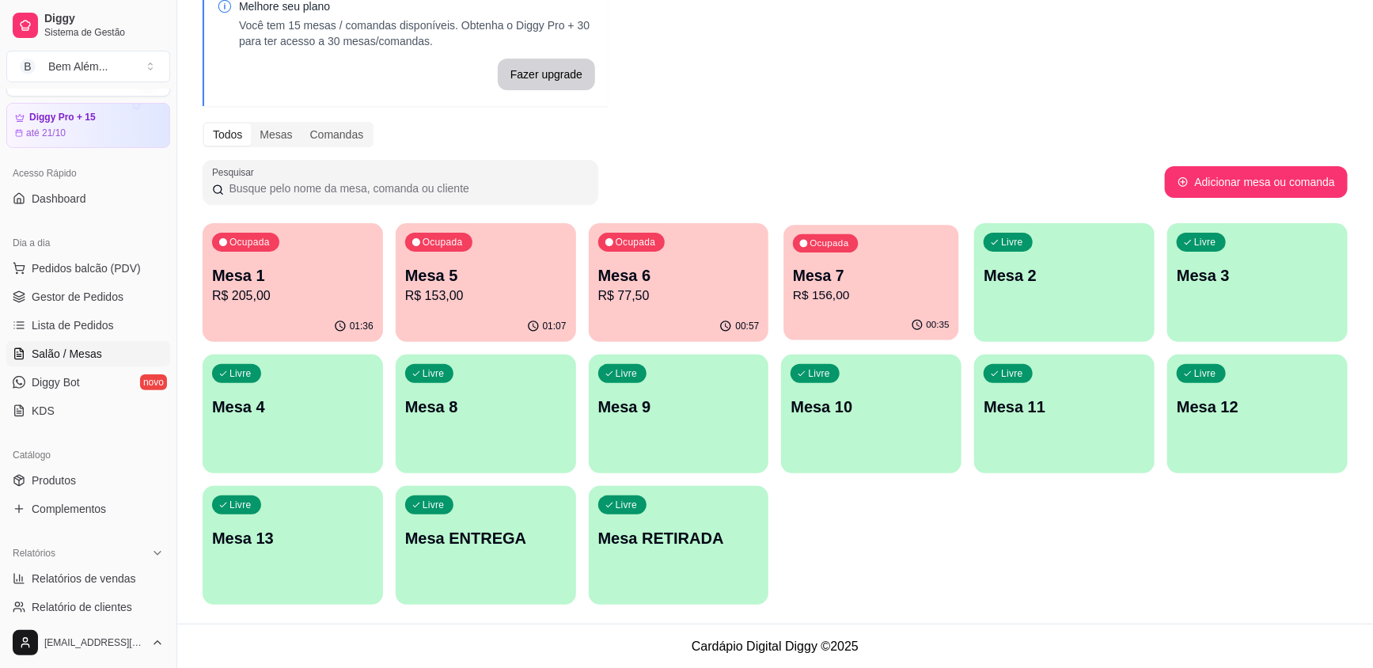
click at [916, 286] on p "R$ 156,00" at bounding box center [872, 295] width 157 height 18
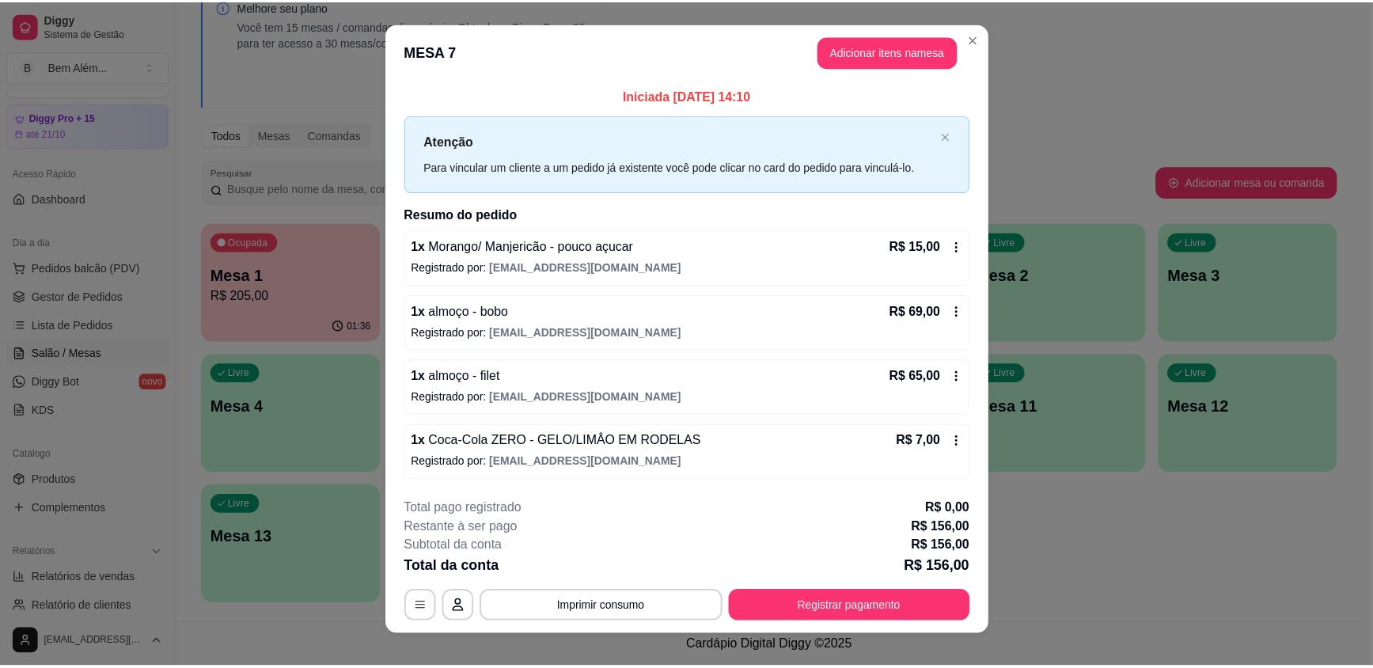
scroll to position [0, 0]
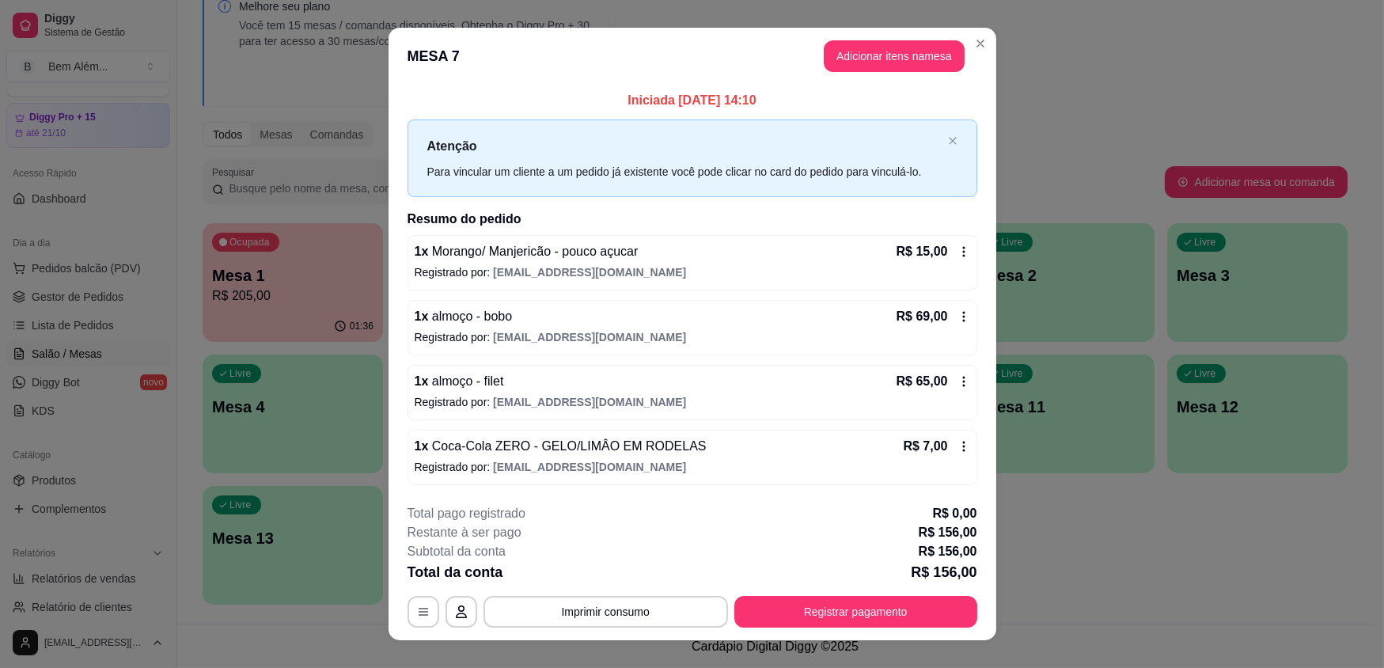
click at [979, 28] on header "MESA 7 Adicionar itens na mesa" at bounding box center [693, 56] width 608 height 57
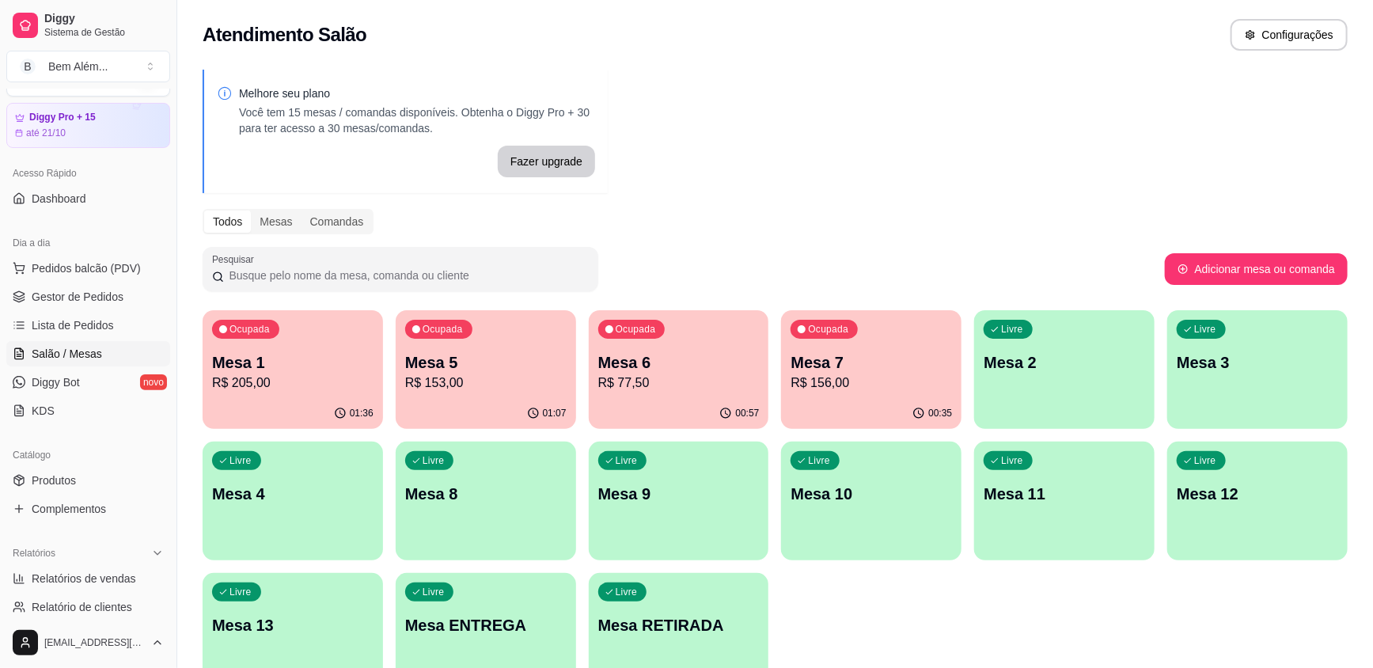
click at [529, 366] on p "Mesa 5" at bounding box center [485, 362] width 161 height 22
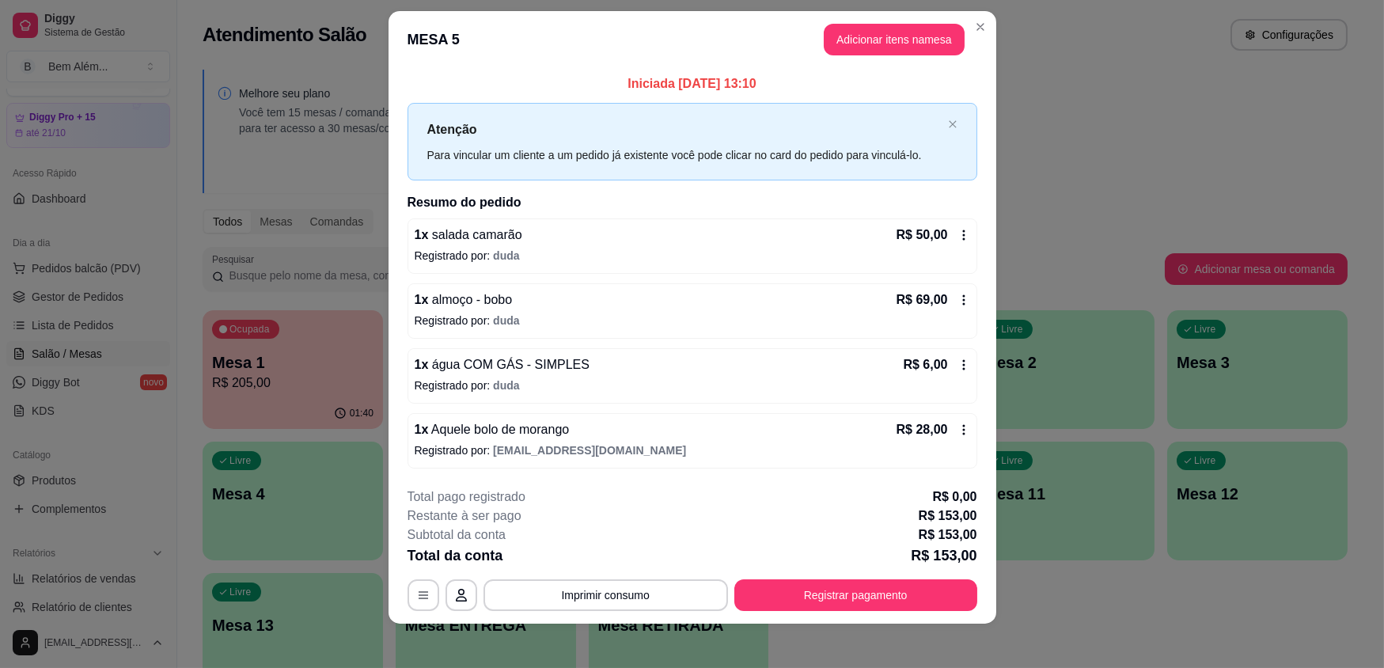
scroll to position [22, 0]
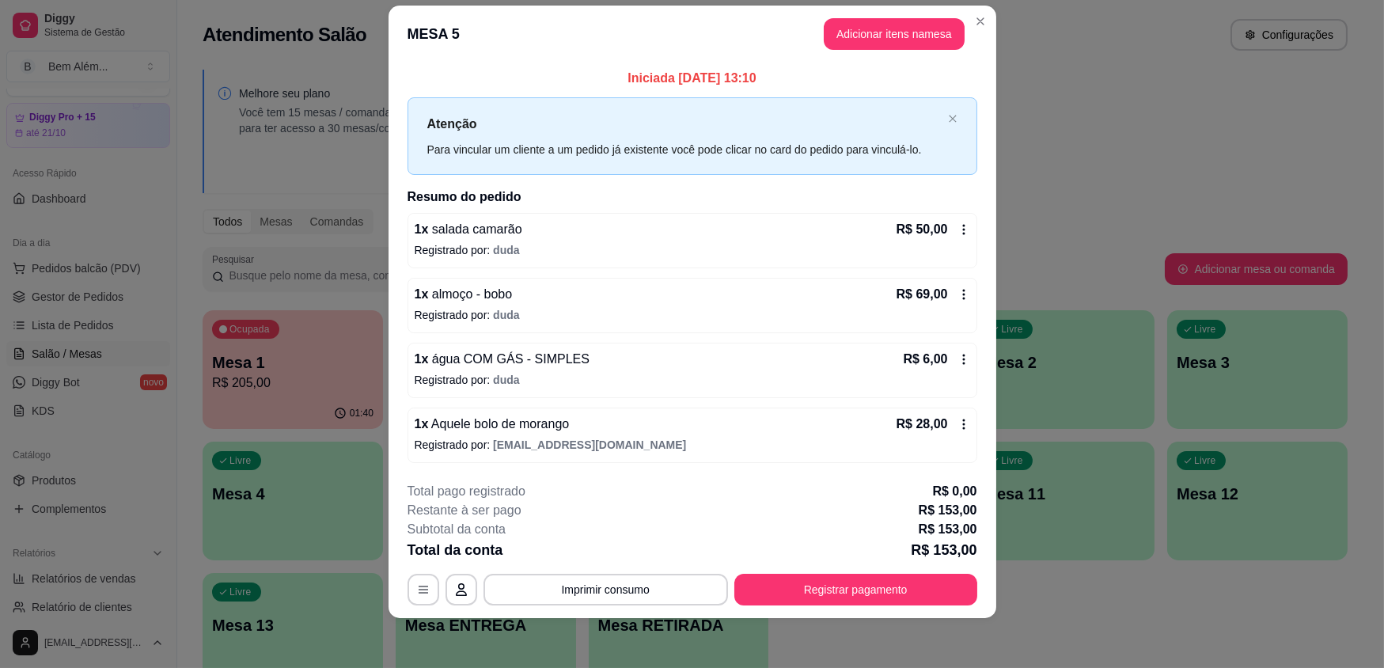
drag, startPoint x: 480, startPoint y: 260, endPoint x: 480, endPoint y: 279, distance: 19.8
drag, startPoint x: 480, startPoint y: 279, endPoint x: 776, endPoint y: 225, distance: 301.8
click at [776, 225] on div "1 x salada camarão R$ 50,00" at bounding box center [693, 229] width 556 height 19
click at [839, 590] on button "Registrar pagamento" at bounding box center [855, 590] width 243 height 32
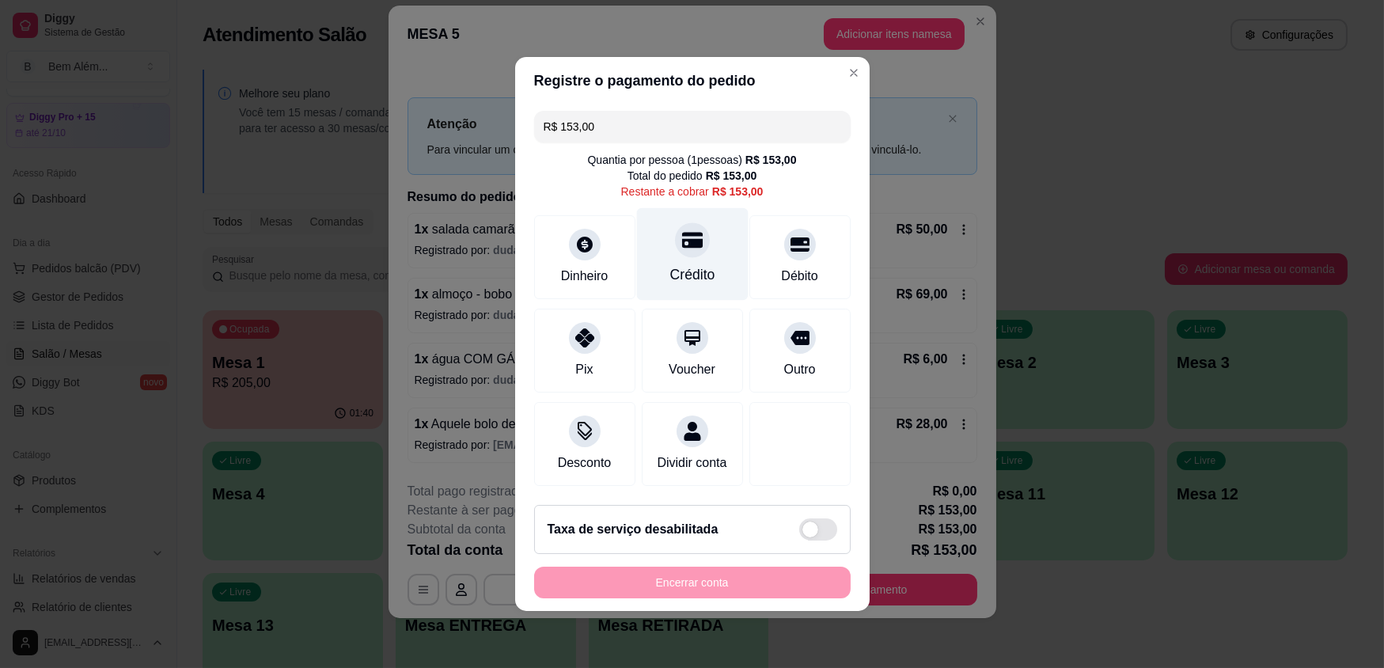
click at [711, 258] on div "Crédito" at bounding box center [692, 254] width 112 height 93
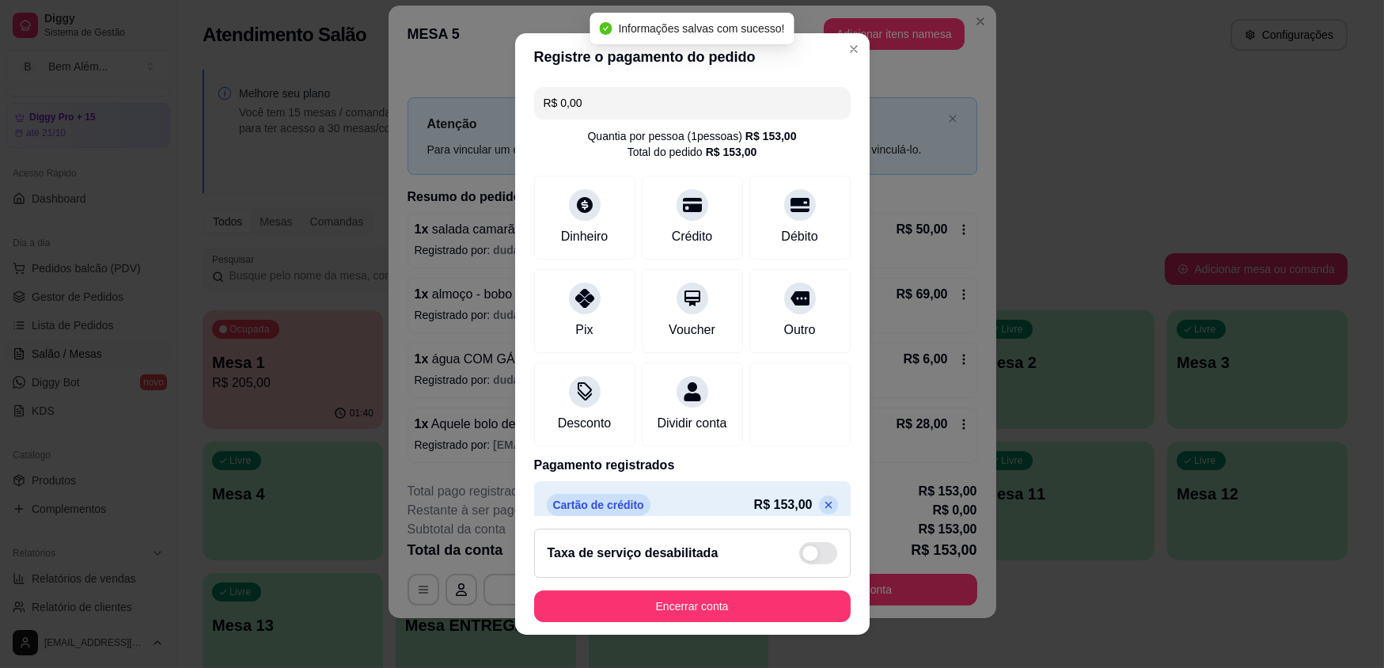
type input "R$ 0,00"
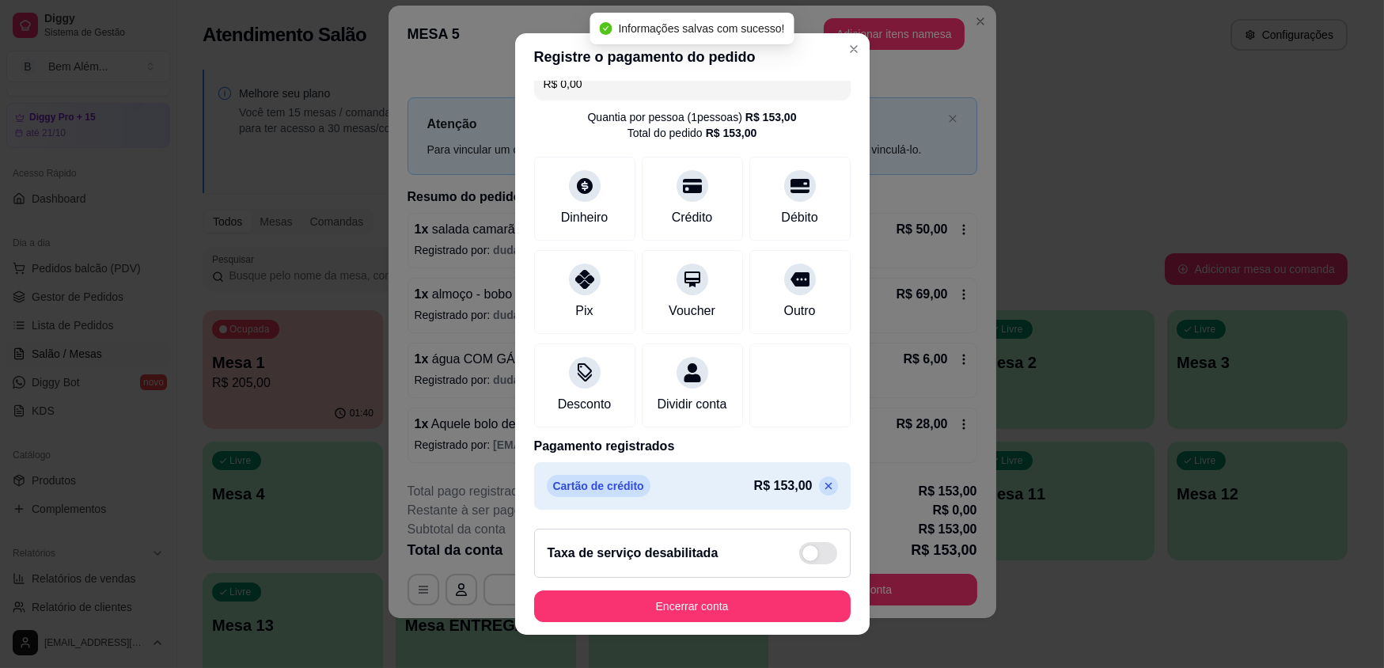
scroll to position [37, 0]
click at [657, 613] on button "Encerrar conta" at bounding box center [692, 606] width 317 height 32
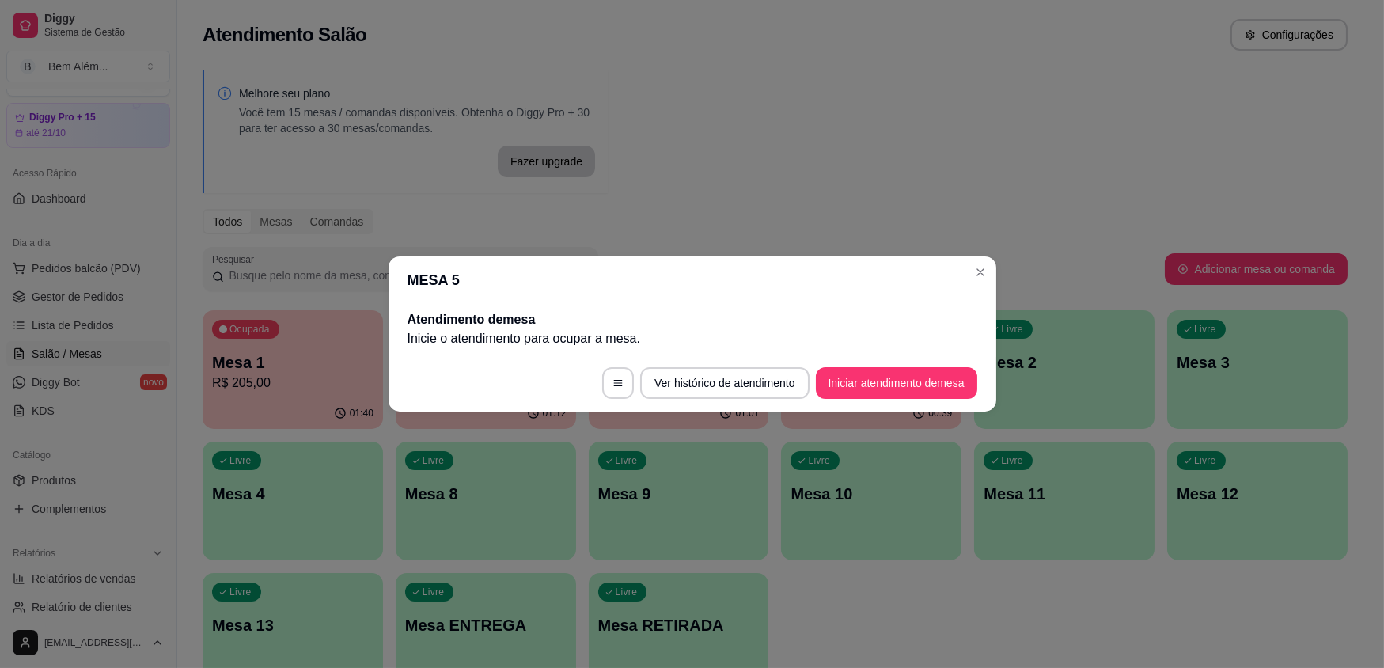
scroll to position [0, 0]
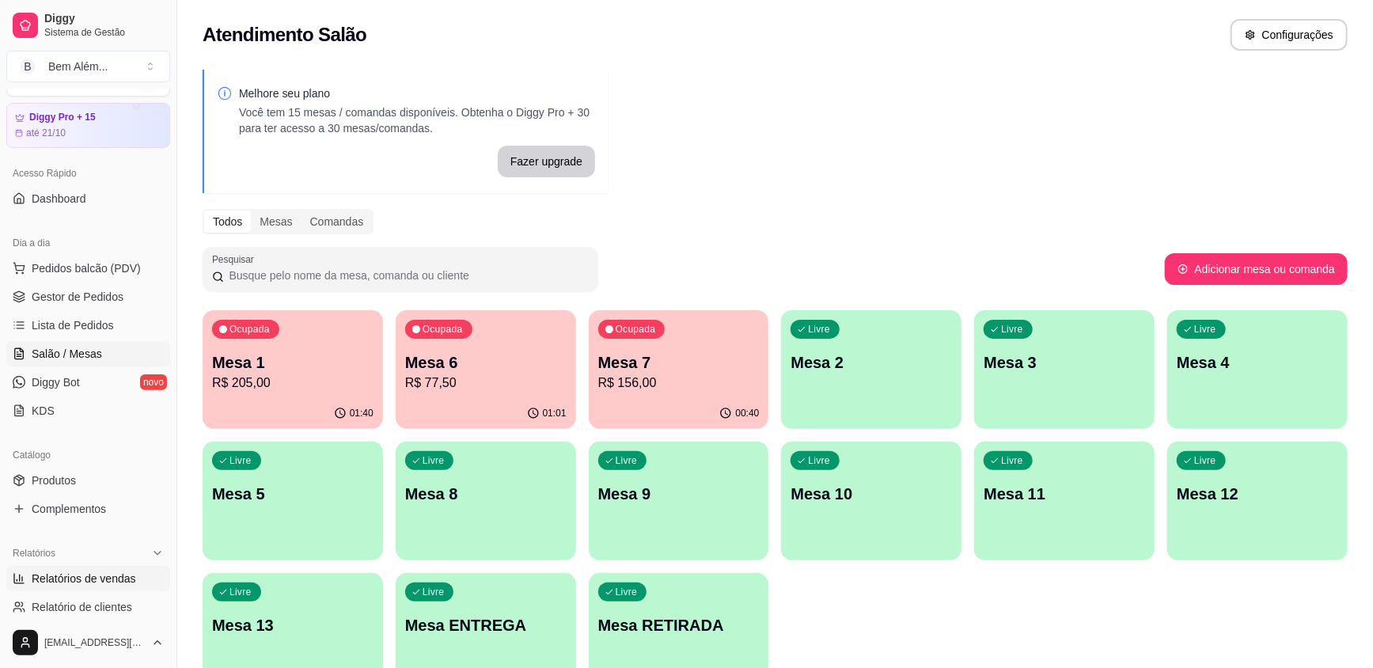
click at [119, 585] on span "Relatórios de vendas" at bounding box center [84, 579] width 104 height 16
select select "ALL"
select select "0"
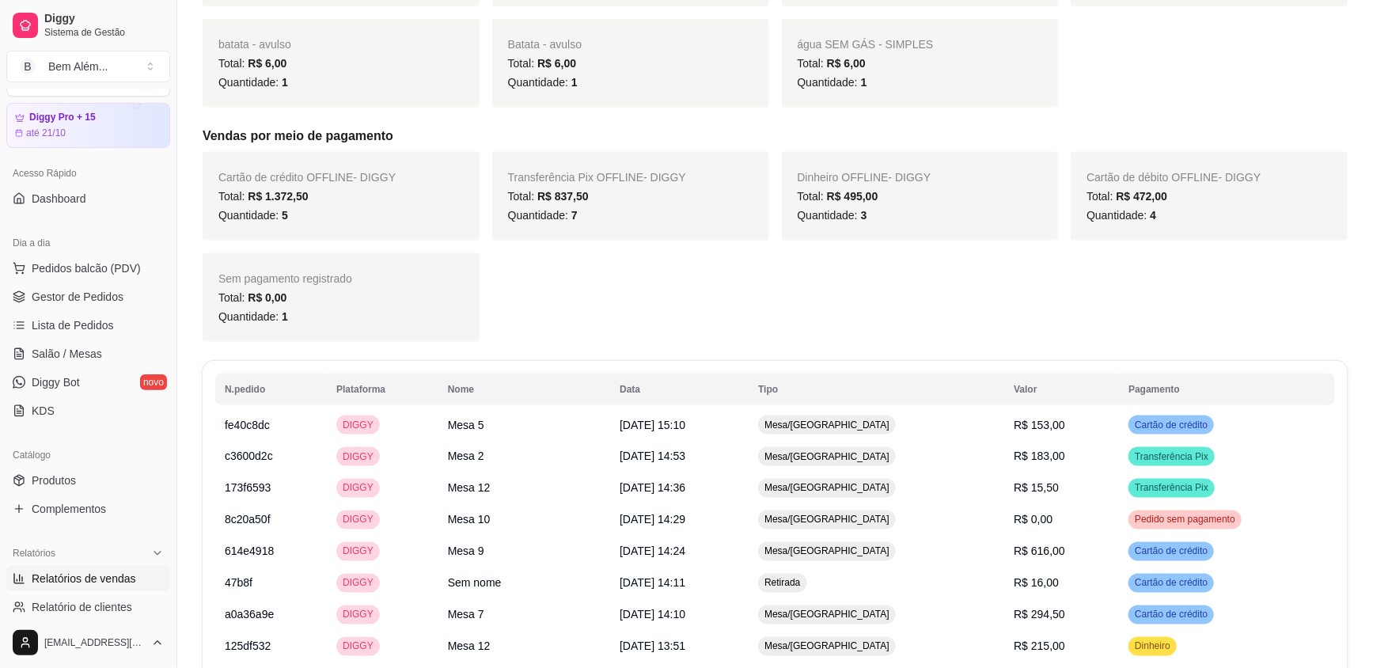
scroll to position [1295, 0]
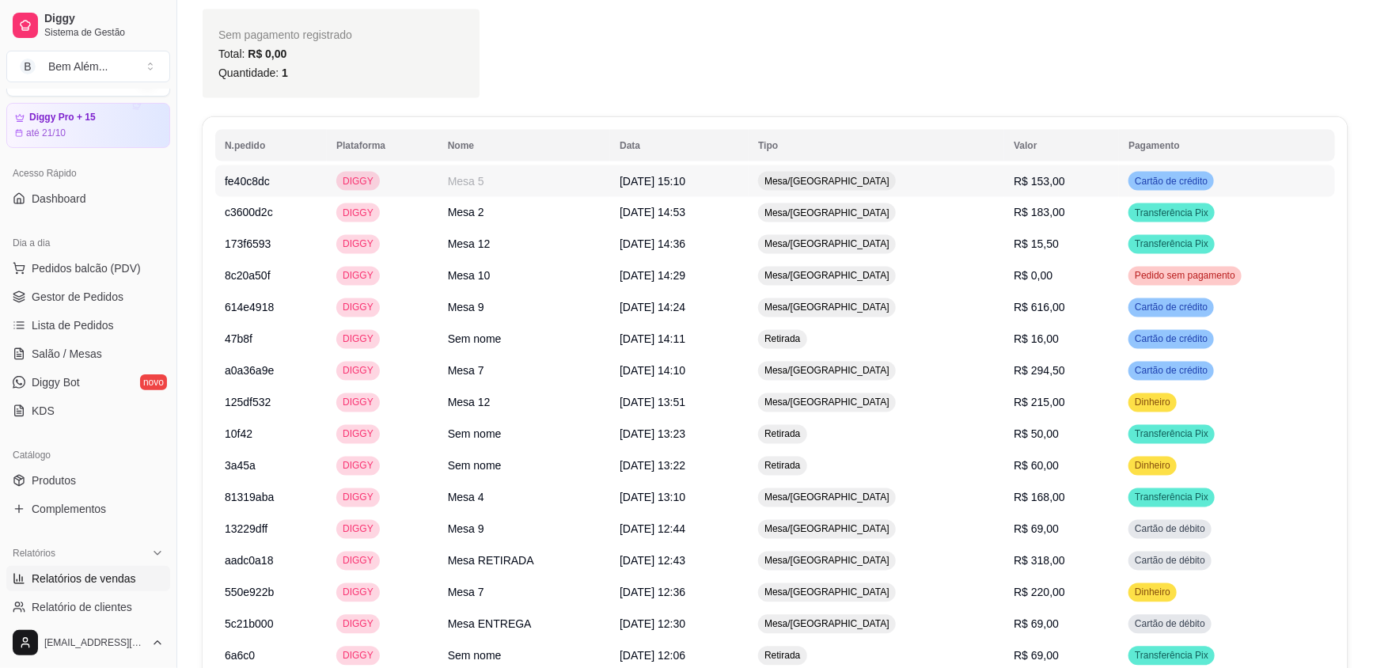
click at [822, 165] on td "Mesa/[GEOGRAPHIC_DATA]" at bounding box center [877, 181] width 256 height 32
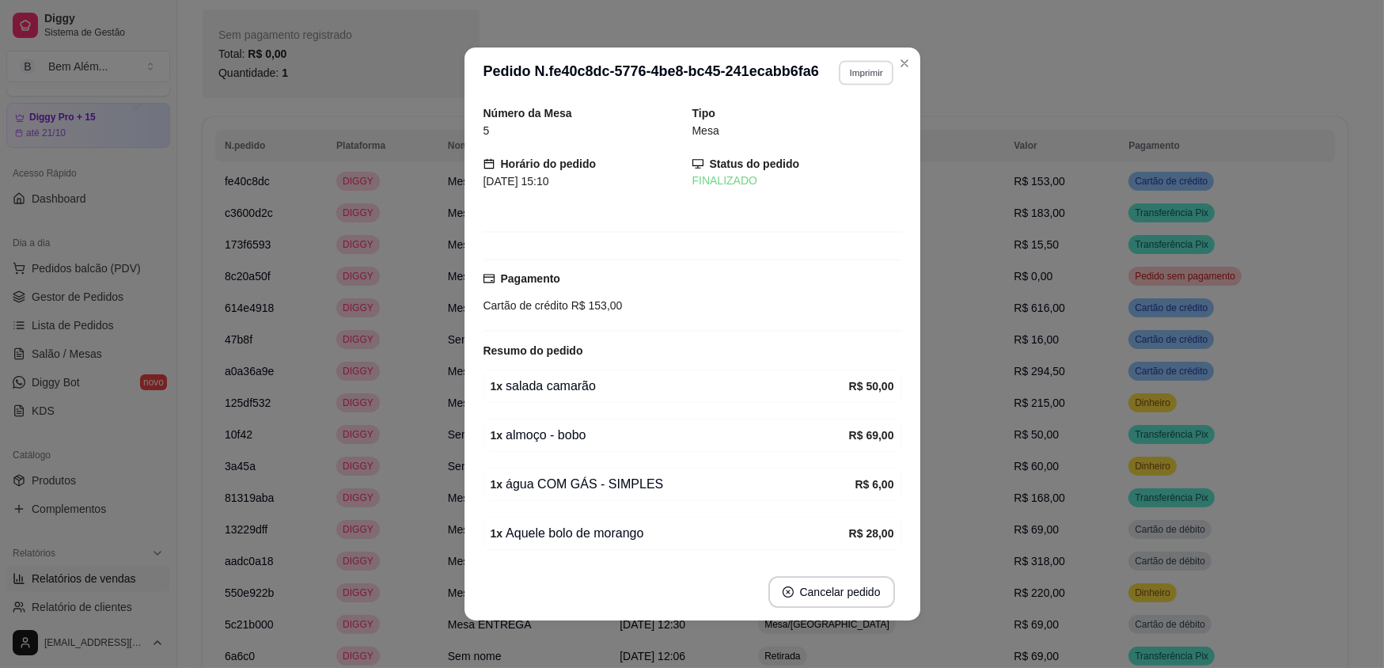
click at [871, 76] on button "Imprimir" at bounding box center [866, 72] width 55 height 25
click at [851, 122] on button "impressao computador" at bounding box center [834, 122] width 95 height 21
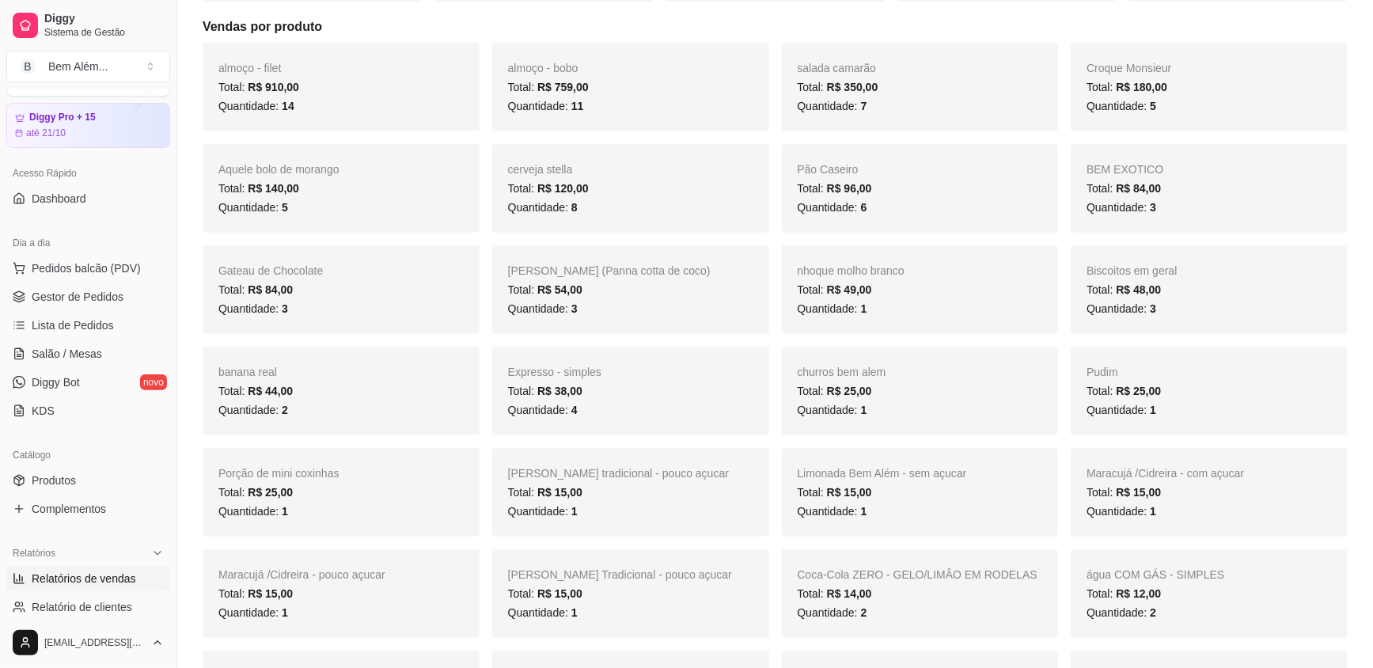
scroll to position [287, 0]
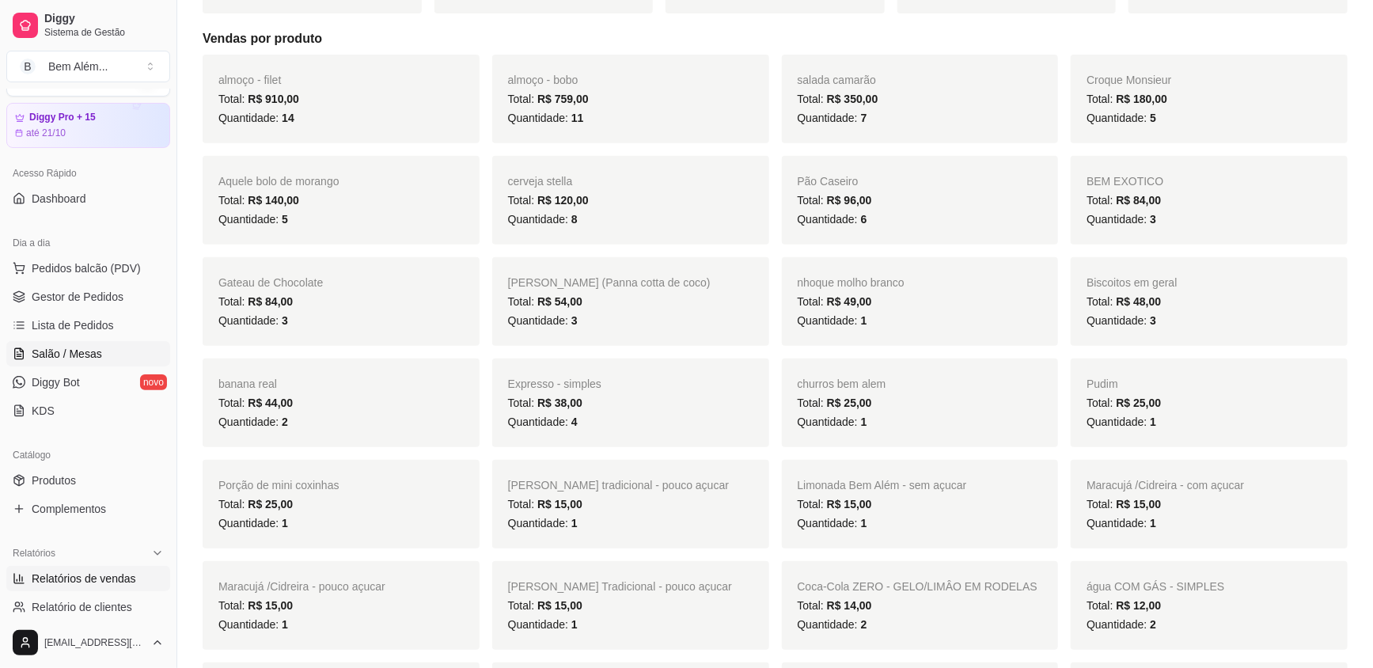
click at [16, 355] on icon at bounding box center [19, 353] width 13 height 13
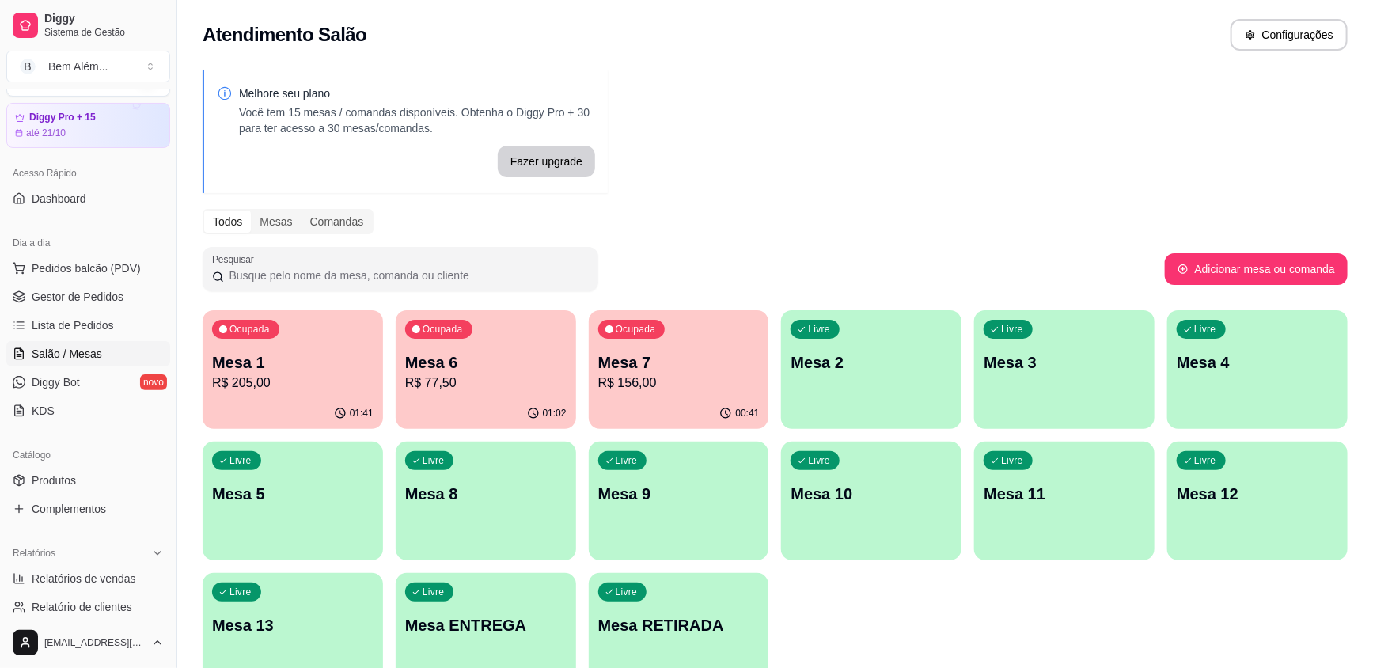
click at [631, 374] on p "R$ 156,00" at bounding box center [678, 383] width 161 height 19
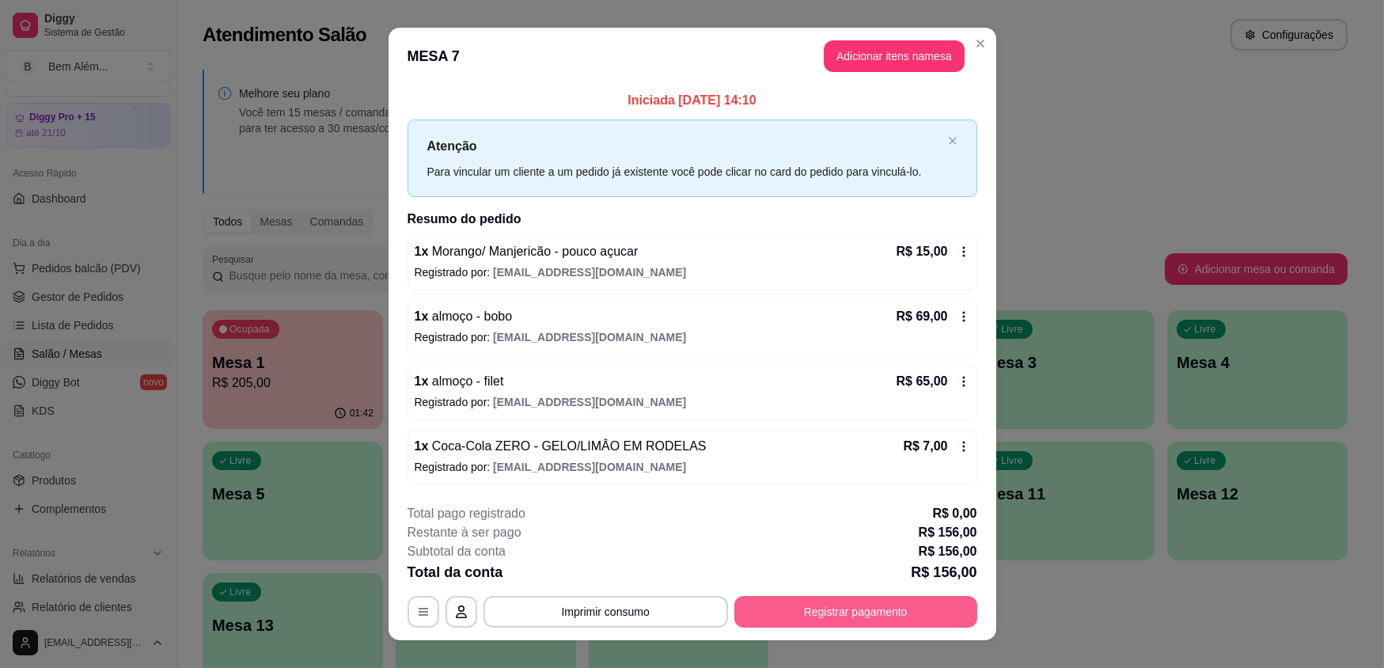
click at [871, 607] on button "Registrar pagamento" at bounding box center [855, 612] width 243 height 32
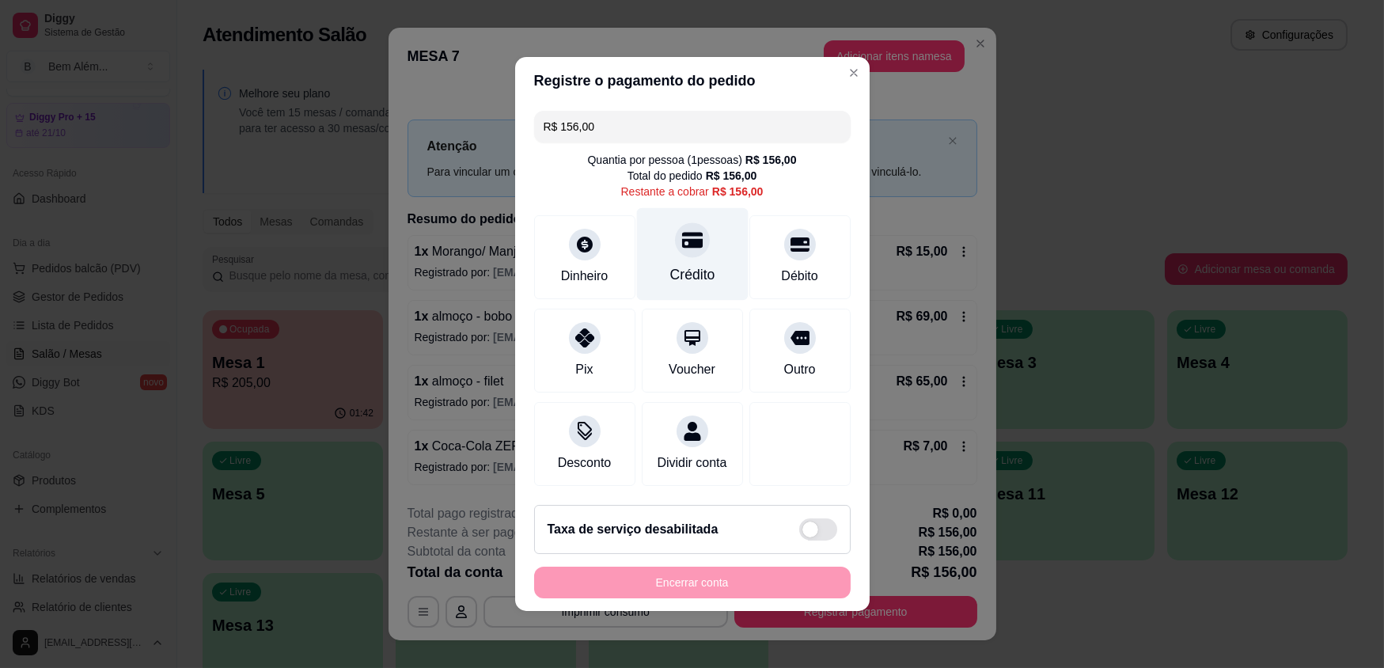
click at [690, 268] on div "Crédito" at bounding box center [692, 274] width 45 height 21
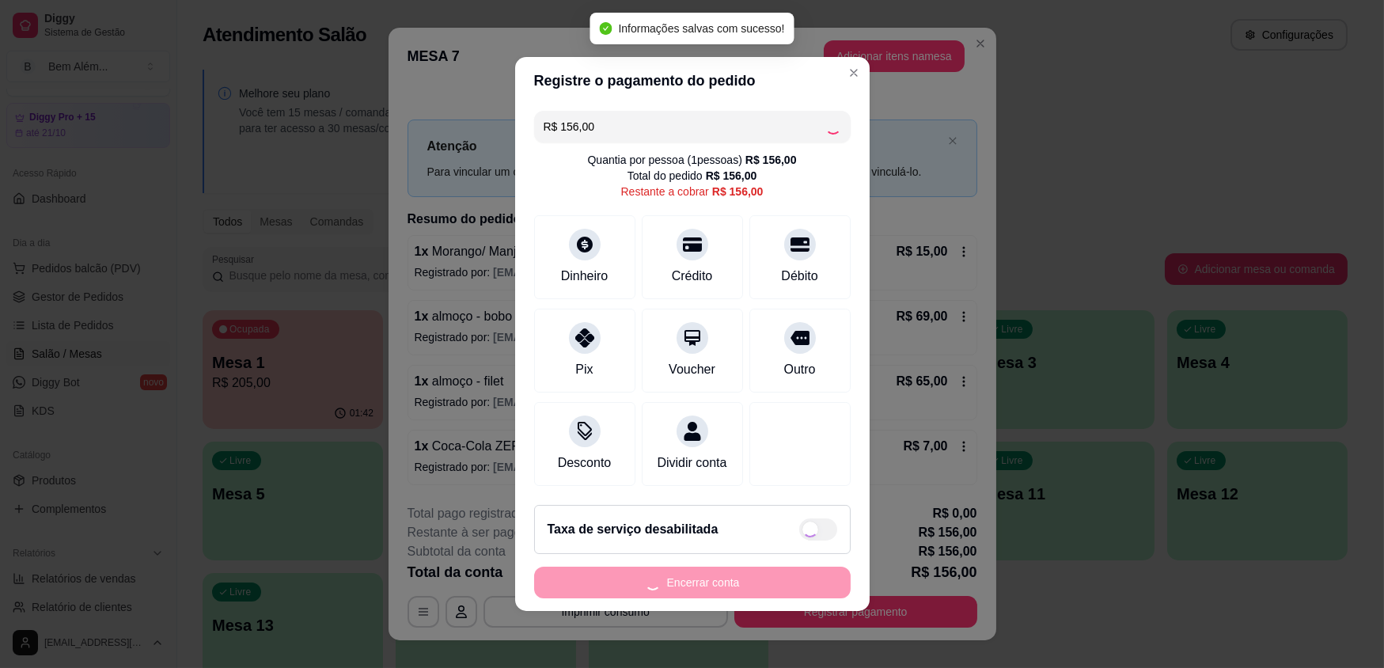
type input "R$ 0,00"
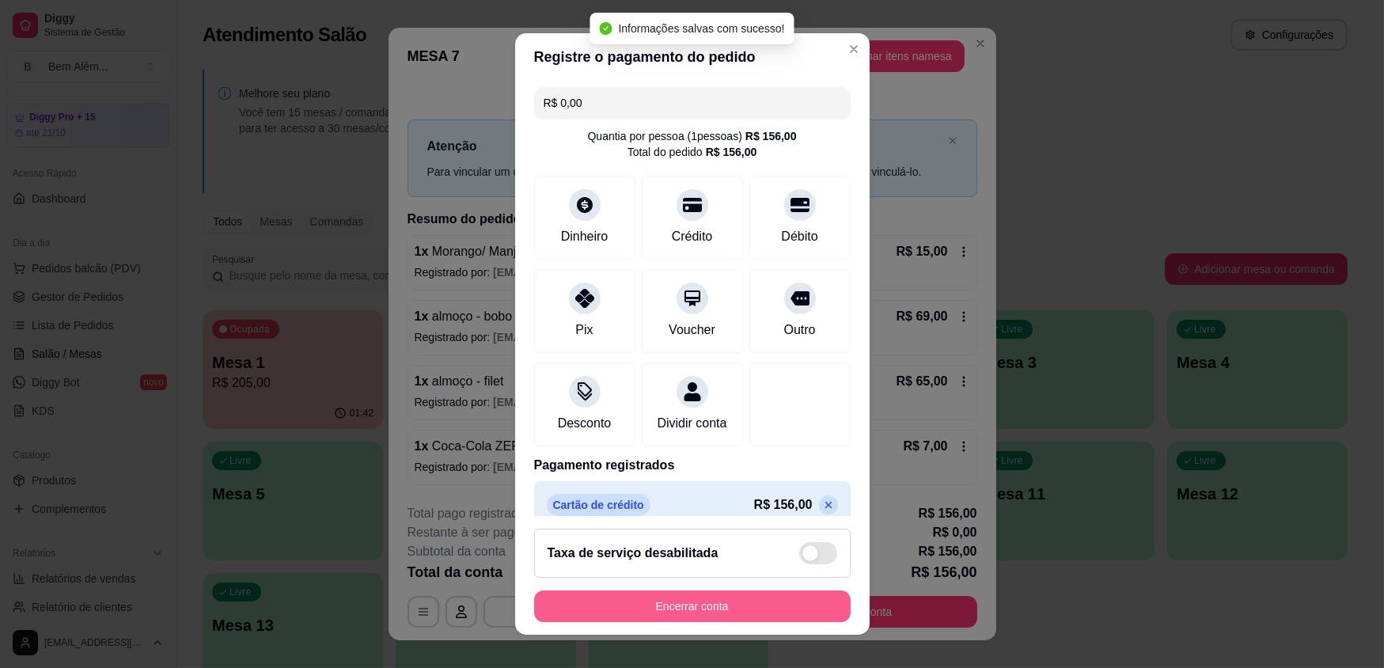
click at [694, 614] on button "Encerrar conta" at bounding box center [692, 606] width 317 height 32
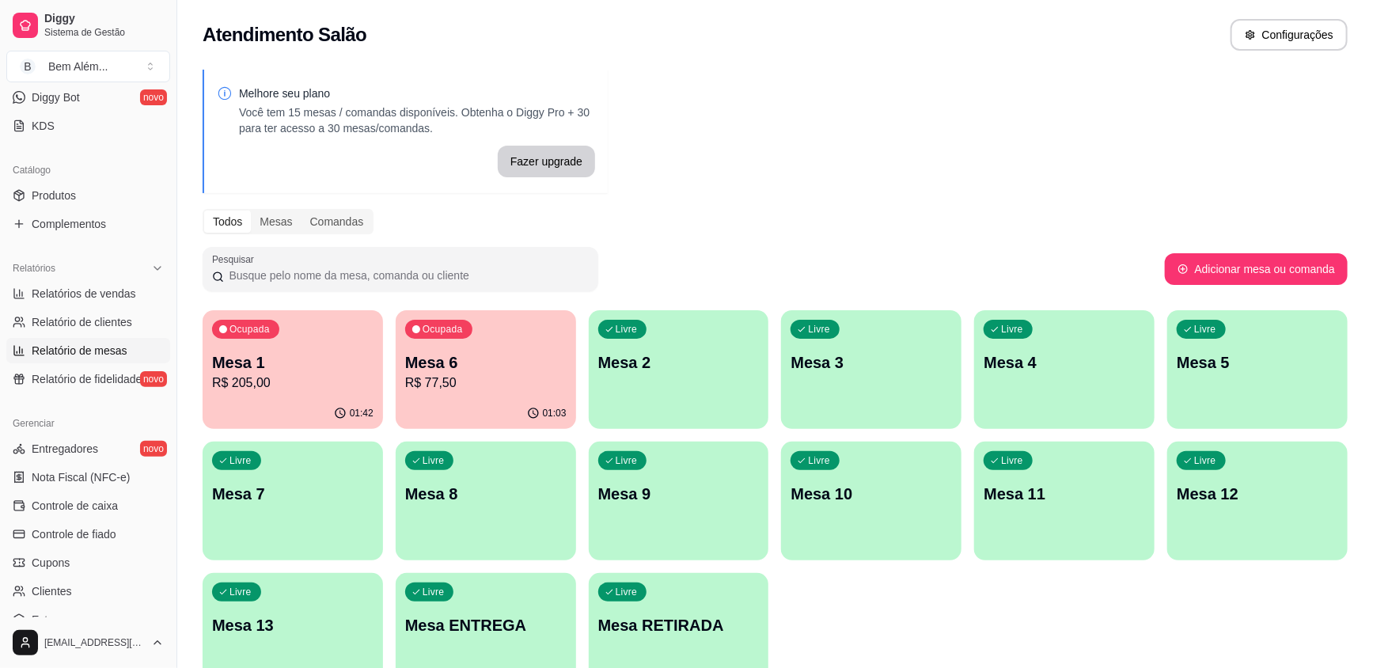
scroll to position [325, 0]
click at [138, 290] on link "Relatórios de vendas" at bounding box center [88, 291] width 164 height 25
select select "ALL"
select select "0"
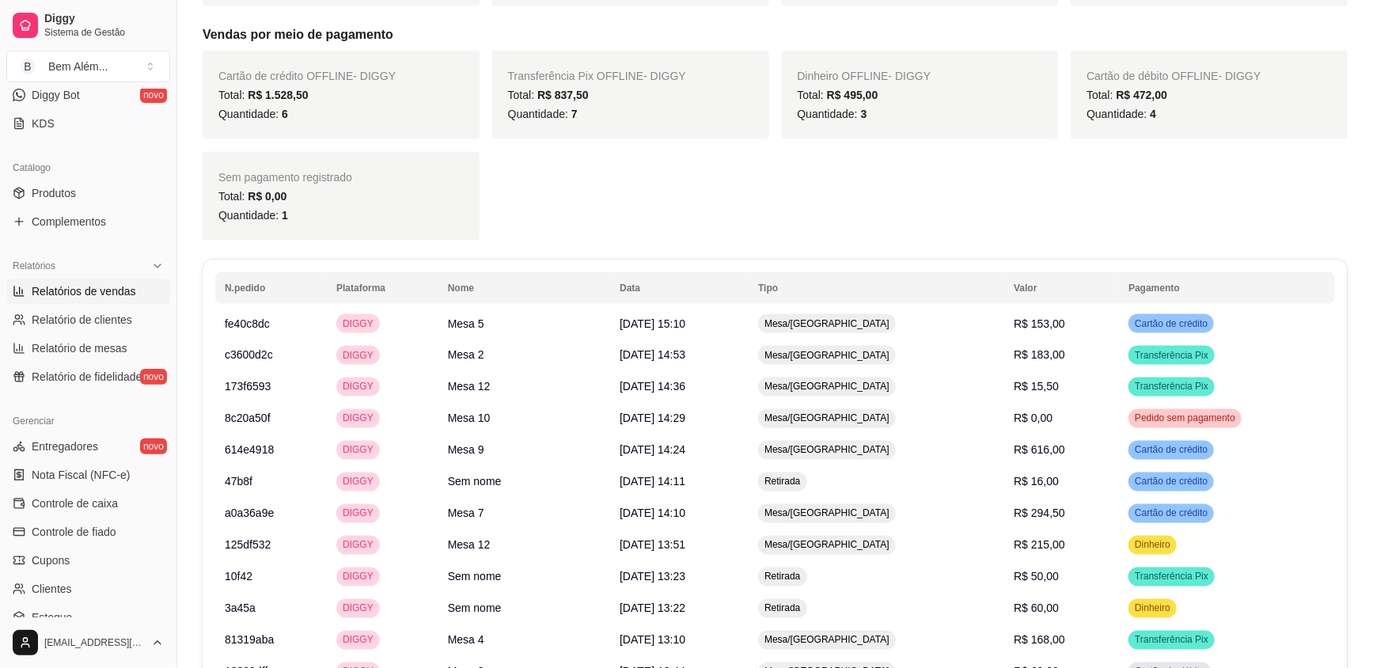
scroll to position [1151, 0]
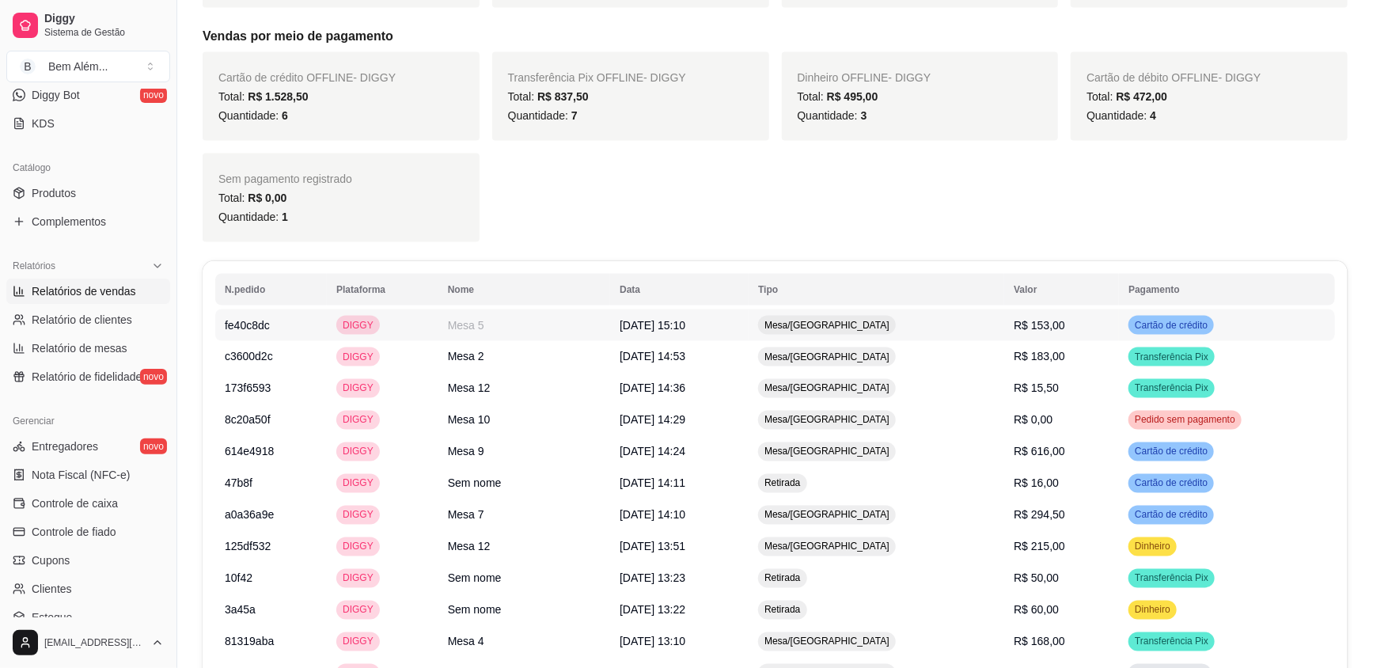
click at [726, 309] on td "[DATE] 15:10" at bounding box center [679, 325] width 138 height 32
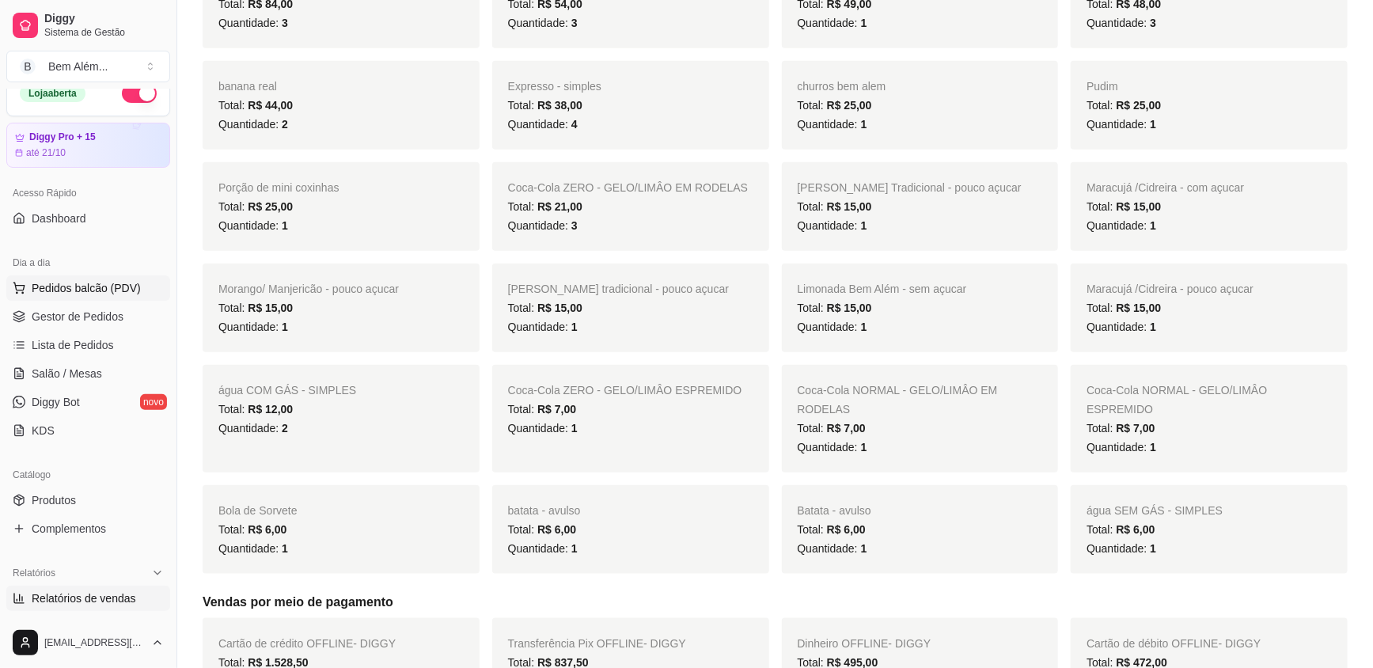
scroll to position [0, 0]
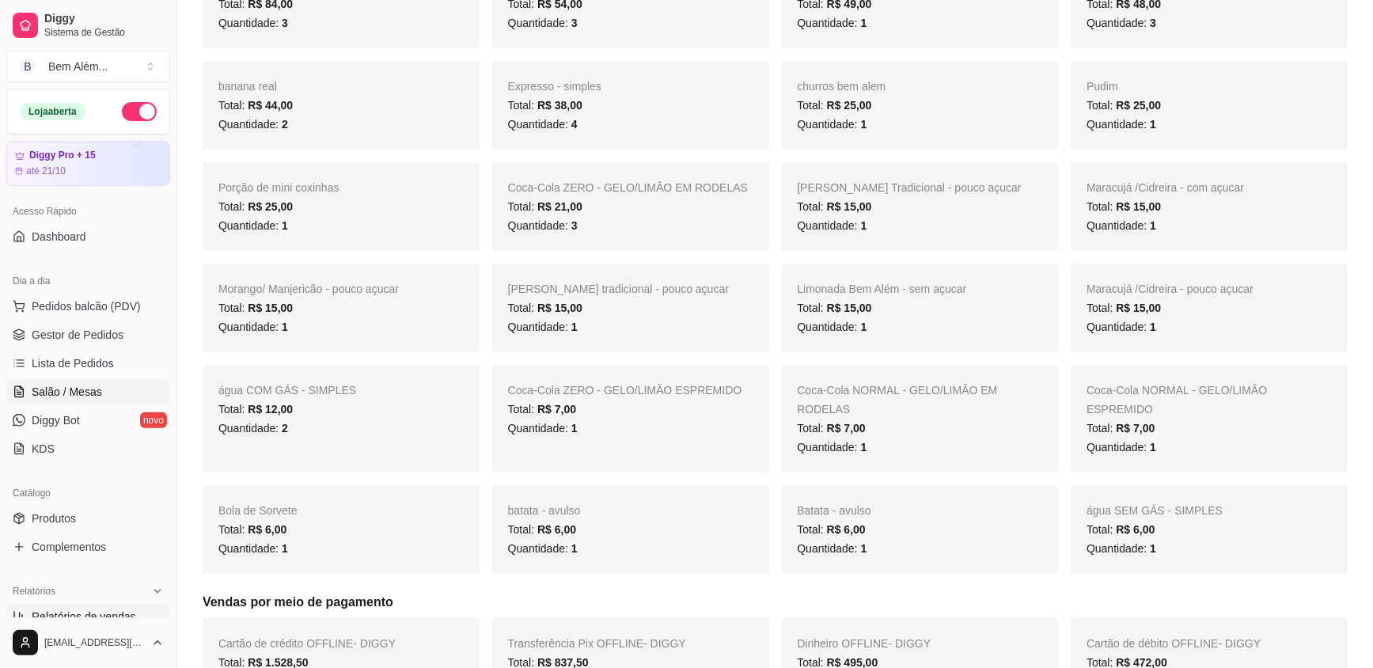
click at [57, 395] on span "Salão / Mesas" at bounding box center [67, 392] width 70 height 16
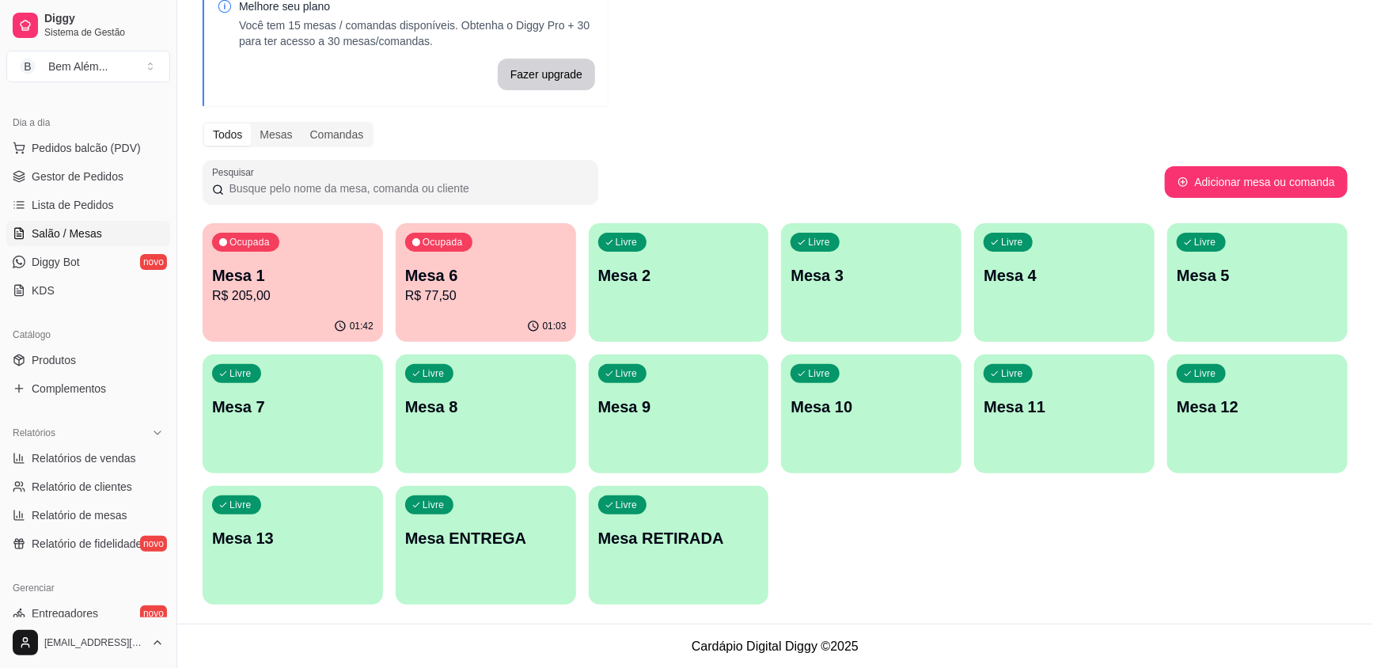
scroll to position [431, 0]
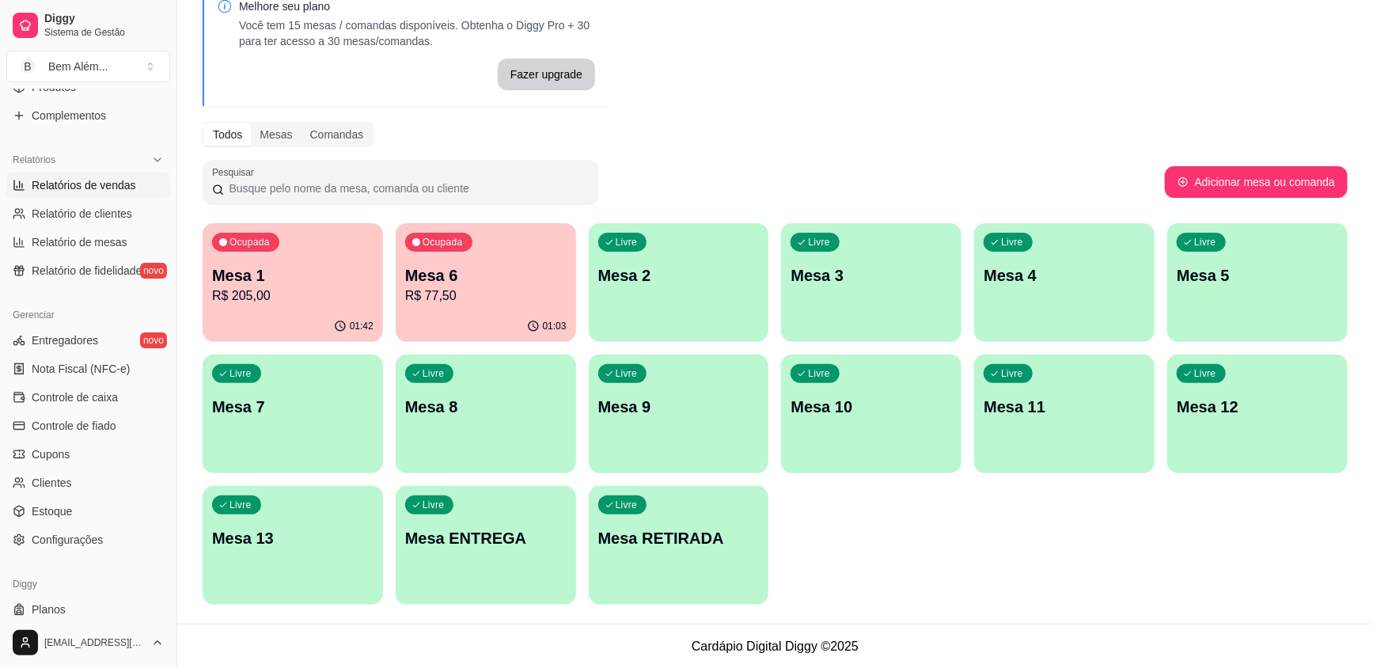
click at [87, 180] on span "Relatórios de vendas" at bounding box center [84, 185] width 104 height 16
select select "ALL"
select select "0"
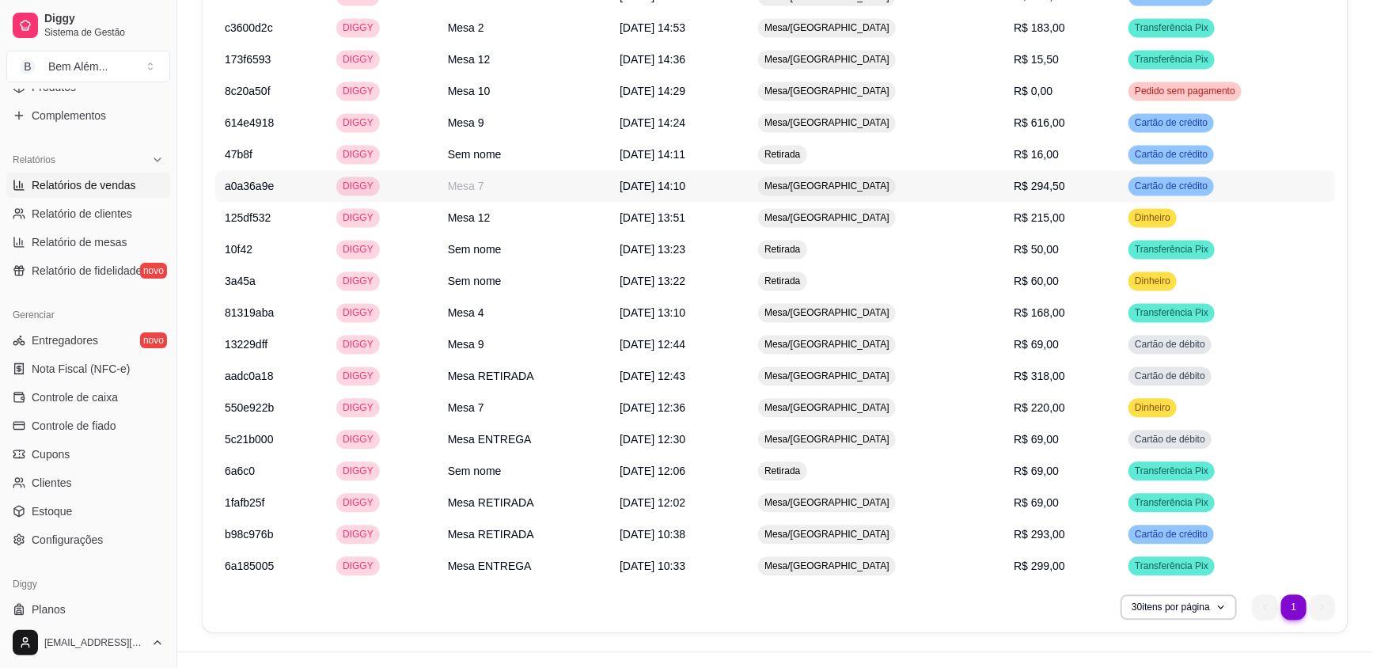
scroll to position [1223, 0]
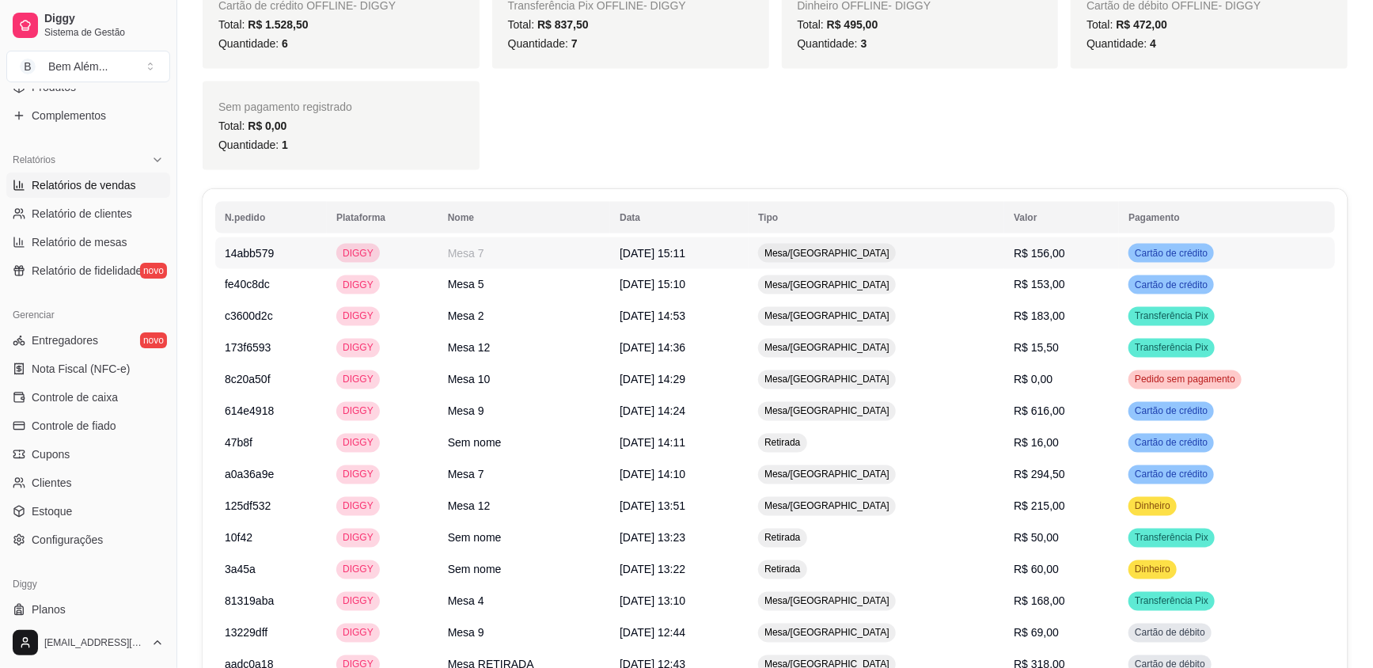
click at [1037, 247] on span "R$ 156,00" at bounding box center [1039, 253] width 51 height 13
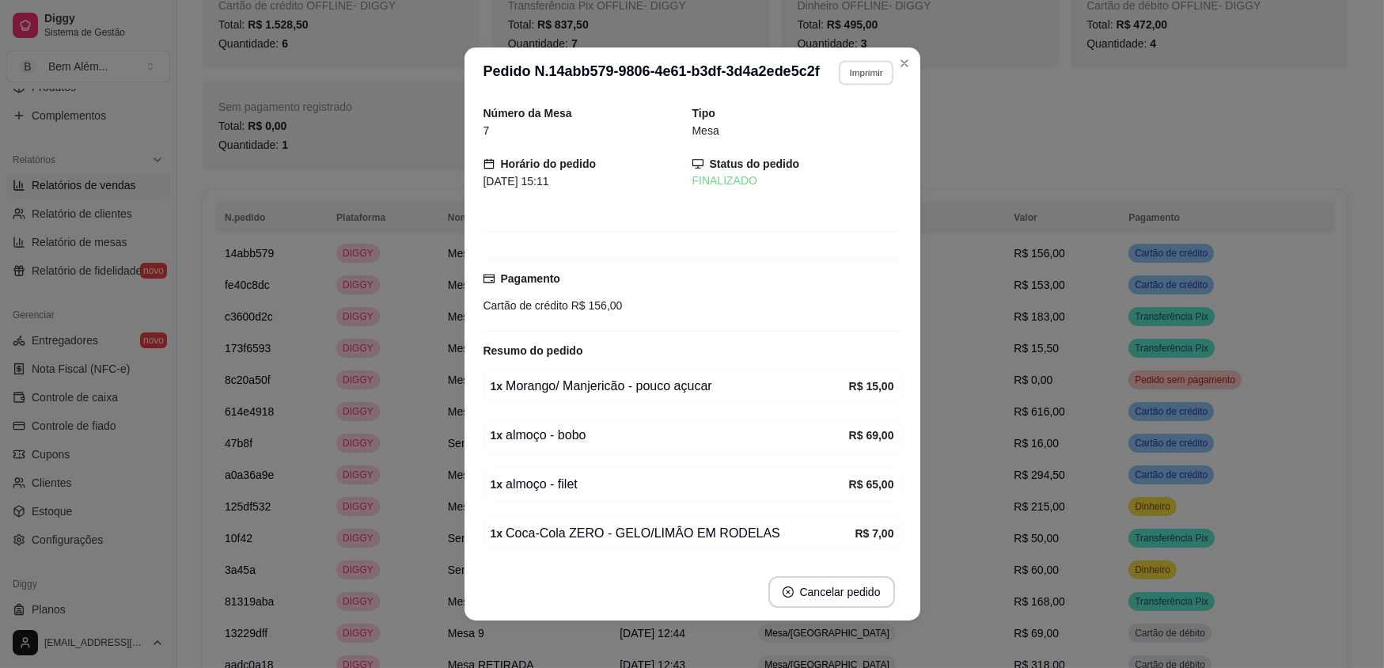
click at [863, 84] on button "Imprimir" at bounding box center [866, 72] width 55 height 25
click at [829, 125] on button "impressao computador" at bounding box center [821, 128] width 119 height 25
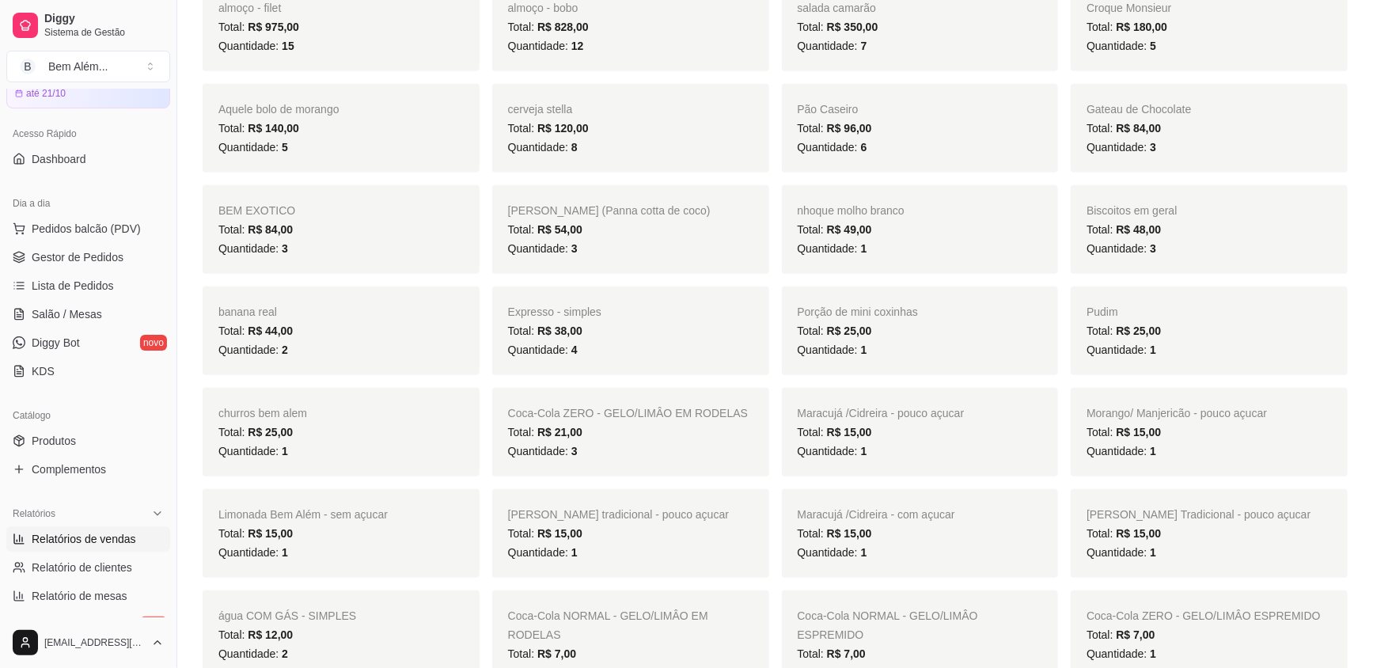
scroll to position [0, 0]
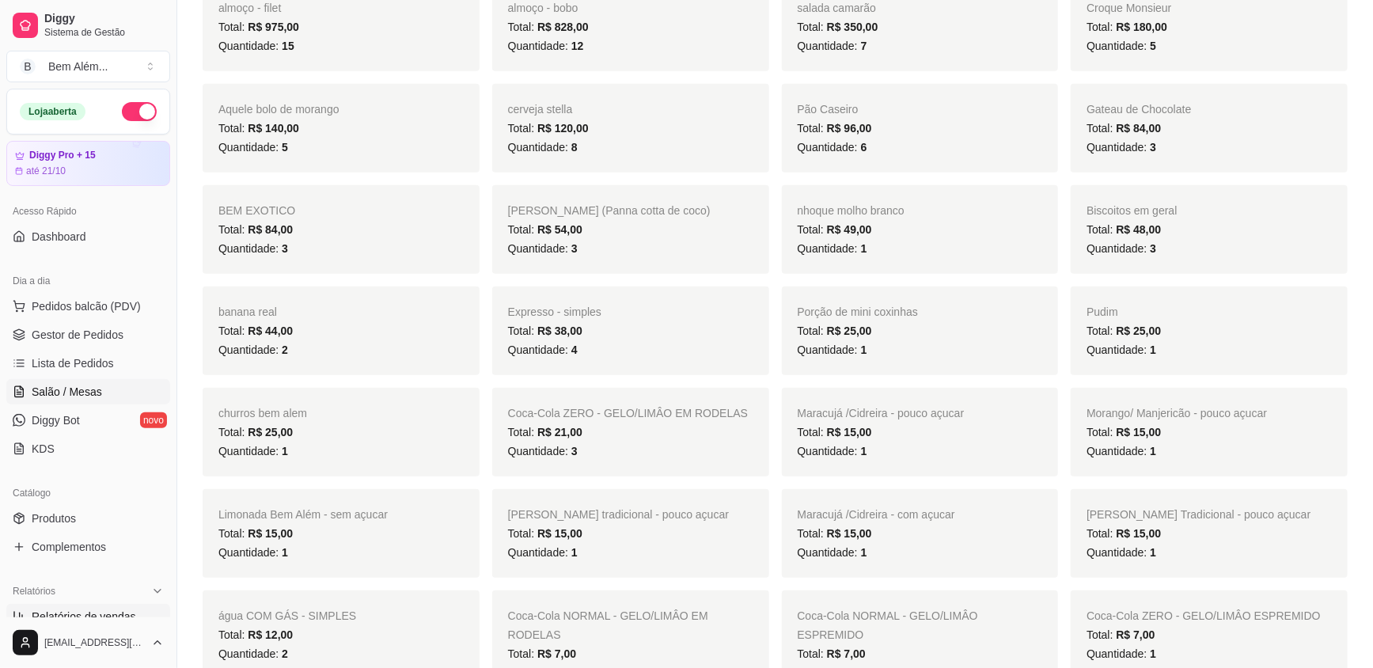
click at [101, 387] on link "Salão / Mesas" at bounding box center [88, 391] width 164 height 25
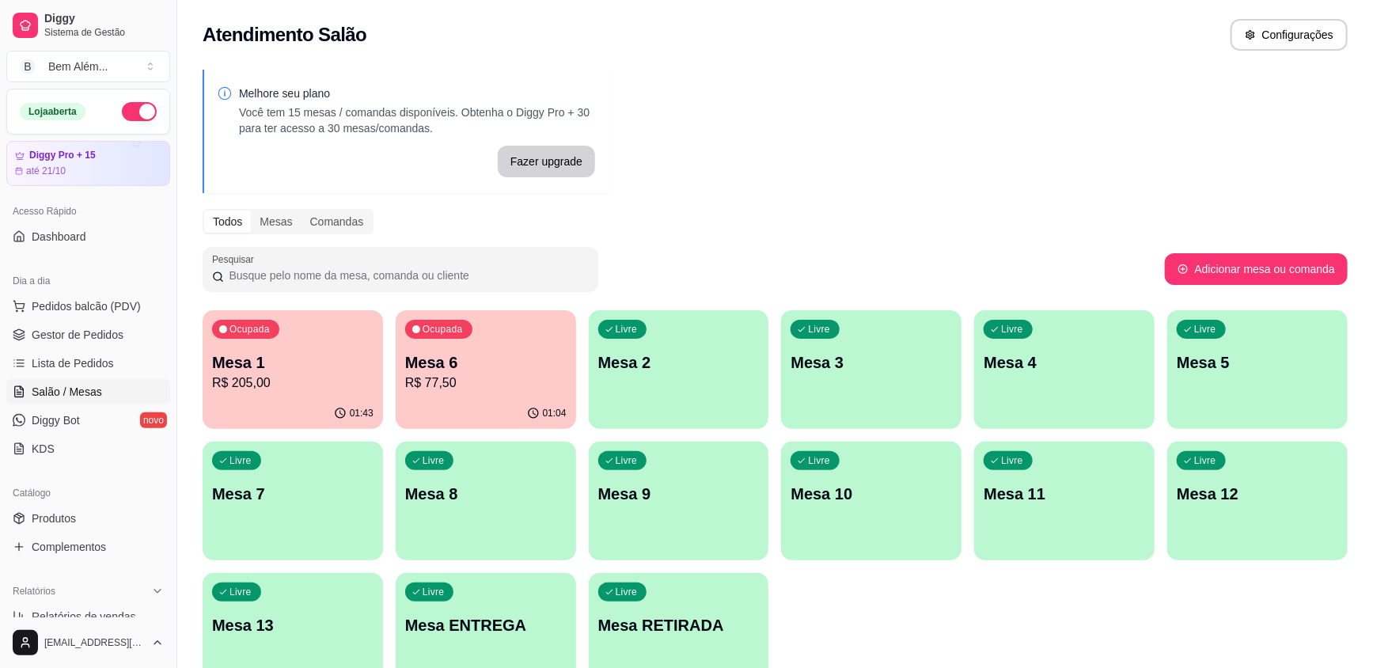
click at [477, 379] on p "R$ 77,50" at bounding box center [485, 383] width 161 height 19
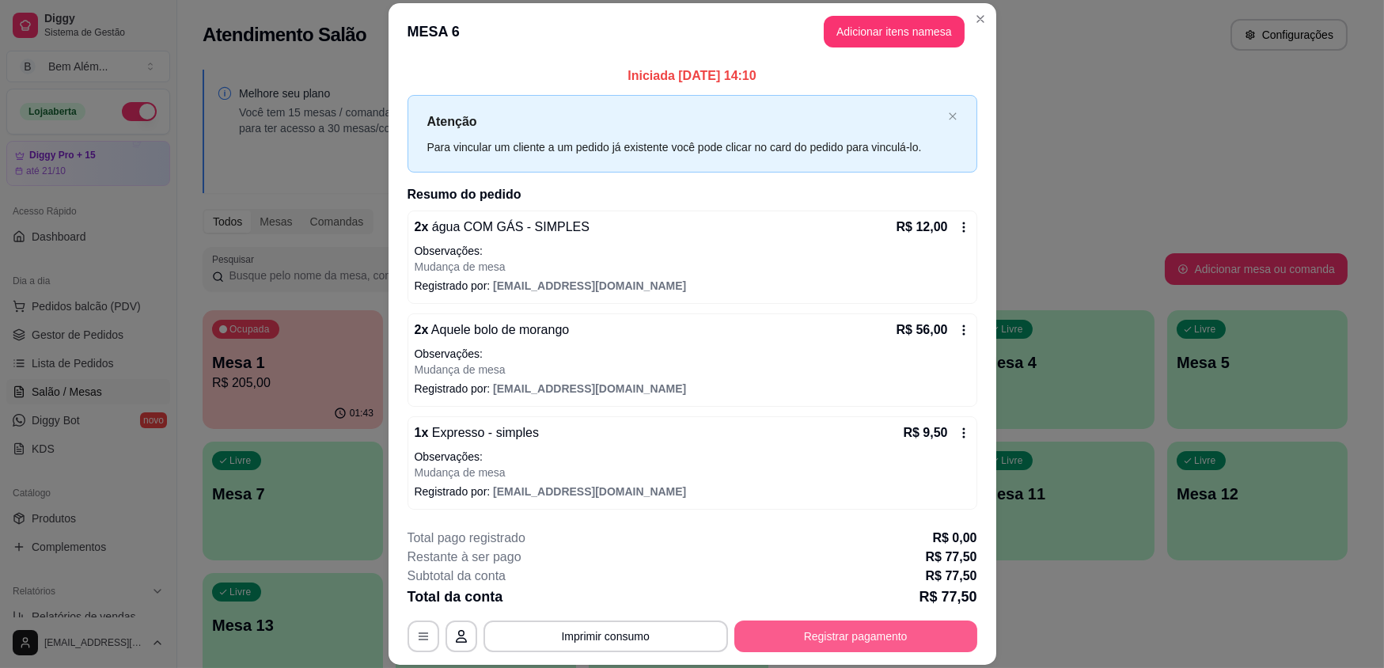
click at [936, 647] on button "Registrar pagamento" at bounding box center [855, 636] width 243 height 32
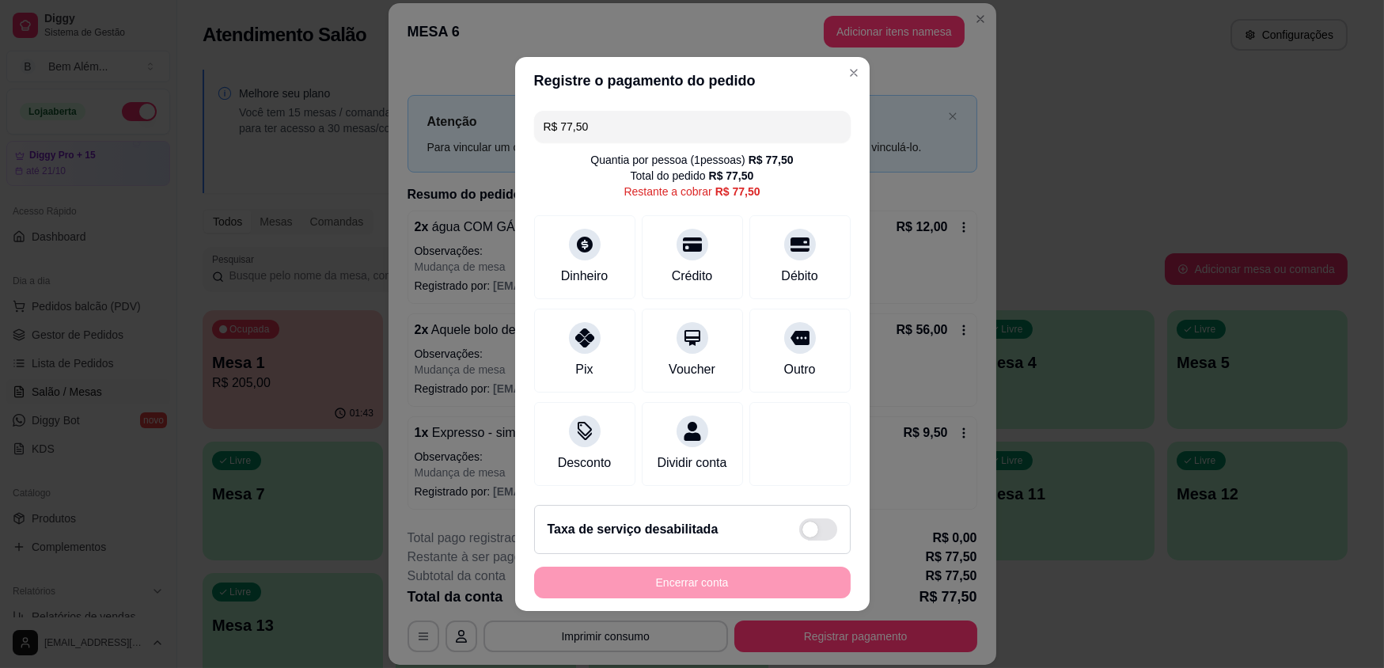
drag, startPoint x: 623, startPoint y: 125, endPoint x: 26, endPoint y: 197, distance: 601.0
click at [26, 197] on div "Registre o pagamento do pedido R$ 77,50 Quantia por pessoa ( 1 pessoas) R$ 77,5…" at bounding box center [692, 334] width 1384 height 668
click at [787, 264] on div "Débito" at bounding box center [800, 254] width 112 height 93
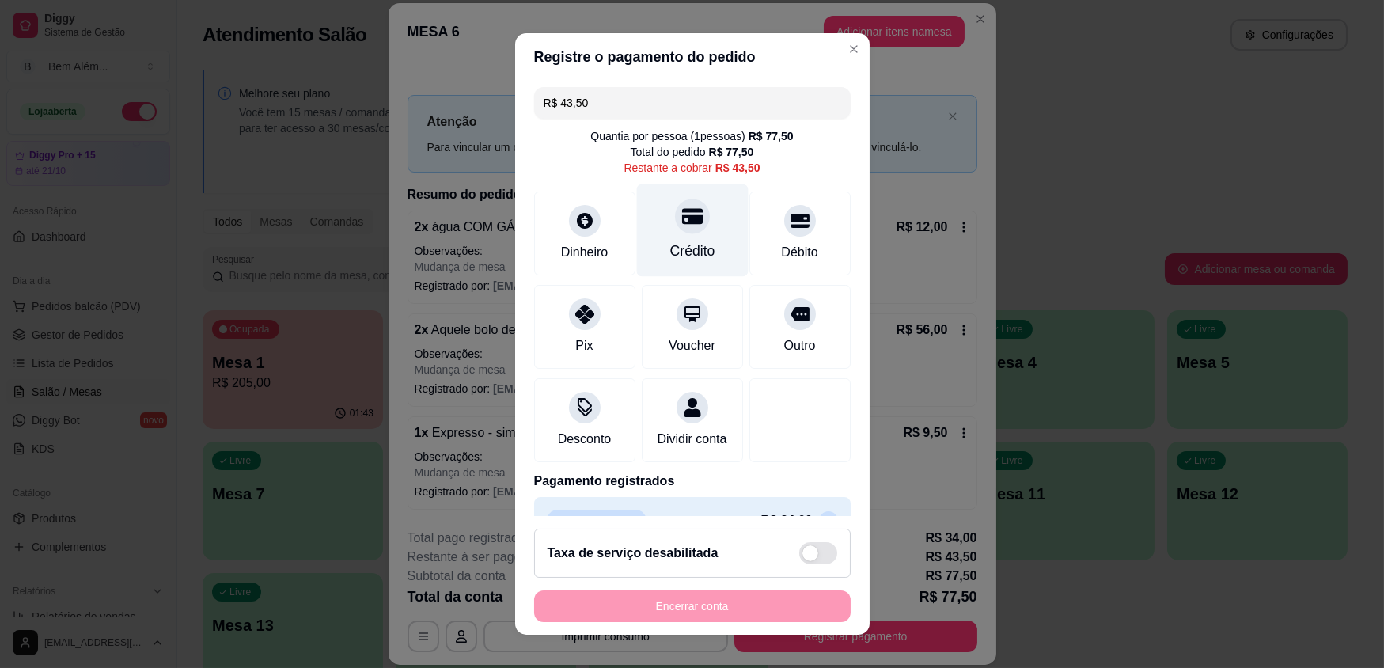
click at [702, 252] on div "Crédito" at bounding box center [692, 230] width 112 height 93
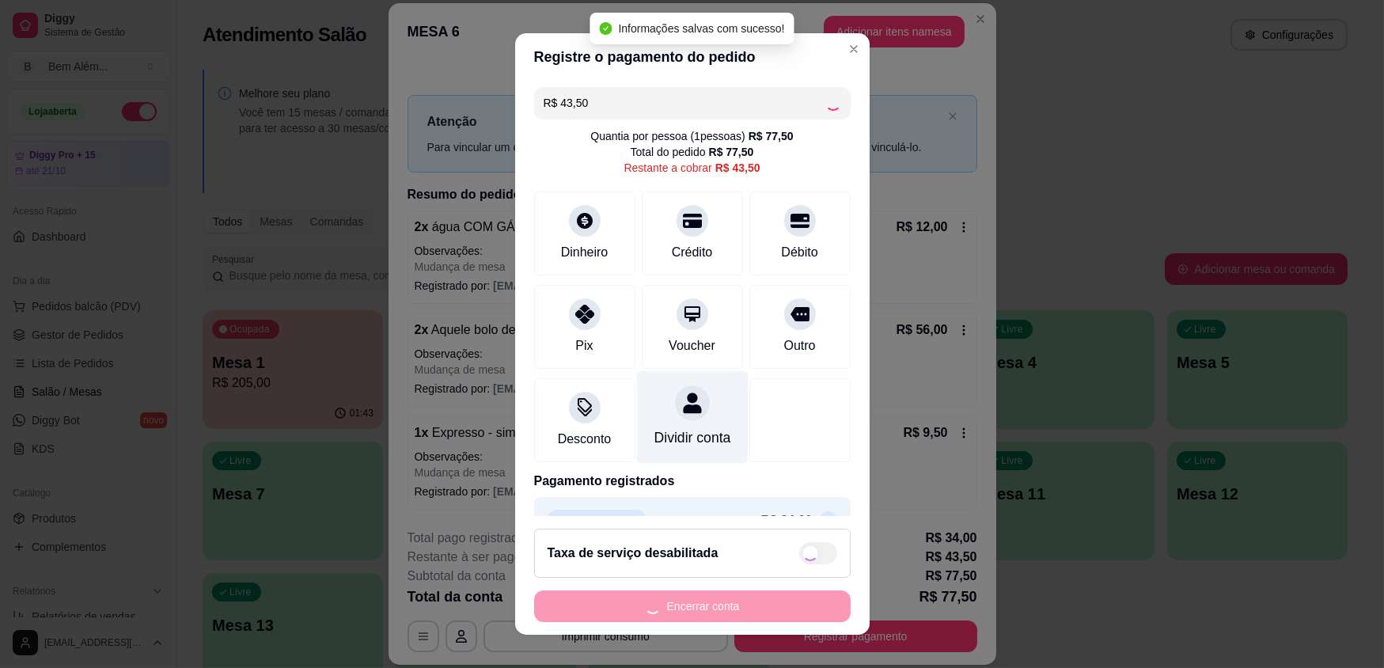
type input "R$ 0,00"
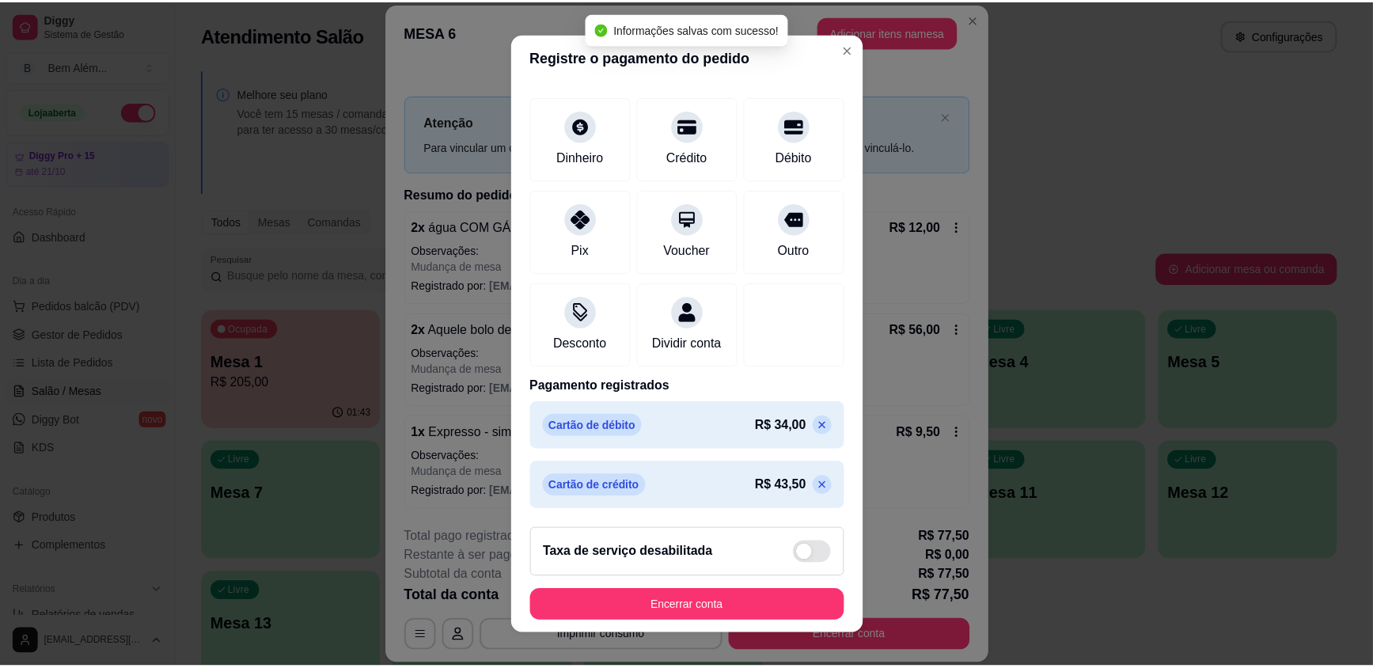
scroll to position [97, 0]
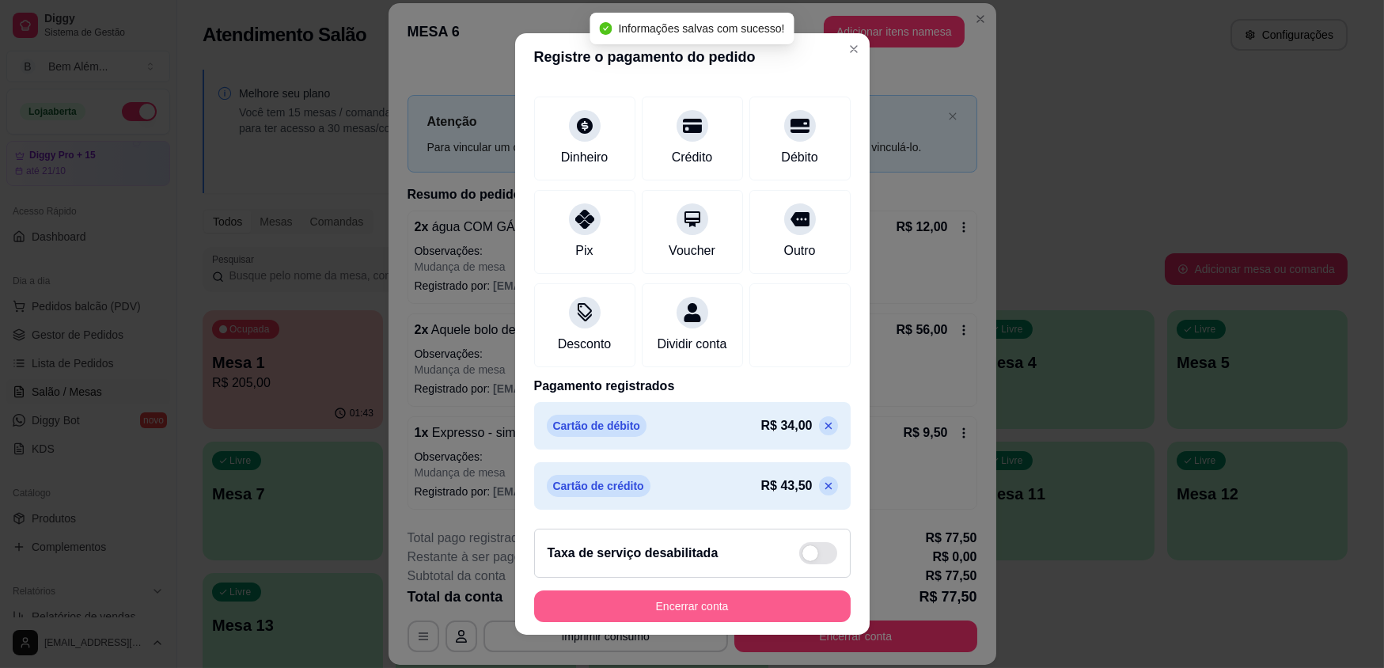
click at [691, 608] on button "Encerrar conta" at bounding box center [692, 606] width 317 height 32
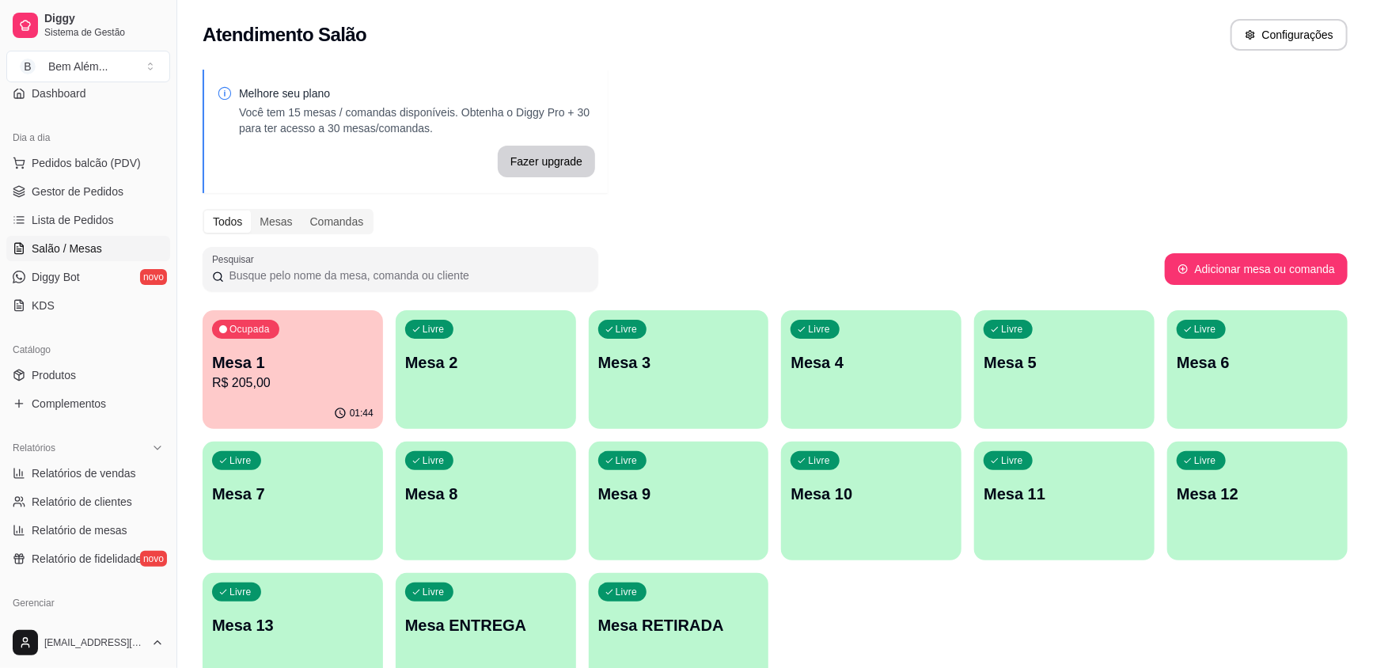
scroll to position [287, 0]
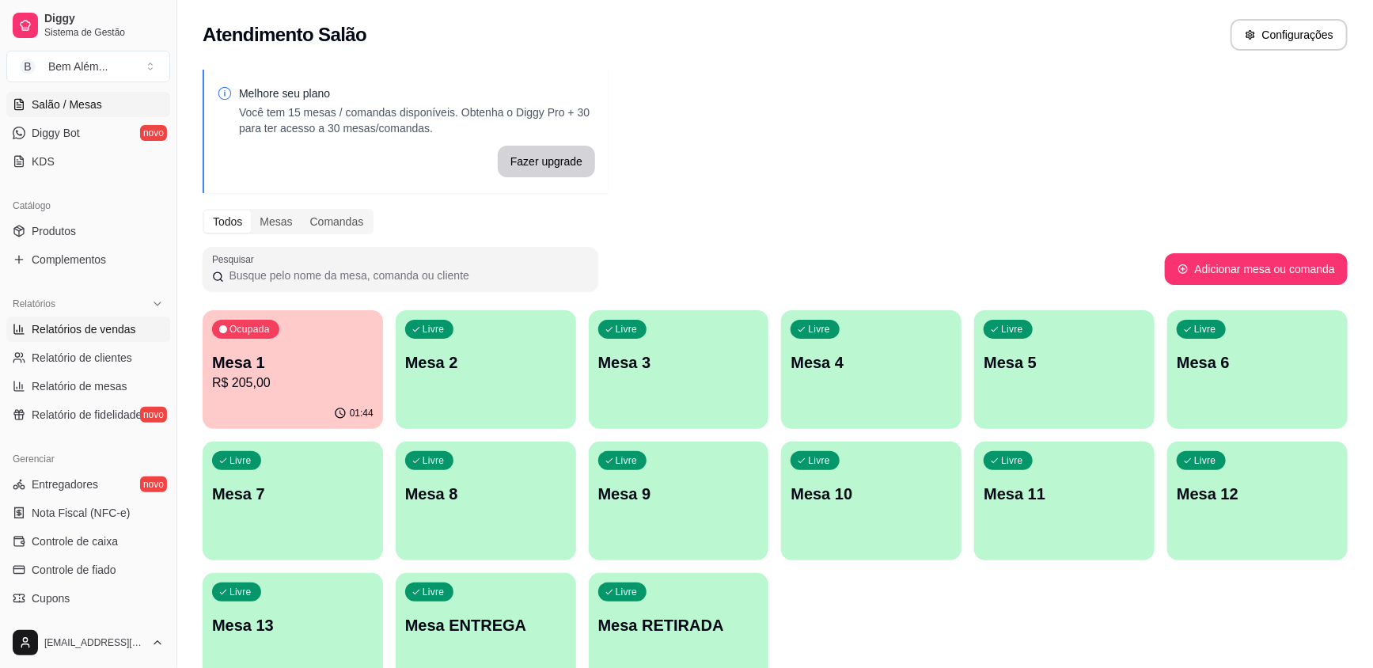
click at [94, 327] on span "Relatórios de vendas" at bounding box center [84, 329] width 104 height 16
select select "ALL"
select select "0"
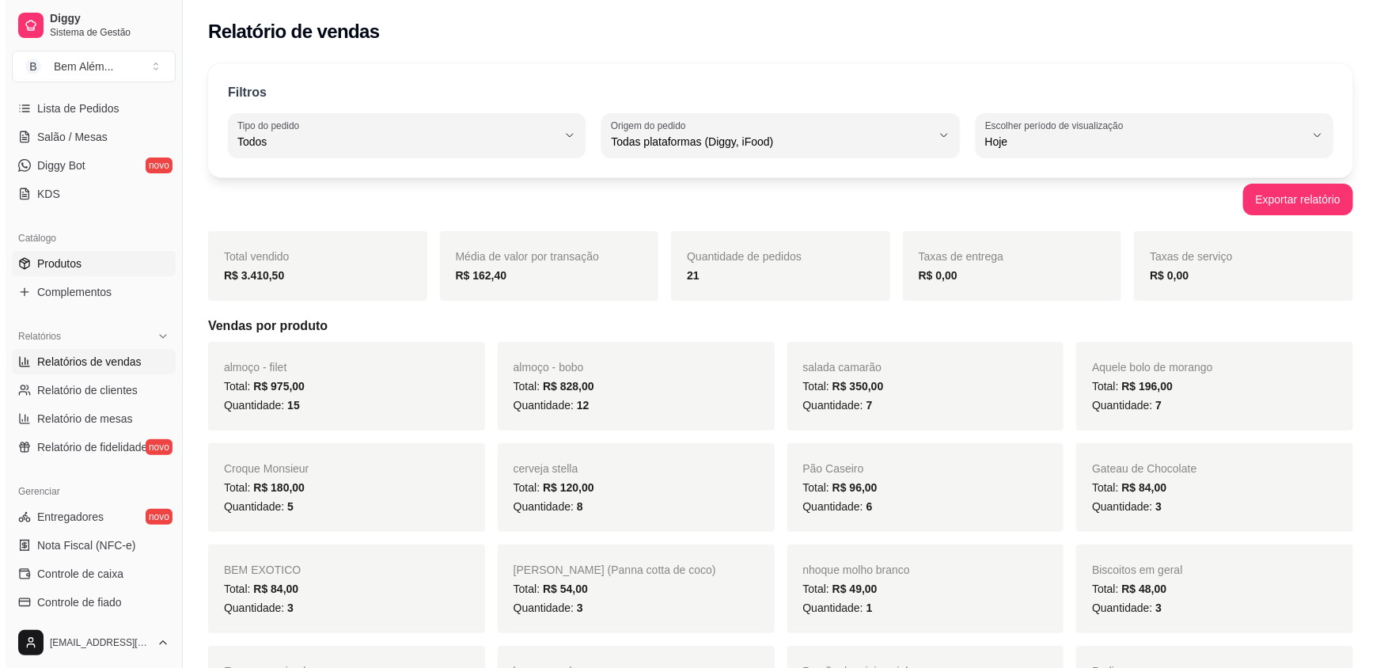
scroll to position [253, 0]
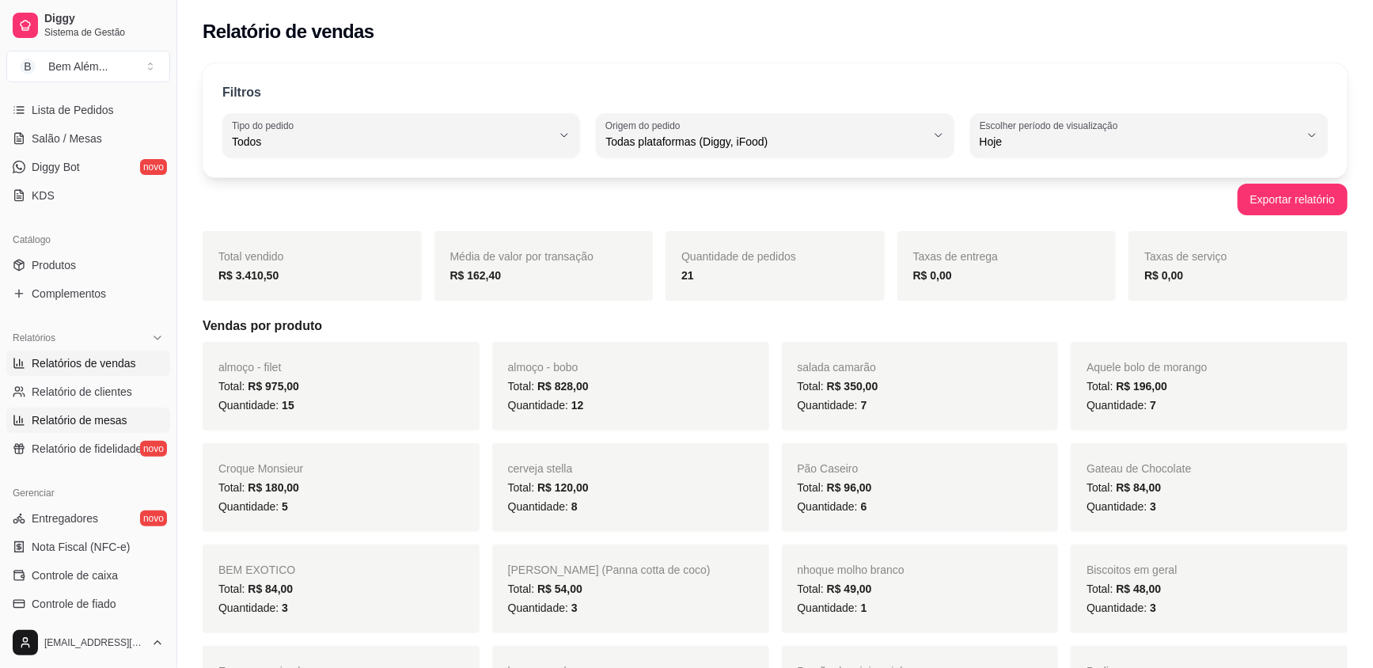
click at [135, 412] on link "Relatório de mesas" at bounding box center [88, 420] width 164 height 25
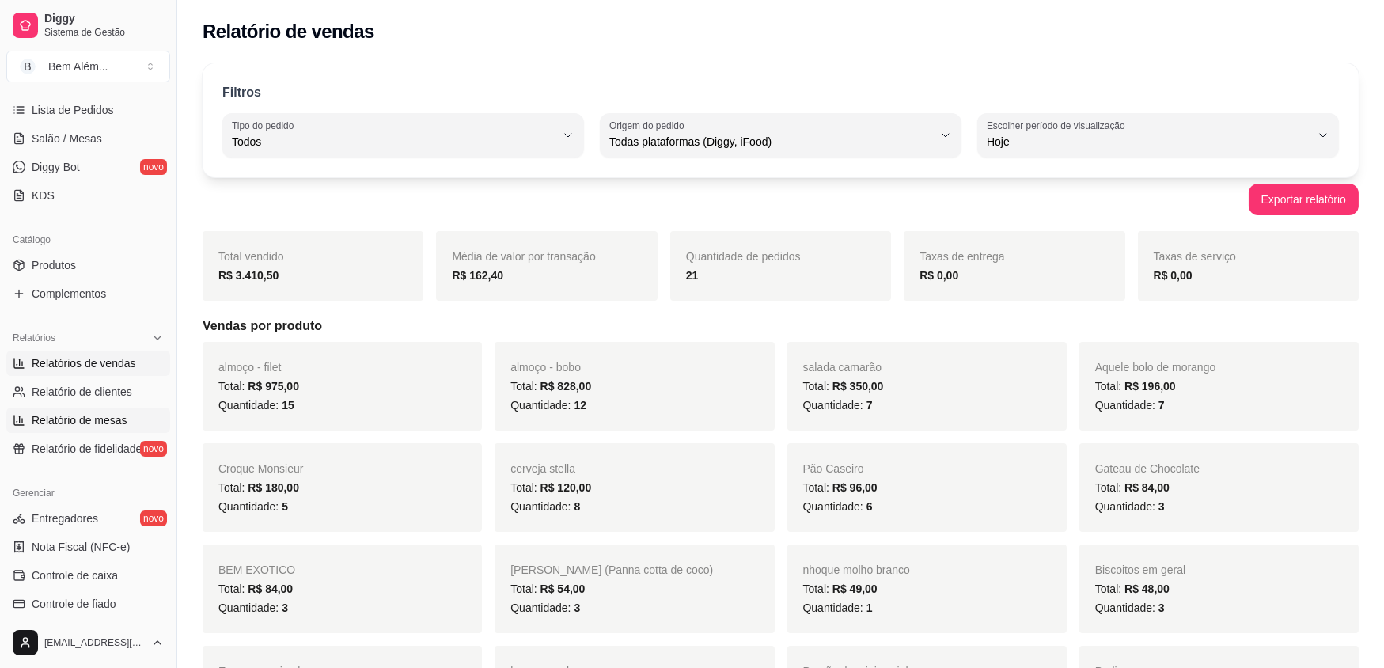
select select "TOTAL_OF_ORDERS"
select select "7"
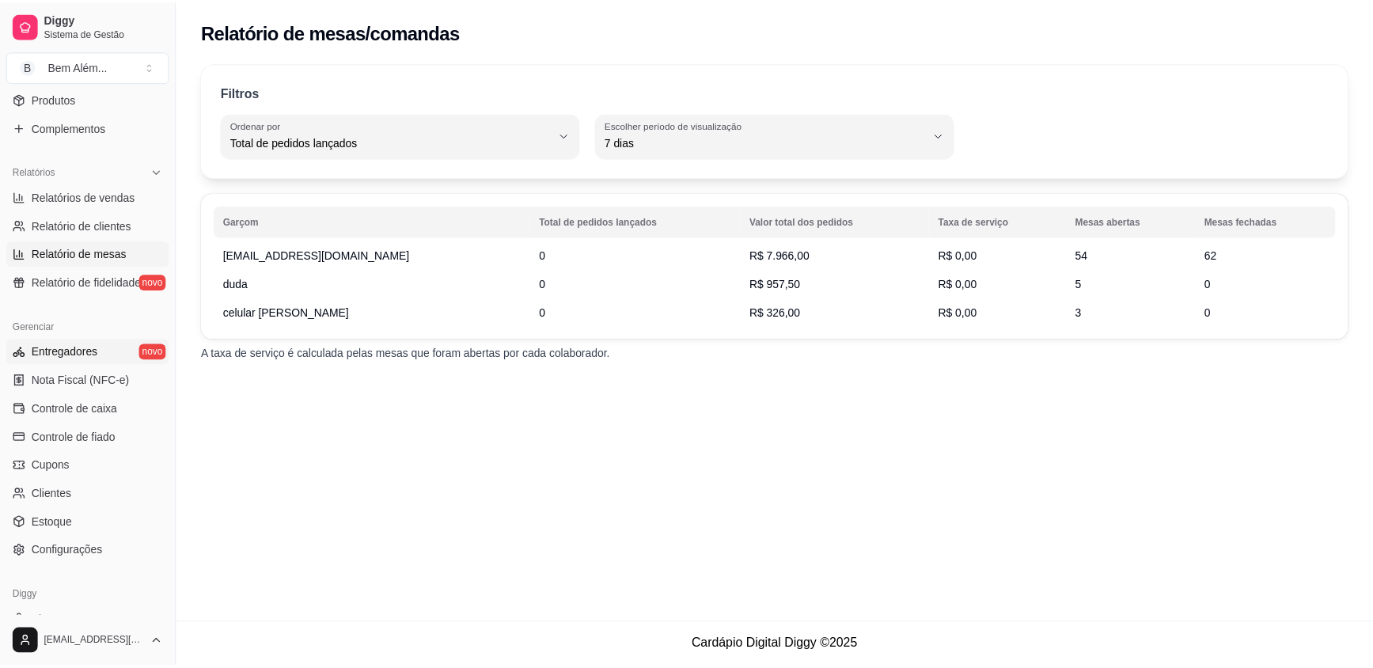
scroll to position [397, 0]
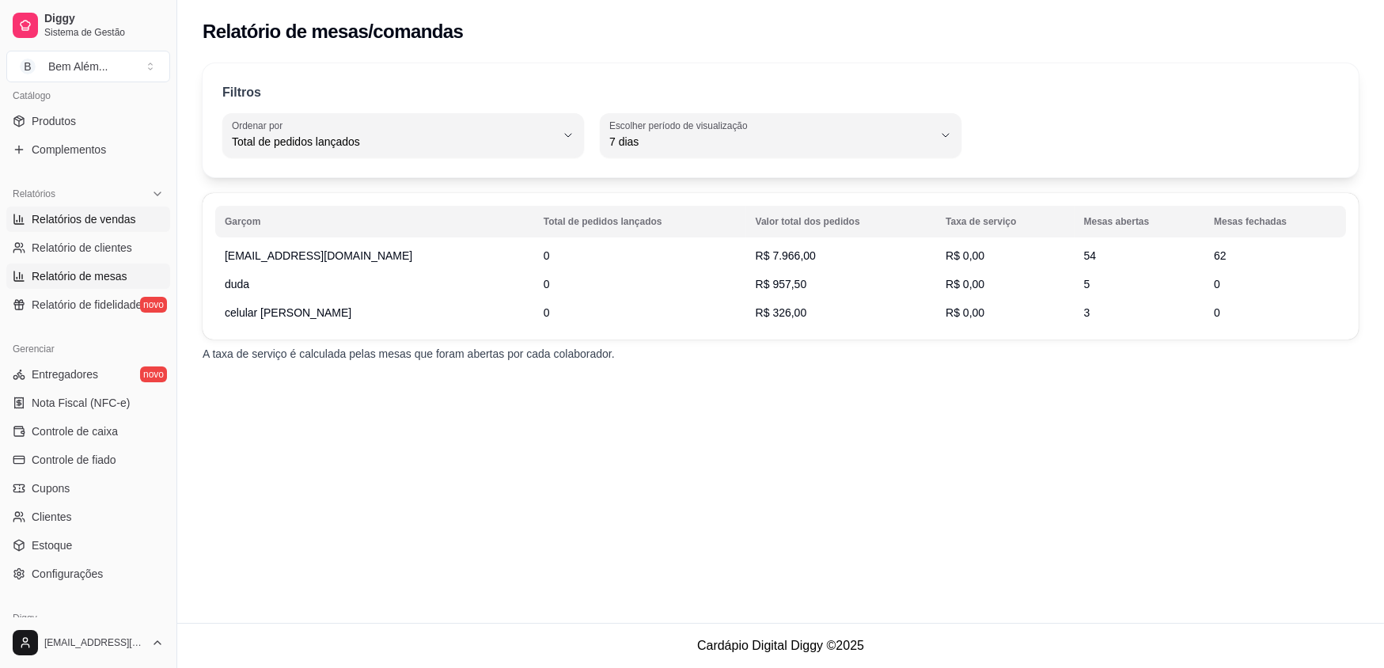
click at [85, 228] on link "Relatórios de vendas" at bounding box center [88, 219] width 164 height 25
select select "ALL"
select select "0"
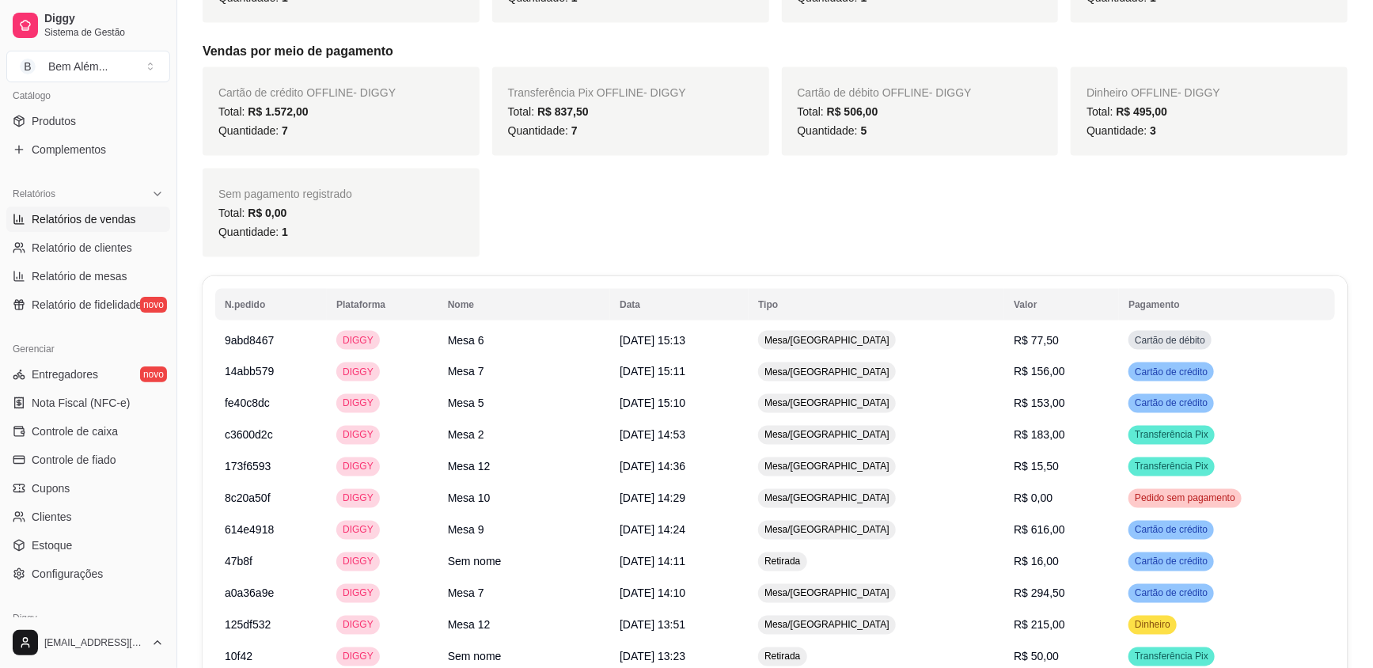
scroll to position [1151, 0]
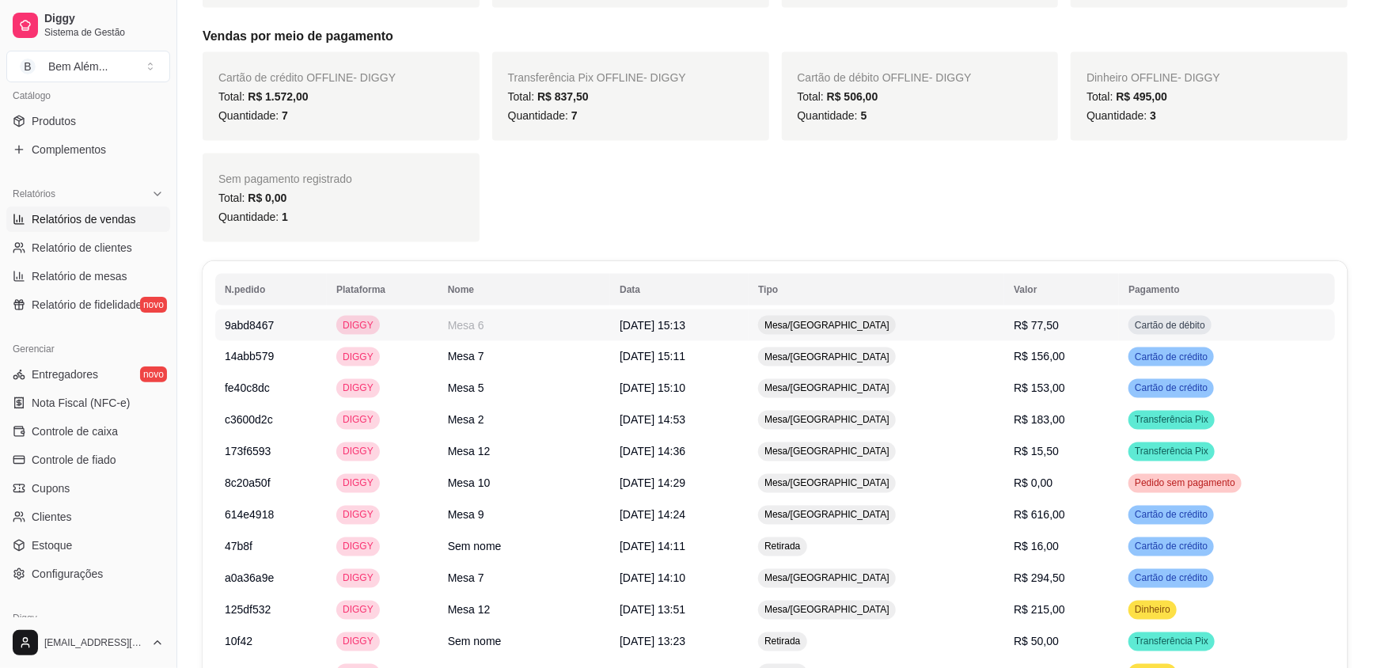
click at [882, 319] on span "Mesa/[GEOGRAPHIC_DATA]" at bounding box center [826, 325] width 131 height 13
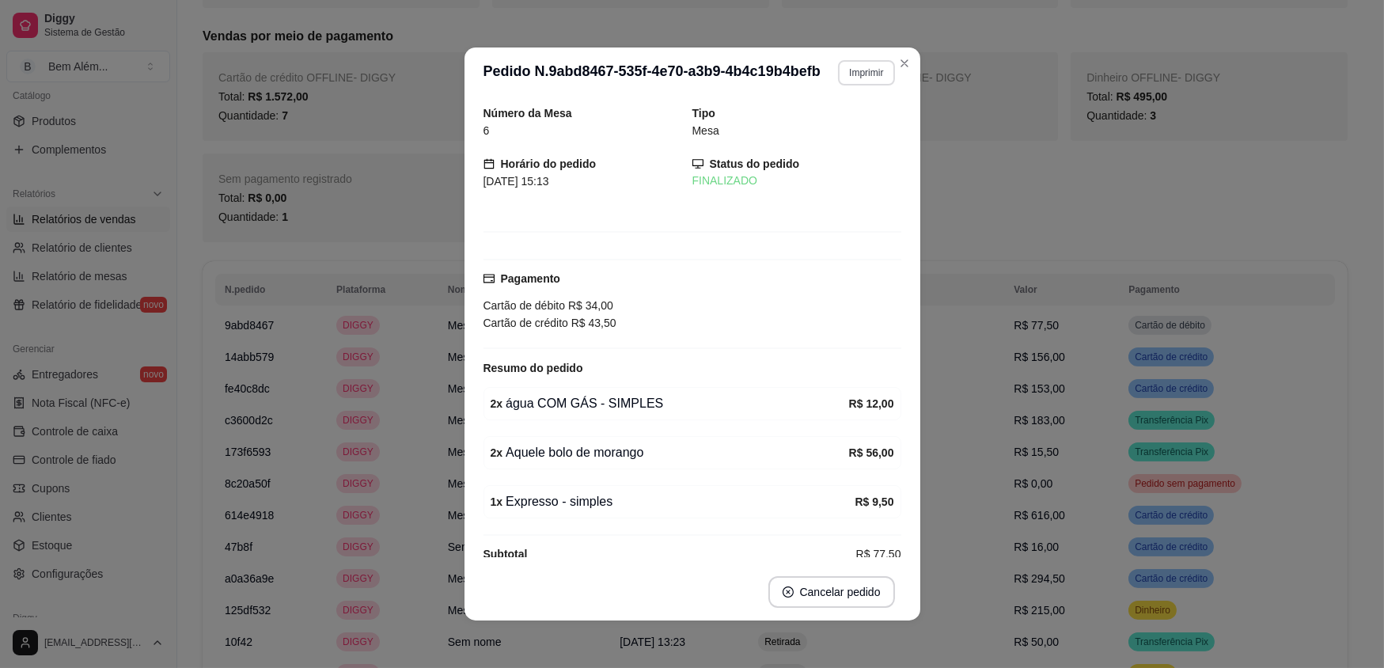
click at [886, 79] on button "Imprimir" at bounding box center [866, 72] width 56 height 25
click at [826, 130] on button "impressao computador" at bounding box center [822, 128] width 116 height 25
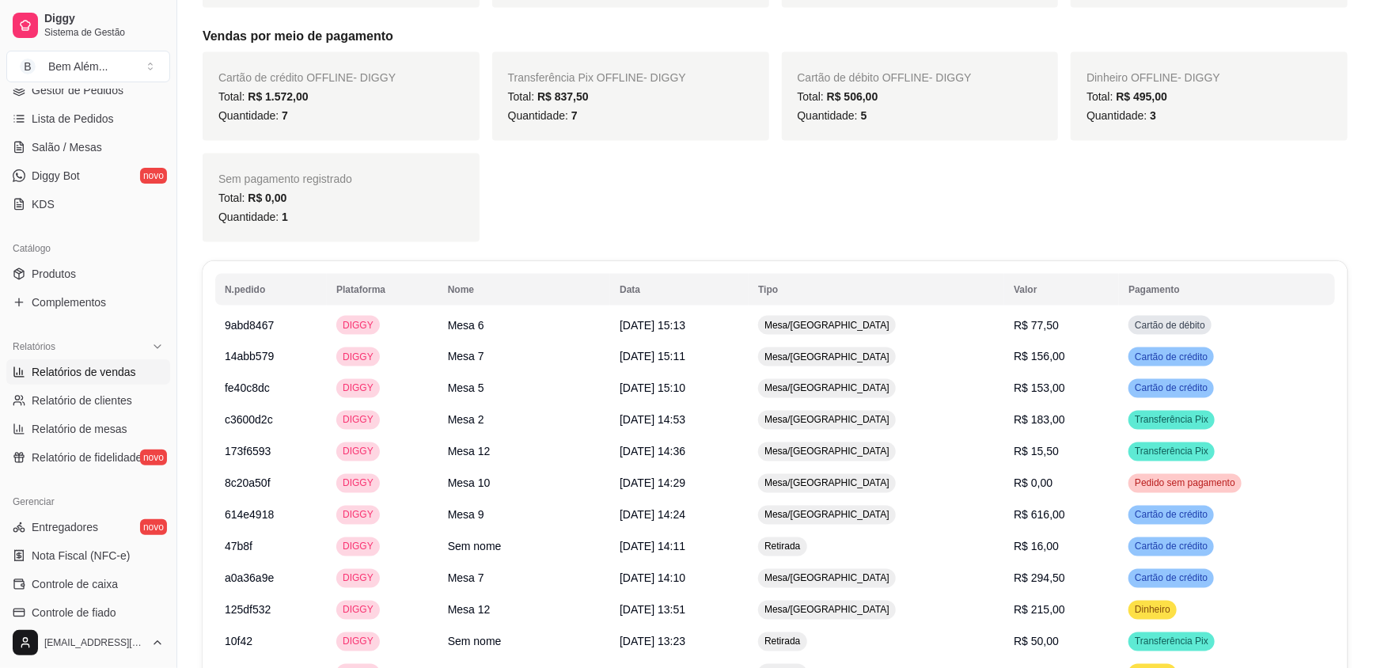
scroll to position [0, 0]
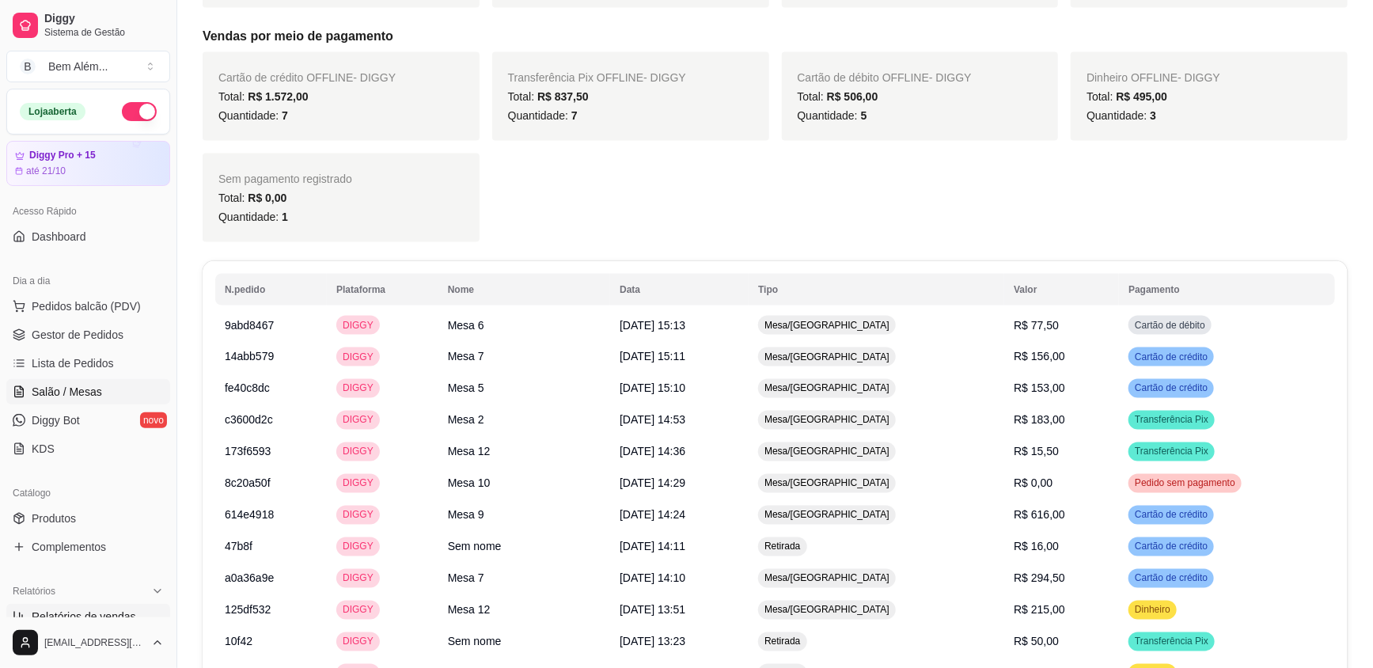
click at [94, 385] on span "Salão / Mesas" at bounding box center [67, 392] width 70 height 16
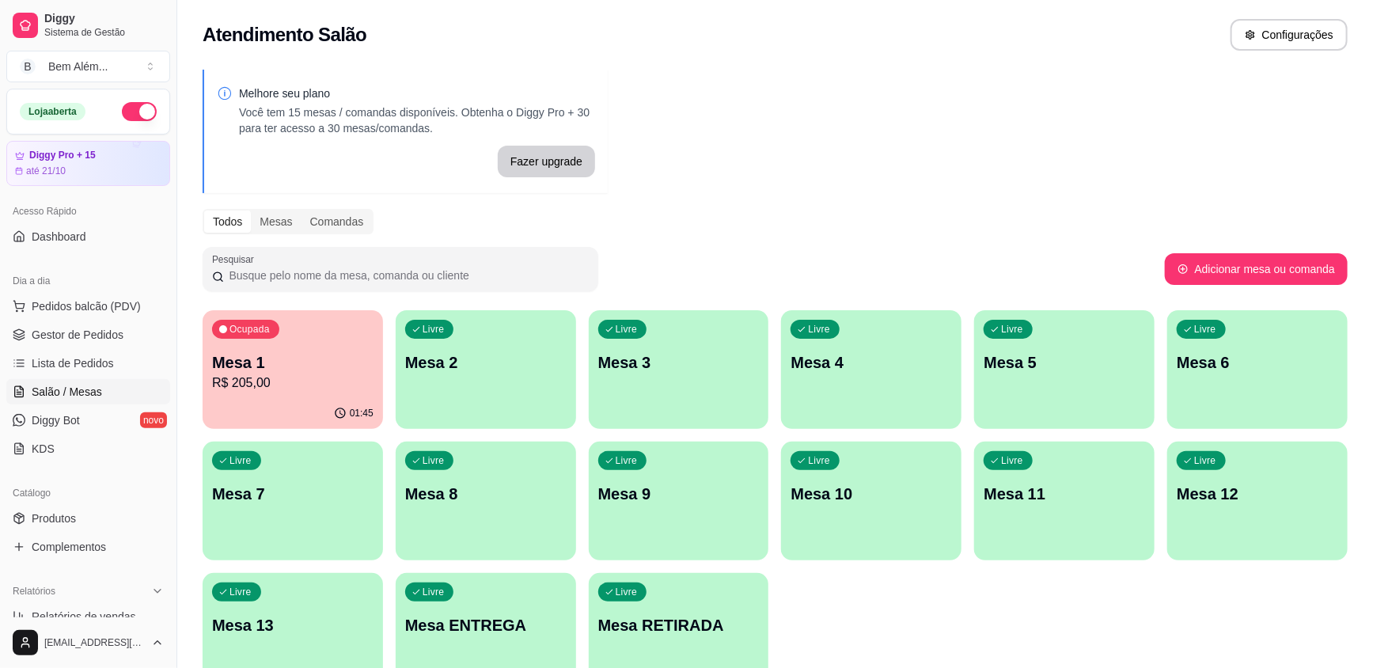
click at [1246, 181] on div "Melhore seu plano Você tem 15 mesas / comandas disponíveis. Obtenha o Diggy Pro…" at bounding box center [775, 385] width 1196 height 651
drag, startPoint x: 1246, startPoint y: 181, endPoint x: 1202, endPoint y: 134, distance: 65.0
click at [1203, 135] on div "Melhore seu plano Você tem 15 mesas / comandas disponíveis. Obtenha o Diggy Pro…" at bounding box center [775, 385] width 1196 height 651
click at [265, 378] on p "R$ 205,00" at bounding box center [292, 383] width 157 height 18
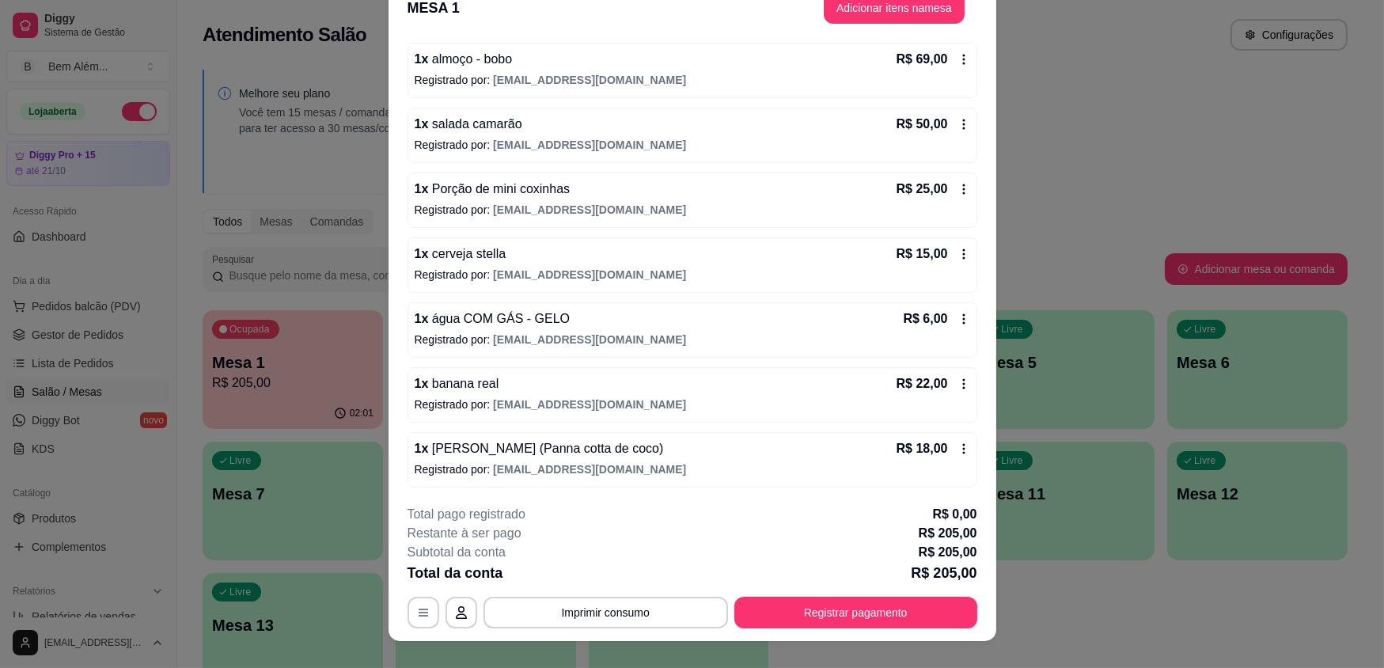
scroll to position [47, 0]
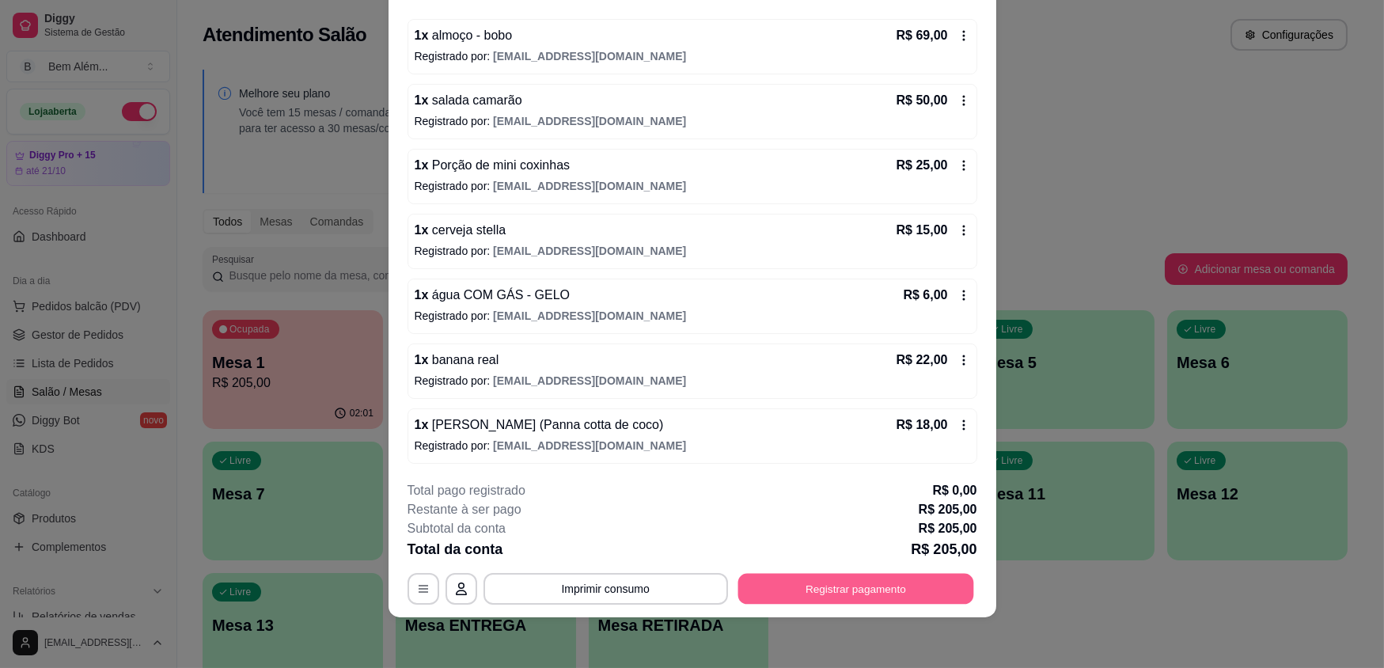
click at [768, 586] on button "Registrar pagamento" at bounding box center [856, 588] width 236 height 31
click at [562, 585] on button "Imprimir consumo" at bounding box center [606, 589] width 245 height 32
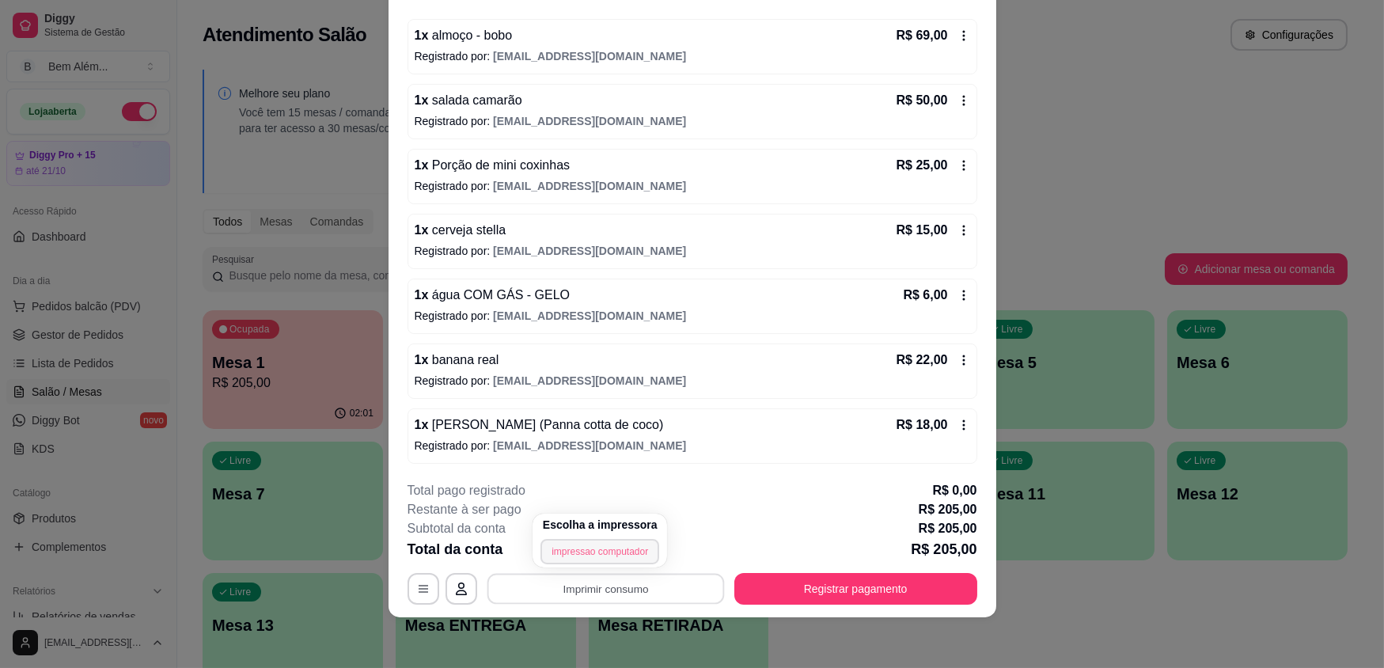
click at [594, 549] on button "impressao computador" at bounding box center [600, 551] width 119 height 25
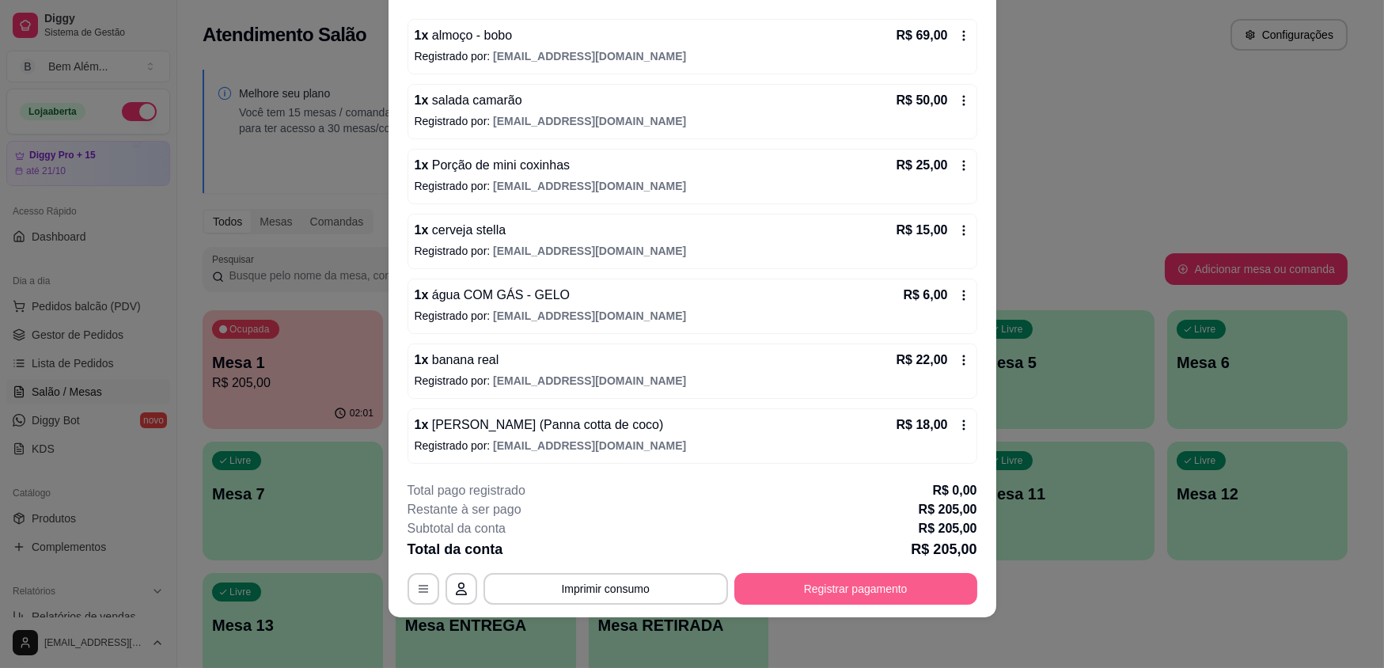
click at [880, 579] on button "Registrar pagamento" at bounding box center [855, 589] width 243 height 32
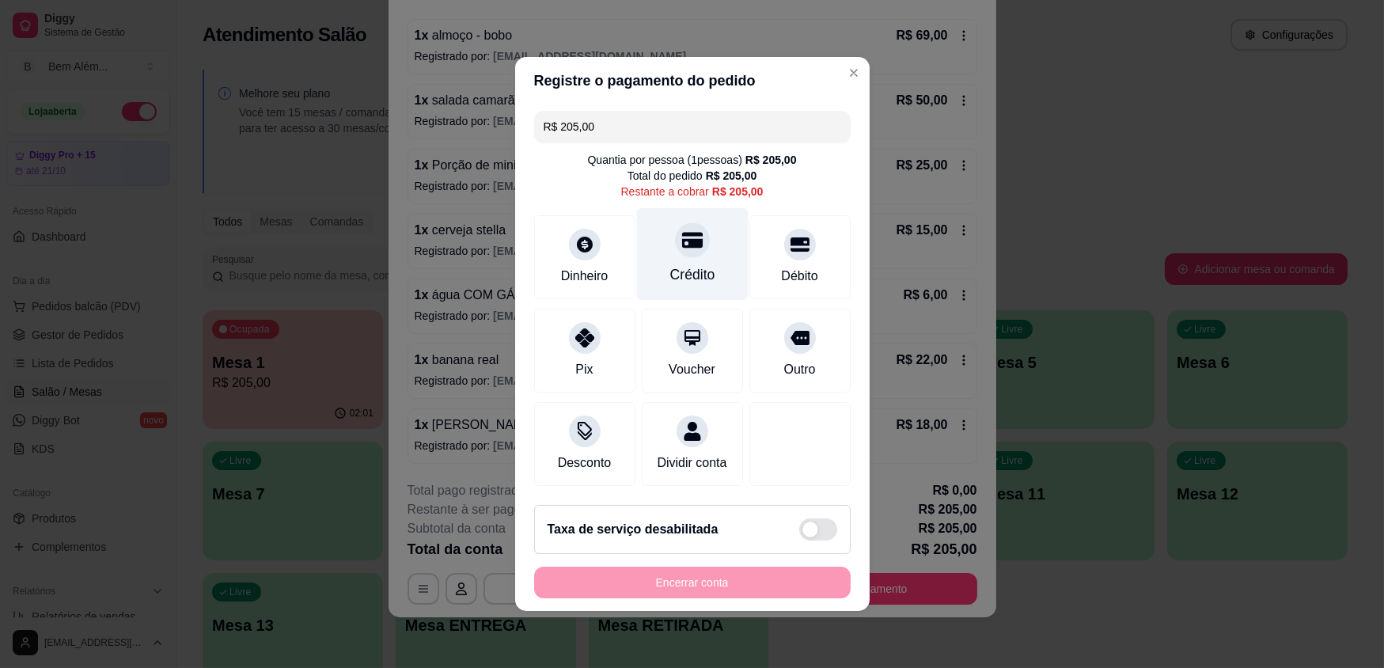
click at [677, 252] on div at bounding box center [692, 239] width 35 height 35
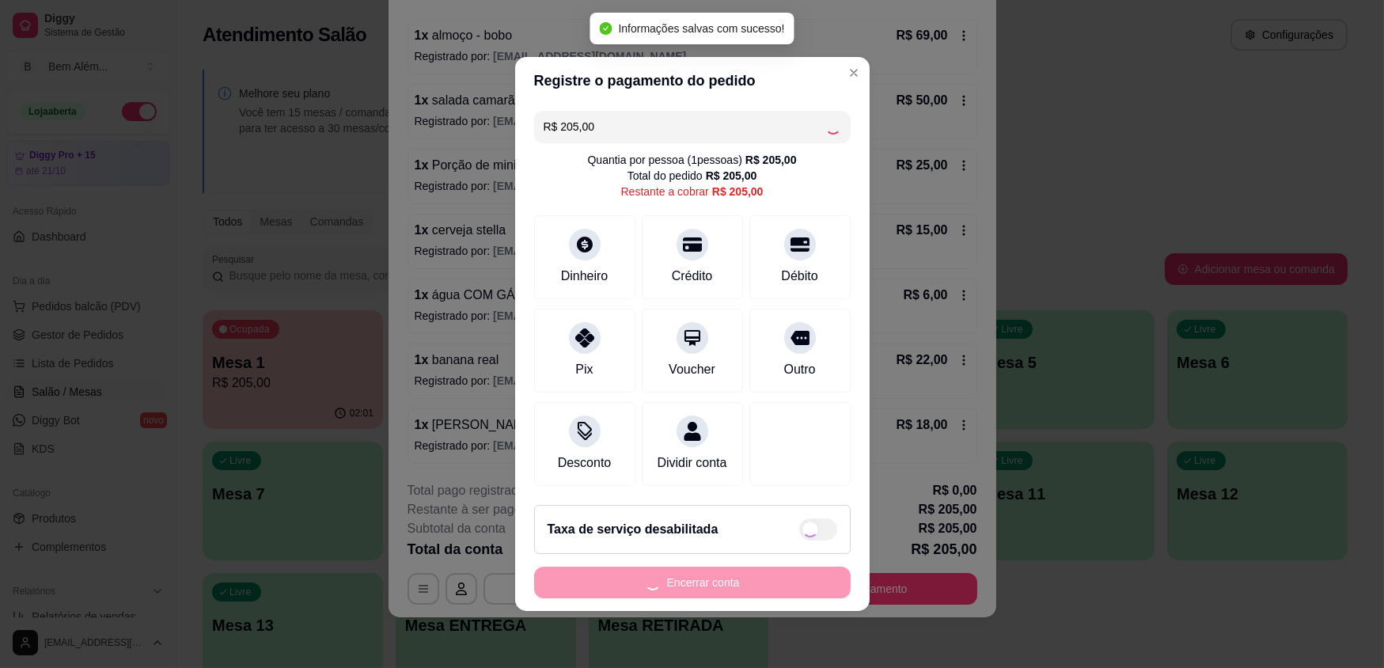
type input "R$ 0,00"
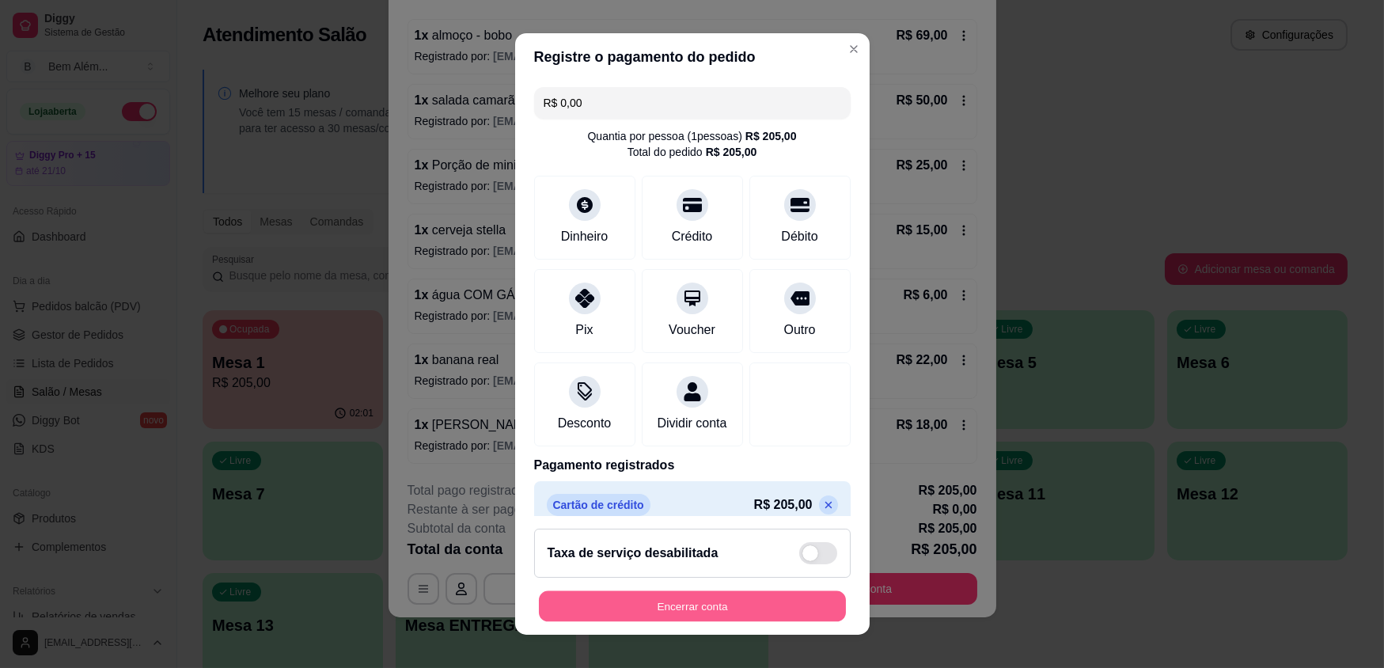
click at [740, 616] on button "Encerrar conta" at bounding box center [692, 605] width 307 height 31
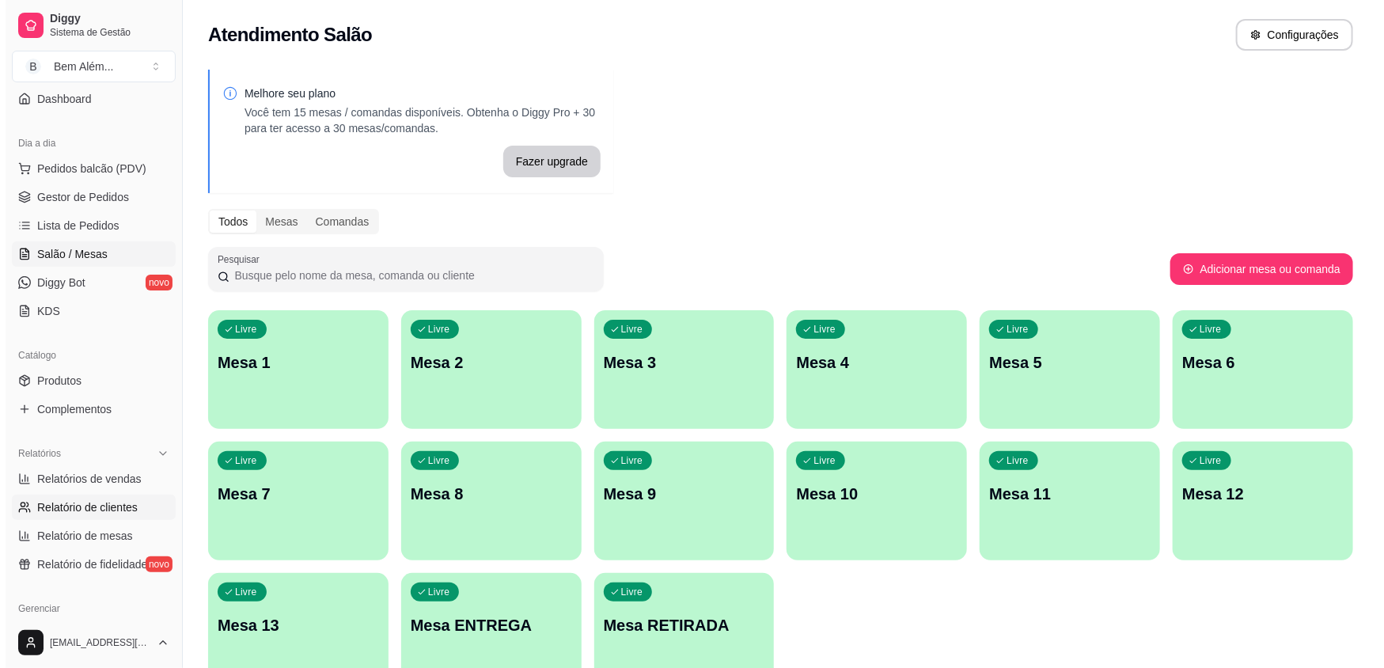
scroll to position [143, 0]
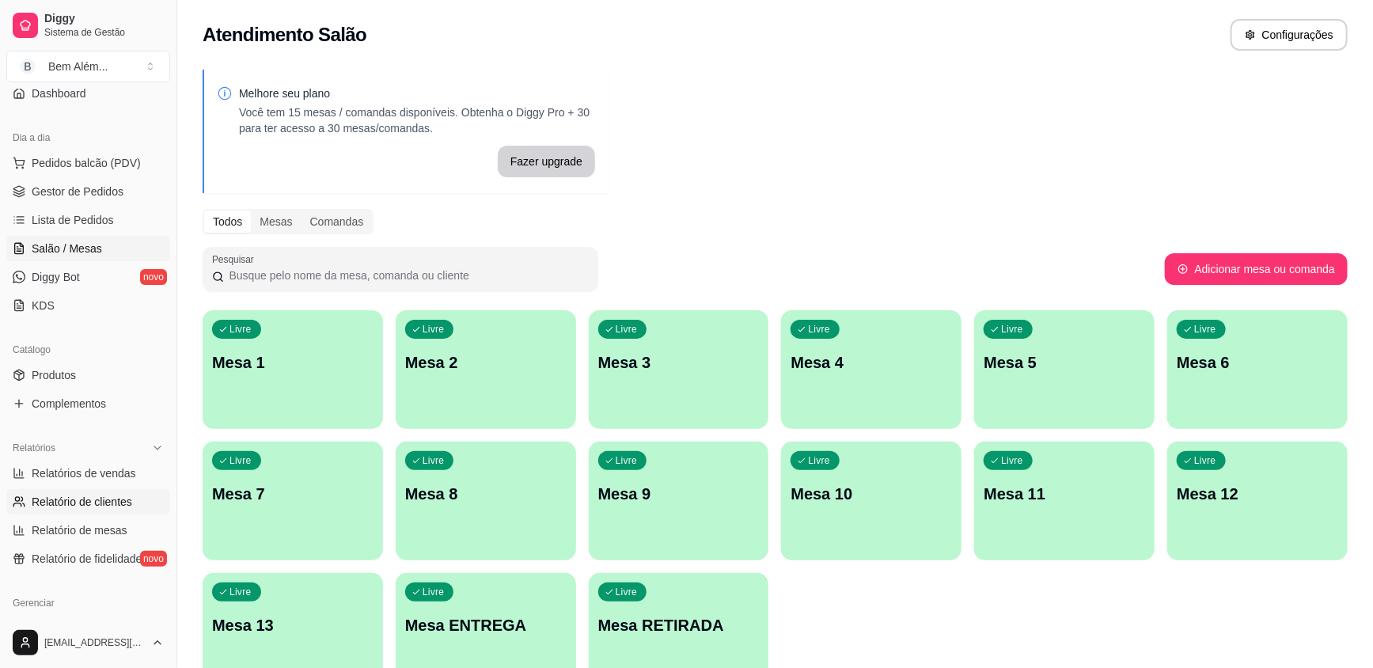
click at [83, 489] on link "Relatório de clientes" at bounding box center [88, 501] width 164 height 25
click at [97, 475] on span "Relatórios de vendas" at bounding box center [84, 473] width 104 height 16
select select "ALL"
select select "0"
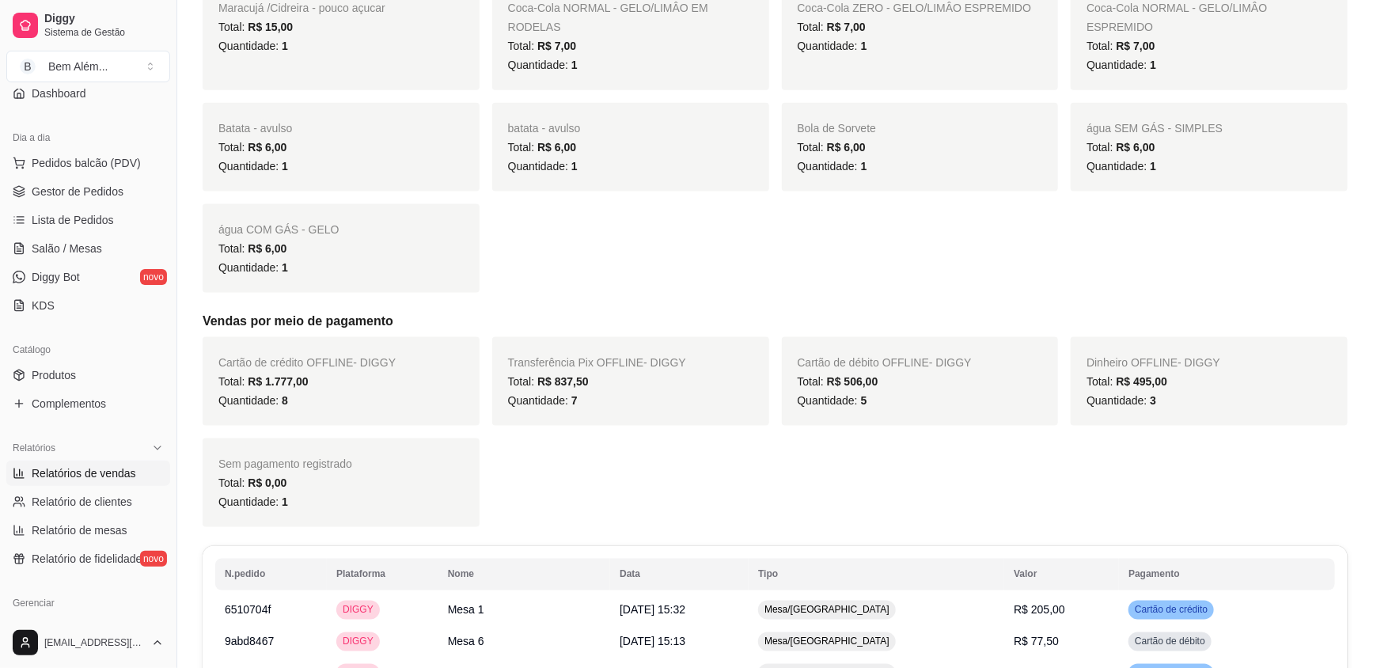
scroll to position [1007, 0]
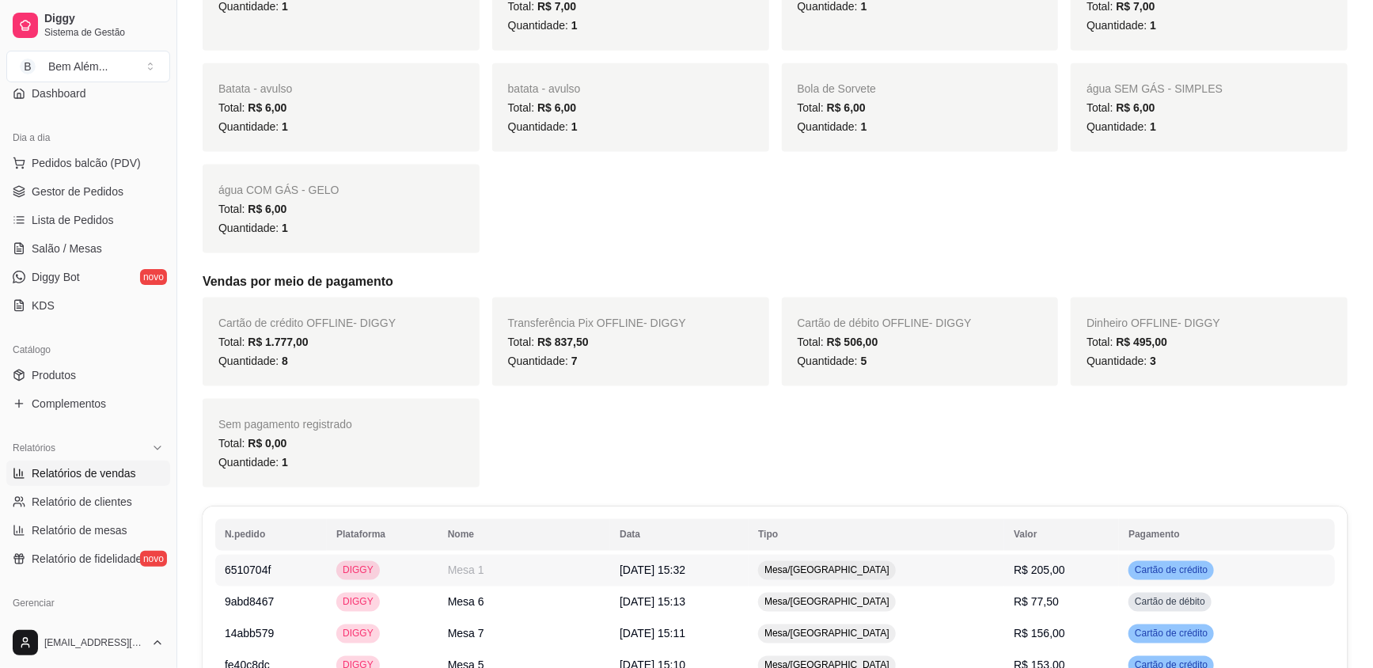
click at [852, 564] on span "Mesa/[GEOGRAPHIC_DATA]" at bounding box center [826, 570] width 131 height 13
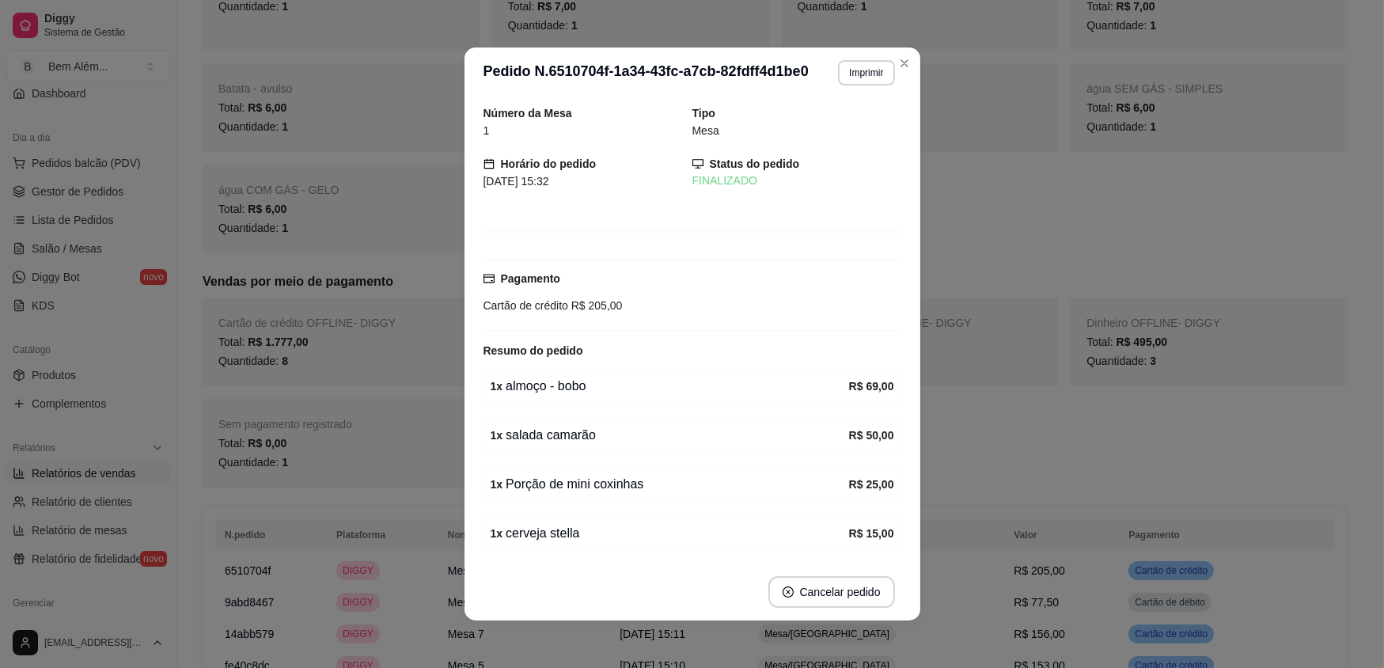
click at [856, 66] on button "Imprimir" at bounding box center [866, 72] width 56 height 25
click at [855, 132] on button "impressao computador" at bounding box center [834, 122] width 95 height 21
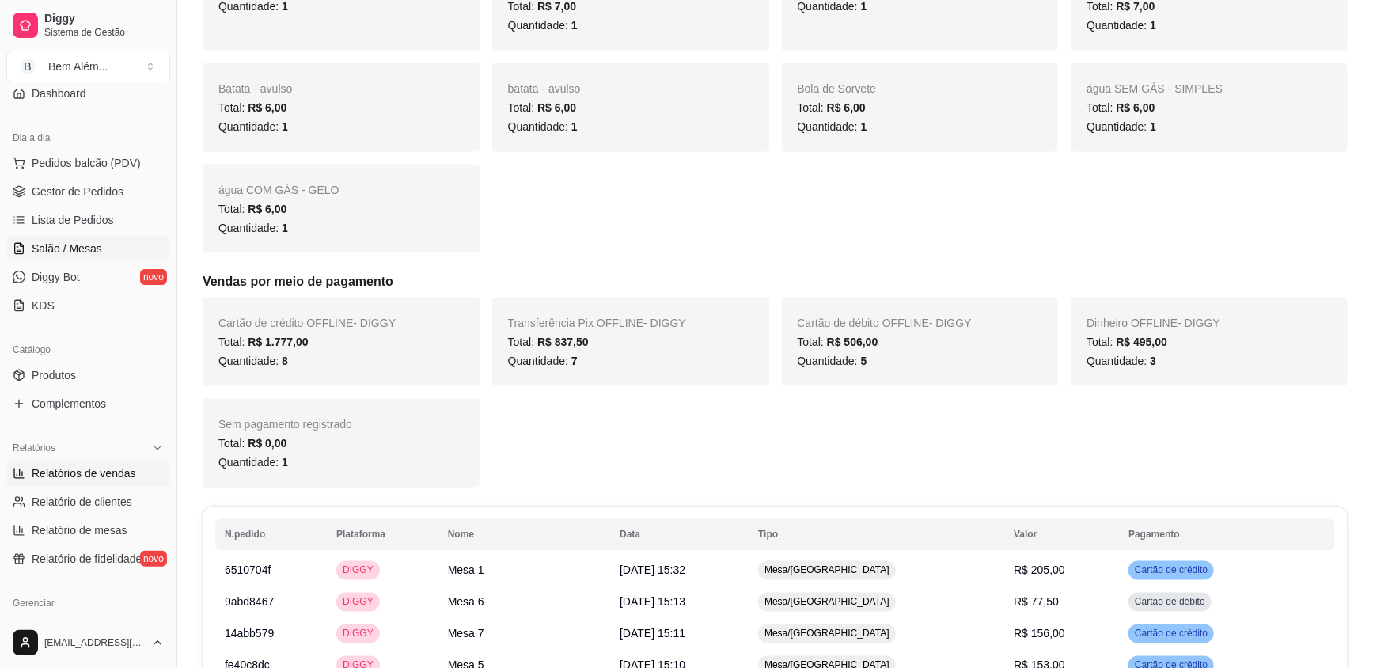
click at [95, 241] on span "Salão / Mesas" at bounding box center [67, 249] width 70 height 16
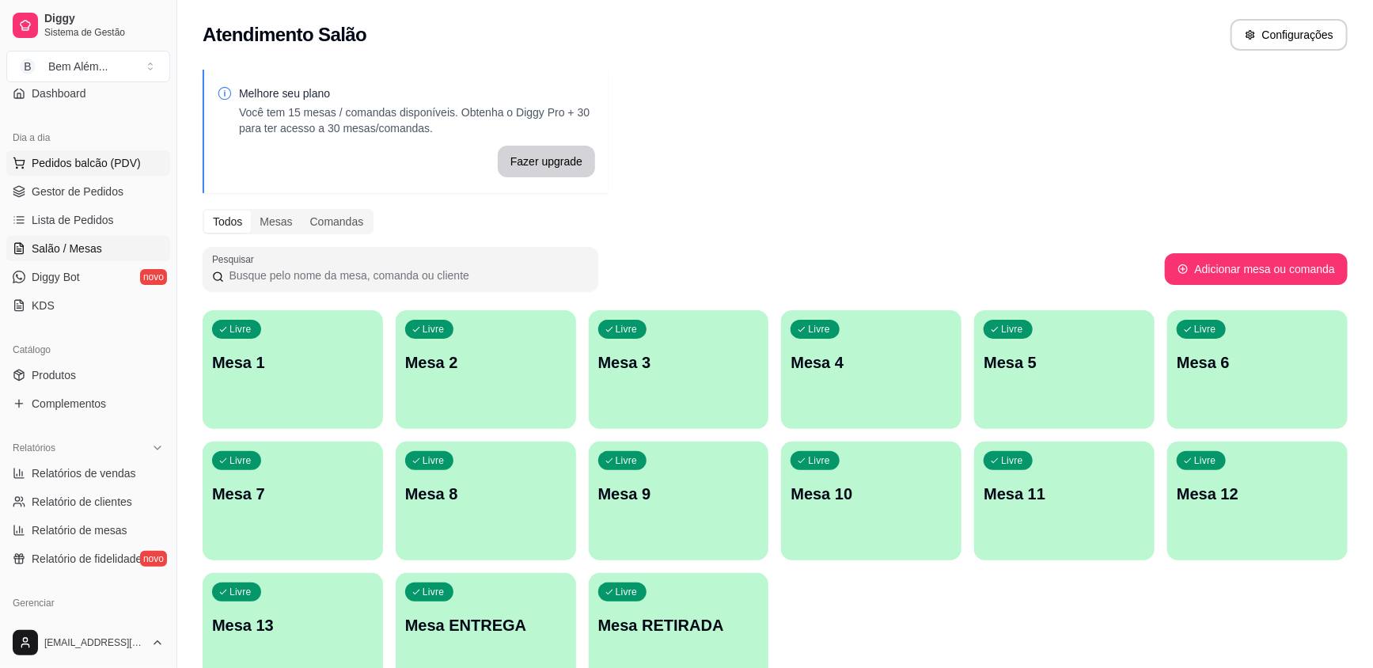
click at [113, 166] on span "Pedidos balcão (PDV)" at bounding box center [86, 163] width 109 height 16
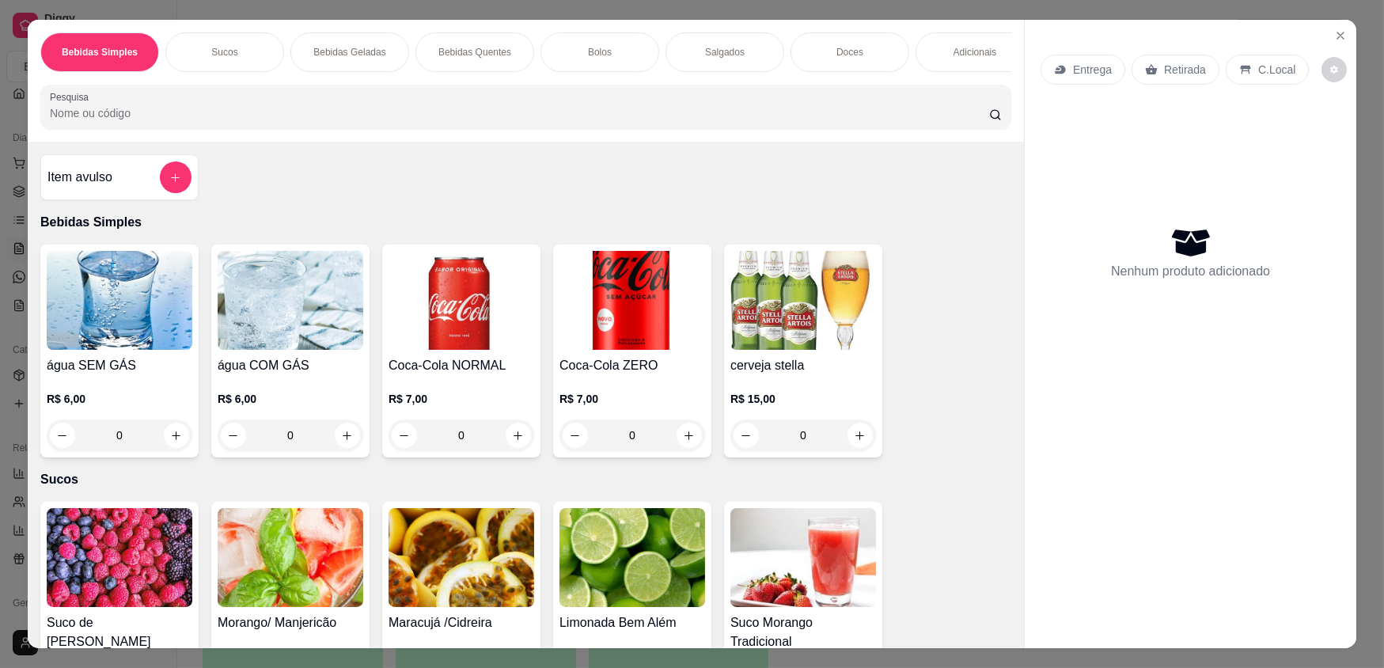
click at [863, 46] on div "Doces" at bounding box center [850, 52] width 119 height 40
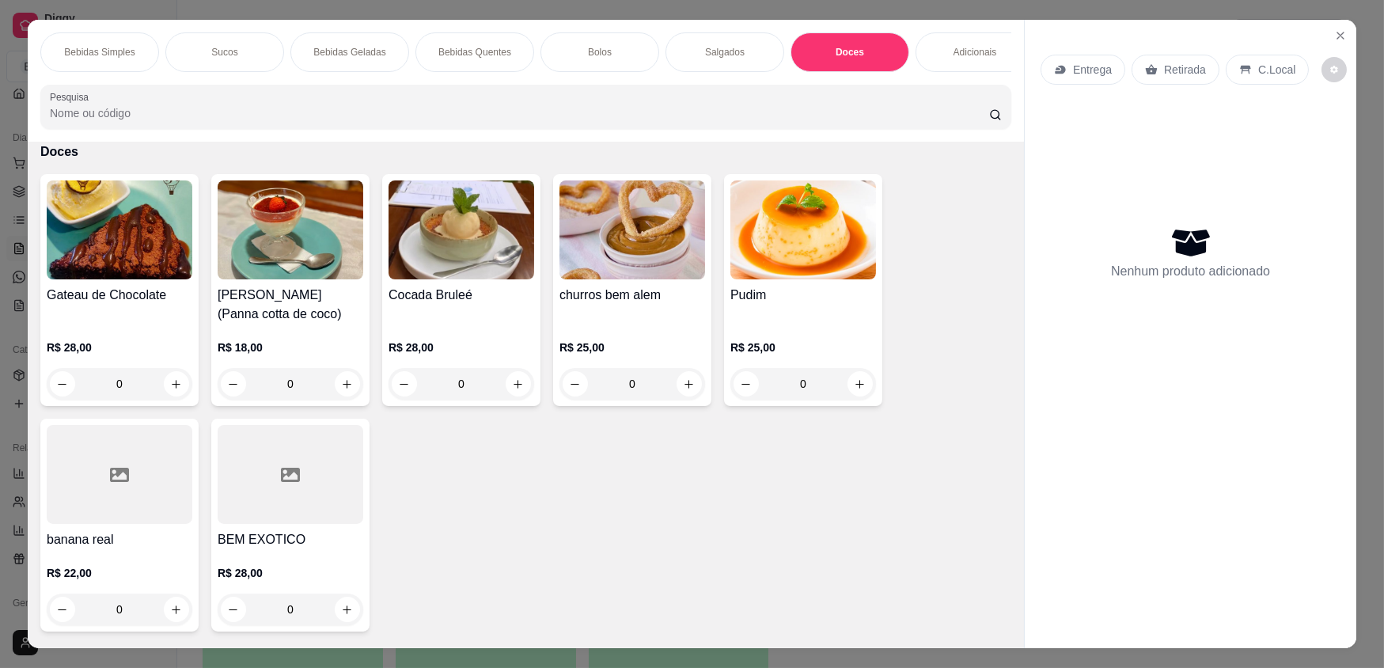
scroll to position [31, 0]
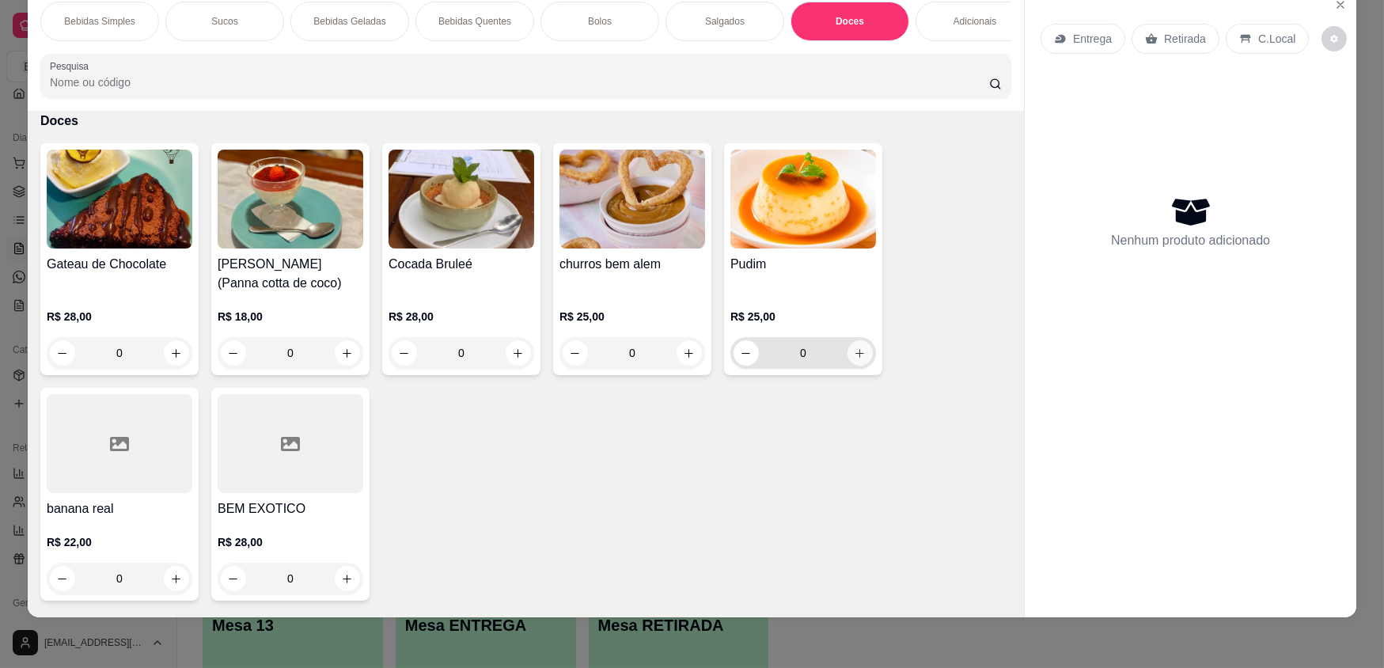
click at [855, 359] on icon "increase-product-quantity" at bounding box center [860, 353] width 12 height 12
type input "1"
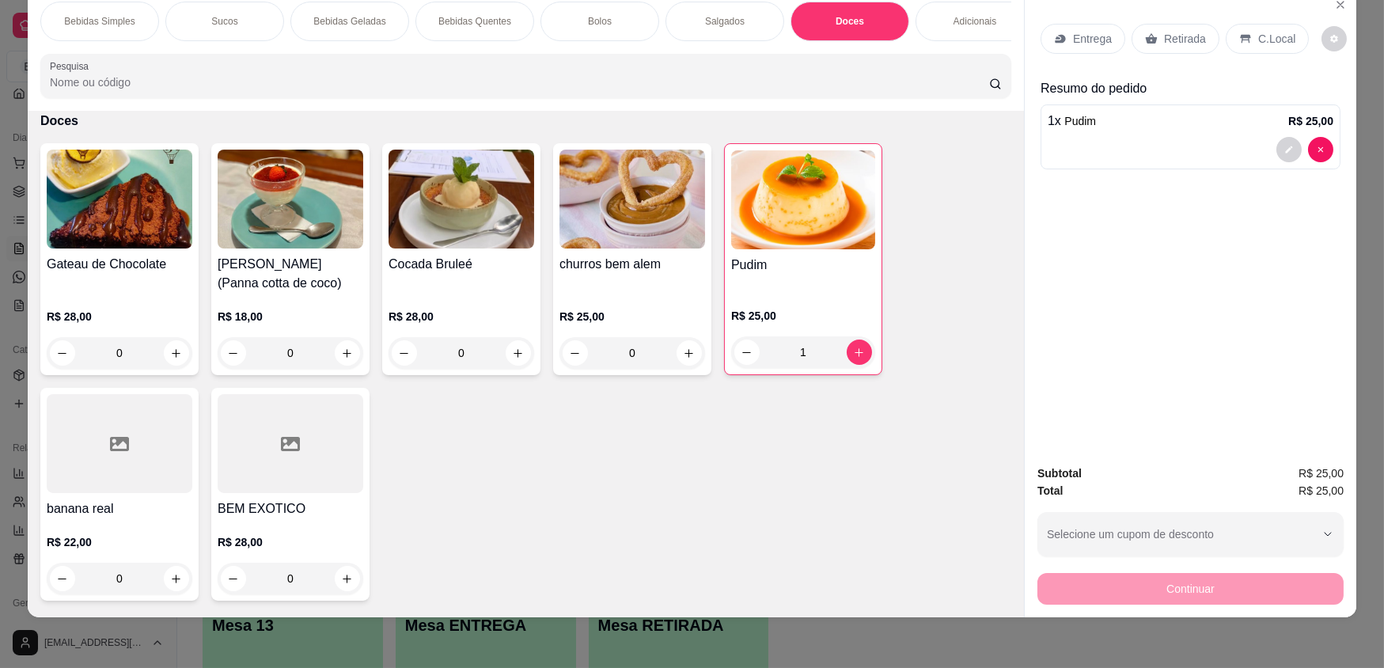
click at [950, 28] on div "Adicionais" at bounding box center [975, 22] width 119 height 40
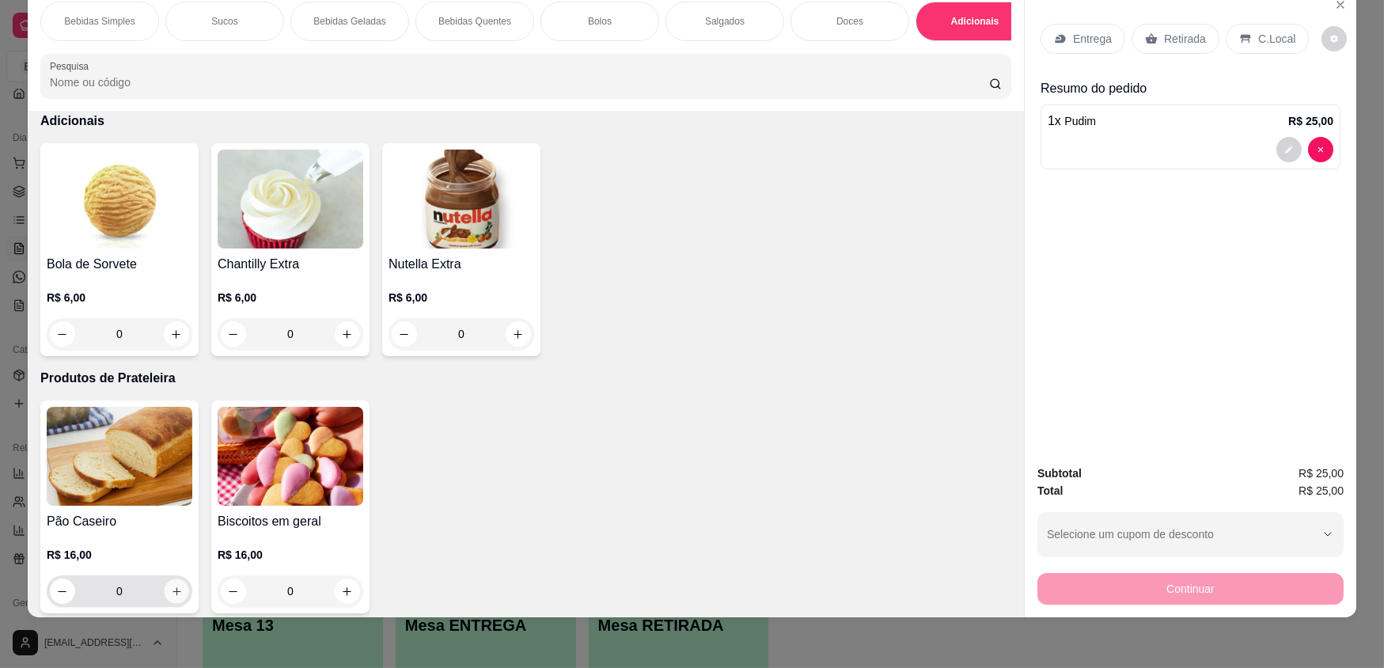
click at [171, 598] on icon "increase-product-quantity" at bounding box center [177, 592] width 12 height 12
type input "1"
click at [739, 23] on div "Salgados" at bounding box center [725, 22] width 119 height 40
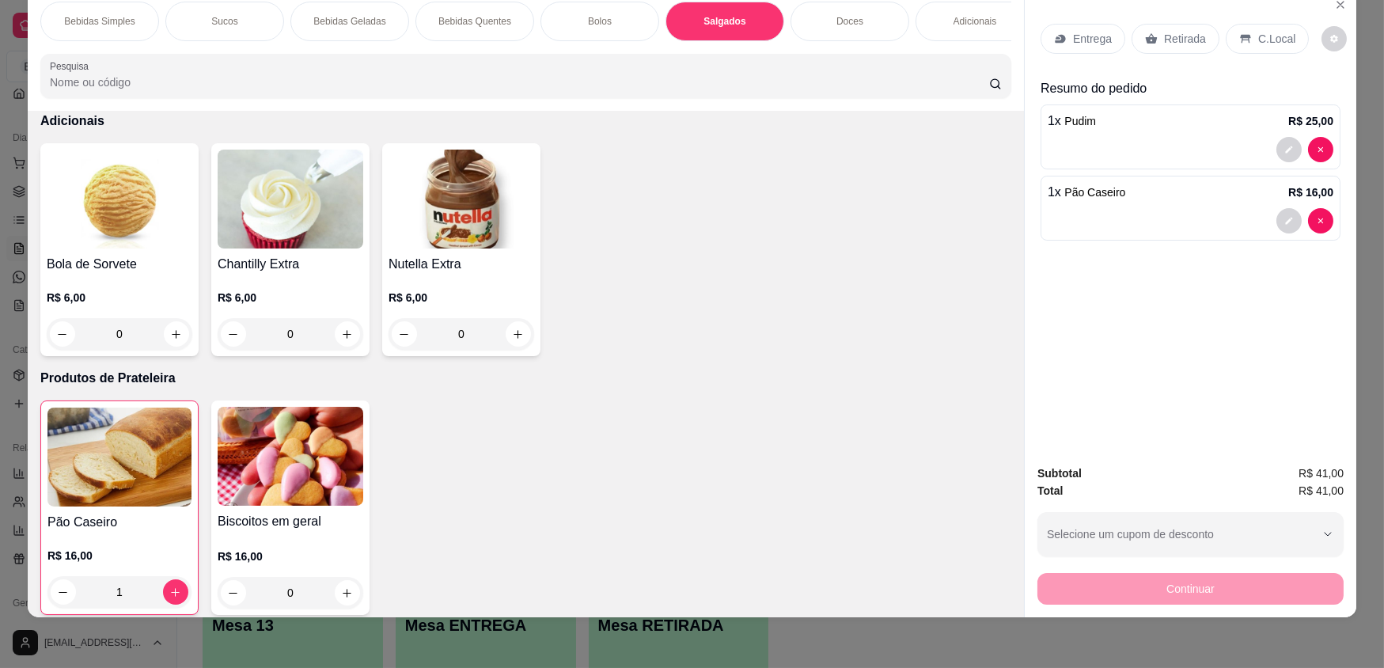
scroll to position [1827, 0]
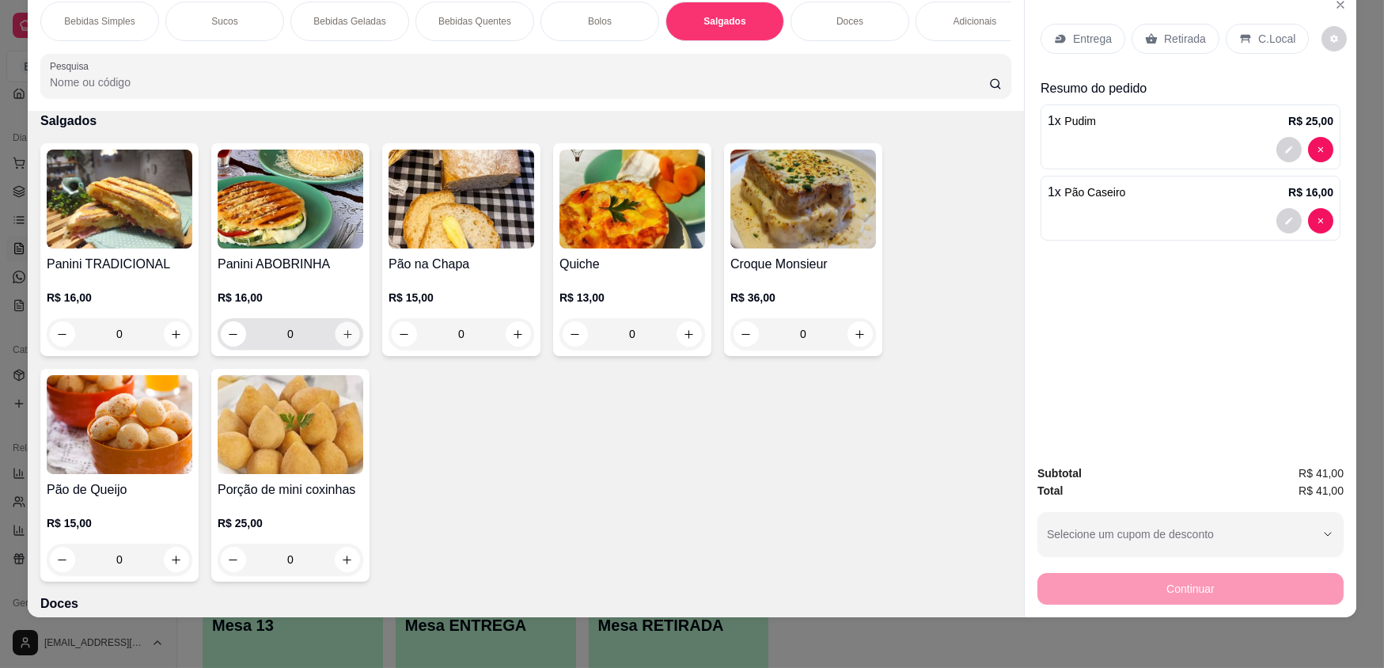
click at [342, 340] on icon "increase-product-quantity" at bounding box center [348, 334] width 12 height 12
type input "1"
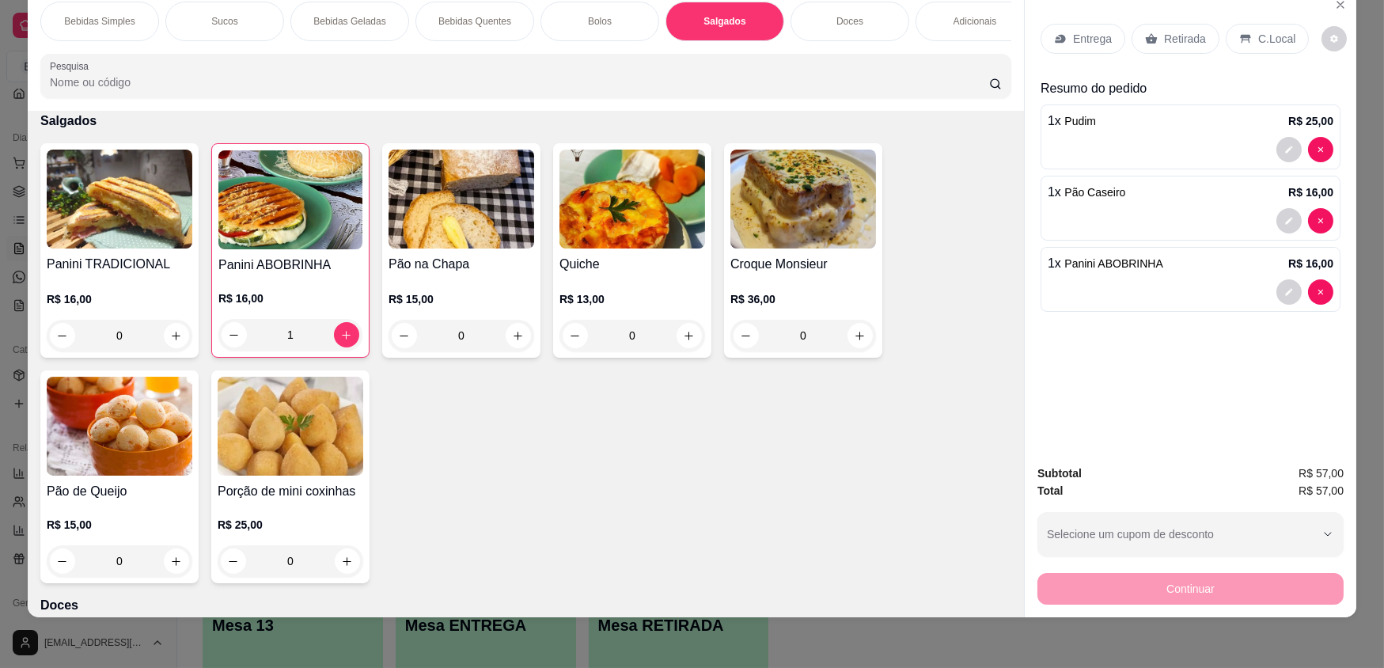
click at [1175, 40] on p "Retirada" at bounding box center [1185, 39] width 42 height 16
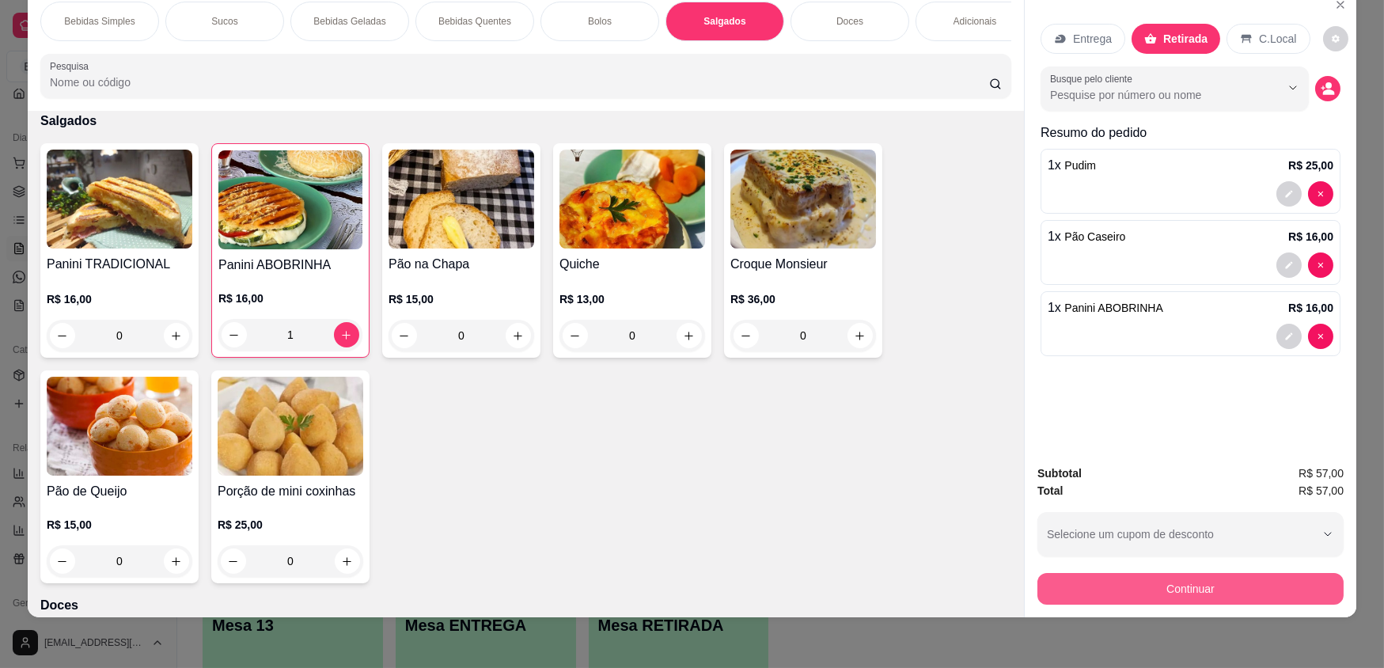
click at [1151, 596] on button "Continuar" at bounding box center [1191, 589] width 306 height 32
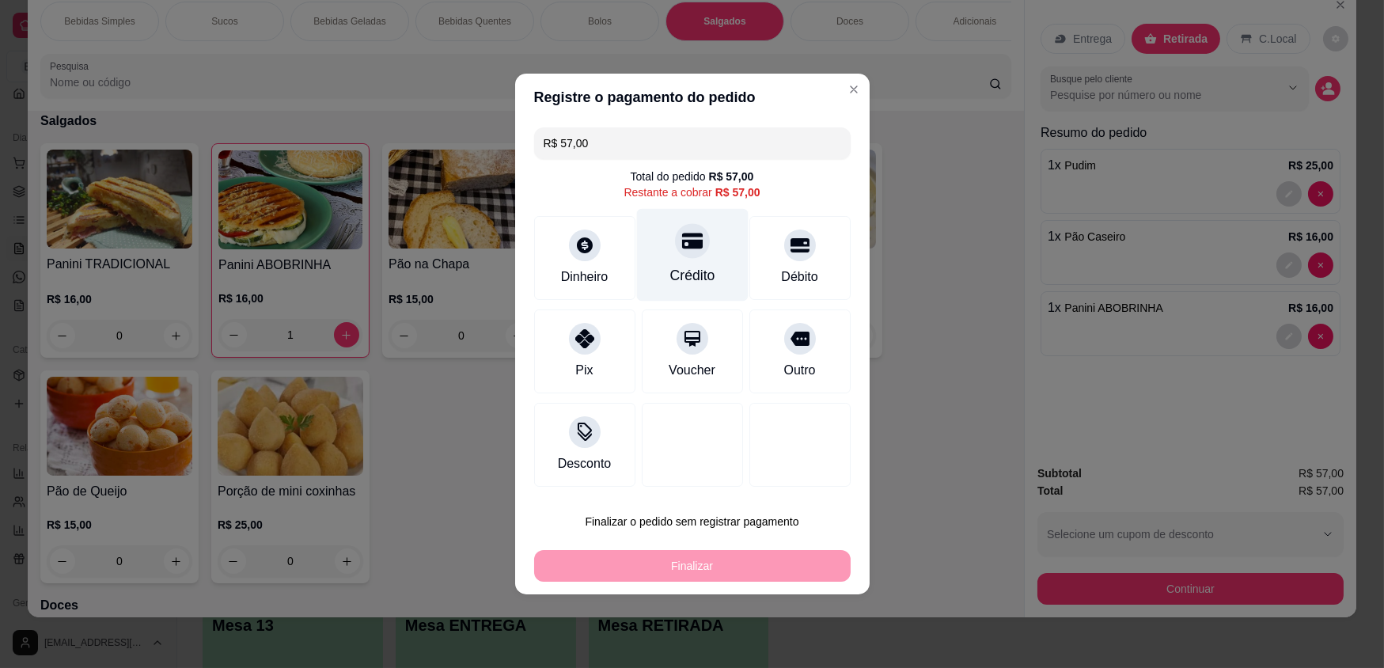
click at [690, 265] on div "Crédito" at bounding box center [692, 275] width 45 height 21
type input "R$ 0,00"
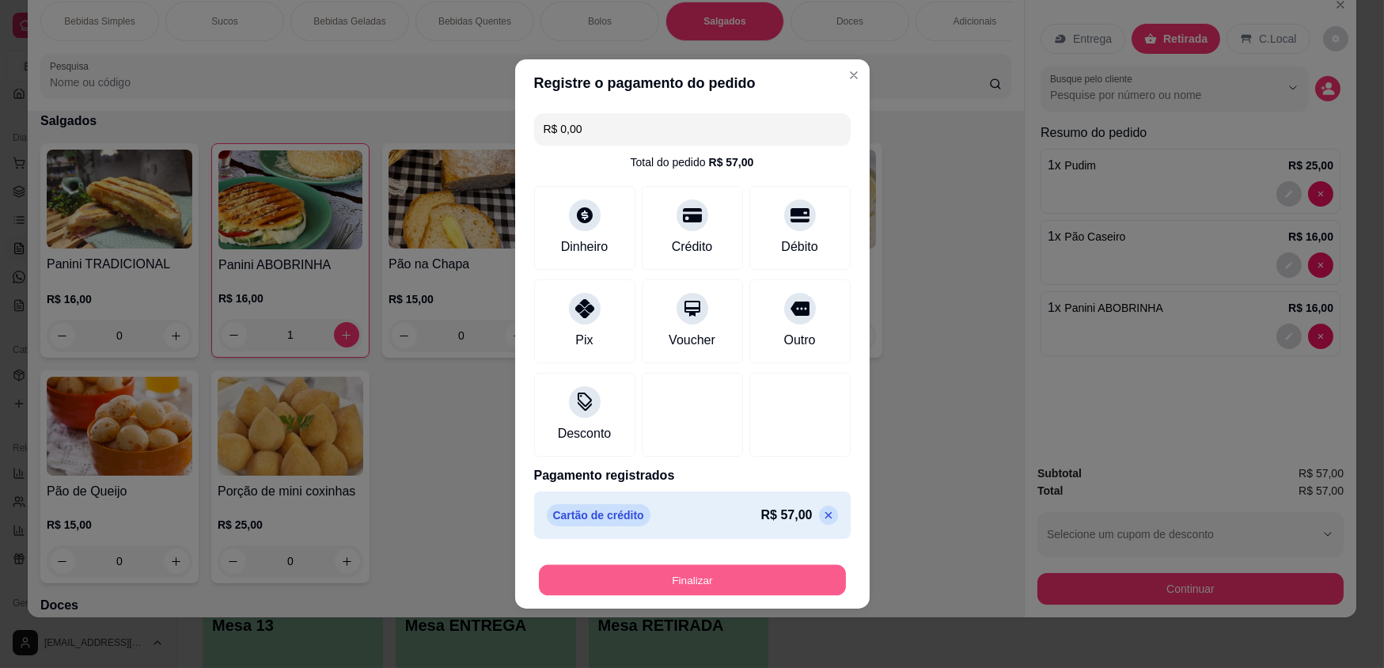
click at [749, 583] on button "Finalizar" at bounding box center [692, 580] width 307 height 31
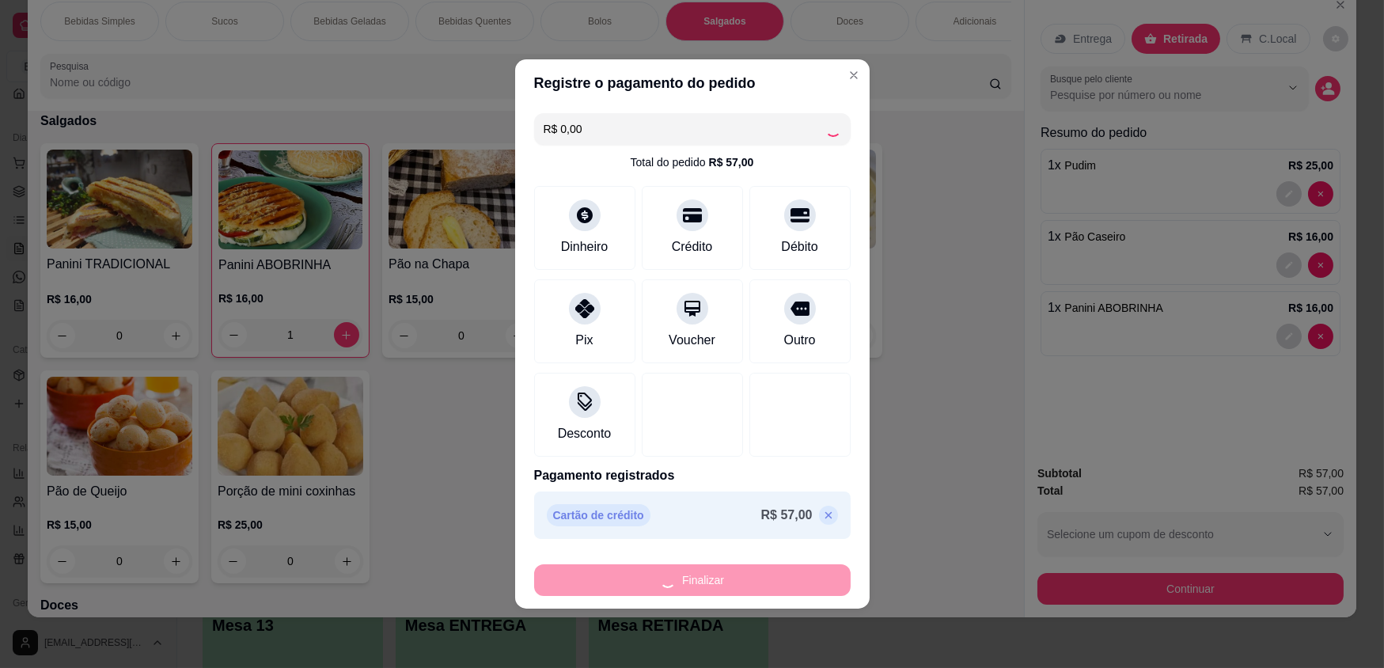
type input "0"
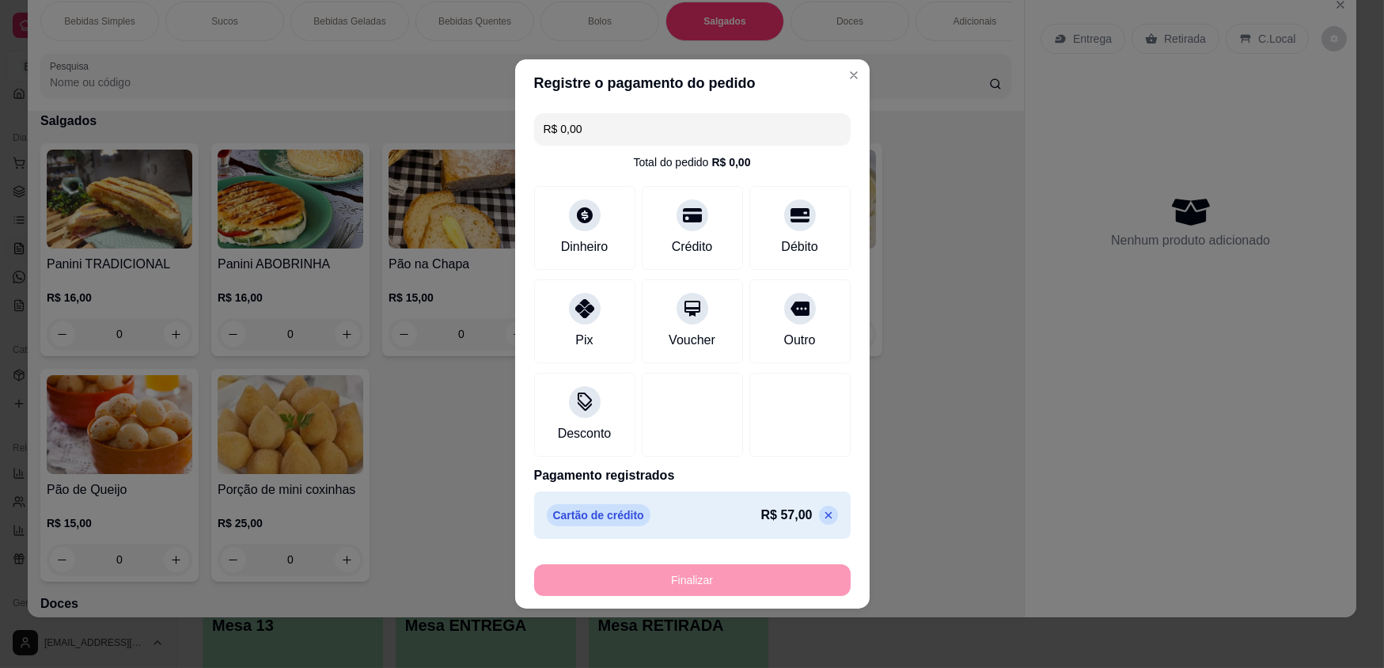
type input "-R$ 57,00"
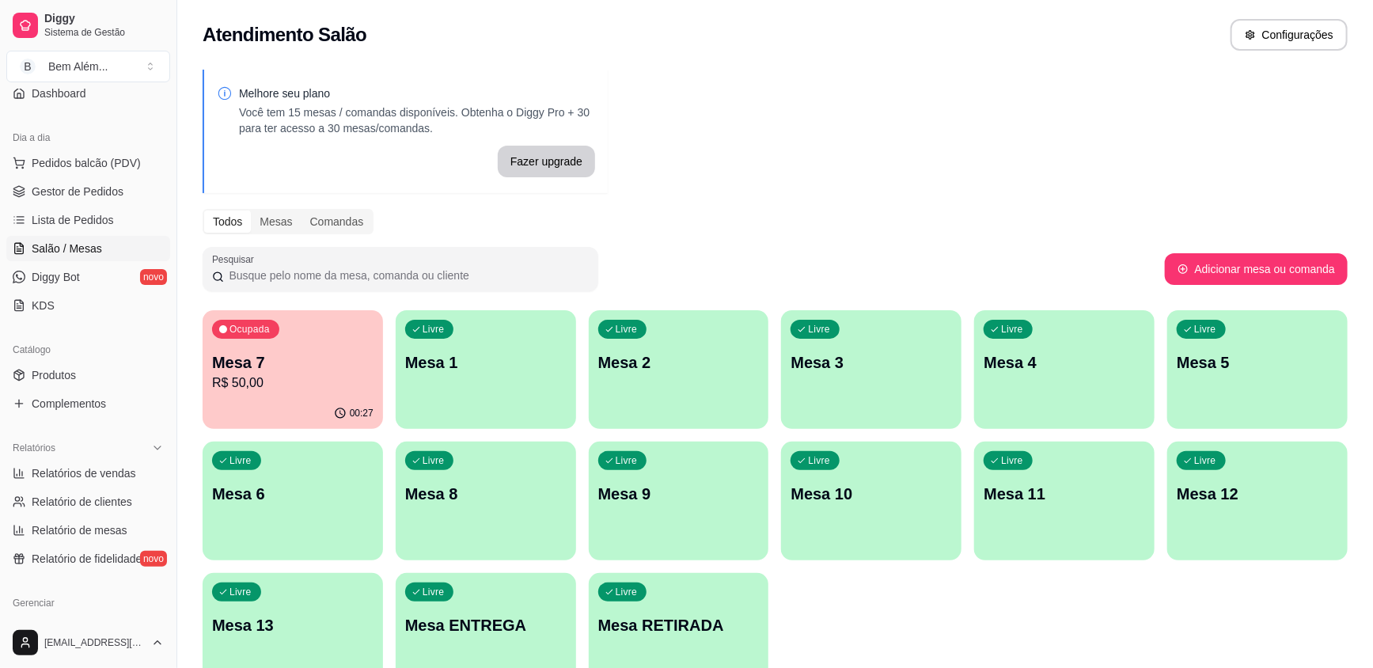
click at [239, 343] on div "Ocupada Mesa 7 R$ 50,00" at bounding box center [293, 354] width 180 height 88
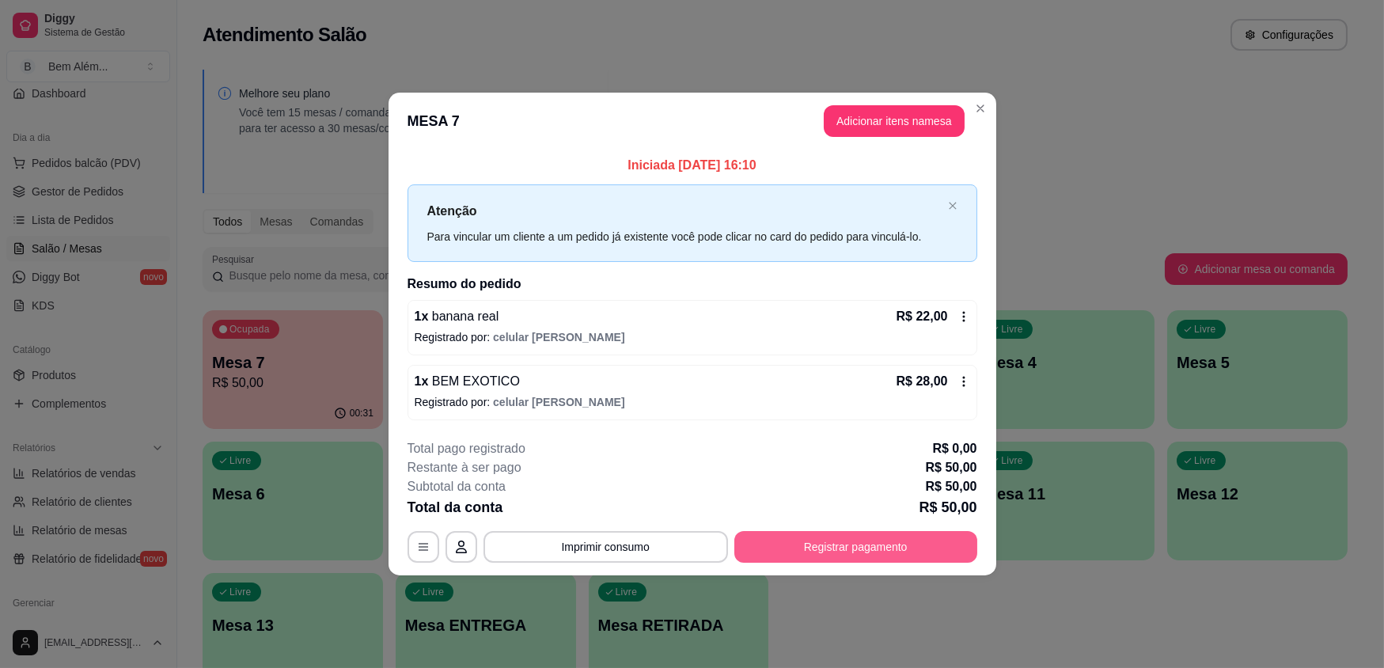
click at [829, 540] on button "Registrar pagamento" at bounding box center [855, 547] width 243 height 32
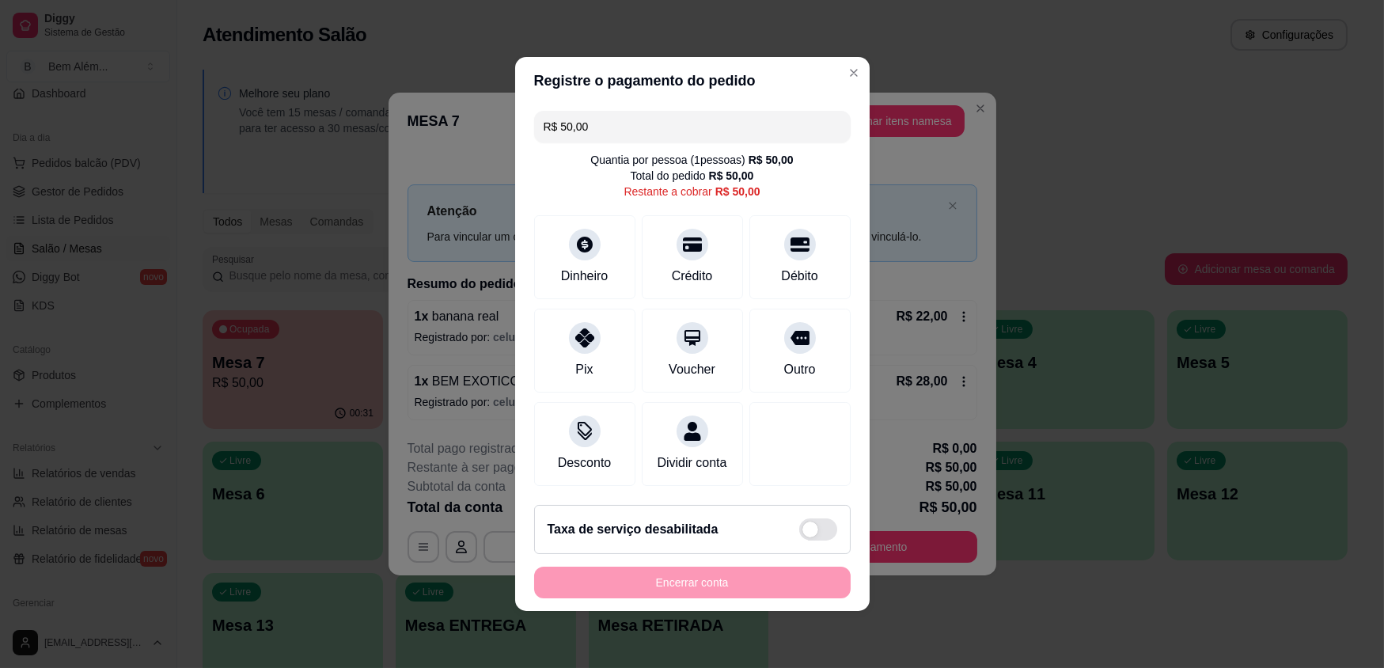
drag, startPoint x: 609, startPoint y: 128, endPoint x: 445, endPoint y: 154, distance: 166.5
click at [447, 154] on div "Registre o pagamento do pedido R$ 50,00 Quantia por pessoa ( 1 pessoas) R$ 50,0…" at bounding box center [692, 334] width 1384 height 668
click at [575, 370] on div "Pix" at bounding box center [584, 368] width 19 height 21
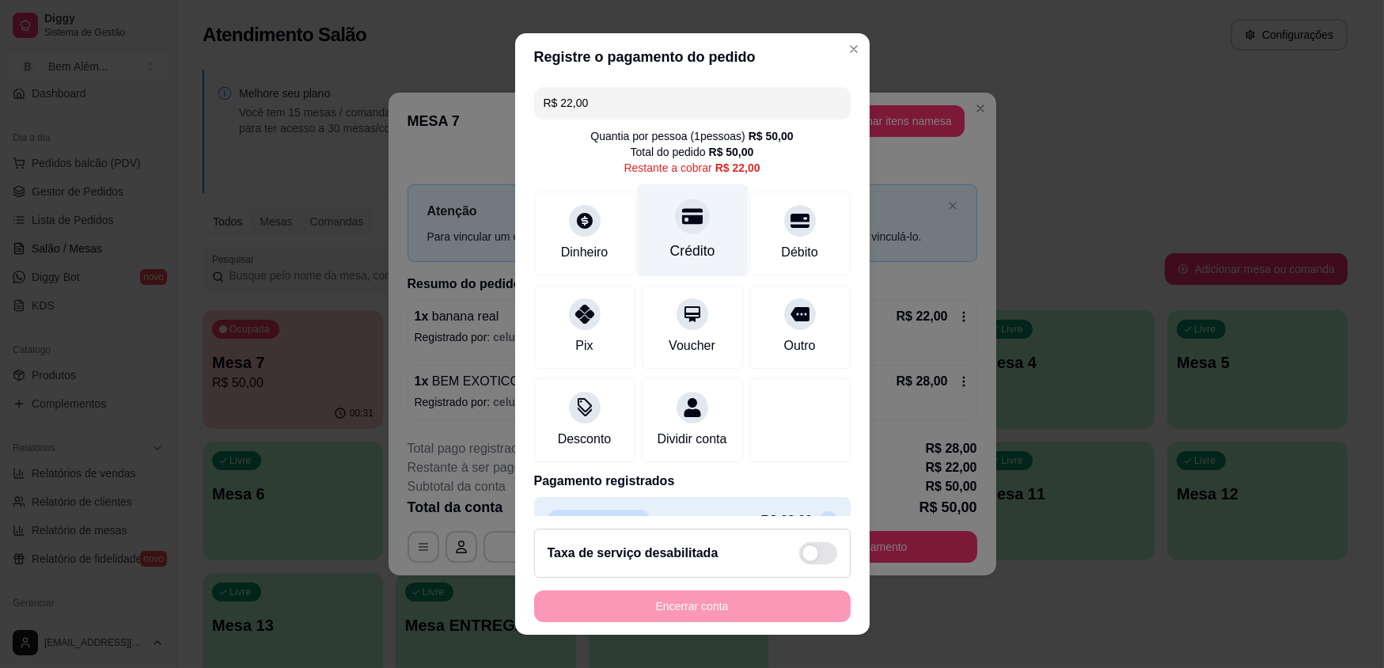
click at [643, 221] on div "Crédito" at bounding box center [692, 230] width 112 height 93
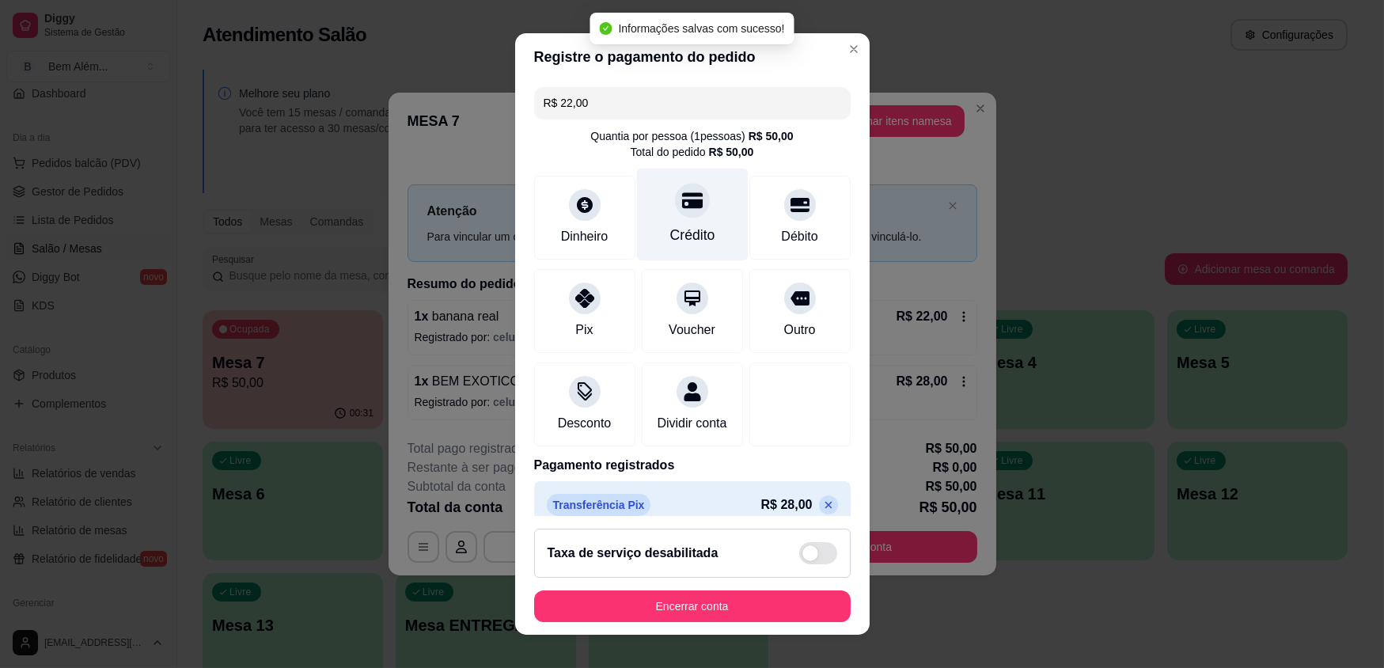
type input "R$ 0,00"
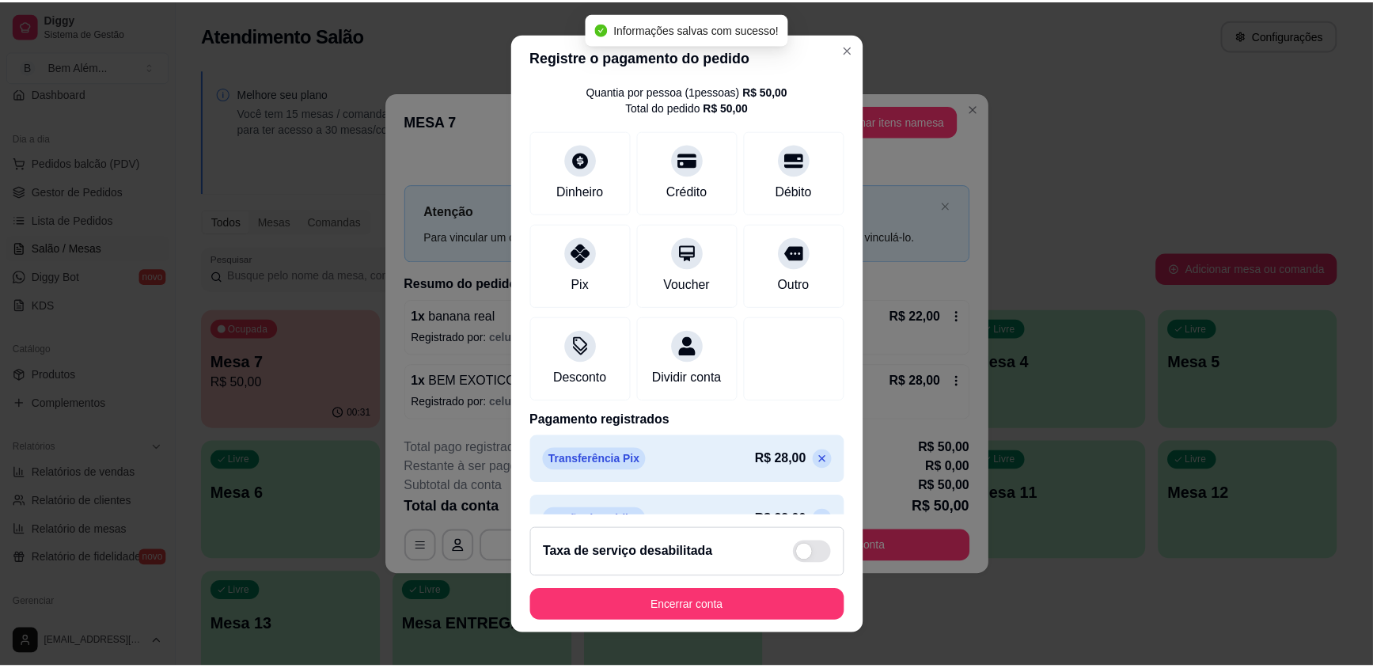
scroll to position [97, 0]
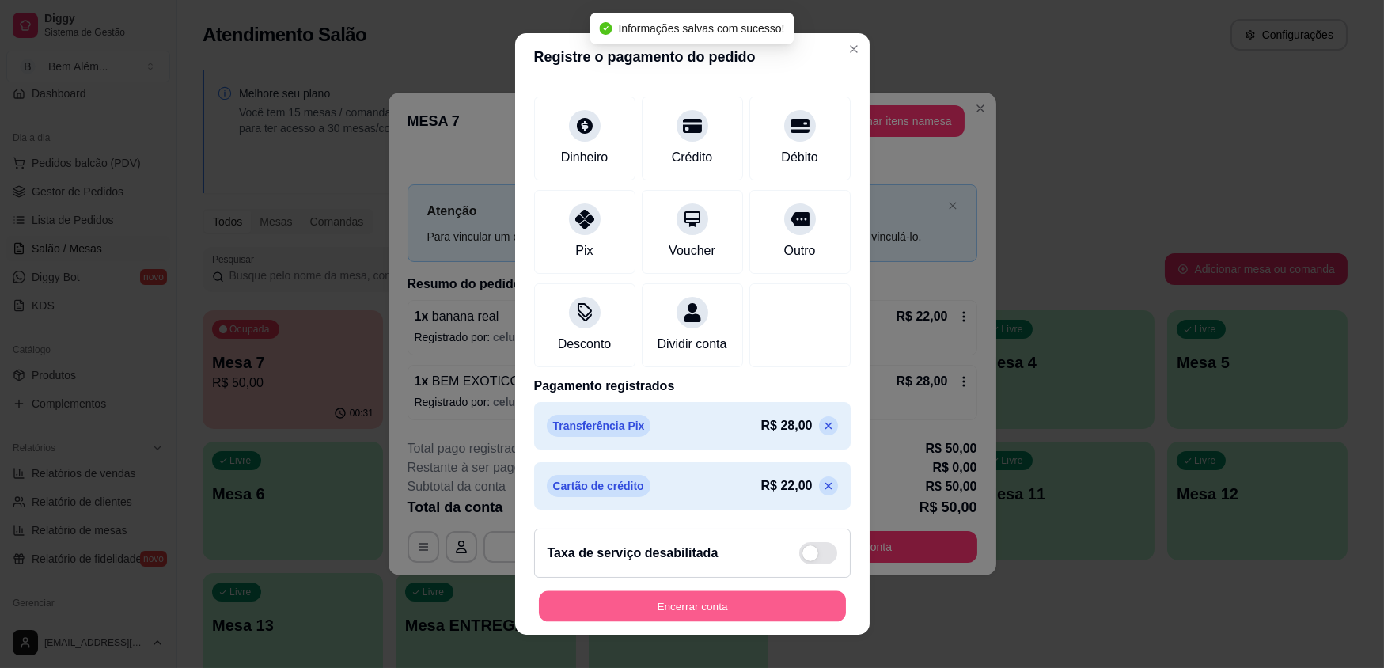
click at [659, 590] on button "Encerrar conta" at bounding box center [692, 605] width 307 height 31
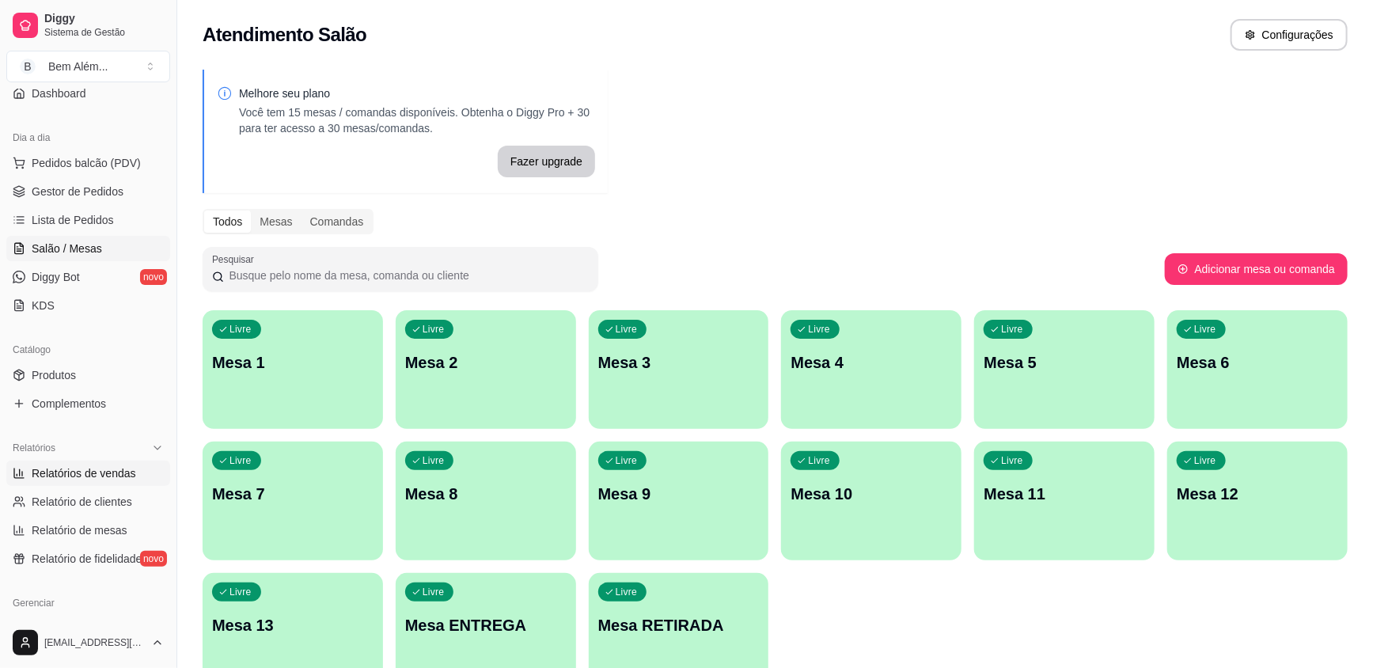
click at [106, 480] on link "Relatórios de vendas" at bounding box center [88, 473] width 164 height 25
select select "ALL"
select select "0"
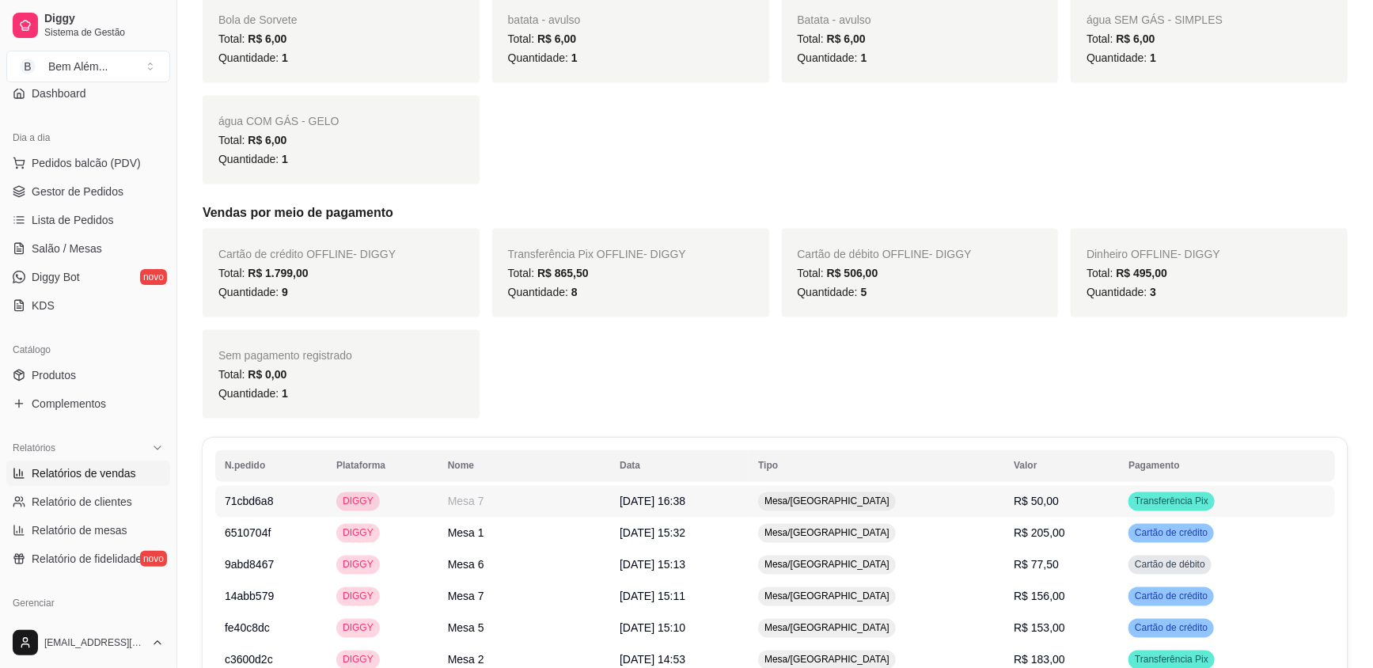
scroll to position [1079, 0]
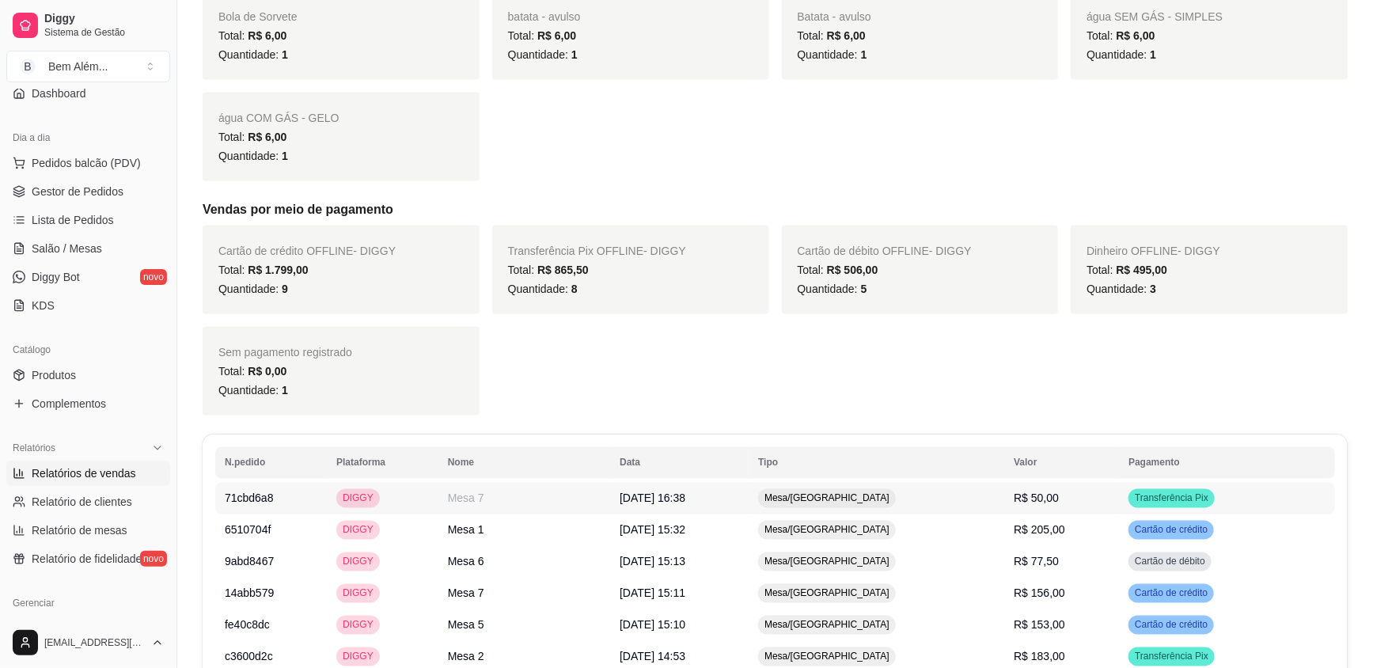
click at [749, 483] on td "[DATE] 16:38" at bounding box center [679, 499] width 138 height 32
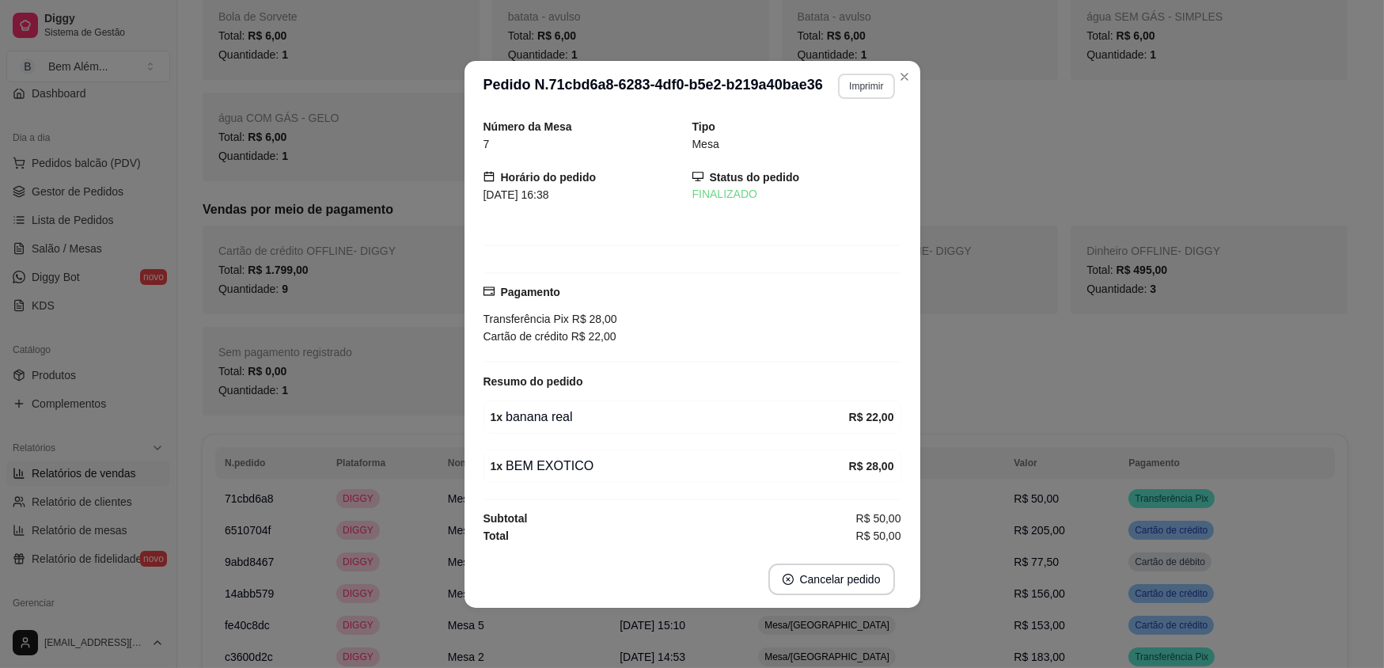
click at [856, 88] on button "Imprimir" at bounding box center [866, 86] width 56 height 25
click at [829, 158] on div "Número da Mesa 7 Tipo Mesa Horário do pedido [DATE] 16:38 Status do pedido FINA…" at bounding box center [693, 331] width 418 height 427
click at [840, 141] on div "Mesa" at bounding box center [796, 143] width 209 height 17
click at [879, 83] on button "Imprimir" at bounding box center [866, 86] width 56 height 25
click at [858, 135] on button "impressao computador" at bounding box center [827, 142] width 116 height 25
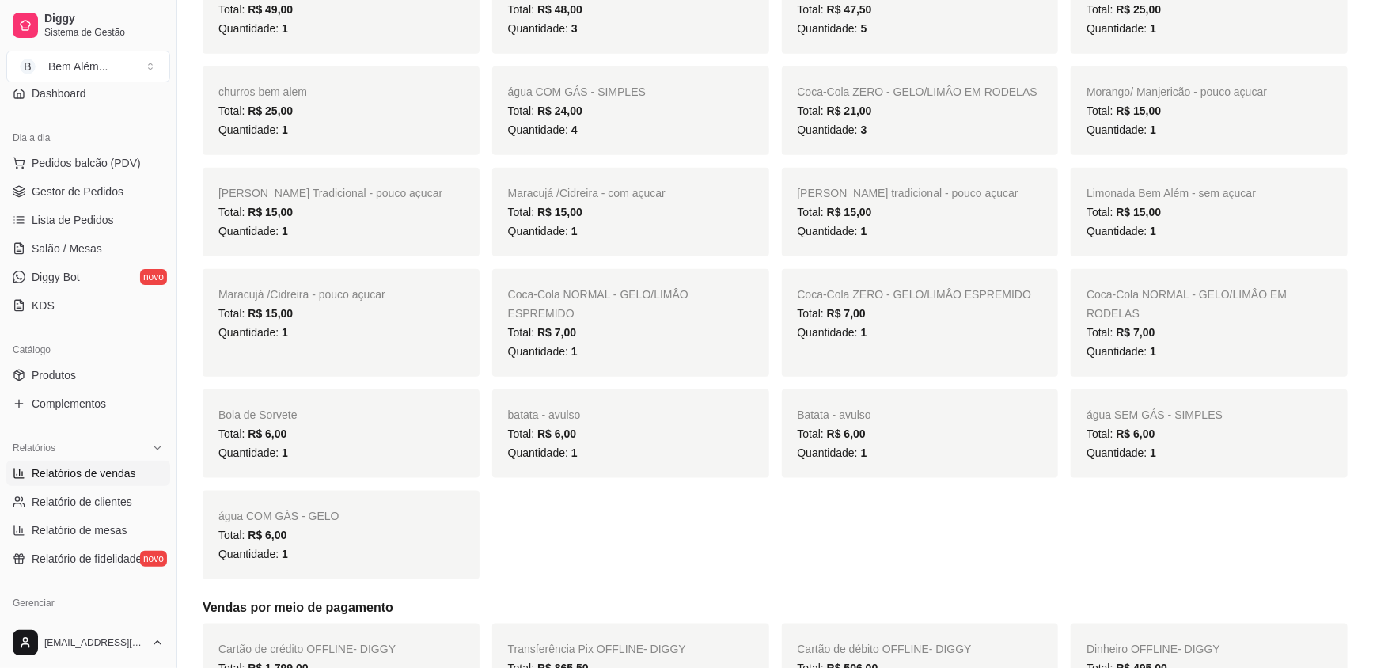
scroll to position [647, 0]
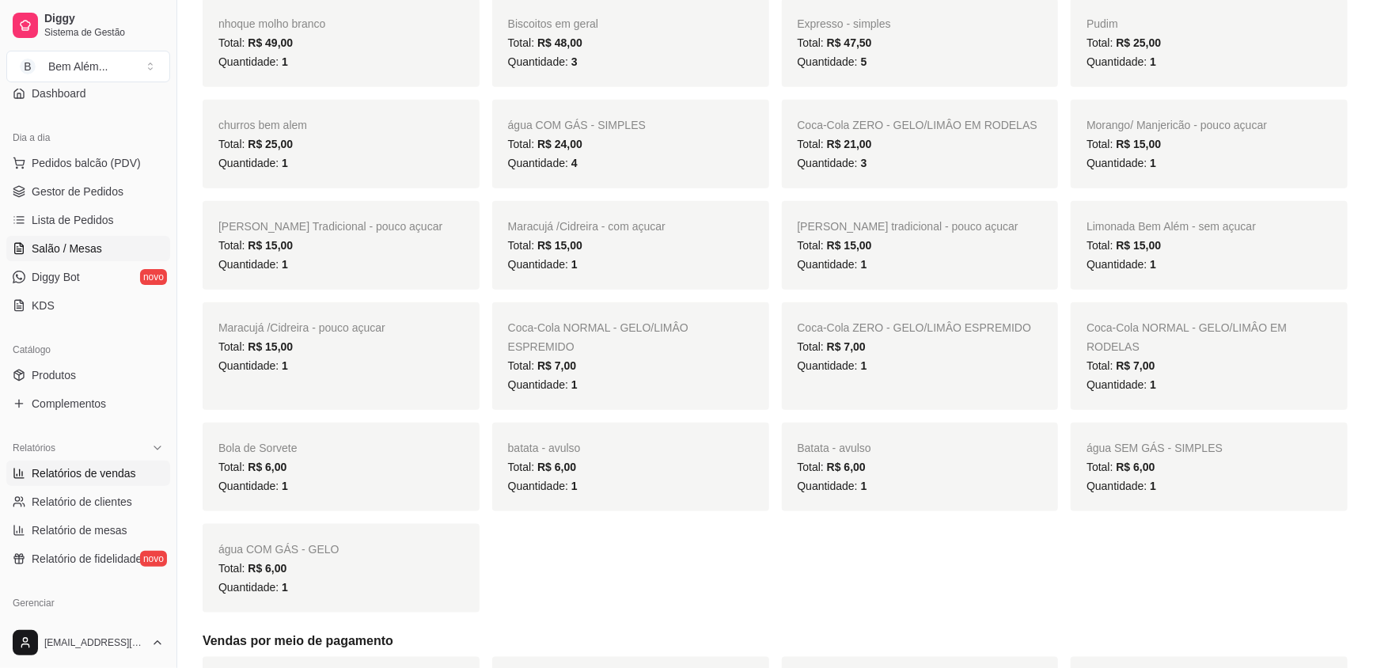
click at [81, 242] on span "Salão / Mesas" at bounding box center [67, 249] width 70 height 16
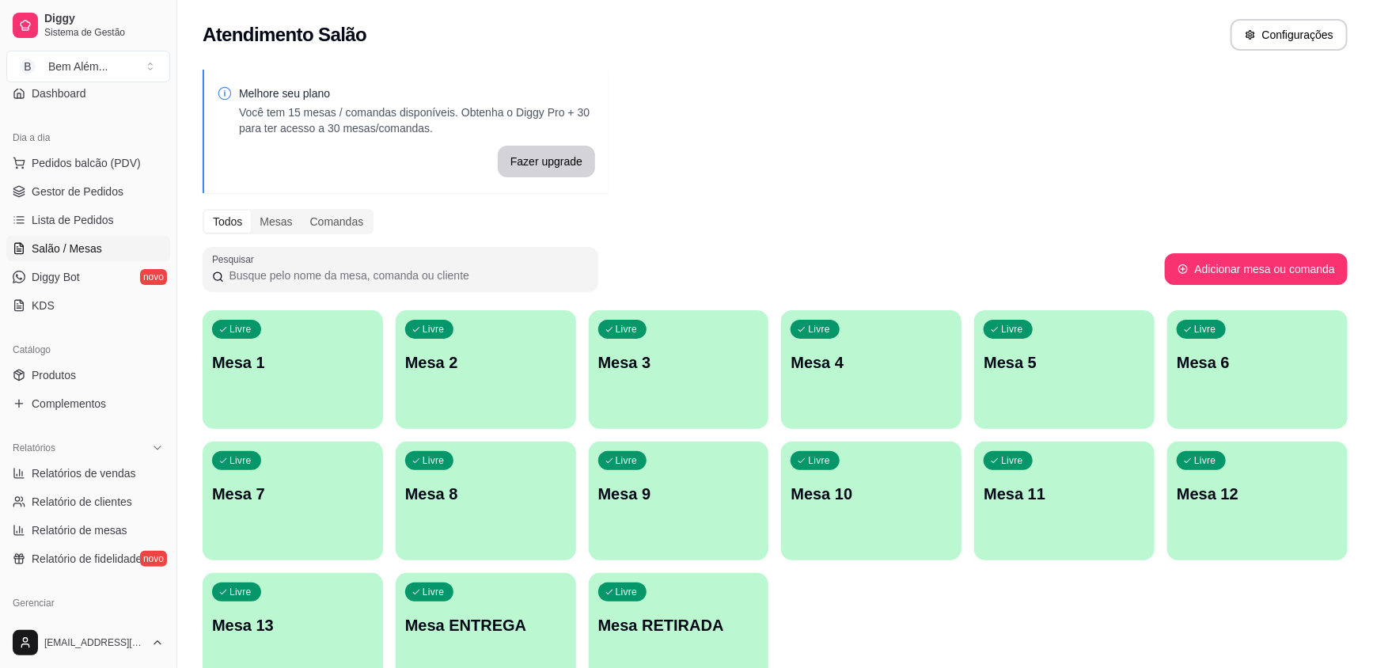
click at [1247, 386] on div "Livre Mesa 6" at bounding box center [1257, 360] width 180 height 100
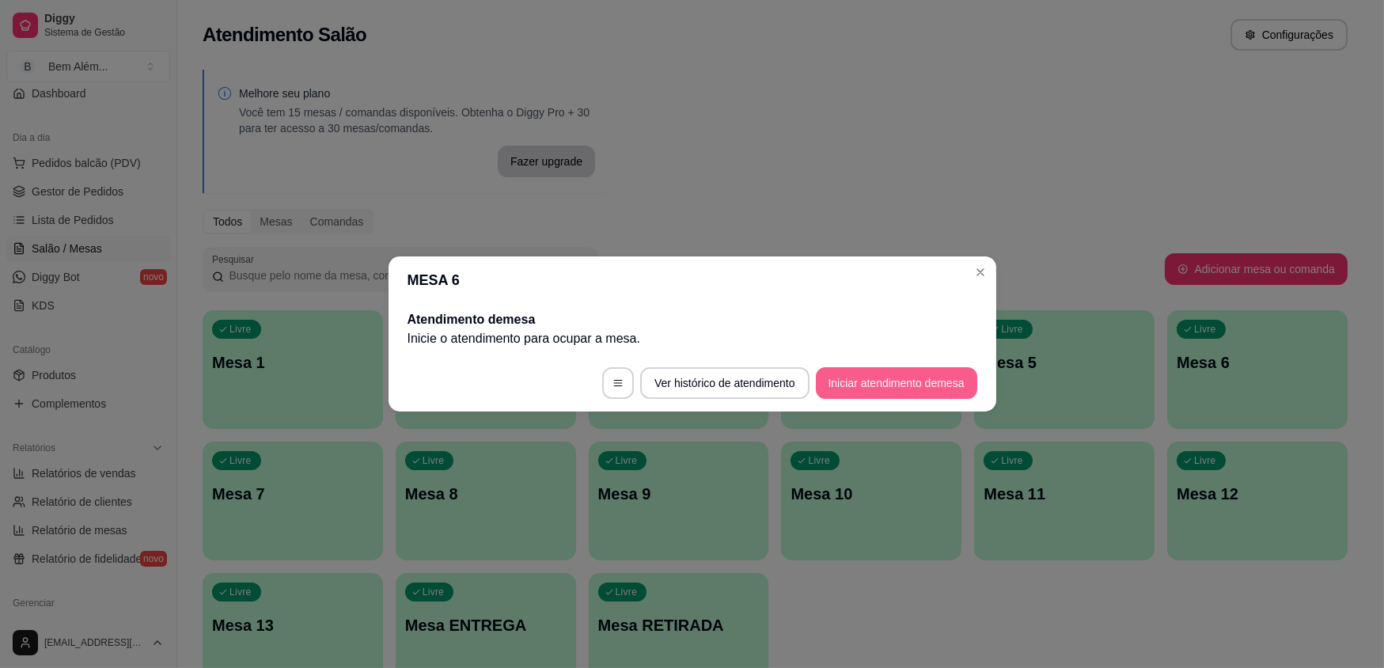
click at [912, 386] on button "Iniciar atendimento de mesa" at bounding box center [896, 383] width 161 height 32
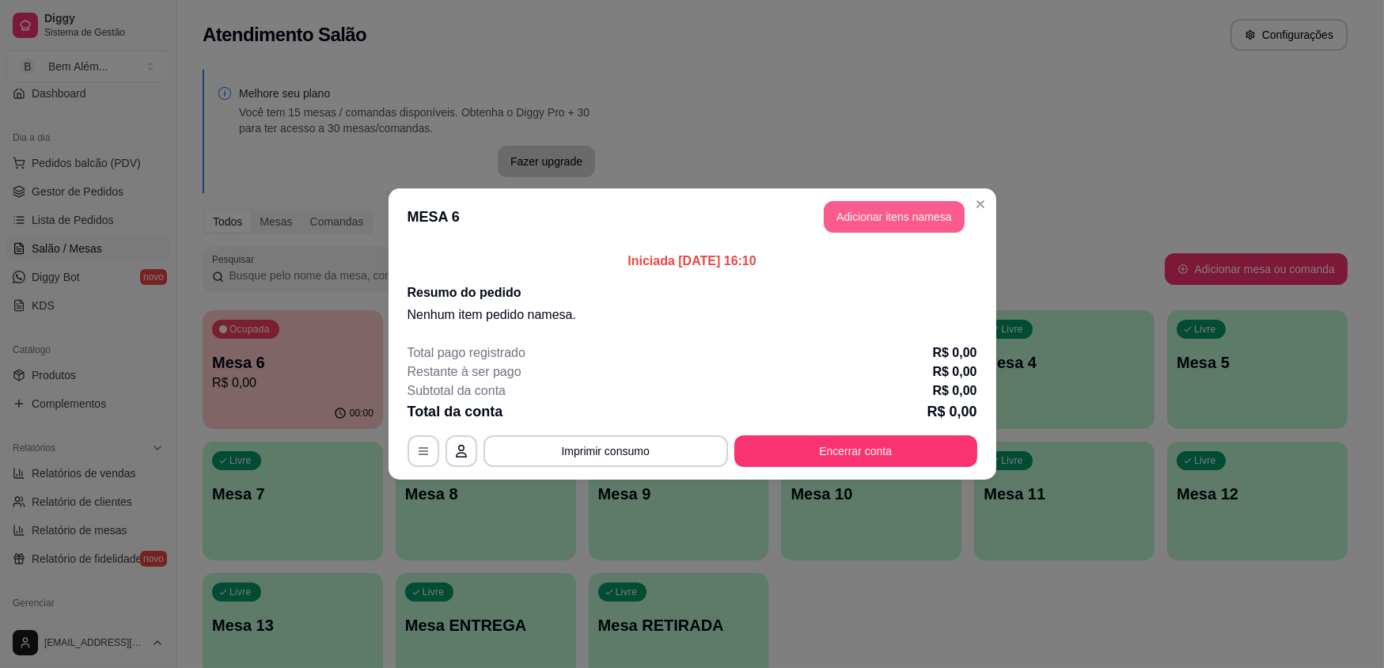
click at [928, 219] on button "Adicionar itens na mesa" at bounding box center [894, 217] width 141 height 32
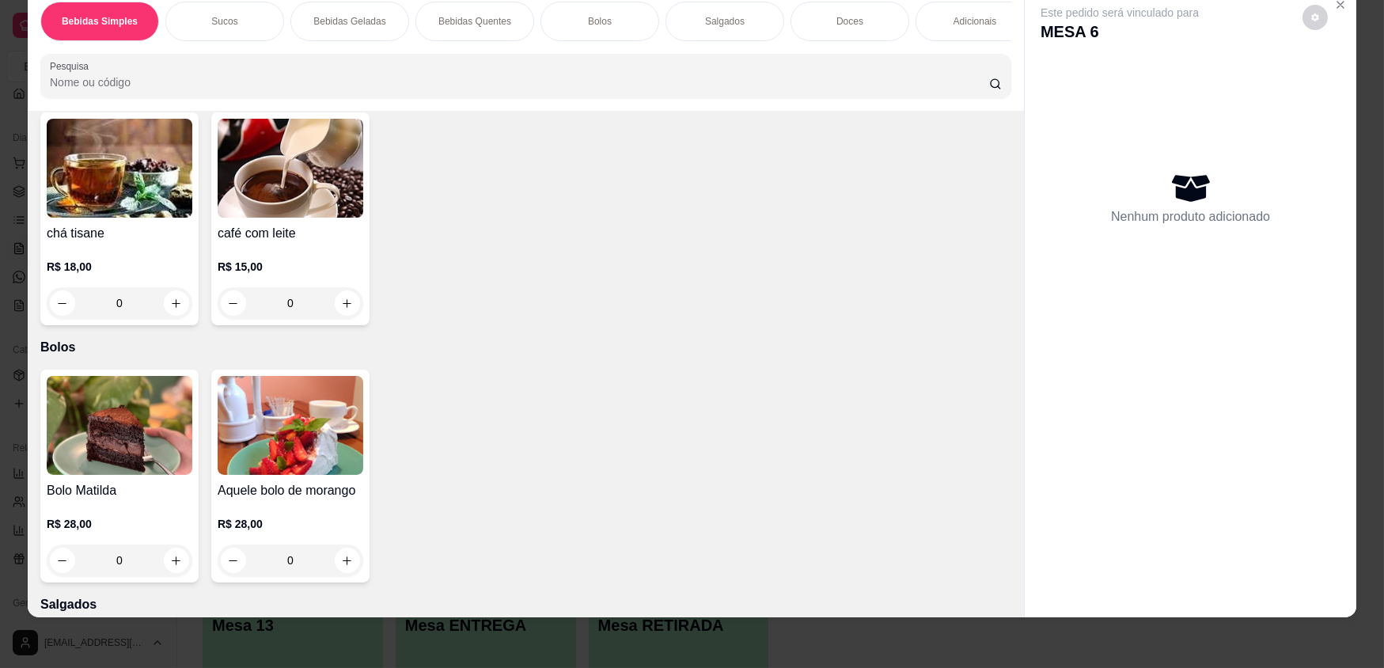
scroll to position [1367, 0]
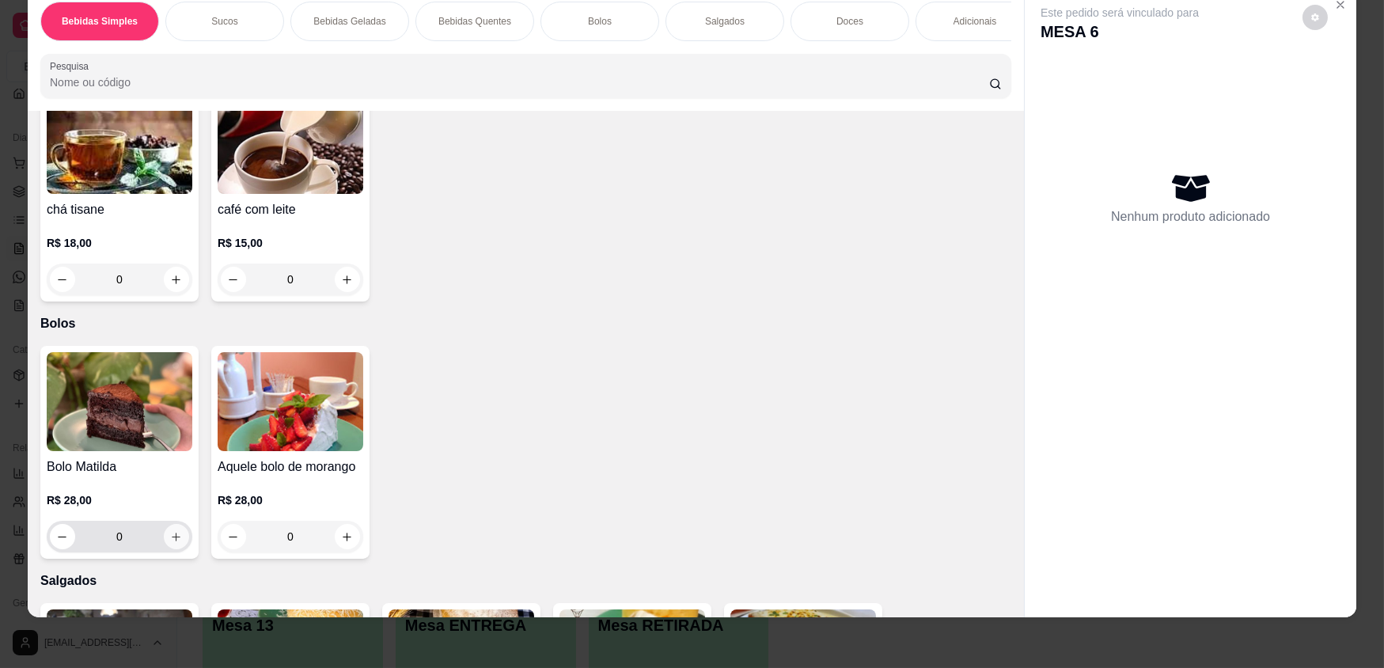
click at [170, 543] on icon "increase-product-quantity" at bounding box center [176, 537] width 12 height 12
type input "1"
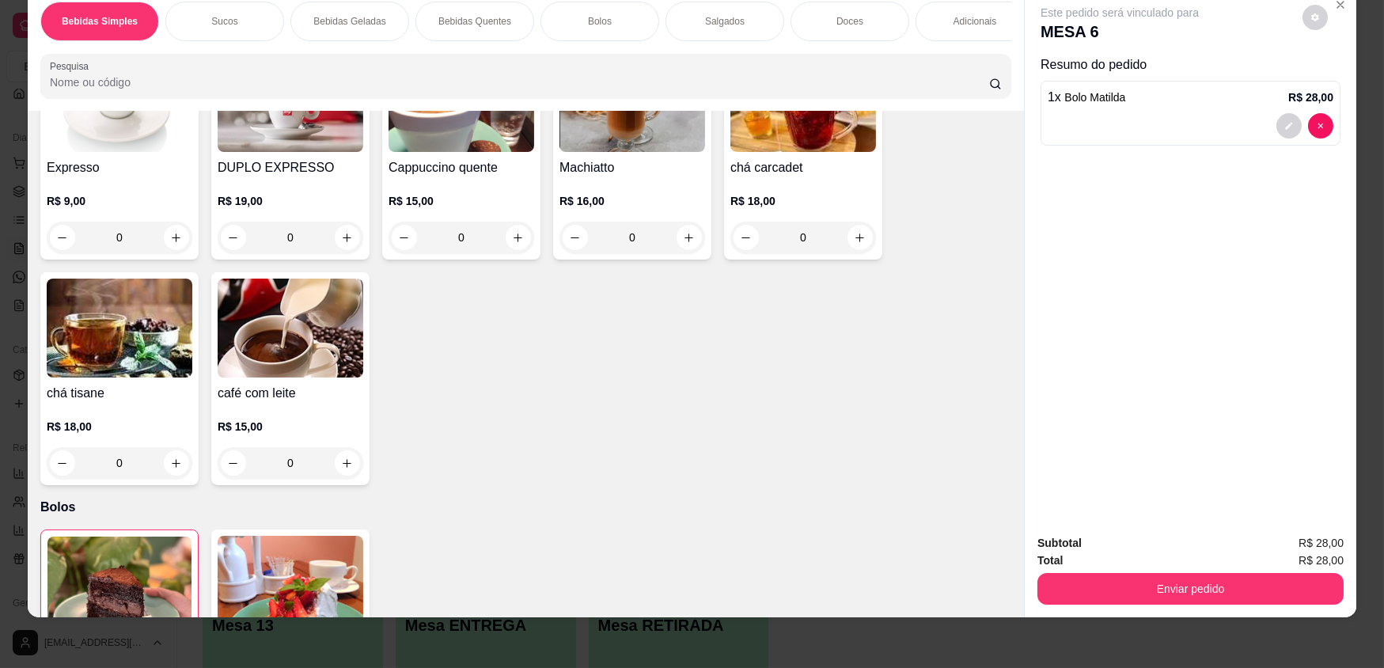
scroll to position [863, 0]
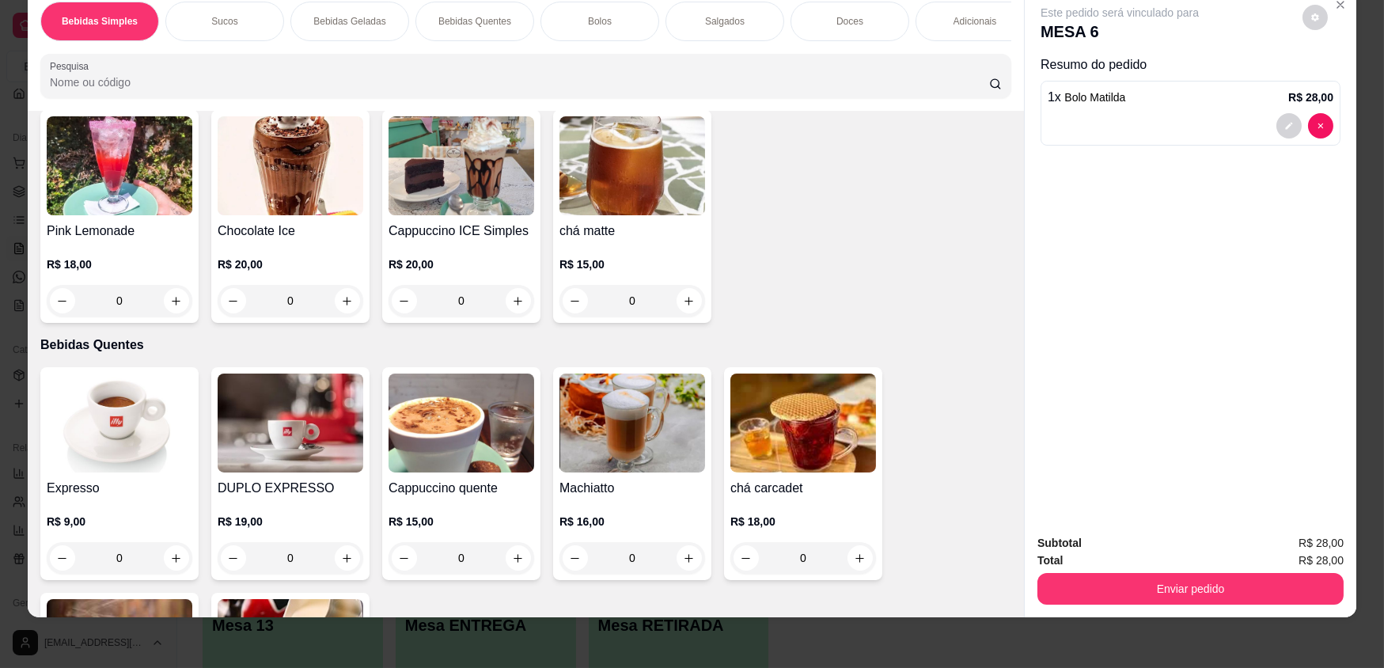
click at [506, 272] on p "R$ 20,00" at bounding box center [462, 264] width 146 height 16
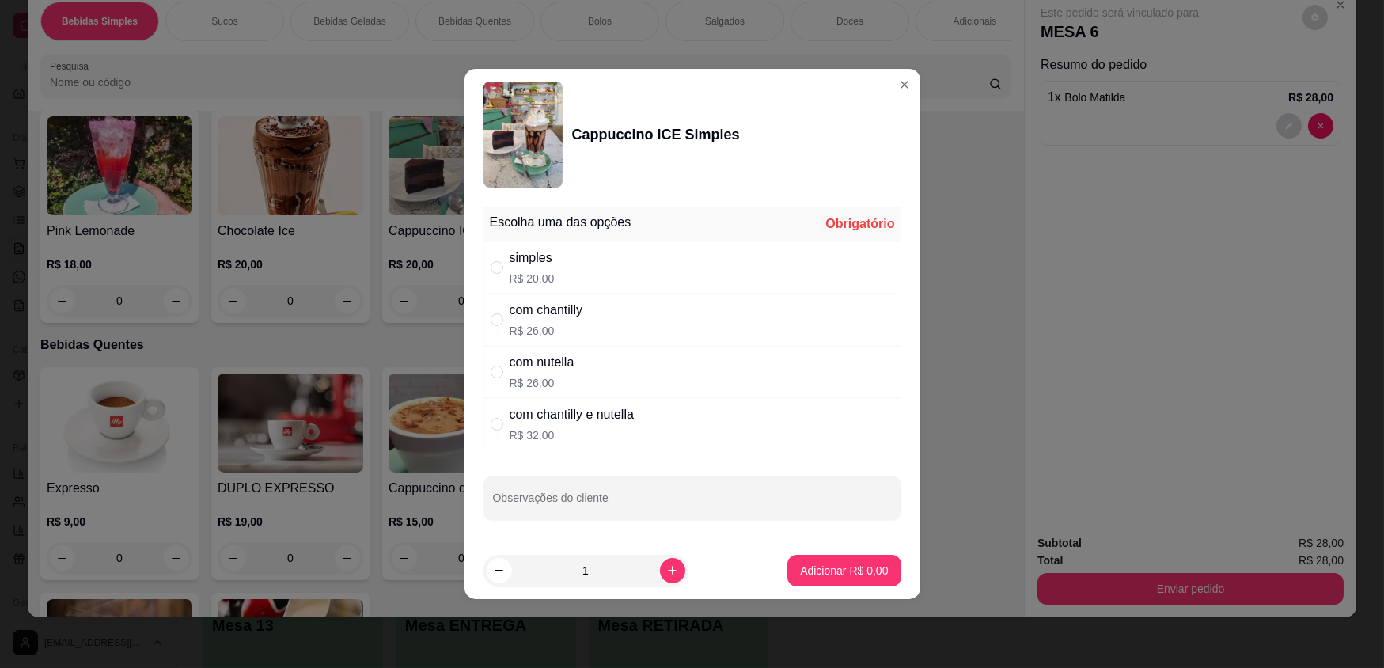
click at [663, 266] on div "simples R$ 20,00" at bounding box center [693, 267] width 418 height 52
radio input "true"
click at [844, 556] on button "Adicionar R$ 20,00" at bounding box center [841, 570] width 116 height 31
type input "1"
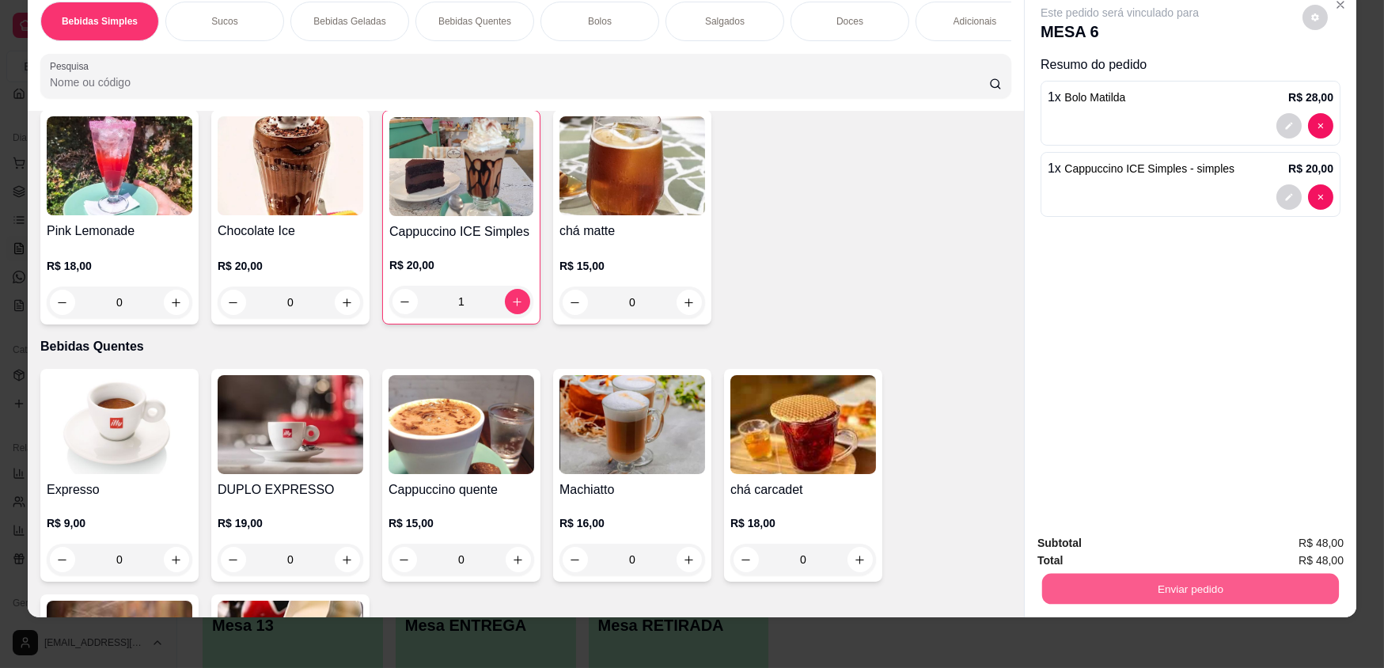
click at [1121, 594] on button "Enviar pedido" at bounding box center [1190, 588] width 297 height 31
click at [1305, 543] on button "Enviar pedido" at bounding box center [1302, 549] width 89 height 30
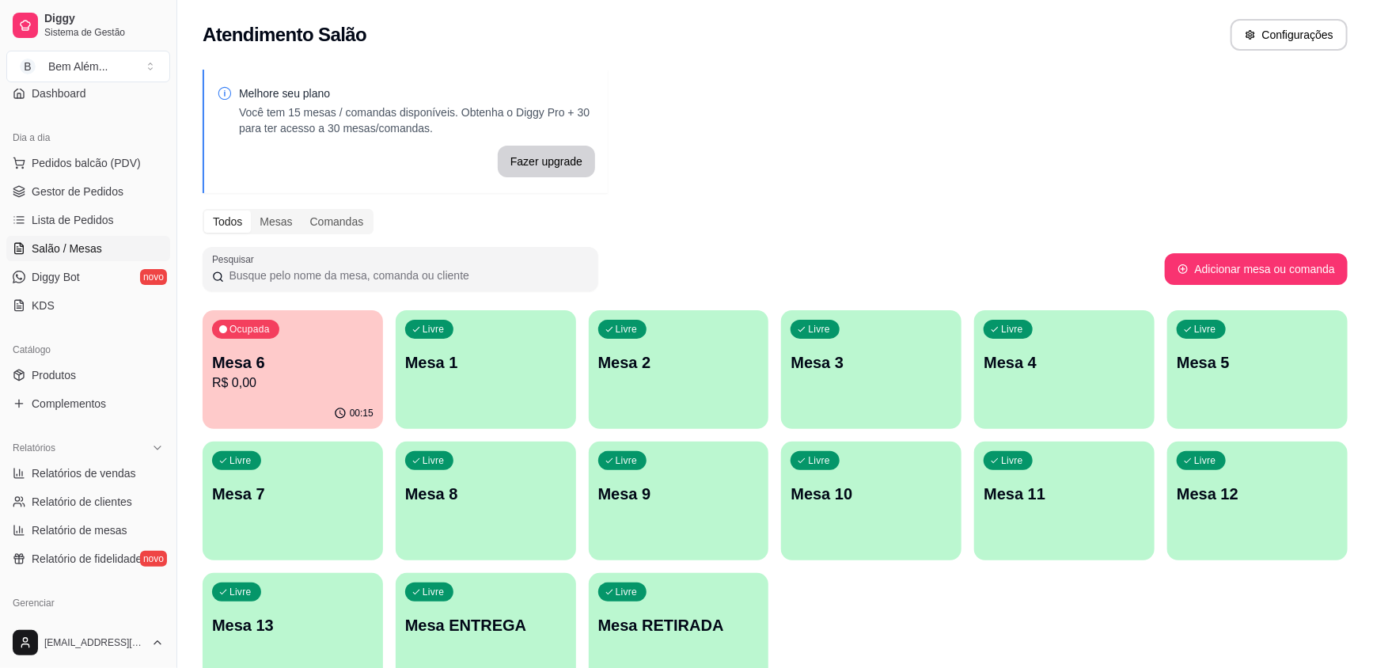
click at [675, 503] on p "Mesa 9" at bounding box center [678, 494] width 161 height 22
click at [79, 189] on span "Gestor de Pedidos" at bounding box center [78, 192] width 92 height 16
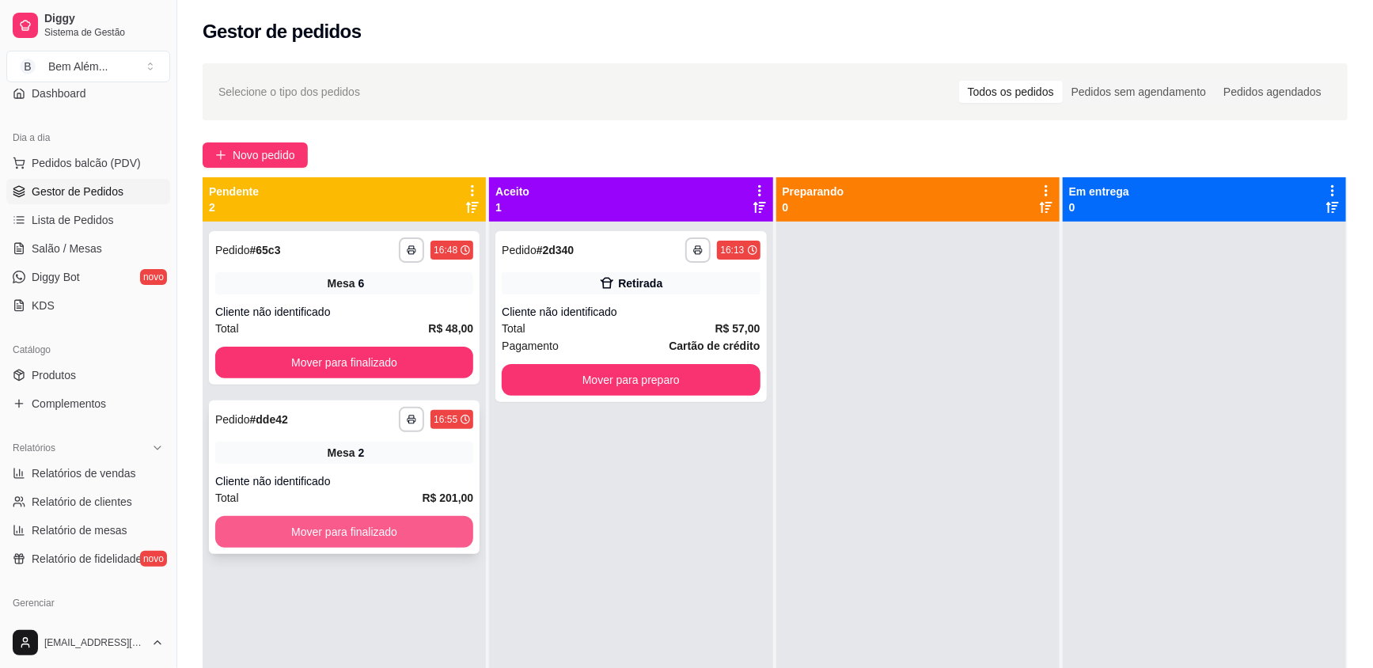
click at [377, 520] on button "Mover para finalizado" at bounding box center [344, 532] width 258 height 32
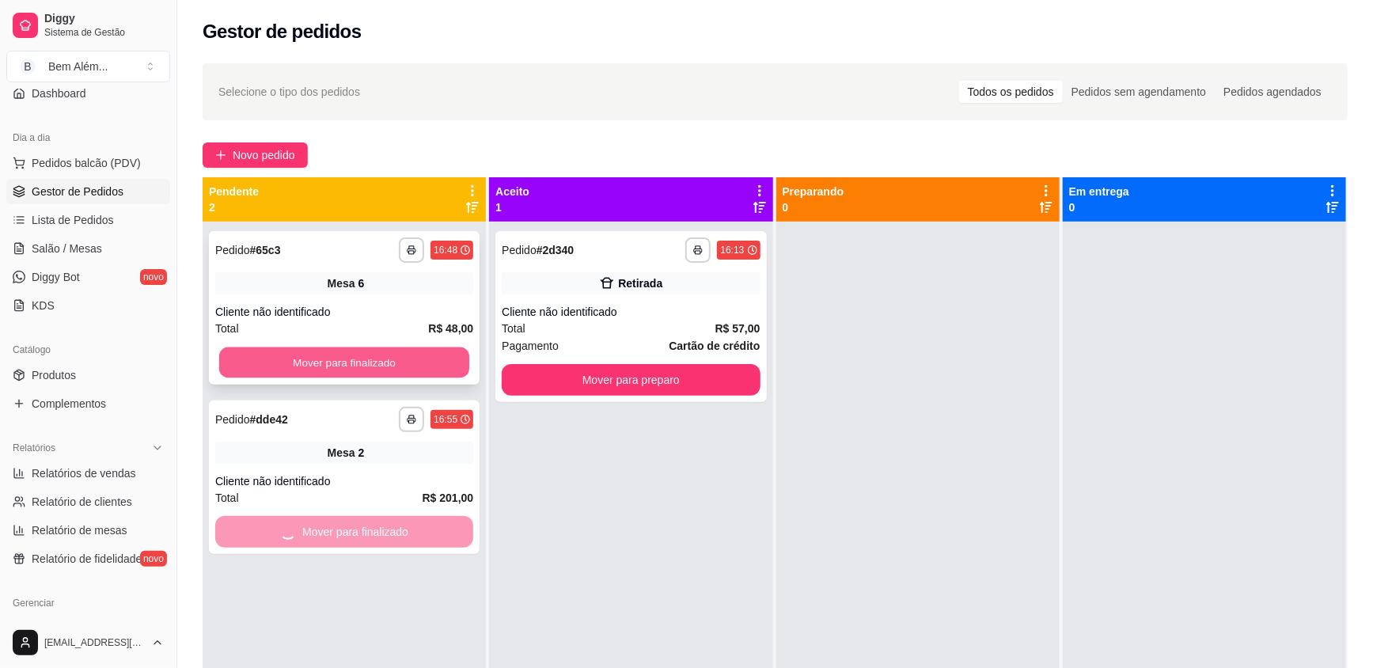
click at [393, 370] on button "Mover para finalizado" at bounding box center [344, 362] width 250 height 31
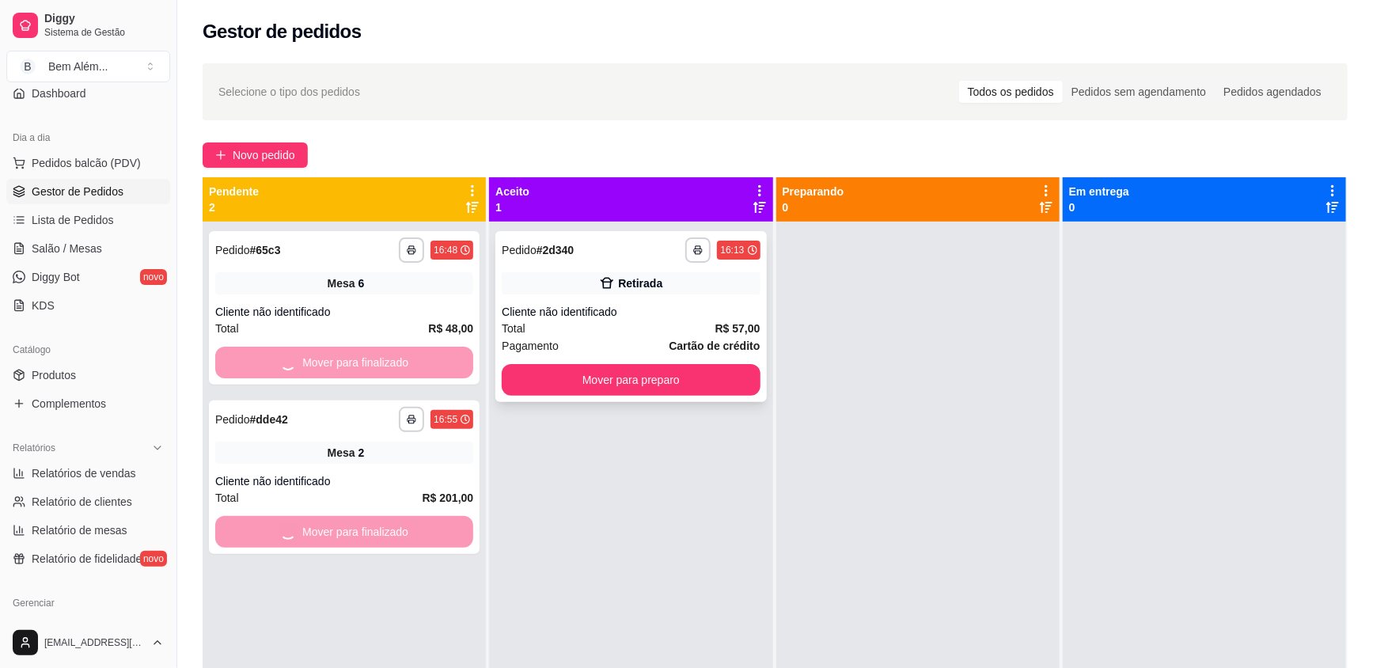
click at [573, 401] on div "**********" at bounding box center [630, 316] width 271 height 171
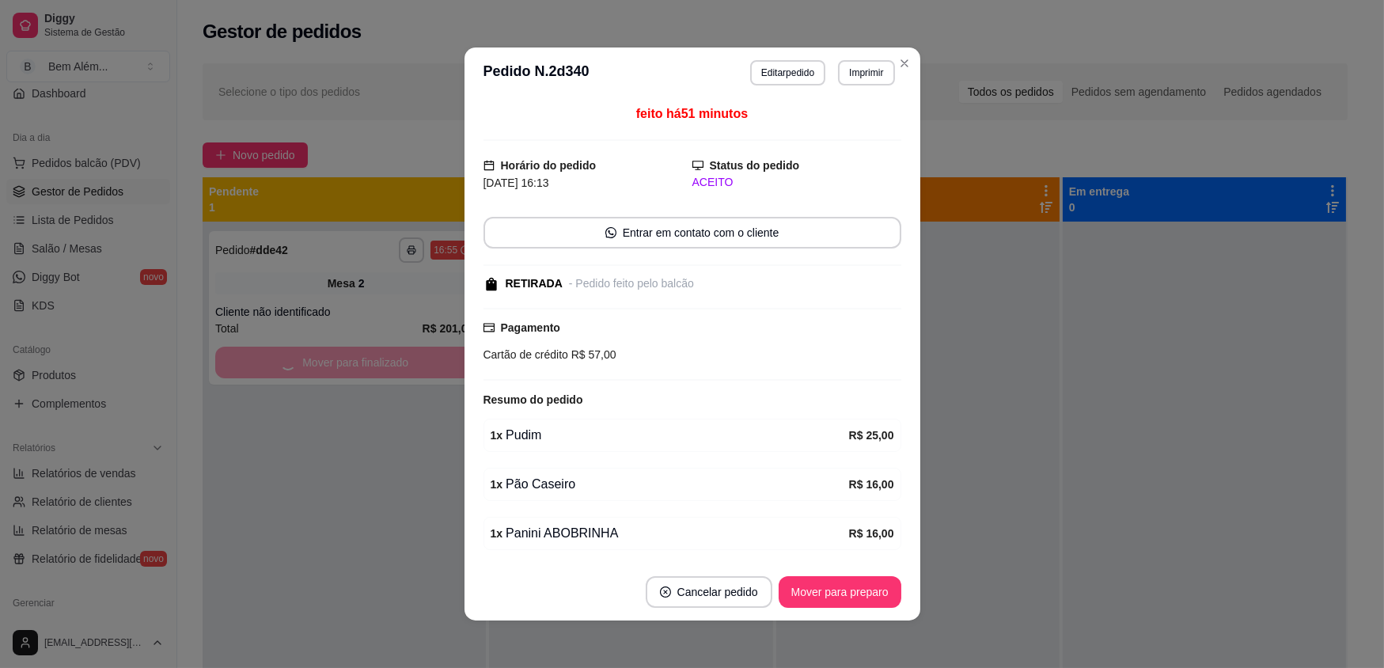
click at [703, 380] on div "feito há 51 minutos Horário do pedido [DATE] 16:13 Status do pedido ACEITO Entr…" at bounding box center [693, 330] width 418 height 453
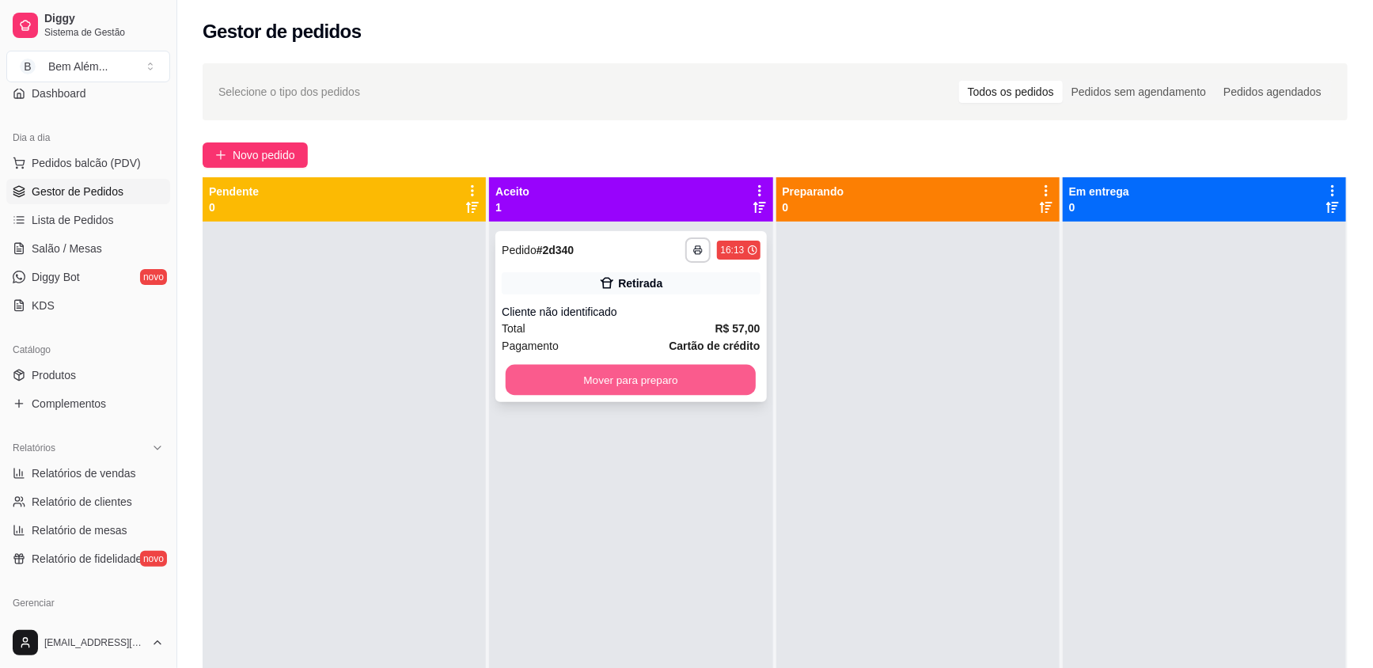
click at [681, 380] on button "Mover para preparo" at bounding box center [631, 380] width 250 height 31
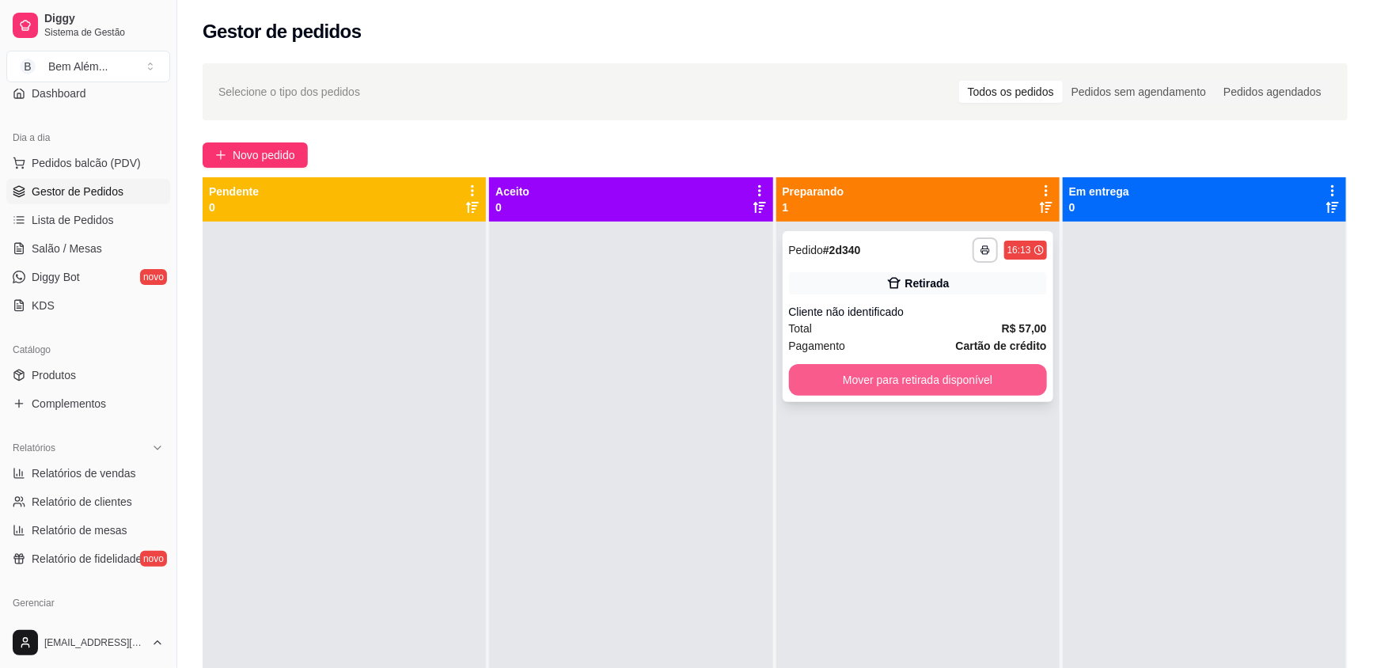
click at [839, 387] on button "Mover para retirada disponível" at bounding box center [918, 380] width 258 height 32
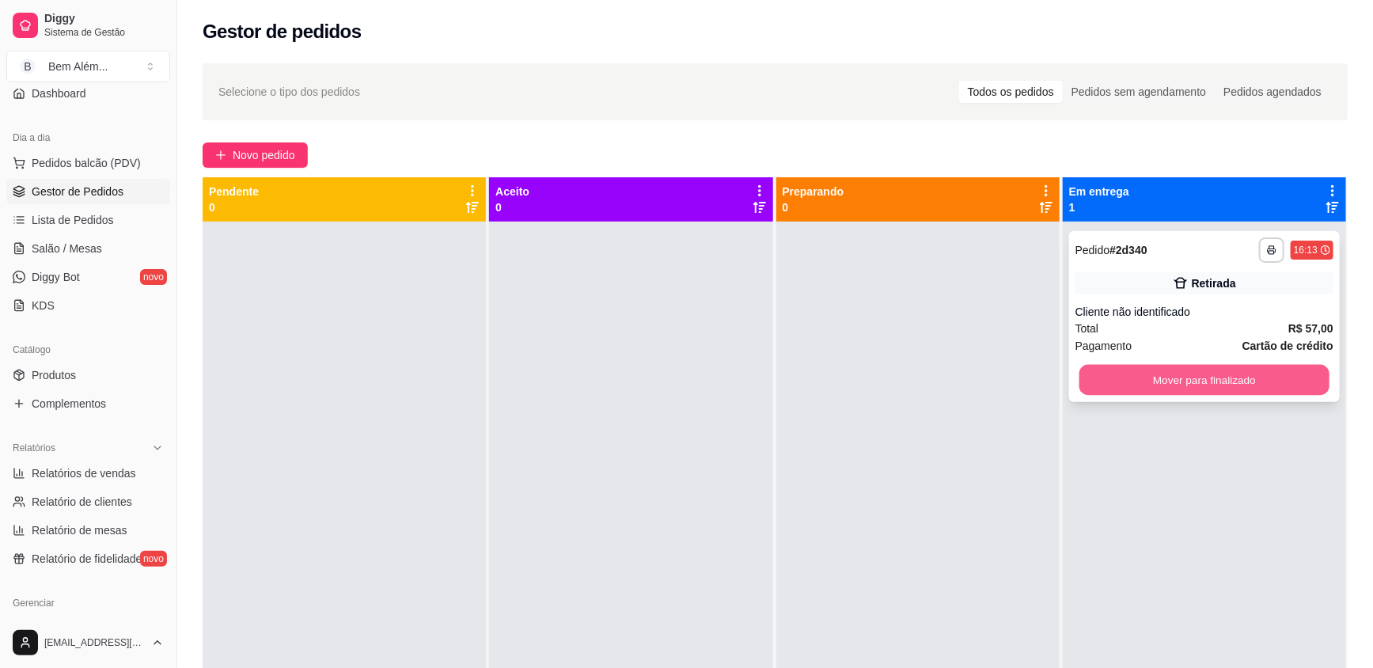
click at [1111, 368] on button "Mover para finalizado" at bounding box center [1204, 380] width 250 height 31
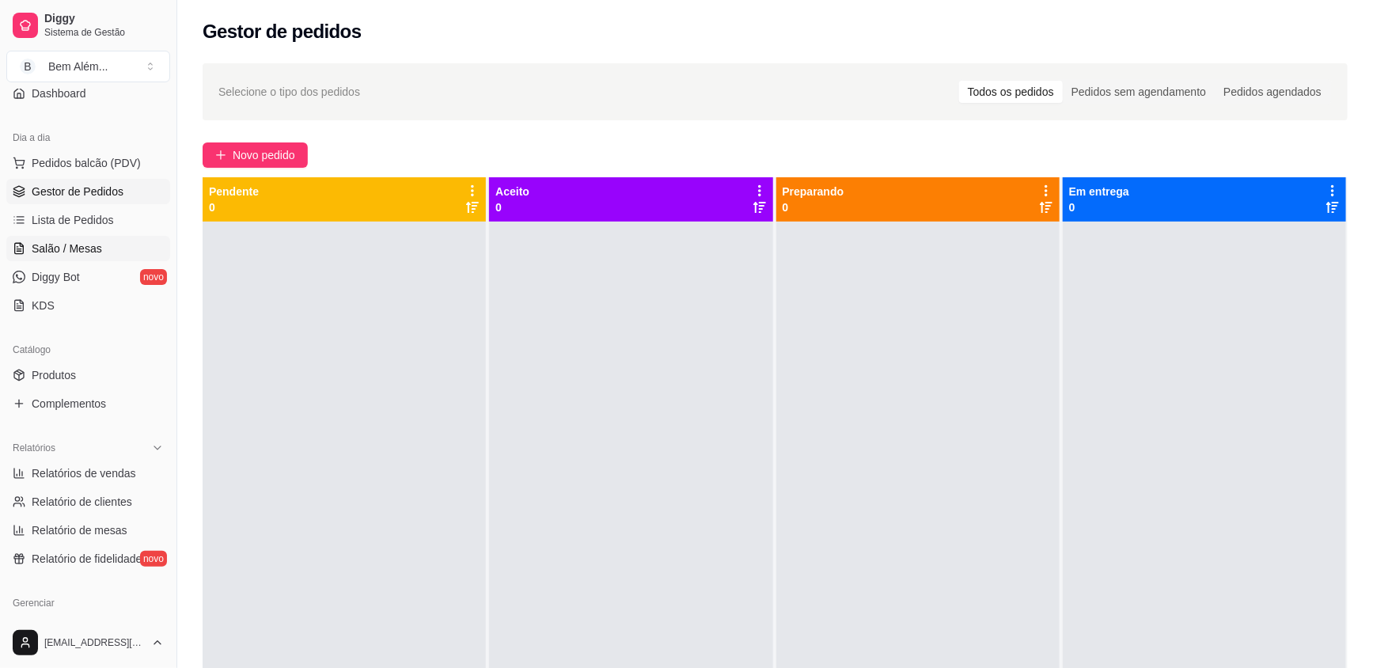
click at [69, 245] on span "Salão / Mesas" at bounding box center [67, 249] width 70 height 16
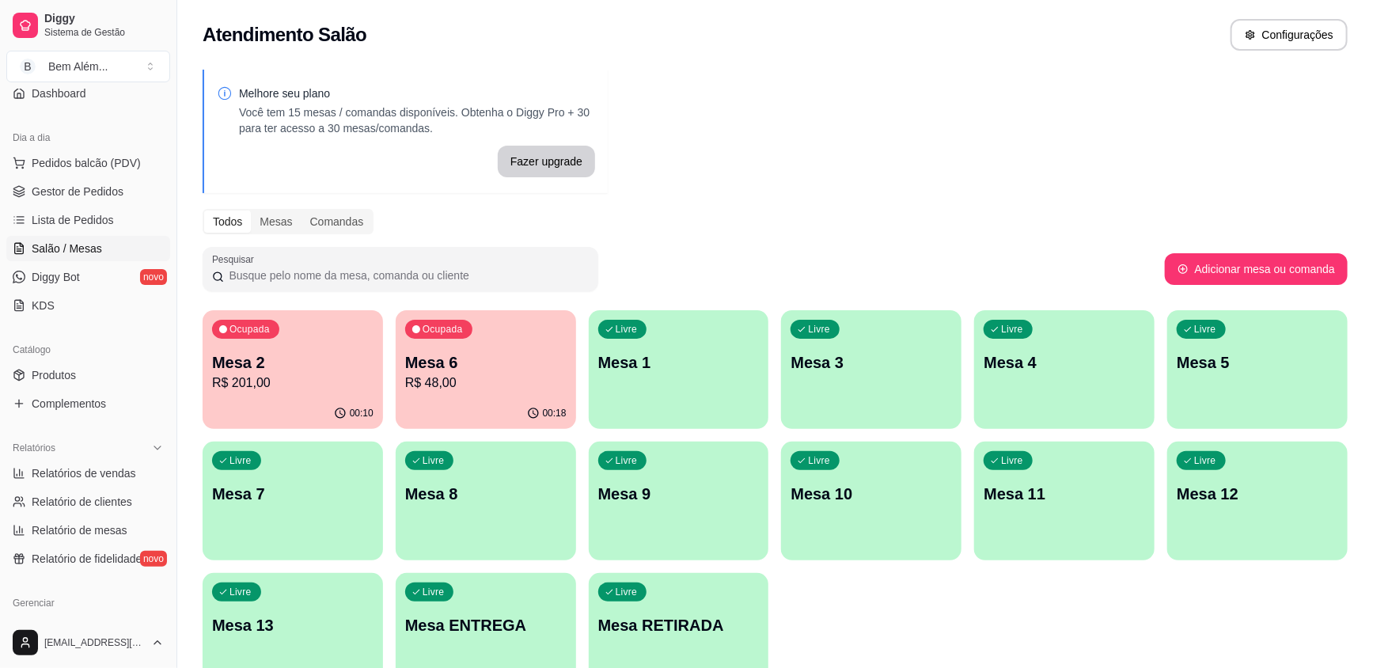
click at [438, 371] on p "Mesa 6" at bounding box center [485, 362] width 161 height 22
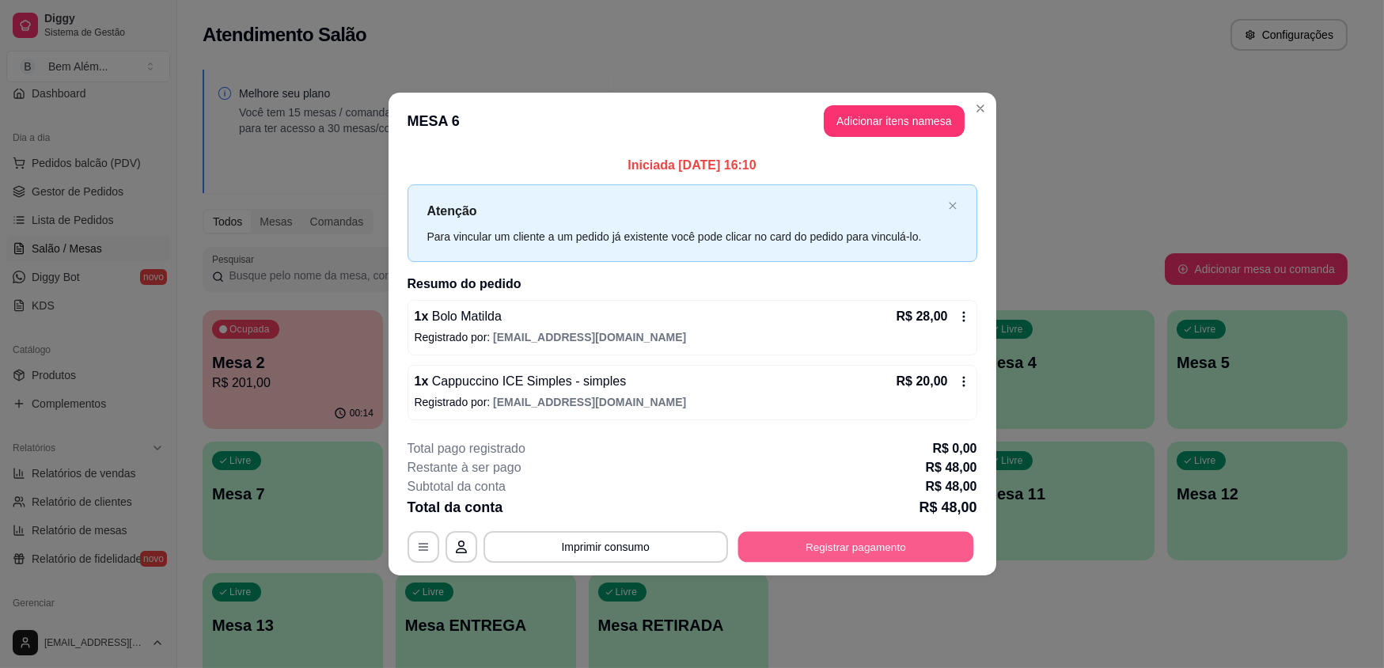
click at [823, 532] on button "Registrar pagamento" at bounding box center [856, 546] width 236 height 31
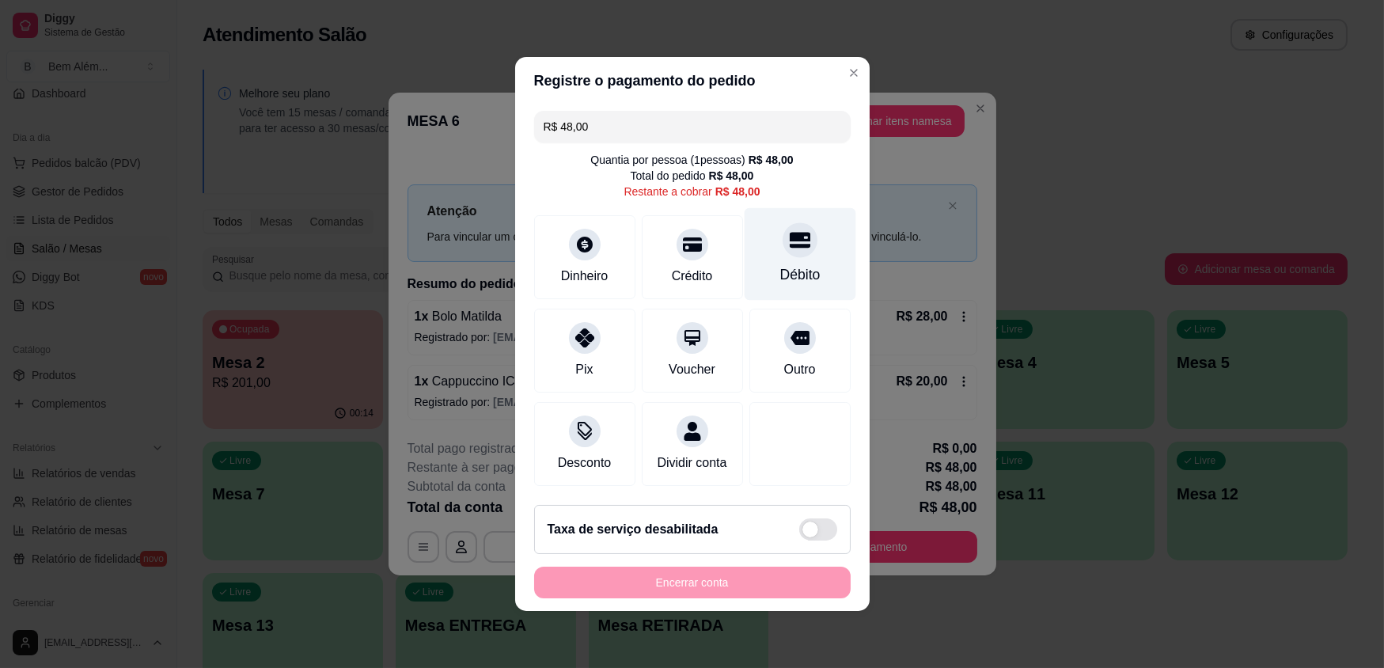
click at [791, 267] on div "Débito" at bounding box center [800, 274] width 40 height 21
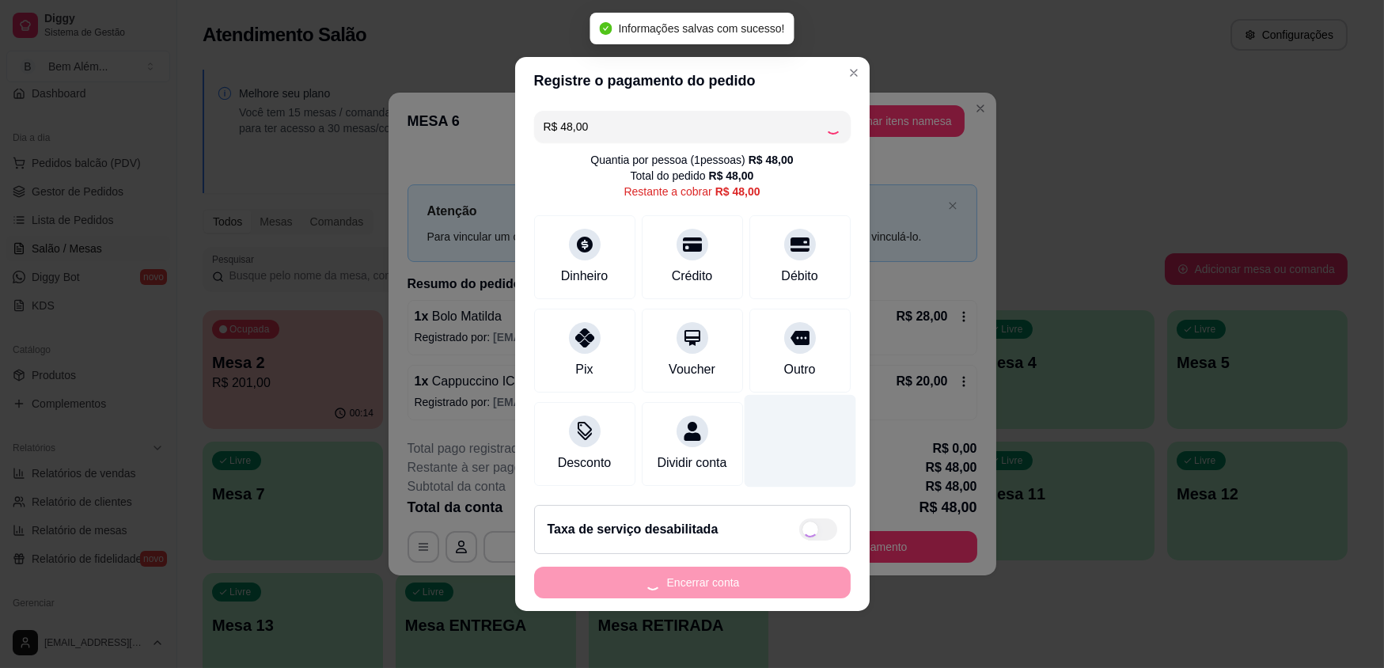
type input "R$ 0,00"
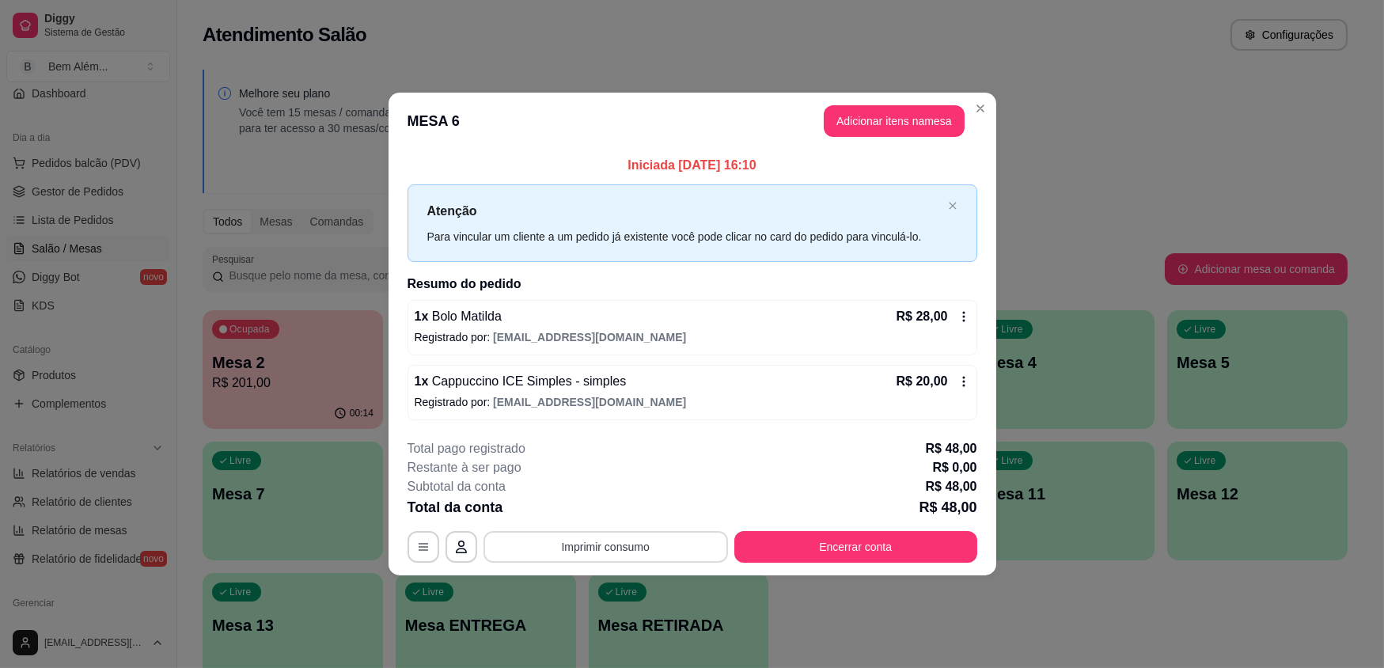
click at [591, 541] on button "Imprimir consumo" at bounding box center [606, 547] width 245 height 32
click at [604, 503] on button "impressao computador" at bounding box center [605, 509] width 119 height 25
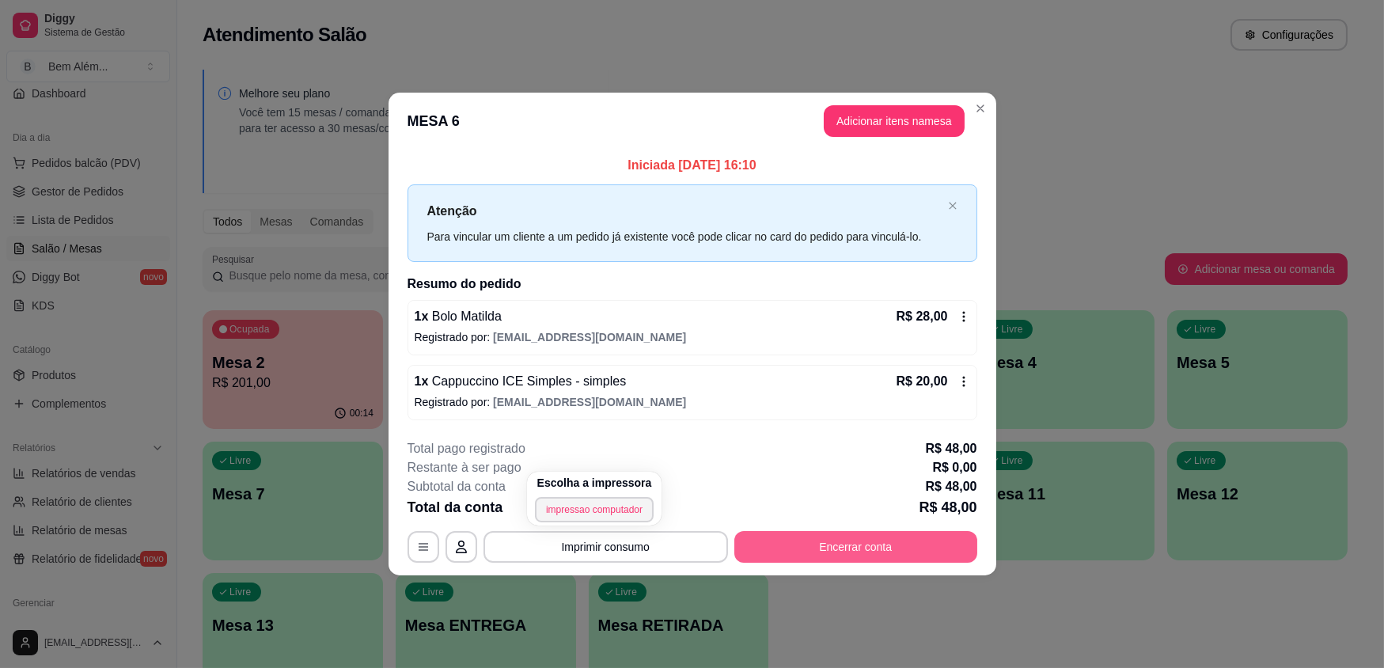
click at [914, 538] on button "Encerrar conta" at bounding box center [855, 547] width 243 height 32
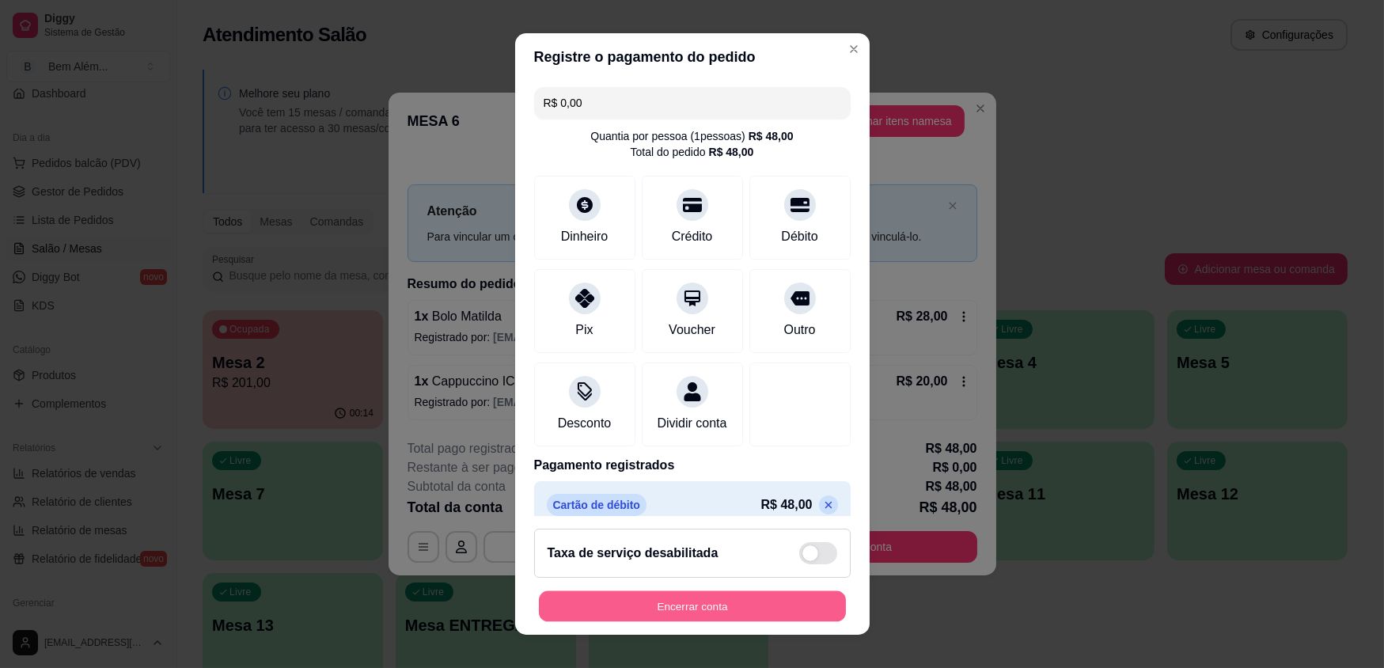
click at [805, 609] on button "Encerrar conta" at bounding box center [692, 605] width 307 height 31
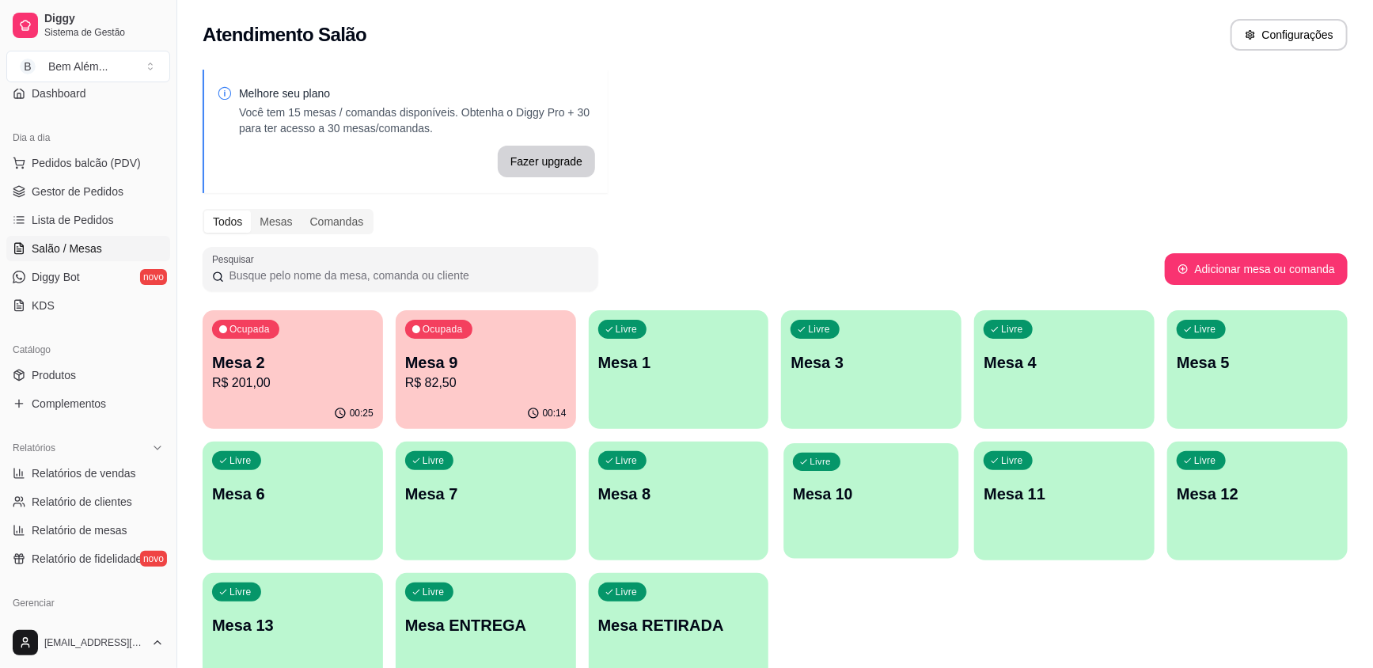
click at [929, 502] on p "Mesa 10" at bounding box center [872, 494] width 157 height 21
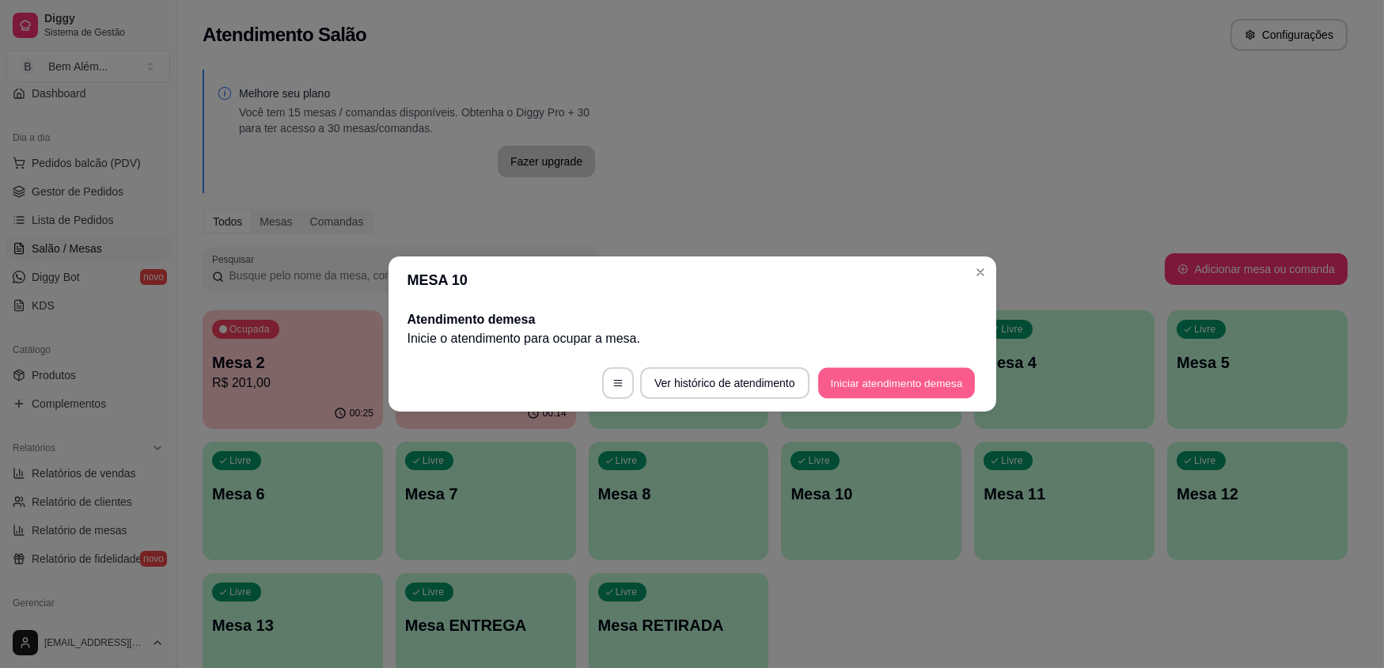
click at [885, 378] on button "Iniciar atendimento de mesa" at bounding box center [896, 383] width 157 height 31
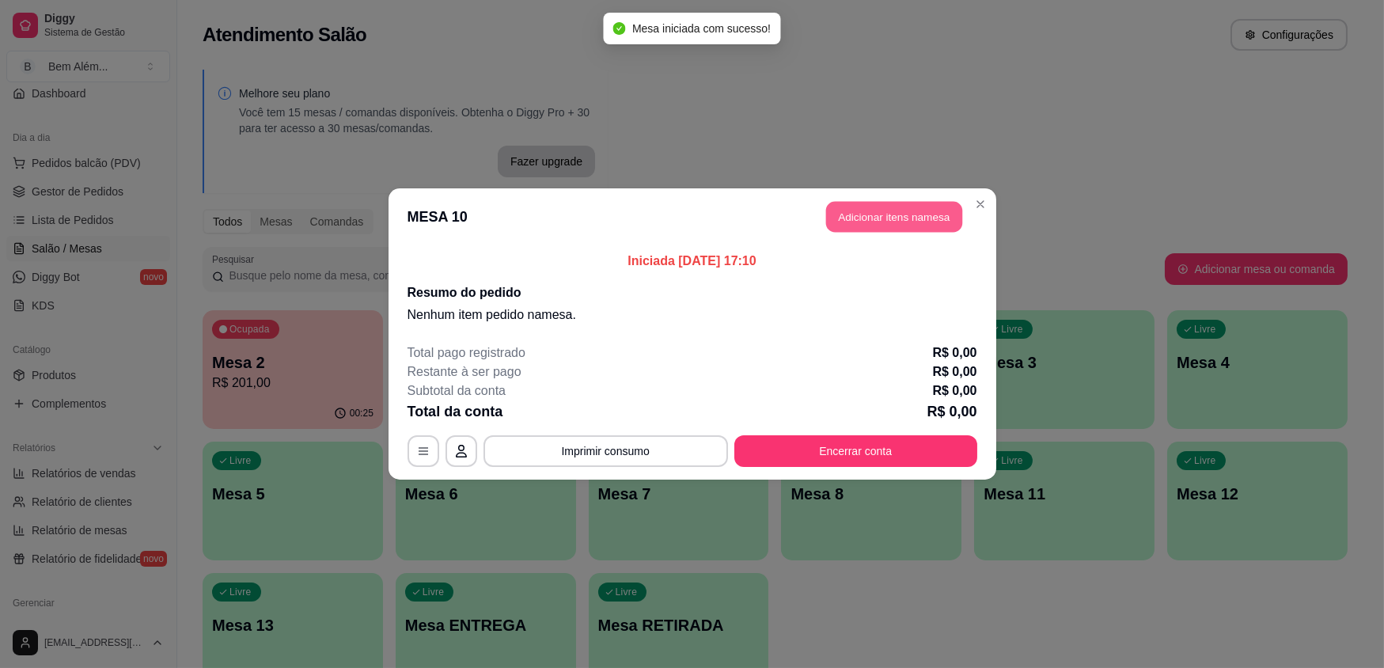
click at [850, 216] on button "Adicionar itens na mesa" at bounding box center [894, 217] width 136 height 31
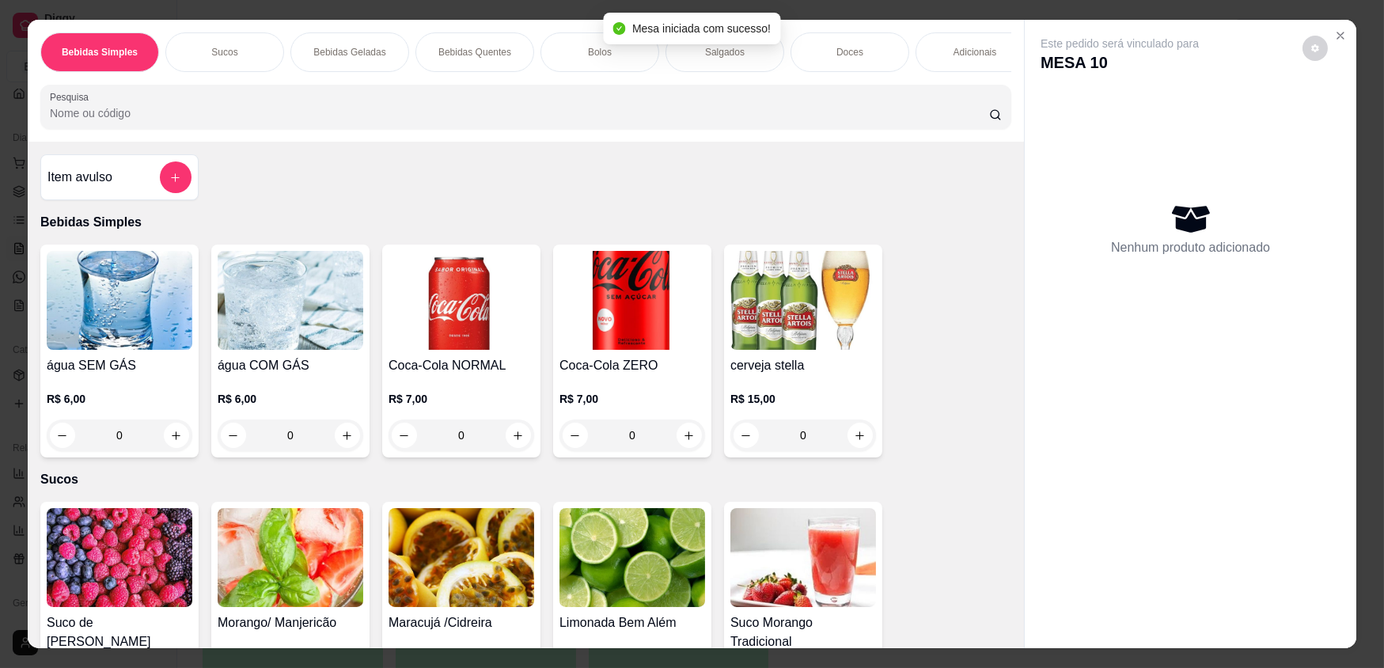
click at [689, 446] on div "0" at bounding box center [633, 435] width 146 height 32
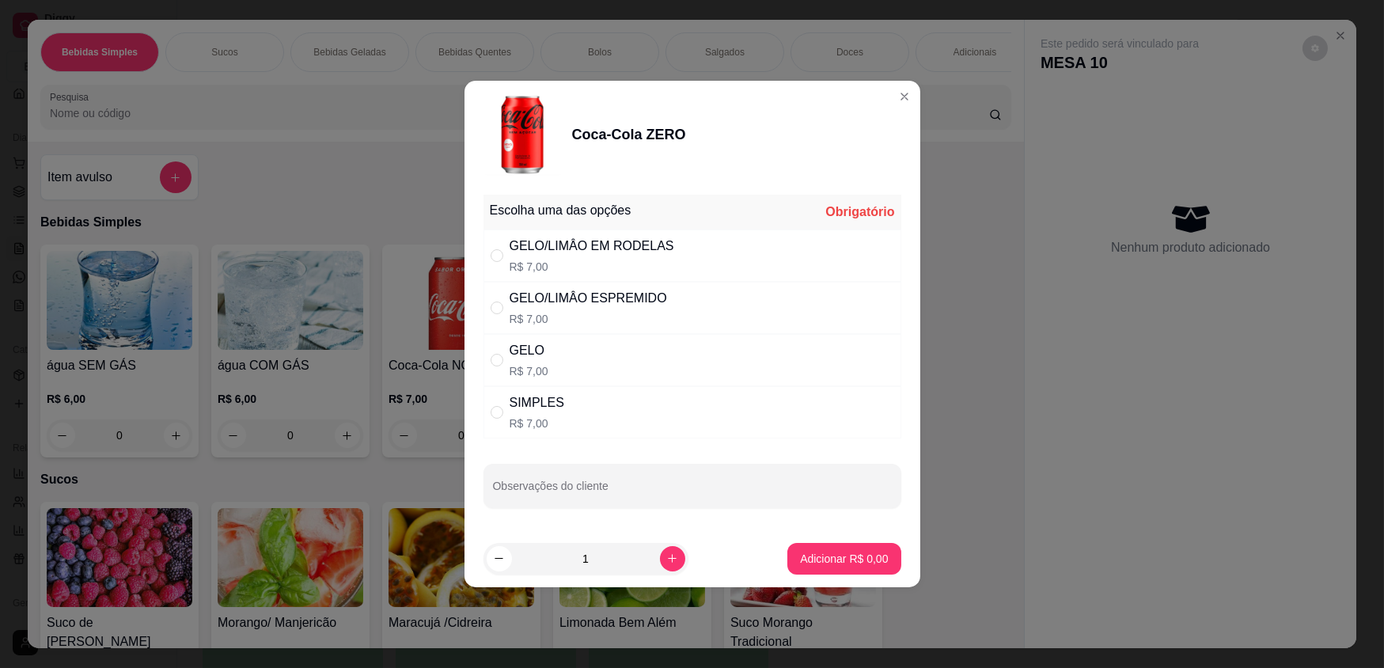
click at [806, 415] on div "SIMPLES R$ 7,00" at bounding box center [693, 412] width 418 height 52
radio input "true"
click at [878, 560] on button "Adicionar R$ 7,00" at bounding box center [844, 558] width 110 height 31
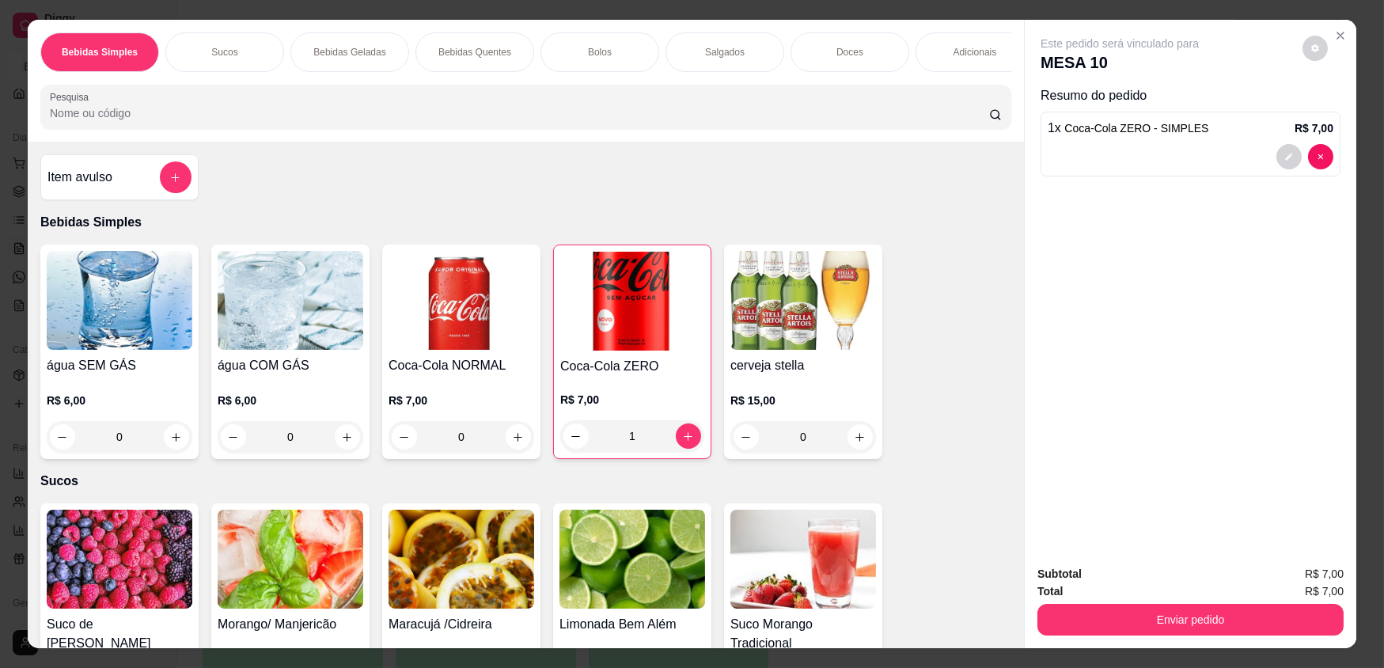
click at [712, 60] on div "Salgados" at bounding box center [725, 52] width 119 height 40
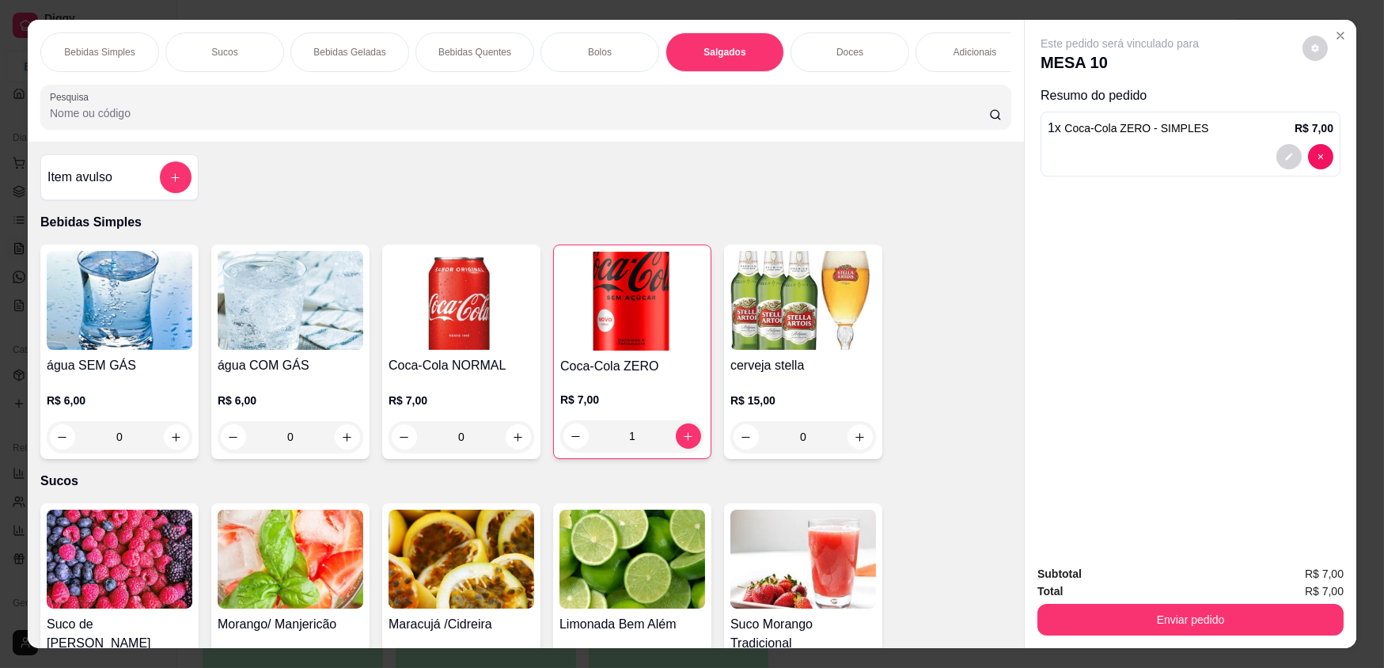
scroll to position [31, 0]
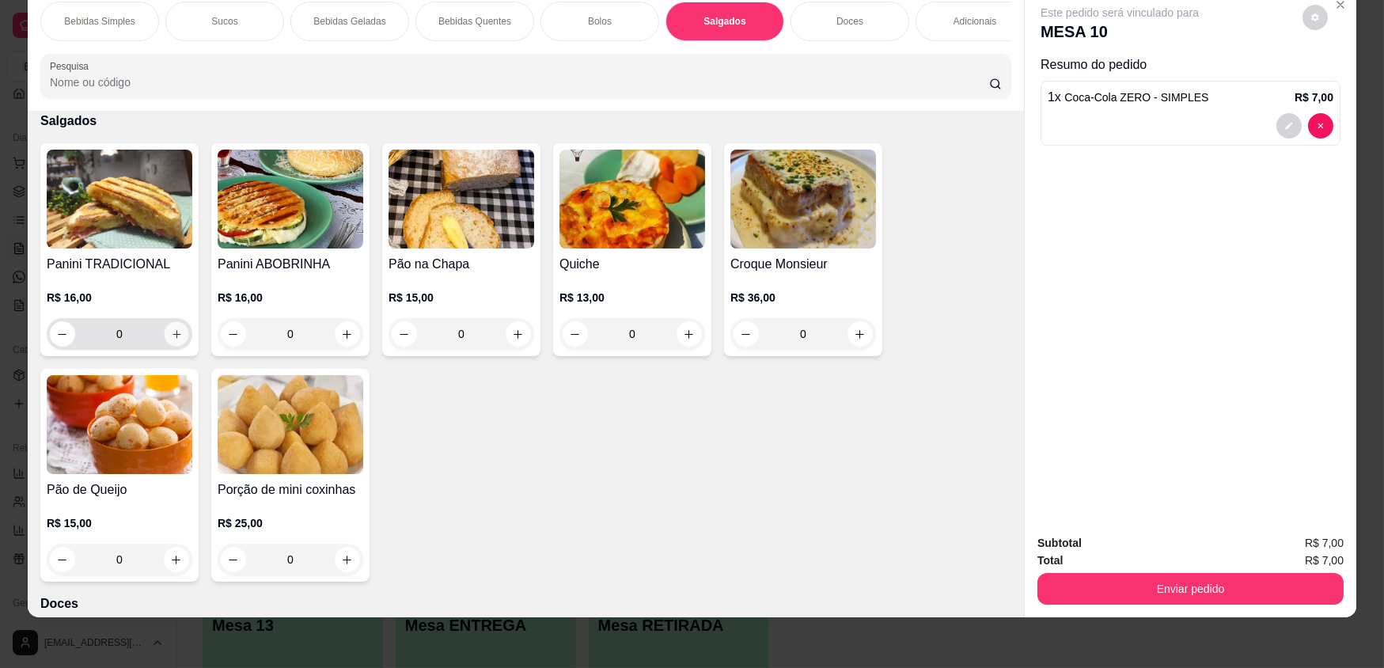
click at [171, 340] on icon "increase-product-quantity" at bounding box center [177, 334] width 12 height 12
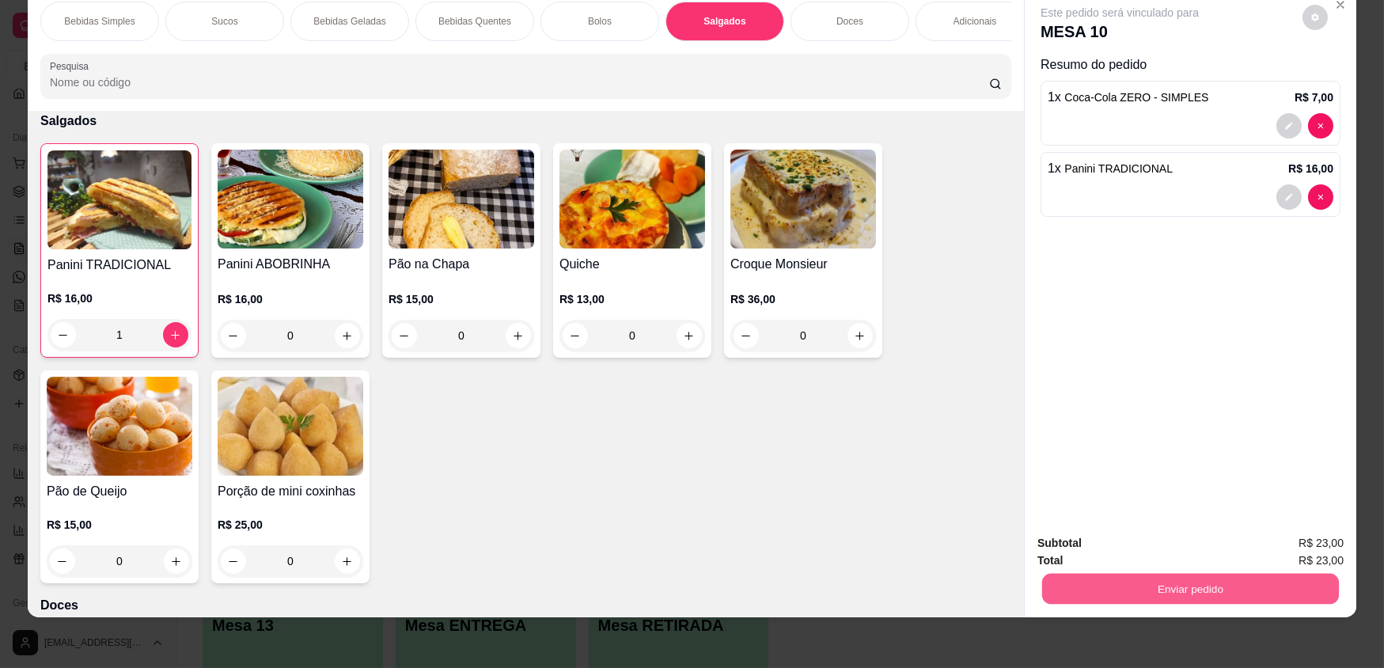
click at [1261, 577] on button "Enviar pedido" at bounding box center [1190, 588] width 297 height 31
click at [1301, 546] on button "Enviar pedido" at bounding box center [1303, 548] width 87 height 29
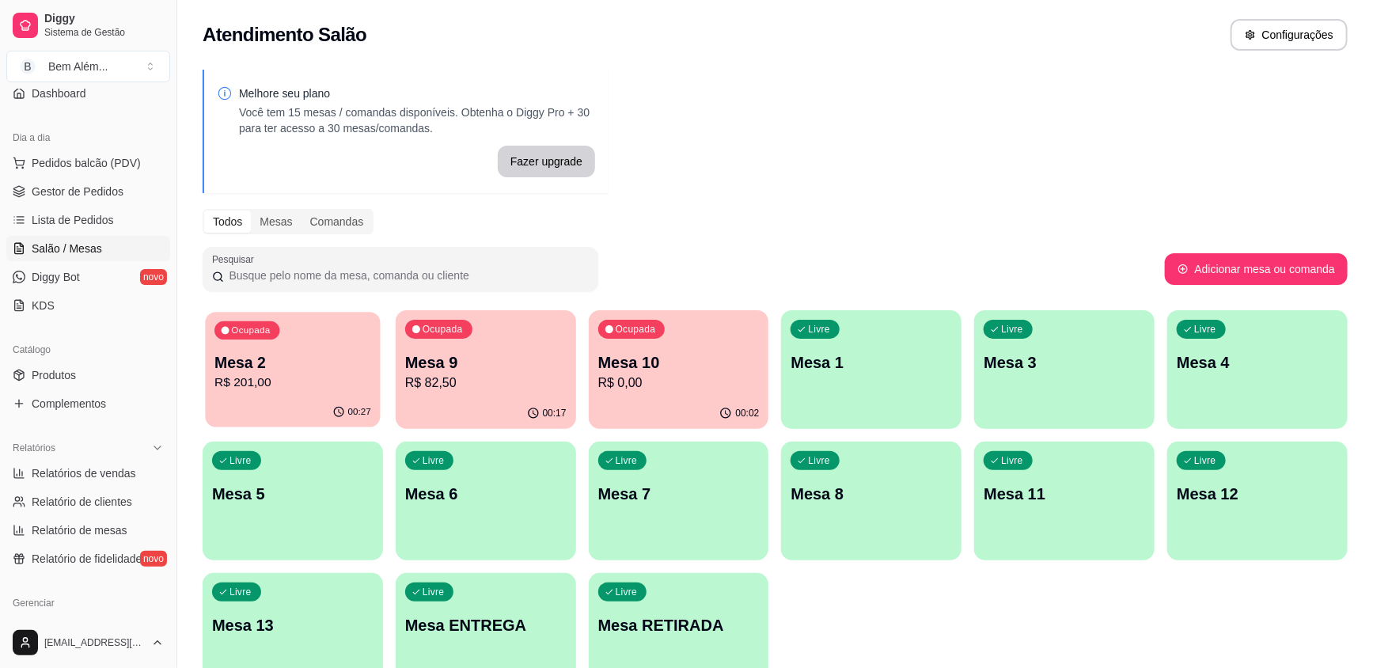
click at [341, 375] on p "R$ 201,00" at bounding box center [292, 383] width 157 height 18
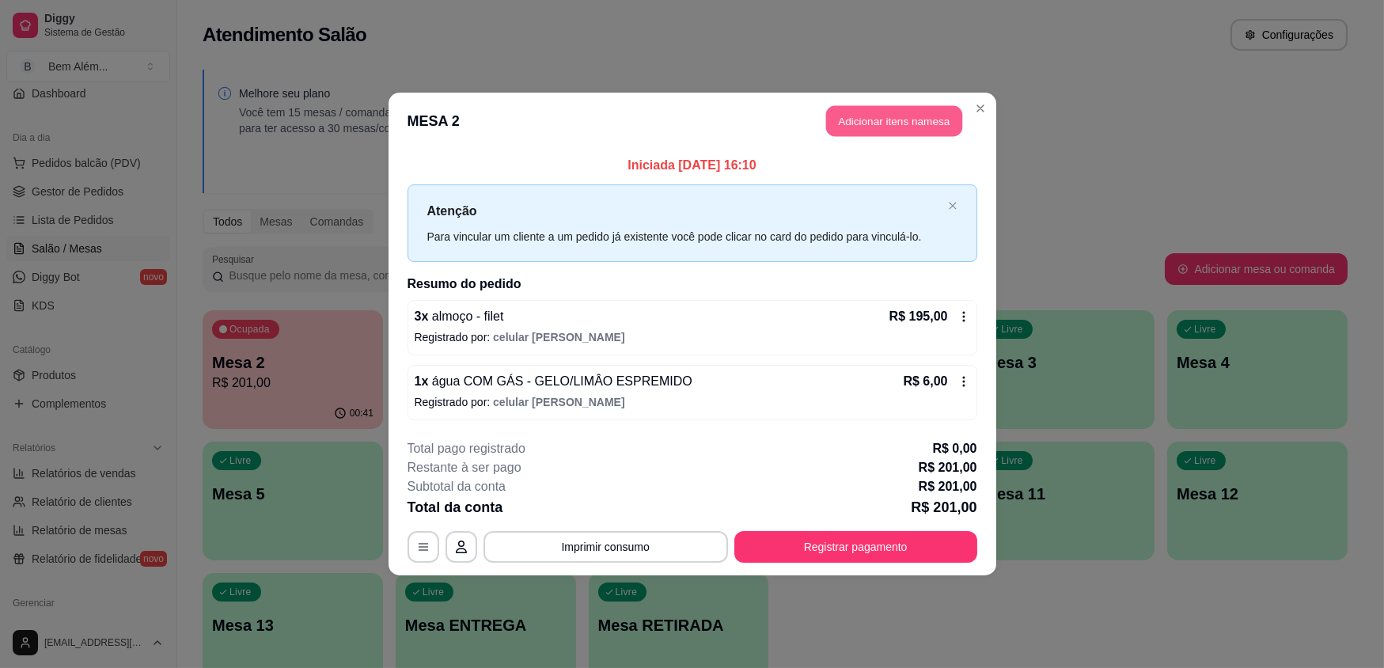
click at [878, 127] on button "Adicionar itens na mesa" at bounding box center [894, 121] width 136 height 31
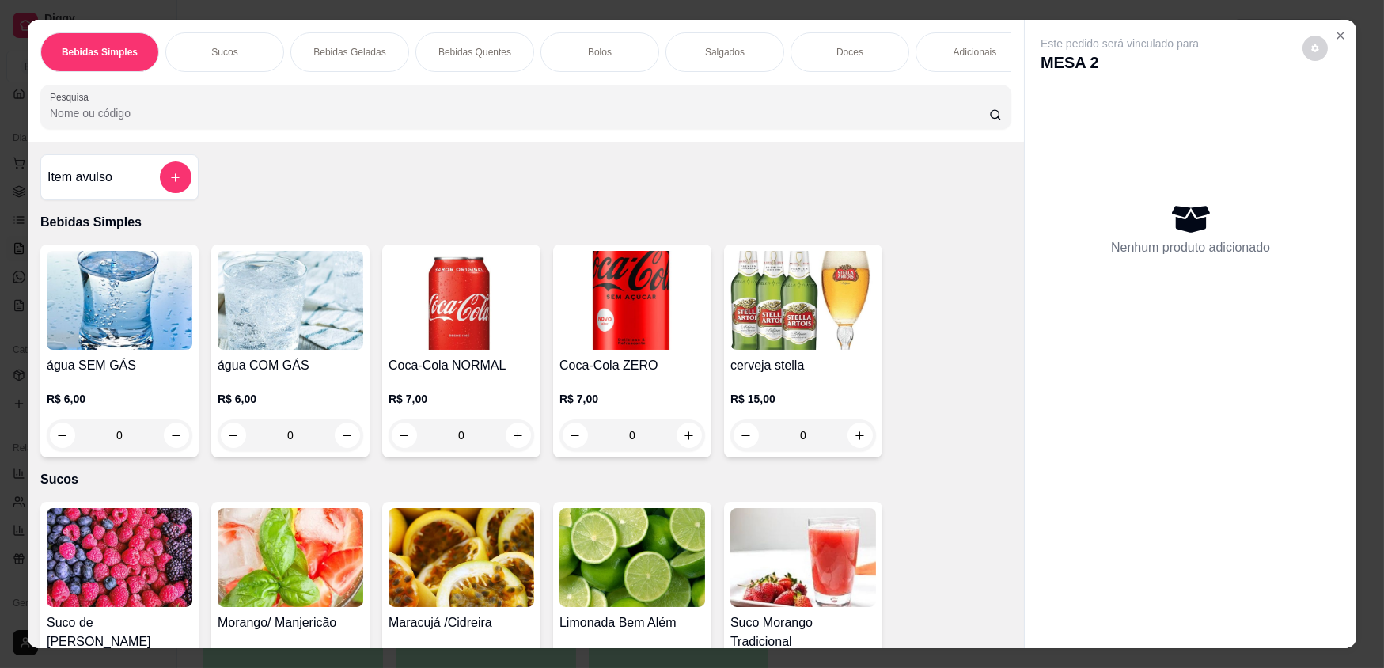
click at [881, 44] on div "Doces" at bounding box center [850, 52] width 119 height 40
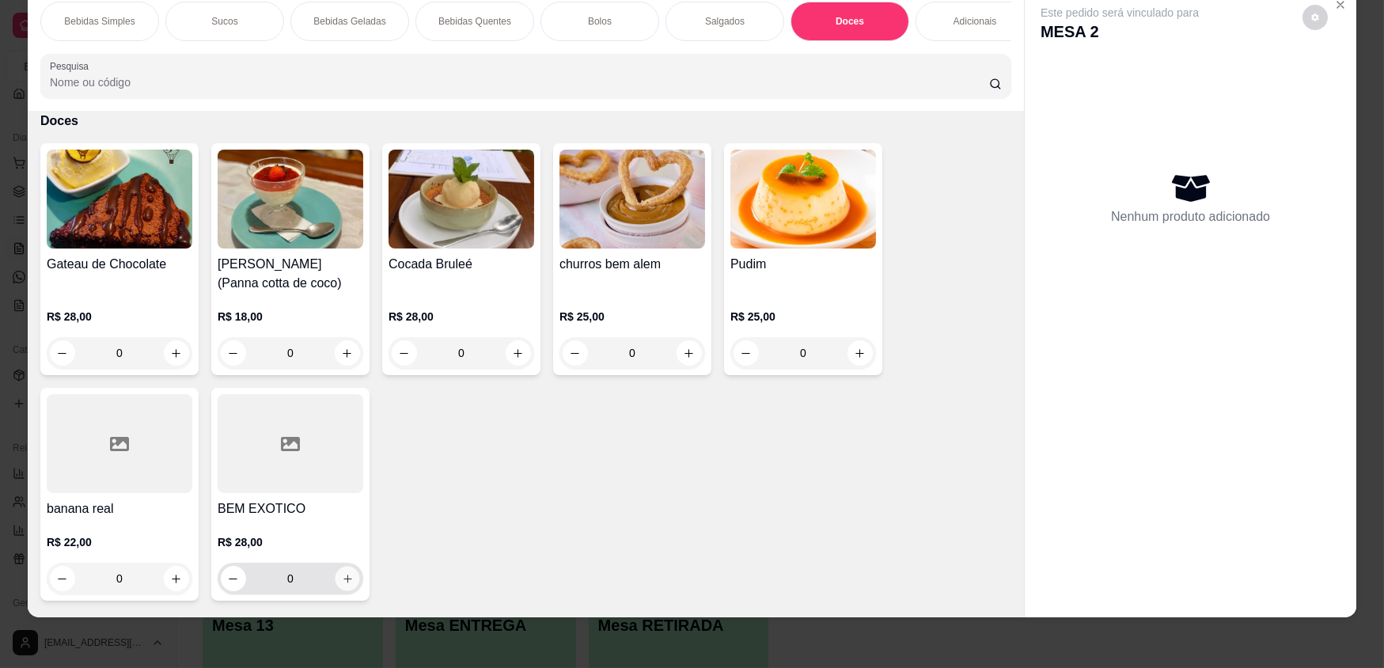
click at [344, 585] on icon "increase-product-quantity" at bounding box center [348, 579] width 12 height 12
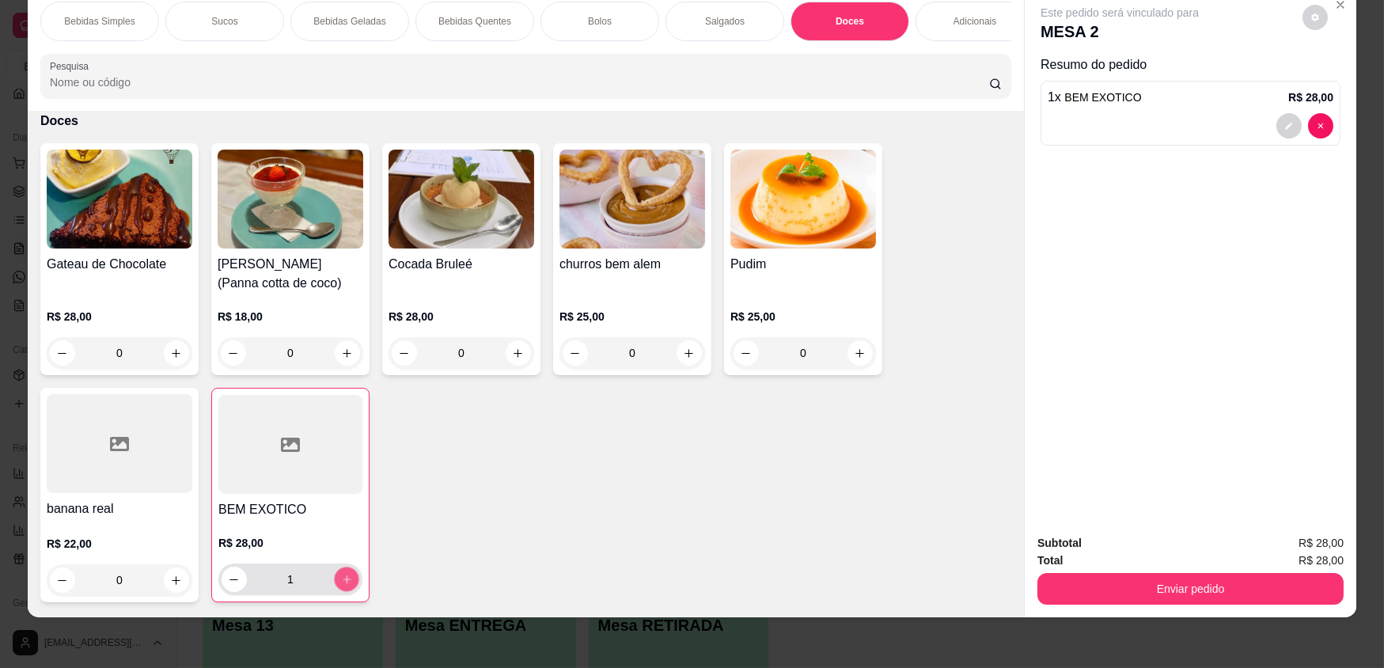
click at [344, 586] on icon "increase-product-quantity" at bounding box center [347, 580] width 12 height 12
click at [548, 21] on div "Bolos" at bounding box center [600, 22] width 119 height 40
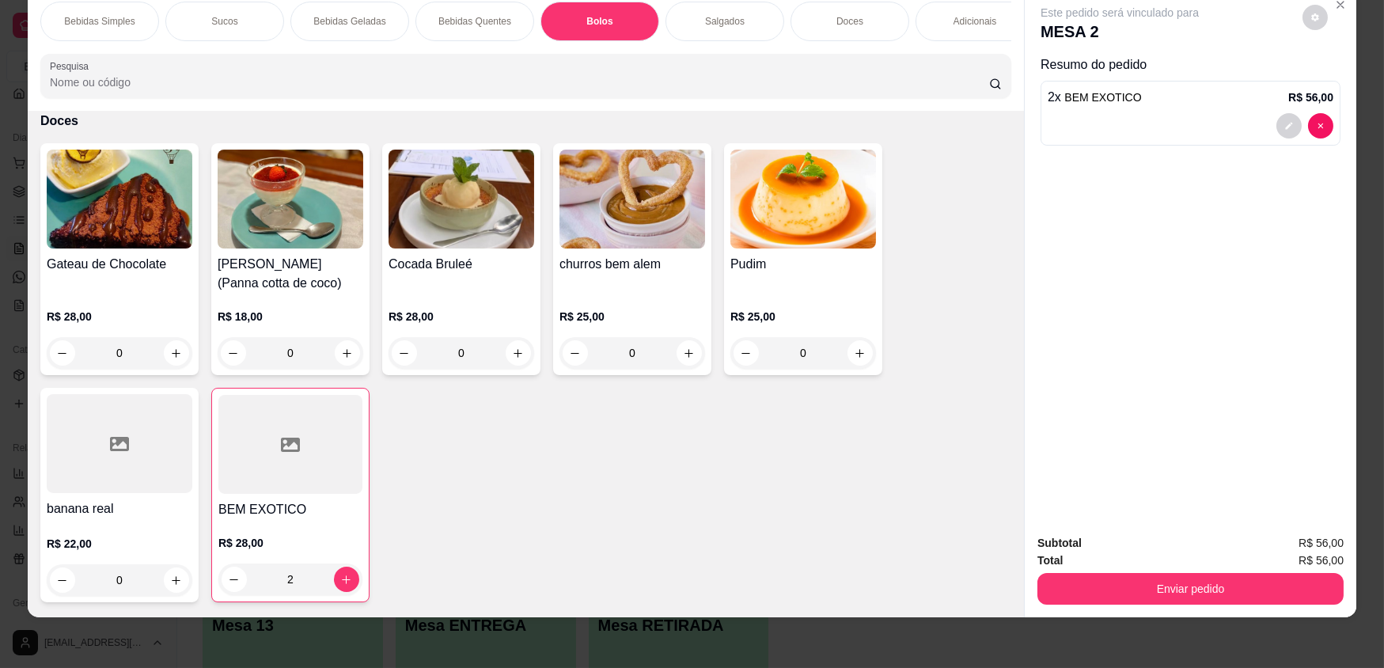
scroll to position [1569, 0]
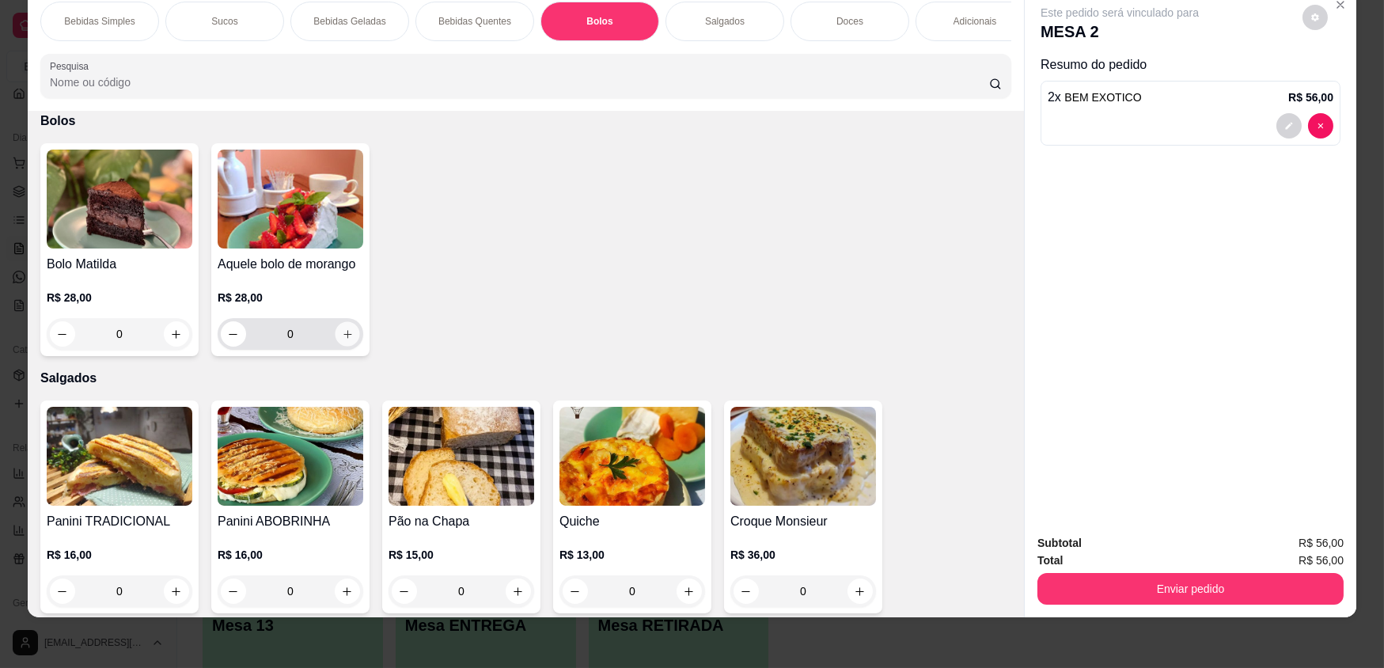
click at [344, 347] on button "increase-product-quantity" at bounding box center [347, 334] width 25 height 25
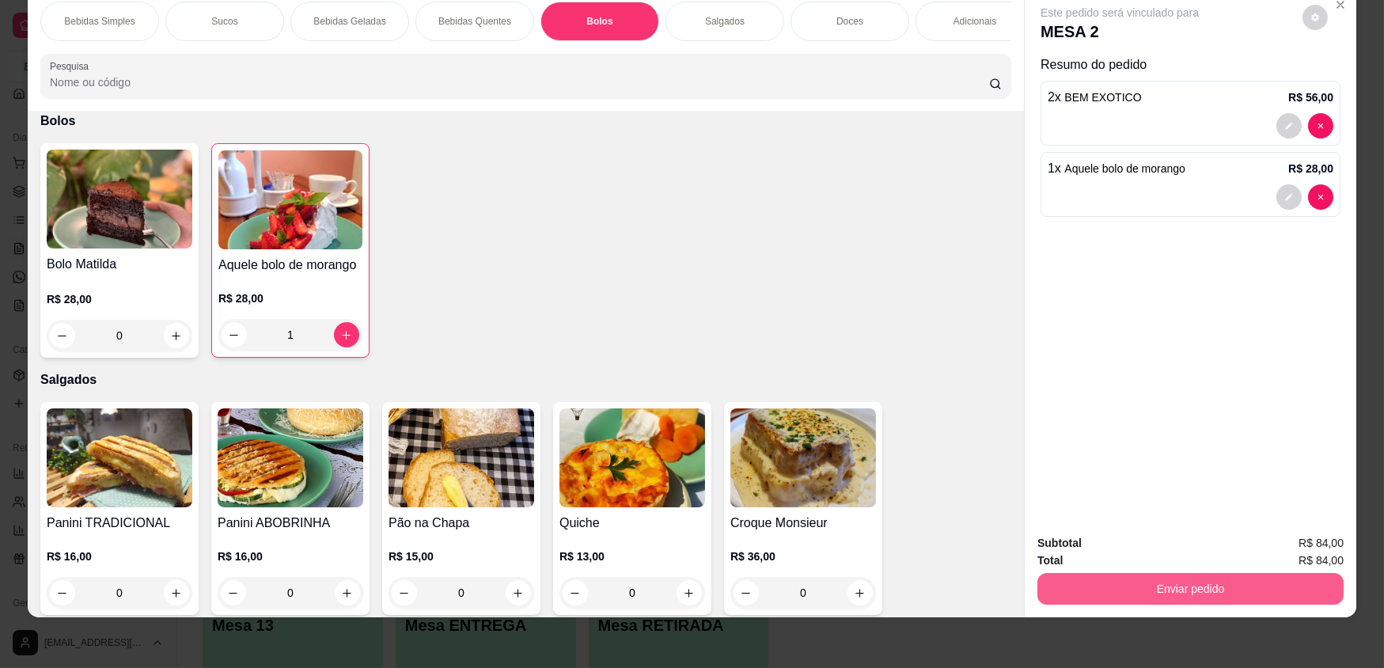
click at [1090, 582] on button "Enviar pedido" at bounding box center [1191, 589] width 306 height 32
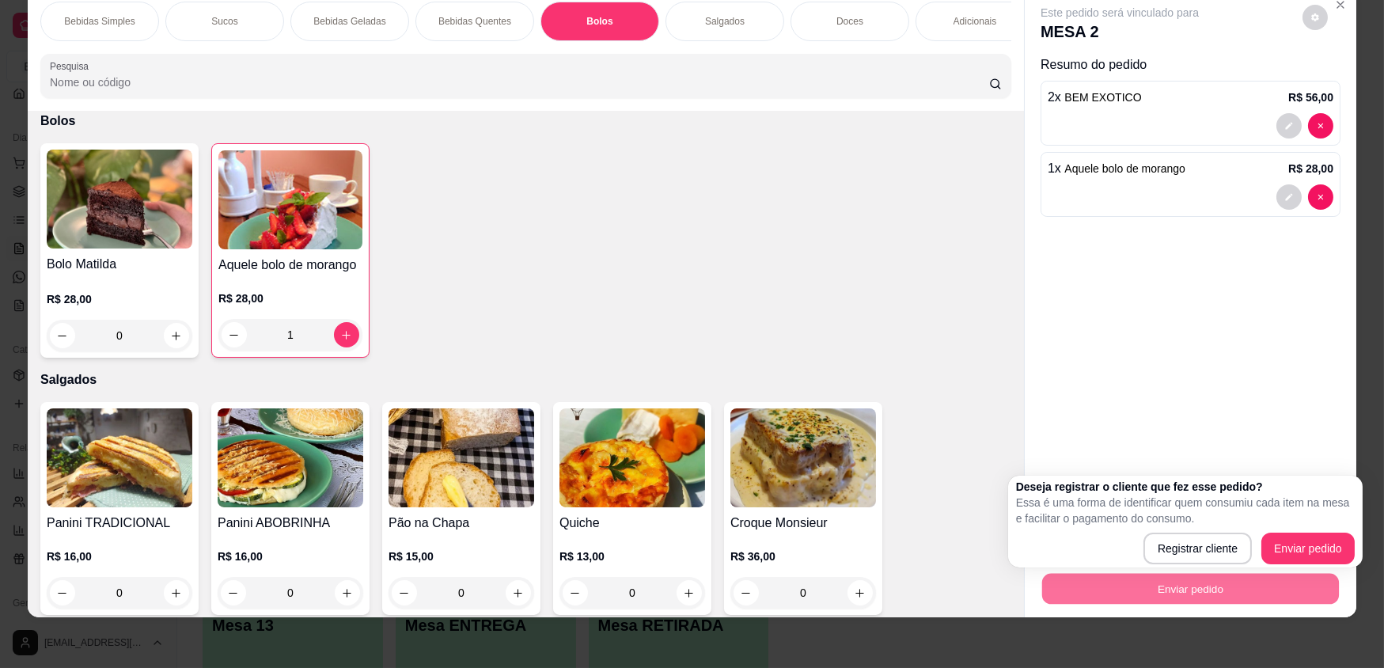
click at [1247, 525] on p "Essa é uma forma de identificar quem consumiu cada item na mesa e facilitar o p…" at bounding box center [1185, 511] width 339 height 32
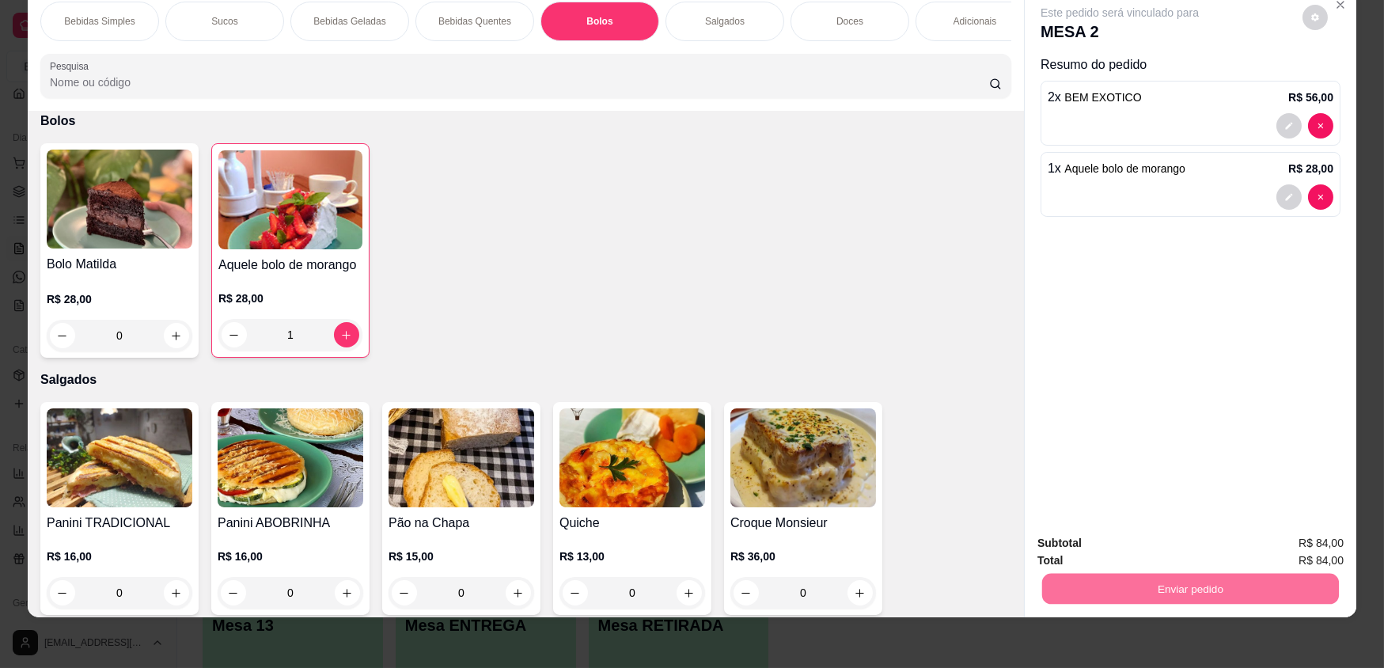
click at [1284, 544] on button "Enviar pedido" at bounding box center [1302, 549] width 89 height 30
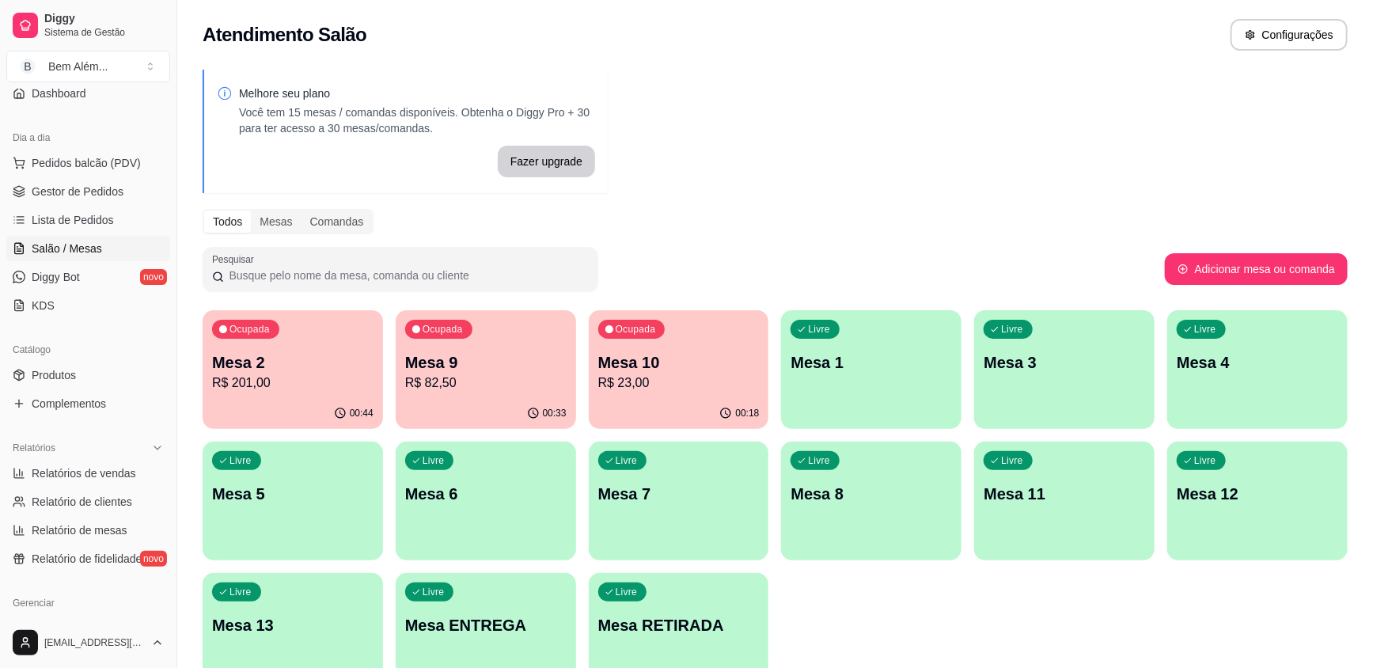
click at [495, 352] on p "Mesa 9" at bounding box center [485, 362] width 161 height 22
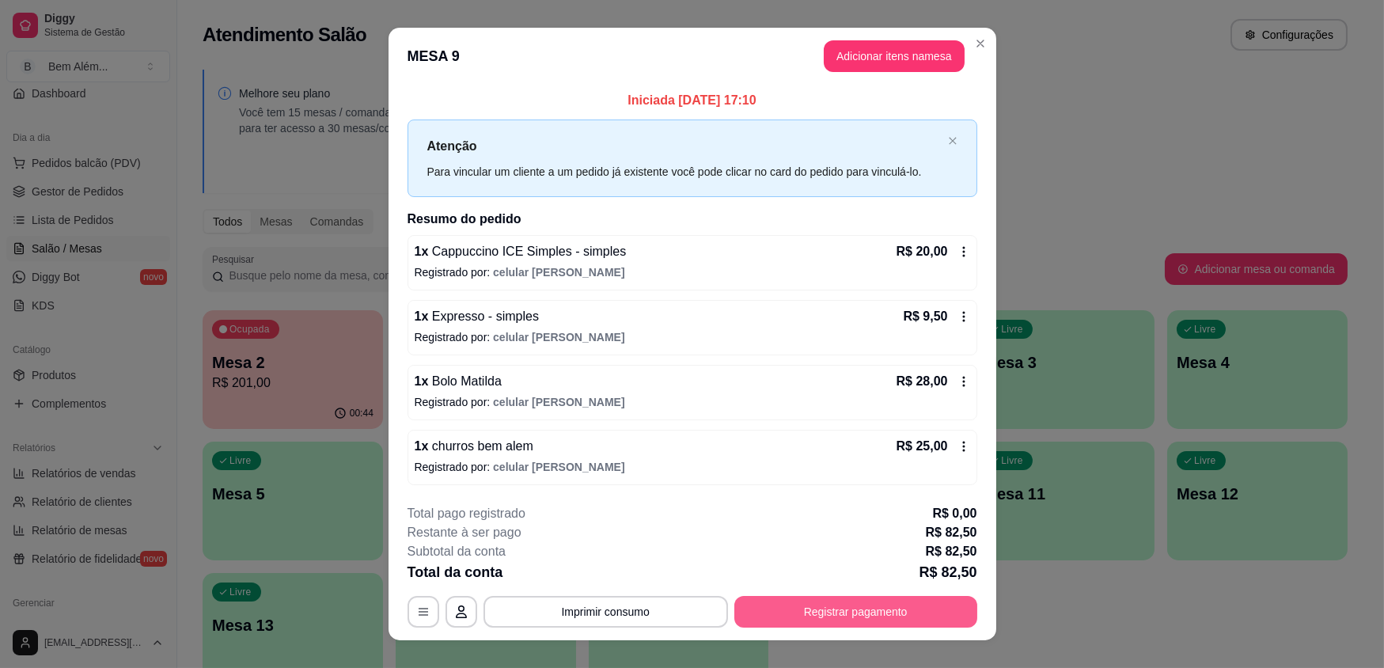
click at [911, 611] on button "Registrar pagamento" at bounding box center [855, 612] width 243 height 32
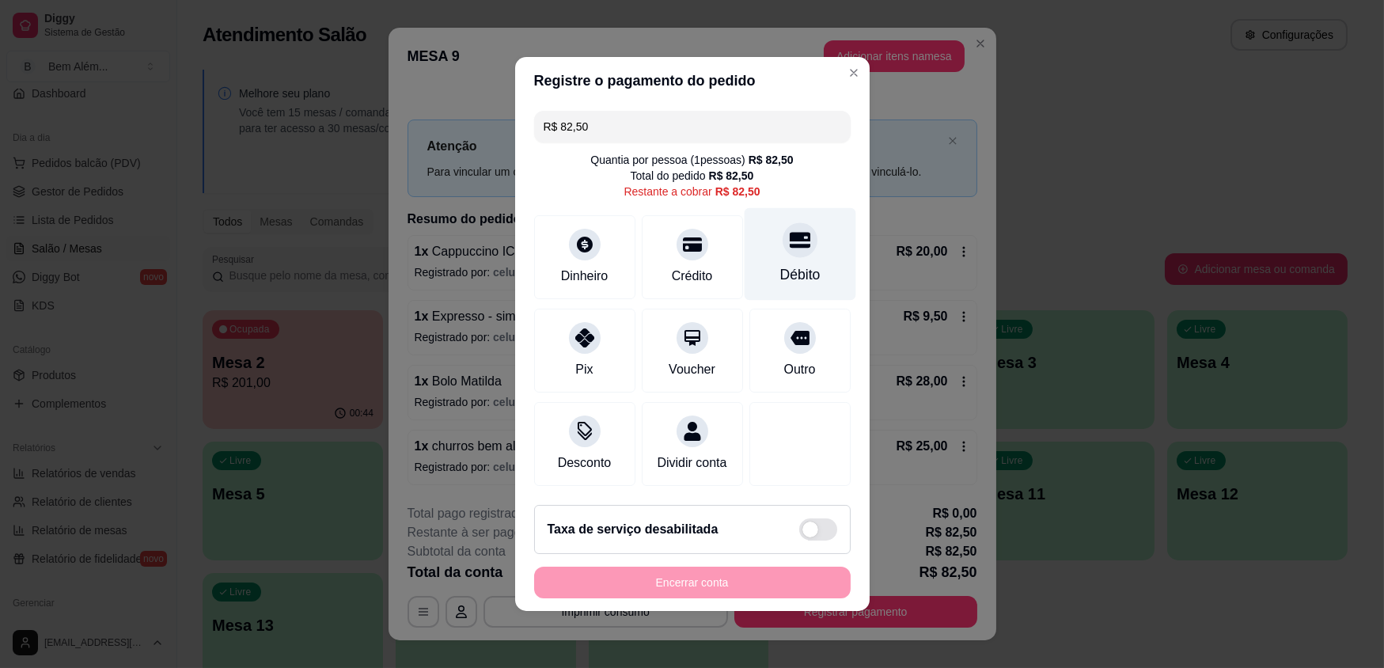
click at [815, 271] on div "Débito" at bounding box center [800, 254] width 112 height 93
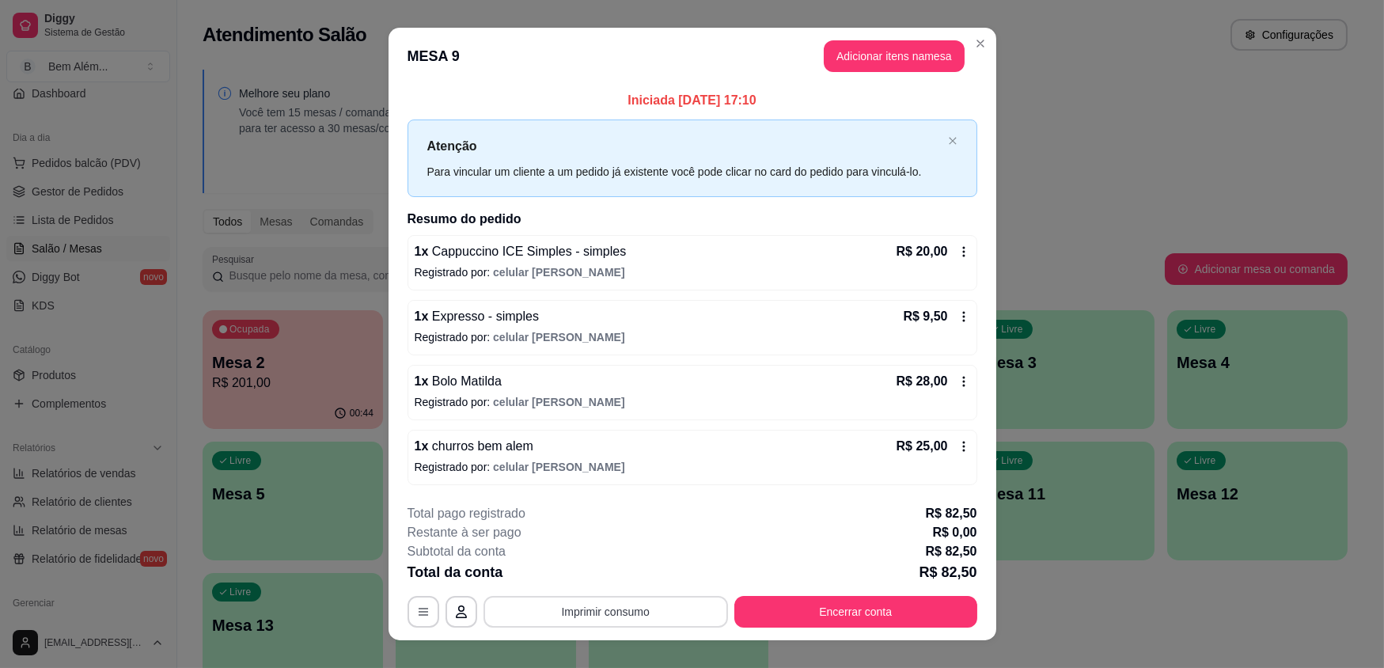
click at [632, 614] on button "Imprimir consumo" at bounding box center [606, 612] width 245 height 32
click at [634, 574] on button "impressao computador" at bounding box center [600, 574] width 116 height 25
click at [825, 613] on button "Encerrar conta" at bounding box center [855, 612] width 243 height 32
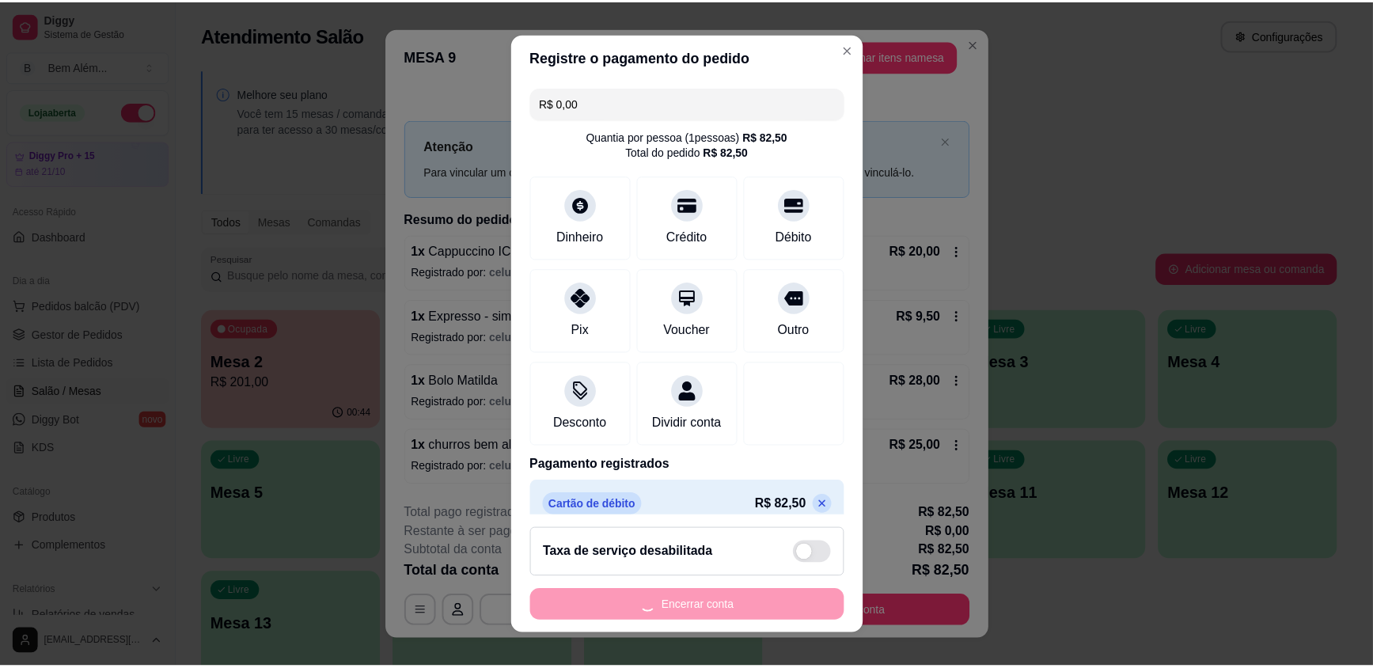
scroll to position [143, 0]
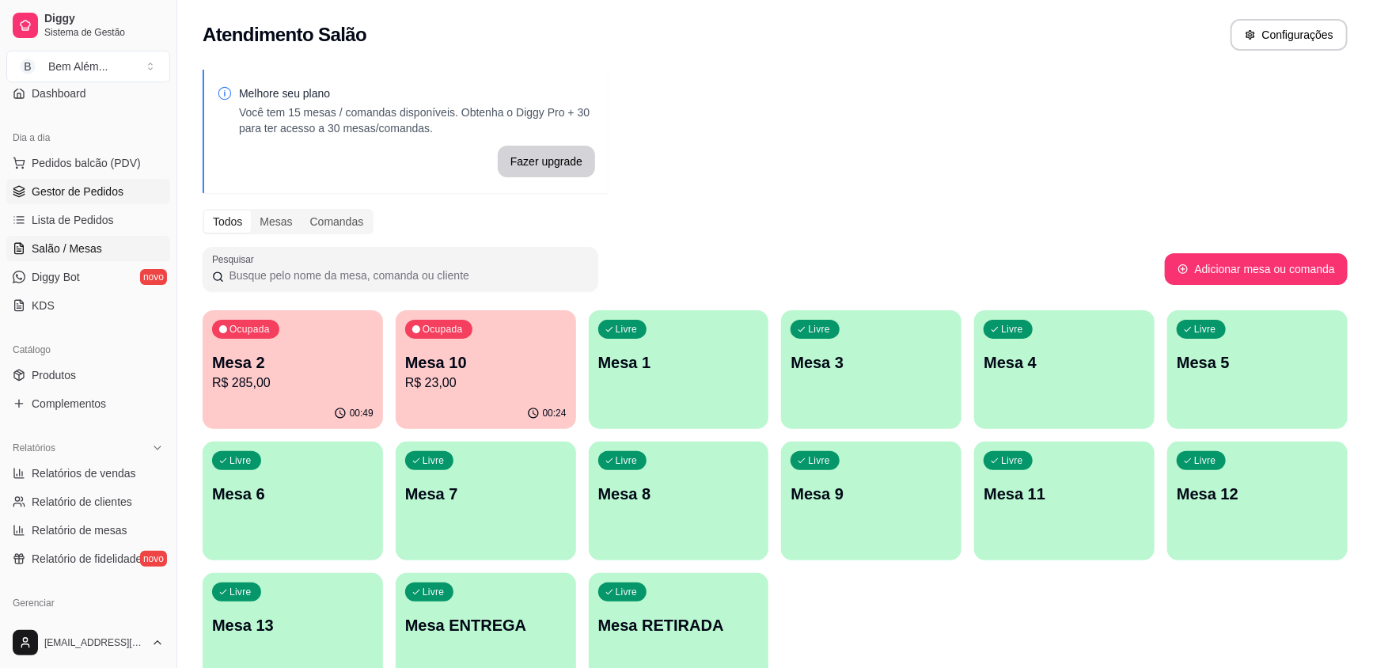
click at [75, 195] on span "Gestor de Pedidos" at bounding box center [78, 192] width 92 height 16
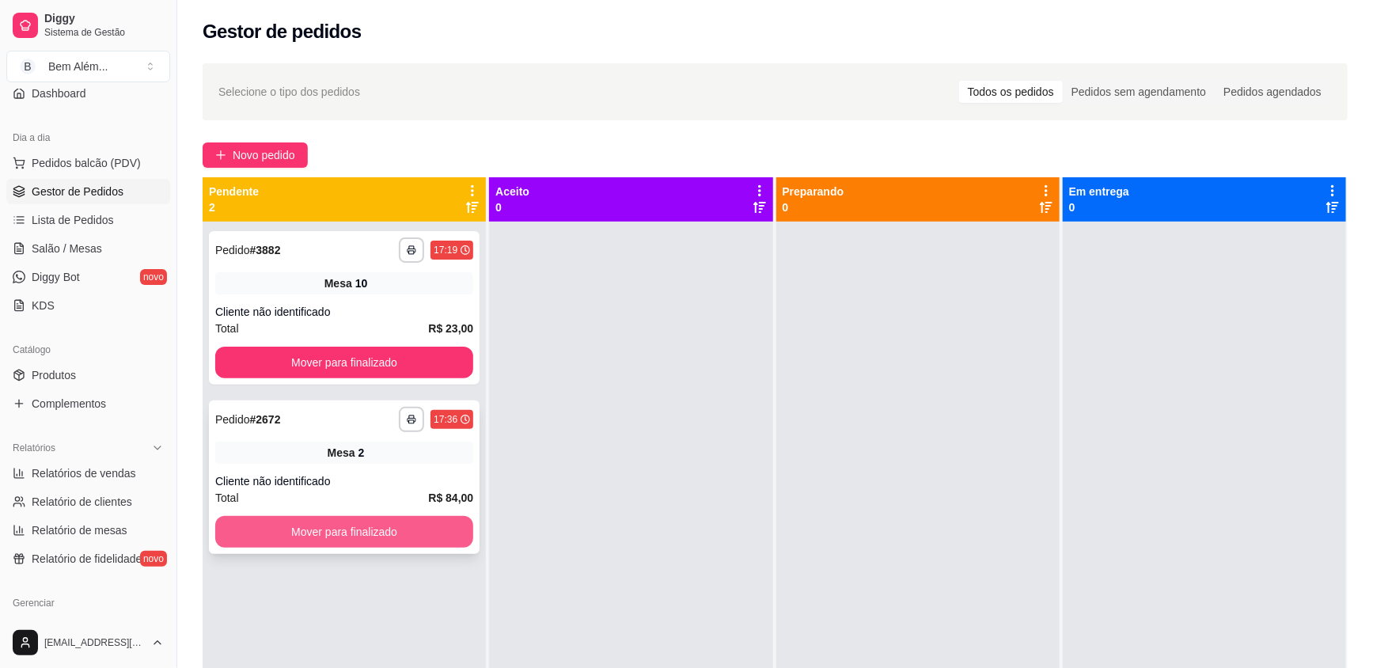
click at [395, 538] on button "Mover para finalizado" at bounding box center [344, 532] width 258 height 32
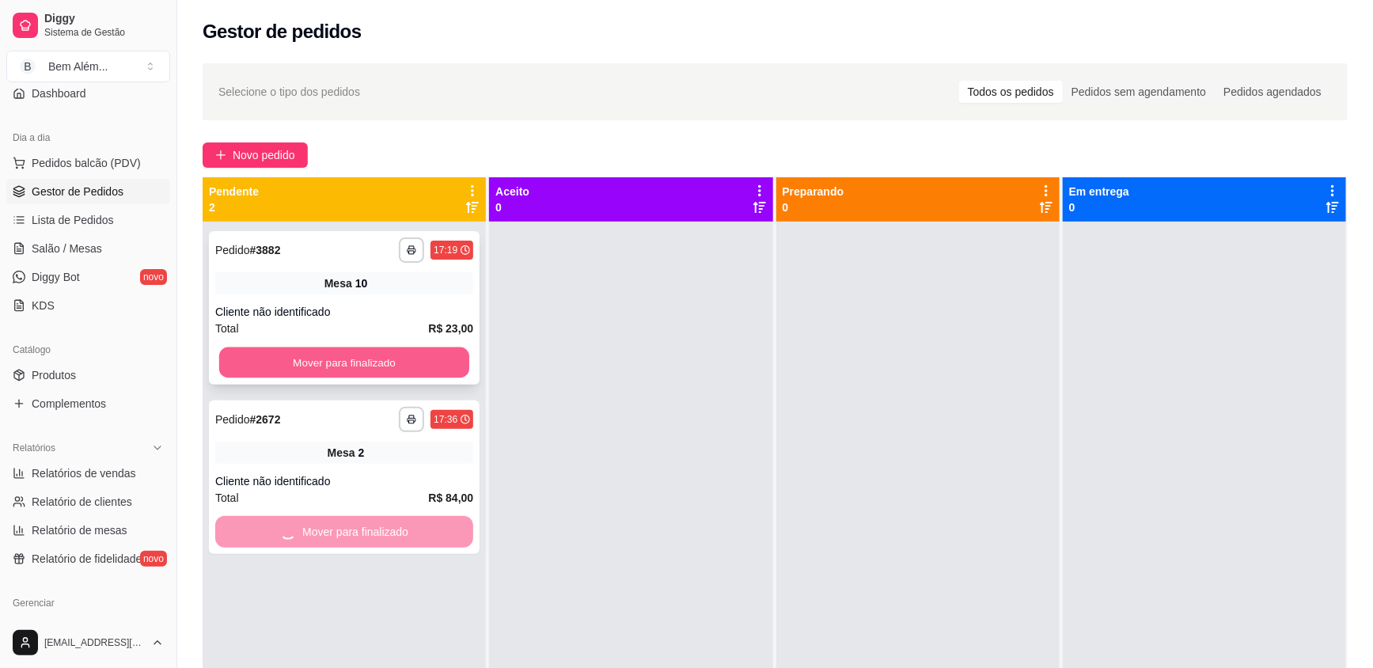
click at [417, 364] on button "Mover para finalizado" at bounding box center [344, 362] width 250 height 31
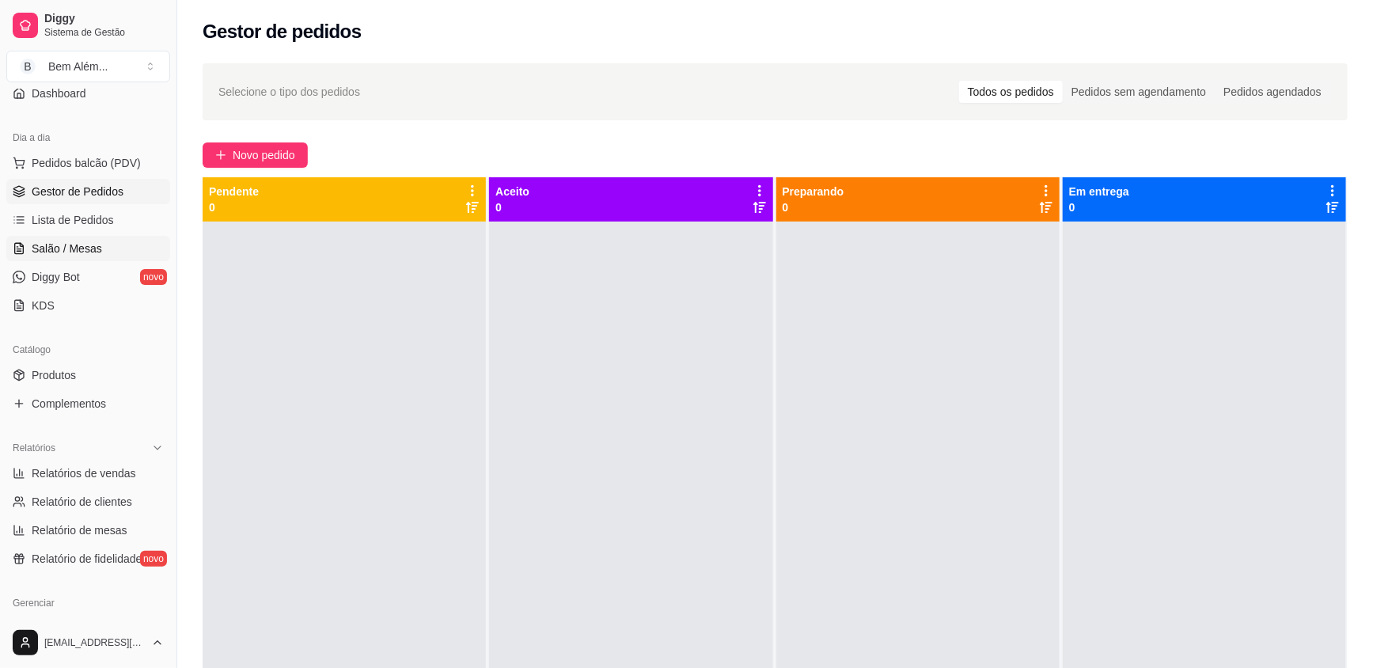
click at [89, 253] on span "Salão / Mesas" at bounding box center [67, 249] width 70 height 16
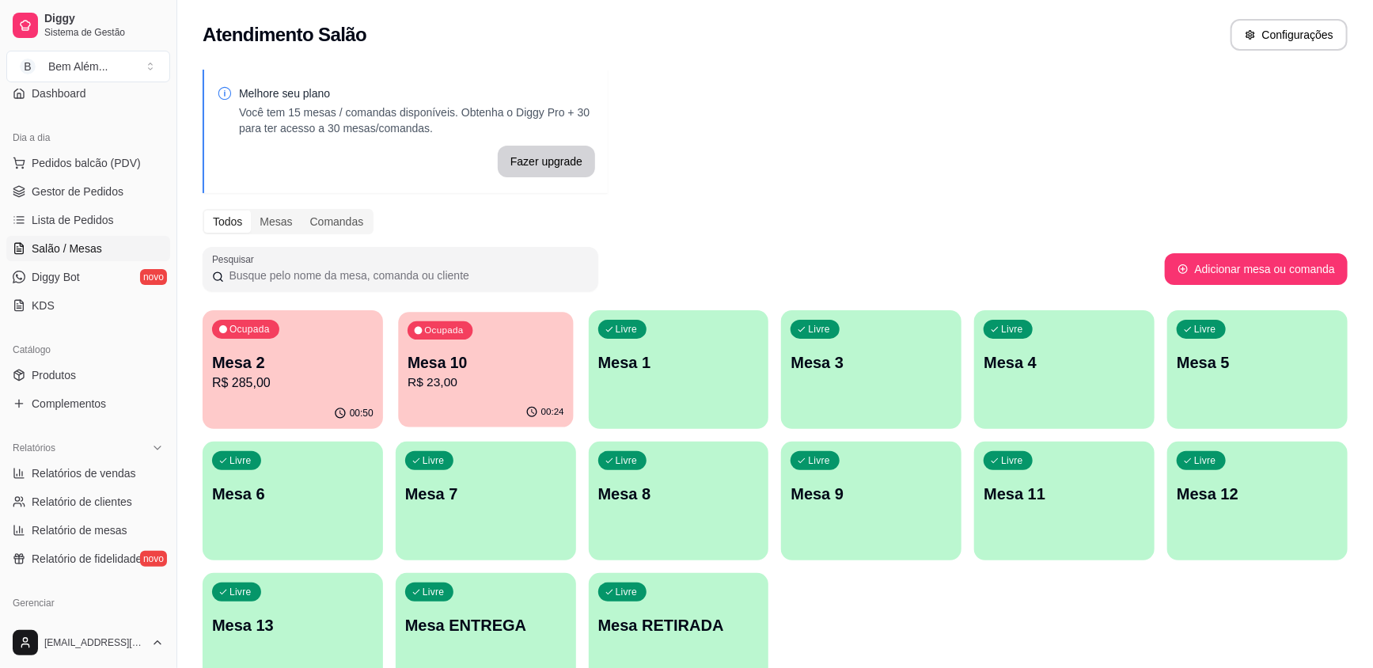
click at [451, 403] on div "00:24" at bounding box center [485, 412] width 175 height 30
click at [349, 360] on p "Mesa 2" at bounding box center [292, 362] width 161 height 22
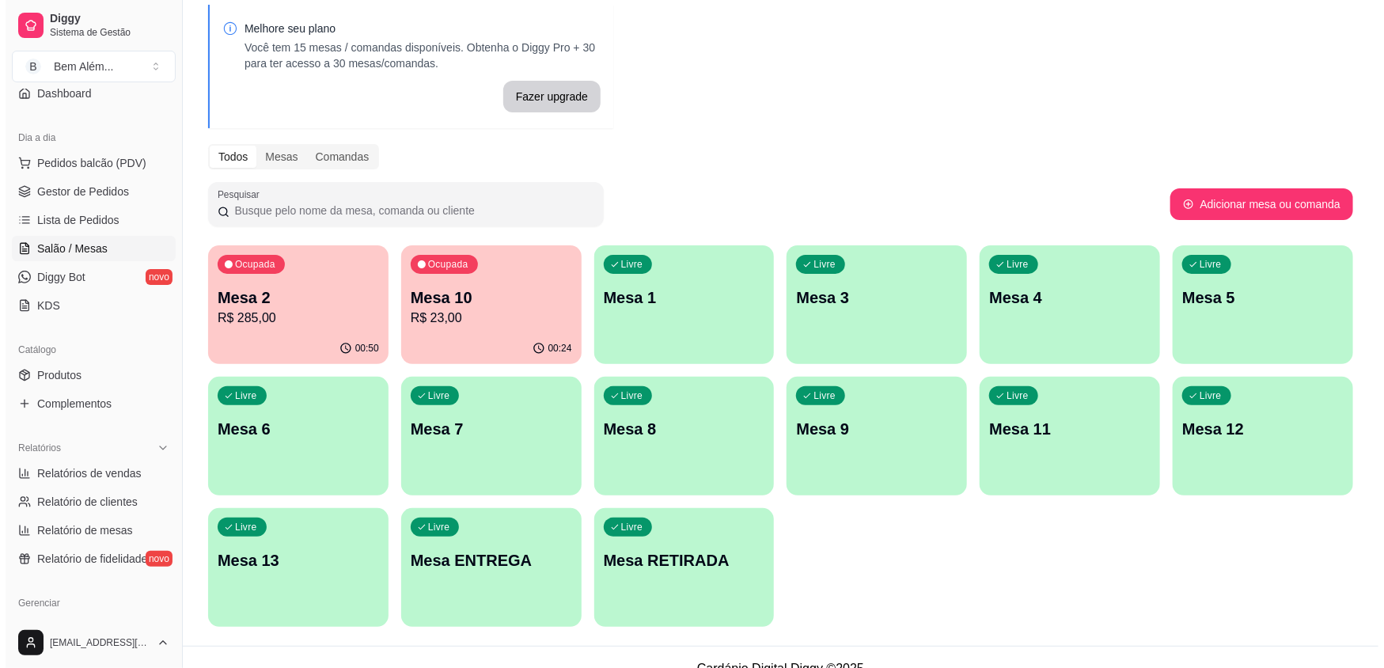
scroll to position [87, 0]
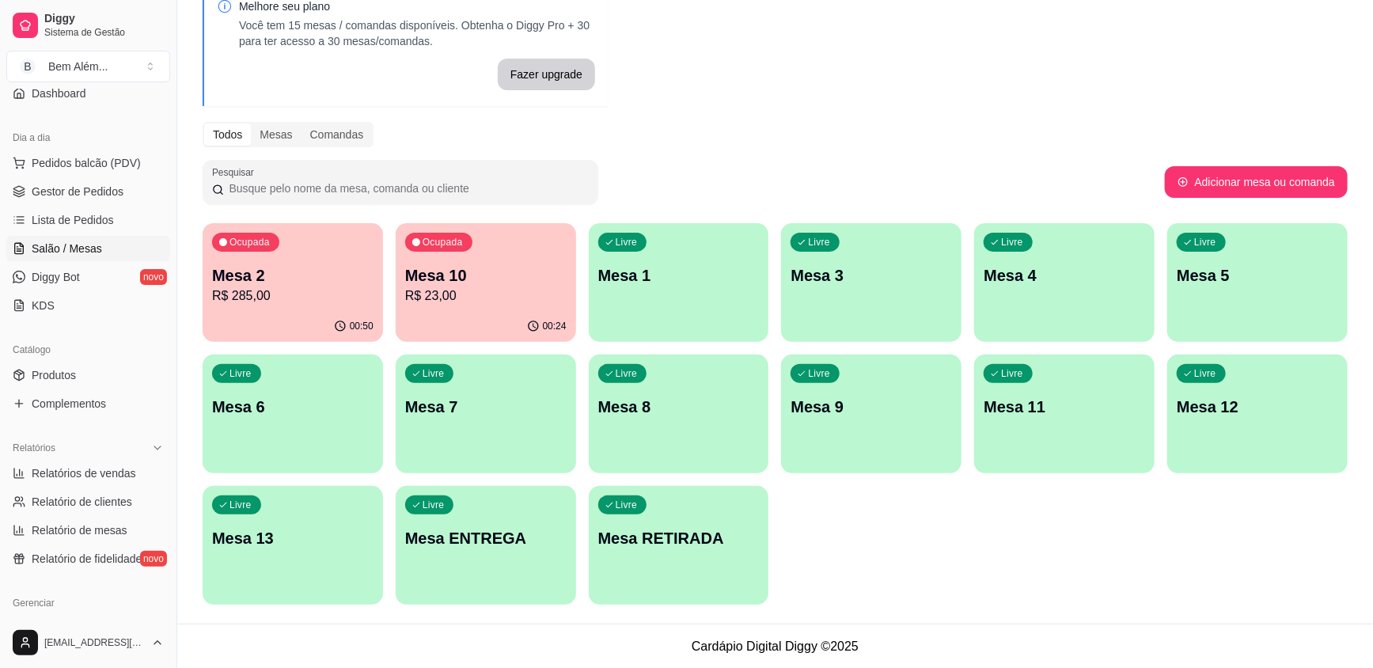
click at [1090, 410] on p "Mesa 11" at bounding box center [1064, 407] width 161 height 22
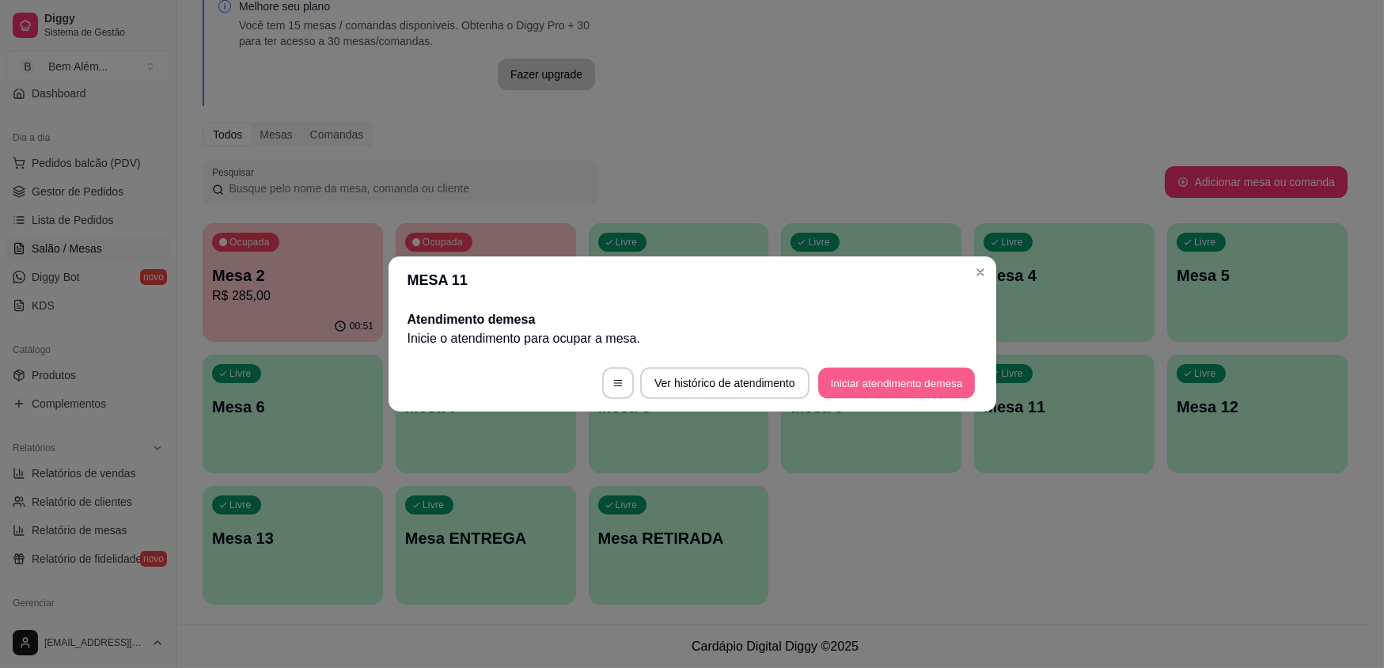
click at [940, 387] on button "Iniciar atendimento de mesa" at bounding box center [896, 383] width 157 height 31
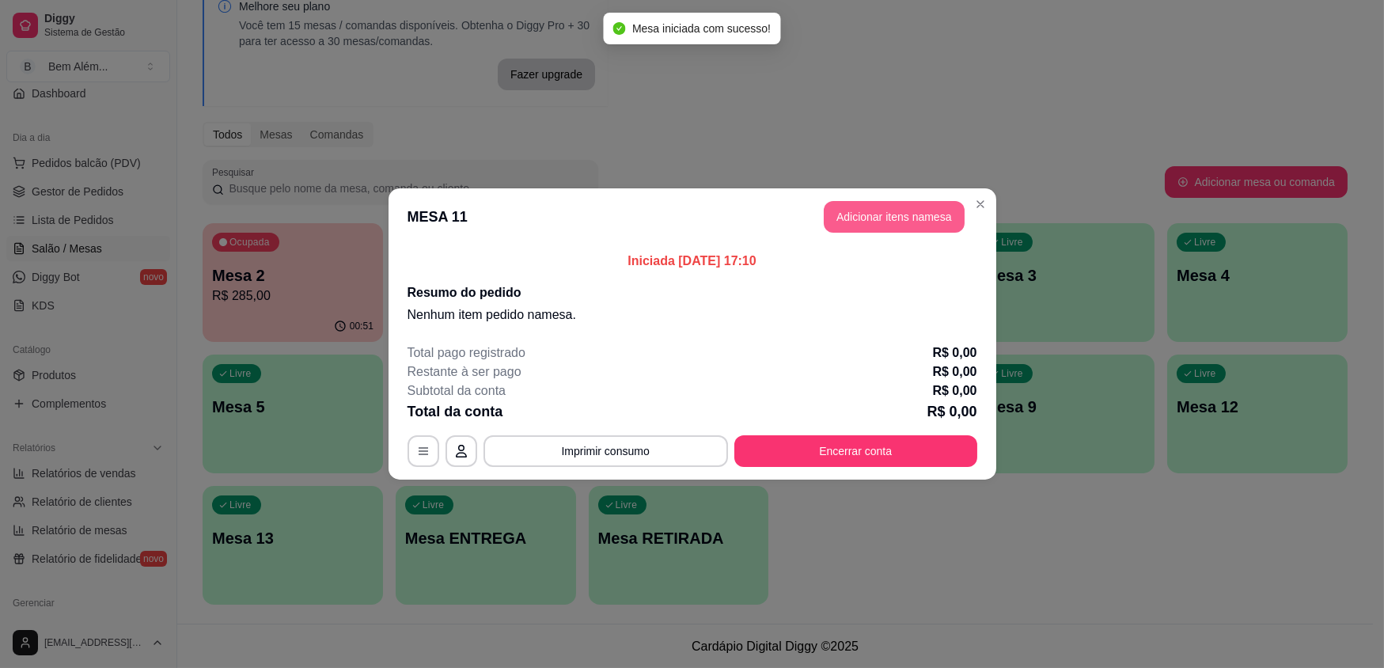
click at [901, 222] on button "Adicionar itens na mesa" at bounding box center [894, 217] width 141 height 32
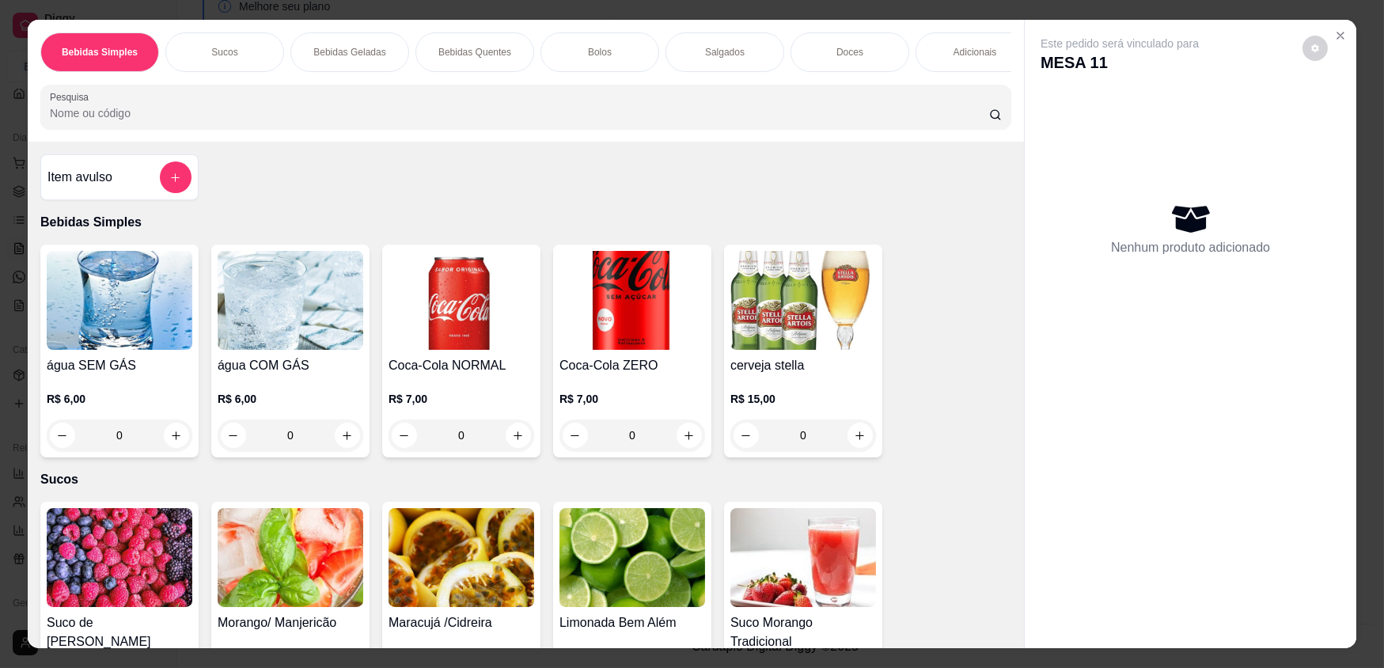
click at [382, 64] on div "Bebidas Geladas" at bounding box center [349, 52] width 119 height 40
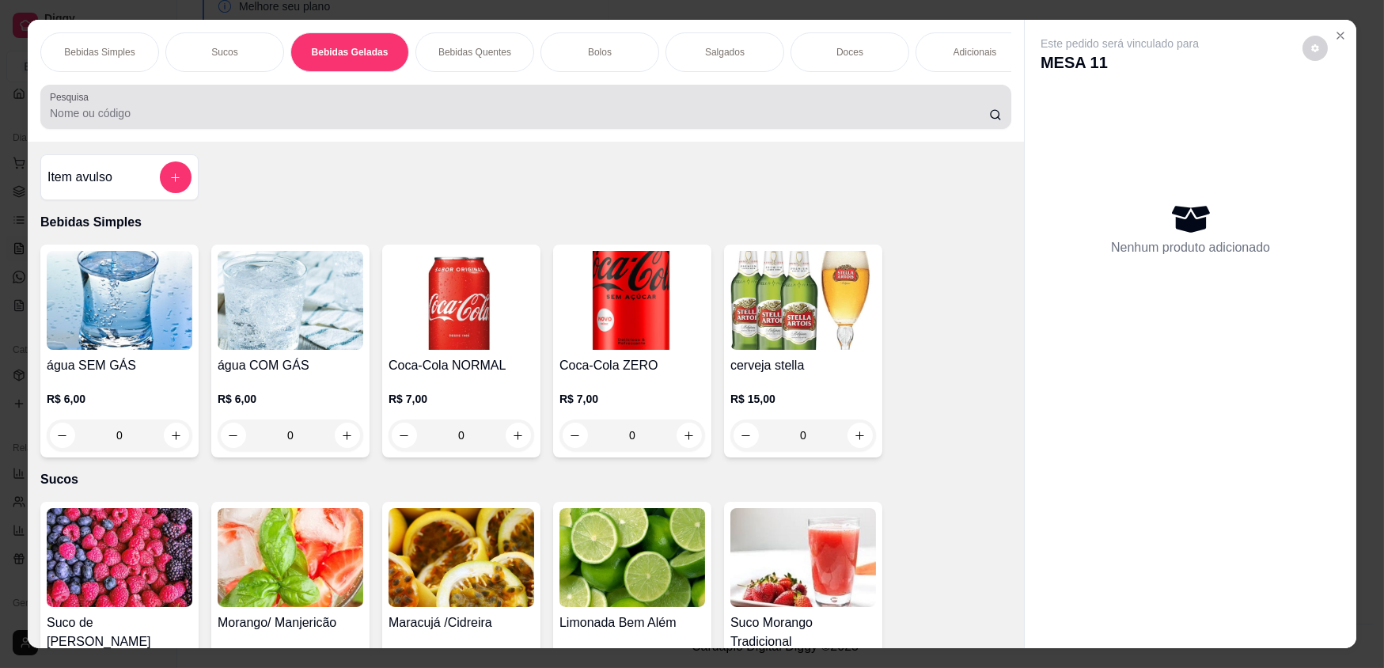
scroll to position [31, 0]
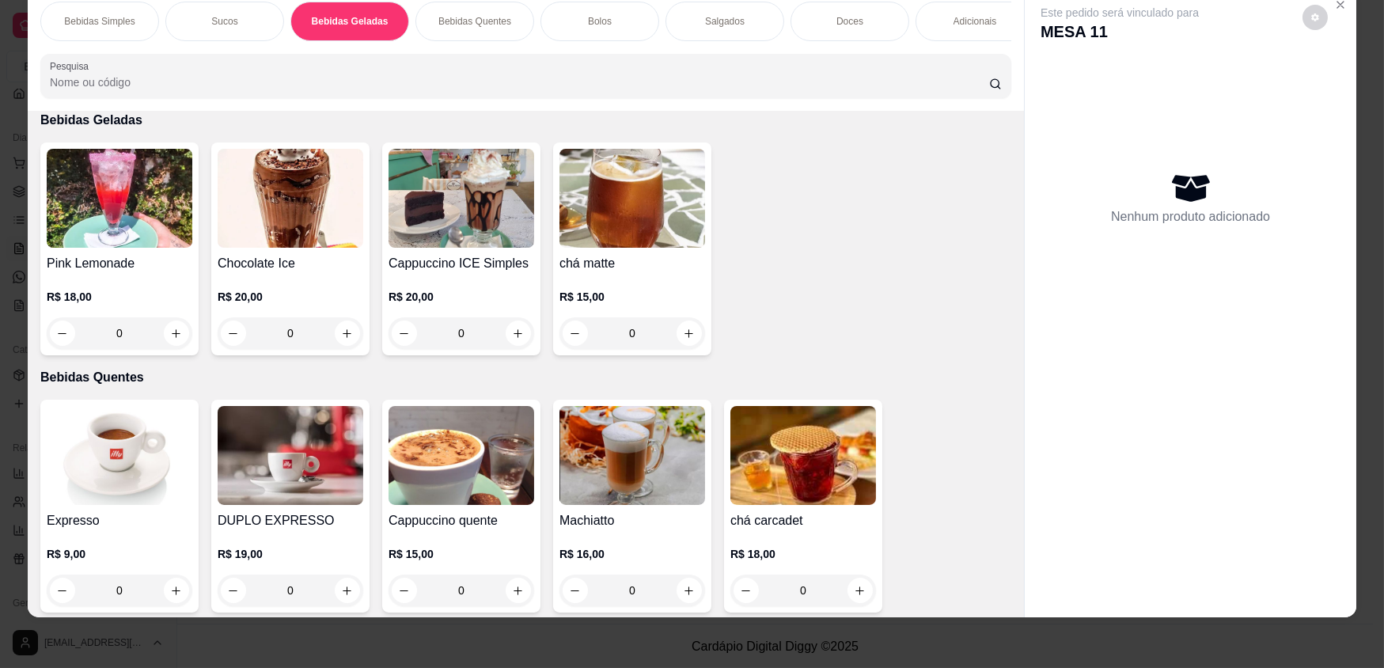
click at [515, 337] on div "R$ 20,00 0" at bounding box center [462, 311] width 146 height 76
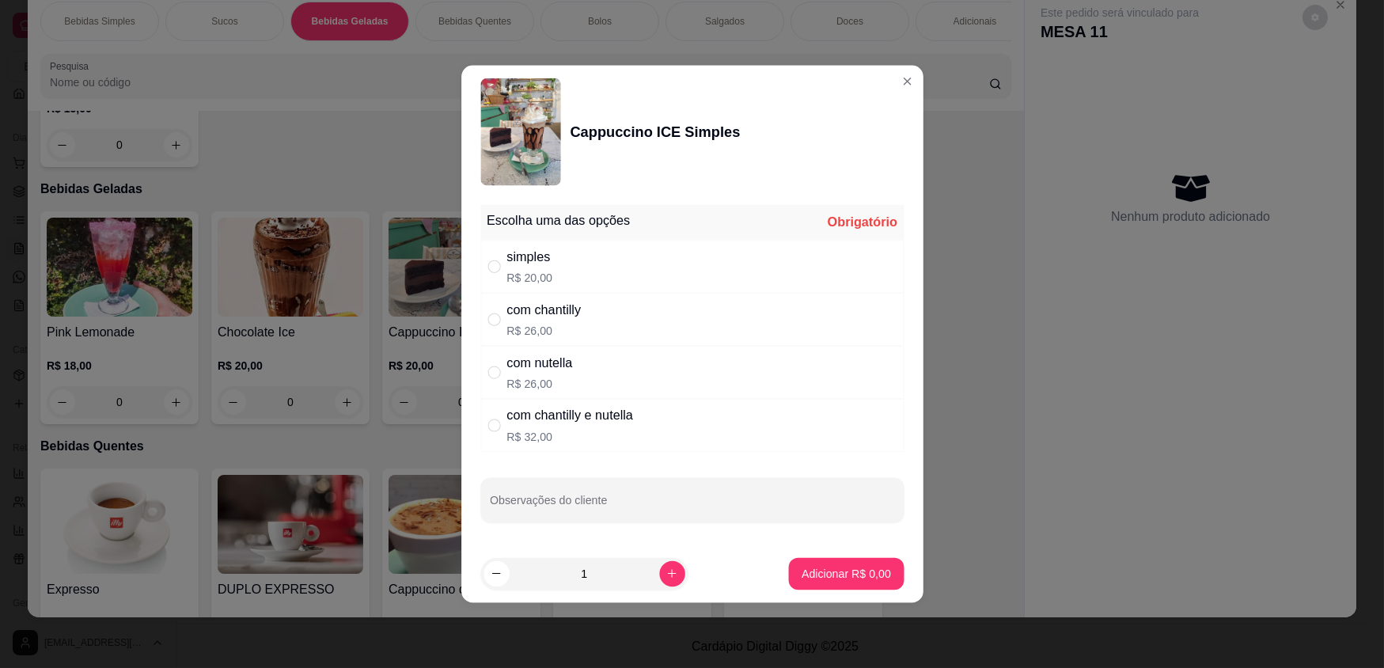
scroll to position [758, 0]
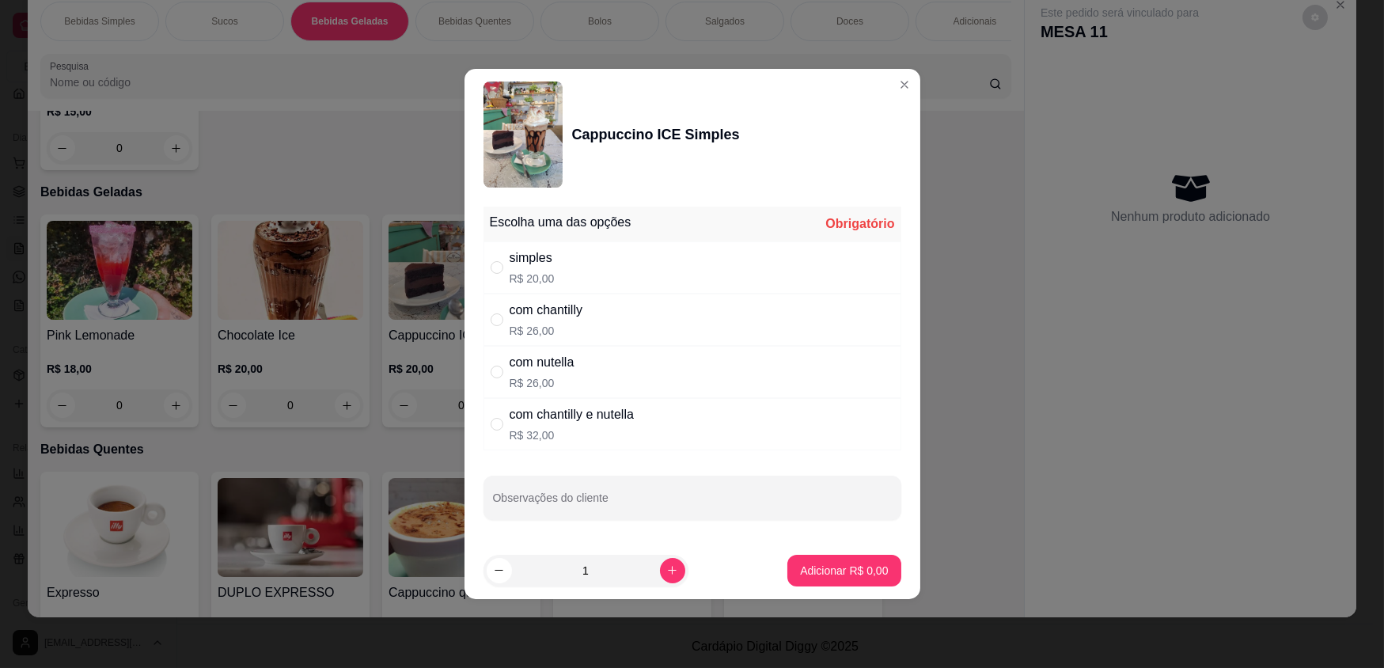
click at [660, 310] on div "com chantilly R$ 26,00" at bounding box center [693, 320] width 418 height 52
radio input "true"
click at [822, 578] on button "Adicionar R$ 26,00" at bounding box center [841, 571] width 120 height 32
type input "1"
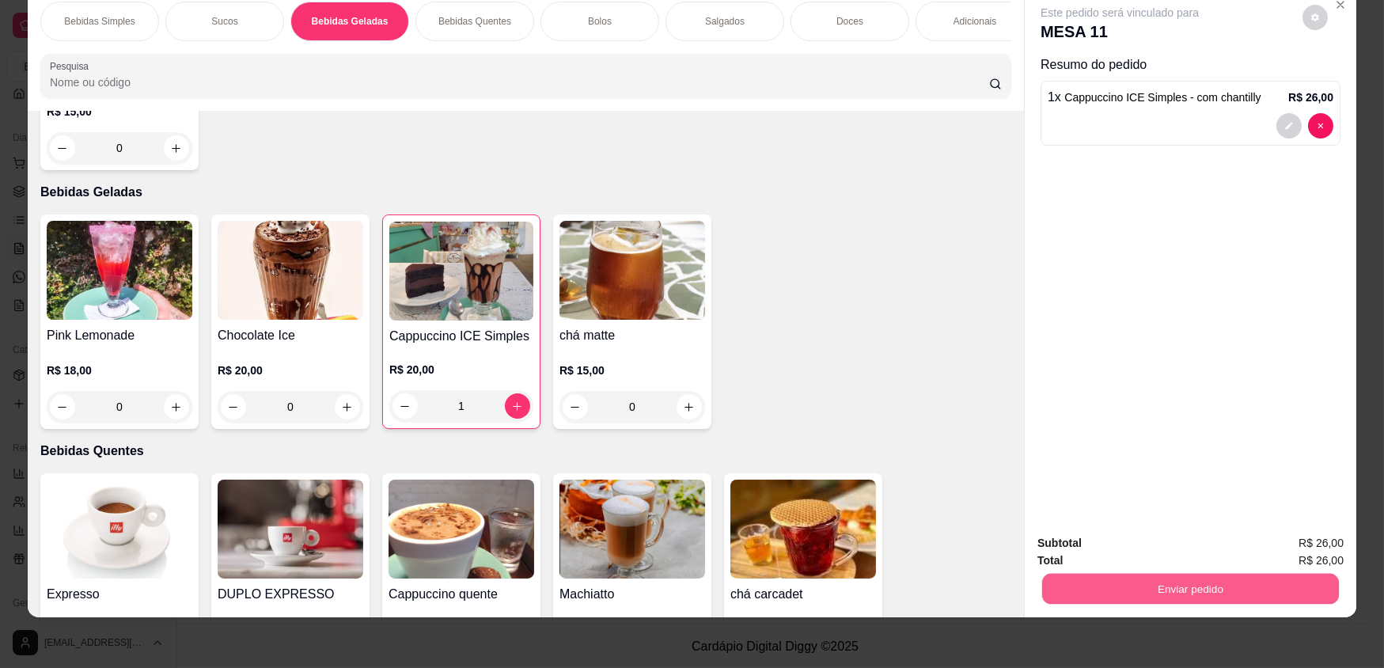
click at [1200, 593] on button "Enviar pedido" at bounding box center [1190, 588] width 297 height 31
click at [1330, 546] on button "Enviar pedido" at bounding box center [1303, 549] width 87 height 29
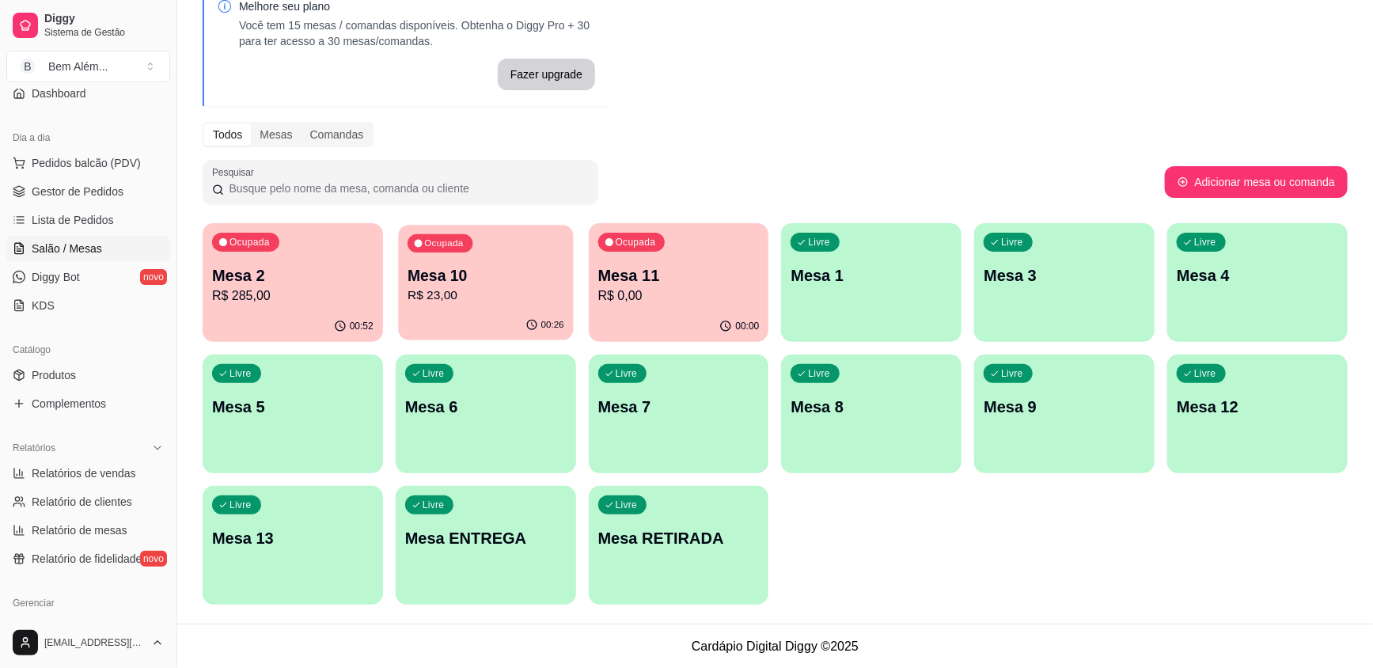
click at [482, 293] on p "R$ 23,00" at bounding box center [486, 295] width 157 height 18
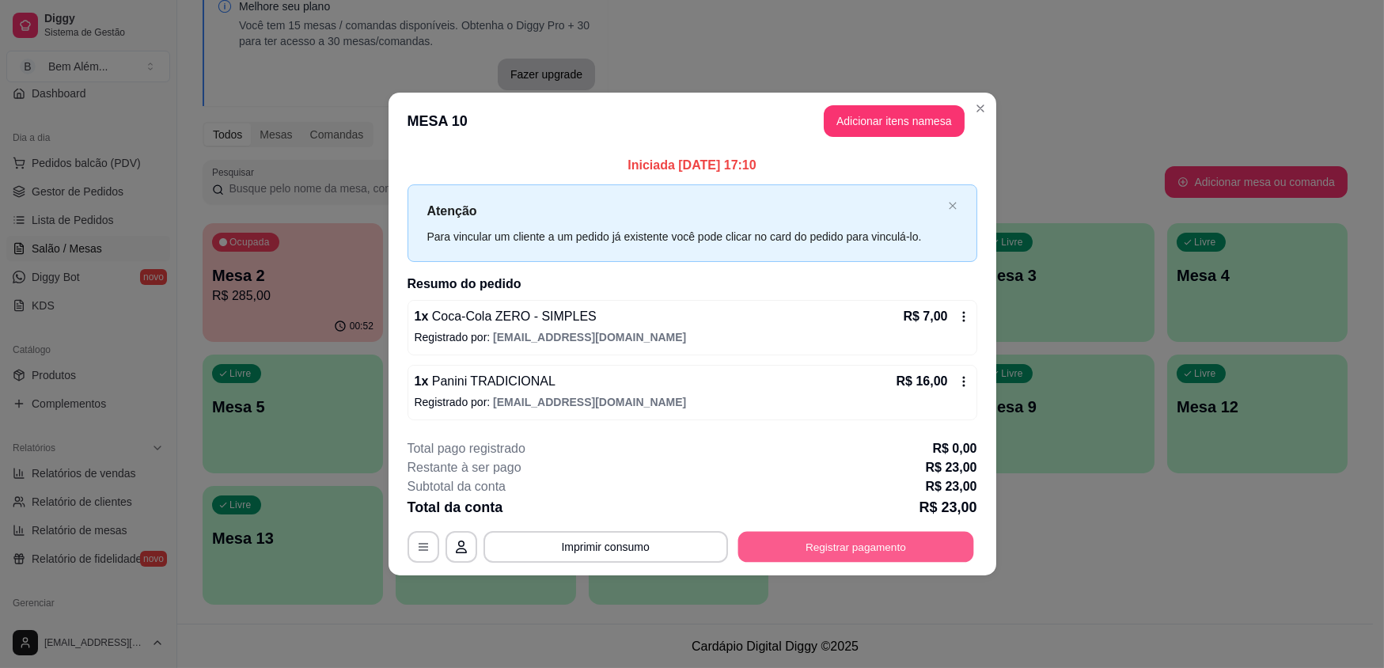
click at [830, 538] on button "Registrar pagamento" at bounding box center [856, 546] width 236 height 31
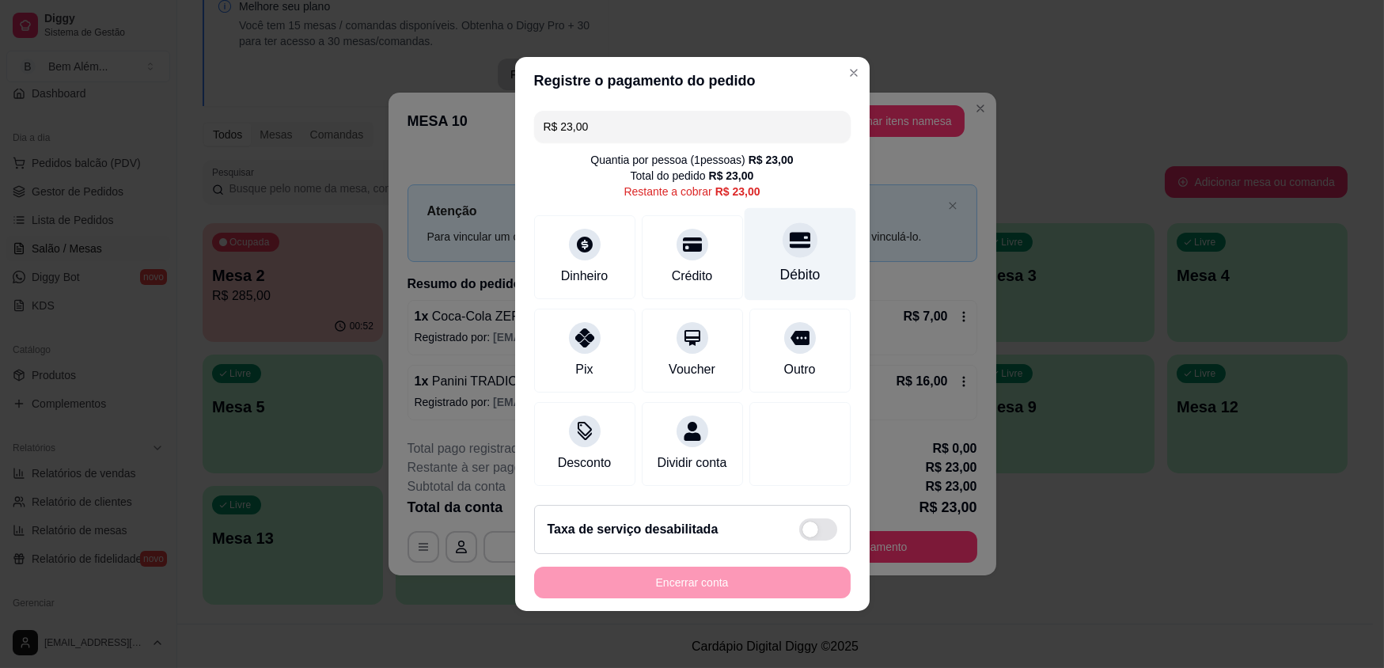
click at [786, 280] on div "Débito" at bounding box center [800, 274] width 40 height 21
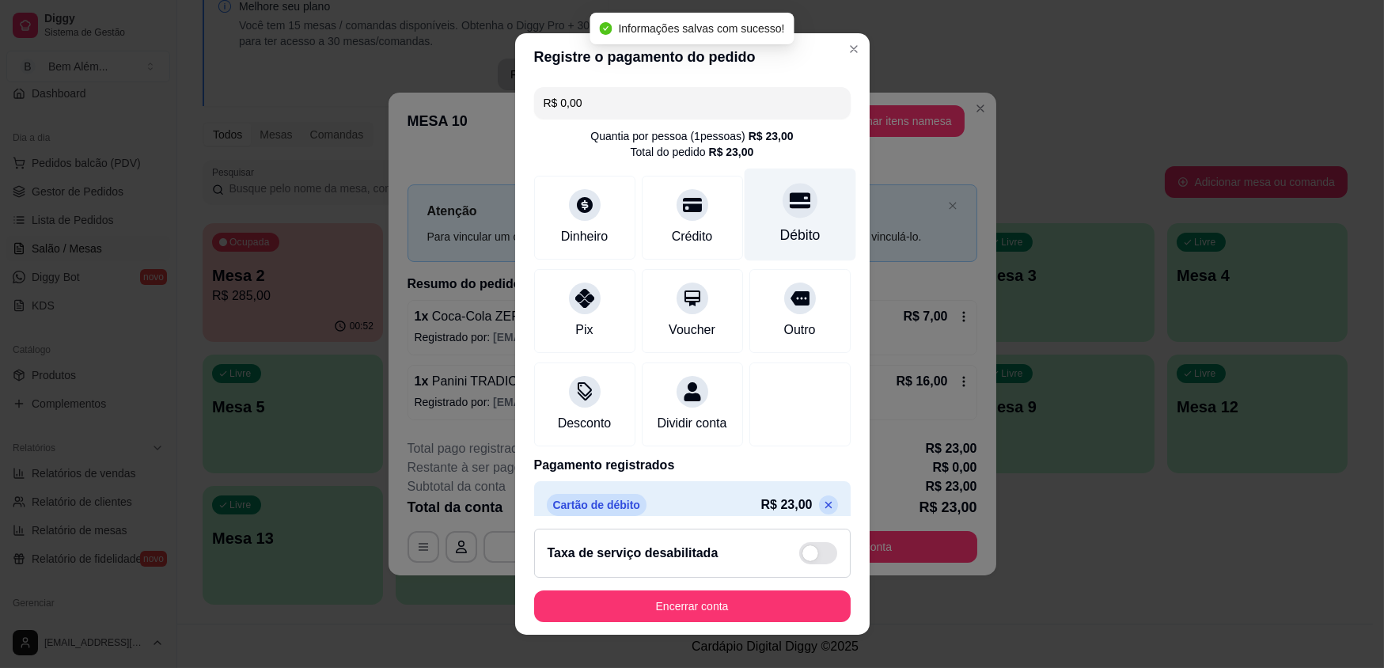
type input "R$ 0,00"
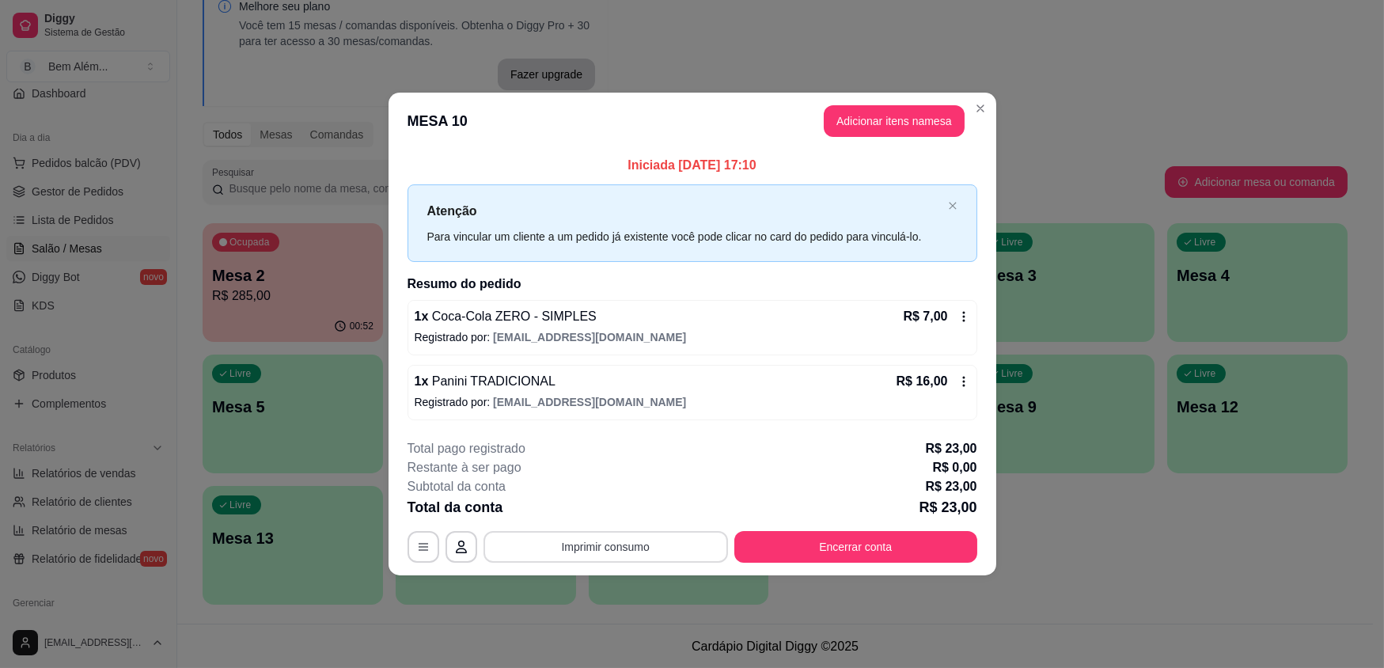
click at [711, 554] on button "Imprimir consumo" at bounding box center [606, 547] width 245 height 32
click at [657, 500] on button "impressao computador" at bounding box center [605, 510] width 119 height 25
click at [799, 545] on button "Encerrar conta" at bounding box center [856, 546] width 236 height 31
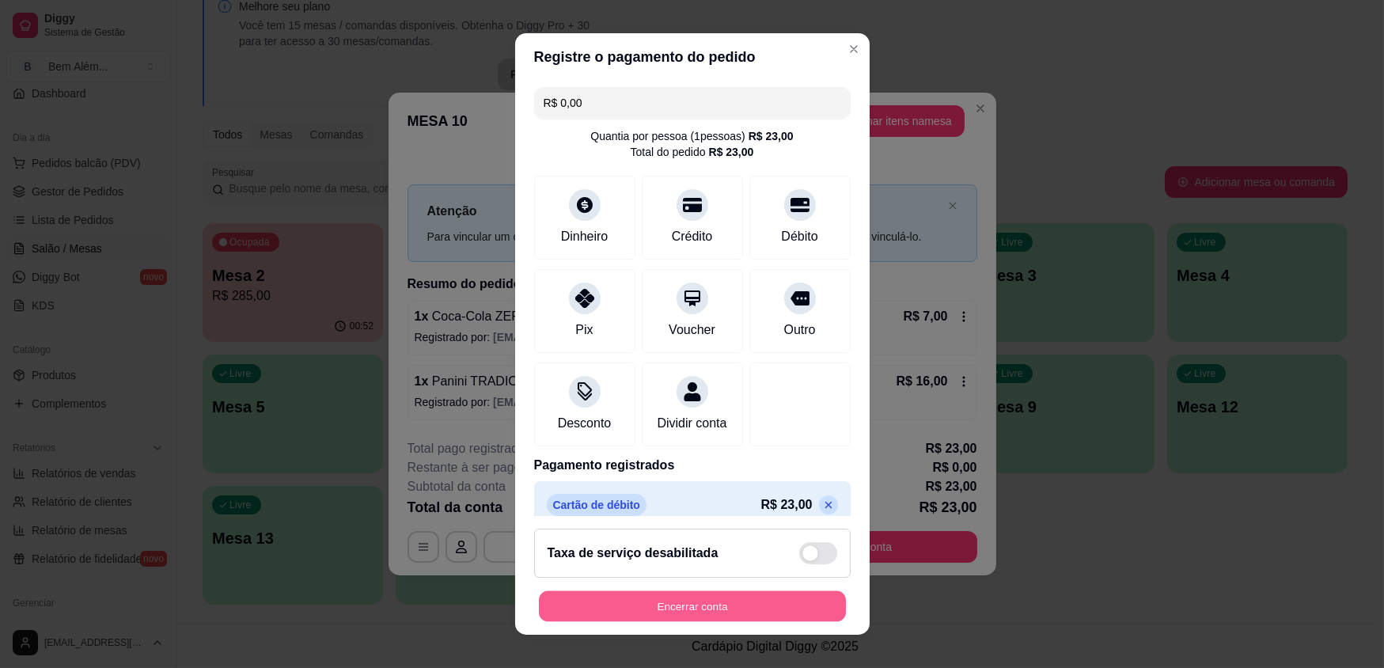
click at [792, 605] on button "Encerrar conta" at bounding box center [692, 605] width 307 height 31
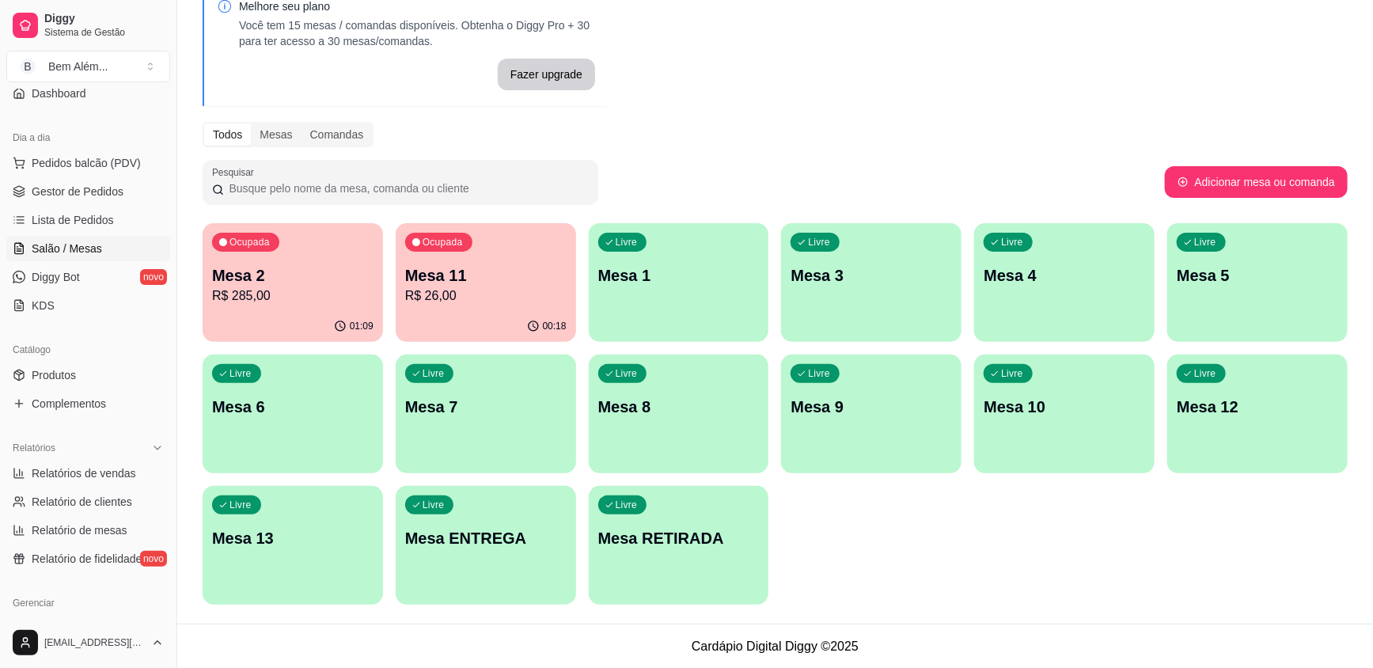
click at [335, 290] on p "R$ 285,00" at bounding box center [292, 295] width 161 height 19
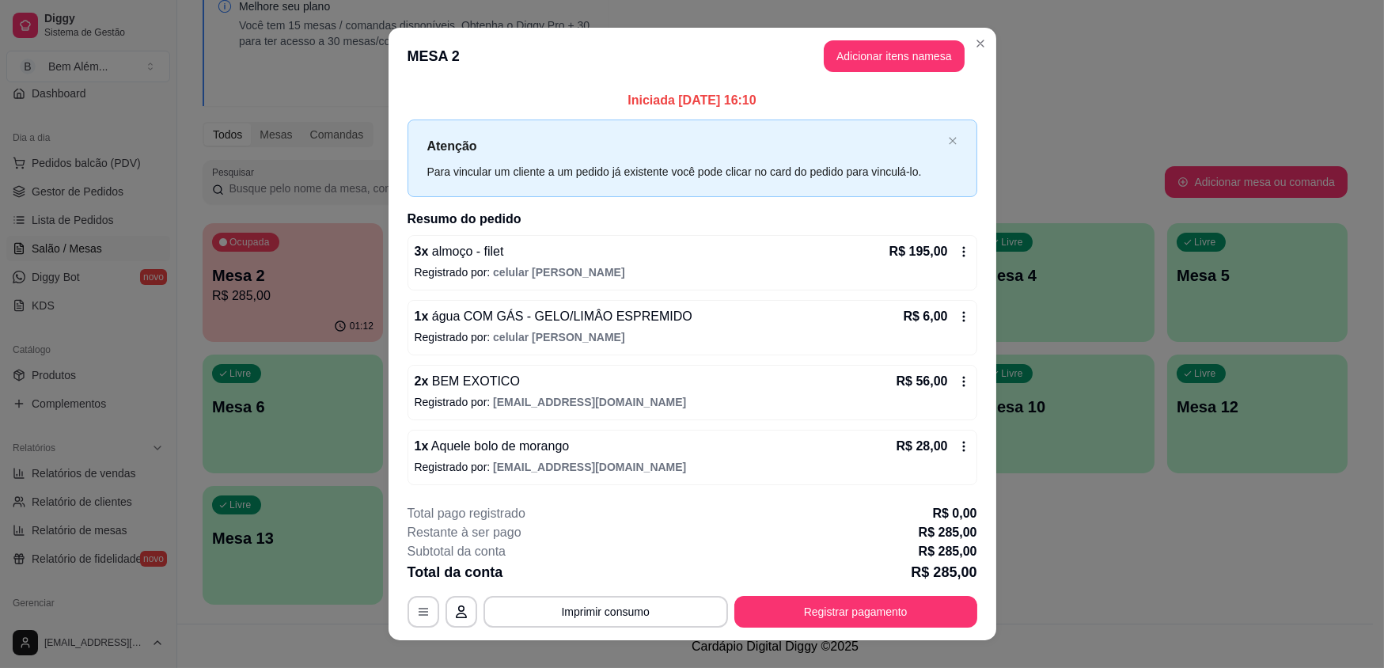
scroll to position [22, 0]
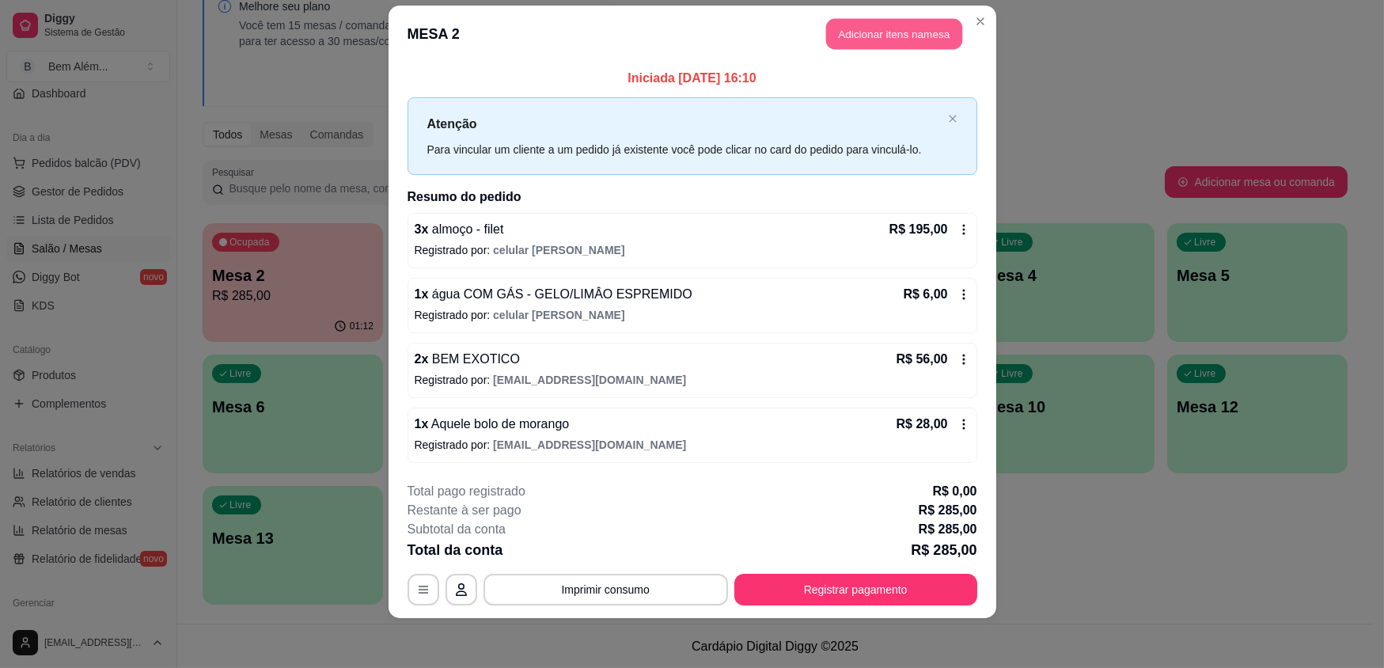
click at [883, 39] on button "Adicionar itens na mesa" at bounding box center [894, 34] width 136 height 31
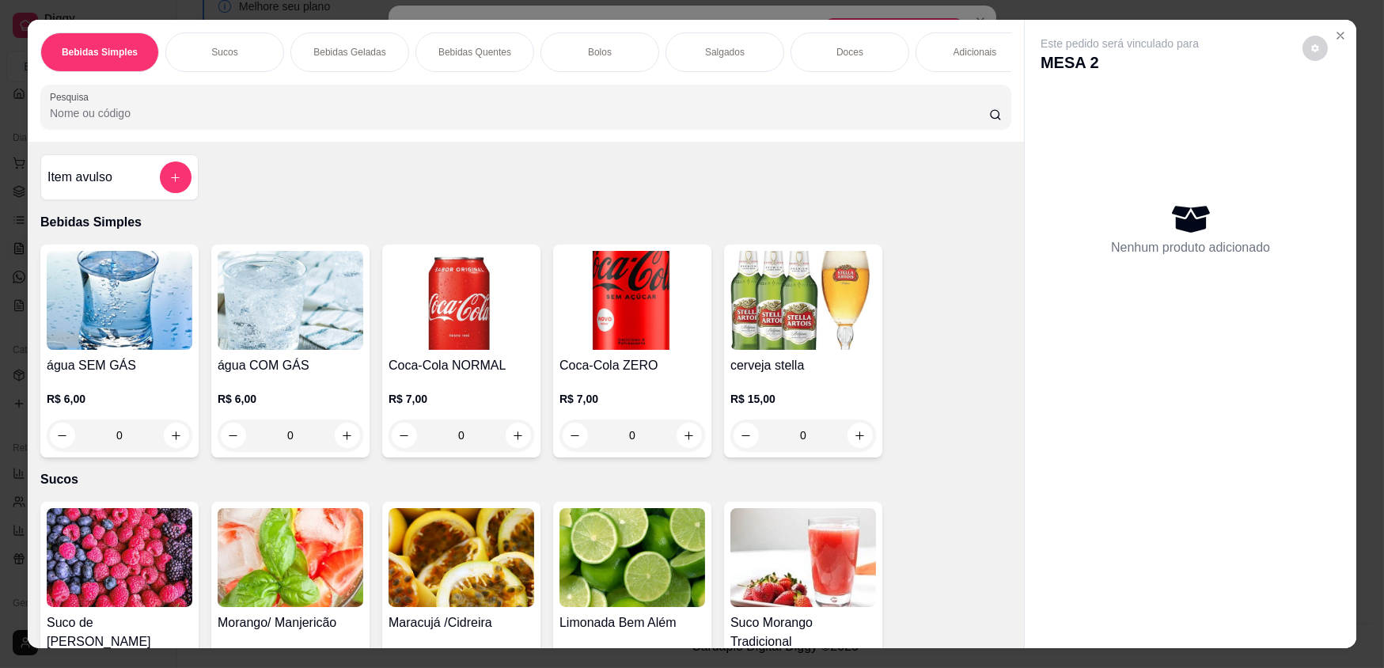
click at [340, 447] on div "0" at bounding box center [291, 435] width 146 height 32
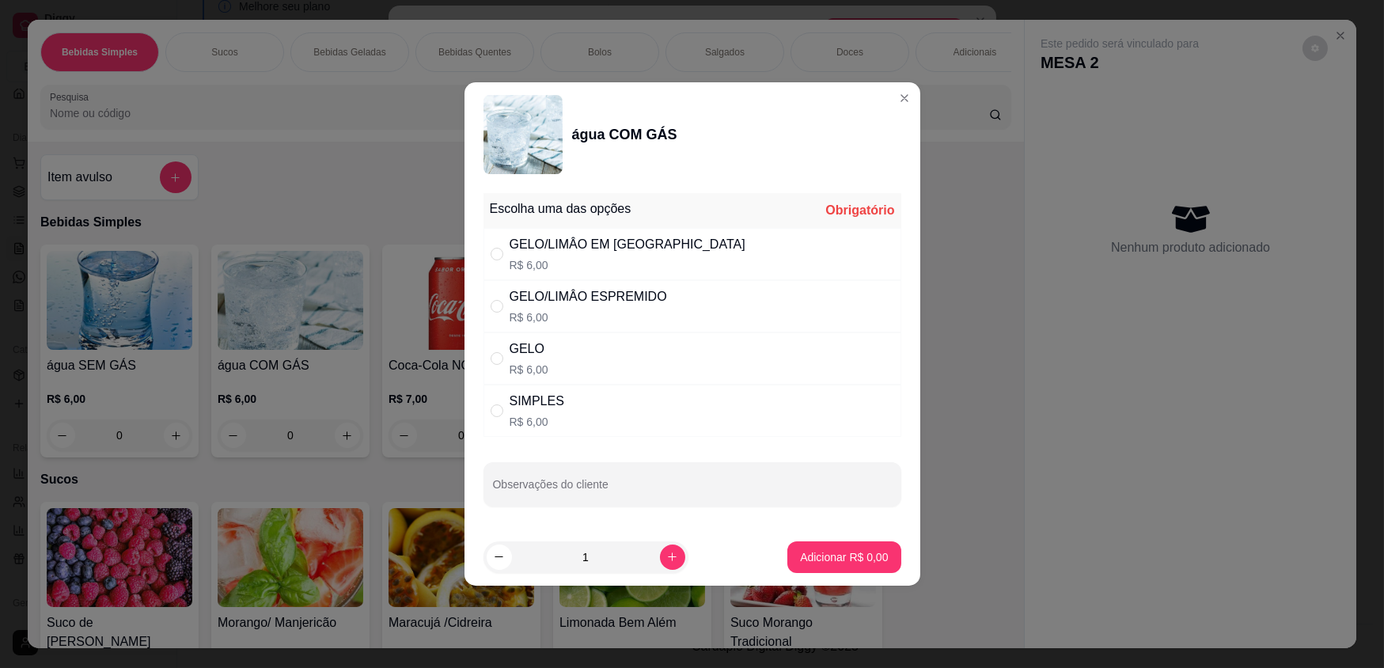
drag, startPoint x: 658, startPoint y: 405, endPoint x: 684, endPoint y: 428, distance: 34.2
click at [659, 405] on div "SIMPLES R$ 6,00" at bounding box center [693, 411] width 418 height 52
radio input "true"
click at [826, 549] on p "Adicionar R$ 6,00" at bounding box center [844, 557] width 88 height 16
type input "1"
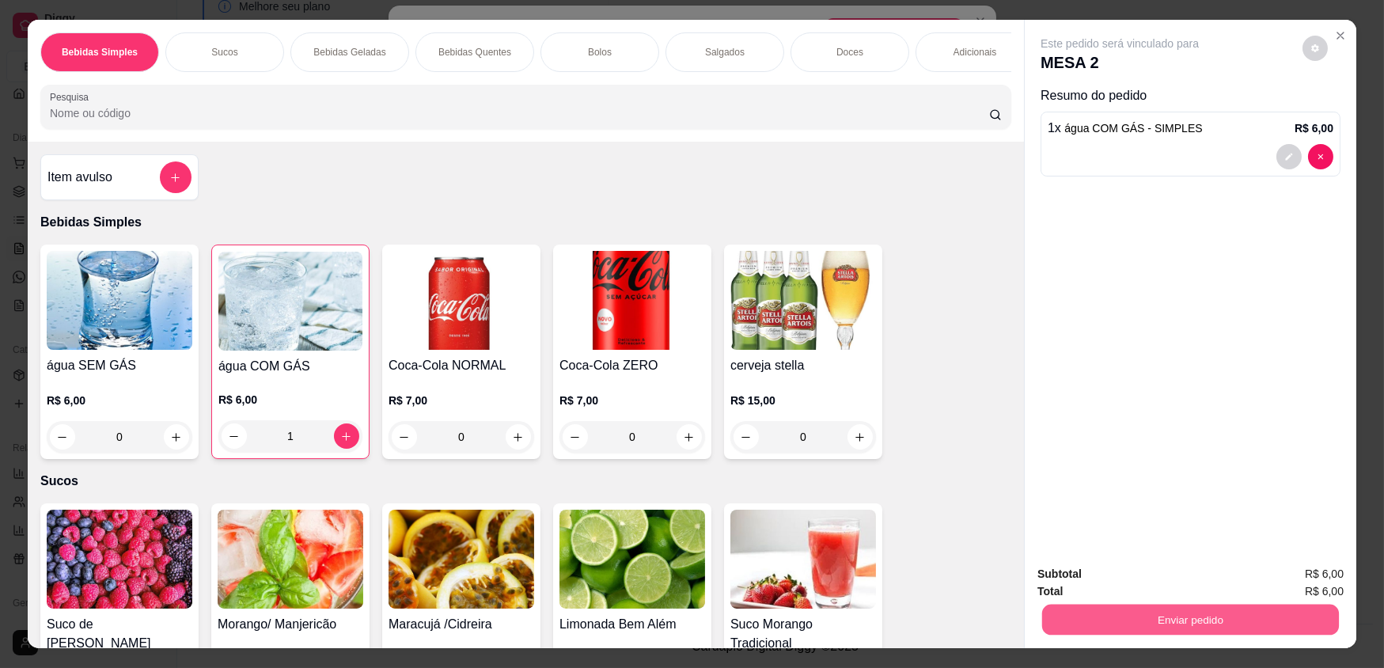
click at [1129, 624] on button "Enviar pedido" at bounding box center [1190, 619] width 297 height 31
click at [1284, 578] on button "Enviar pedido" at bounding box center [1302, 581] width 89 height 30
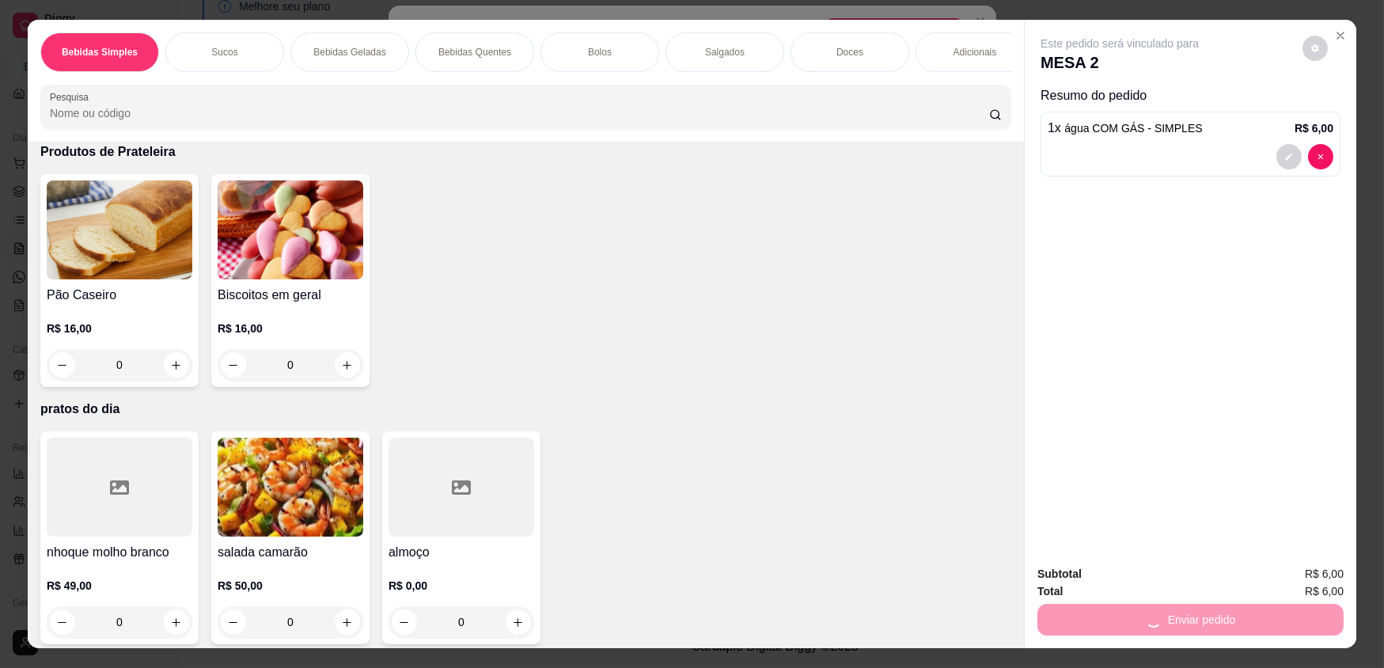
scroll to position [3089, 0]
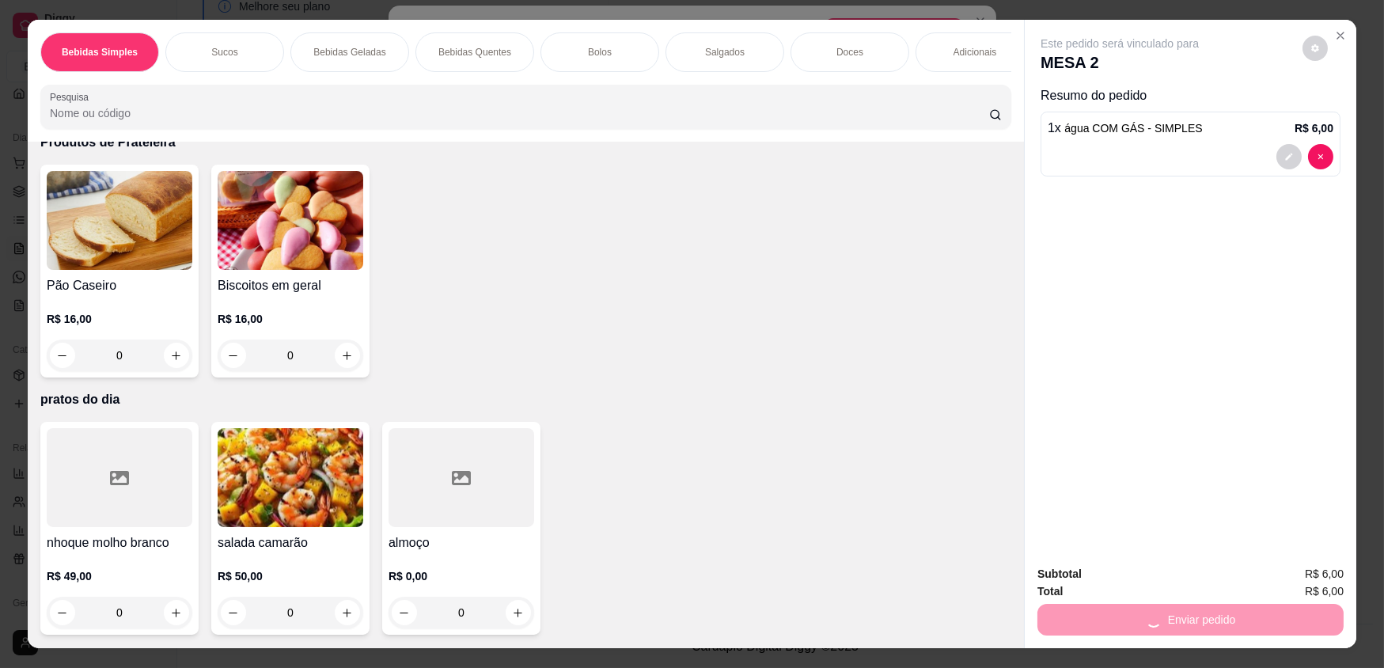
click at [437, 487] on div at bounding box center [462, 477] width 146 height 99
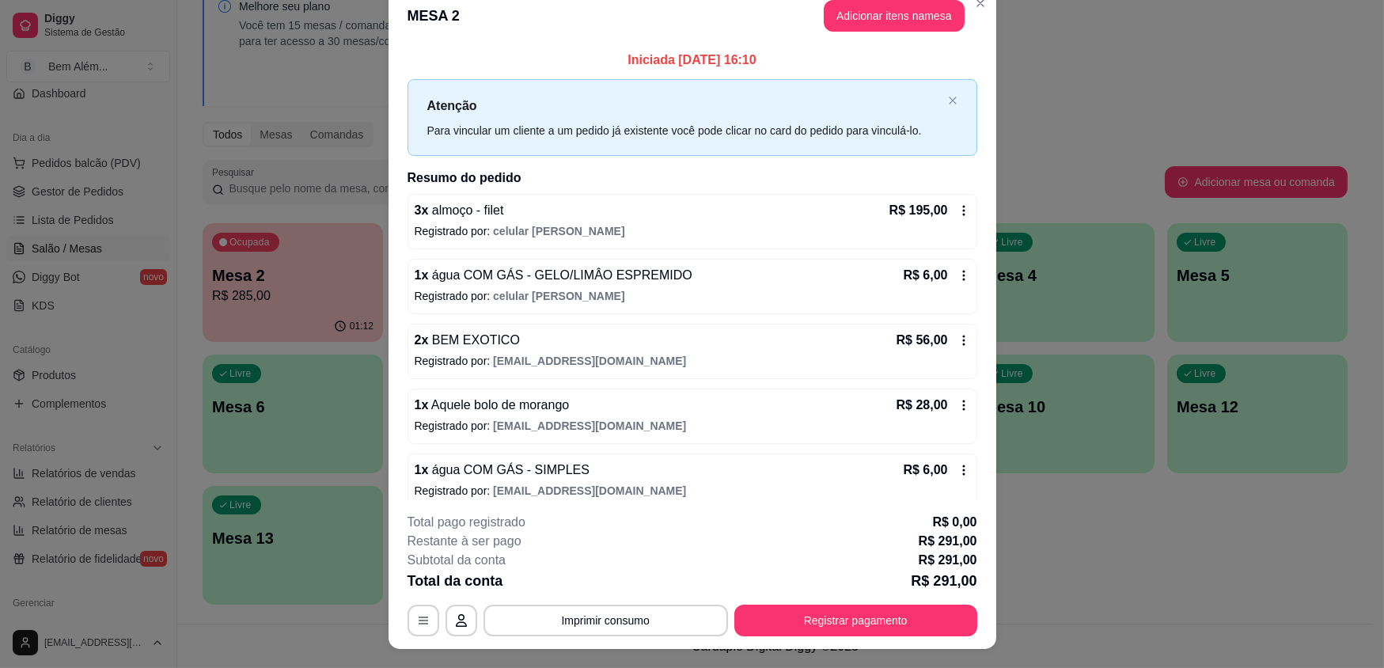
scroll to position [0, 0]
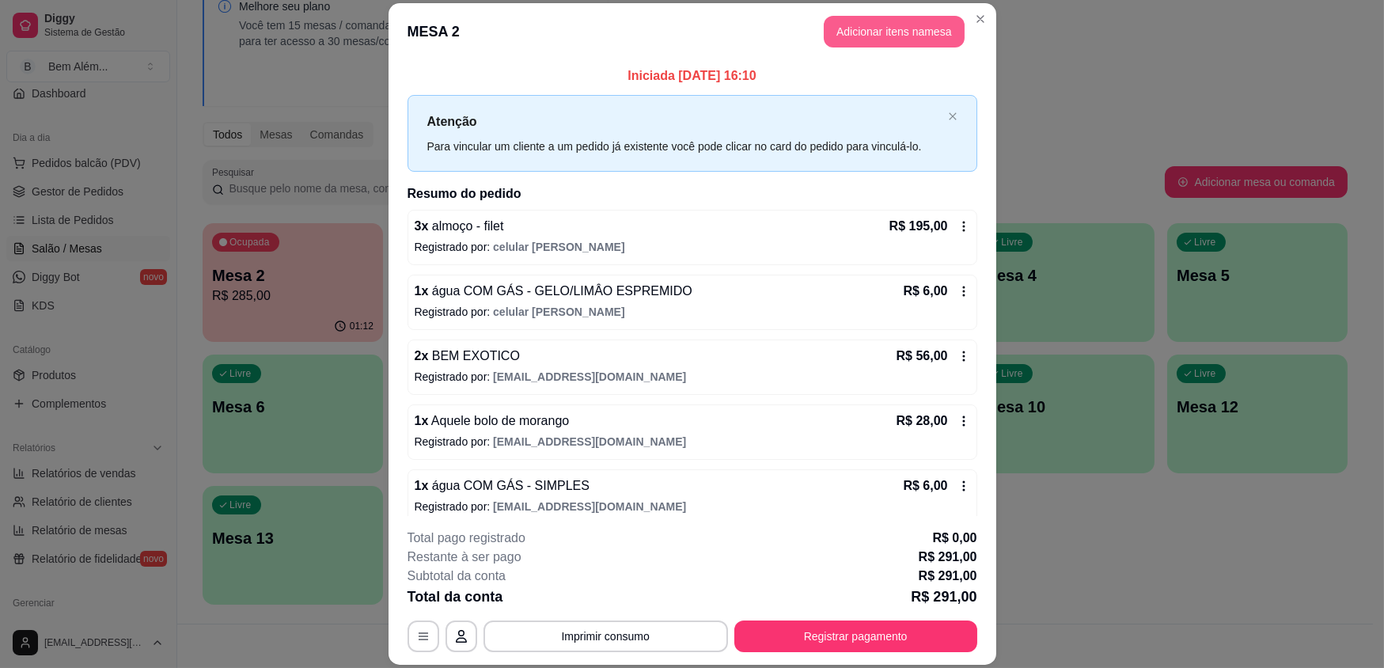
click at [947, 35] on button "Adicionar itens na mesa" at bounding box center [894, 32] width 141 height 32
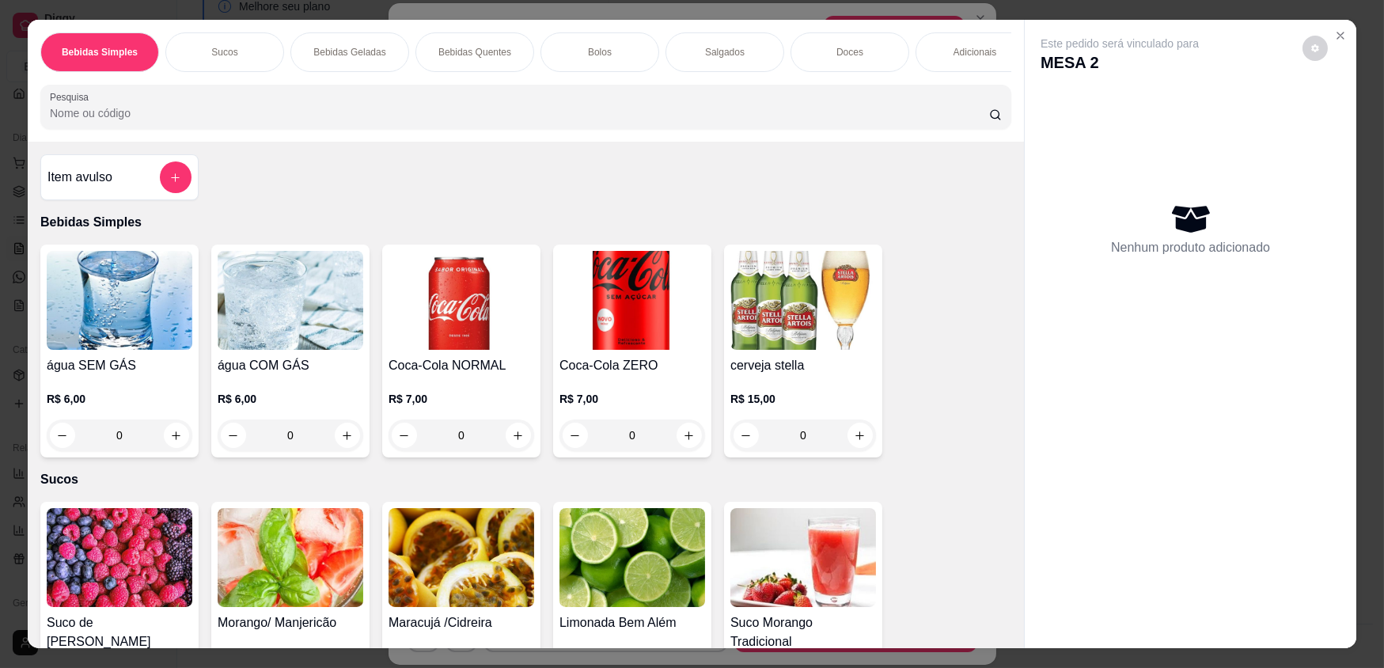
click at [866, 55] on div "Doces" at bounding box center [850, 52] width 119 height 40
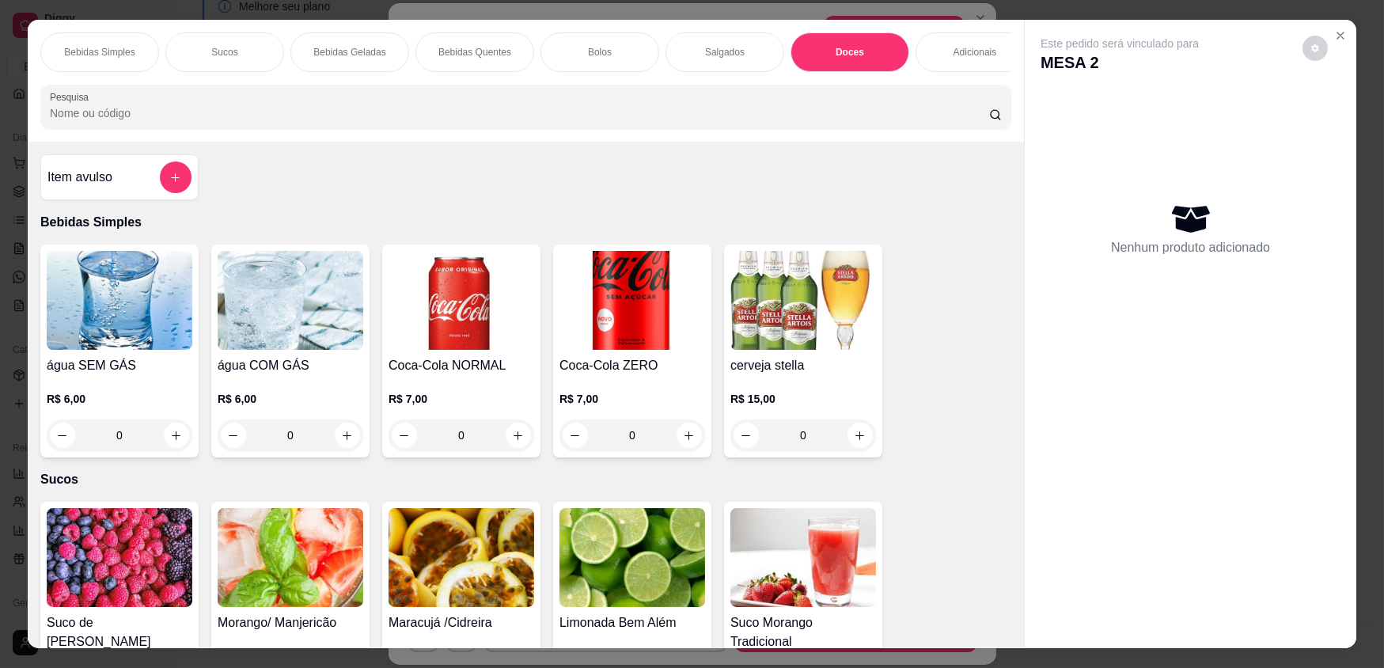
scroll to position [31, 0]
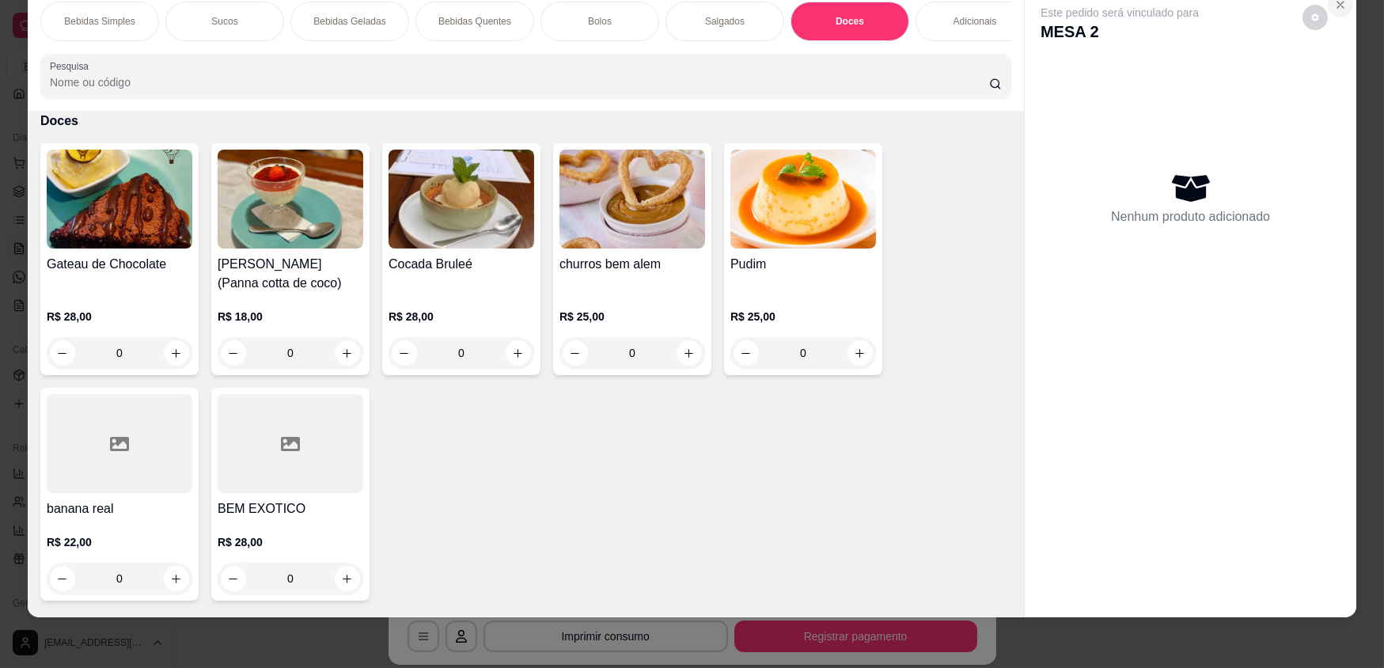
click at [1334, 9] on icon "Close" at bounding box center [1340, 4] width 13 height 13
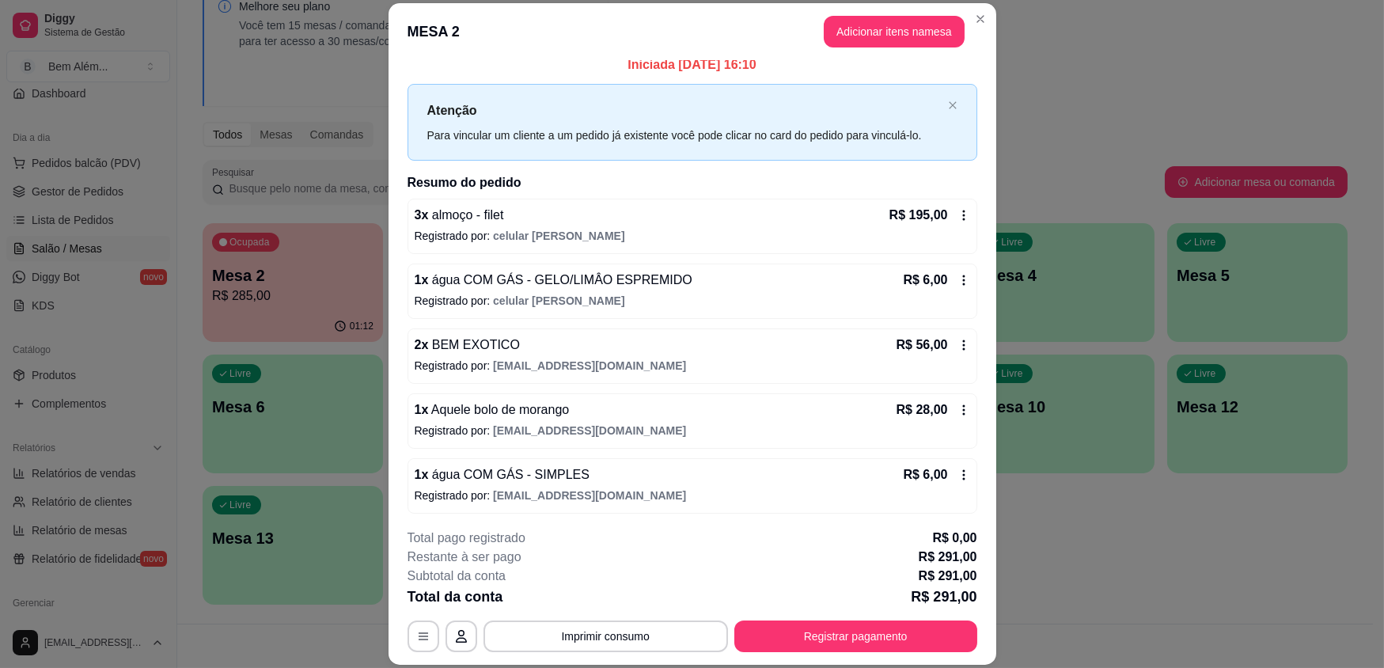
scroll to position [14, 0]
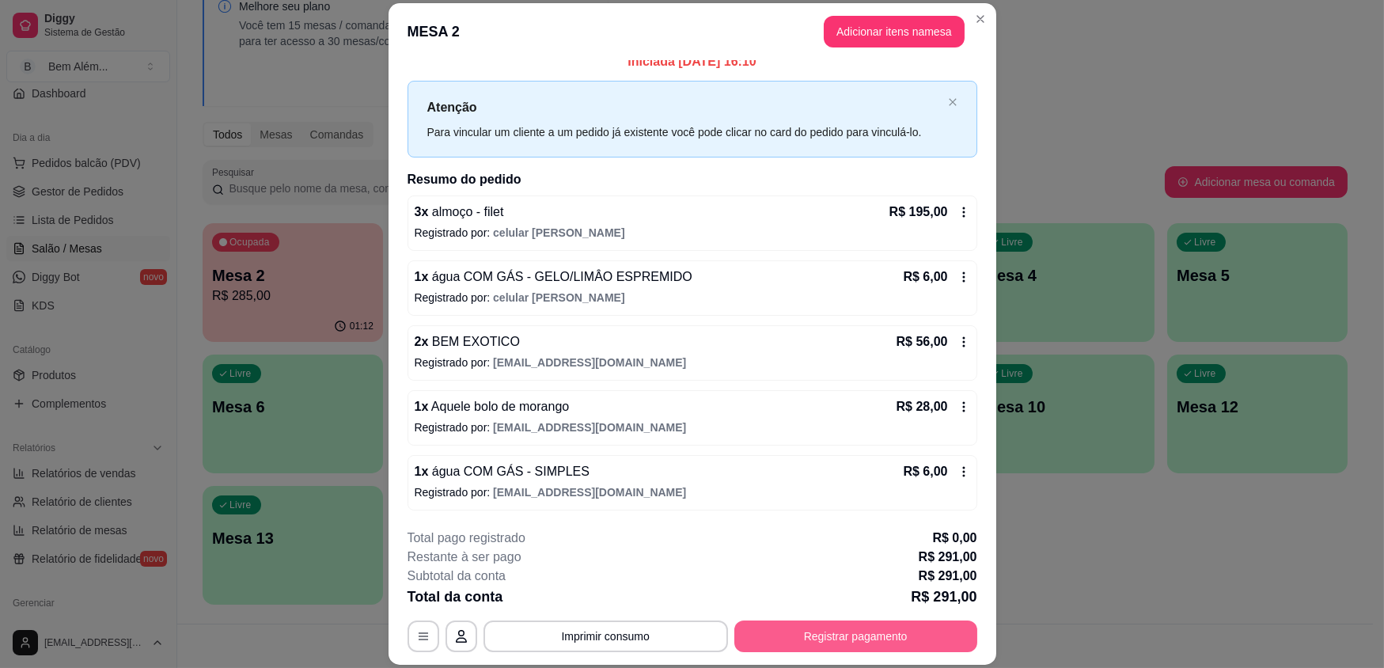
click at [882, 631] on button "Registrar pagamento" at bounding box center [855, 636] width 243 height 32
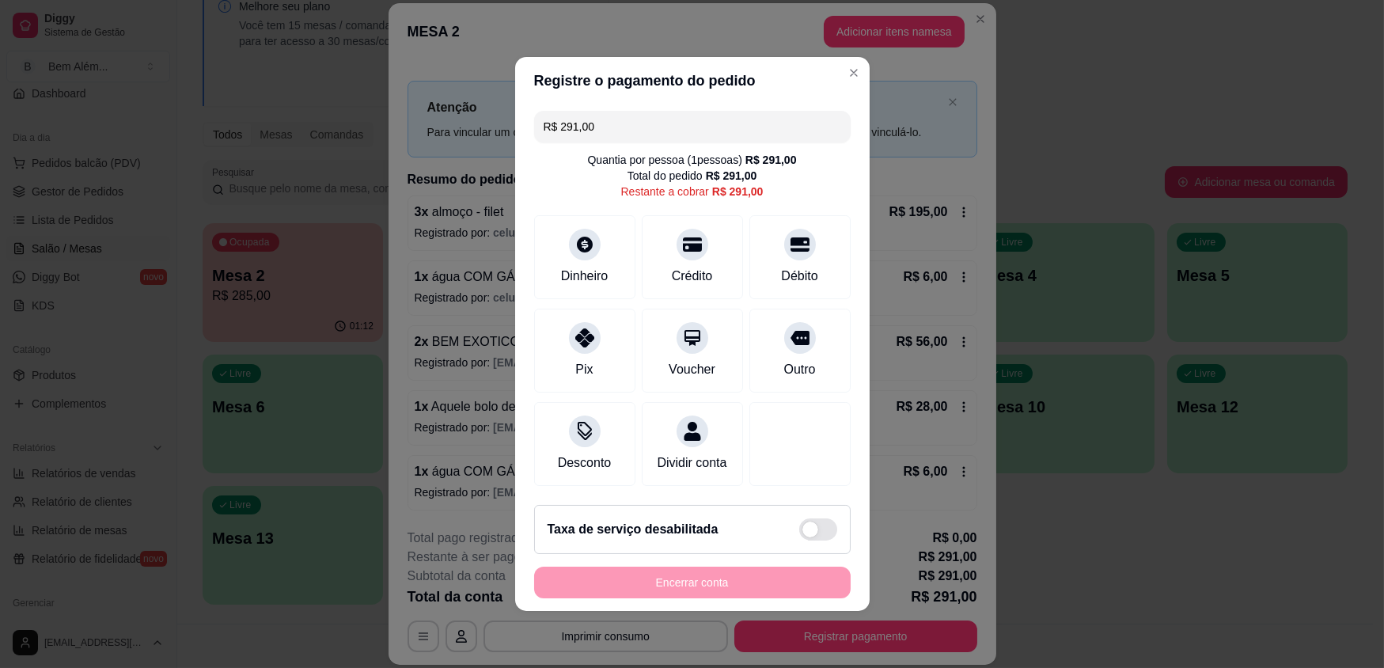
drag, startPoint x: 635, startPoint y: 121, endPoint x: 475, endPoint y: 111, distance: 161.0
click at [475, 111] on div "Registre o pagamento do pedido R$ 291,00 Quantia por pessoa ( 1 pessoas) R$ 291…" at bounding box center [692, 334] width 1384 height 668
click at [693, 263] on div "Crédito" at bounding box center [692, 254] width 112 height 93
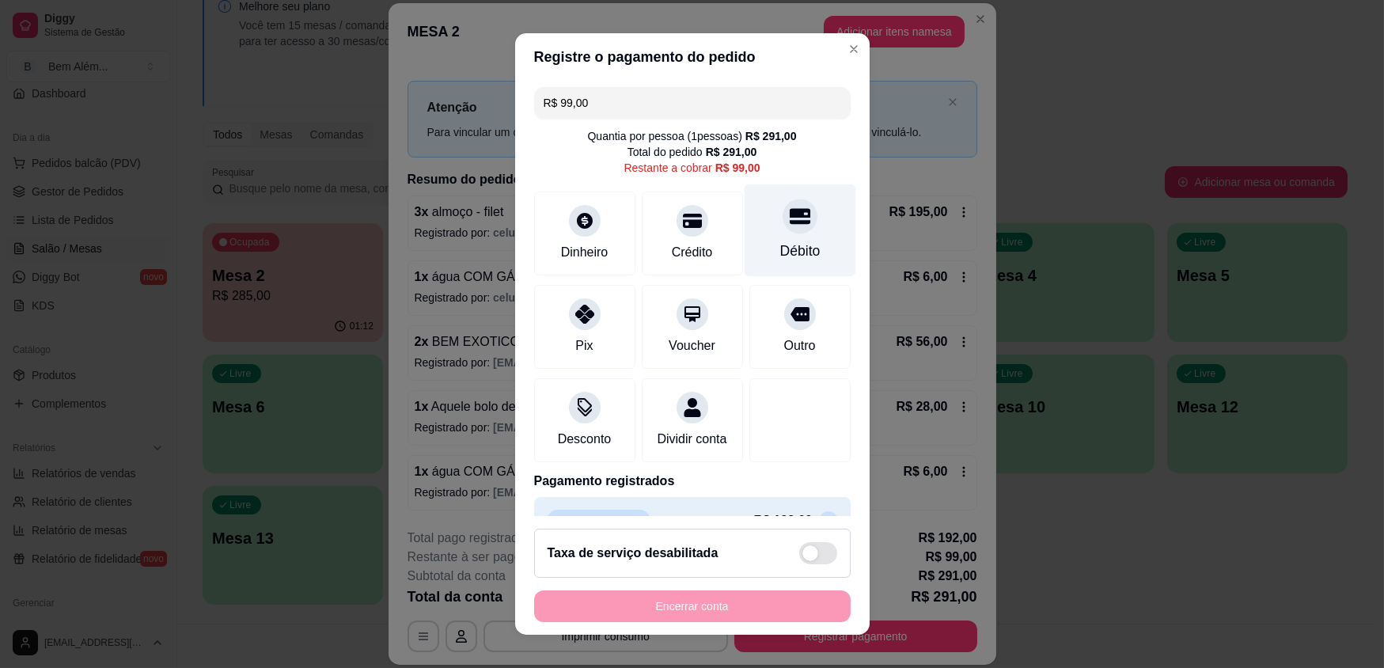
click at [774, 264] on div "Débito" at bounding box center [800, 230] width 112 height 93
type input "R$ 0,00"
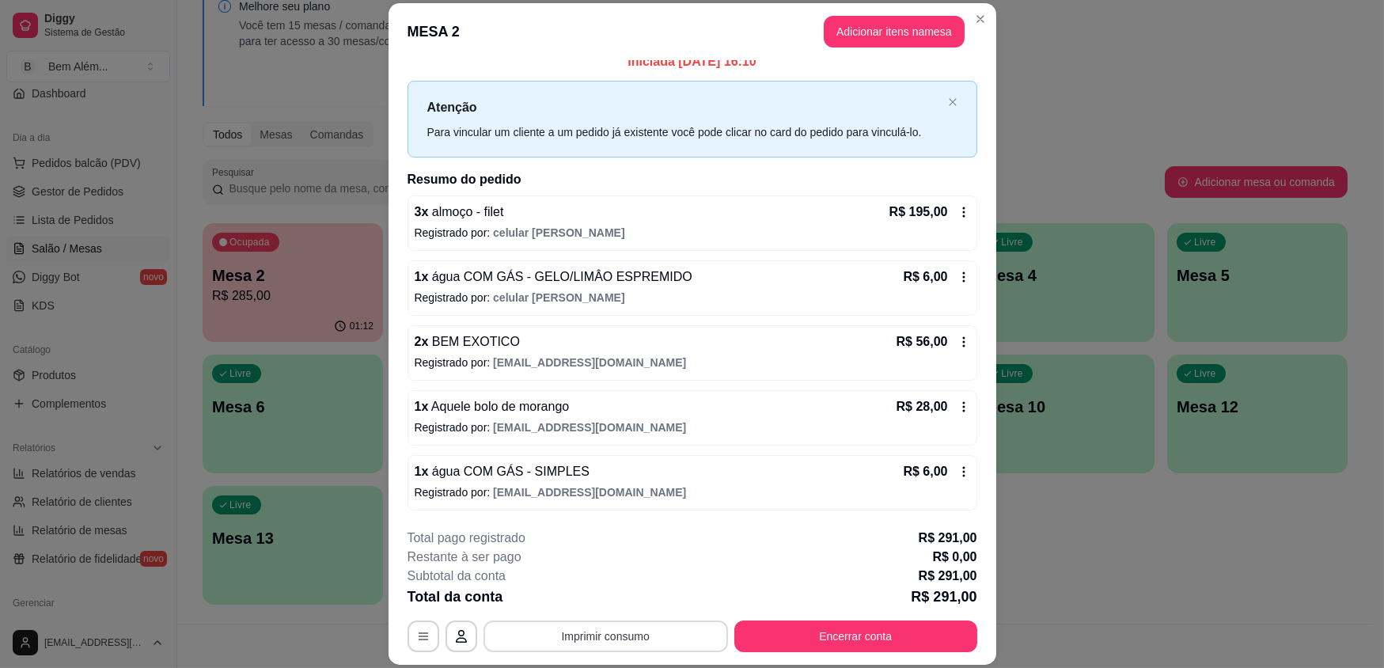
click at [628, 626] on button "Imprimir consumo" at bounding box center [606, 636] width 245 height 32
click at [639, 604] on button "impressao computador" at bounding box center [600, 599] width 119 height 25
click at [856, 637] on button "Encerrar conta" at bounding box center [856, 635] width 236 height 31
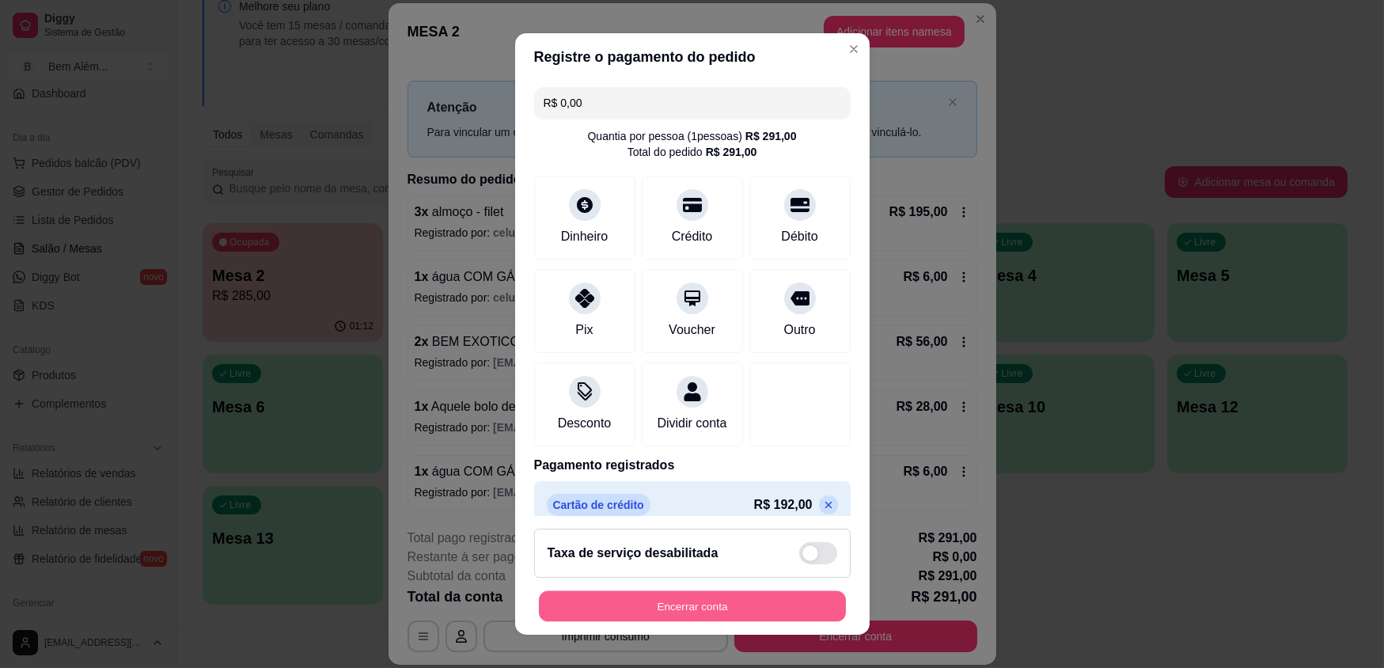
click at [759, 605] on button "Encerrar conta" at bounding box center [692, 605] width 307 height 31
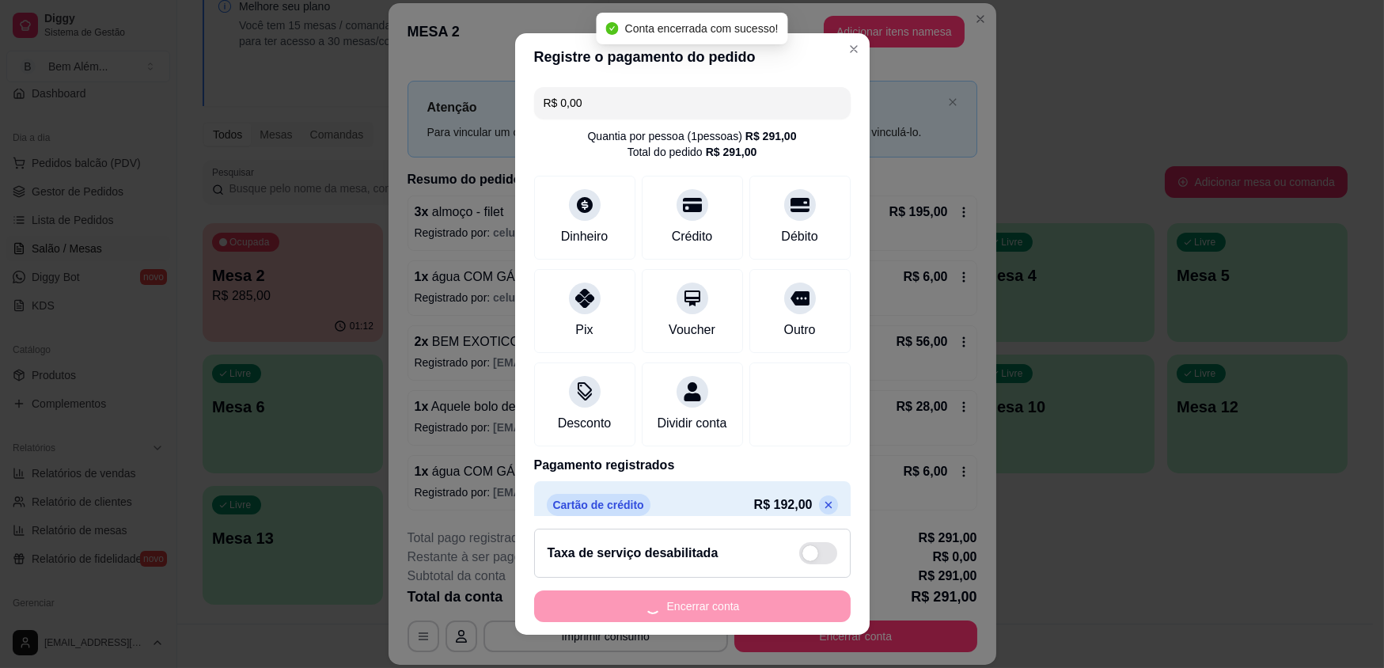
scroll to position [0, 0]
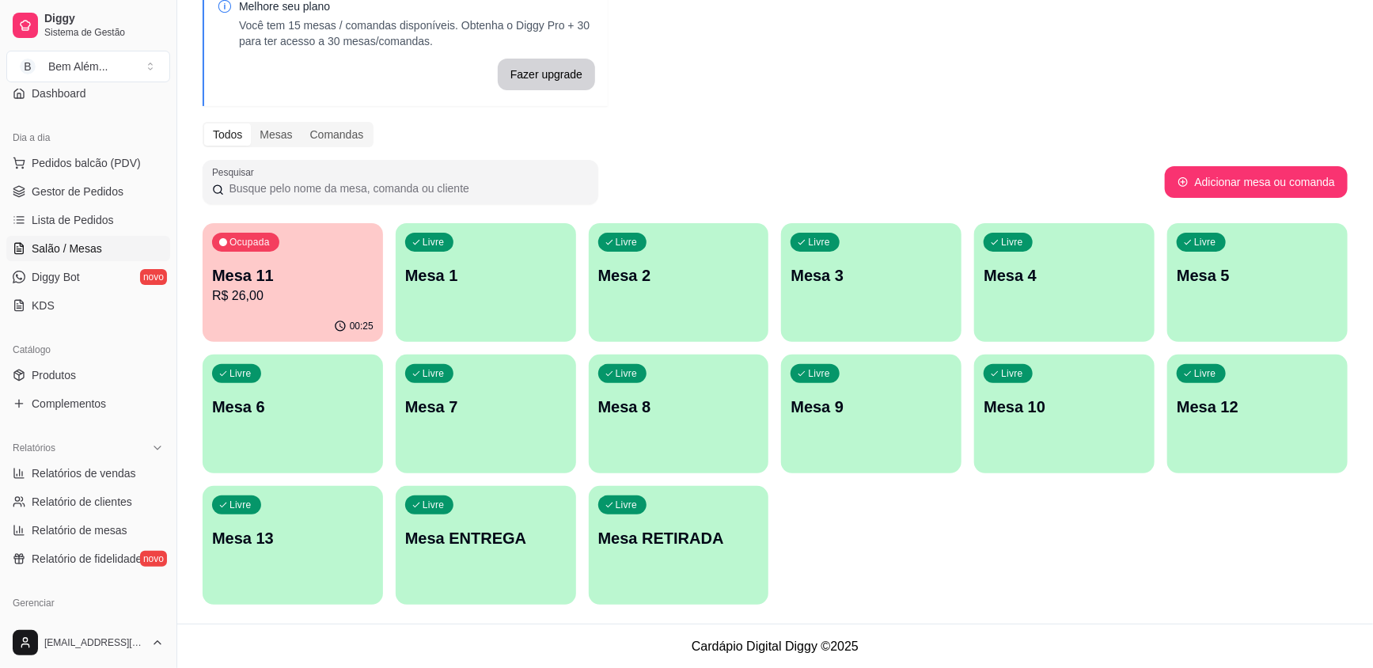
click at [287, 325] on div "00:25" at bounding box center [293, 326] width 180 height 31
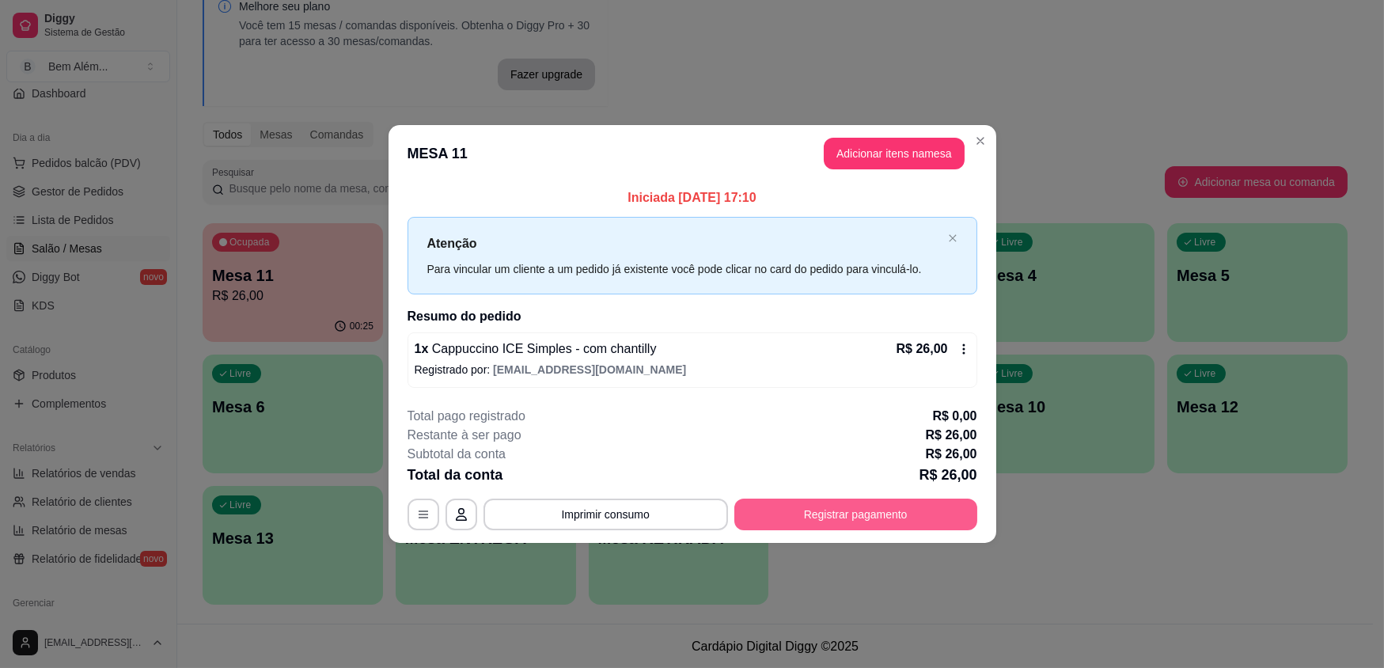
click at [852, 514] on button "Registrar pagamento" at bounding box center [855, 515] width 243 height 32
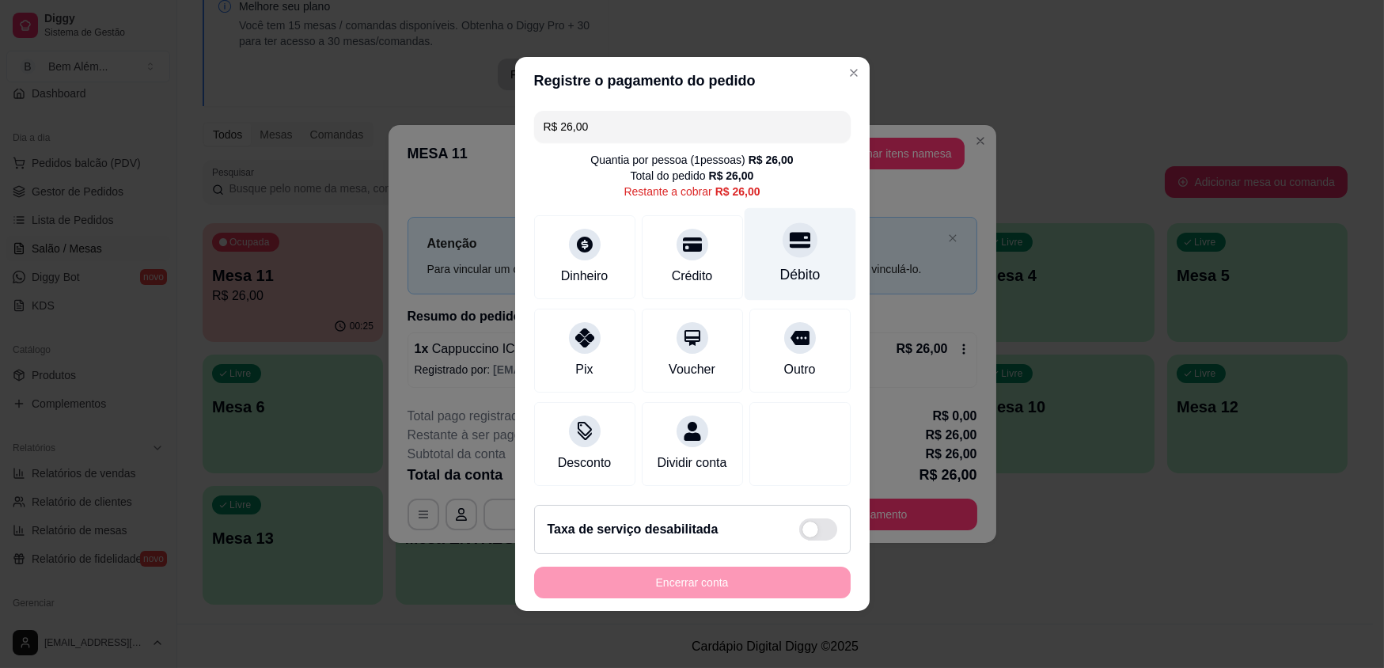
click at [791, 269] on div "Débito" at bounding box center [800, 274] width 40 height 21
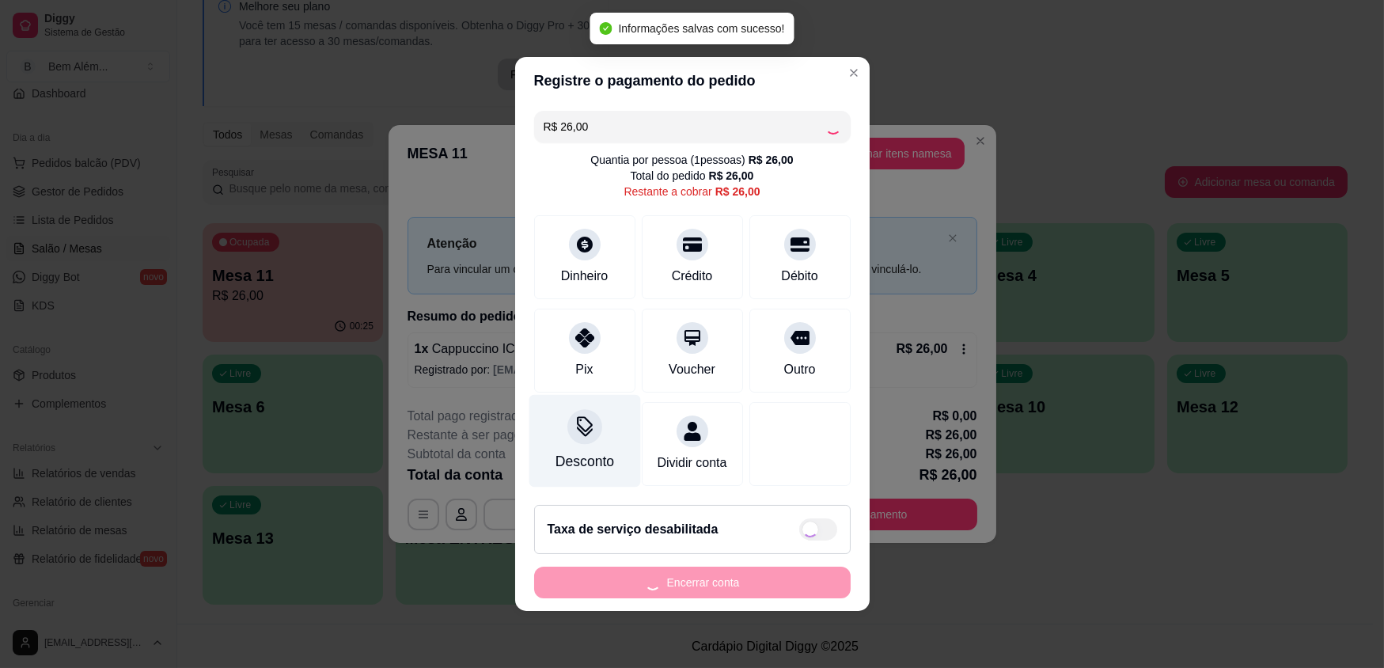
type input "R$ 0,00"
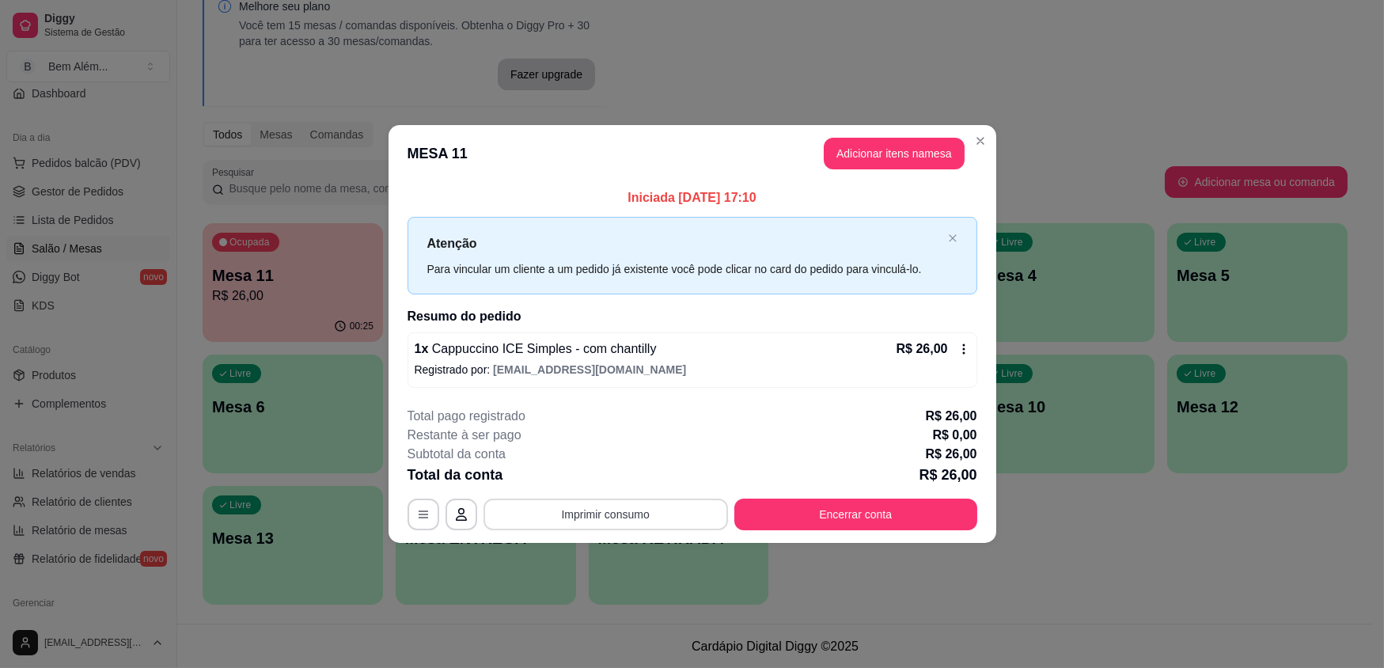
click at [622, 517] on button "Imprimir consumo" at bounding box center [606, 515] width 245 height 32
click at [631, 477] on button "impressao computador" at bounding box center [605, 477] width 119 height 25
click at [869, 513] on button "Encerrar conta" at bounding box center [856, 514] width 236 height 31
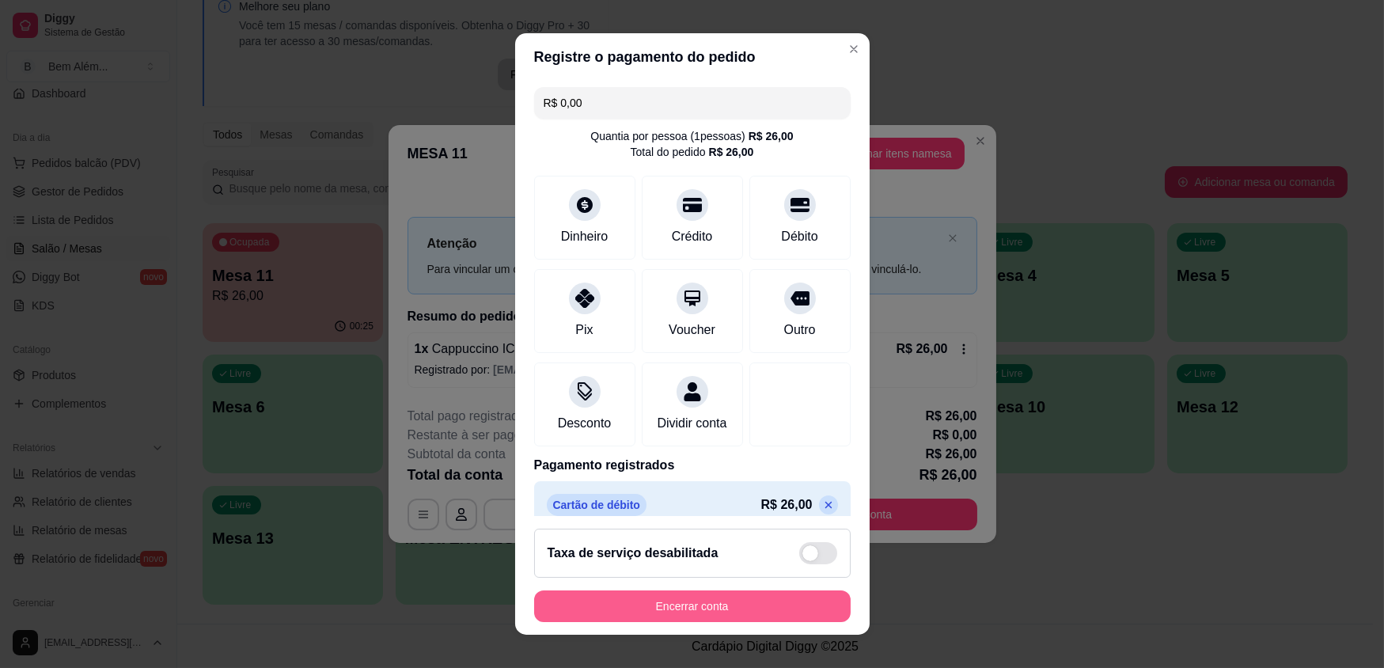
click at [746, 609] on button "Encerrar conta" at bounding box center [692, 606] width 317 height 32
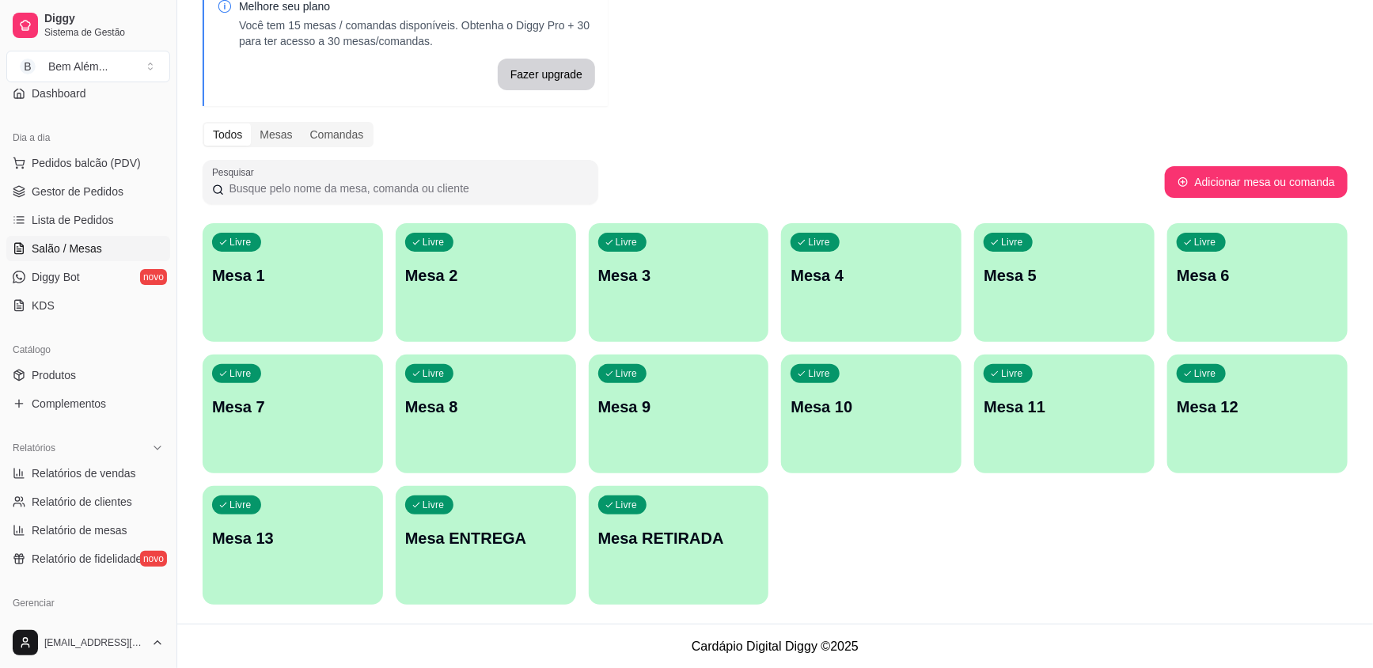
click at [918, 430] on div "Livre Mesa 10" at bounding box center [871, 405] width 180 height 100
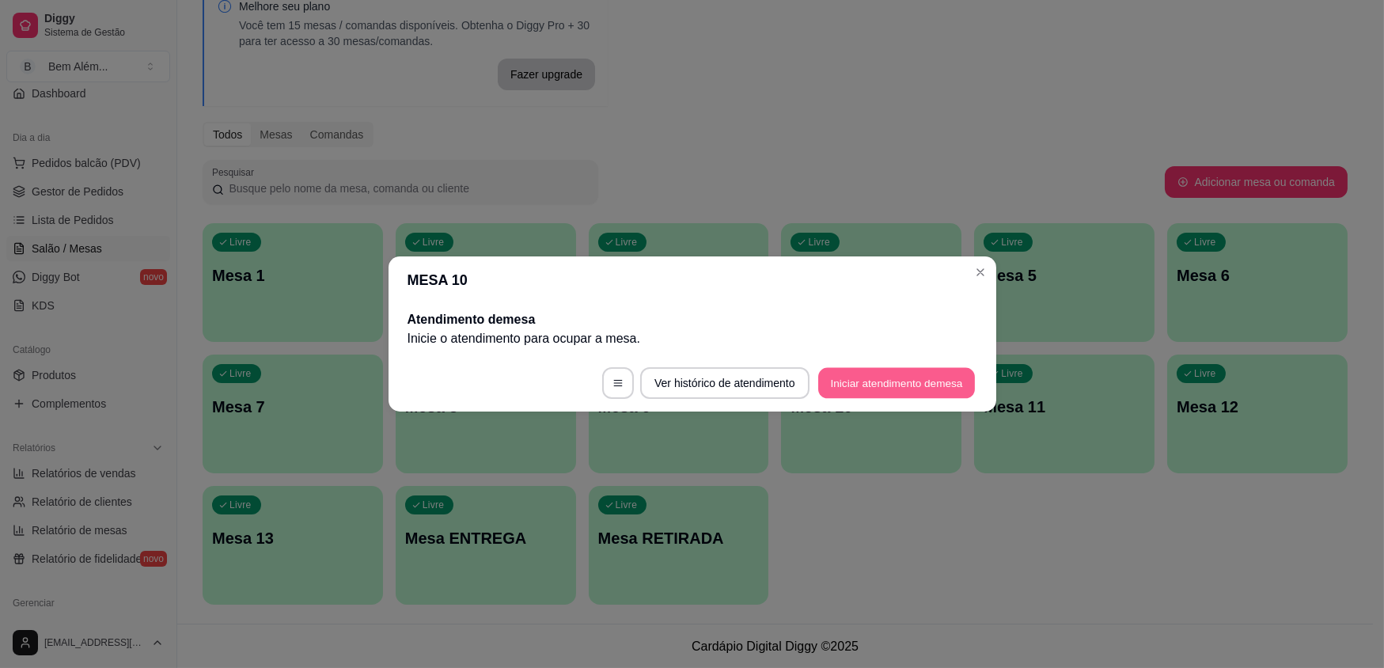
click at [932, 375] on button "Iniciar atendimento de mesa" at bounding box center [896, 383] width 157 height 31
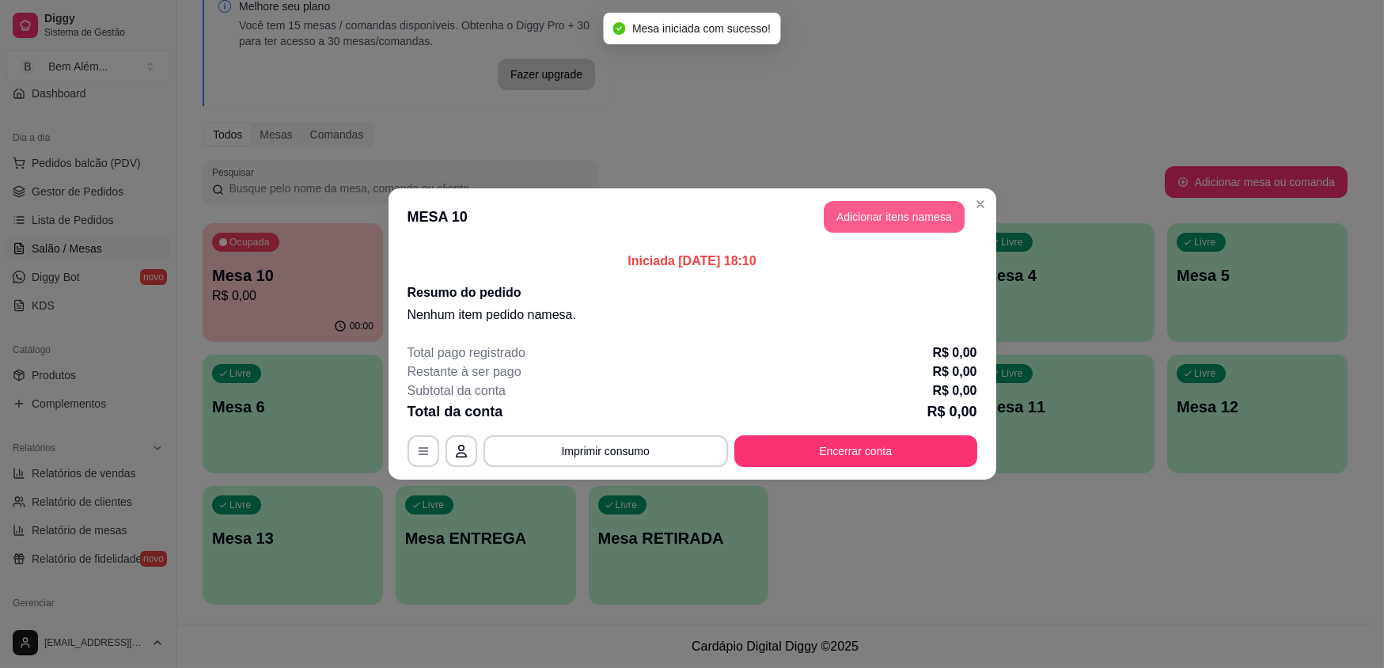
click at [848, 222] on button "Adicionar itens na mesa" at bounding box center [894, 217] width 141 height 32
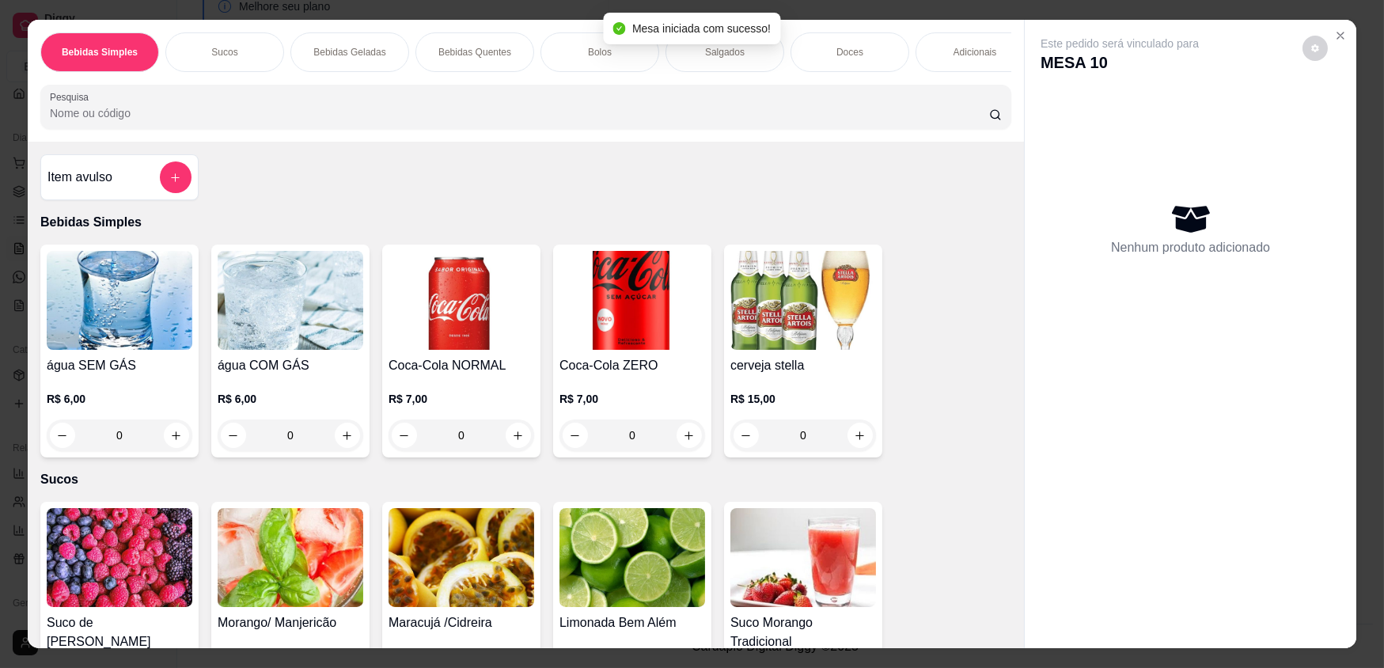
click at [950, 42] on div "Adicionais" at bounding box center [975, 52] width 119 height 40
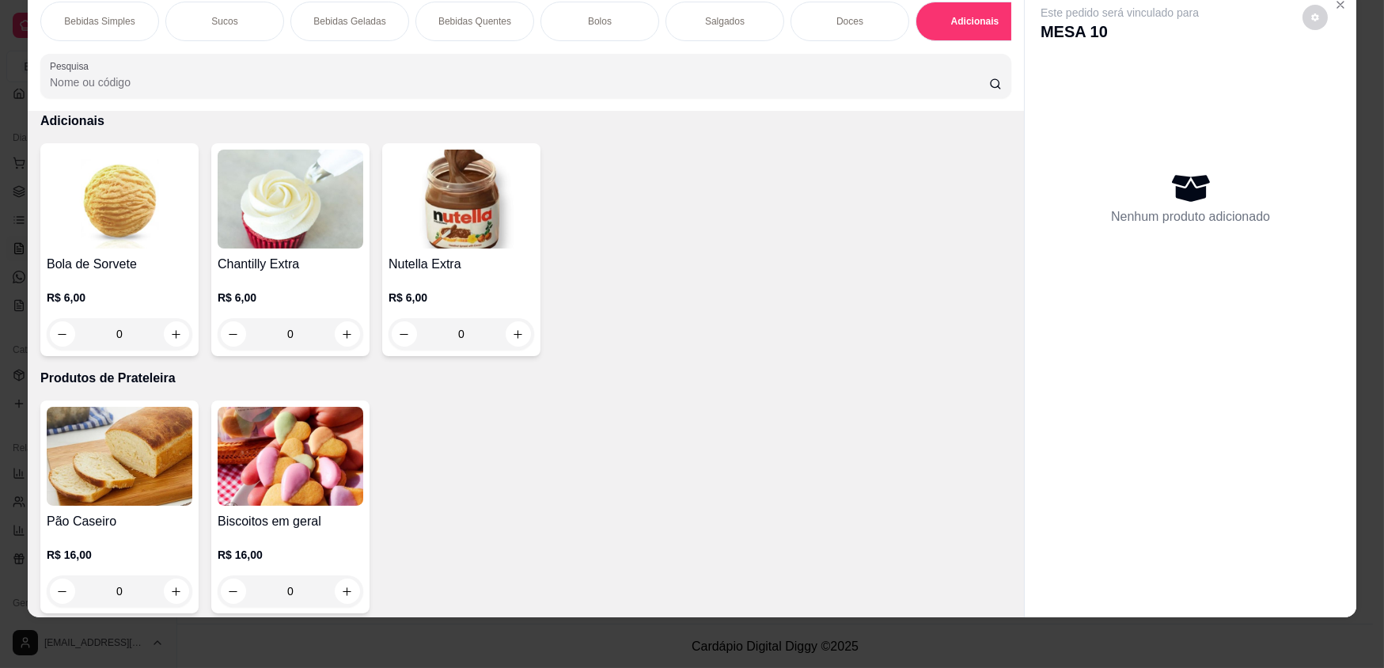
scroll to position [3087, 0]
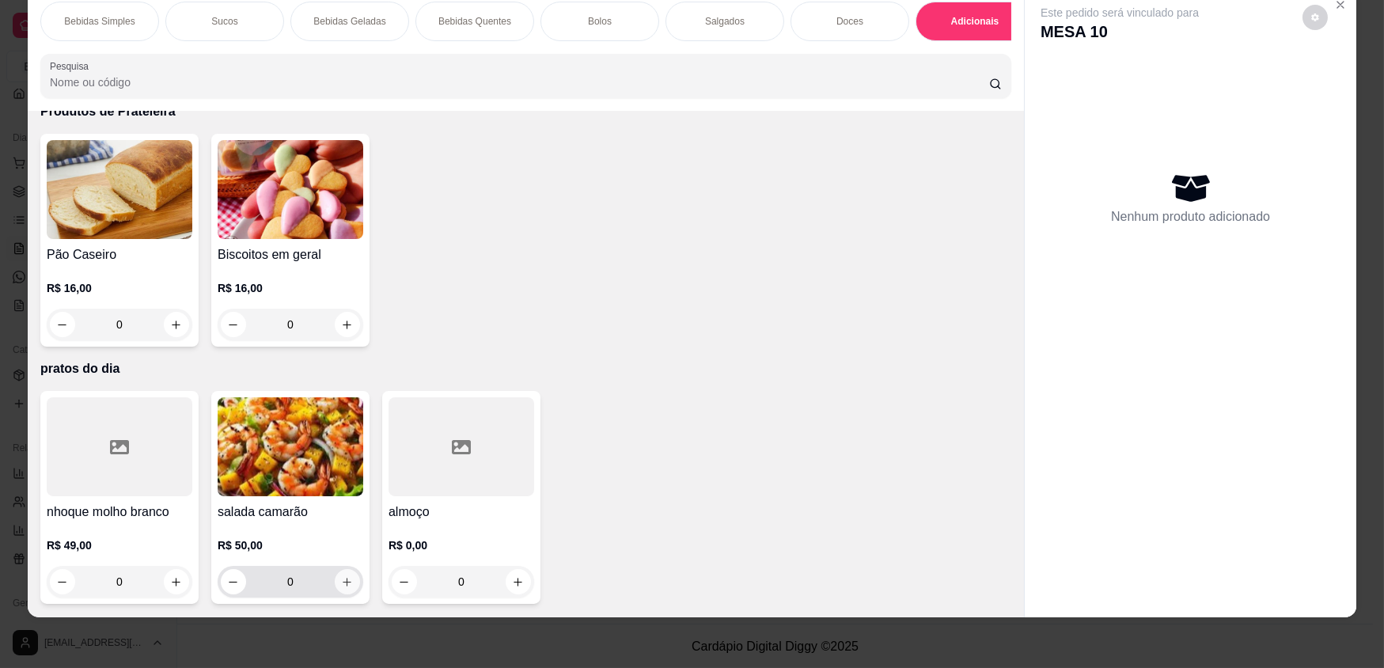
click at [344, 577] on icon "increase-product-quantity" at bounding box center [347, 582] width 12 height 12
type input "1"
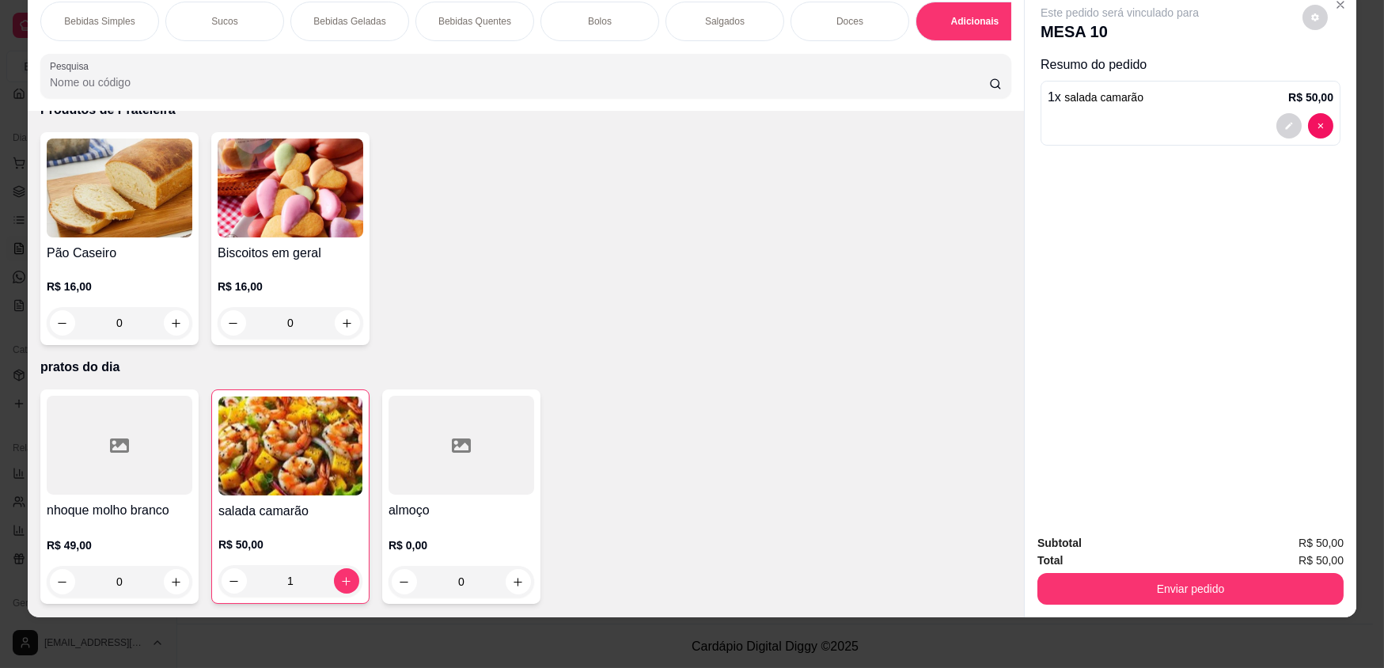
click at [815, 32] on div "Doces" at bounding box center [850, 22] width 119 height 40
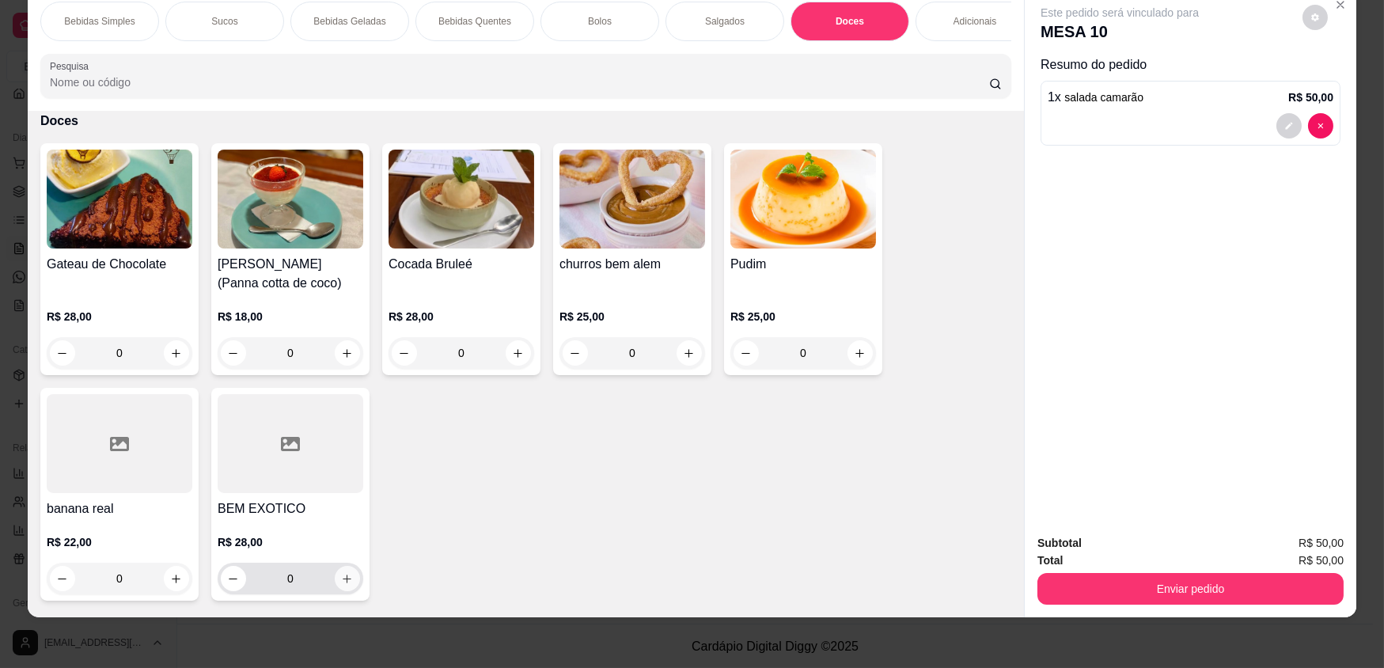
click at [343, 585] on icon "increase-product-quantity" at bounding box center [347, 579] width 12 height 12
type input "1"
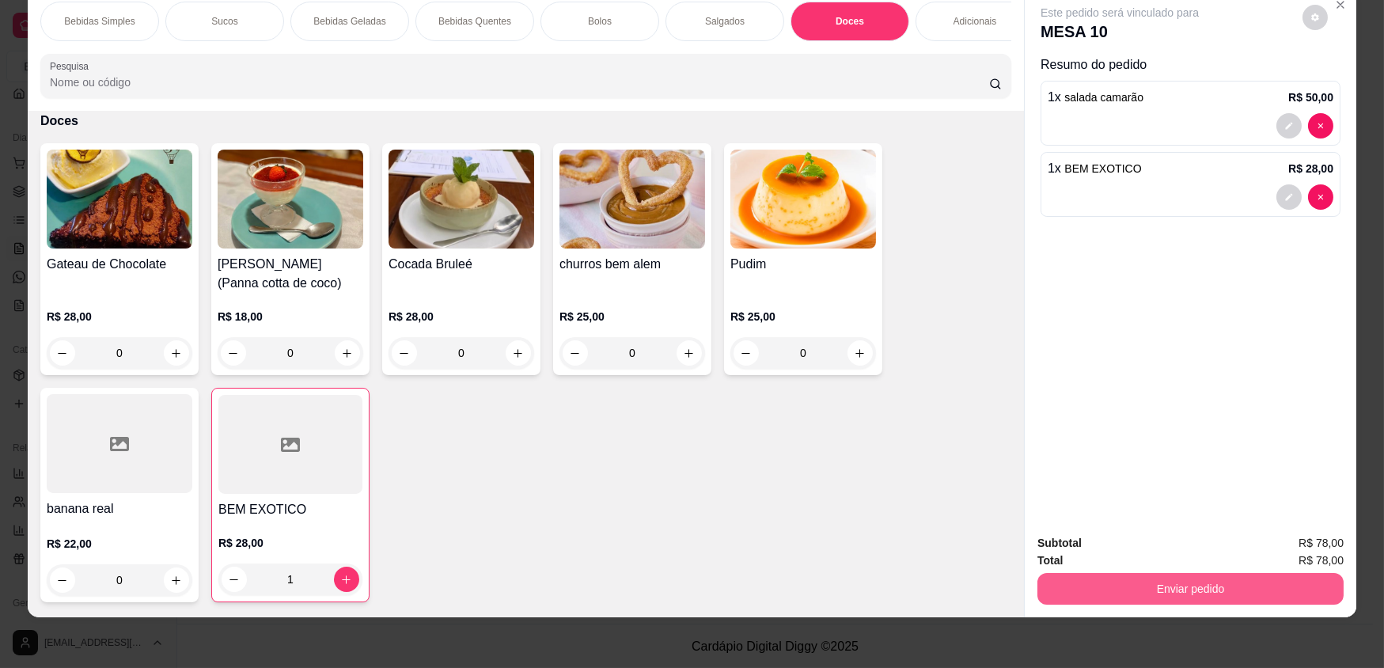
click at [1117, 588] on button "Enviar pedido" at bounding box center [1191, 589] width 306 height 32
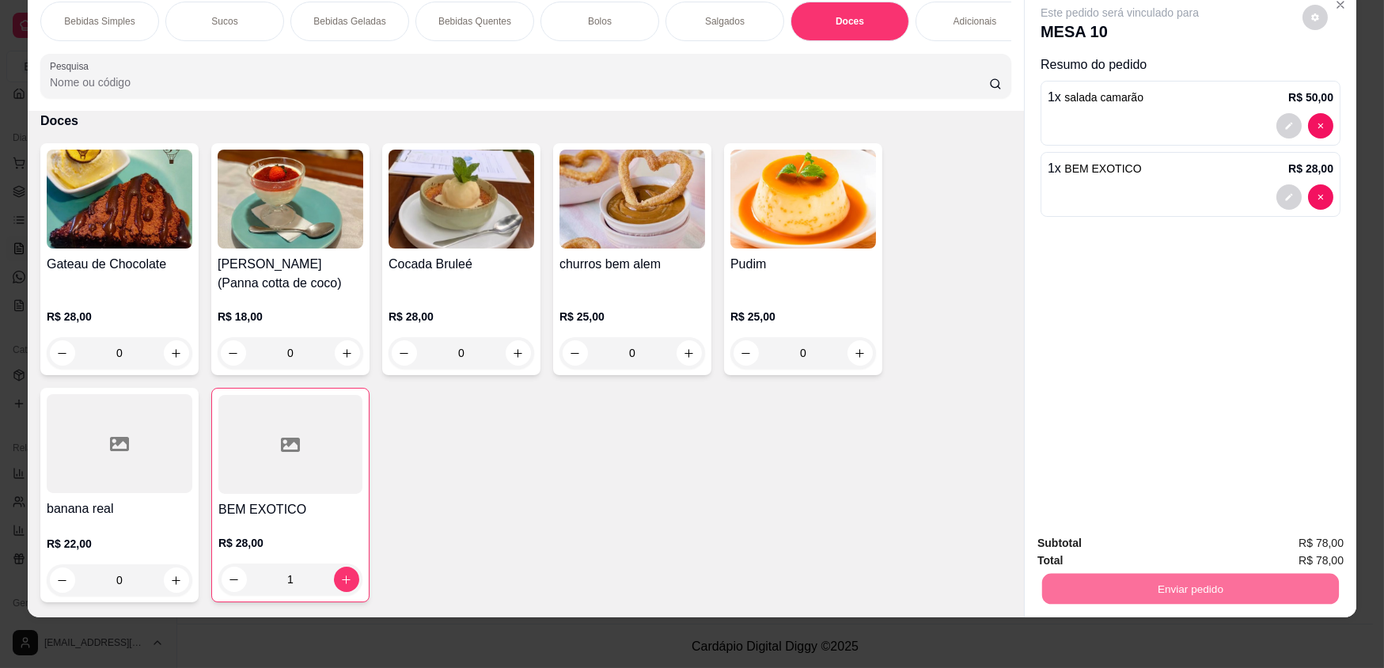
click at [1304, 546] on button "Enviar pedido" at bounding box center [1303, 549] width 87 height 29
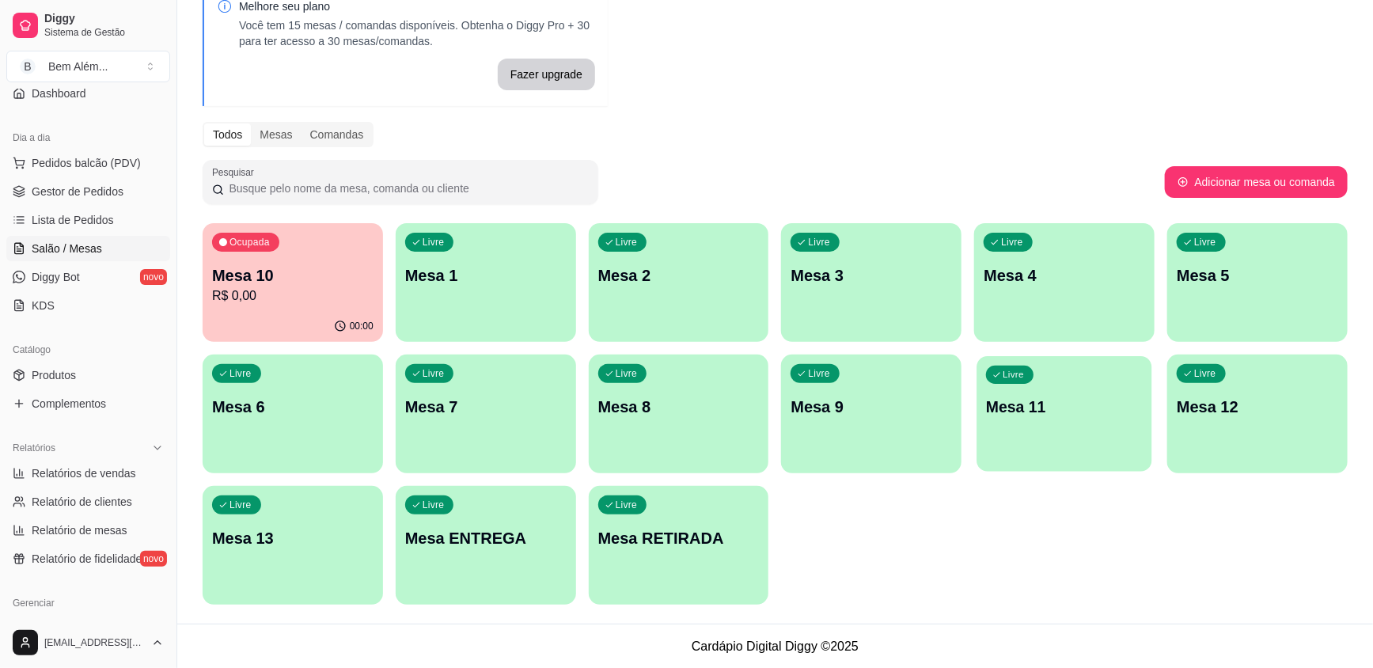
click at [1054, 436] on div "Livre Mesa 11" at bounding box center [1064, 404] width 175 height 97
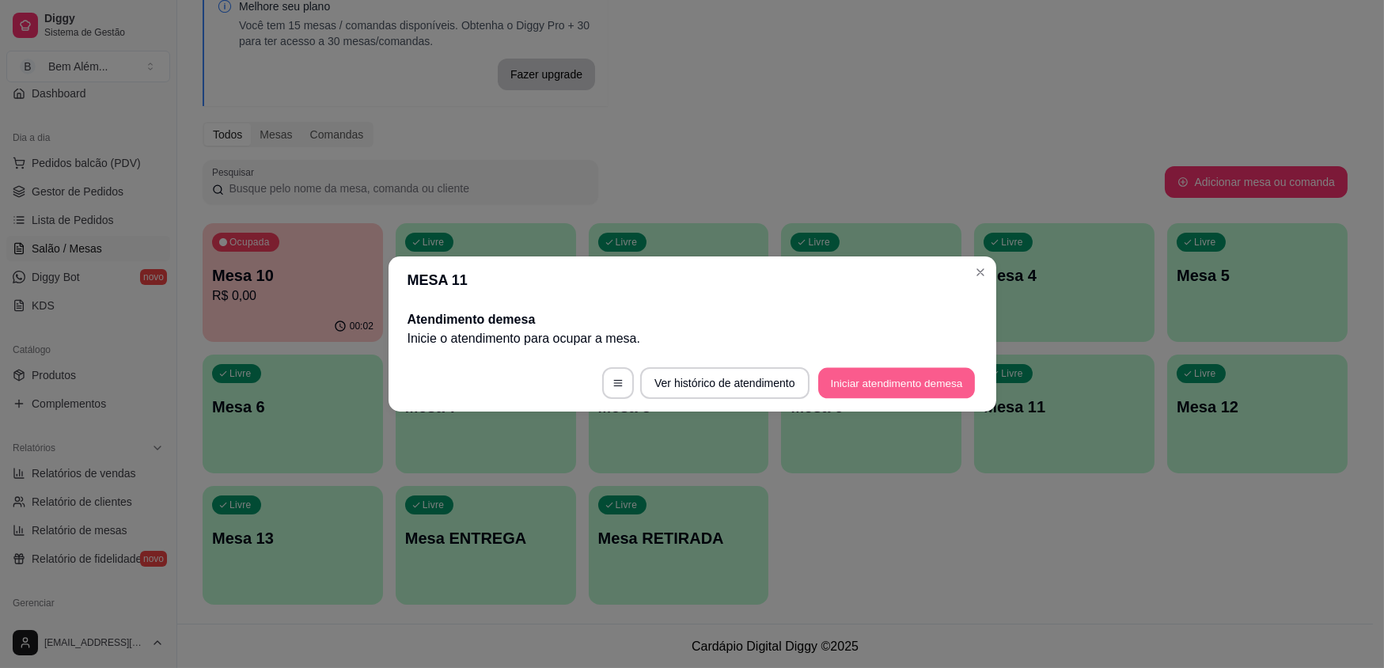
click at [867, 381] on button "Iniciar atendimento de mesa" at bounding box center [896, 383] width 157 height 31
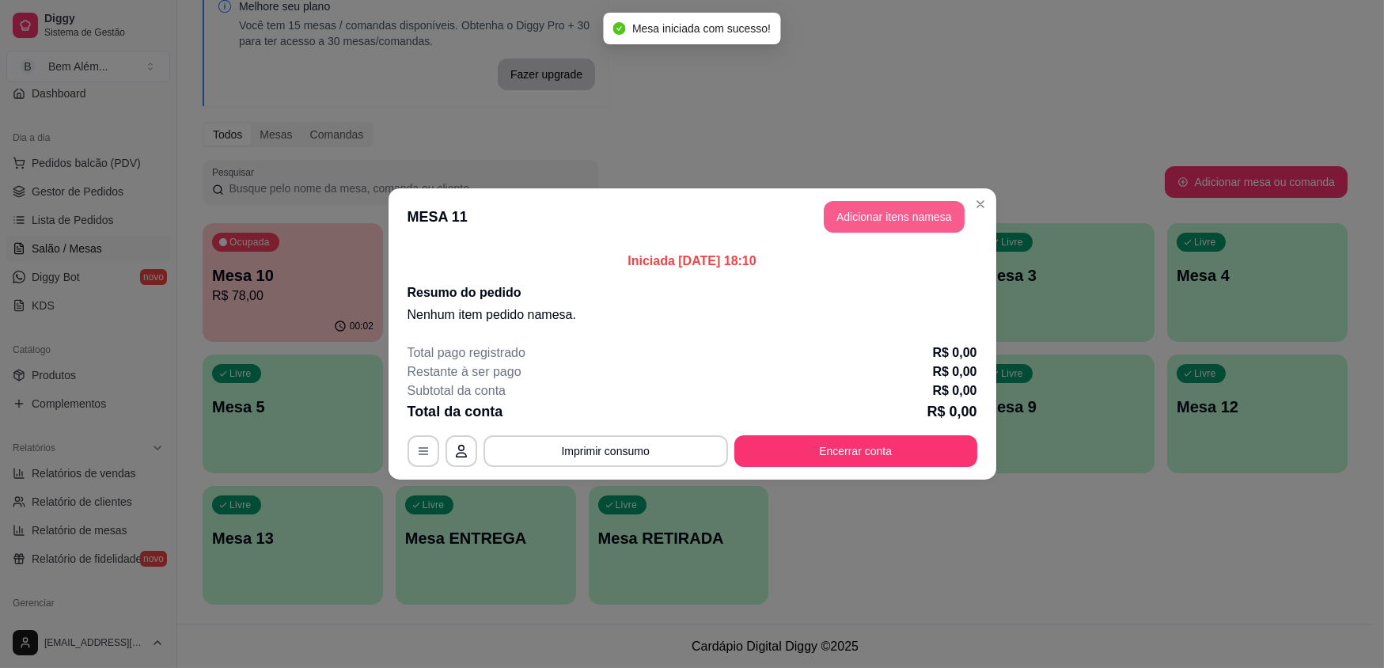
click at [867, 218] on button "Adicionar itens na mesa" at bounding box center [894, 217] width 141 height 32
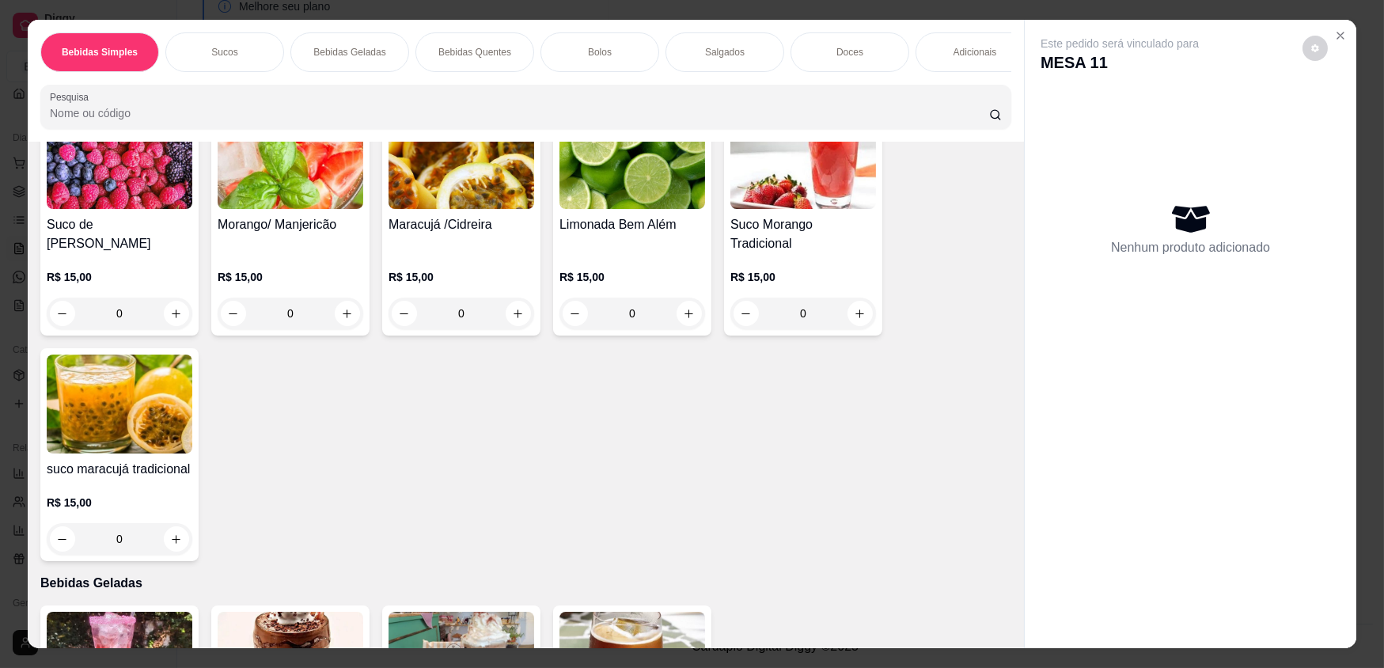
scroll to position [719, 0]
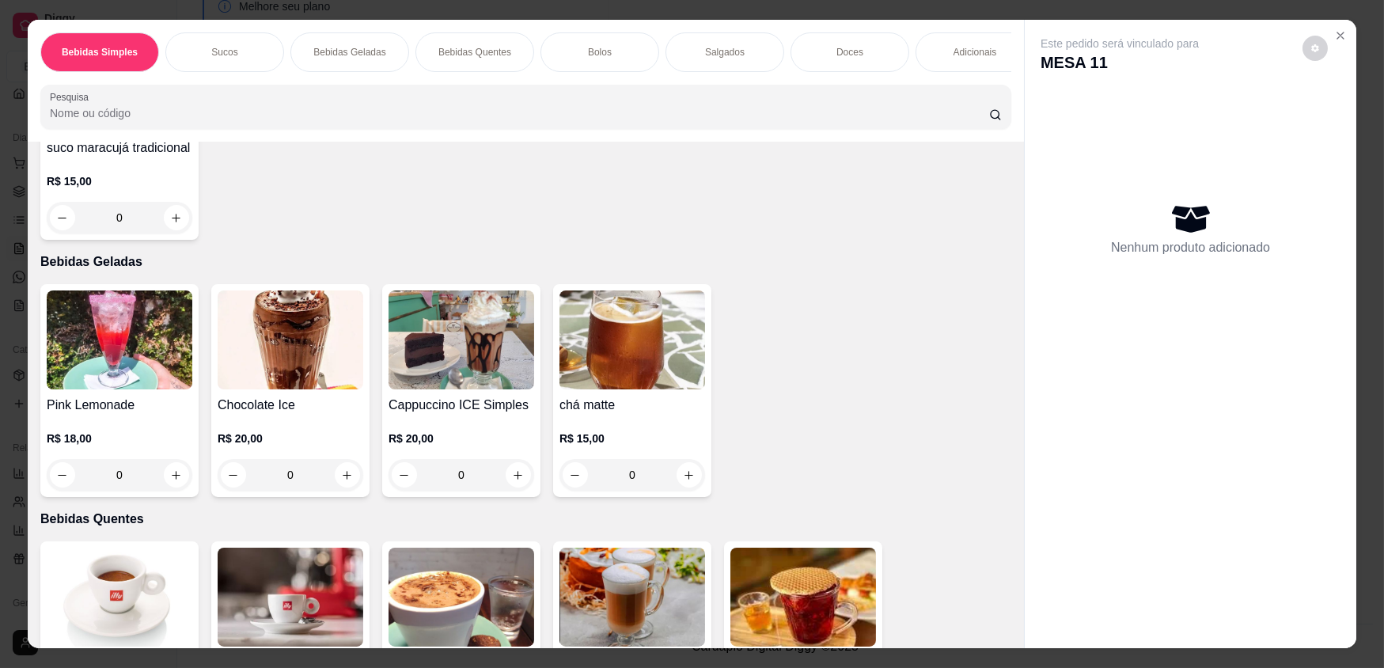
click at [161, 597] on img at bounding box center [120, 597] width 146 height 99
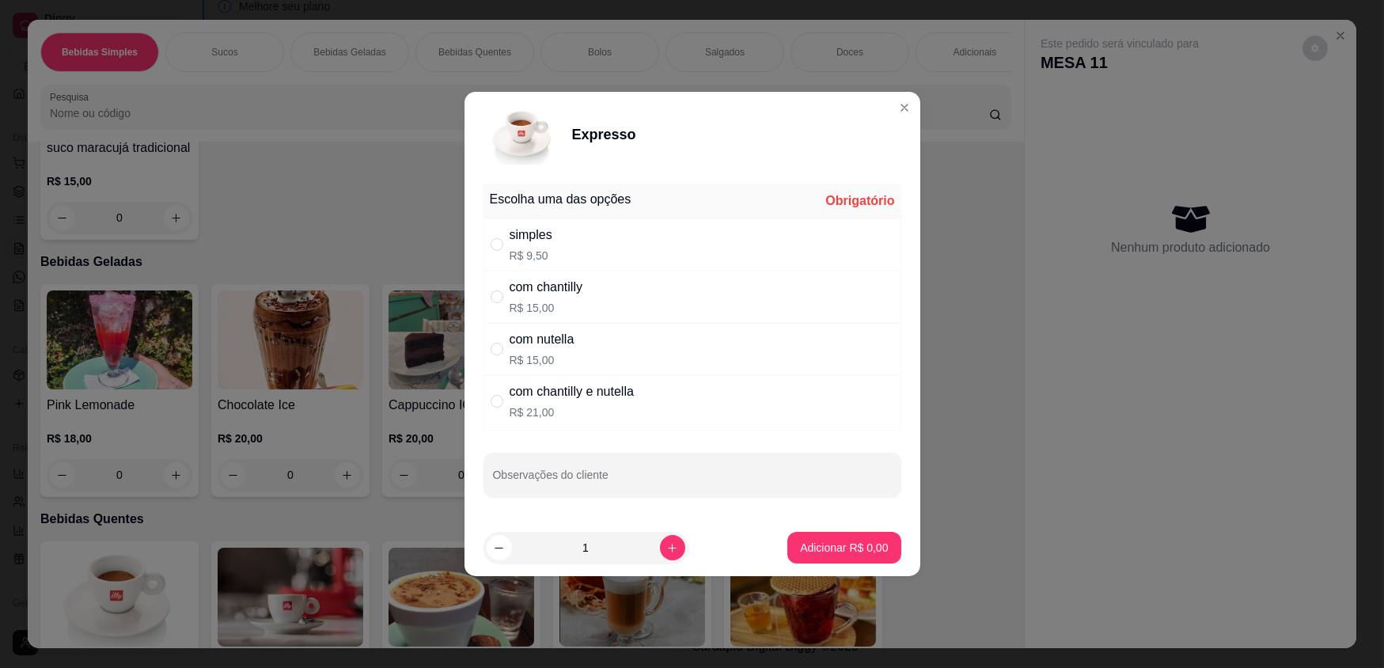
click at [580, 260] on div "simples R$ 9,50" at bounding box center [693, 244] width 418 height 52
radio input "true"
click at [812, 552] on p "Adicionar R$ 9,50" at bounding box center [844, 548] width 88 height 16
type input "1"
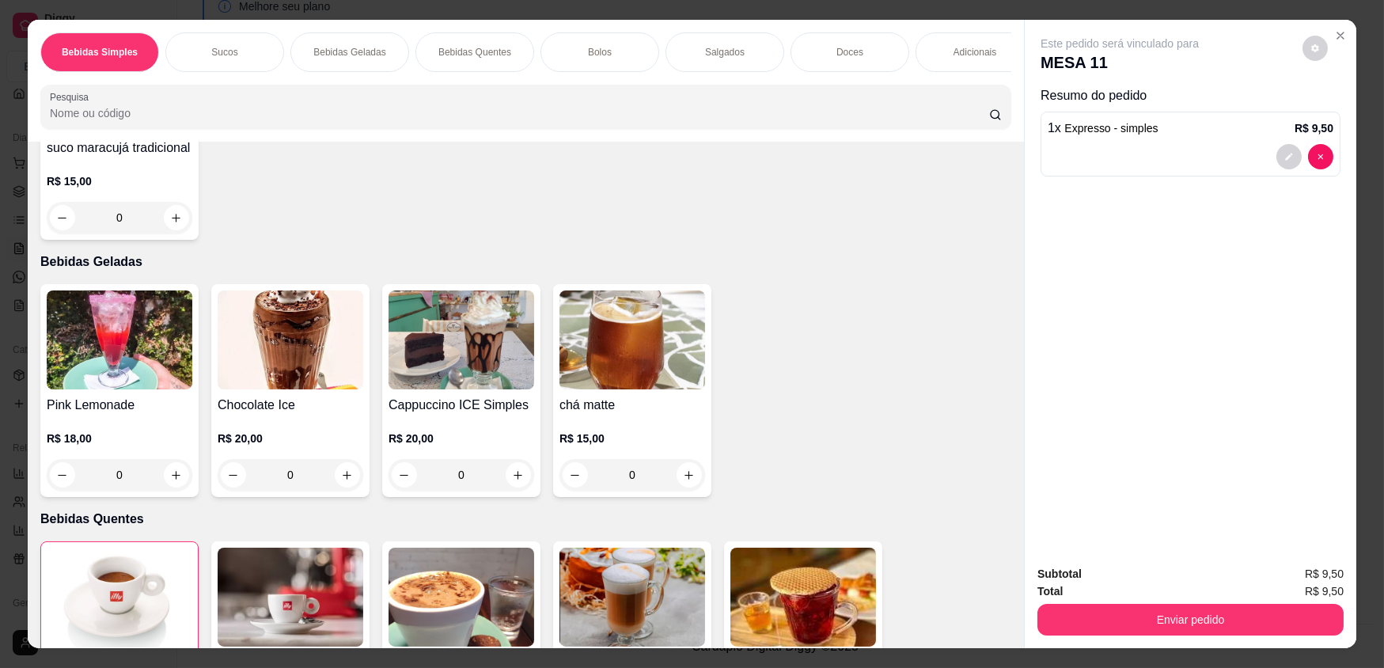
click at [730, 59] on div "Salgados" at bounding box center [725, 52] width 119 height 40
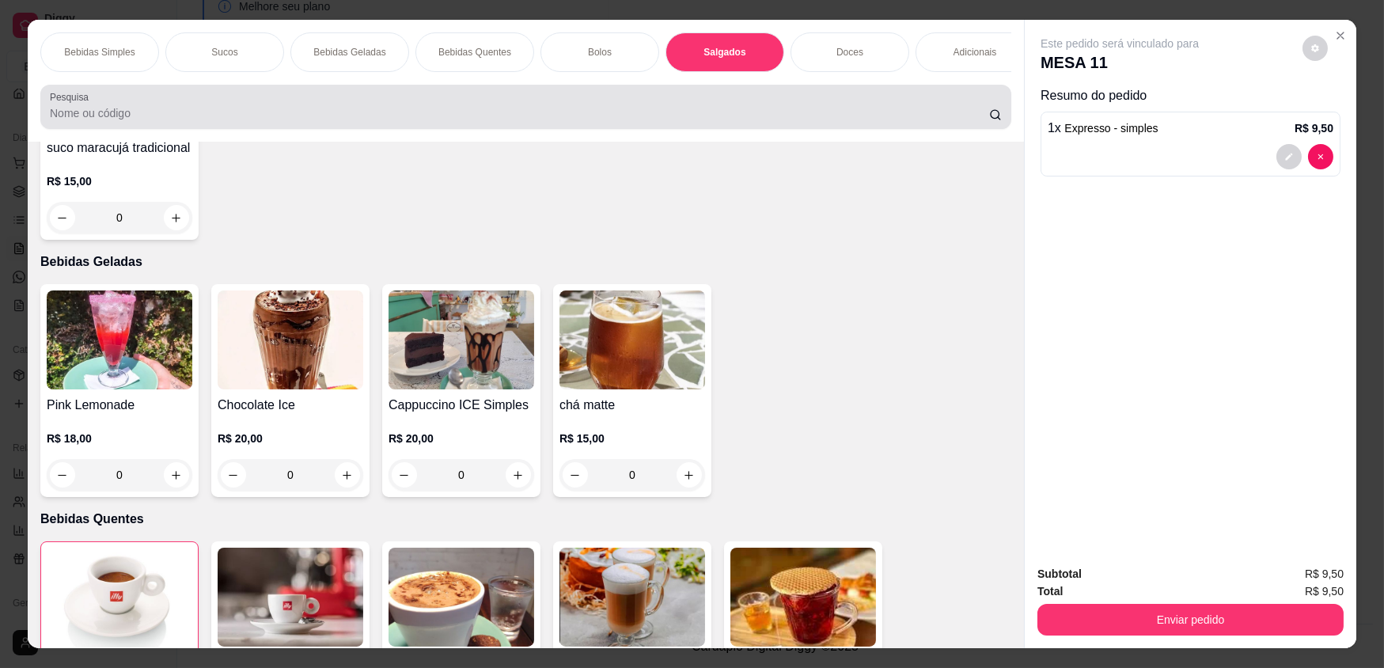
scroll to position [31, 0]
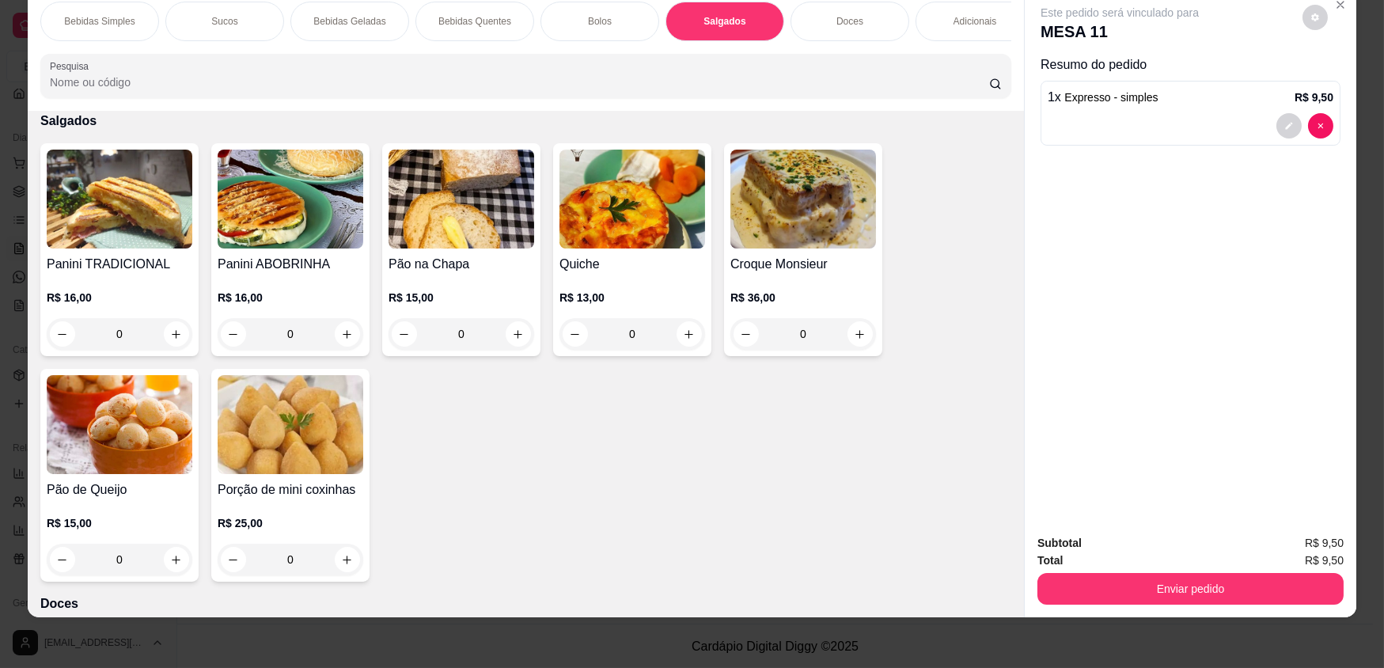
click at [678, 347] on div "0" at bounding box center [633, 334] width 146 height 32
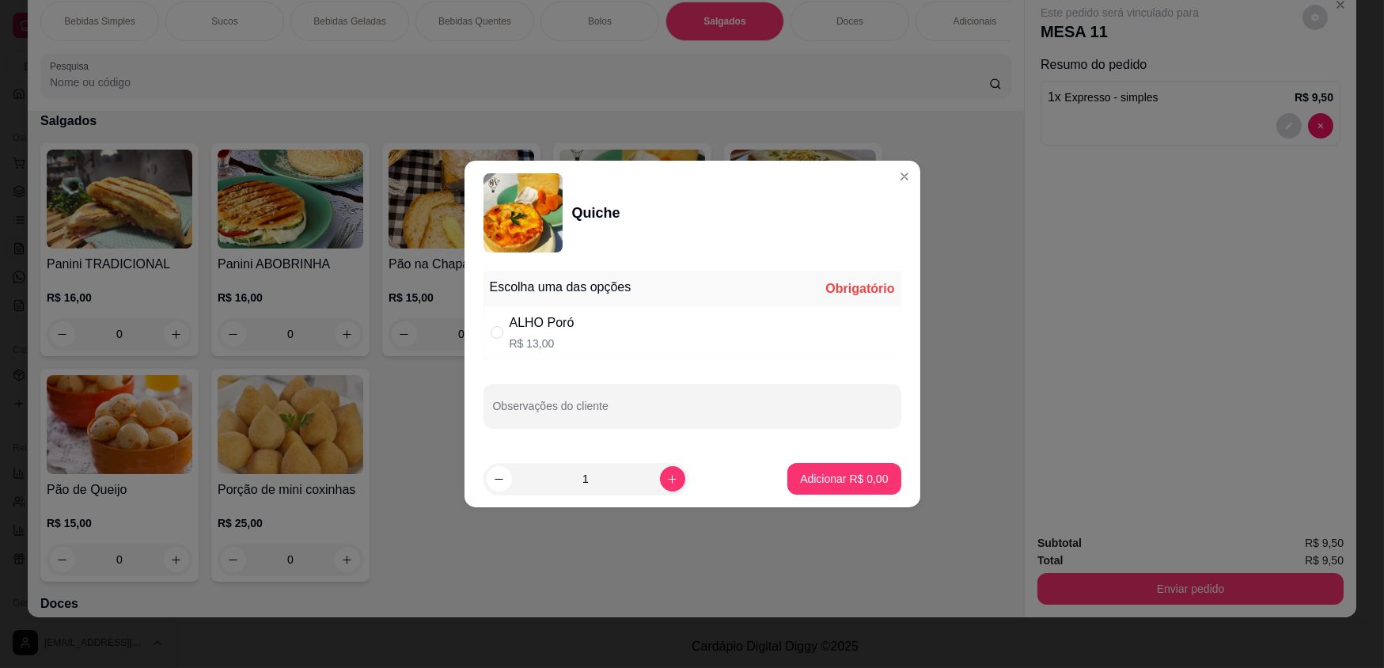
click at [744, 337] on div "ALHO Poró R$ 13,00" at bounding box center [693, 332] width 418 height 52
radio input "true"
click at [852, 477] on p "Adicionar R$ 13,00" at bounding box center [841, 479] width 94 height 16
type input "1"
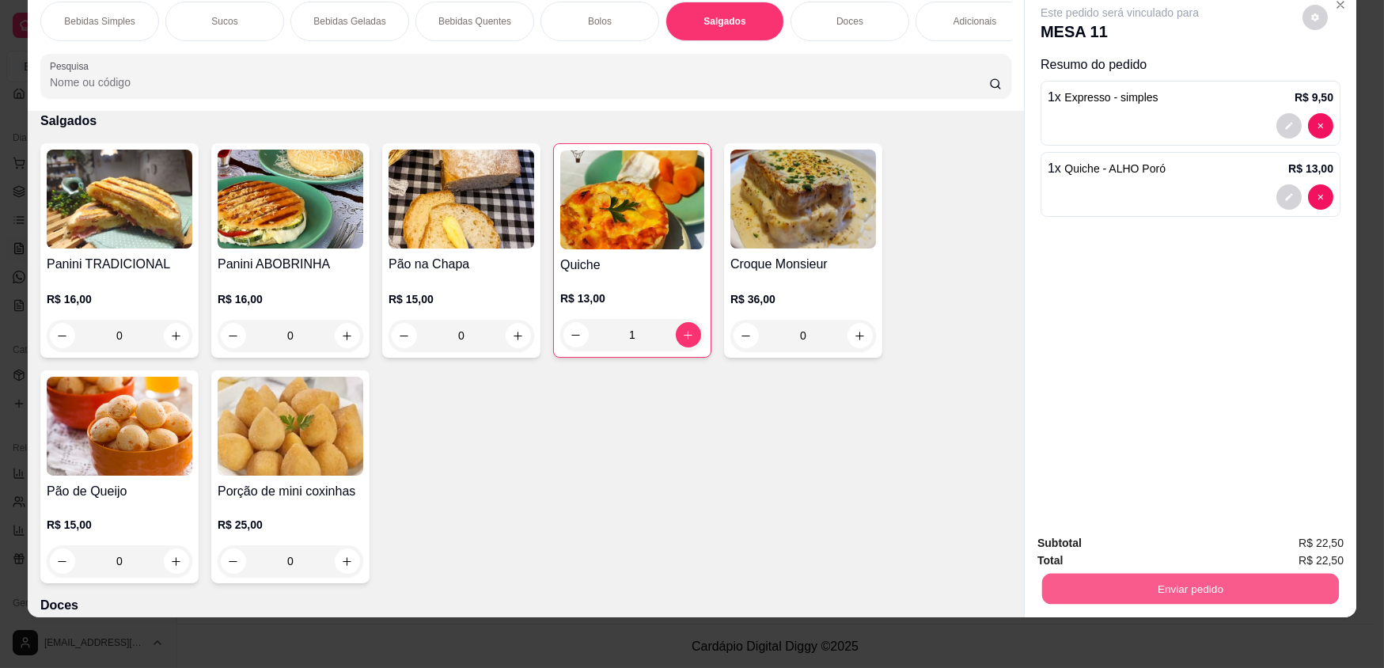
click at [1167, 588] on button "Enviar pedido" at bounding box center [1190, 588] width 297 height 31
click at [1305, 543] on button "Enviar pedido" at bounding box center [1303, 549] width 87 height 29
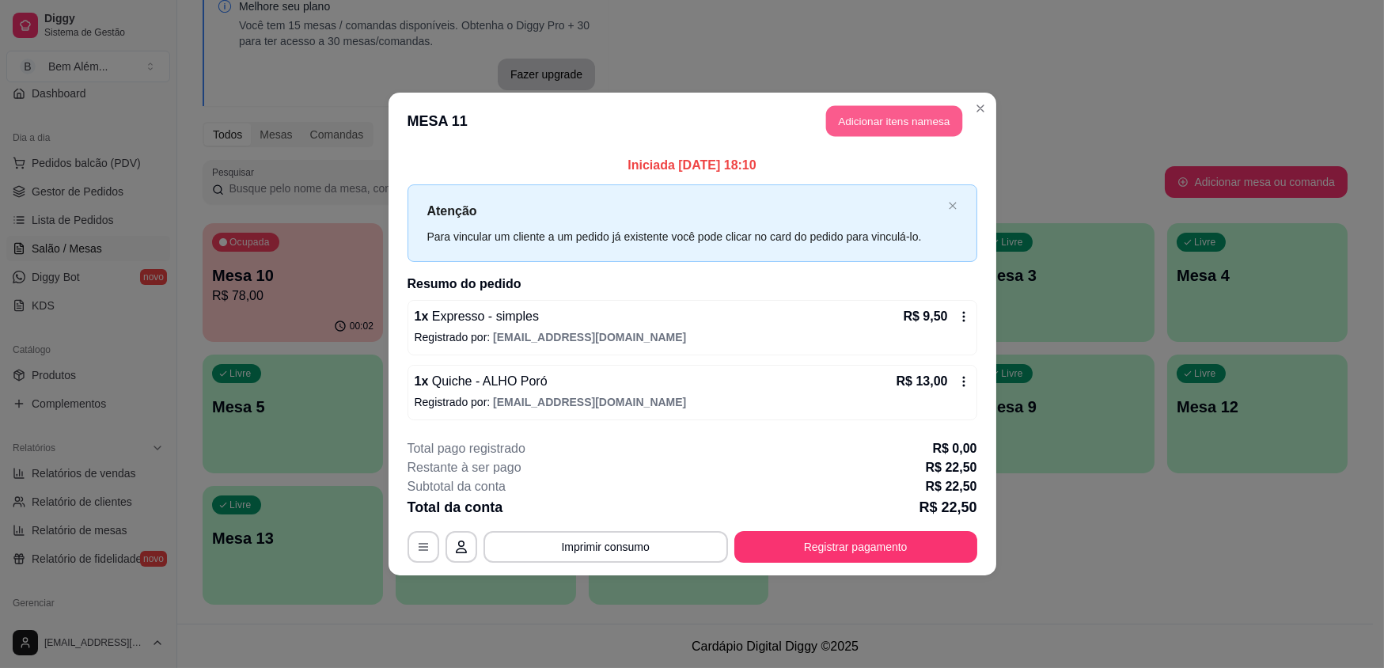
click at [936, 117] on button "Adicionar itens na mesa" at bounding box center [894, 121] width 136 height 31
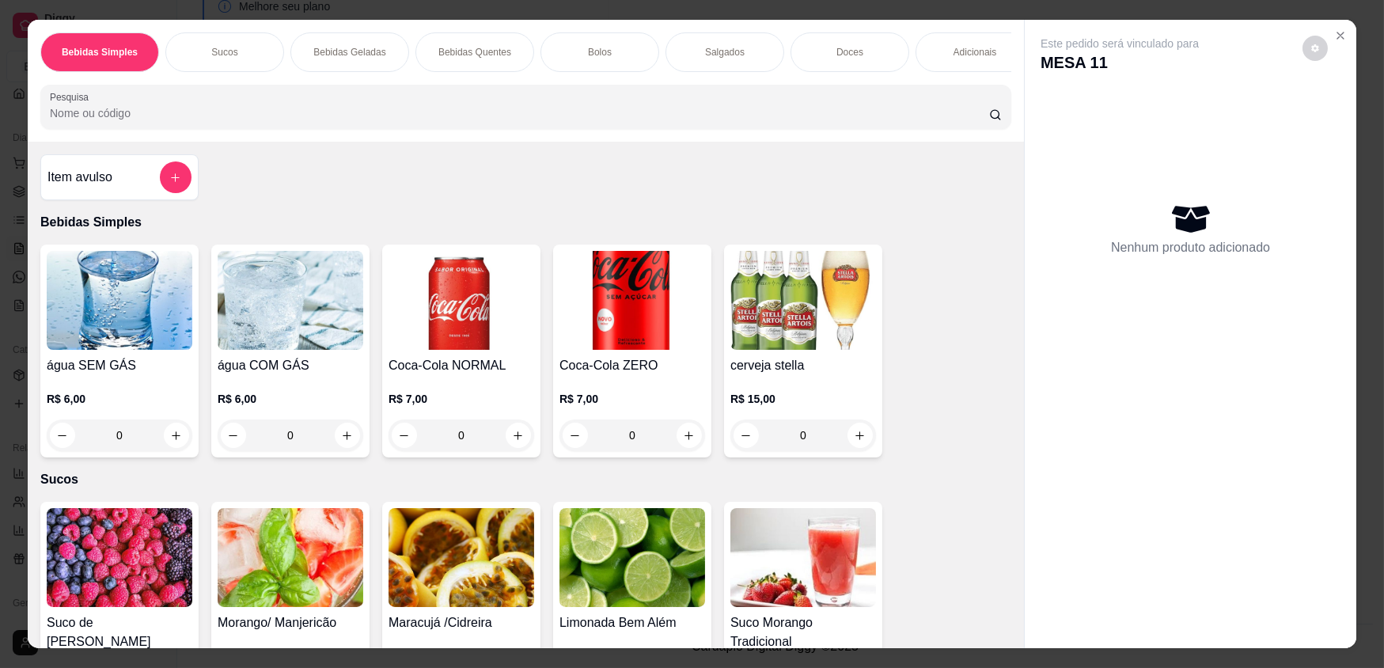
click at [616, 40] on div "Bolos" at bounding box center [600, 52] width 119 height 40
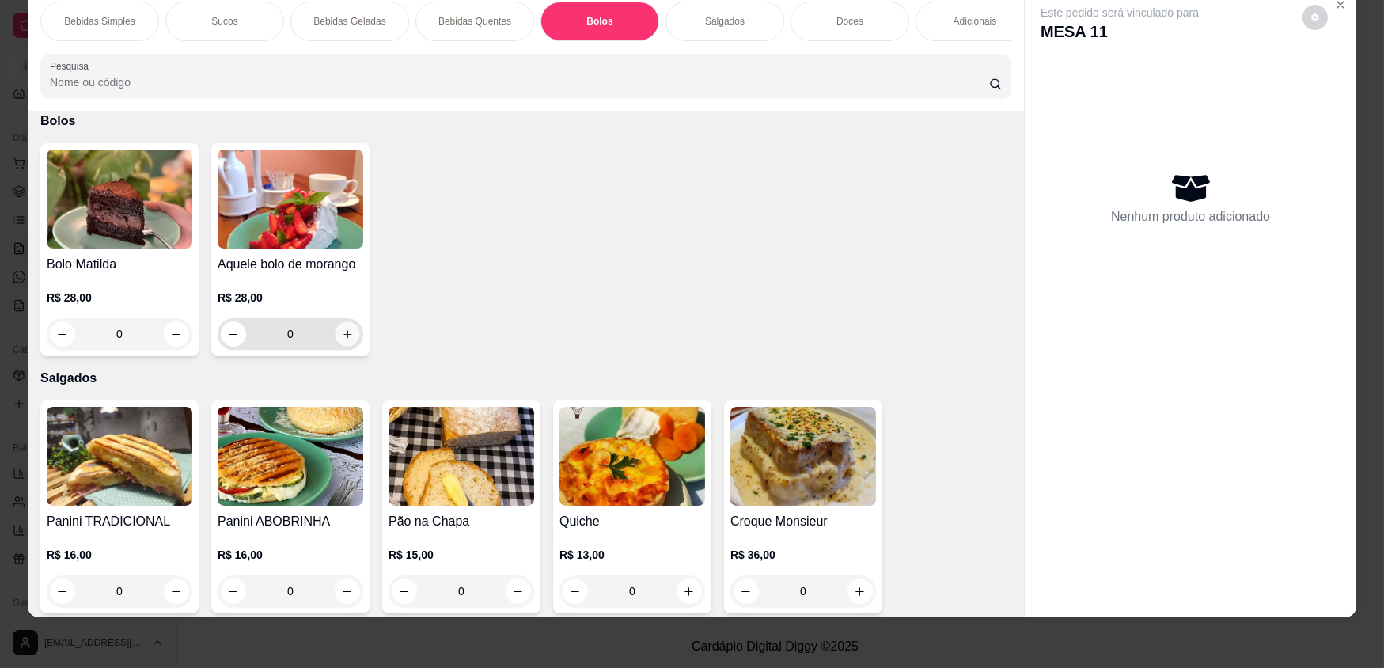
click at [342, 340] on icon "increase-product-quantity" at bounding box center [348, 334] width 12 height 12
type input "1"
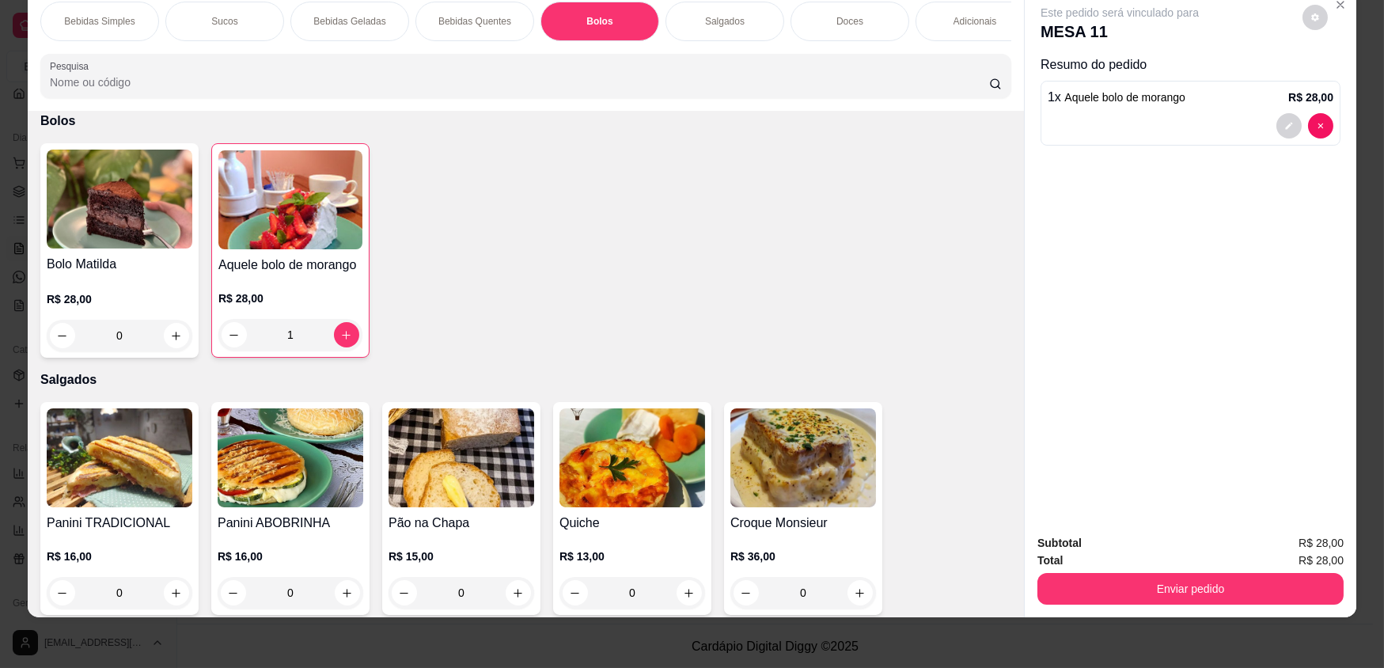
click at [829, 25] on div "Doces" at bounding box center [850, 22] width 119 height 40
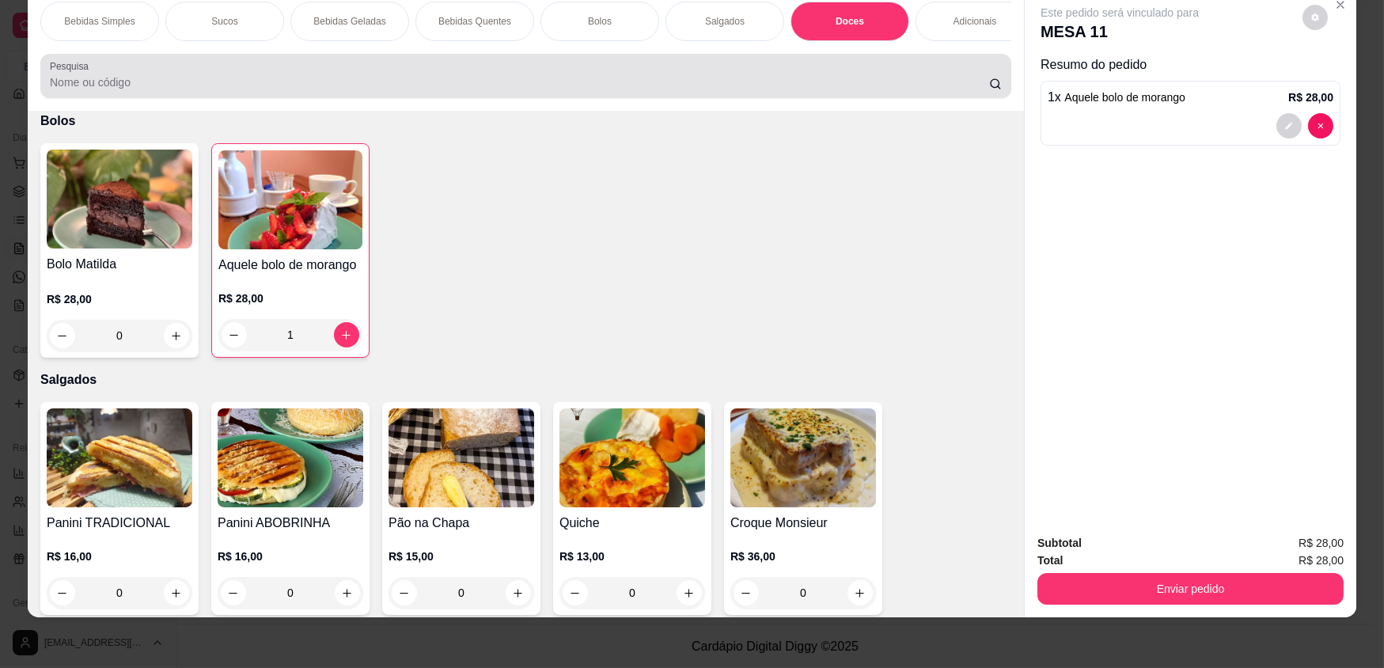
scroll to position [2311, 0]
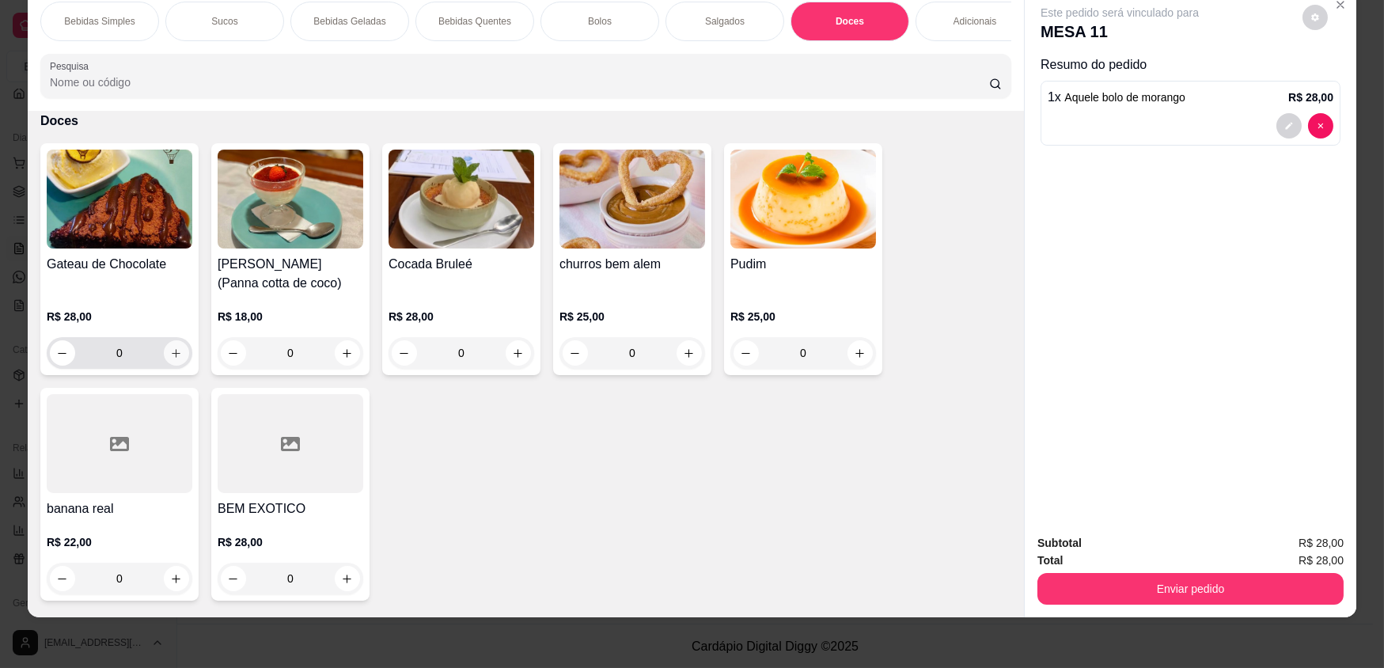
click at [171, 359] on icon "increase-product-quantity" at bounding box center [176, 353] width 12 height 12
type input "1"
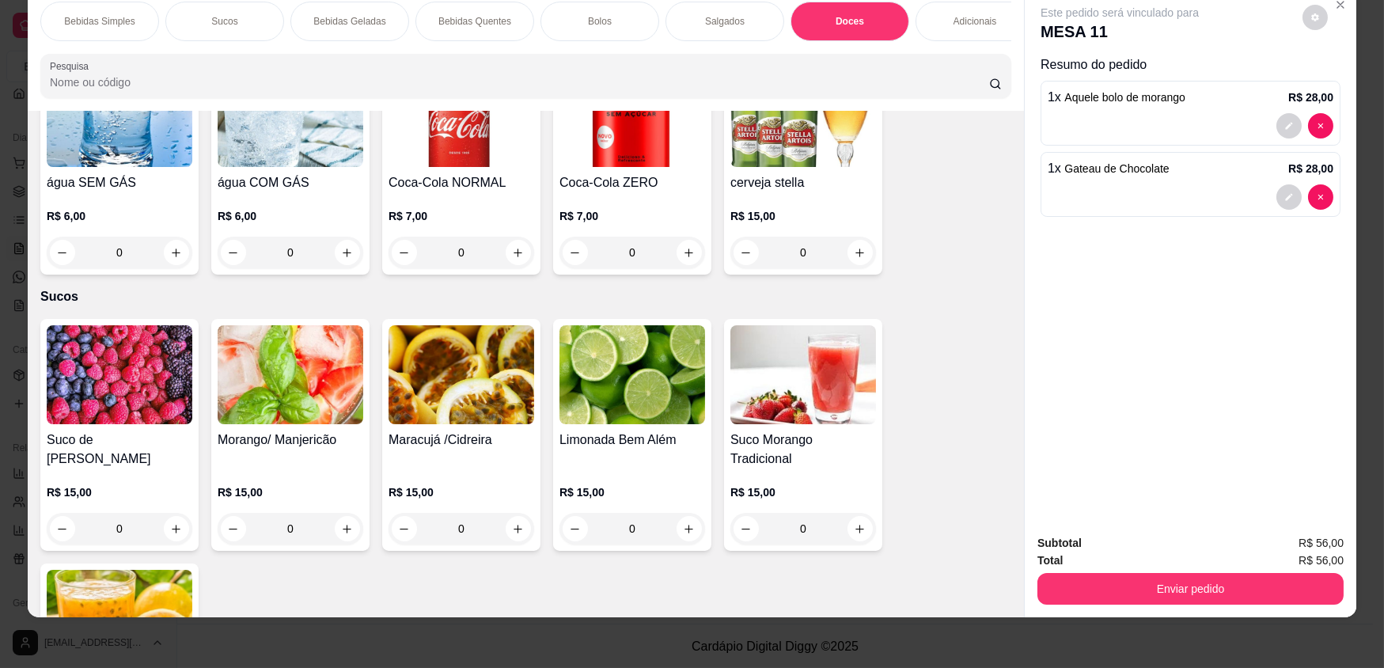
scroll to position [0, 0]
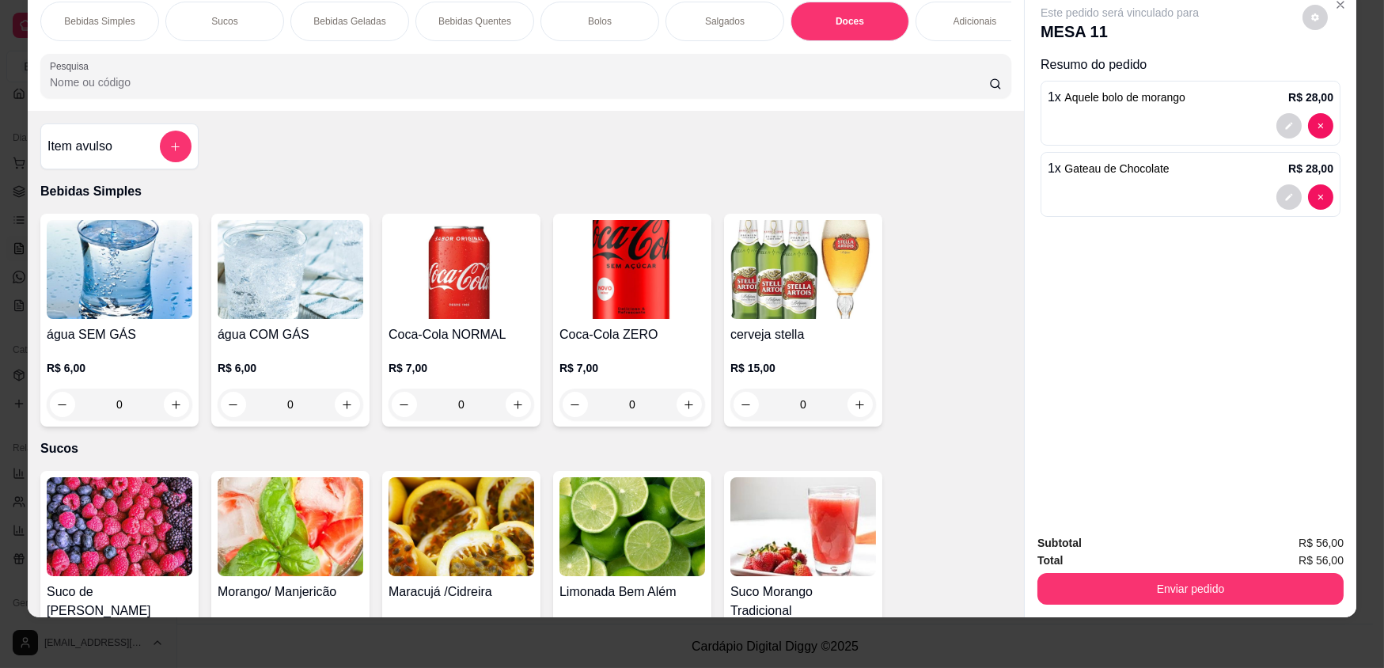
click at [515, 417] on div "0" at bounding box center [462, 405] width 146 height 32
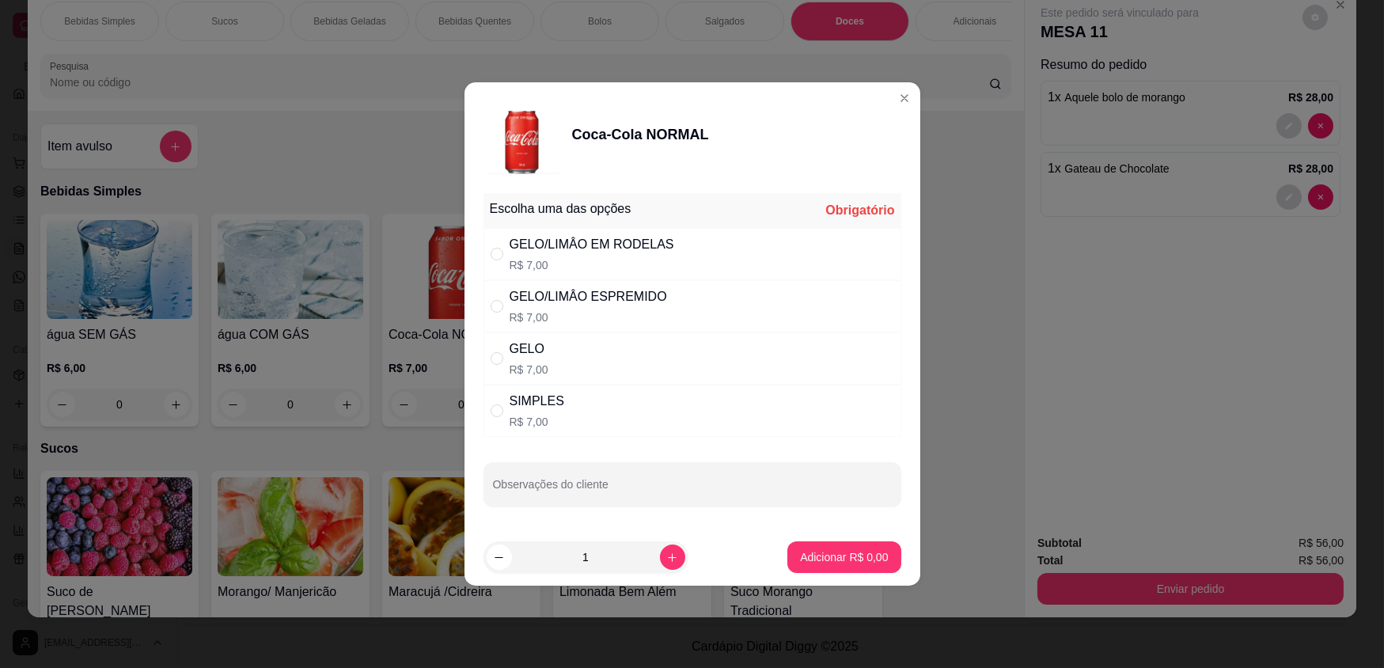
click at [575, 402] on div "SIMPLES R$ 7,00" at bounding box center [693, 411] width 418 height 52
radio input "true"
click at [863, 565] on button "Adicionar R$ 7,00" at bounding box center [843, 557] width 113 height 32
type input "1"
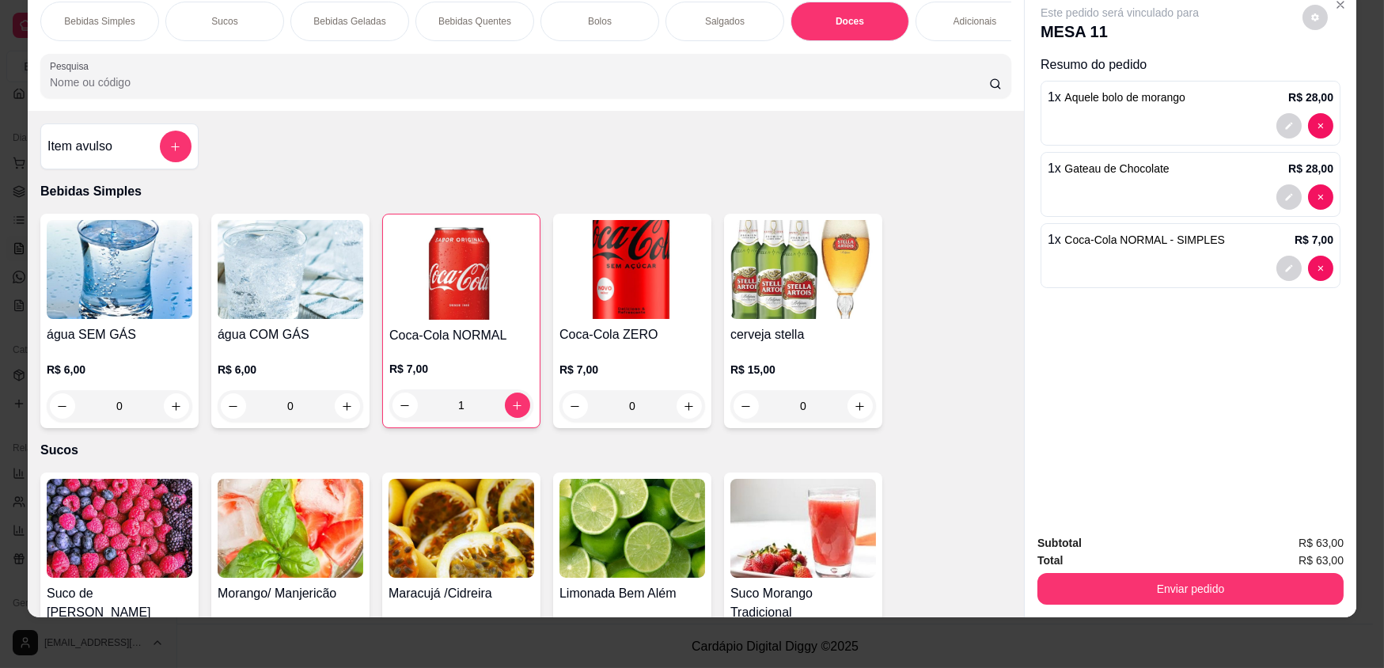
click at [807, 27] on div "Doces" at bounding box center [850, 22] width 119 height 40
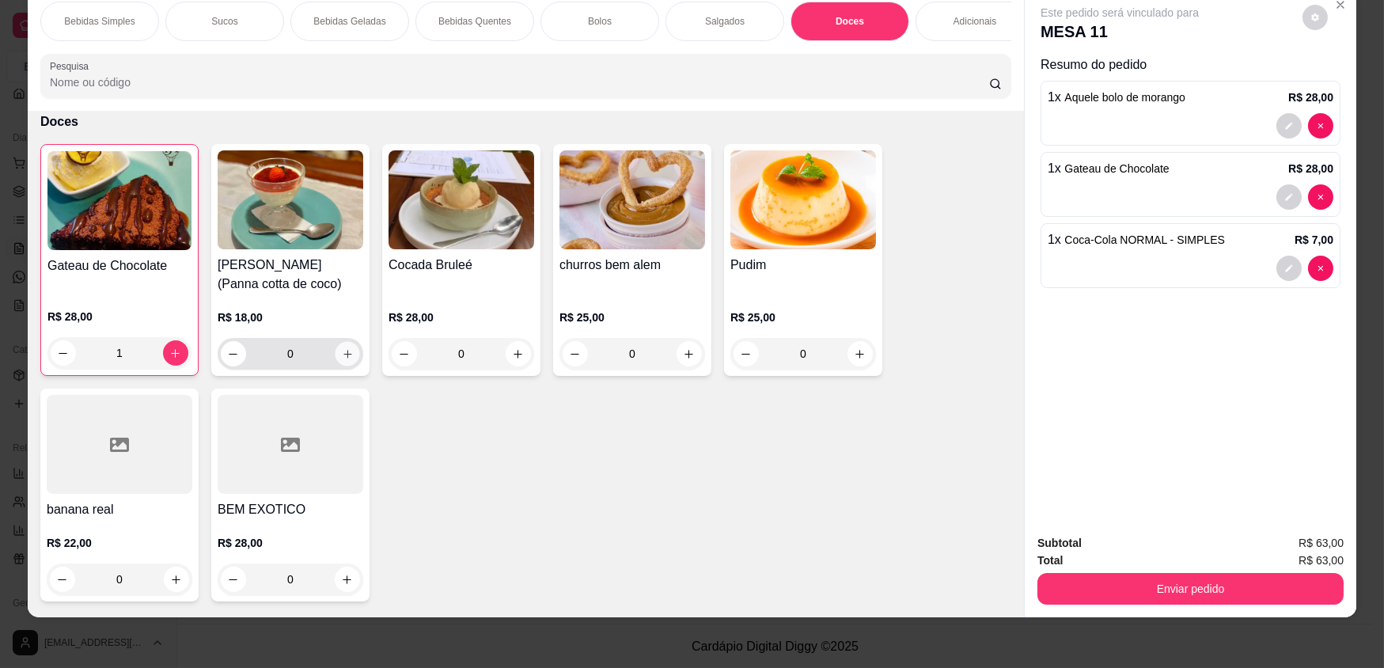
click at [347, 360] on icon "increase-product-quantity" at bounding box center [348, 354] width 12 height 12
type input "1"
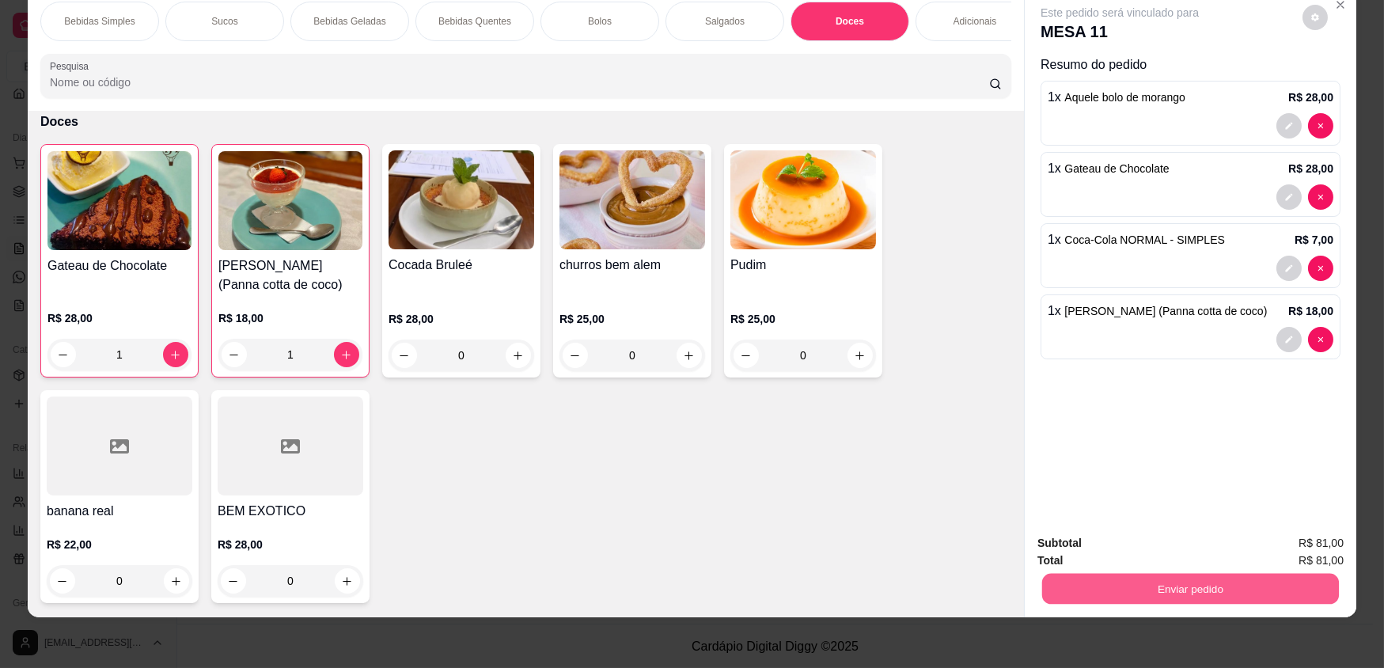
click at [1207, 591] on button "Enviar pedido" at bounding box center [1190, 588] width 297 height 31
click at [1284, 546] on button "Enviar pedido" at bounding box center [1303, 549] width 87 height 29
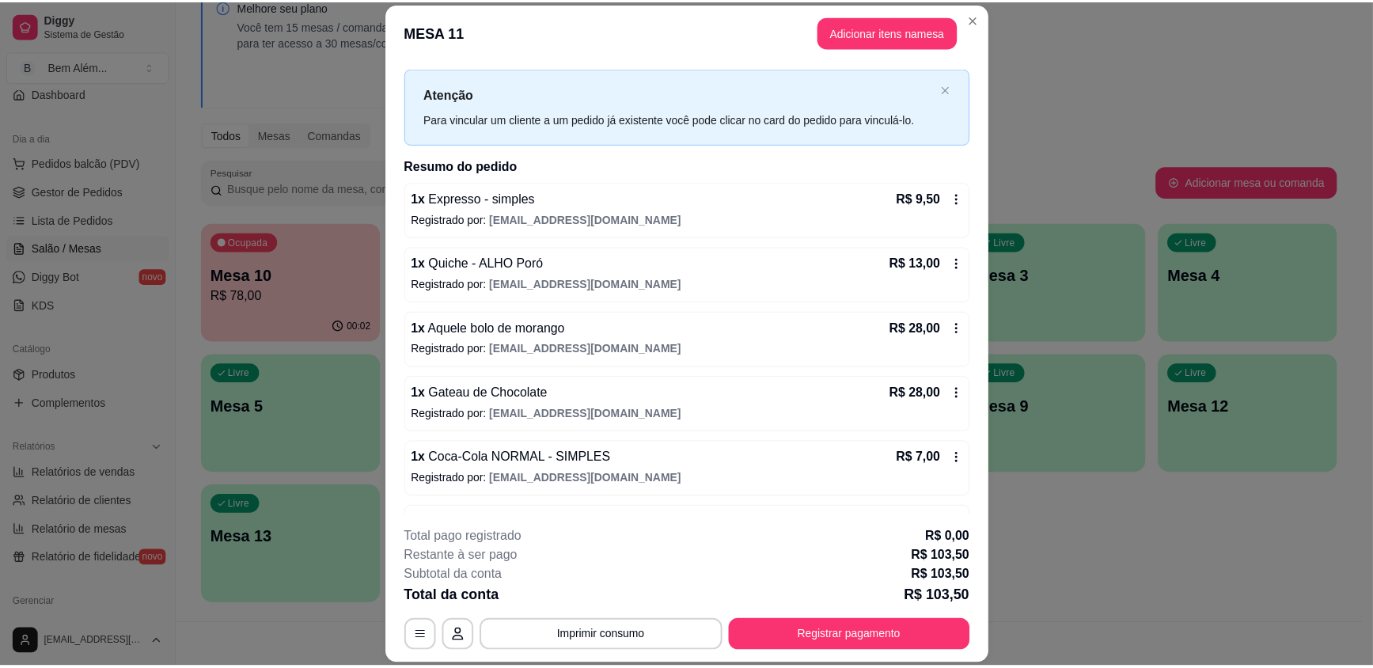
scroll to position [0, 0]
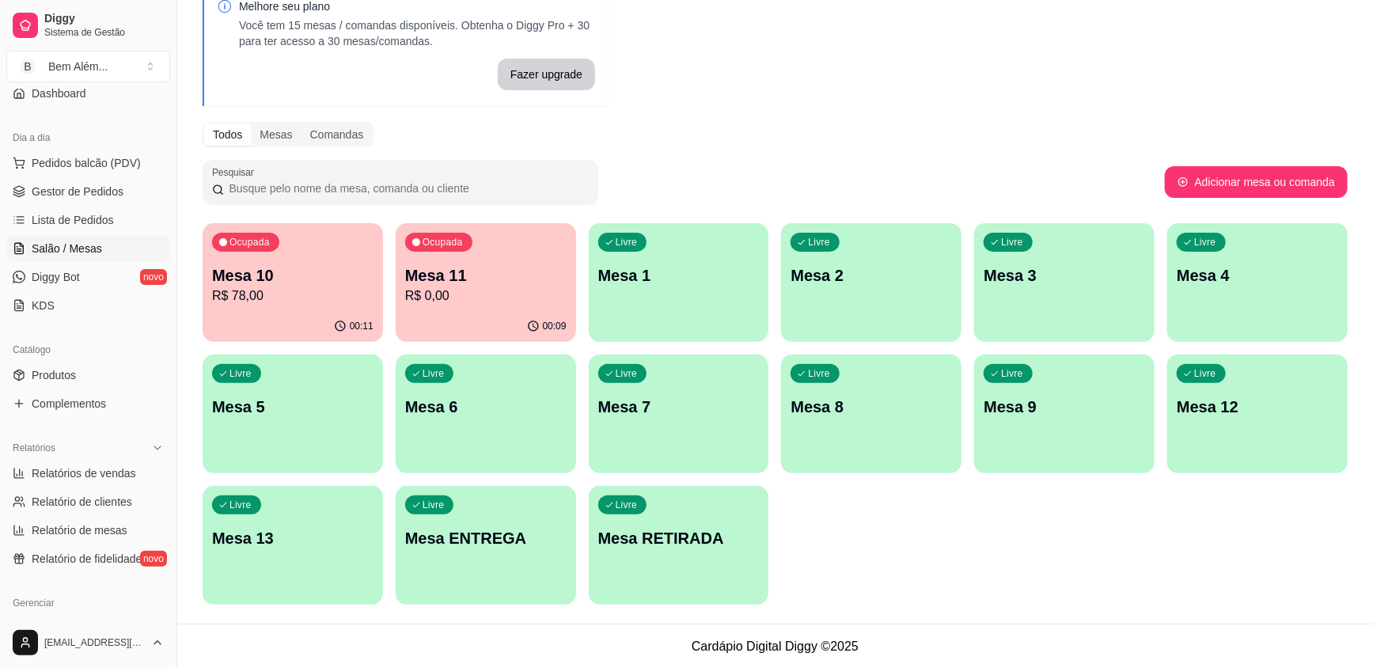
click at [335, 274] on p "Mesa 10" at bounding box center [292, 275] width 161 height 22
click at [113, 195] on span "Gestor de Pedidos" at bounding box center [78, 192] width 92 height 16
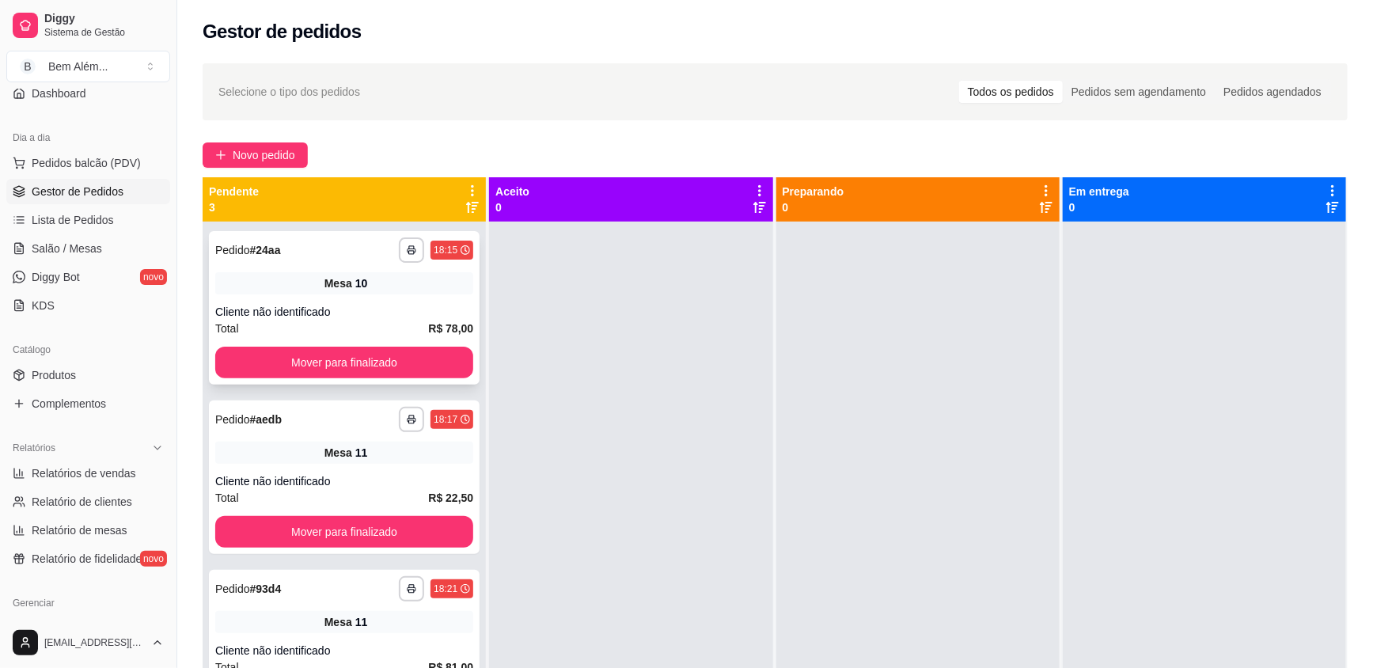
click at [347, 340] on div "**********" at bounding box center [344, 308] width 271 height 154
click at [398, 357] on button "Mover para finalizado" at bounding box center [344, 363] width 258 height 32
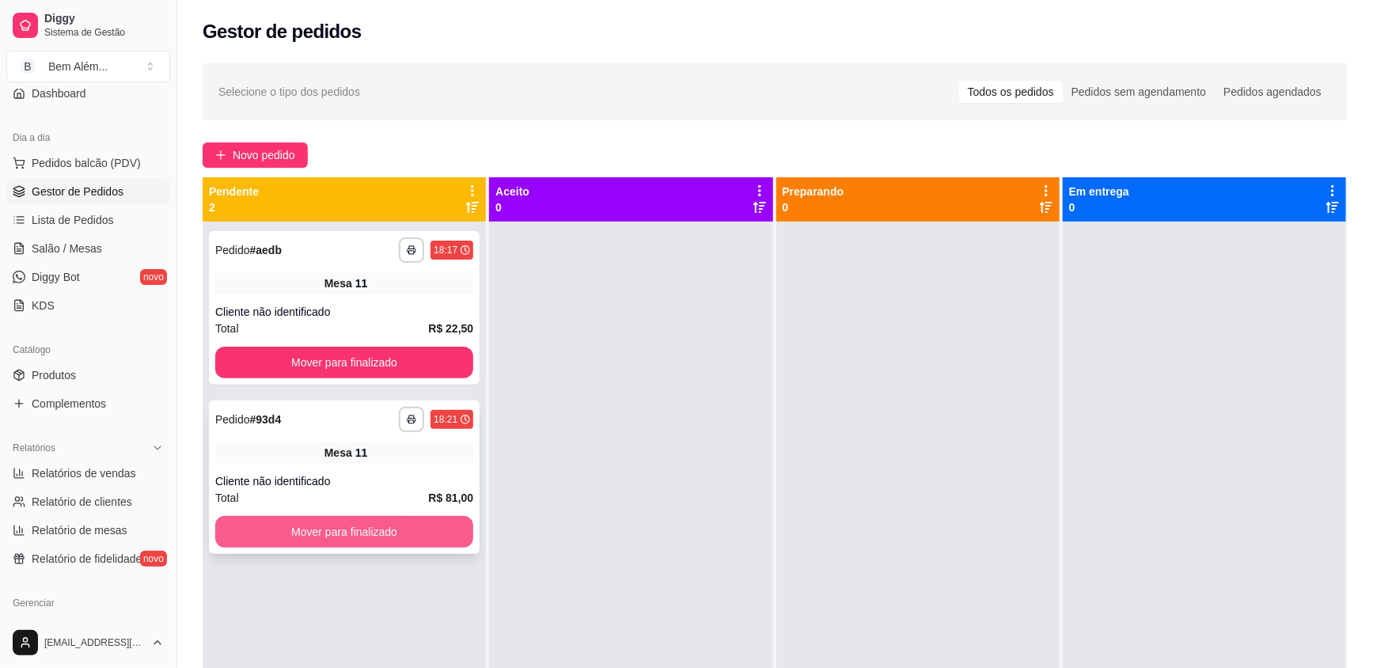
click at [374, 543] on button "Mover para finalizado" at bounding box center [344, 532] width 258 height 32
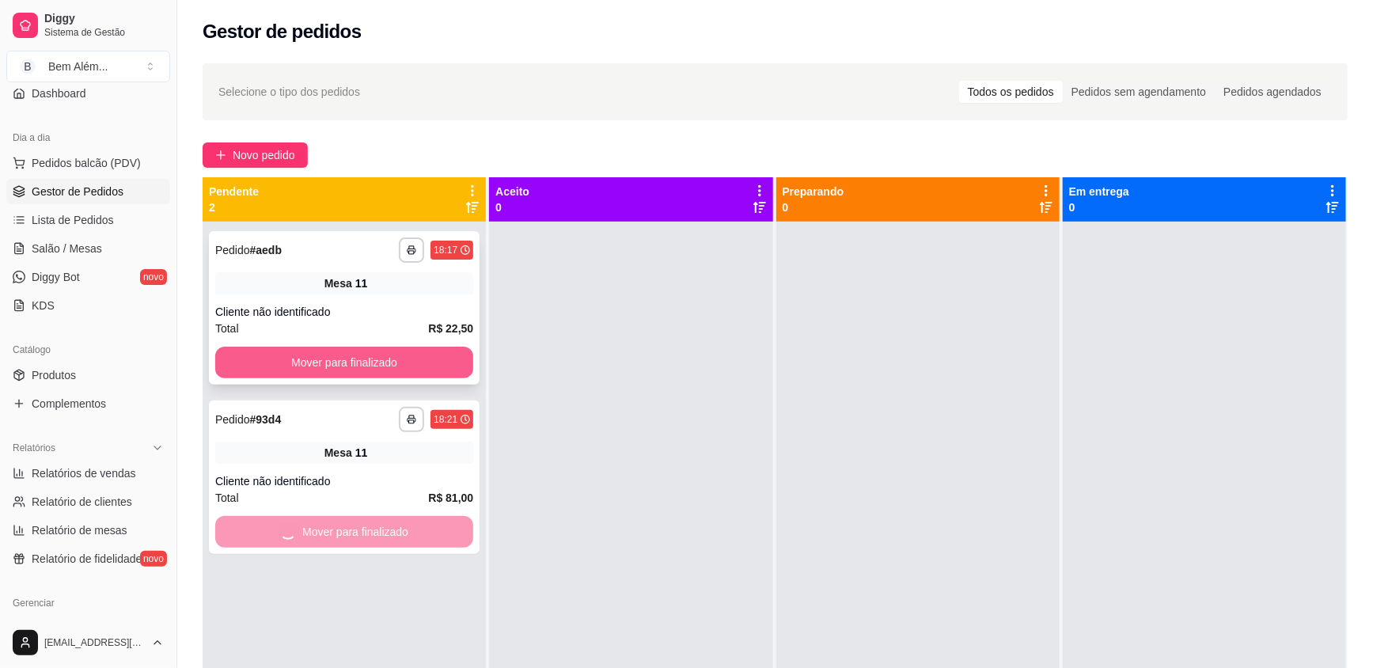
click at [408, 362] on button "Mover para finalizado" at bounding box center [344, 363] width 258 height 32
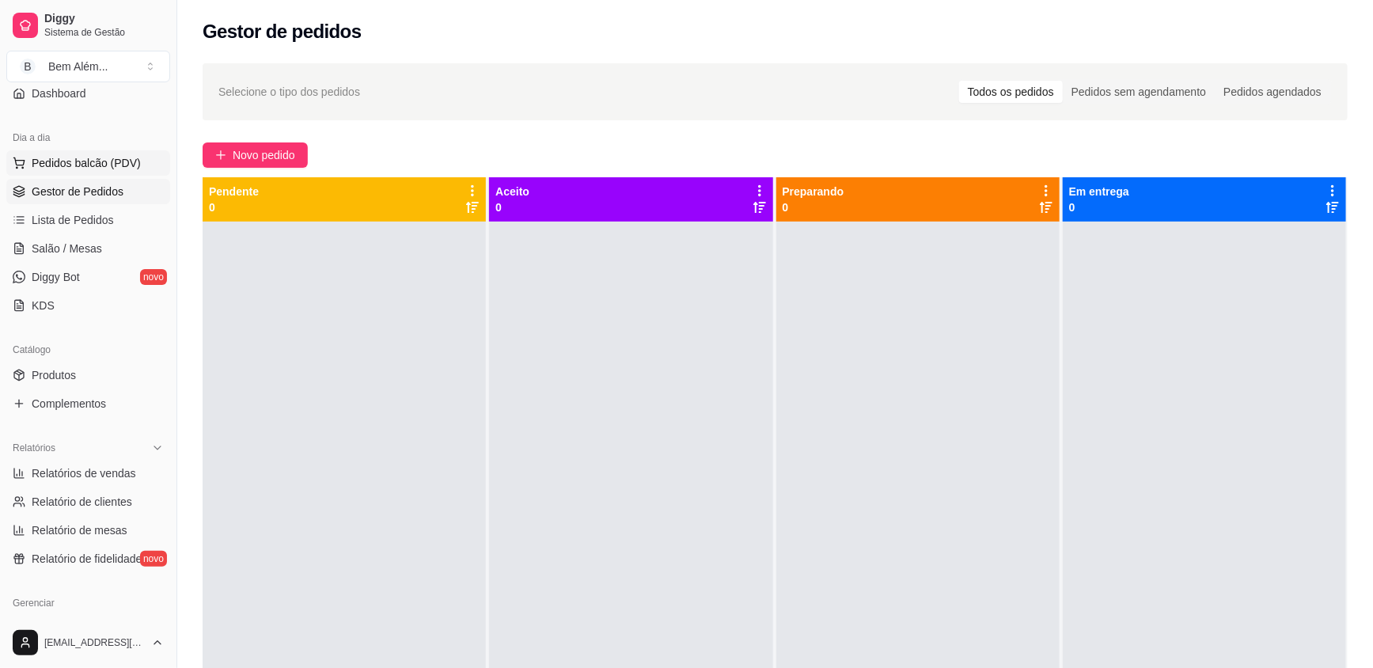
click at [112, 164] on span "Pedidos balcão (PDV)" at bounding box center [86, 163] width 109 height 16
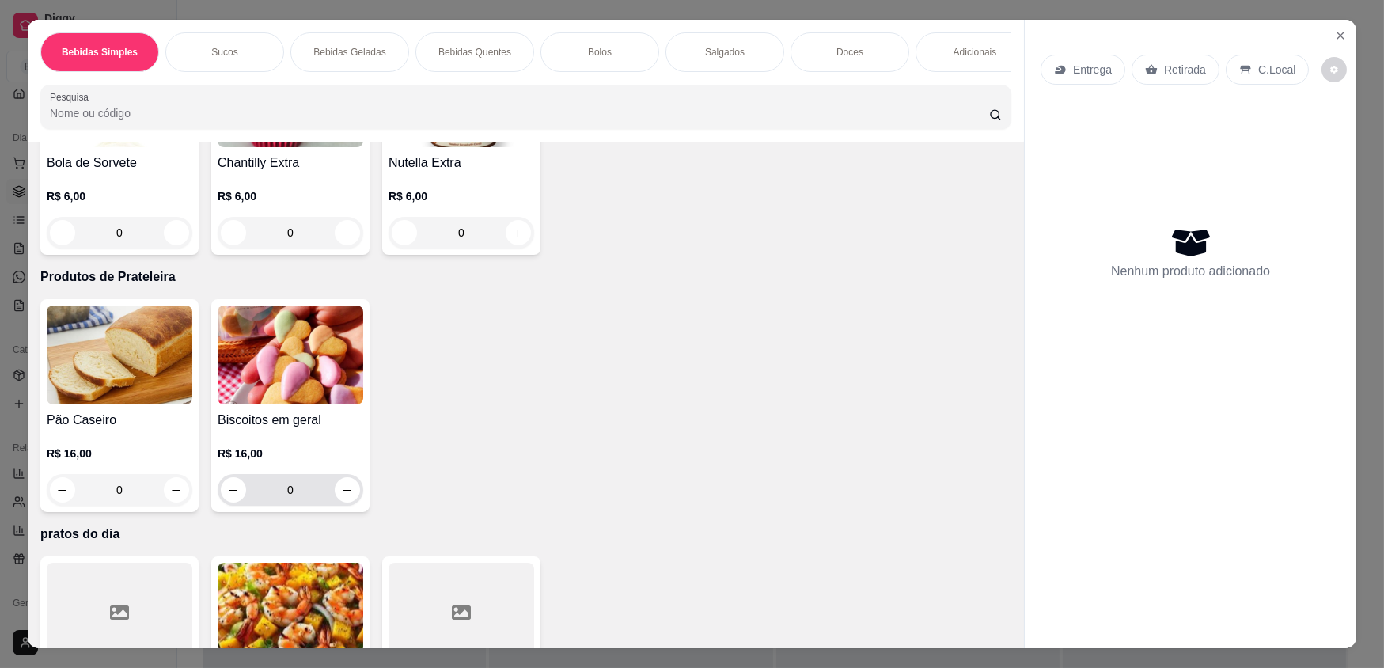
scroll to position [3087, 0]
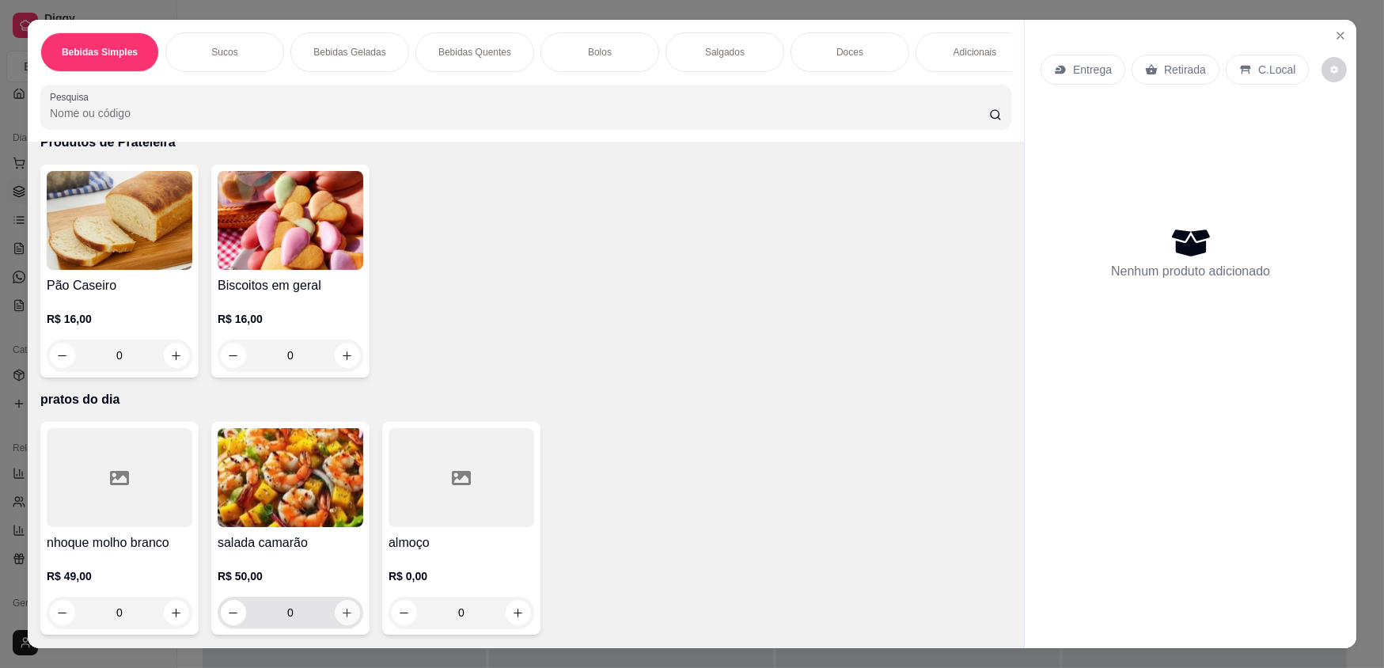
click at [346, 613] on icon "increase-product-quantity" at bounding box center [347, 613] width 9 height 9
type input "1"
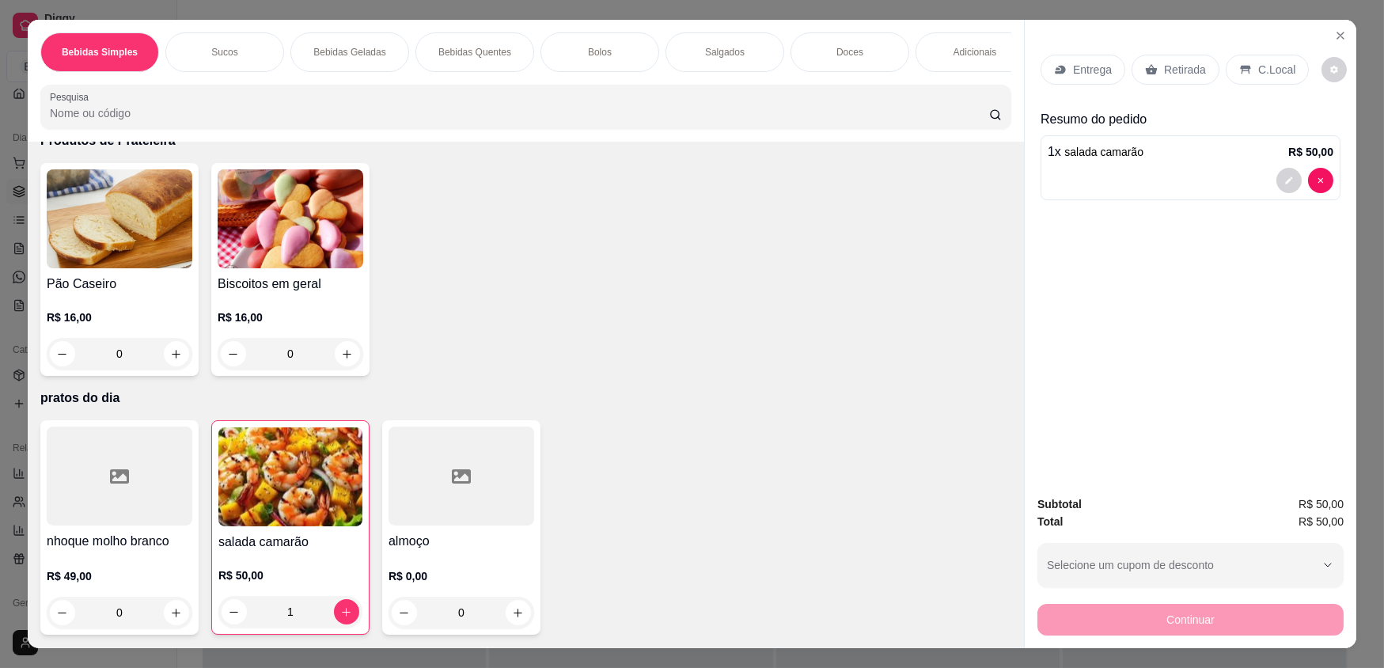
click at [1177, 63] on p "Retirada" at bounding box center [1185, 70] width 42 height 16
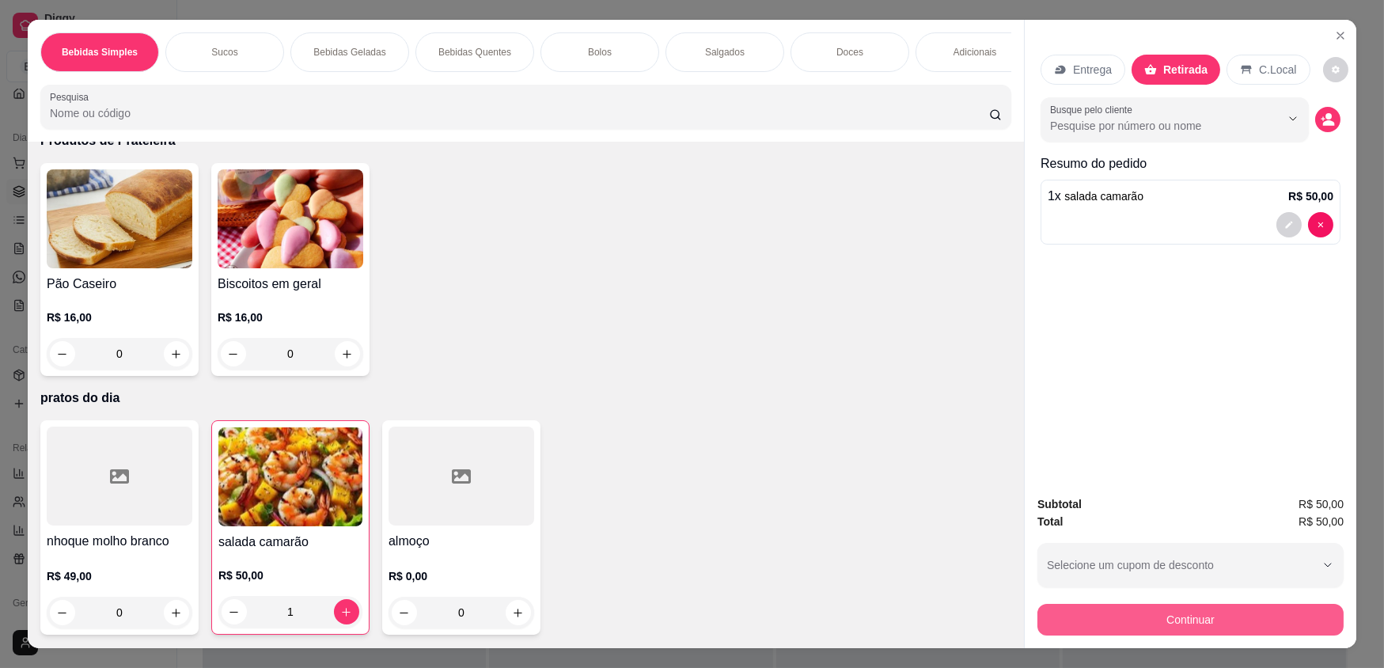
click at [1205, 619] on button "Continuar" at bounding box center [1191, 620] width 306 height 32
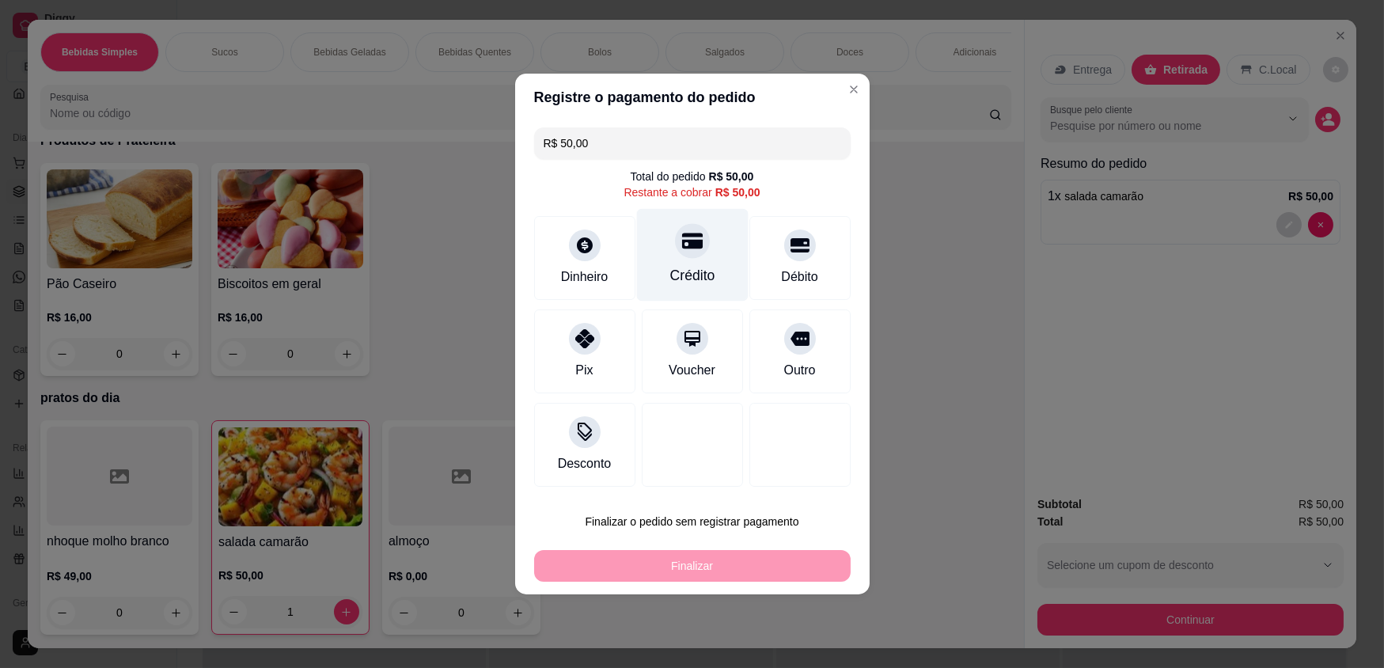
click at [658, 293] on div "Crédito" at bounding box center [692, 255] width 112 height 93
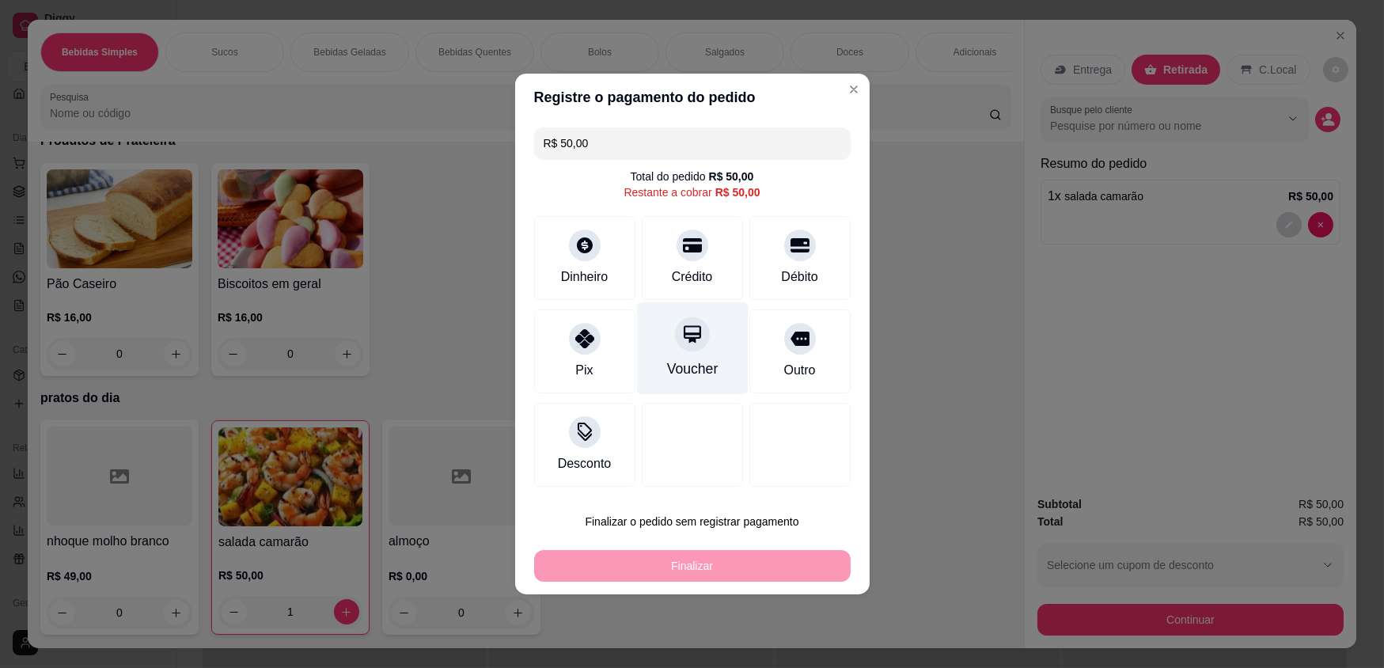
type input "R$ 0,00"
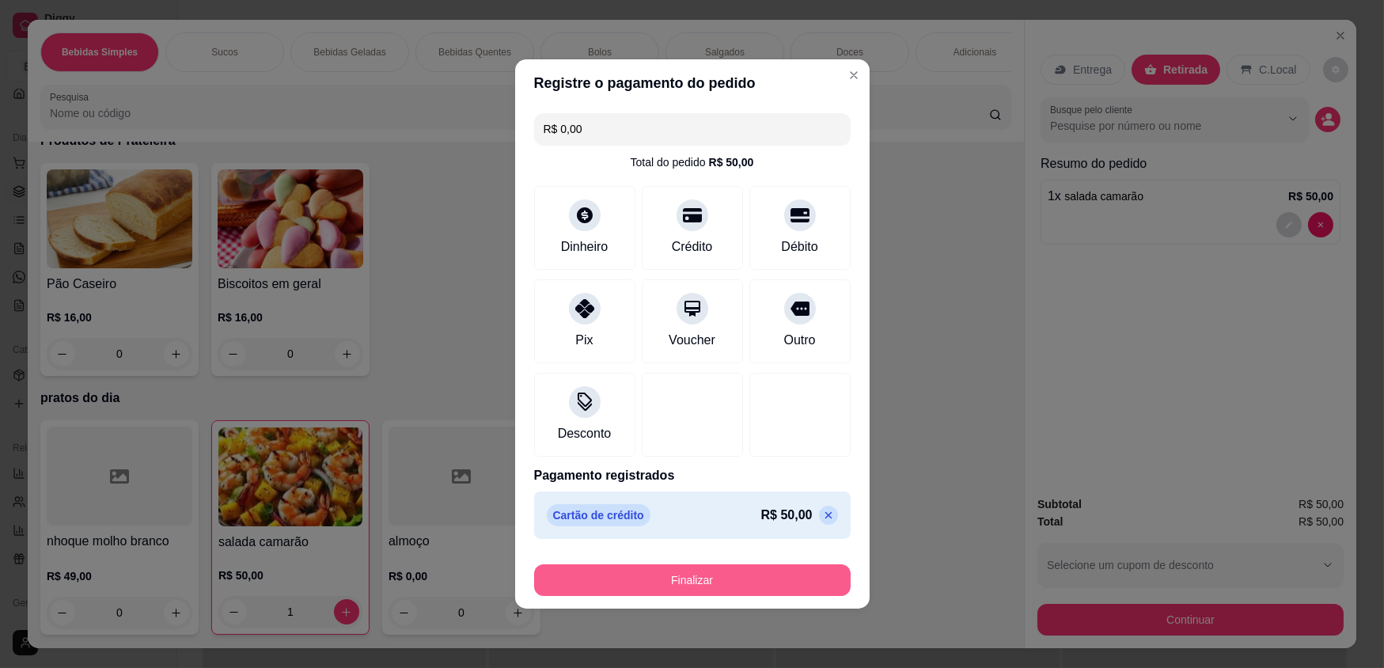
click at [701, 575] on button "Finalizar" at bounding box center [692, 580] width 317 height 32
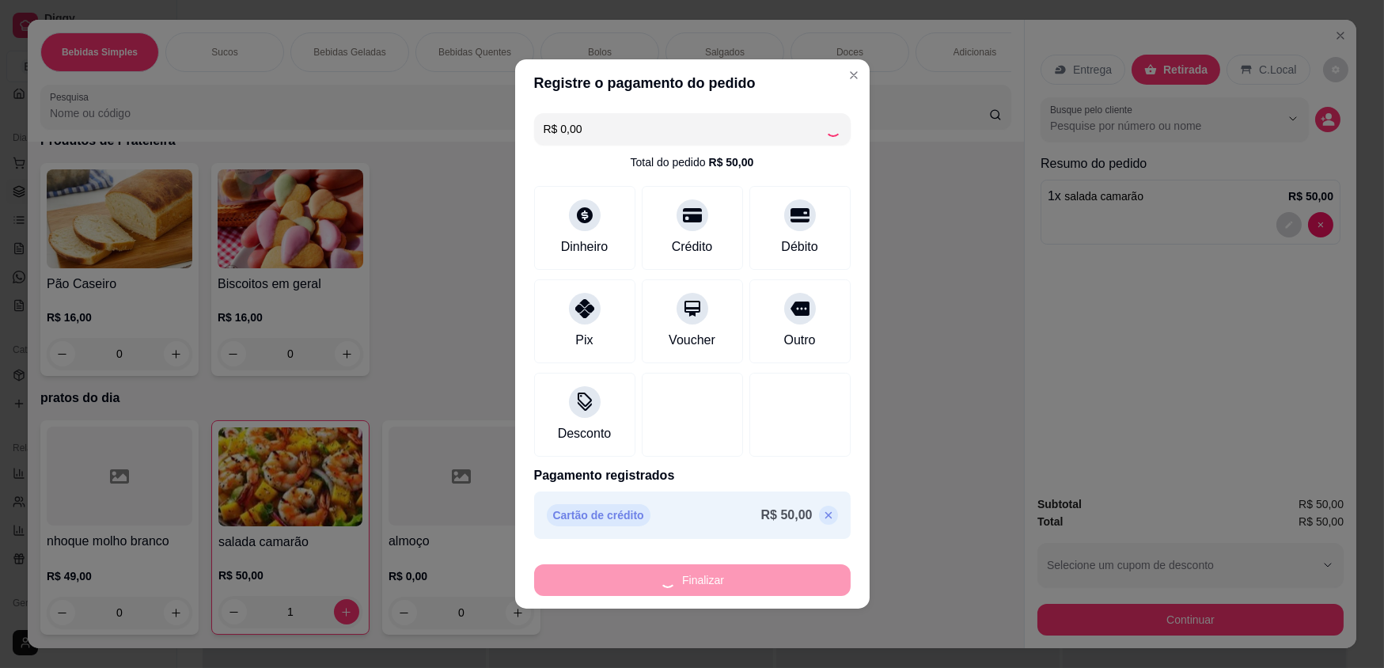
type input "0"
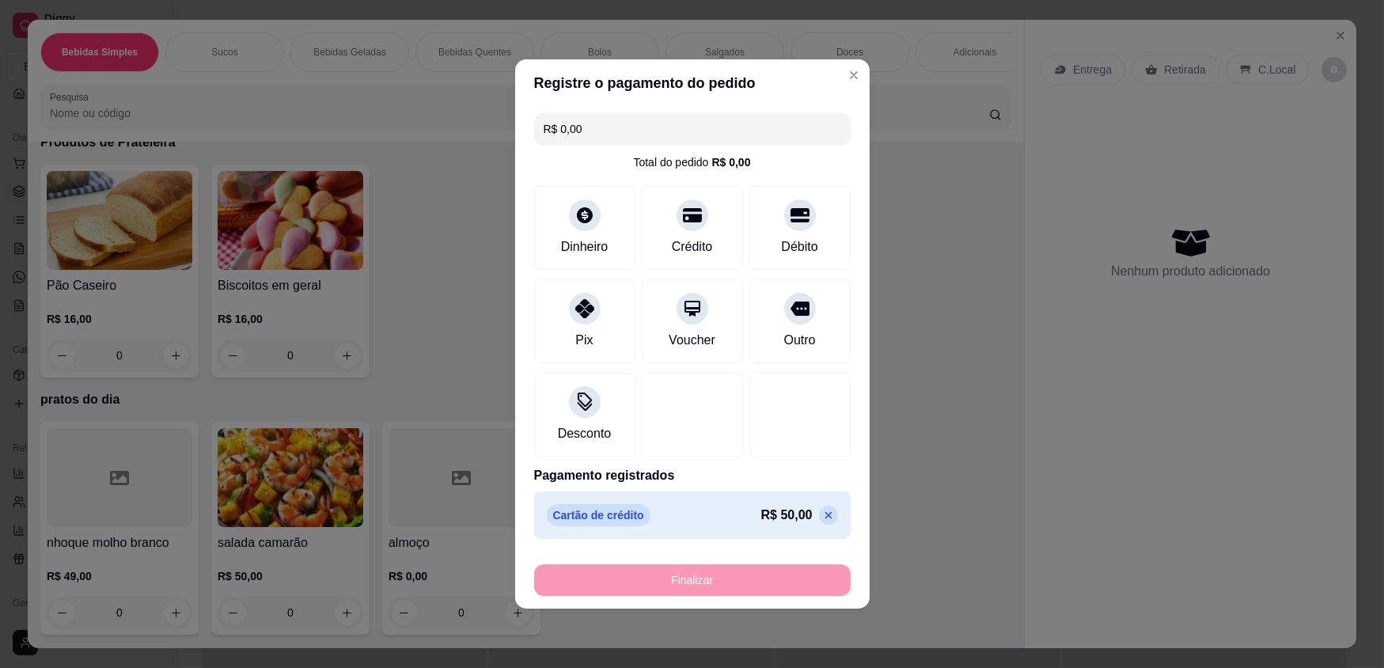
type input "-R$ 50,00"
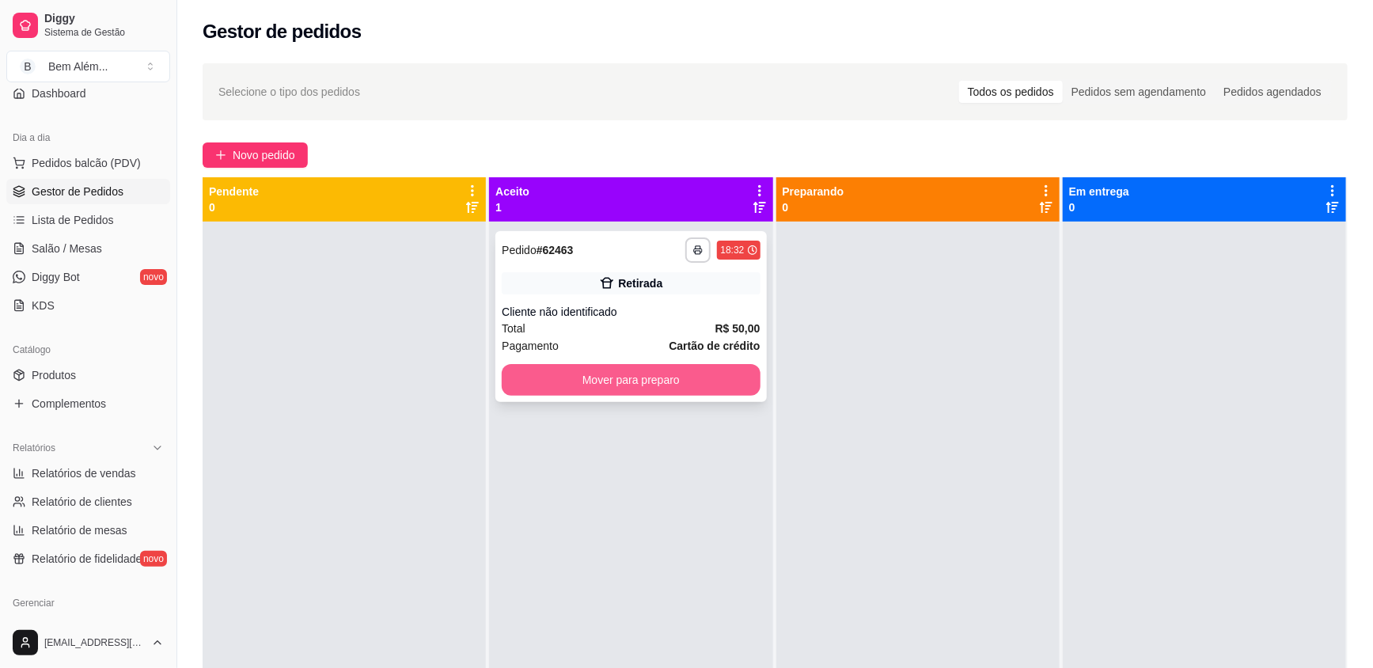
click at [649, 381] on button "Mover para preparo" at bounding box center [631, 380] width 258 height 32
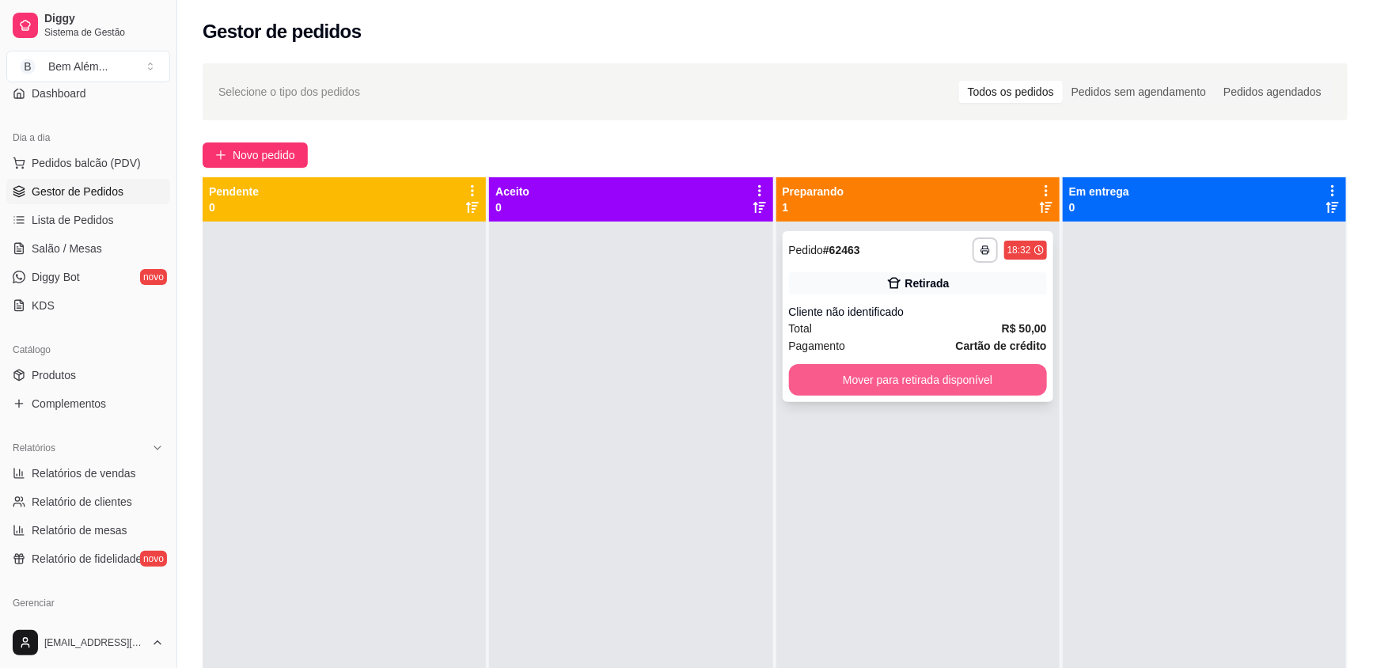
click at [947, 385] on button "Mover para retirada disponível" at bounding box center [918, 380] width 258 height 32
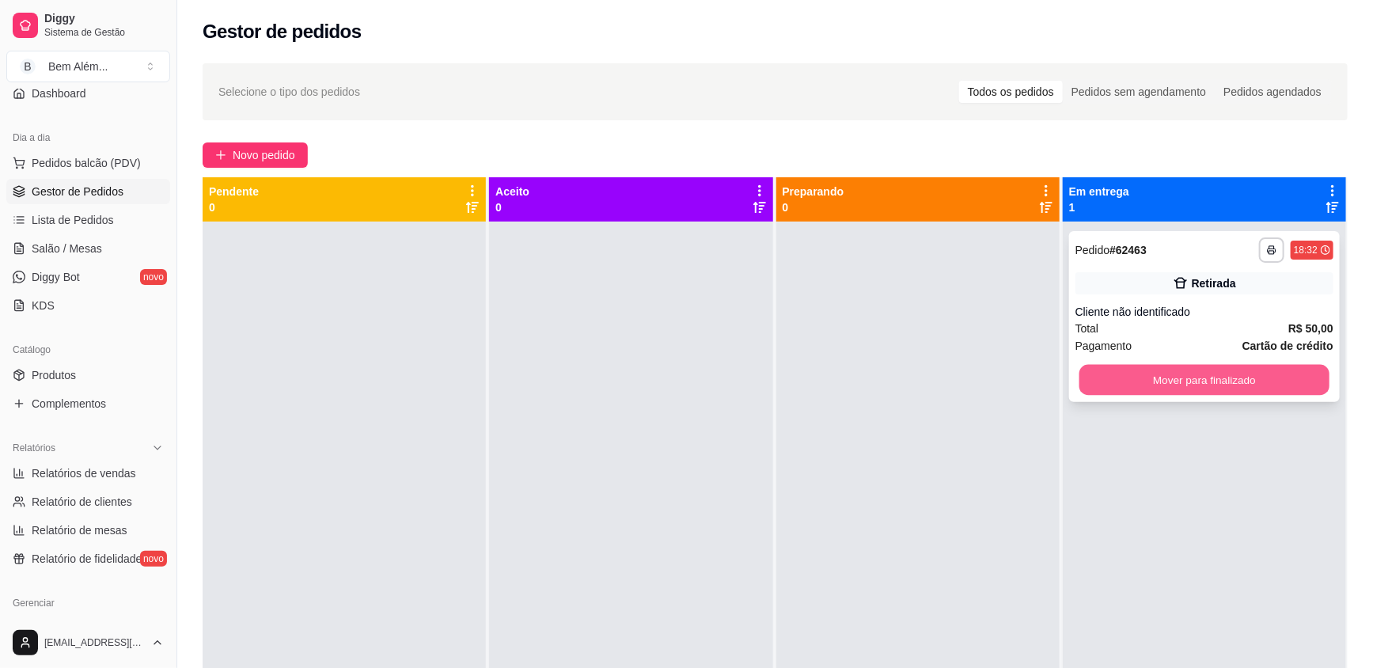
click at [1217, 389] on button "Mover para finalizado" at bounding box center [1204, 380] width 250 height 31
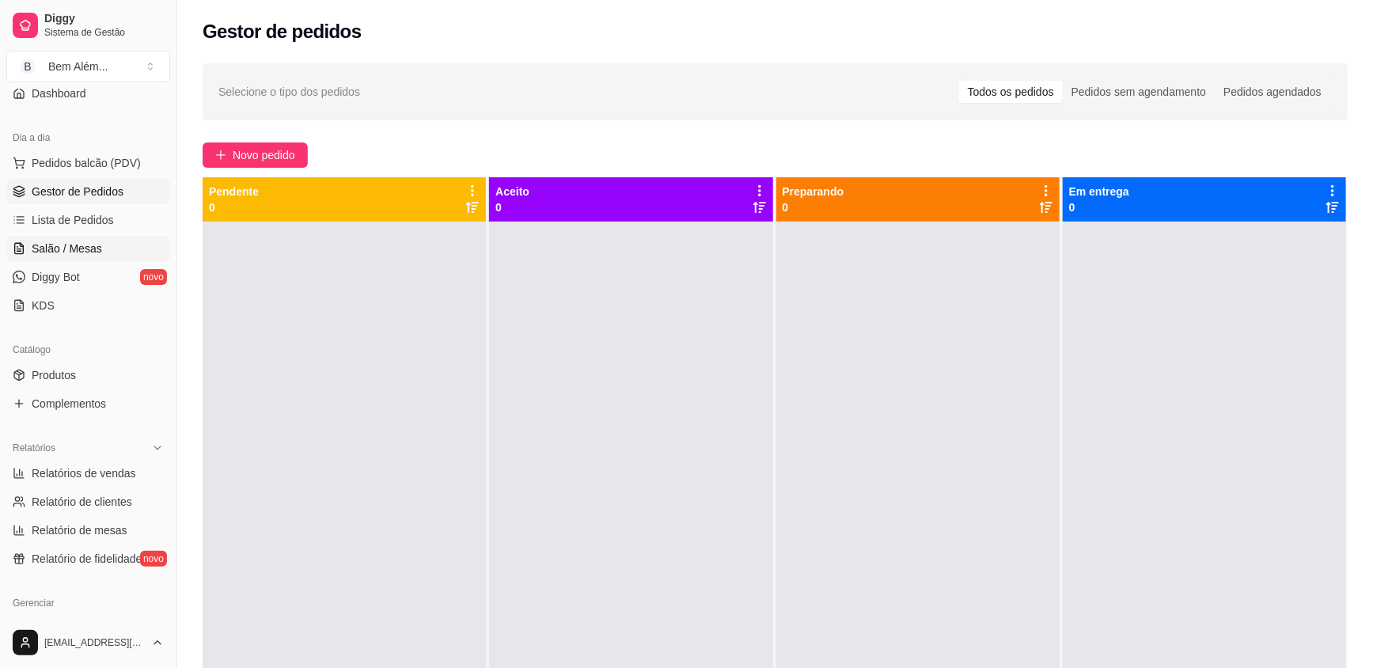
click at [92, 237] on link "Salão / Mesas" at bounding box center [88, 248] width 164 height 25
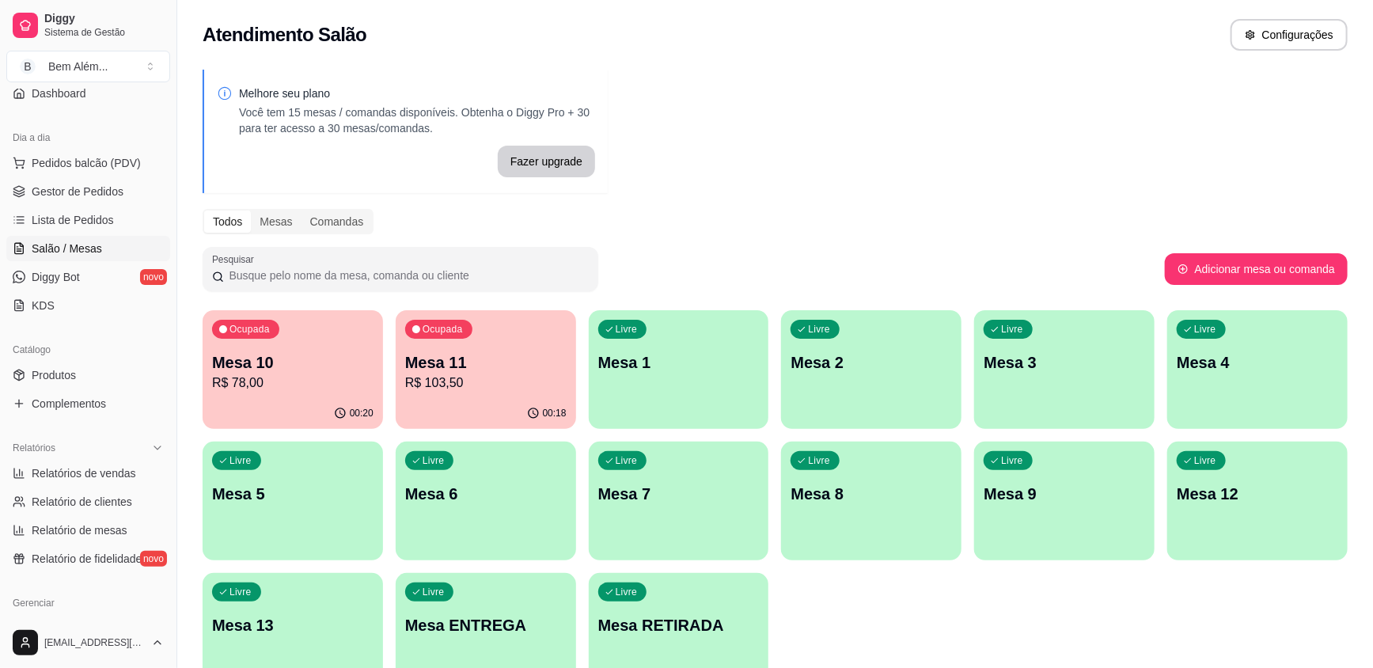
click at [457, 396] on div "Ocupada Mesa 11 R$ 103,50" at bounding box center [486, 354] width 180 height 88
click at [355, 411] on p "00:21" at bounding box center [362, 413] width 24 height 13
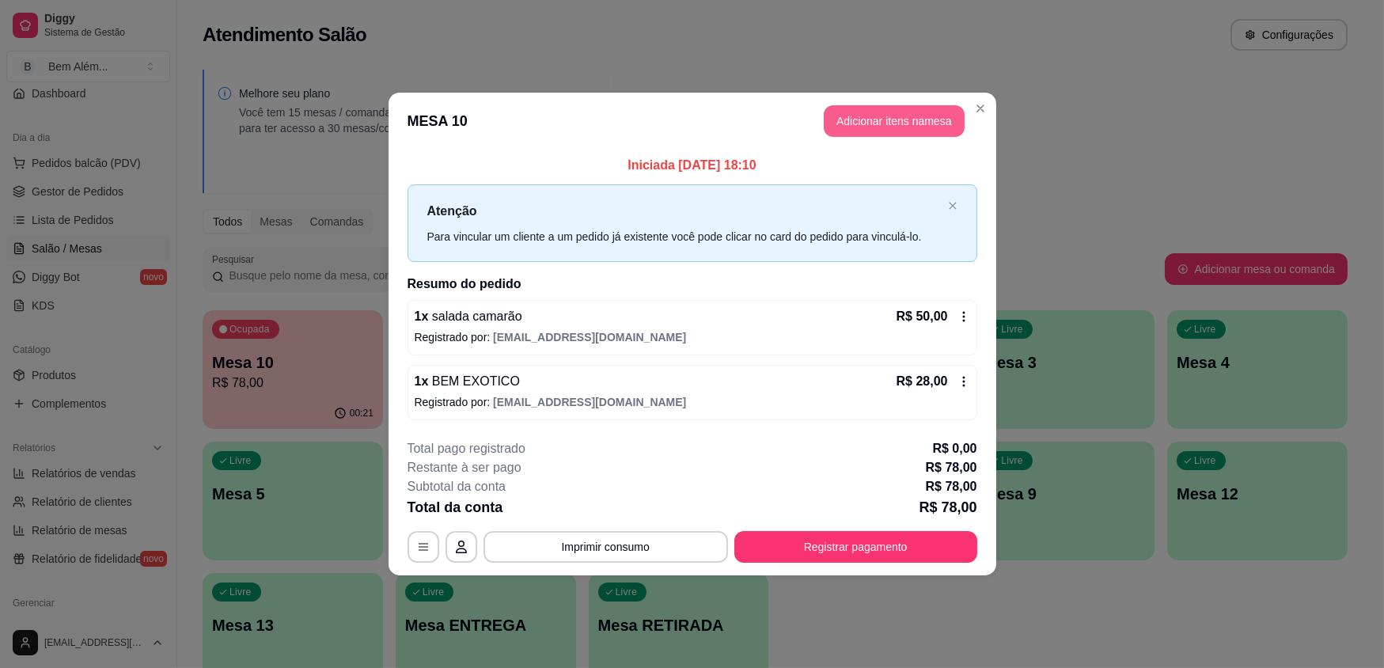
click at [903, 112] on button "Adicionar itens na mesa" at bounding box center [894, 121] width 141 height 32
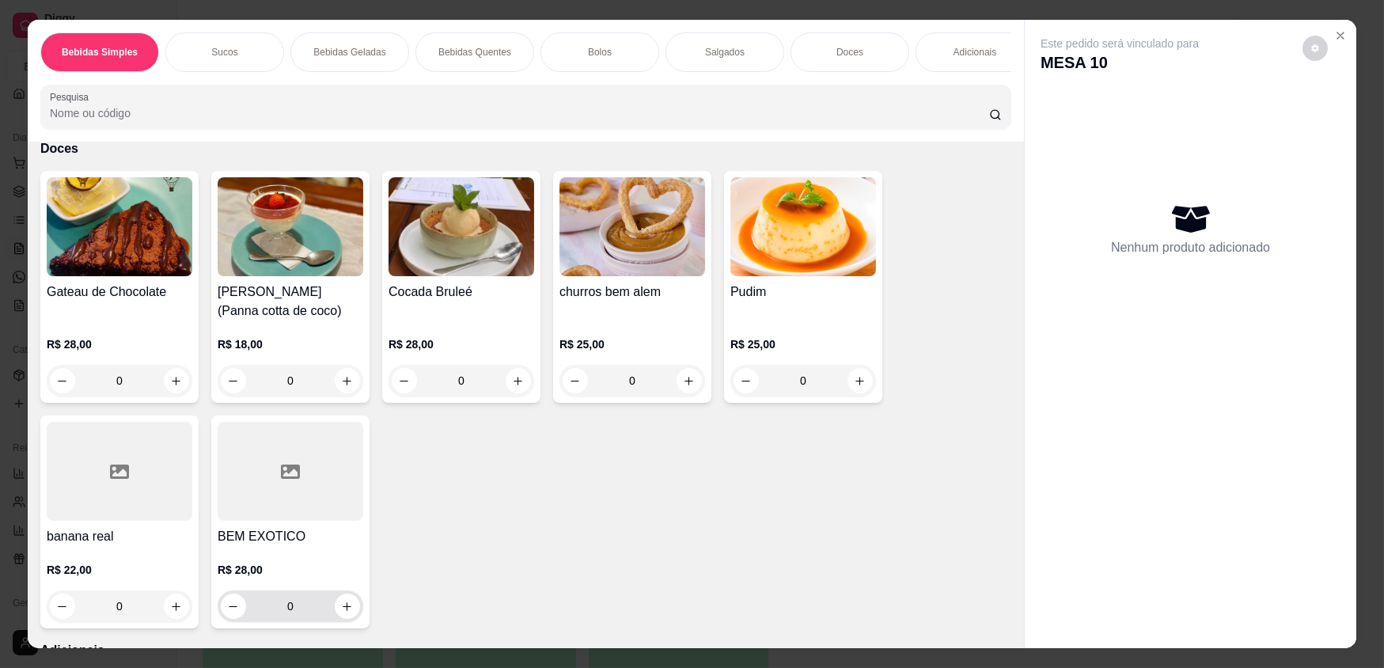
scroll to position [2517, 0]
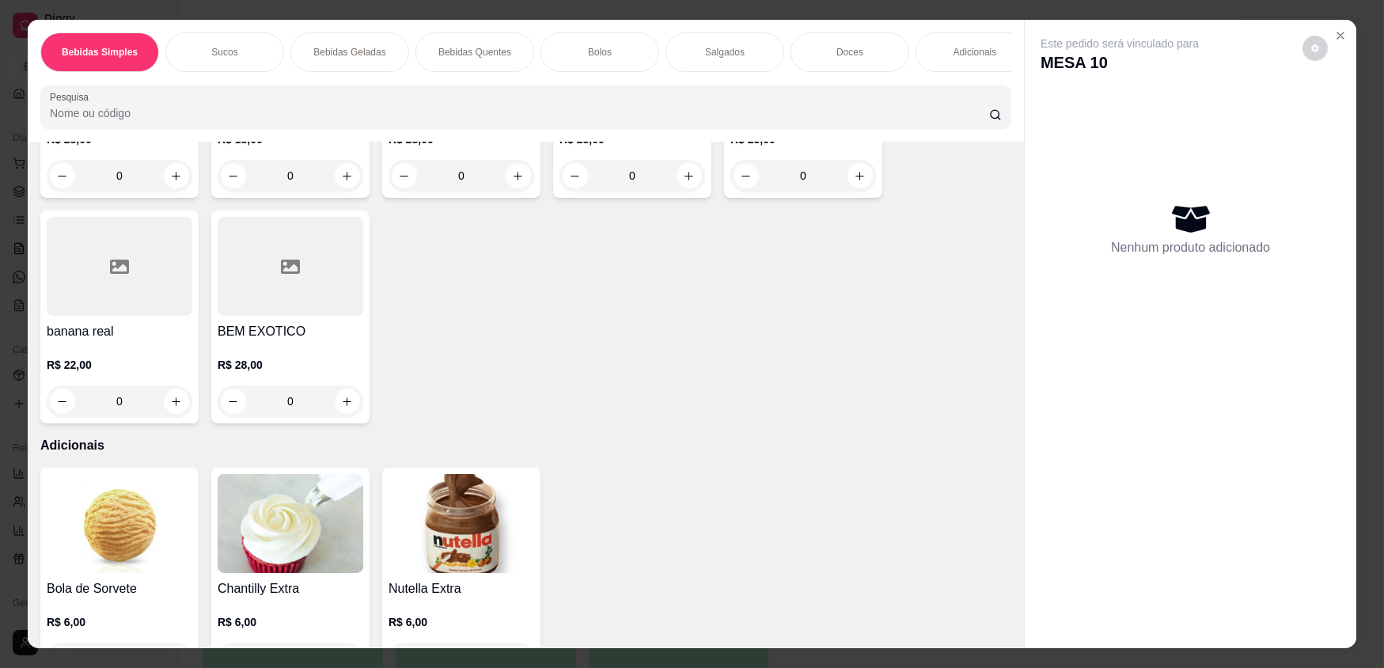
click at [185, 414] on div "0" at bounding box center [120, 401] width 146 height 32
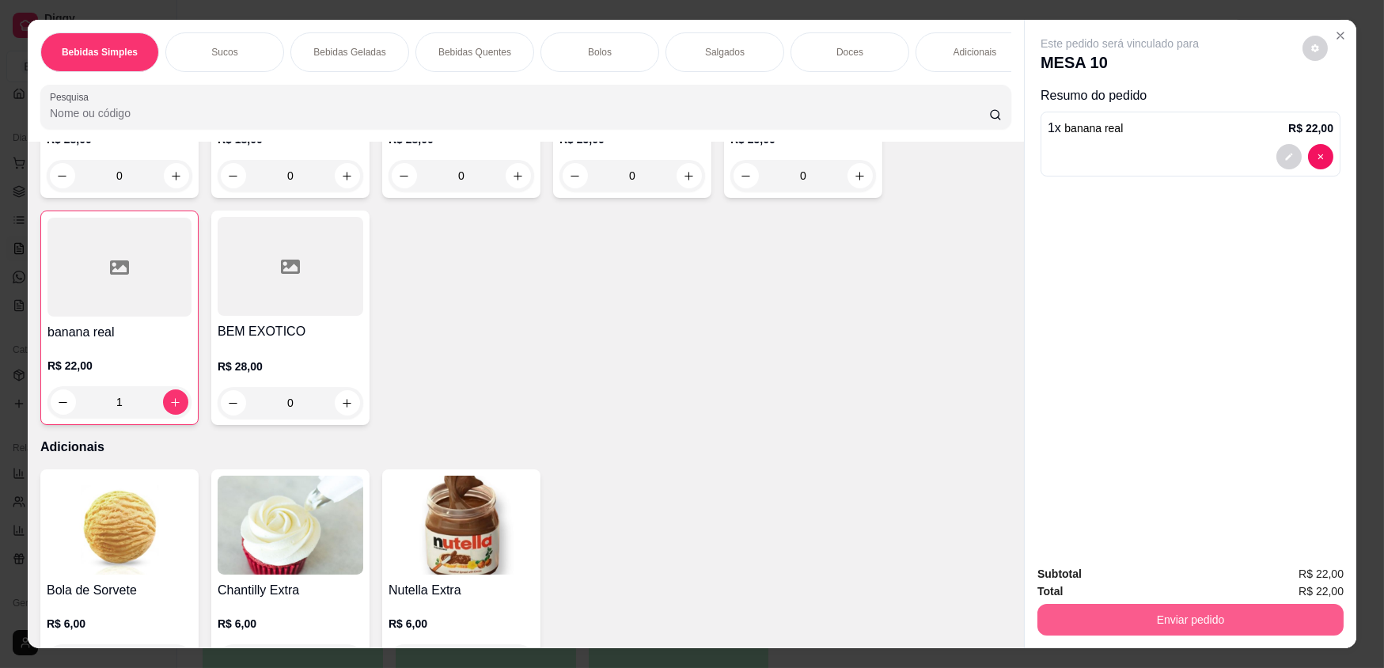
type input "1"
click at [1277, 609] on button "Enviar pedido" at bounding box center [1191, 620] width 306 height 32
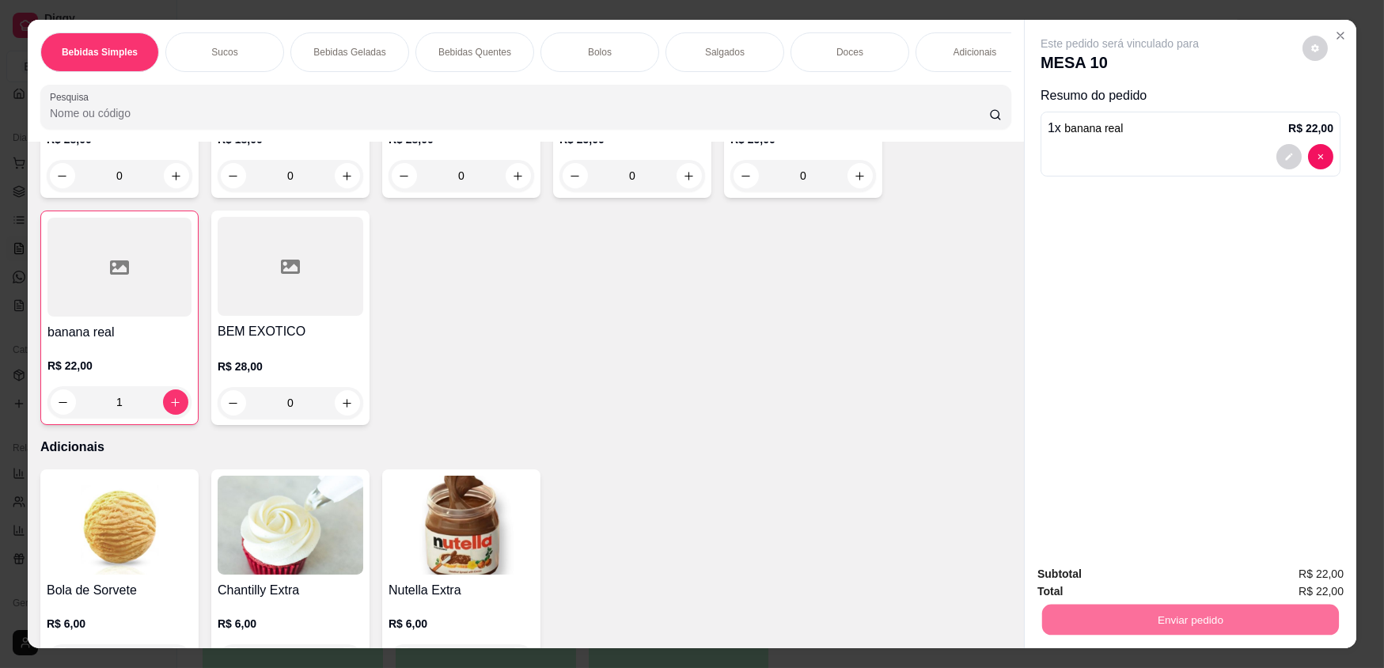
click at [1301, 574] on button "Enviar pedido" at bounding box center [1303, 579] width 87 height 29
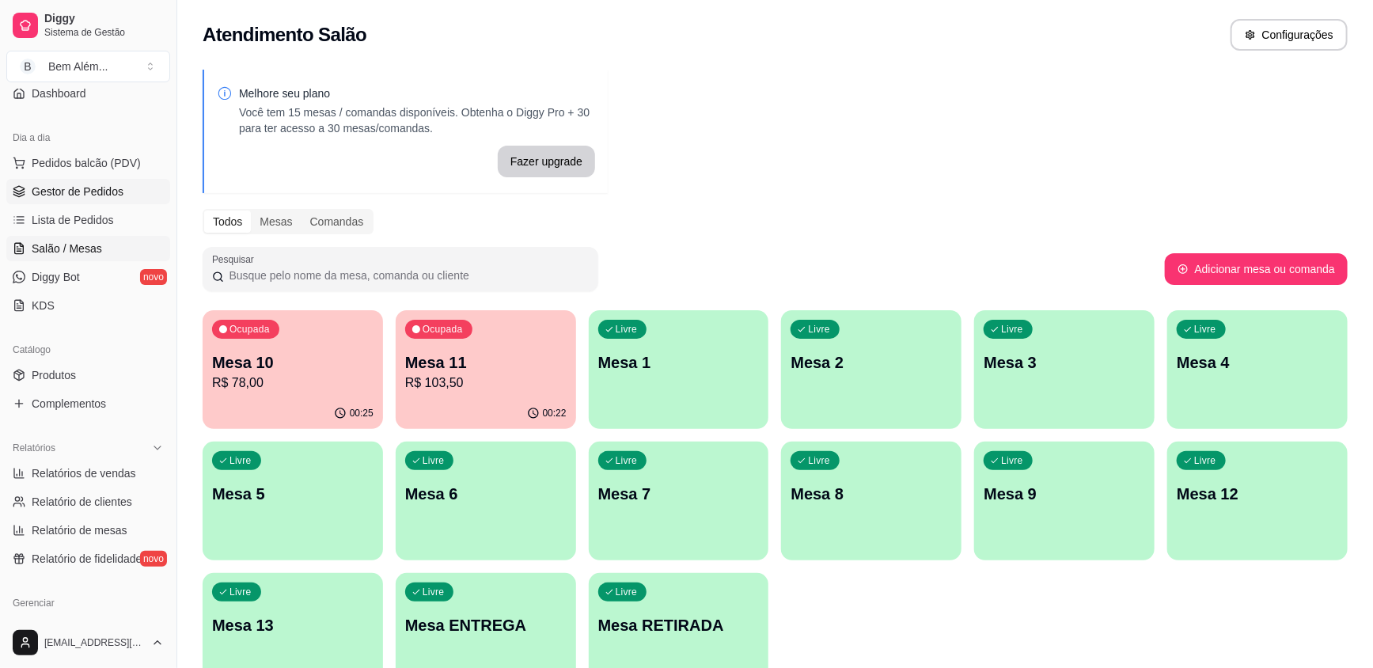
click at [147, 190] on link "Gestor de Pedidos" at bounding box center [88, 191] width 164 height 25
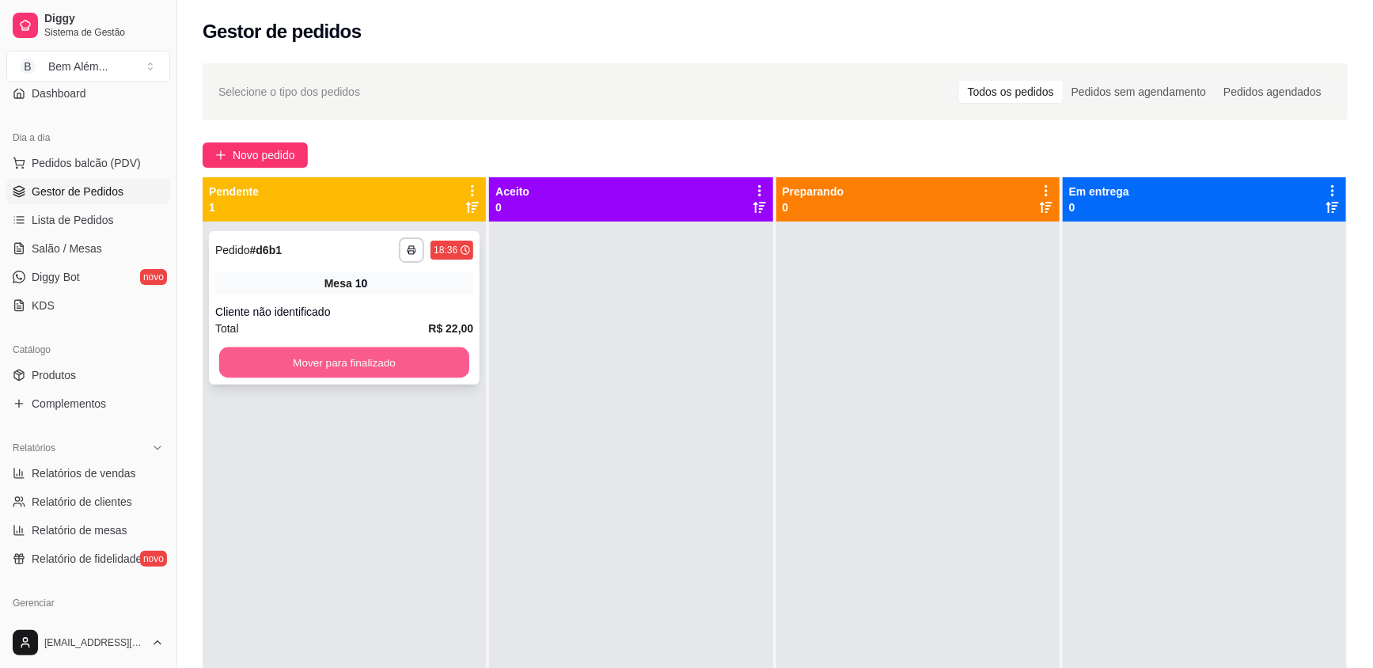
click at [313, 368] on button "Mover para finalizado" at bounding box center [344, 362] width 250 height 31
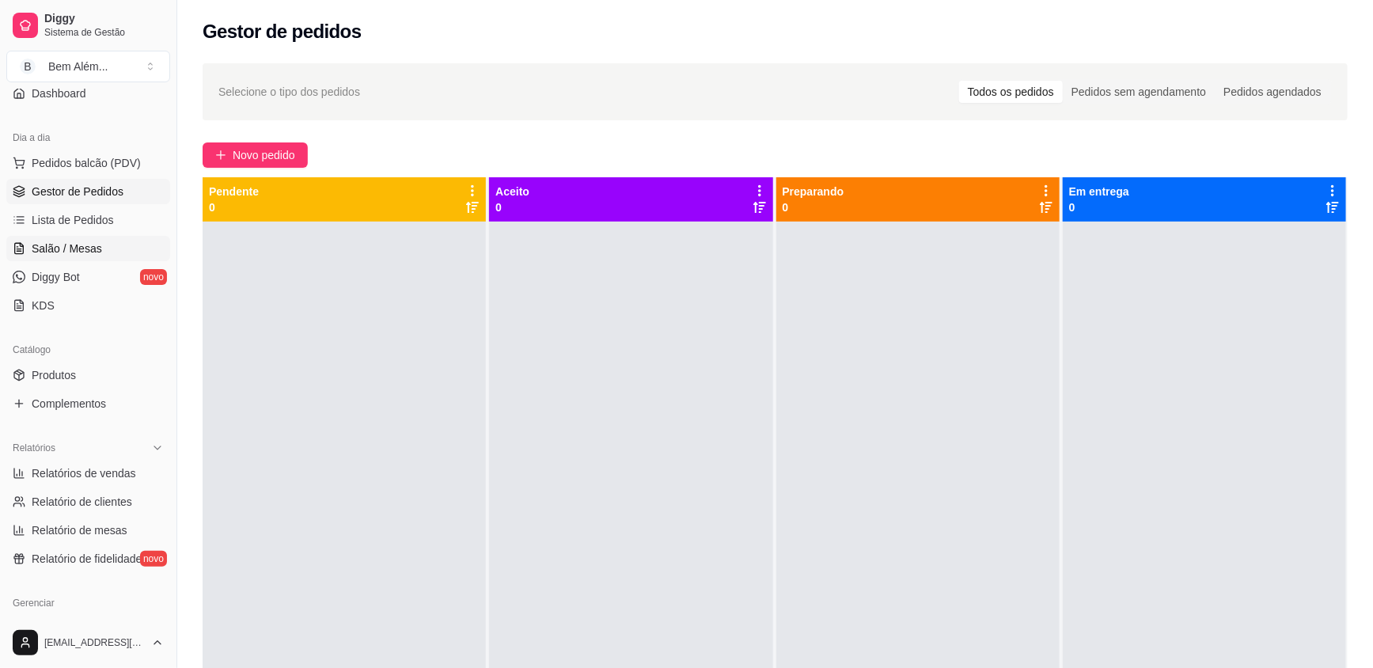
click at [70, 256] on link "Salão / Mesas" at bounding box center [88, 248] width 164 height 25
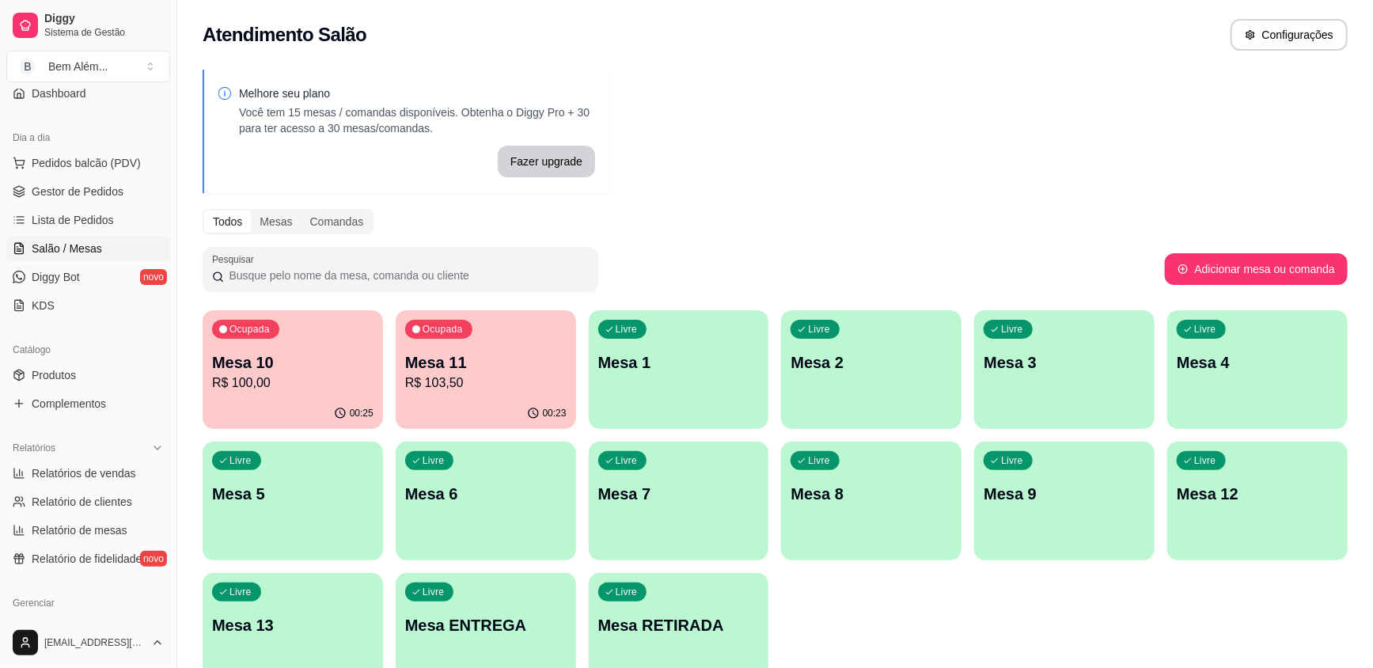
click at [451, 379] on p "R$ 103,50" at bounding box center [485, 383] width 161 height 19
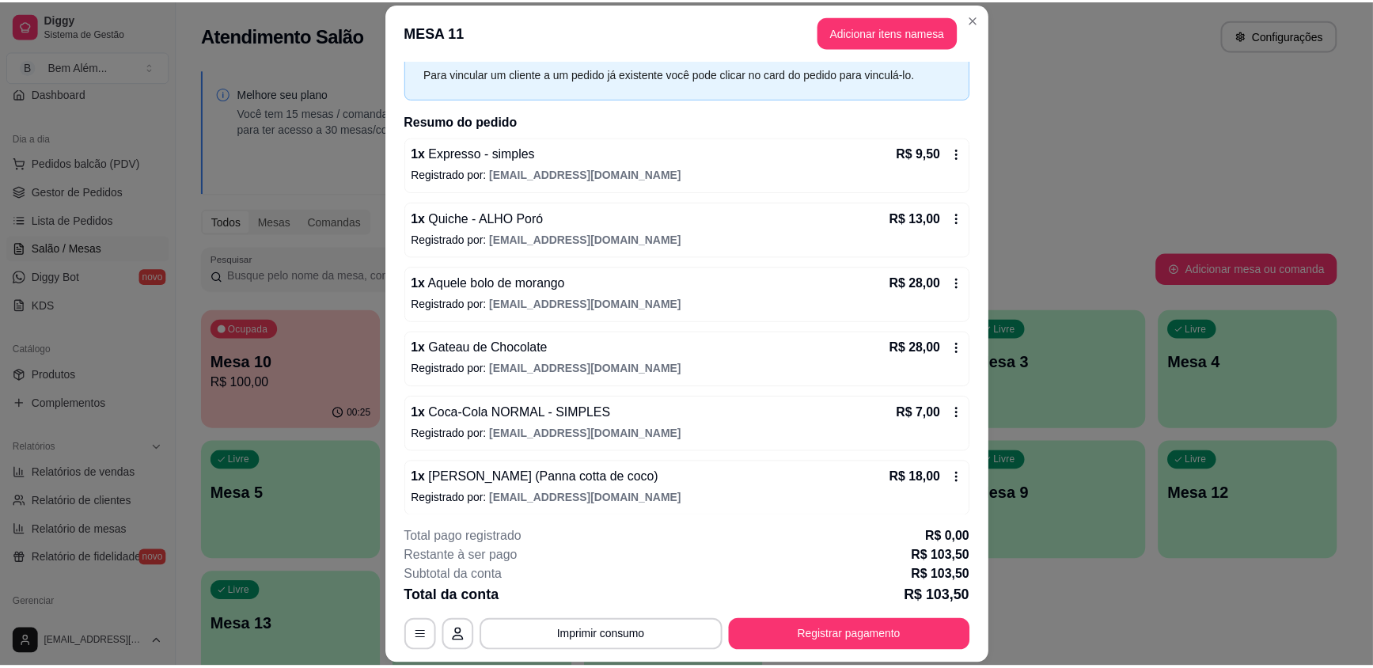
scroll to position [79, 0]
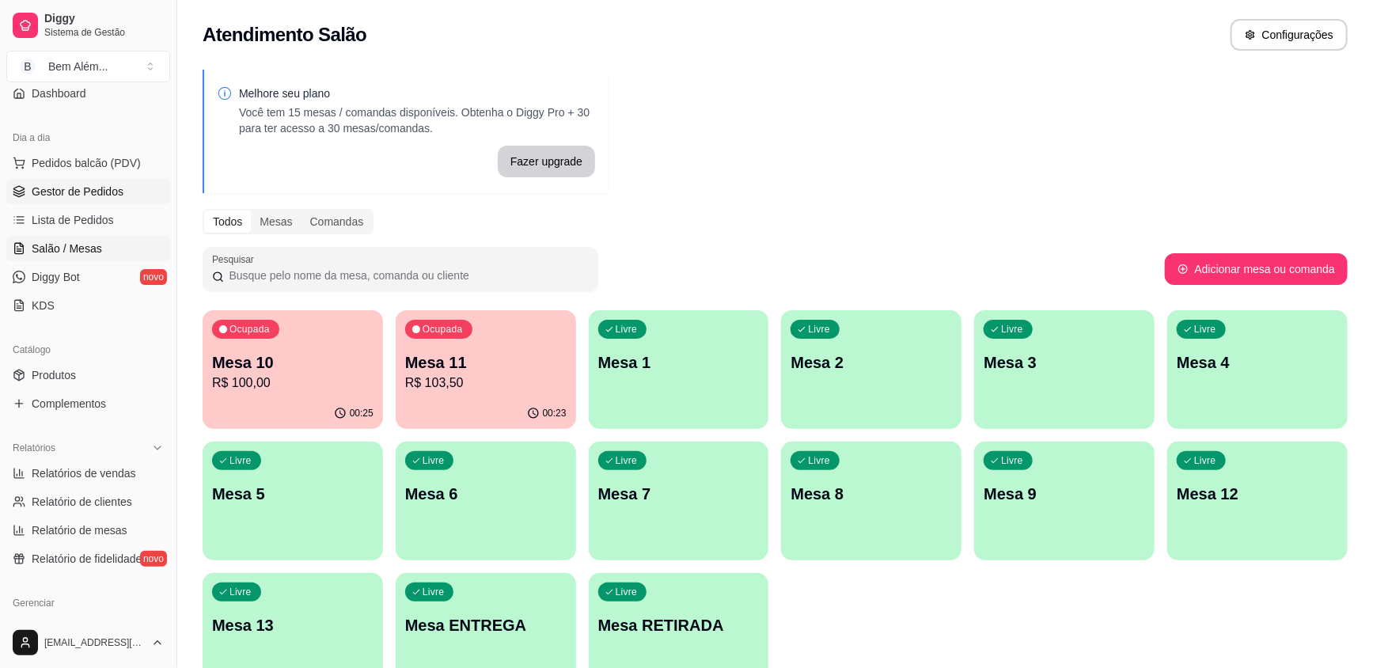
click at [83, 201] on link "Gestor de Pedidos" at bounding box center [88, 191] width 164 height 25
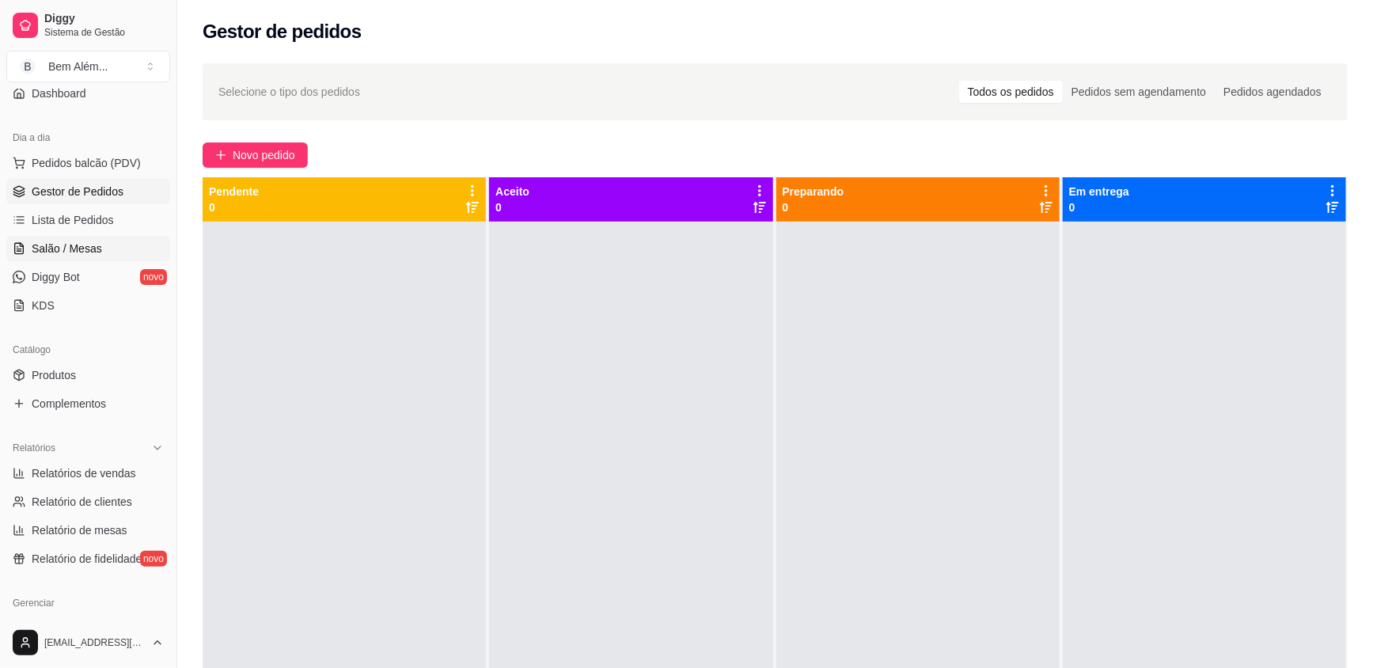
click at [105, 253] on link "Salão / Mesas" at bounding box center [88, 248] width 164 height 25
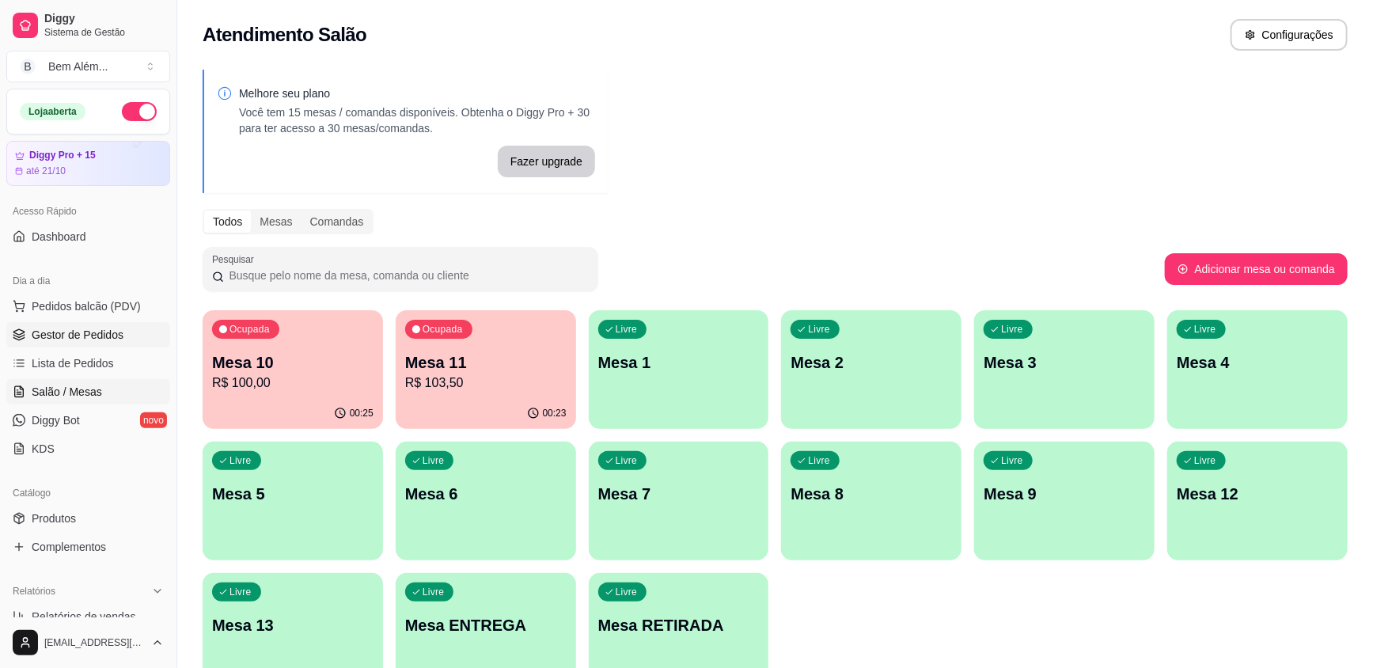
click at [109, 343] on link "Gestor de Pedidos" at bounding box center [88, 334] width 164 height 25
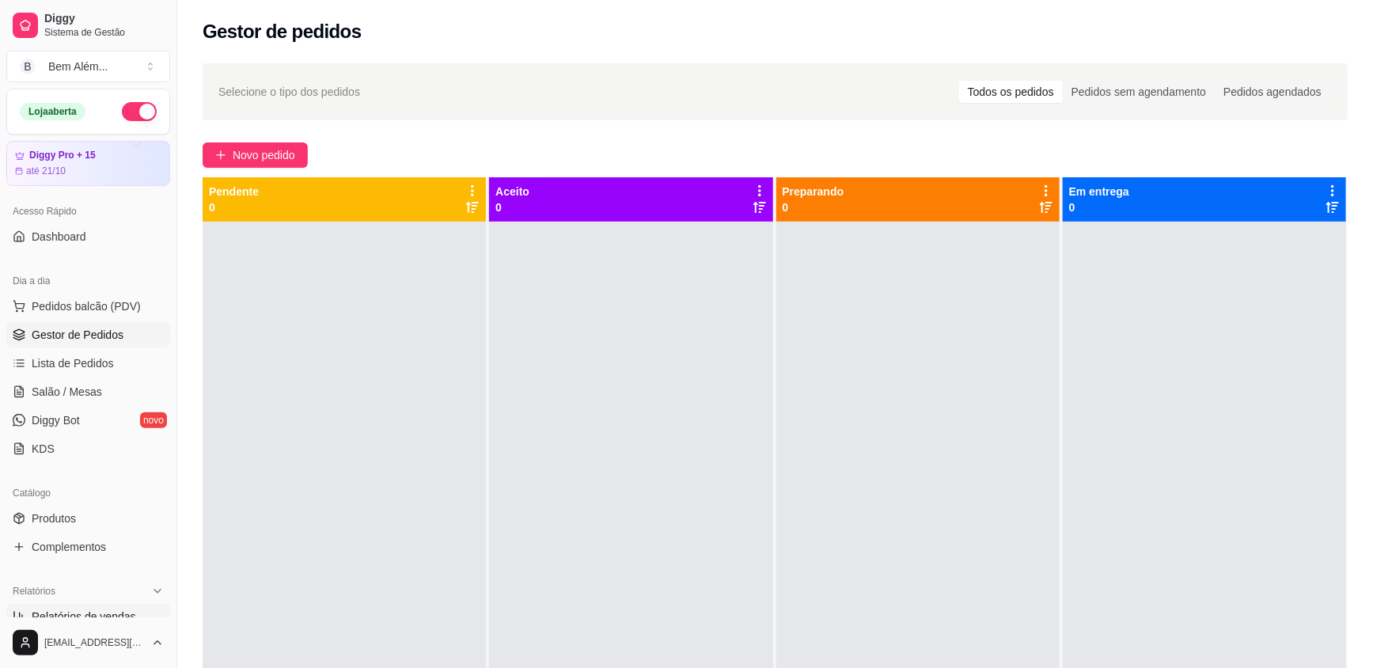
click at [112, 610] on span "Relatórios de vendas" at bounding box center [84, 617] width 104 height 16
select select "ALL"
select select "0"
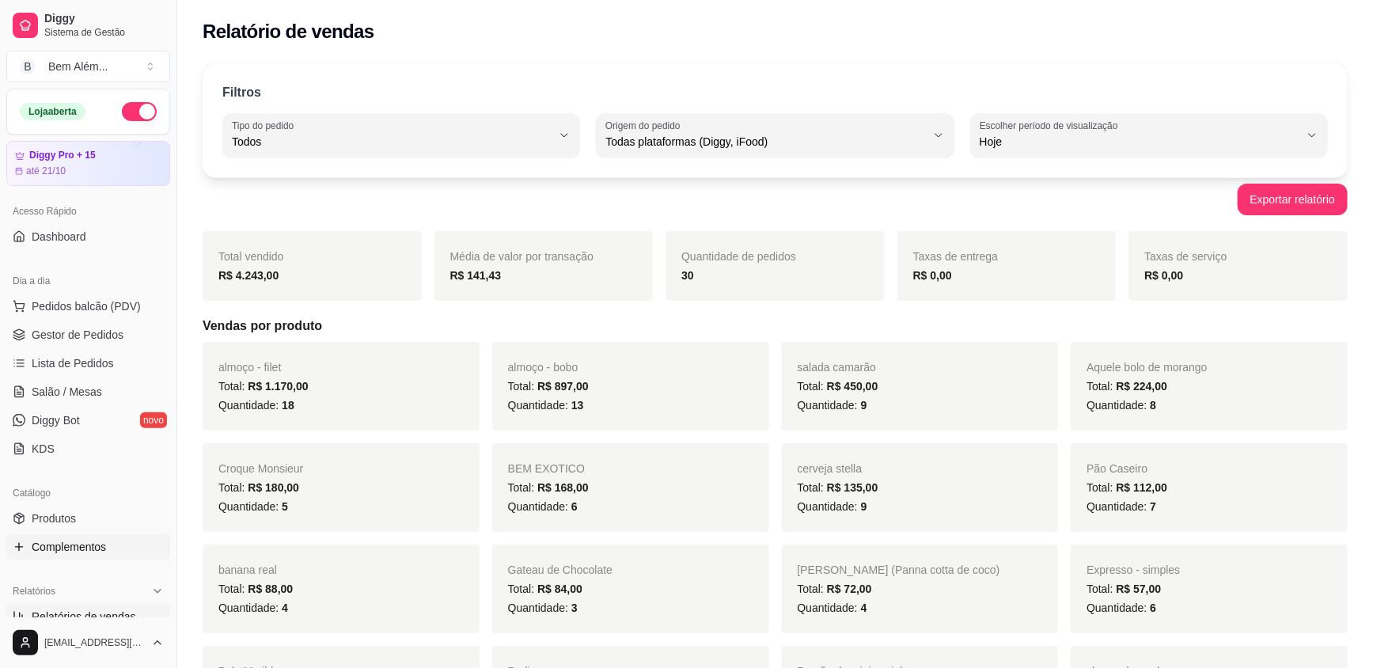
scroll to position [71, 0]
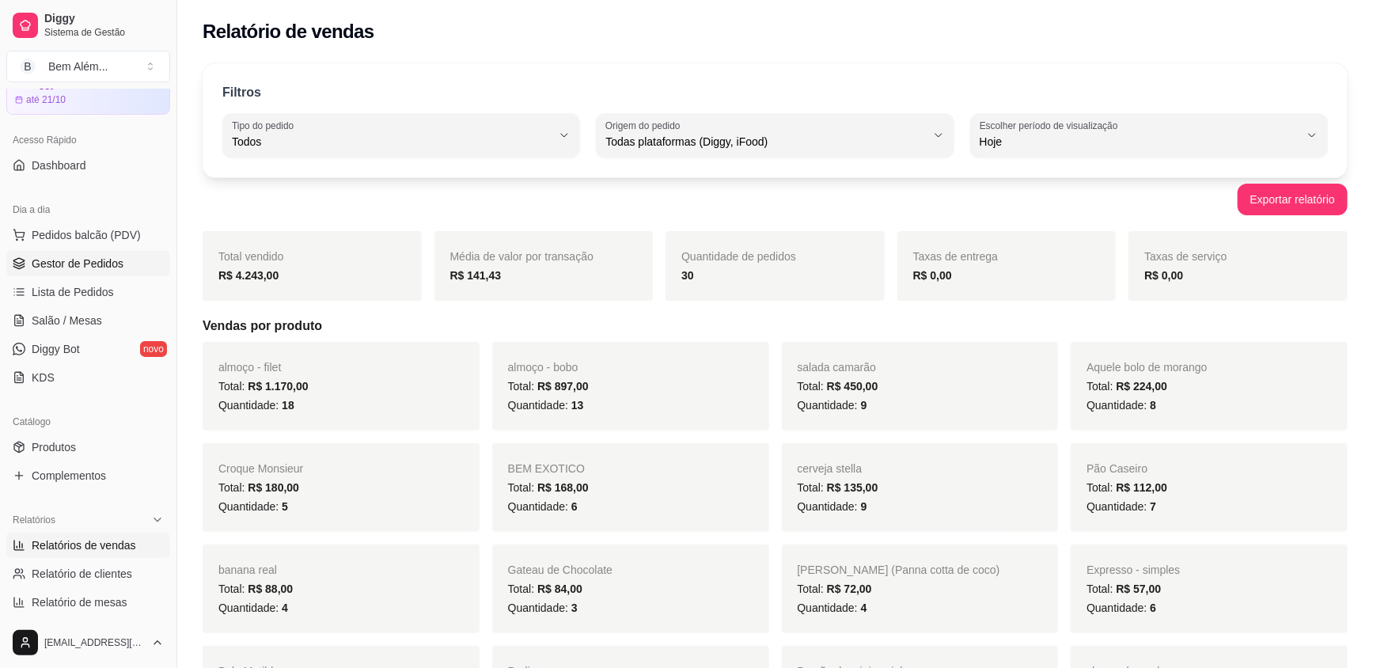
click at [122, 273] on link "Gestor de Pedidos" at bounding box center [88, 263] width 164 height 25
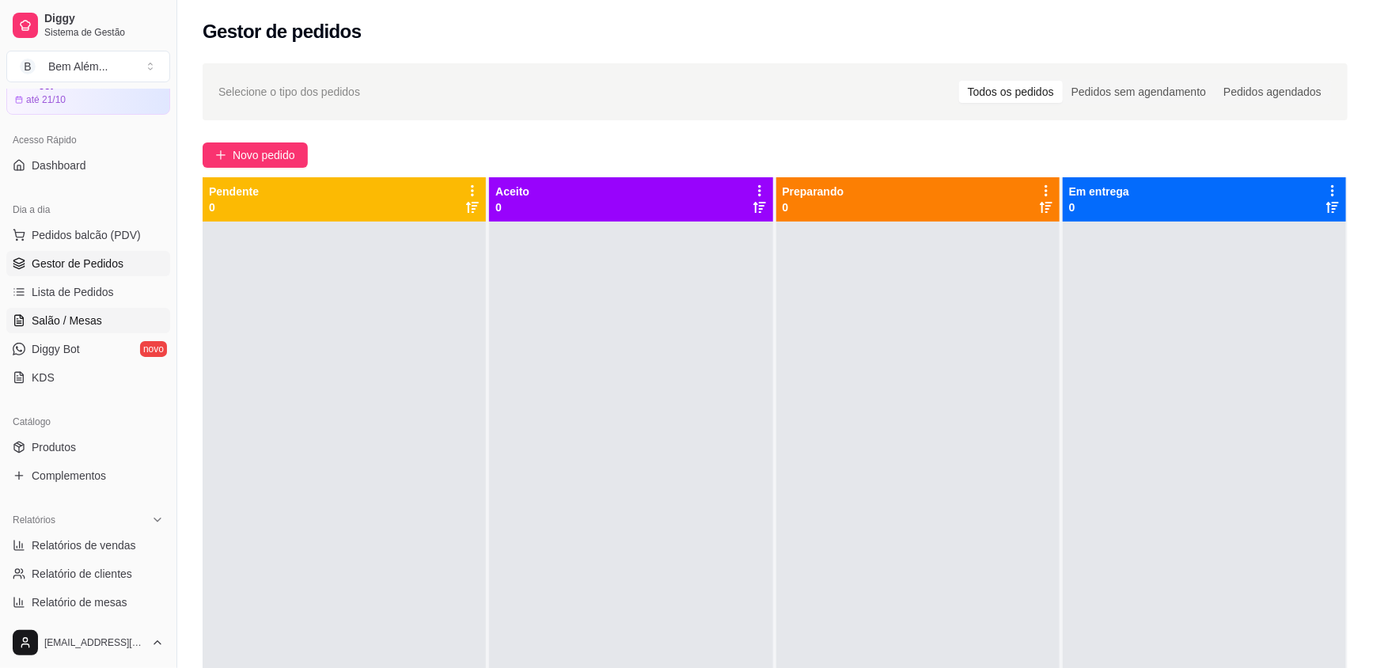
click at [132, 321] on link "Salão / Mesas" at bounding box center [88, 320] width 164 height 25
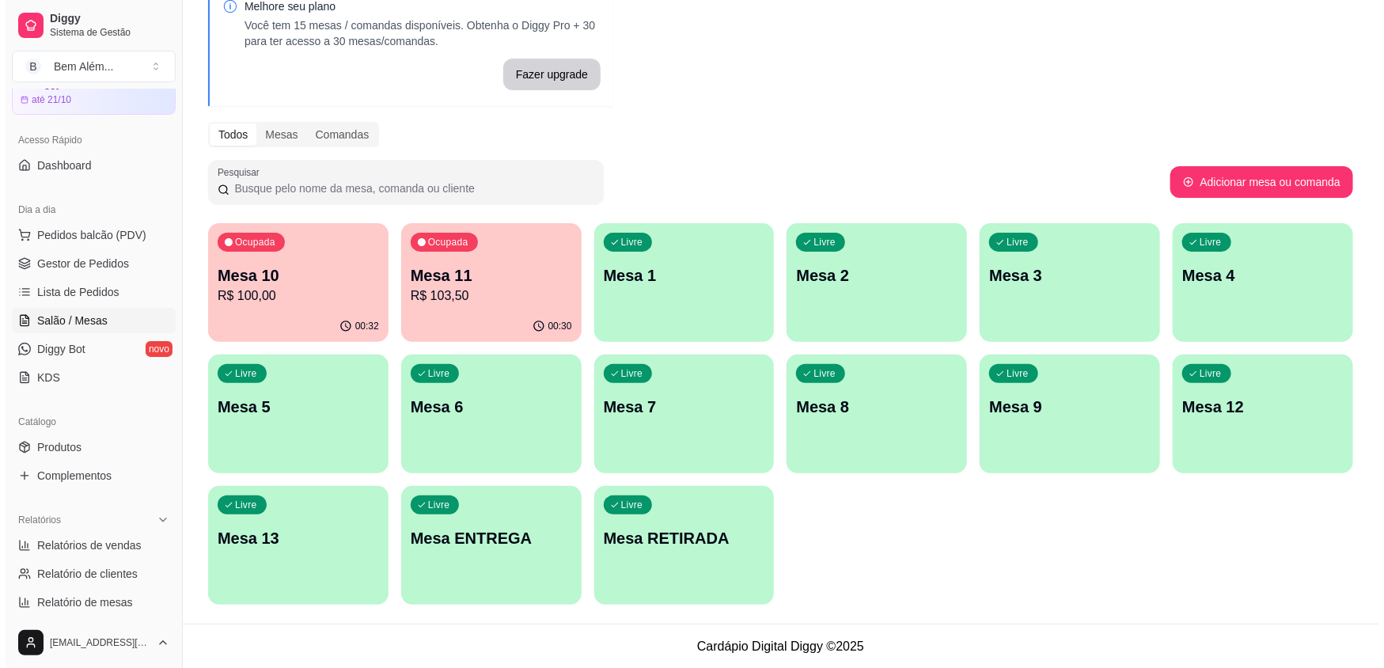
scroll to position [87, 0]
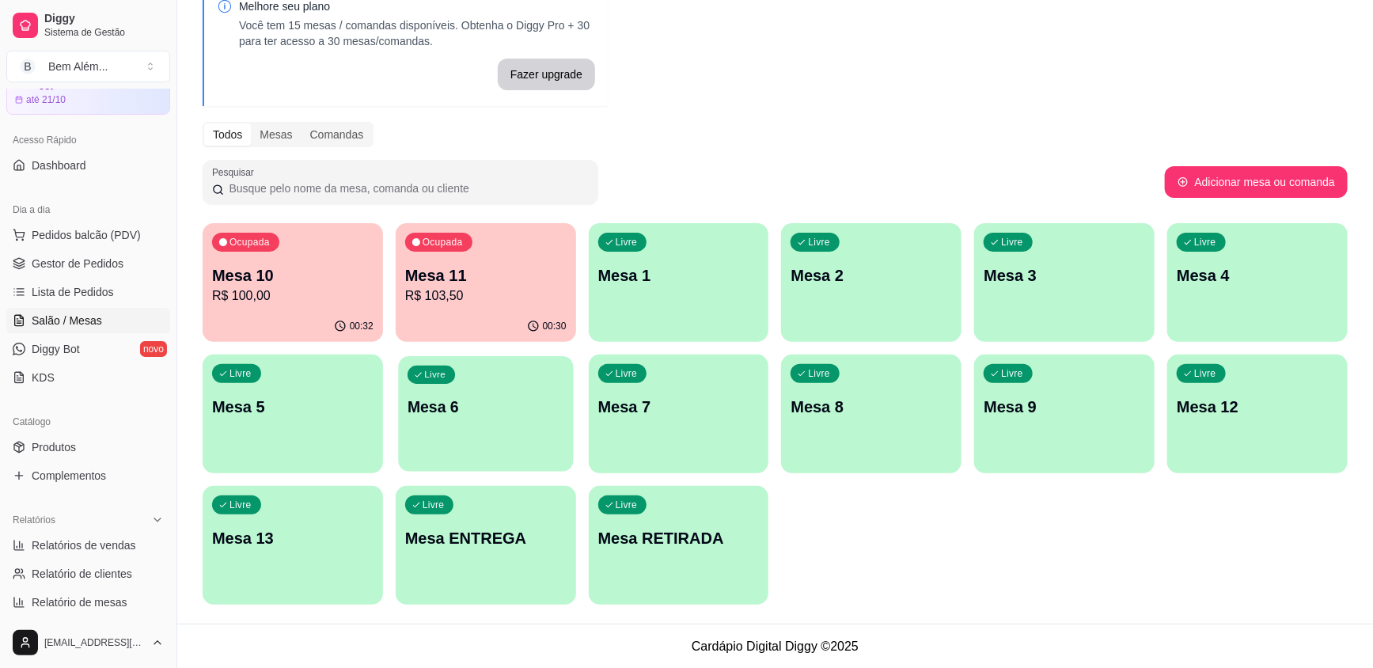
click at [438, 387] on div "Livre Mesa 6" at bounding box center [485, 404] width 175 height 97
click at [502, 303] on p "R$ 103,50" at bounding box center [486, 295] width 157 height 18
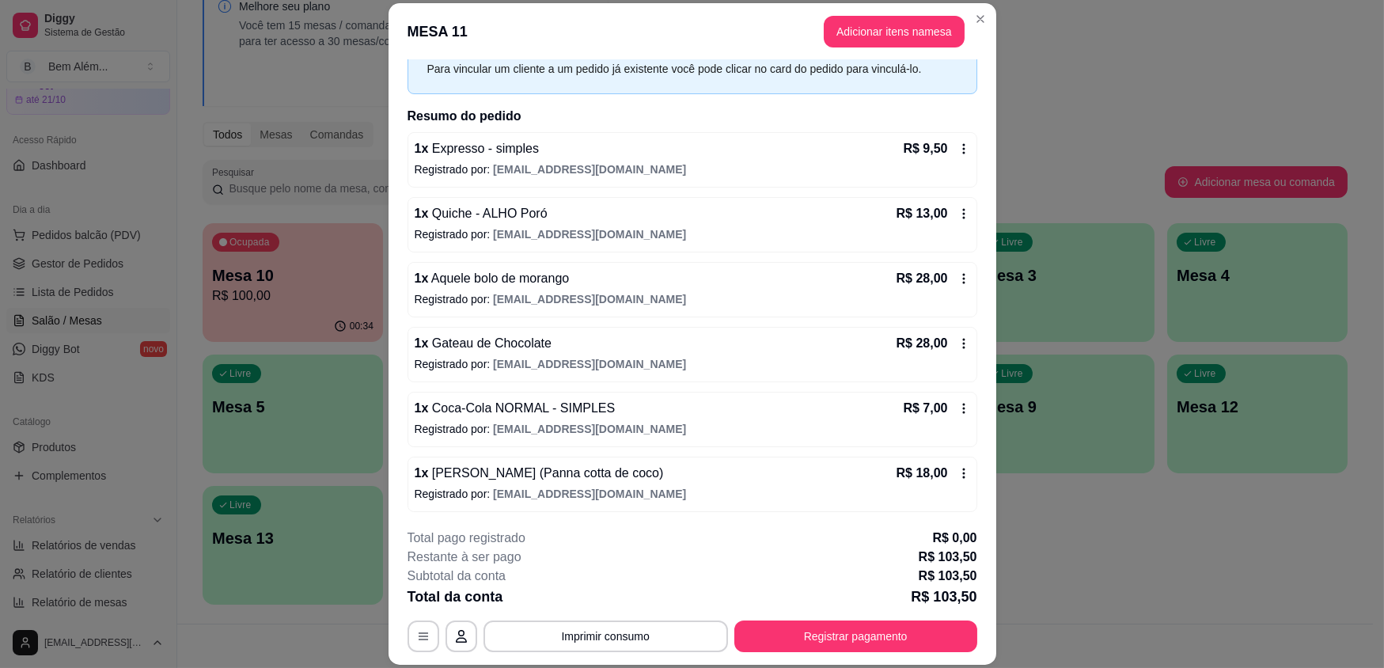
scroll to position [79, 0]
click at [918, 640] on button "Registrar pagamento" at bounding box center [855, 636] width 243 height 32
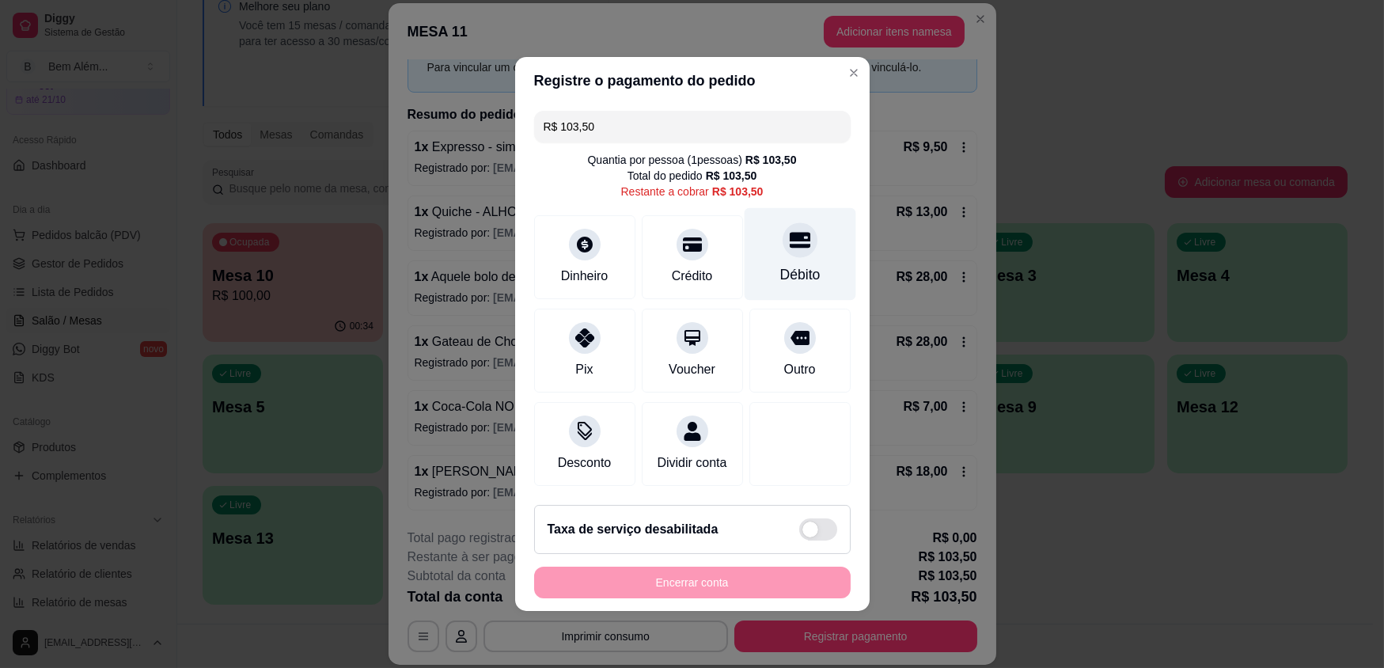
click at [780, 283] on div "Débito" at bounding box center [800, 274] width 40 height 21
type input "R$ 0,00"
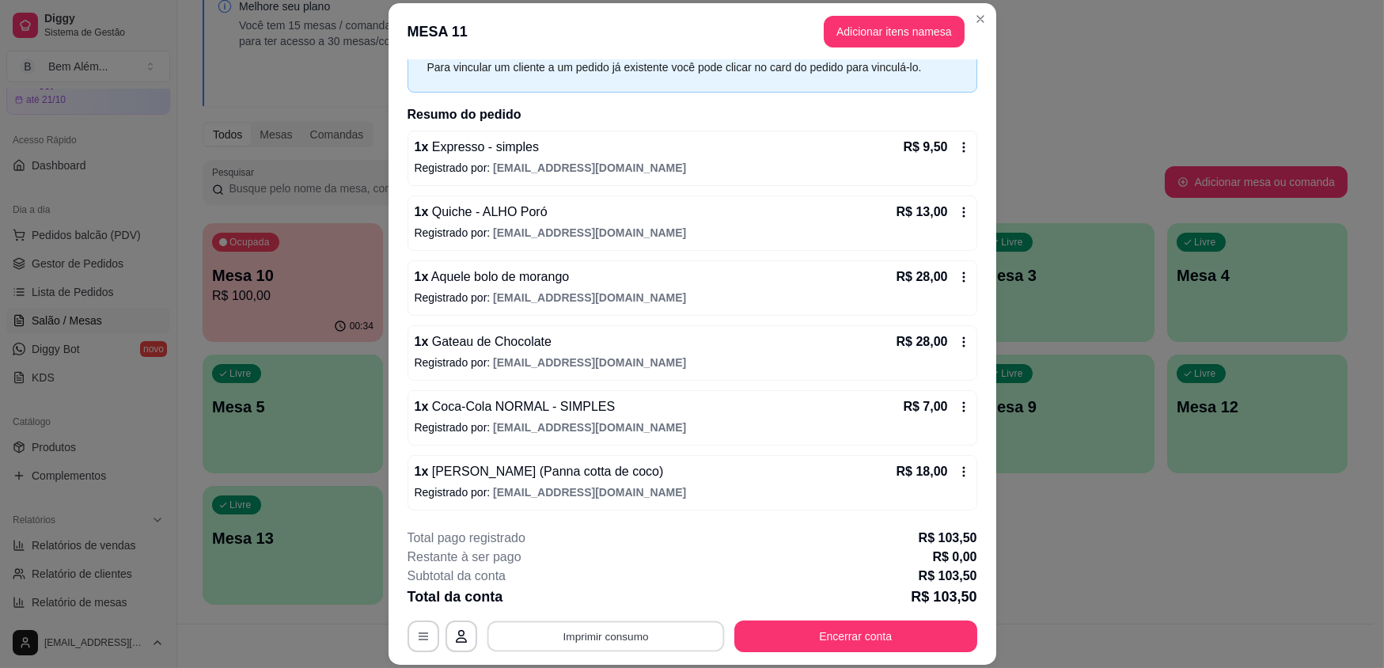
click at [599, 638] on button "Imprimir consumo" at bounding box center [605, 635] width 237 height 31
click at [617, 603] on button "impressao computador" at bounding box center [600, 599] width 119 height 25
click at [824, 639] on button "Encerrar conta" at bounding box center [856, 635] width 236 height 31
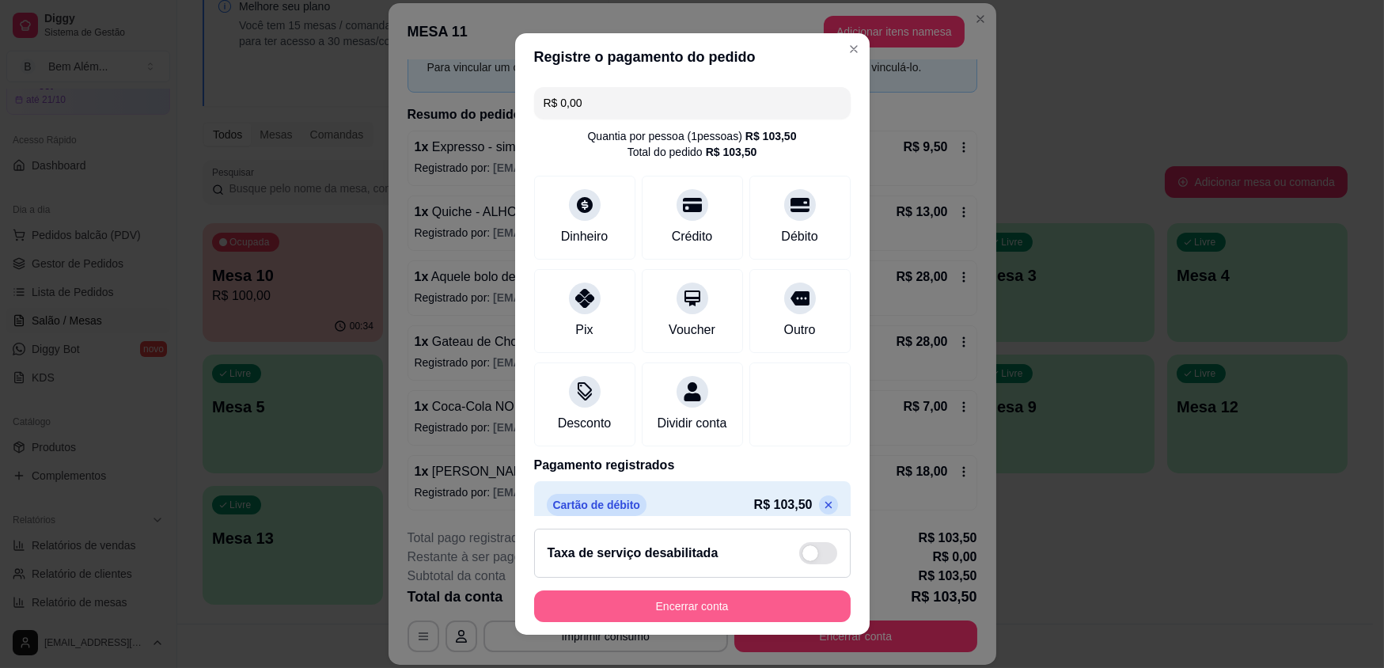
click at [693, 608] on button "Encerrar conta" at bounding box center [692, 606] width 317 height 32
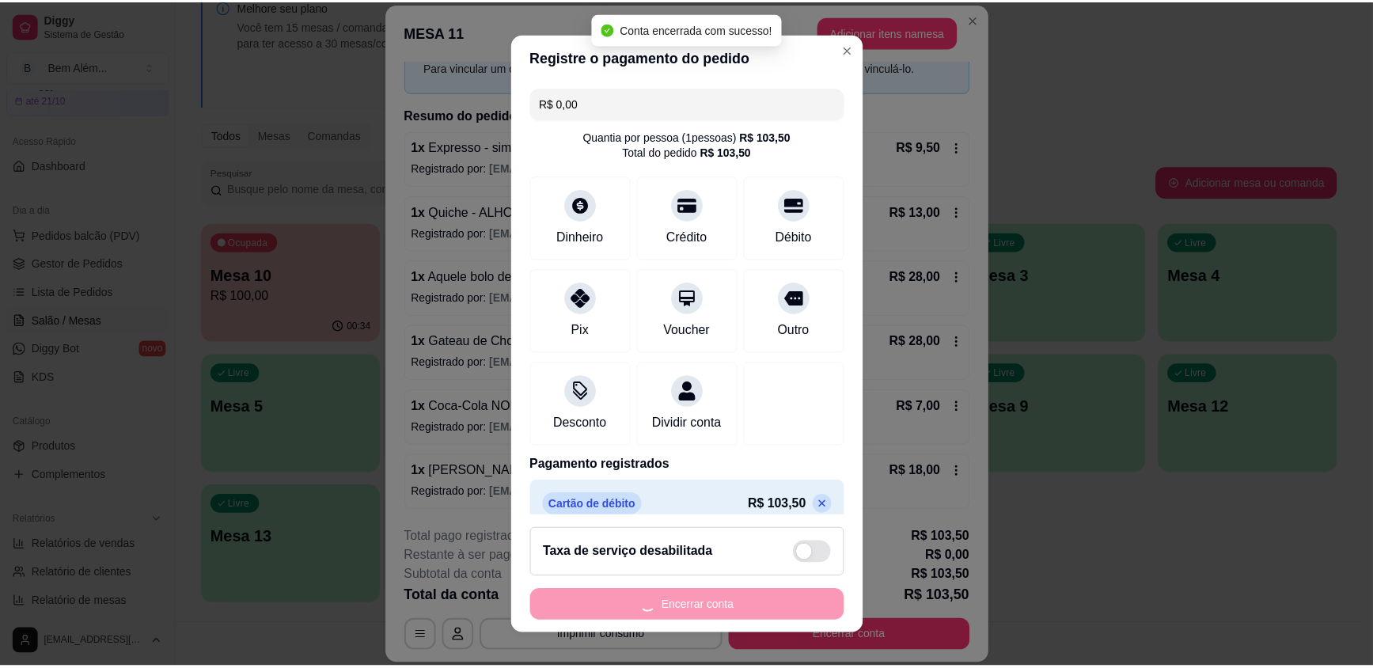
scroll to position [0, 0]
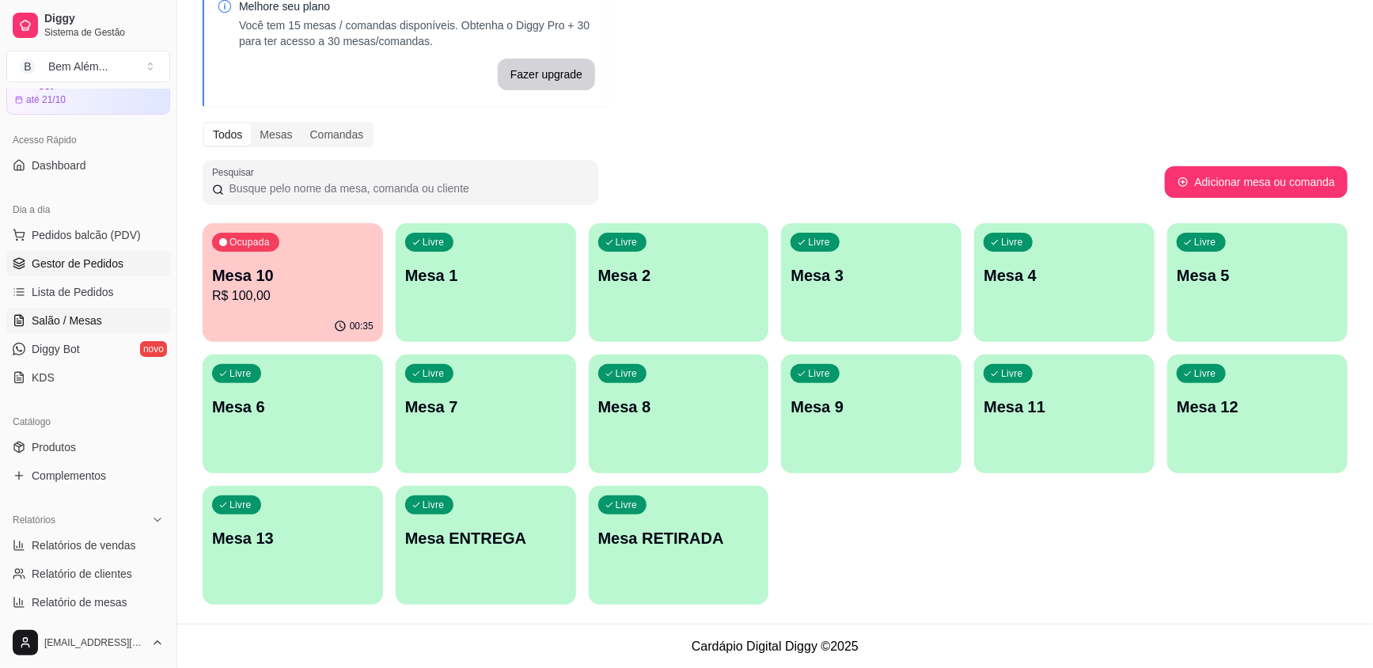
click at [78, 267] on span "Gestor de Pedidos" at bounding box center [78, 264] width 92 height 16
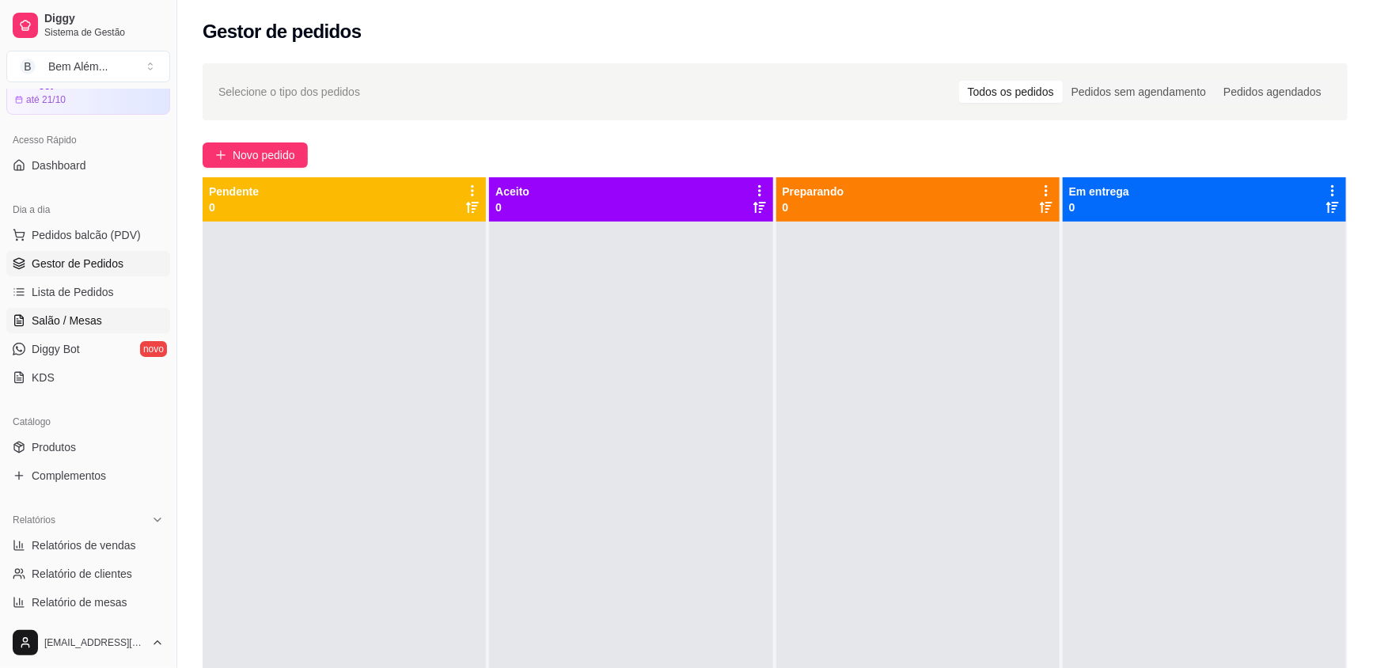
click at [73, 331] on link "Salão / Mesas" at bounding box center [88, 320] width 164 height 25
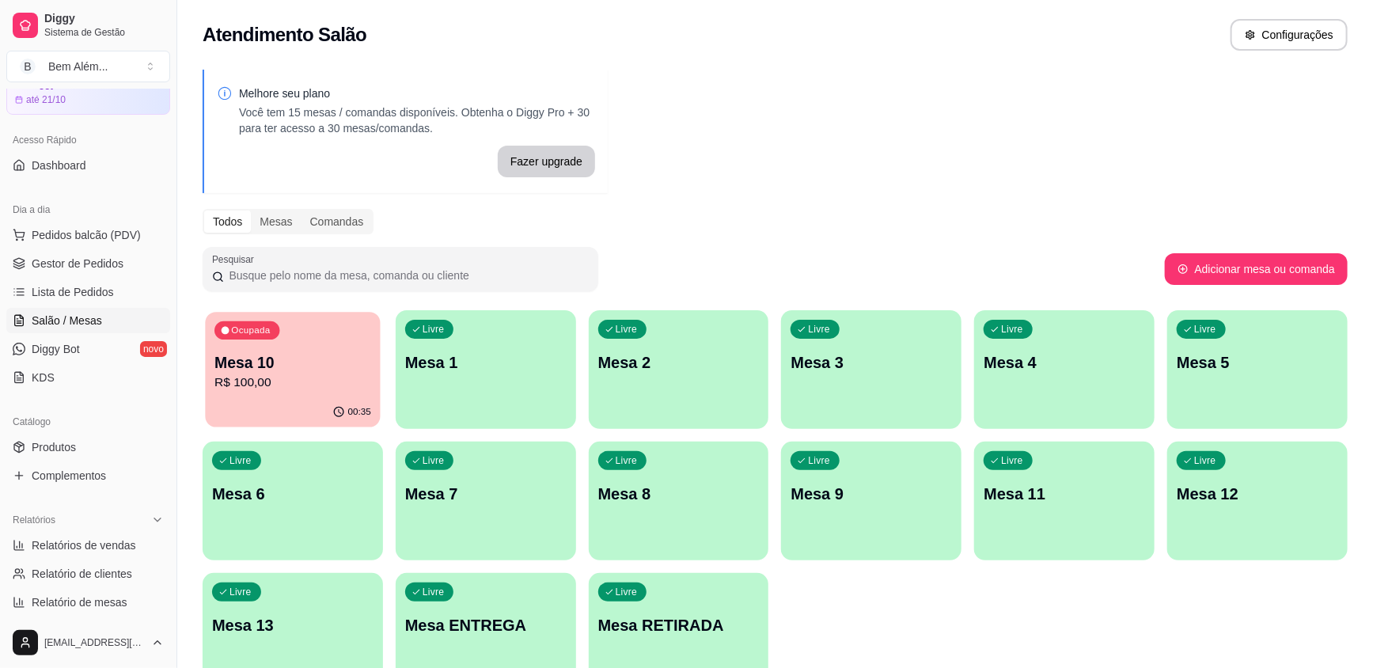
click at [291, 376] on p "R$ 100,00" at bounding box center [292, 383] width 157 height 18
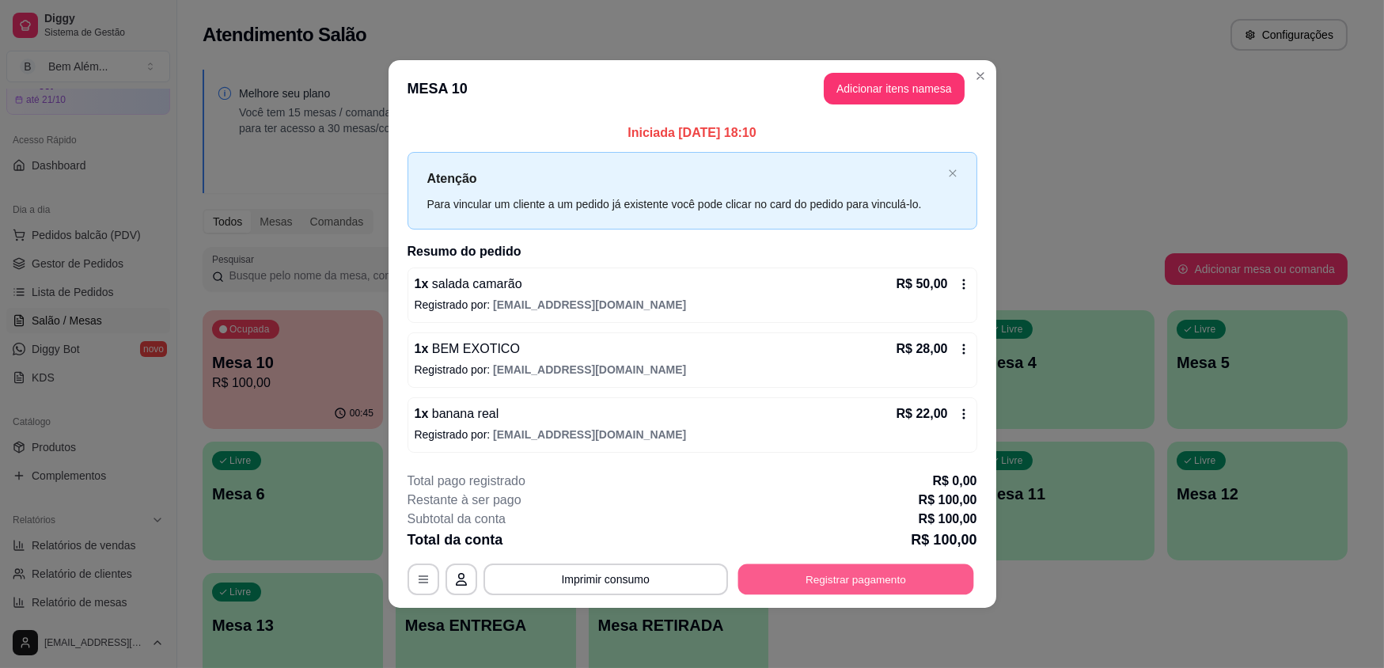
click at [908, 584] on button "Registrar pagamento" at bounding box center [856, 578] width 236 height 31
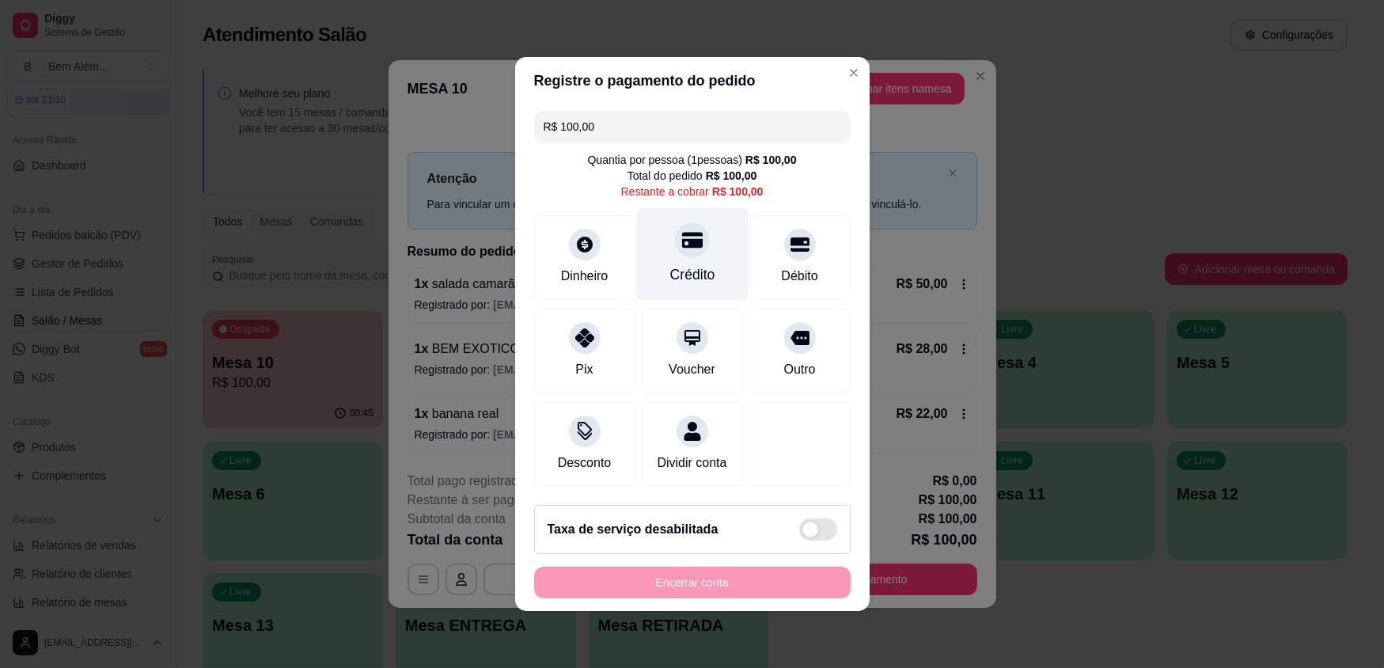
click at [715, 269] on div "Crédito" at bounding box center [692, 254] width 112 height 93
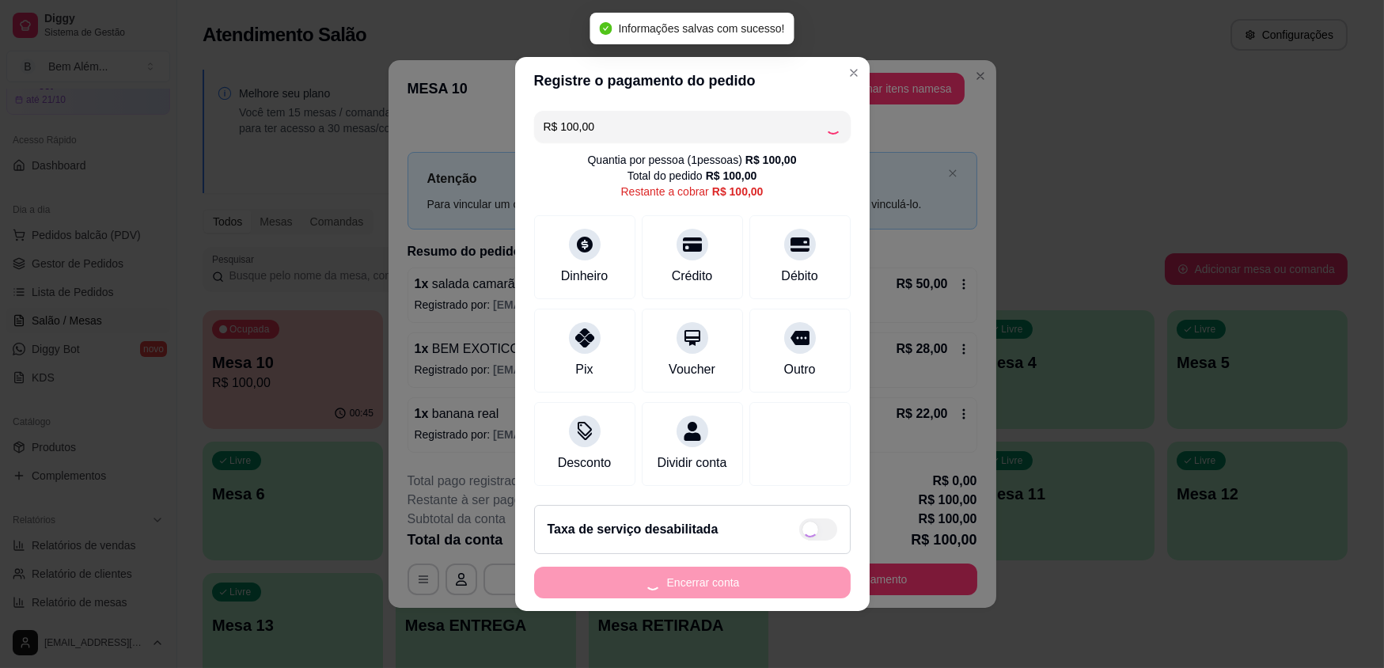
type input "R$ 0,00"
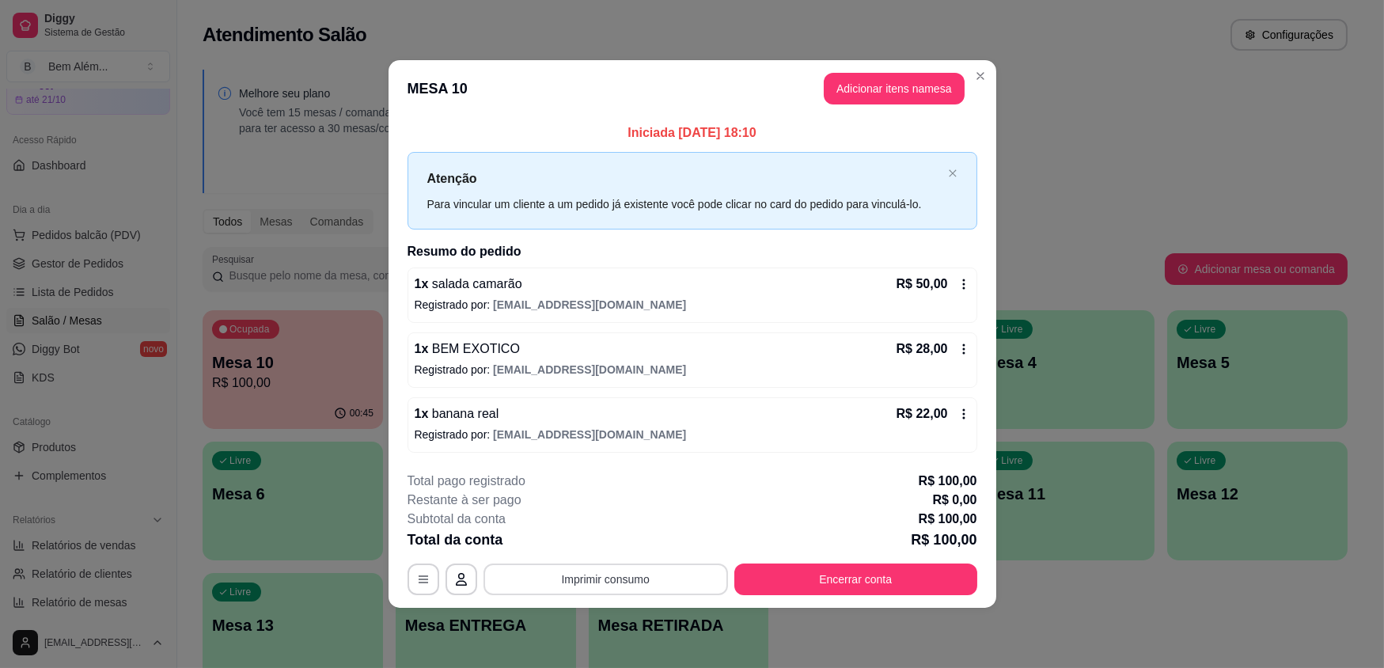
click at [598, 579] on button "Imprimir consumo" at bounding box center [606, 579] width 245 height 32
click at [608, 544] on button "impressao computador" at bounding box center [605, 541] width 119 height 25
click at [799, 582] on button "Encerrar conta" at bounding box center [856, 578] width 236 height 31
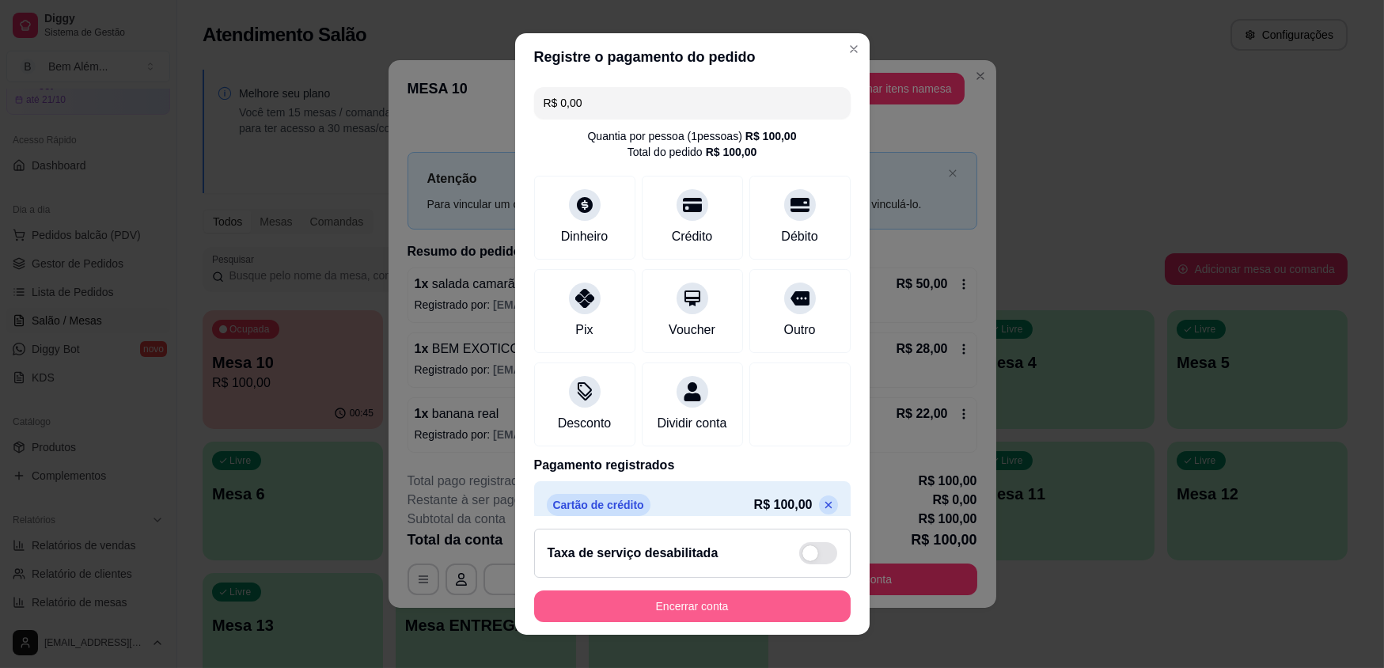
click at [758, 603] on button "Encerrar conta" at bounding box center [692, 606] width 317 height 32
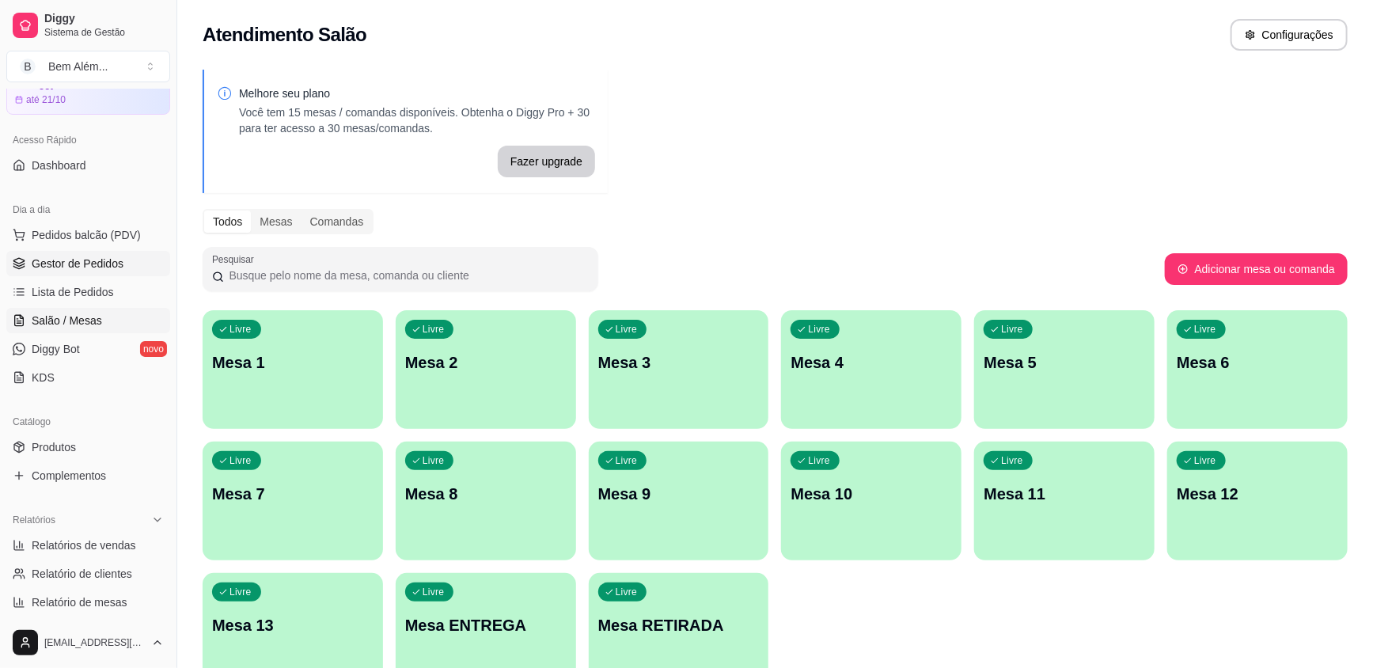
click at [101, 262] on span "Gestor de Pedidos" at bounding box center [78, 264] width 92 height 16
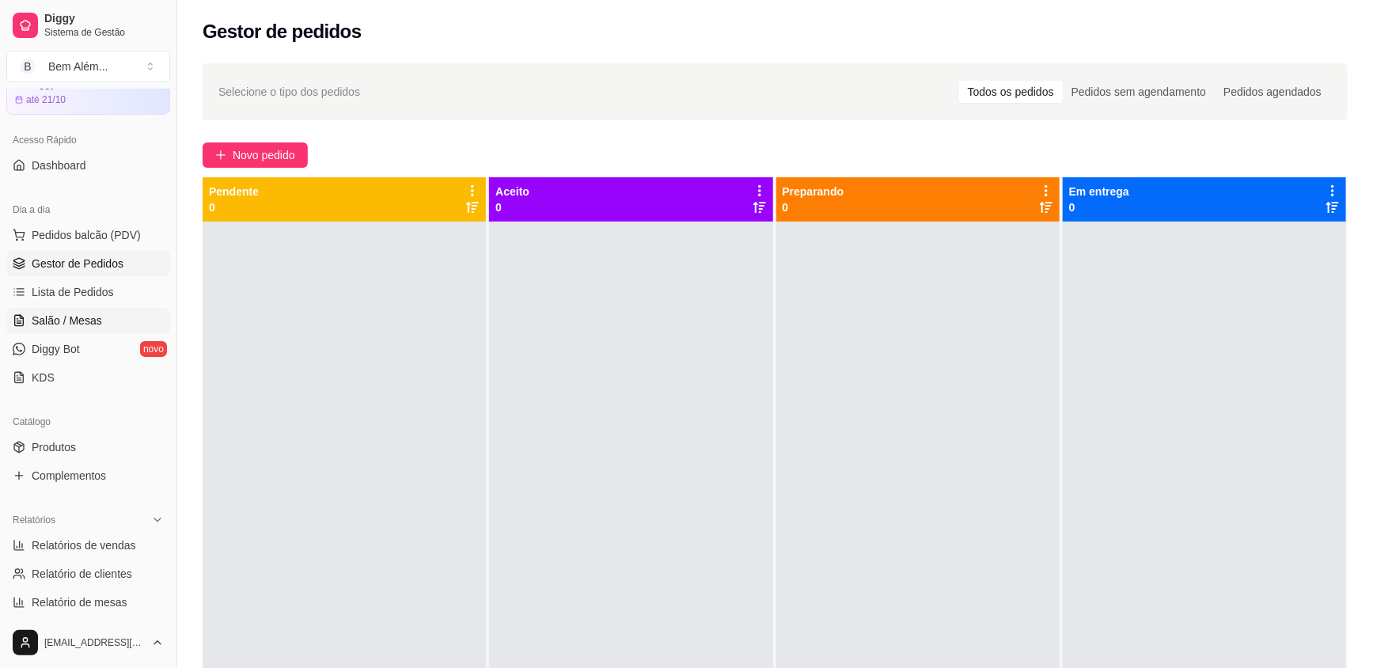
click at [135, 317] on link "Salão / Mesas" at bounding box center [88, 320] width 164 height 25
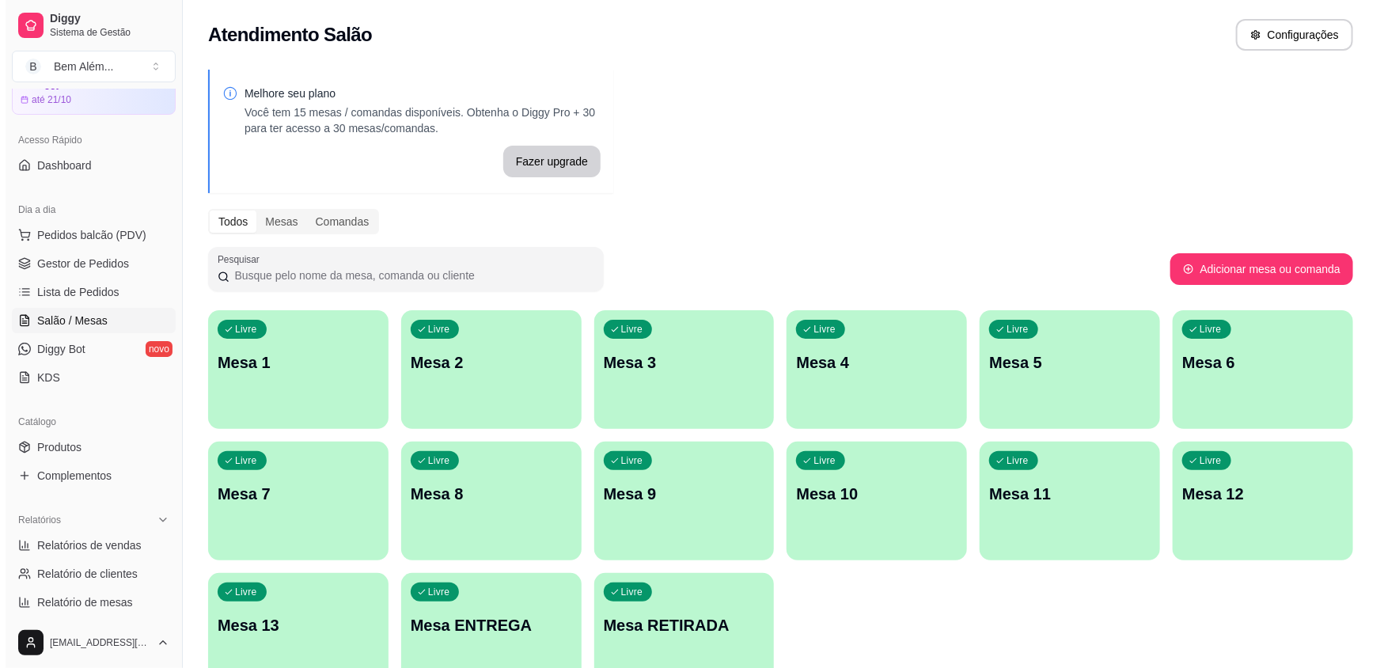
scroll to position [87, 0]
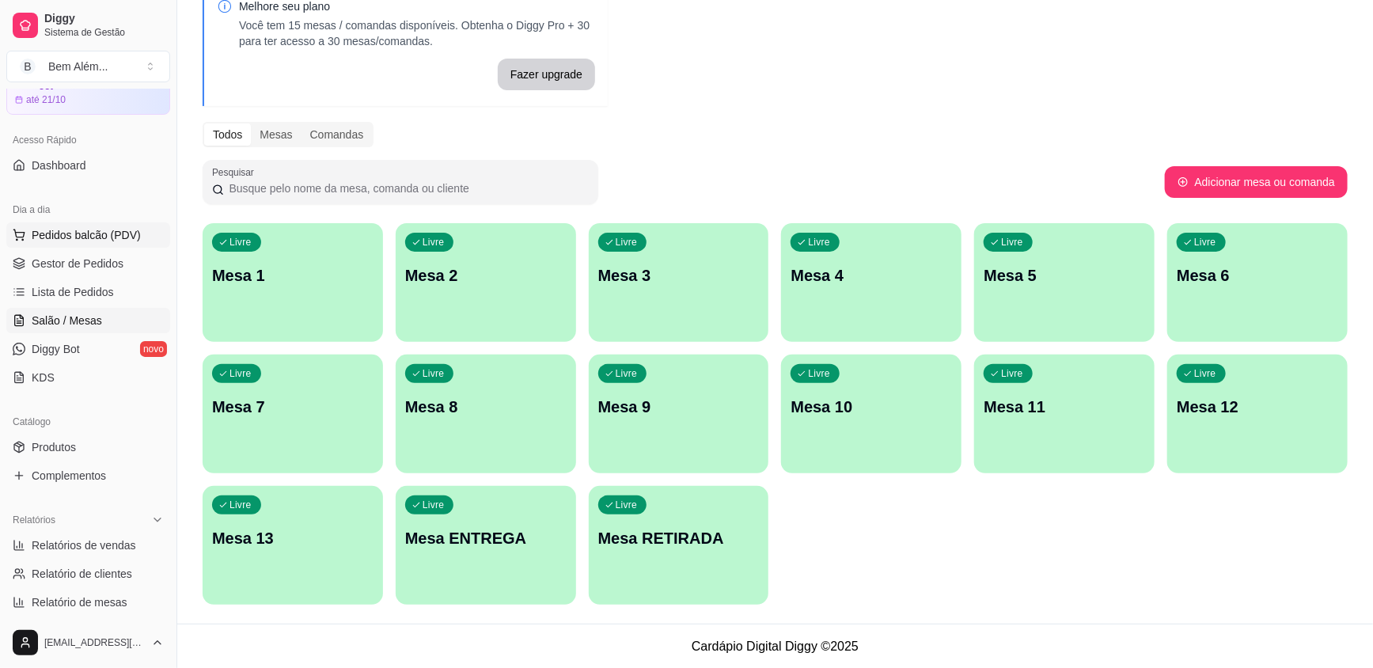
click at [119, 237] on span "Pedidos balcão (PDV)" at bounding box center [86, 235] width 109 height 16
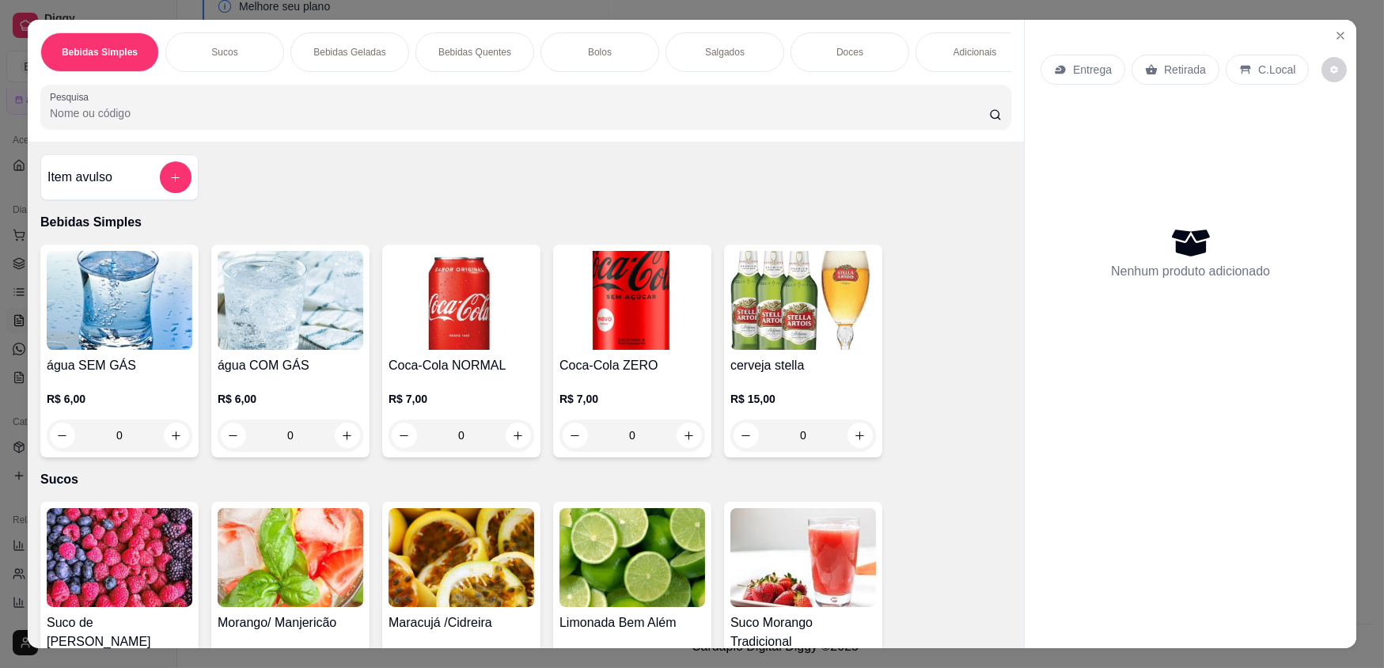
click at [711, 59] on div "Salgados" at bounding box center [725, 52] width 119 height 40
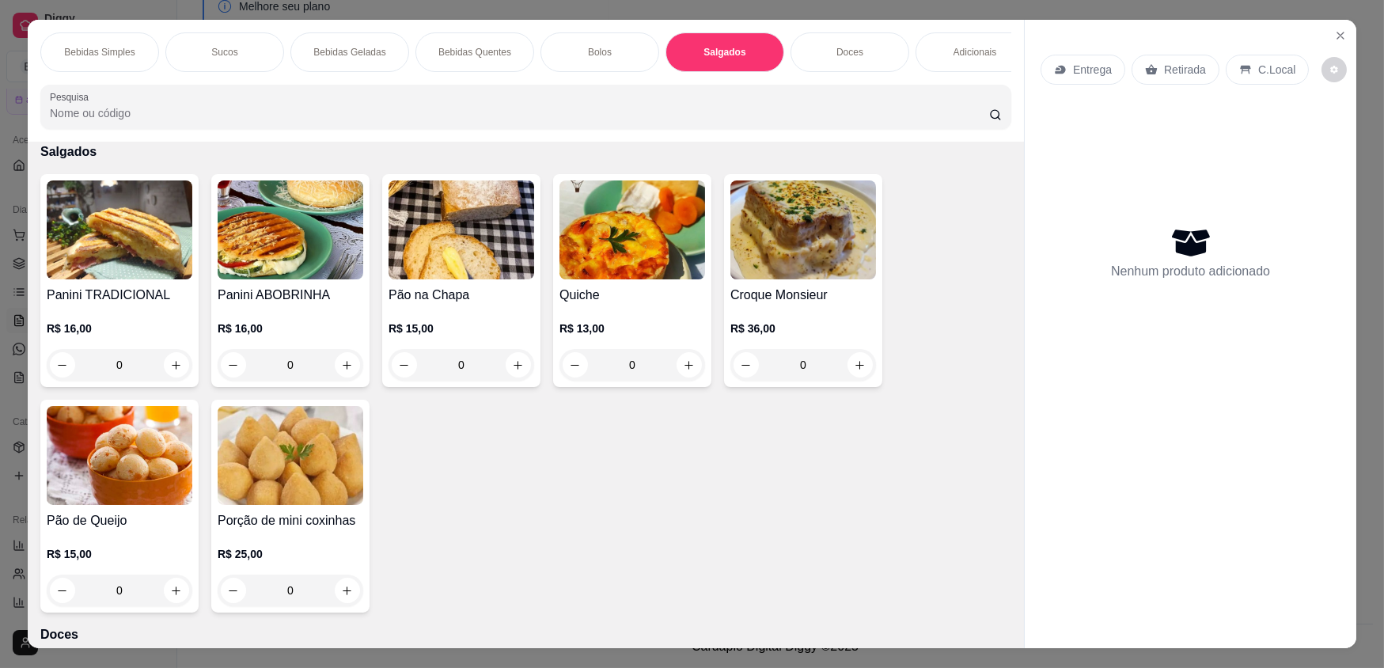
scroll to position [31, 0]
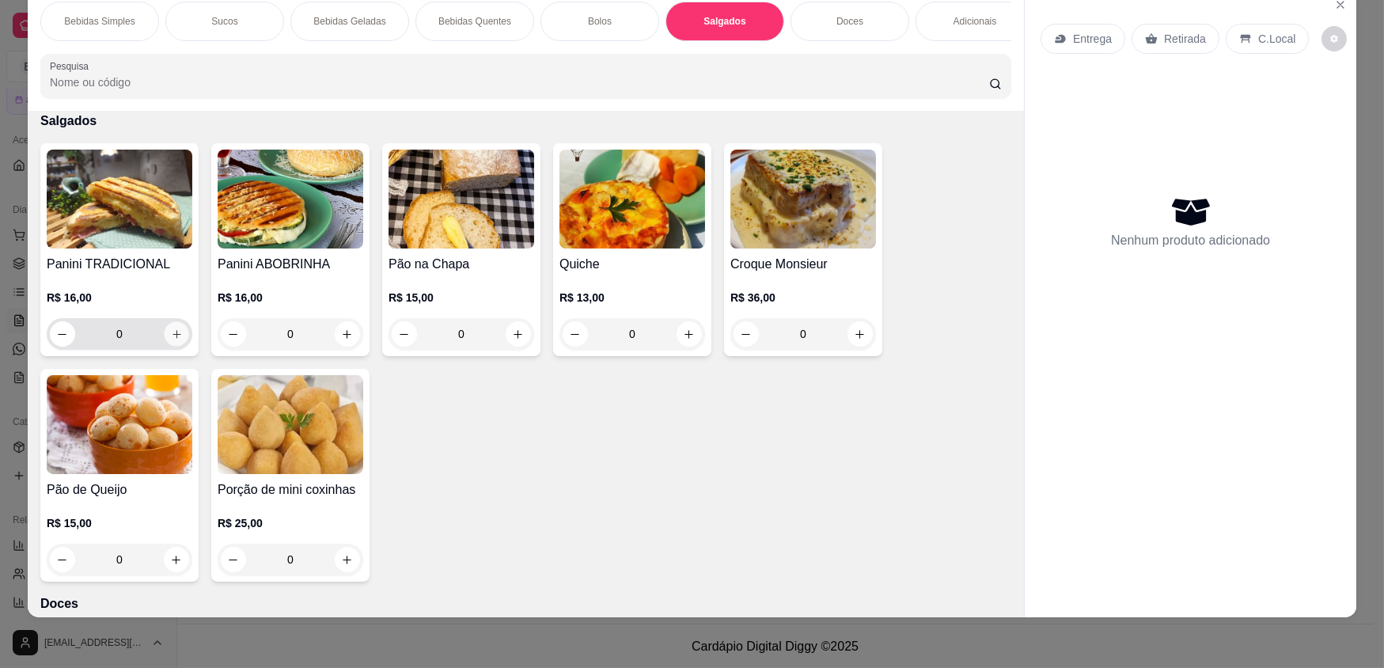
click at [171, 340] on icon "increase-product-quantity" at bounding box center [177, 334] width 12 height 12
click at [173, 338] on icon "increase-product-quantity" at bounding box center [177, 334] width 8 height 8
type input "2"
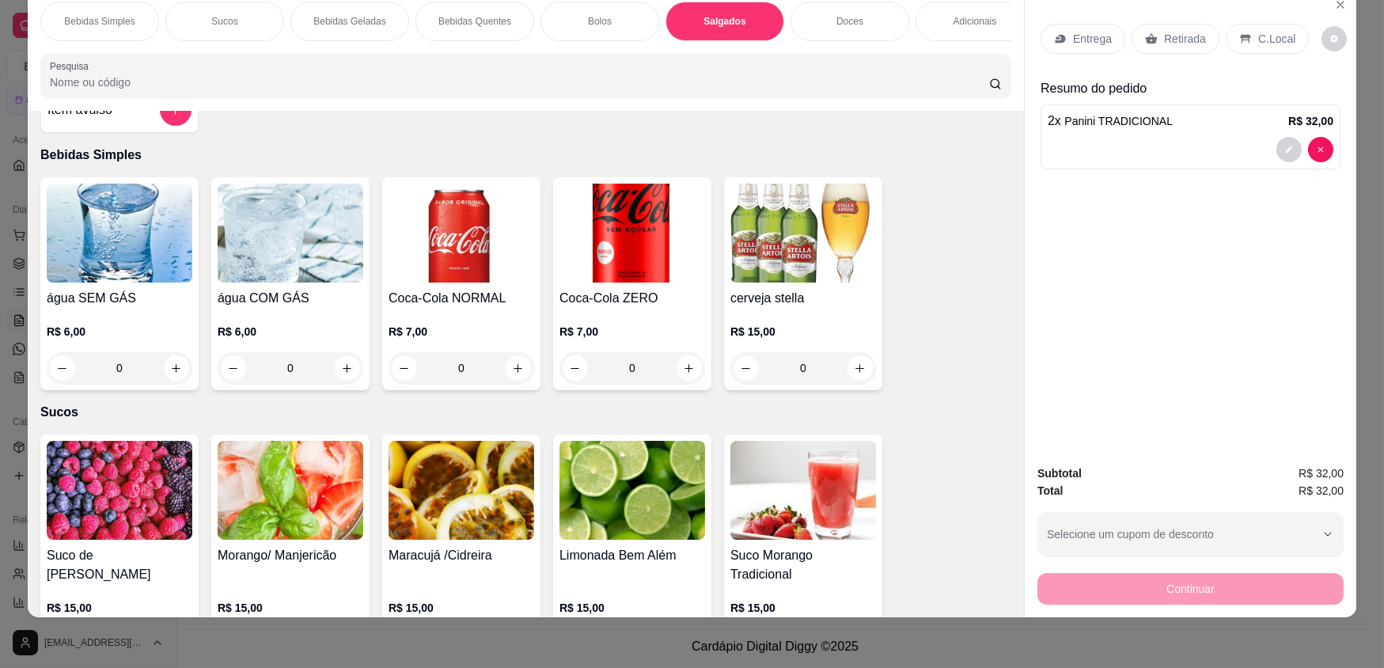
scroll to position [0, 0]
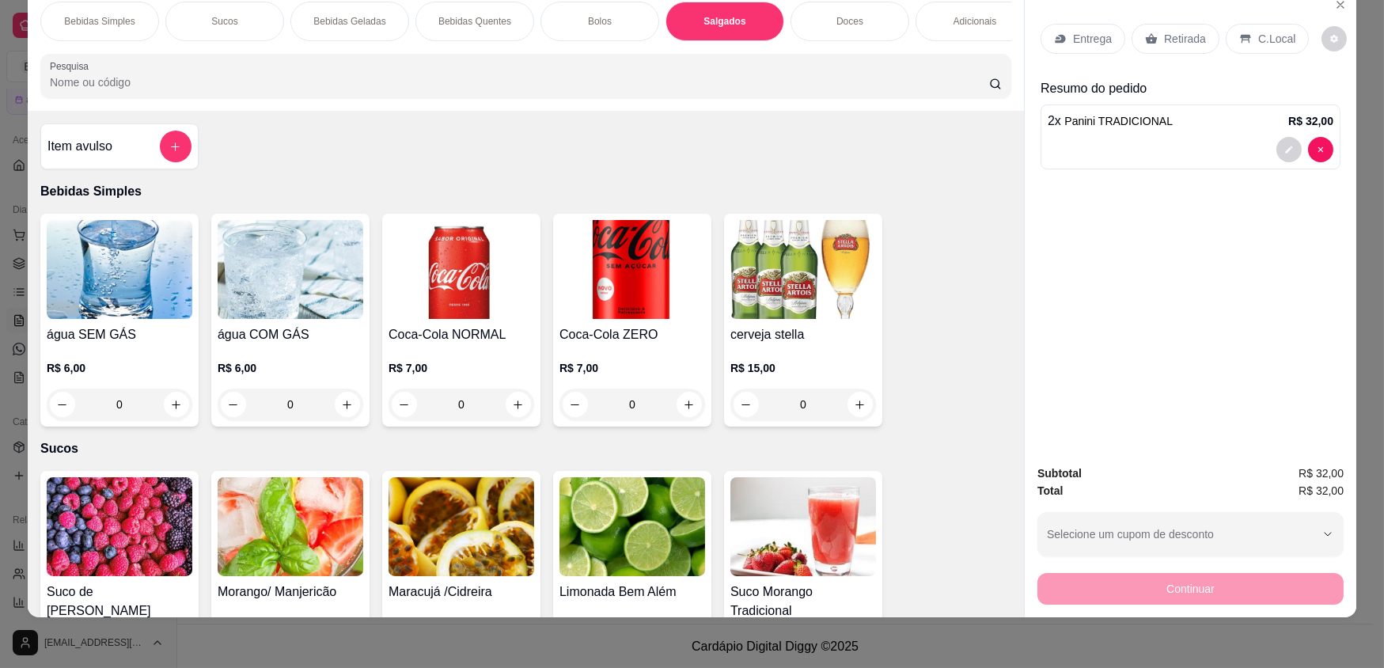
click at [173, 412] on div "0" at bounding box center [120, 405] width 146 height 32
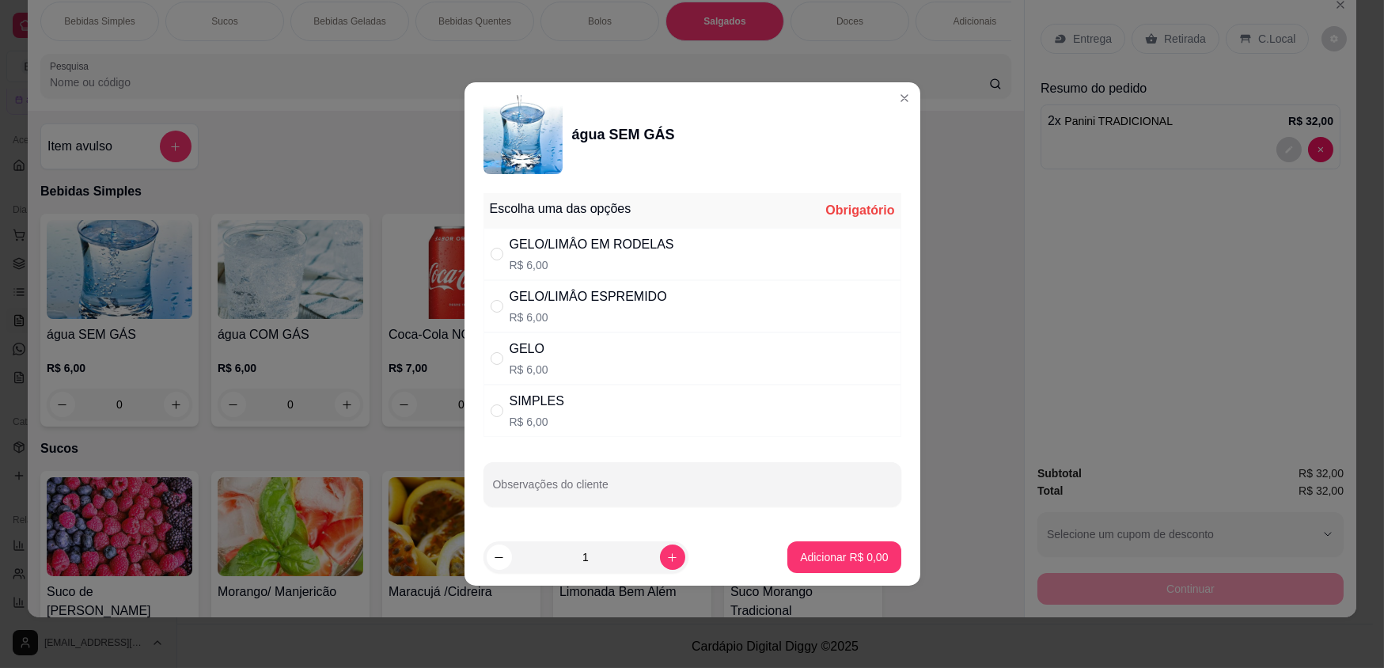
click at [532, 409] on div "SIMPLES" at bounding box center [537, 401] width 55 height 19
radio input "true"
click at [802, 554] on p "Adicionar R$ 6,00" at bounding box center [844, 556] width 85 height 15
type input "1"
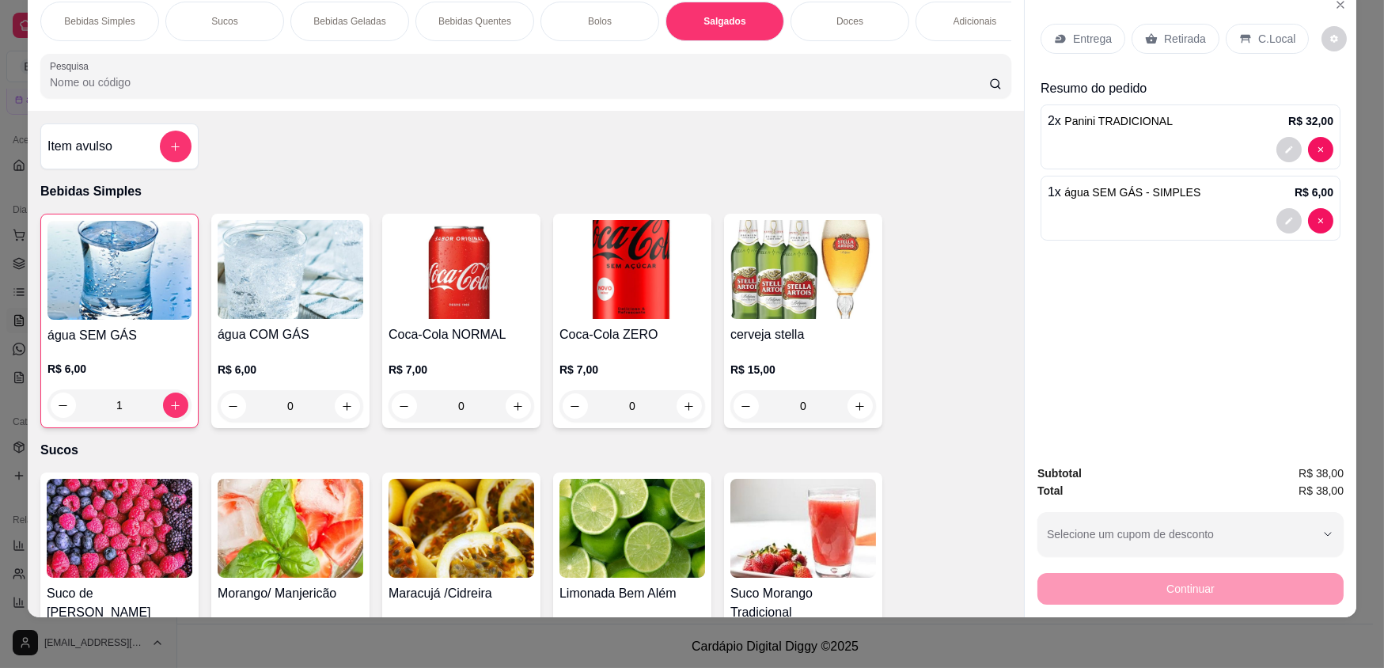
click at [666, 377] on p "R$ 7,00" at bounding box center [633, 370] width 146 height 16
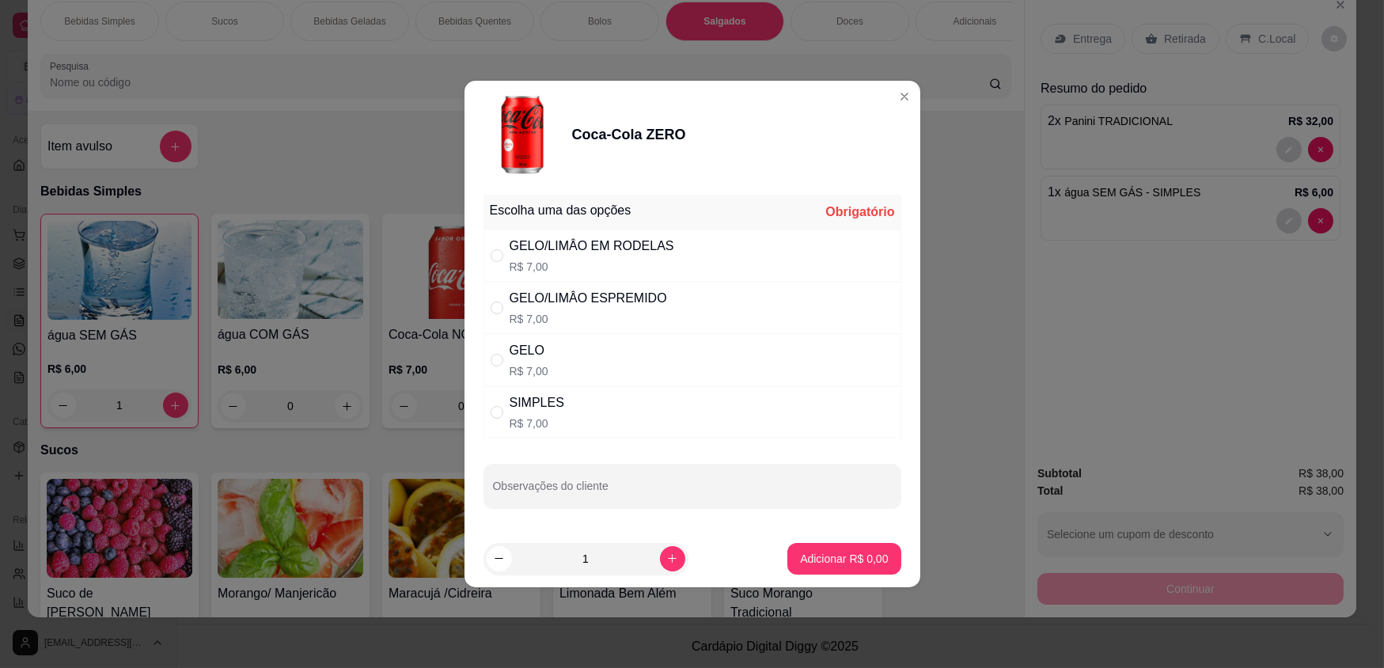
click at [679, 269] on div "GELO/LIMÂO EM RODELAS R$ 7,00" at bounding box center [693, 256] width 418 height 52
radio input "true"
click at [863, 546] on button "Adicionar R$ 7,00" at bounding box center [843, 559] width 113 height 32
type input "1"
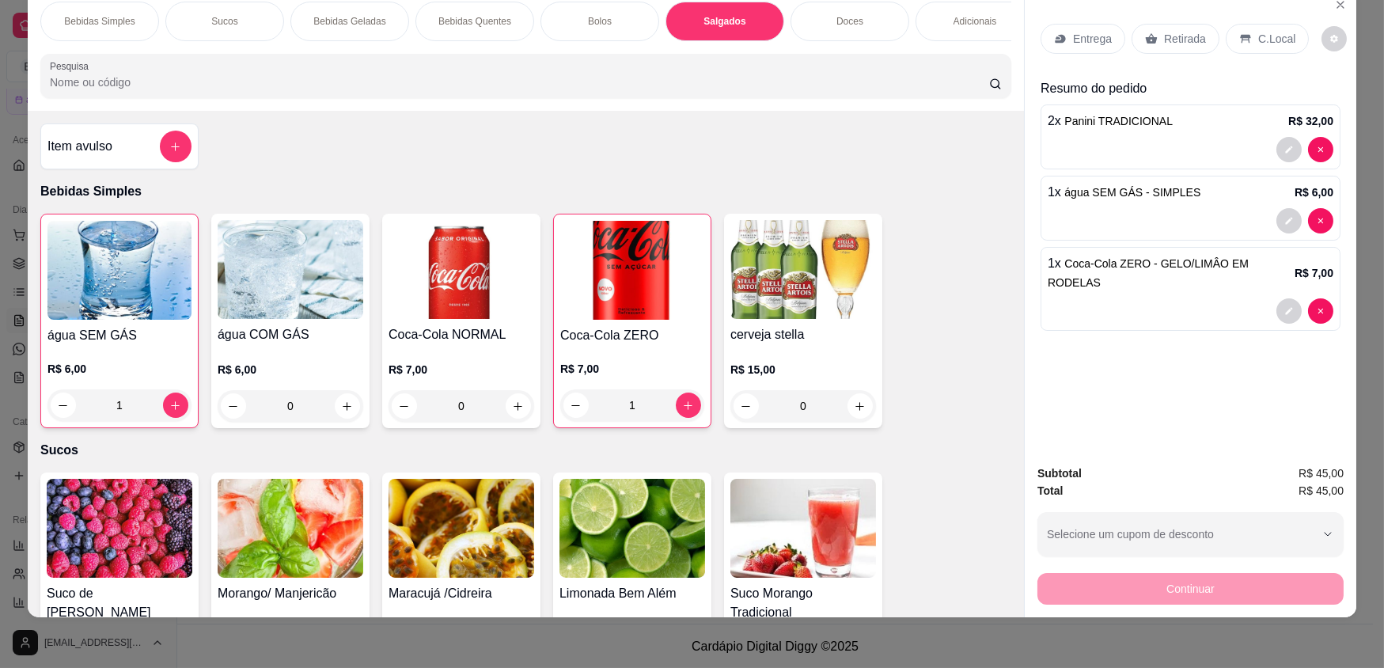
click at [1164, 42] on p "Retirada" at bounding box center [1185, 39] width 42 height 16
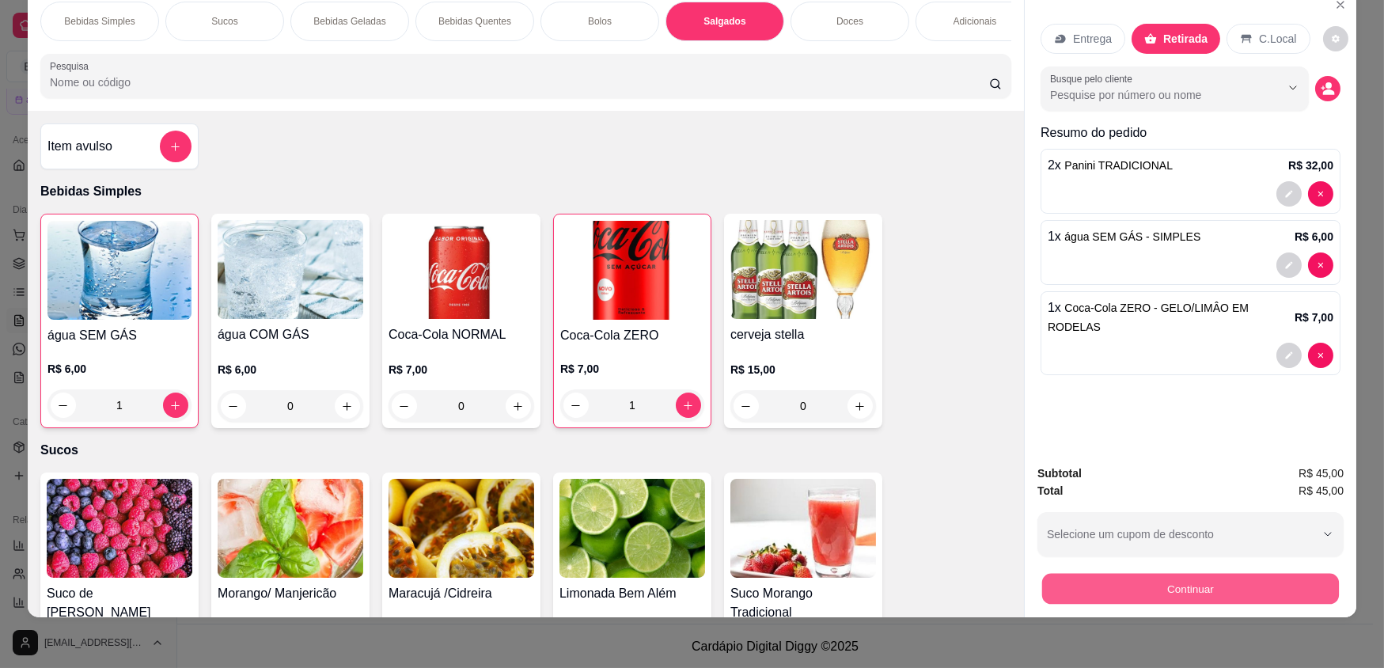
click at [1155, 601] on button "Continuar" at bounding box center [1190, 588] width 297 height 31
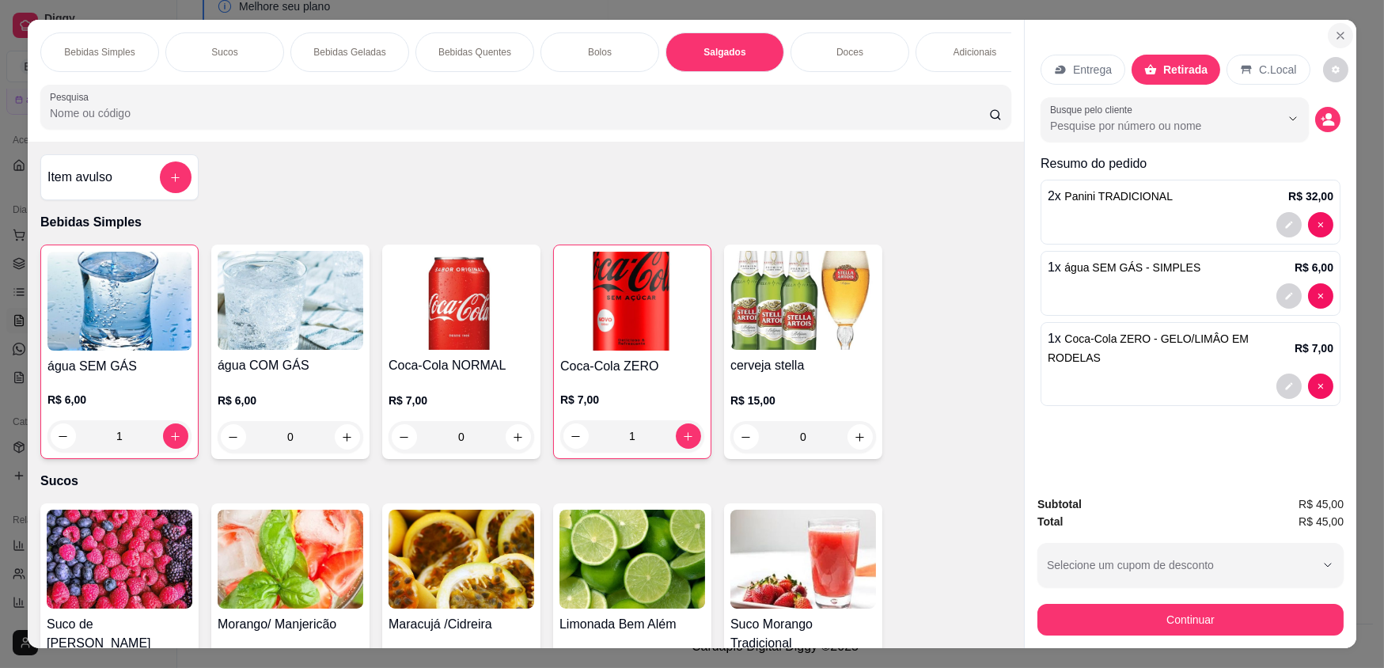
click at [1341, 40] on button "Close" at bounding box center [1340, 35] width 25 height 25
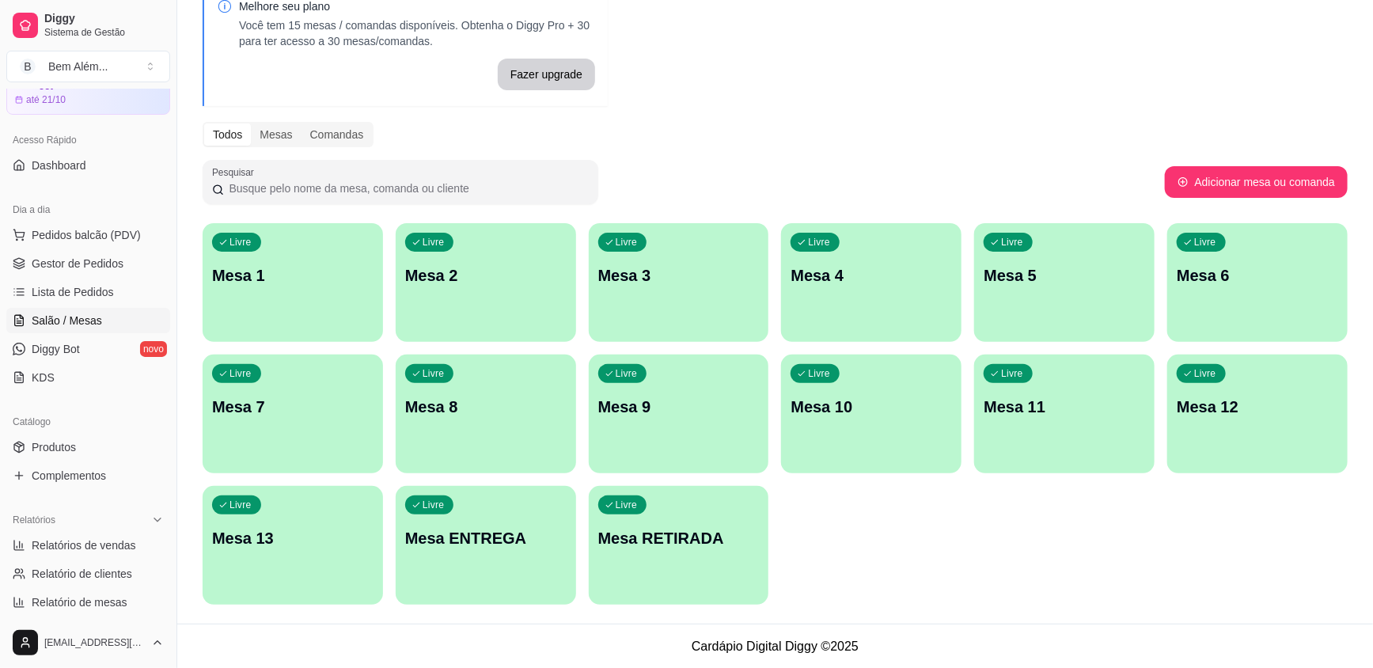
click at [1108, 324] on div "button" at bounding box center [1064, 332] width 180 height 19
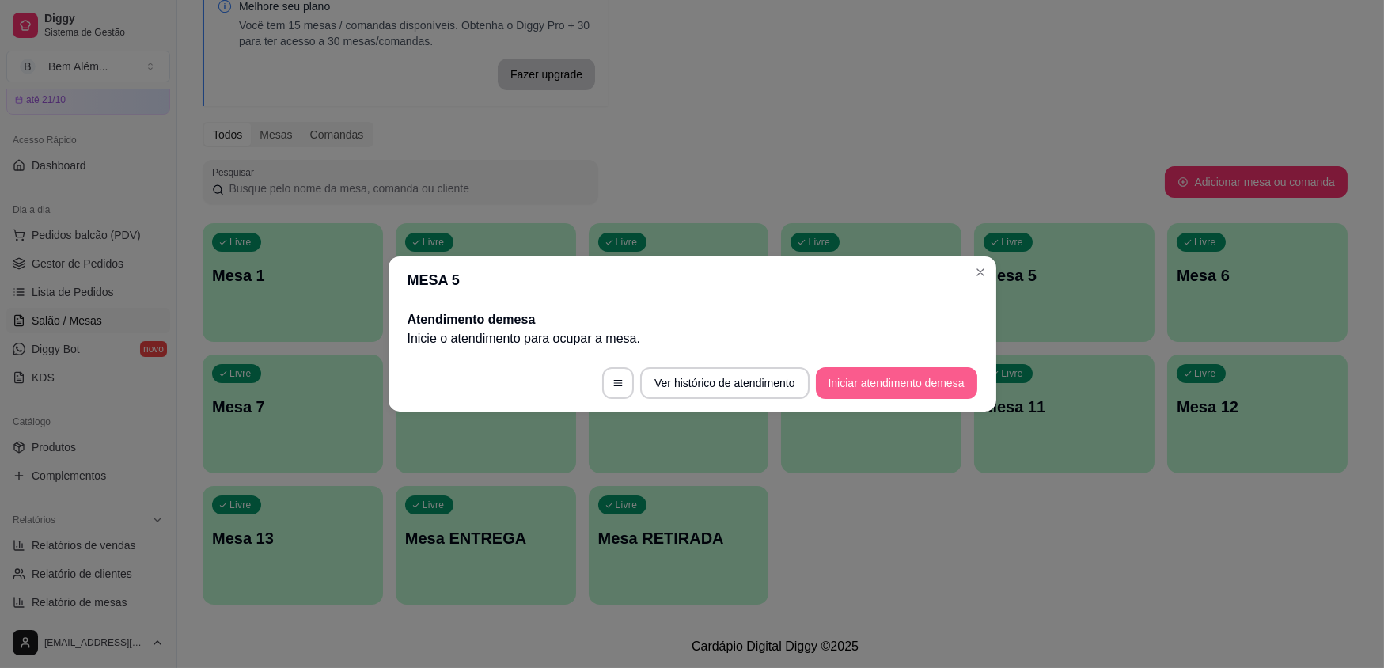
click at [894, 392] on button "Iniciar atendimento de mesa" at bounding box center [896, 383] width 161 height 32
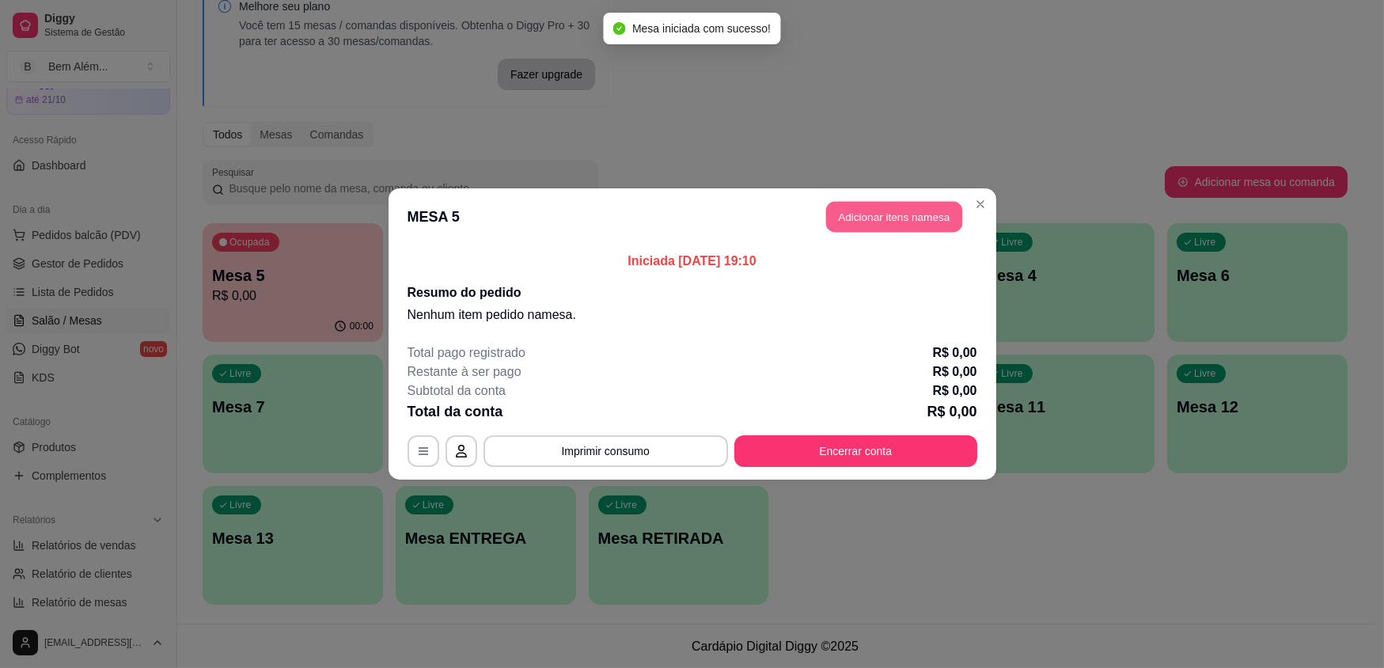
click at [905, 212] on button "Adicionar itens na mesa" at bounding box center [894, 217] width 136 height 31
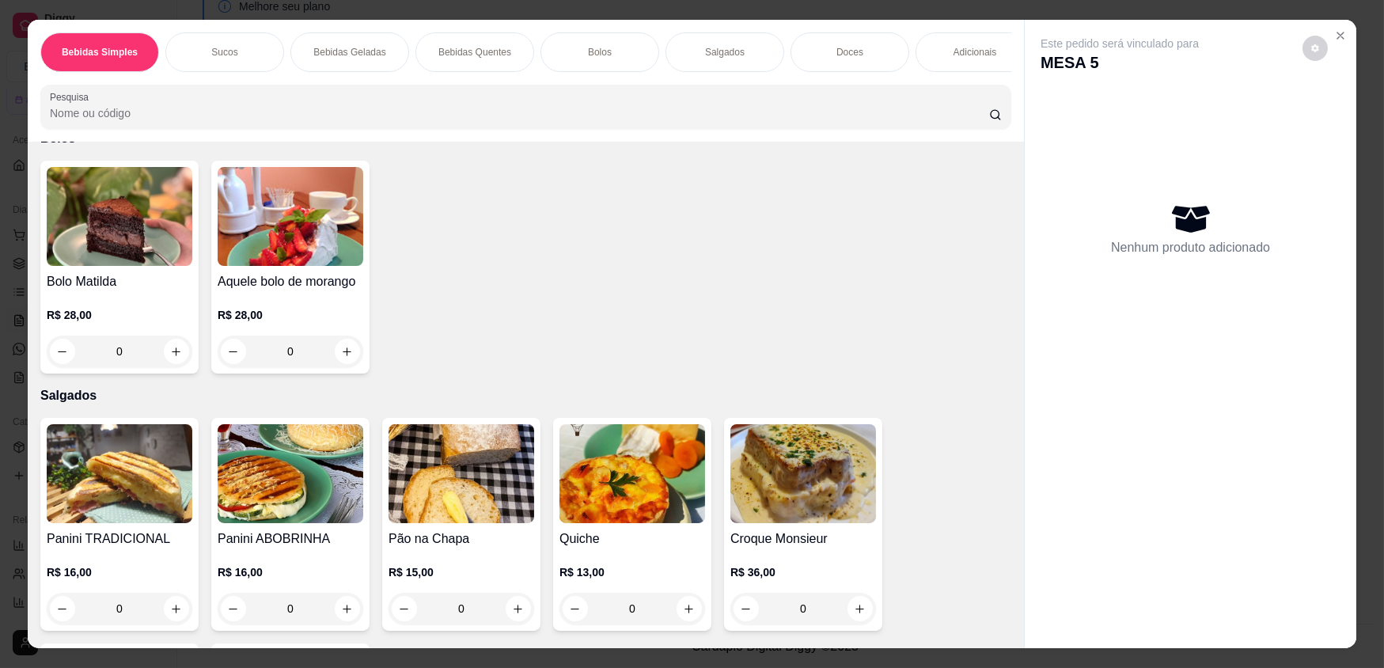
scroll to position [1726, 0]
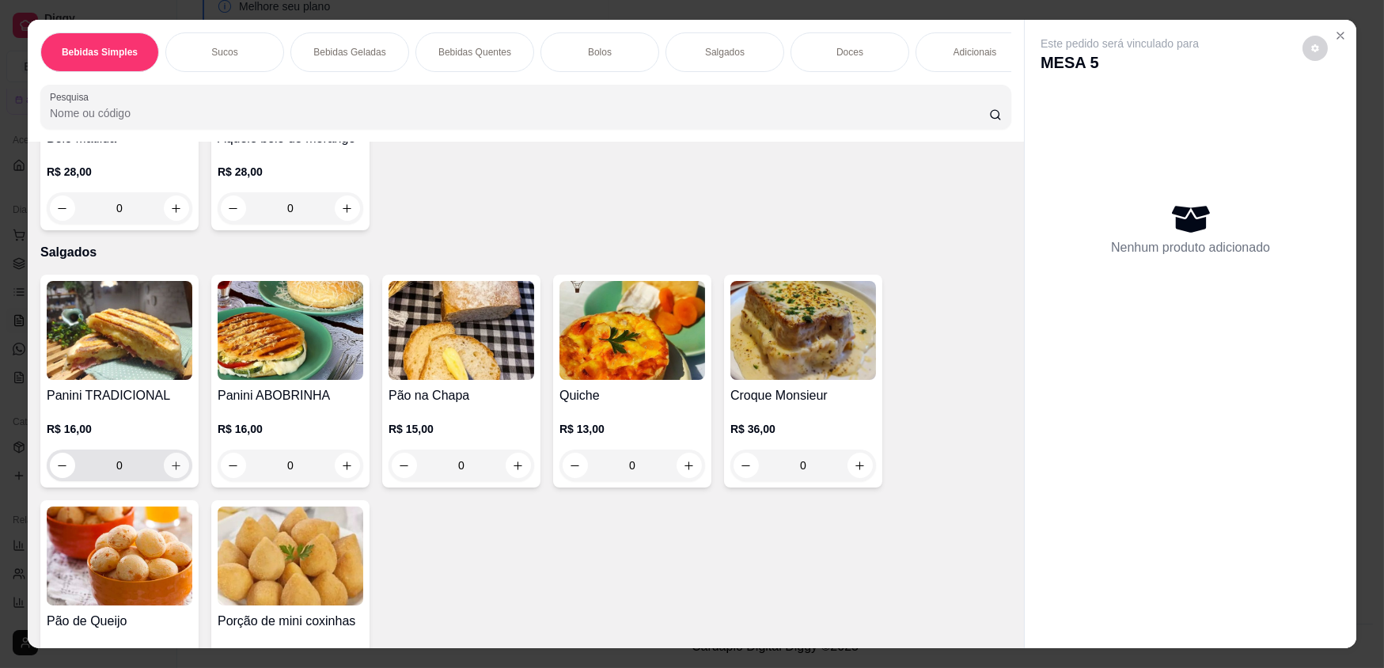
click at [180, 478] on button "increase-product-quantity" at bounding box center [176, 465] width 25 height 25
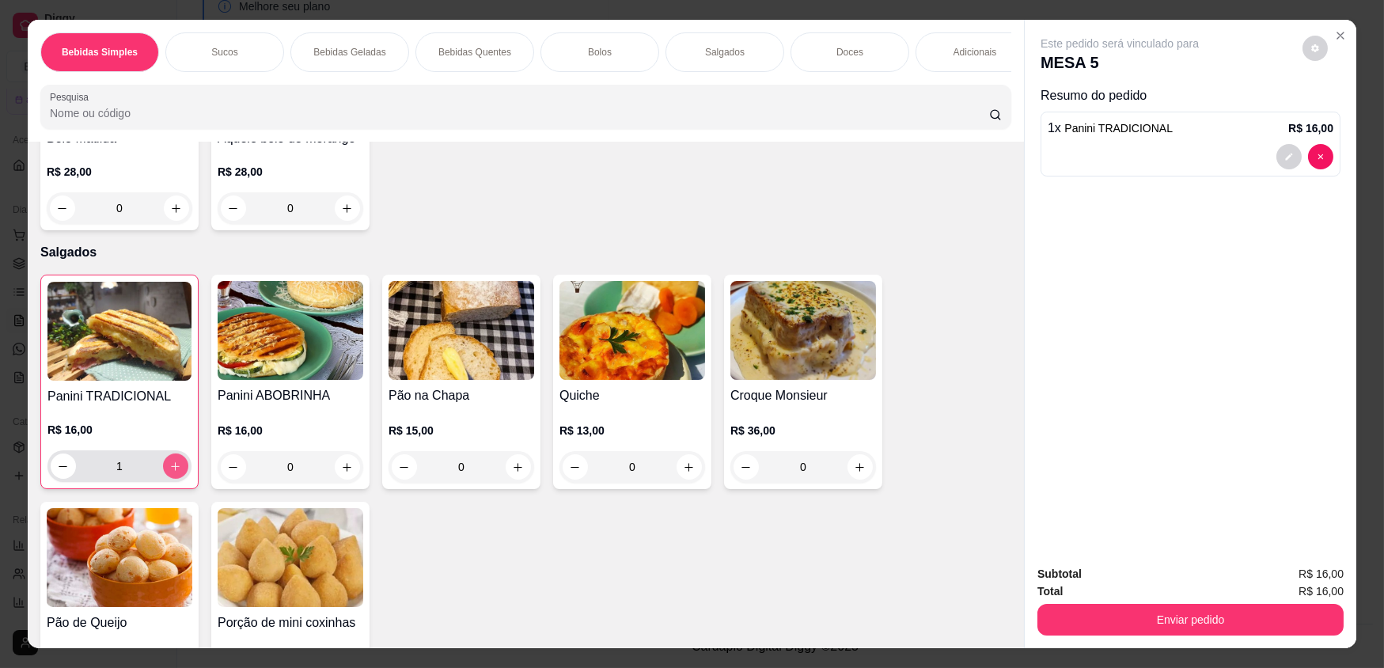
click at [180, 479] on button "increase-product-quantity" at bounding box center [175, 465] width 25 height 25
type input "2"
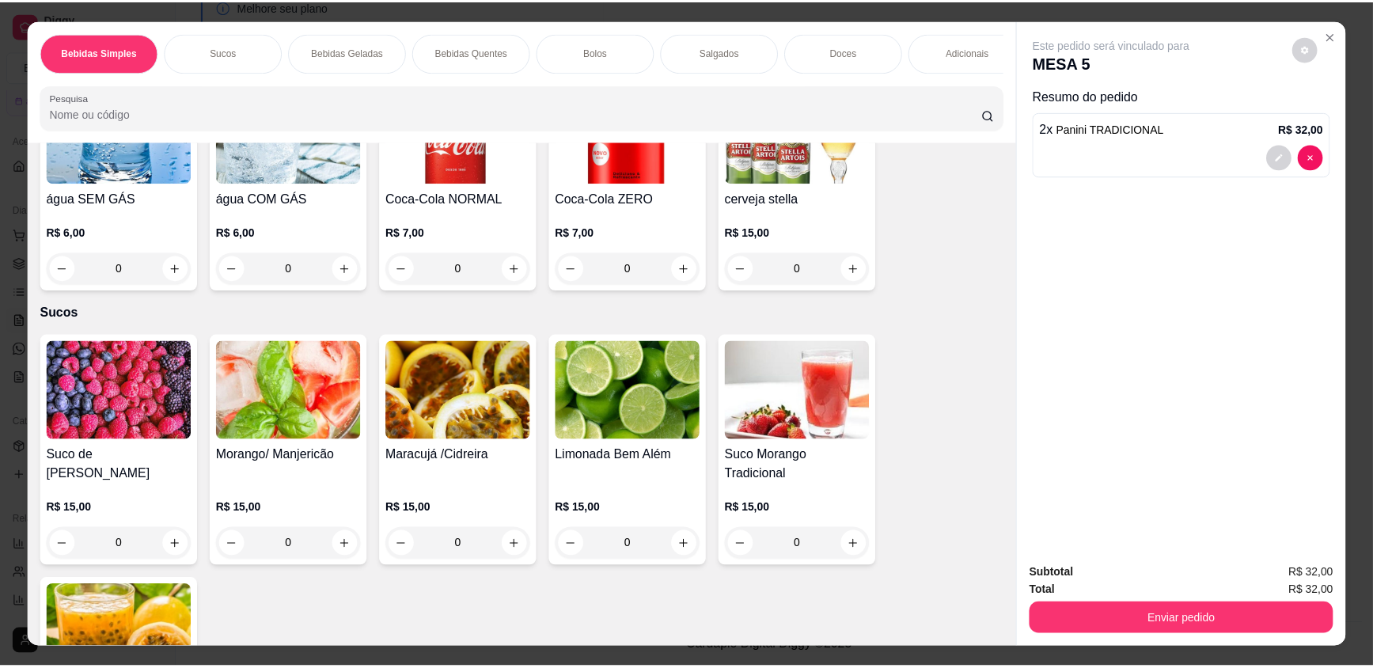
scroll to position [0, 0]
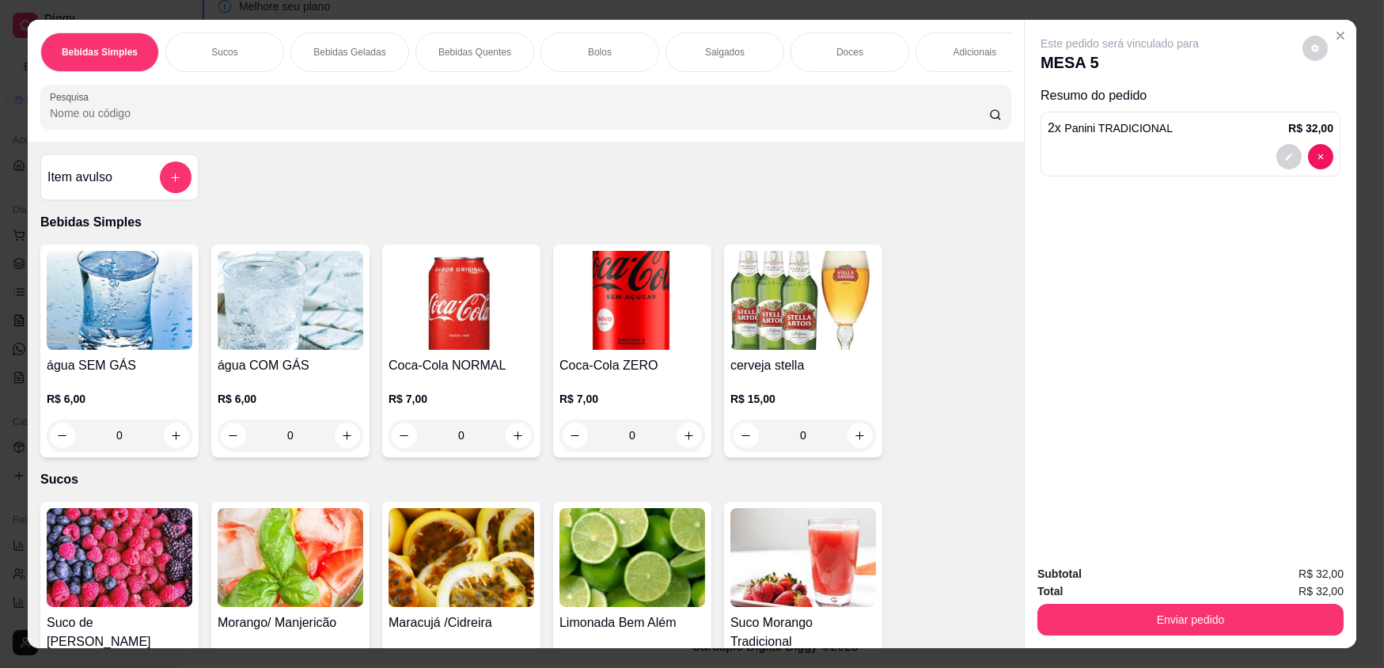
click at [617, 300] on img at bounding box center [633, 300] width 146 height 99
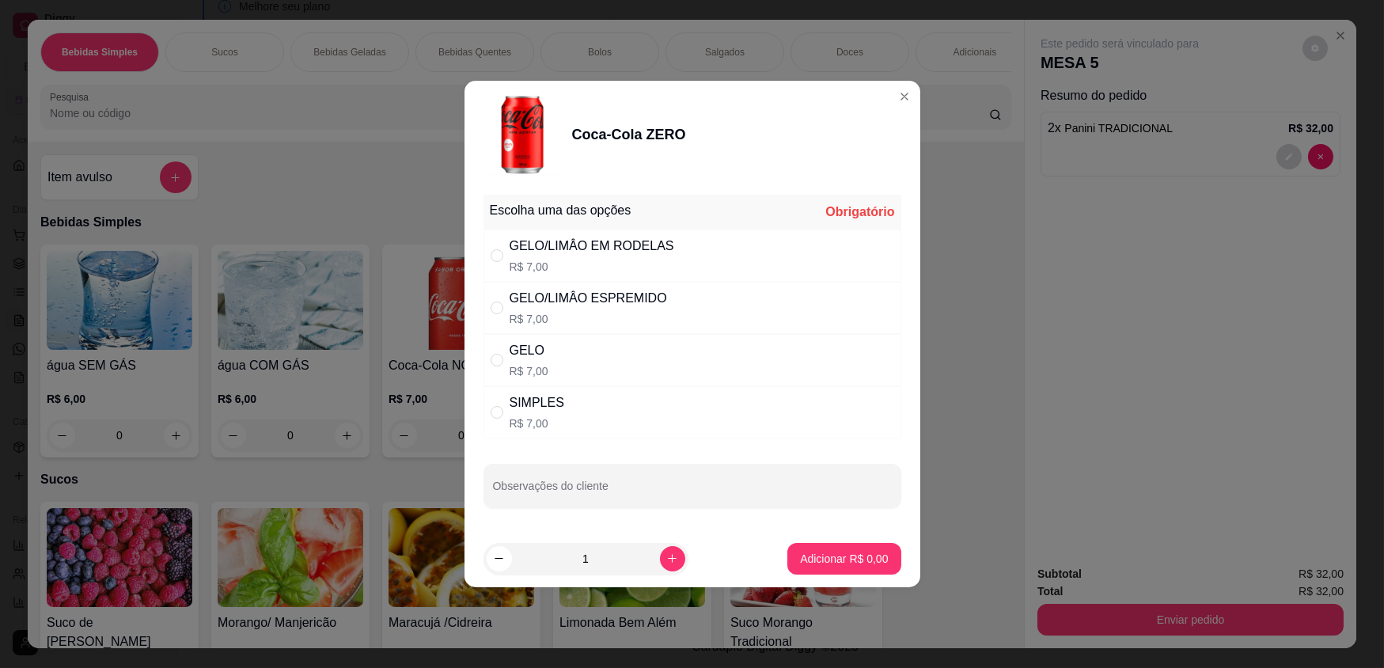
click at [697, 252] on div "GELO/LIMÂO EM RODELAS R$ 7,00" at bounding box center [693, 256] width 418 height 52
radio input "true"
click at [829, 552] on p "Adicionar R$ 7,00" at bounding box center [844, 558] width 85 height 15
type input "1"
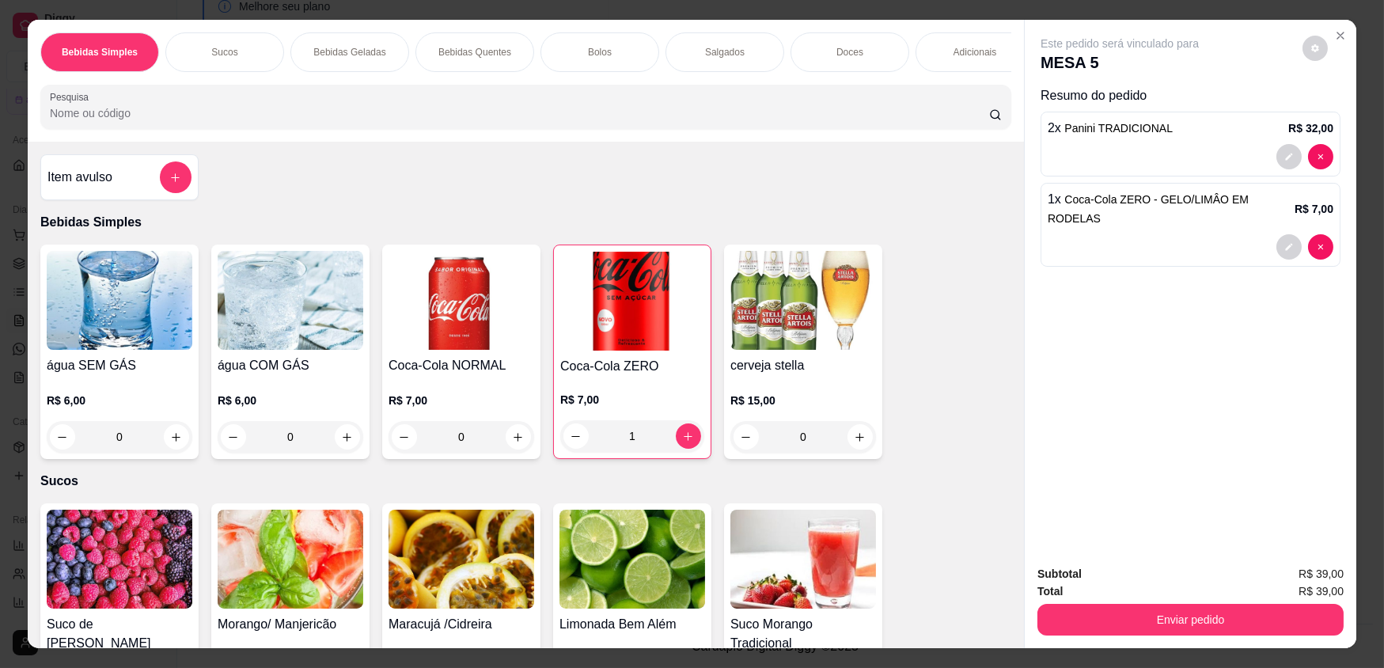
click at [113, 375] on h4 "água SEM GÁS" at bounding box center [120, 365] width 146 height 19
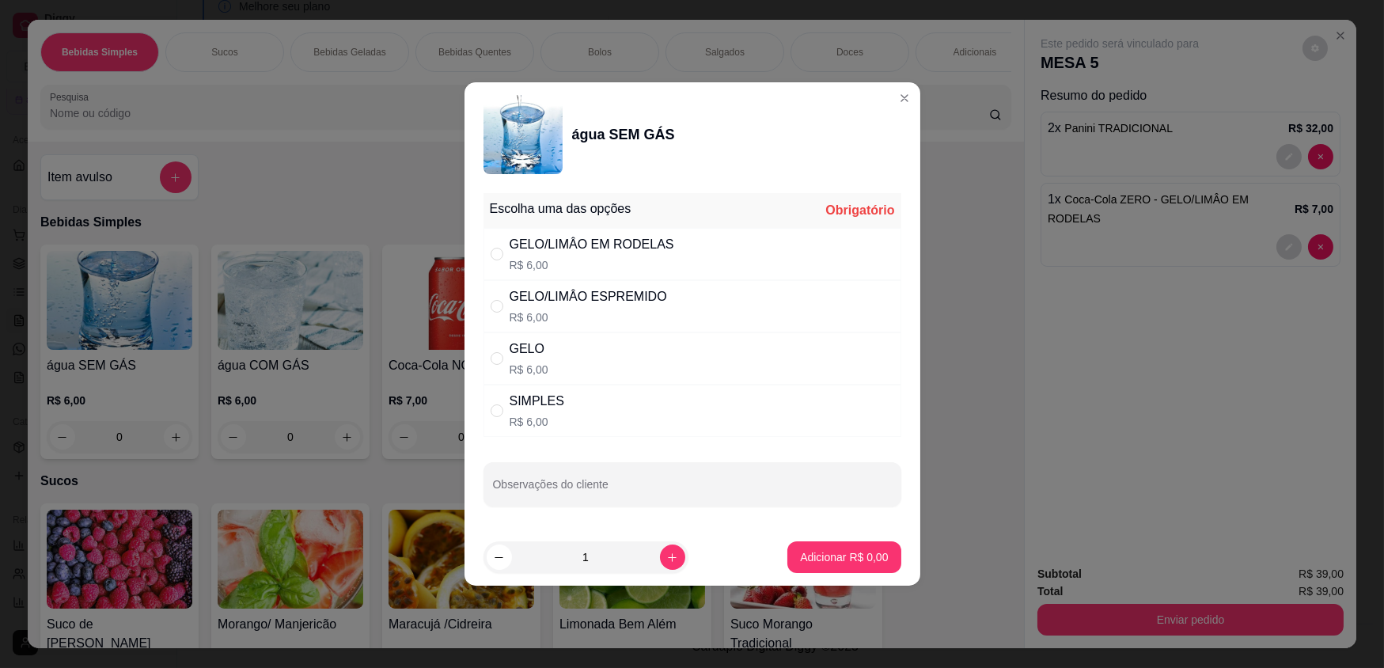
click at [650, 413] on div "SIMPLES R$ 6,00" at bounding box center [693, 411] width 418 height 52
radio input "true"
click at [830, 541] on button "Adicionar R$ 6,00" at bounding box center [843, 557] width 113 height 32
type input "1"
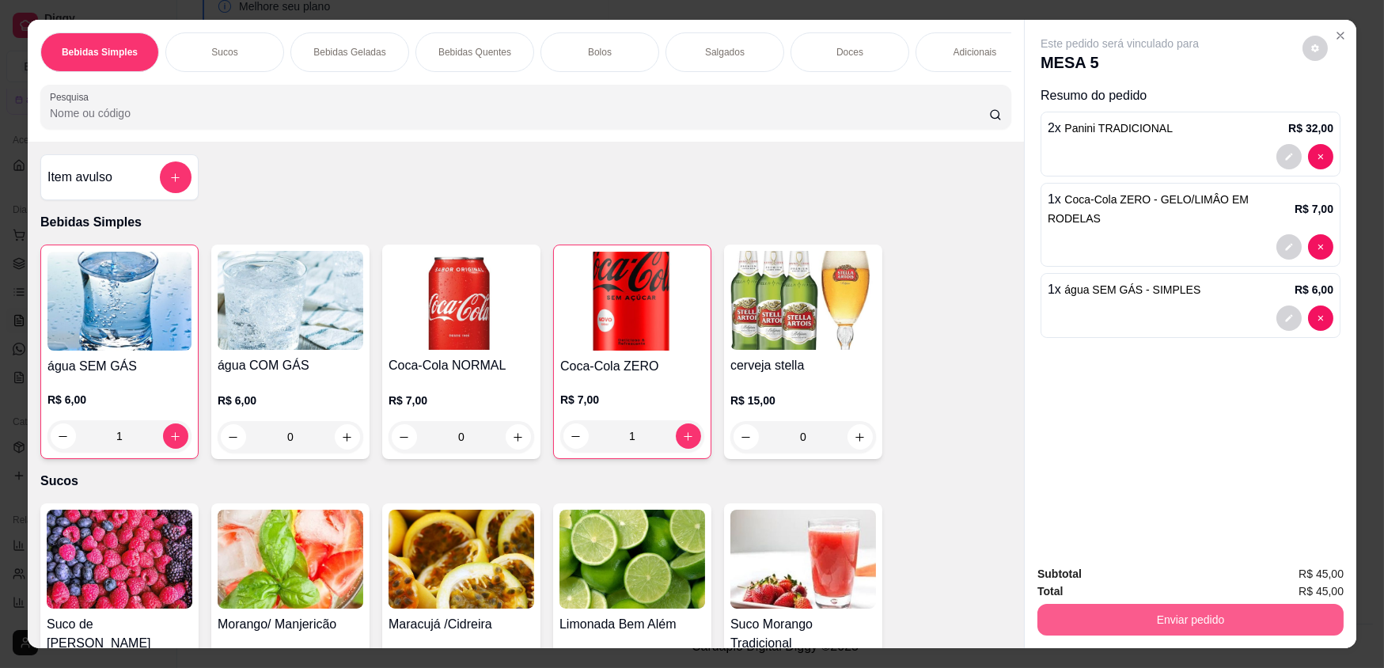
click at [1181, 623] on button "Enviar pedido" at bounding box center [1191, 620] width 306 height 32
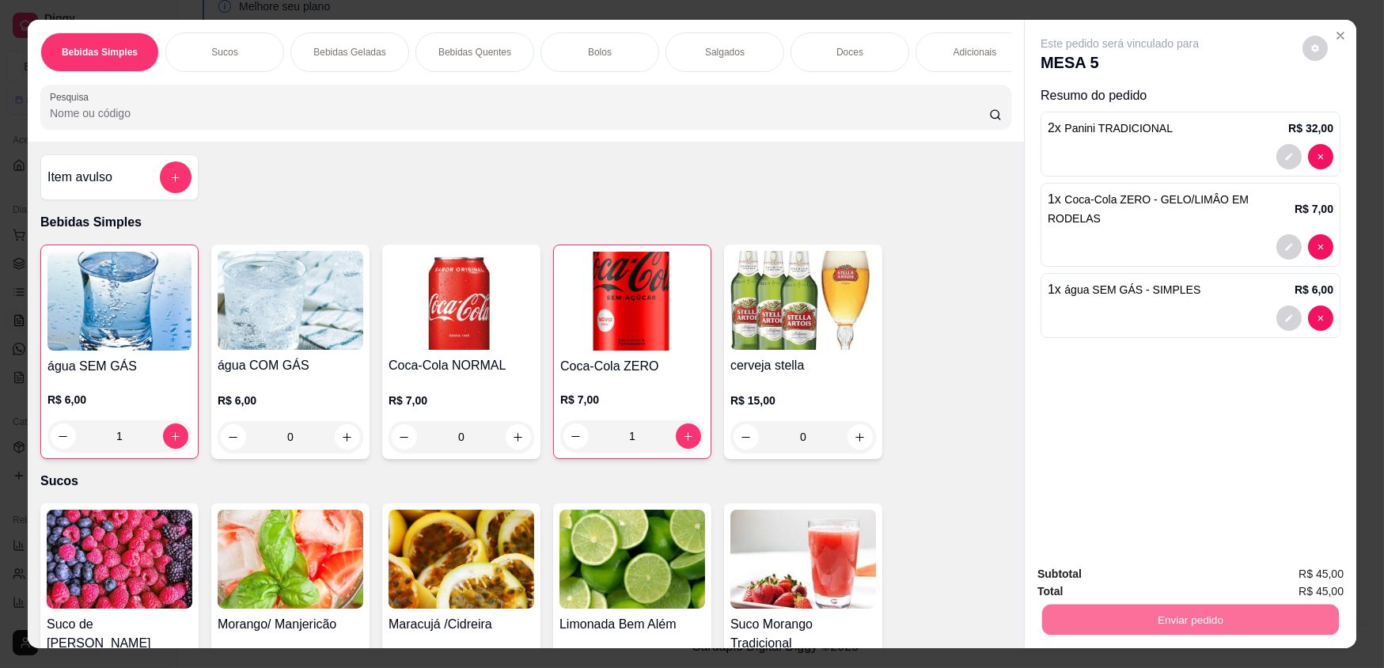
click at [1288, 570] on button "Enviar pedido" at bounding box center [1302, 581] width 89 height 30
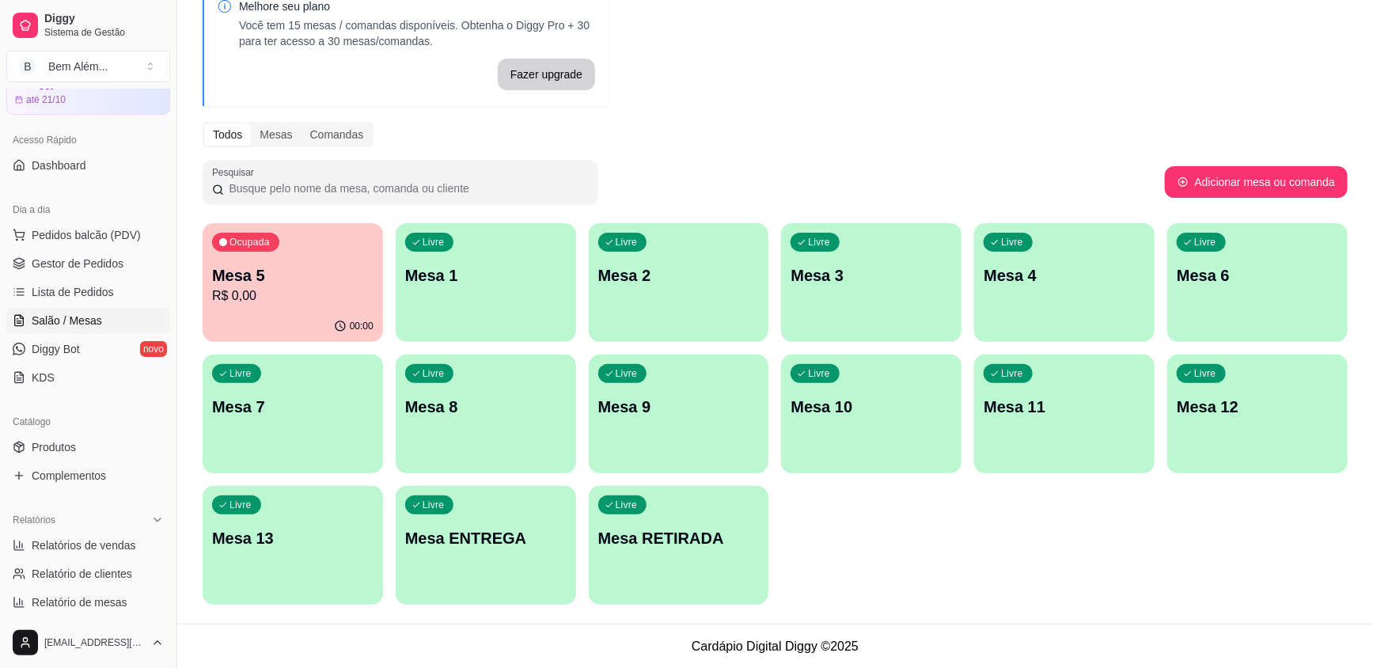
click at [298, 295] on p "R$ 0,00" at bounding box center [292, 295] width 161 height 19
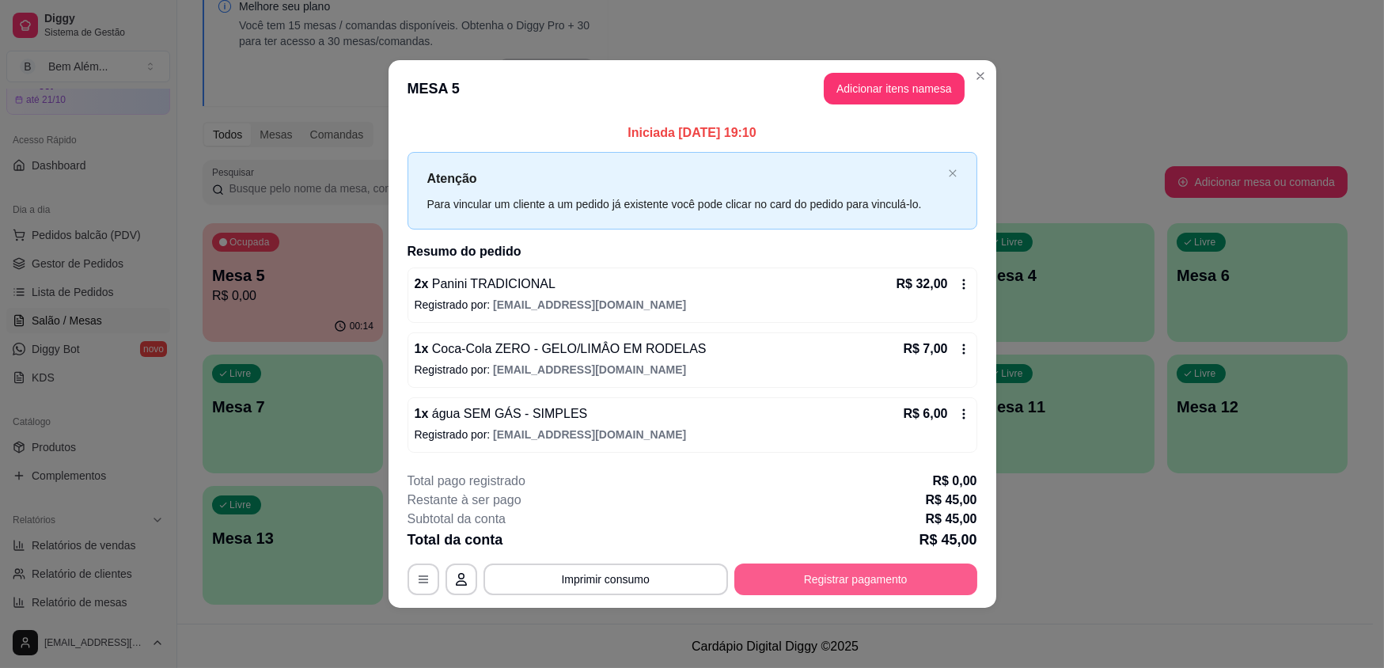
click at [761, 586] on button "Registrar pagamento" at bounding box center [855, 579] width 243 height 32
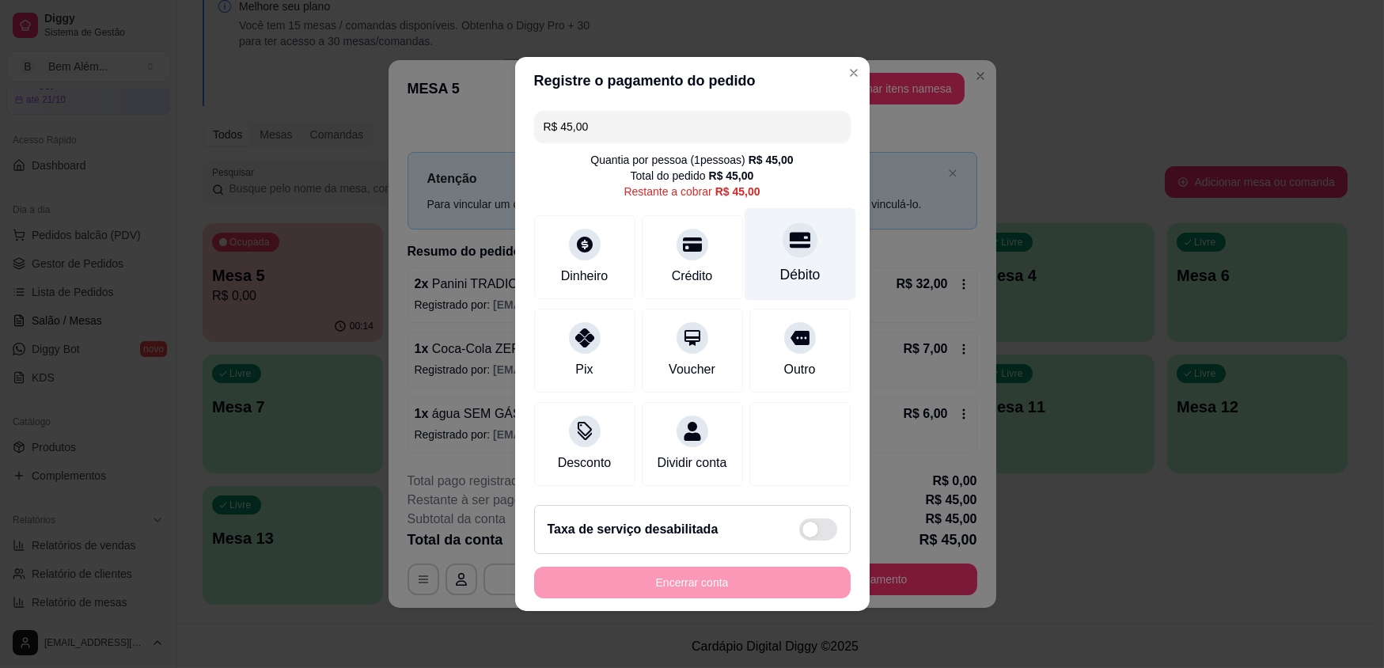
click at [787, 277] on div "Débito" at bounding box center [800, 274] width 40 height 21
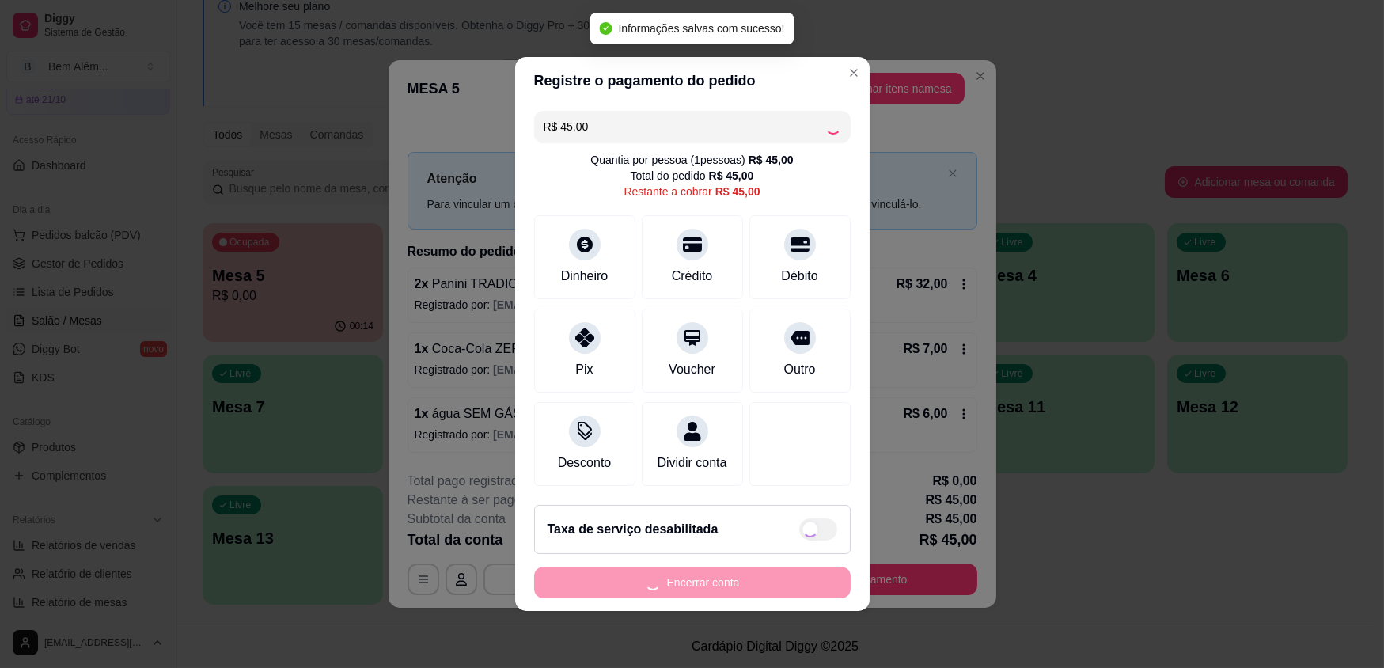
type input "R$ 0,00"
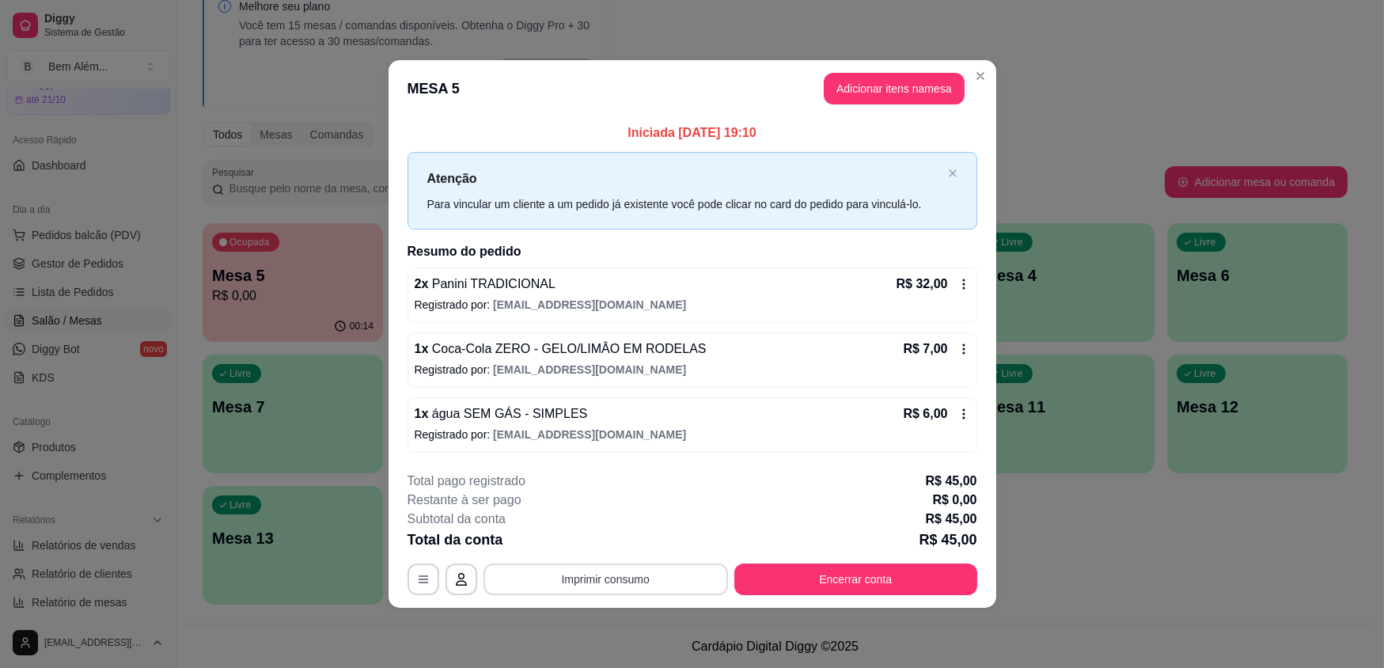
click at [616, 568] on button "Imprimir consumo" at bounding box center [606, 579] width 245 height 32
click at [633, 541] on button "impressao computador" at bounding box center [606, 542] width 116 height 25
click at [882, 579] on button "Encerrar conta" at bounding box center [855, 579] width 243 height 32
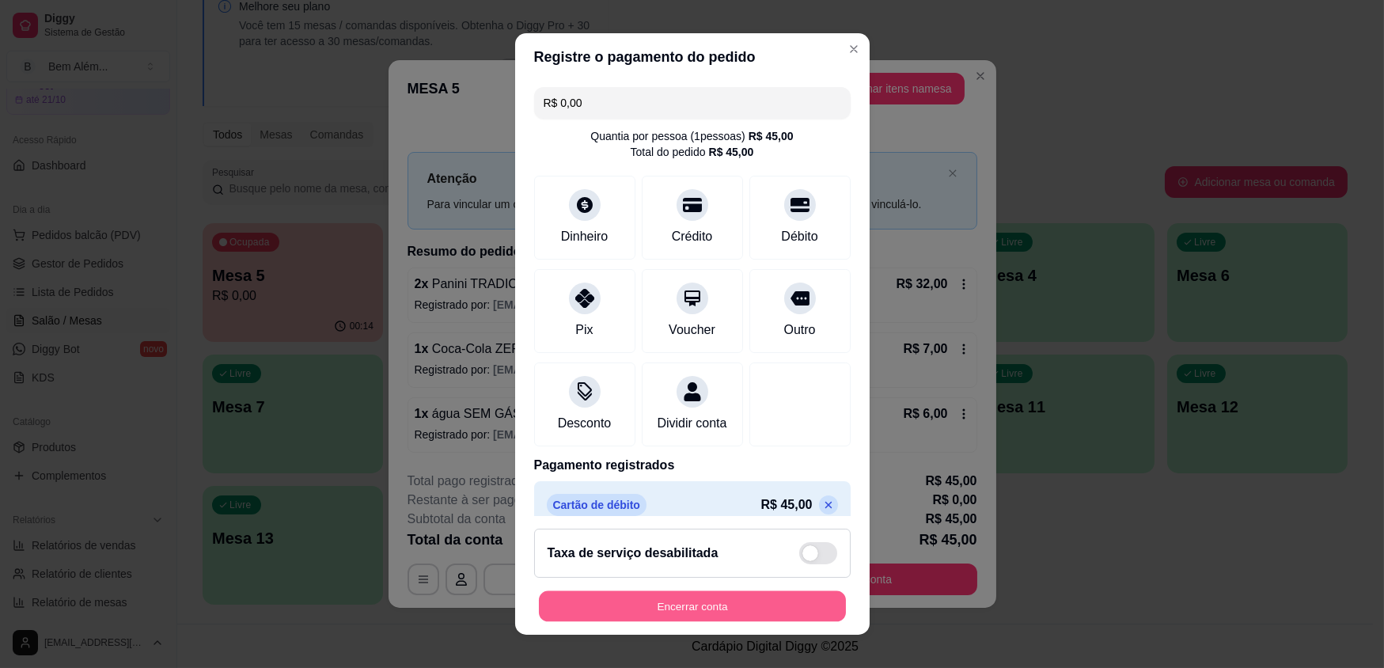
click at [719, 609] on button "Encerrar conta" at bounding box center [692, 605] width 307 height 31
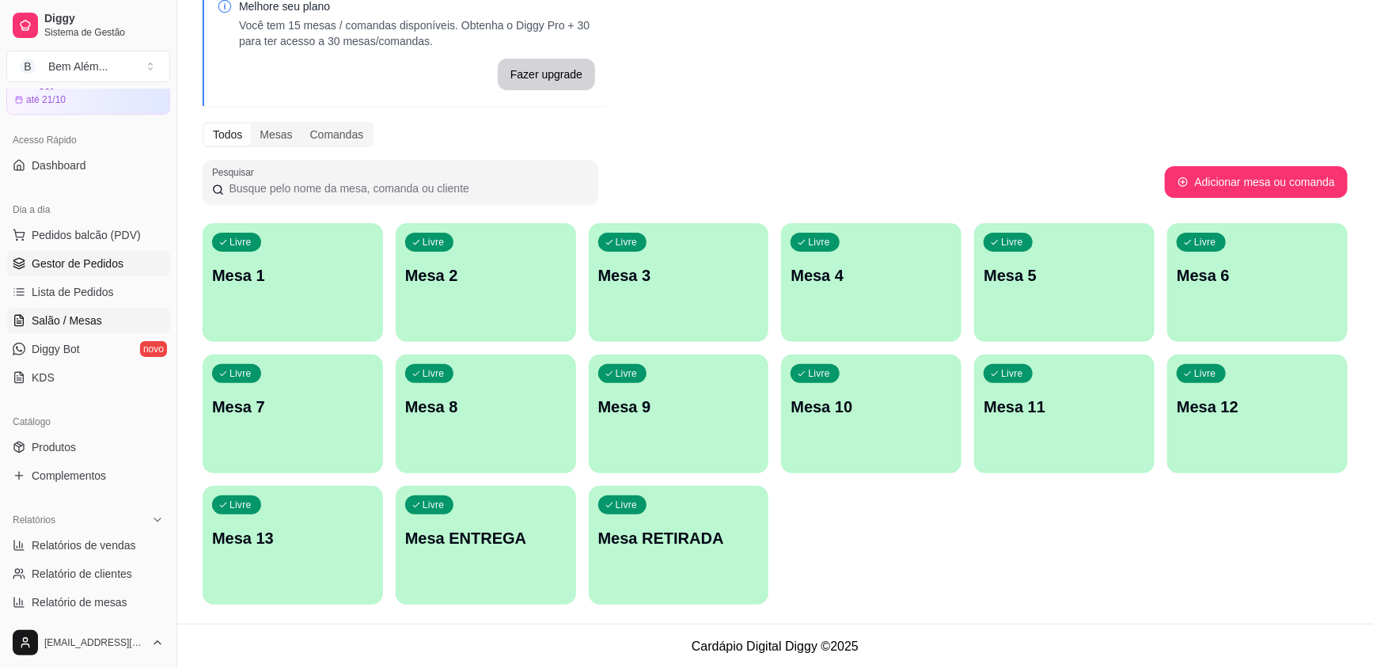
click at [112, 259] on span "Gestor de Pedidos" at bounding box center [78, 264] width 92 height 16
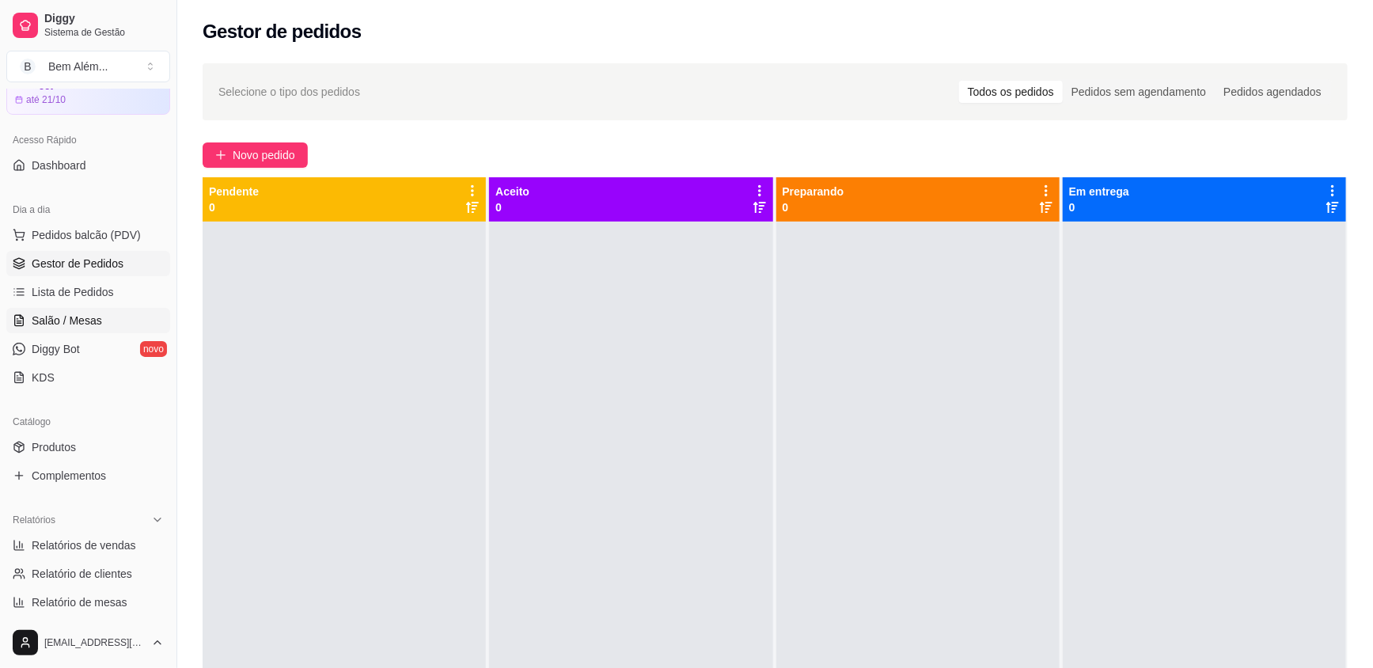
click at [104, 321] on link "Salão / Mesas" at bounding box center [88, 320] width 164 height 25
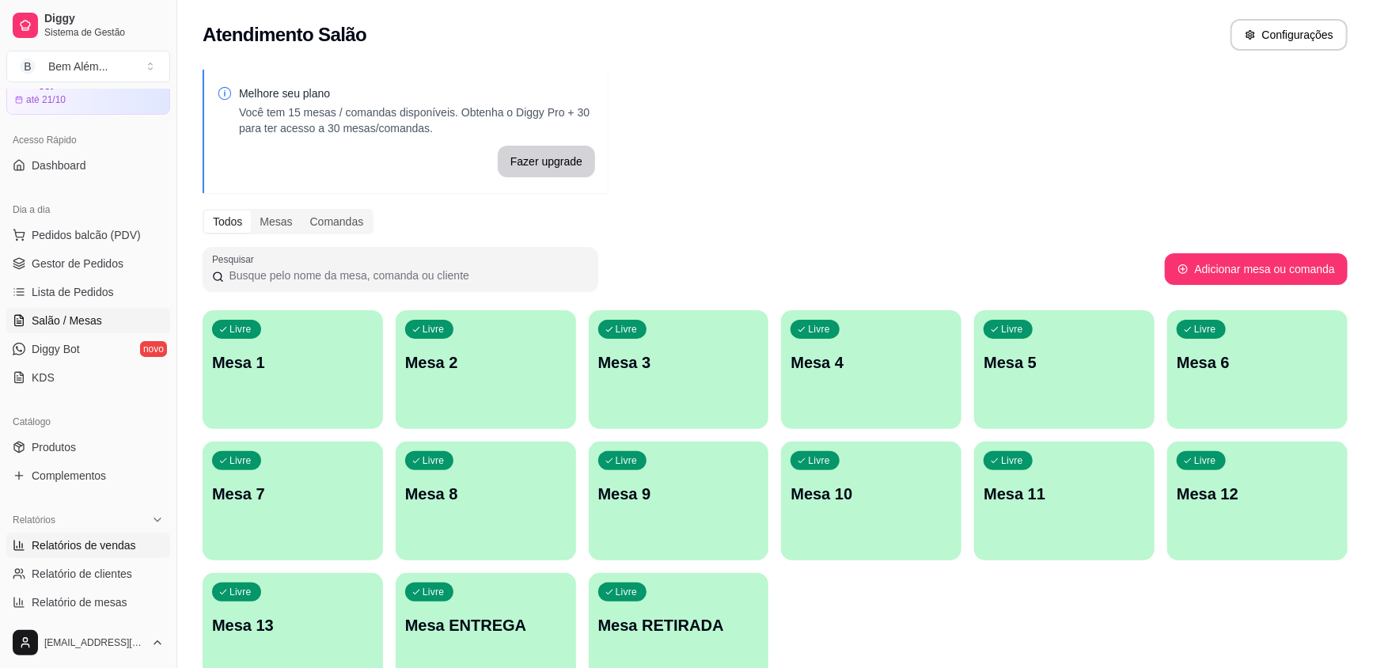
click at [102, 546] on span "Relatórios de vendas" at bounding box center [84, 545] width 104 height 16
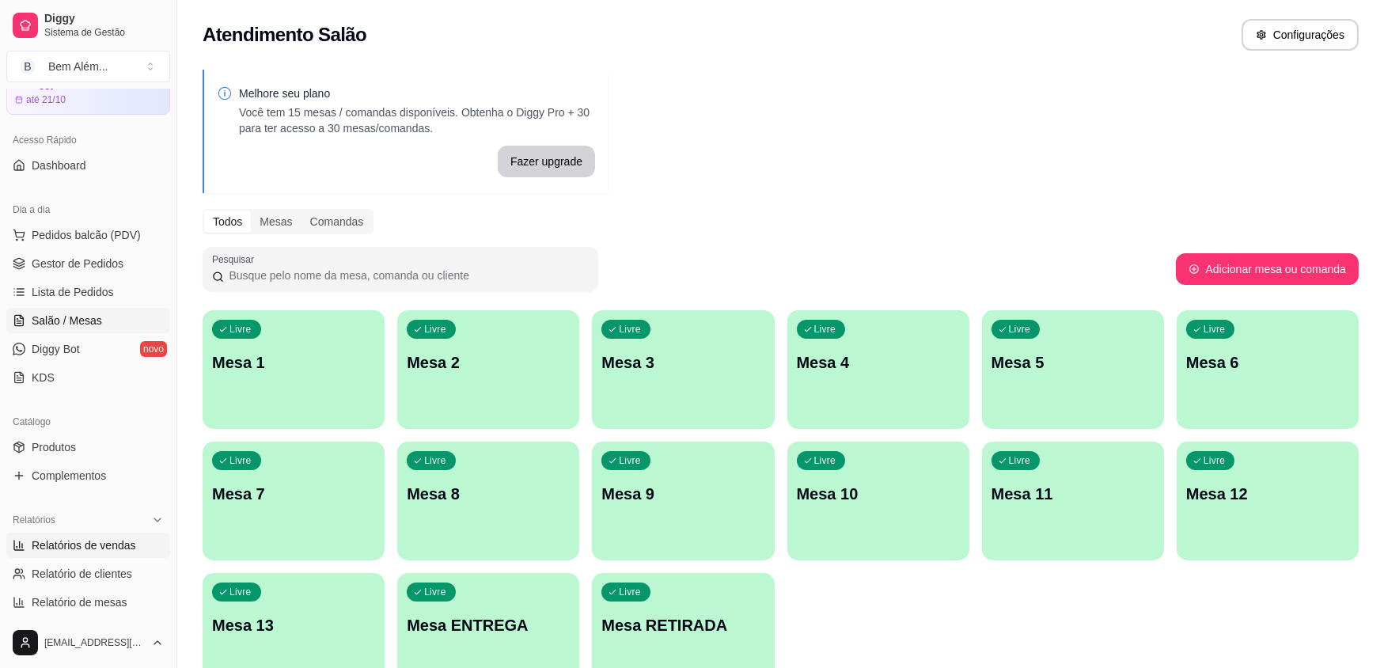
select select "ALL"
select select "0"
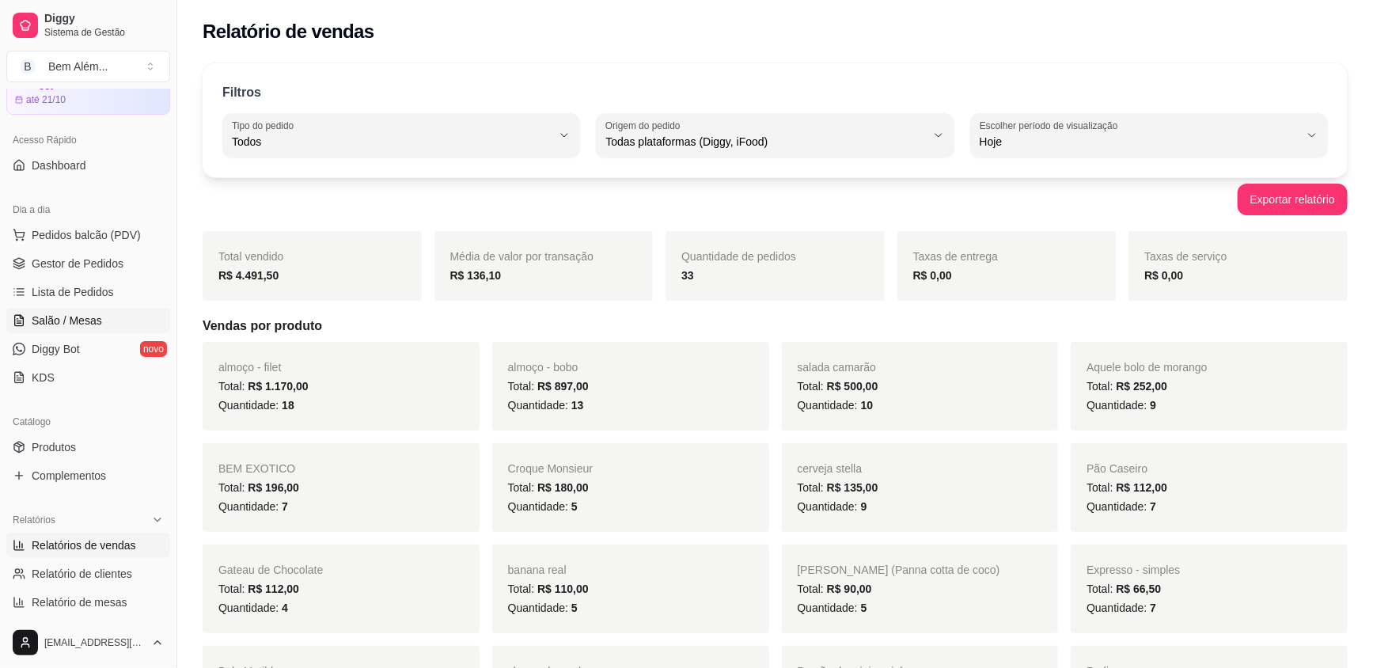
click at [119, 316] on link "Salão / Mesas" at bounding box center [88, 320] width 164 height 25
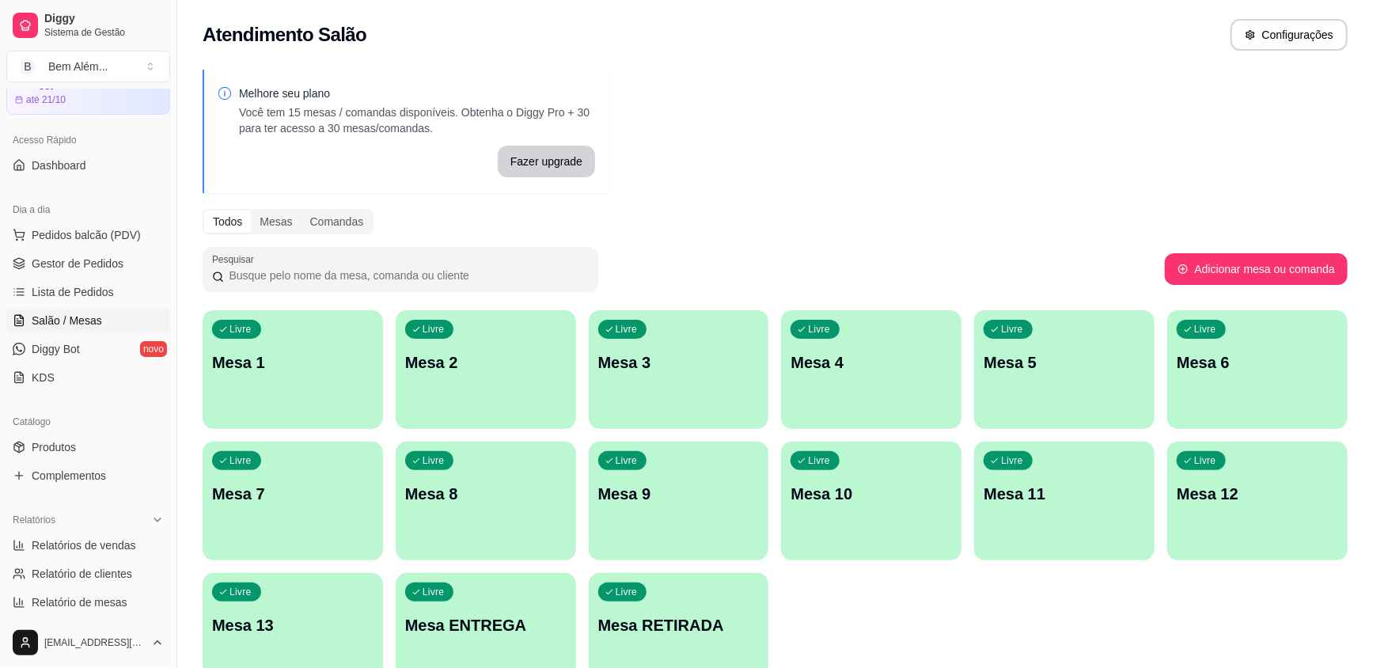
click at [98, 275] on ul "Pedidos balcão (PDV) Gestor de Pedidos Lista de Pedidos Salão / Mesas Diggy Bot…" at bounding box center [88, 306] width 164 height 168
click at [98, 270] on link "Gestor de Pedidos" at bounding box center [88, 263] width 164 height 25
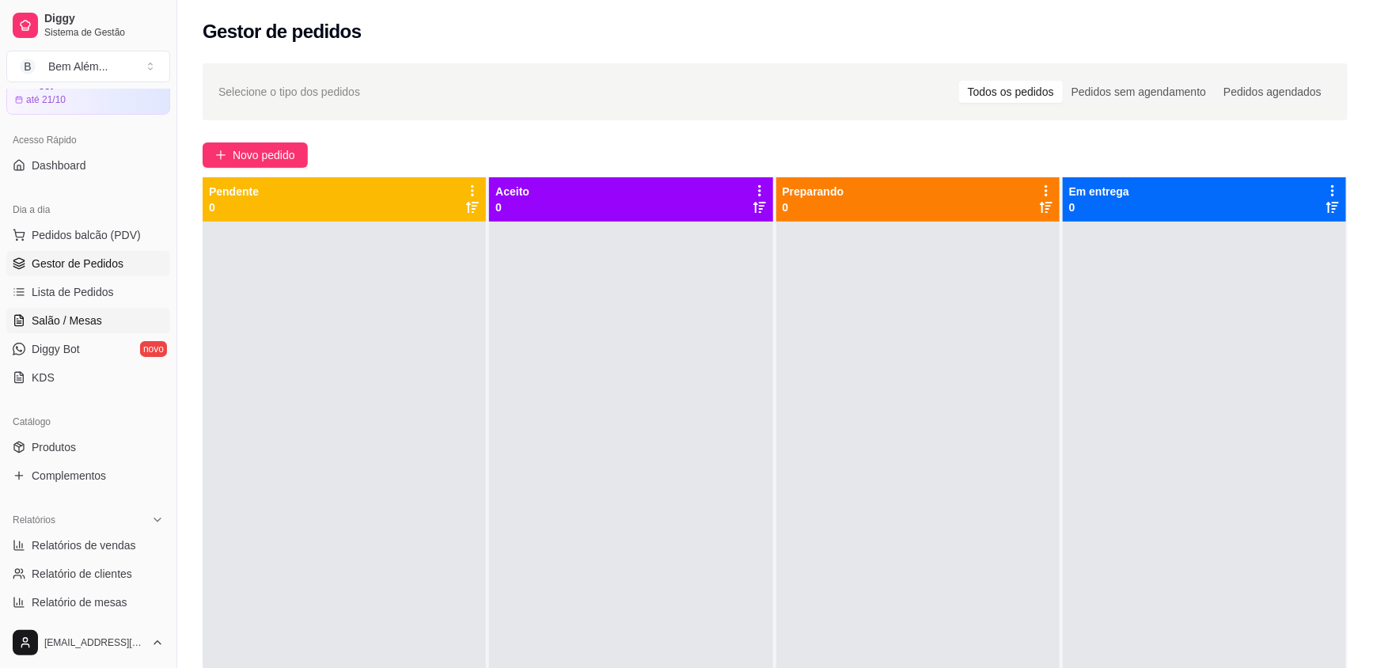
click at [97, 332] on link "Salão / Mesas" at bounding box center [88, 320] width 164 height 25
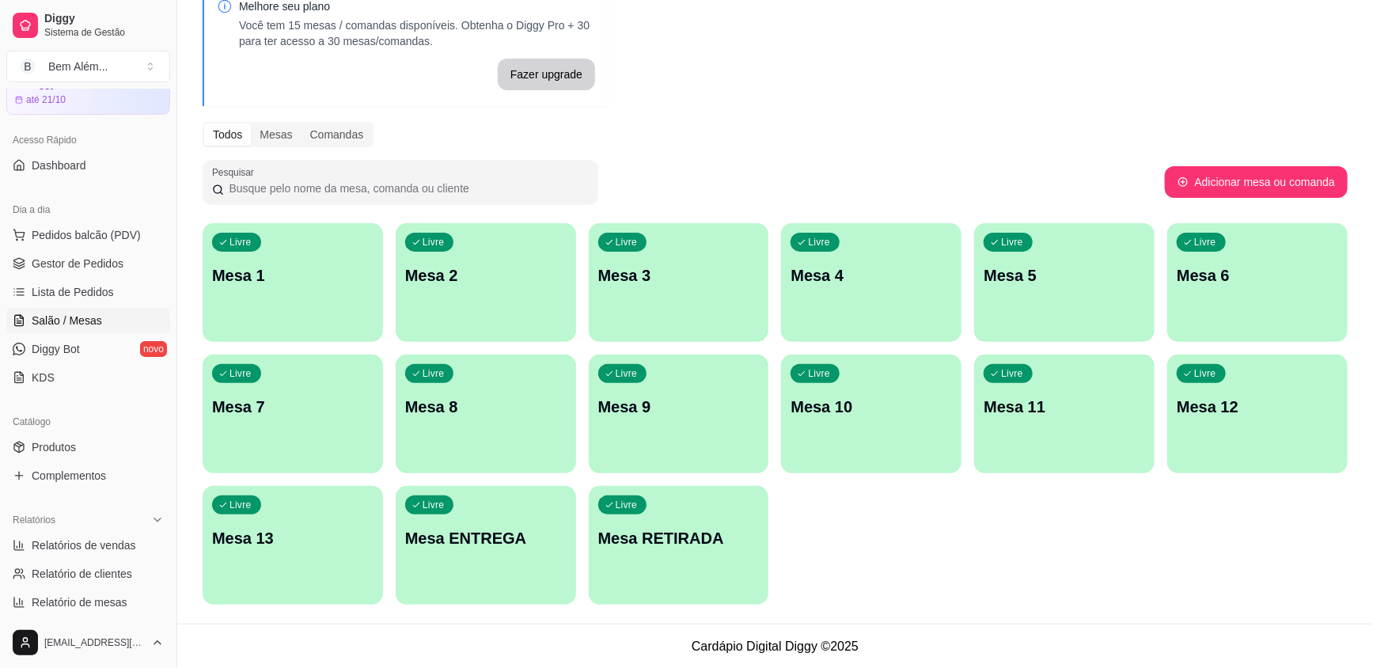
scroll to position [87, 0]
